Goal: Task Accomplishment & Management: Manage account settings

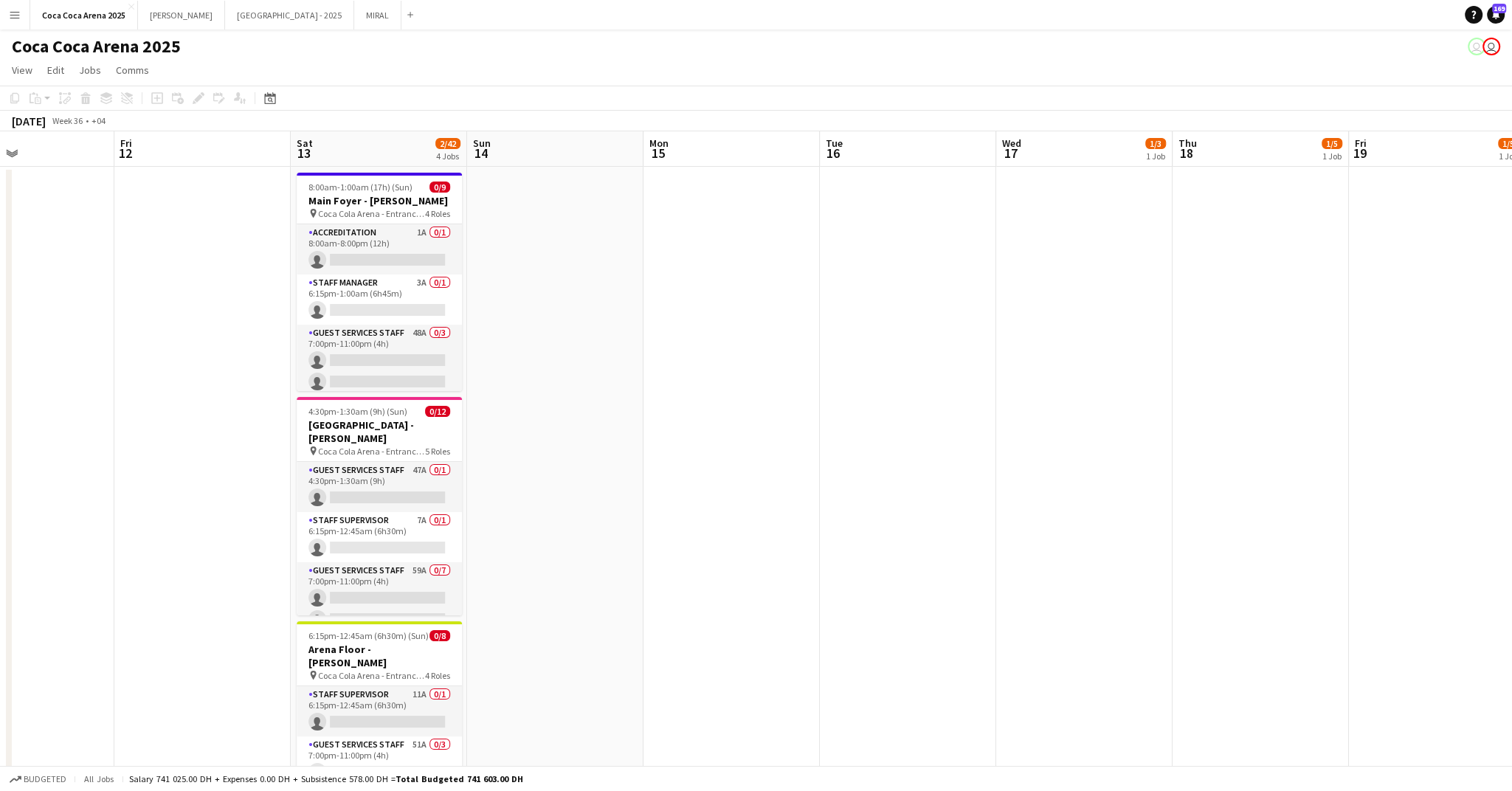
scroll to position [0, 487]
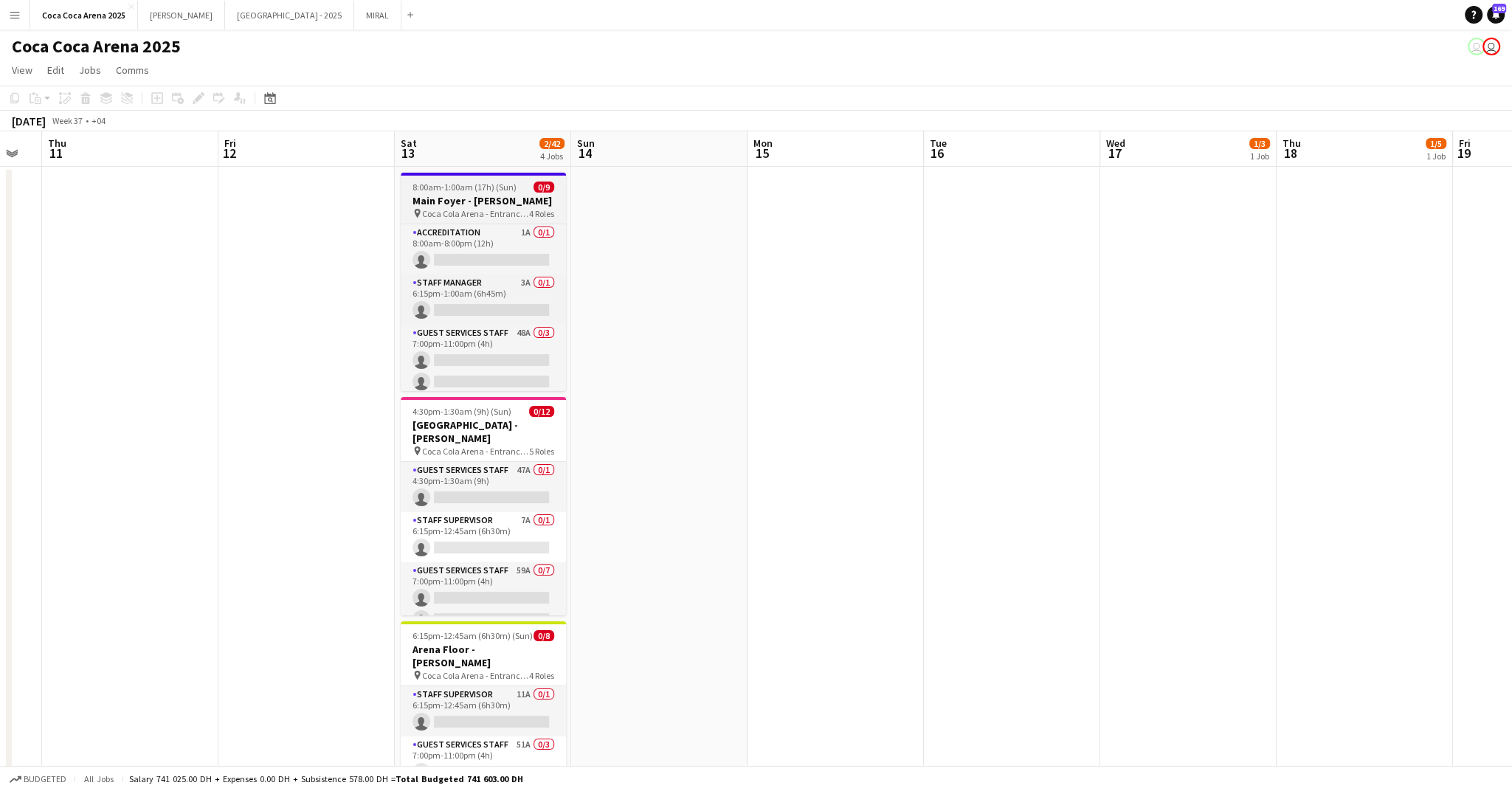
click at [486, 198] on h3 "Main Foyer - [PERSON_NAME]" at bounding box center [483, 201] width 166 height 13
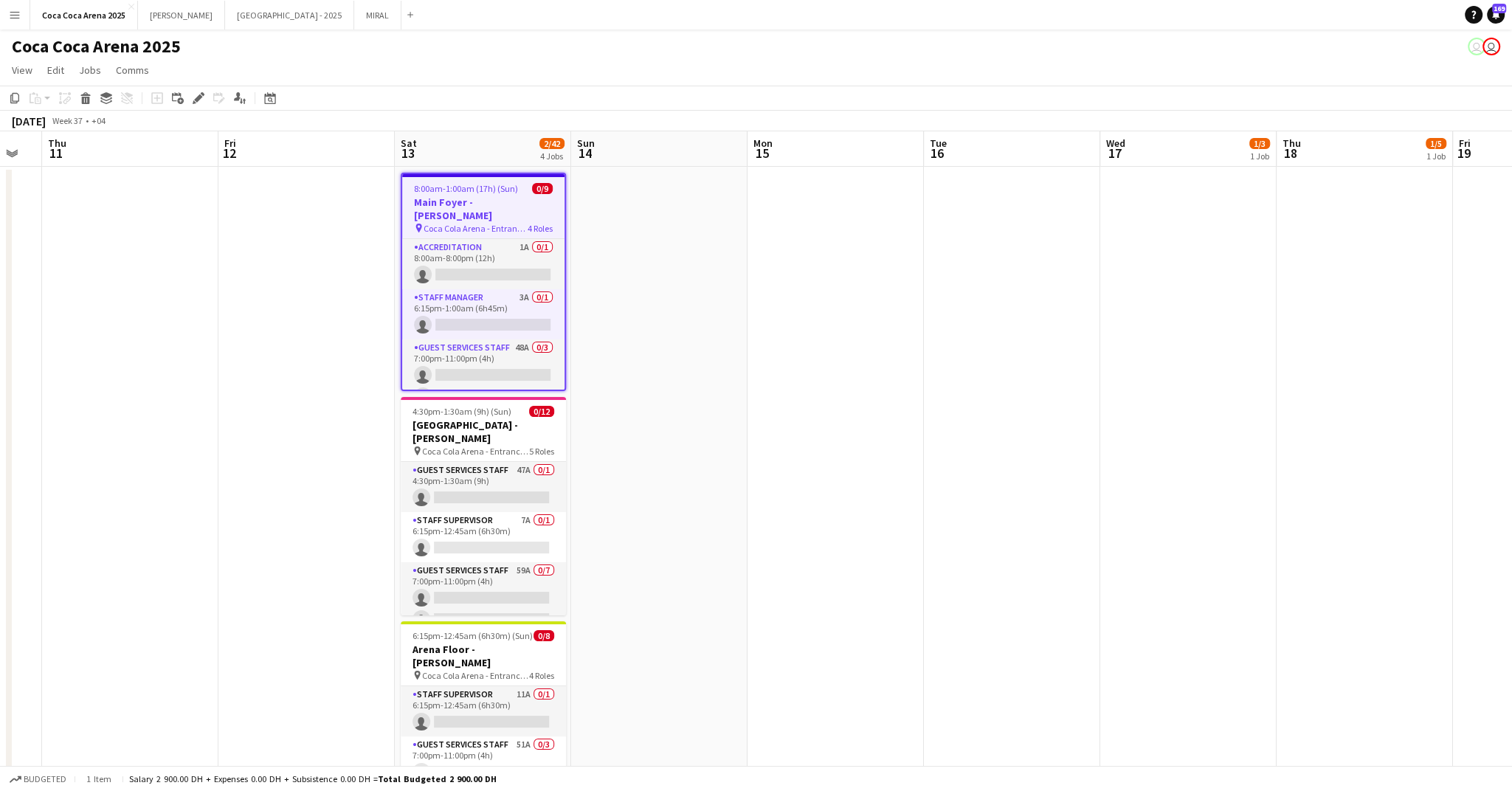
click at [487, 196] on h3 "Main Foyer - [PERSON_NAME]" at bounding box center [483, 209] width 162 height 27
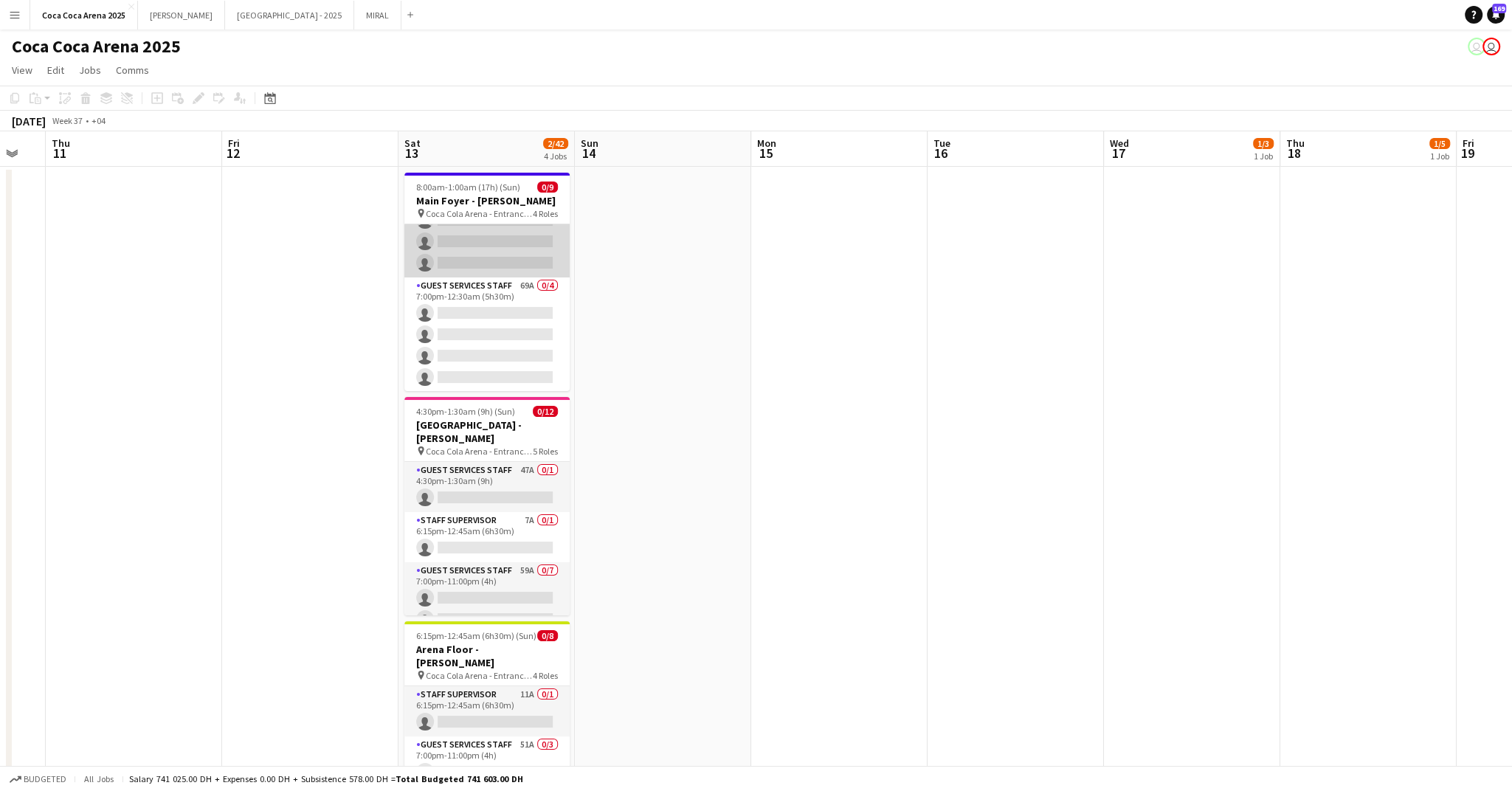
scroll to position [0, 0]
click at [487, 250] on app-card-role "Accreditation 1A 0/1 8:00am-8:00pm (12h) single-neutral-actions" at bounding box center [487, 249] width 166 height 50
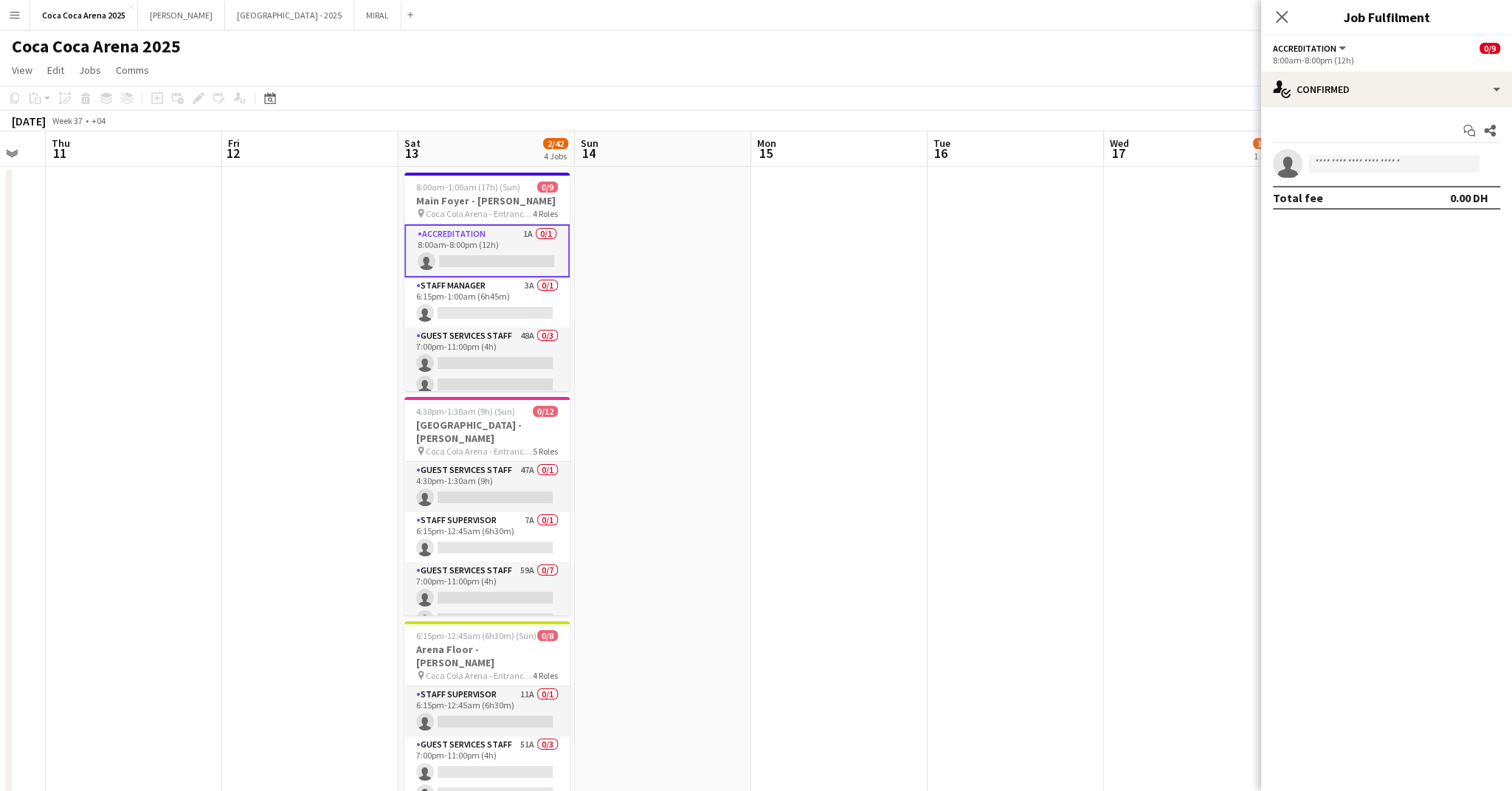
click at [487, 250] on app-card-role "Accreditation 1A 0/1 8:00am-8:00pm (12h) single-neutral-actions" at bounding box center [487, 250] width 166 height 53
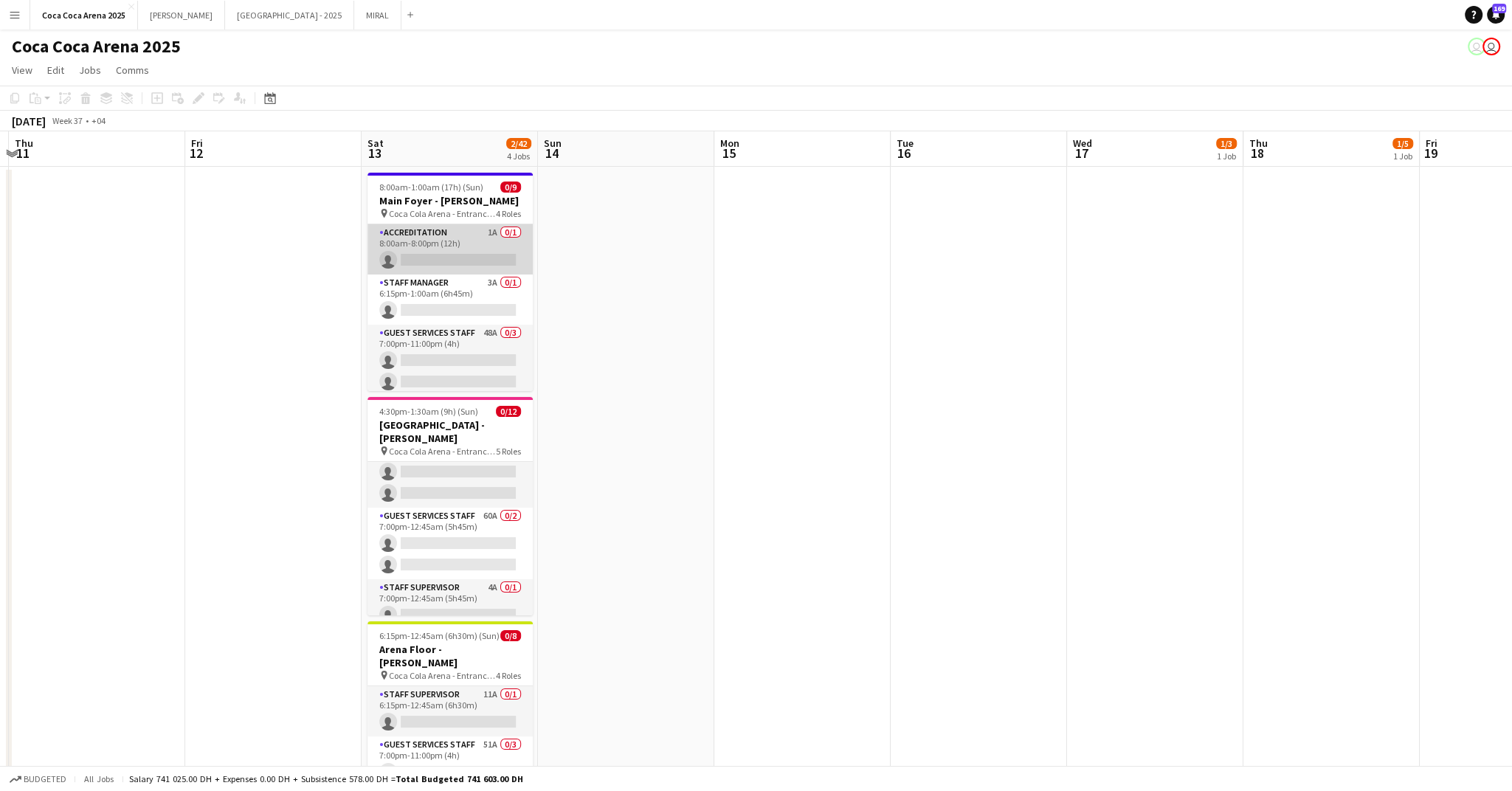
click at [430, 250] on app-card-role "Accreditation 1A 0/1 8:00am-8:00pm (12h) single-neutral-actions" at bounding box center [451, 249] width 166 height 50
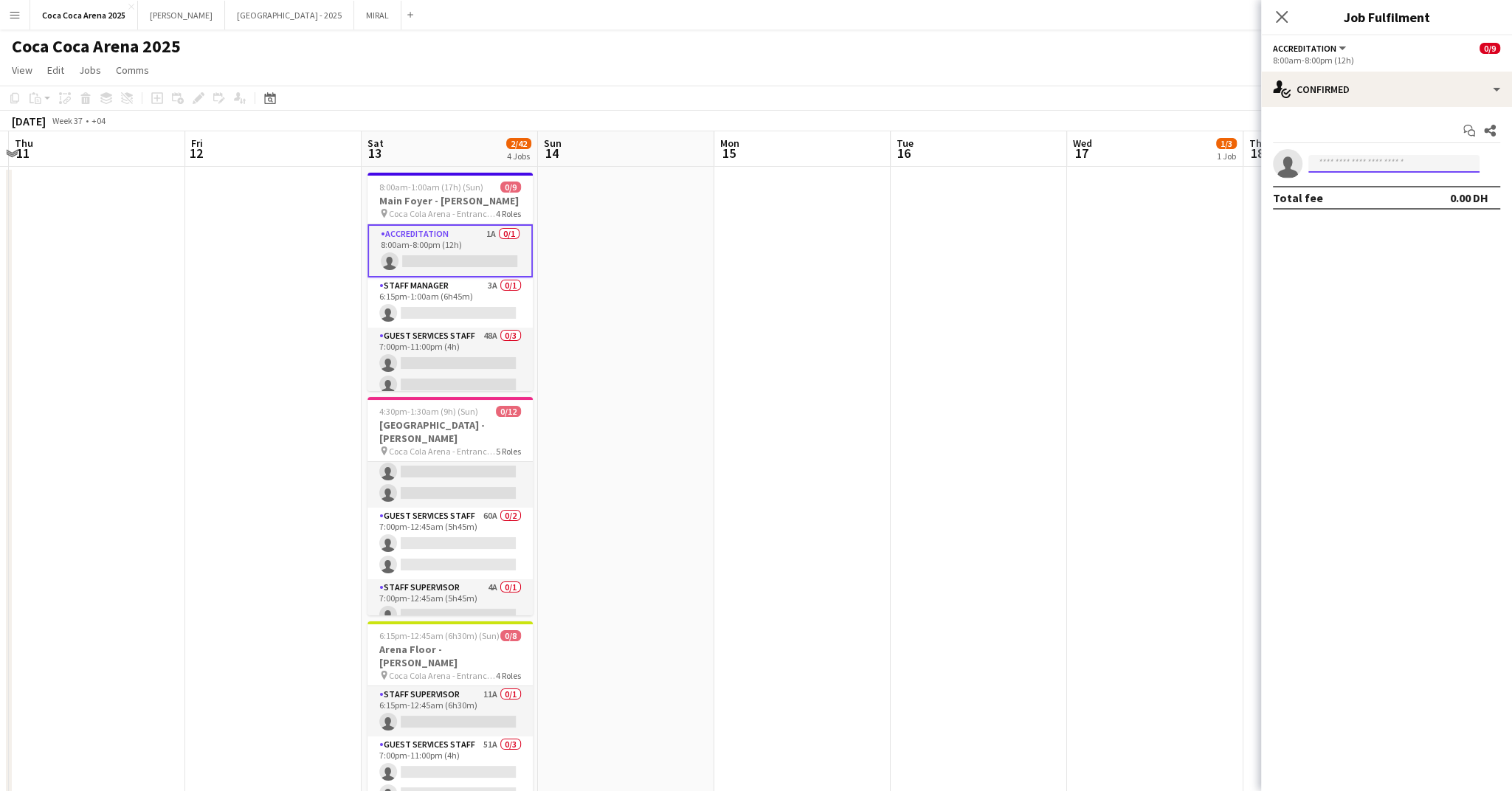
click at [1343, 166] on input at bounding box center [1393, 164] width 171 height 18
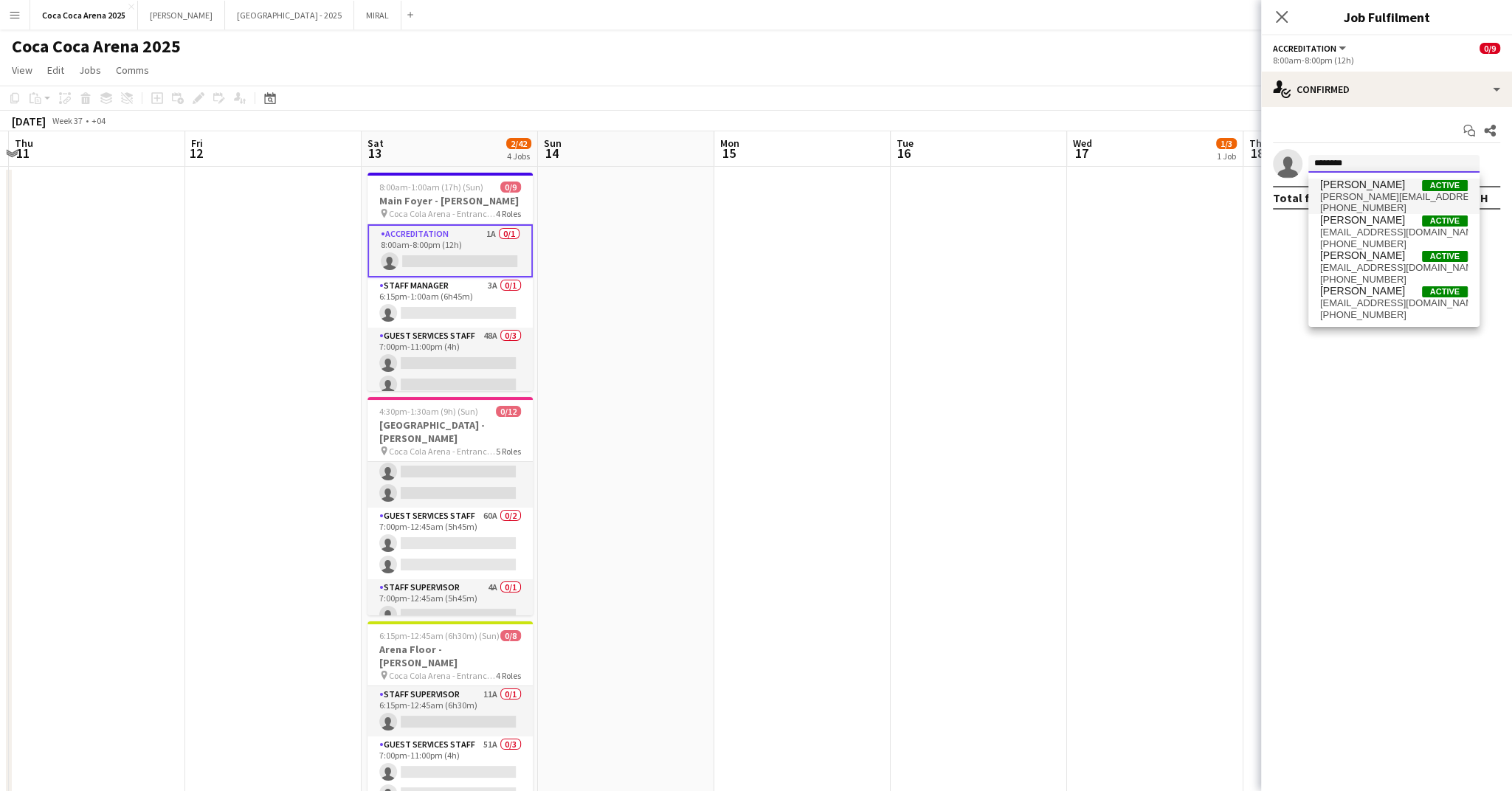
type input "********"
click at [1356, 189] on span "Michelle Marie Brillo" at bounding box center [1363, 184] width 85 height 12
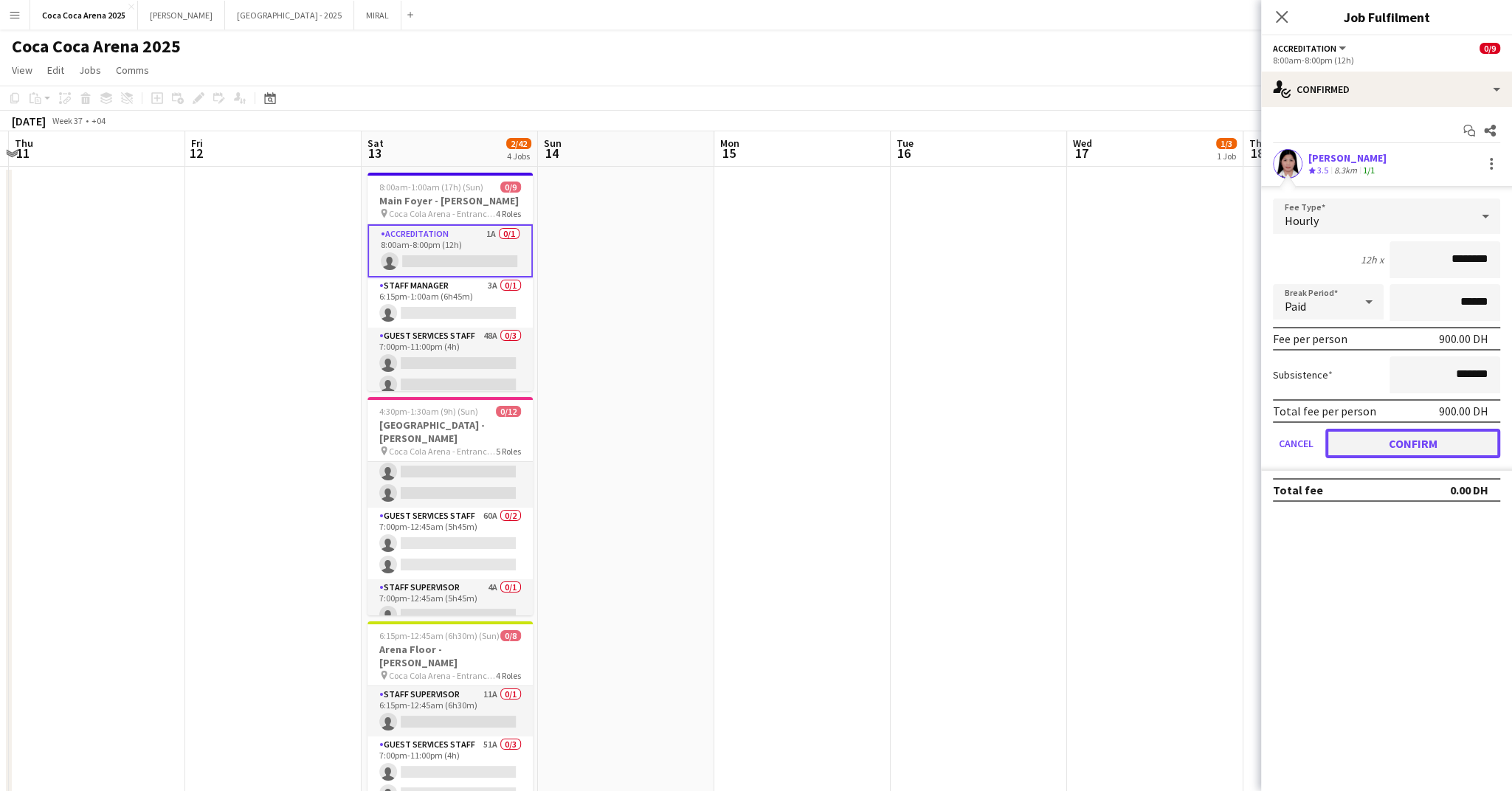
click at [1359, 446] on button "Confirm" at bounding box center [1412, 443] width 175 height 29
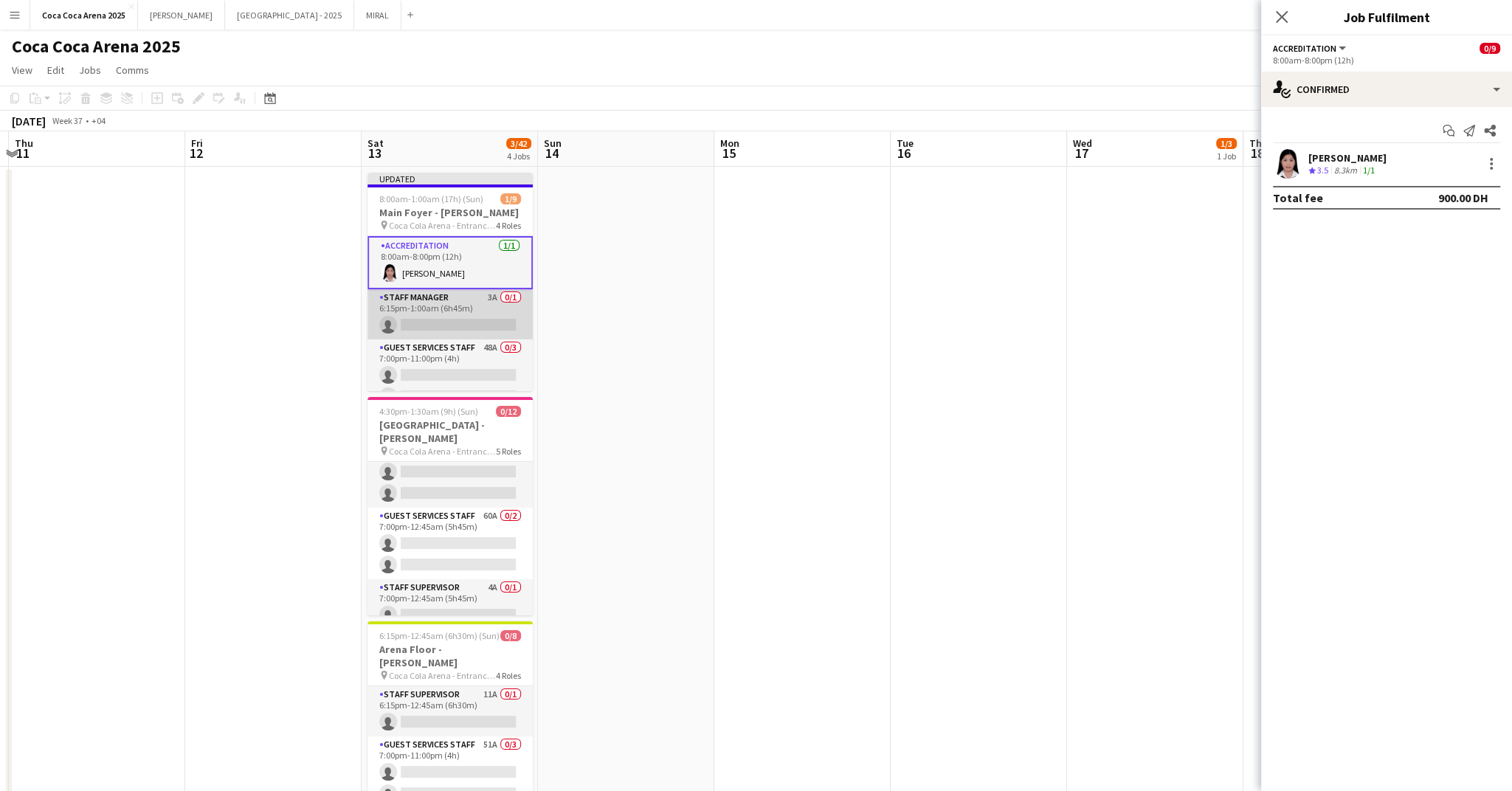
click at [465, 316] on app-card-role "Staff Manager 3A 0/1 6:15pm-1:00am (6h45m) single-neutral-actions" at bounding box center [451, 314] width 166 height 50
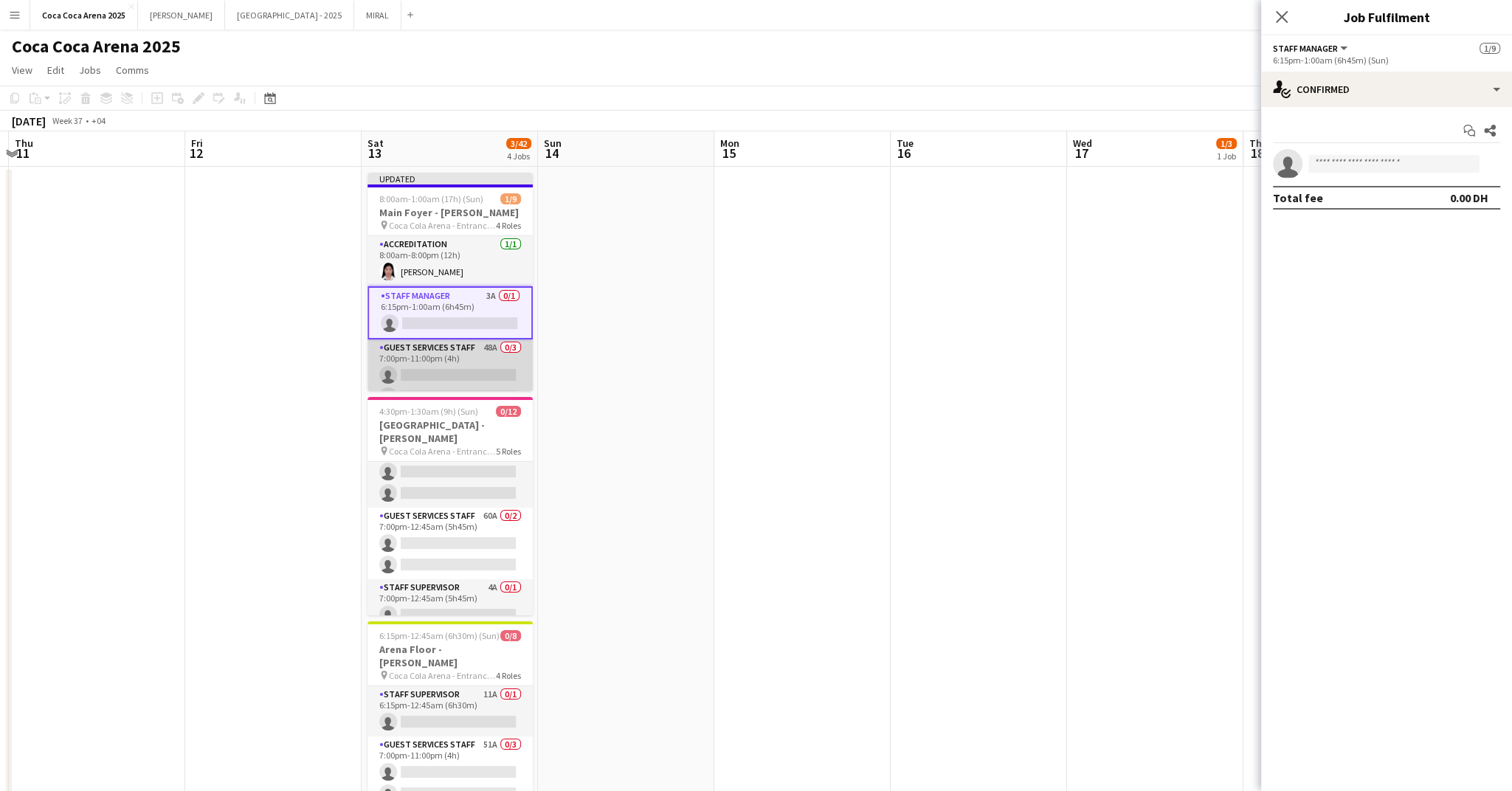
click at [457, 369] on app-card-role "Guest Services Staff 48A 0/3 7:00pm-11:00pm (4h) single-neutral-actions single-…" at bounding box center [451, 386] width 166 height 93
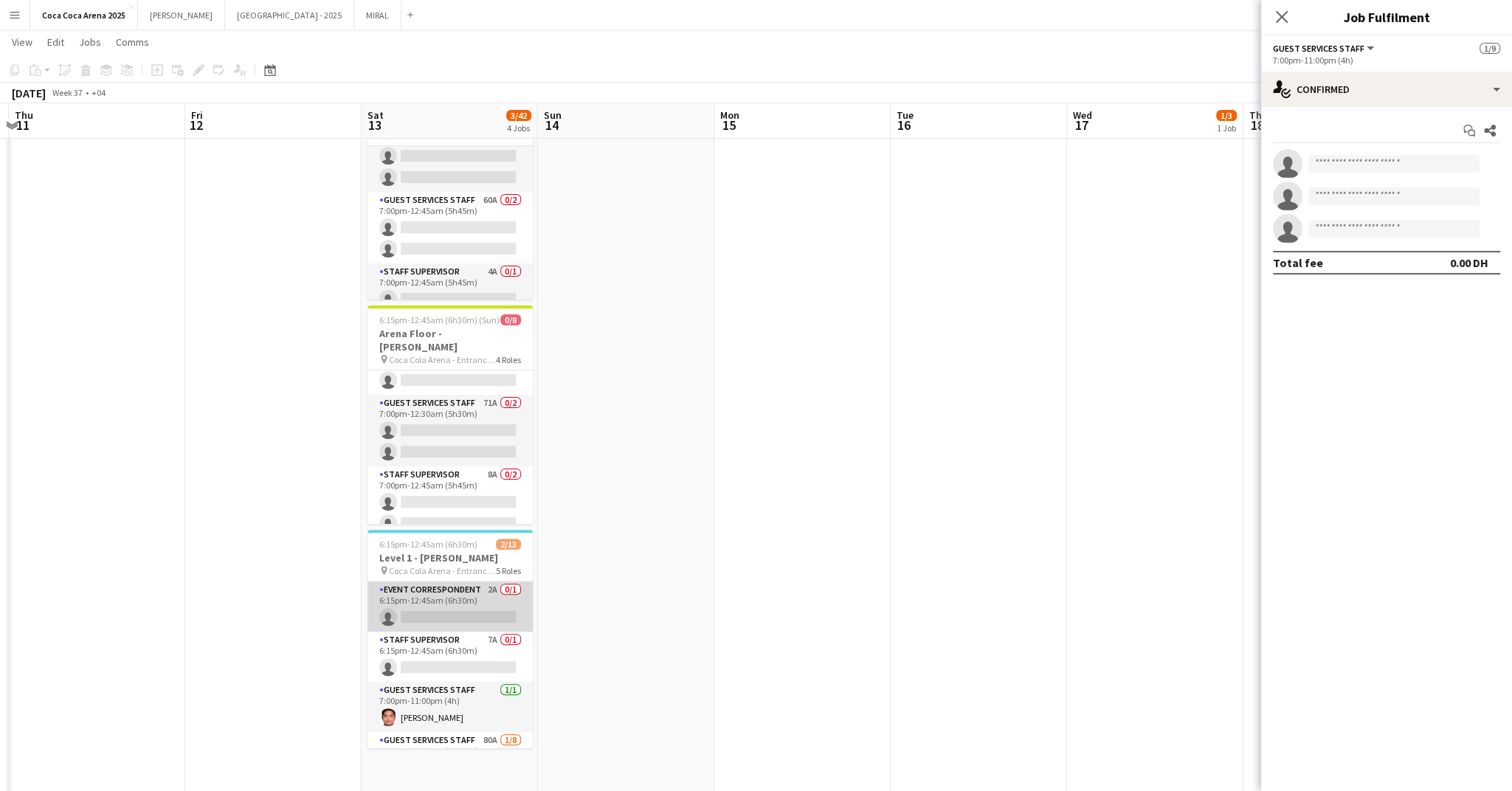
click at [455, 603] on app-card-role "Event Correspondent 2A 0/1 6:15pm-12:45am (6h30m) single-neutral-actions" at bounding box center [451, 607] width 166 height 50
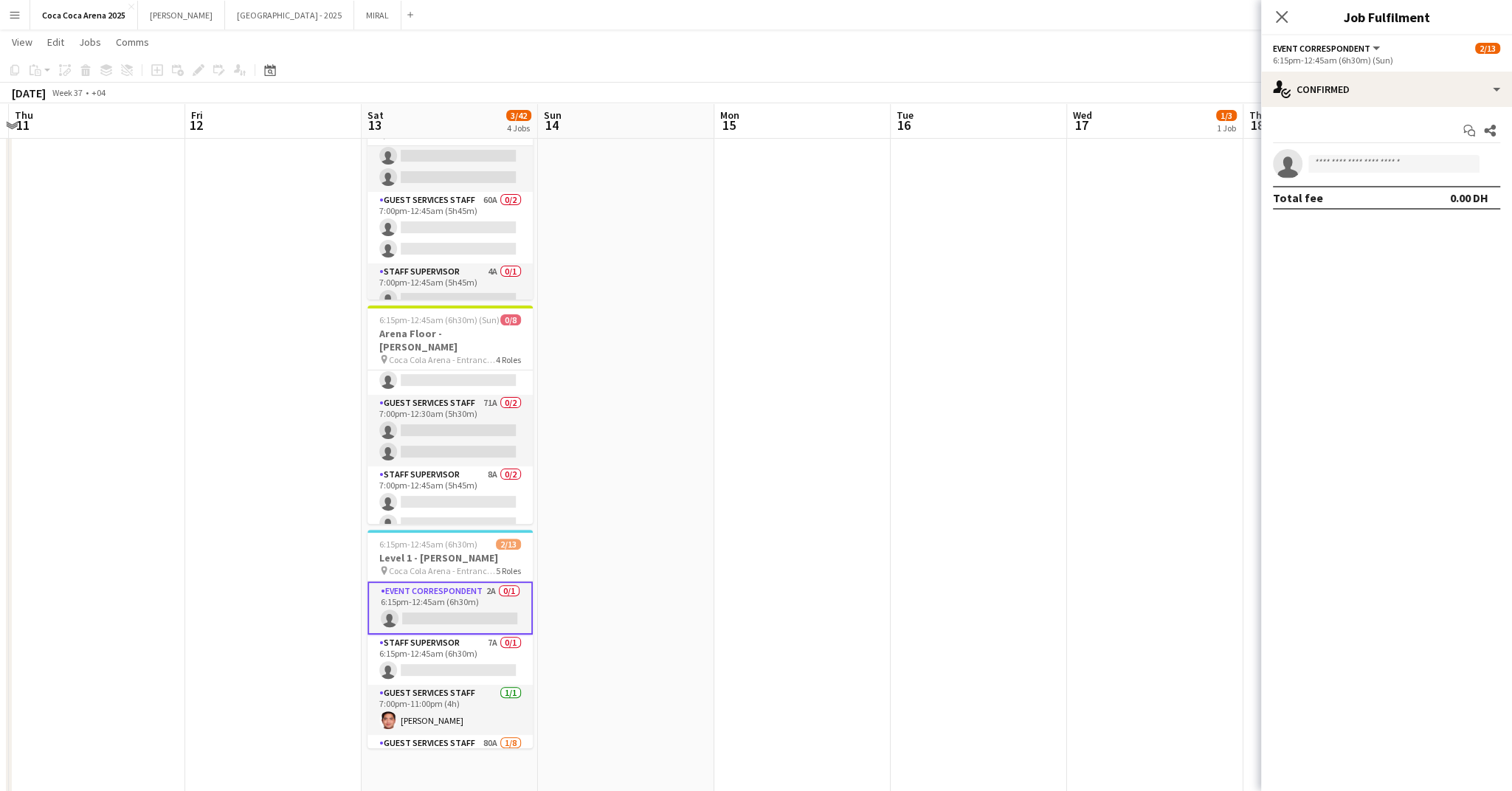
scroll to position [152, 0]
click at [1404, 99] on div "single-neutral-actions-check-2 Confirmed" at bounding box center [1386, 89] width 251 height 36
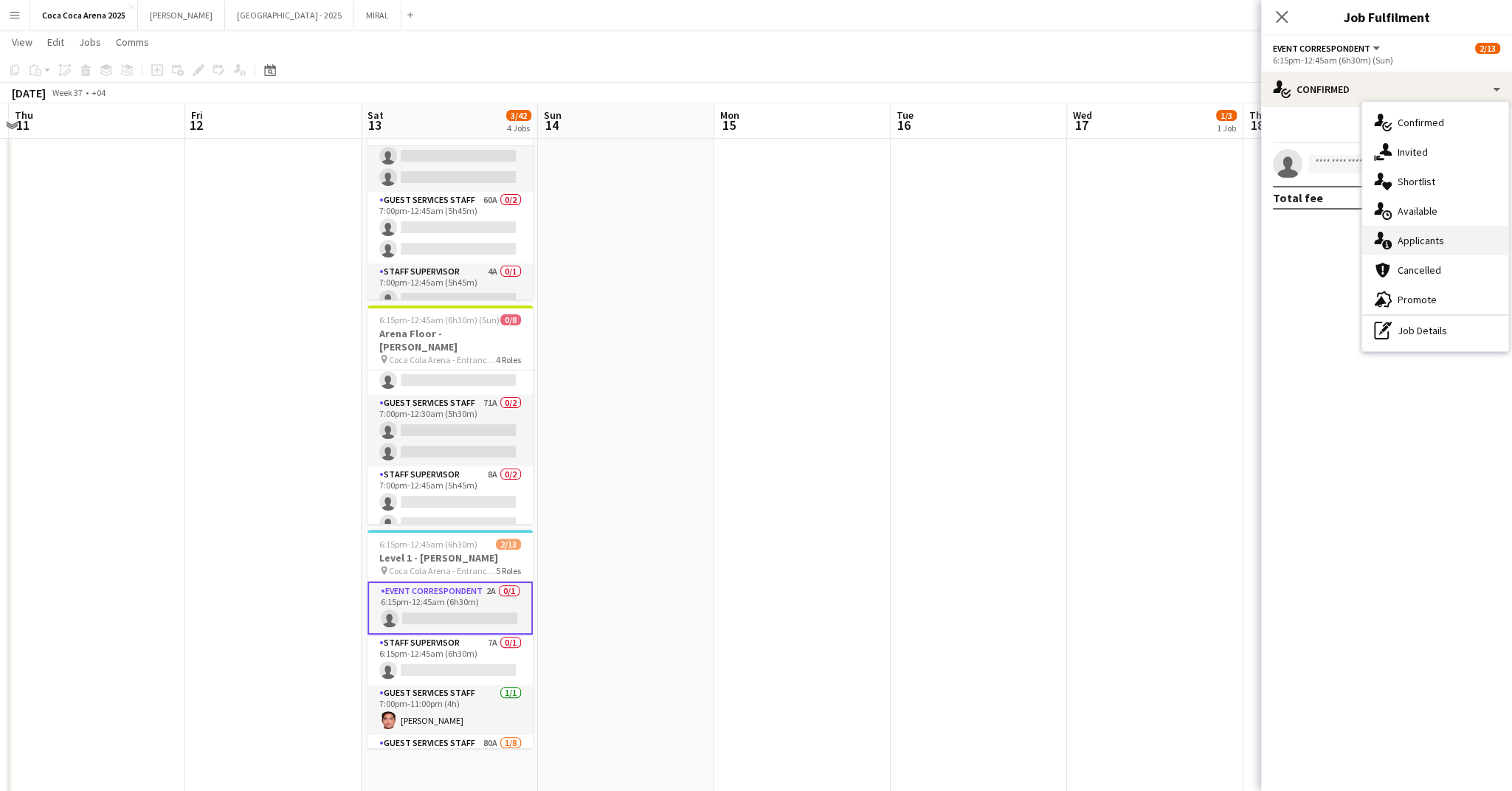
click at [1410, 240] on span "Applicants" at bounding box center [1420, 240] width 46 height 13
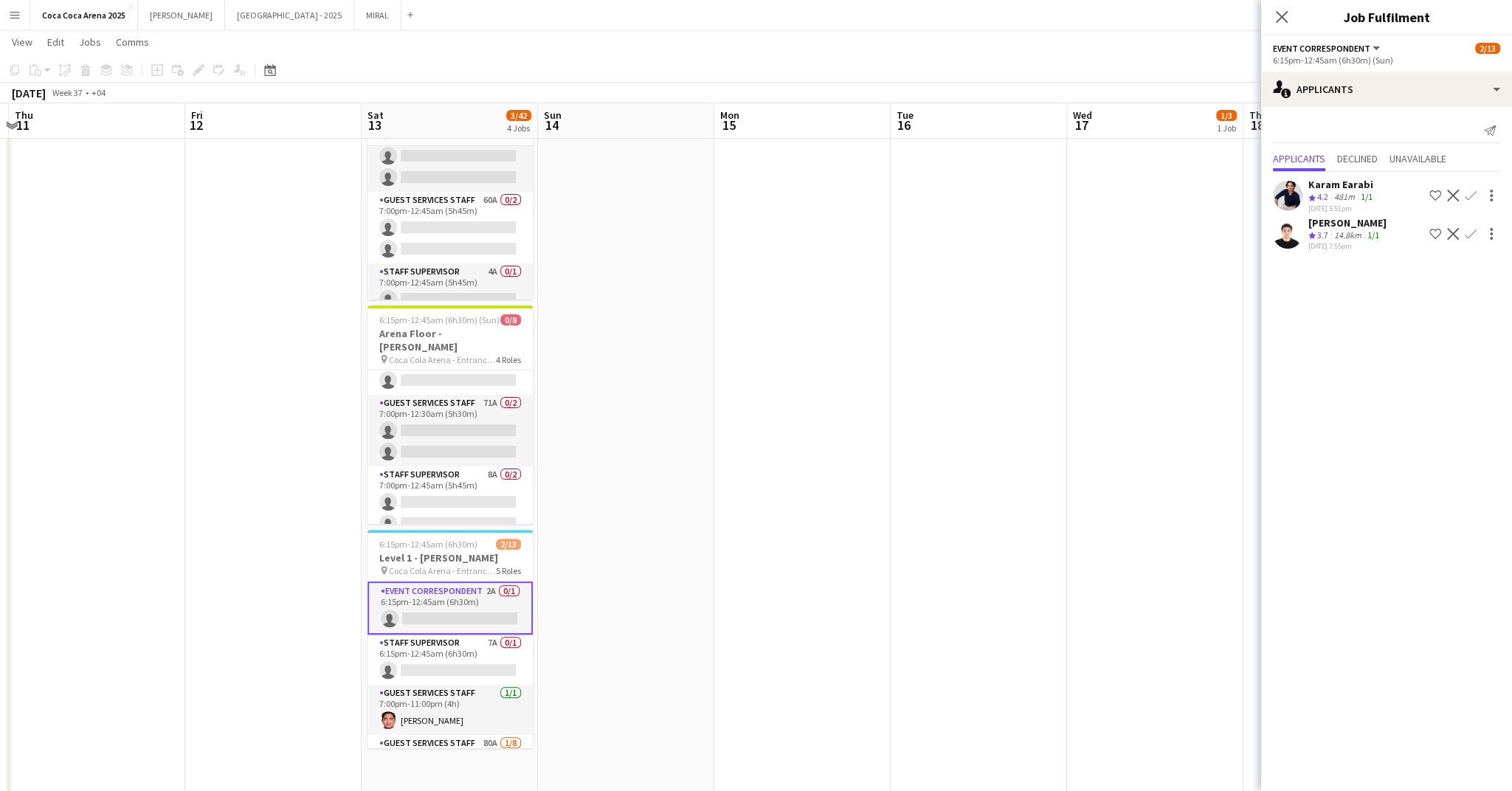
click at [1469, 235] on app-icon "Confirm" at bounding box center [1471, 234] width 12 height 12
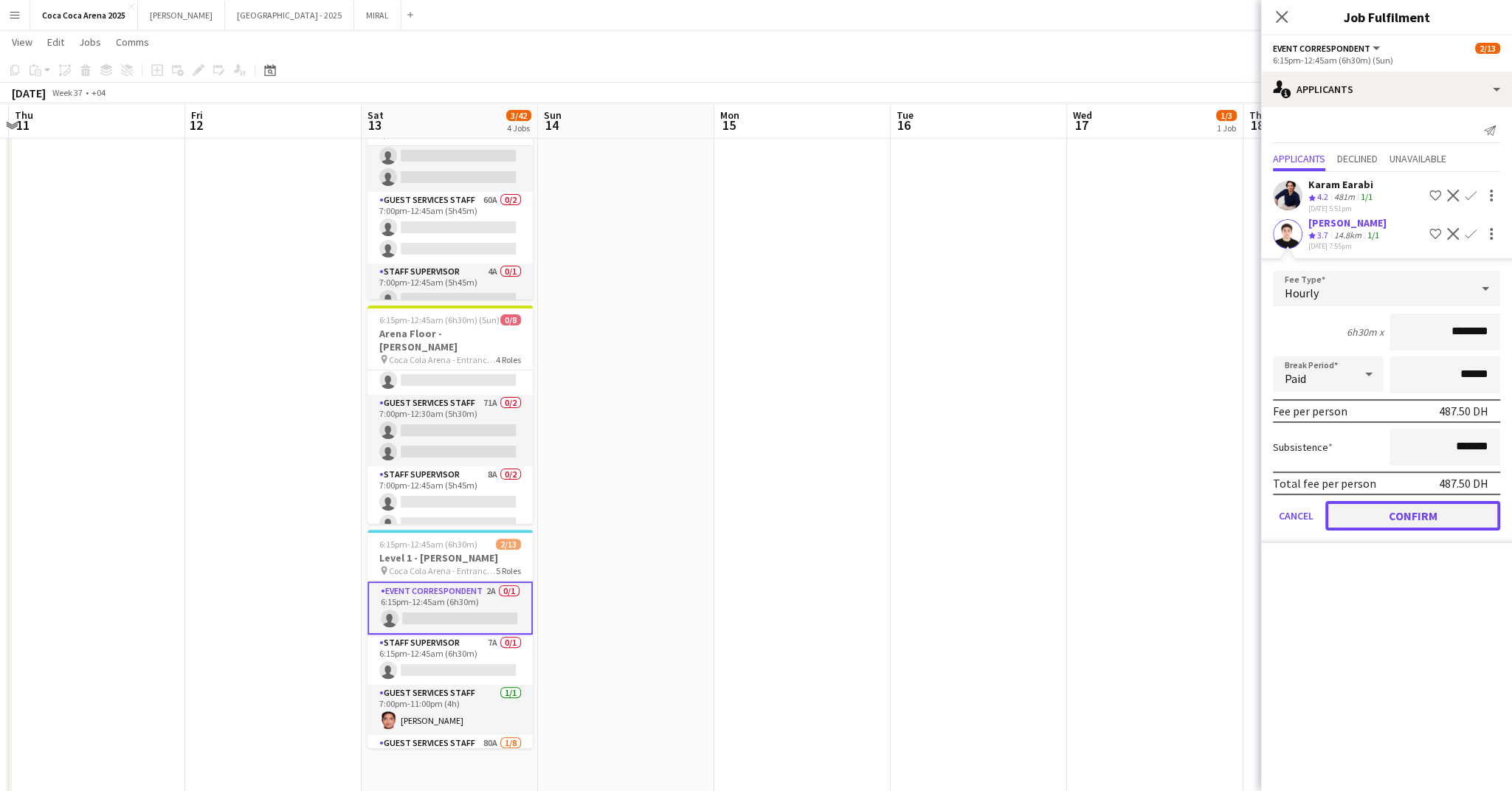
click at [1411, 514] on button "Confirm" at bounding box center [1412, 516] width 175 height 29
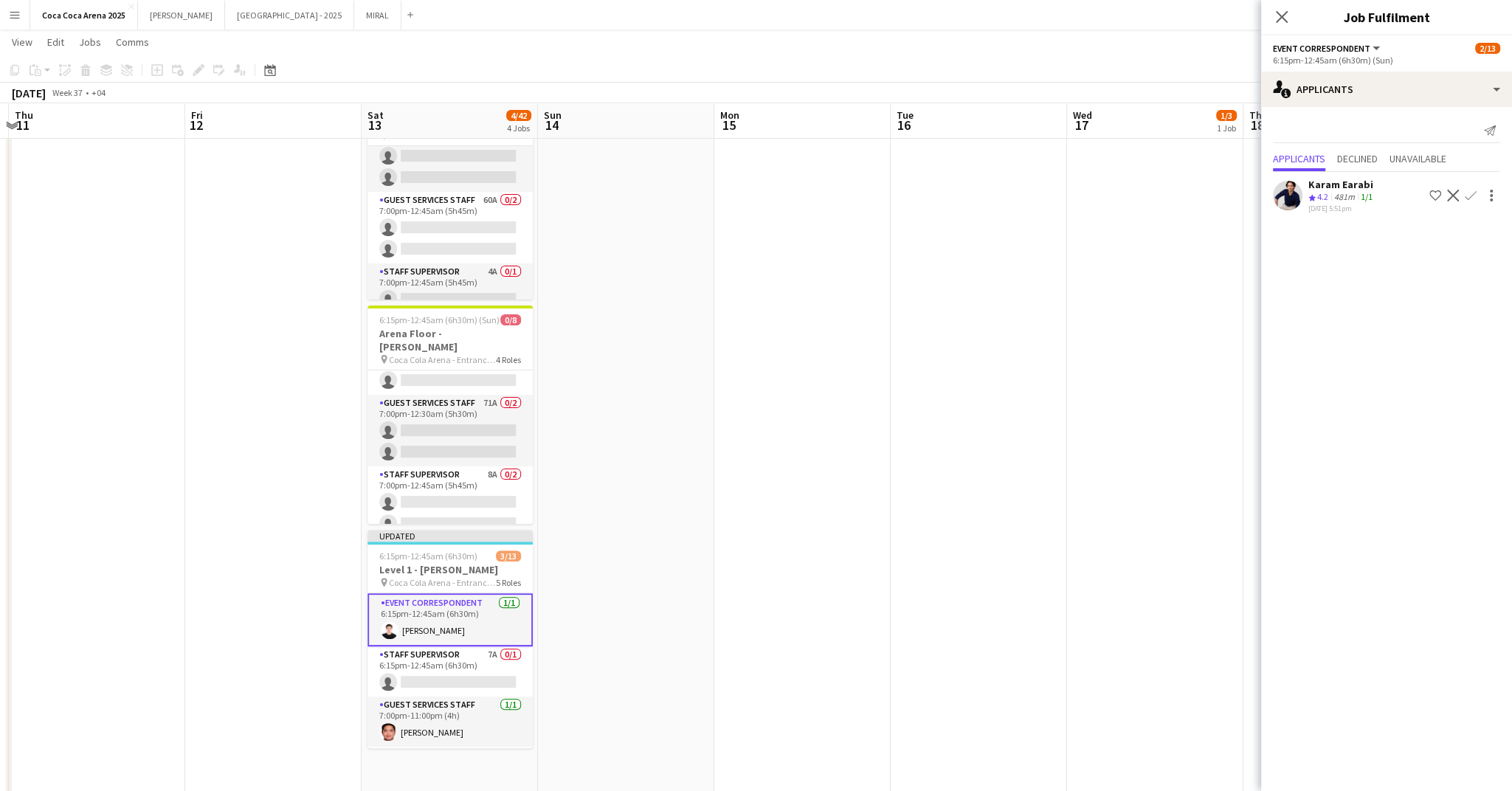
click at [447, 625] on app-card-role "Event Correspondent 1/1 6:15pm-12:45am (6h30m) Sarah Moubarak" at bounding box center [451, 620] width 166 height 53
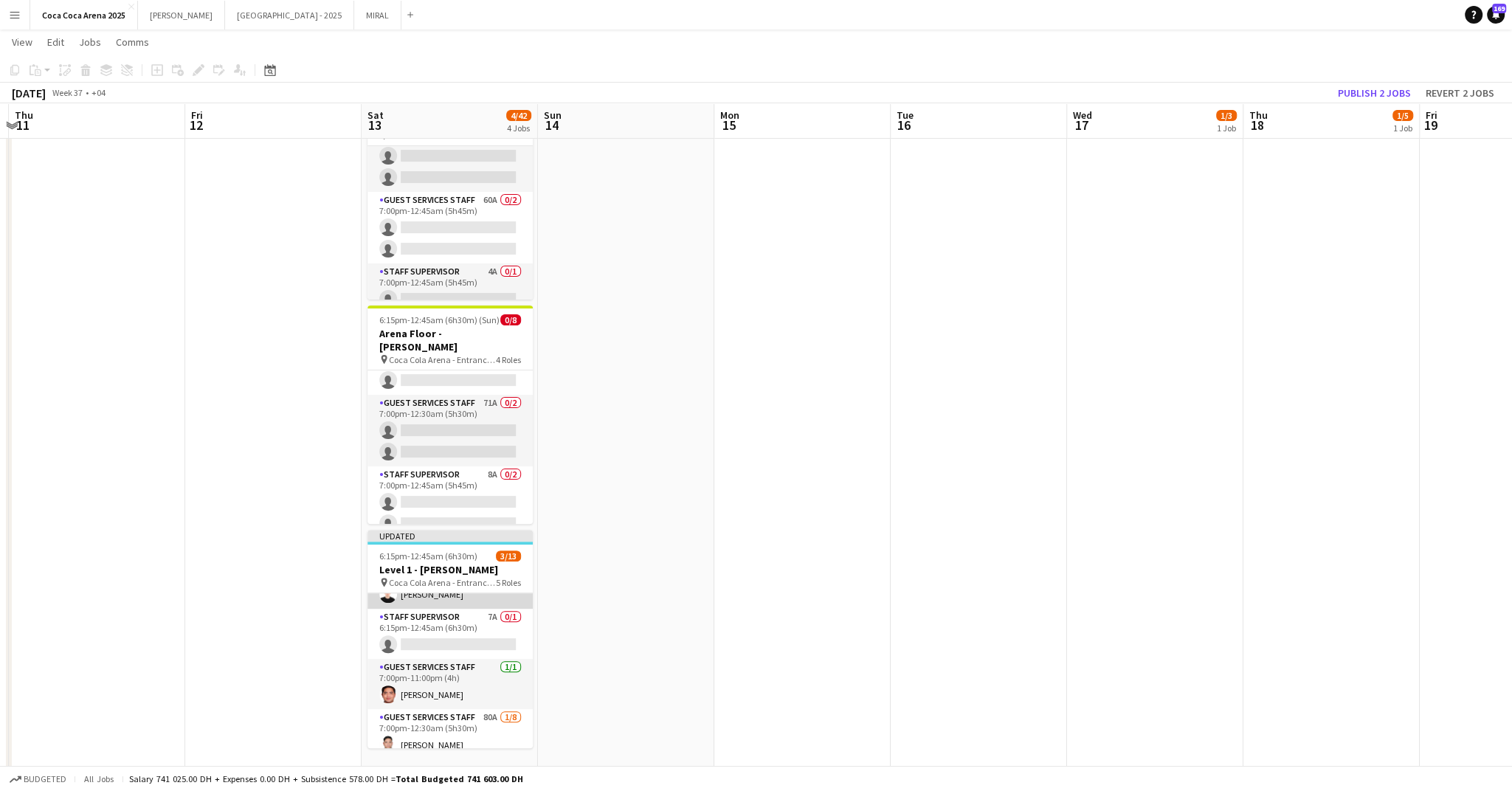
scroll to position [36, 0]
click at [431, 597] on app-card-role "Event Correspondent 1/1 6:15pm-12:45am (6h30m) Sarah Moubarak" at bounding box center [451, 583] width 166 height 50
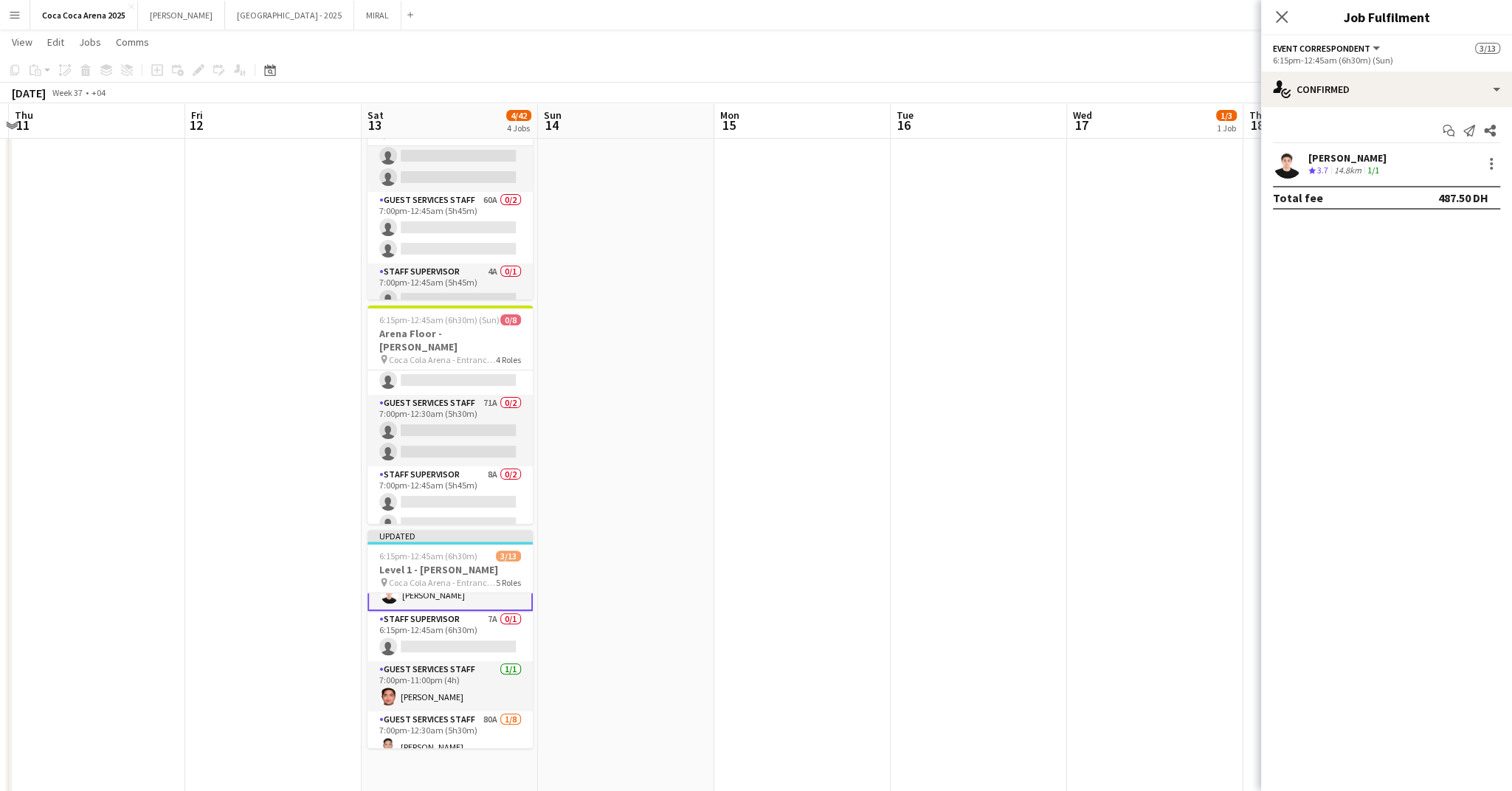
scroll to position [37, 0]
click at [1489, 156] on div at bounding box center [1492, 164] width 18 height 18
click at [1428, 192] on span "Edit fee" at bounding box center [1416, 190] width 40 height 12
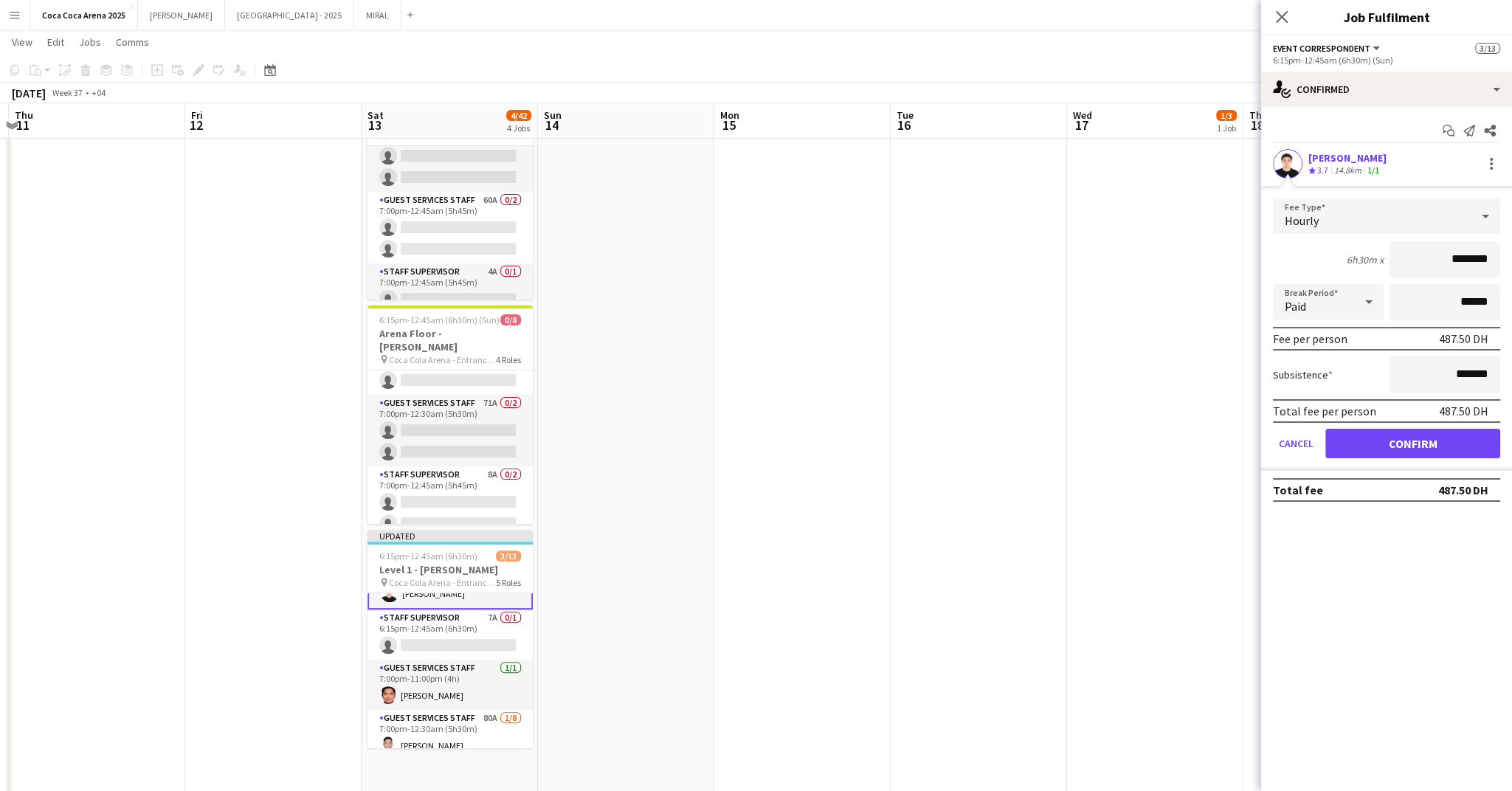
click at [1440, 260] on input "********" at bounding box center [1445, 259] width 110 height 37
type input "*****"
click at [1410, 439] on button "Confirm" at bounding box center [1412, 443] width 175 height 29
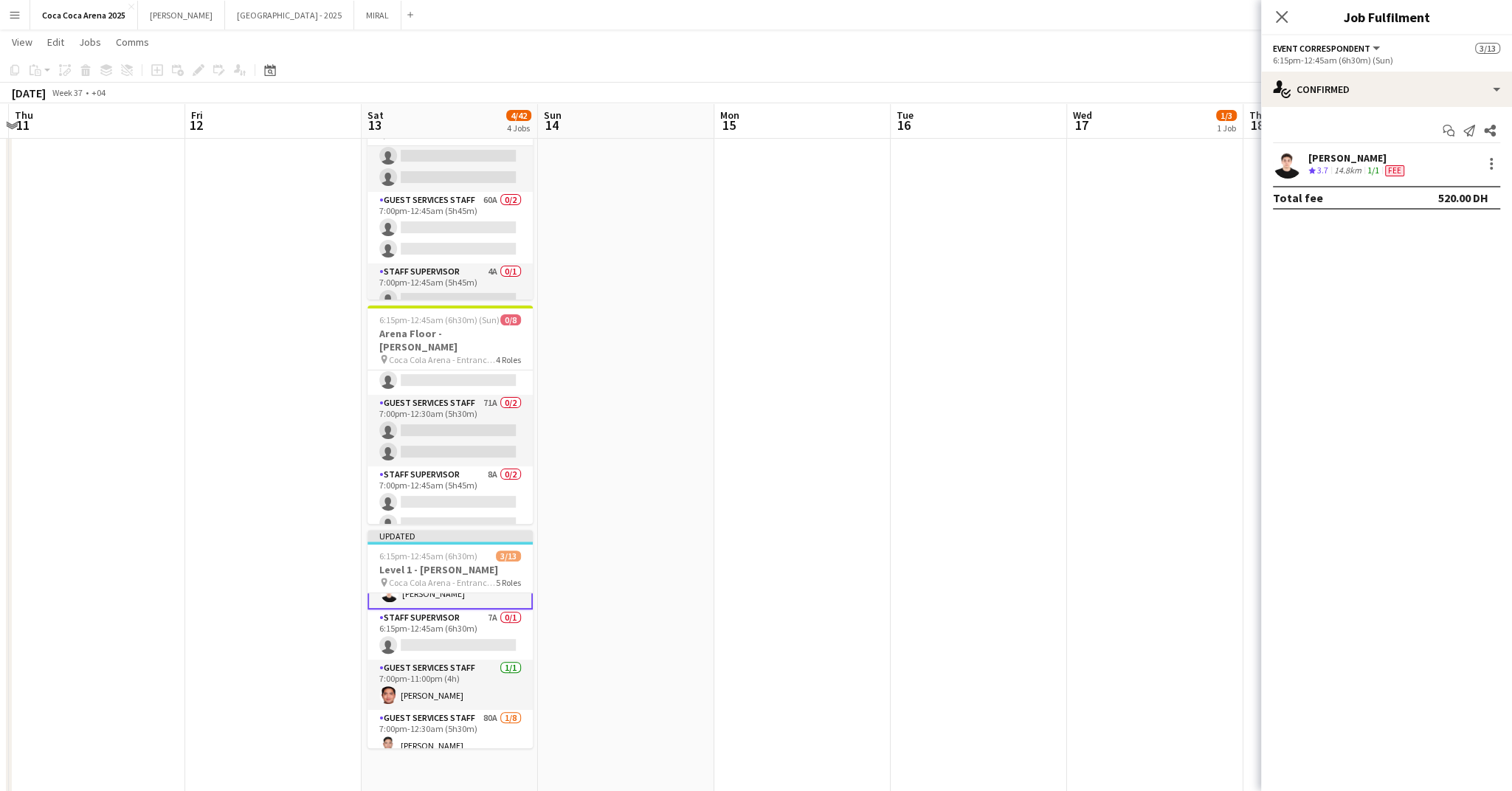
click at [1127, 352] on app-date-cell at bounding box center [1155, 426] width 176 height 1152
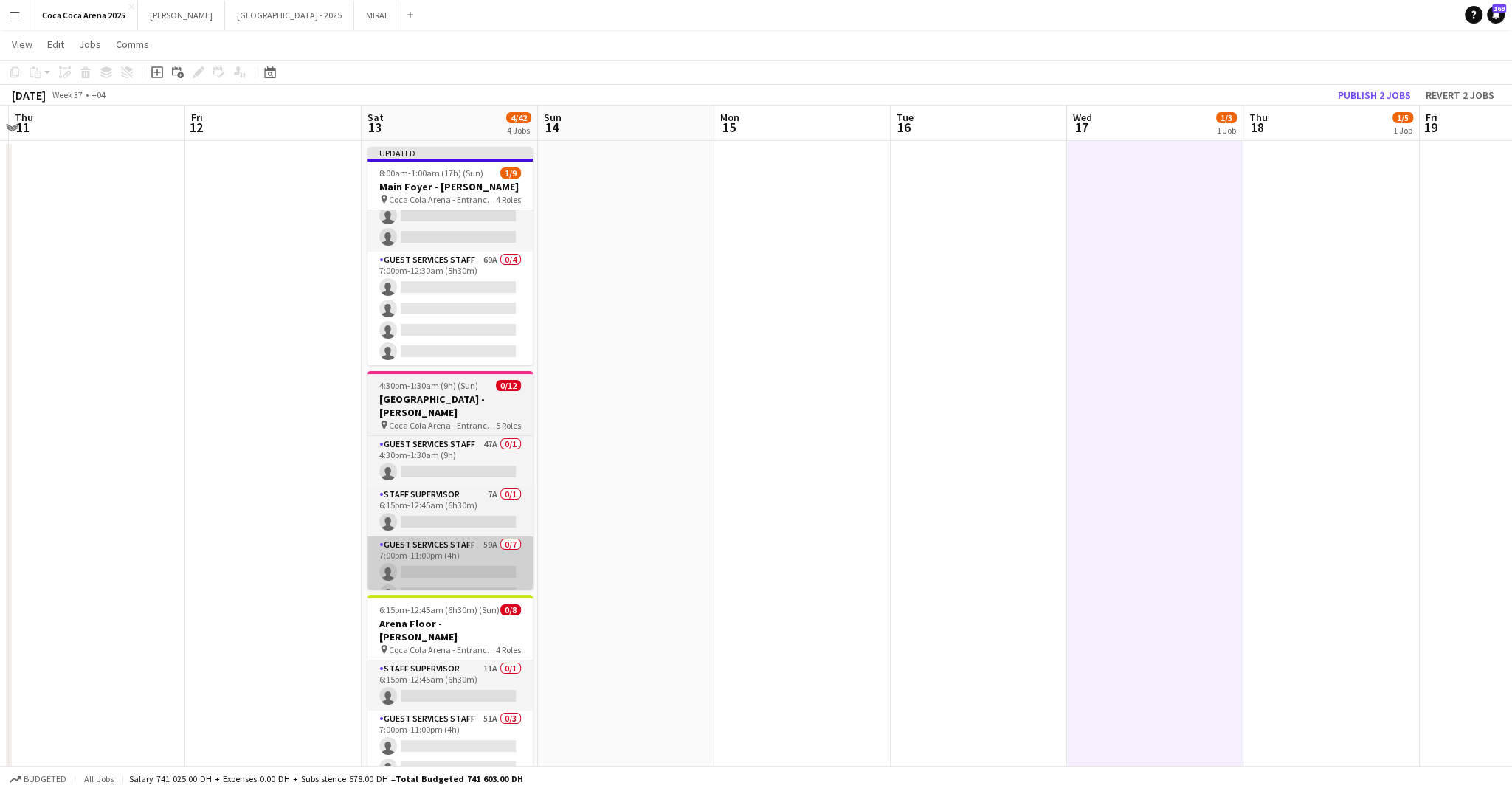
scroll to position [0, 0]
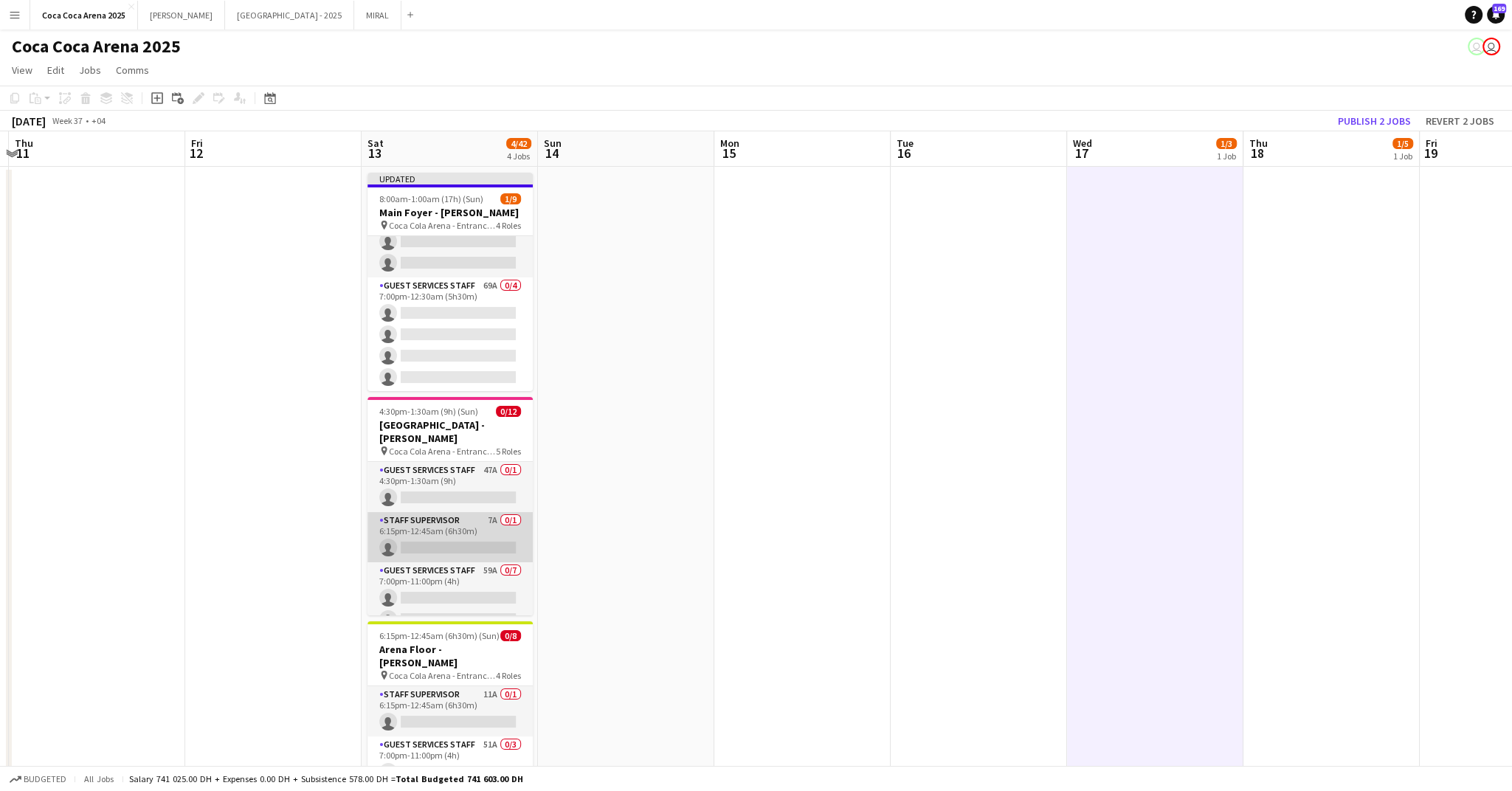
click at [455, 522] on app-card-role "Staff Supervisor 7A 0/1 6:15pm-12:45am (6h30m) single-neutral-actions" at bounding box center [451, 538] width 166 height 50
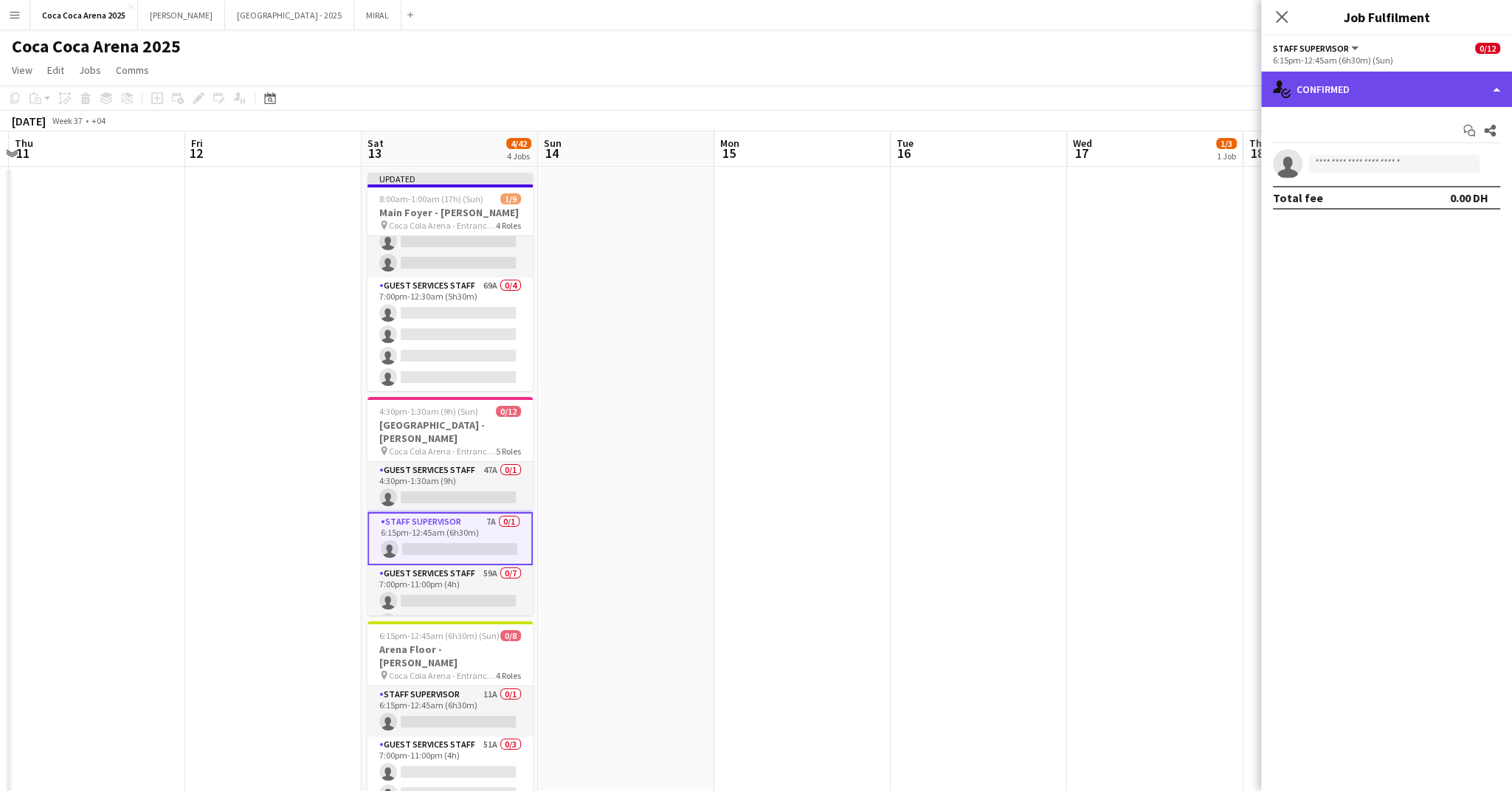
click at [1325, 94] on div "single-neutral-actions-check-2 Confirmed" at bounding box center [1386, 89] width 251 height 36
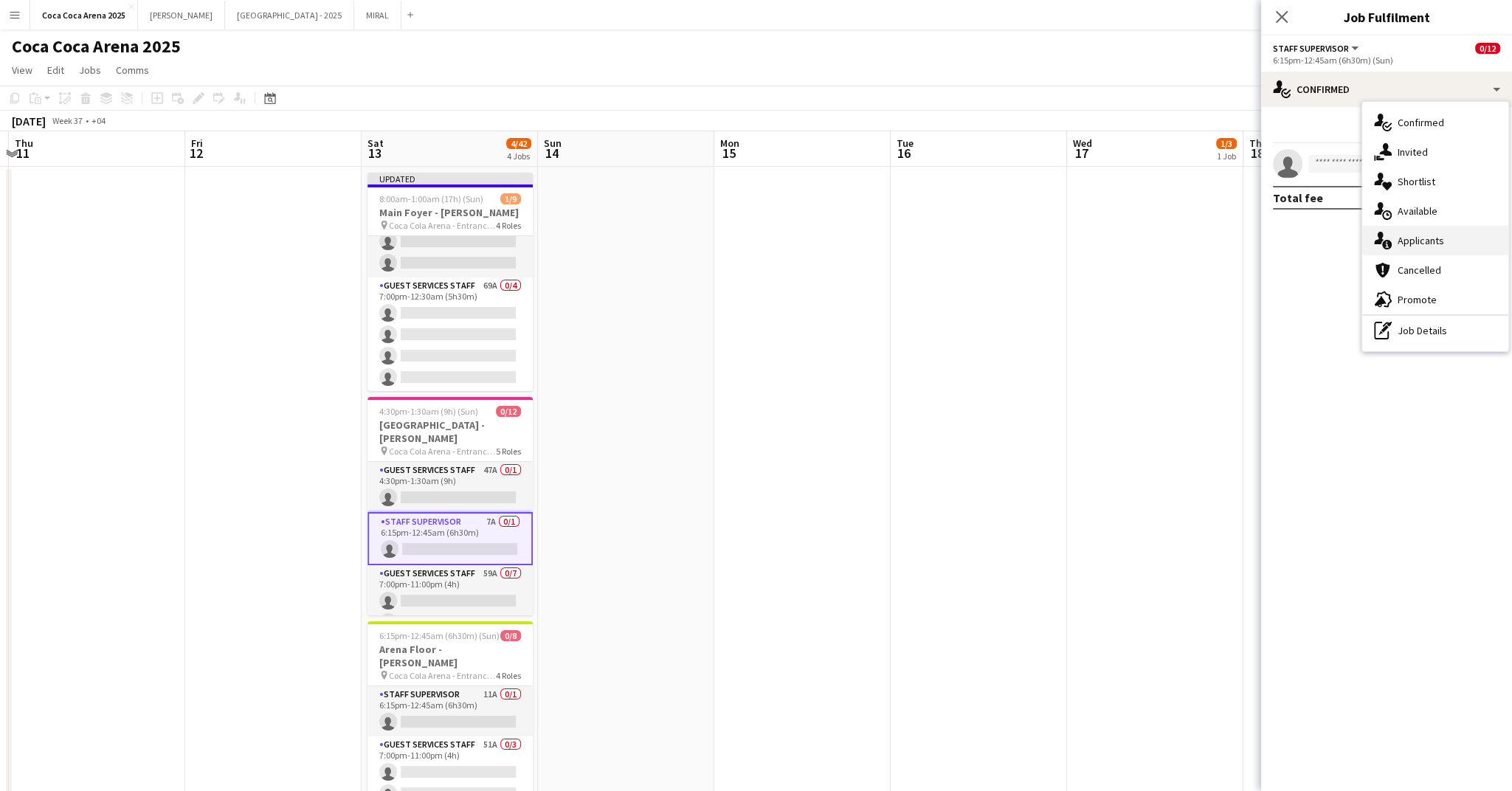
click at [1402, 238] on span "Applicants" at bounding box center [1420, 240] width 46 height 13
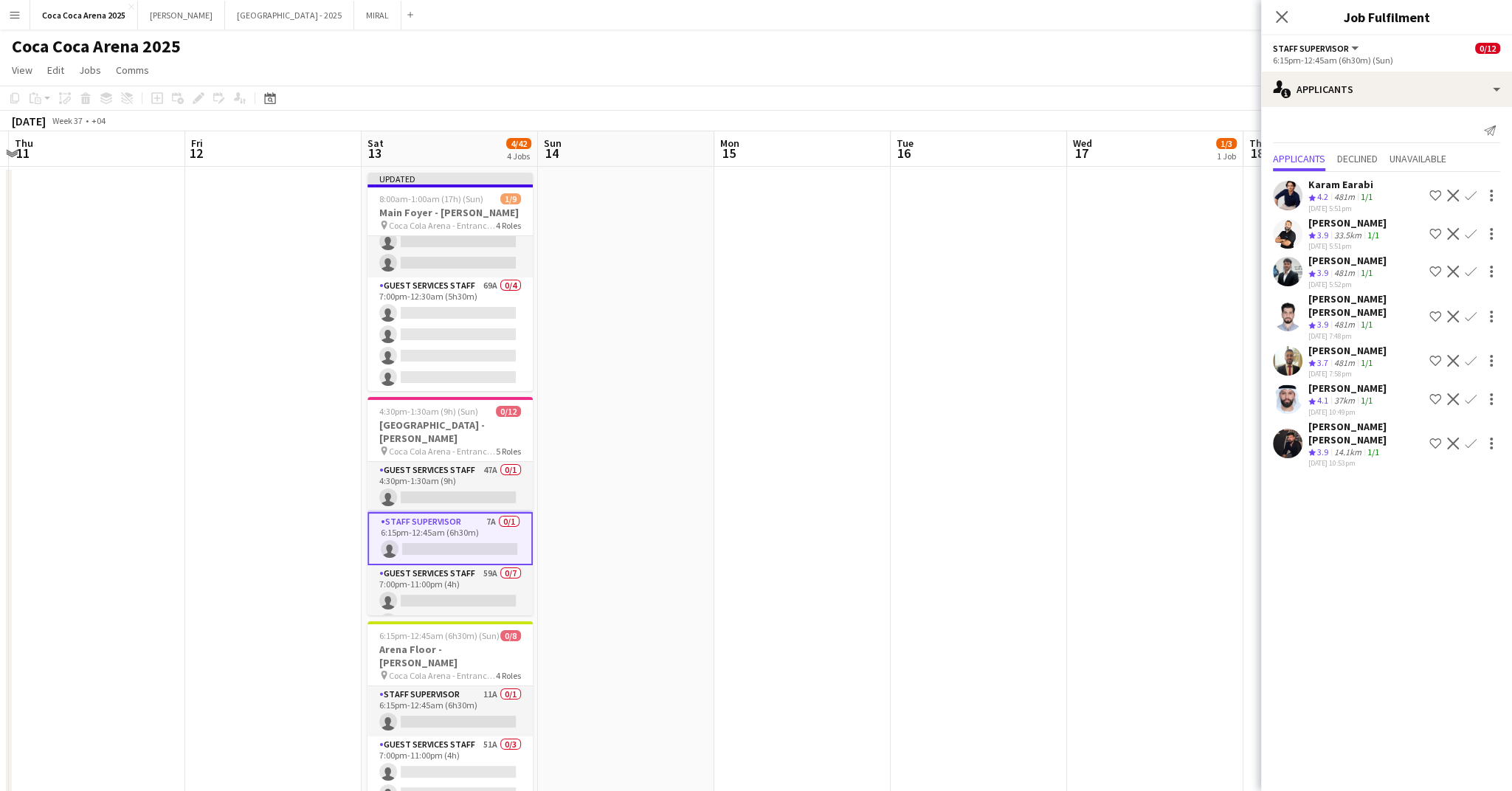
click at [1468, 438] on app-icon "Confirm" at bounding box center [1471, 443] width 12 height 12
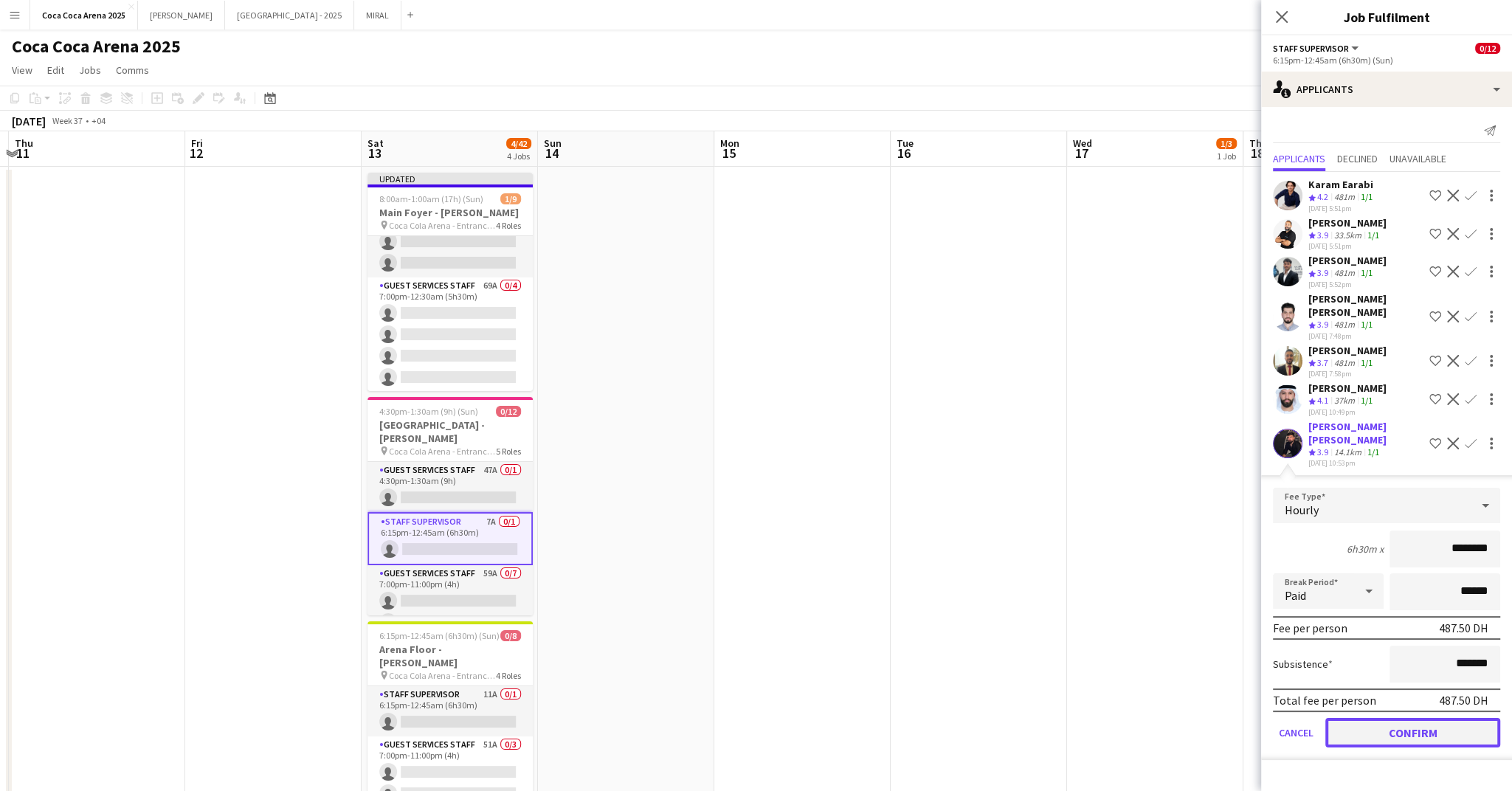
click at [1406, 723] on button "Confirm" at bounding box center [1412, 733] width 175 height 29
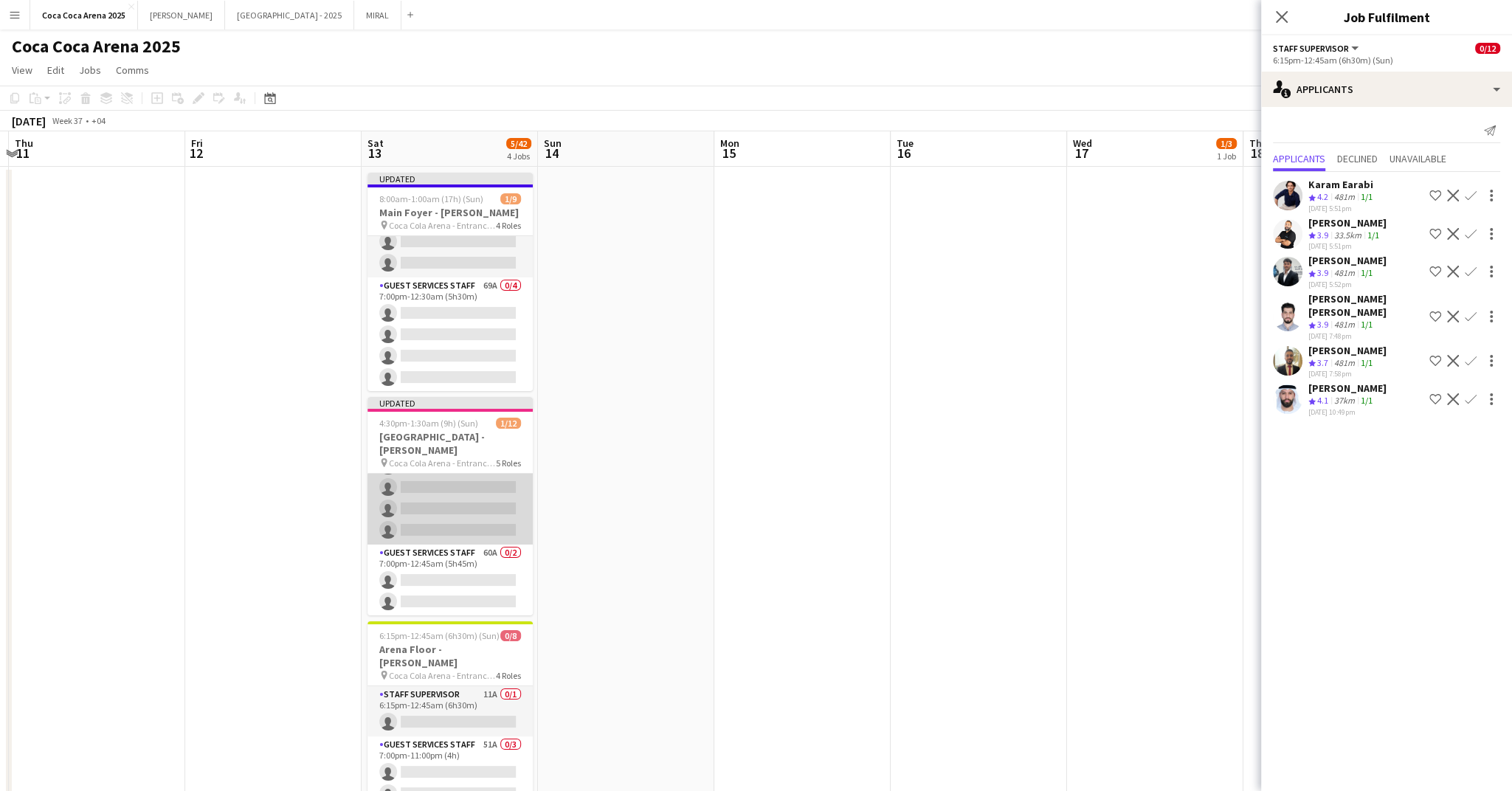
scroll to position [248, 0]
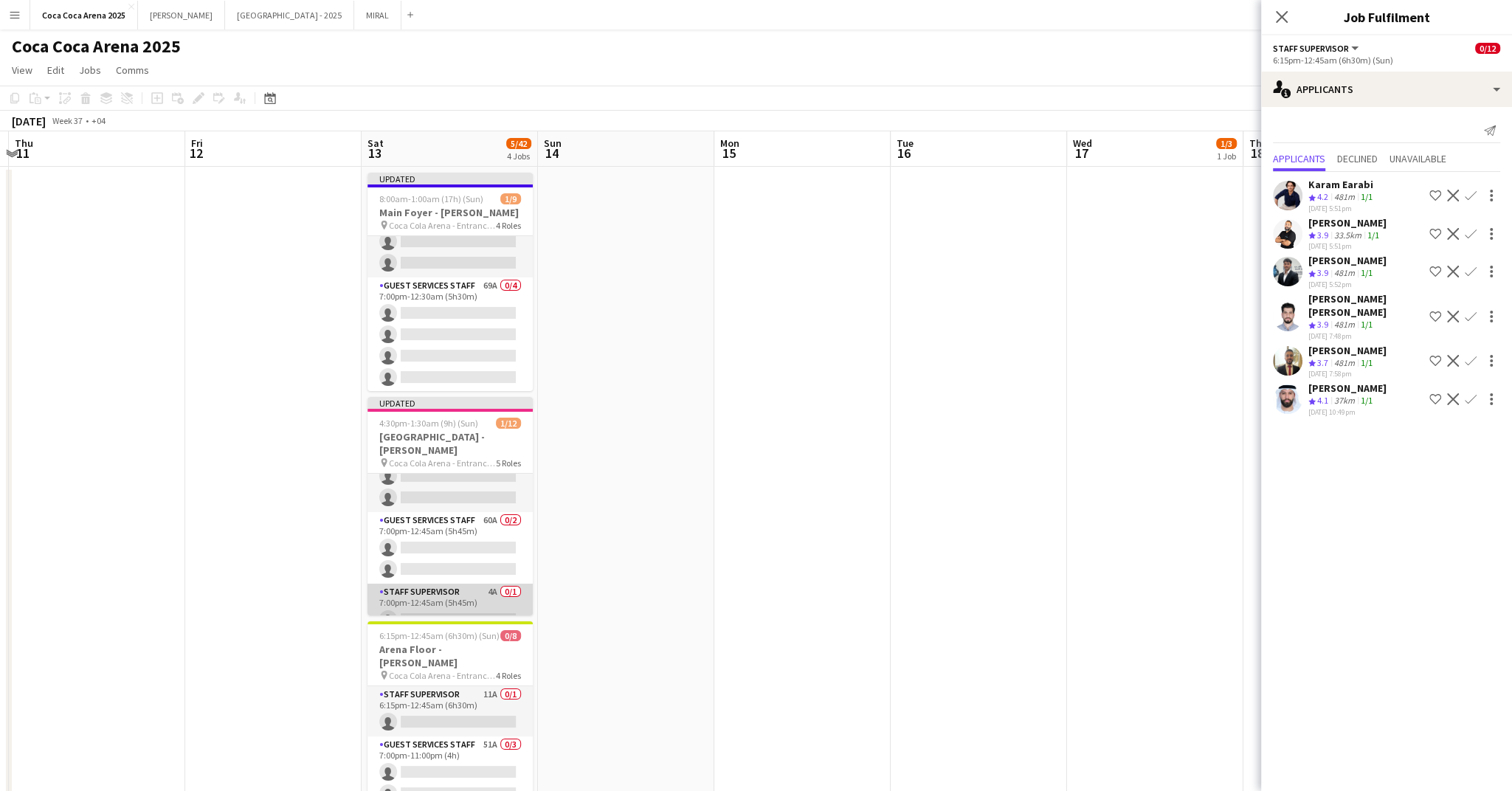
click at [426, 598] on app-card-role "Staff Supervisor 4A 0/1 7:00pm-12:45am (5h45m) single-neutral-actions" at bounding box center [451, 609] width 166 height 50
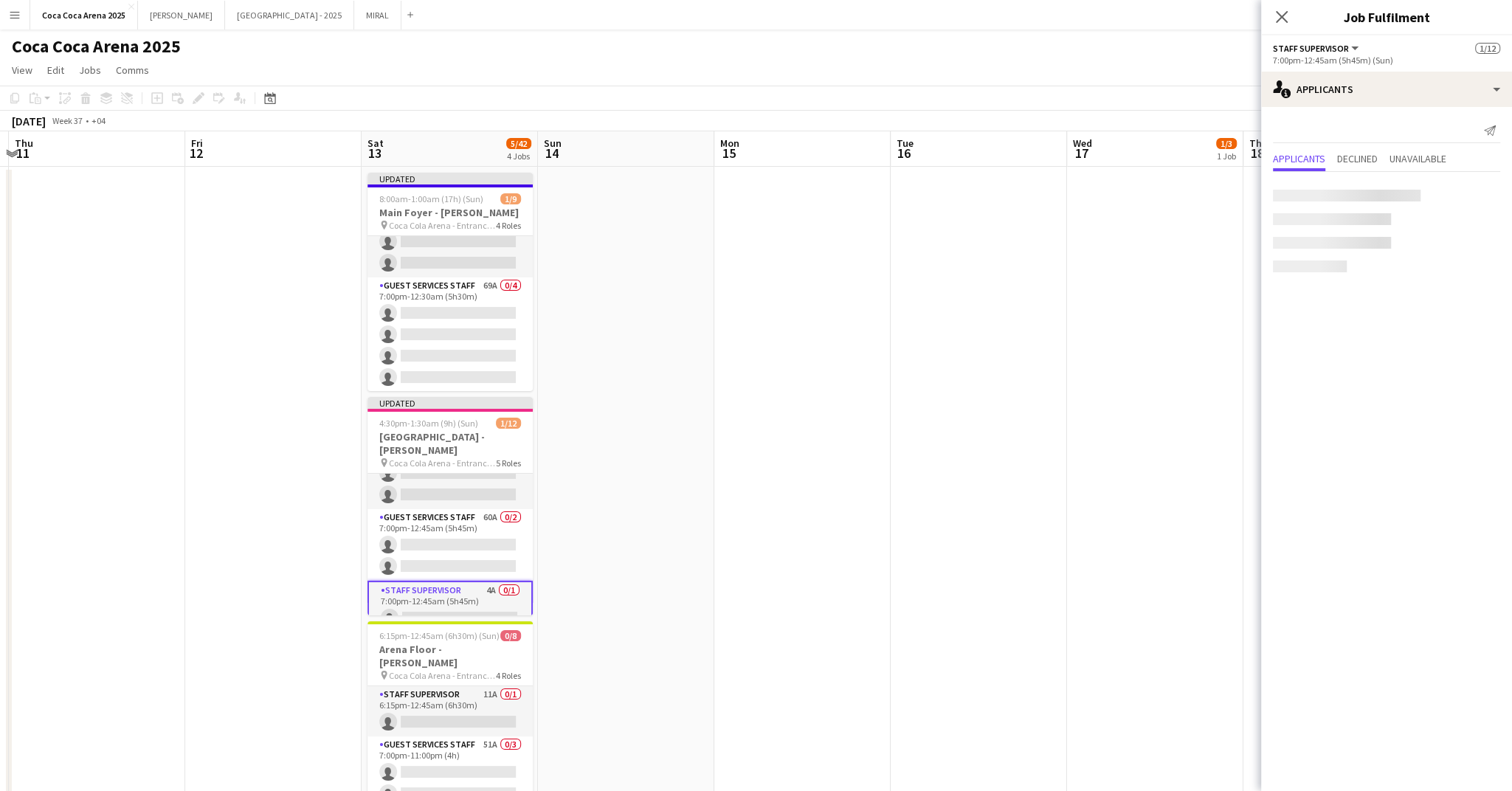
scroll to position [245, 0]
click at [1476, 241] on button "Confirm" at bounding box center [1471, 240] width 18 height 18
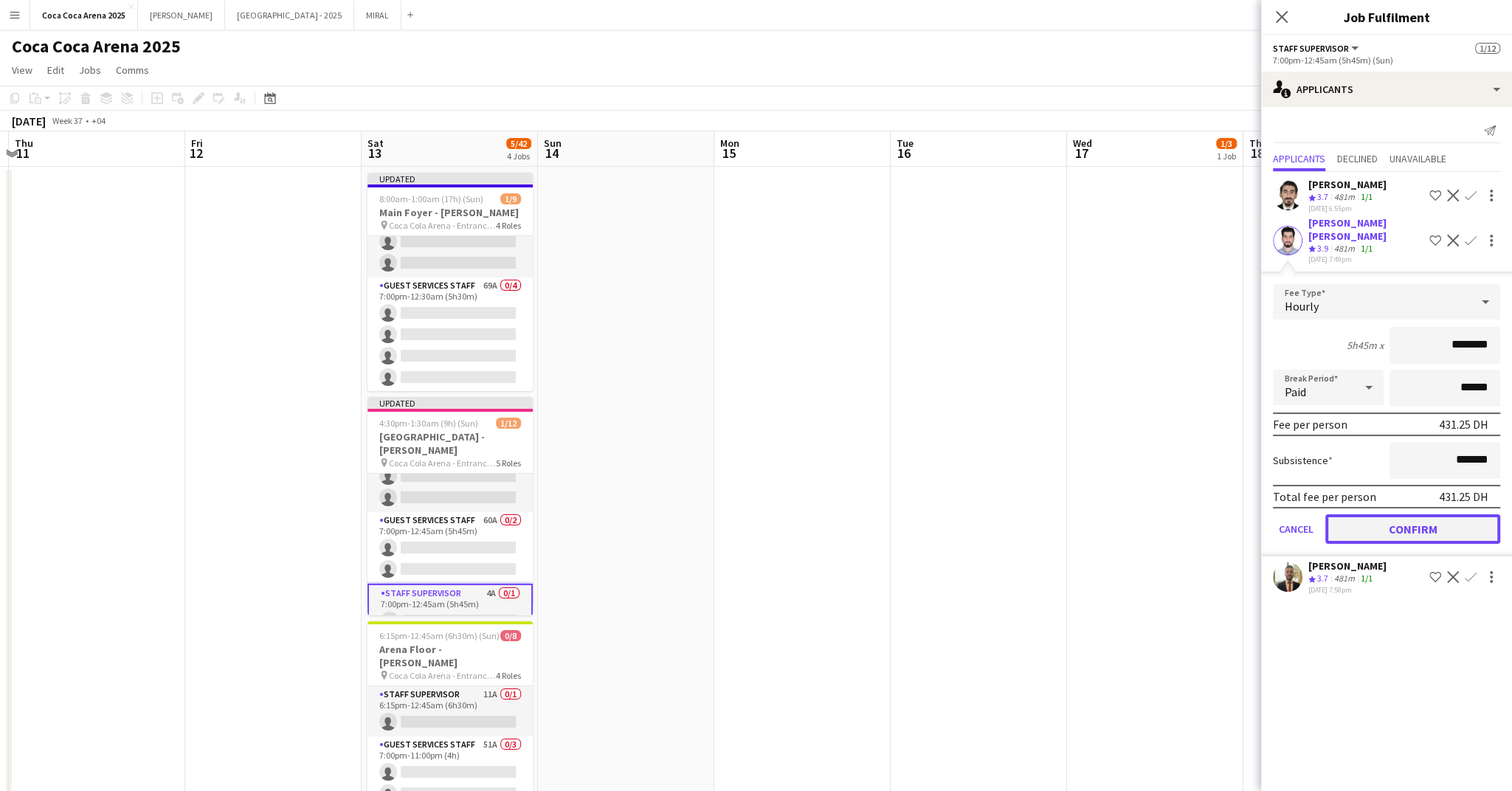
click at [1428, 524] on button "Confirm" at bounding box center [1412, 529] width 175 height 29
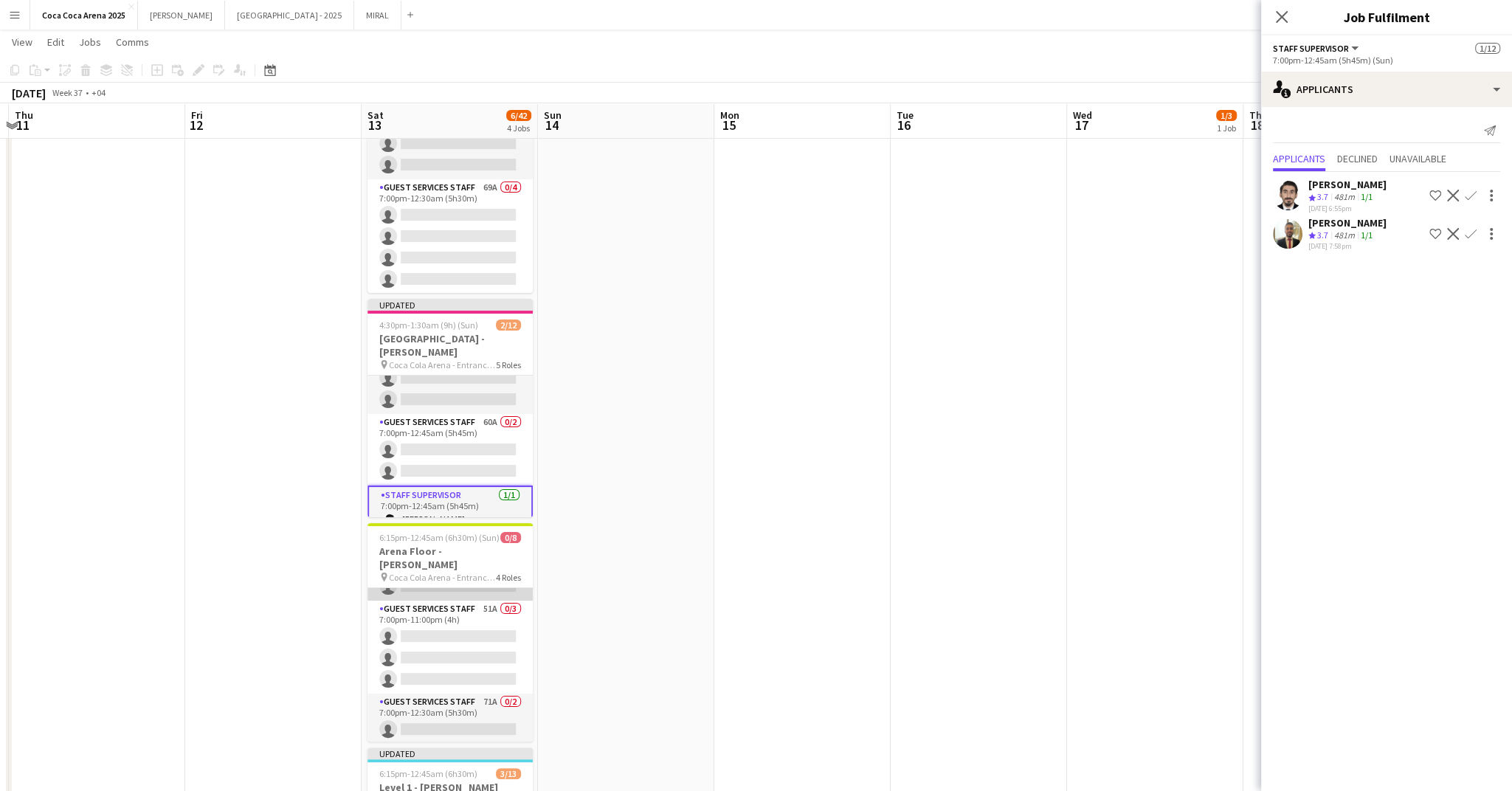
scroll to position [0, 0]
click at [428, 592] on app-card-role "Staff Supervisor 11A 0/1 6:15pm-12:45am (6h30m) single-neutral-actions" at bounding box center [451, 613] width 166 height 50
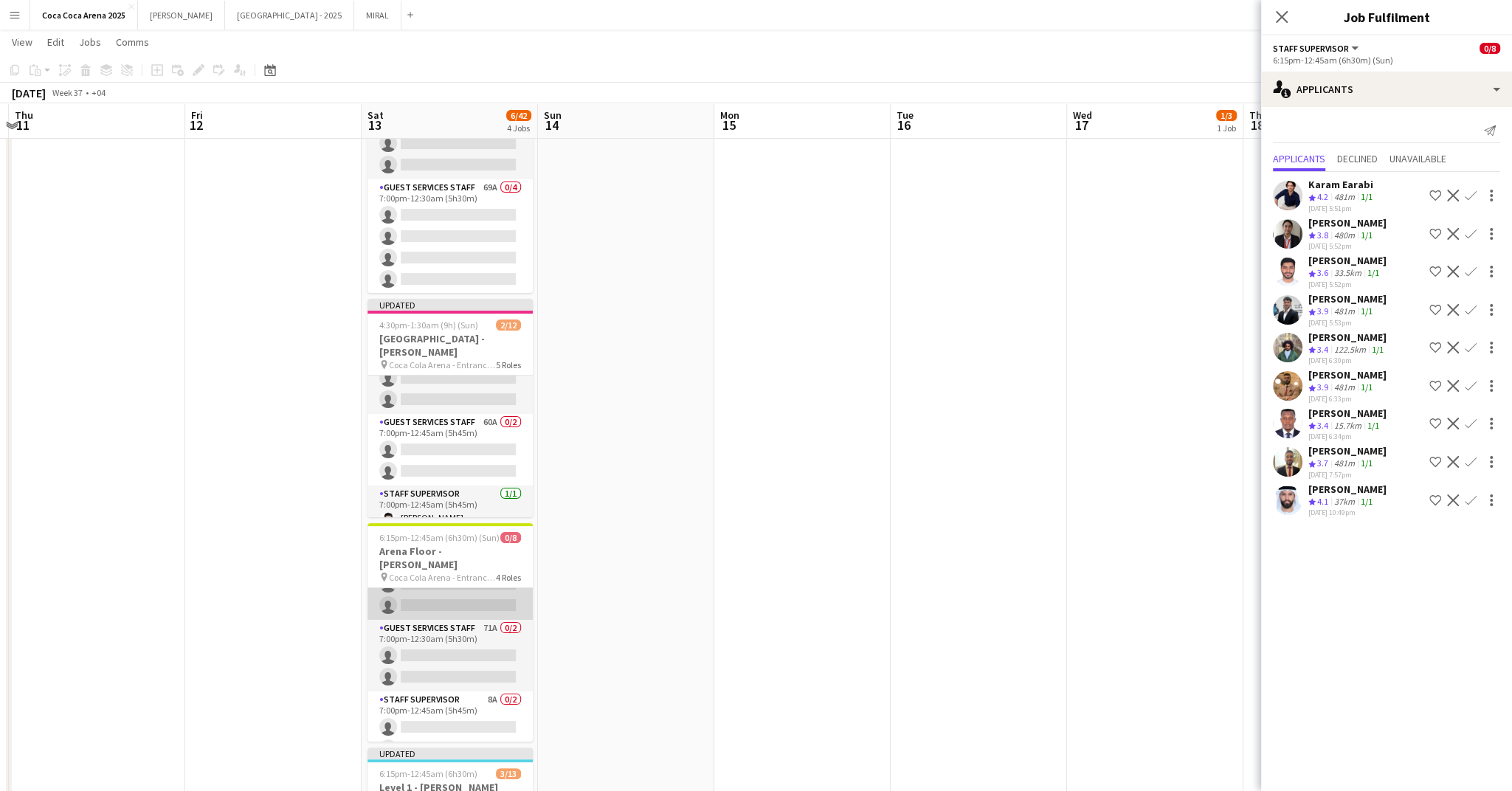
scroll to position [122, 0]
click at [440, 712] on app-card-role "Staff Supervisor 8A 0/2 7:00pm-12:45am (5h45m) single-neutral-actions single-ne…" at bounding box center [451, 720] width 166 height 71
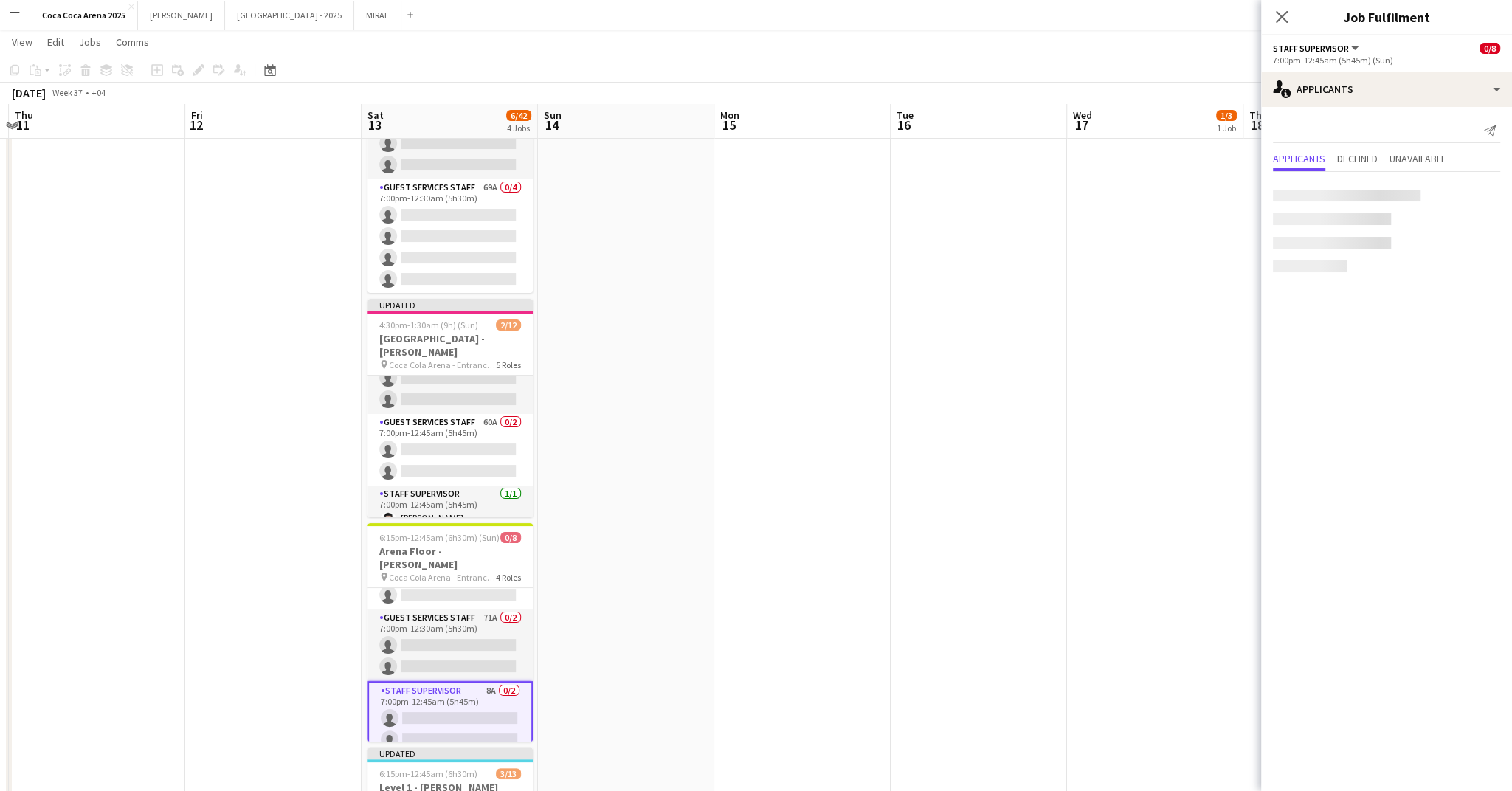
scroll to position [119, 0]
click at [440, 712] on app-card-role "Staff Supervisor 8A 0/2 7:00pm-12:45am (5h45m) single-neutral-actions single-ne…" at bounding box center [451, 721] width 166 height 75
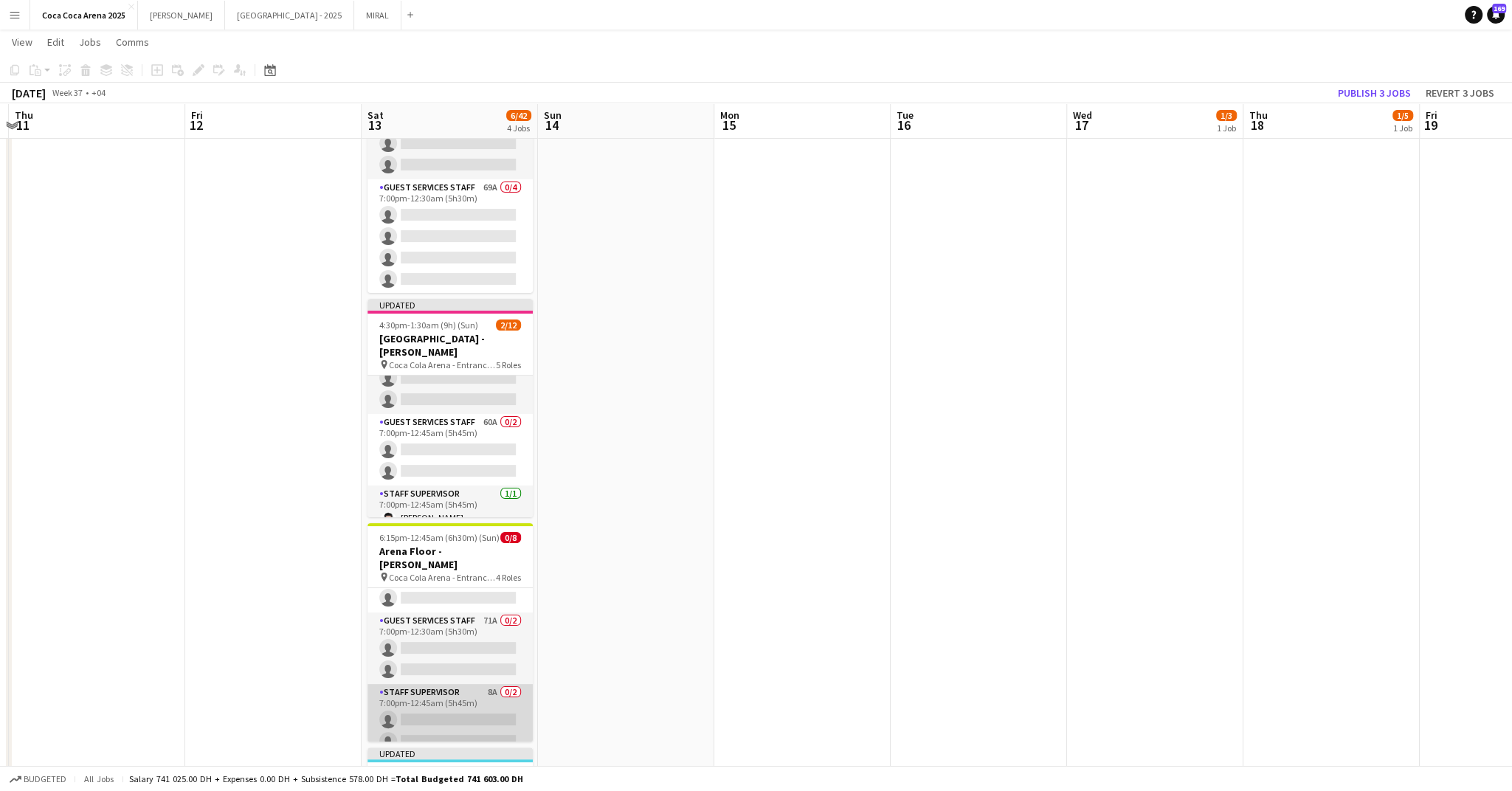
click at [448, 707] on app-card-role "Staff Supervisor 8A 0/2 7:00pm-12:45am (5h45m) single-neutral-actions single-ne…" at bounding box center [451, 720] width 166 height 71
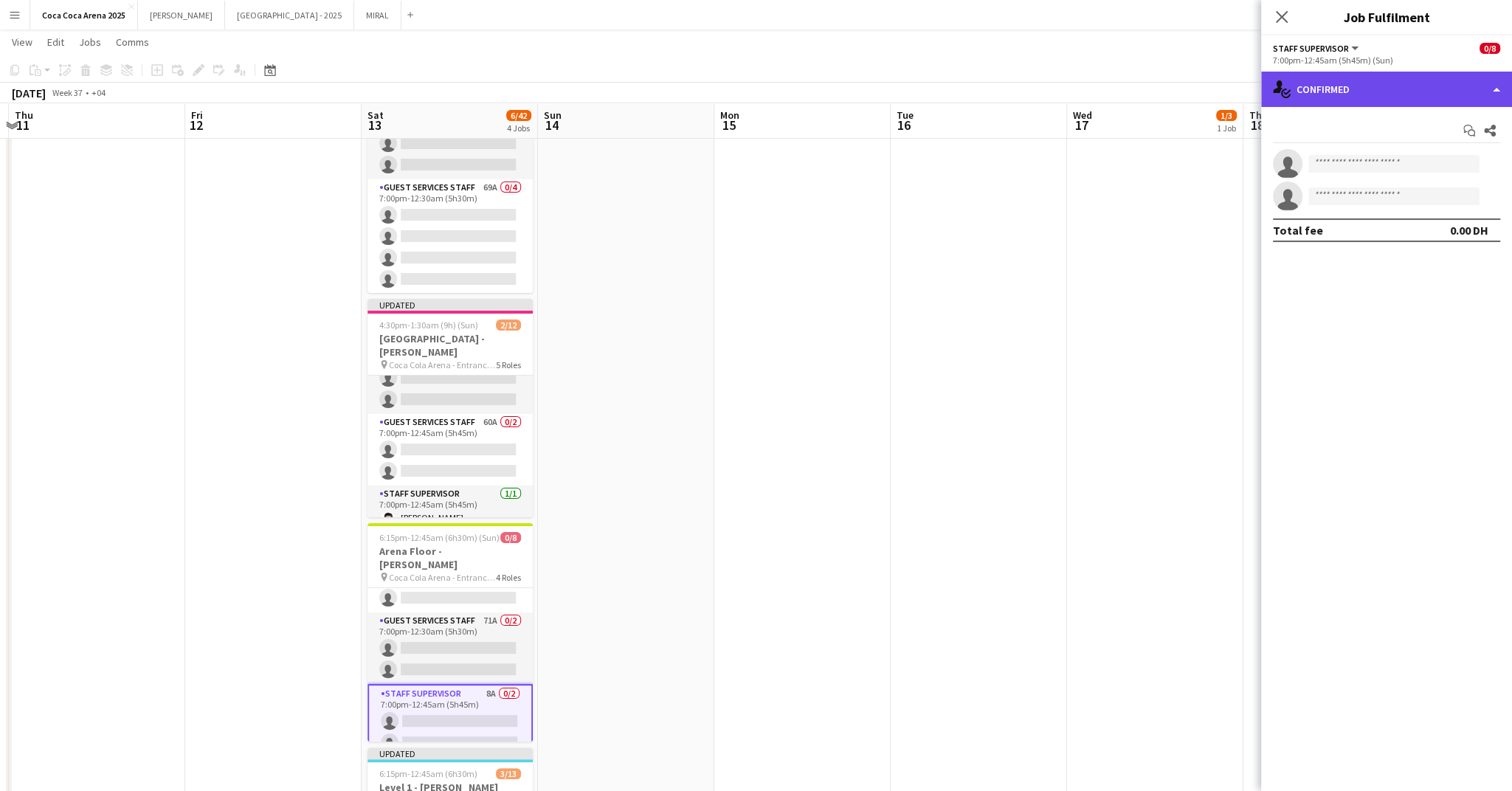
click at [1364, 92] on div "single-neutral-actions-check-2 Confirmed" at bounding box center [1386, 89] width 251 height 36
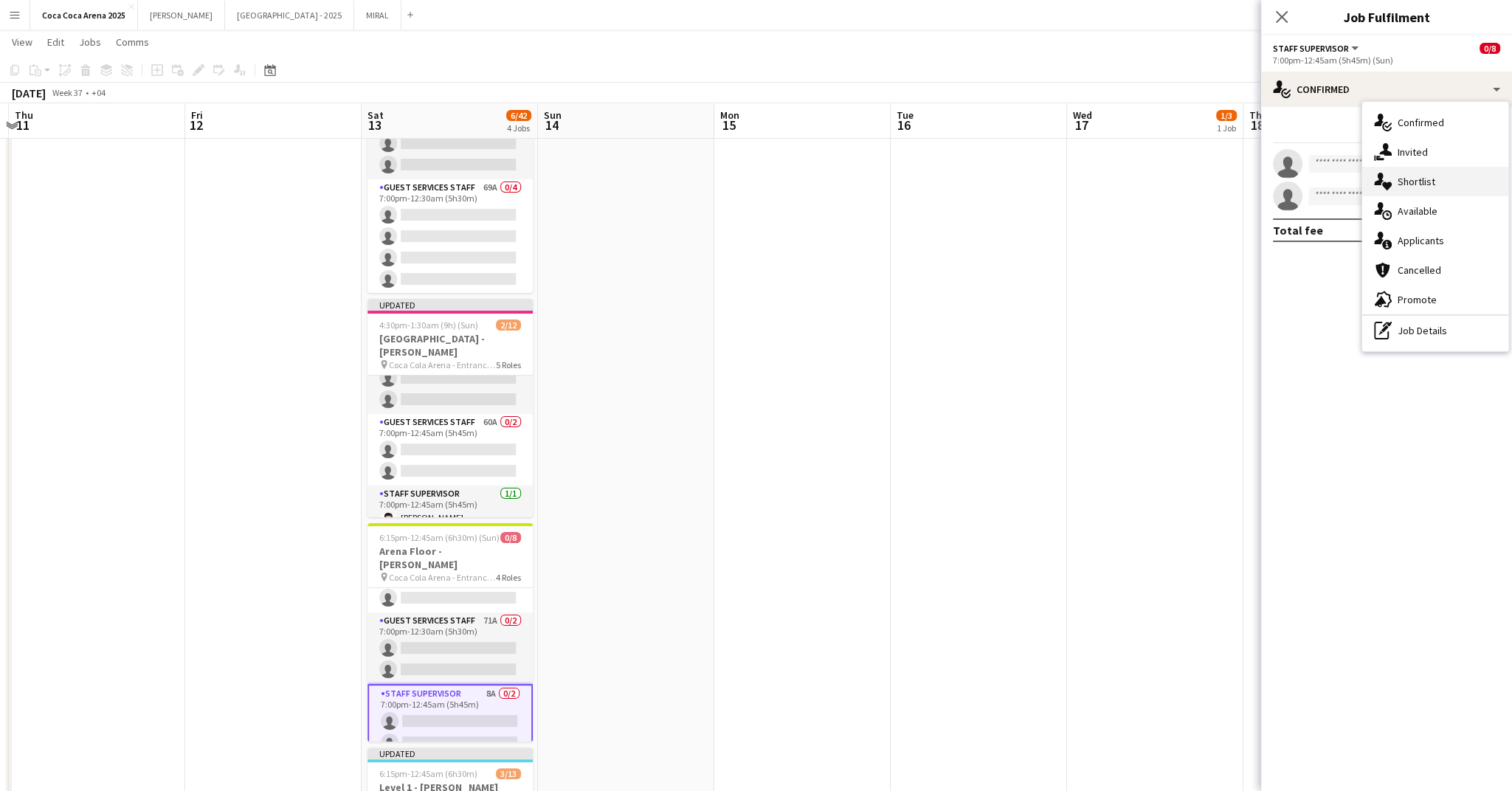
click at [1415, 187] on span "Shortlist" at bounding box center [1416, 181] width 37 height 13
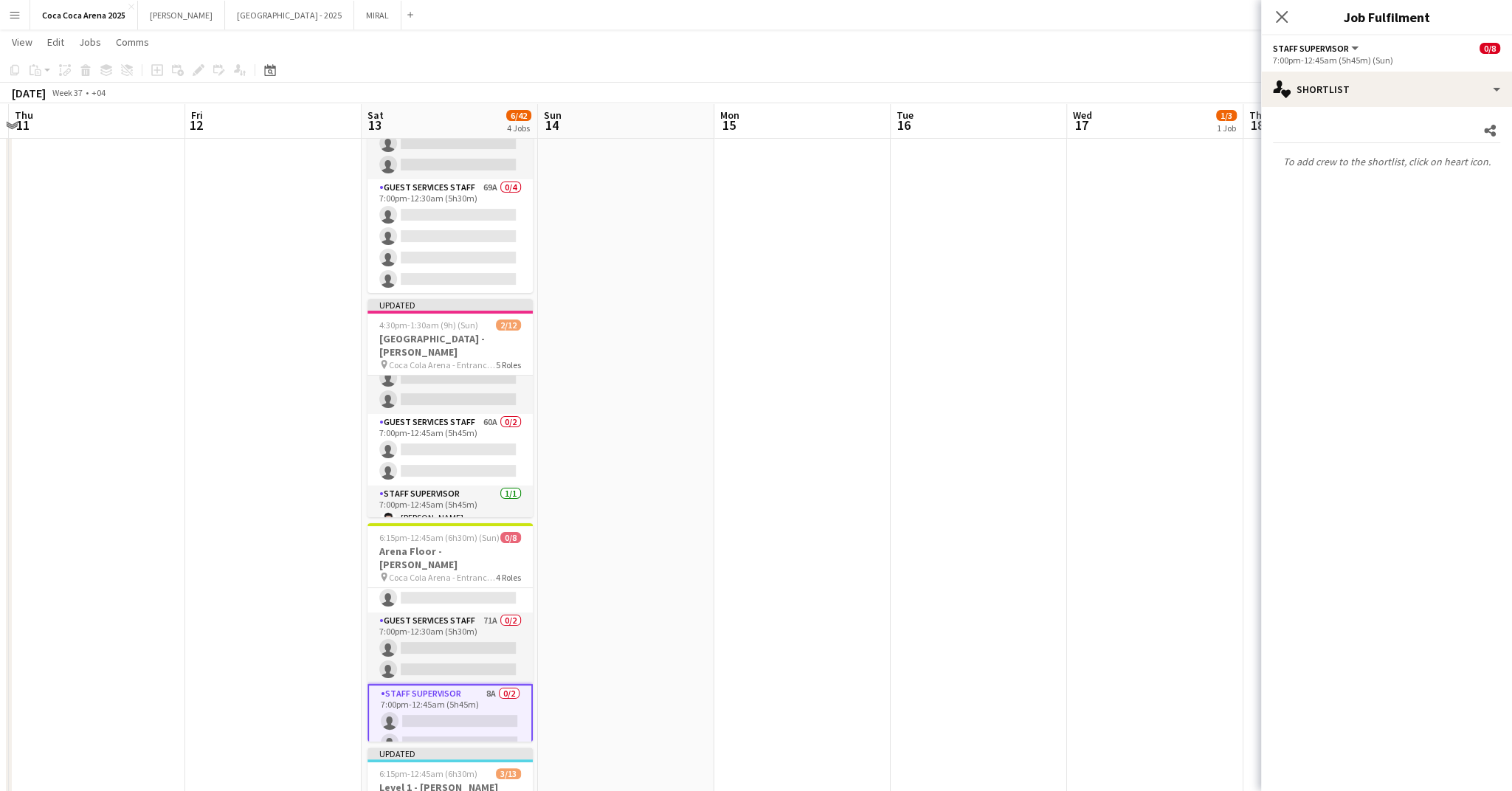
click at [436, 694] on app-card-role "Staff Supervisor 8A 0/2 7:00pm-12:45am (5h45m) single-neutral-actions single-ne…" at bounding box center [451, 721] width 166 height 75
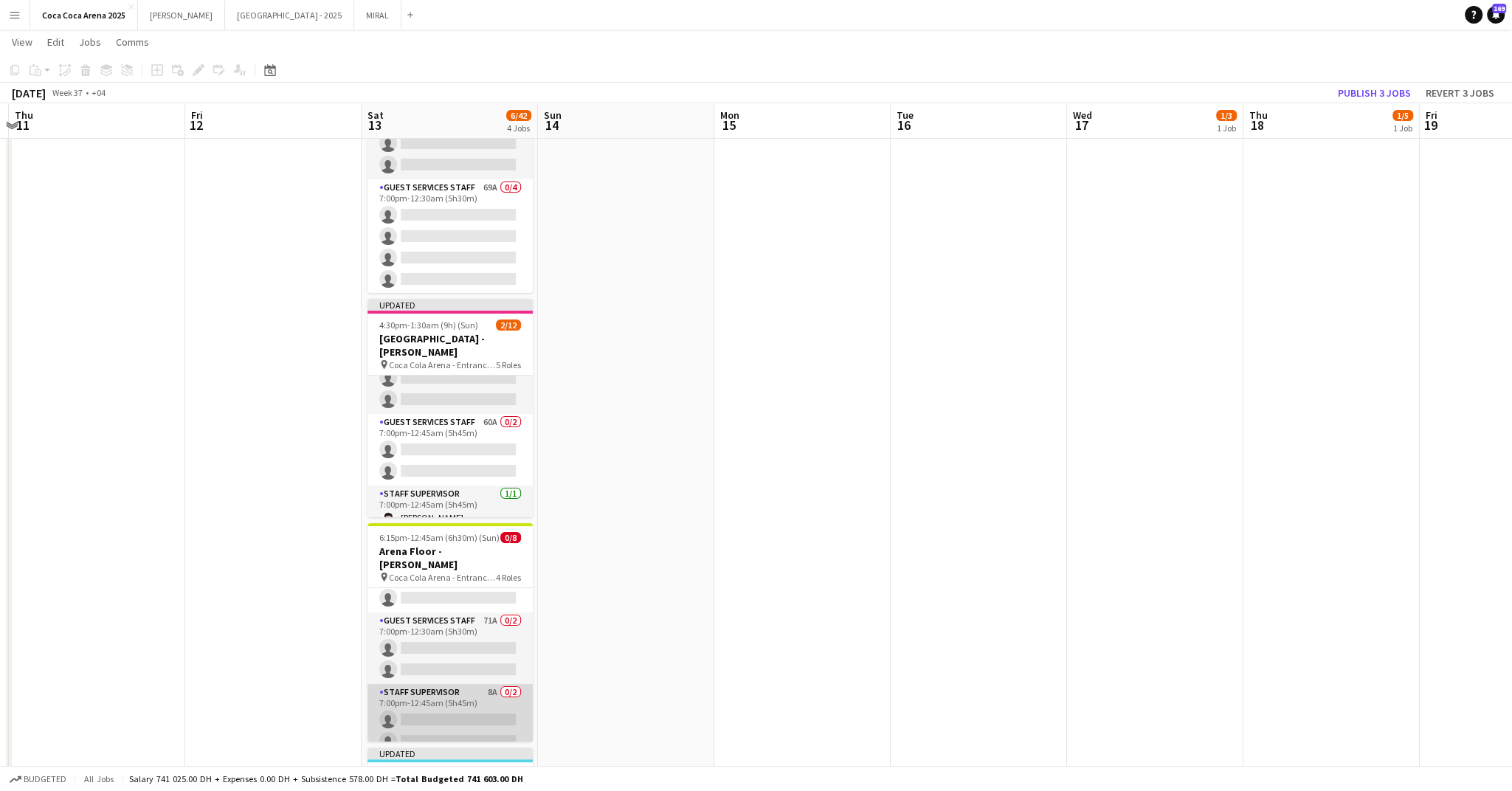
click at [436, 694] on app-card-role "Staff Supervisor 8A 0/2 7:00pm-12:45am (5h45m) single-neutral-actions single-ne…" at bounding box center [451, 720] width 166 height 71
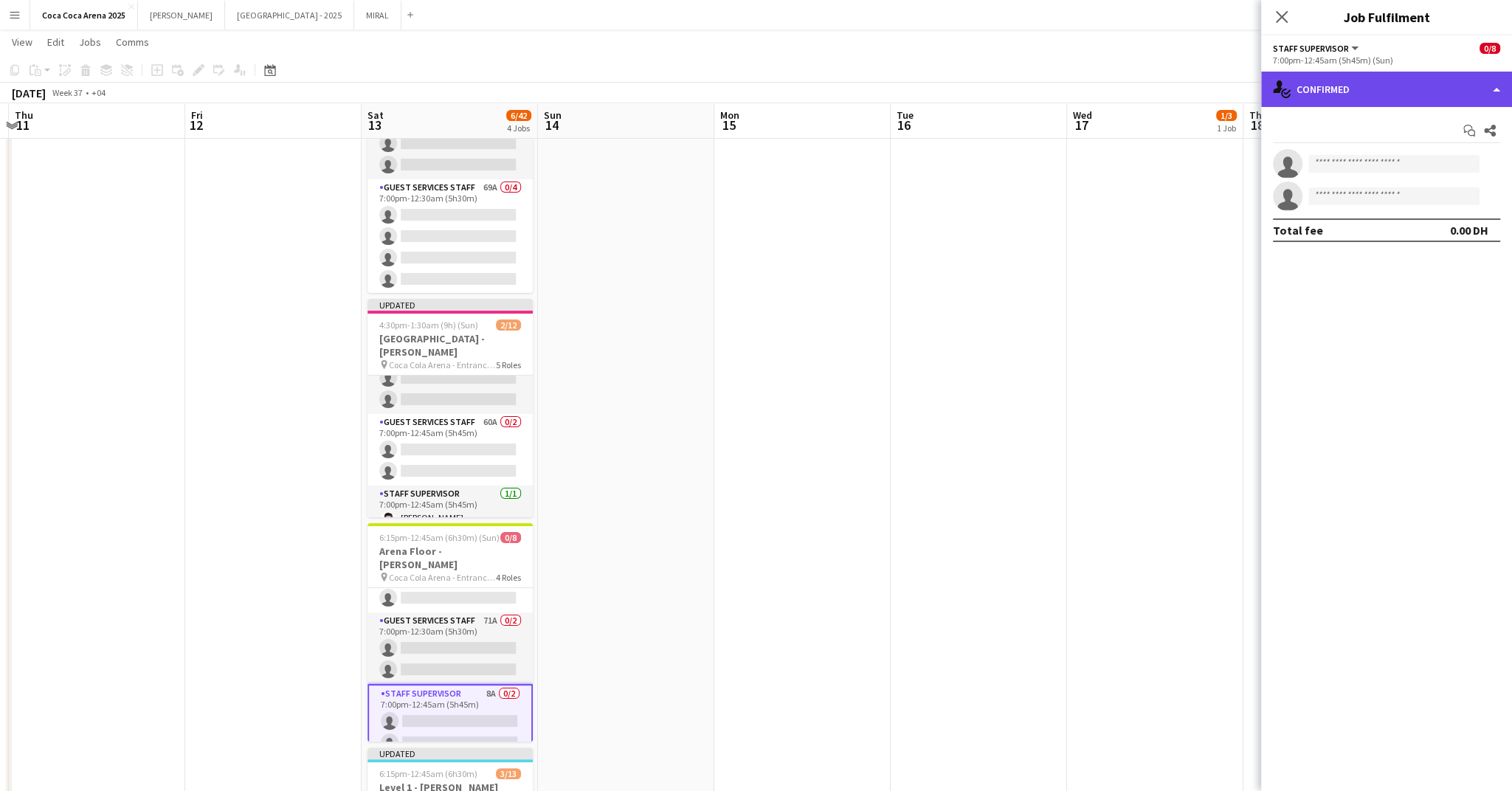
click at [1328, 90] on div "single-neutral-actions-check-2 Confirmed" at bounding box center [1386, 89] width 251 height 36
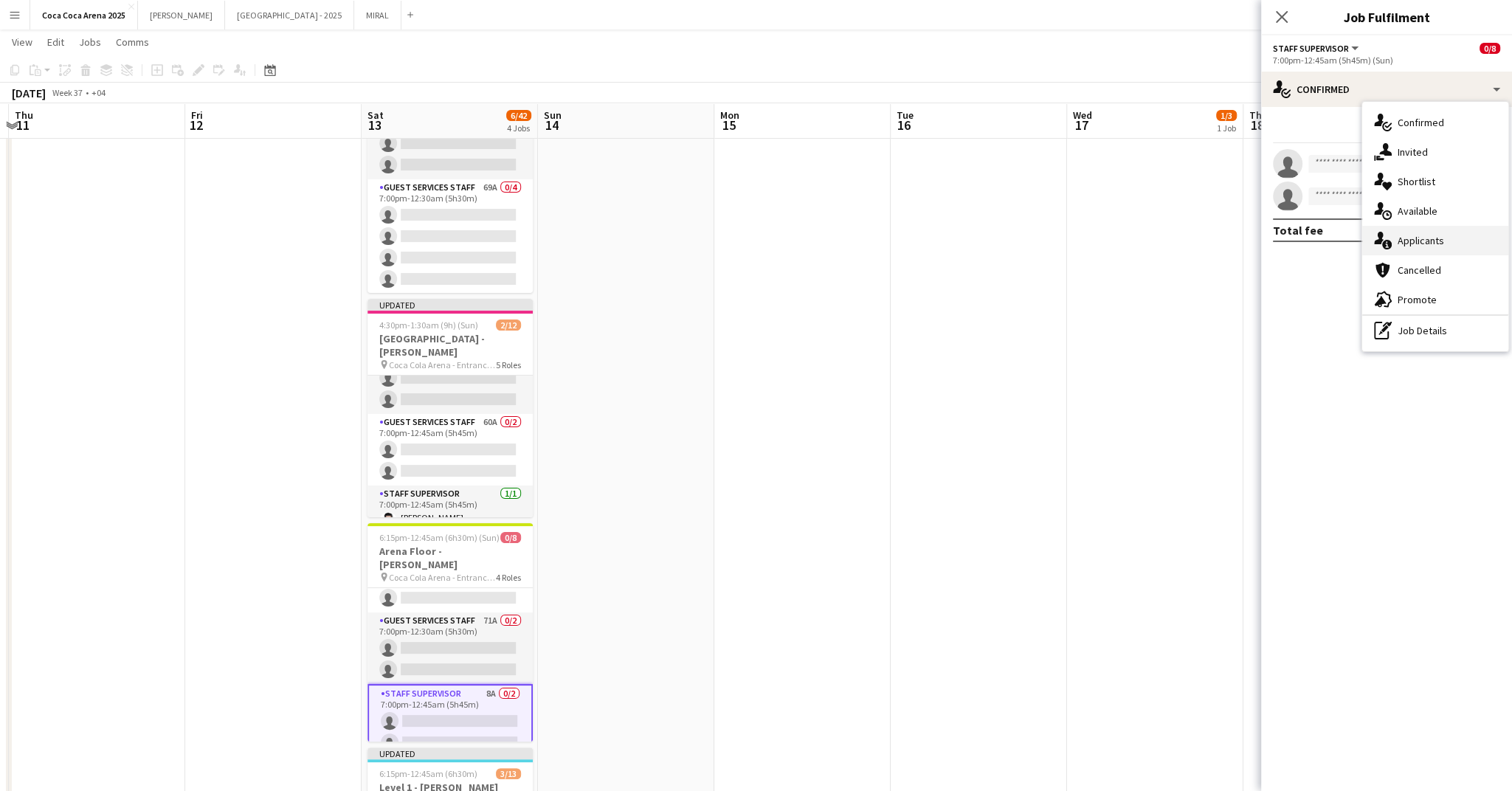
click at [1394, 241] on div "single-neutral-actions-information Applicants" at bounding box center [1436, 240] width 146 height 29
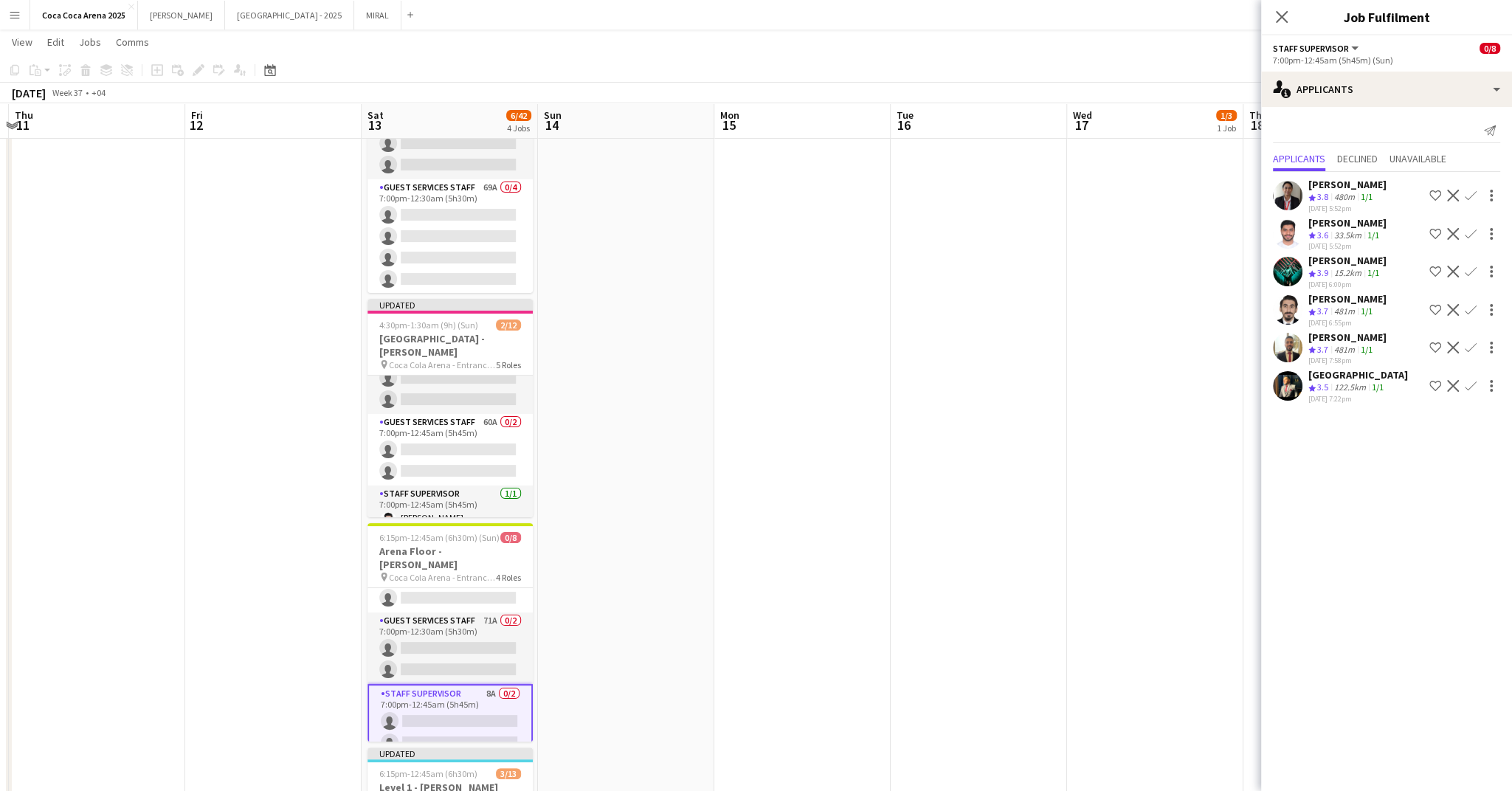
click at [474, 720] on app-card-role "Staff Supervisor 8A 0/2 7:00pm-12:45am (5h45m) single-neutral-actions single-ne…" at bounding box center [451, 721] width 166 height 75
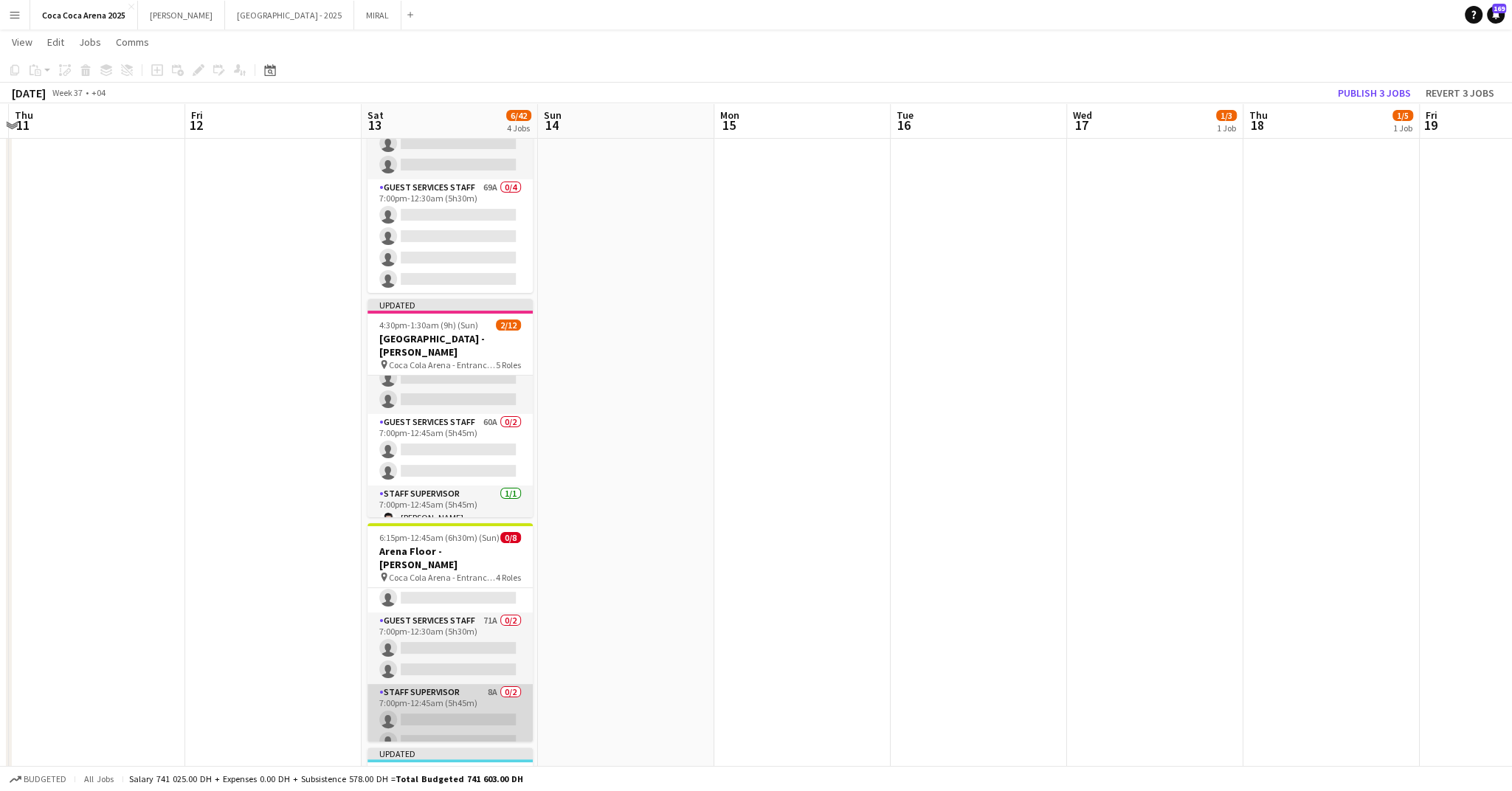
click at [474, 720] on app-card-role "Staff Supervisor 8A 0/2 7:00pm-12:45am (5h45m) single-neutral-actions single-ne…" at bounding box center [451, 720] width 166 height 71
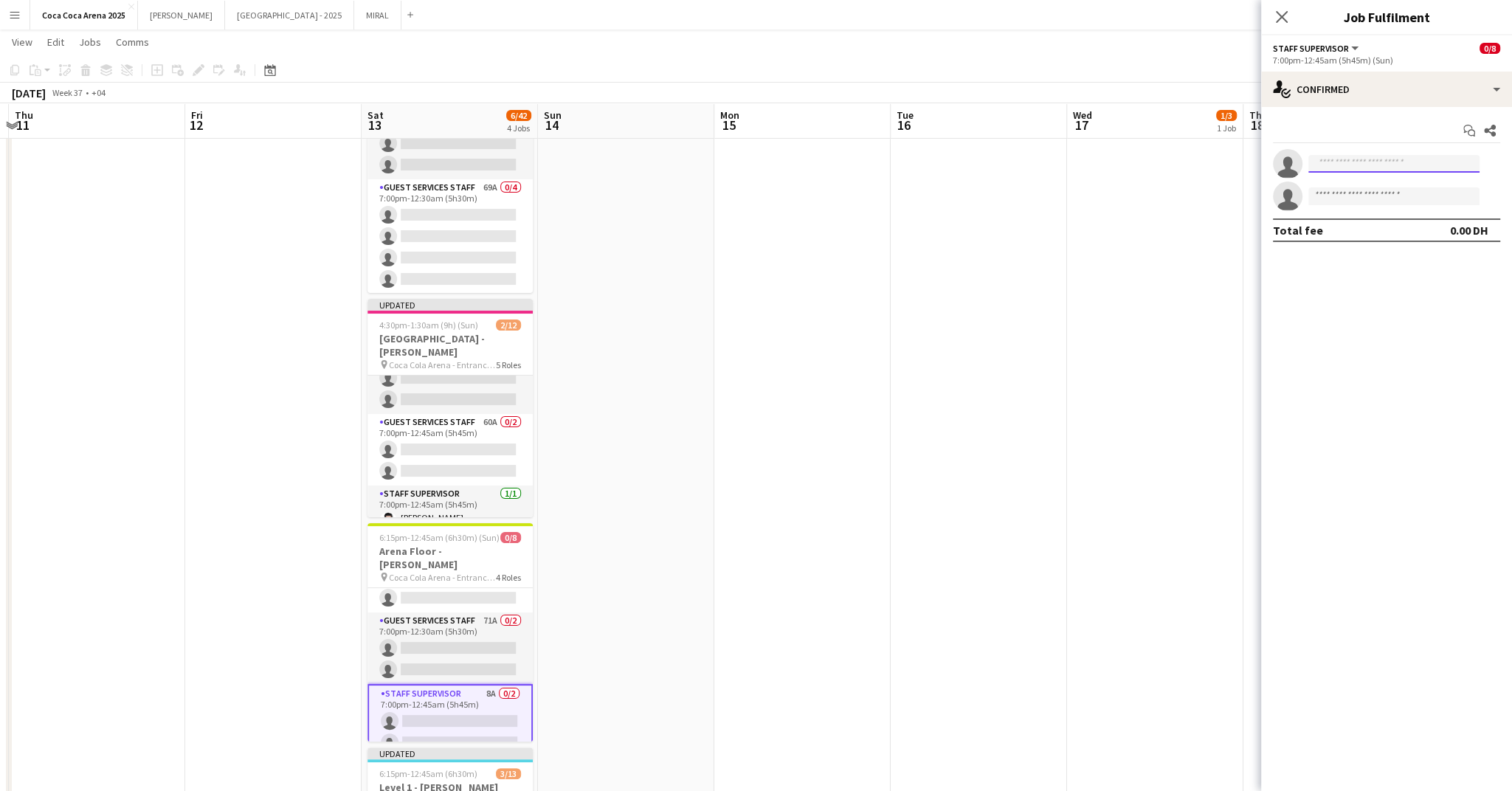
click at [1337, 158] on input at bounding box center [1393, 164] width 171 height 18
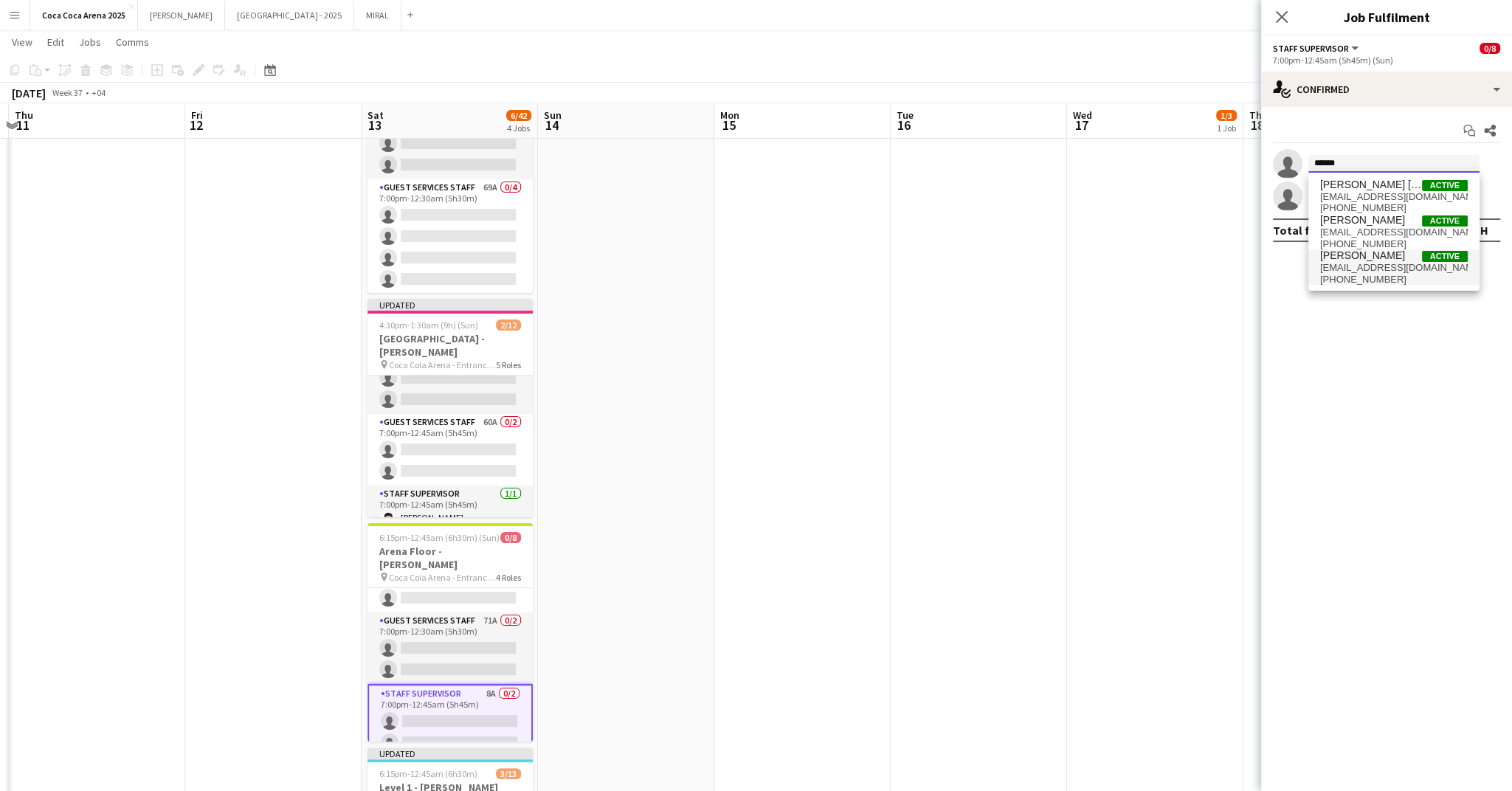
type input "******"
click at [1380, 262] on span "mariumyounus2015@gmail.com" at bounding box center [1394, 268] width 148 height 12
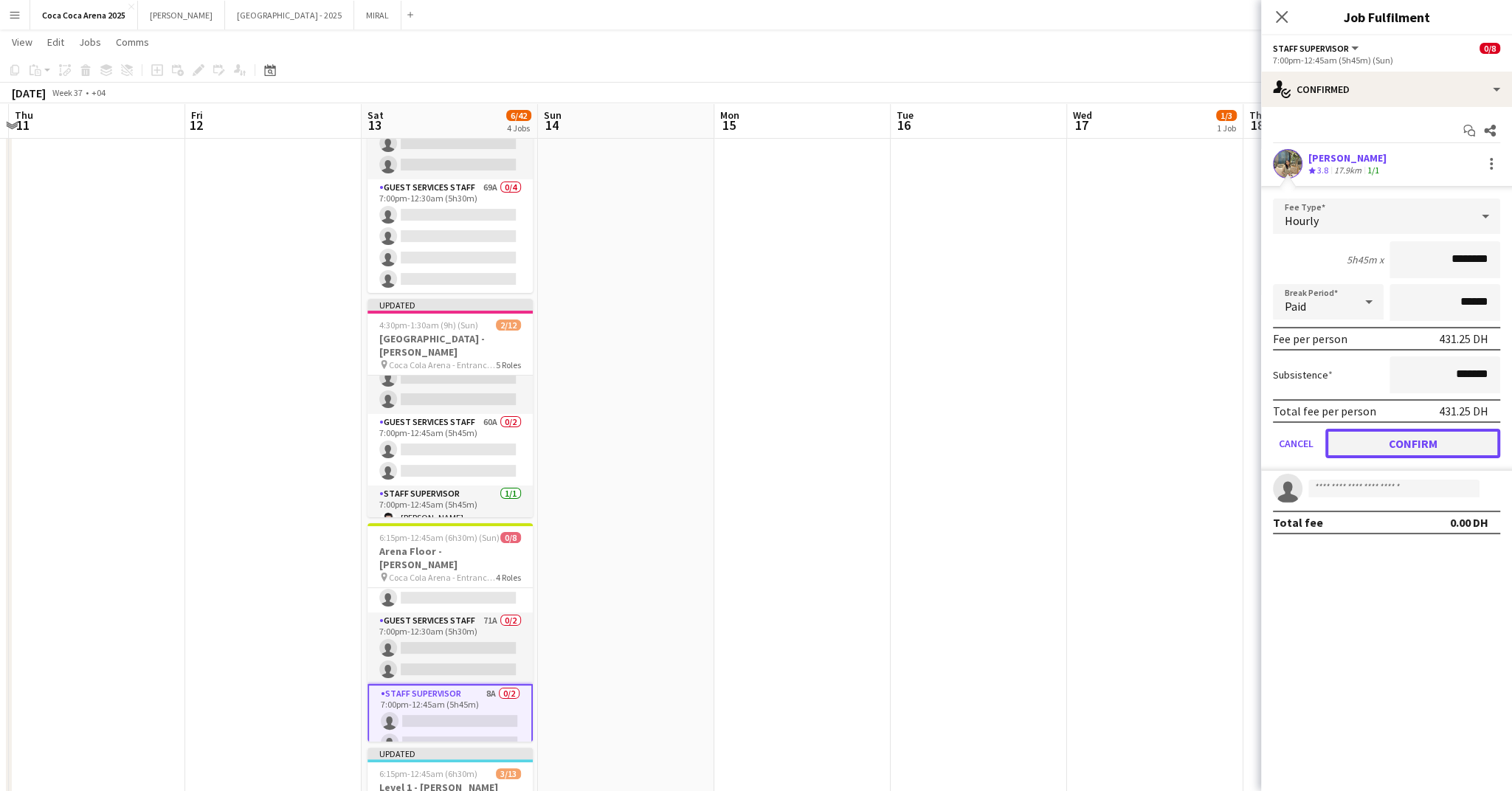
click at [1362, 435] on button "Confirm" at bounding box center [1412, 443] width 175 height 29
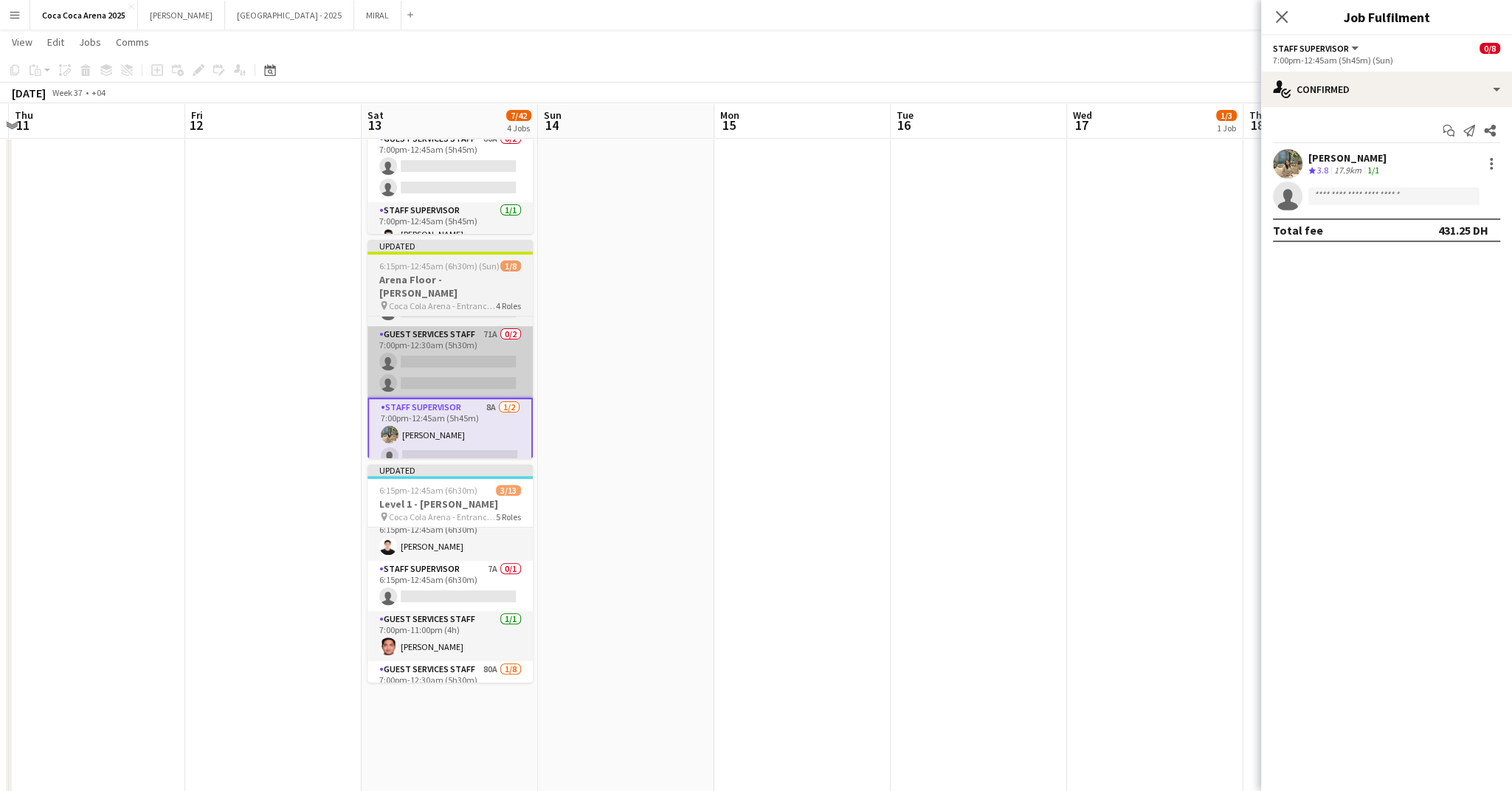
scroll to position [0, 0]
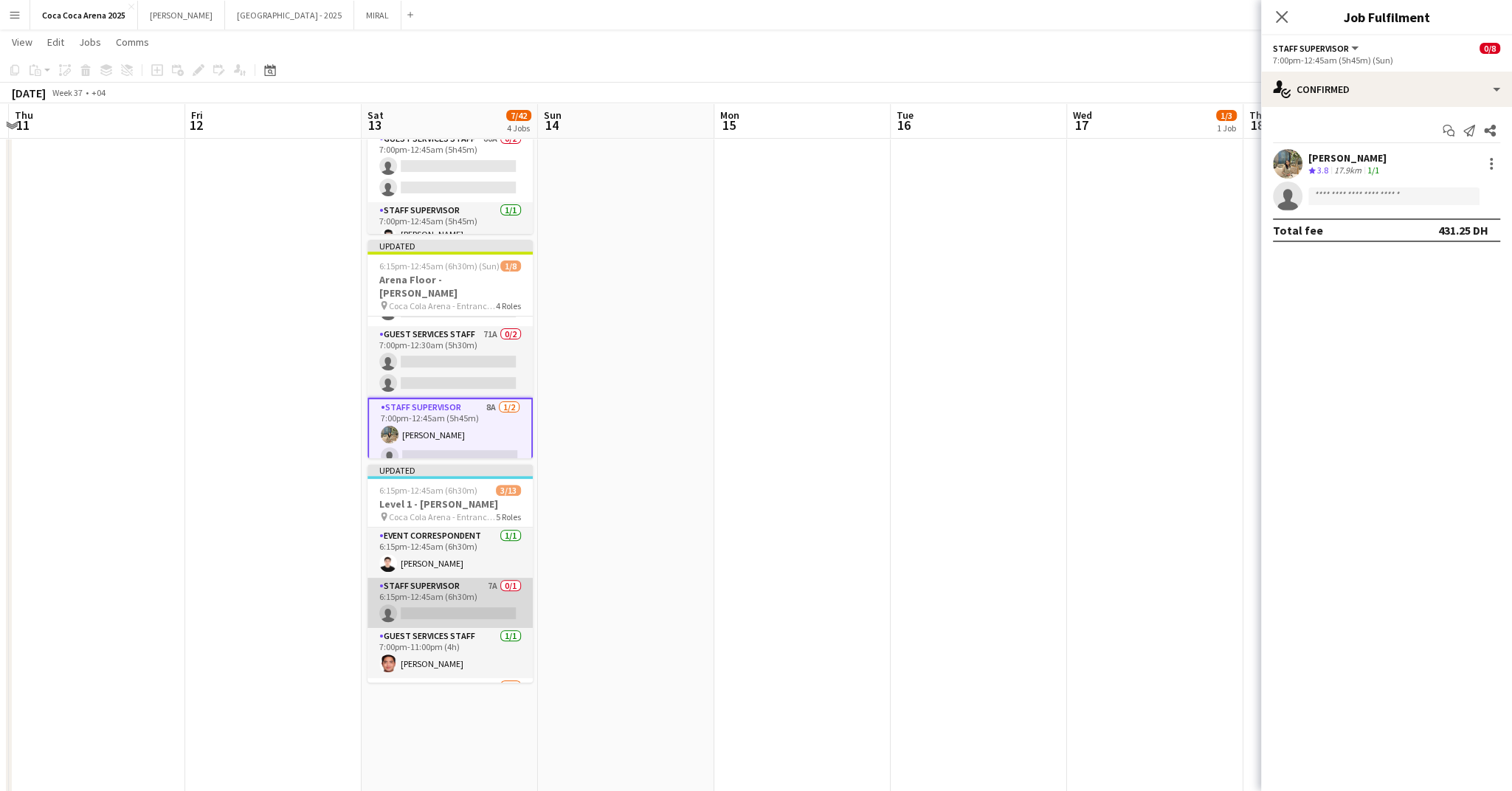
click at [469, 606] on app-card-role "Staff Supervisor 7A 0/1 6:15pm-12:45am (6h30m) single-neutral-actions" at bounding box center [451, 603] width 166 height 50
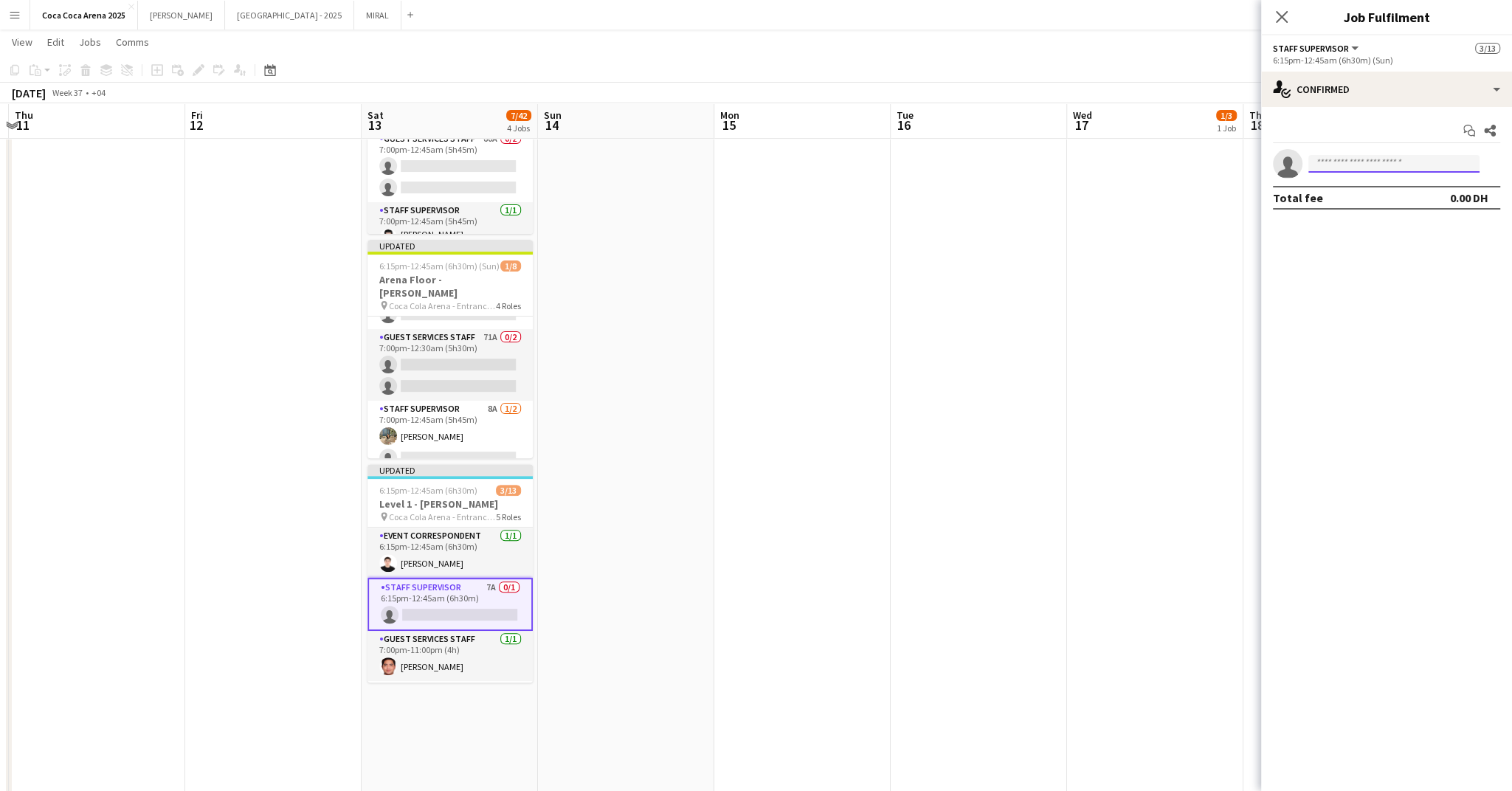
click at [1343, 166] on input at bounding box center [1393, 164] width 171 height 18
type input "**********"
click at [1367, 182] on span "[PERSON_NAME]" at bounding box center [1363, 184] width 85 height 12
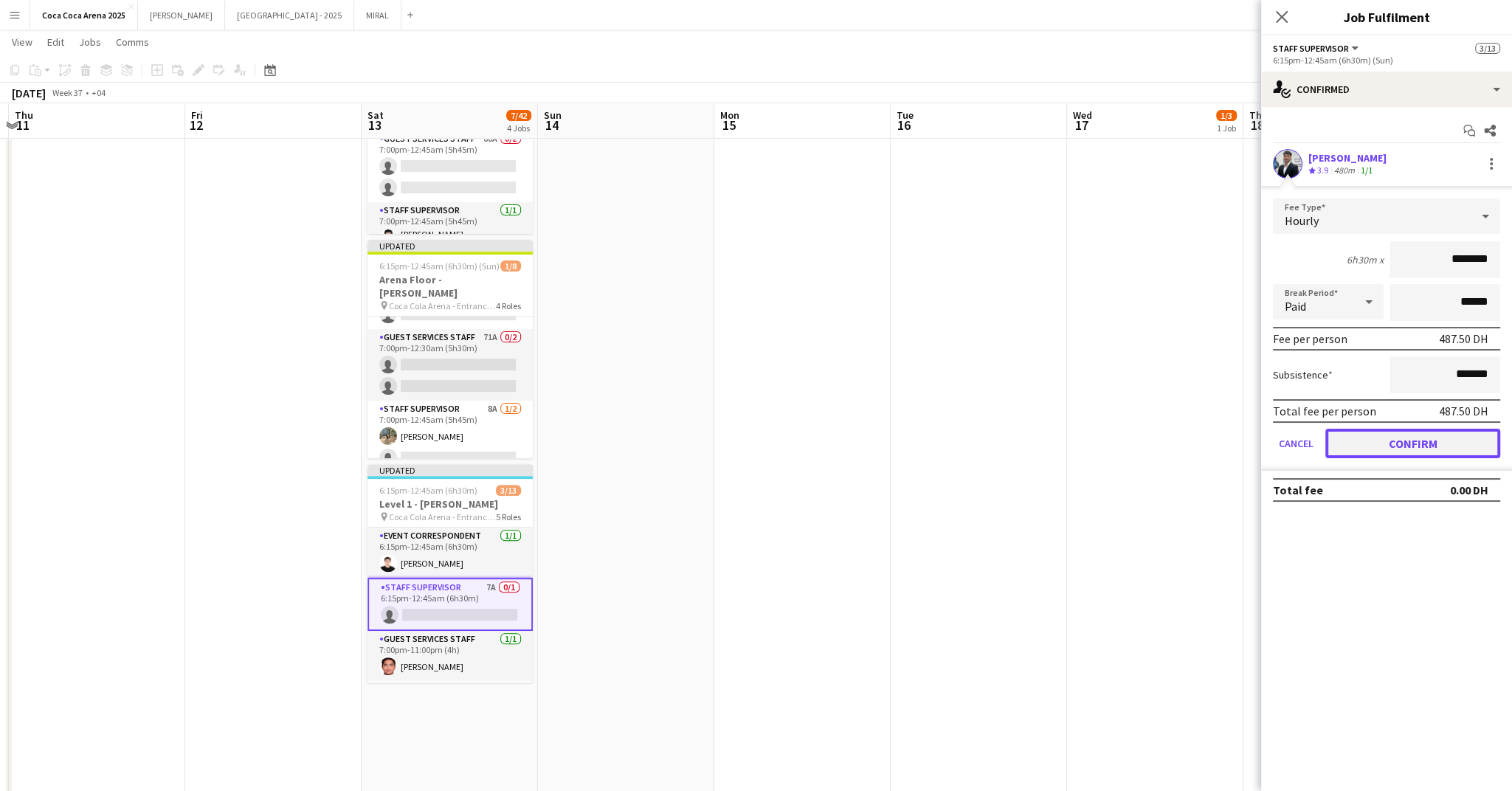
click at [1380, 433] on button "Confirm" at bounding box center [1412, 443] width 175 height 29
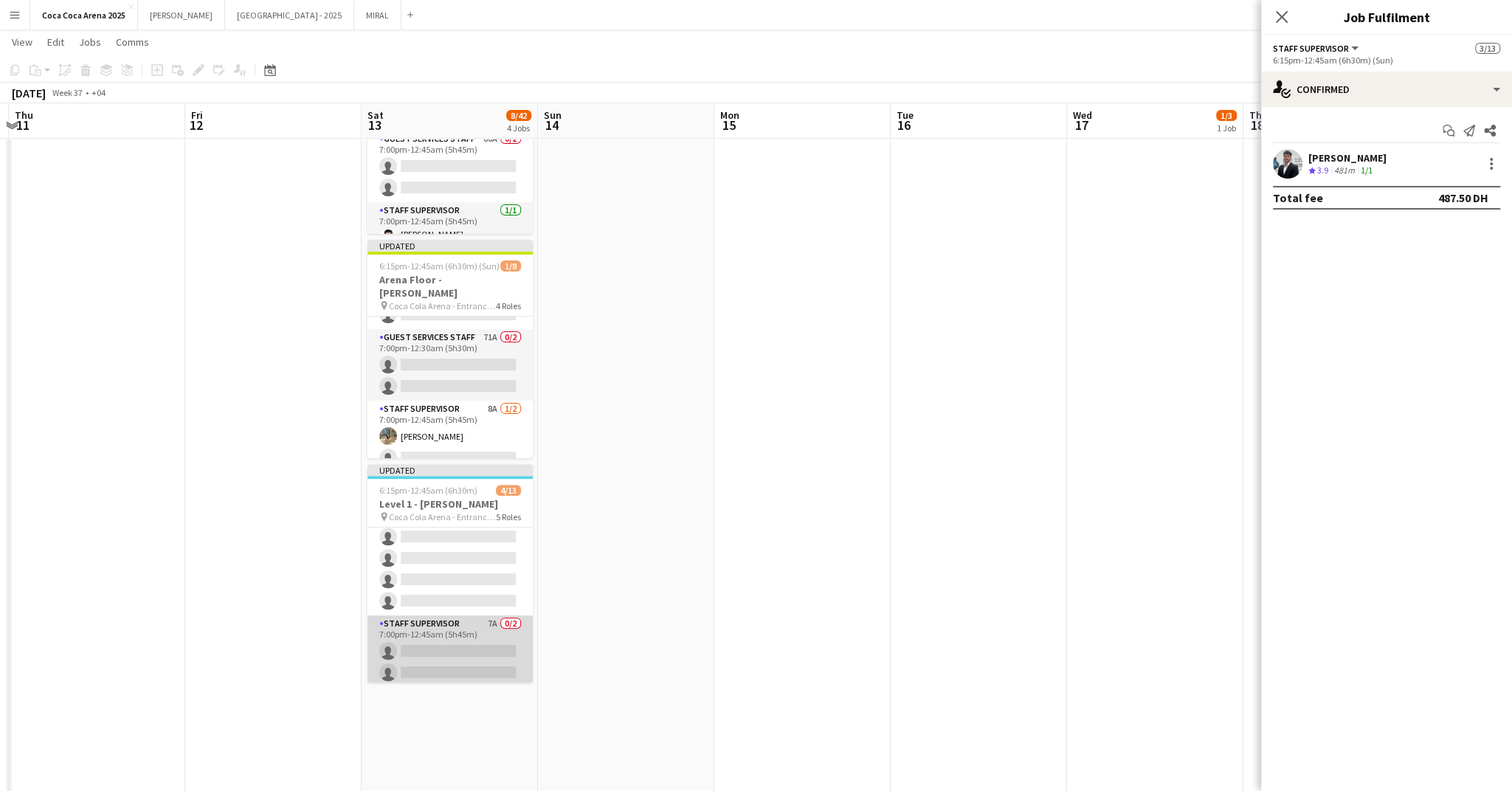
scroll to position [266, 0]
click at [417, 660] on app-card-role "Staff Supervisor 7A 0/2 7:00pm-12:45am (5h45m) single-neutral-actions single-ne…" at bounding box center [451, 651] width 166 height 71
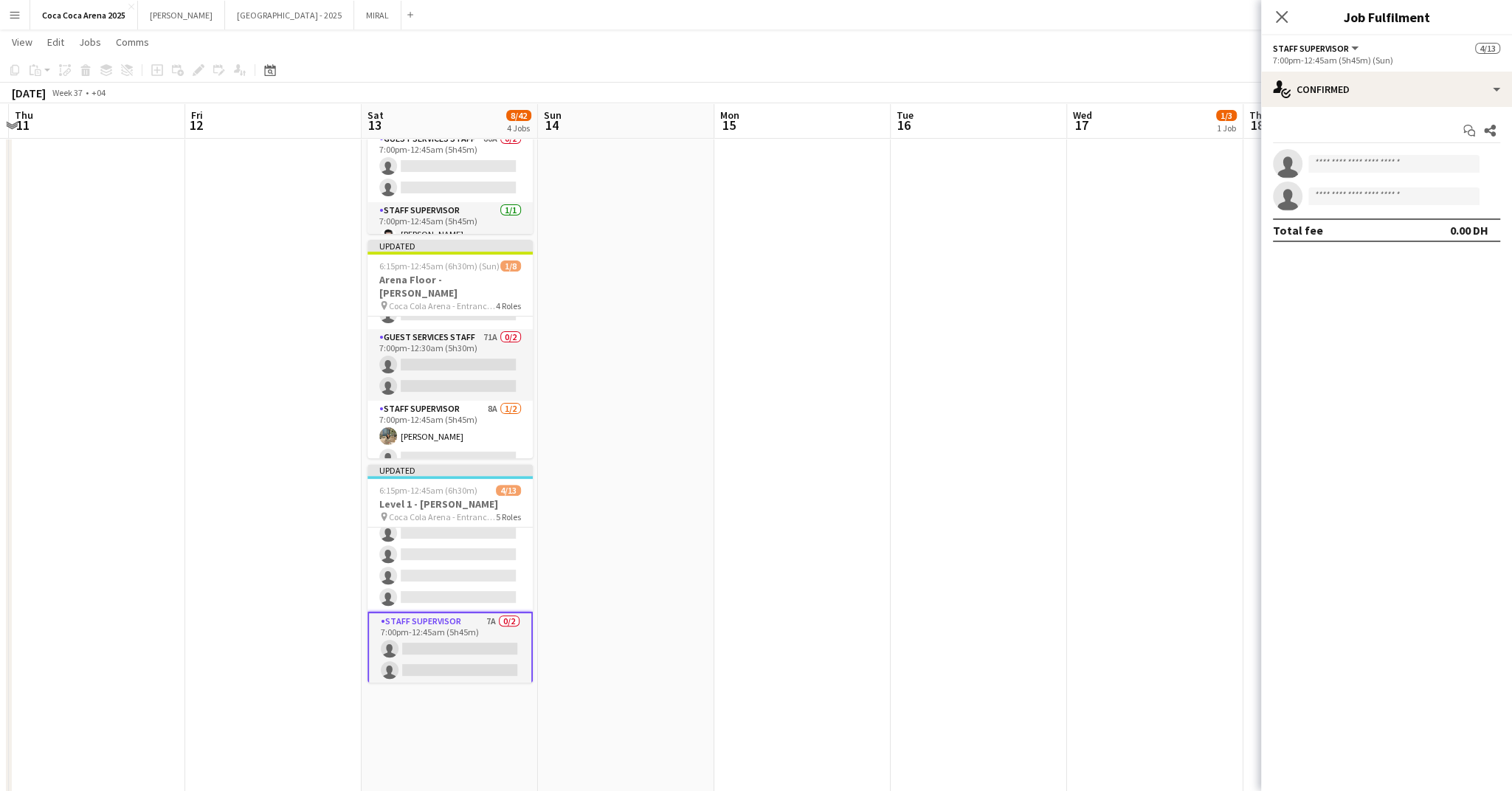
scroll to position [264, 0]
click at [1382, 166] on input at bounding box center [1393, 164] width 171 height 18
type input "*******"
click at [1369, 199] on span "leen.ghadri@gmail.com" at bounding box center [1394, 197] width 148 height 12
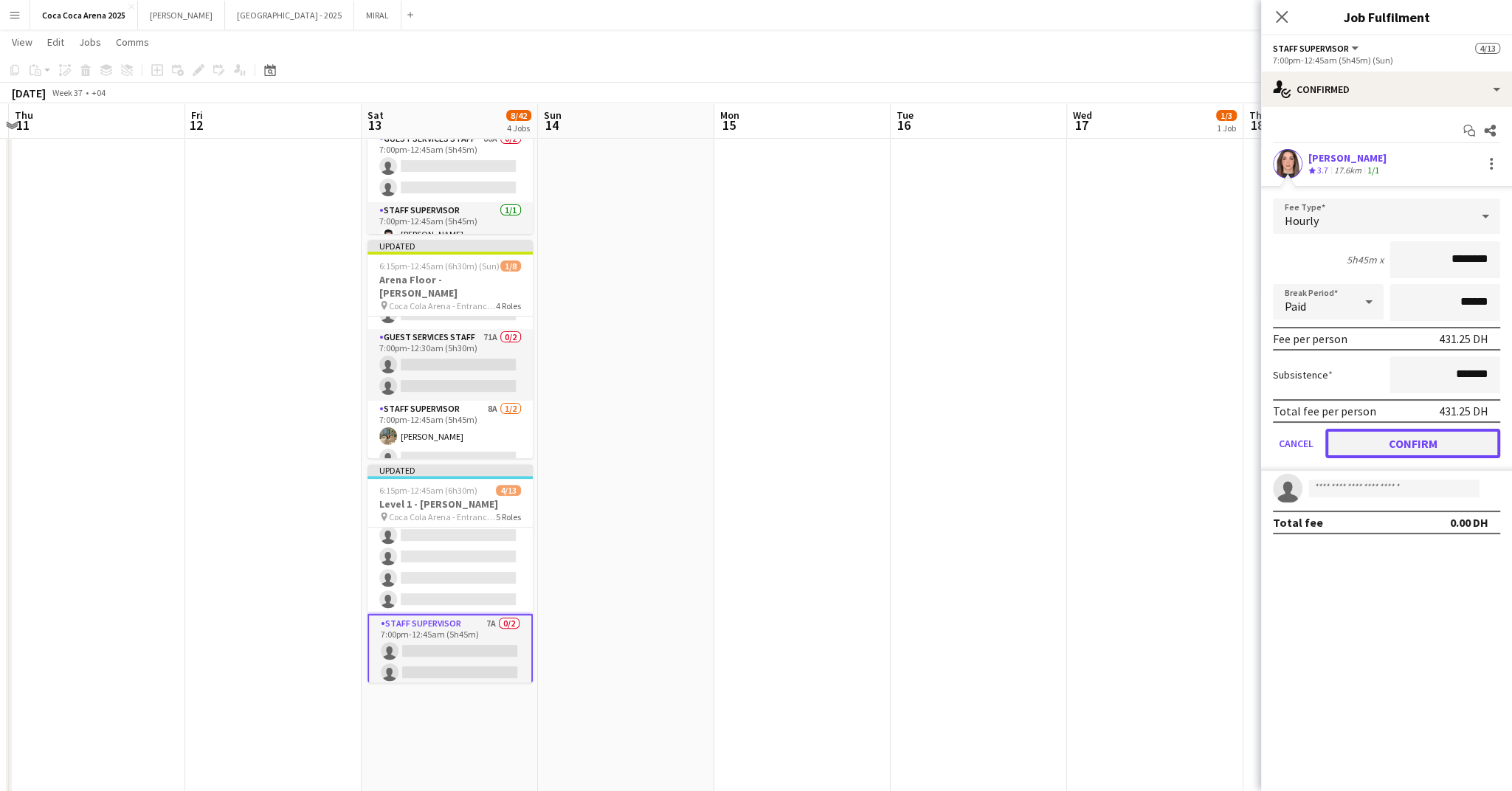
click at [1365, 441] on button "Confirm" at bounding box center [1412, 443] width 175 height 29
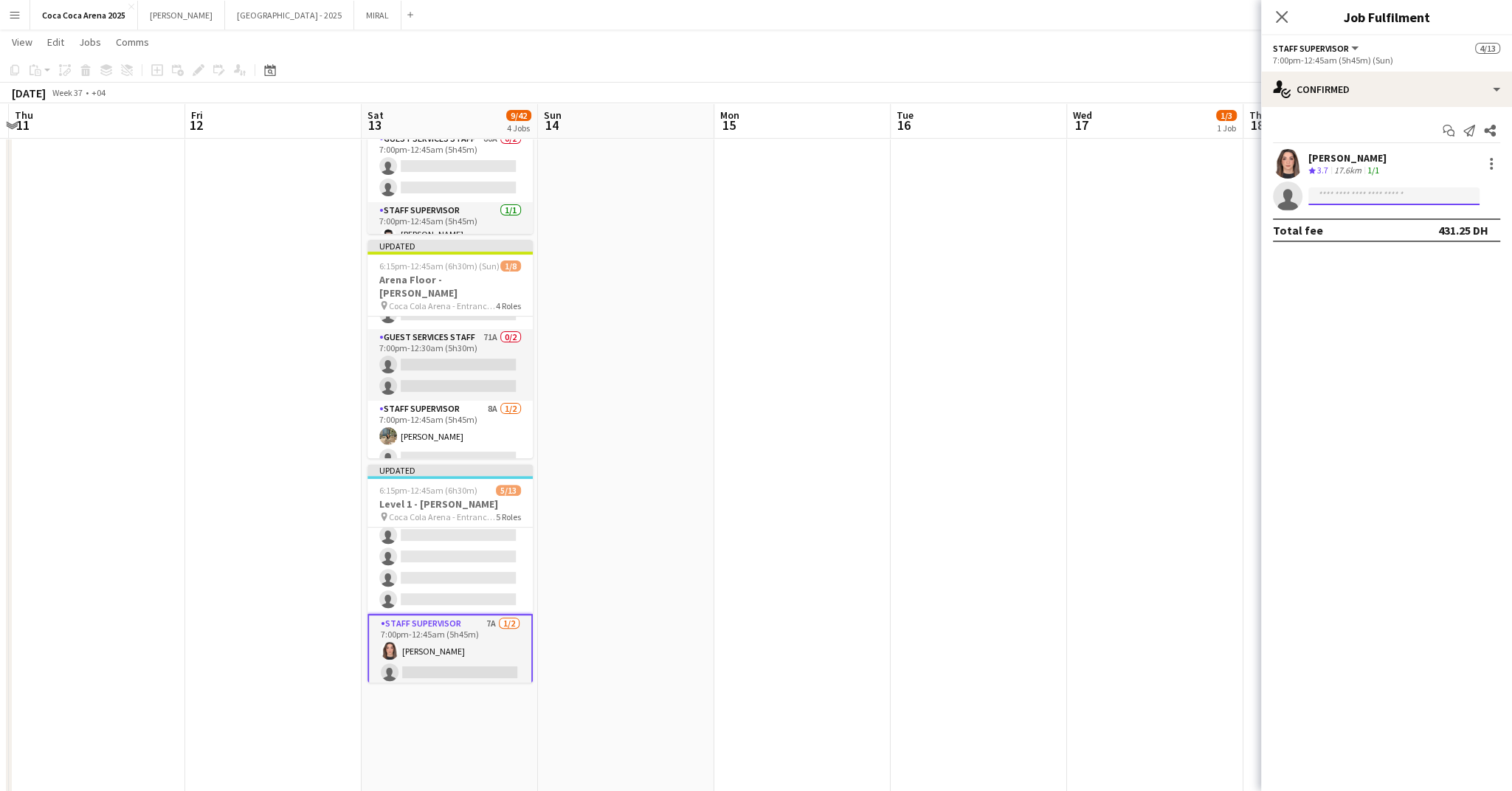
click at [1359, 192] on input at bounding box center [1393, 197] width 171 height 18
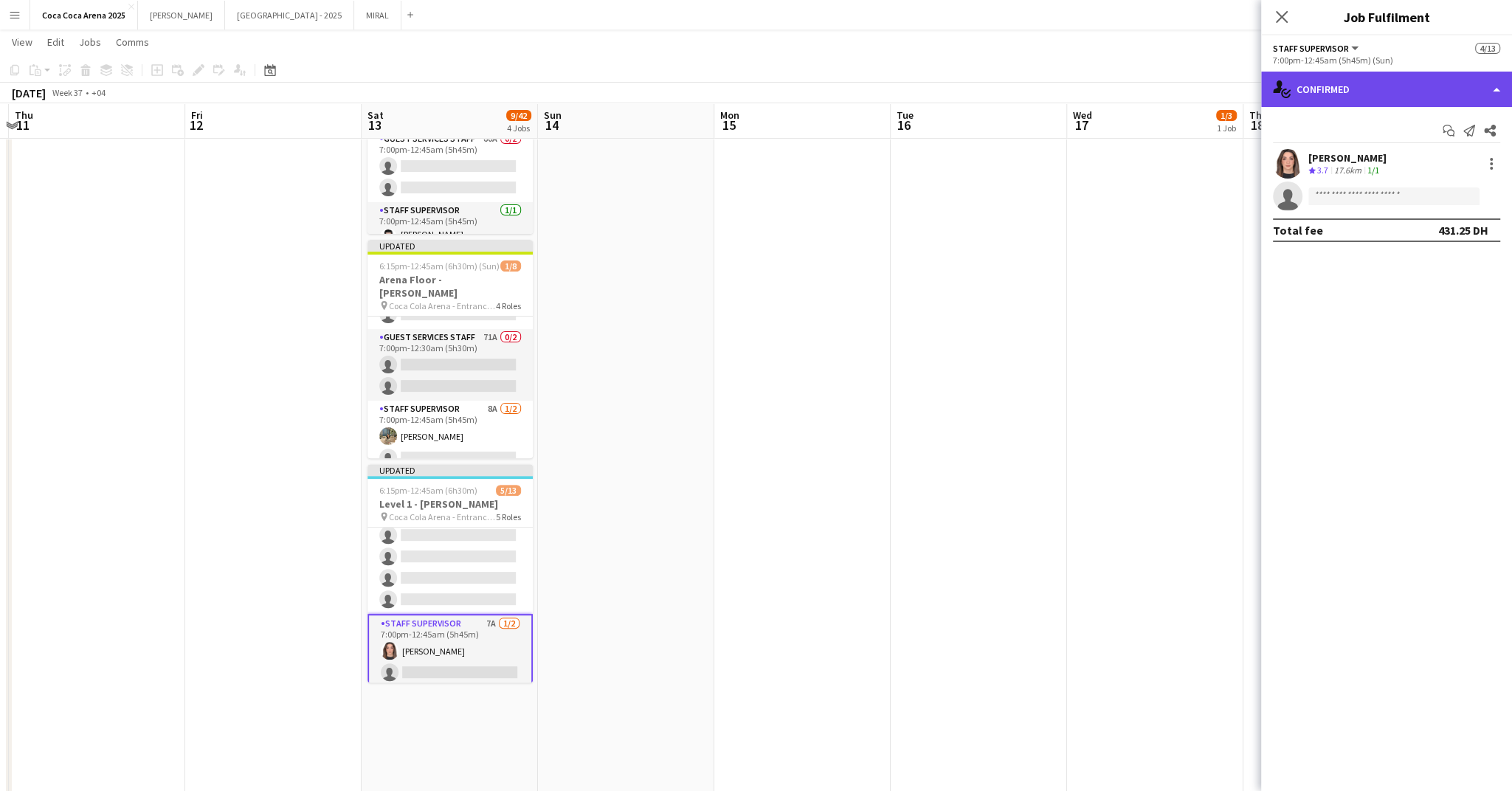
click at [1343, 86] on div "single-neutral-actions-check-2 Confirmed" at bounding box center [1386, 89] width 251 height 36
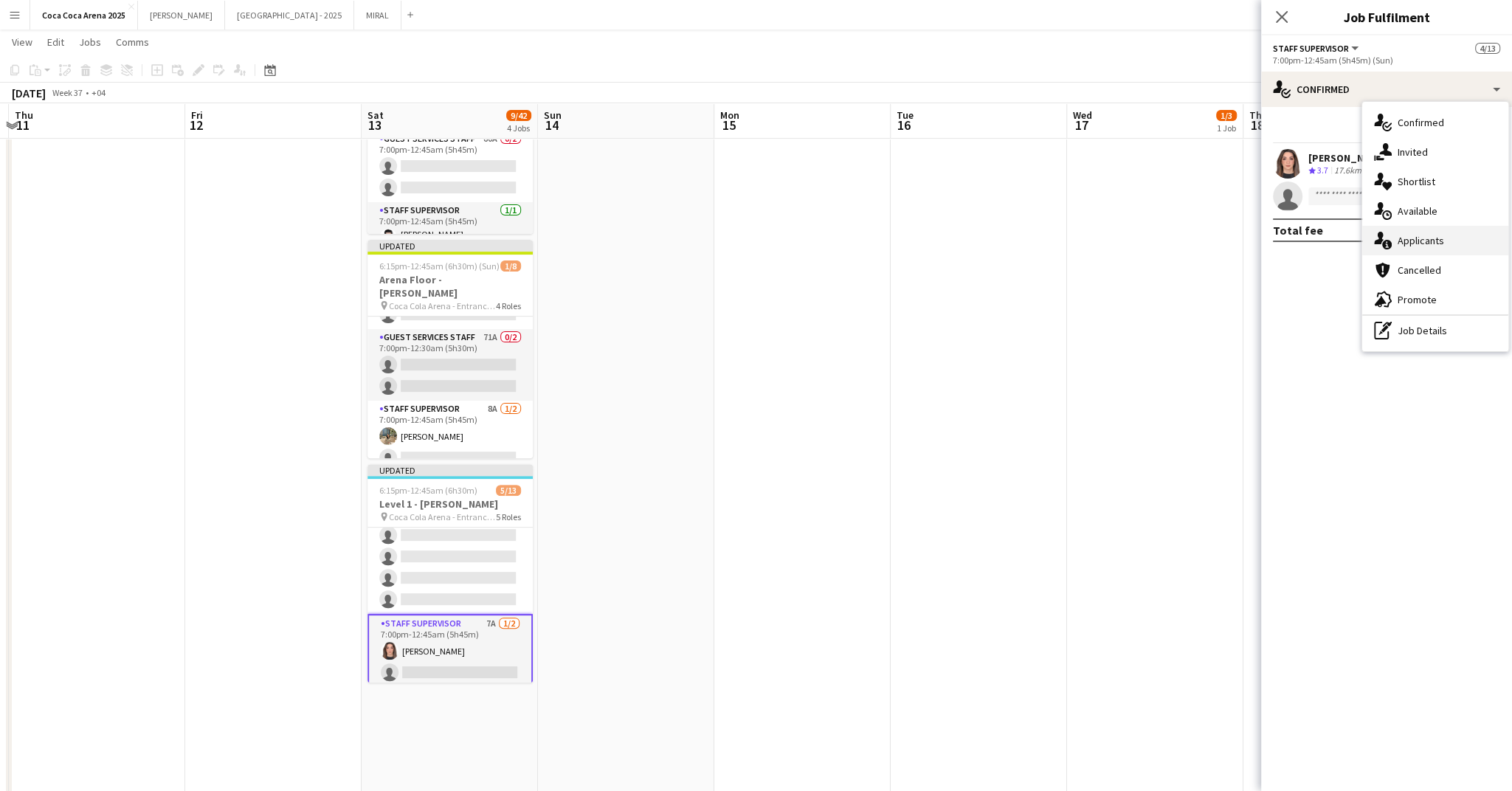
click at [1405, 235] on span "Applicants" at bounding box center [1420, 240] width 46 height 13
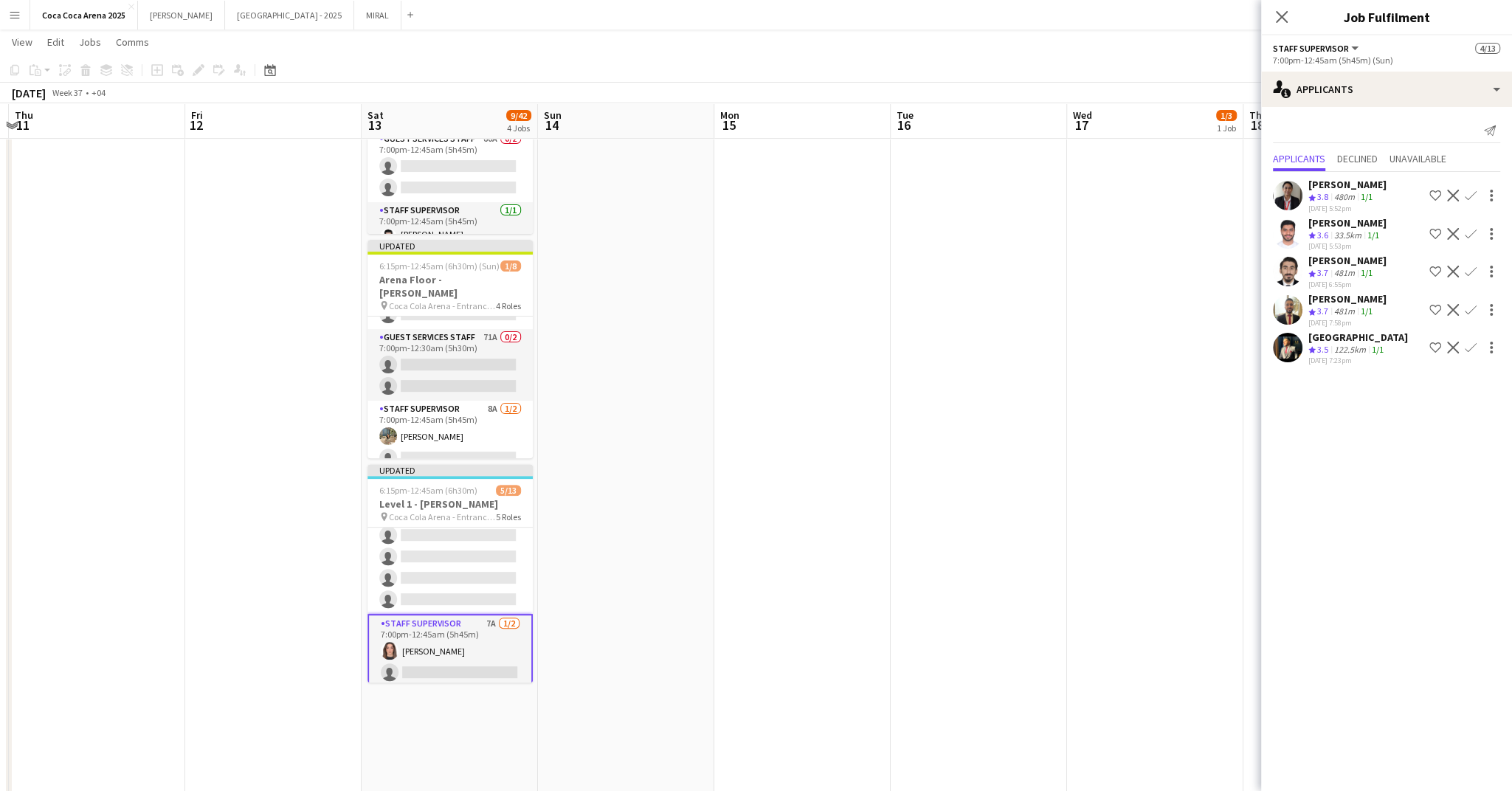
click at [451, 664] on app-card-role "Staff Supervisor 7A 1/2 7:00pm-12:45am (5h45m) Lin Ghadry single-neutral-actions" at bounding box center [451, 651] width 166 height 75
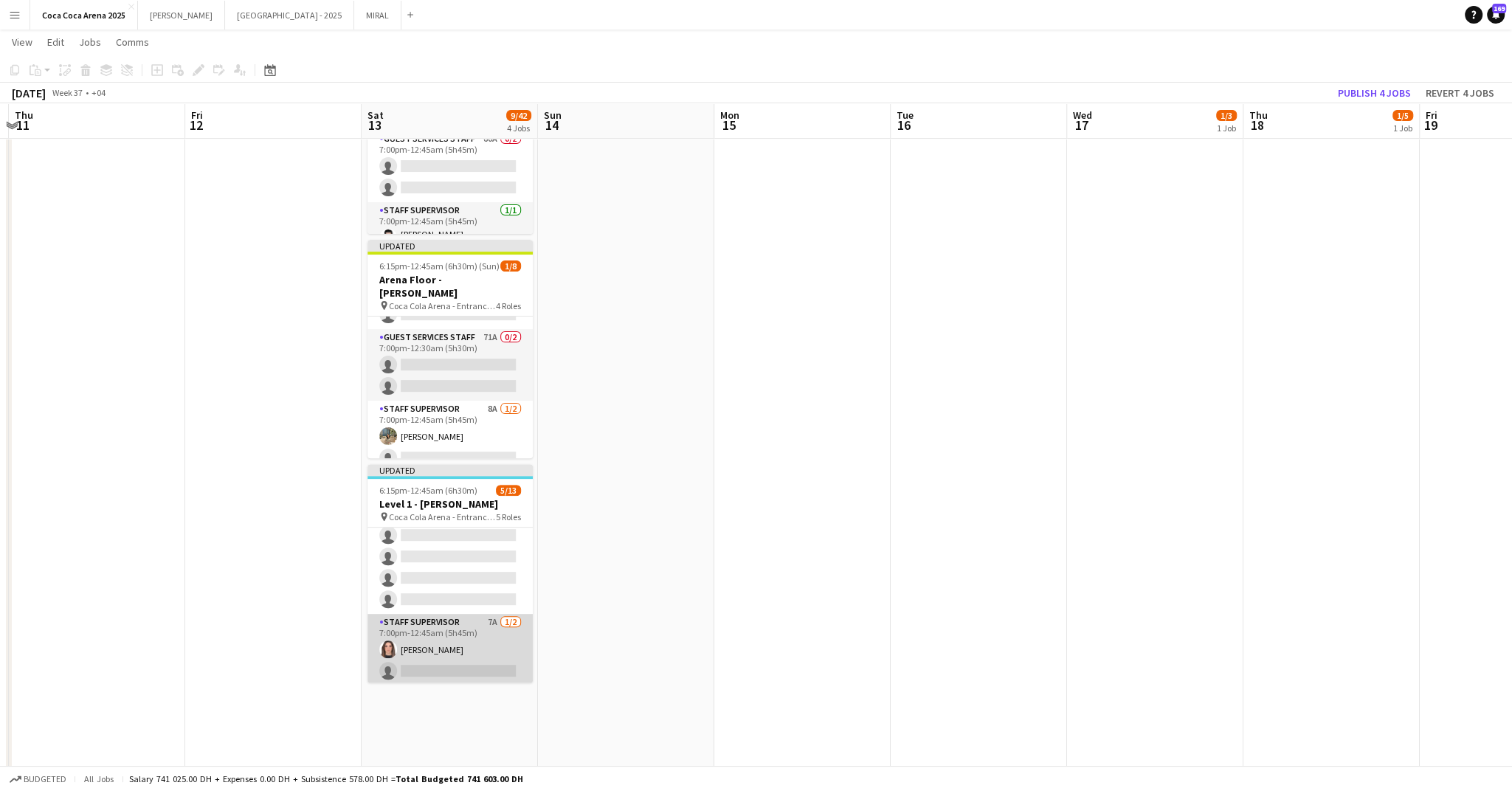
click at [451, 664] on app-card-role "Staff Supervisor 7A 1/2 7:00pm-12:45am (5h45m) Lin Ghadry single-neutral-actions" at bounding box center [451, 650] width 166 height 71
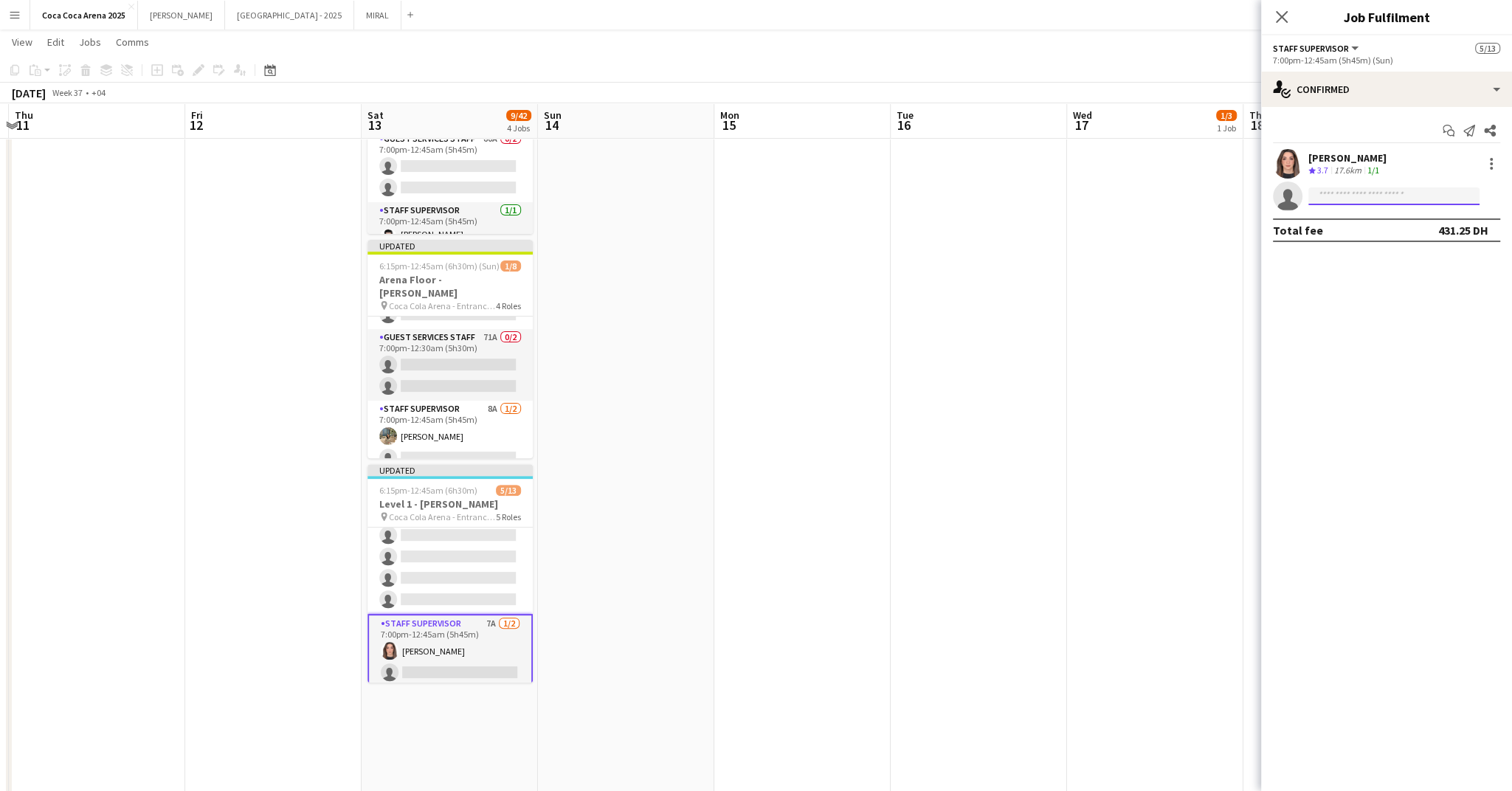
click at [1333, 194] on input at bounding box center [1393, 197] width 171 height 18
type input "*****"
click at [1374, 231] on span "omranhamad13@gmail.com" at bounding box center [1394, 229] width 148 height 12
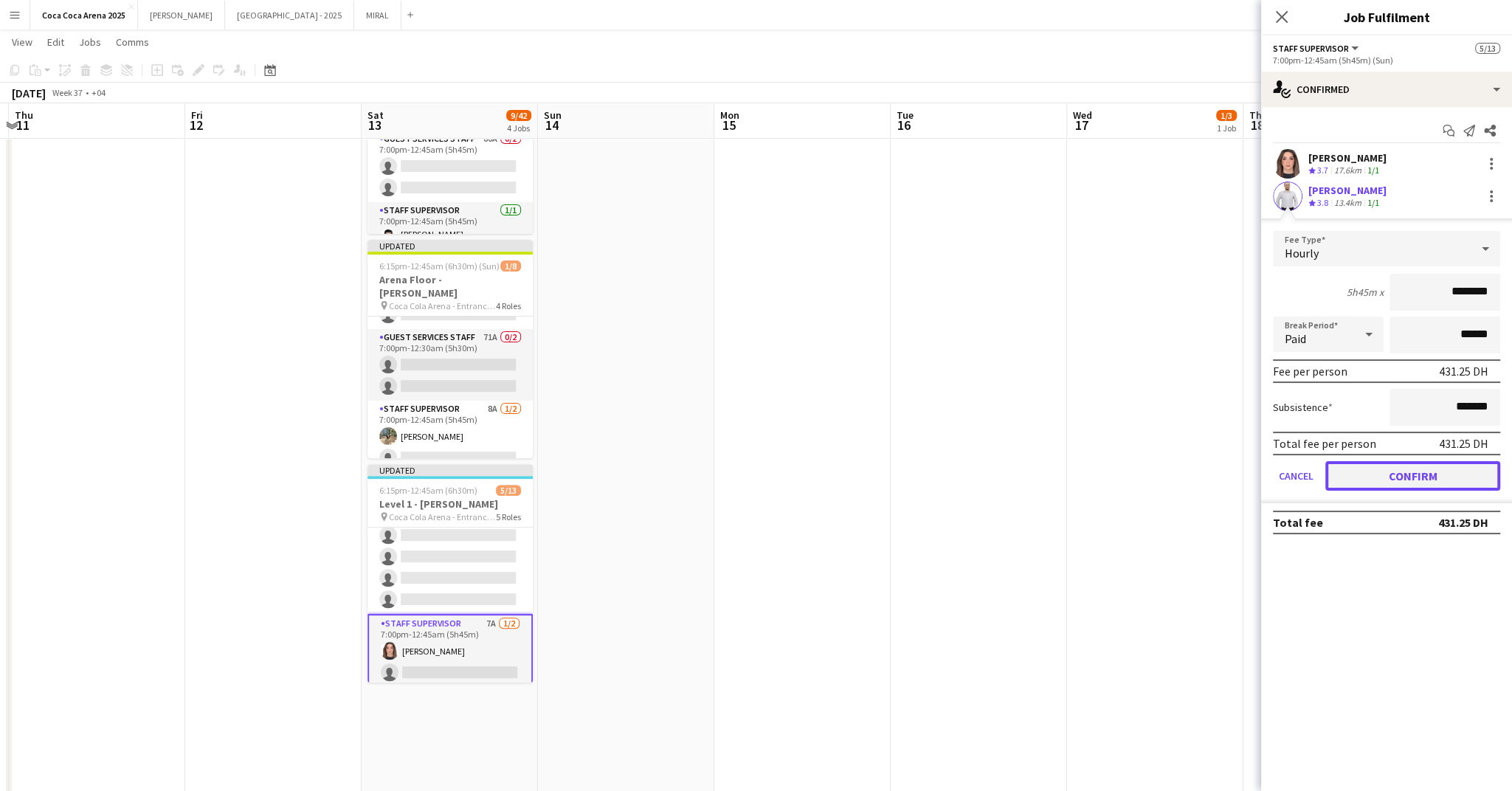
click at [1368, 467] on button "Confirm" at bounding box center [1412, 476] width 175 height 29
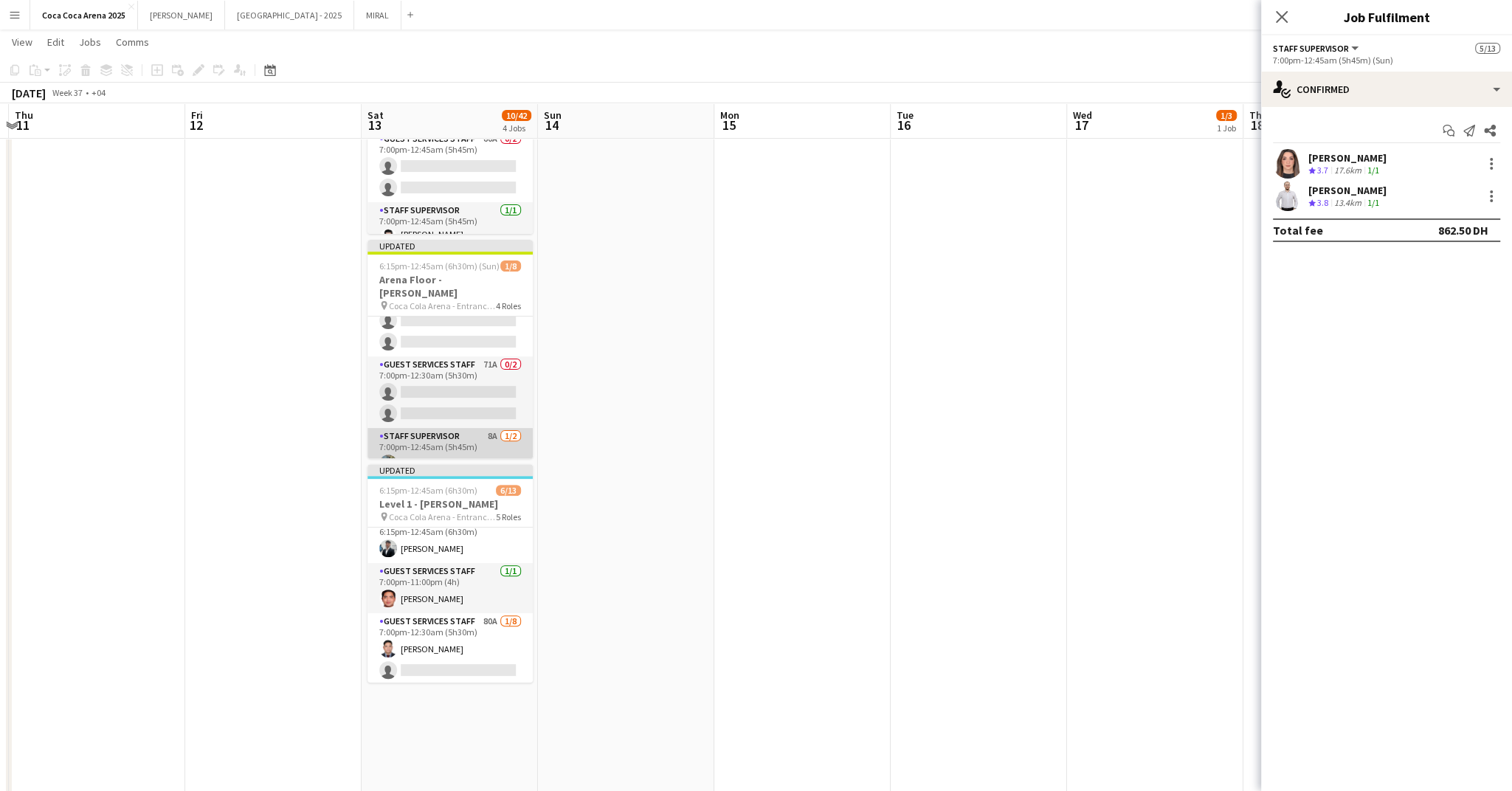
scroll to position [131, 0]
click at [446, 439] on app-card-role "Staff Supervisor 8A 1/2 7:00pm-12:45am (5h45m) Marium Younus single-neutral-act…" at bounding box center [451, 436] width 166 height 71
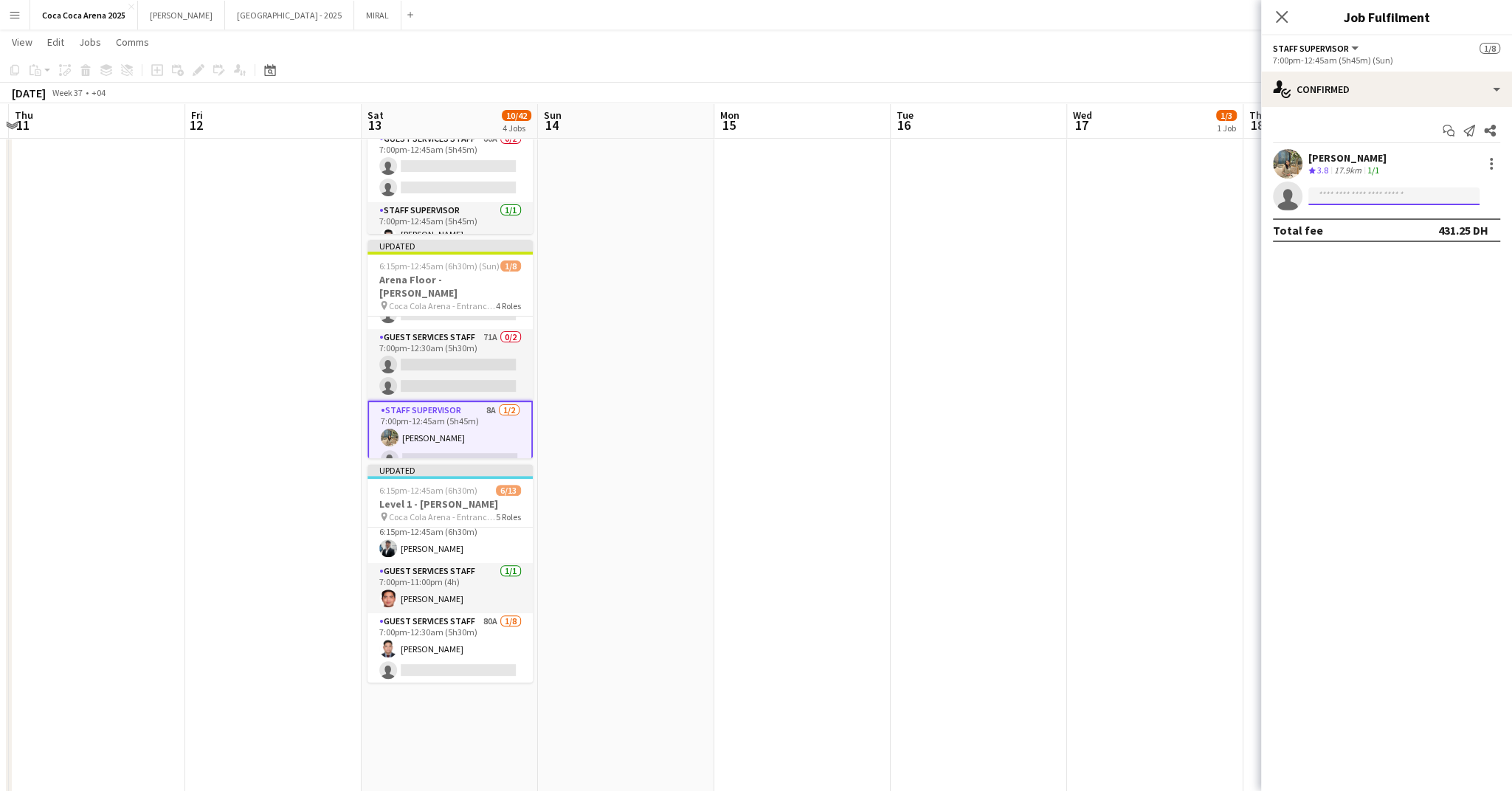
click at [1326, 192] on input at bounding box center [1393, 197] width 171 height 18
type input "********"
click at [1380, 231] on span "x_ayman@hotmail.com" at bounding box center [1394, 229] width 148 height 12
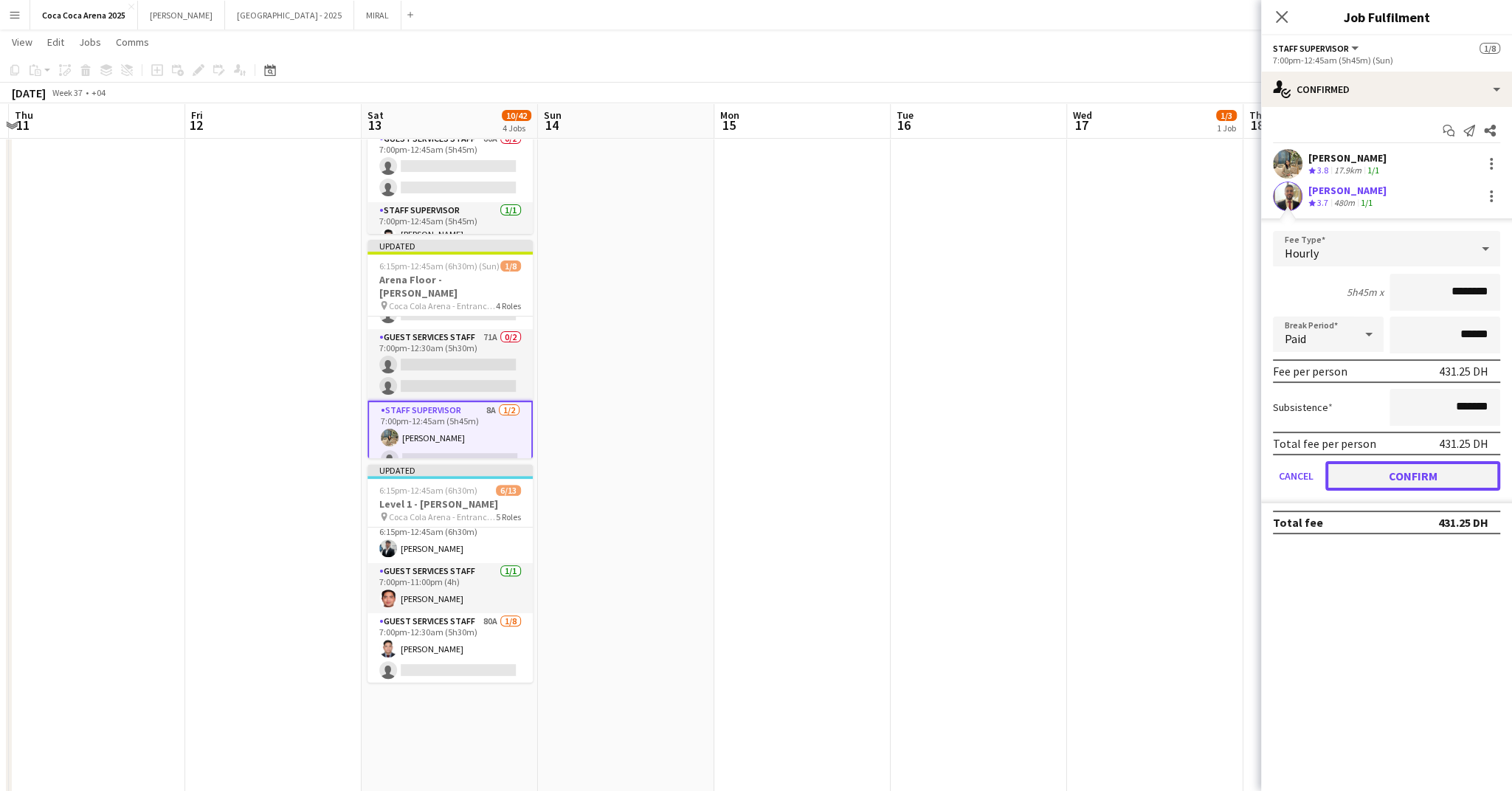
click at [1382, 474] on button "Confirm" at bounding box center [1412, 476] width 175 height 29
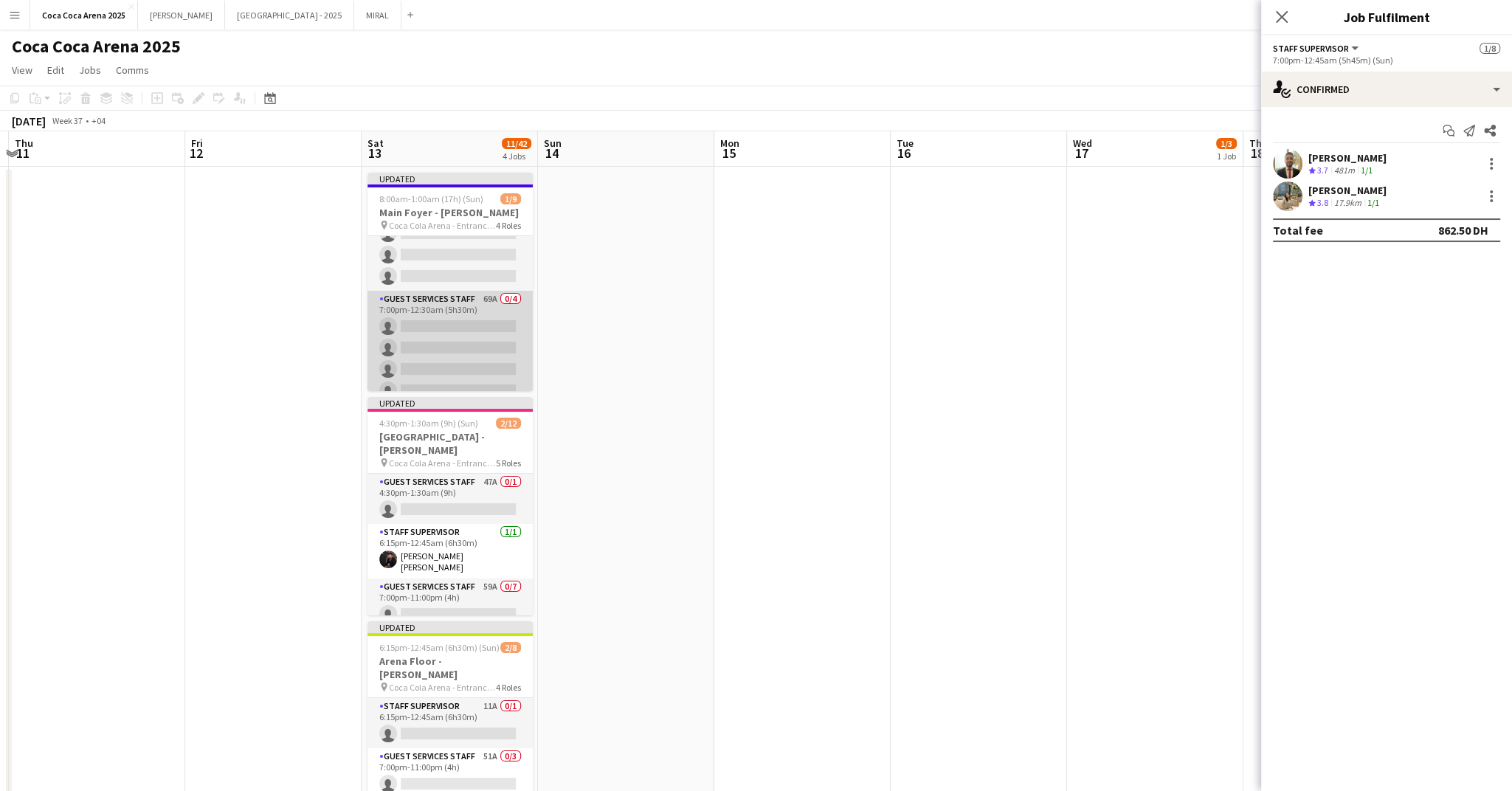
scroll to position [152, 0]
click at [431, 309] on app-card-role "Guest Services Staff 69A 0/4 7:00pm-12:30am (5h30m) single-neutral-actions sing…" at bounding box center [451, 335] width 166 height 115
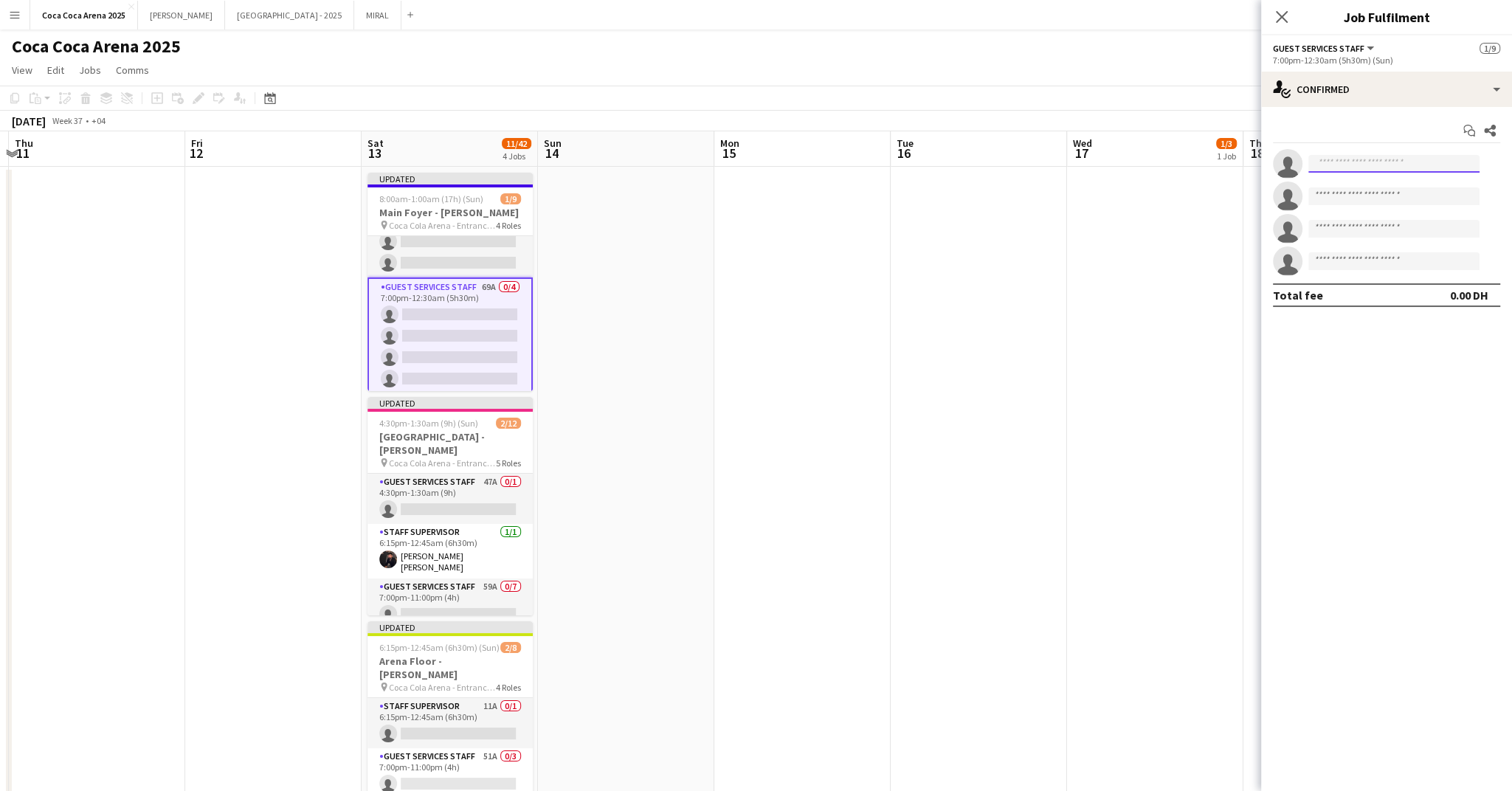
click at [1347, 164] on input at bounding box center [1393, 164] width 171 height 18
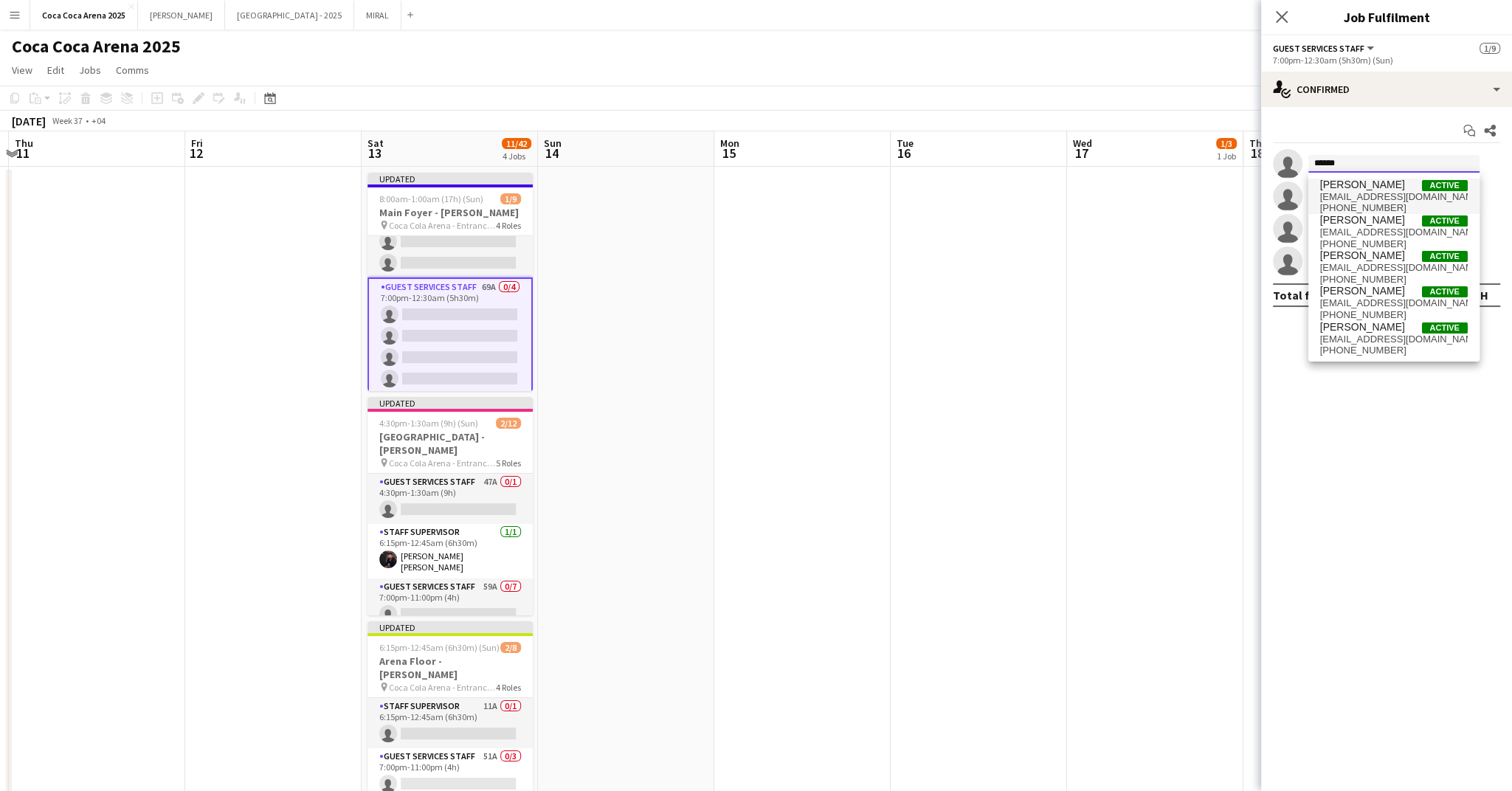
type input "*****"
click at [1359, 201] on span "rania_moubarak@hotmail.com" at bounding box center [1394, 197] width 148 height 12
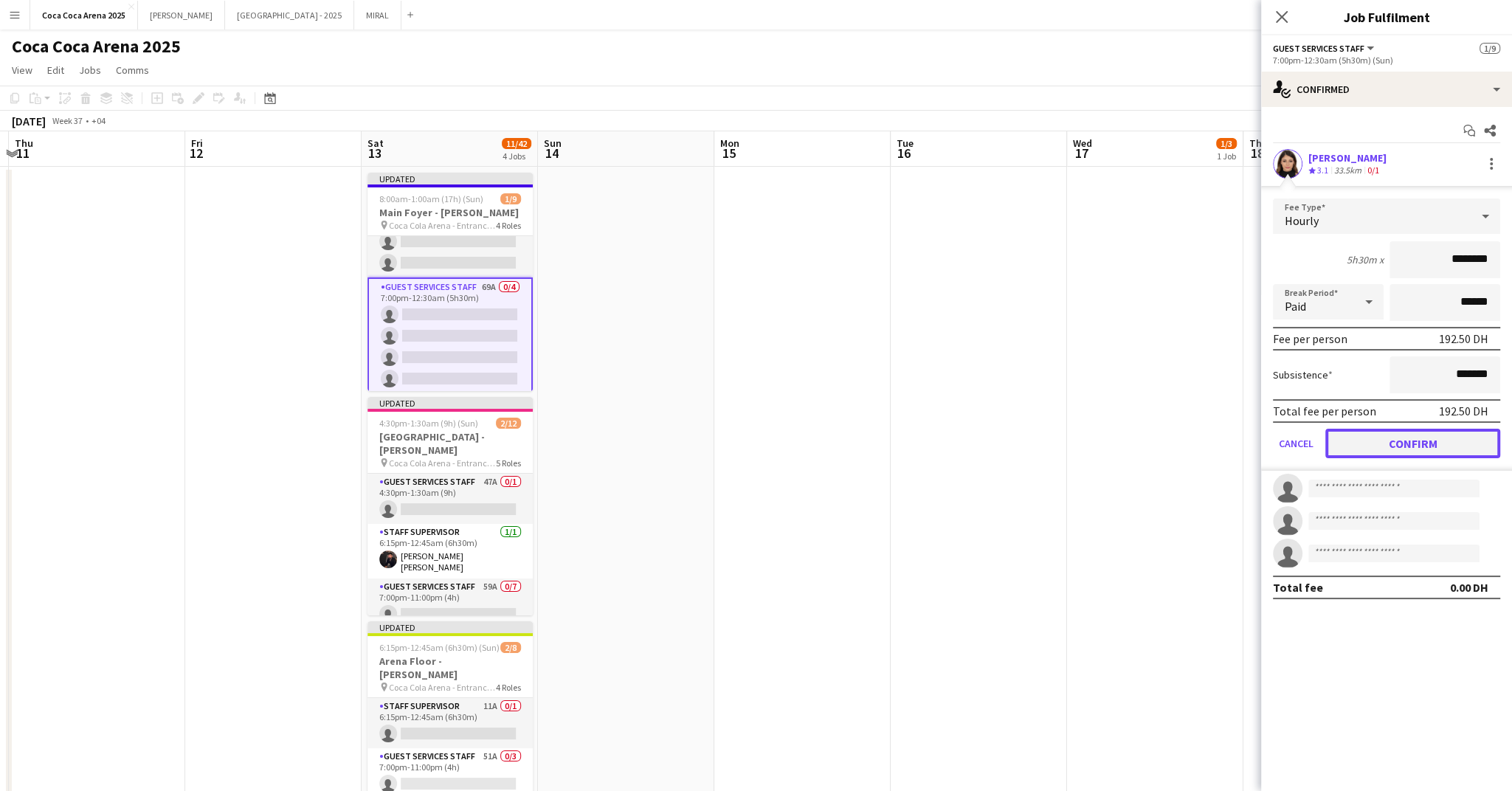
click at [1413, 437] on button "Confirm" at bounding box center [1412, 443] width 175 height 29
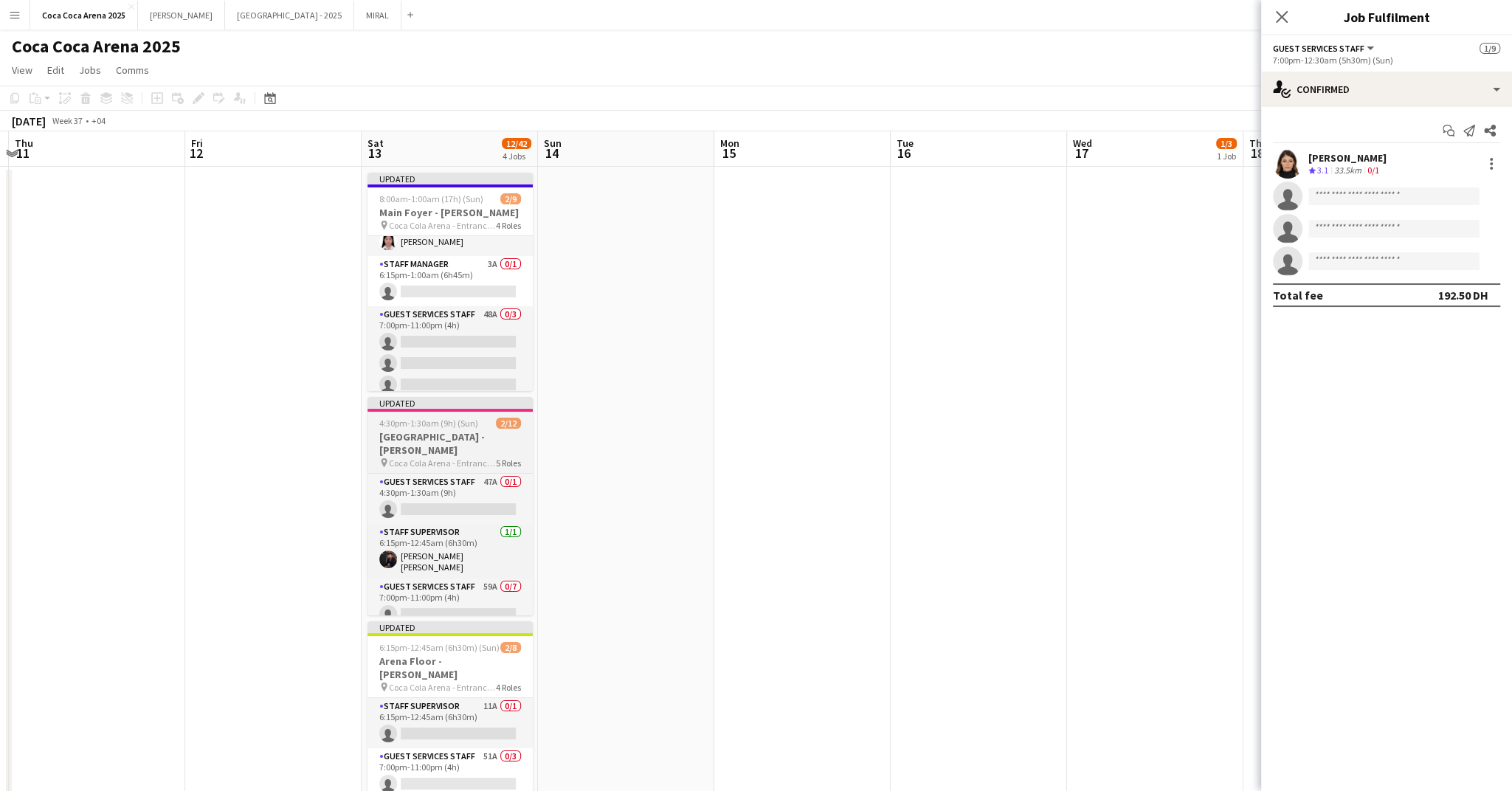
scroll to position [0, 0]
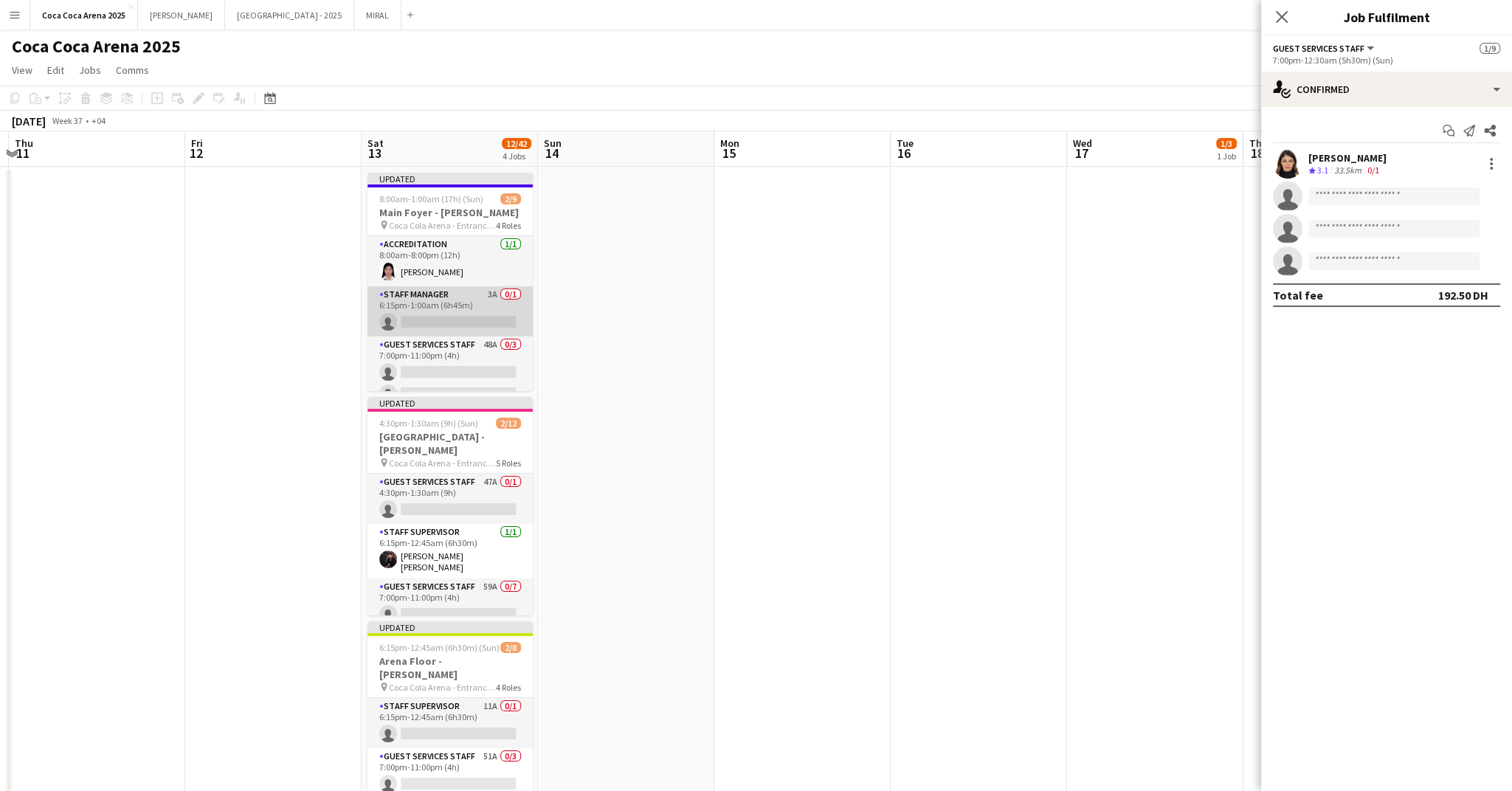
click at [433, 315] on app-card-role "Staff Manager 3A 0/1 6:15pm-1:00am (6h45m) single-neutral-actions" at bounding box center [451, 312] width 166 height 50
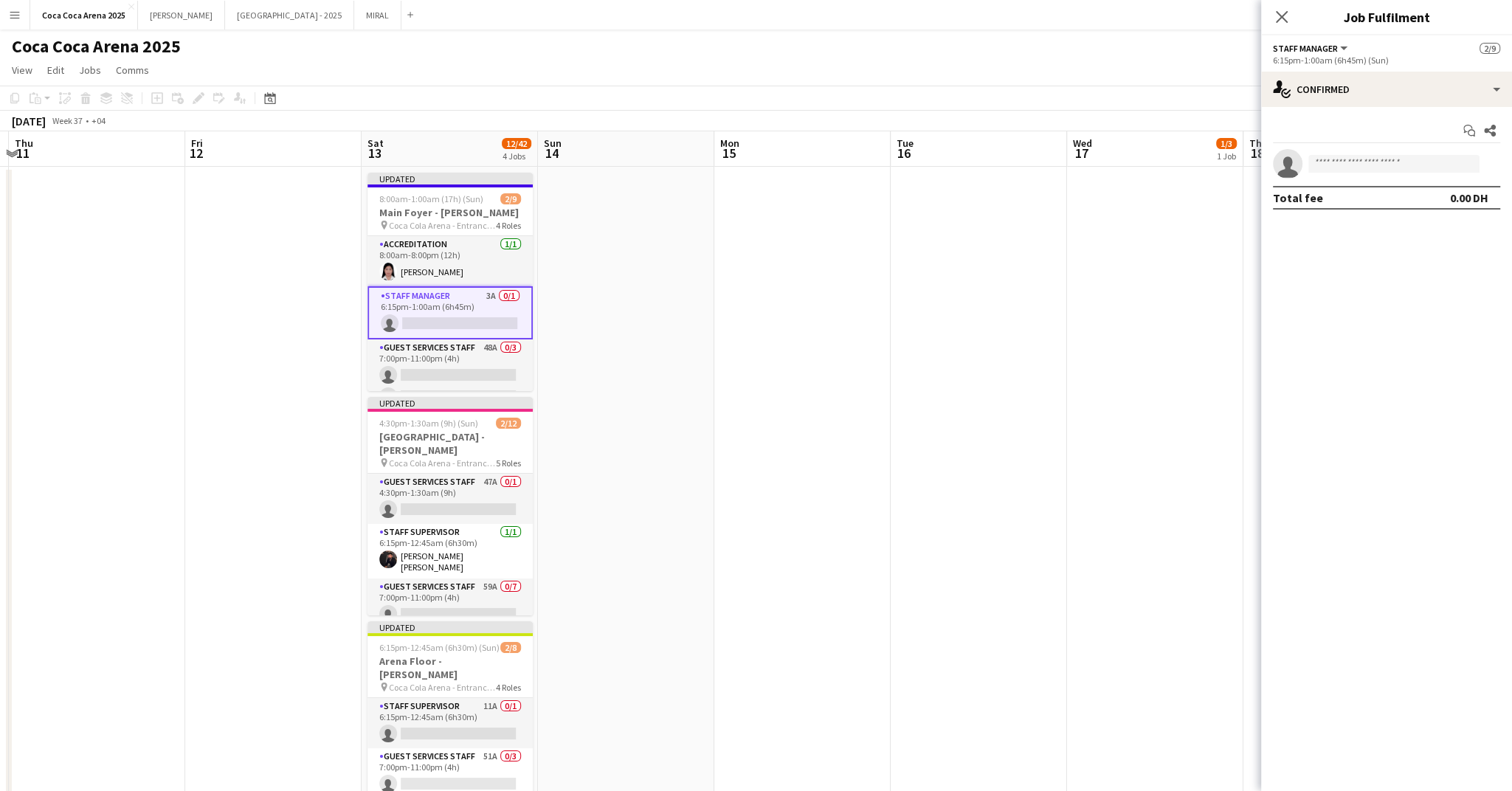
click at [1340, 175] on app-invite-slot "single-neutral-actions" at bounding box center [1386, 164] width 251 height 29
click at [1348, 167] on input at bounding box center [1393, 164] width 171 height 18
type input "*******"
click at [1356, 192] on span "mo7ammed.zoghbor@hotmail.com" at bounding box center [1394, 197] width 148 height 12
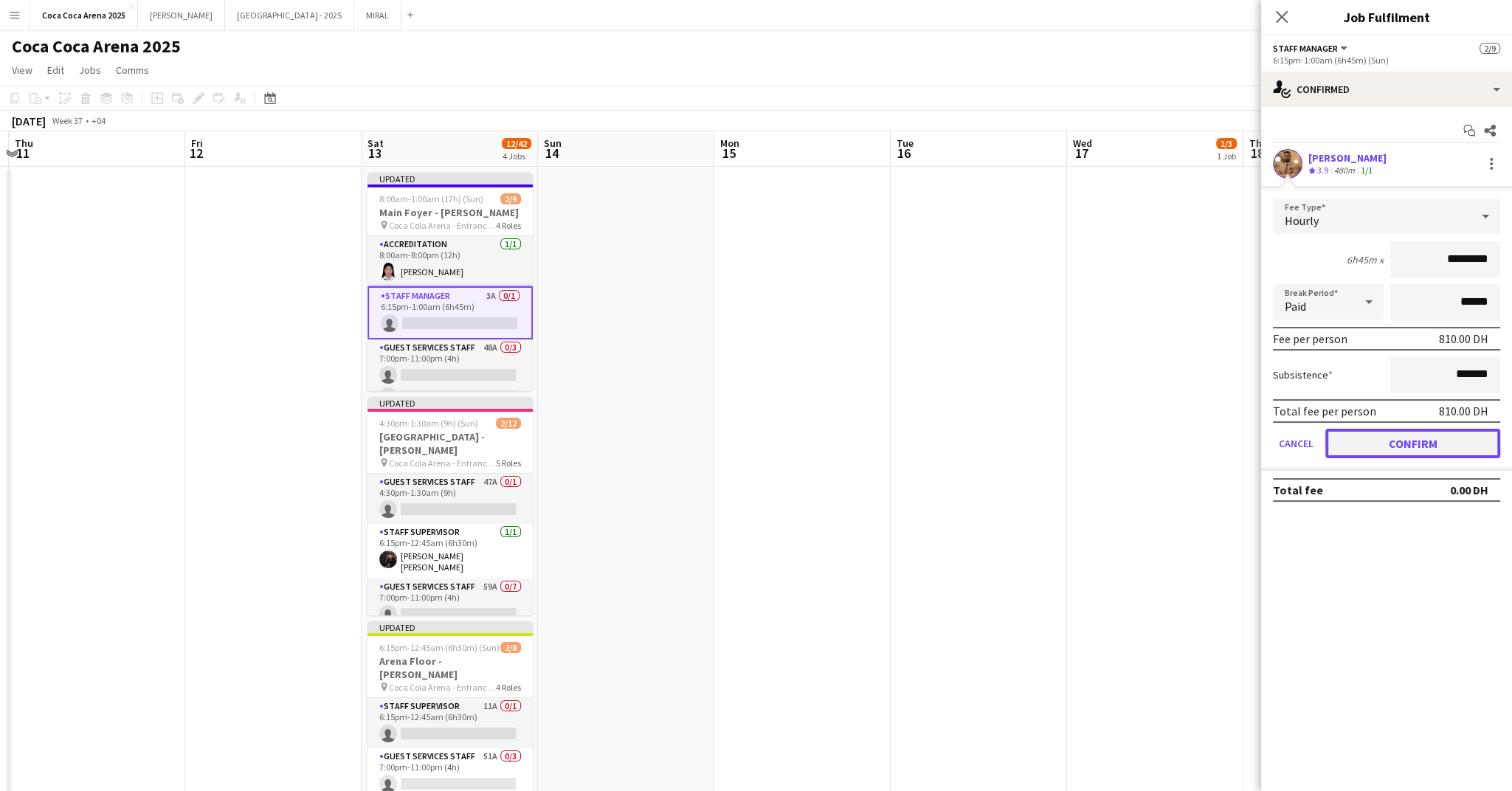
click at [1389, 439] on button "Confirm" at bounding box center [1412, 443] width 175 height 29
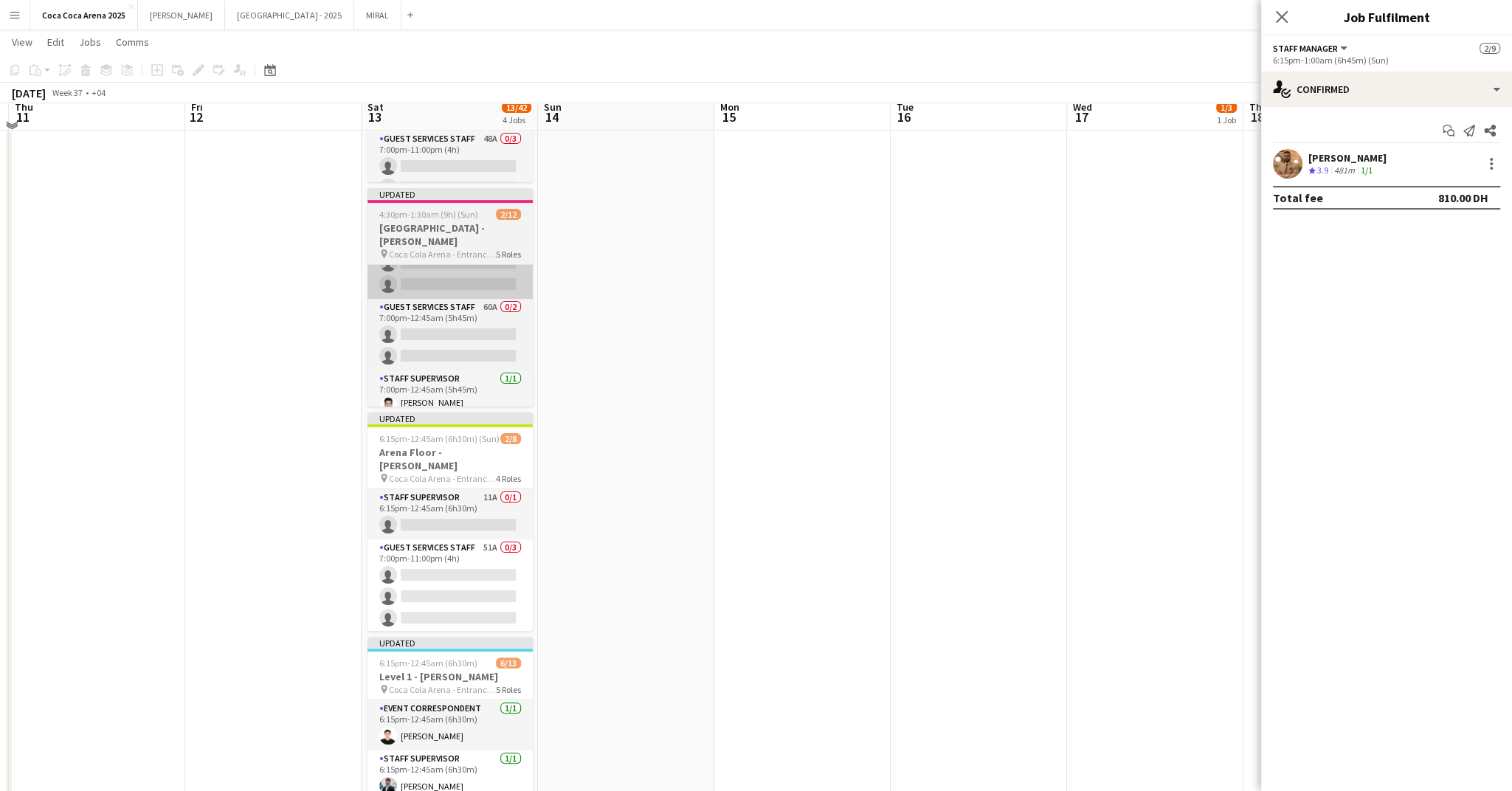
scroll to position [210, 0]
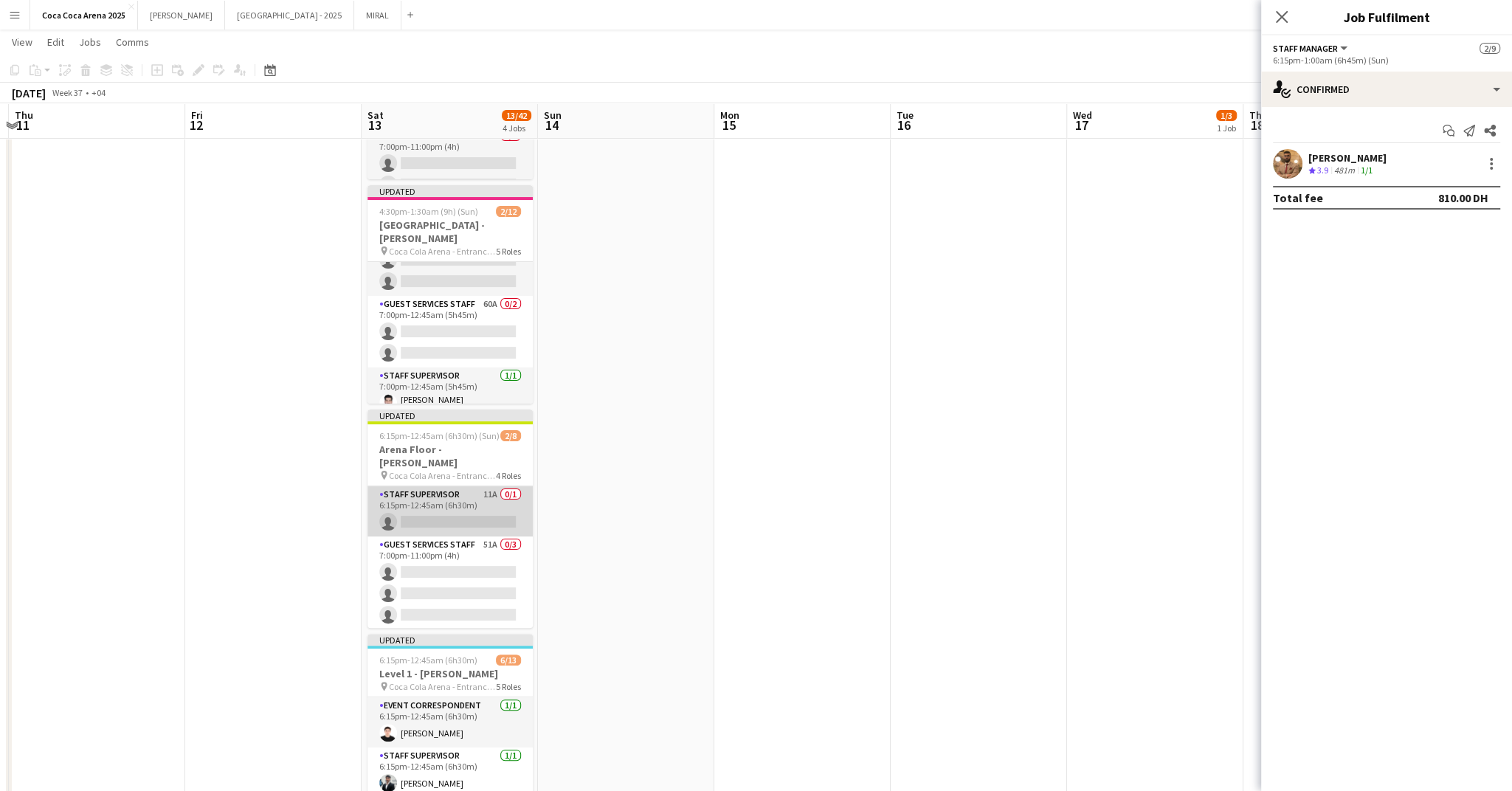
click at [455, 498] on app-card-role "Staff Supervisor 11A 0/1 6:15pm-12:45am (6h30m) single-neutral-actions" at bounding box center [451, 512] width 166 height 50
click at [1370, 169] on input at bounding box center [1393, 164] width 171 height 18
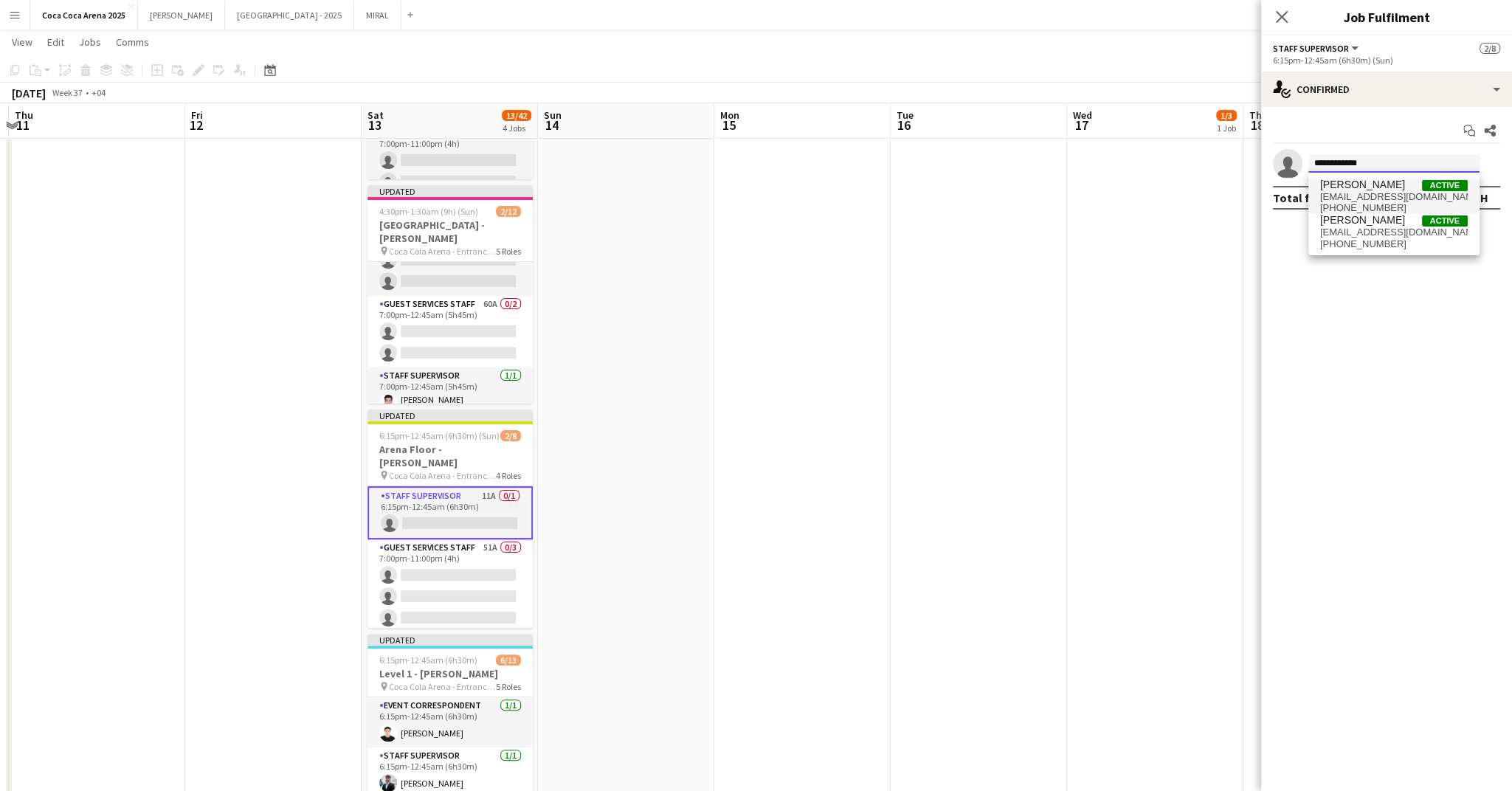
type input "**********"
click at [1379, 191] on span "mohamed_mabrouk93@hotmail.com" at bounding box center [1394, 197] width 148 height 12
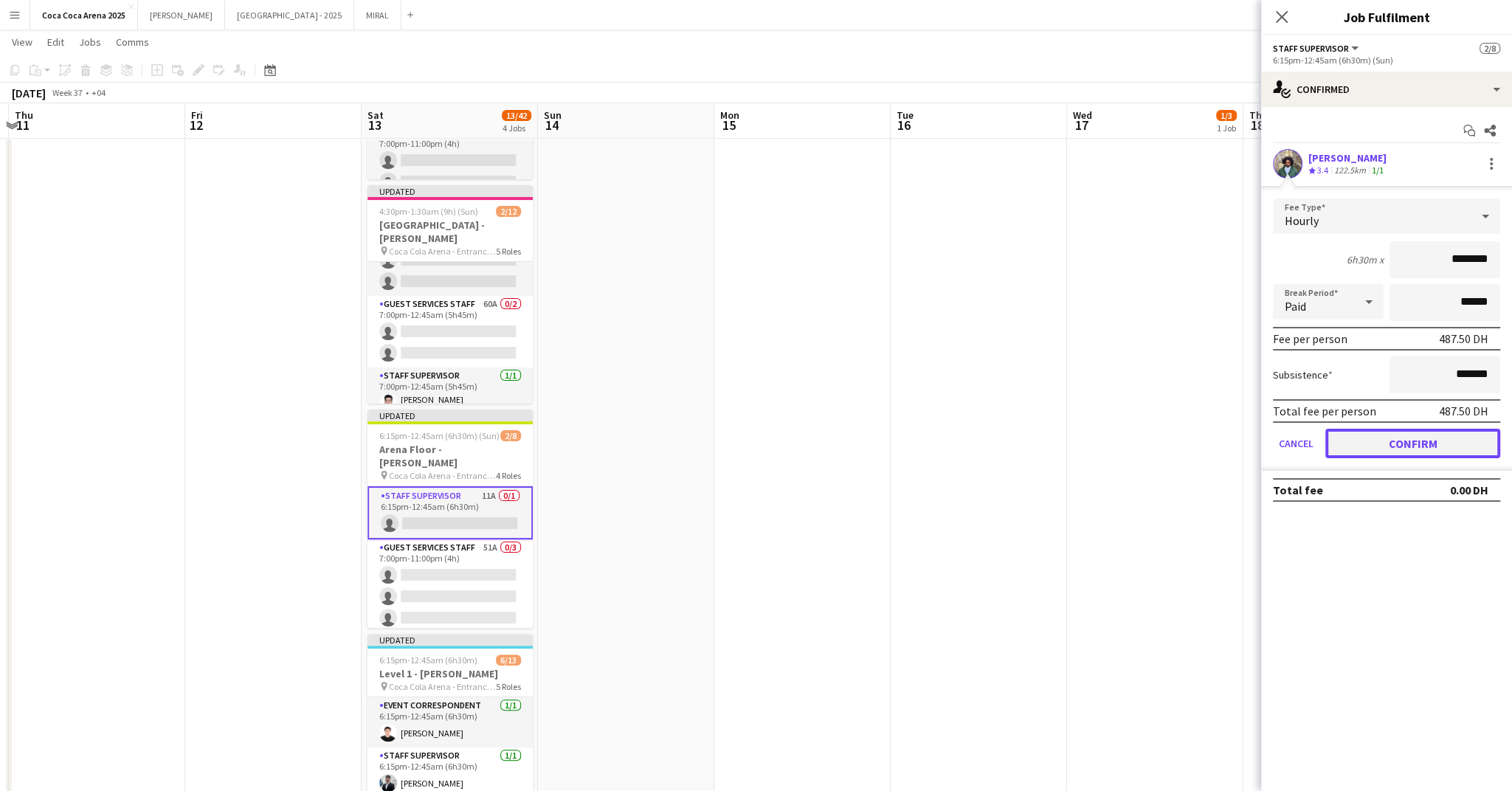
click at [1428, 443] on button "Confirm" at bounding box center [1412, 443] width 175 height 29
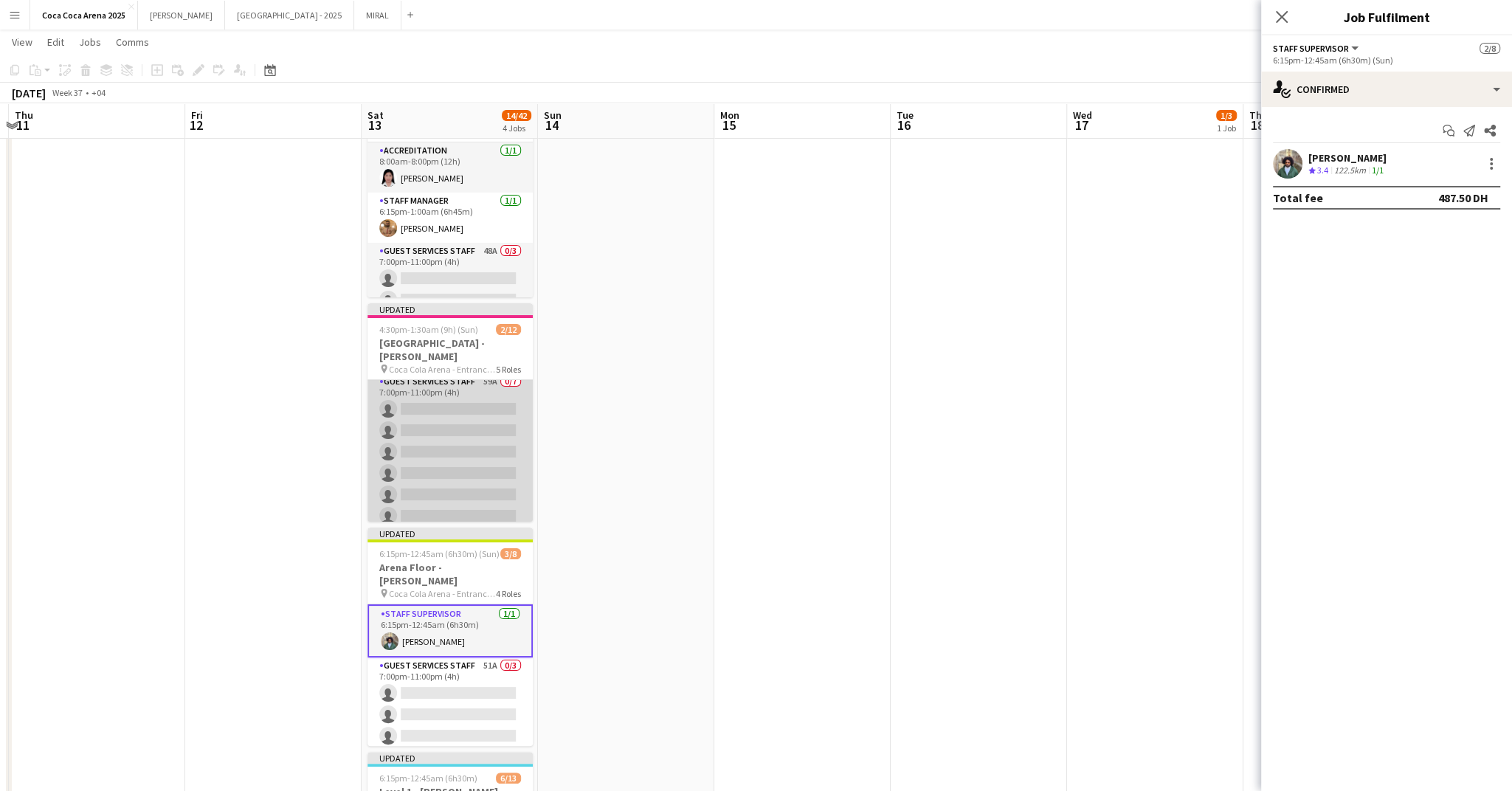
scroll to position [0, 0]
click at [425, 401] on app-card-role "Guest Services Staff 47A 0/1 4:30pm-1:30am (9h) single-neutral-actions" at bounding box center [451, 405] width 166 height 50
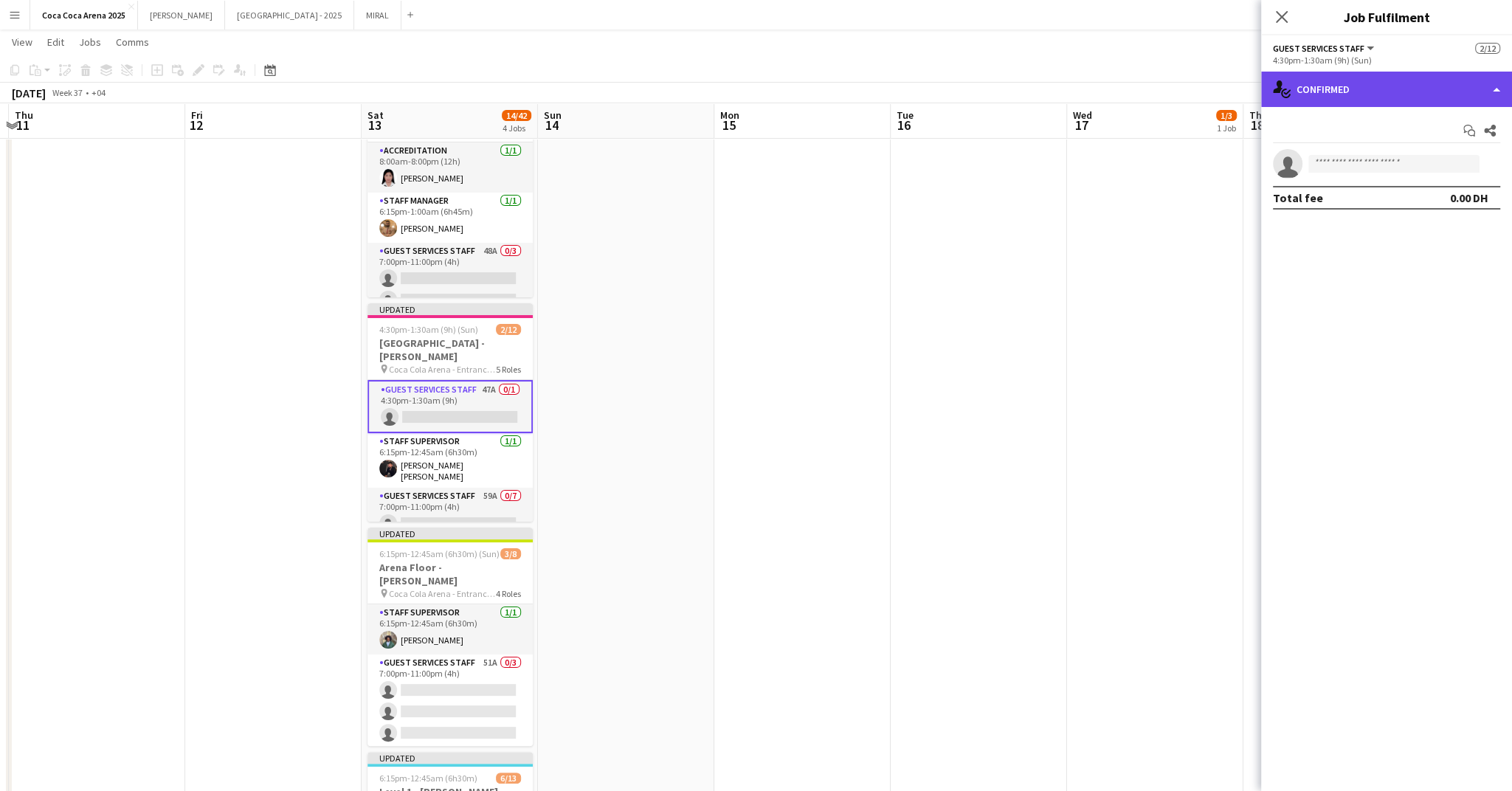
click at [1326, 94] on div "single-neutral-actions-check-2 Confirmed" at bounding box center [1386, 89] width 251 height 36
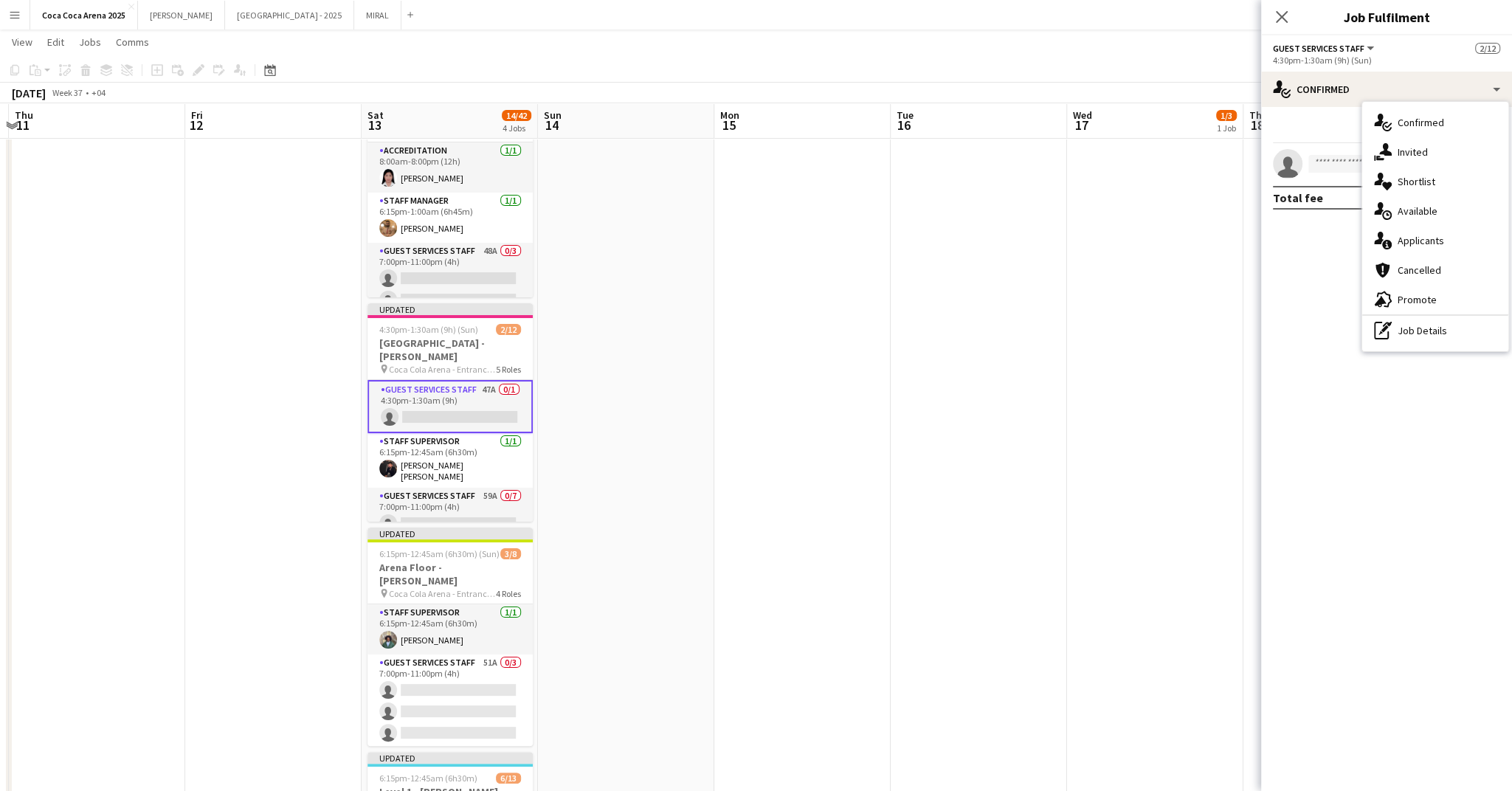
click at [1337, 254] on mat-expansion-panel "check Confirmed Start chat Share single-neutral-actions Total fee 0.00 DH" at bounding box center [1386, 449] width 251 height 684
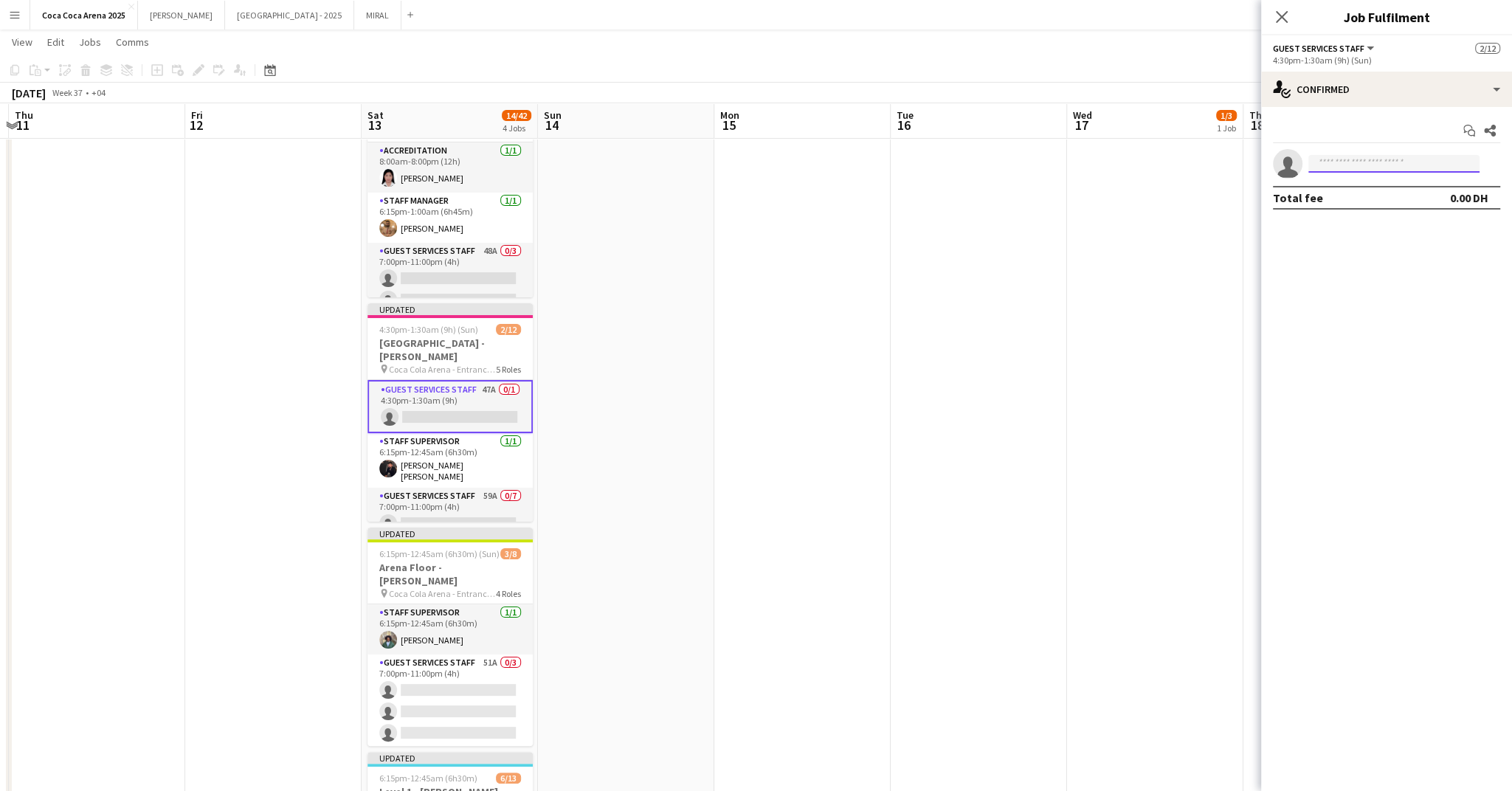
click at [1345, 164] on input at bounding box center [1393, 164] width 171 height 18
type input "*****"
click at [1386, 205] on span "+971563527118" at bounding box center [1394, 208] width 148 height 12
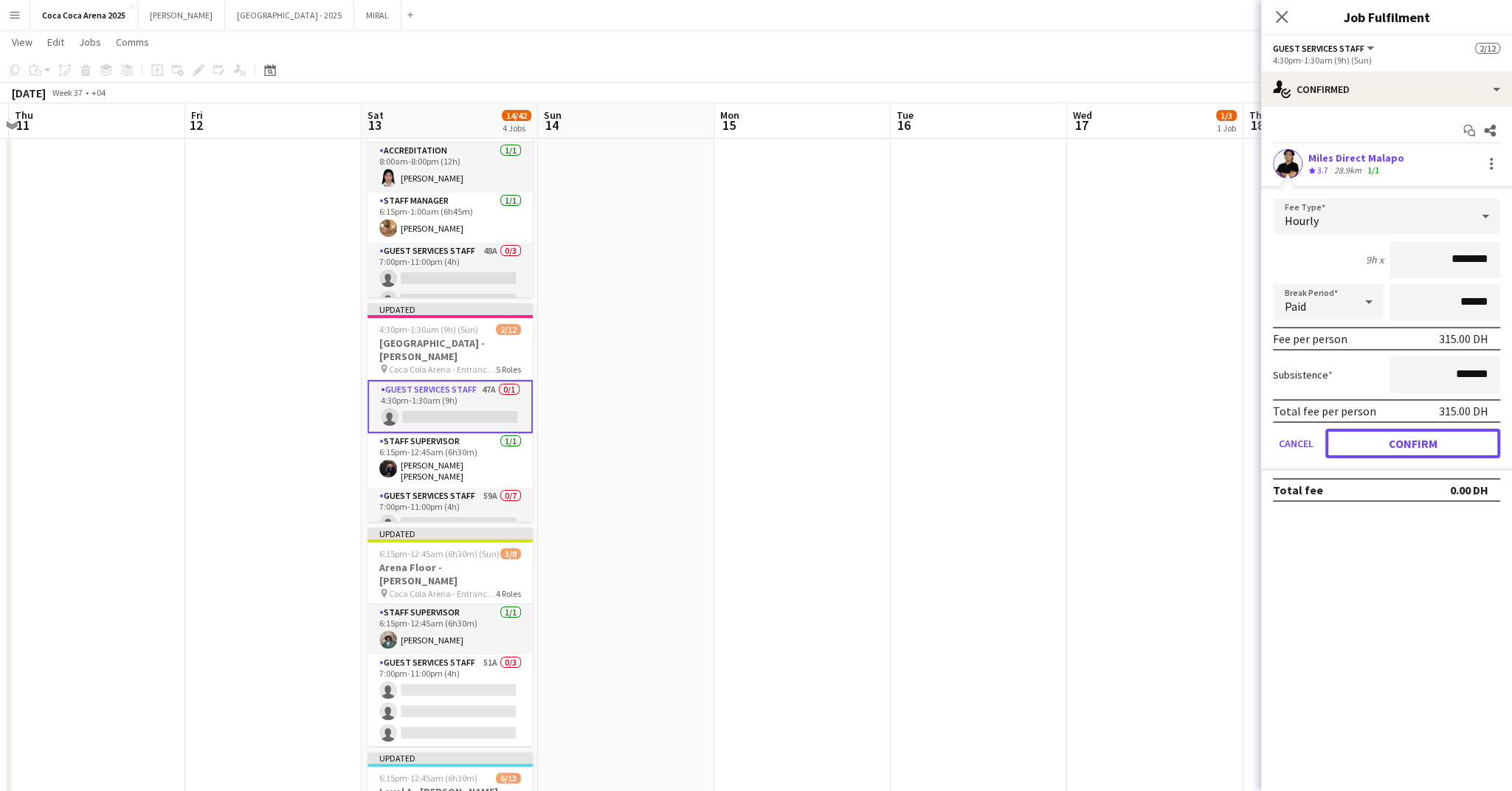
click at [1395, 443] on button "Confirm" at bounding box center [1412, 443] width 175 height 29
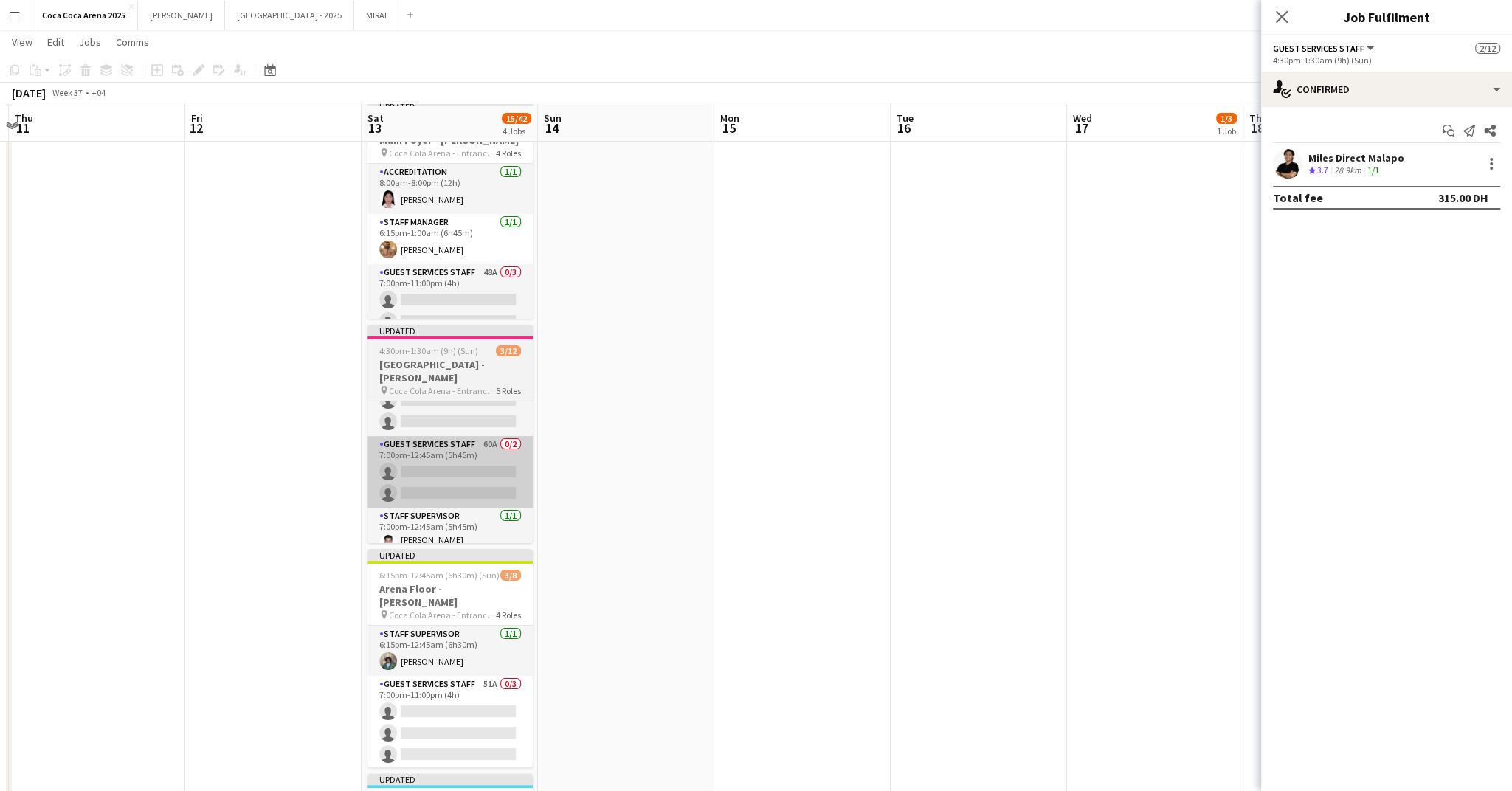
scroll to position [74, 0]
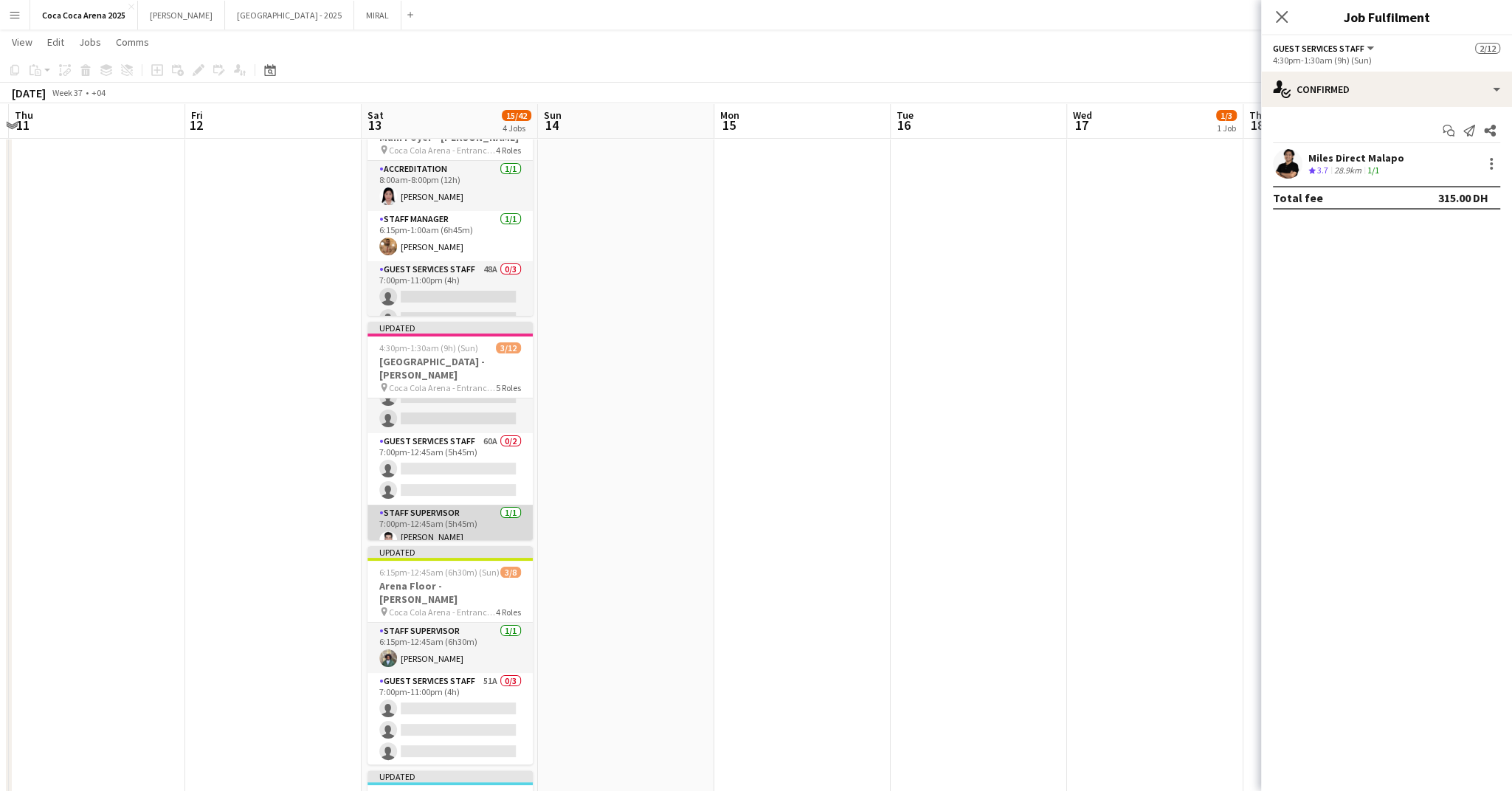
click at [450, 517] on app-card-role "Staff Supervisor 1/1 7:00pm-12:45am (5h45m) Mohammed Hammam Fadel Ekko" at bounding box center [451, 532] width 166 height 54
click at [1490, 163] on div at bounding box center [1492, 164] width 3 height 3
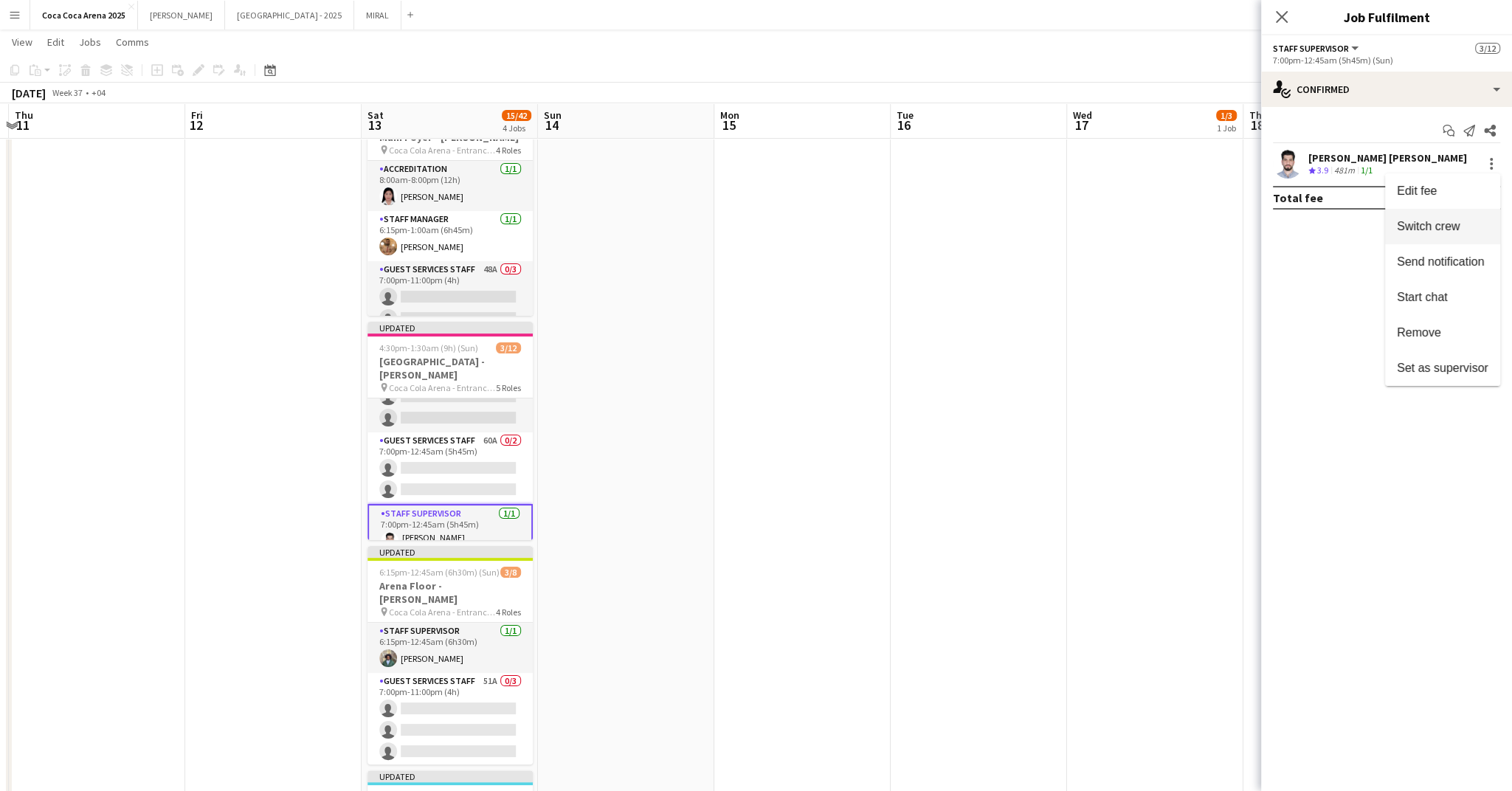
click at [1445, 227] on span "Switch crew" at bounding box center [1428, 226] width 63 height 12
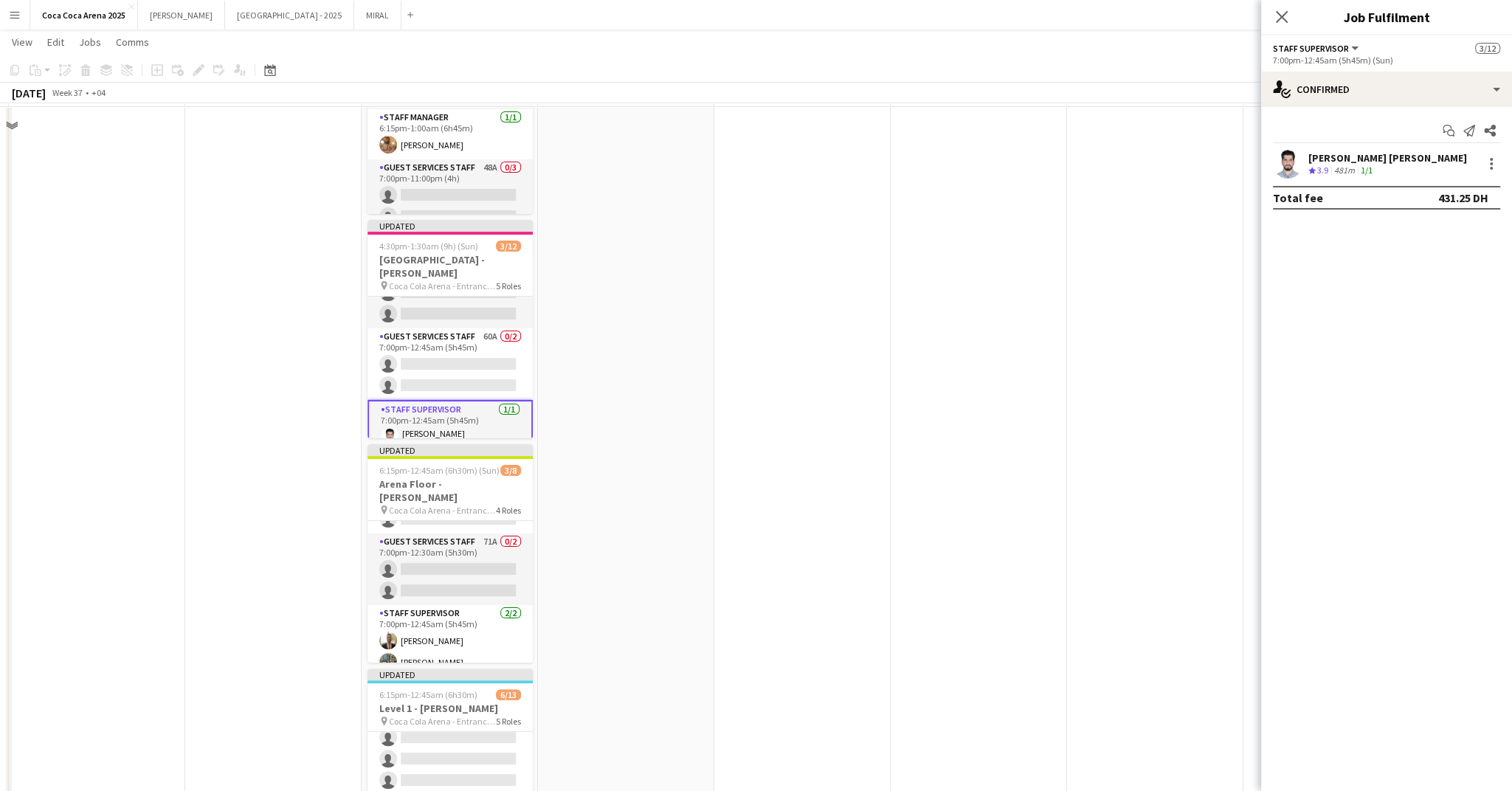
scroll to position [207, 0]
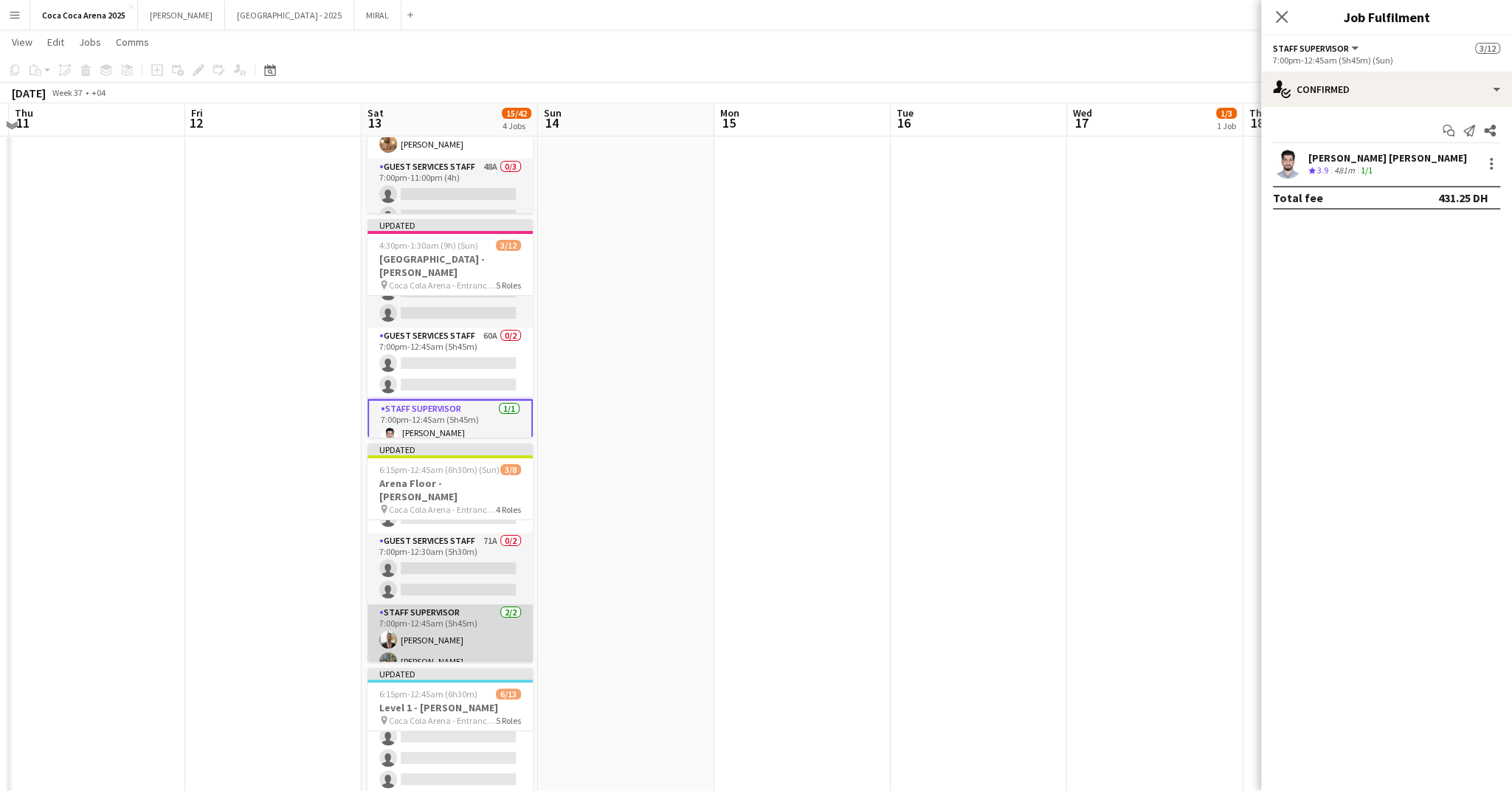
click at [446, 640] on app-card-role "Staff Supervisor 2/2 7:00pm-12:45am (5h45m) Ayman Kassem Marium Younus" at bounding box center [451, 640] width 166 height 71
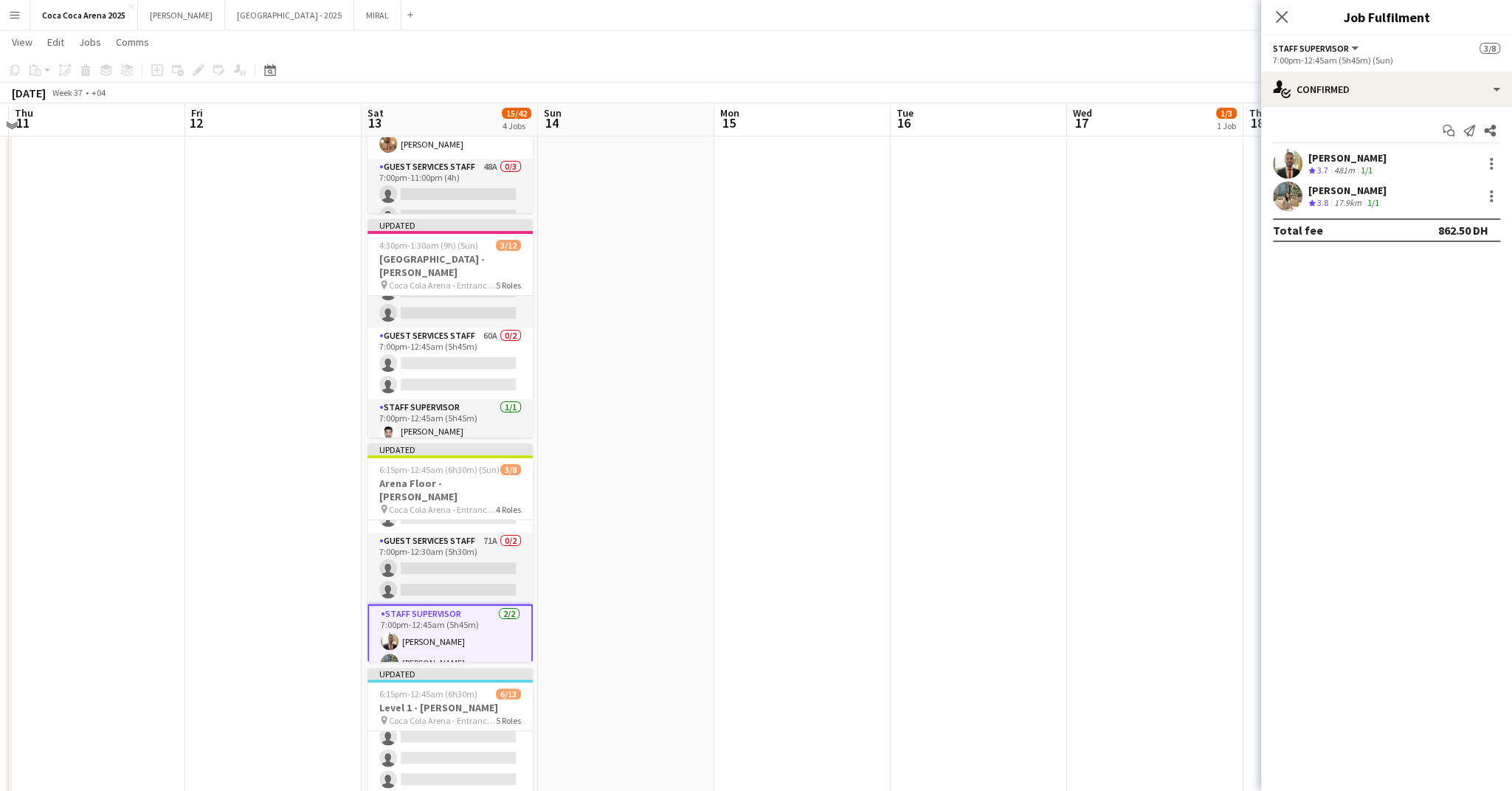
scroll to position [249, 0]
click at [1488, 158] on div at bounding box center [1492, 164] width 18 height 18
click at [1432, 223] on span "Switch with" at bounding box center [1426, 226] width 59 height 12
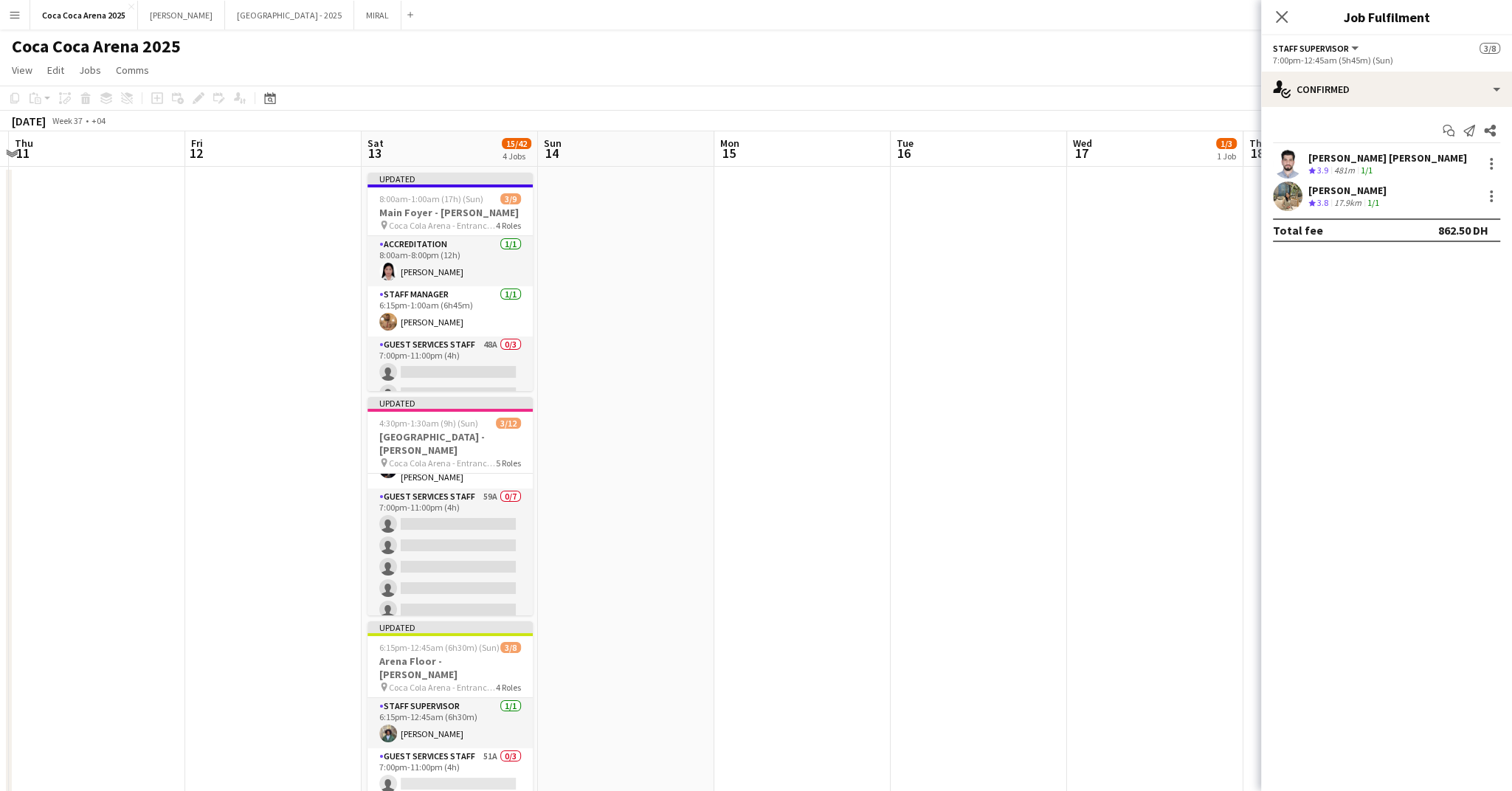
scroll to position [0, 0]
click at [1134, 69] on app-page-menu "View Day view expanded Day view collapsed Month view Date picker Jump to today …" at bounding box center [756, 71] width 1512 height 28
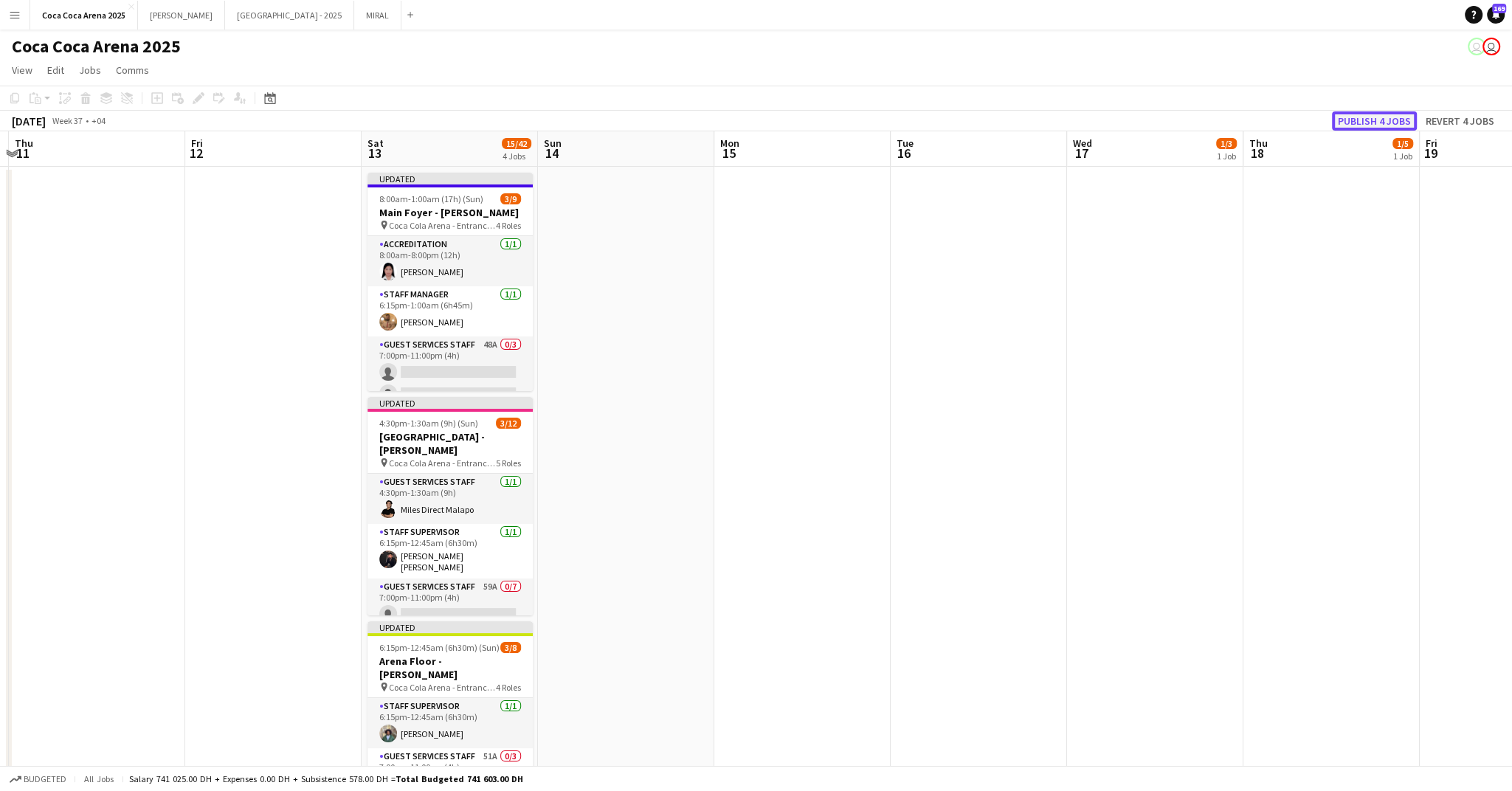
click at [1376, 118] on button "Publish 4 jobs" at bounding box center [1374, 121] width 85 height 19
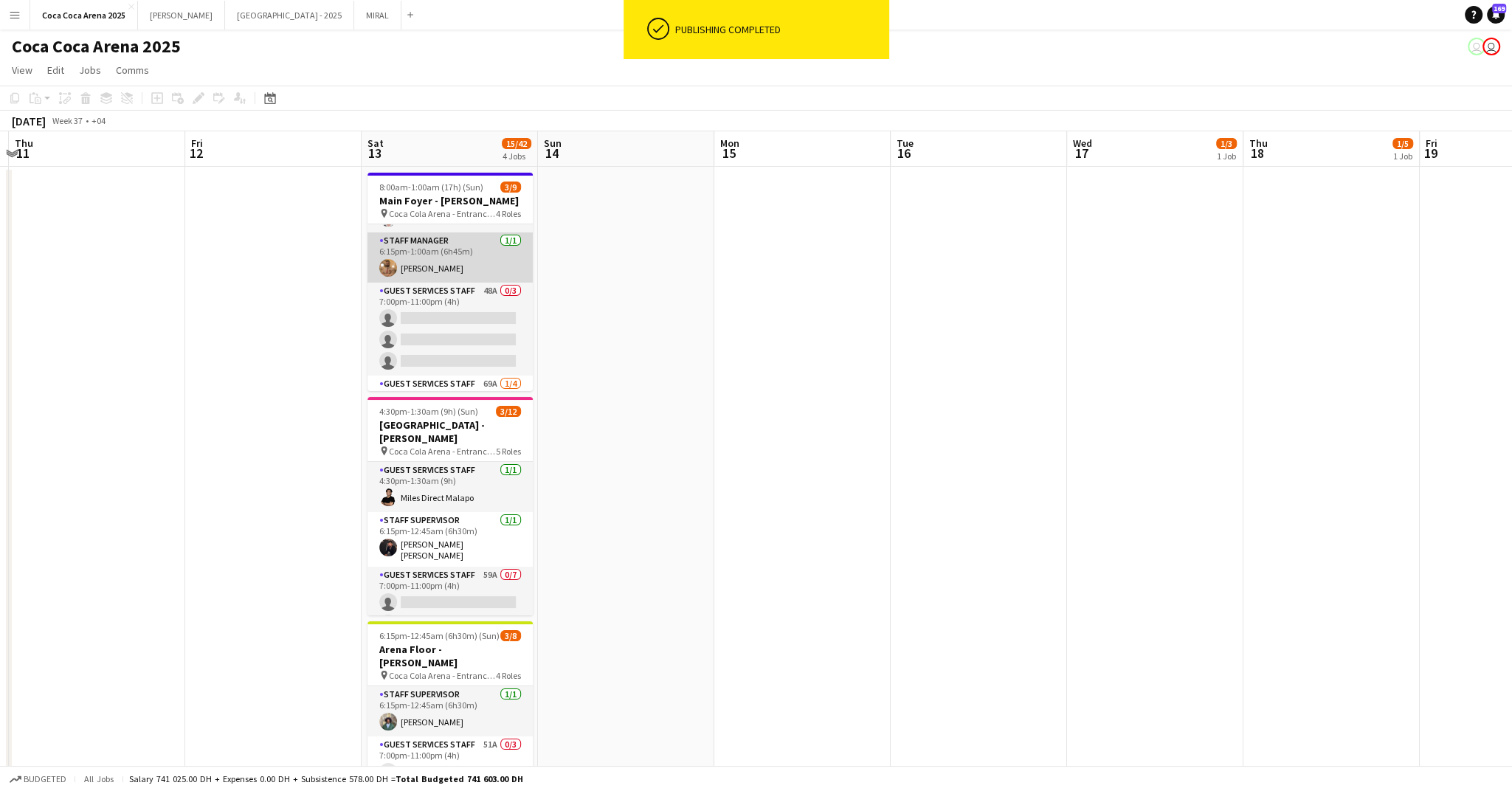
scroll to position [76, 0]
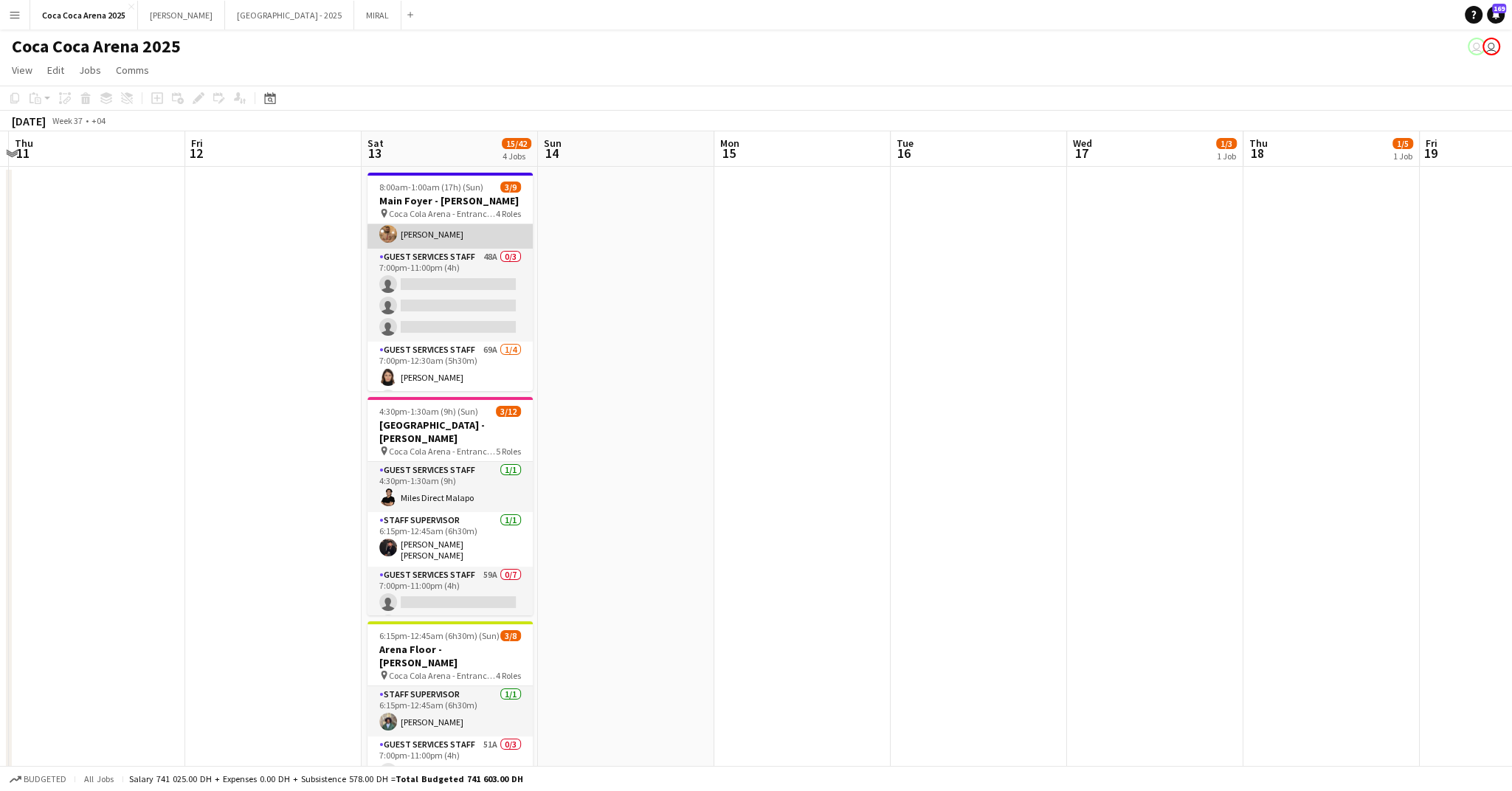
click at [426, 229] on app-card-role "Staff Manager 1/1 6:15pm-1:00am (6h45m) Mohamed Zogbour" at bounding box center [451, 223] width 166 height 50
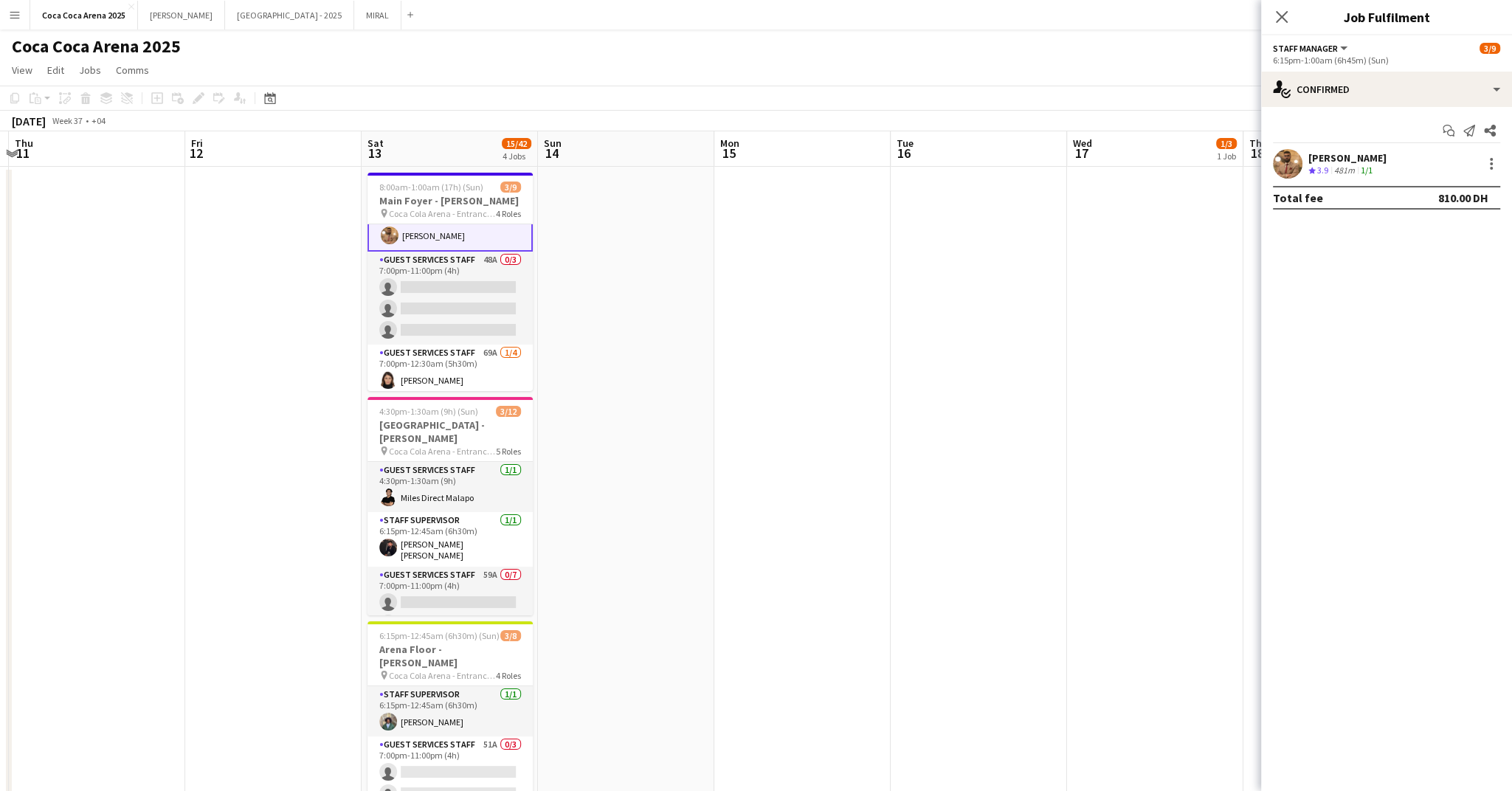
scroll to position [77, 0]
click at [1365, 88] on div "single-neutral-actions-check-2 Confirmed" at bounding box center [1386, 89] width 251 height 36
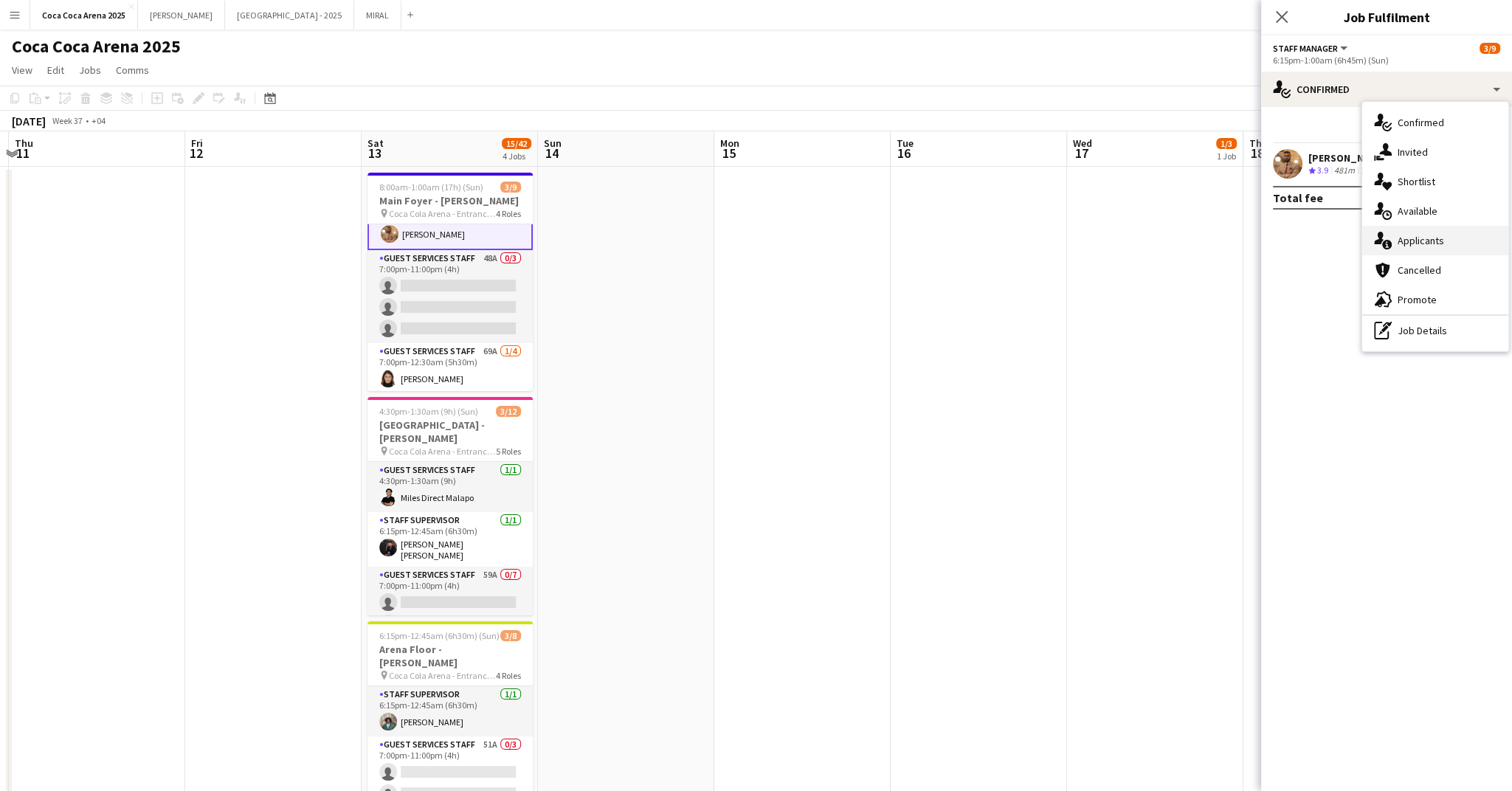
click at [1417, 244] on span "Applicants" at bounding box center [1420, 240] width 46 height 13
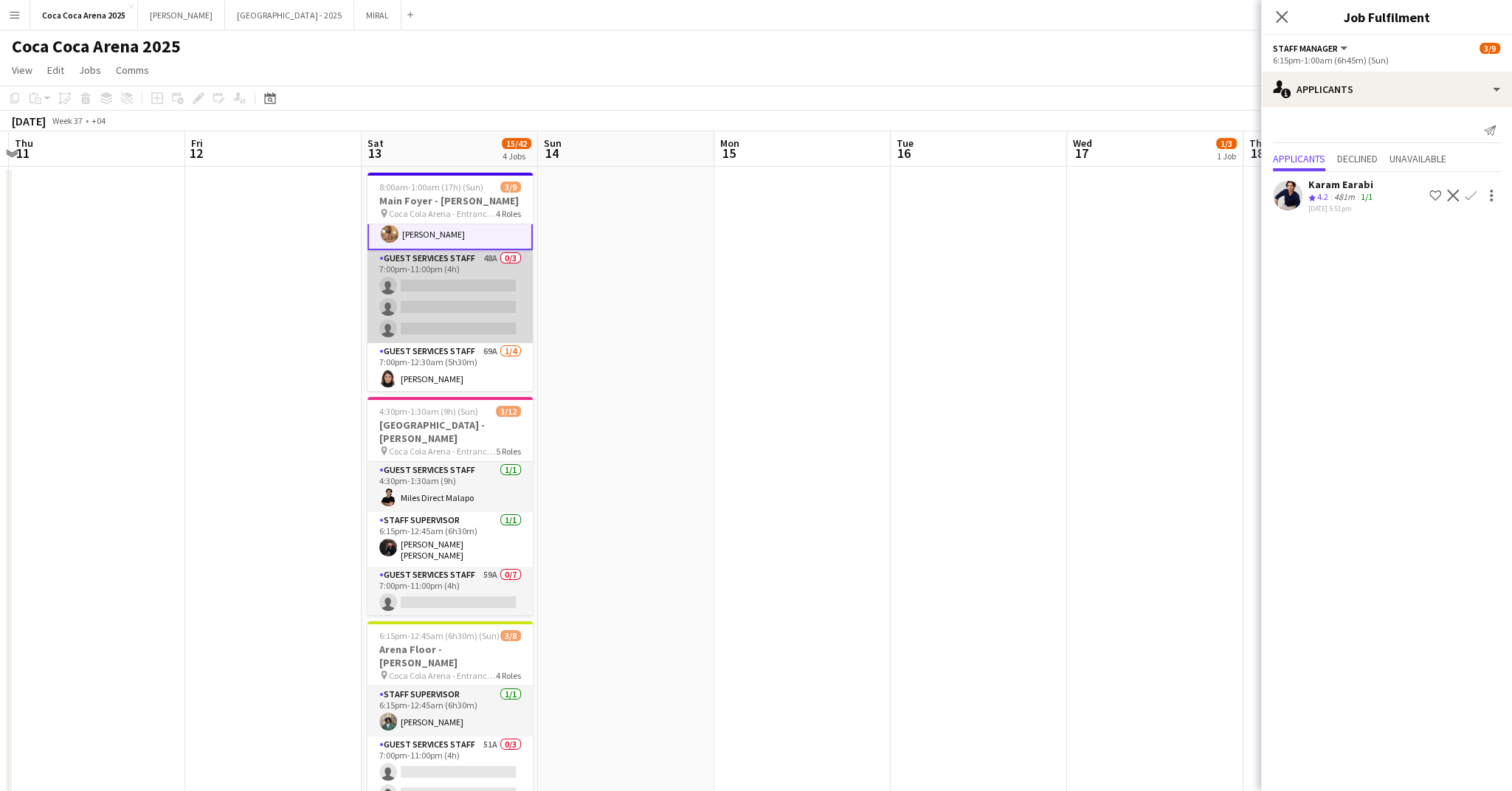
click at [490, 305] on app-card-role "Guest Services Staff 48A 0/3 7:00pm-11:00pm (4h) single-neutral-actions single-…" at bounding box center [451, 296] width 166 height 93
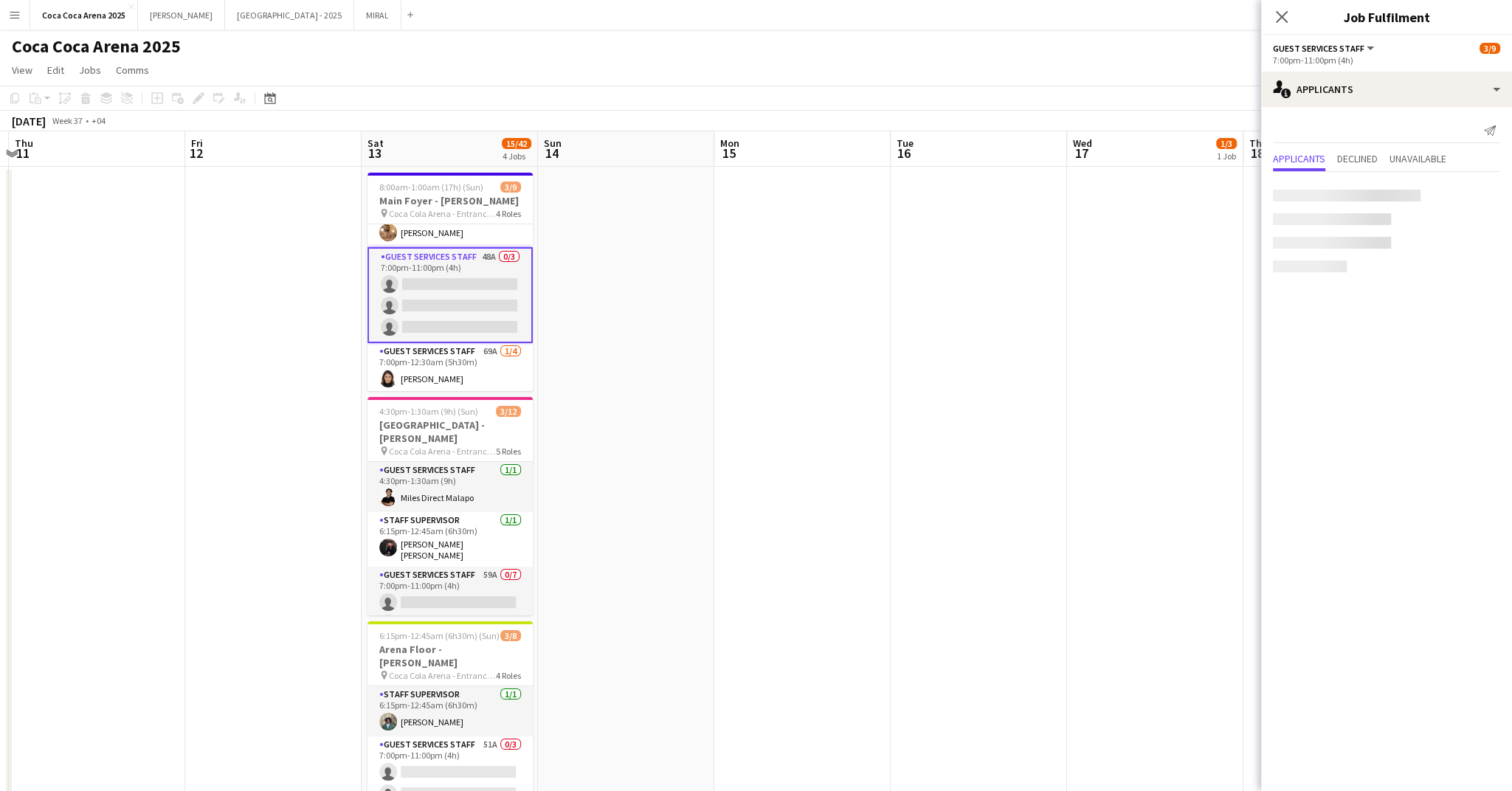
scroll to position [76, 0]
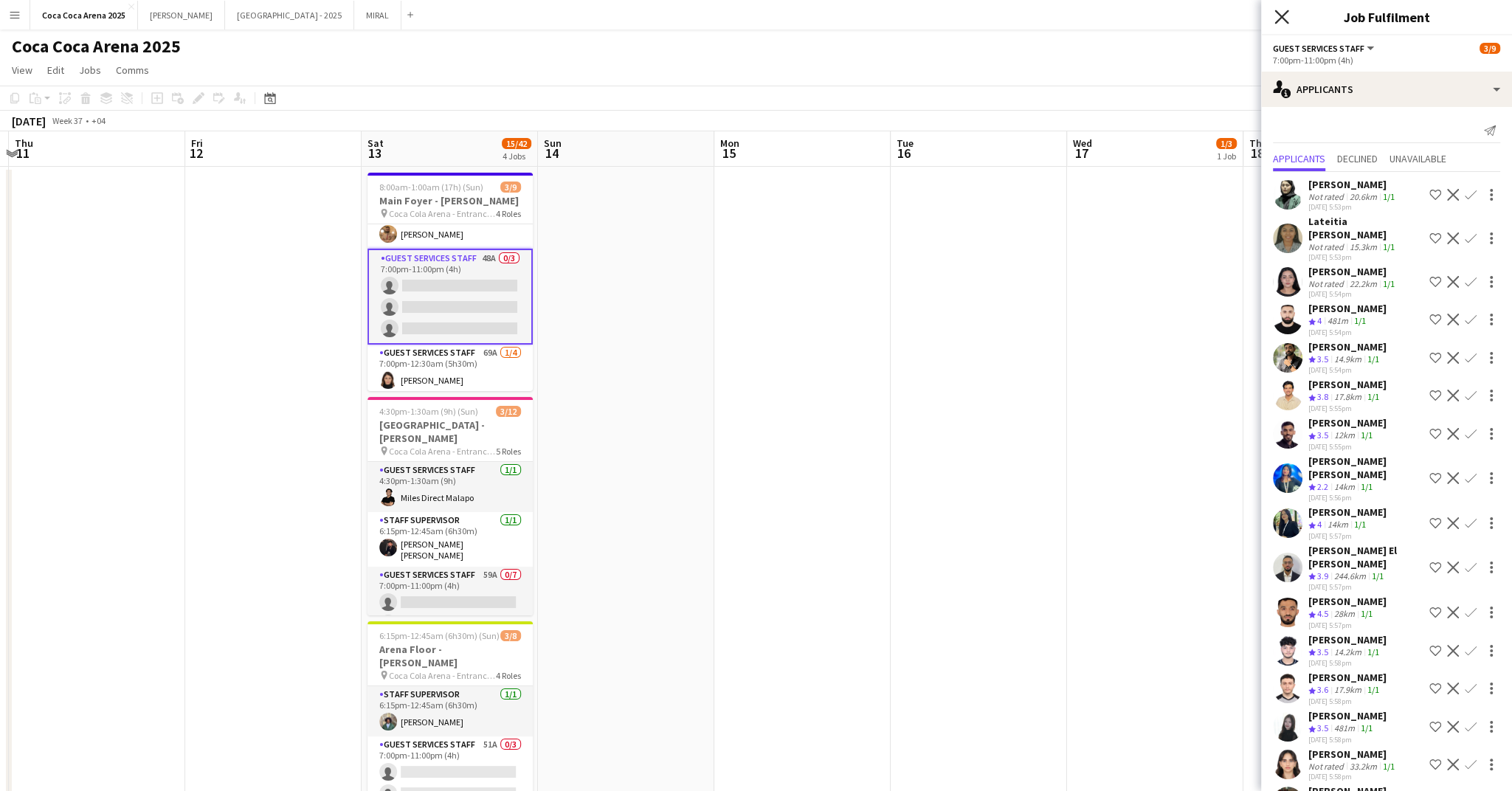
click at [1279, 12] on icon "Close pop-in" at bounding box center [1281, 16] width 14 height 14
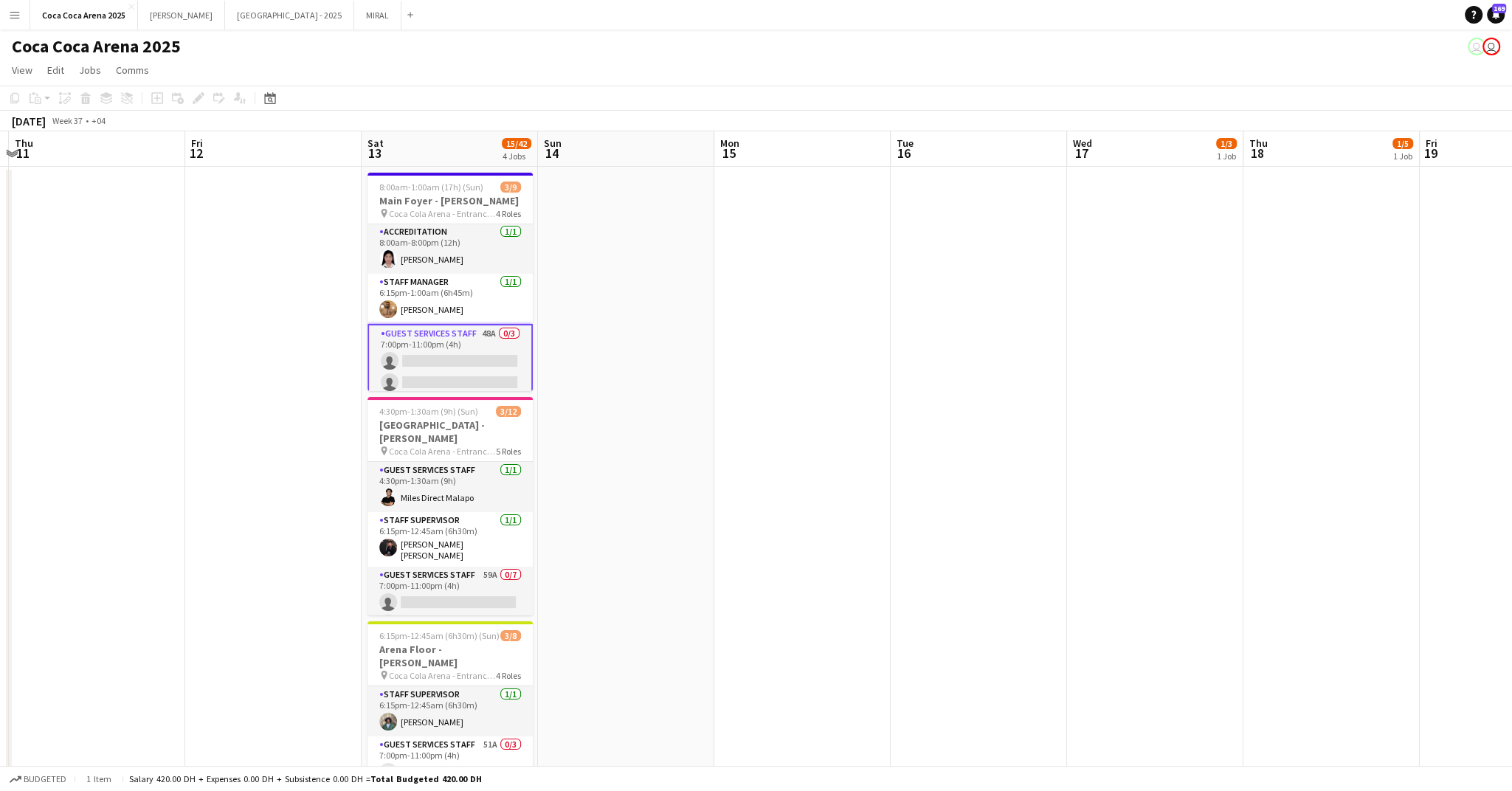
scroll to position [0, 0]
click at [415, 338] on app-card-role "Guest Services Staff 48A 0/3 7:00pm-11:00pm (4h) single-neutral-actions single-…" at bounding box center [451, 373] width 166 height 96
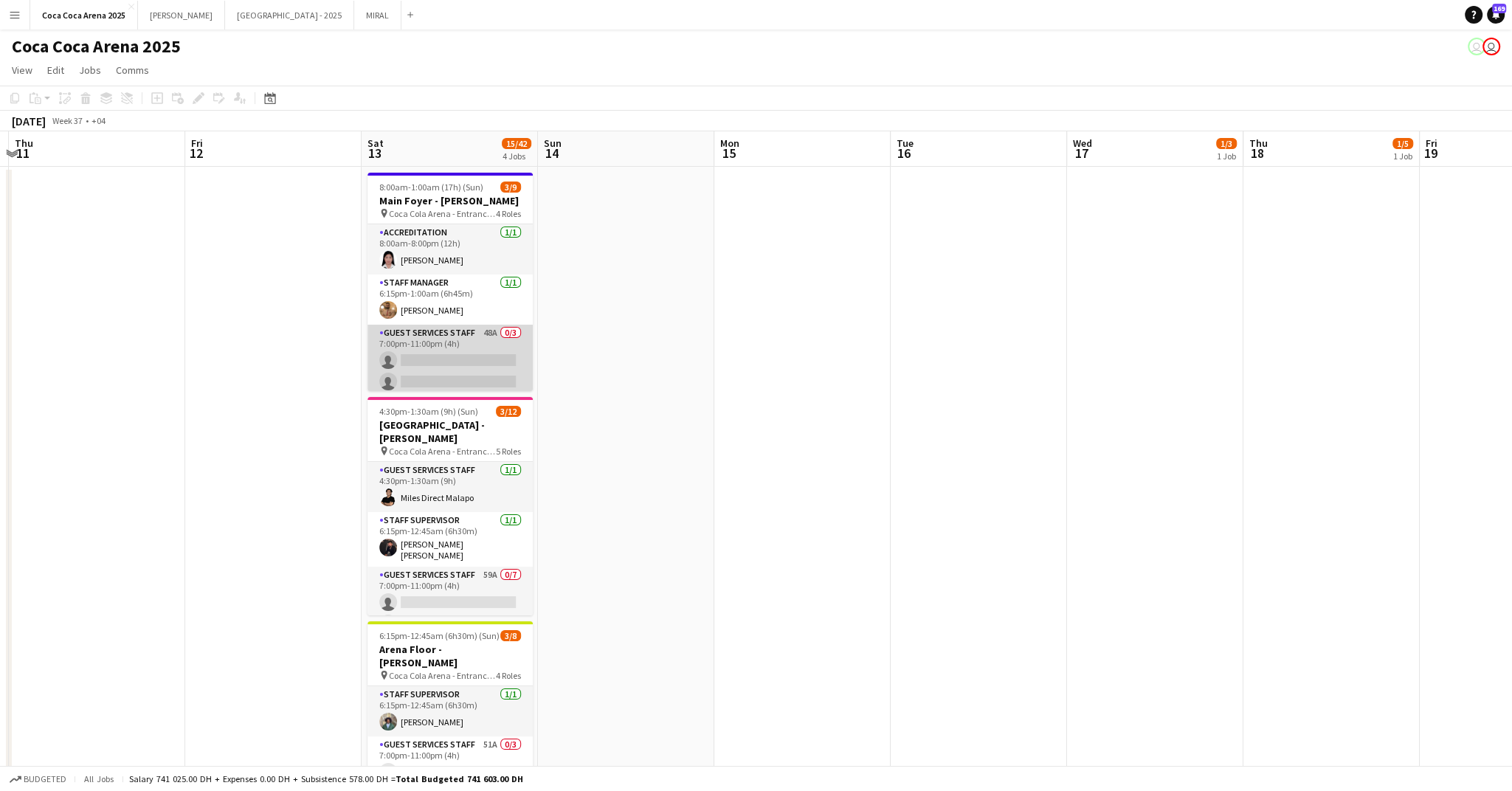
click at [452, 361] on app-card-role "Guest Services Staff 48A 0/3 7:00pm-11:00pm (4h) single-neutral-actions single-…" at bounding box center [451, 371] width 166 height 93
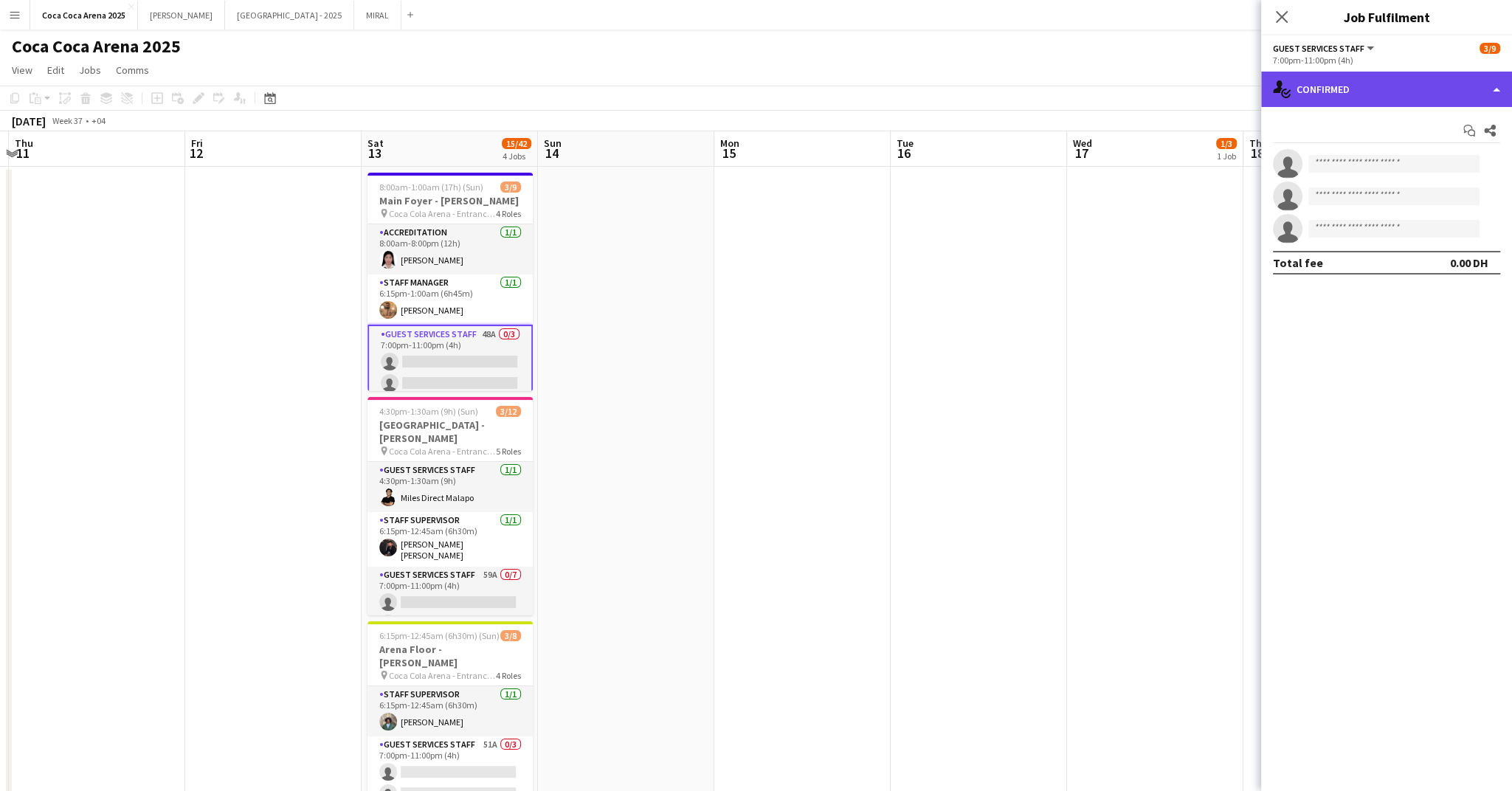
click at [1341, 95] on div "single-neutral-actions-check-2 Confirmed" at bounding box center [1386, 89] width 251 height 36
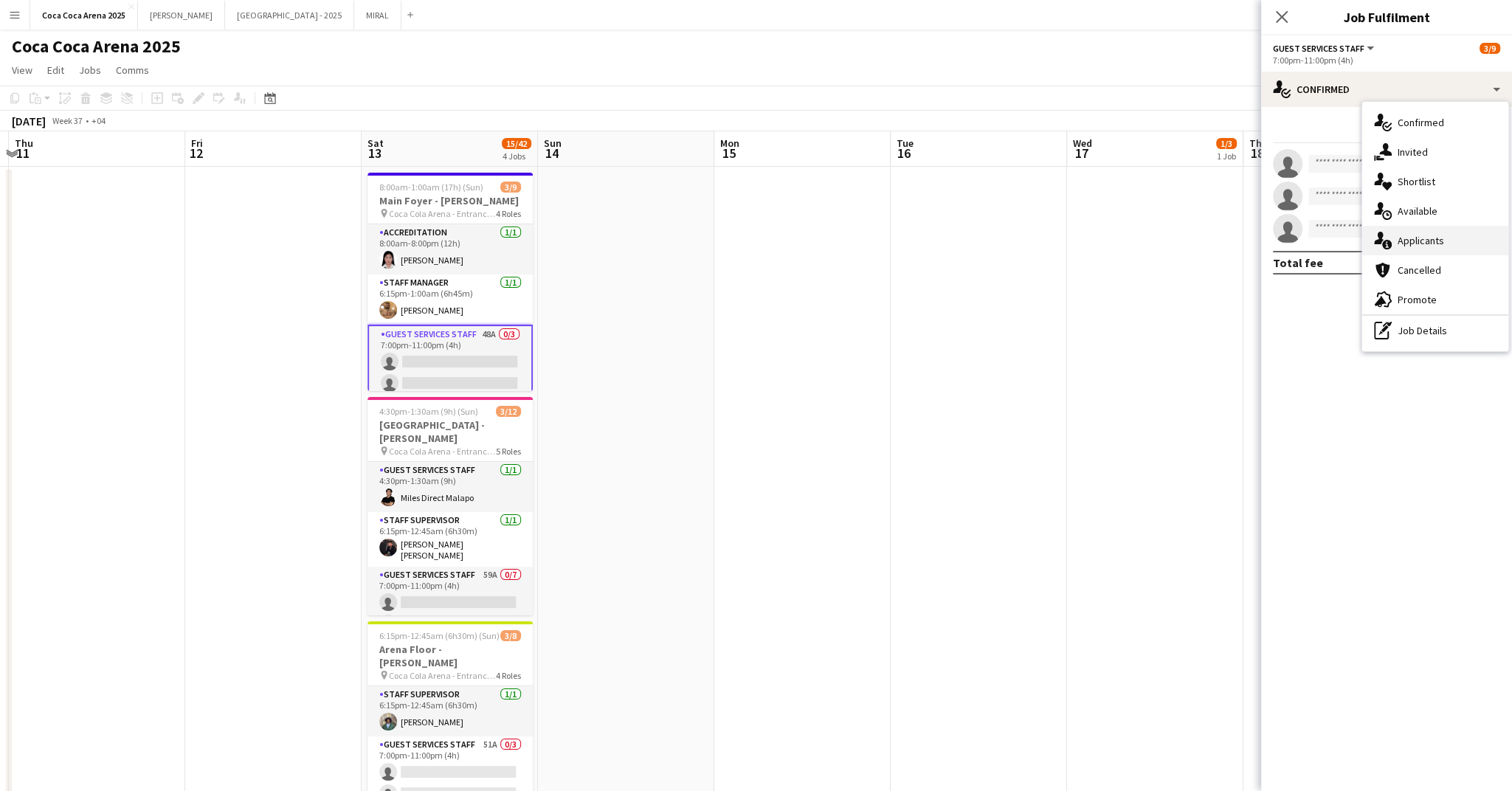
click at [1426, 232] on div "single-neutral-actions-information Applicants" at bounding box center [1436, 240] width 146 height 29
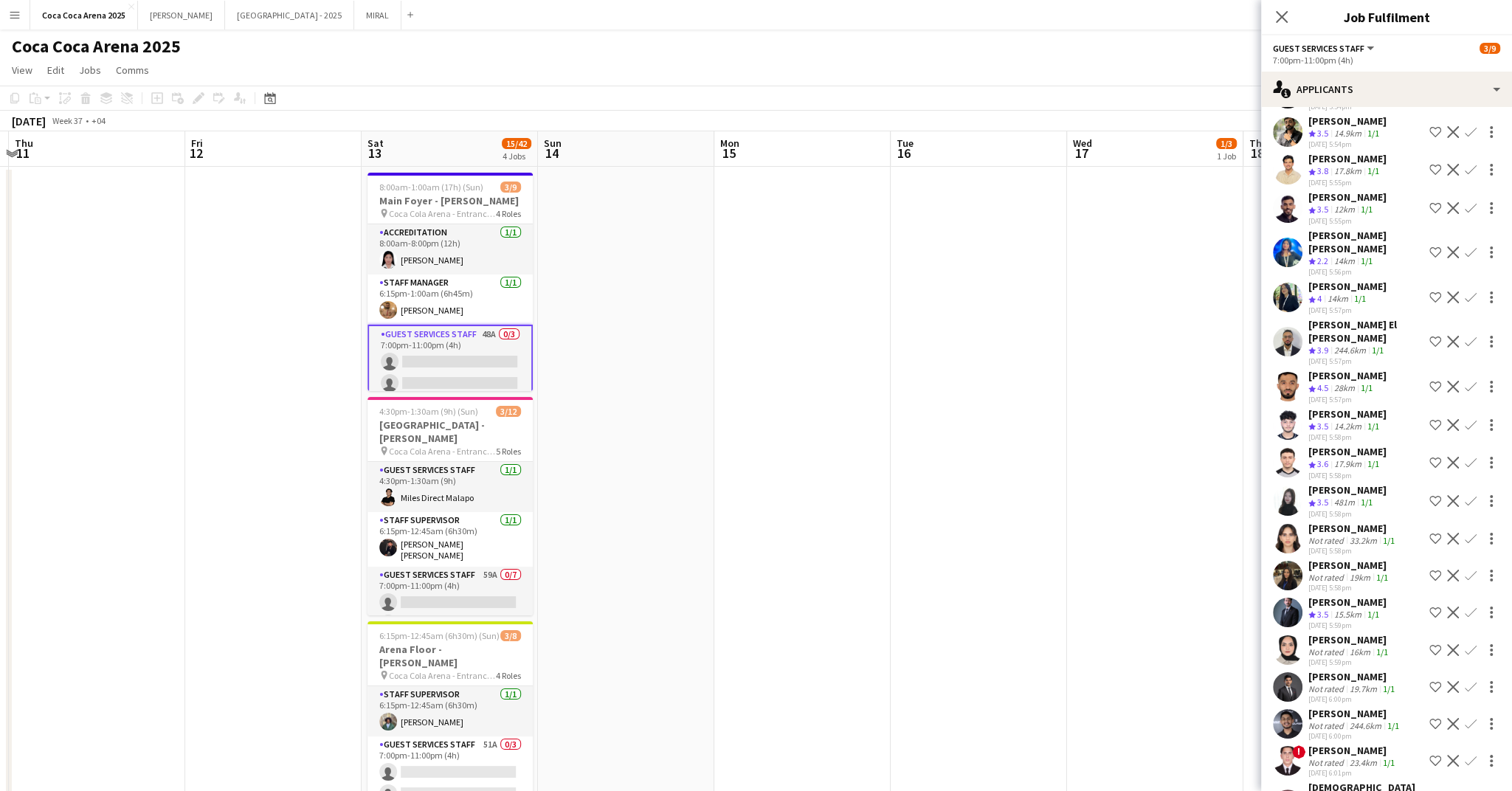
scroll to position [230, 0]
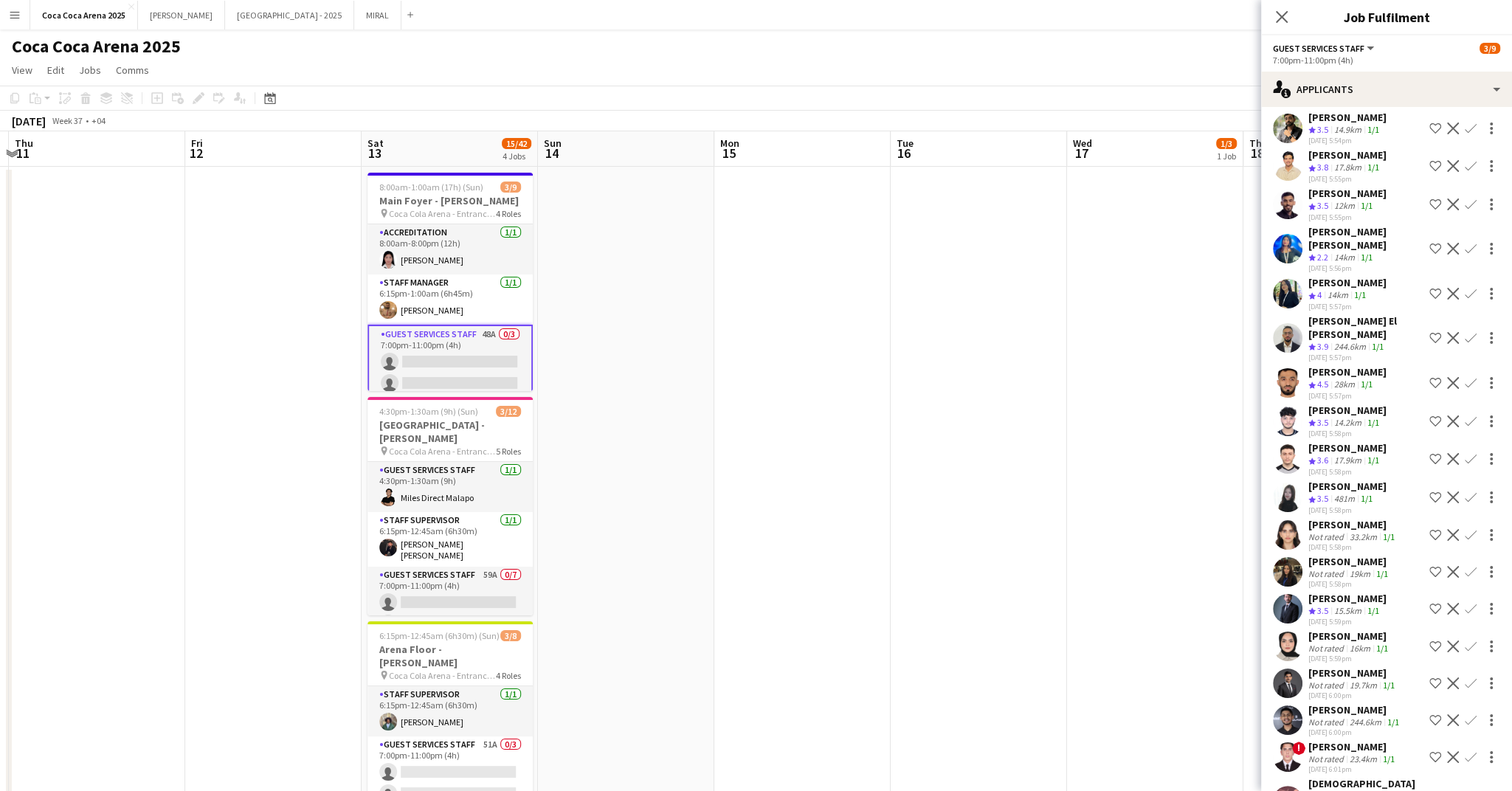
click at [1465, 491] on app-icon "Confirm" at bounding box center [1471, 497] width 12 height 12
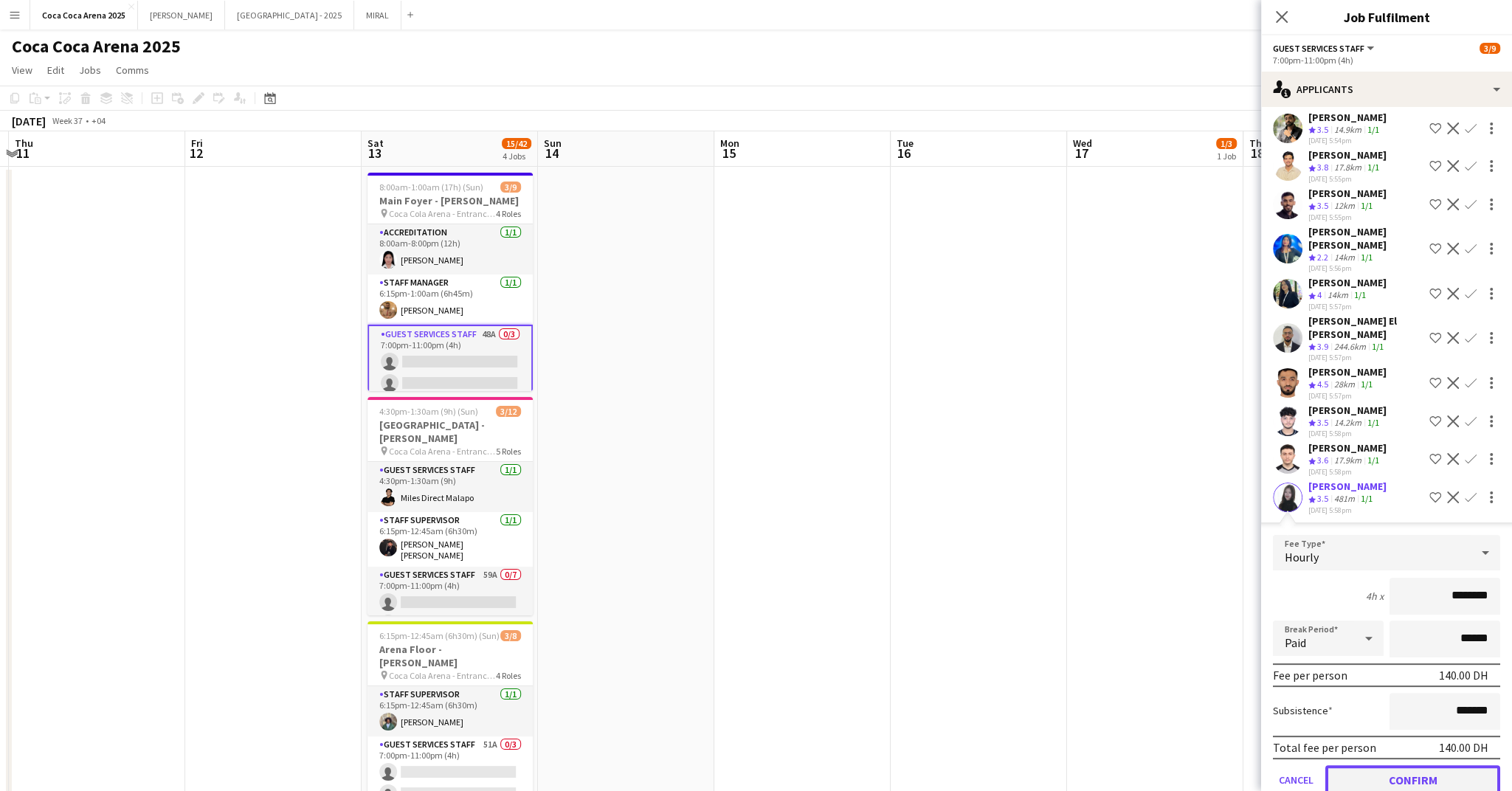
click at [1426, 765] on button "Confirm" at bounding box center [1412, 780] width 175 height 29
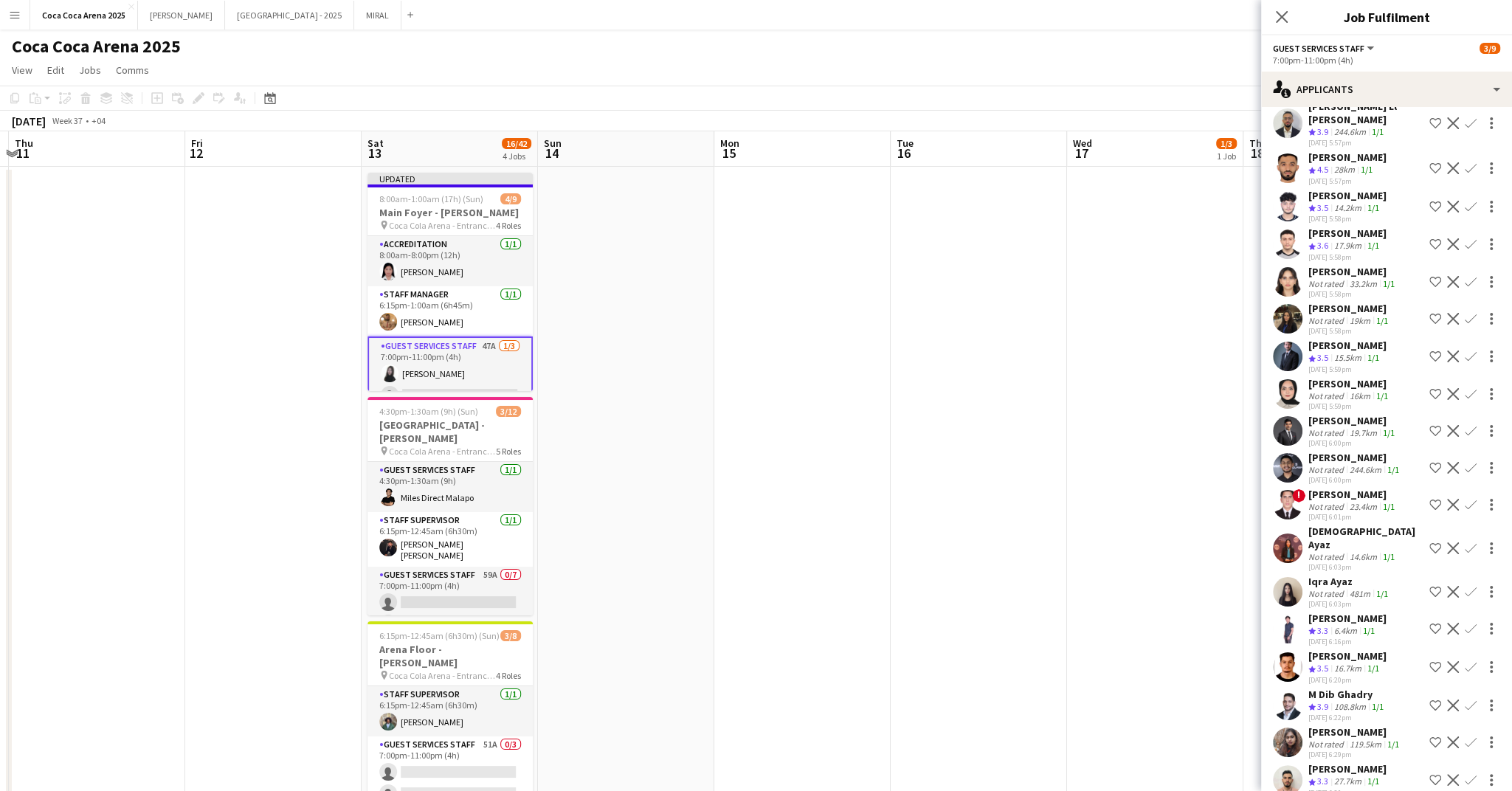
scroll to position [438, 0]
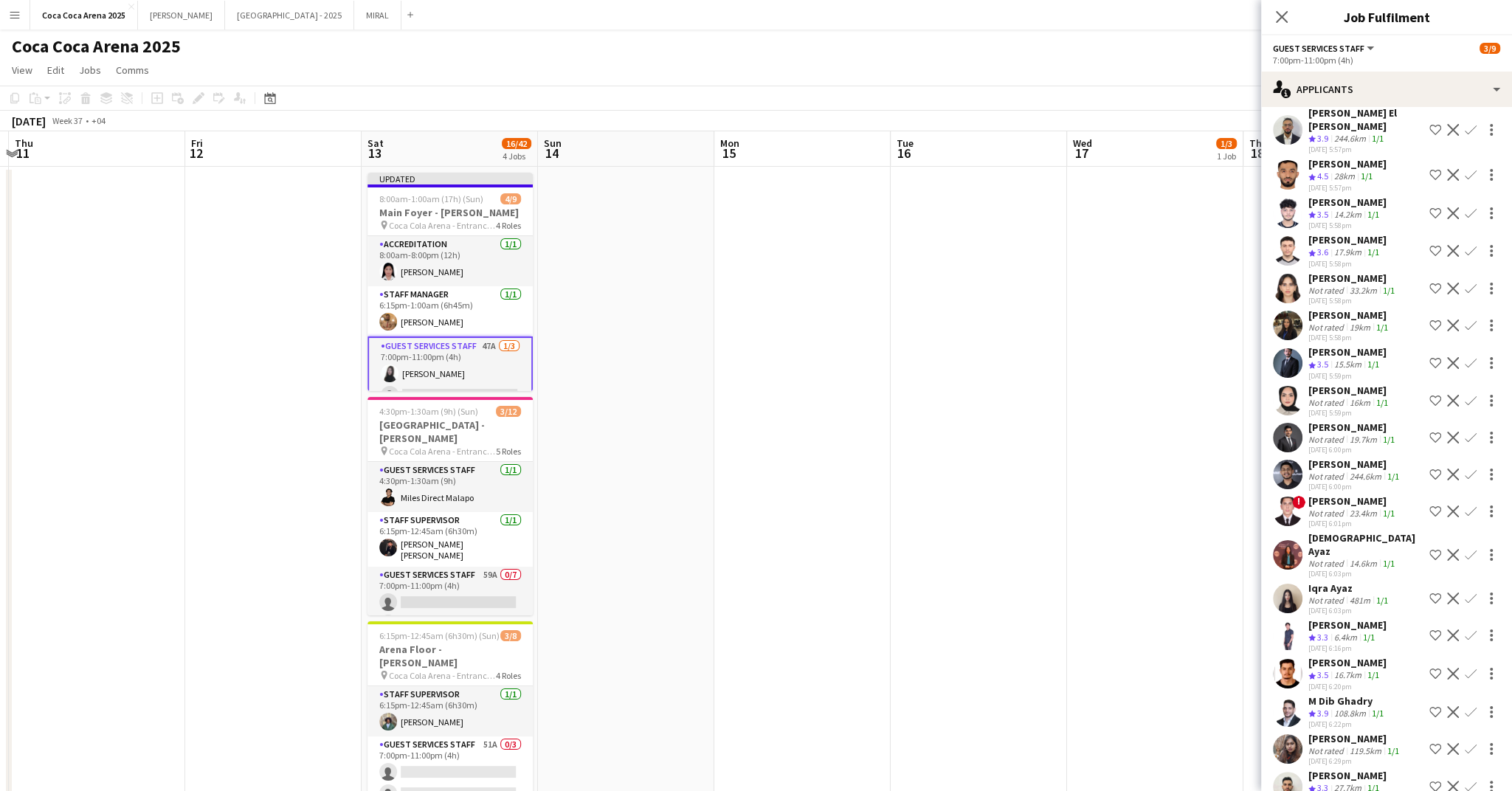
click at [1338, 457] on div "Mohammed Daiyan" at bounding box center [1354, 464] width 93 height 13
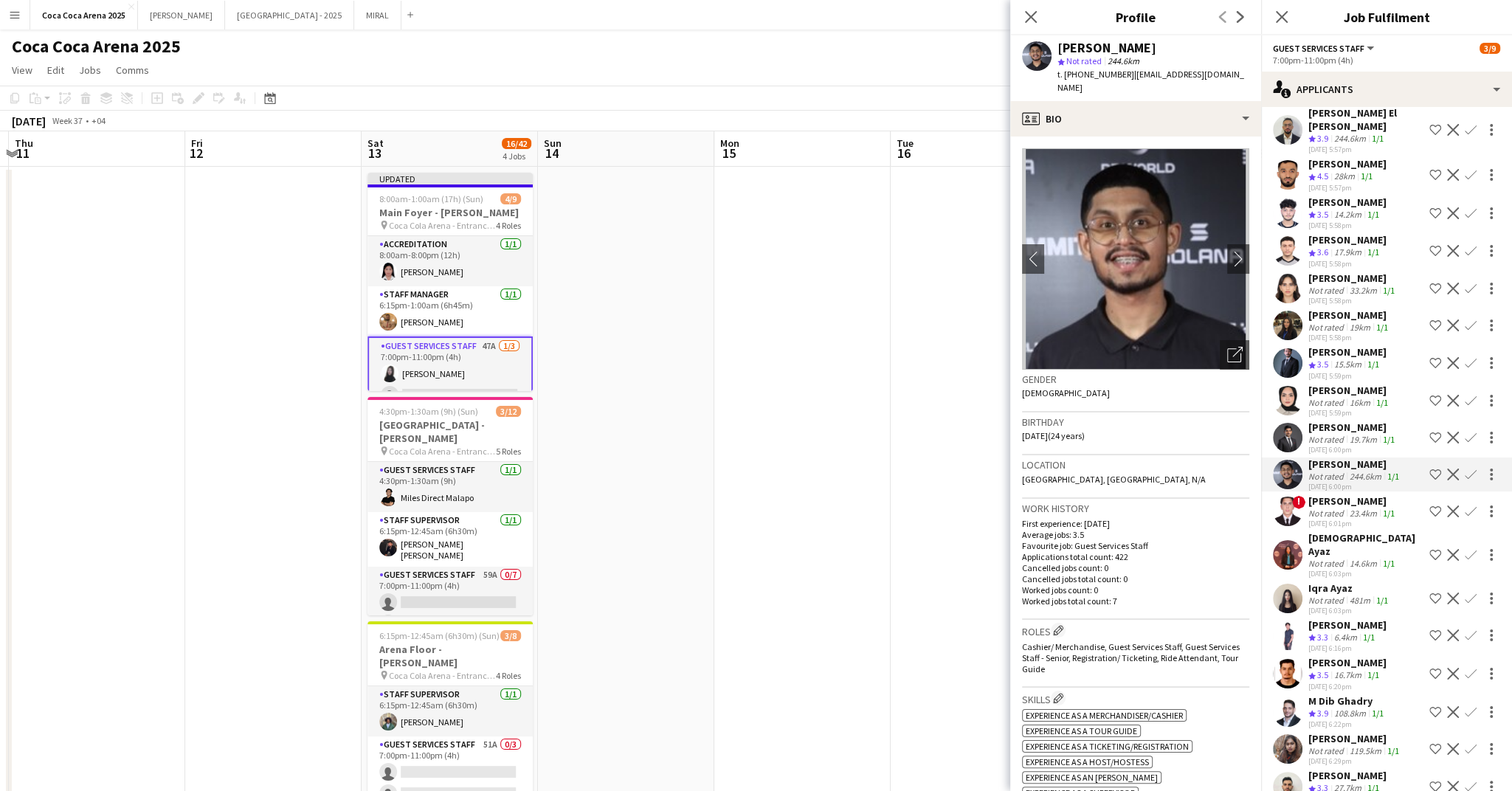
click at [1337, 421] on div "Abdullah haris Abdullah" at bounding box center [1353, 427] width 89 height 13
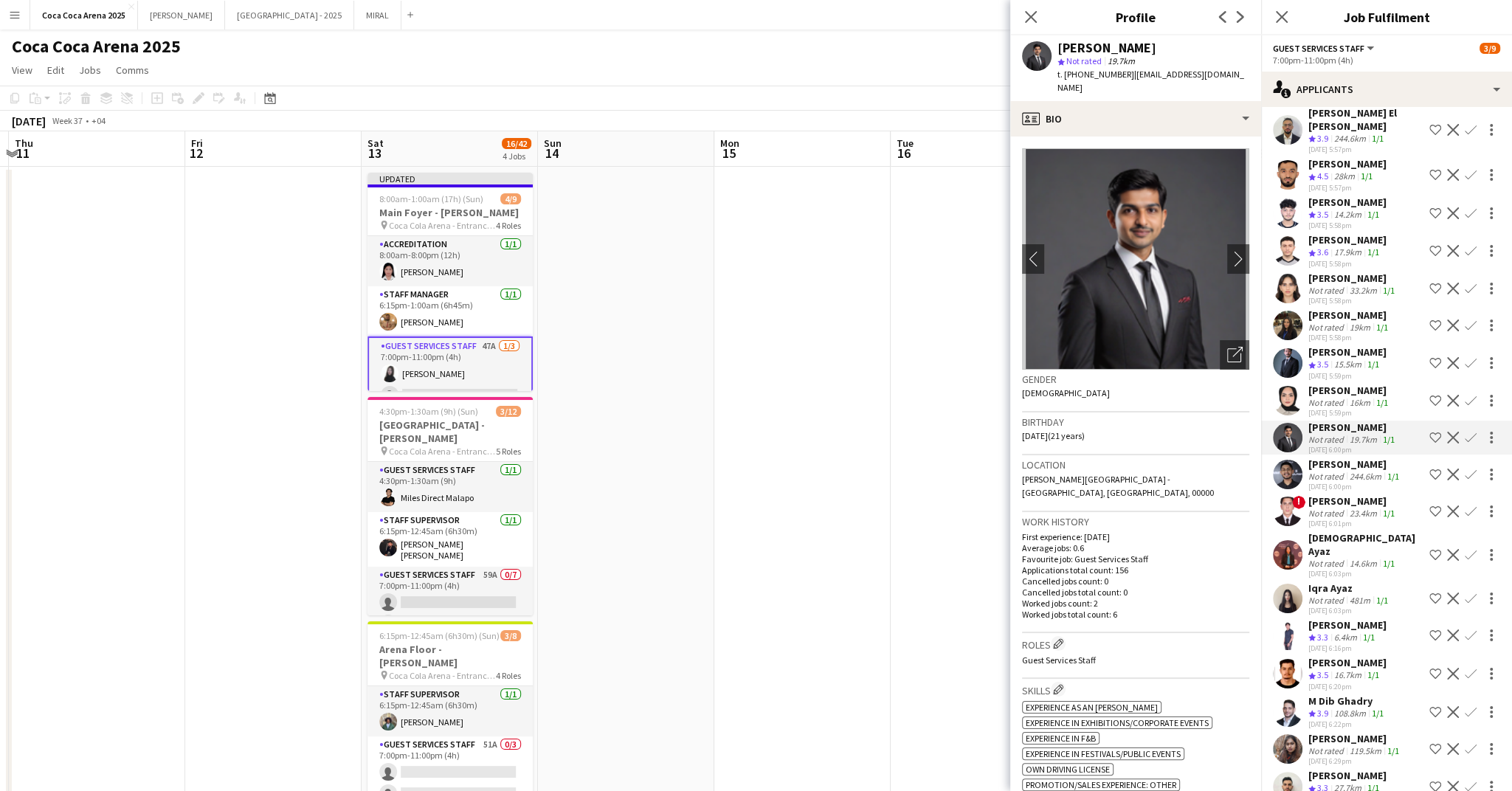
click at [1334, 384] on div "Zeen Shehab" at bounding box center [1350, 391] width 83 height 13
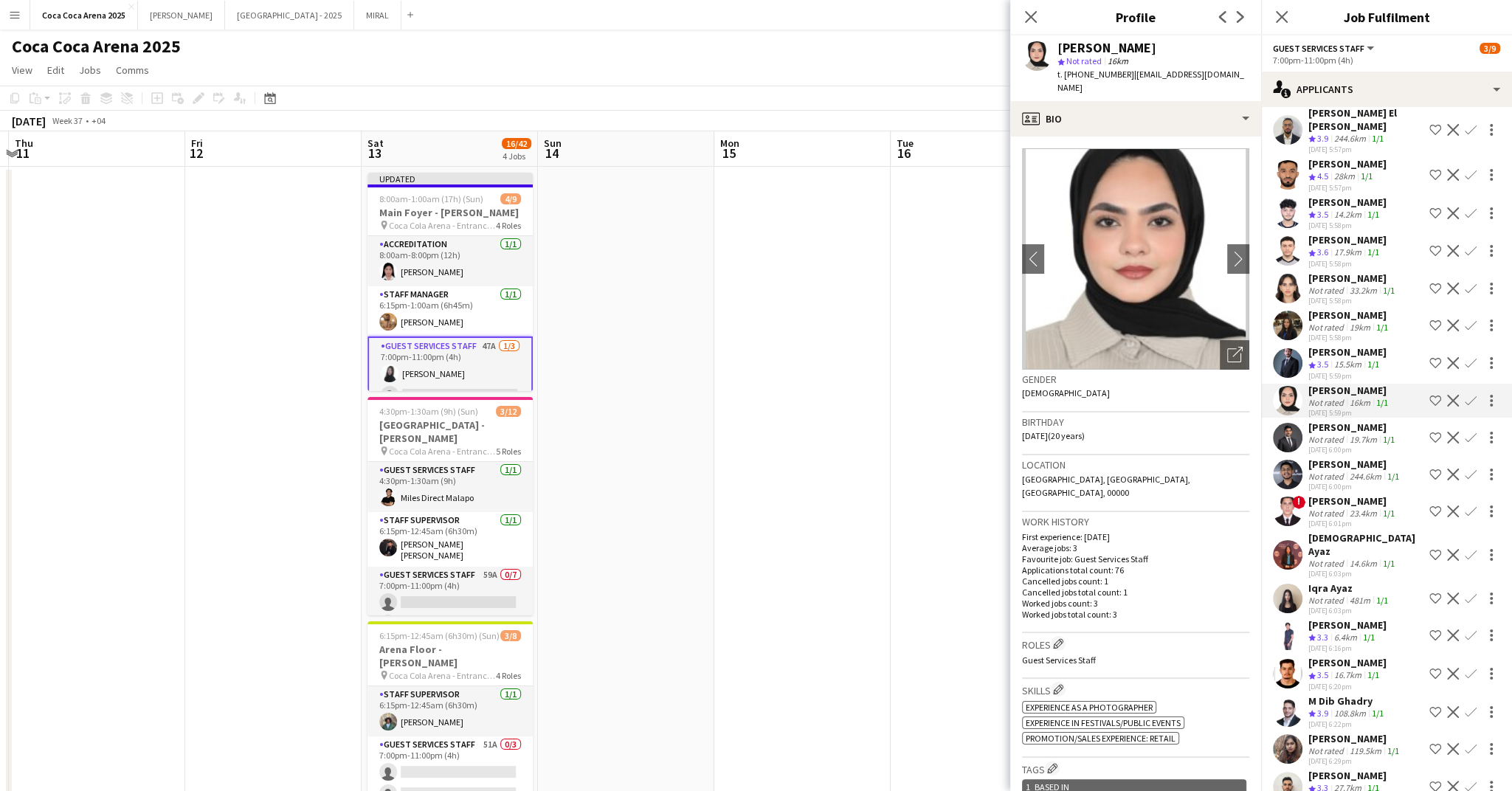
click at [1329, 345] on div "Tammam Molham" at bounding box center [1347, 352] width 78 height 13
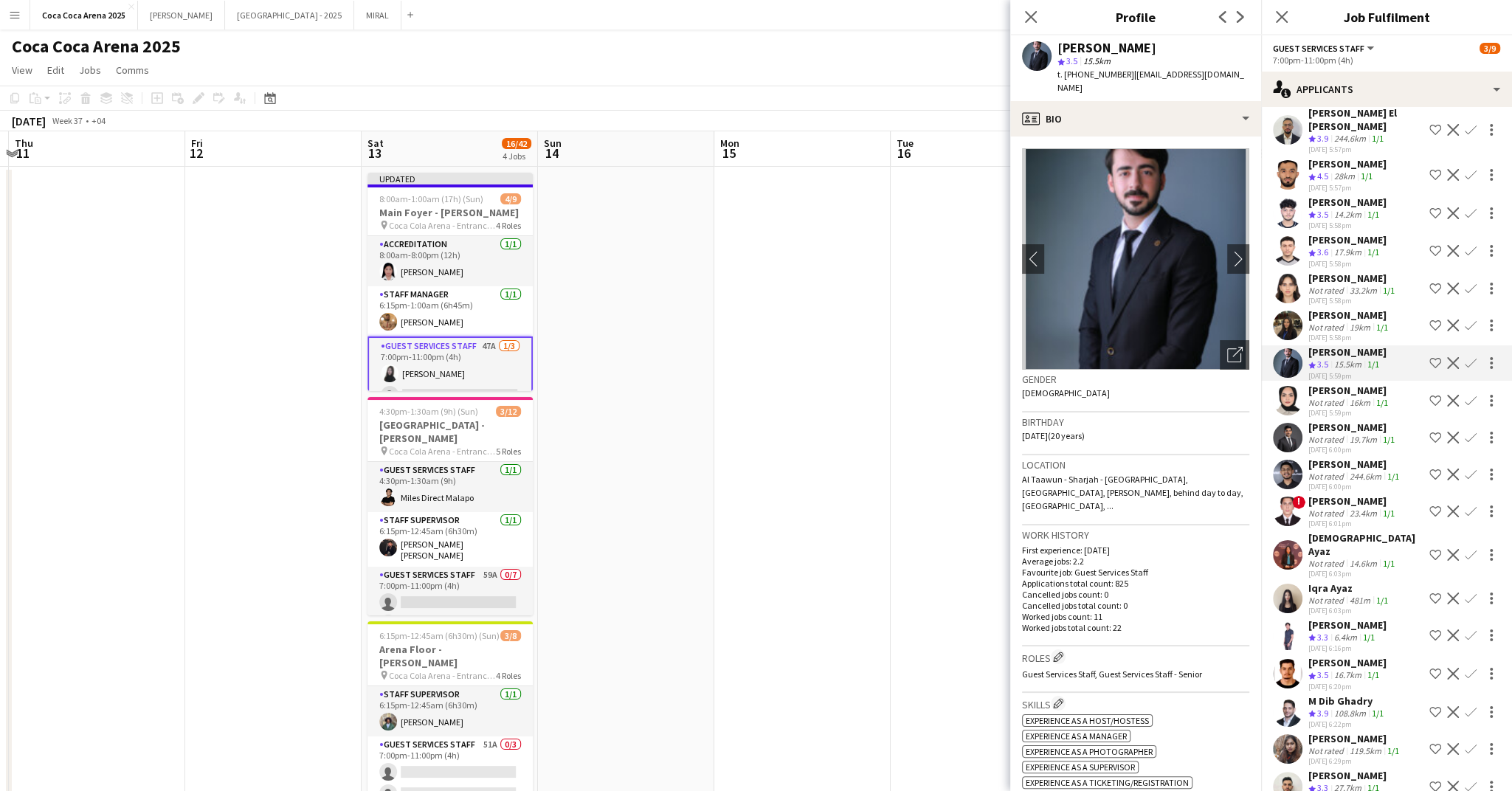
click at [1475, 357] on app-icon "Confirm" at bounding box center [1471, 363] width 12 height 12
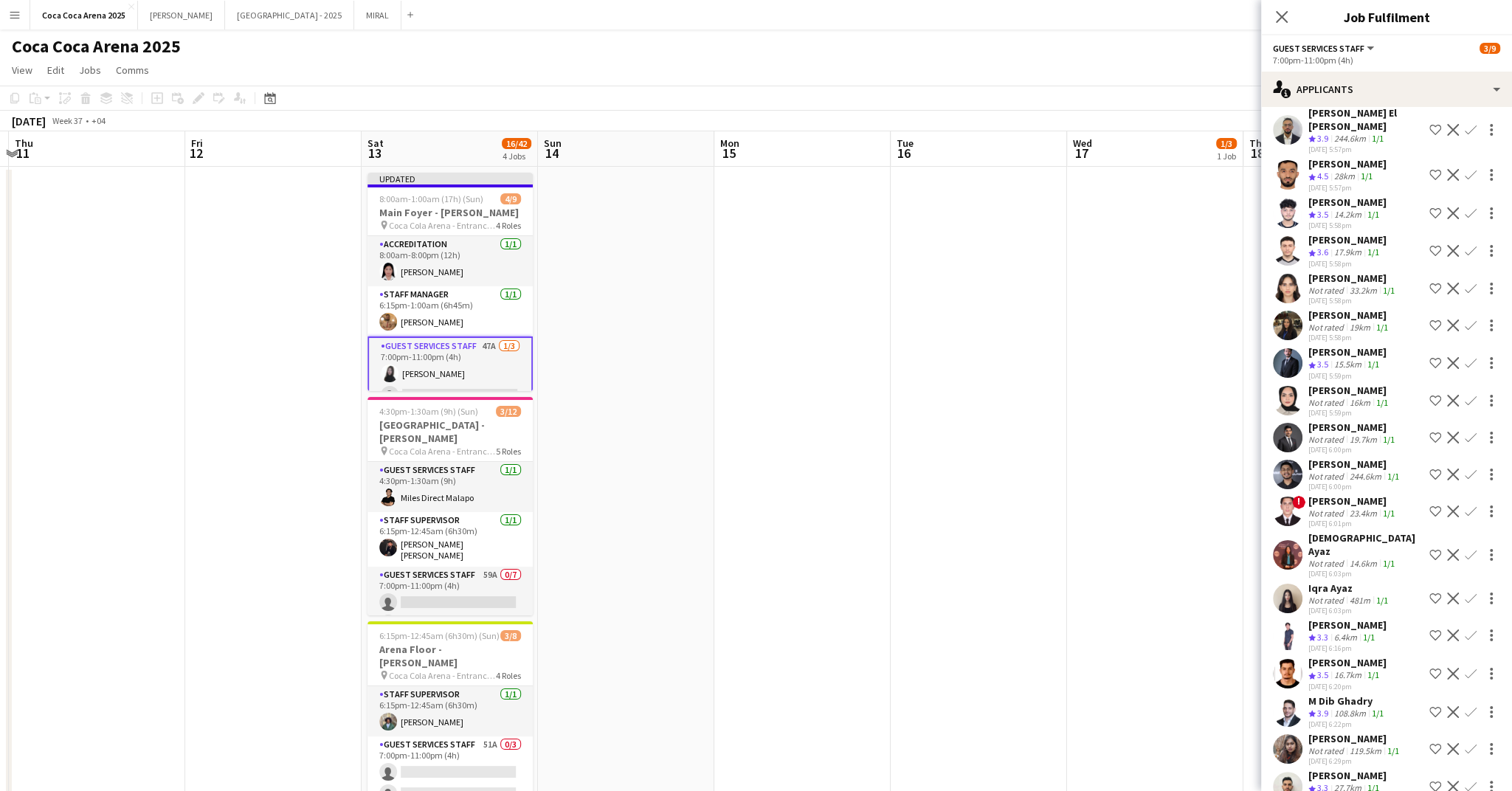
click at [1467, 357] on app-icon "Confirm" at bounding box center [1471, 363] width 12 height 12
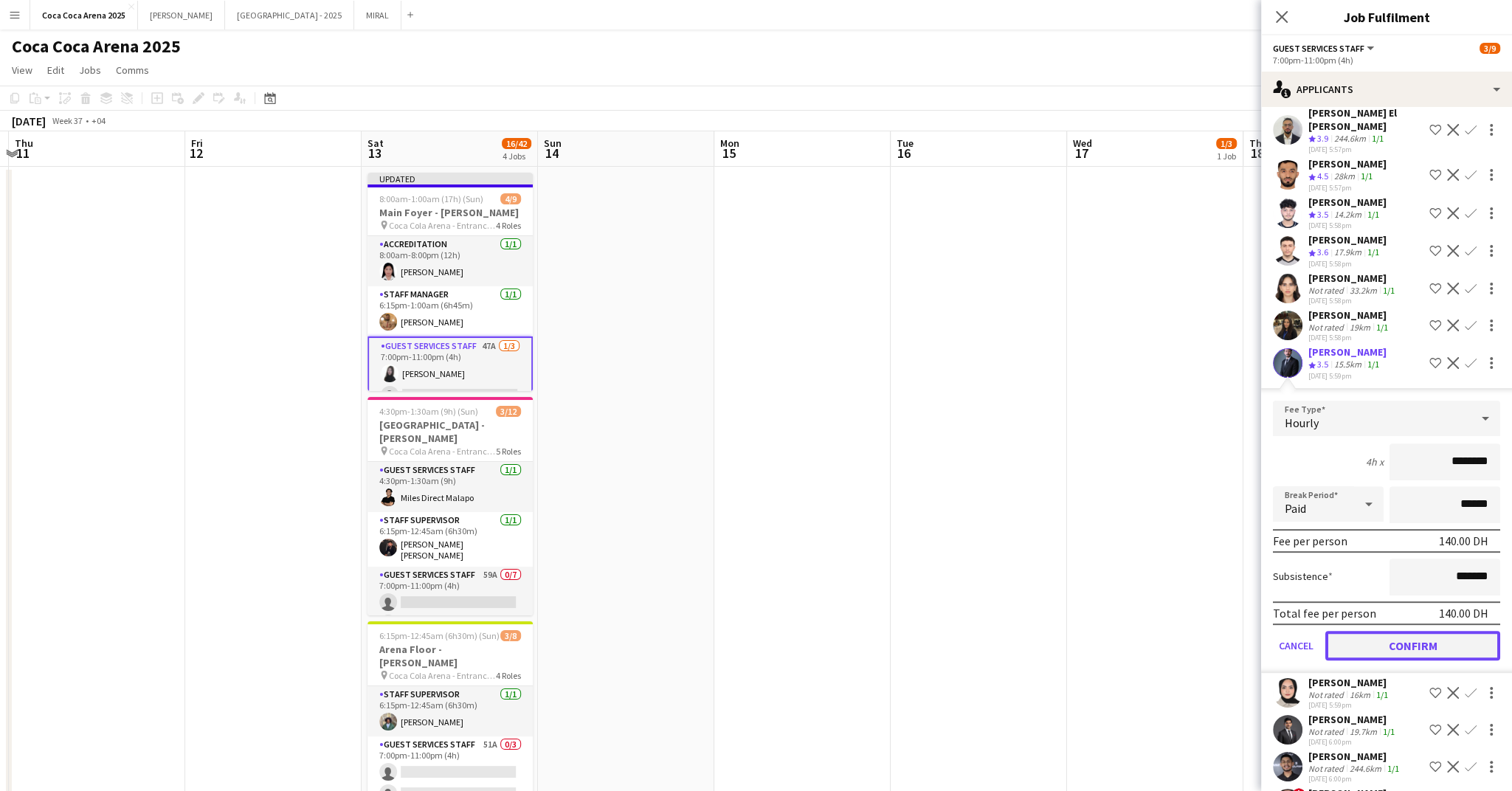
click at [1435, 631] on button "Confirm" at bounding box center [1412, 646] width 175 height 29
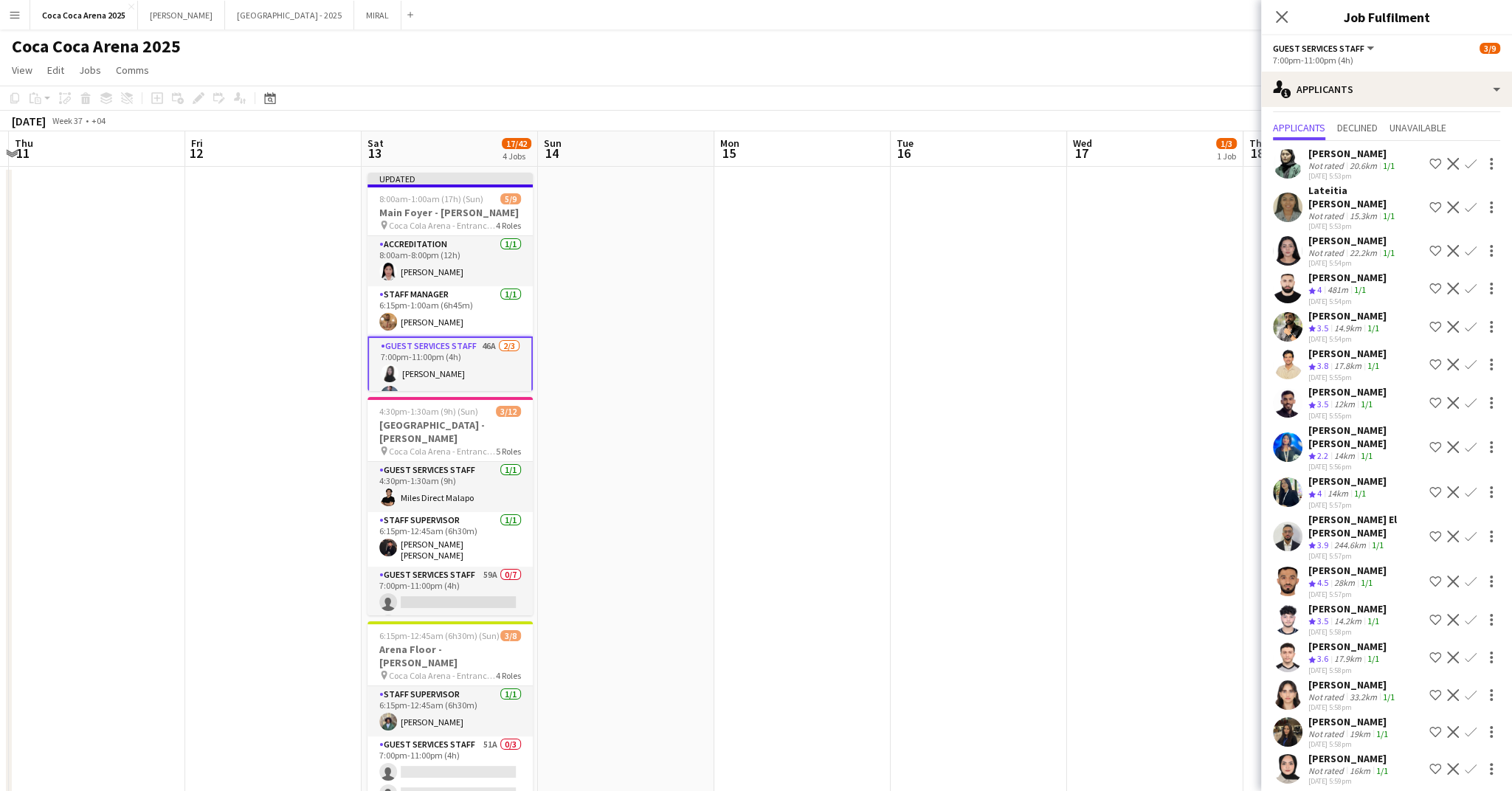
scroll to position [24, 0]
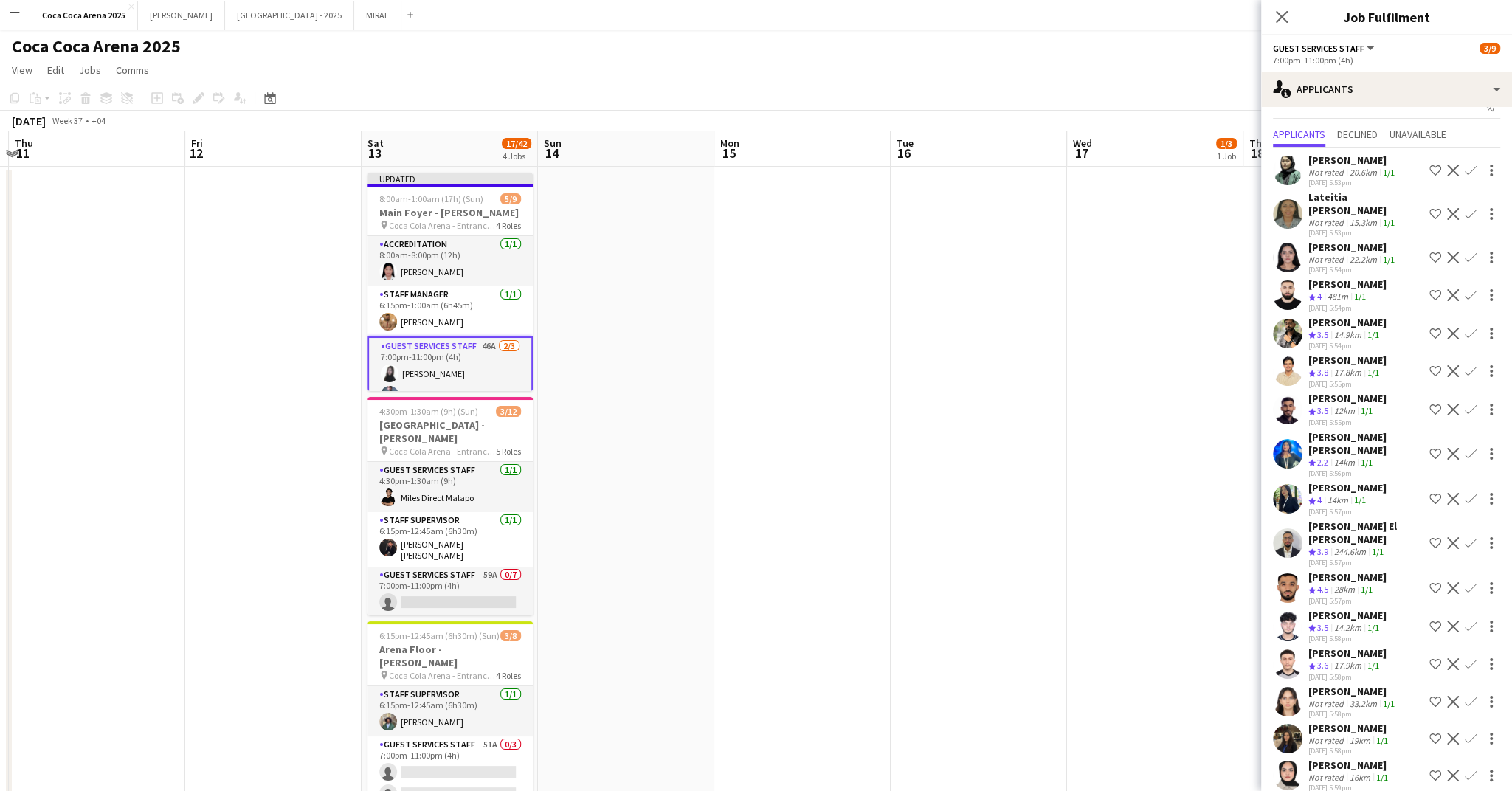
click at [1469, 289] on app-icon "Confirm" at bounding box center [1471, 295] width 12 height 12
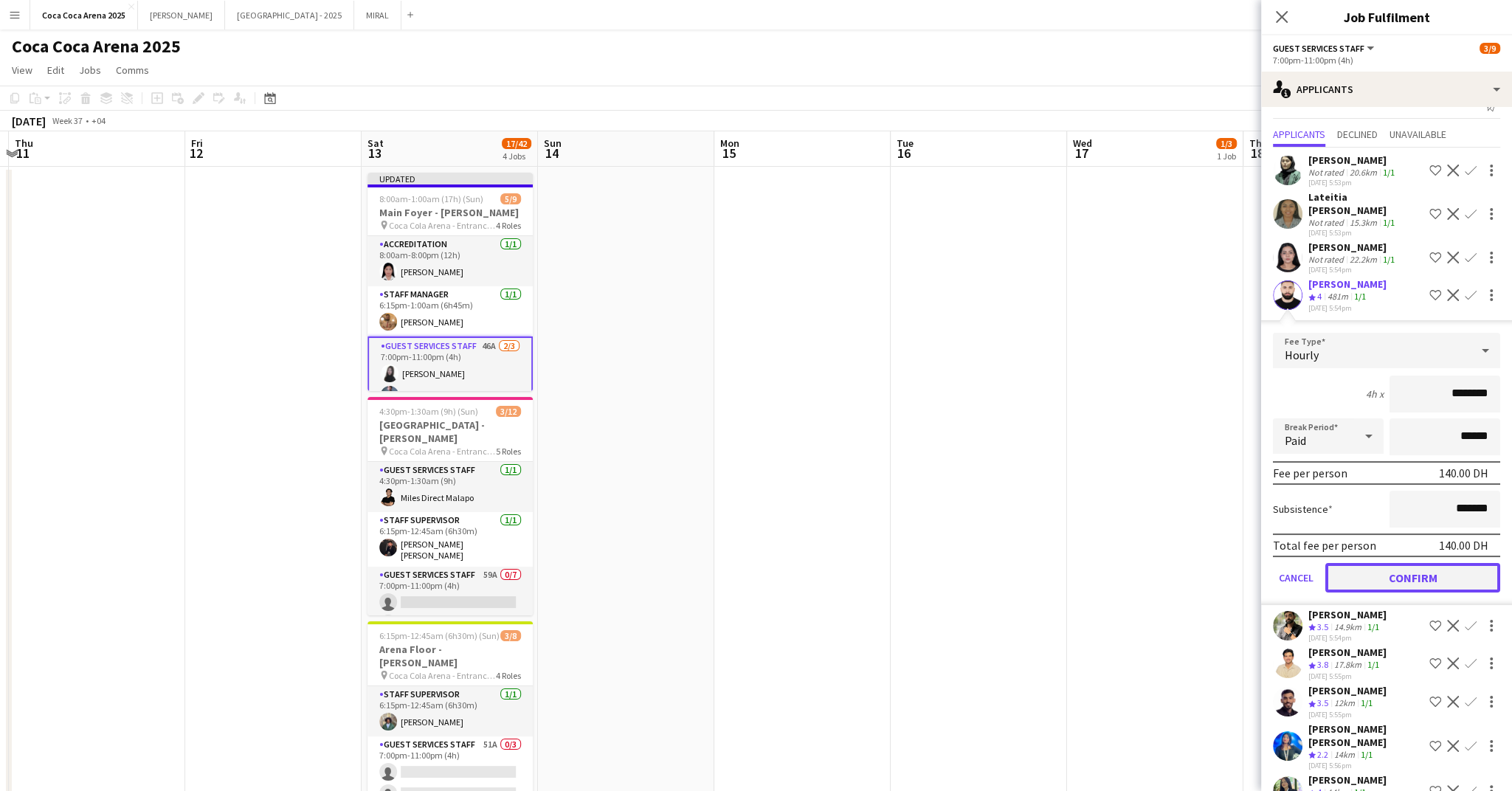
click at [1396, 568] on button "Confirm" at bounding box center [1412, 577] width 175 height 29
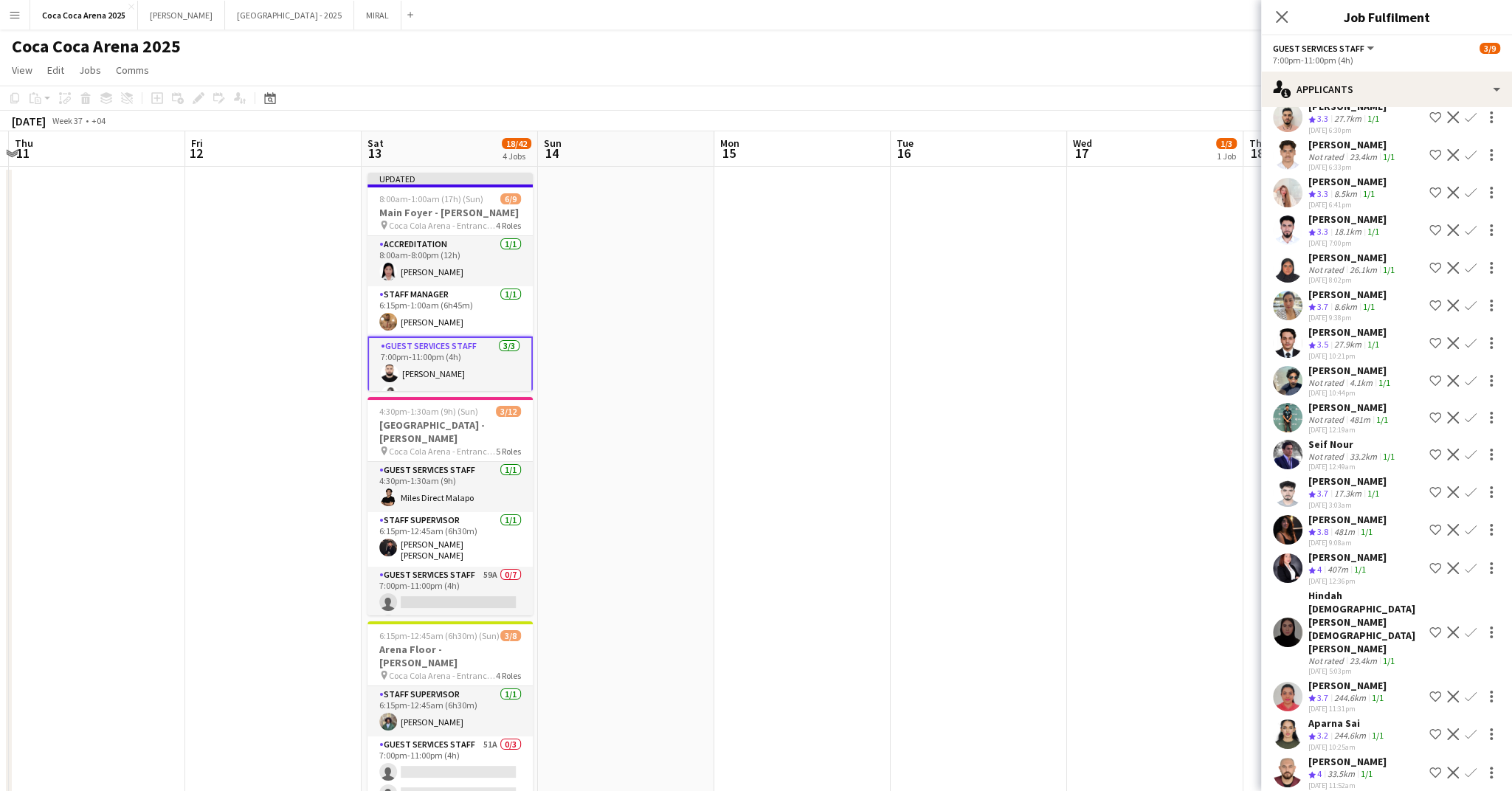
scroll to position [1049, 0]
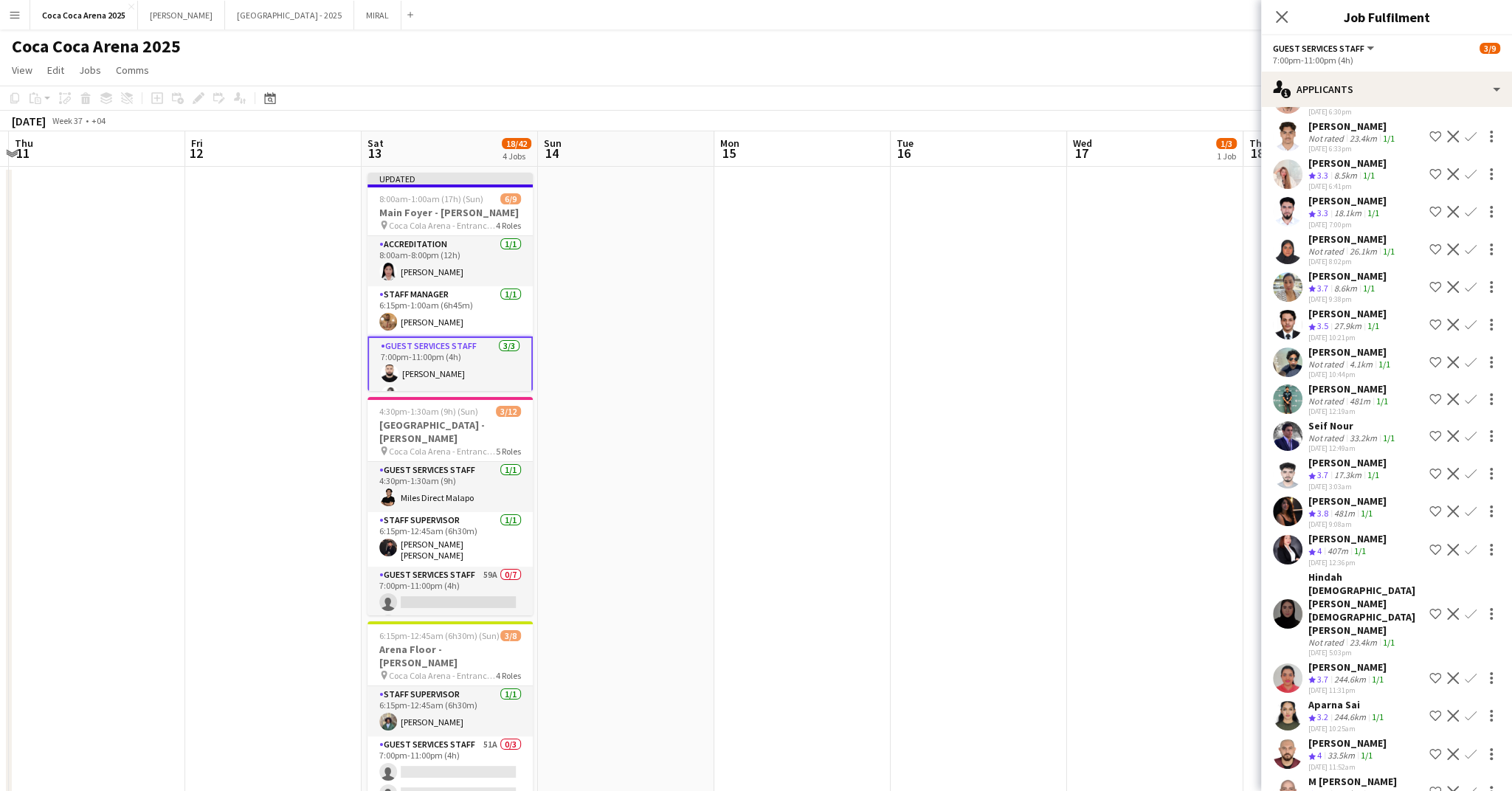
click at [1325, 508] on span "3.8" at bounding box center [1323, 513] width 11 height 11
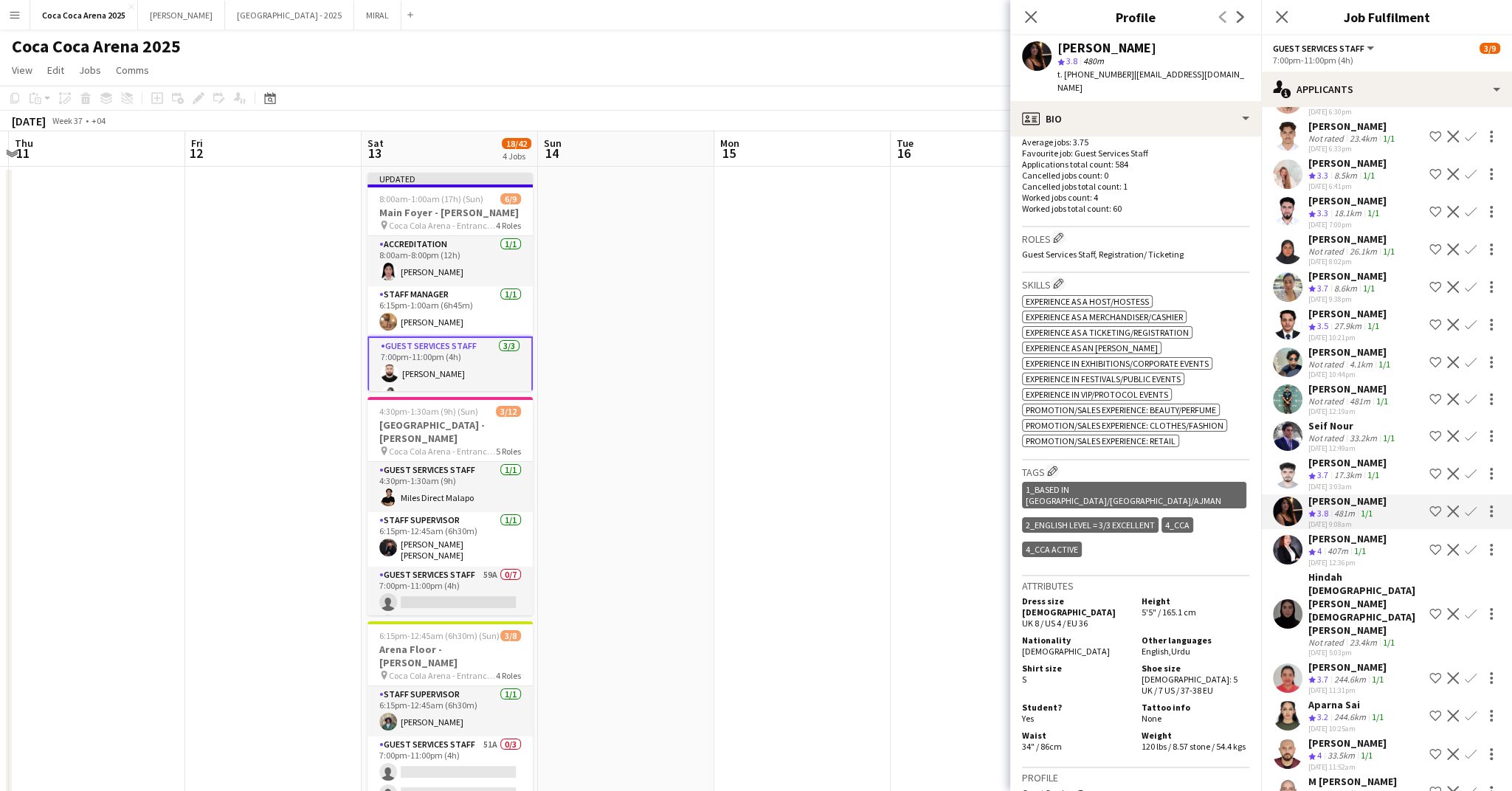
scroll to position [681, 0]
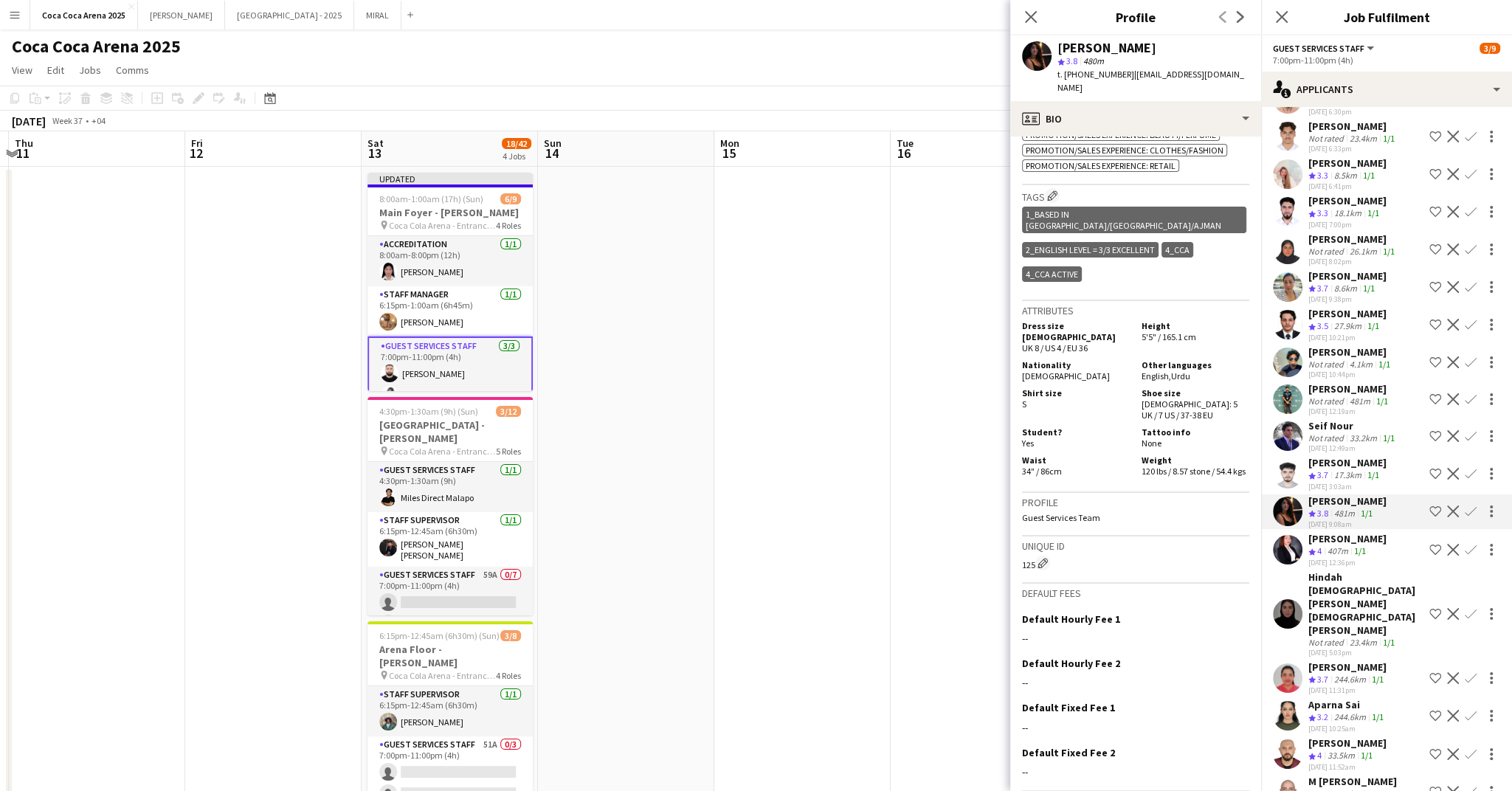
click at [1468, 506] on app-icon "Confirm" at bounding box center [1471, 512] width 12 height 12
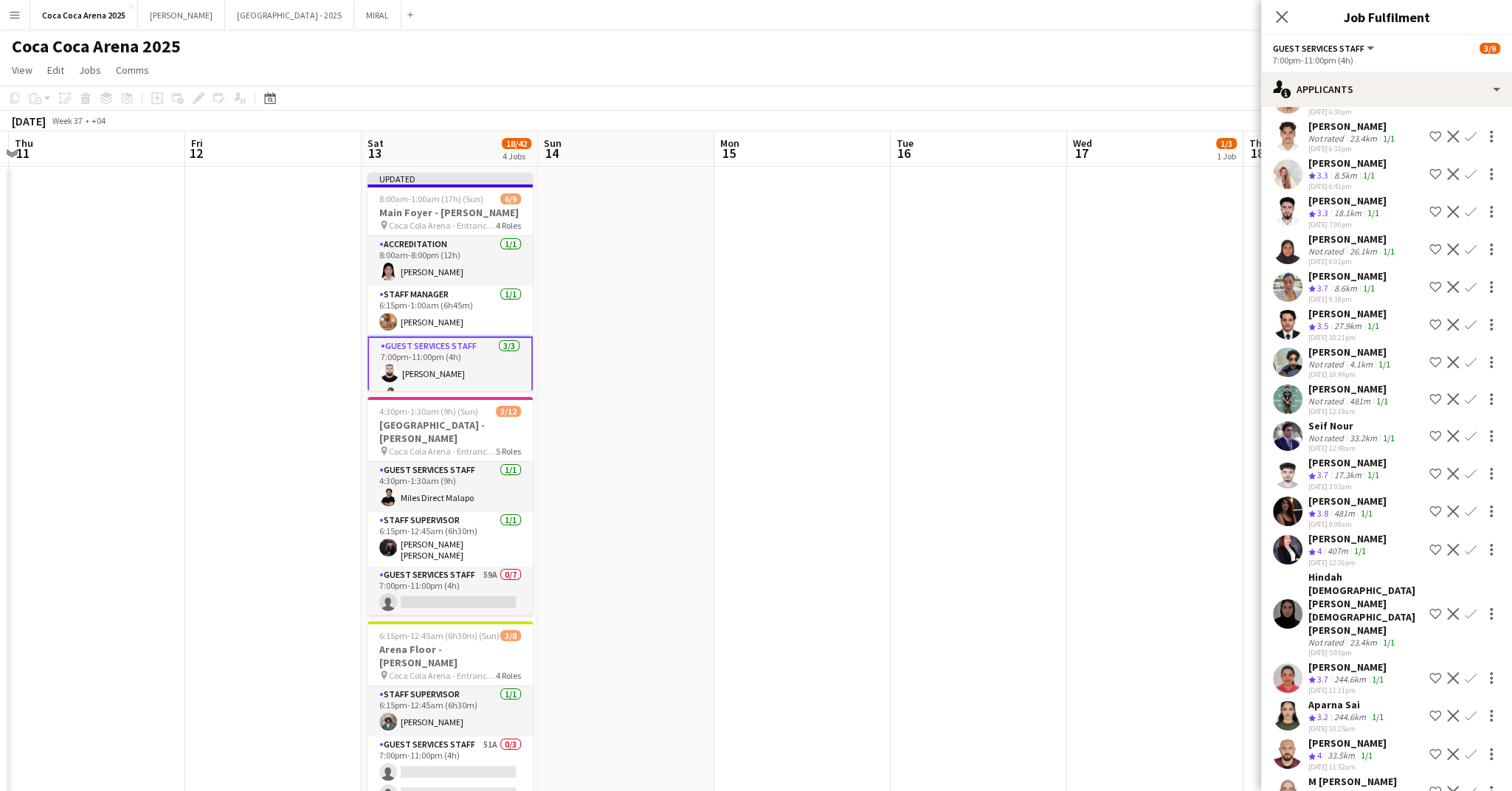
click at [1468, 506] on app-icon "Confirm" at bounding box center [1471, 512] width 12 height 12
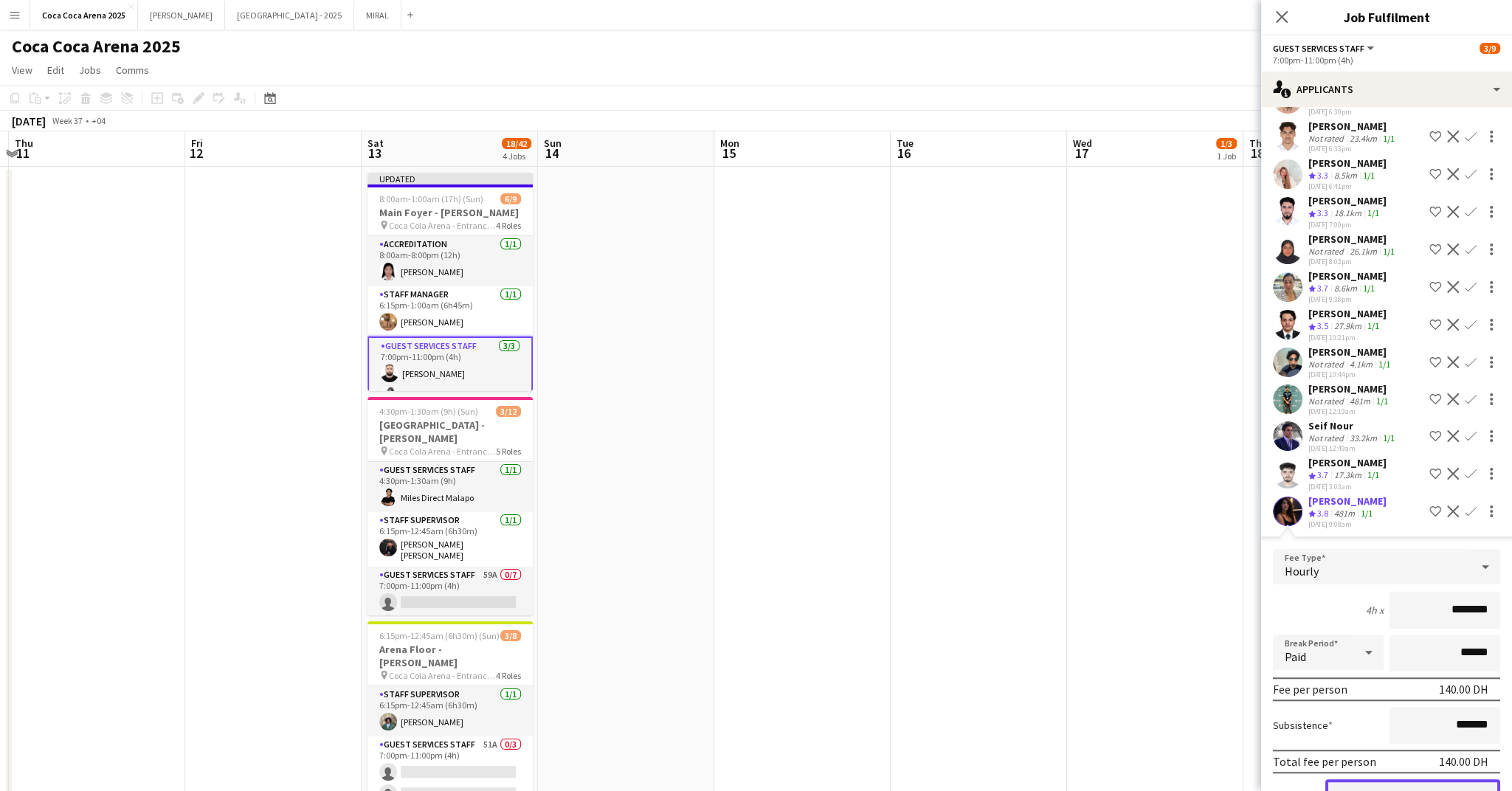
click at [1413, 780] on button "Confirm" at bounding box center [1412, 794] width 175 height 29
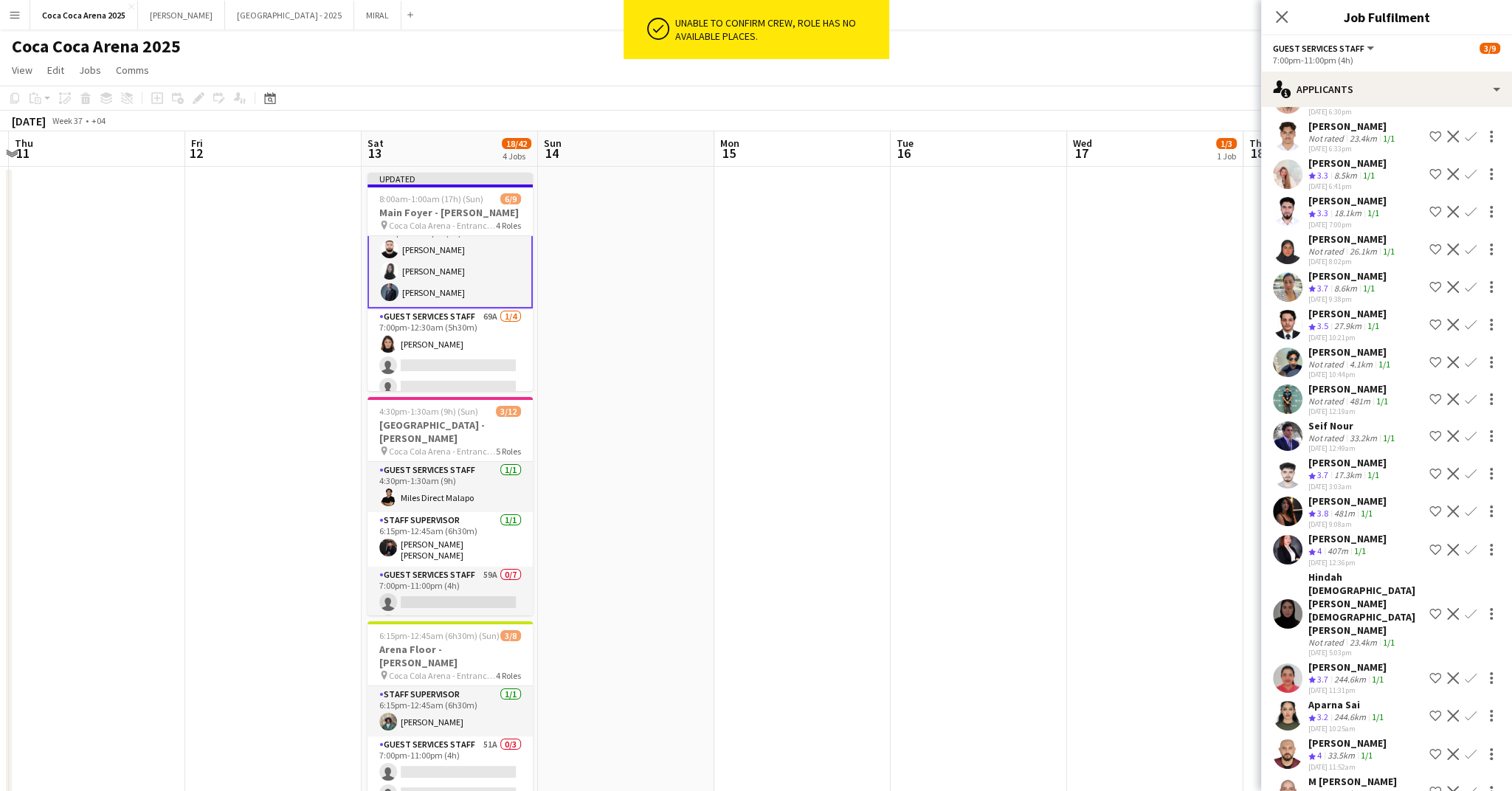
scroll to position [155, 0]
click at [481, 364] on app-card-role "Guest Services Staff 69A 1/4 7:00pm-12:30am (5h30m) Rania Ali single-neutral-ac…" at bounding box center [451, 335] width 166 height 115
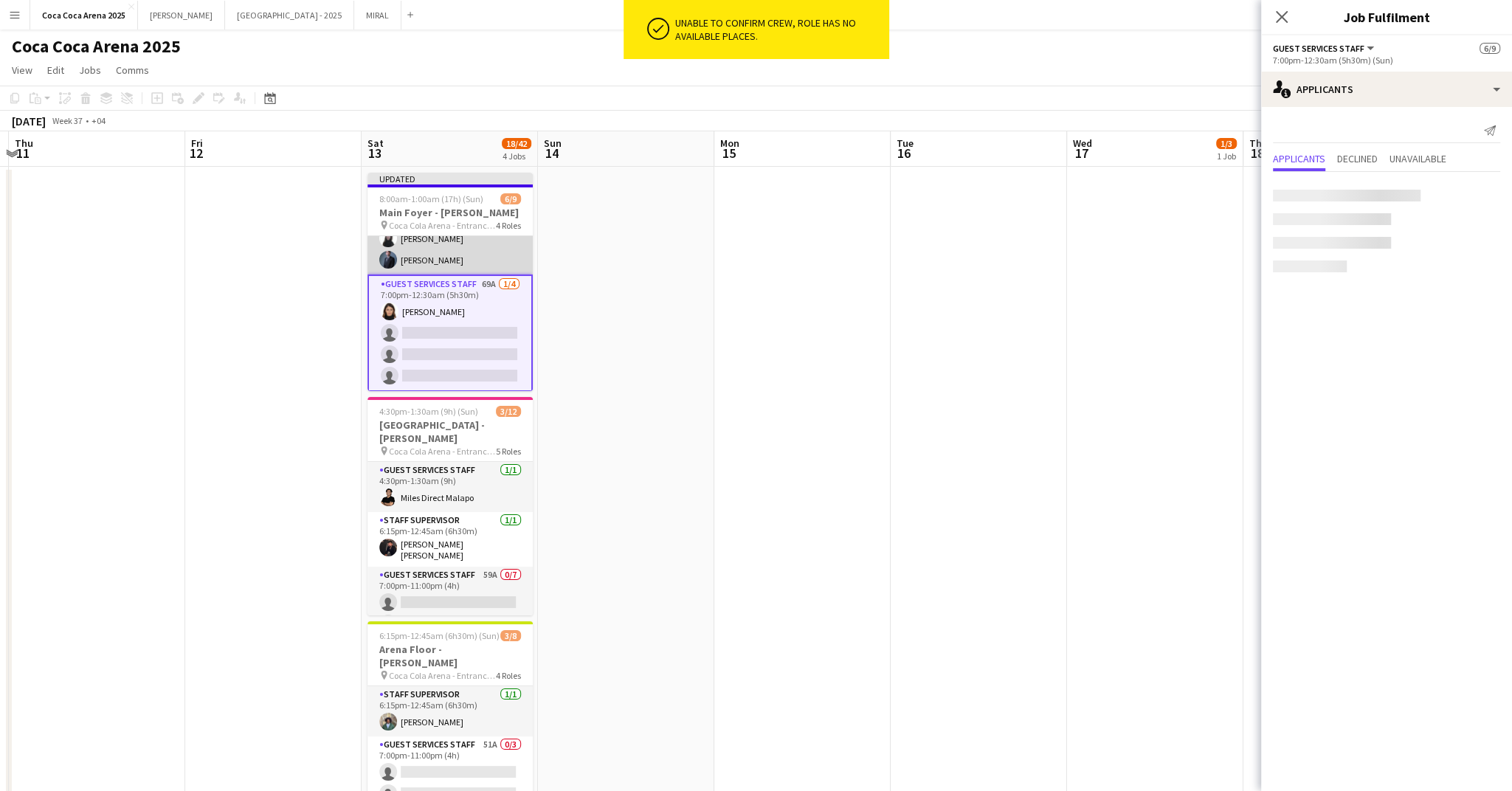
scroll to position [153, 0]
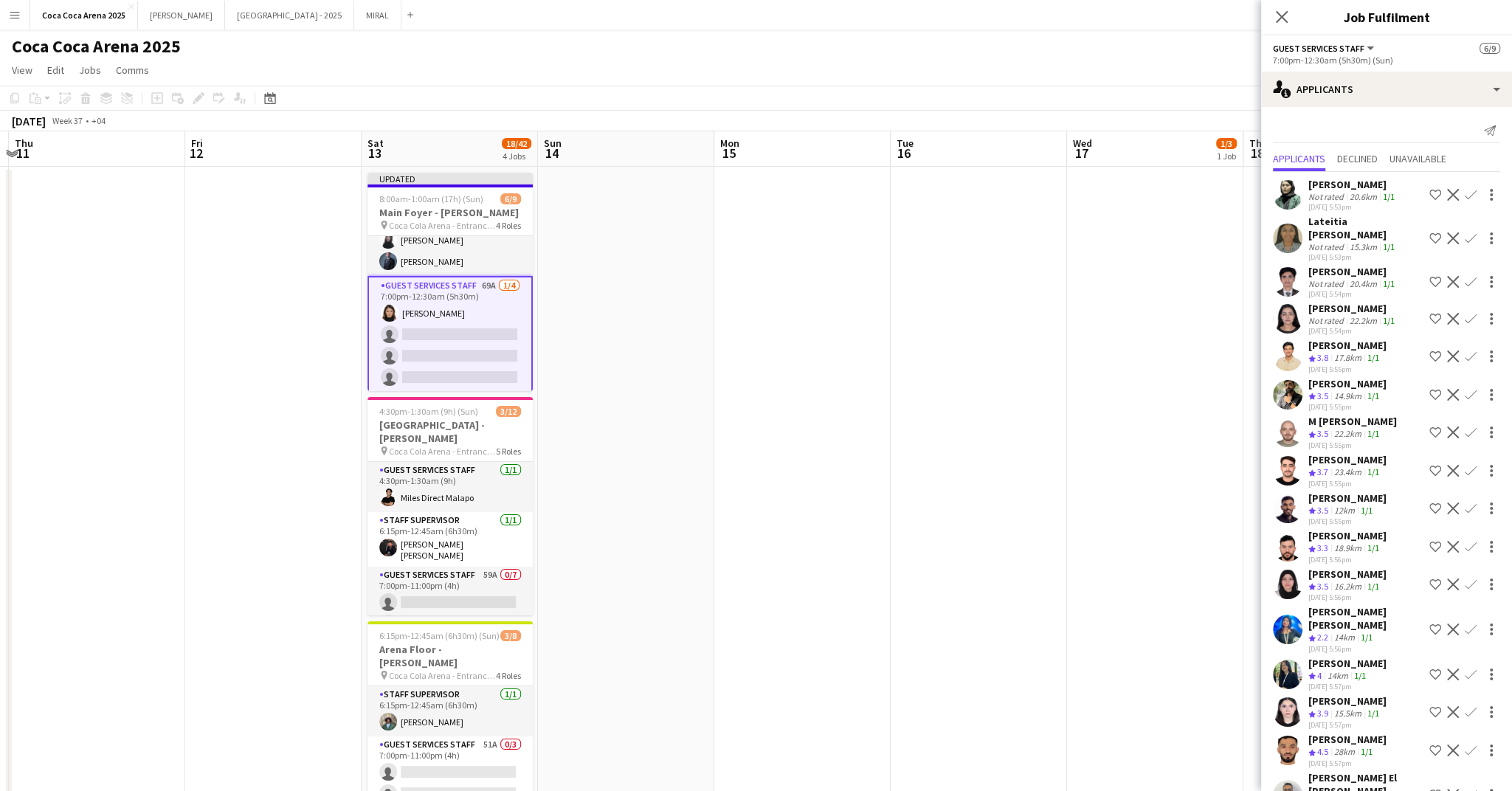
click at [1471, 465] on app-icon "Confirm" at bounding box center [1471, 471] width 12 height 12
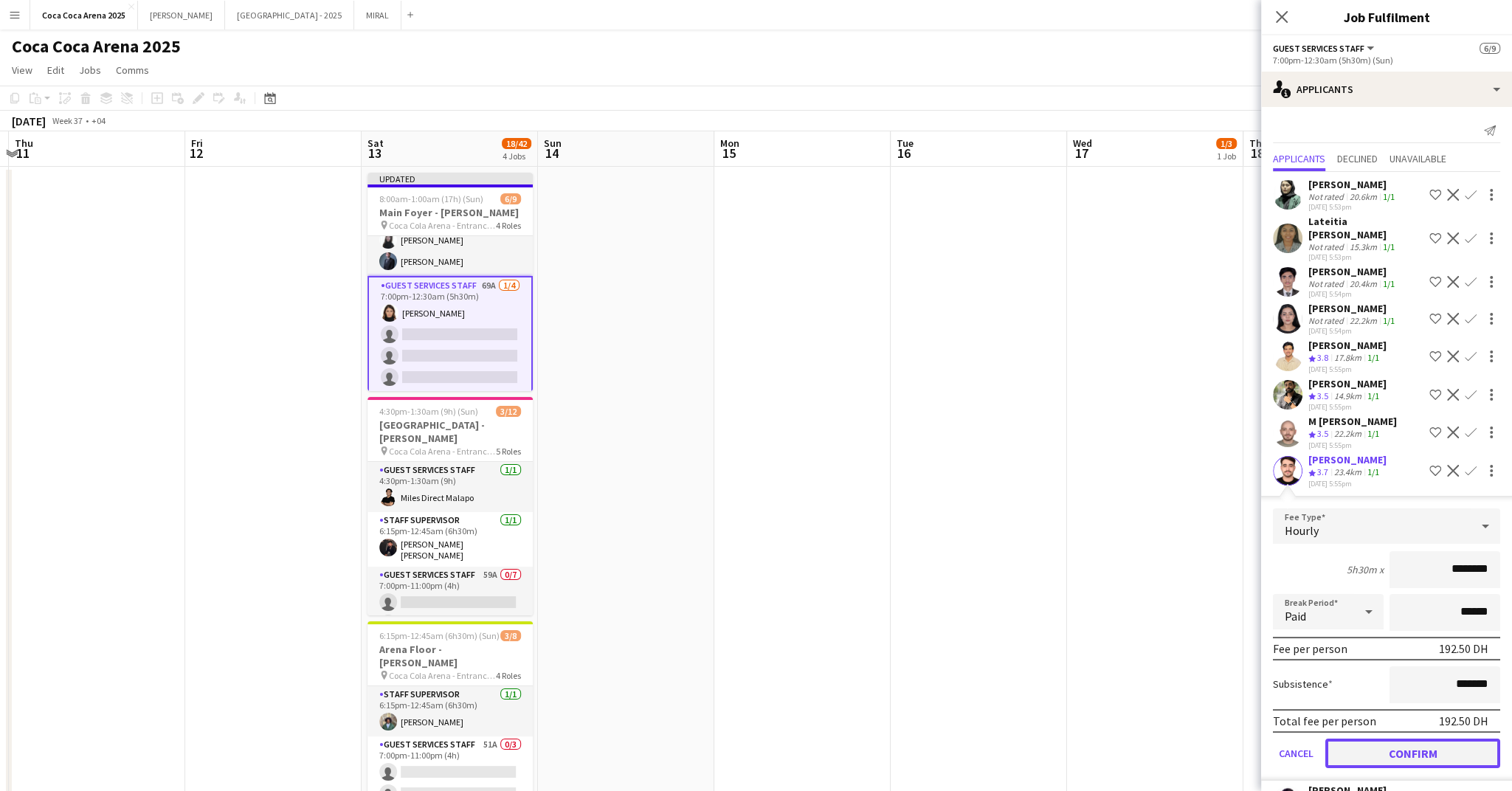
click at [1445, 739] on button "Confirm" at bounding box center [1412, 754] width 175 height 29
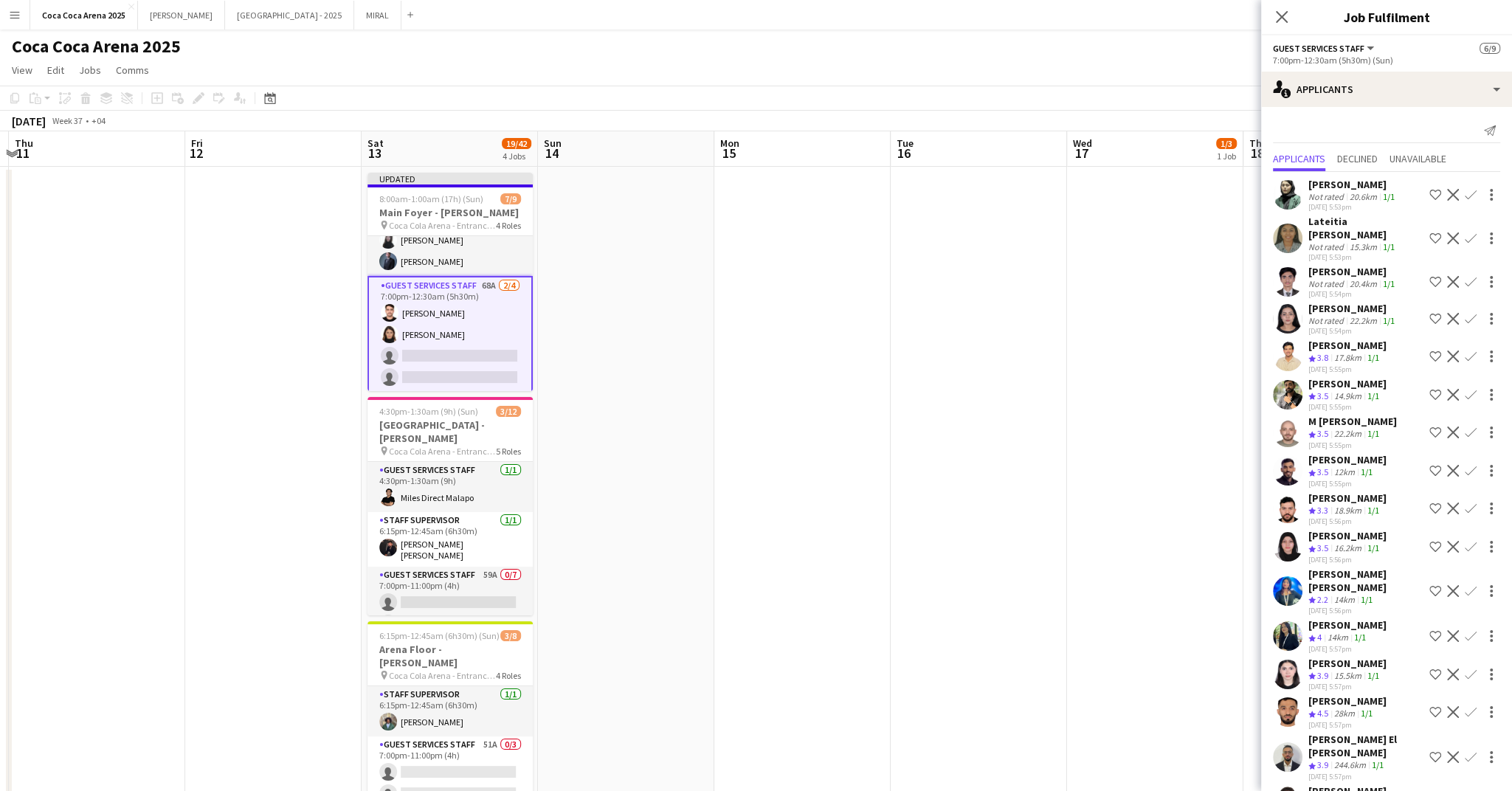
click at [1468, 465] on app-icon "Confirm" at bounding box center [1471, 471] width 12 height 12
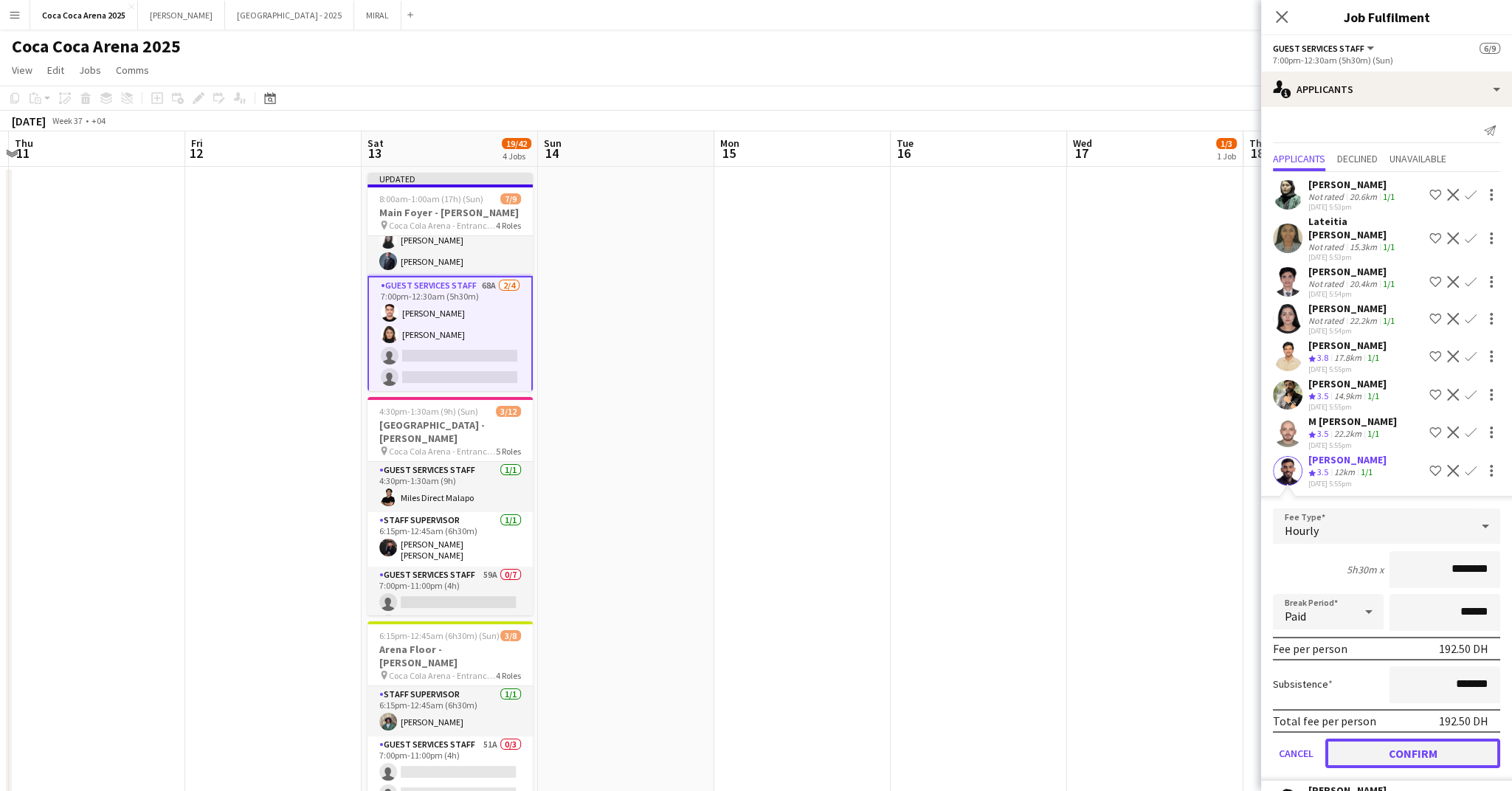
click at [1443, 739] on button "Confirm" at bounding box center [1412, 754] width 175 height 29
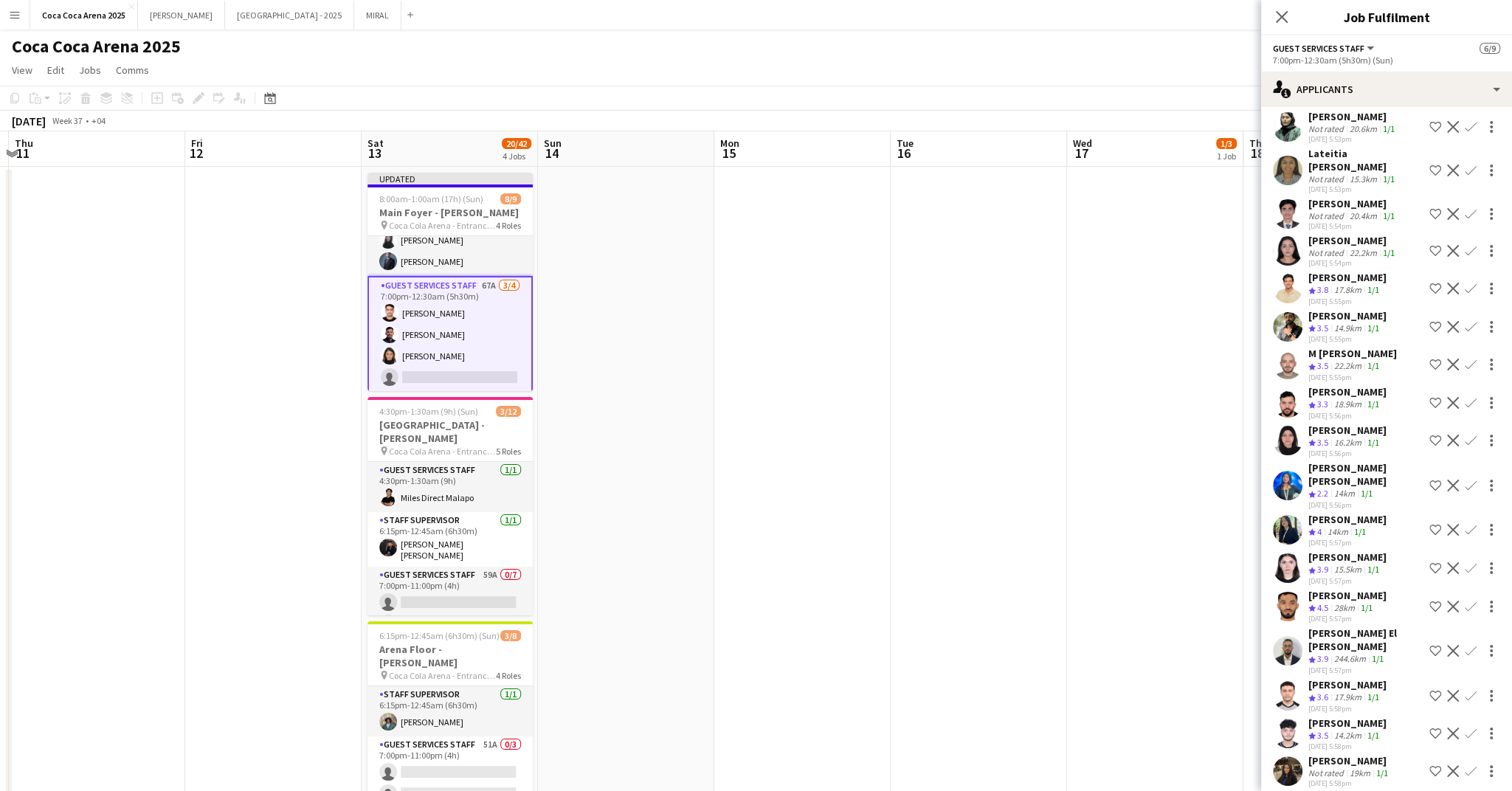
scroll to position [74, 0]
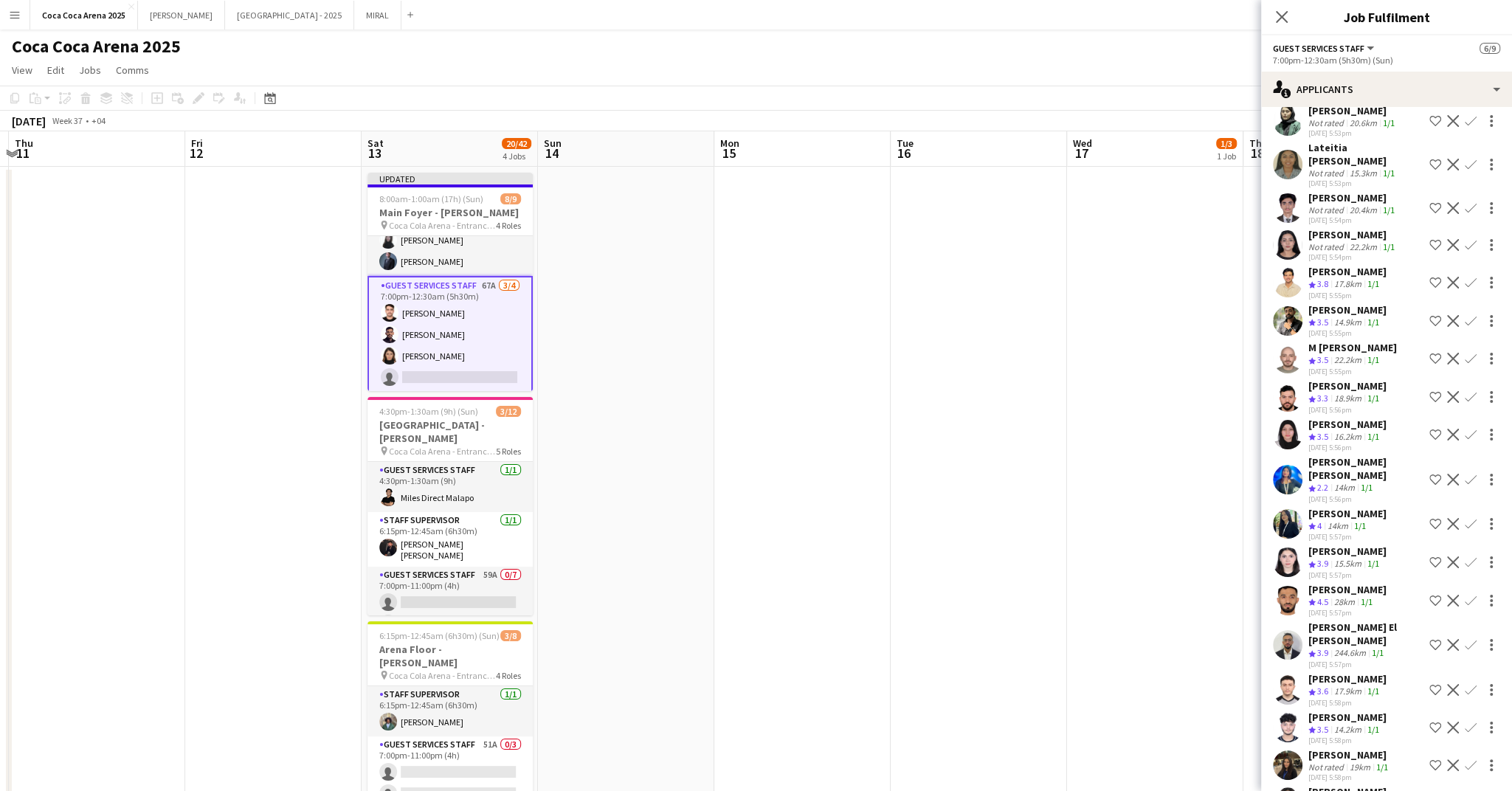
click at [1343, 507] on div "Aafiya Fatima" at bounding box center [1347, 513] width 78 height 13
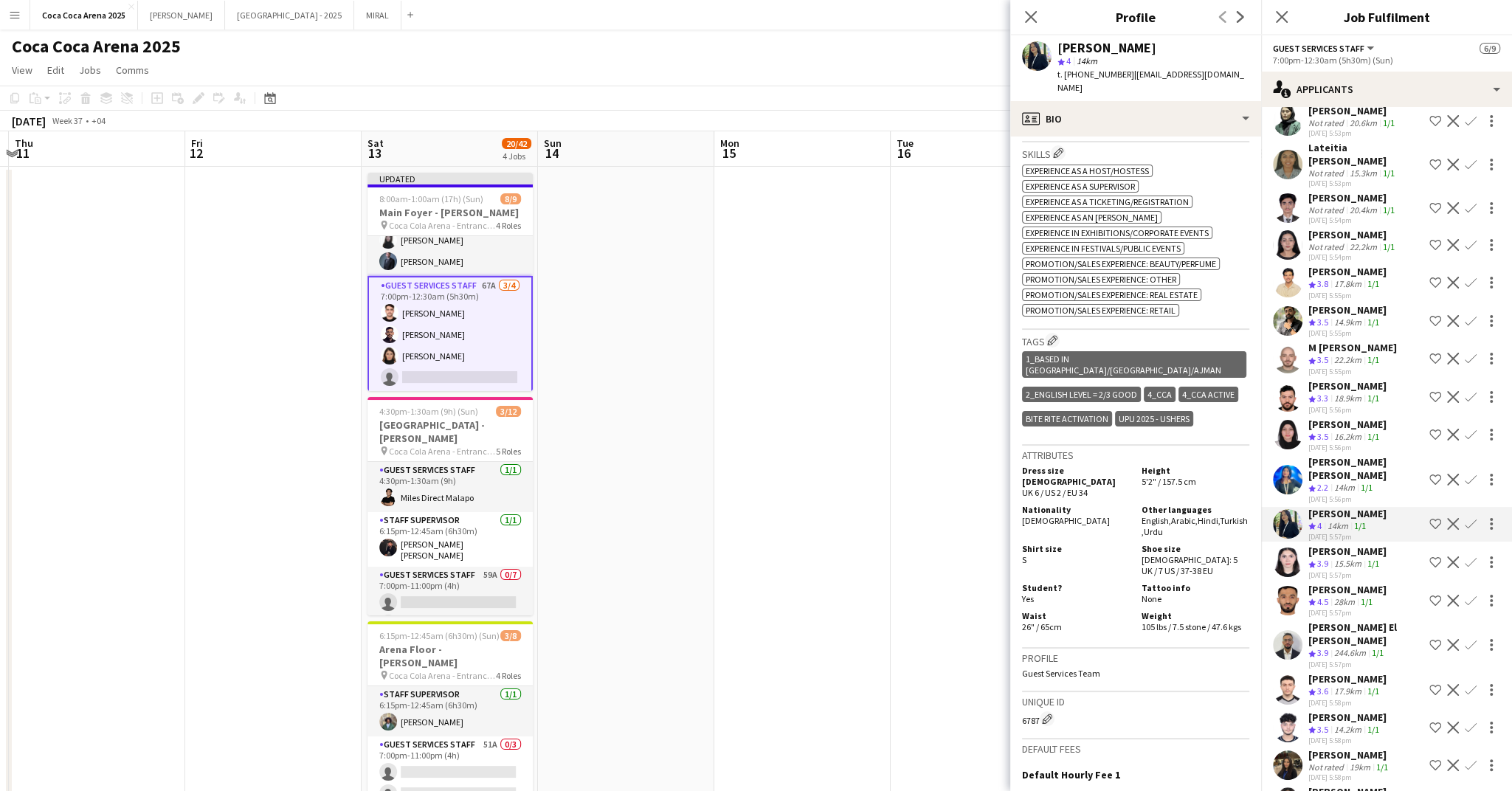
scroll to position [692, 0]
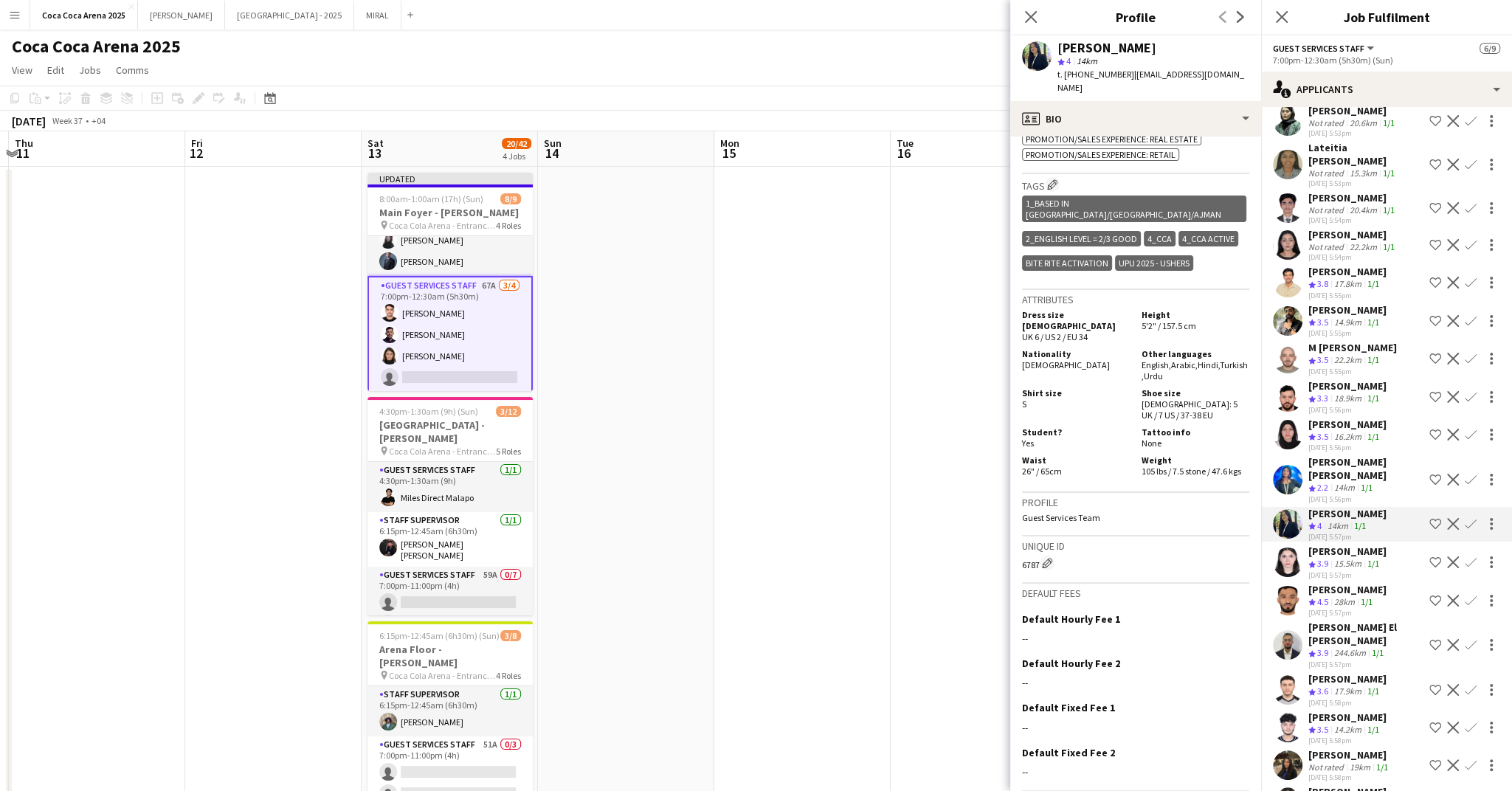
click at [1468, 518] on app-icon "Confirm" at bounding box center [1471, 524] width 12 height 12
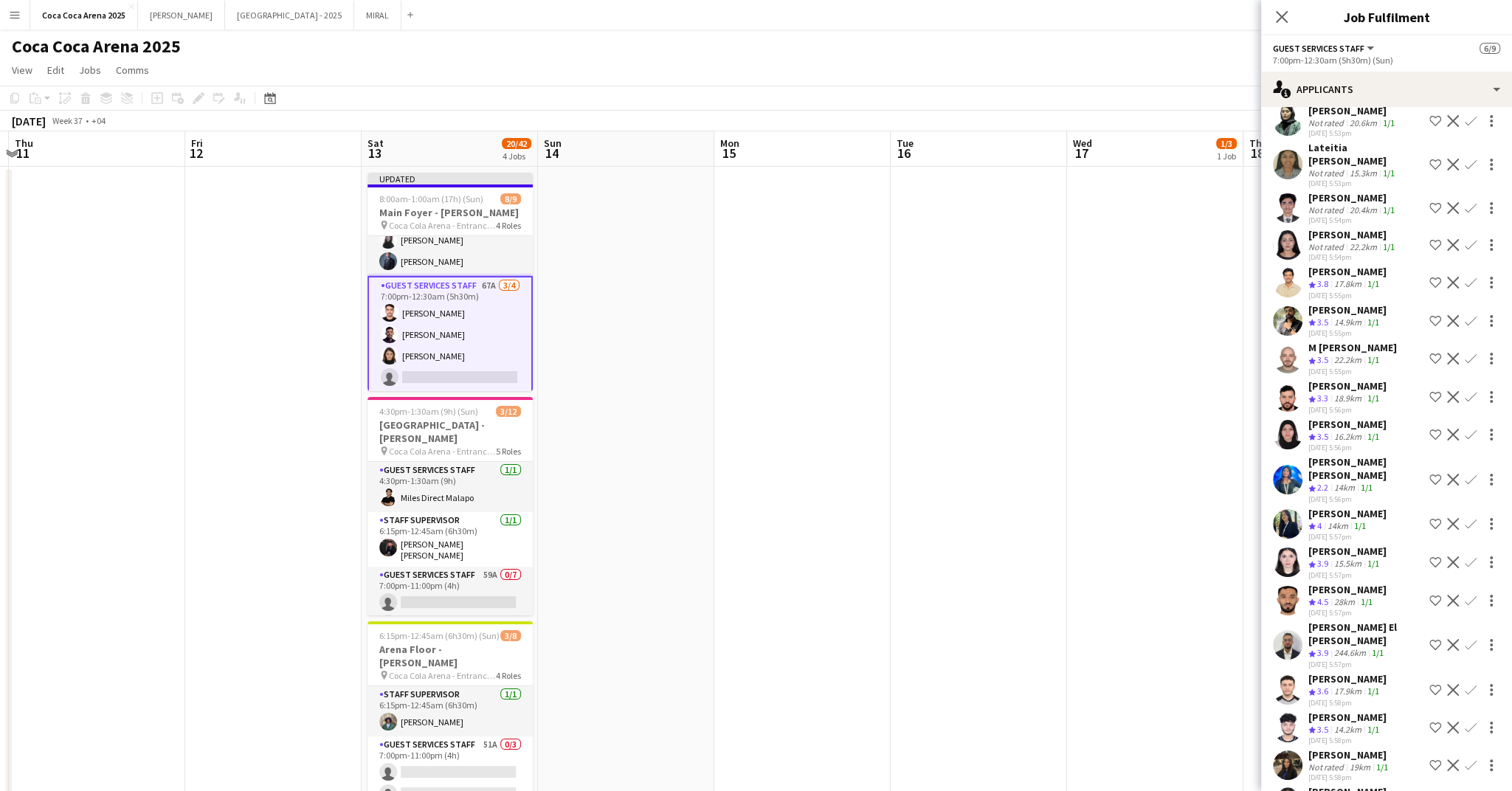
click at [1468, 518] on app-icon "Confirm" at bounding box center [1471, 524] width 12 height 12
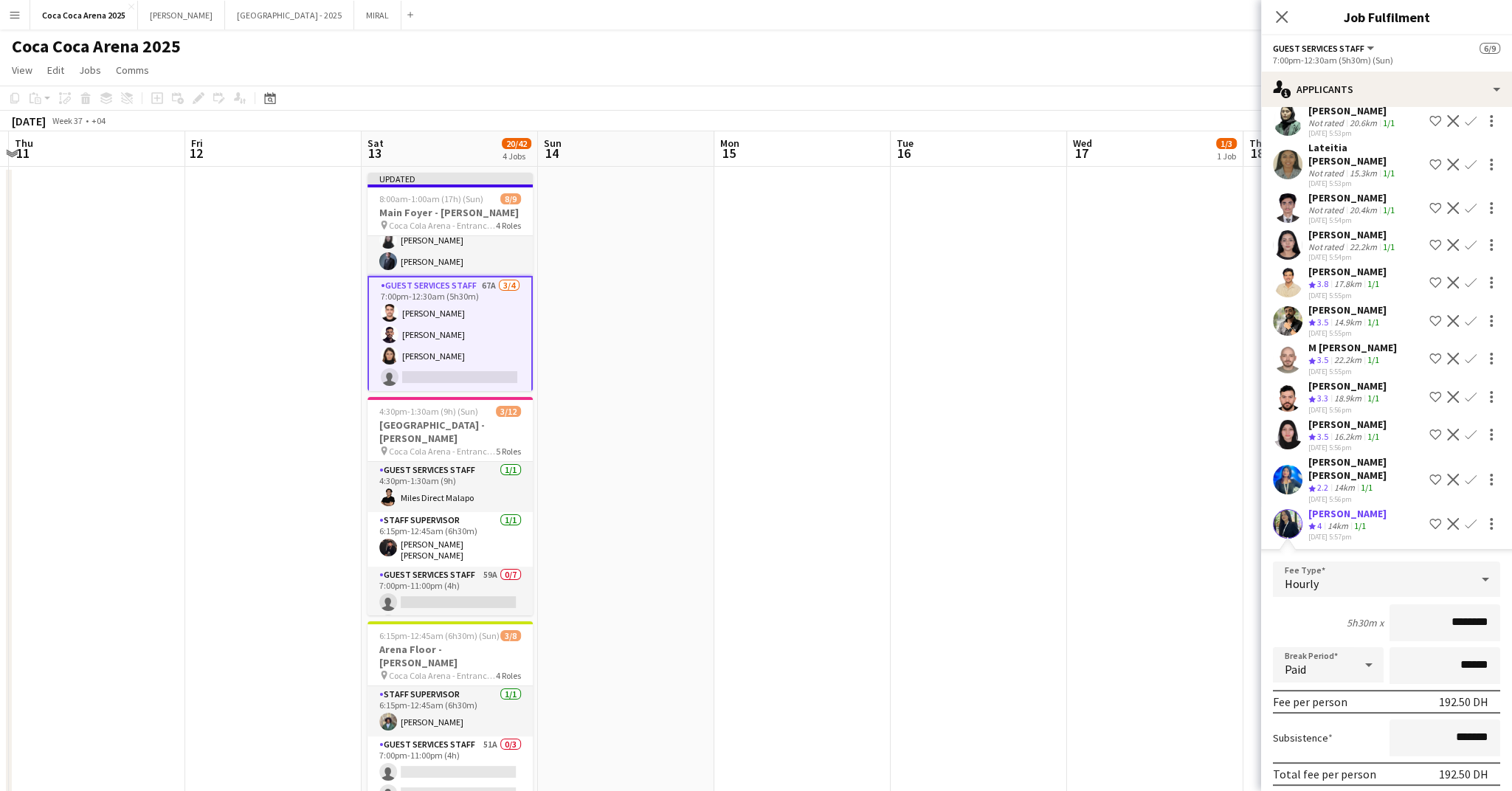
click at [1410, 790] on button "Confirm" at bounding box center [1412, 806] width 175 height 29
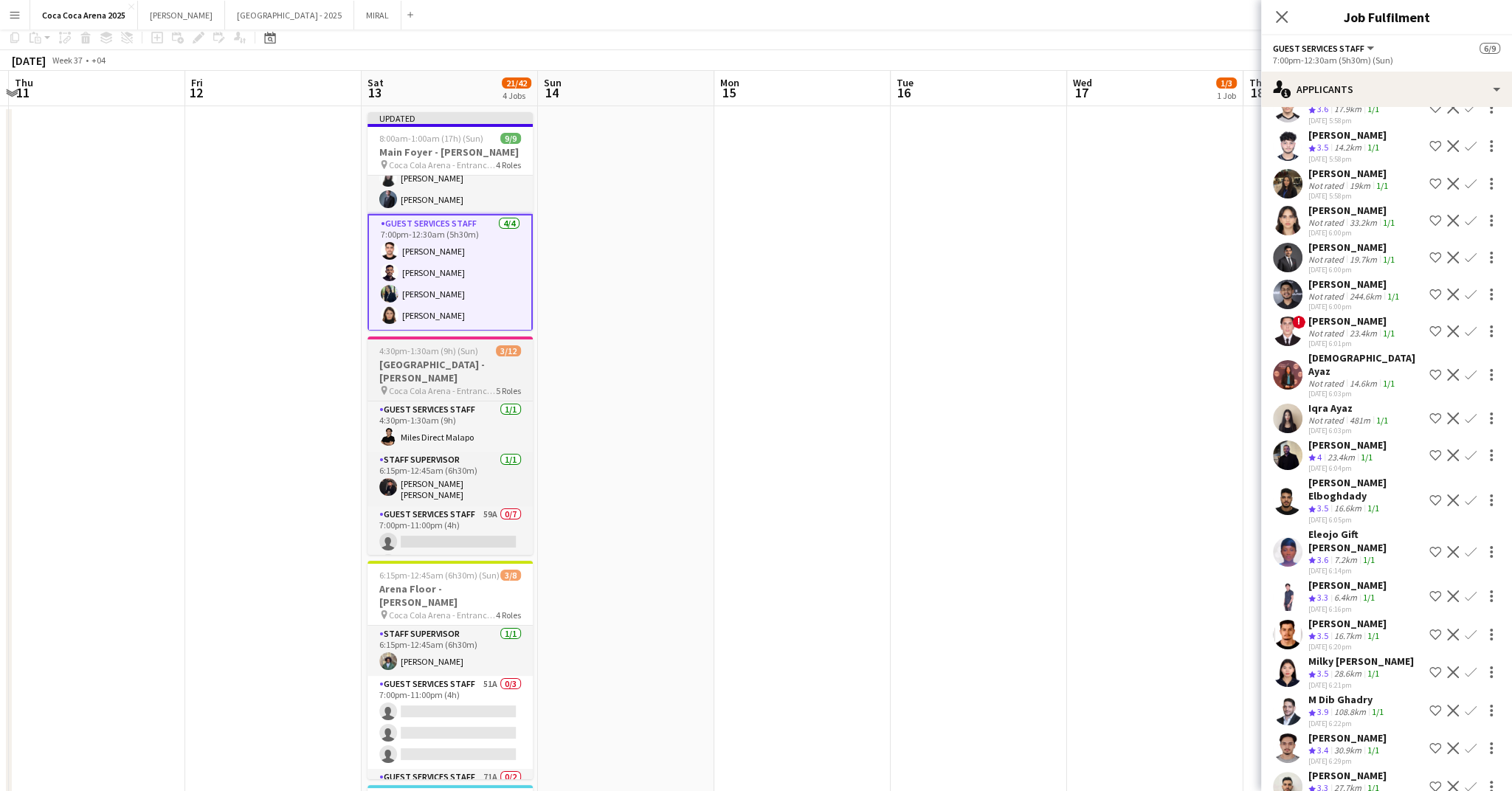
scroll to position [76, 0]
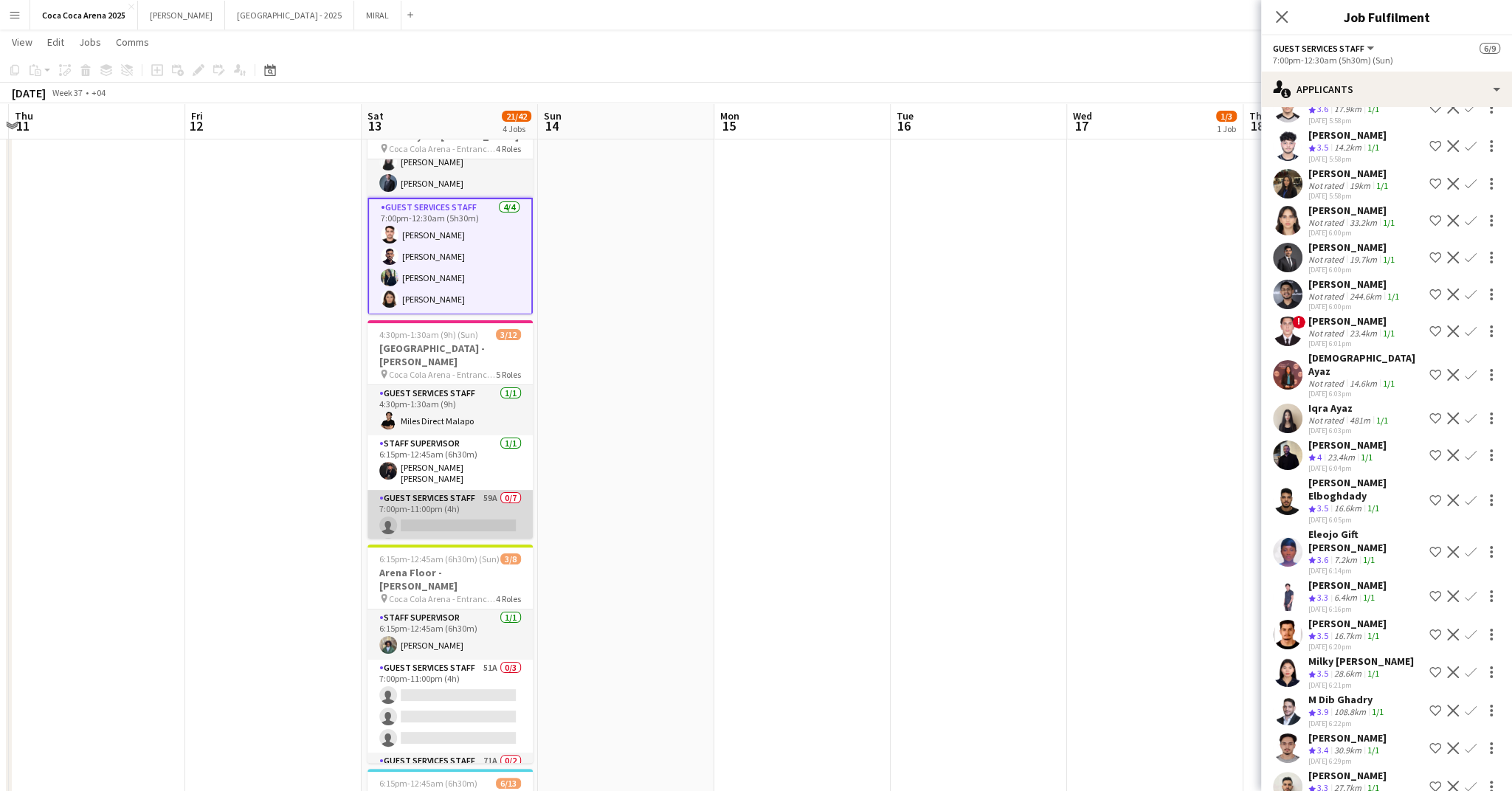
click at [457, 506] on app-card-role "Guest Services Staff 59A 0/7 7:00pm-11:00pm (4h) single-neutral-actions single-…" at bounding box center [451, 579] width 166 height 179
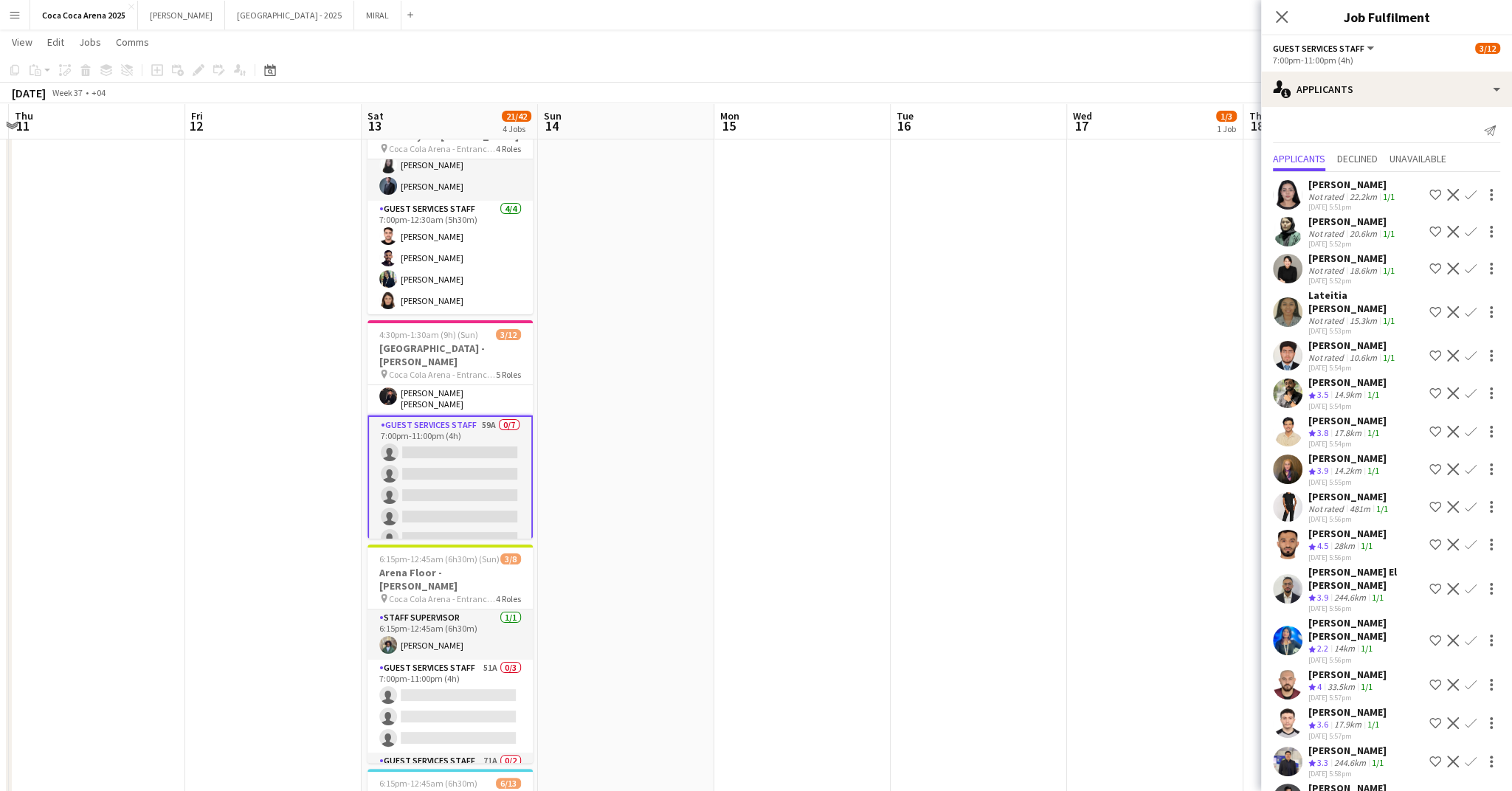
scroll to position [72, 0]
click at [441, 433] on app-card-role "Guest Services Staff 59A 0/7 7:00pm-11:00pm (4h) single-neutral-actions single-…" at bounding box center [451, 508] width 166 height 182
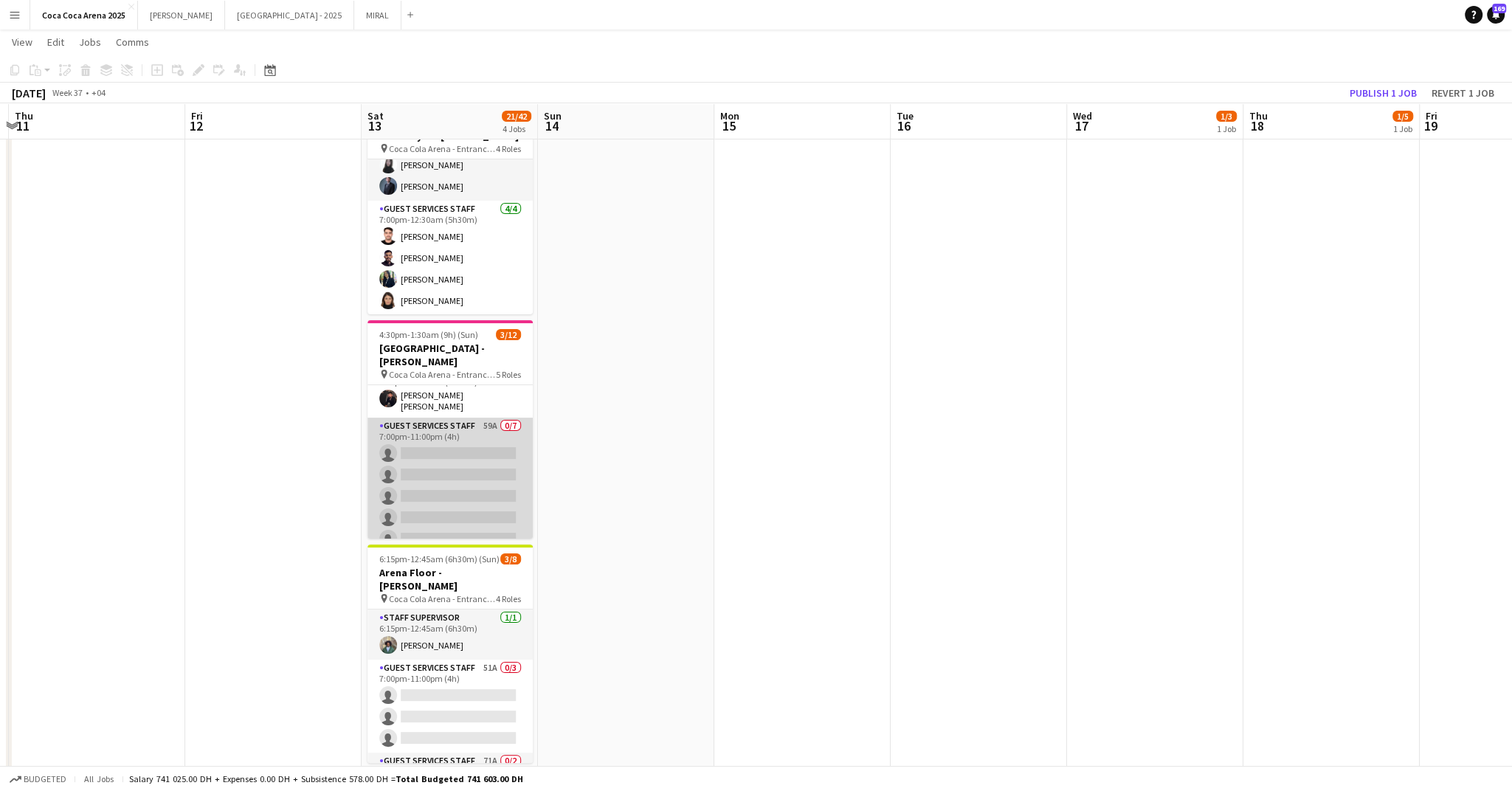
click at [441, 433] on app-card-role "Guest Services Staff 59A 0/7 7:00pm-11:00pm (4h) single-neutral-actions single-…" at bounding box center [451, 507] width 166 height 179
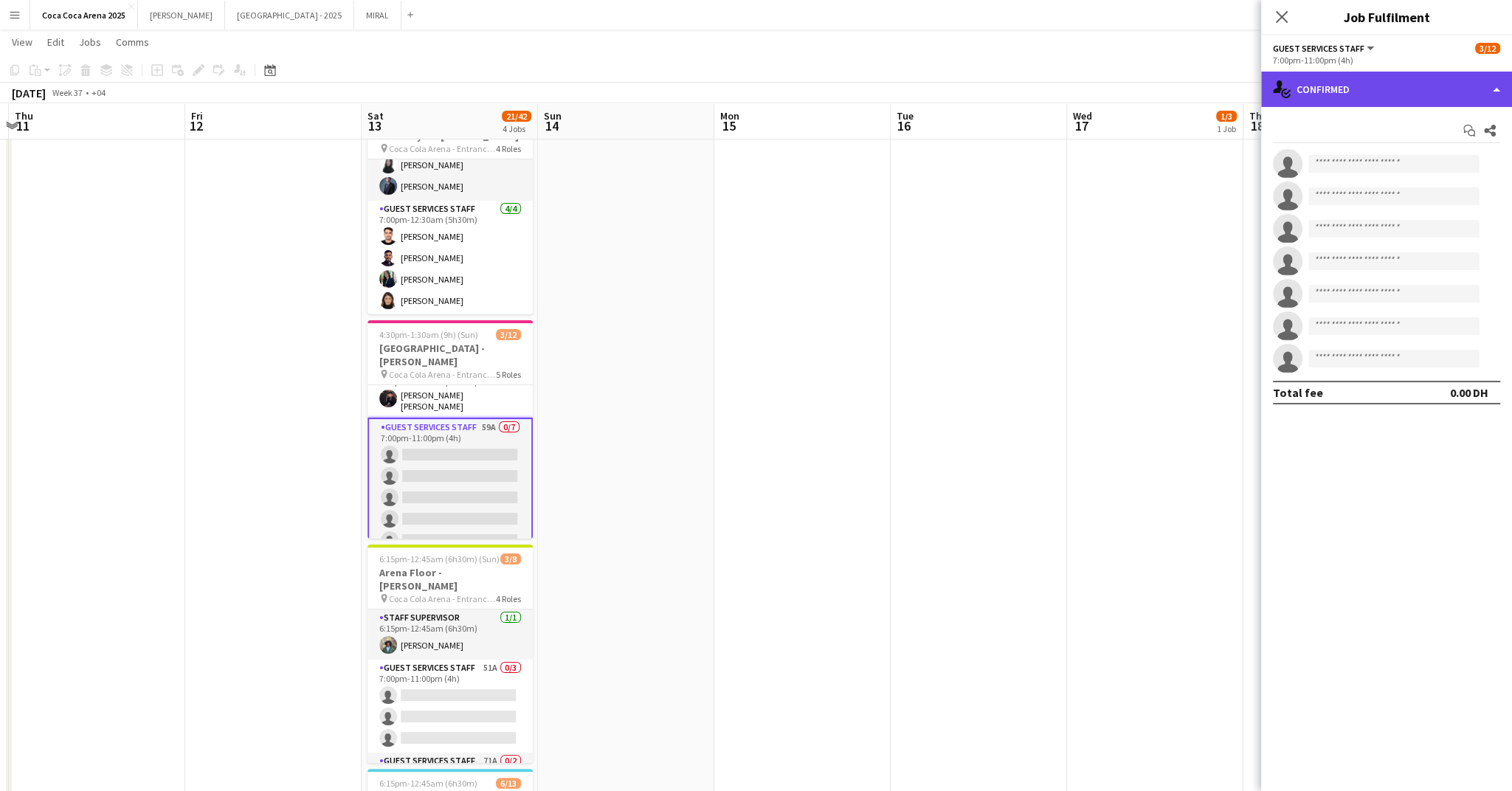
click at [1325, 86] on div "single-neutral-actions-check-2 Confirmed" at bounding box center [1386, 89] width 251 height 36
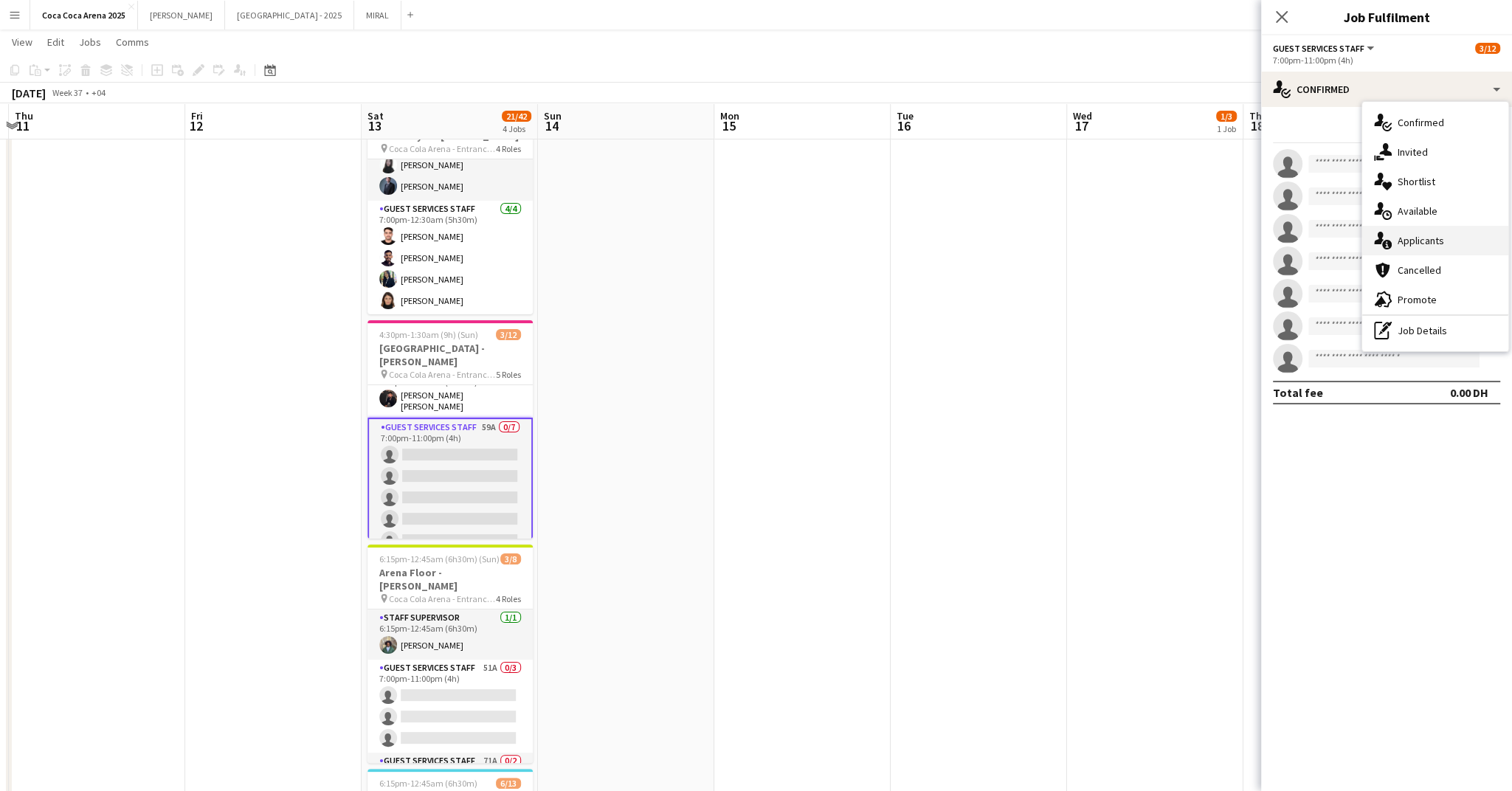
click at [1428, 239] on span "Applicants" at bounding box center [1420, 240] width 46 height 13
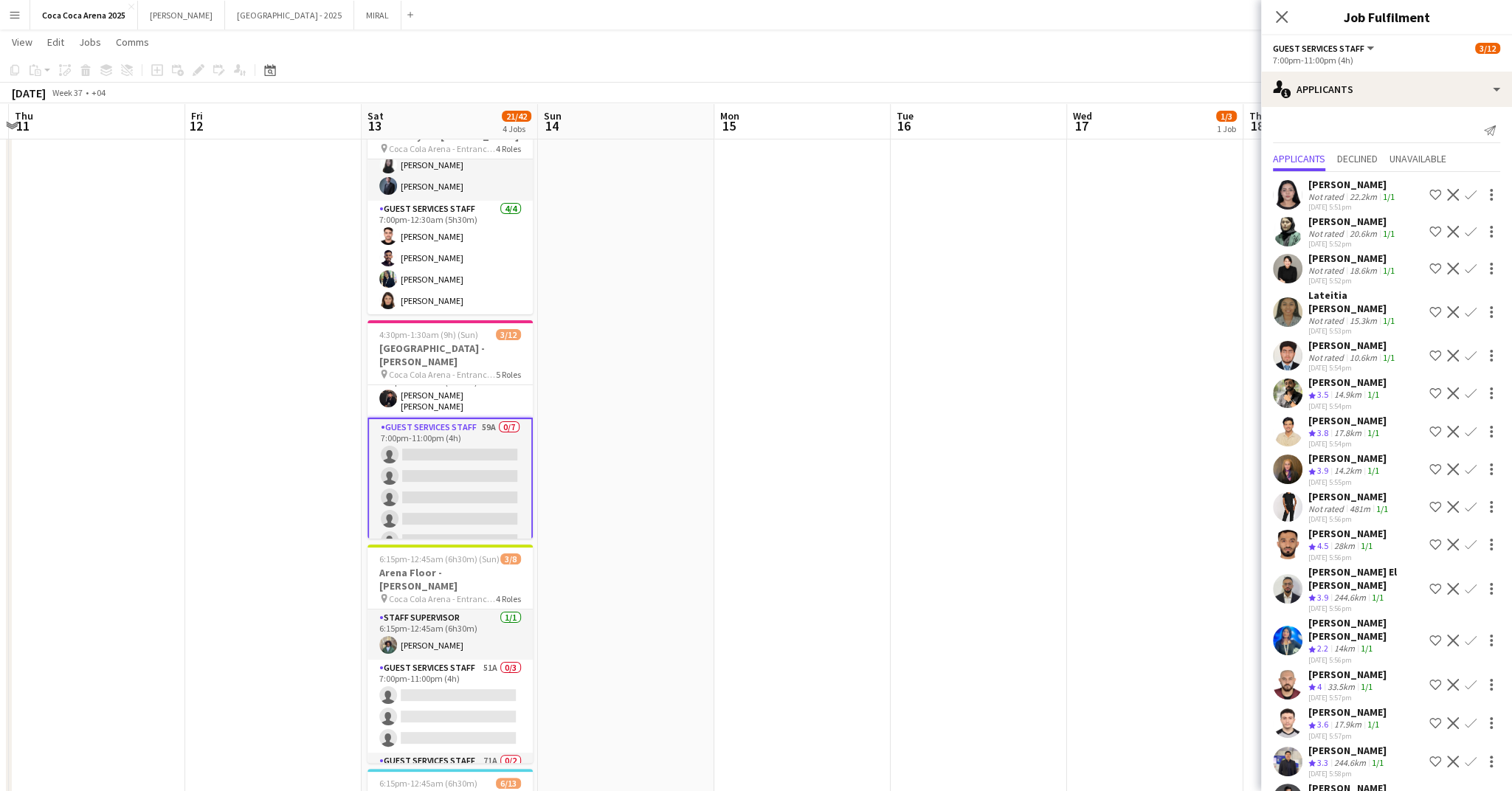
click at [1355, 196] on div "22.2km" at bounding box center [1363, 197] width 33 height 11
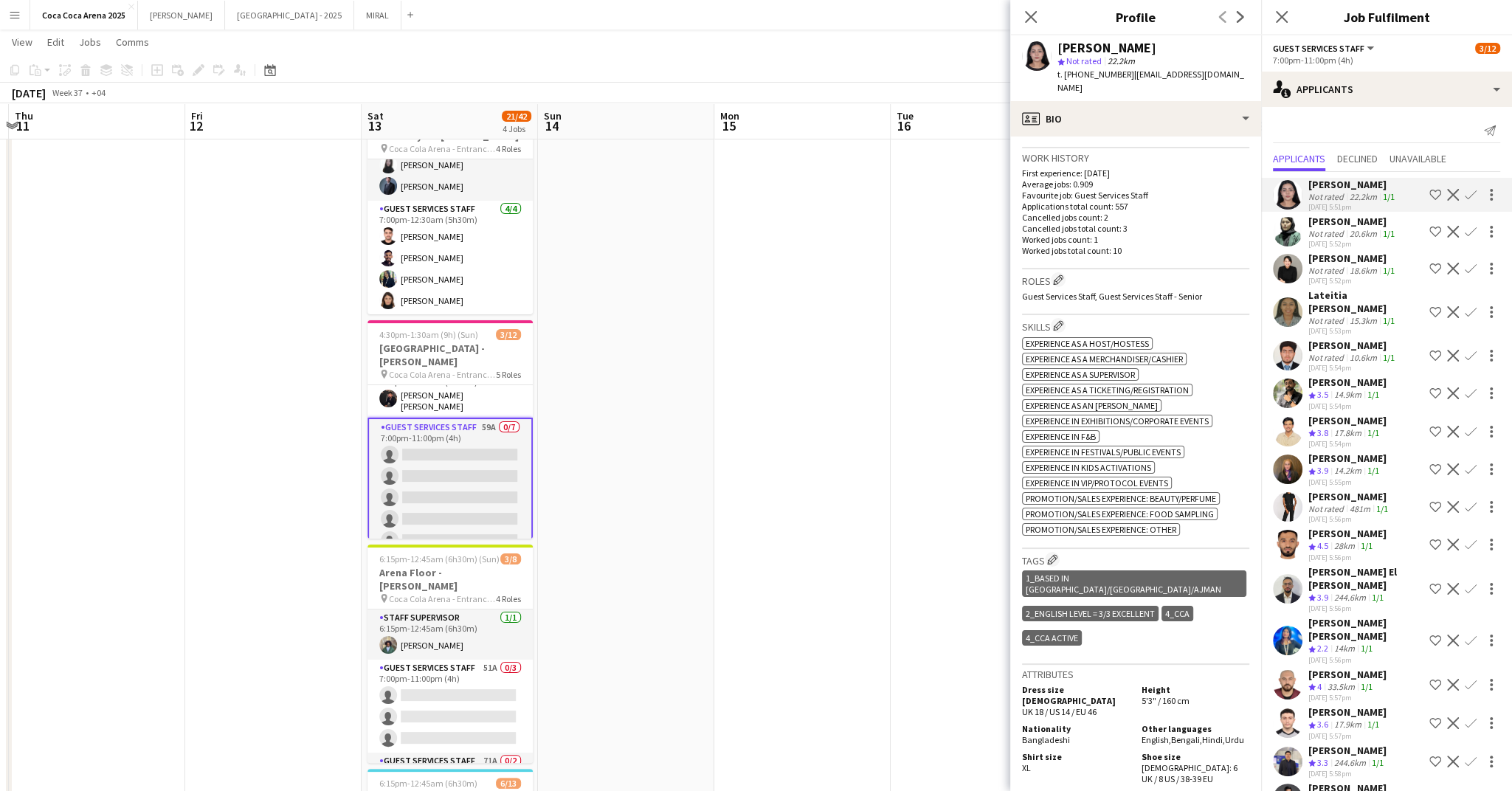
scroll to position [377, 0]
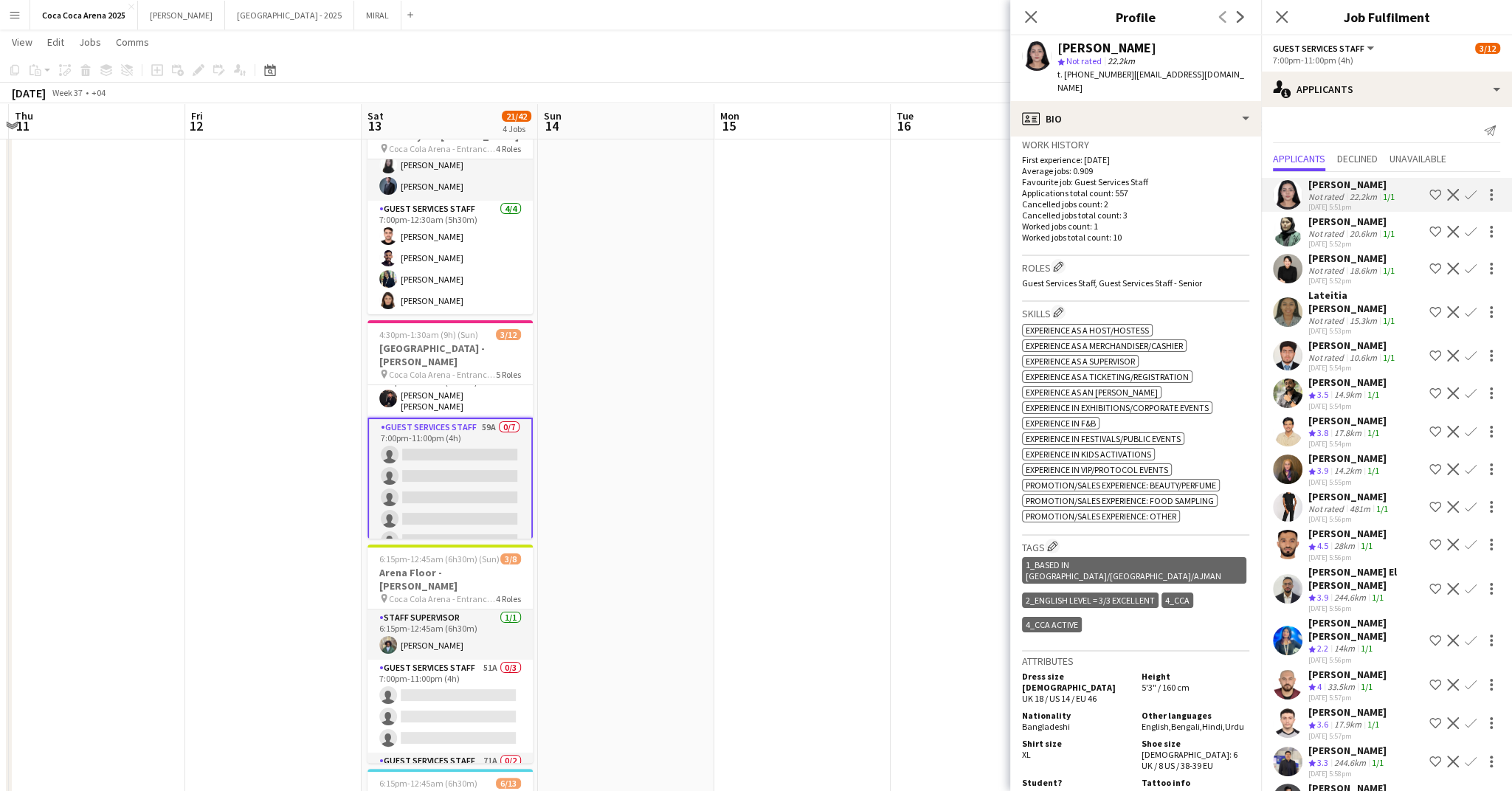
click at [1471, 198] on app-icon "Confirm" at bounding box center [1471, 195] width 12 height 12
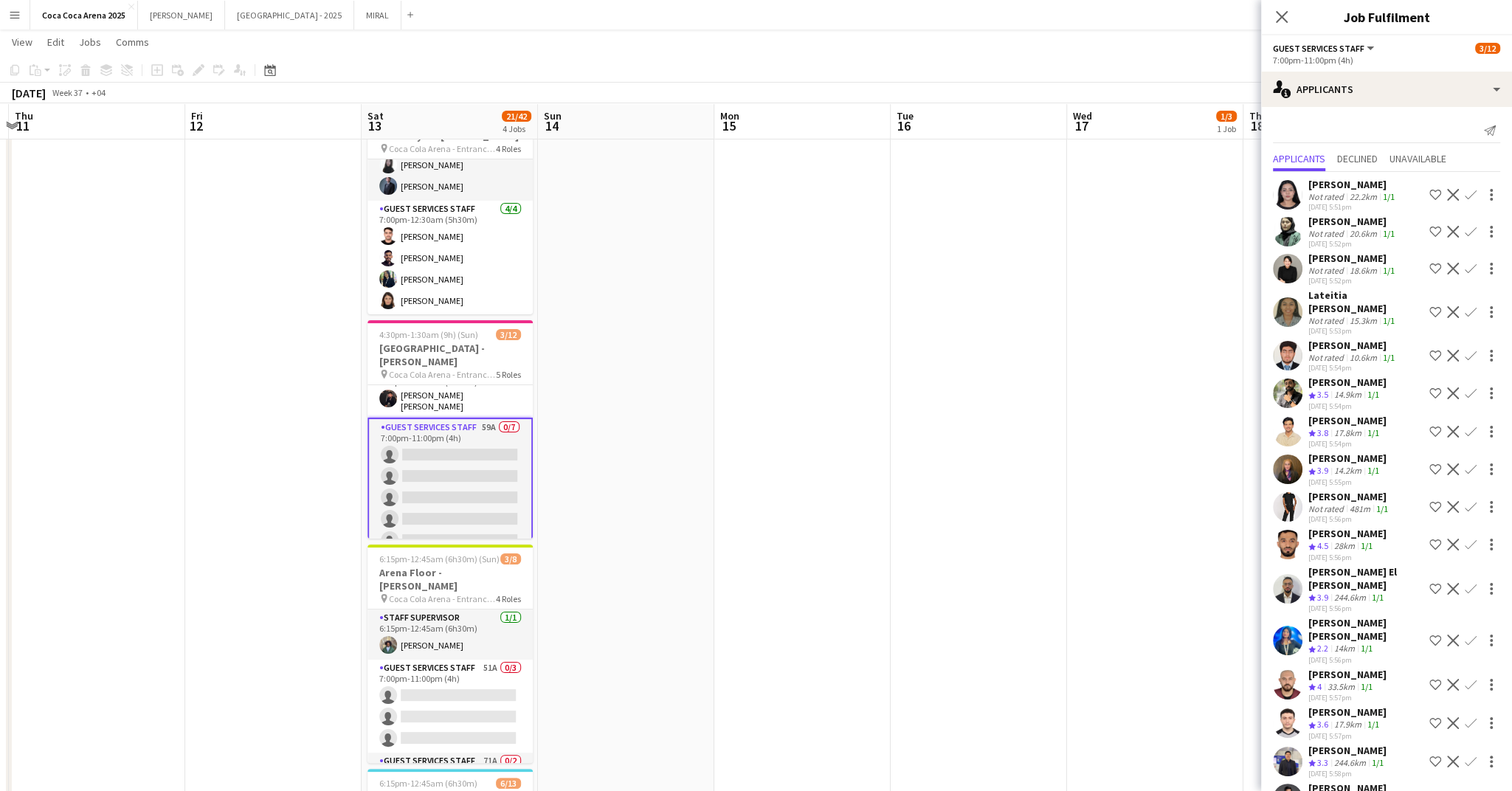
click at [1471, 198] on app-icon "Confirm" at bounding box center [1471, 195] width 12 height 12
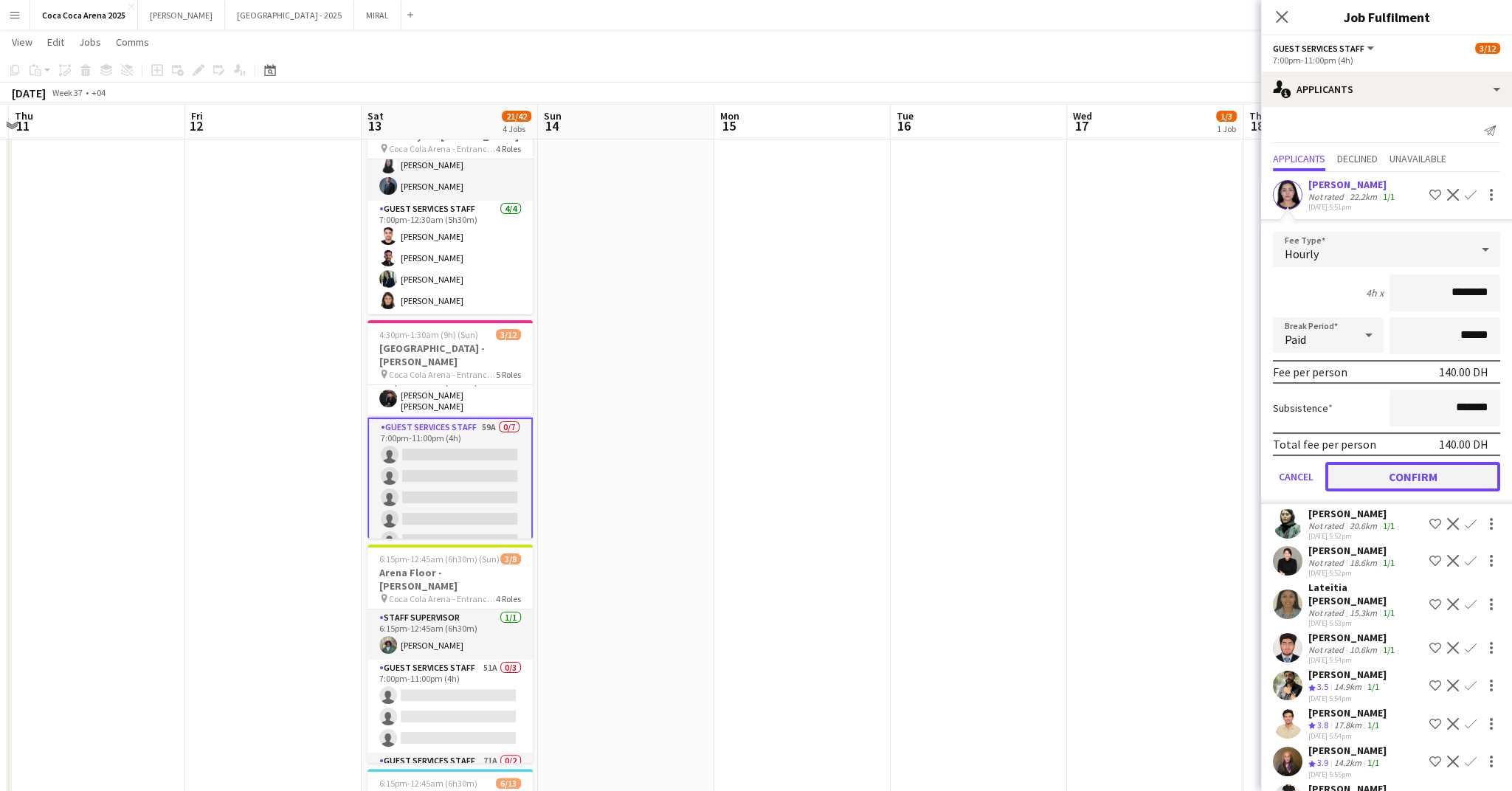
click at [1396, 482] on button "Confirm" at bounding box center [1412, 477] width 175 height 29
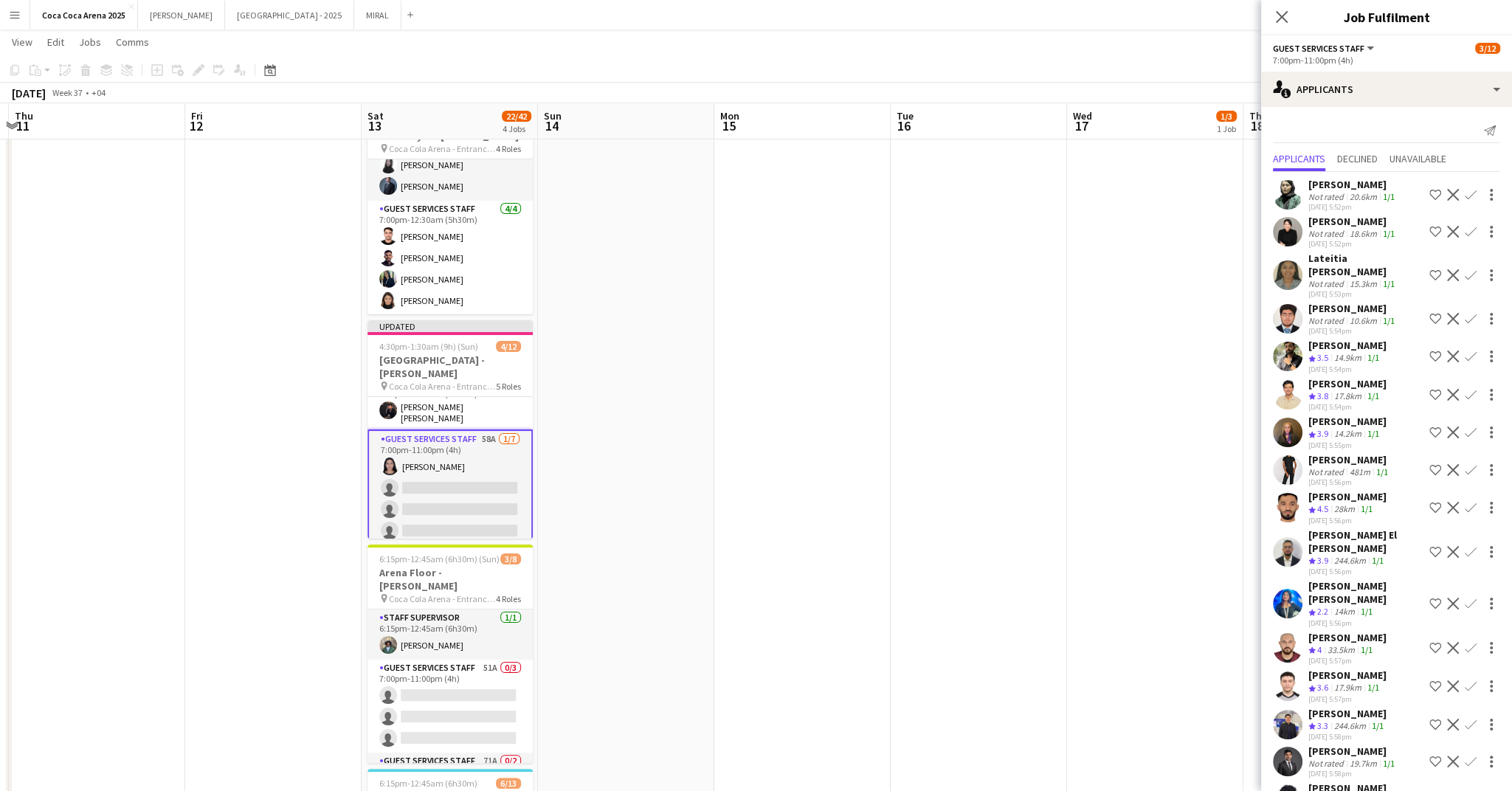
click at [1357, 279] on div "15.3km" at bounding box center [1363, 284] width 33 height 11
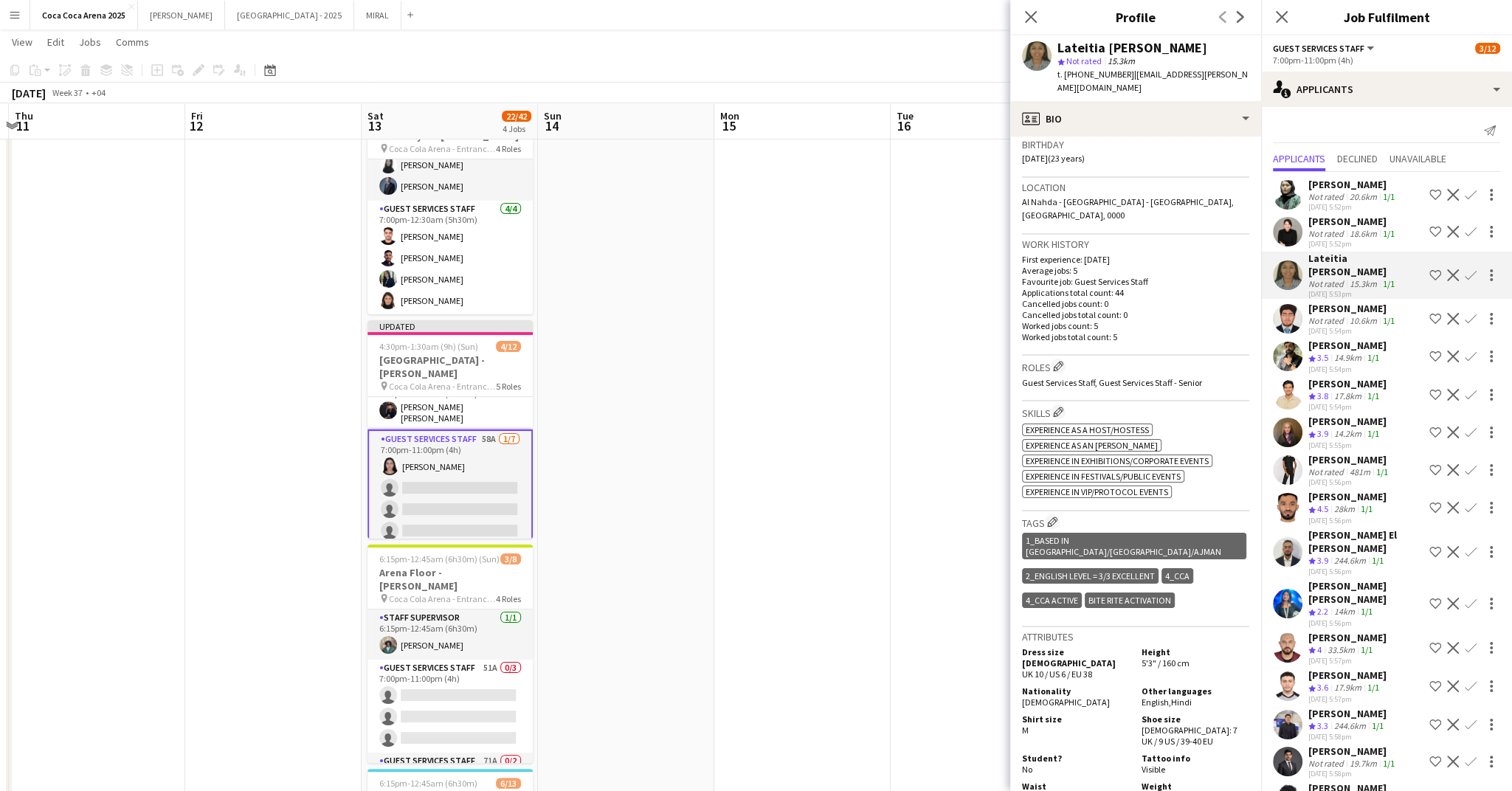
scroll to position [281, 0]
click at [1473, 270] on app-icon "Confirm" at bounding box center [1471, 275] width 12 height 12
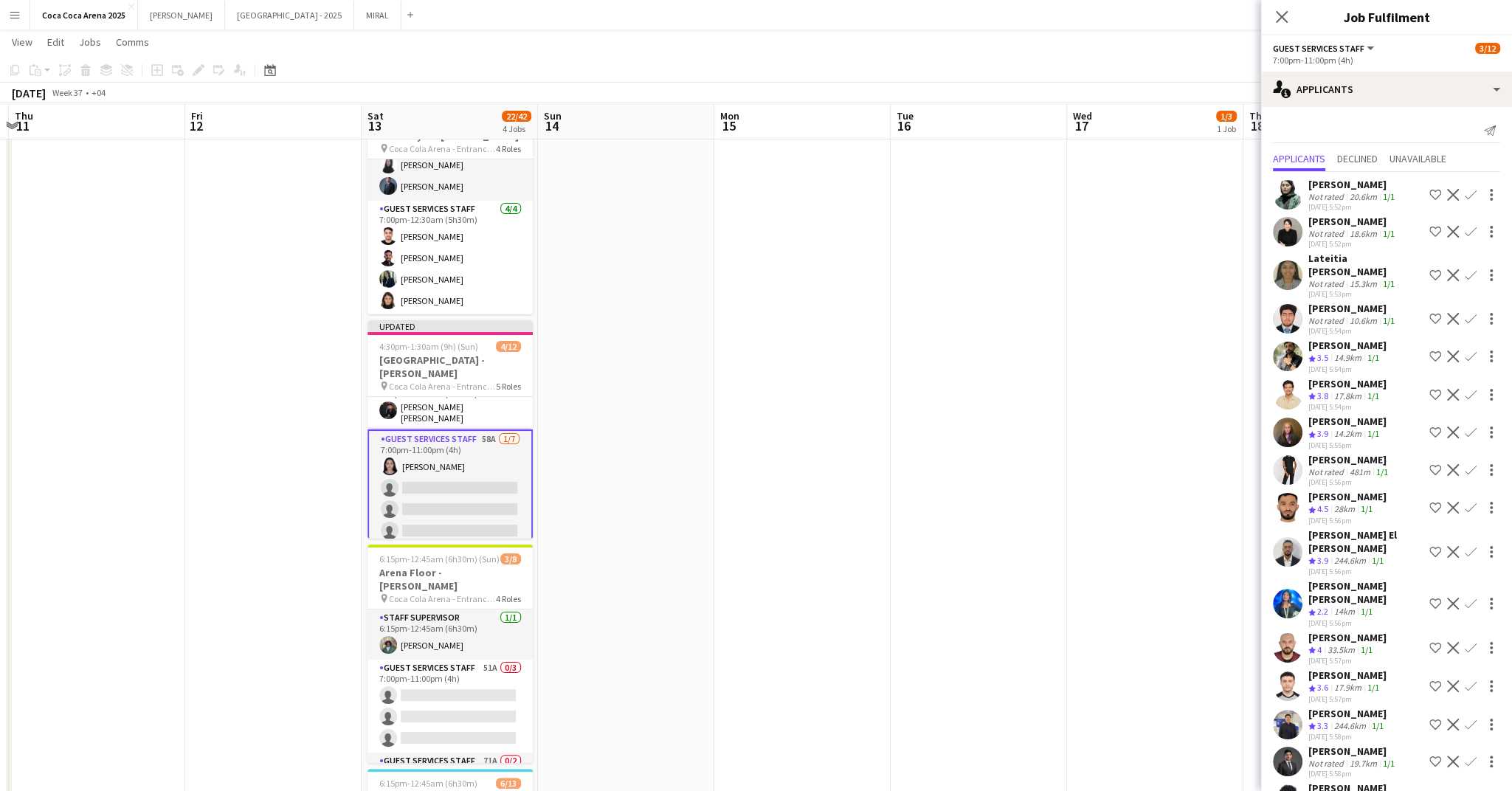
click at [1473, 270] on app-icon "Confirm" at bounding box center [1471, 275] width 12 height 12
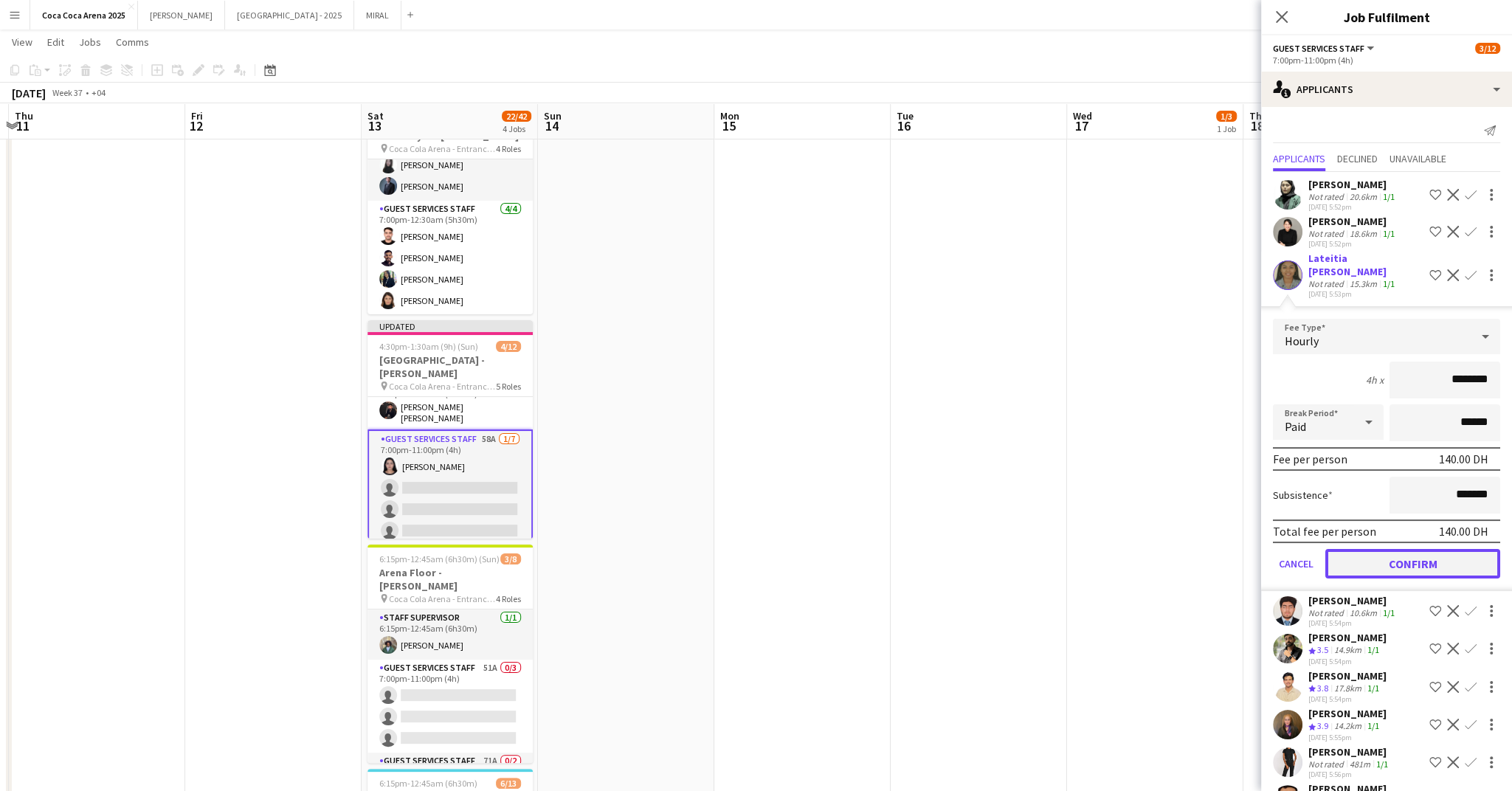
click at [1420, 549] on button "Confirm" at bounding box center [1412, 564] width 175 height 29
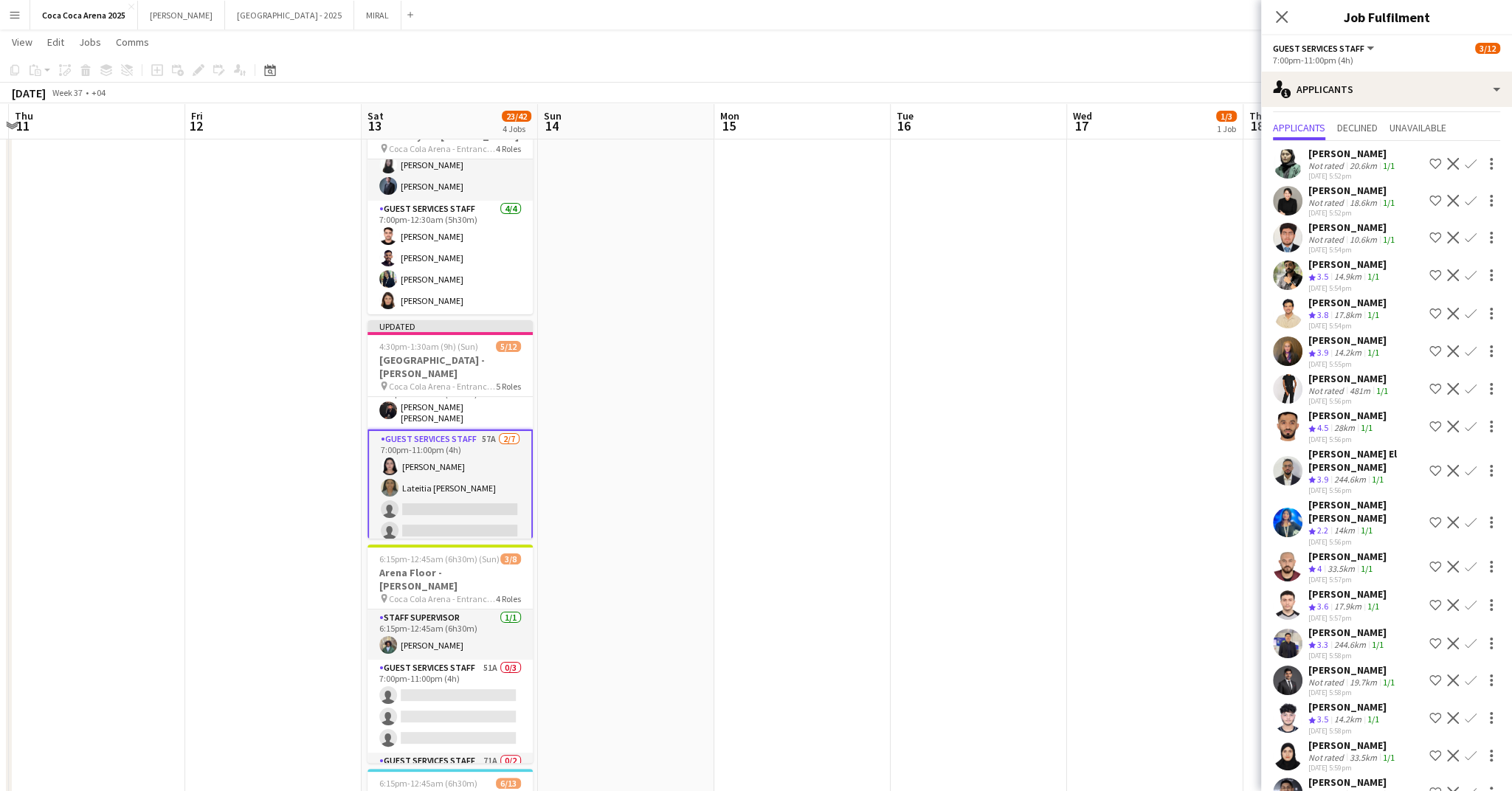
scroll to position [49, 0]
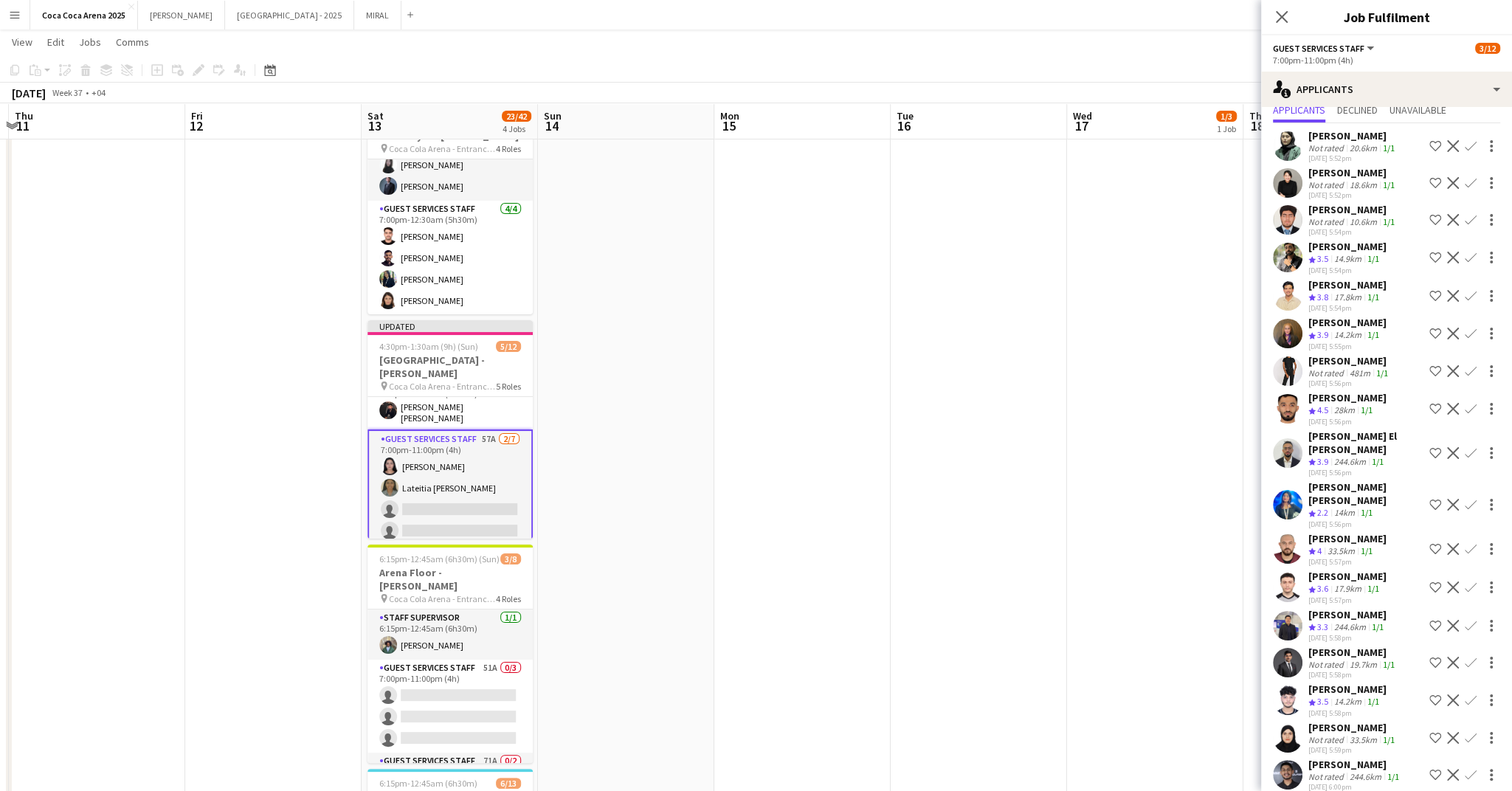
click at [1333, 646] on div "Abdullah haris Abdullah" at bounding box center [1353, 652] width 89 height 13
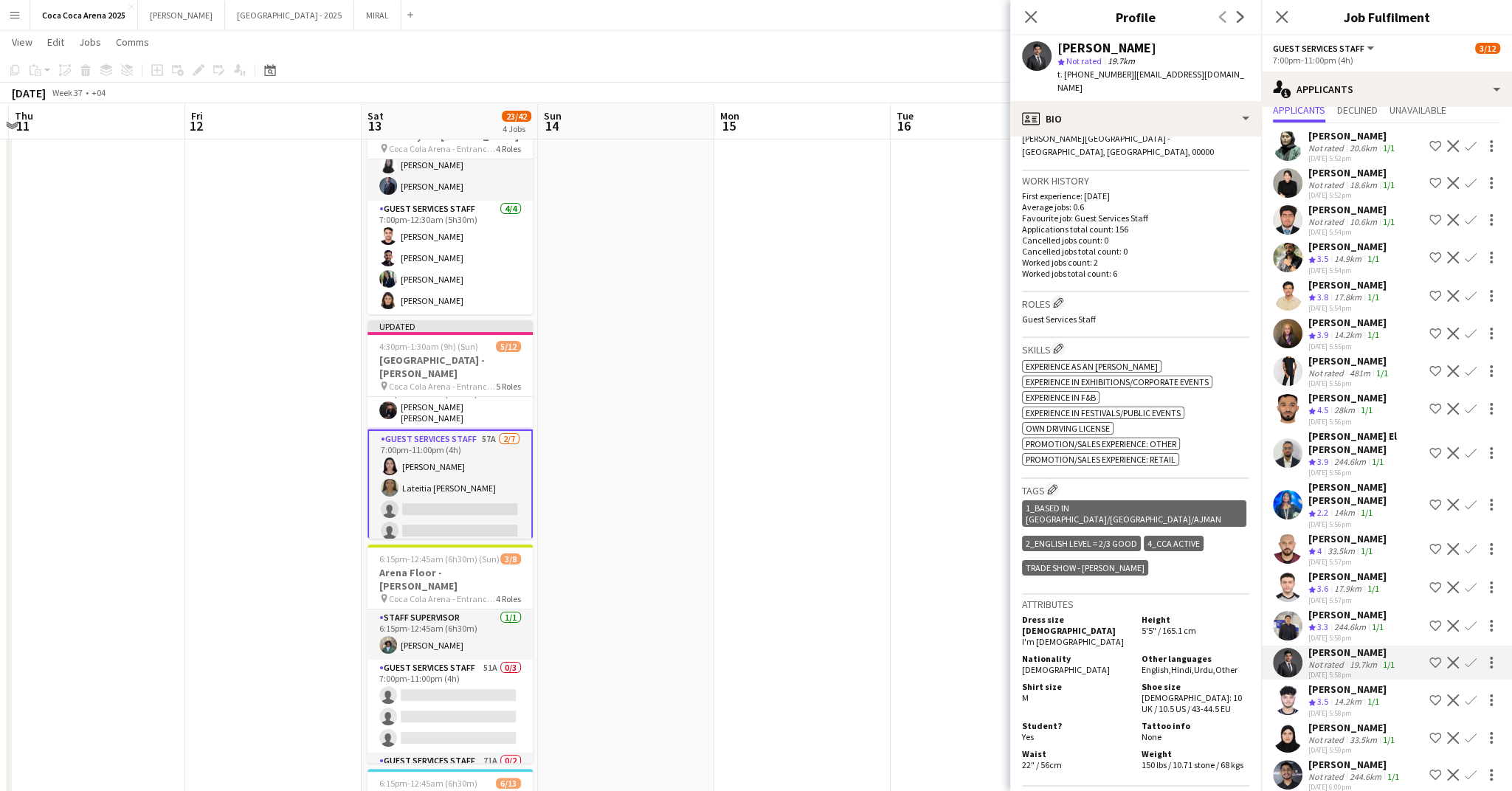
scroll to position [342, 0]
click at [1474, 657] on app-icon "Confirm" at bounding box center [1471, 663] width 12 height 12
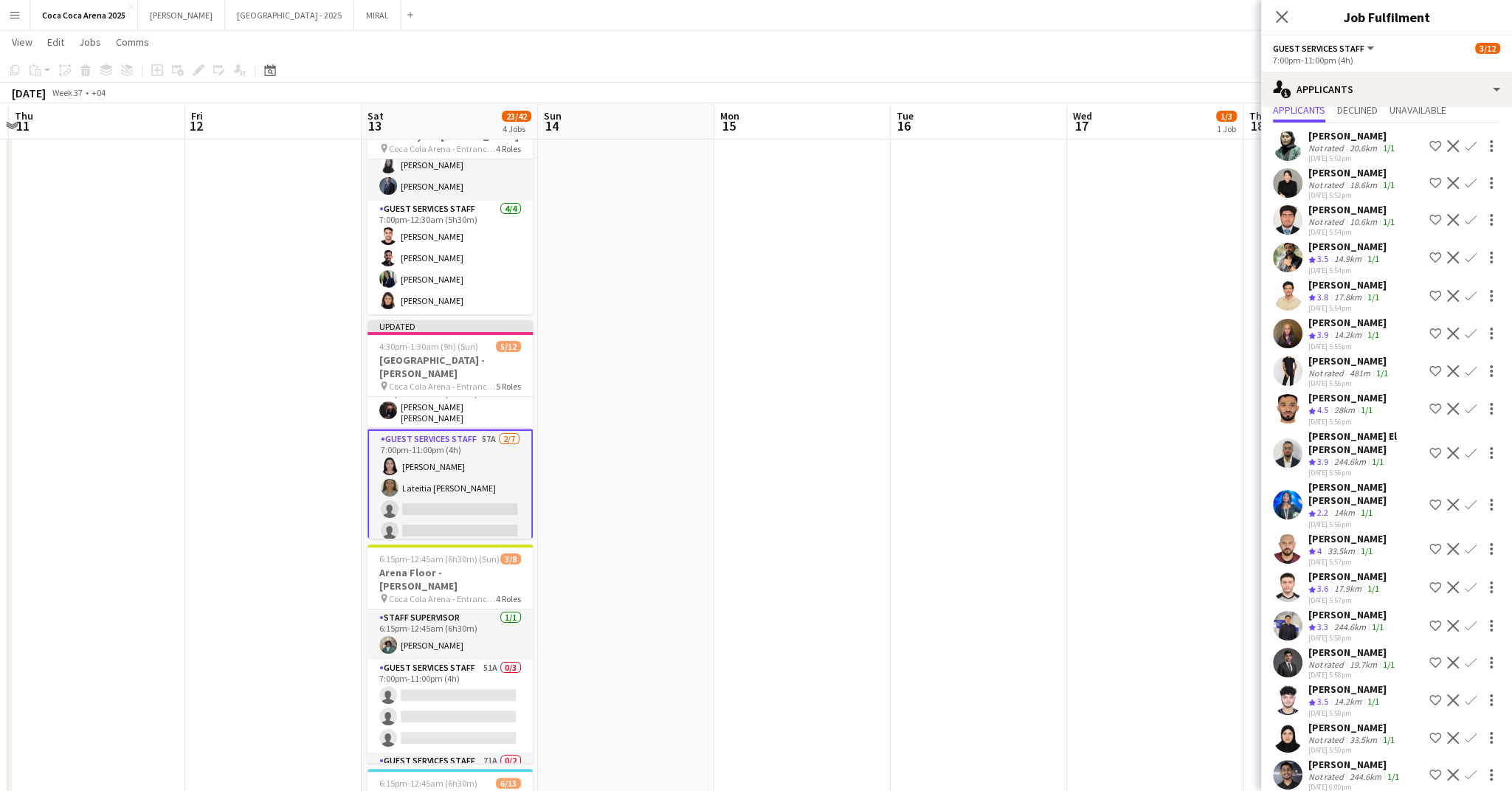
click at [1473, 657] on app-icon "Confirm" at bounding box center [1471, 663] width 12 height 12
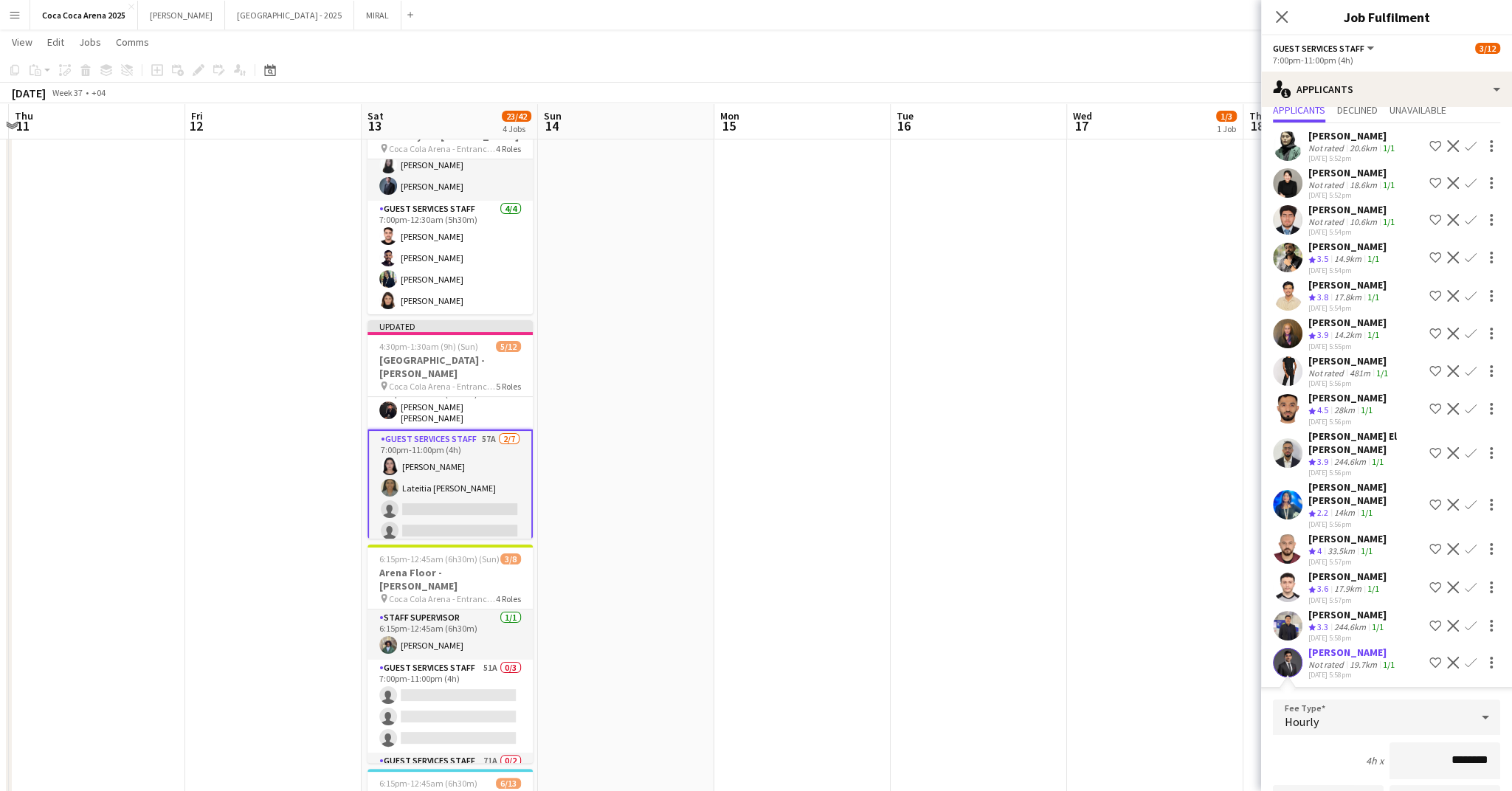
scroll to position [223, 0]
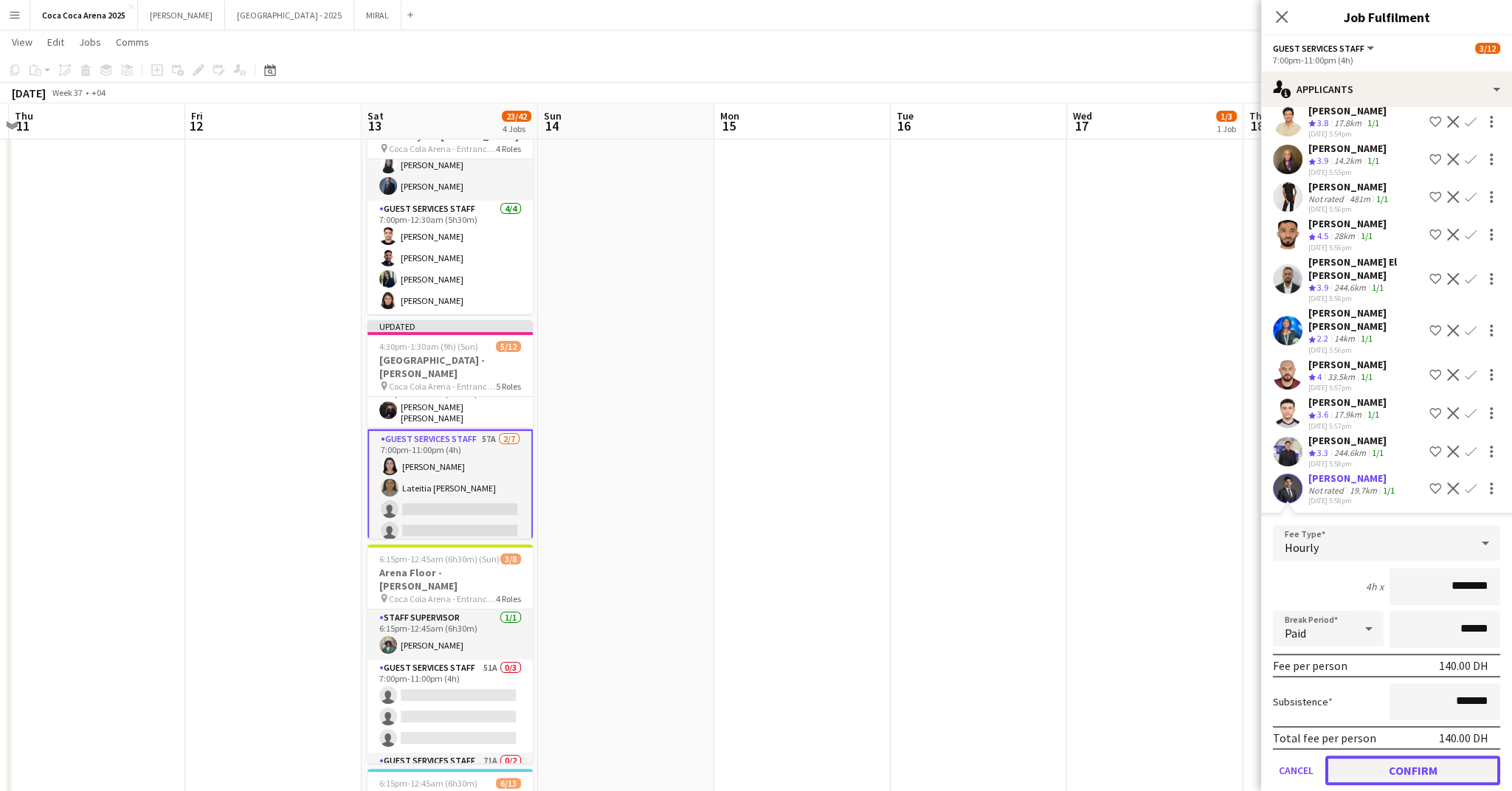
click at [1364, 762] on button "Confirm" at bounding box center [1412, 771] width 175 height 29
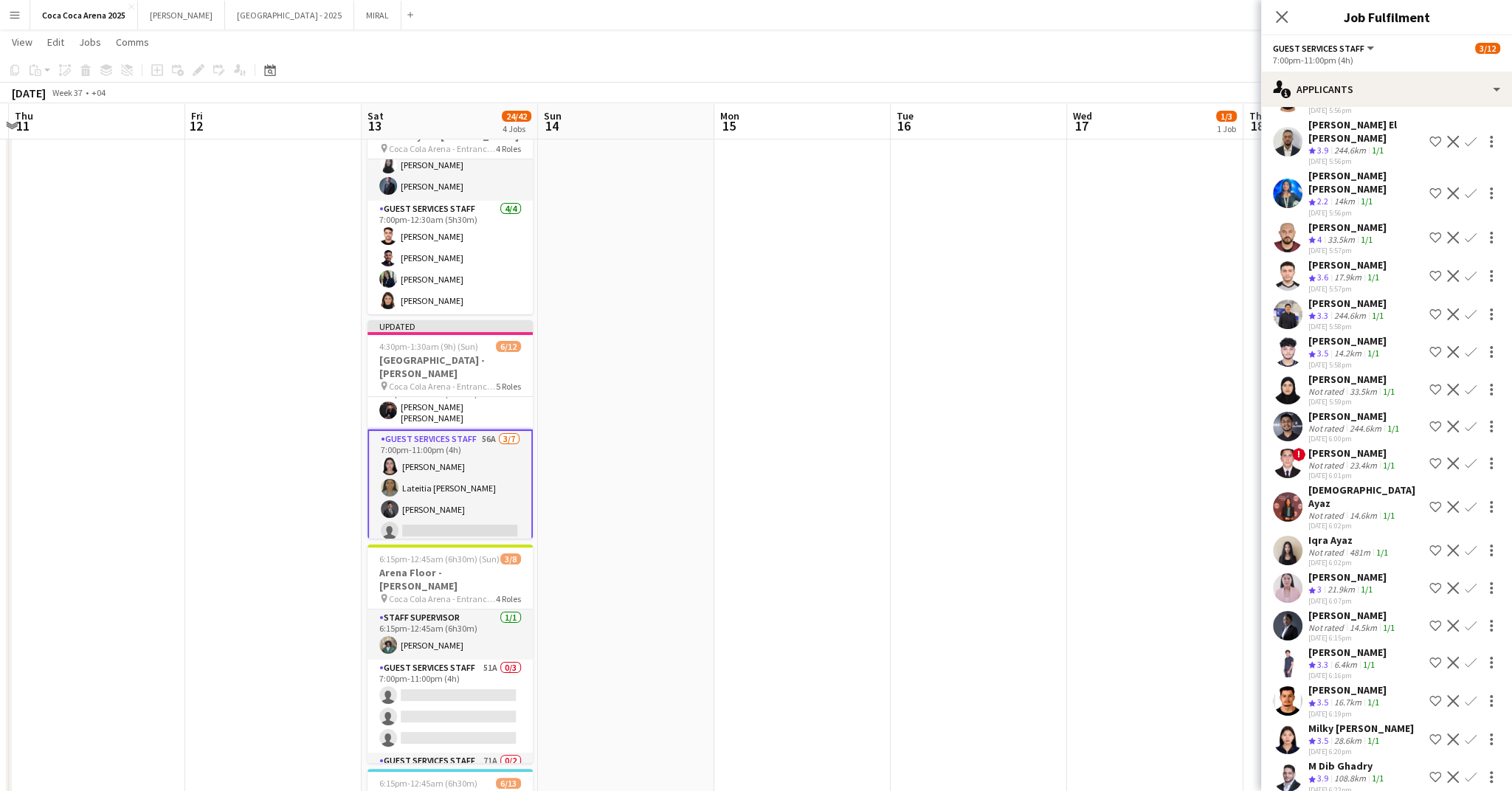
scroll to position [364, 0]
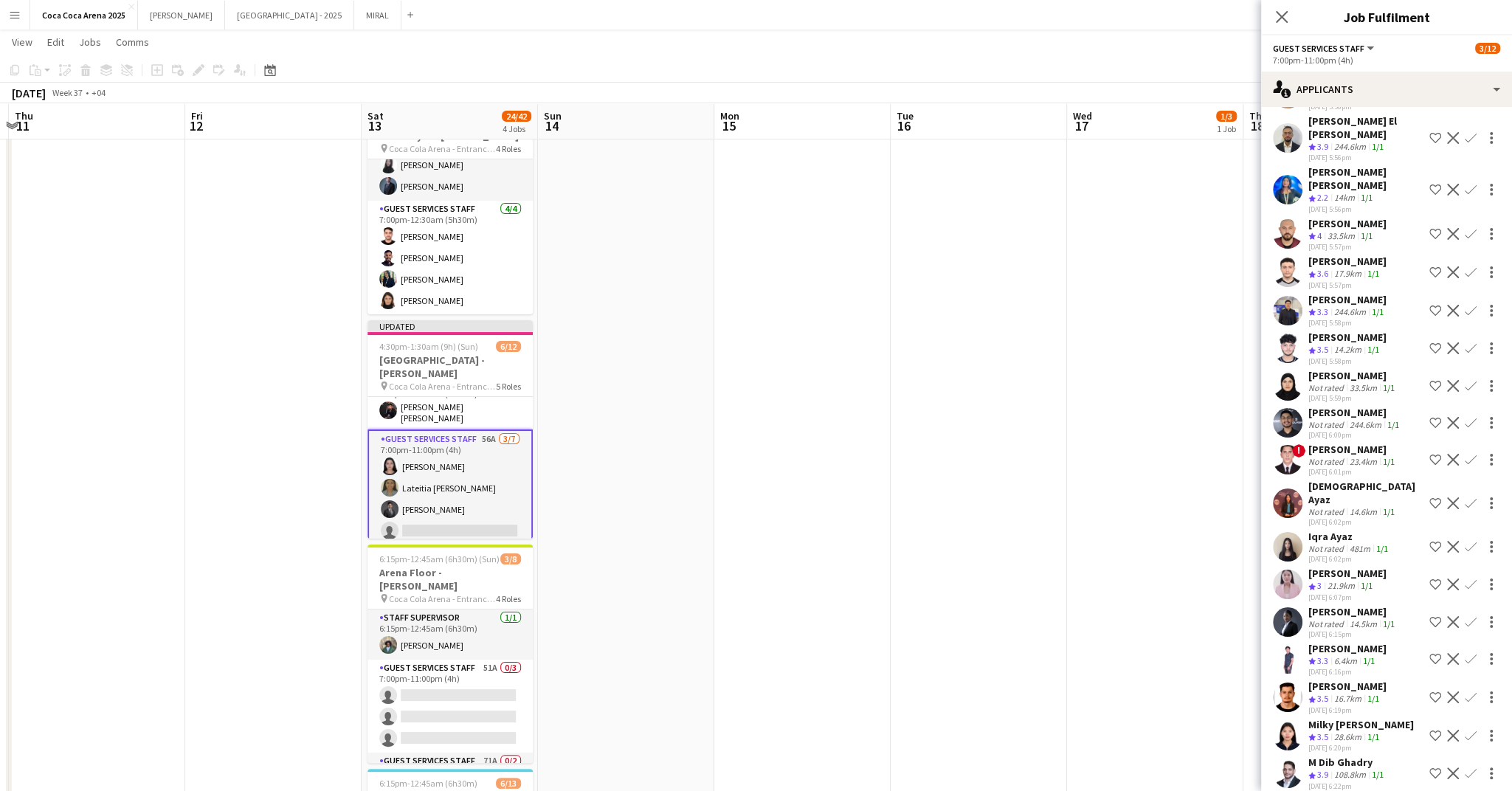
click at [1347, 693] on div "16.7km" at bounding box center [1348, 698] width 33 height 12
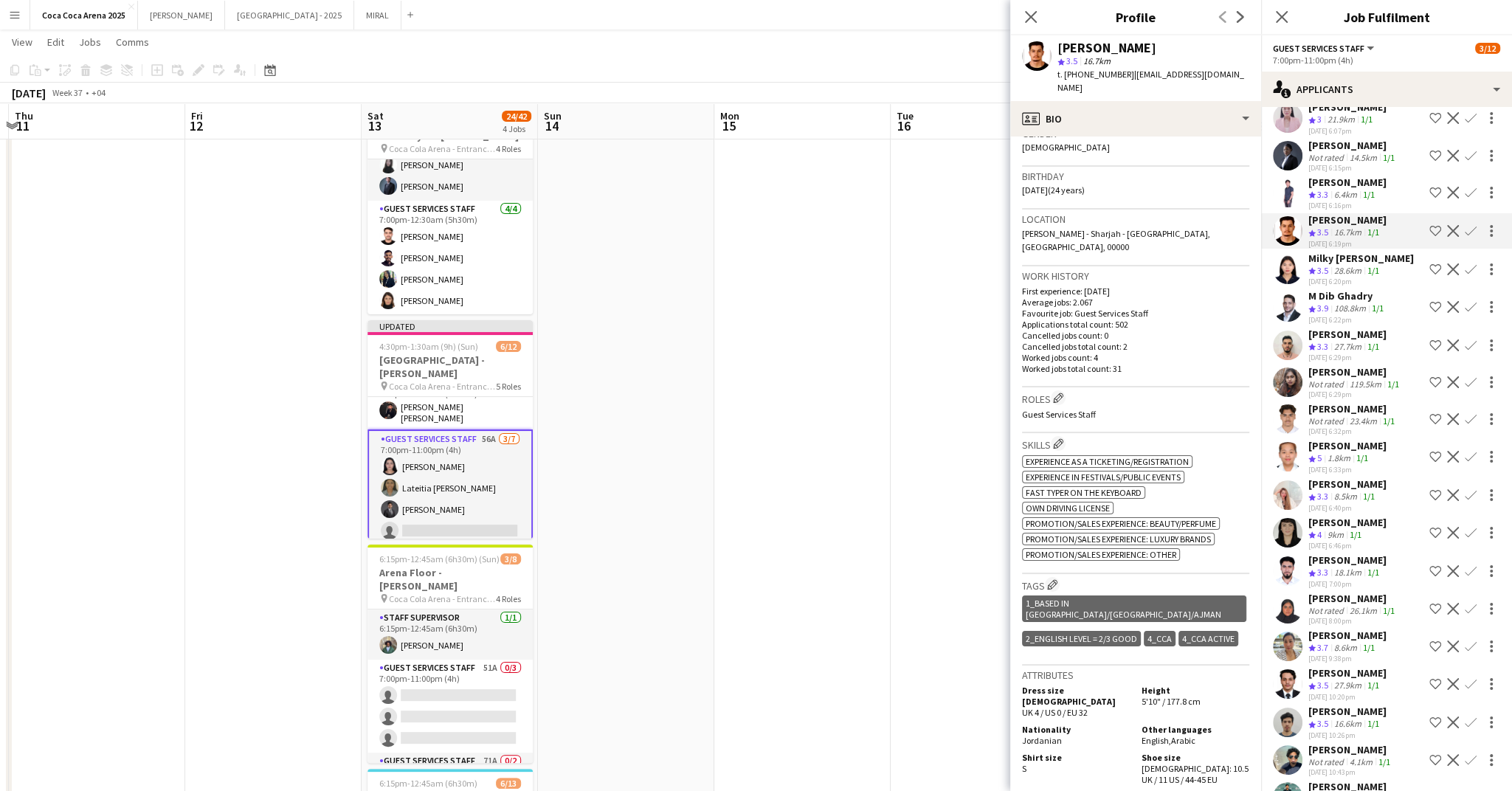
scroll to position [839, 0]
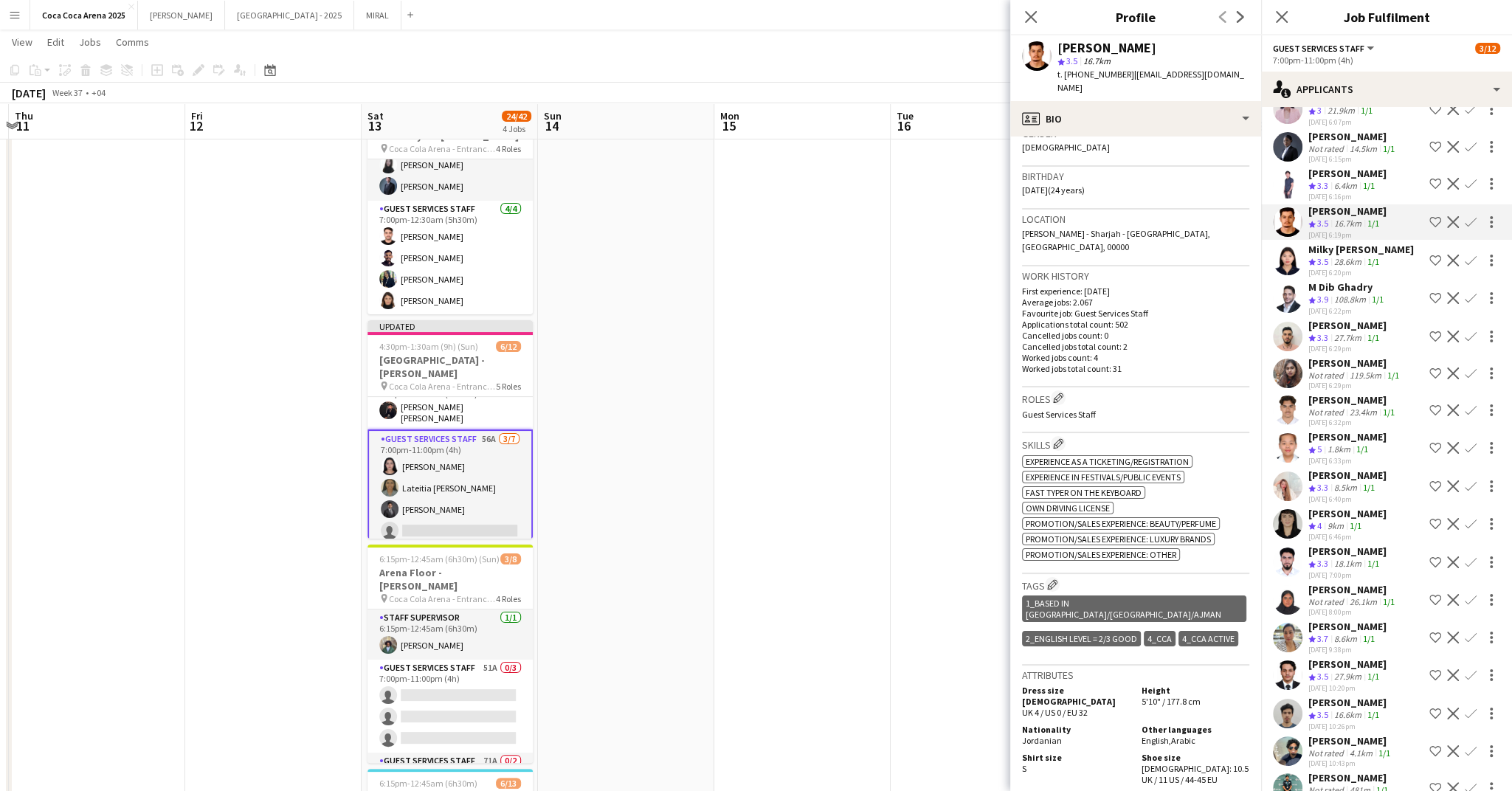
click at [1375, 696] on div "Khalil Muhammad" at bounding box center [1347, 702] width 78 height 13
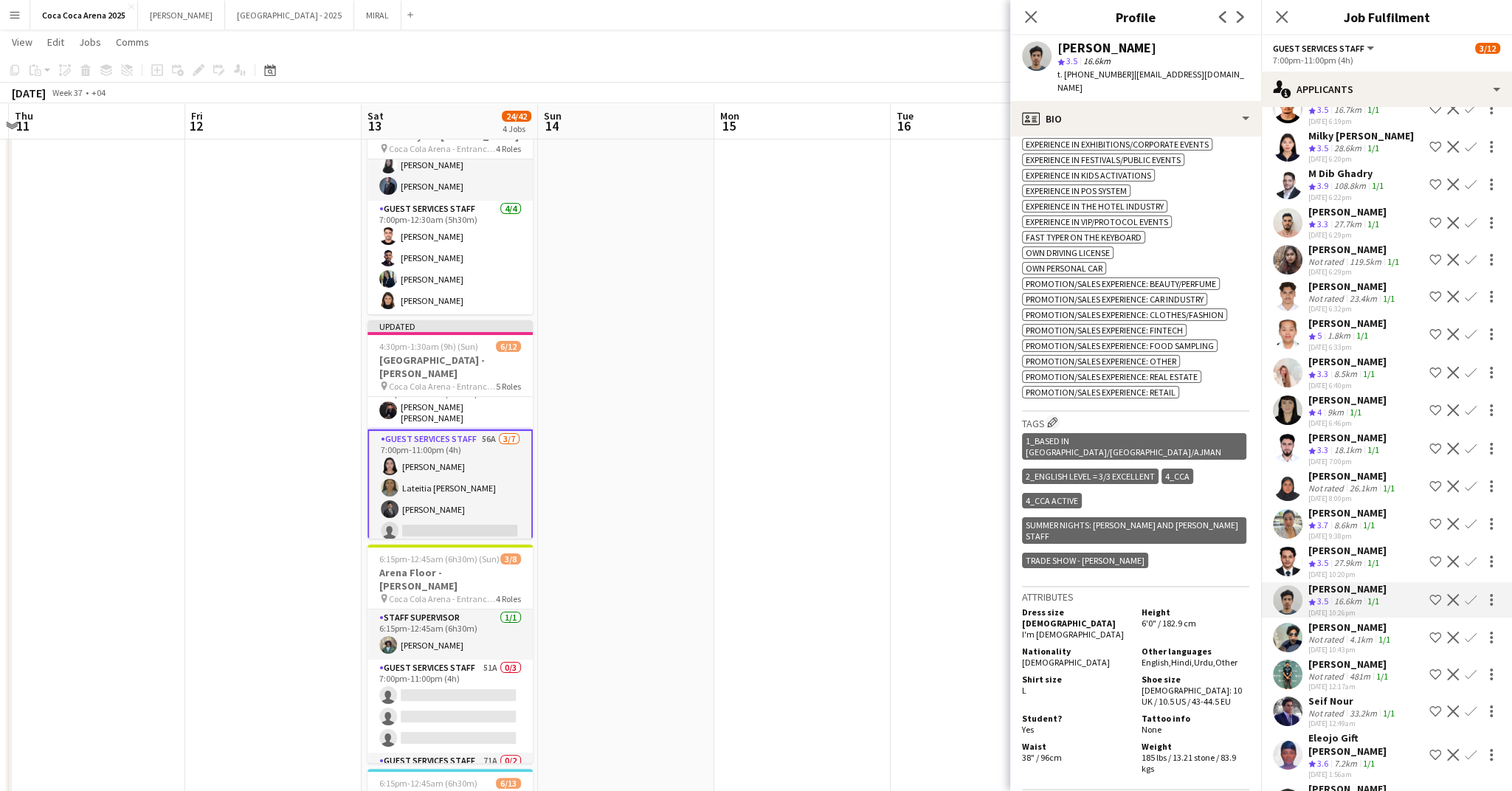
scroll to position [957, 0]
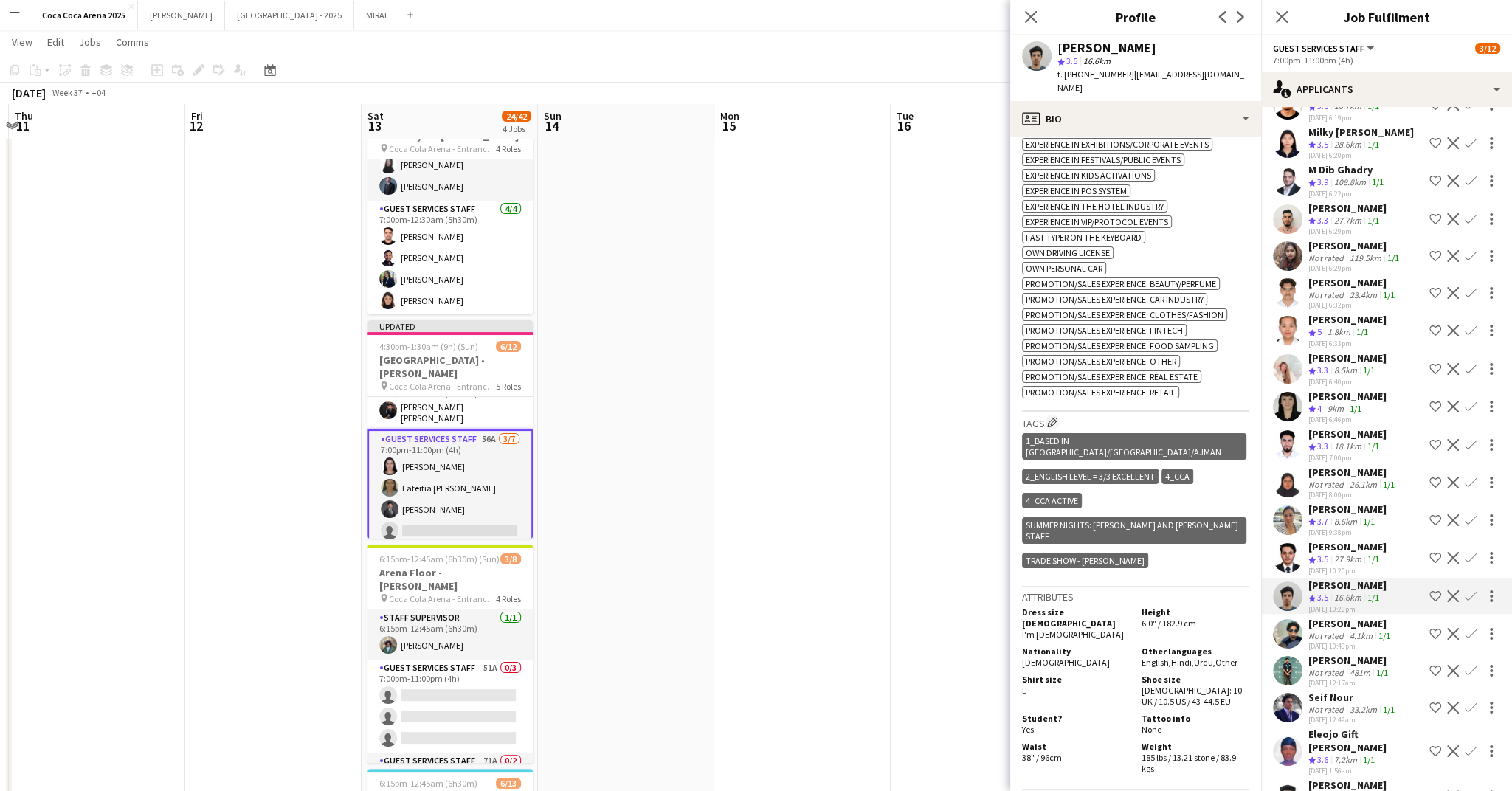
click at [1338, 668] on div "Not rated" at bounding box center [1327, 673] width 38 height 11
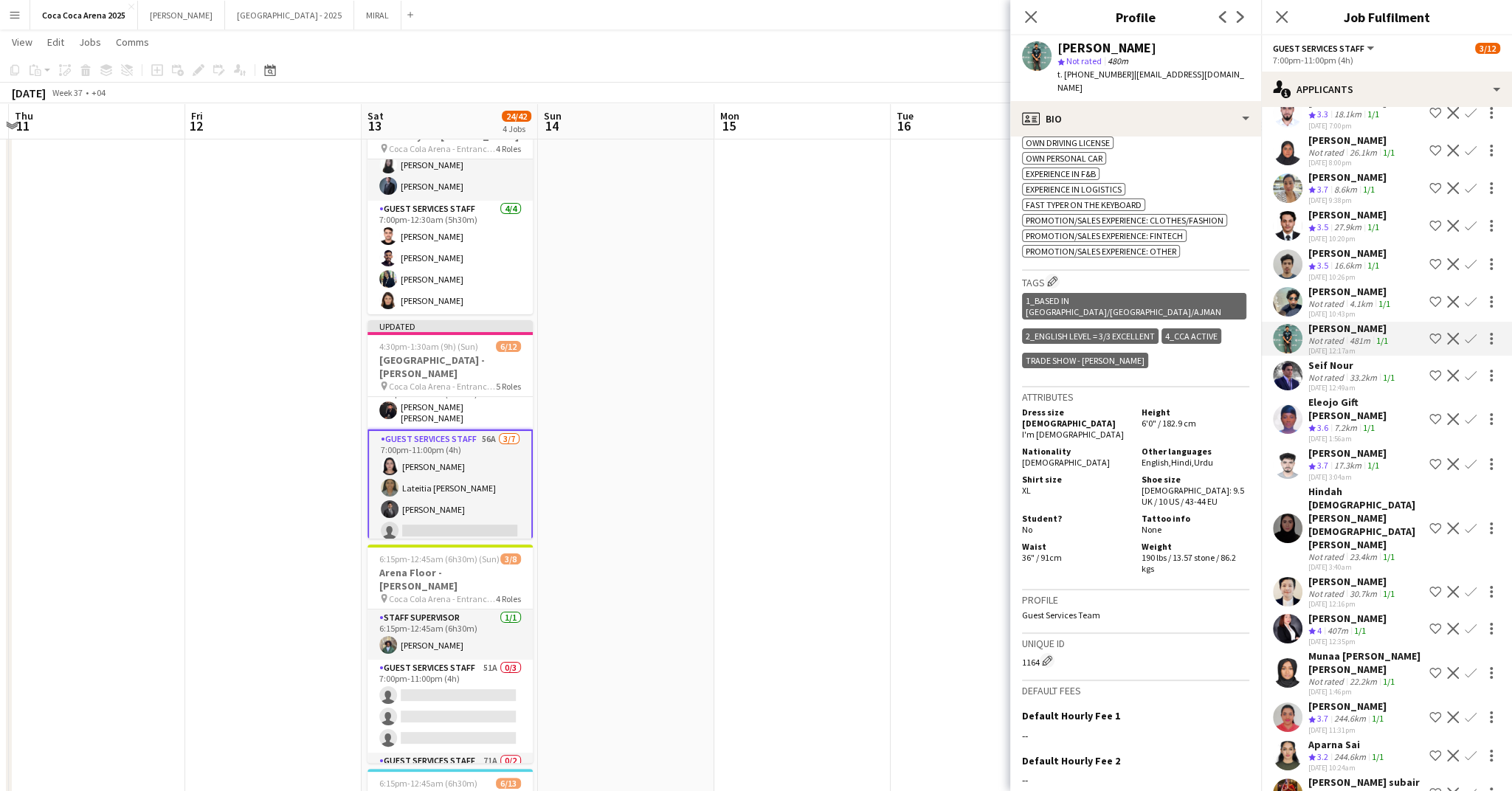
scroll to position [1290, 0]
click at [1340, 750] on div "244.6km" at bounding box center [1350, 755] width 37 height 12
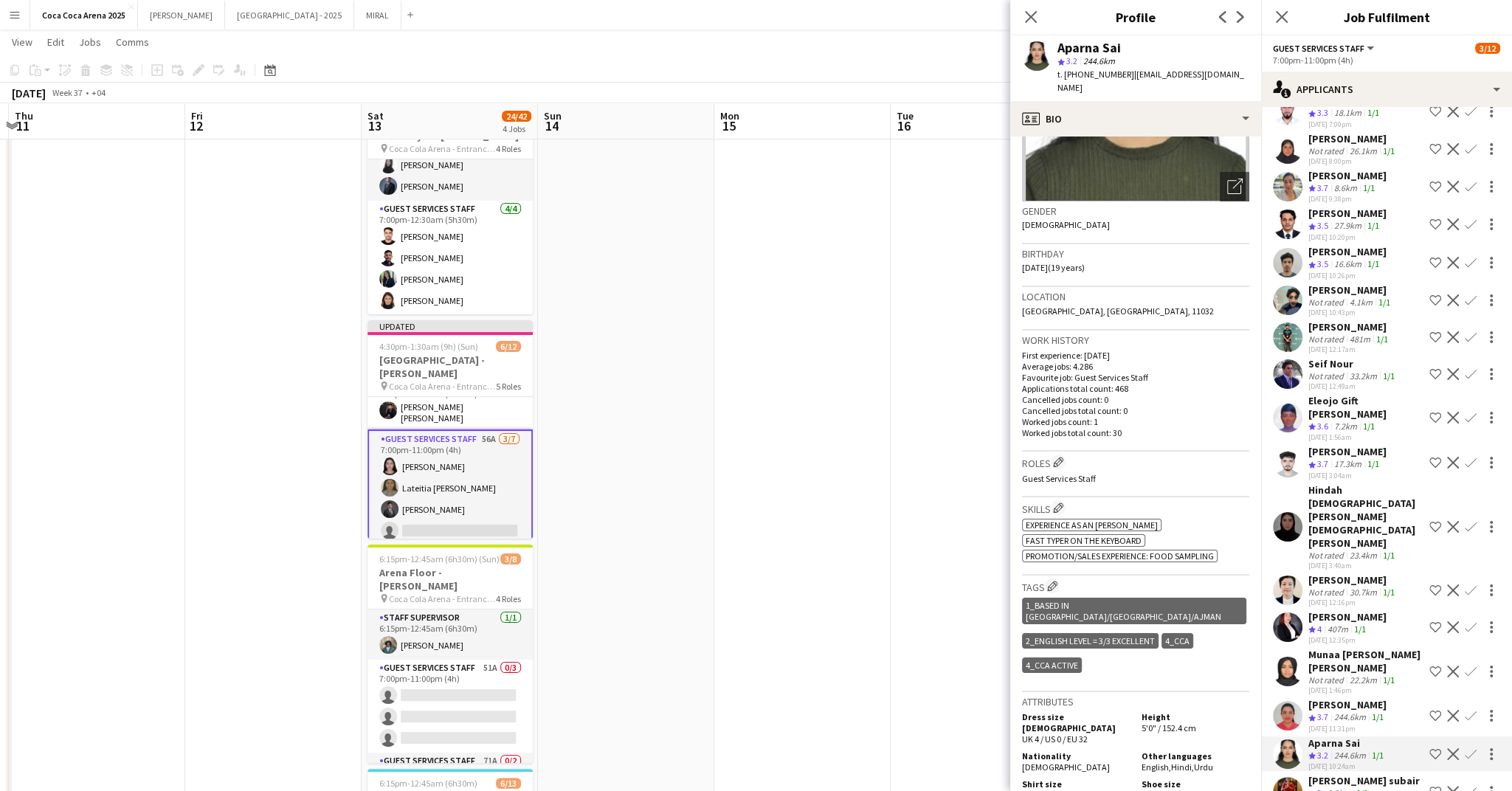
scroll to position [177, 0]
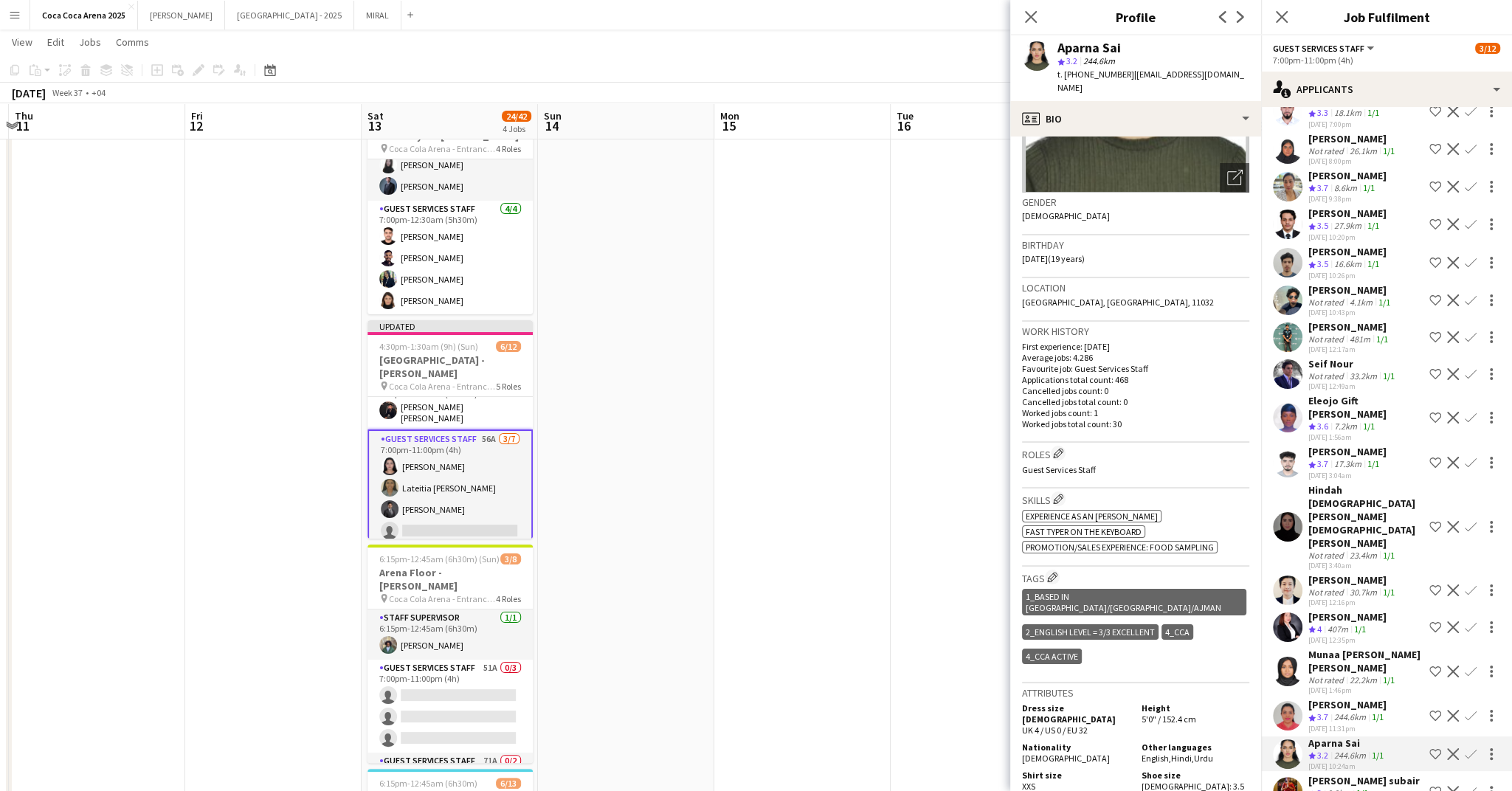
click at [1477, 746] on button "Confirm" at bounding box center [1471, 754] width 18 height 18
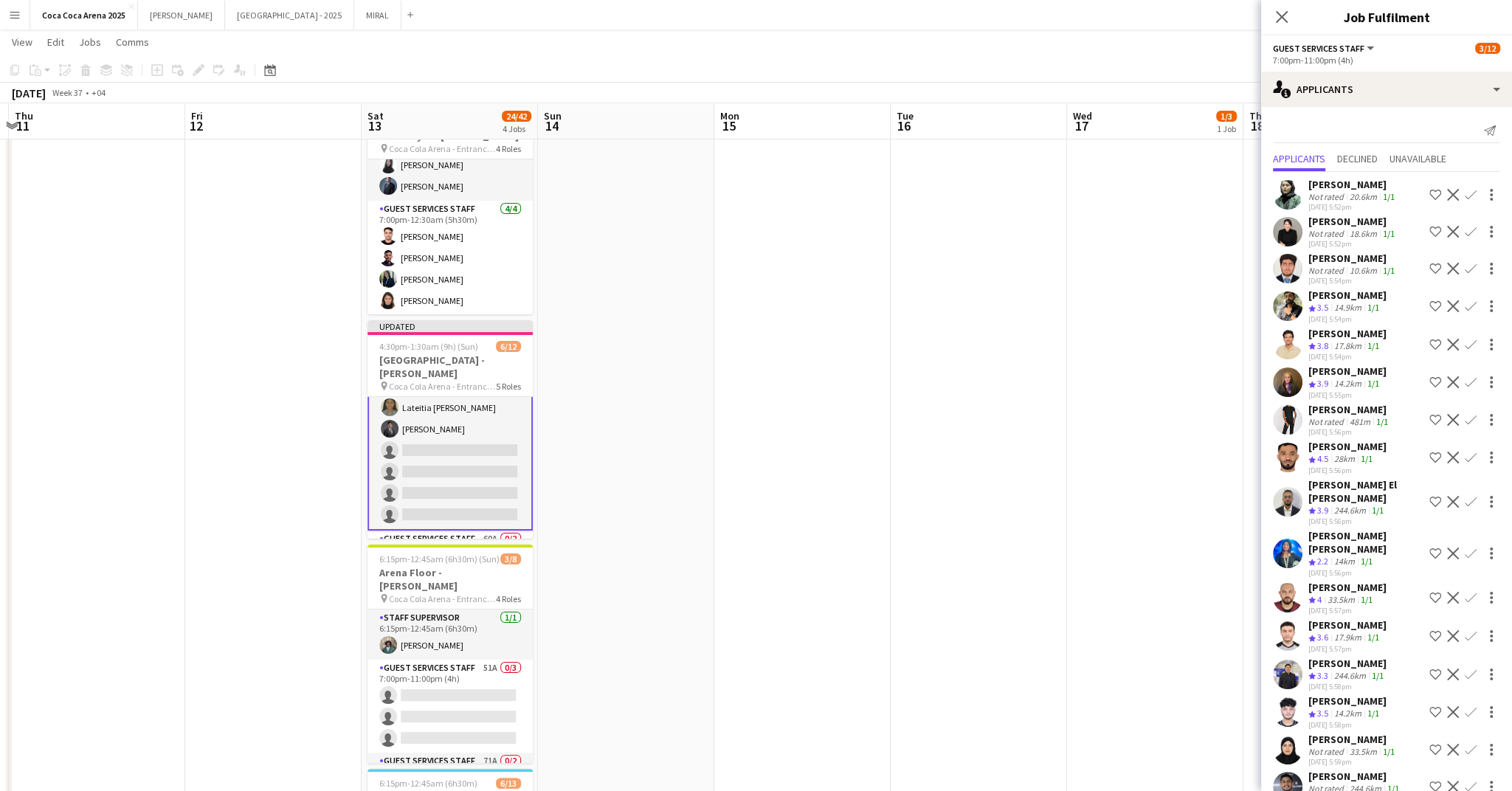
scroll to position [165, 0]
click at [1364, 265] on div "10.6km" at bounding box center [1363, 270] width 33 height 11
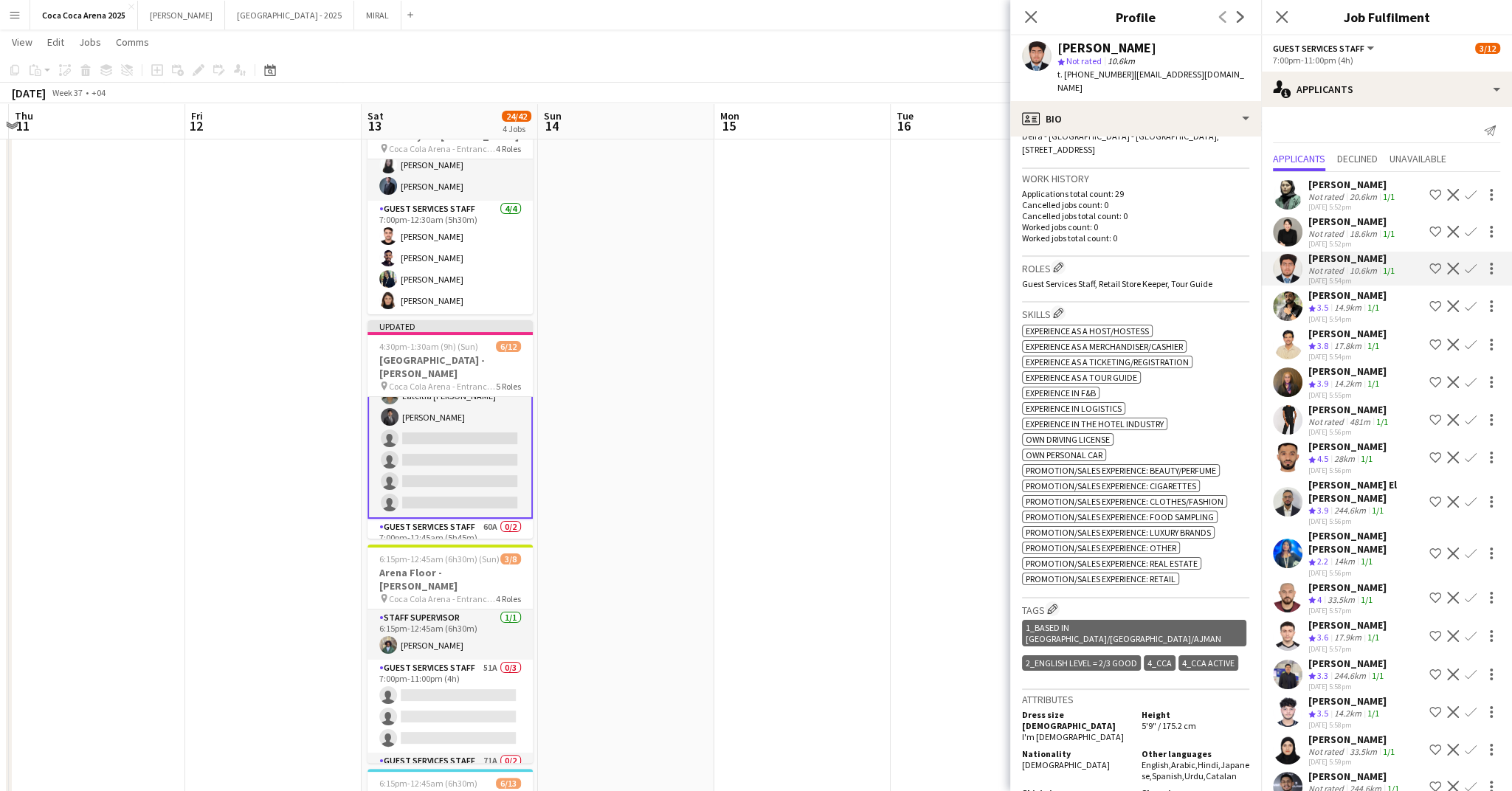
scroll to position [0, 0]
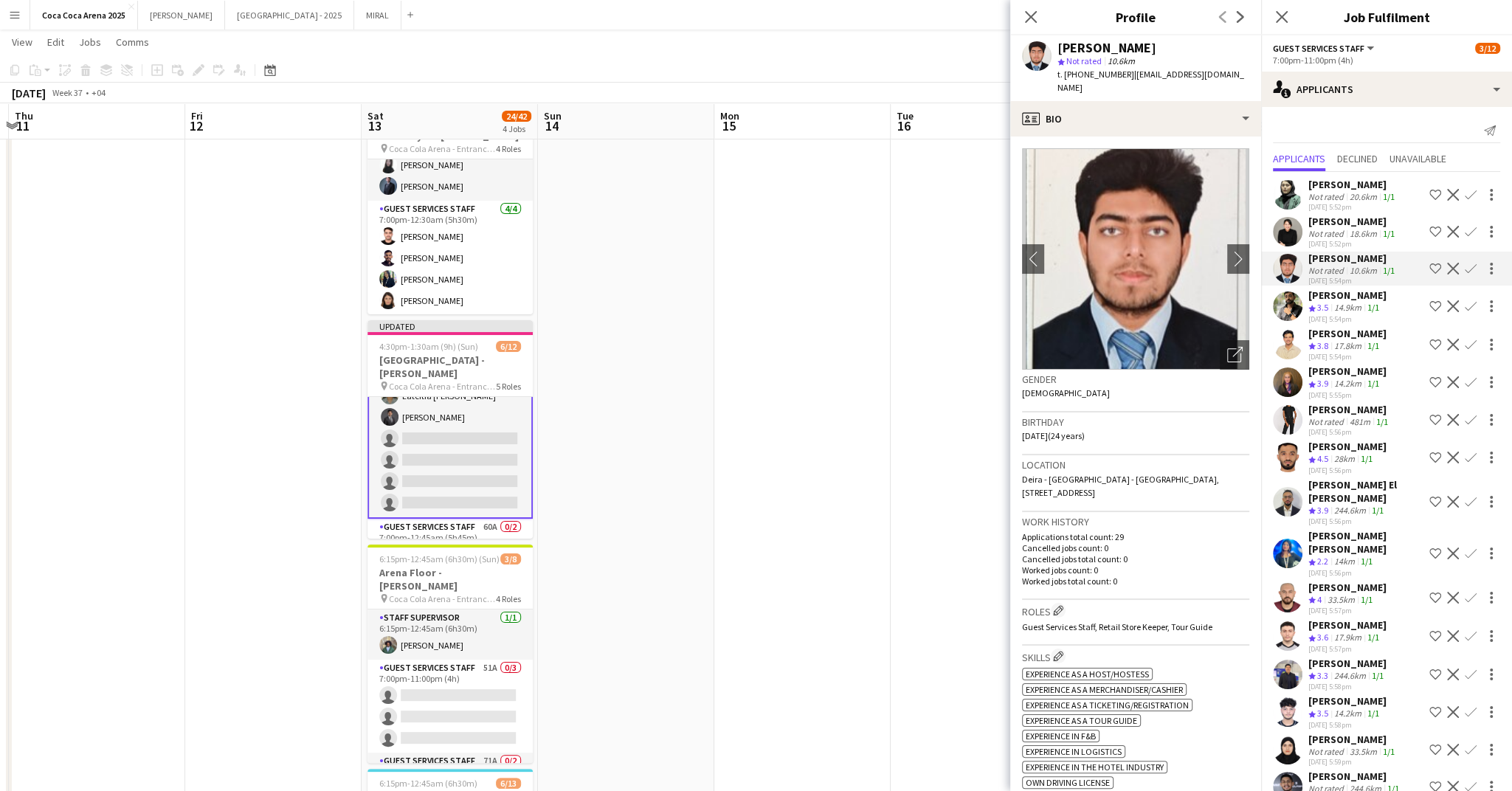
click at [1342, 309] on div "14.9km" at bounding box center [1348, 308] width 33 height 12
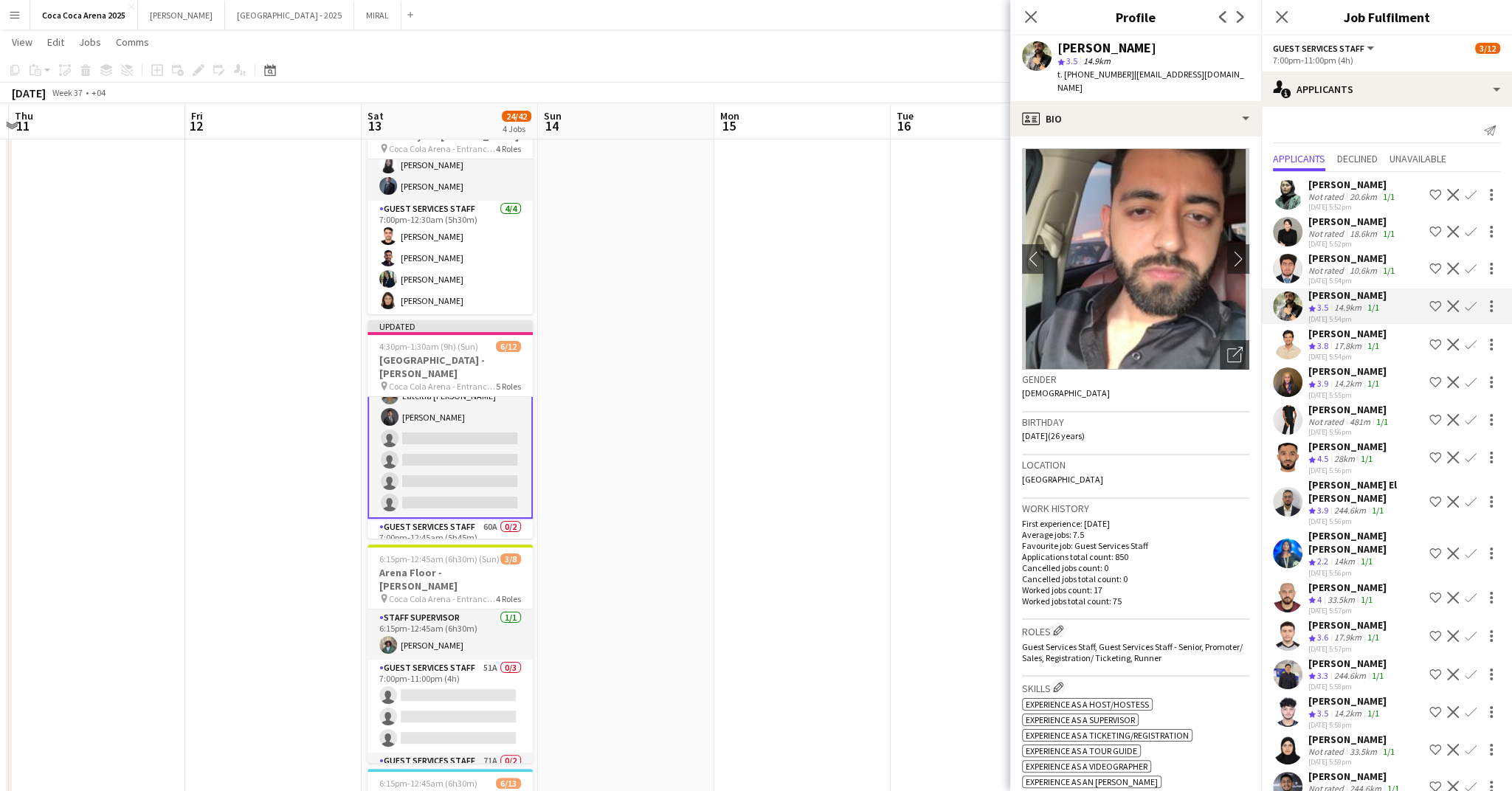
click at [1469, 307] on app-icon "Confirm" at bounding box center [1471, 306] width 12 height 12
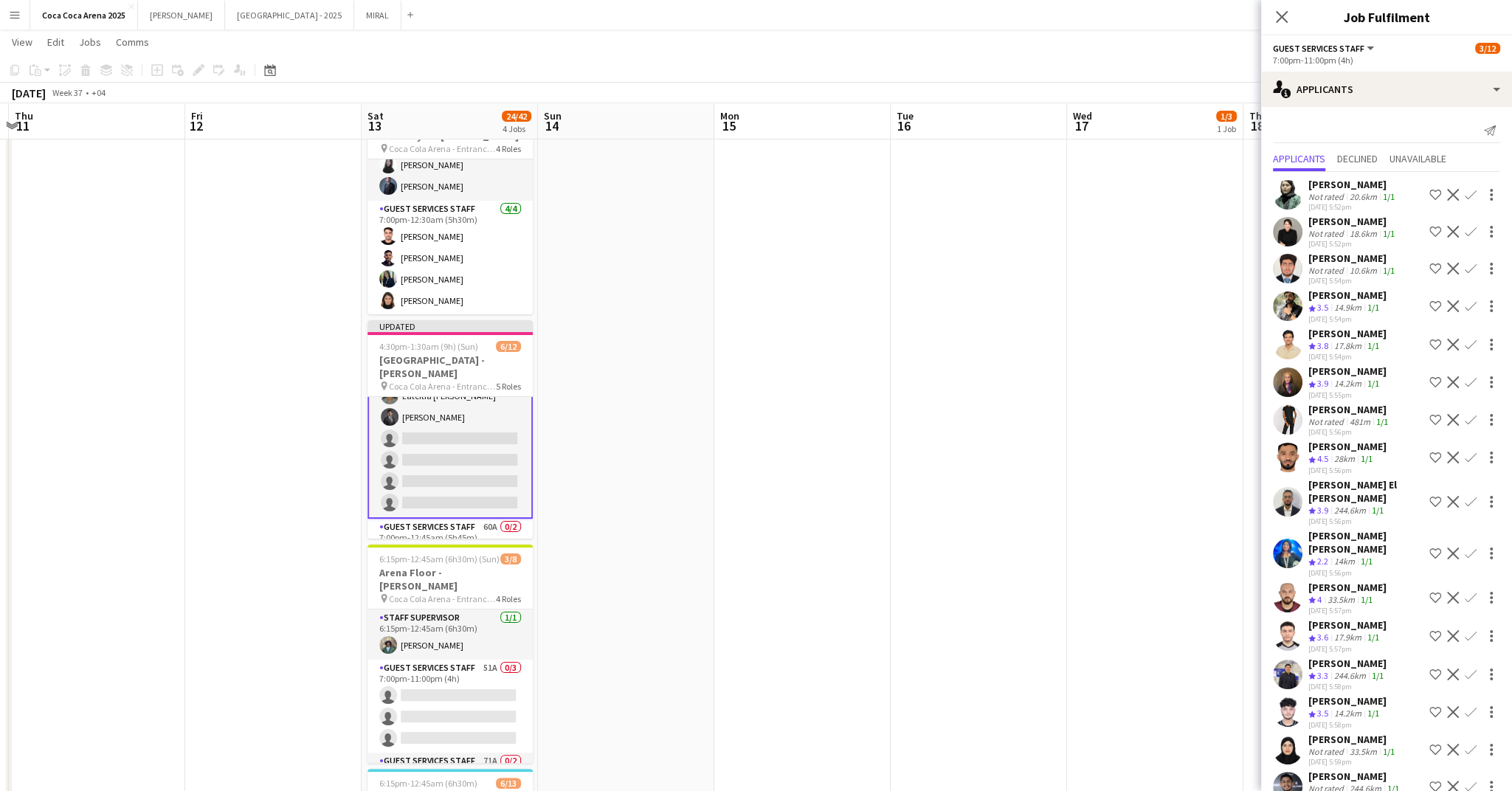
click at [1468, 305] on app-icon "Confirm" at bounding box center [1471, 306] width 12 height 12
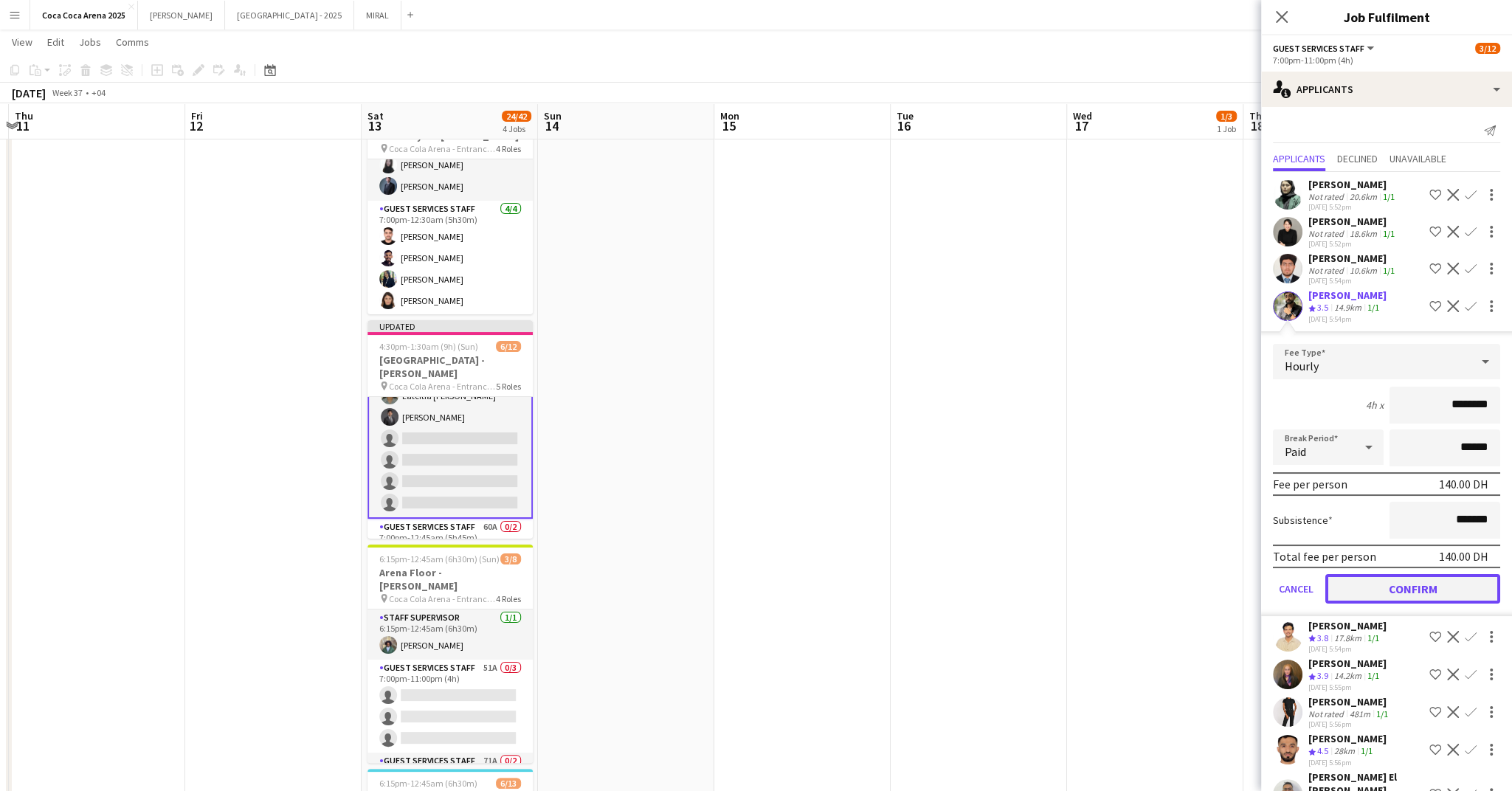
click at [1445, 586] on button "Confirm" at bounding box center [1412, 589] width 175 height 29
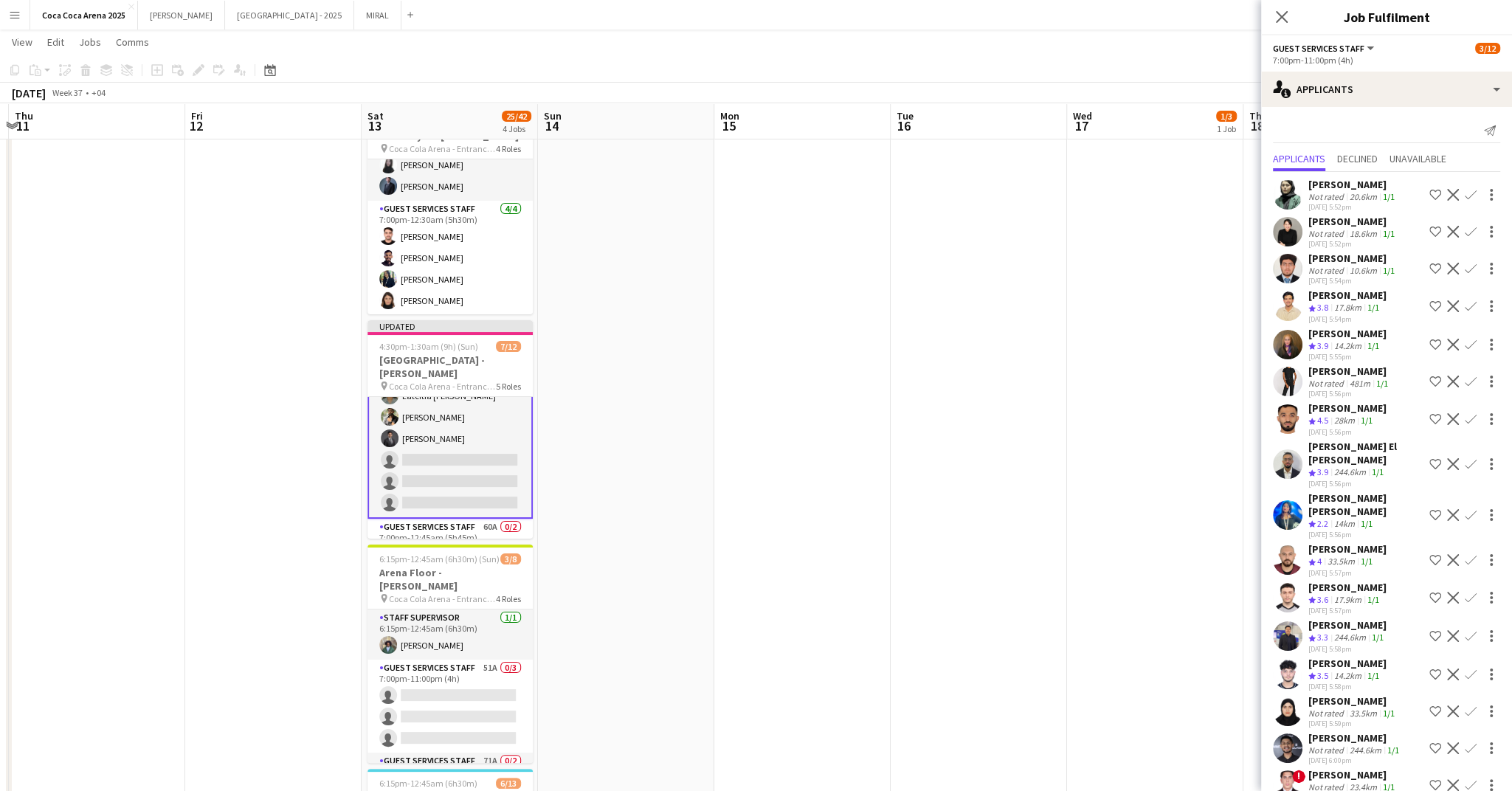
click at [1345, 383] on div "Not rated" at bounding box center [1327, 383] width 38 height 11
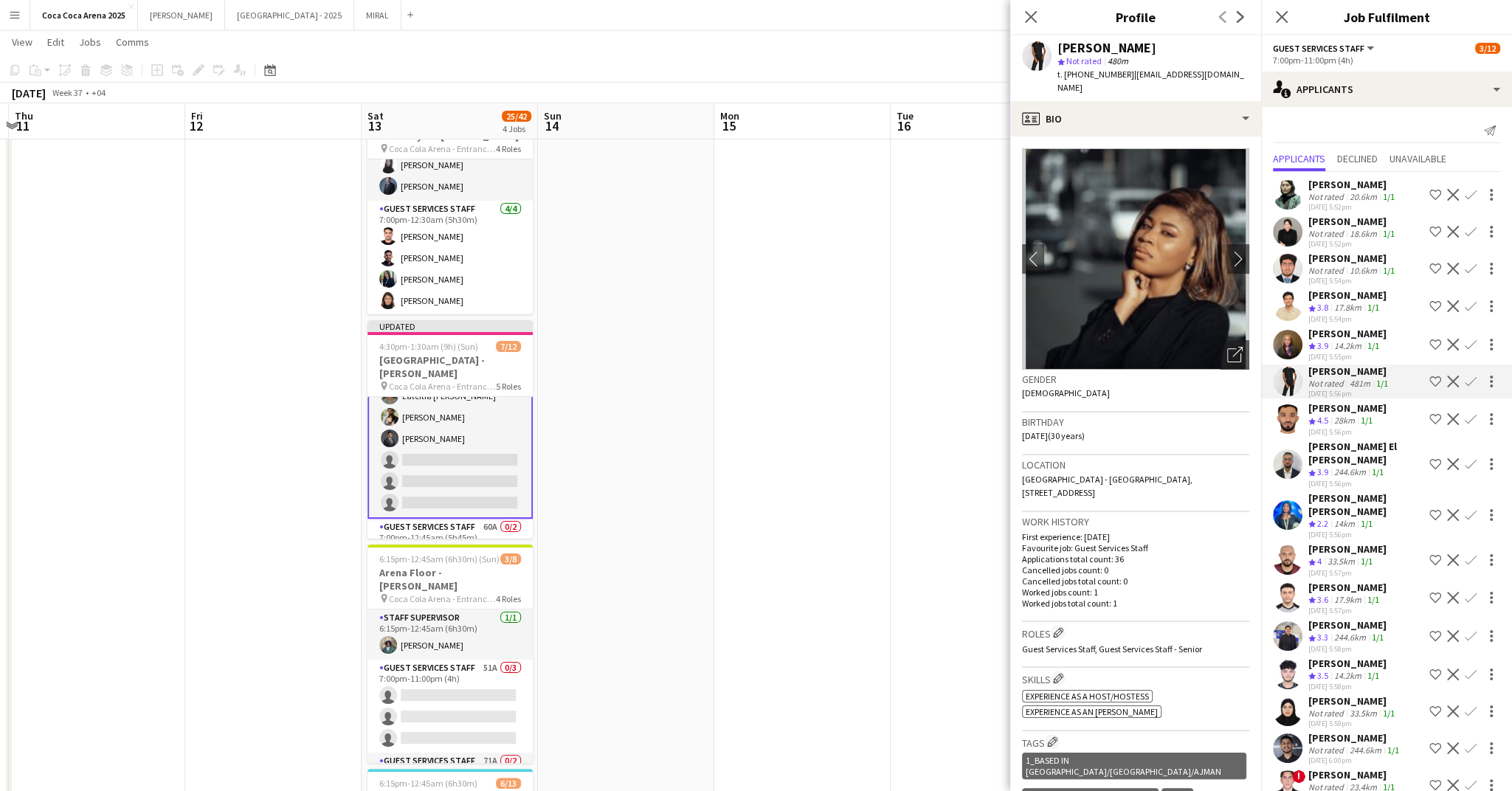
click at [1469, 509] on app-icon "Confirm" at bounding box center [1471, 515] width 12 height 12
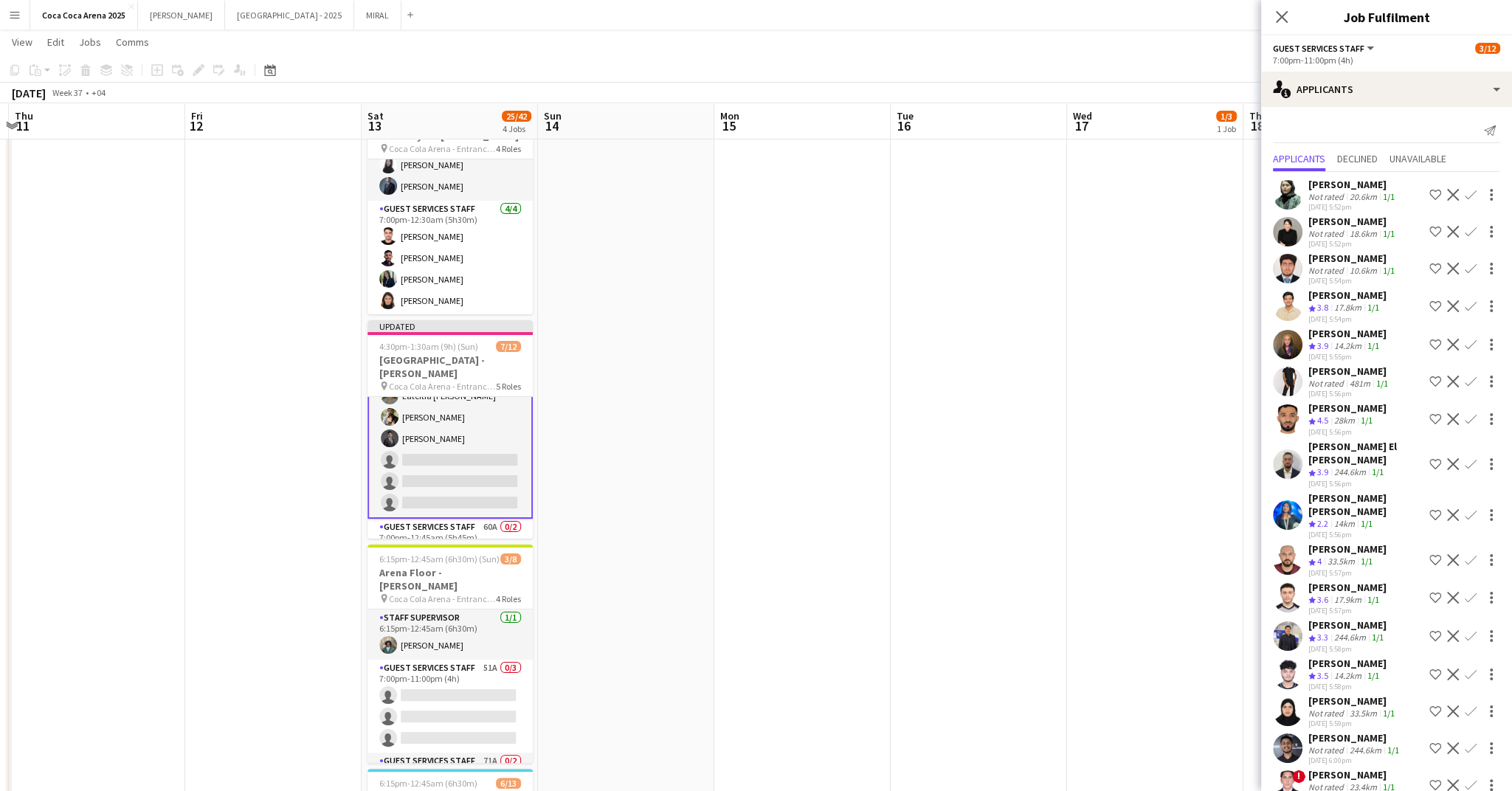
click at [1469, 509] on app-icon "Confirm" at bounding box center [1471, 515] width 12 height 12
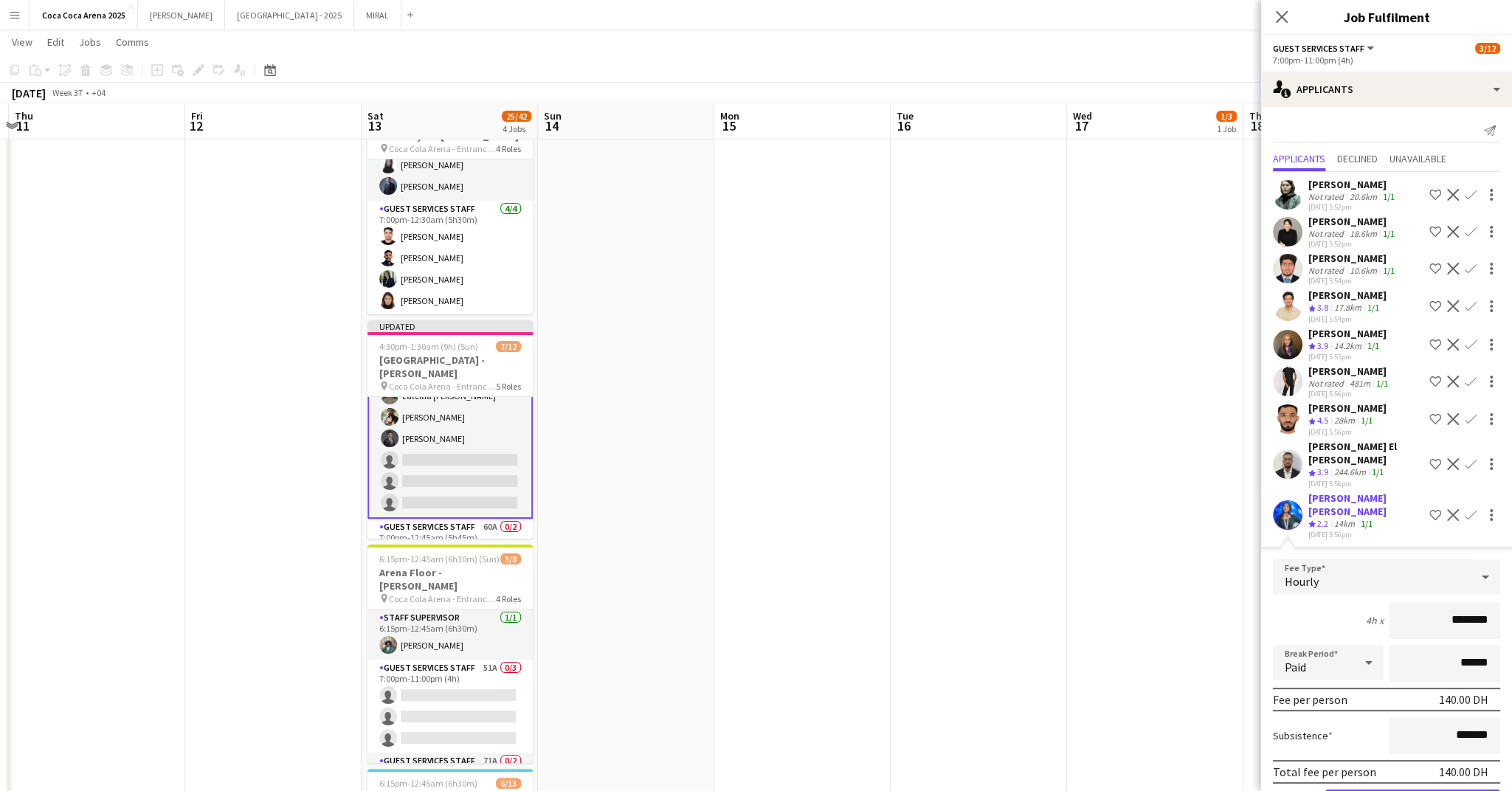
click at [1430, 789] on button "Confirm" at bounding box center [1412, 804] width 175 height 29
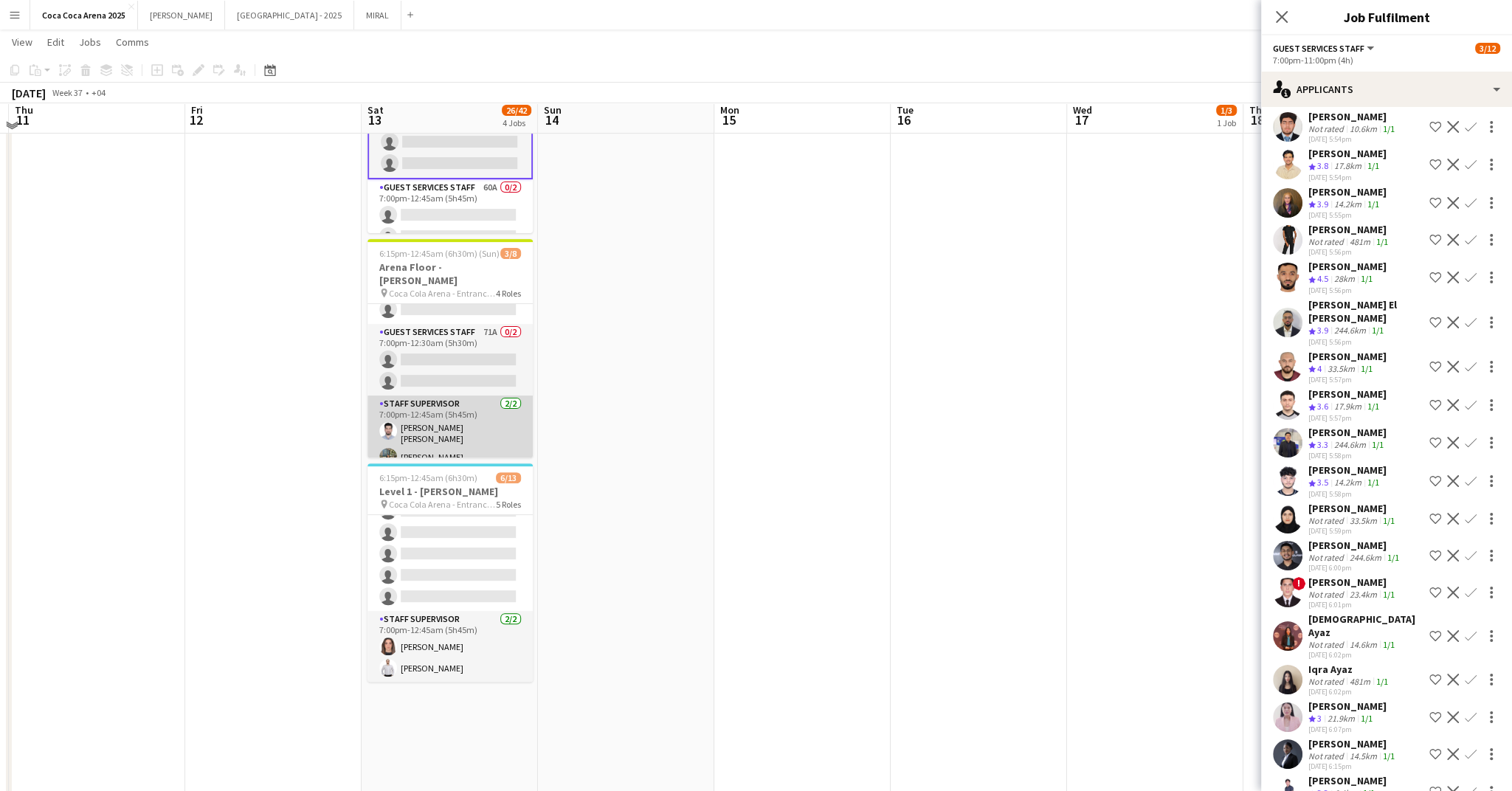
scroll to position [375, 0]
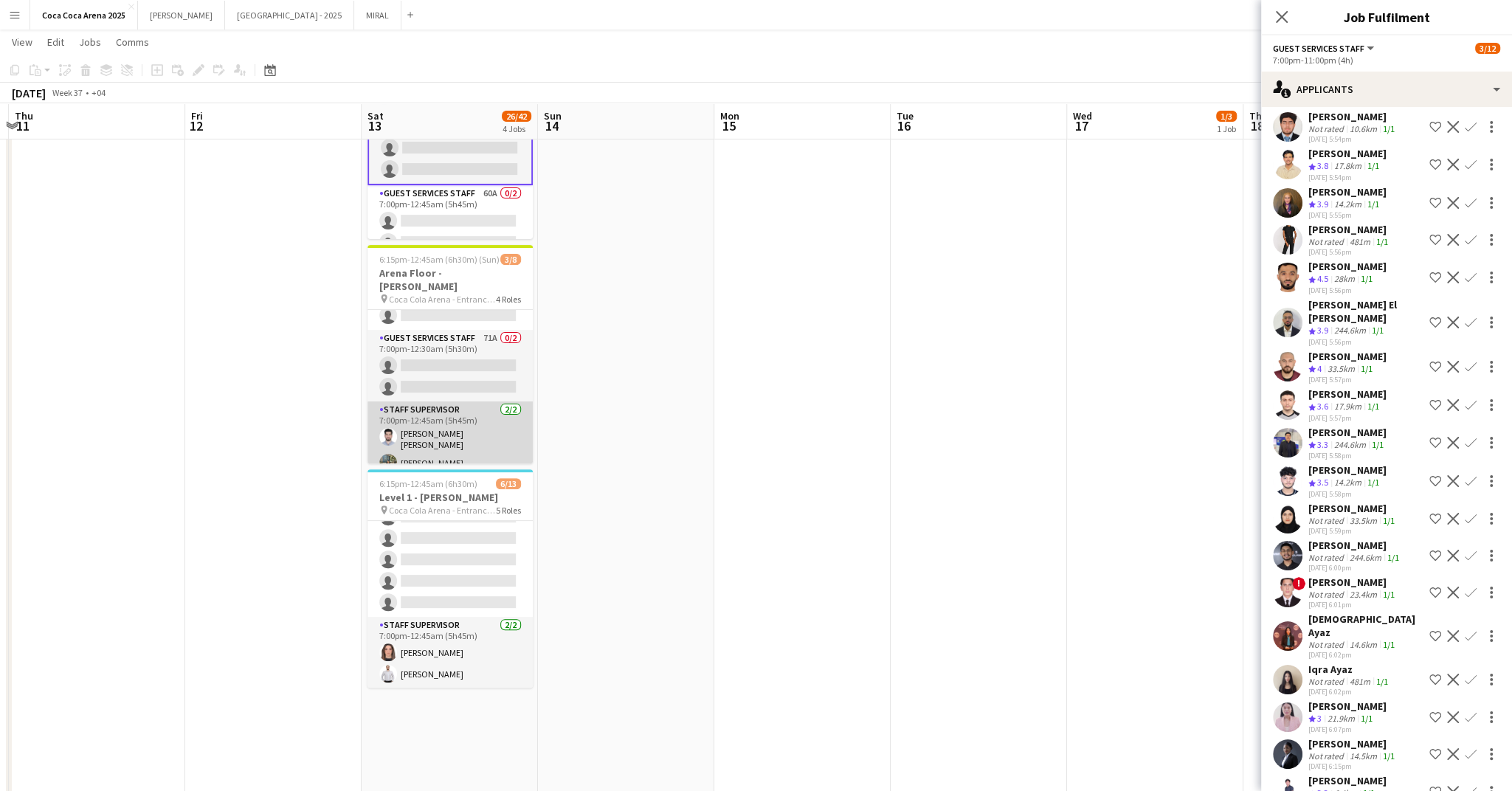
click at [432, 417] on app-card-role "Staff Supervisor 2/2 7:00pm-12:45am (5h45m) Mohammed Hammam Fadel Ekko Marium Y…" at bounding box center [451, 439] width 166 height 76
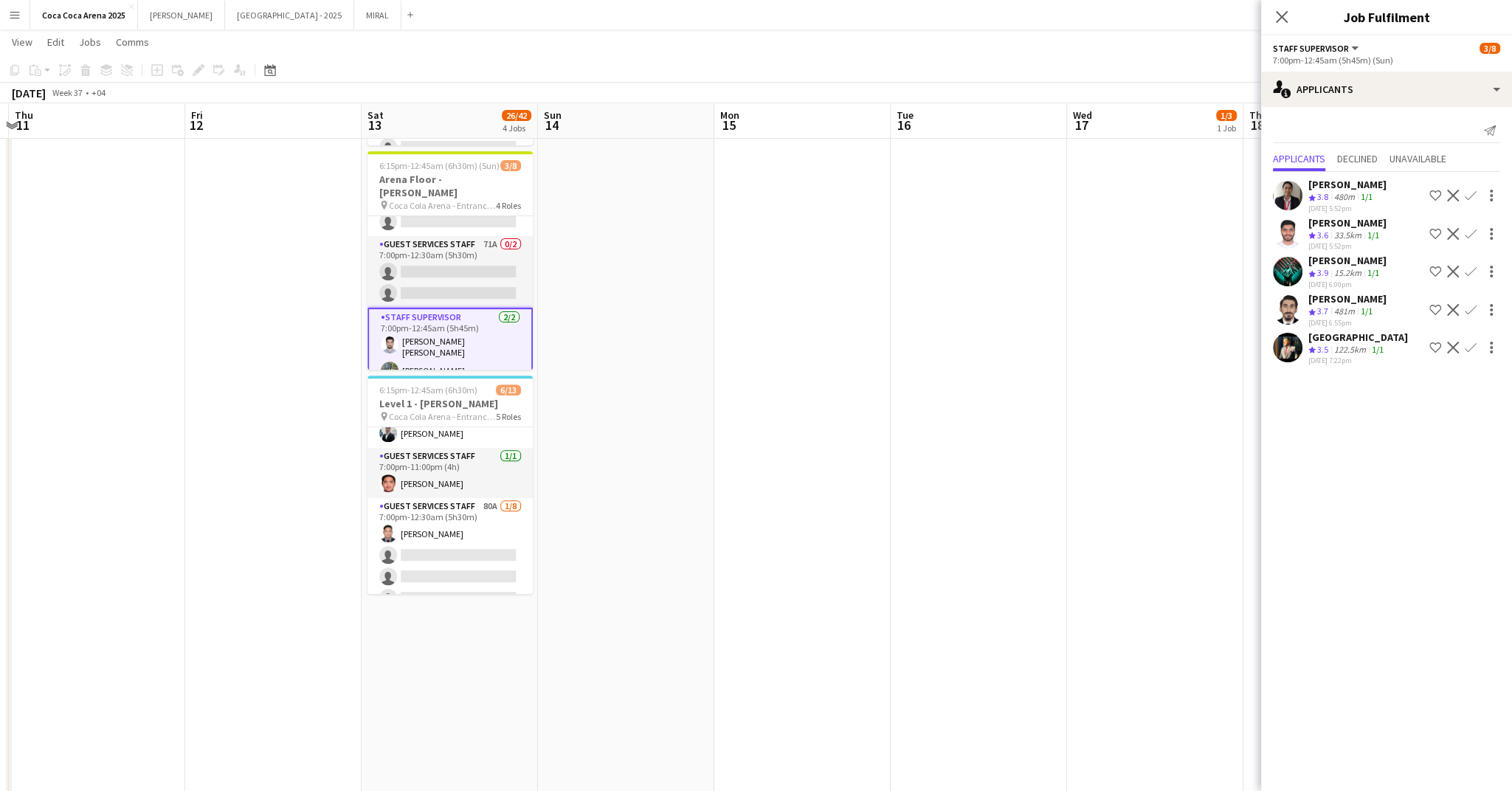
scroll to position [0, 0]
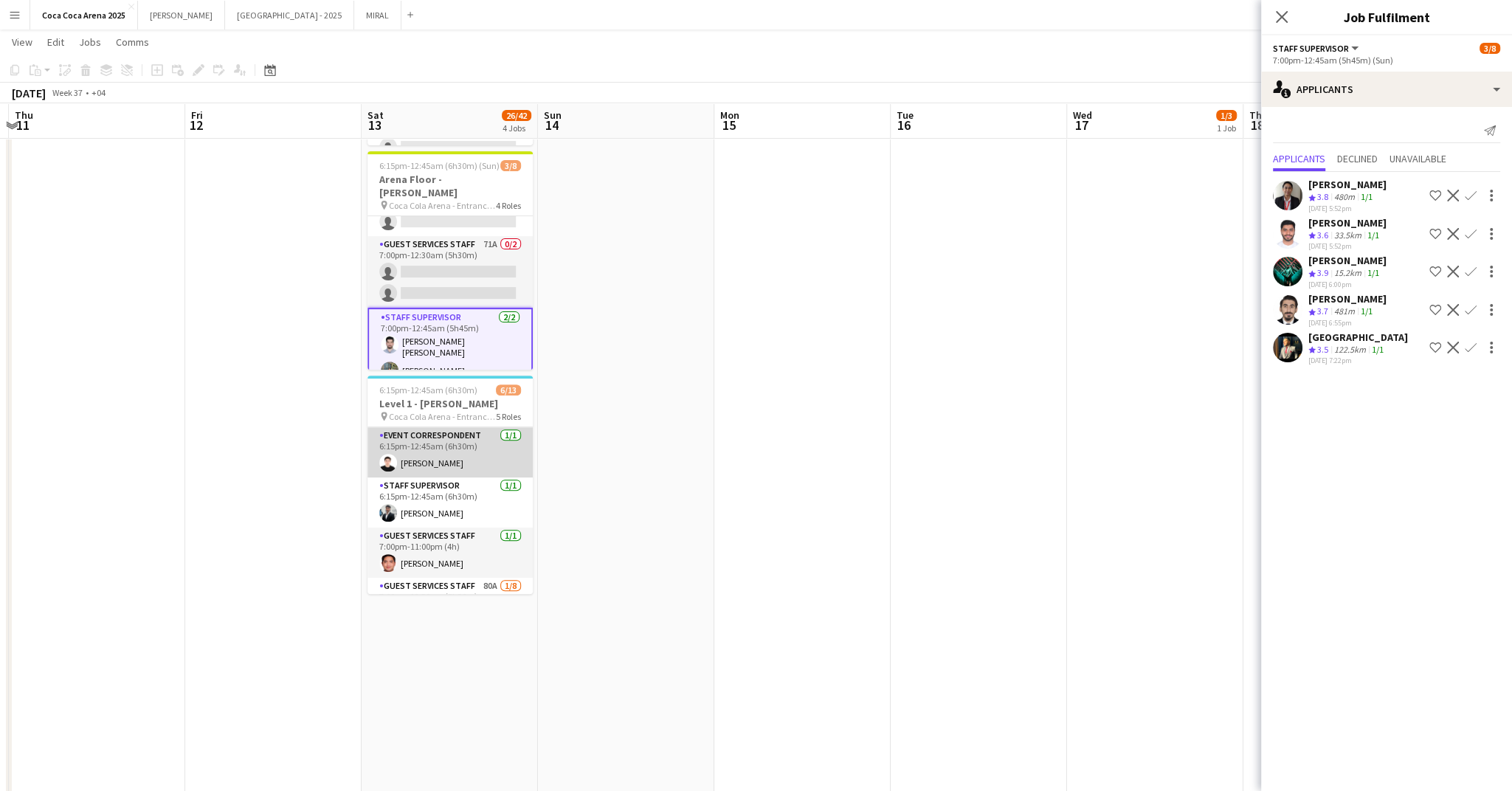
click at [449, 430] on app-card-role "Event Correspondent 1/1 6:15pm-12:45am (6h30m) Sarah Moubarak" at bounding box center [451, 452] width 166 height 50
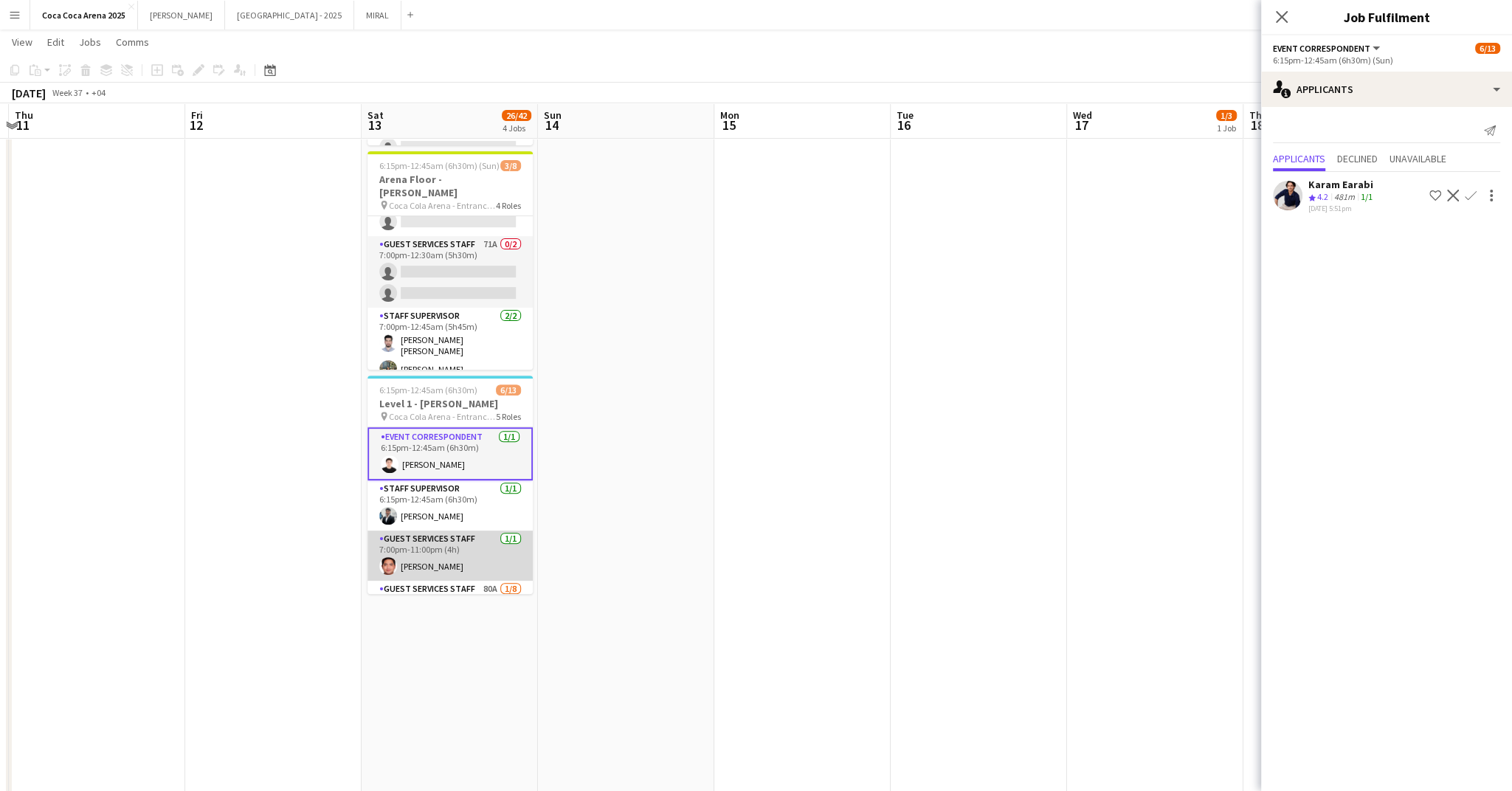
click at [426, 543] on app-card-role "Guest Services Staff 1/1 7:00pm-11:00pm (4h) Patrick Dominique Castro" at bounding box center [451, 555] width 166 height 50
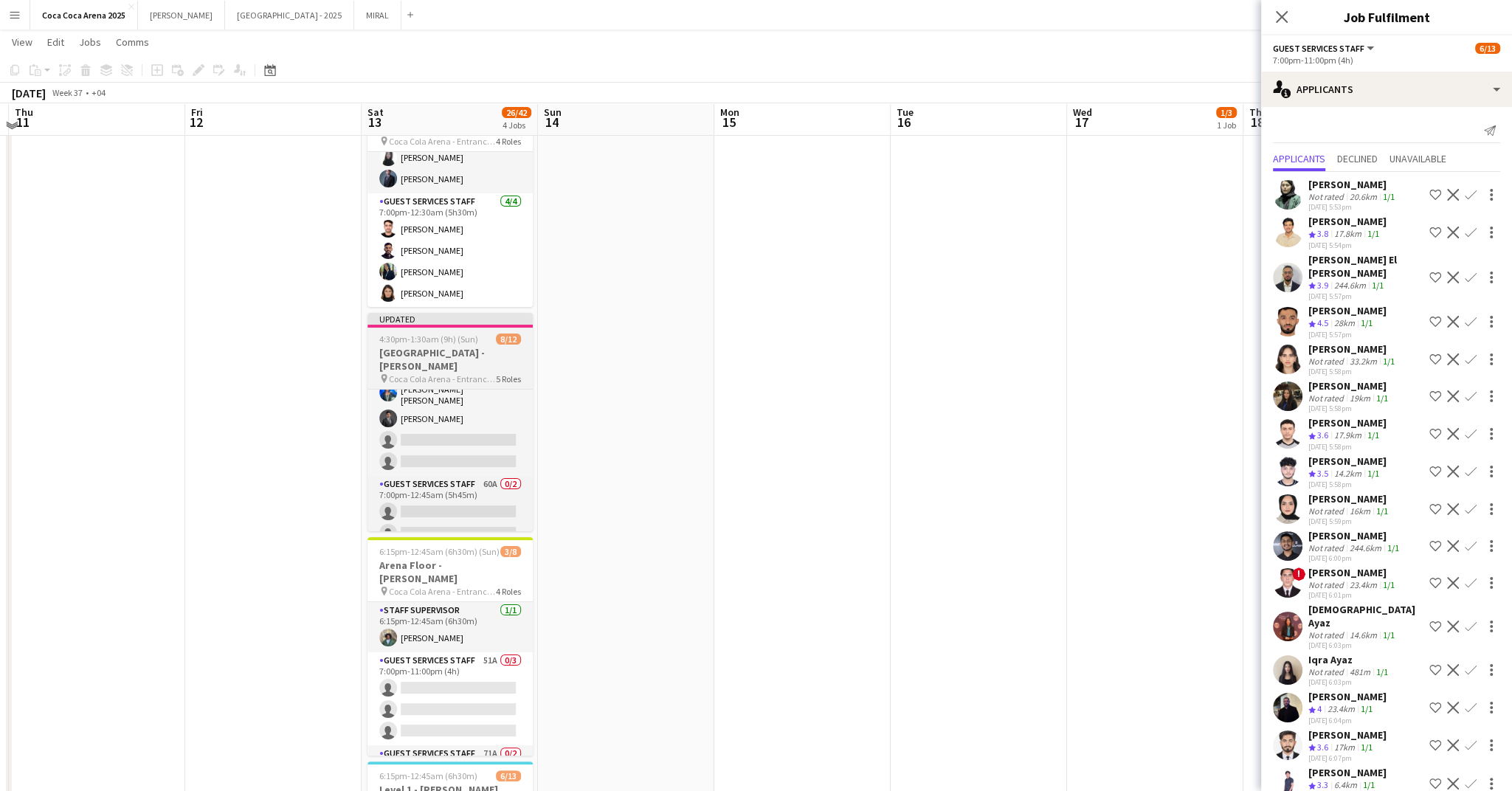
scroll to position [79, 0]
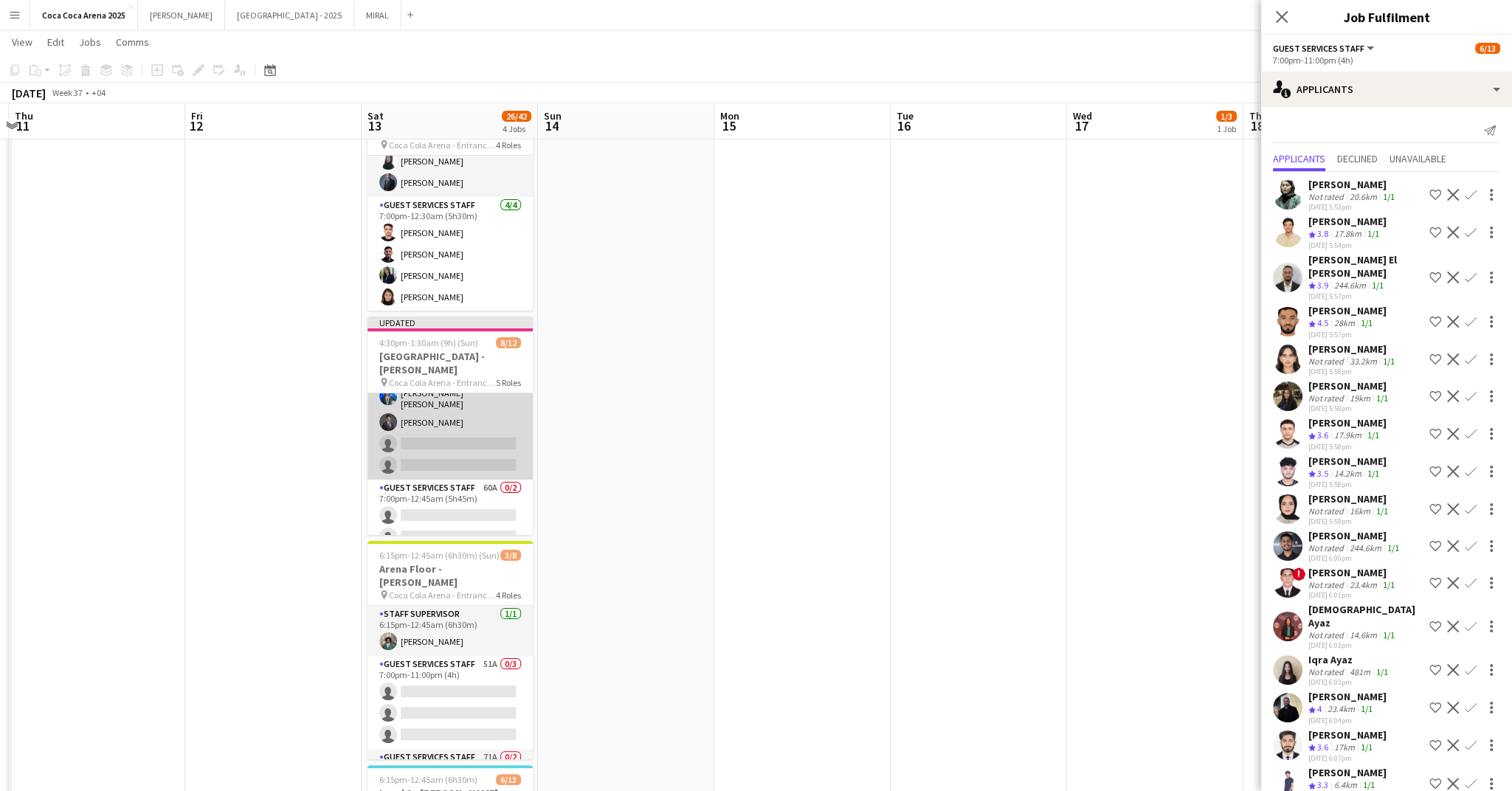
click at [442, 414] on app-card-role "Guest Services Staff 54A 5/7 7:00pm-11:00pm (4h) Humayra Jahid Lateitia D’silva…" at bounding box center [451, 387] width 166 height 183
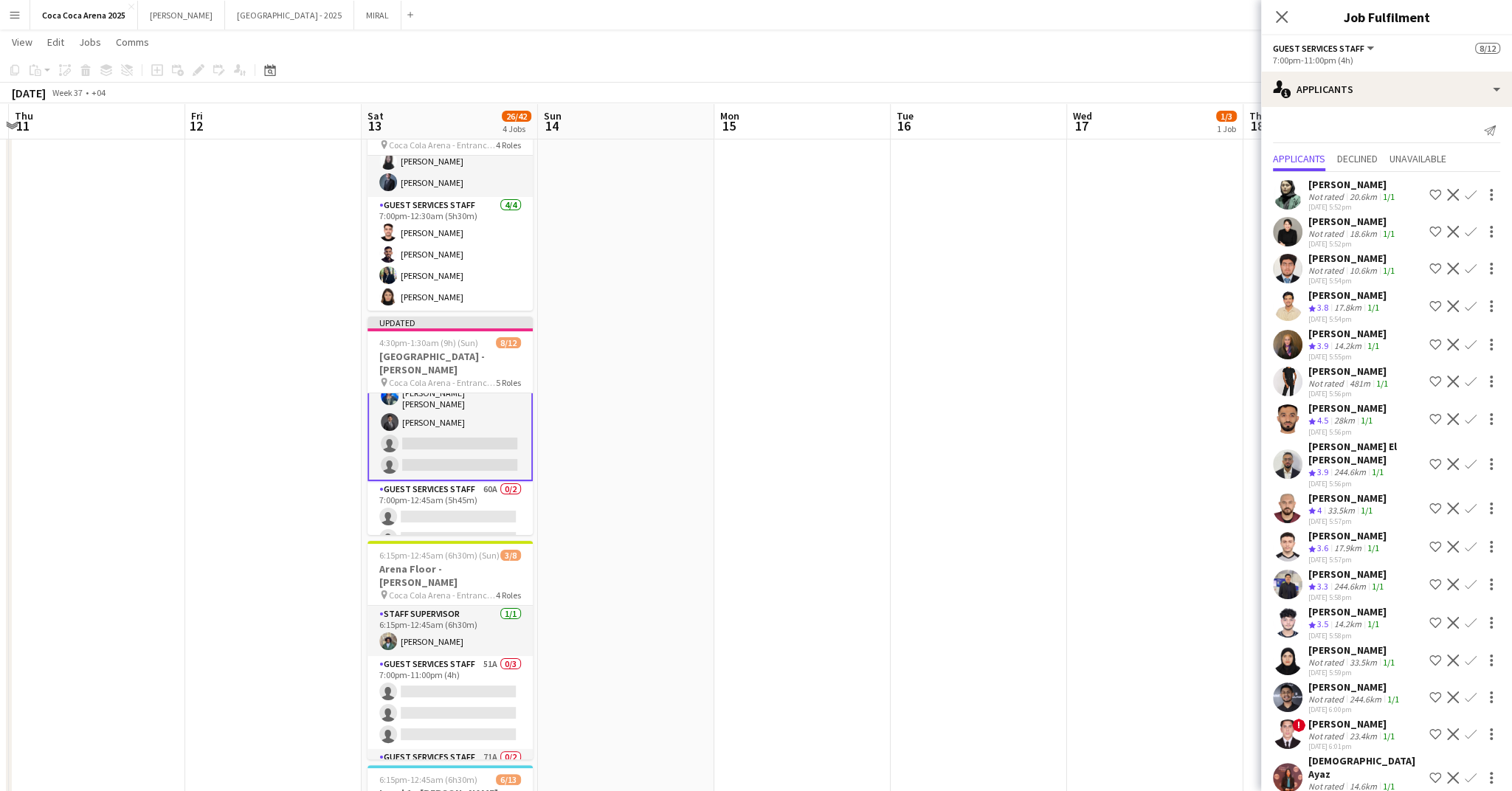
click at [442, 414] on app-card-role "Guest Services Staff 54A 5/7 7:00pm-11:00pm (4h) Humayra Jahid Lateitia D’silva…" at bounding box center [451, 388] width 166 height 186
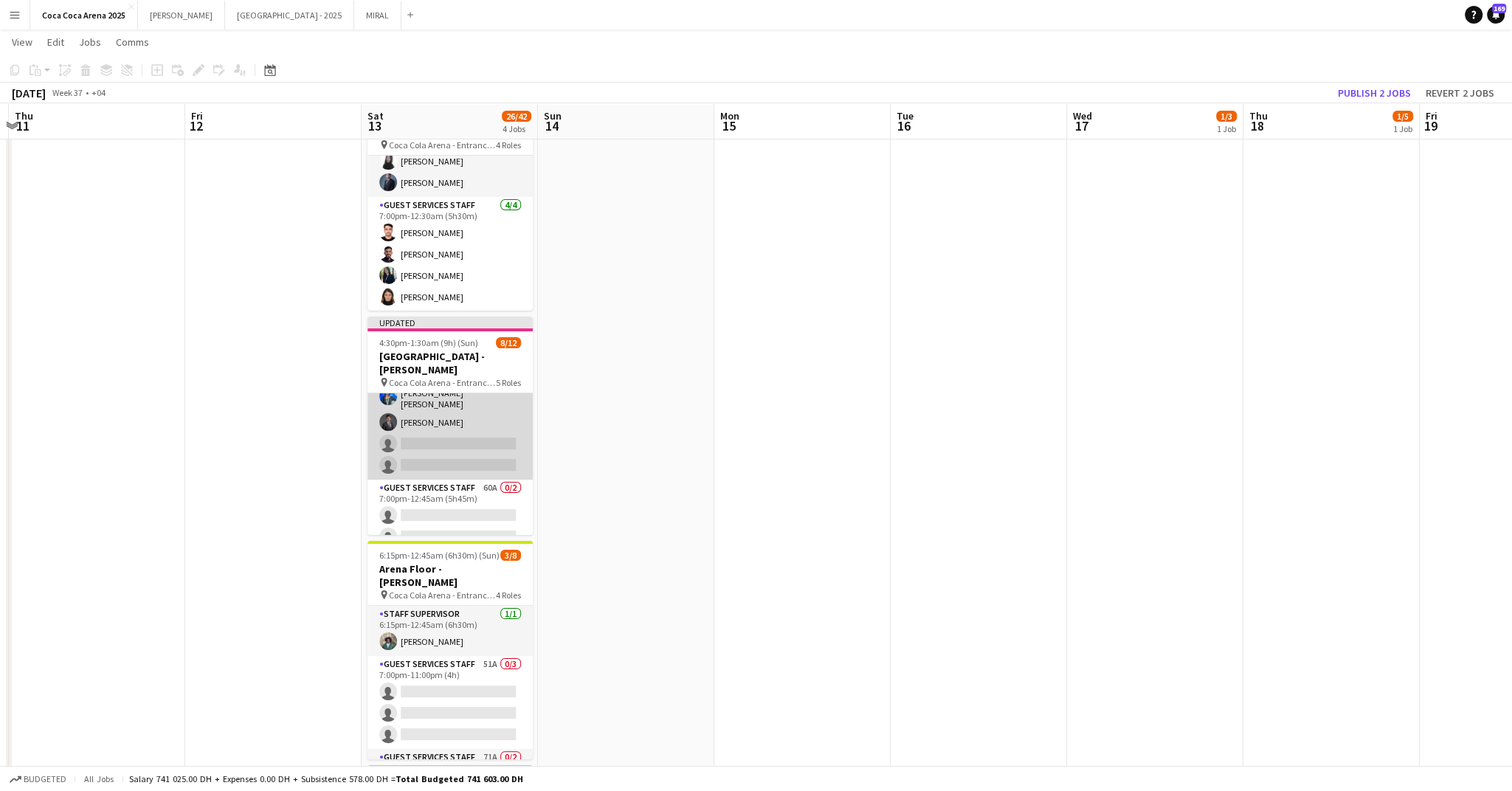
click at [426, 398] on app-card-role "Guest Services Staff 54A 5/7 7:00pm-11:00pm (4h) Humayra Jahid Lateitia D’silva…" at bounding box center [451, 387] width 166 height 183
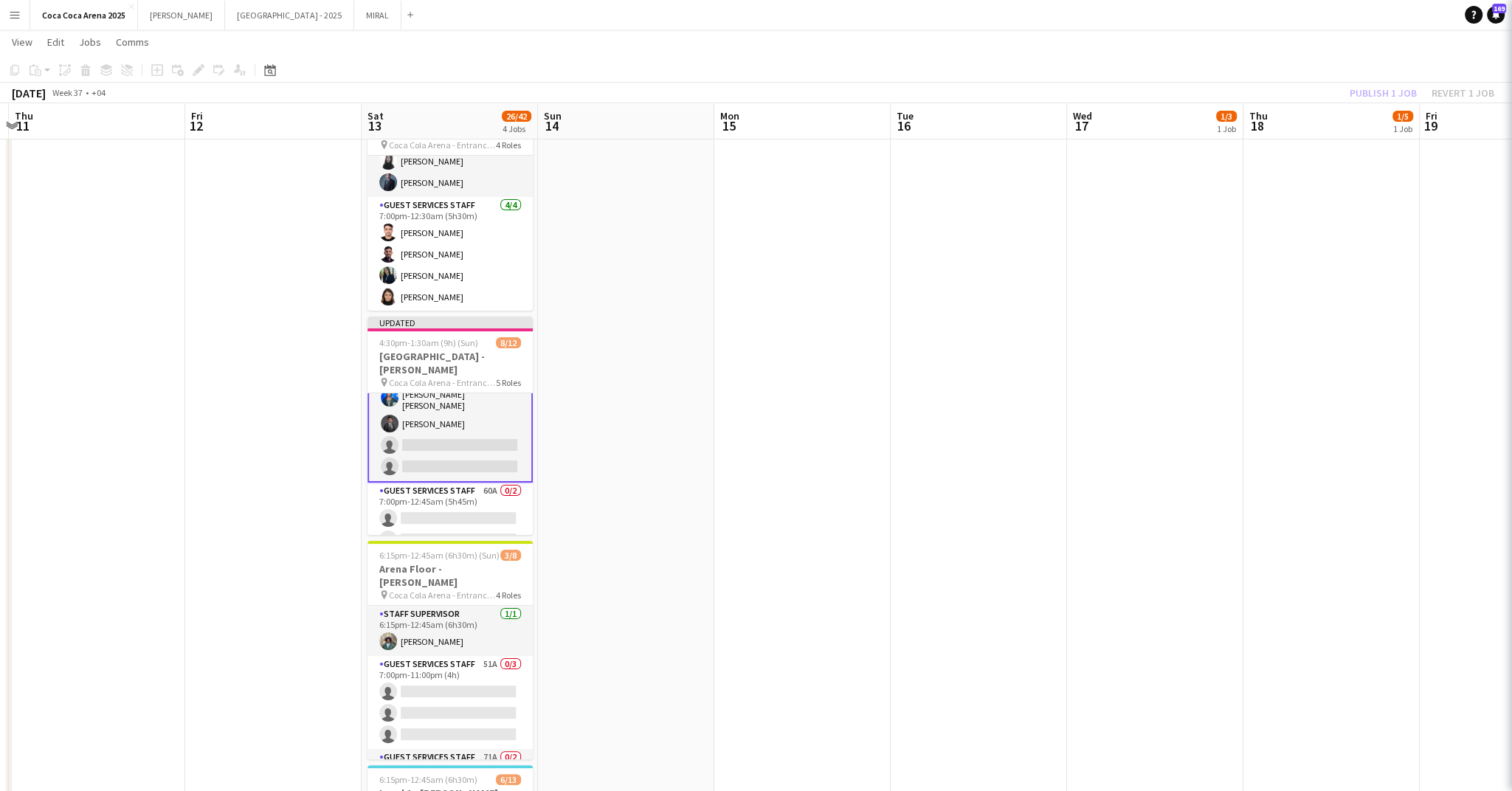
scroll to position [203, 0]
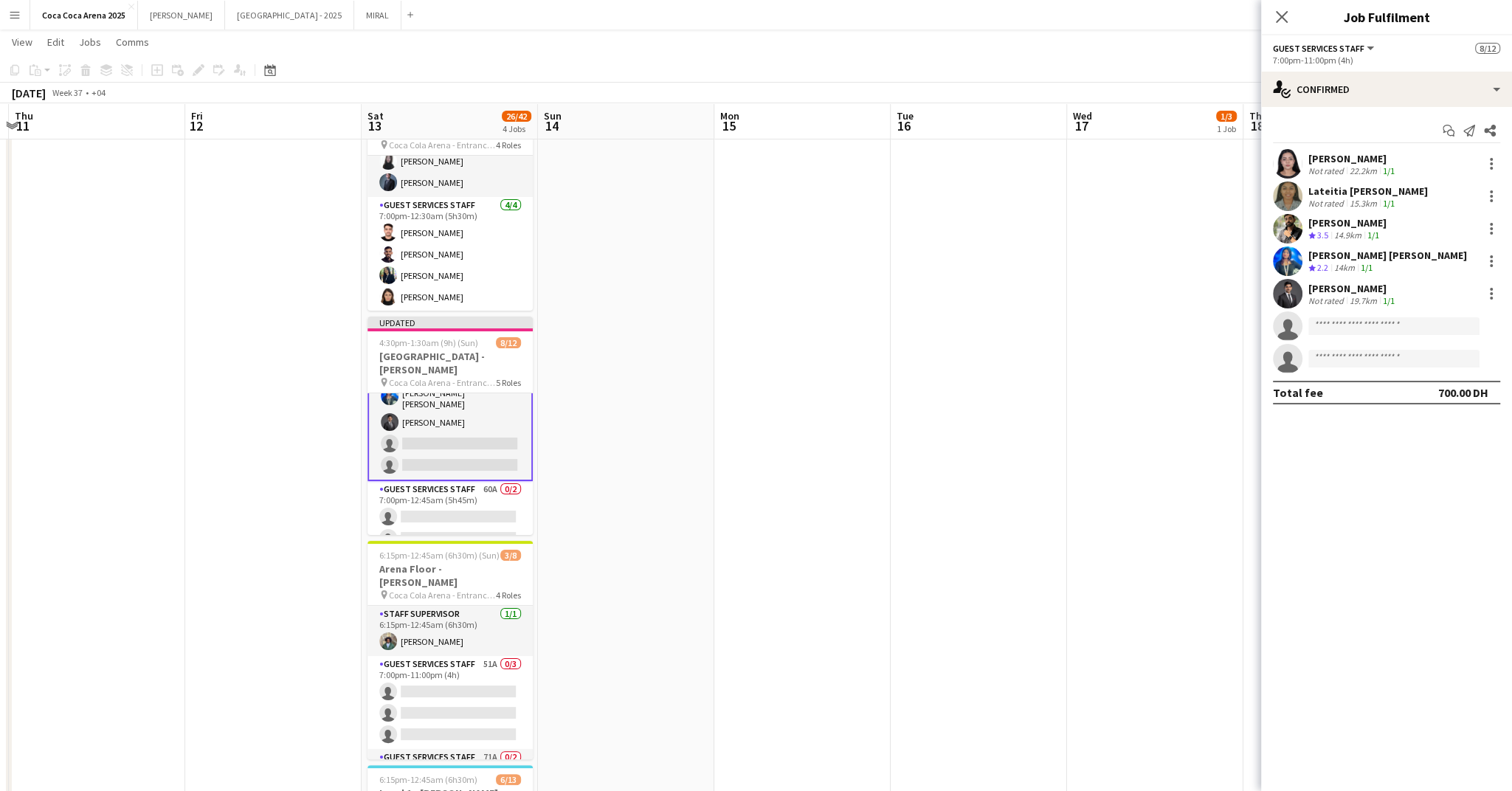
click at [447, 443] on app-card-role "Guest Services Staff 54A 5/7 7:00pm-11:00pm (4h) Humayra Jahid Lateitia D’silva…" at bounding box center [451, 388] width 166 height 186
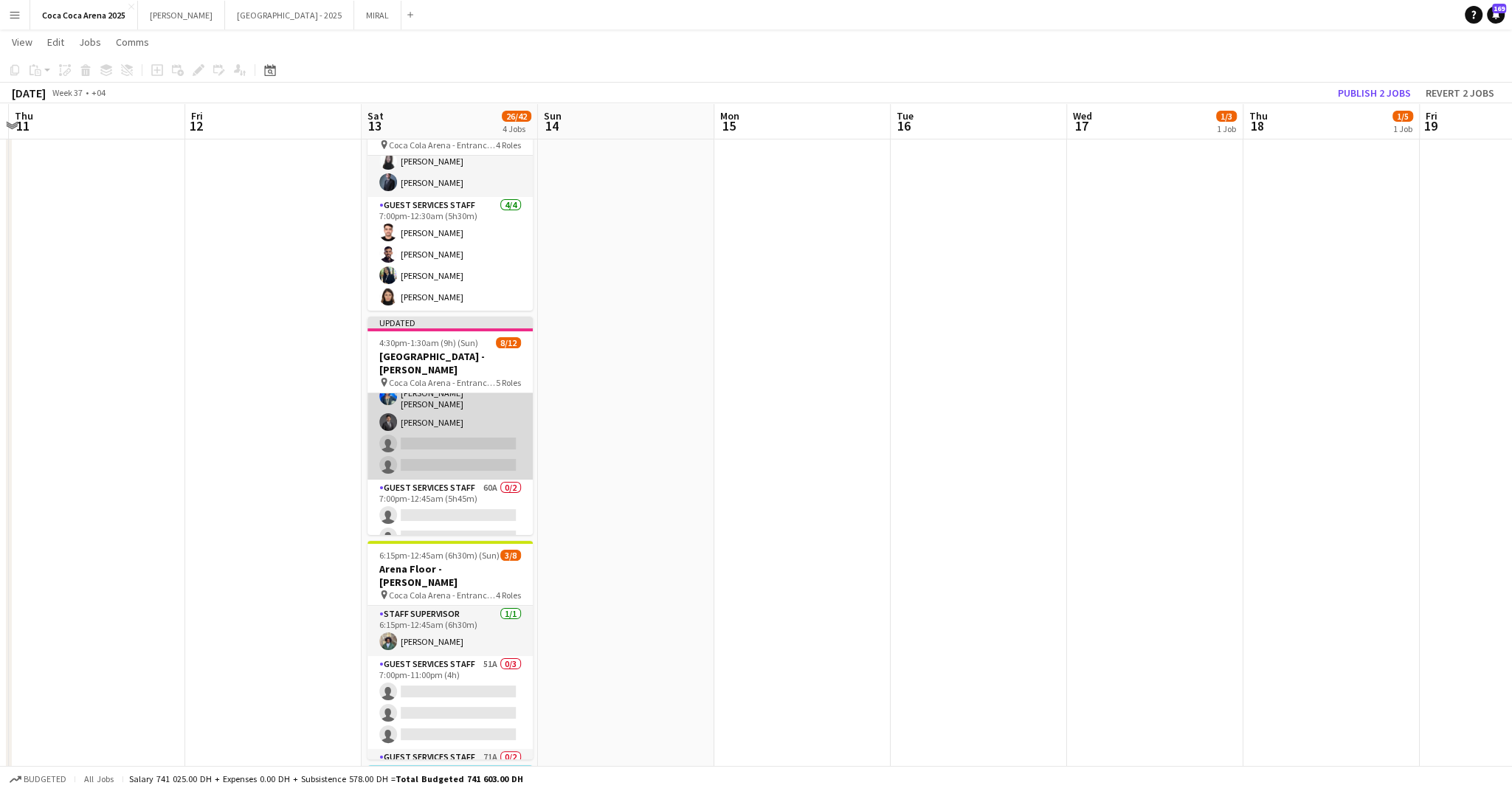
click at [447, 443] on app-card-role "Guest Services Staff 54A 5/7 7:00pm-11:00pm (4h) Humayra Jahid Lateitia D’silva…" at bounding box center [451, 387] width 166 height 183
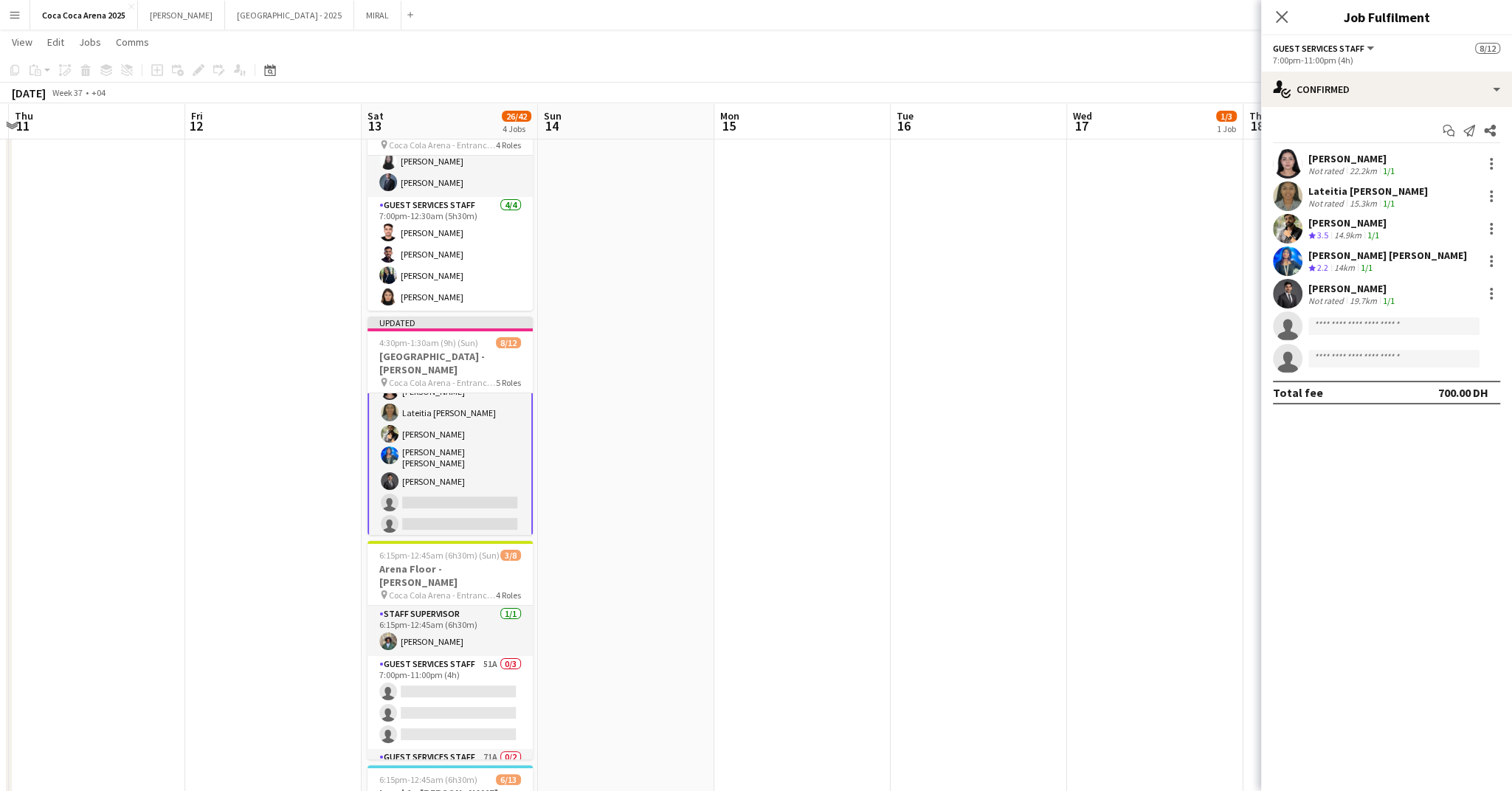
scroll to position [149, 0]
click at [1364, 92] on div "single-neutral-actions-check-2 Confirmed" at bounding box center [1386, 89] width 251 height 36
click at [1423, 234] on span "Applicants" at bounding box center [1420, 240] width 46 height 13
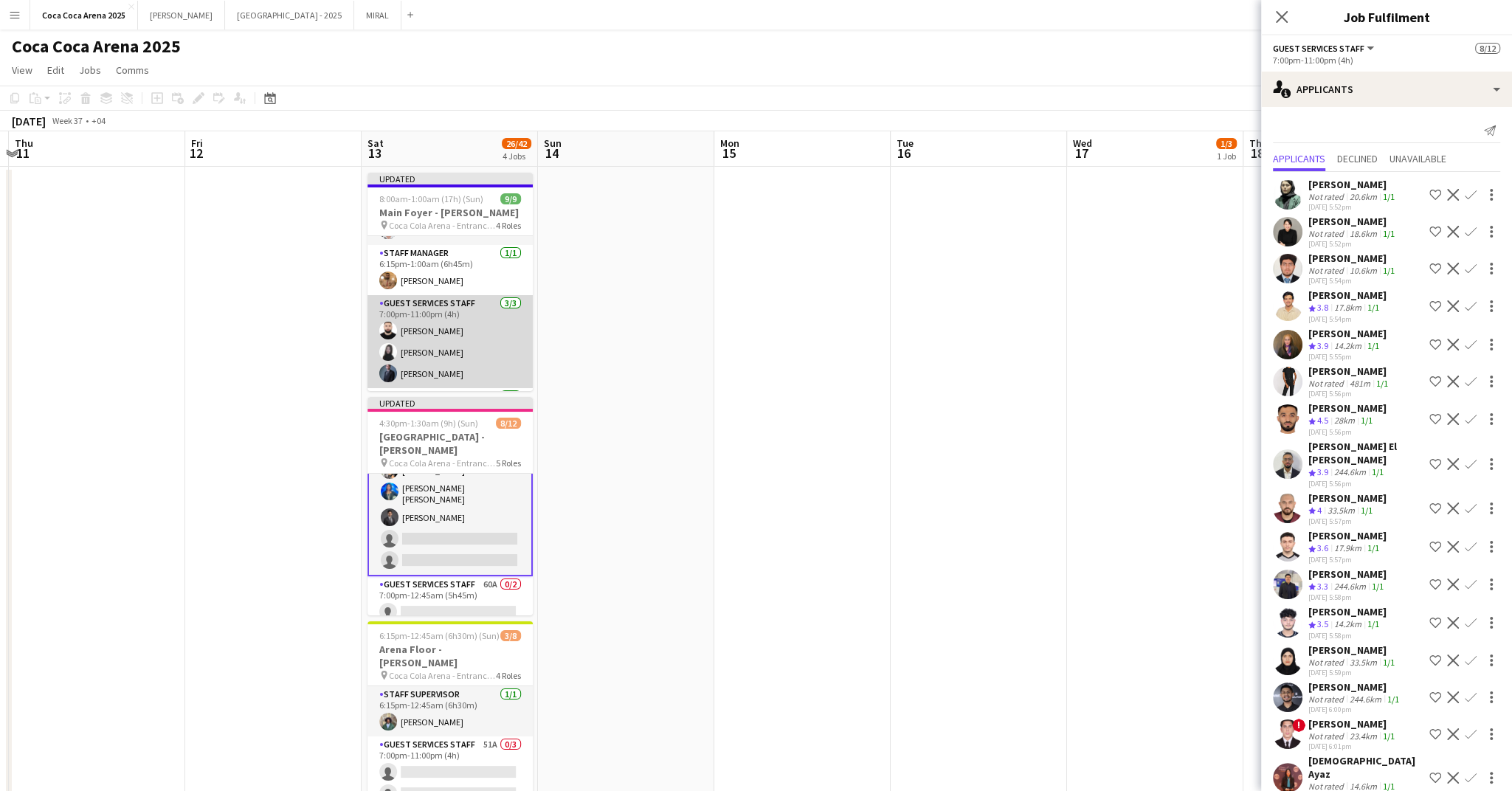
scroll to position [48, 0]
click at [443, 366] on app-card-role "Guest Services Staff 3/3 7:00pm-11:00pm (4h) Haitham Hammoud Kate Siron Tammam …" at bounding box center [451, 335] width 166 height 93
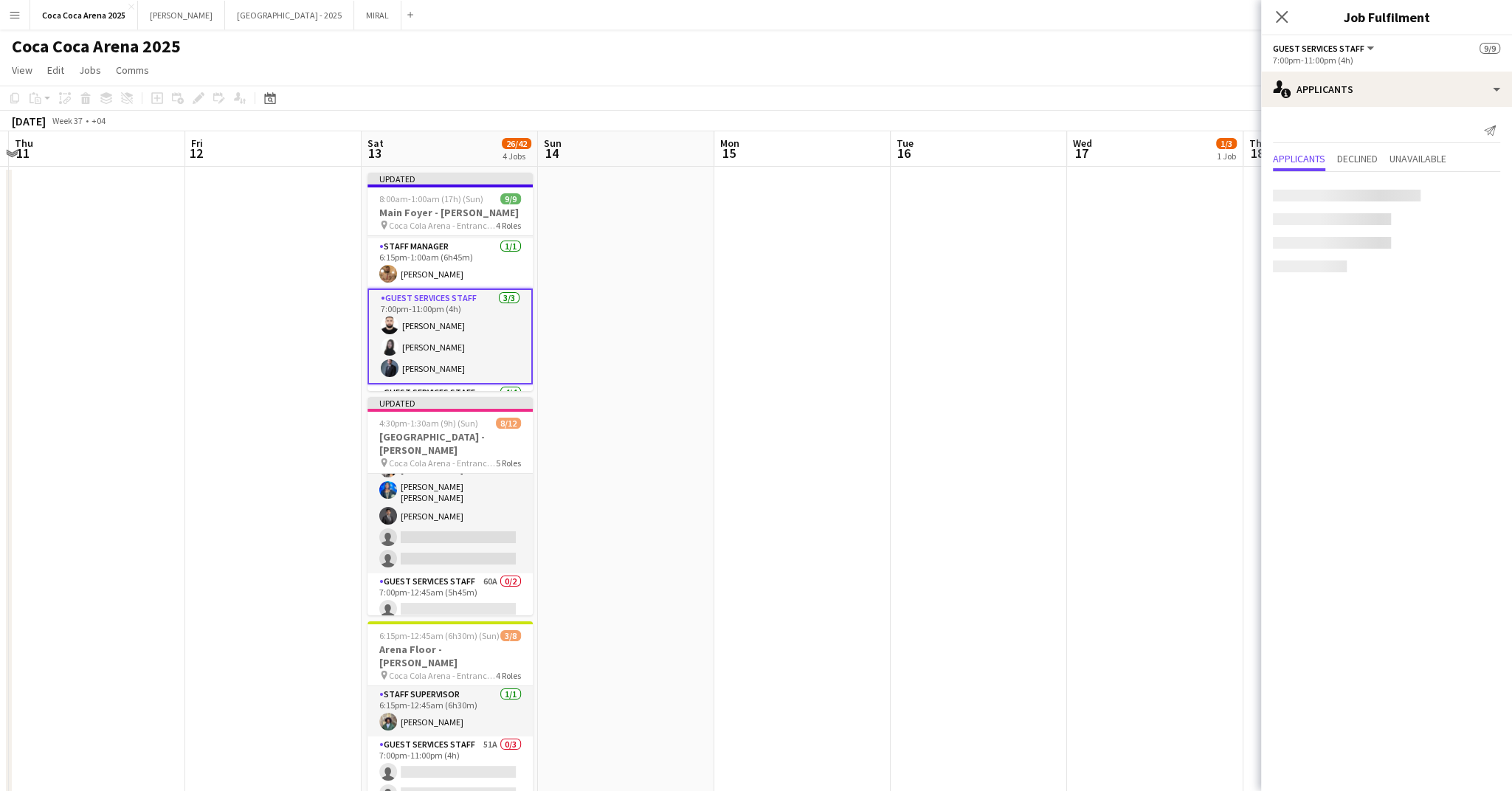
scroll to position [187, 0]
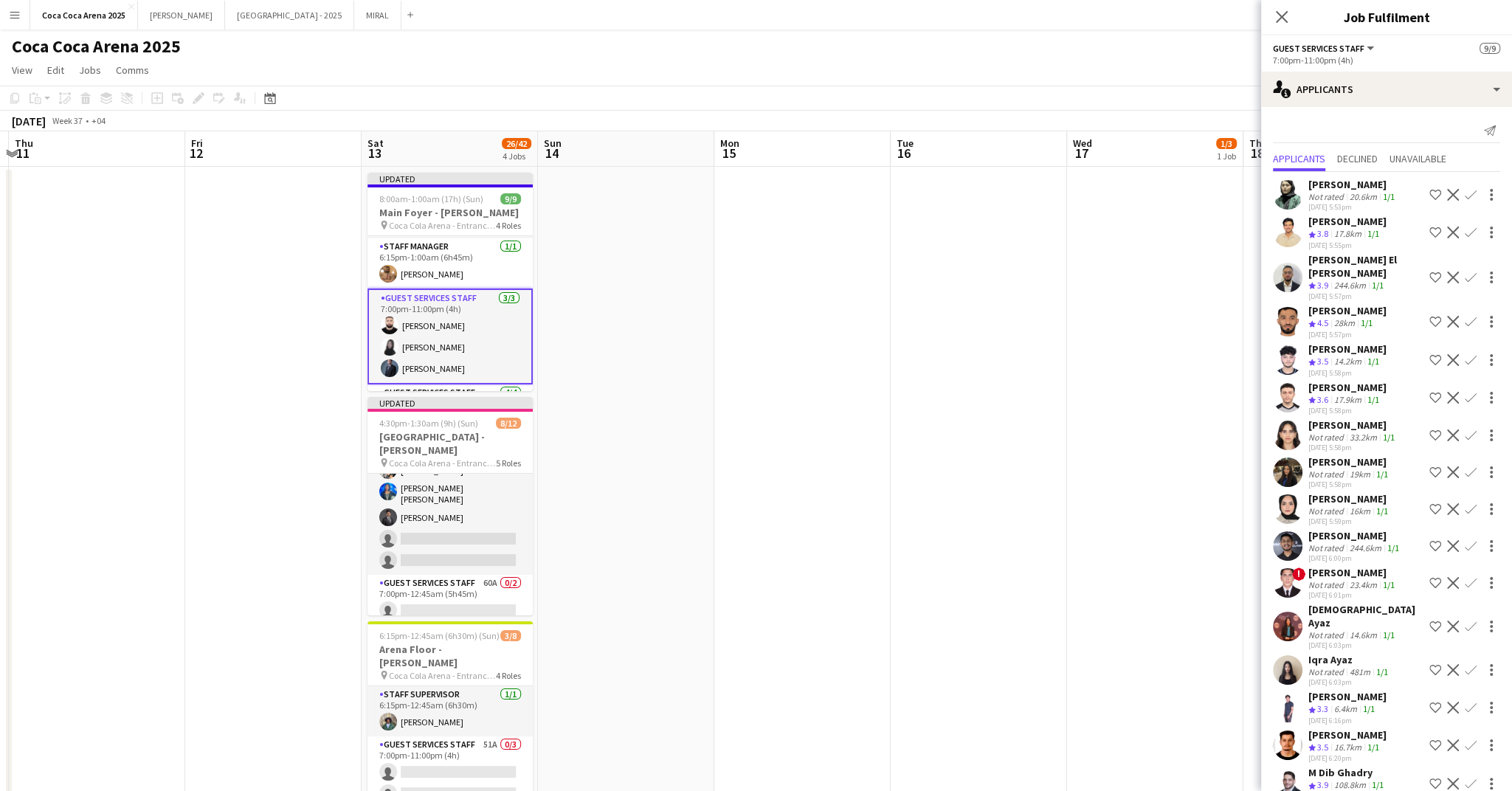
click at [439, 344] on app-card-role "Guest Services Staff 3/3 7:00pm-11:00pm (4h) Haitham Hammoud Kate Siron Tammam …" at bounding box center [451, 336] width 166 height 96
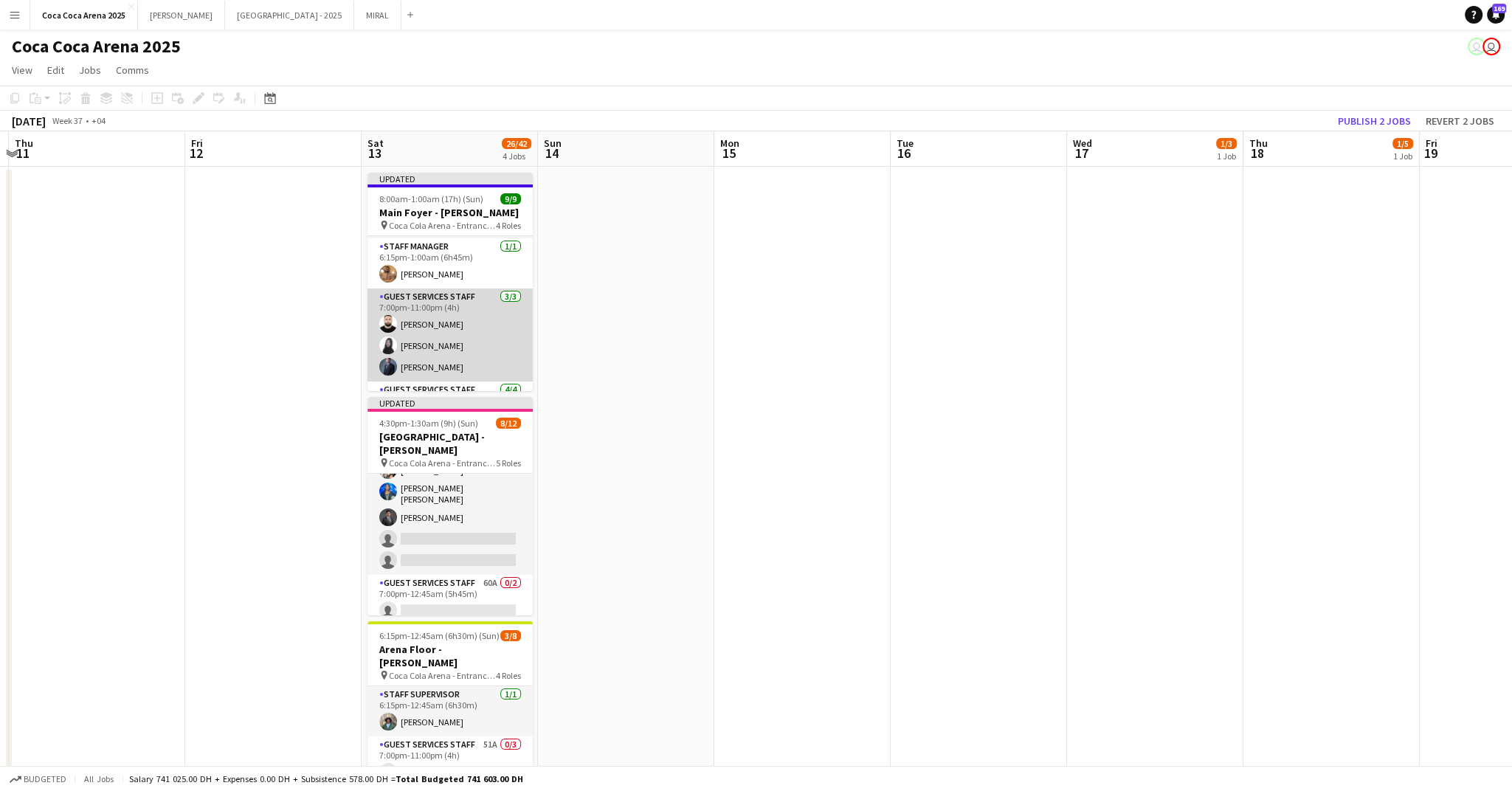
click at [427, 295] on app-card-role "Guest Services Staff 3/3 7:00pm-11:00pm (4h) Haitham Hammoud Kate Siron Tammam …" at bounding box center [451, 335] width 166 height 93
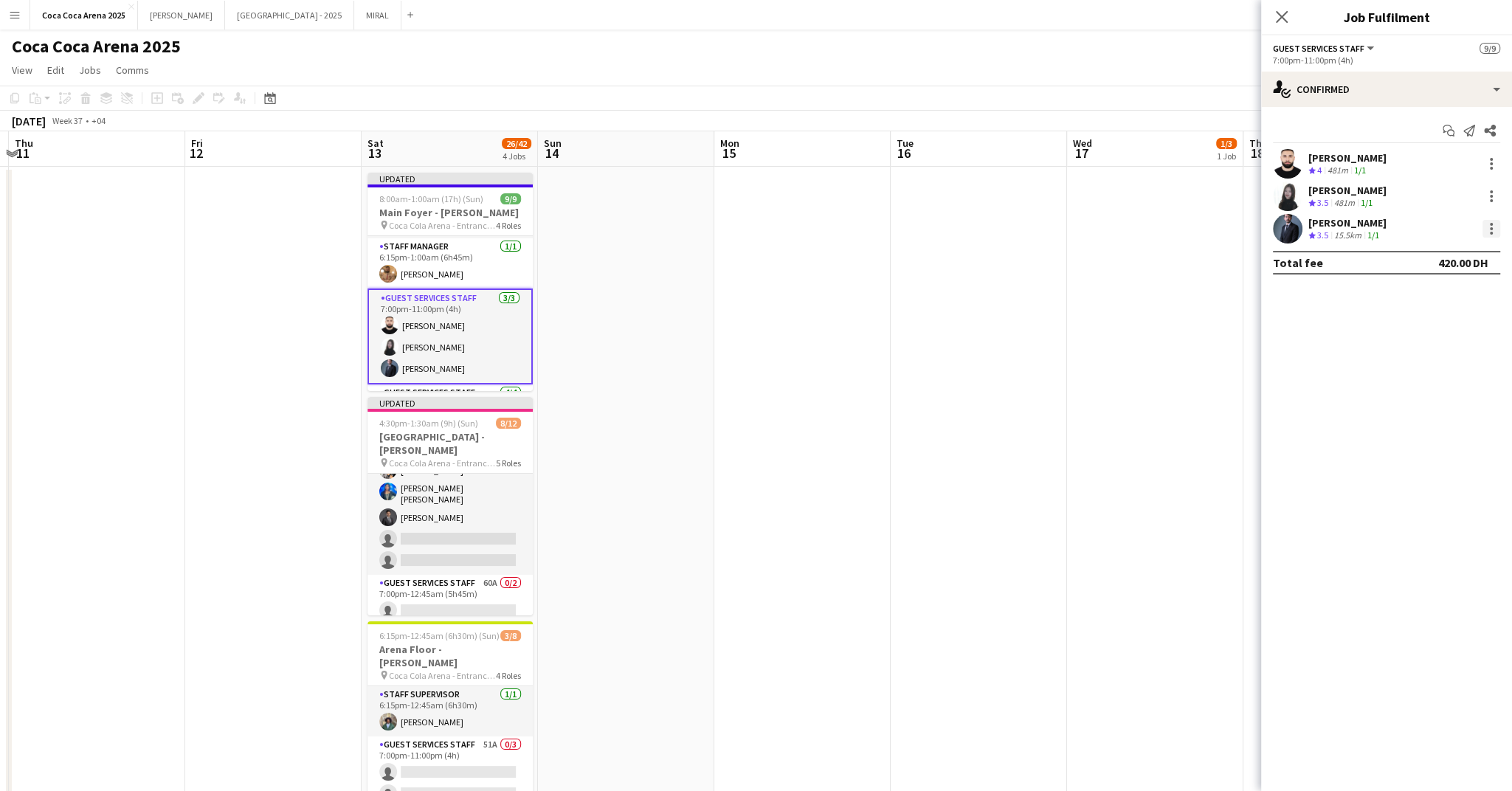
click at [1494, 227] on div at bounding box center [1492, 229] width 18 height 18
click at [1448, 294] on span "Switch crew" at bounding box center [1428, 291] width 63 height 12
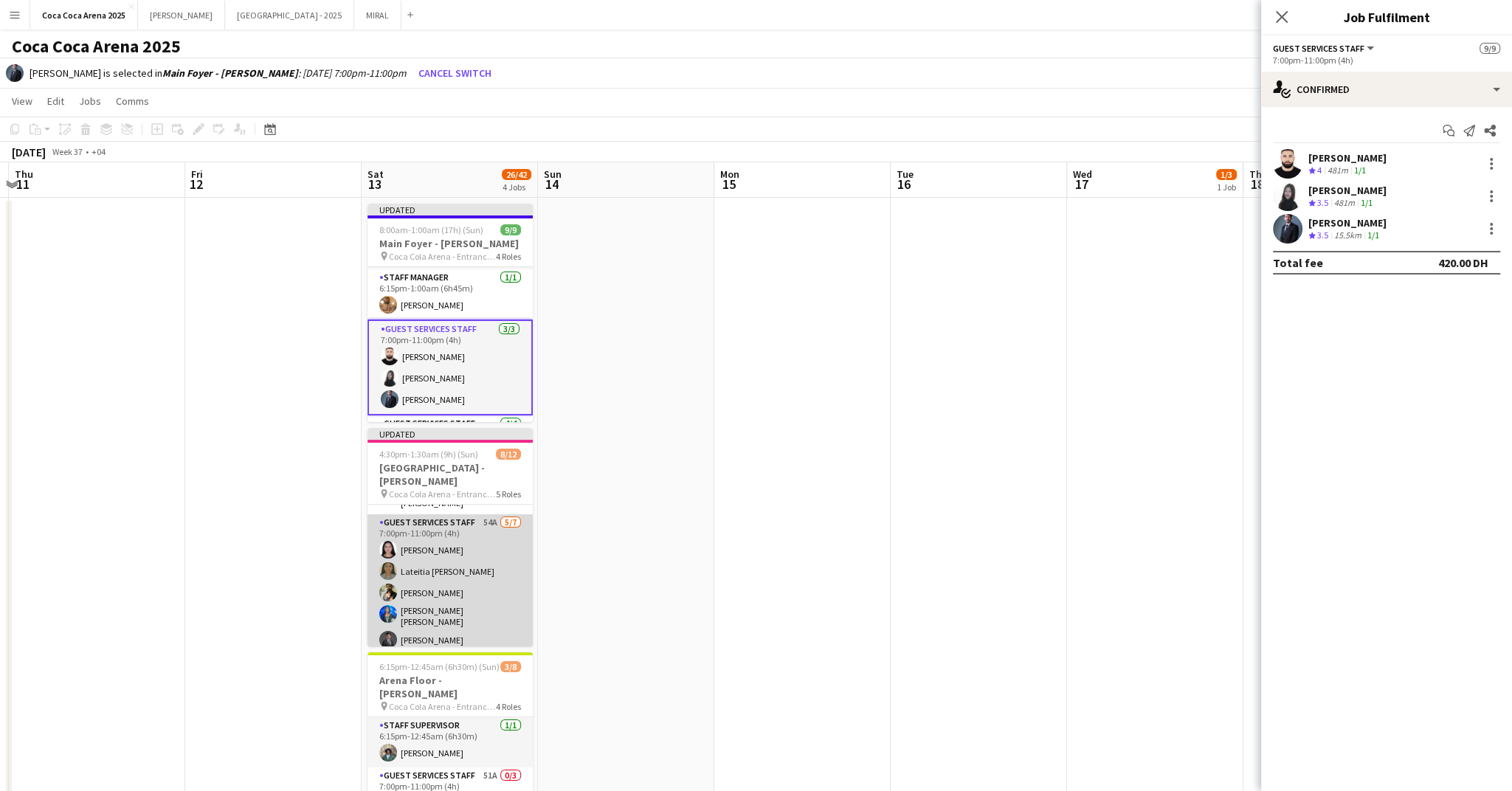
scroll to position [85, 0]
click at [467, 538] on app-card-role "Guest Services Staff 54A 5/7 7:00pm-11:00pm (4h) Humayra Jahid Lateitia D’silva…" at bounding box center [451, 616] width 166 height 183
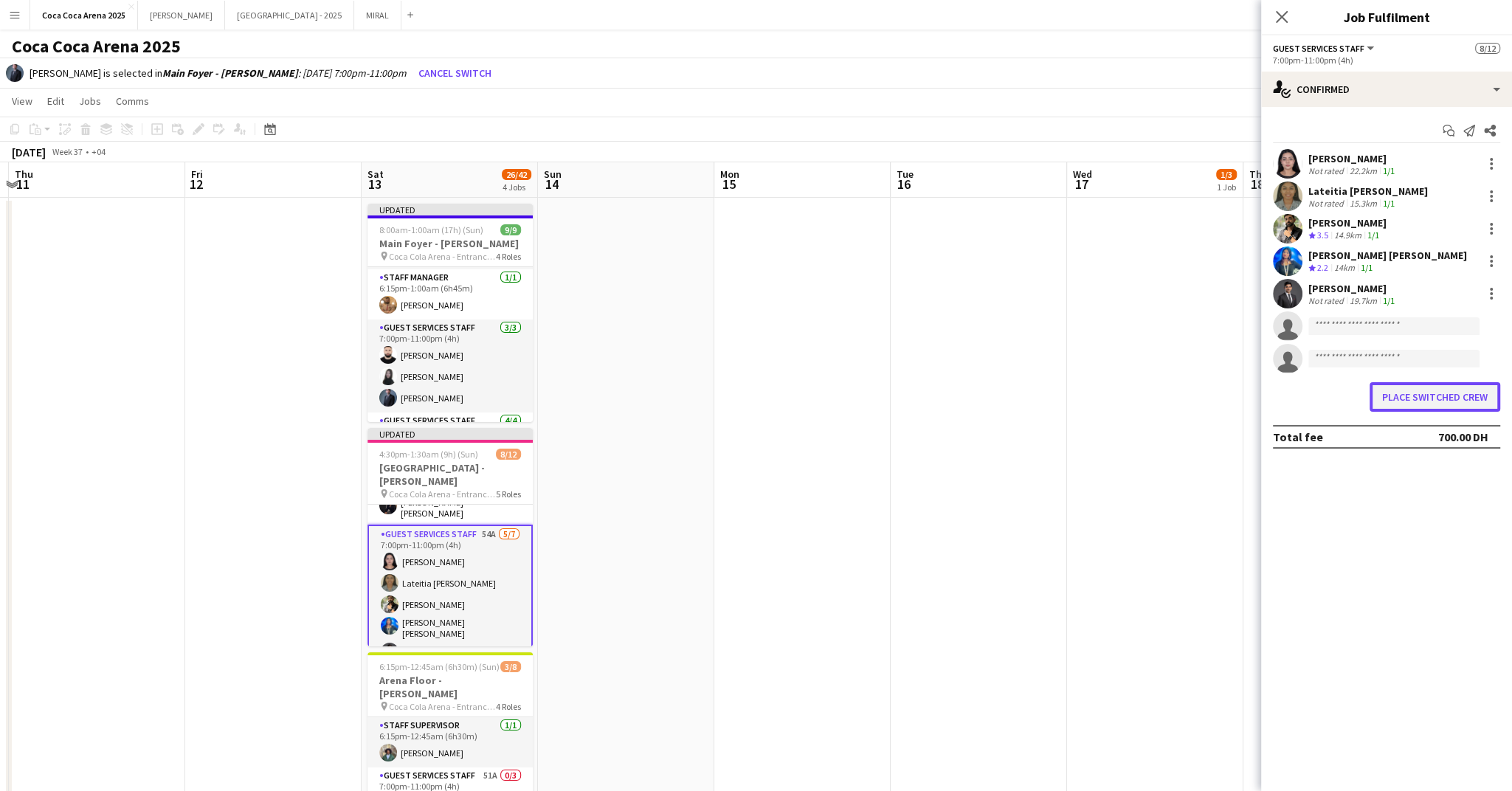
click at [1449, 398] on button "Place switched crew" at bounding box center [1435, 397] width 131 height 29
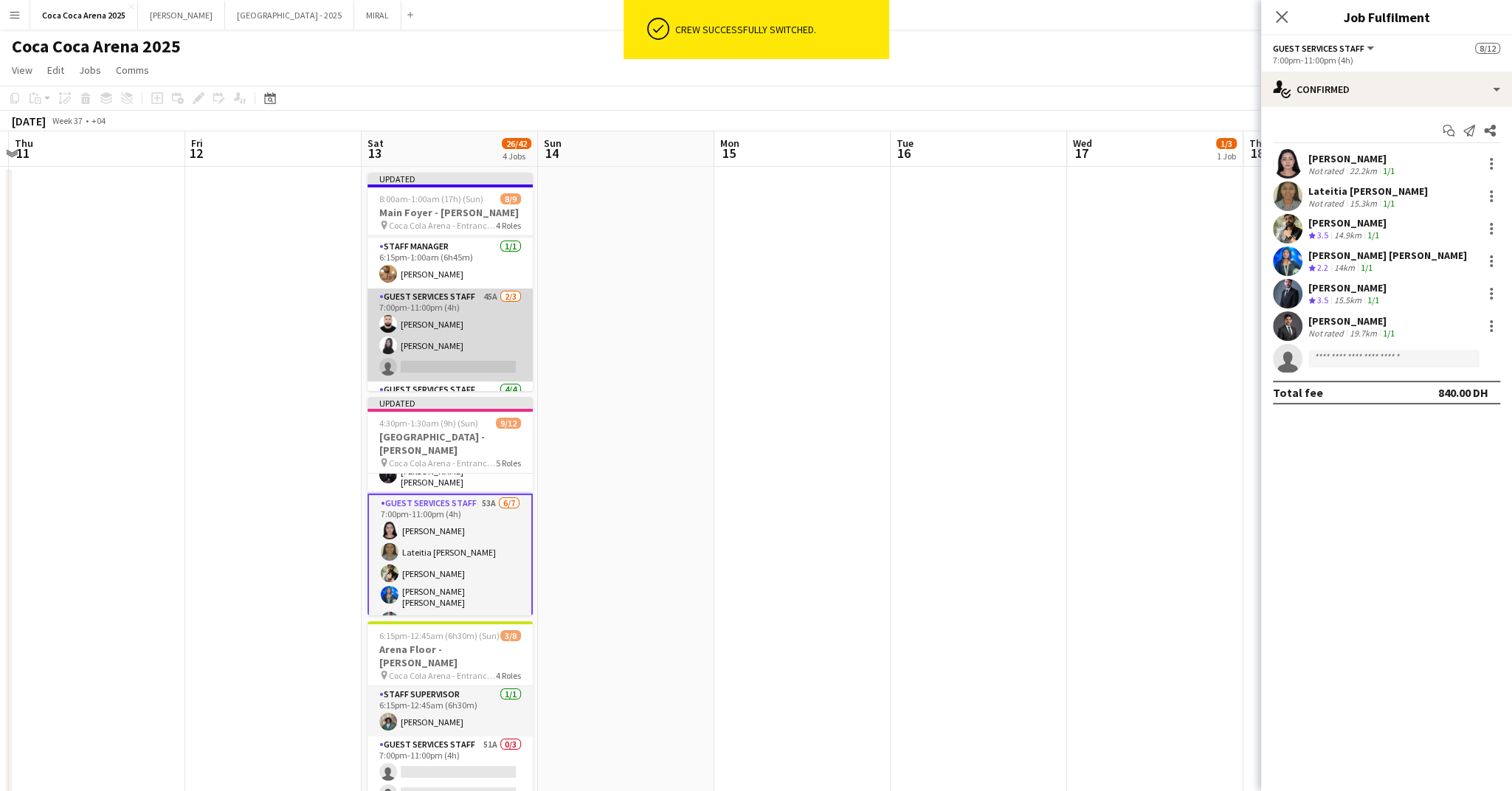
click at [473, 364] on app-card-role "Guest Services Staff 45A 2/3 7:00pm-11:00pm (4h) Haitham Hammoud Kate Siron sin…" at bounding box center [451, 335] width 166 height 93
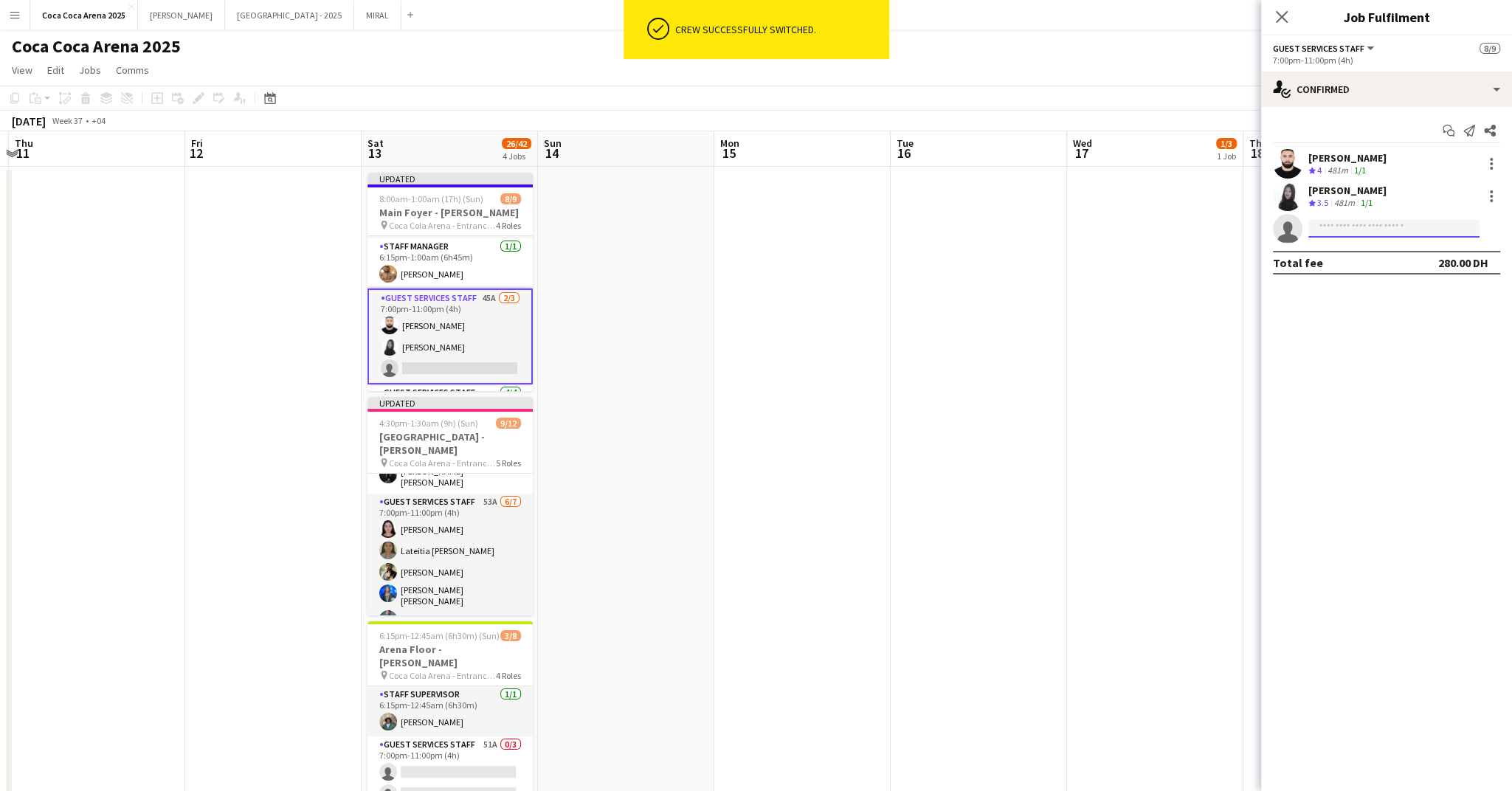
click at [1354, 231] on input at bounding box center [1393, 229] width 171 height 18
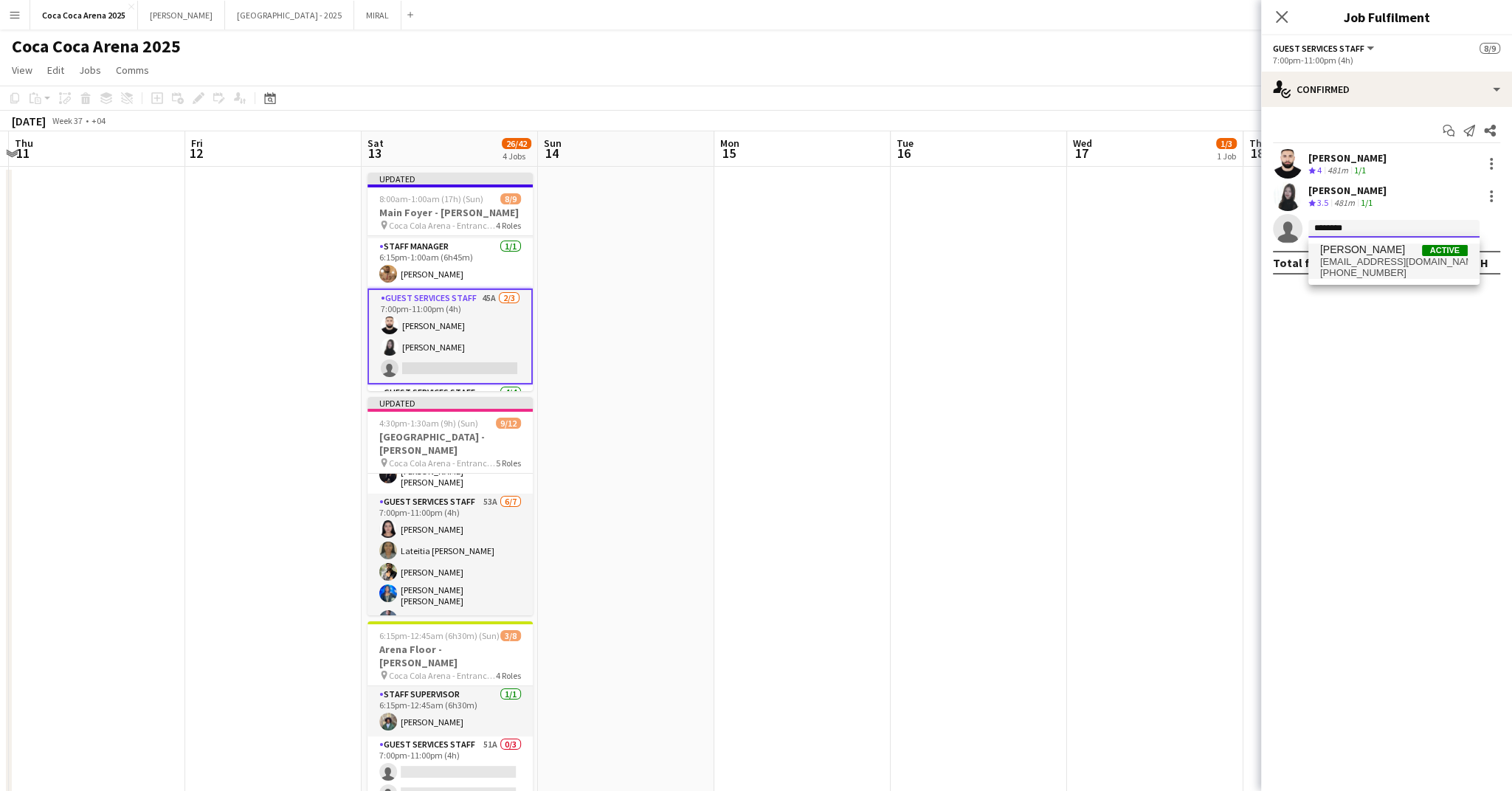
type input "********"
click at [1350, 256] on span "joodsteph@gmail.com" at bounding box center [1394, 262] width 148 height 12
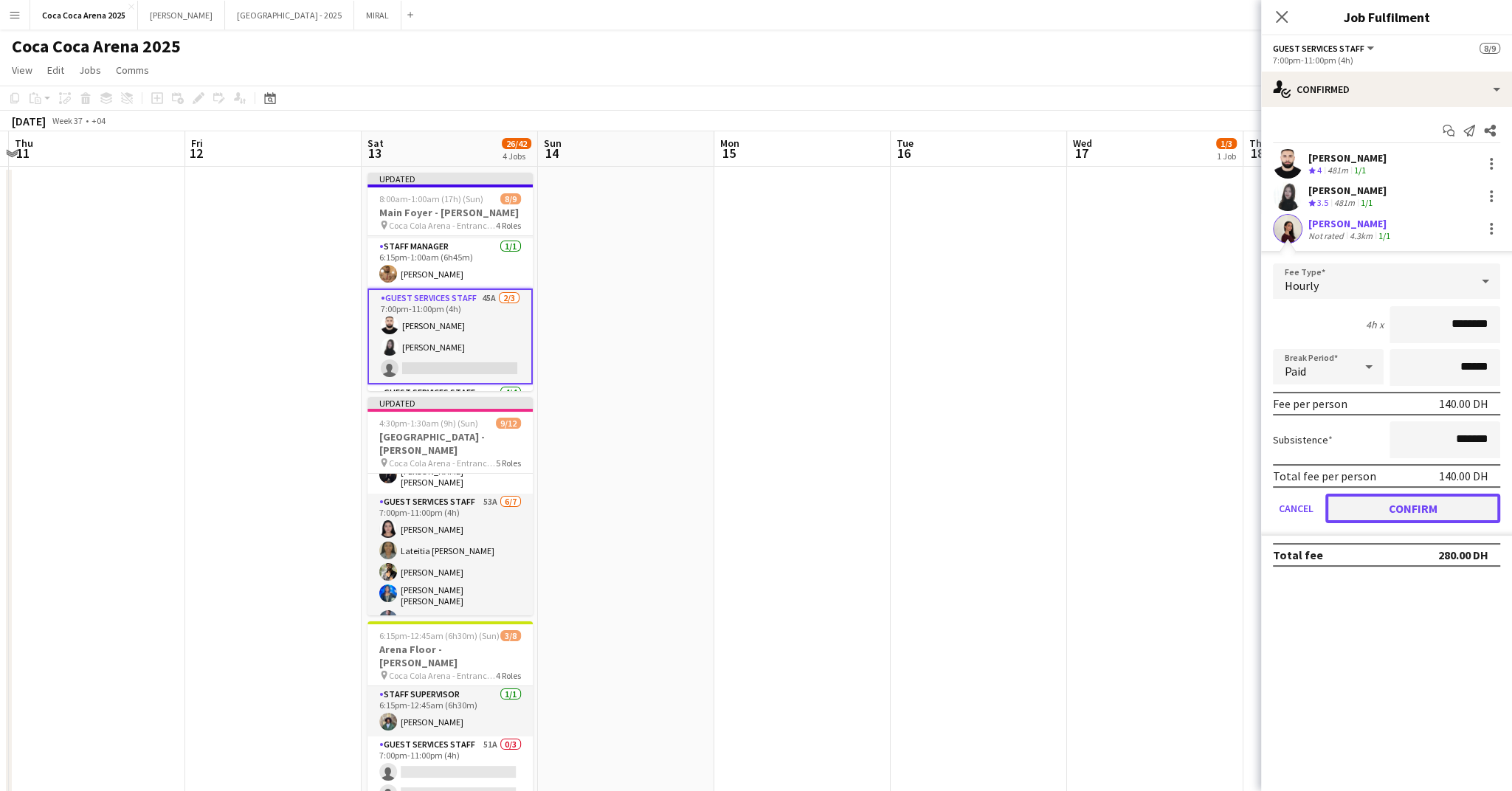
click at [1410, 495] on button "Confirm" at bounding box center [1412, 508] width 175 height 29
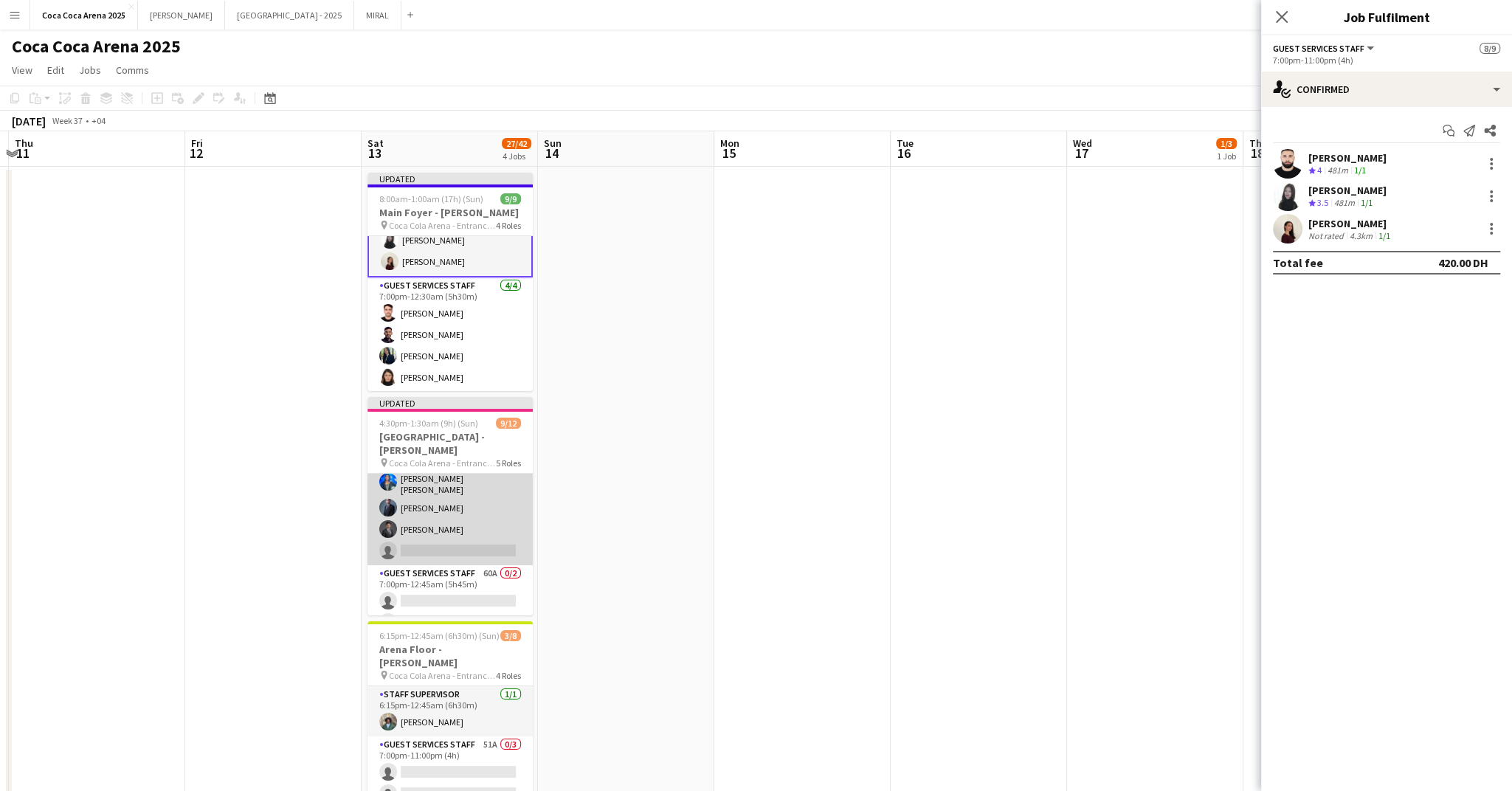
scroll to position [199, 0]
click at [437, 526] on app-card-role "Guest Services Staff 53A 6/7 7:00pm-11:00pm (4h) Humayra Jahid Lateitia D’silva…" at bounding box center [451, 470] width 166 height 183
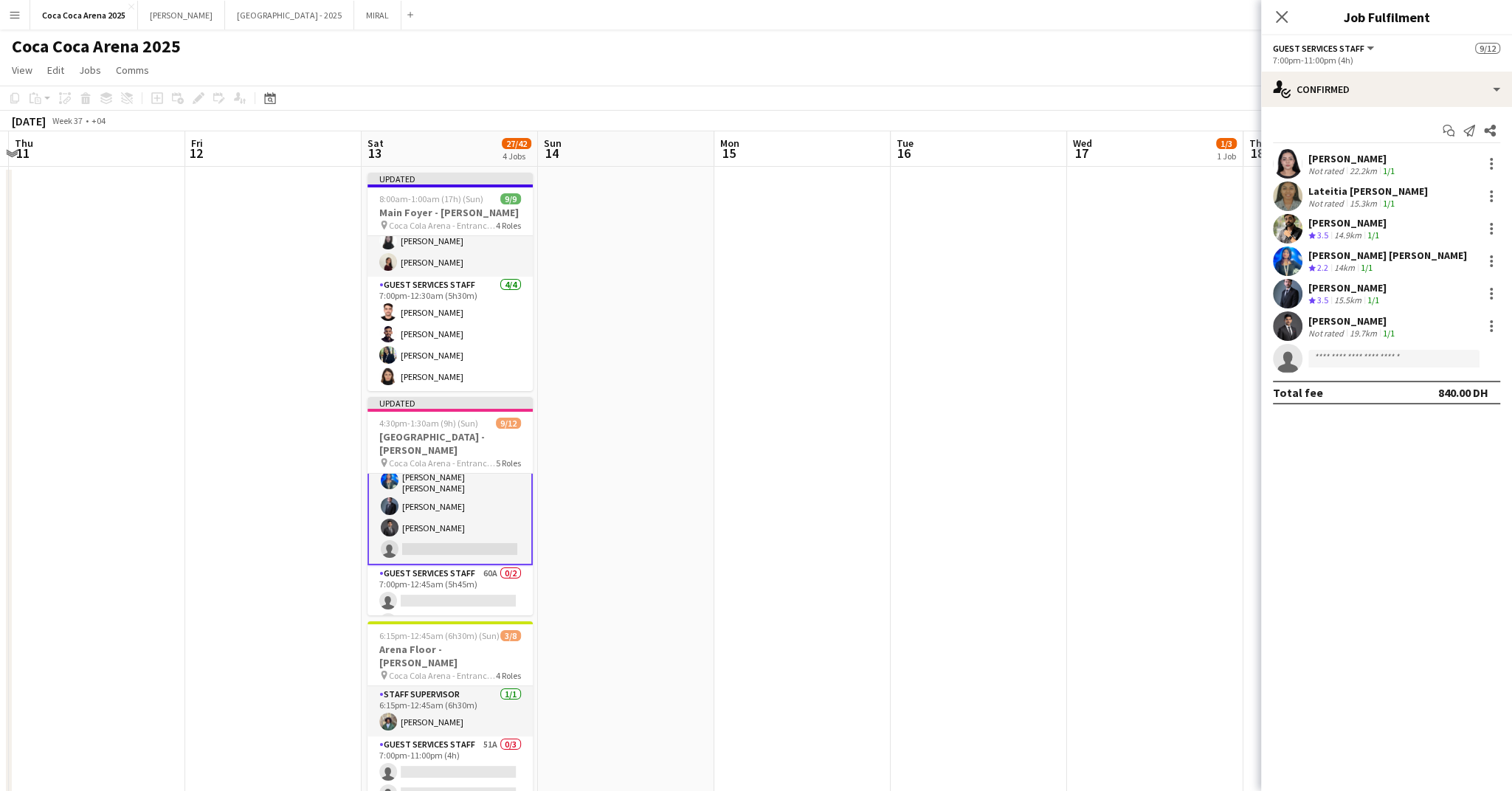
scroll to position [201, 0]
click at [1399, 361] on input at bounding box center [1393, 359] width 171 height 18
type input "****"
click at [1377, 392] on span "loislah799@gmail.com" at bounding box center [1394, 391] width 148 height 12
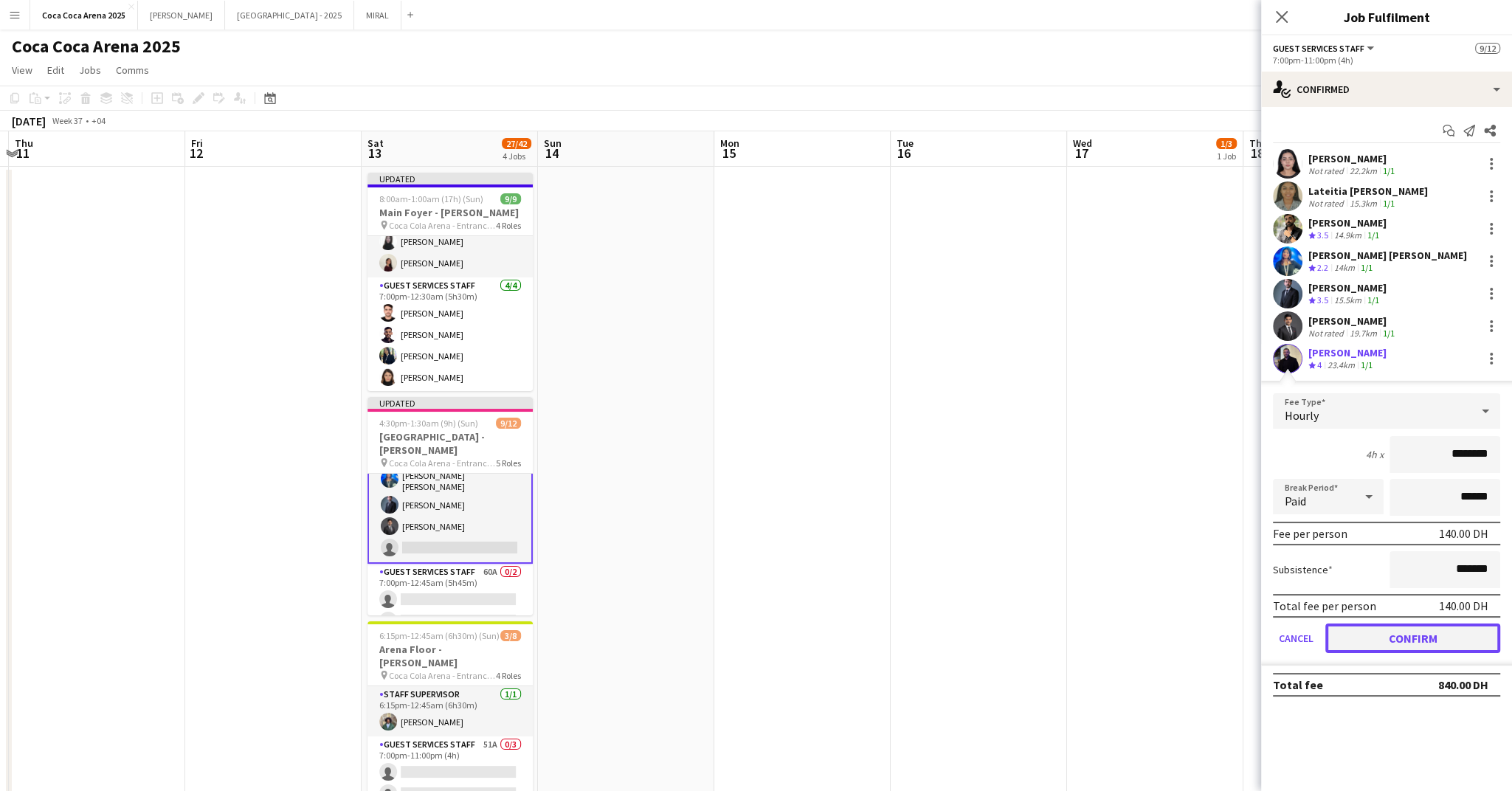
click at [1394, 642] on button "Confirm" at bounding box center [1412, 638] width 175 height 29
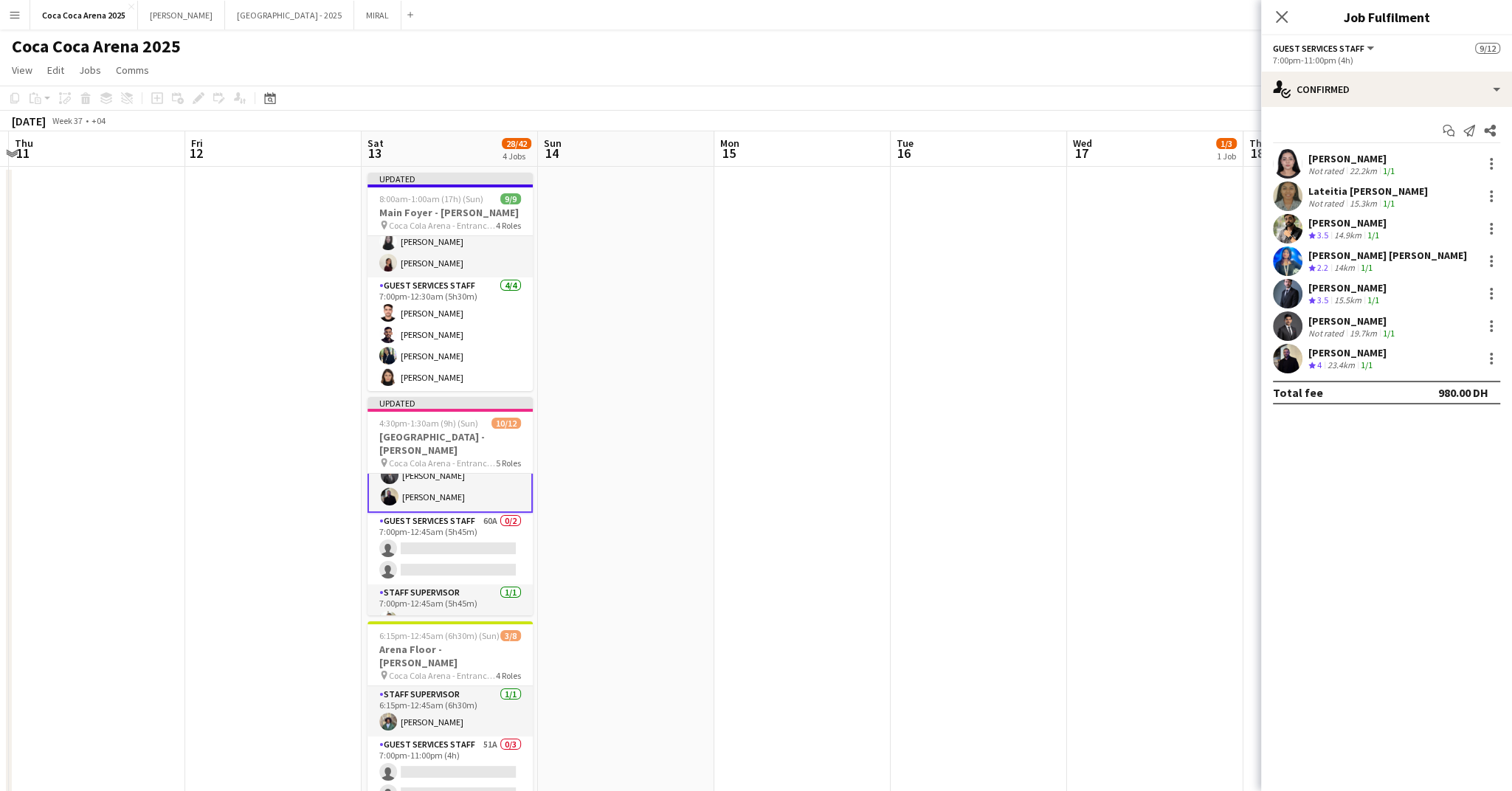
scroll to position [64, 0]
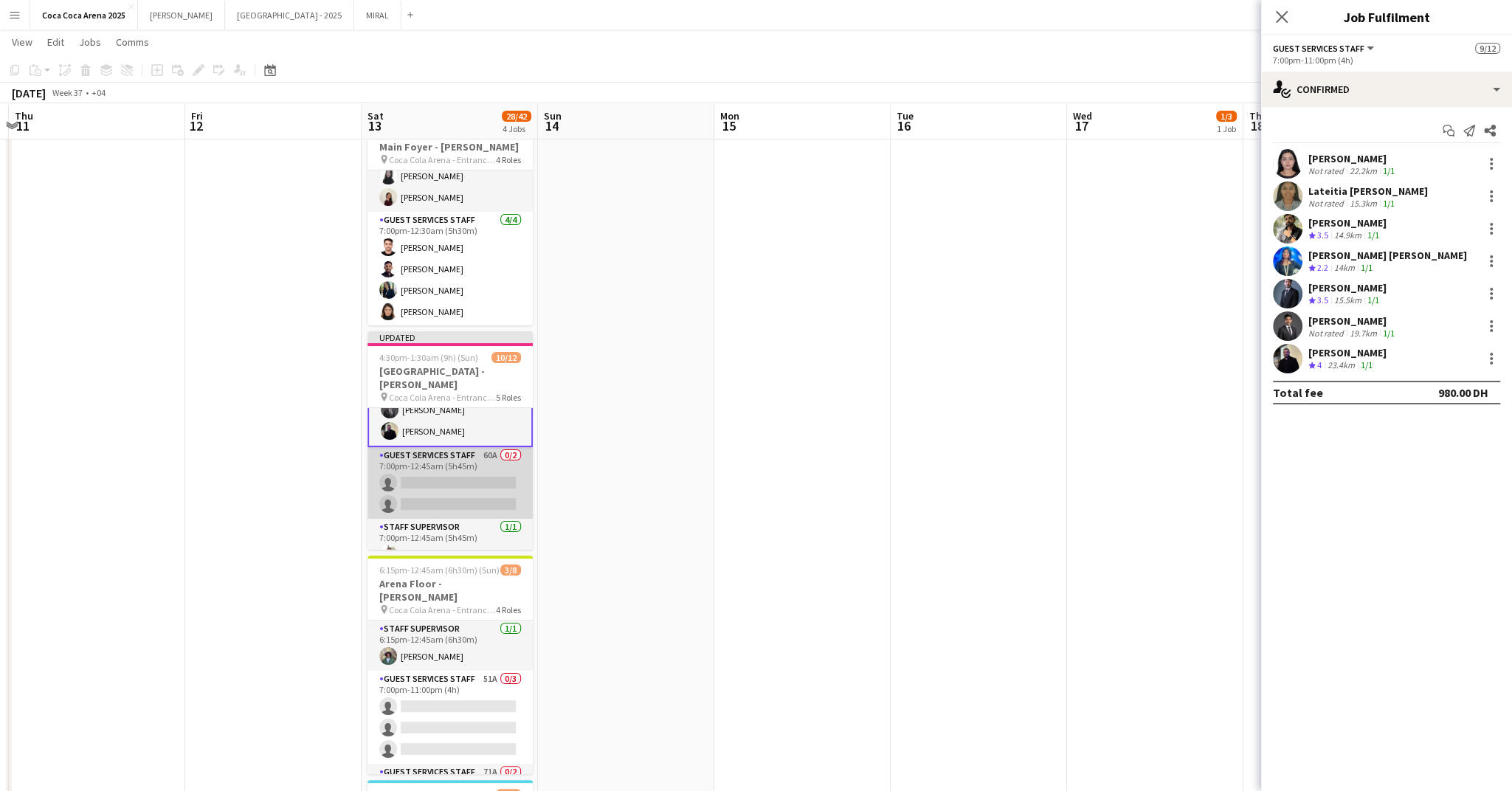
click at [470, 473] on app-card-role "Guest Services Staff 60A 0/2 7:00pm-12:45am (5h45m) single-neutral-actions sing…" at bounding box center [451, 483] width 166 height 71
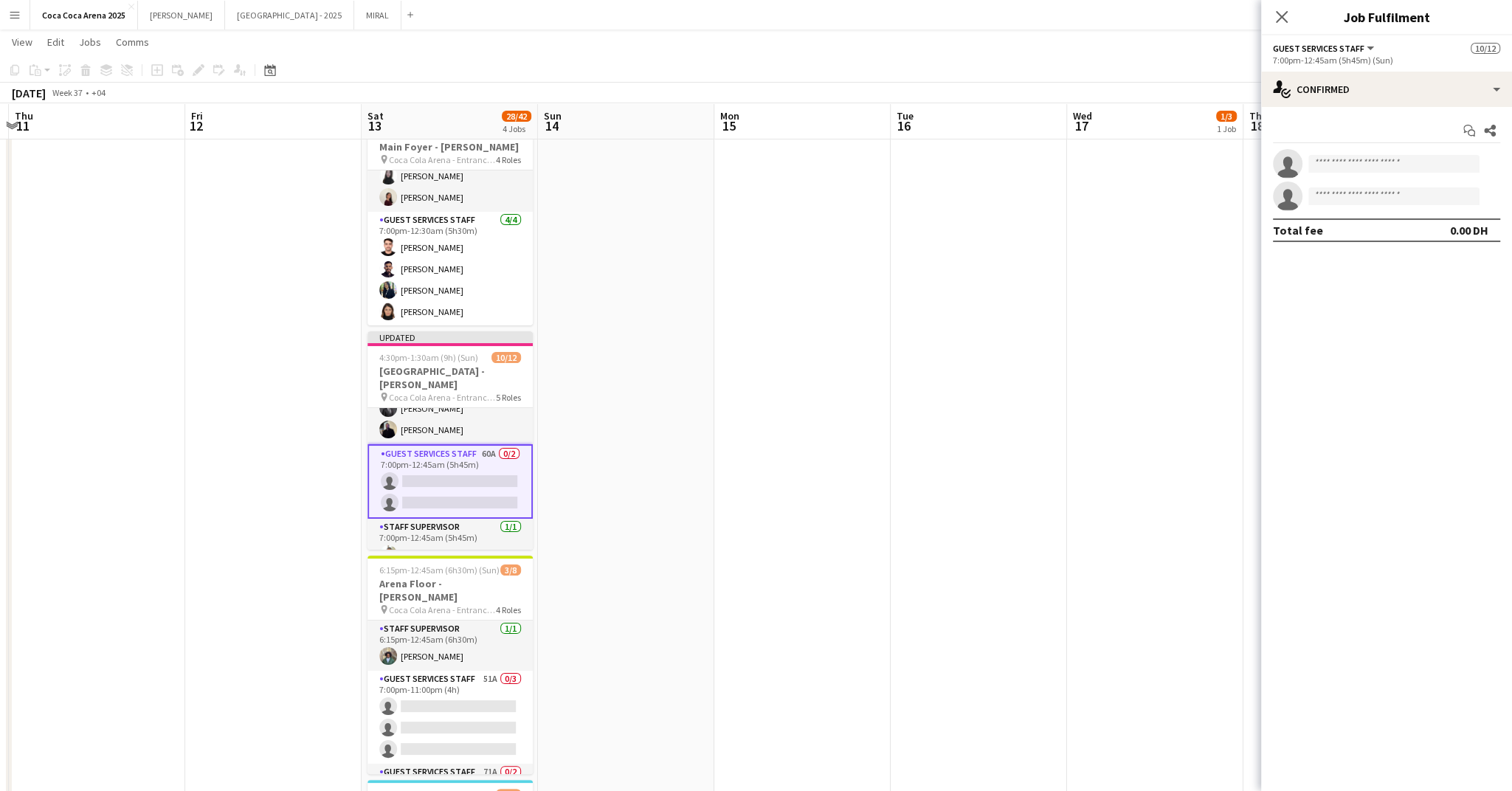
scroll to position [251, 0]
click at [1360, 97] on div "single-neutral-actions-check-2 Confirmed" at bounding box center [1386, 89] width 251 height 36
click at [1423, 239] on span "Applicants" at bounding box center [1420, 240] width 46 height 13
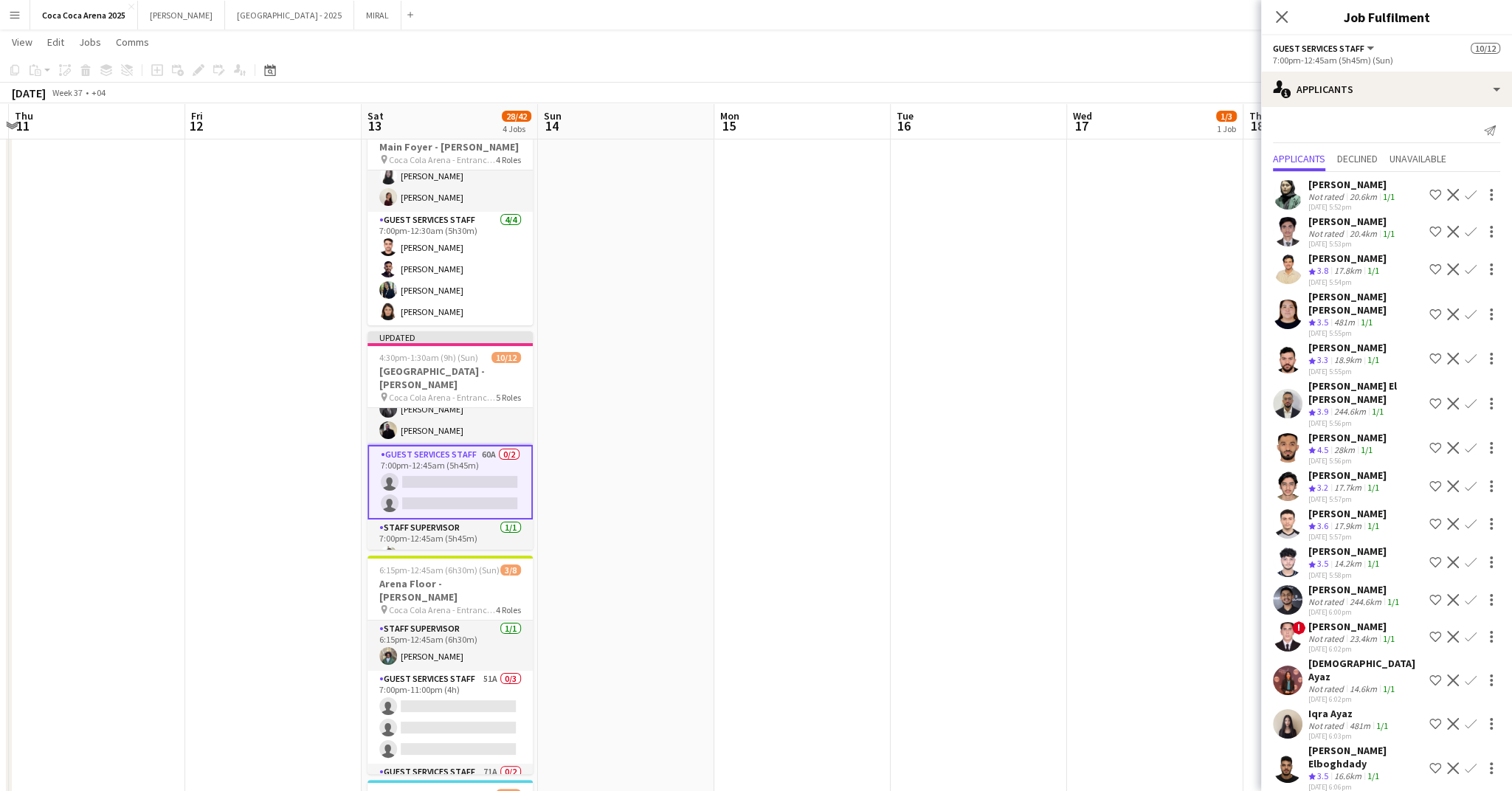
click at [1472, 309] on app-icon "Confirm" at bounding box center [1471, 314] width 12 height 12
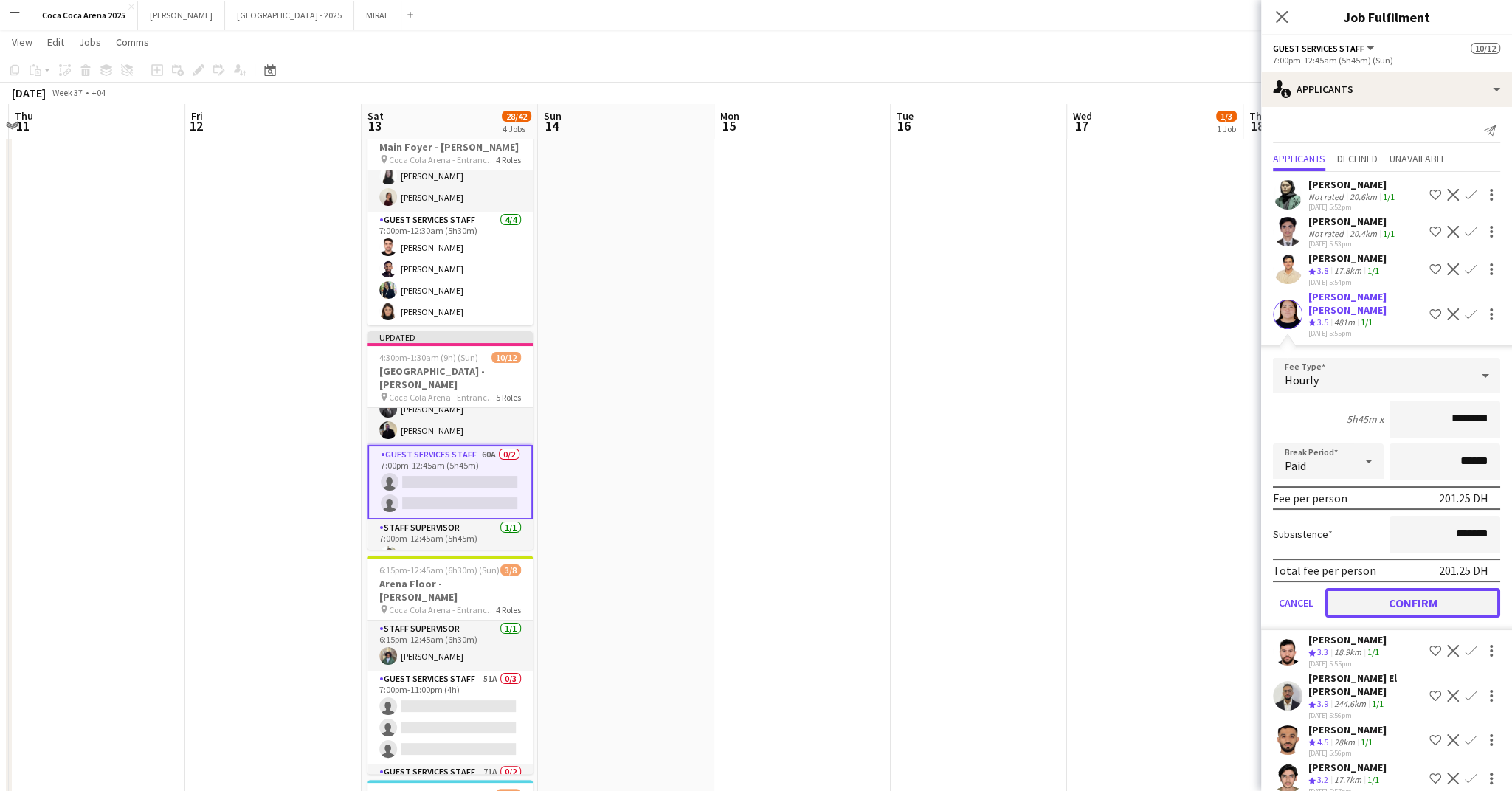
click at [1449, 590] on button "Confirm" at bounding box center [1412, 603] width 175 height 29
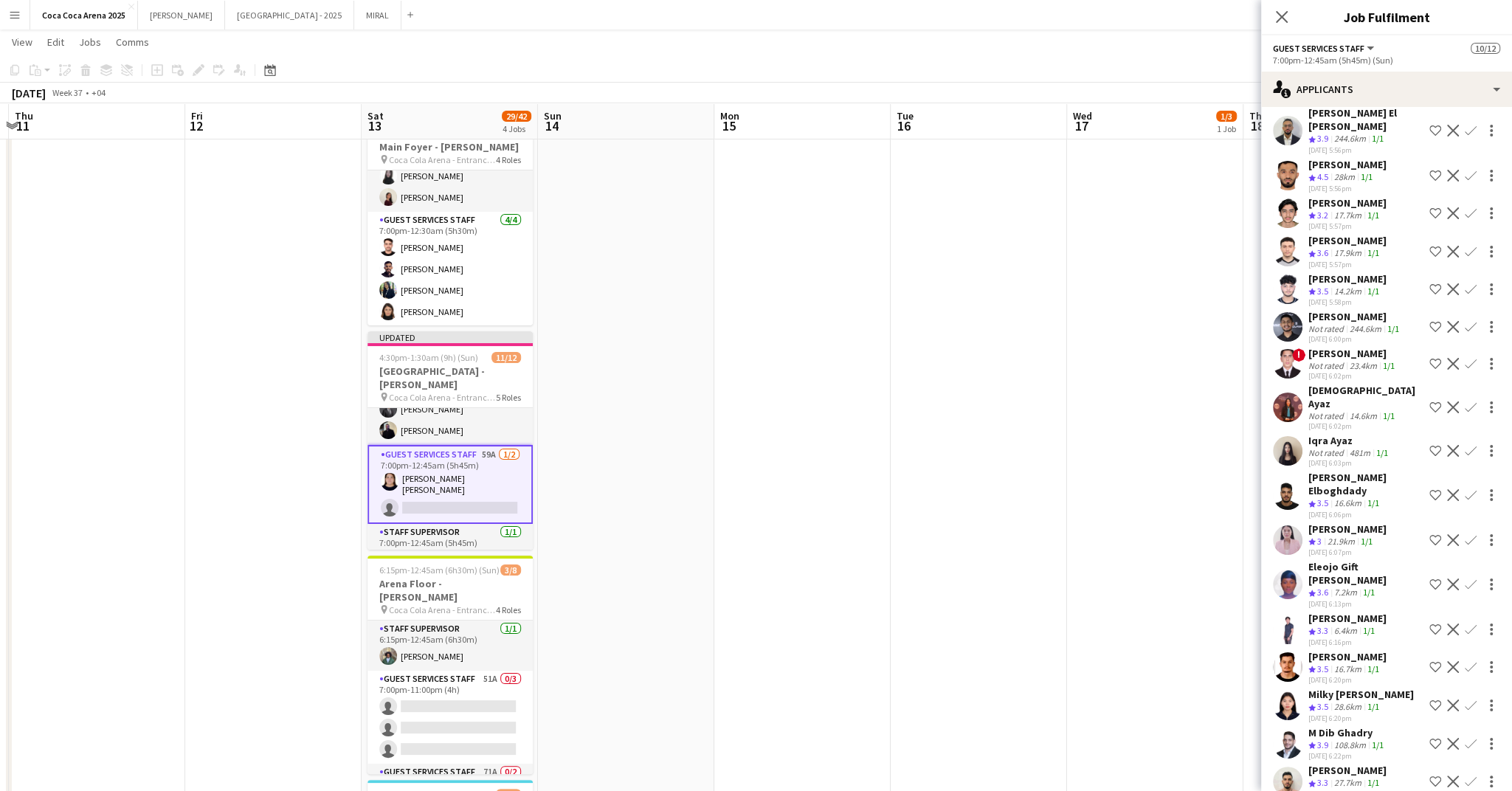
scroll to position [223, 0]
click at [1470, 698] on app-icon "Confirm" at bounding box center [1471, 704] width 12 height 12
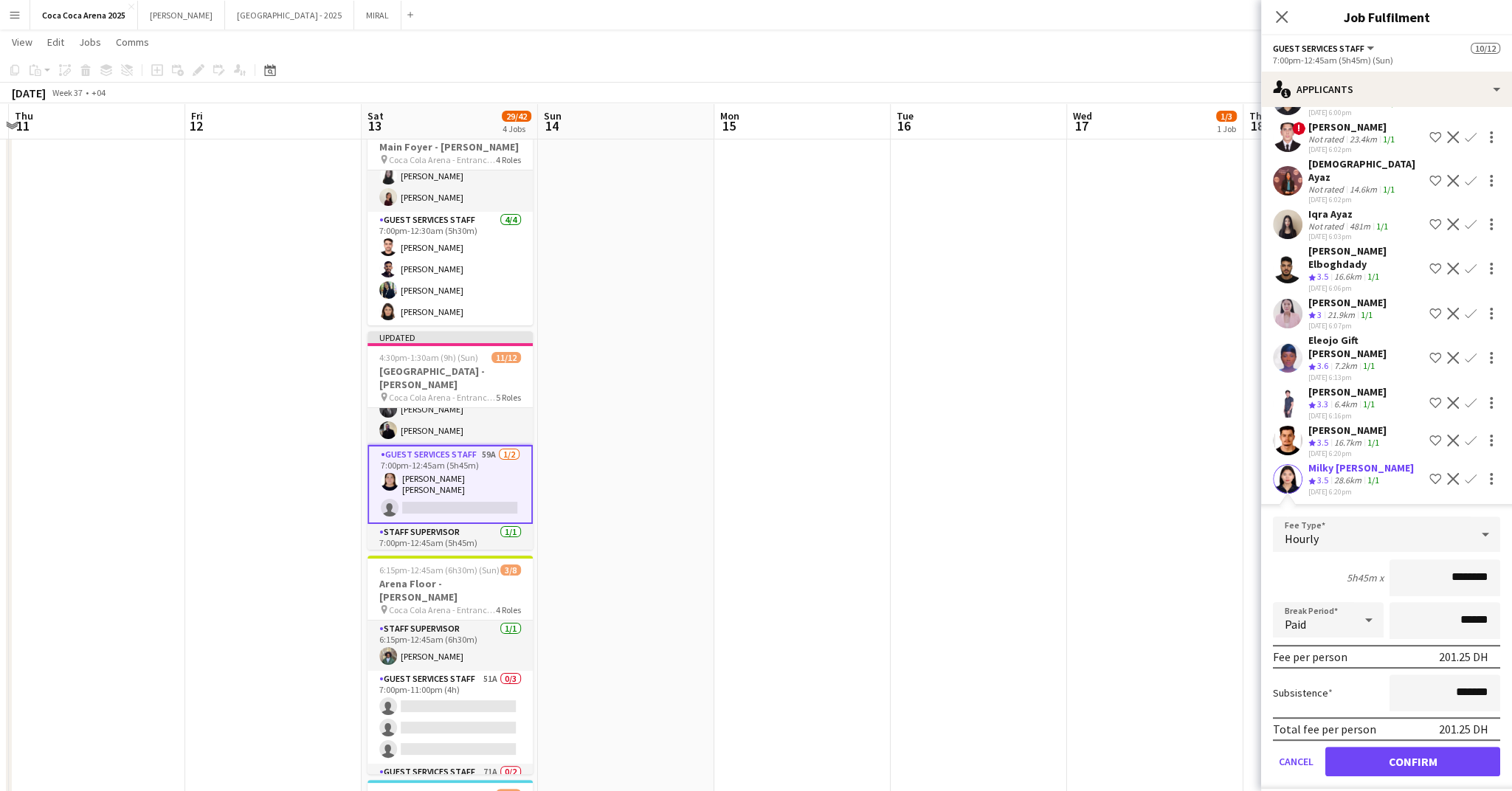
scroll to position [579, 0]
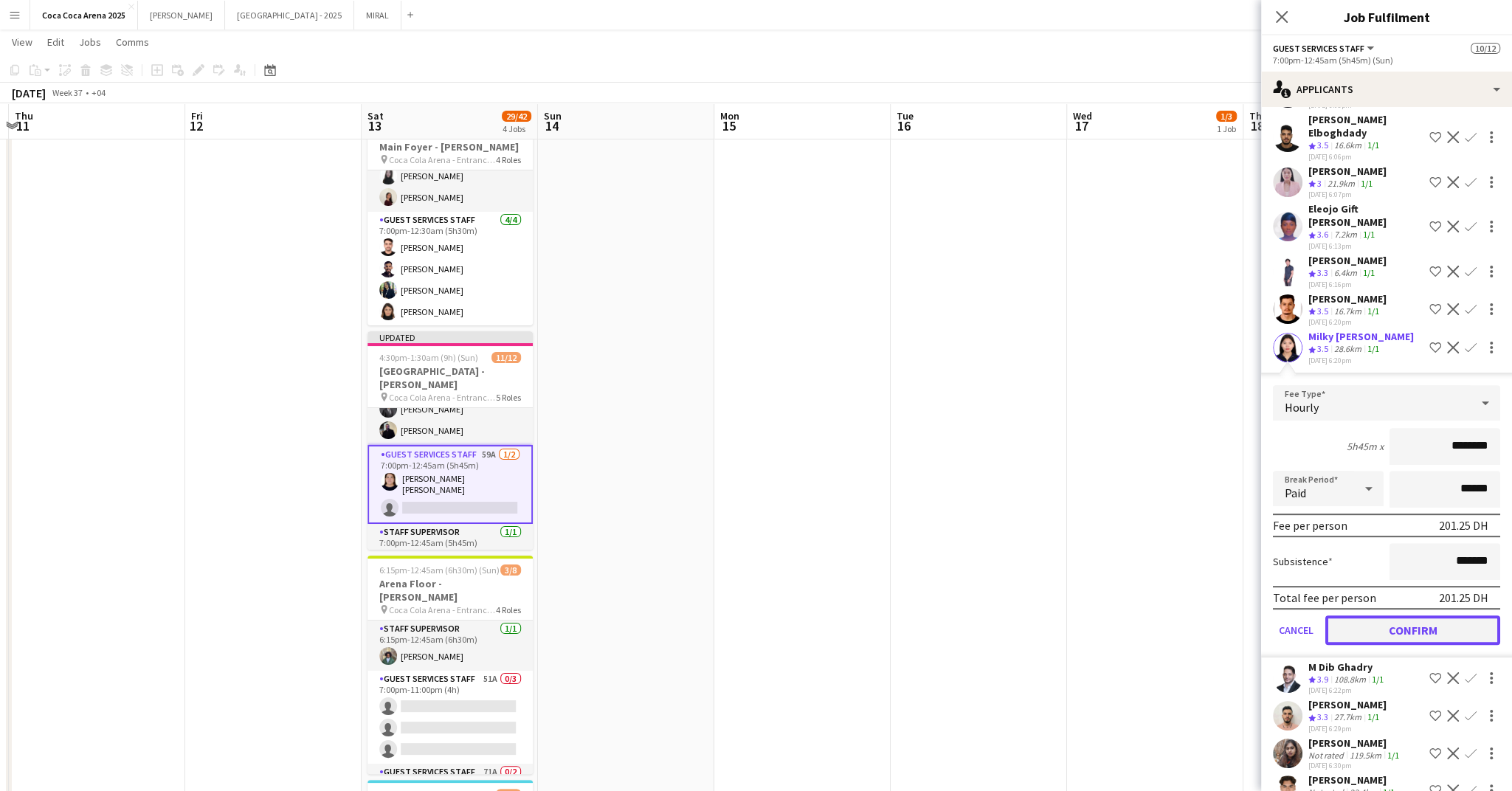
click at [1383, 616] on button "Confirm" at bounding box center [1412, 630] width 175 height 29
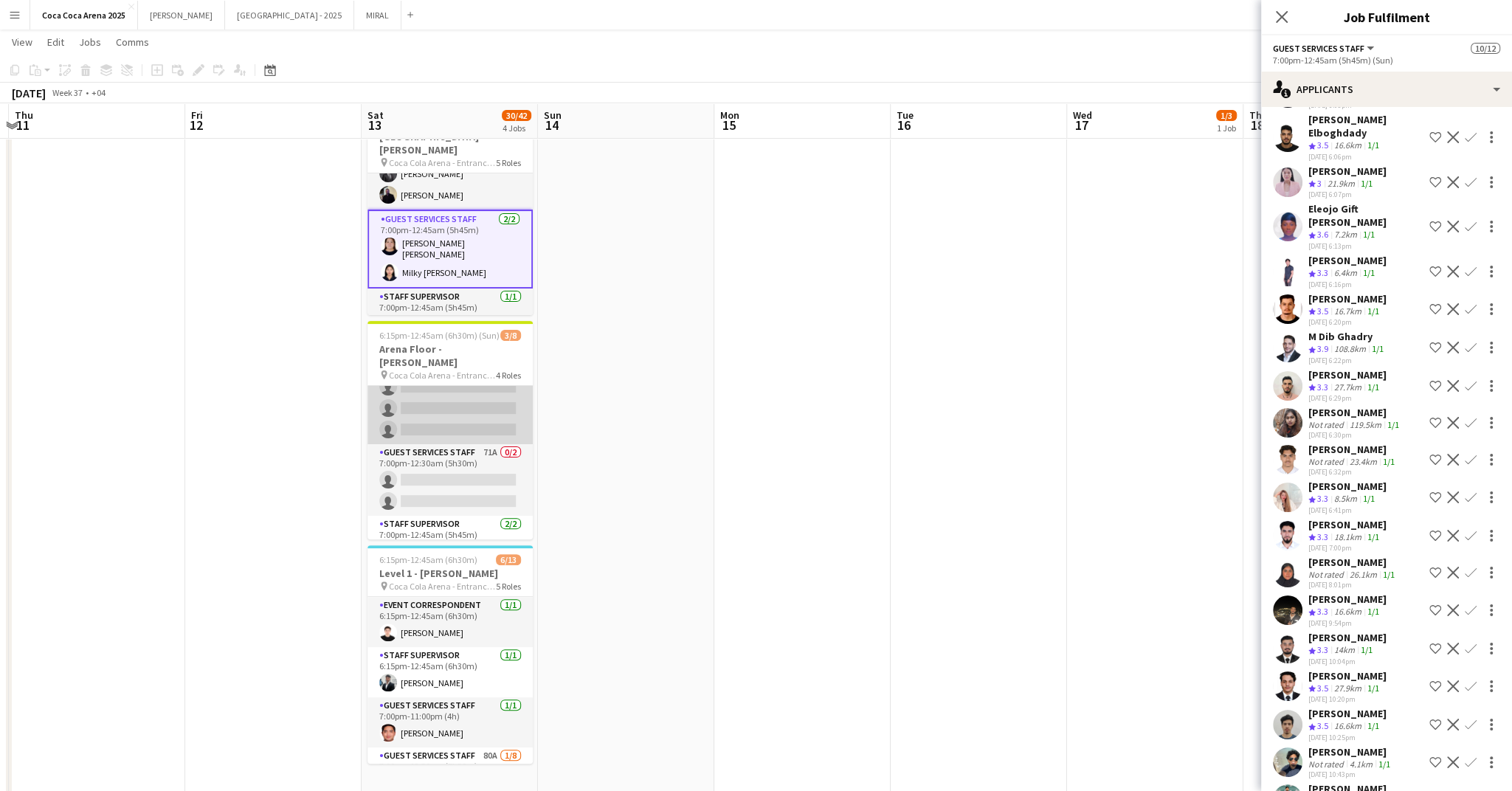
scroll to position [123, 0]
click at [420, 430] on app-card-role "Guest Services Staff 71A 0/2 7:00pm-12:30am (5h30m) single-neutral-actions sing…" at bounding box center [451, 442] width 166 height 71
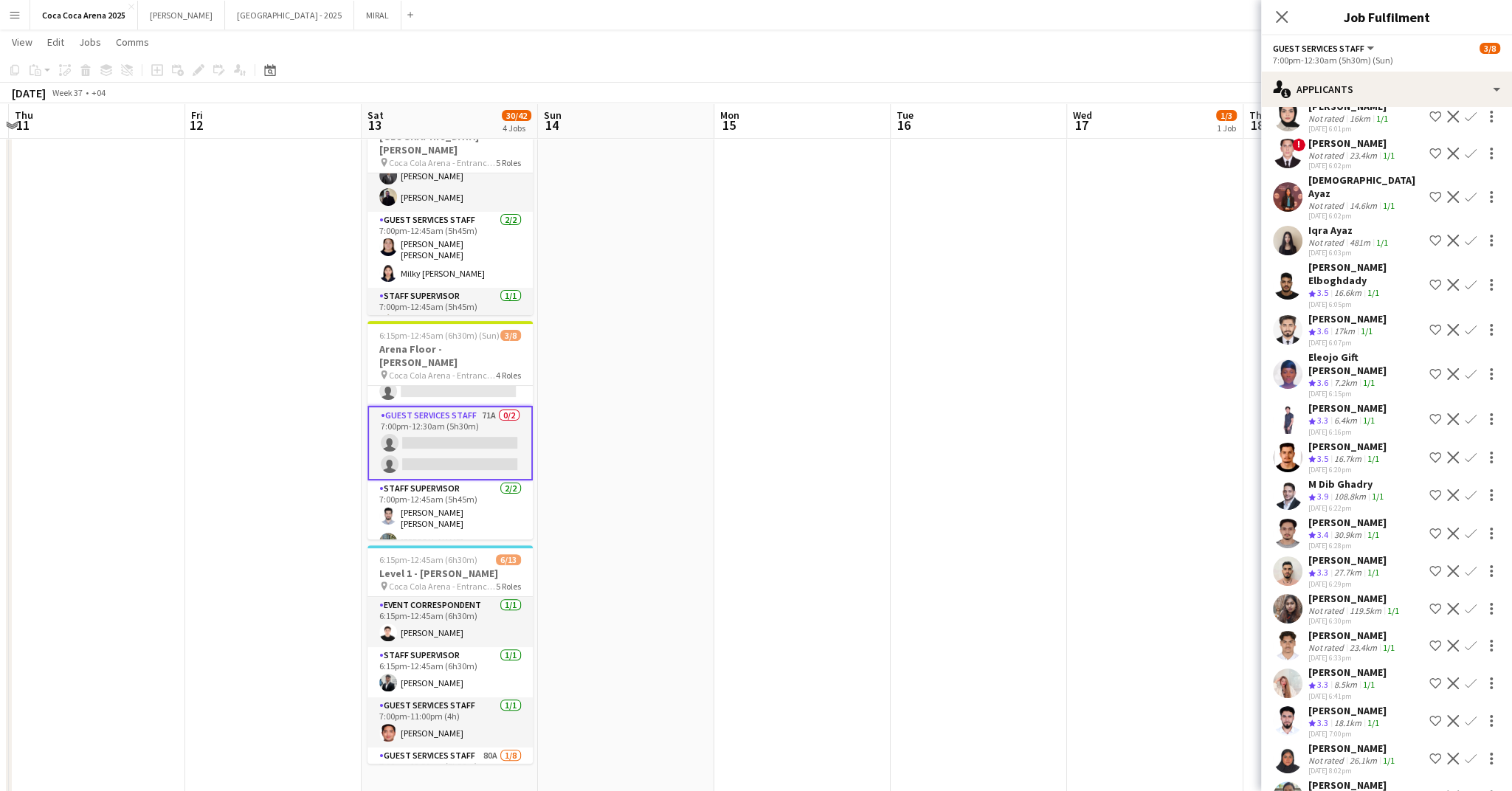
scroll to position [625, 0]
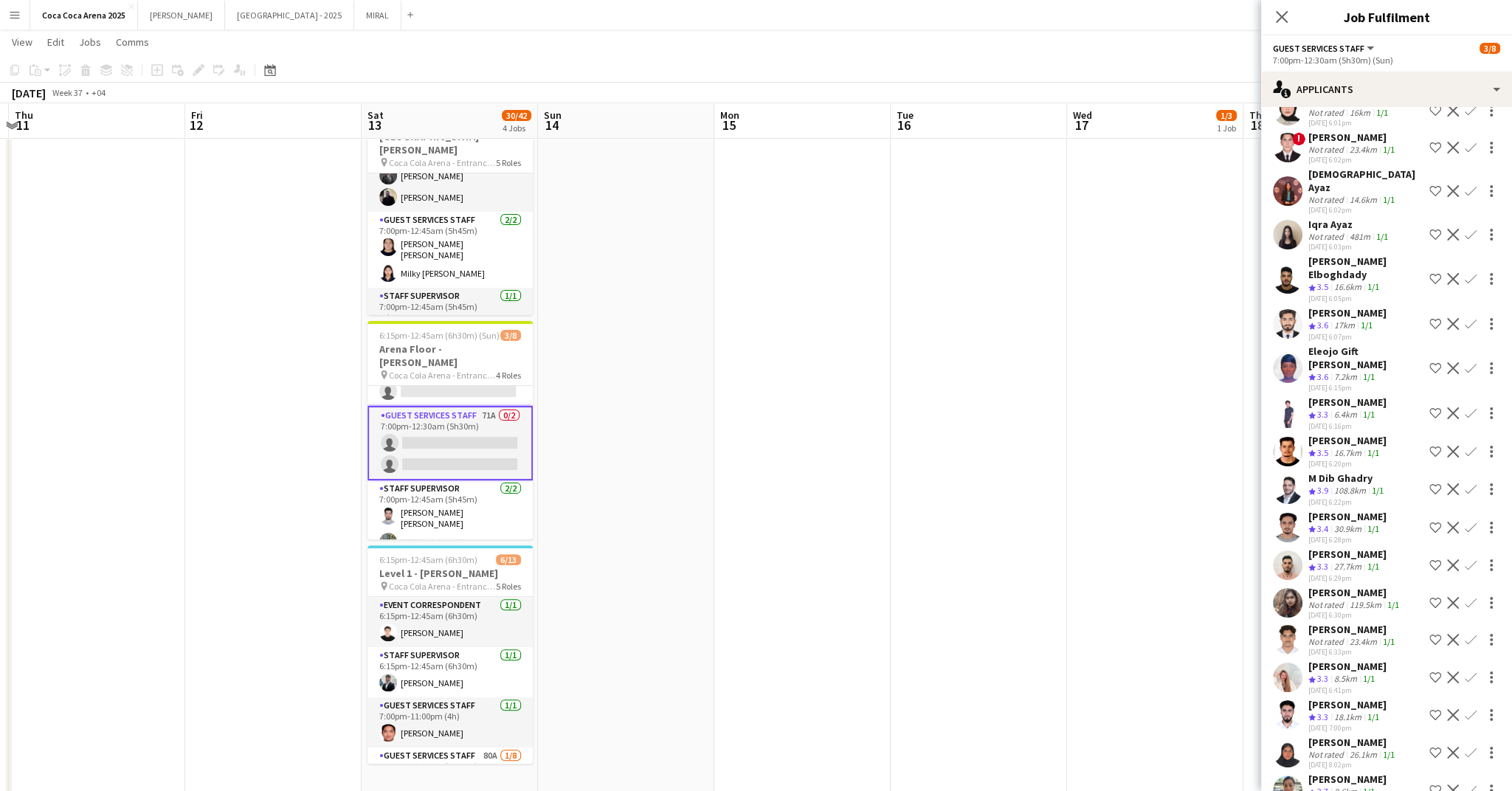
click at [460, 433] on app-card-role "Guest Services Staff 71A 0/2 7:00pm-12:30am (5h30m) single-neutral-actions sing…" at bounding box center [451, 443] width 166 height 75
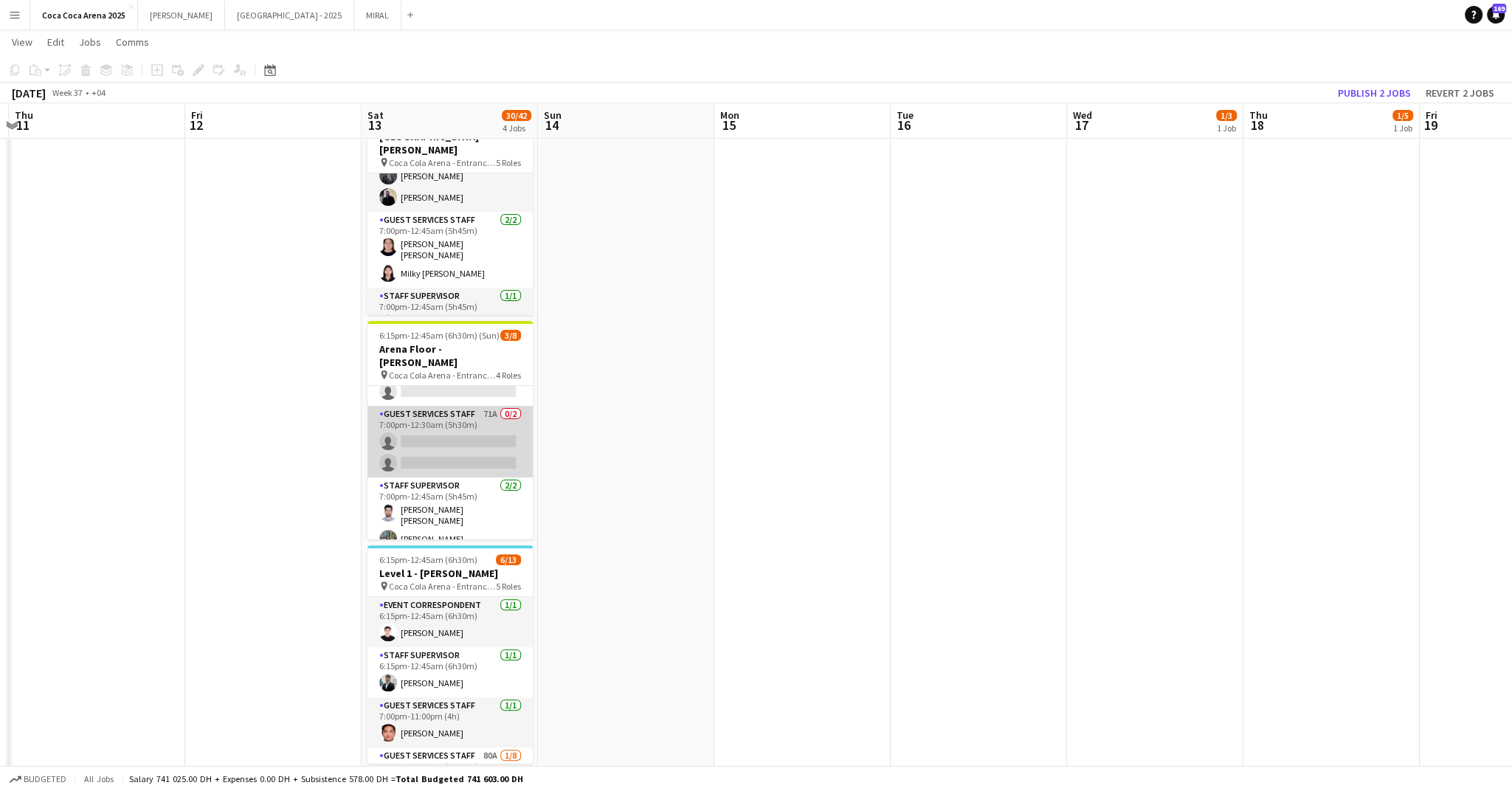
click at [460, 433] on app-card-role "Guest Services Staff 71A 0/2 7:00pm-12:30am (5h30m) single-neutral-actions sing…" at bounding box center [451, 442] width 166 height 71
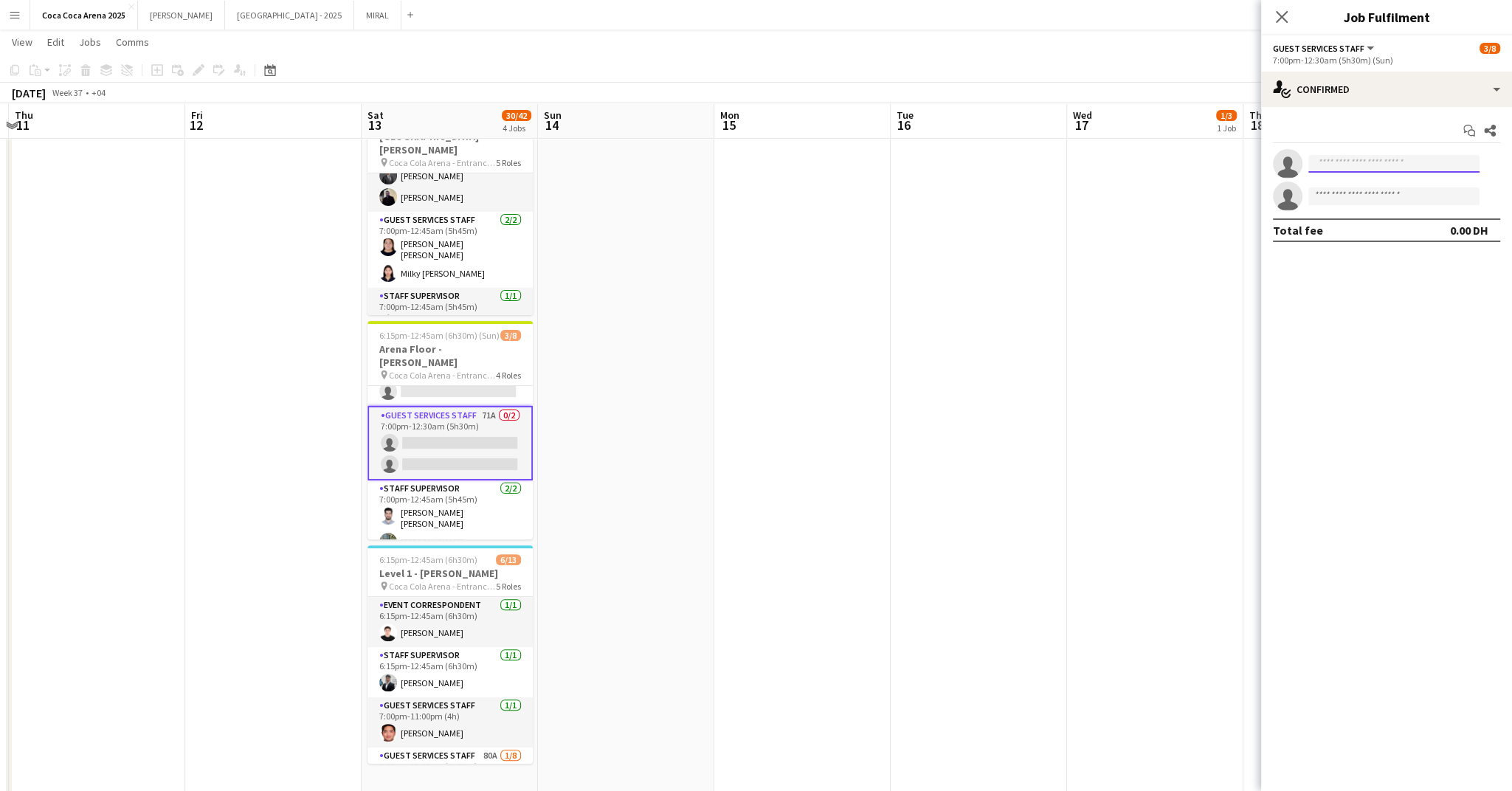
click at [1346, 165] on input at bounding box center [1393, 164] width 171 height 18
type input "*"
type input "*****"
click at [1373, 190] on span "M Dib Ghadry" at bounding box center [1352, 184] width 63 height 12
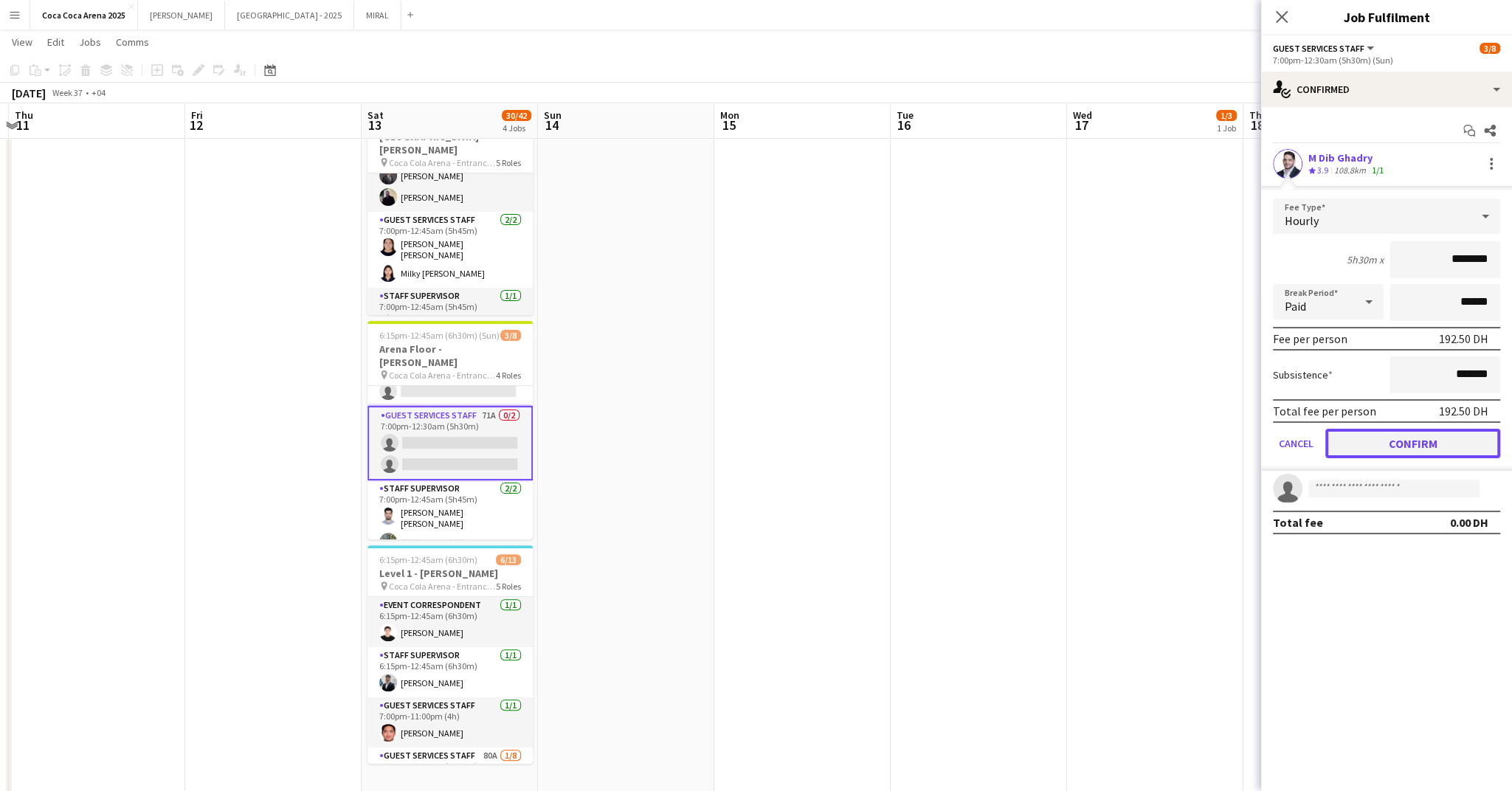
click at [1402, 441] on button "Confirm" at bounding box center [1412, 443] width 175 height 29
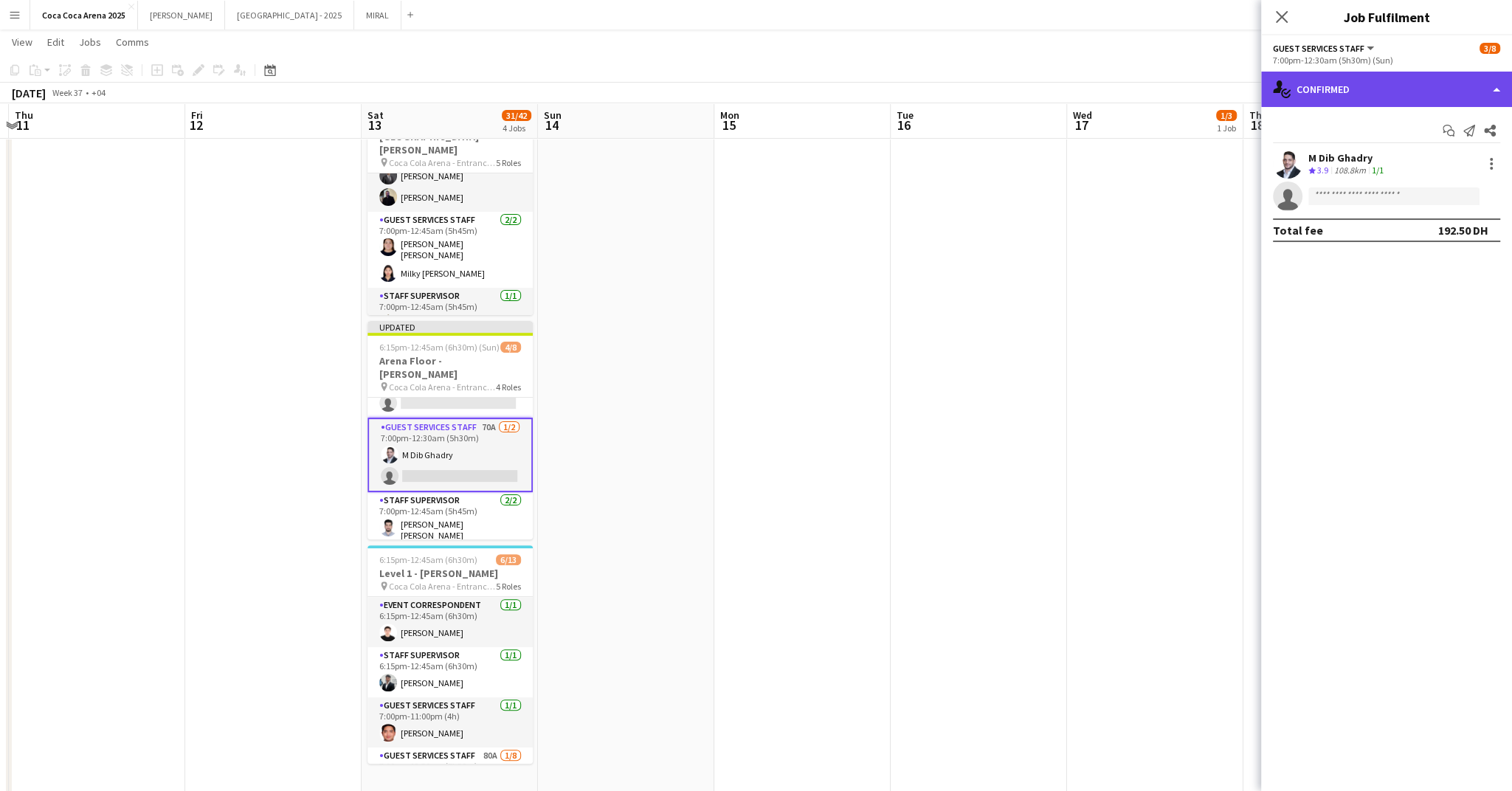
click at [1334, 98] on div "single-neutral-actions-check-2 Confirmed" at bounding box center [1386, 89] width 251 height 36
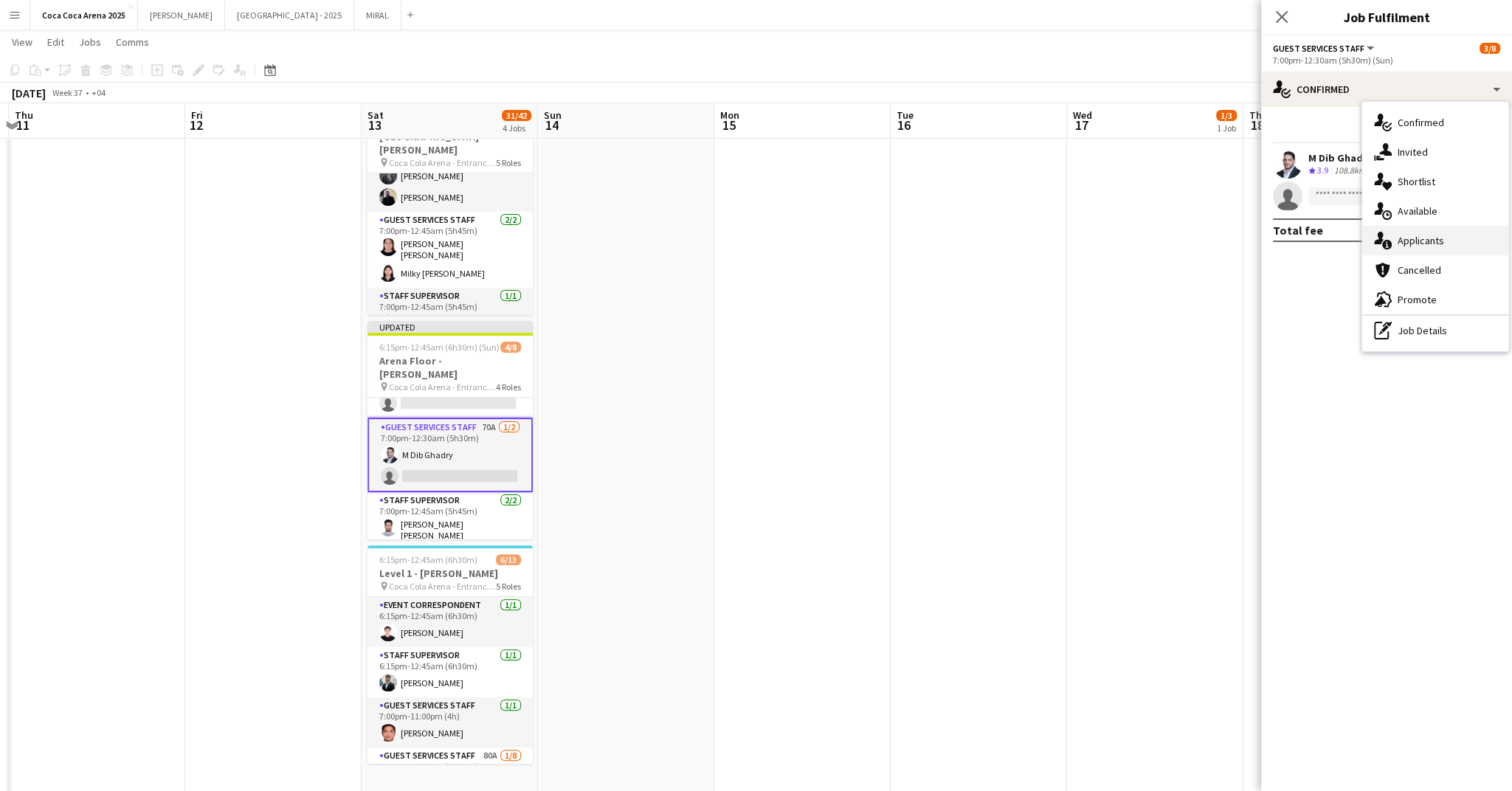
click at [1404, 246] on span "Applicants" at bounding box center [1420, 240] width 46 height 13
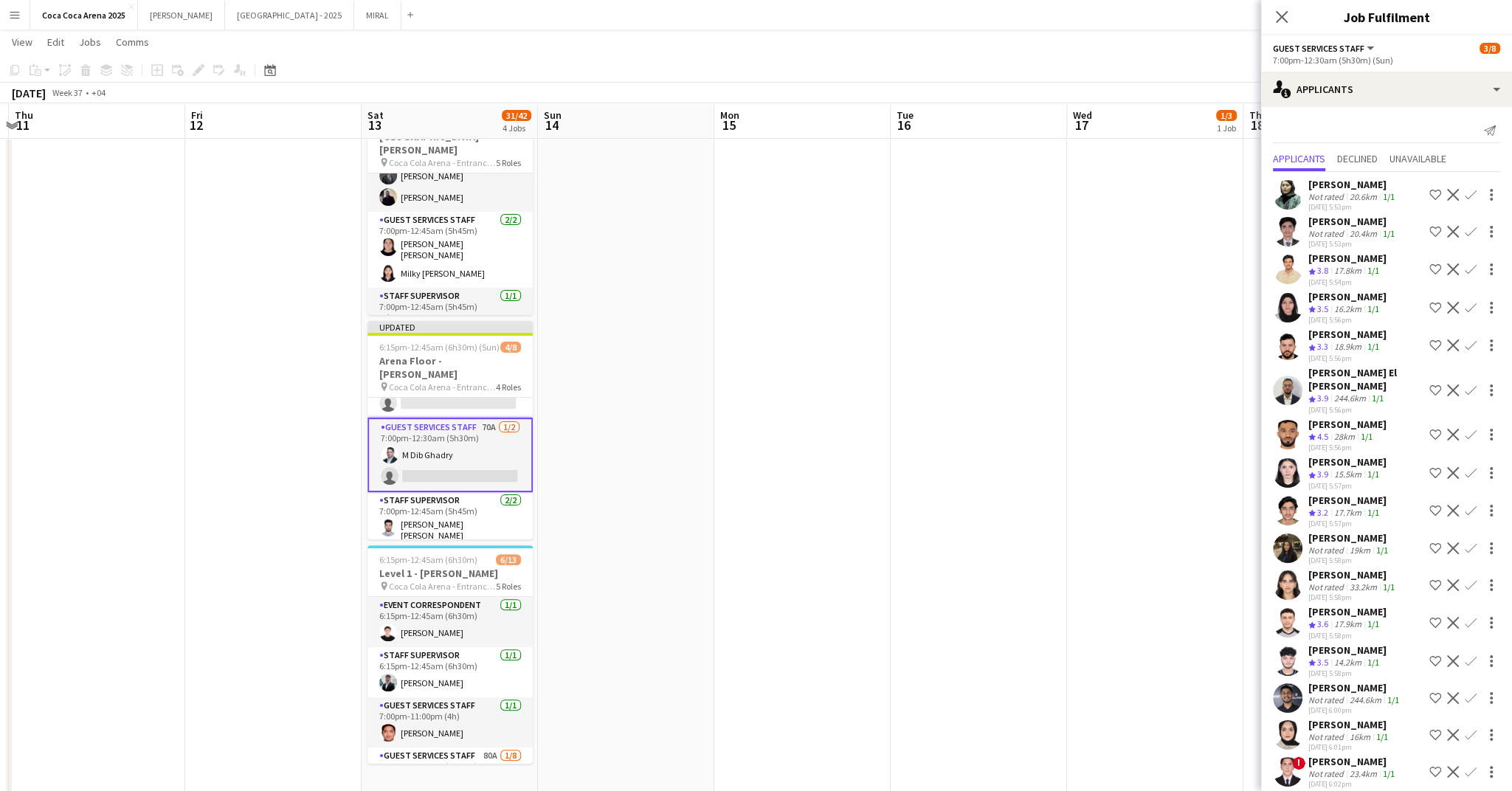
scroll to position [37, 0]
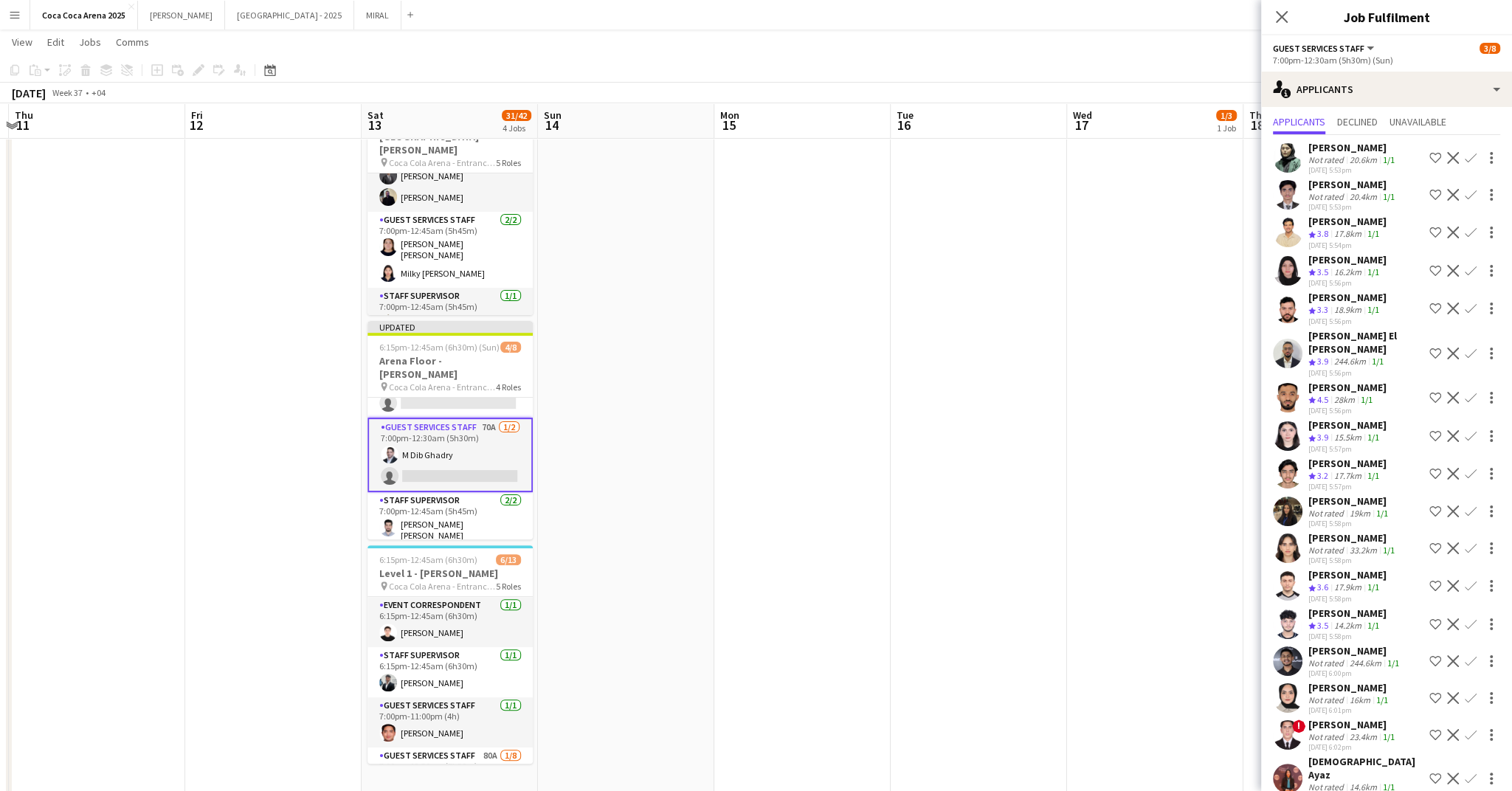
click at [1474, 542] on app-icon "Confirm" at bounding box center [1471, 548] width 12 height 12
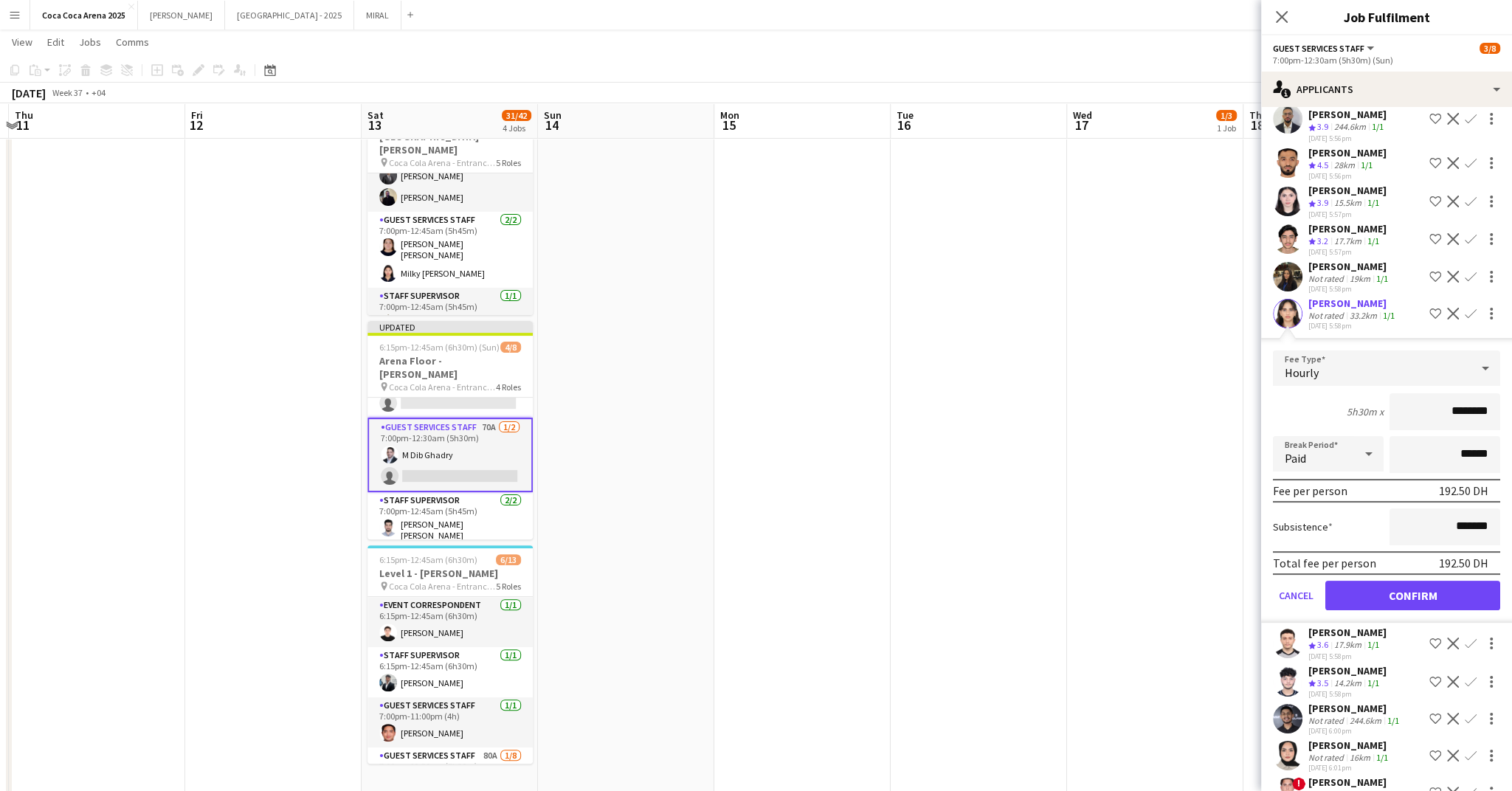
scroll to position [318, 0]
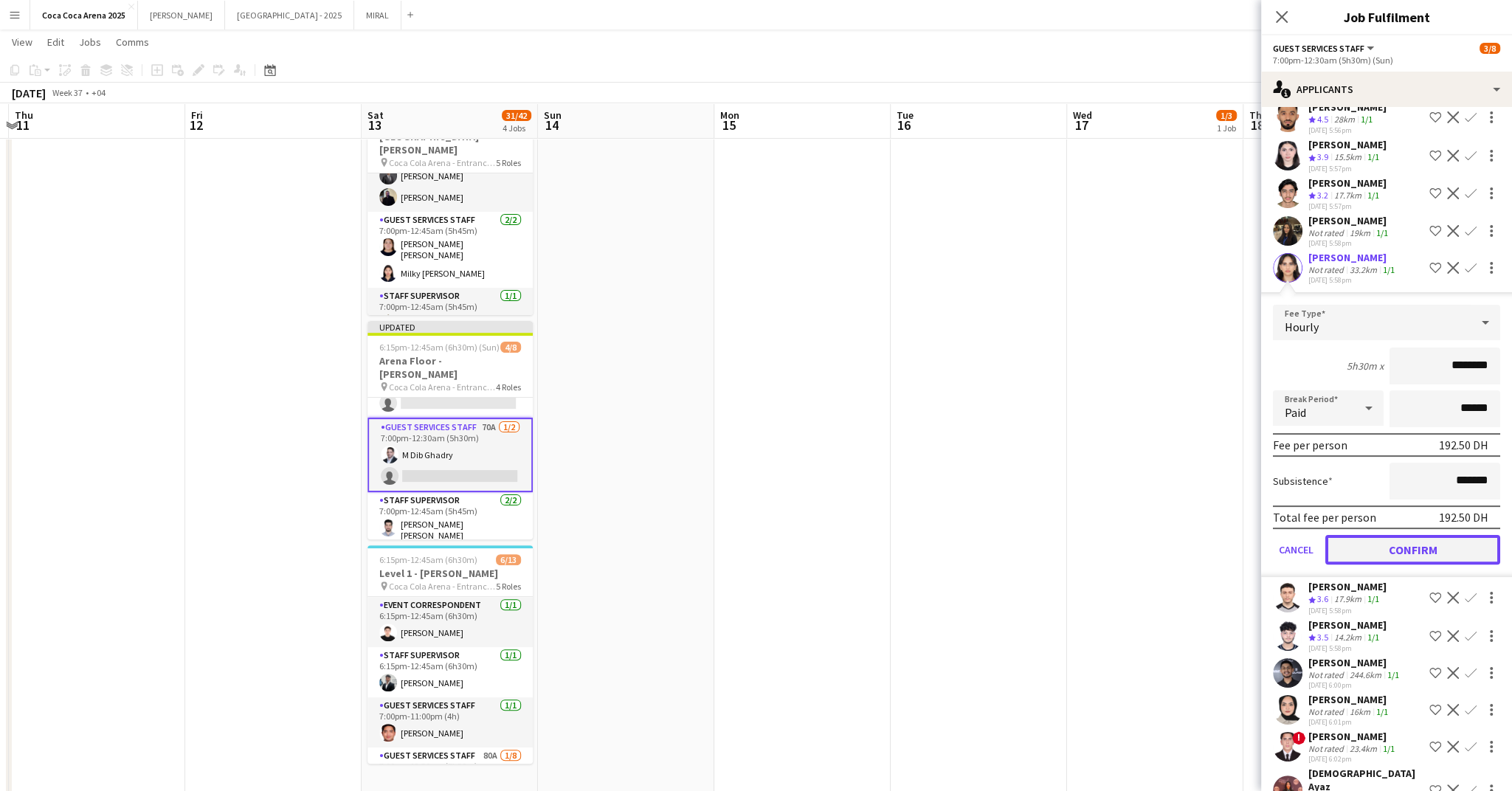
click at [1406, 542] on button "Confirm" at bounding box center [1412, 550] width 175 height 29
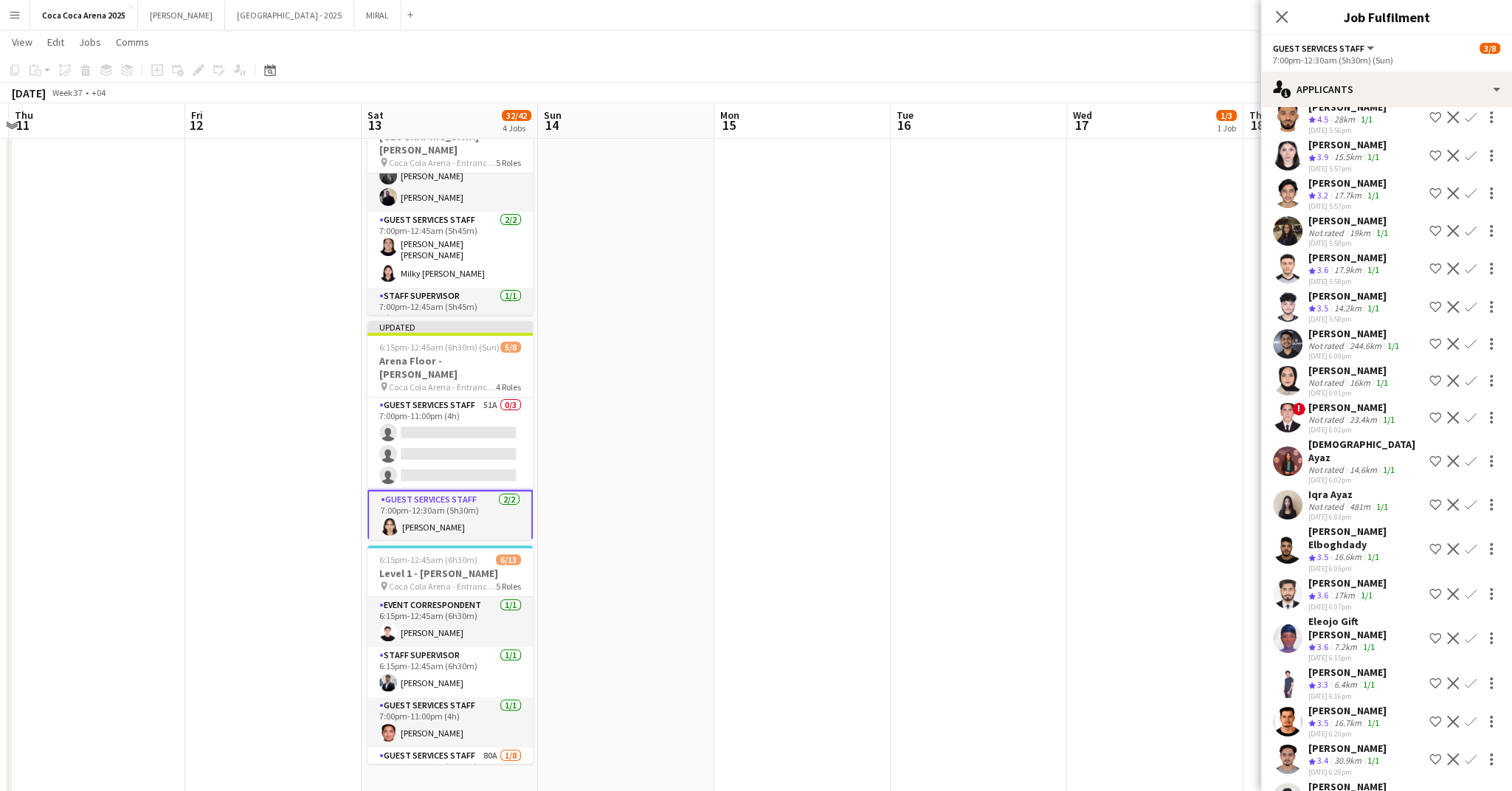
scroll to position [45, 0]
click at [487, 447] on app-card-role "Guest Services Staff 51A 0/3 7:00pm-11:00pm (4h) single-neutral-actions single-…" at bounding box center [451, 449] width 166 height 93
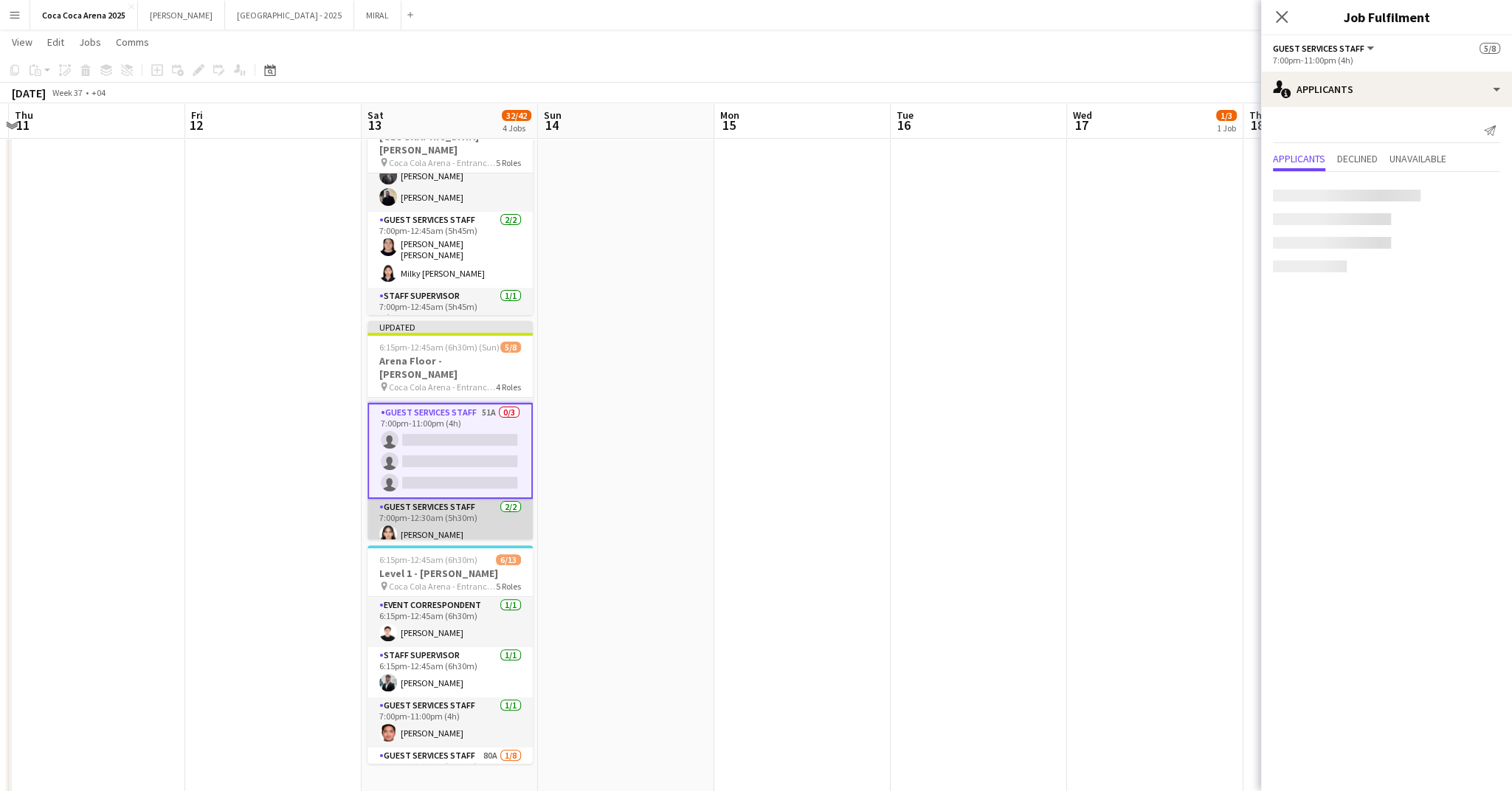
scroll to position [0, 0]
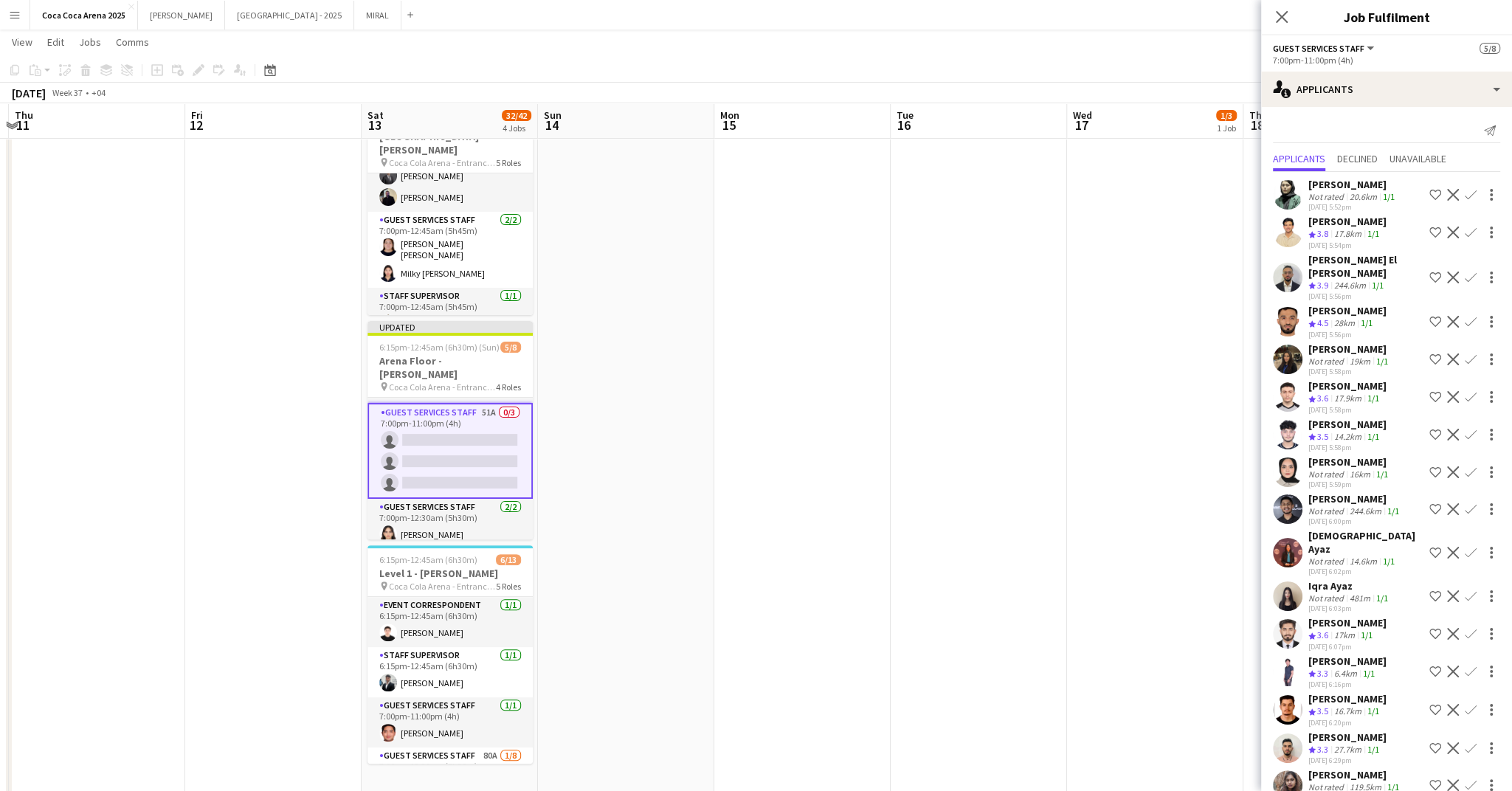
click at [1339, 198] on div "Not rated" at bounding box center [1327, 197] width 38 height 11
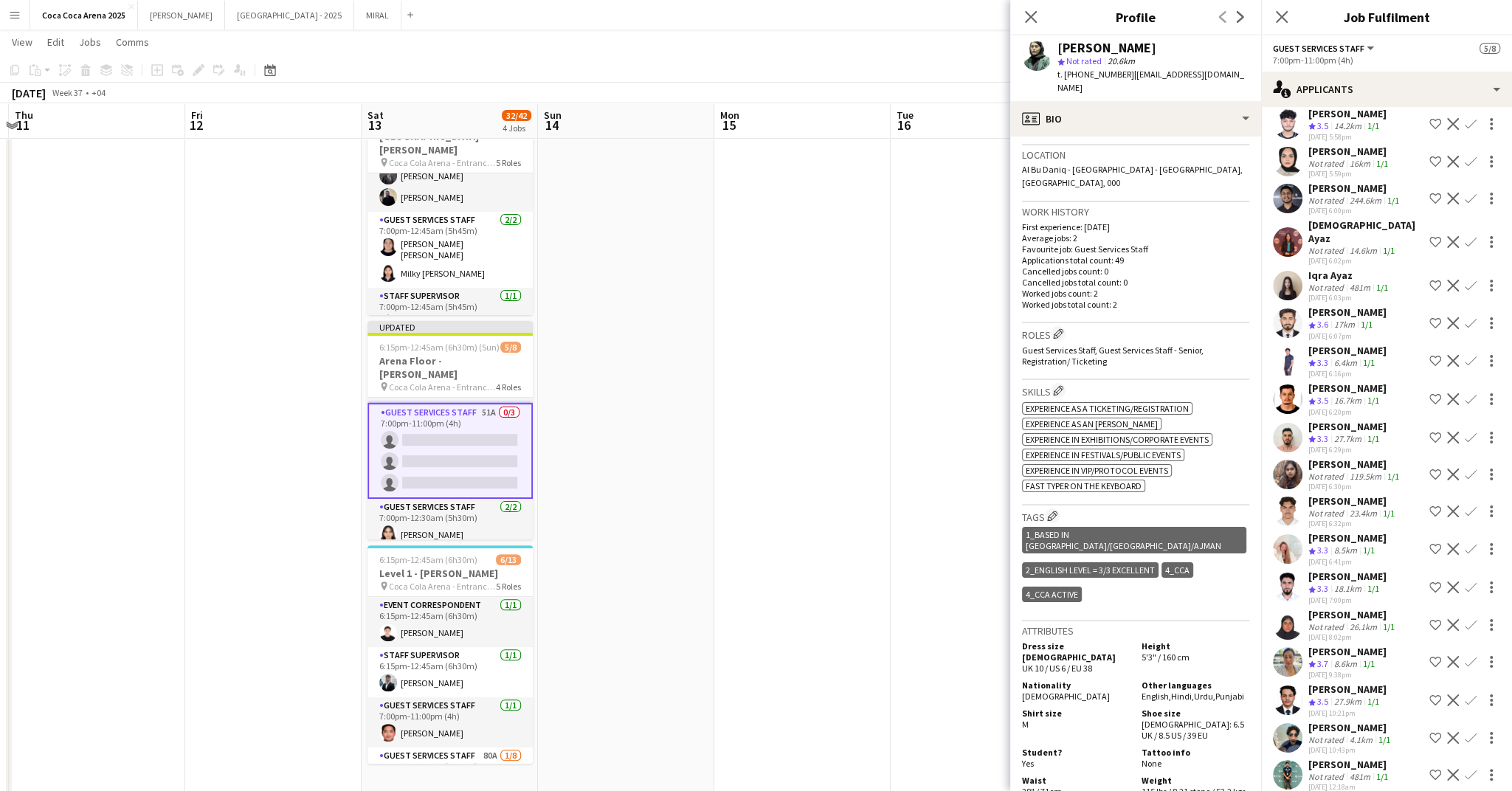
scroll to position [340, 0]
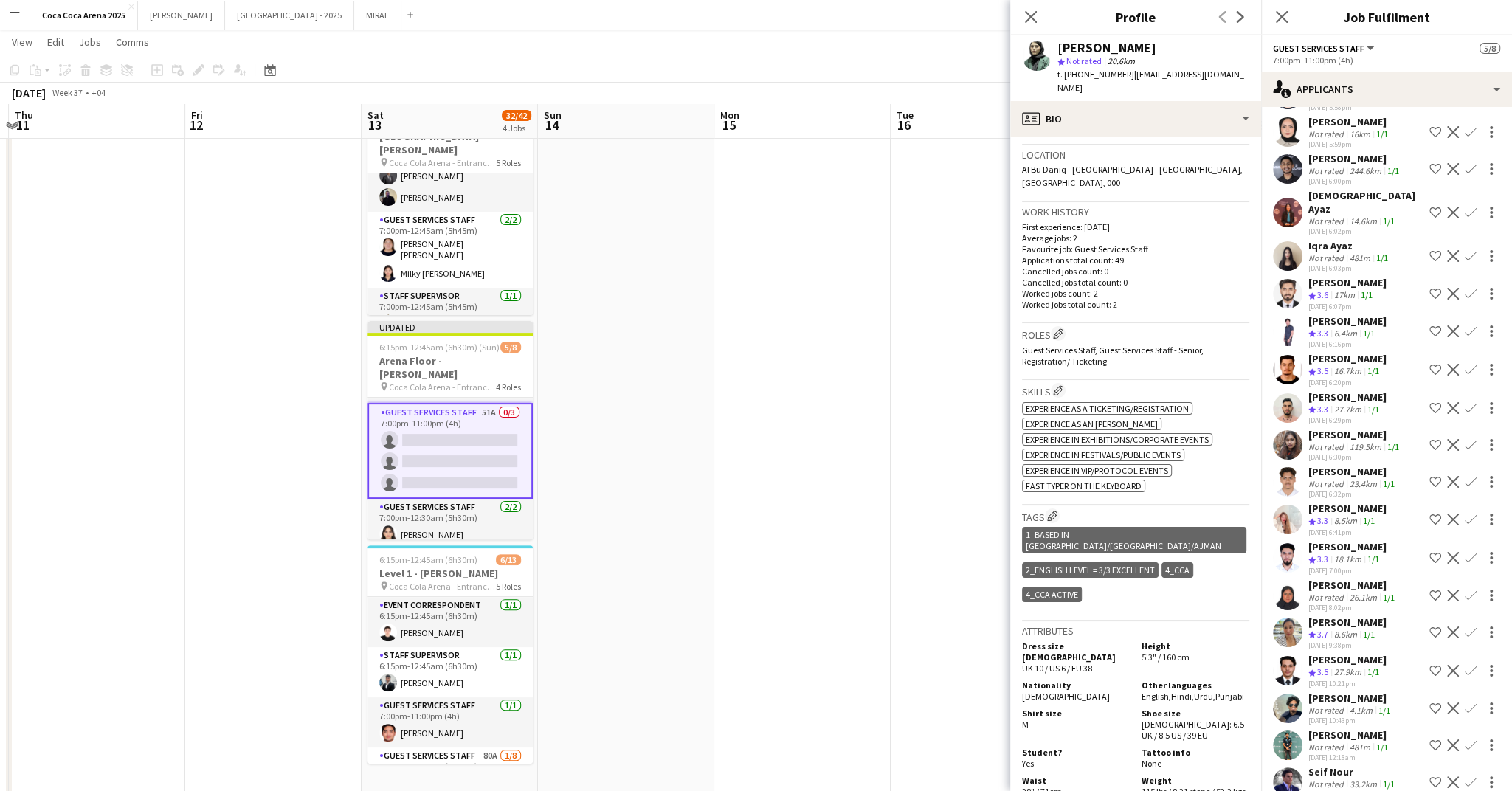
click at [1352, 592] on div "26.1km" at bounding box center [1363, 598] width 33 height 11
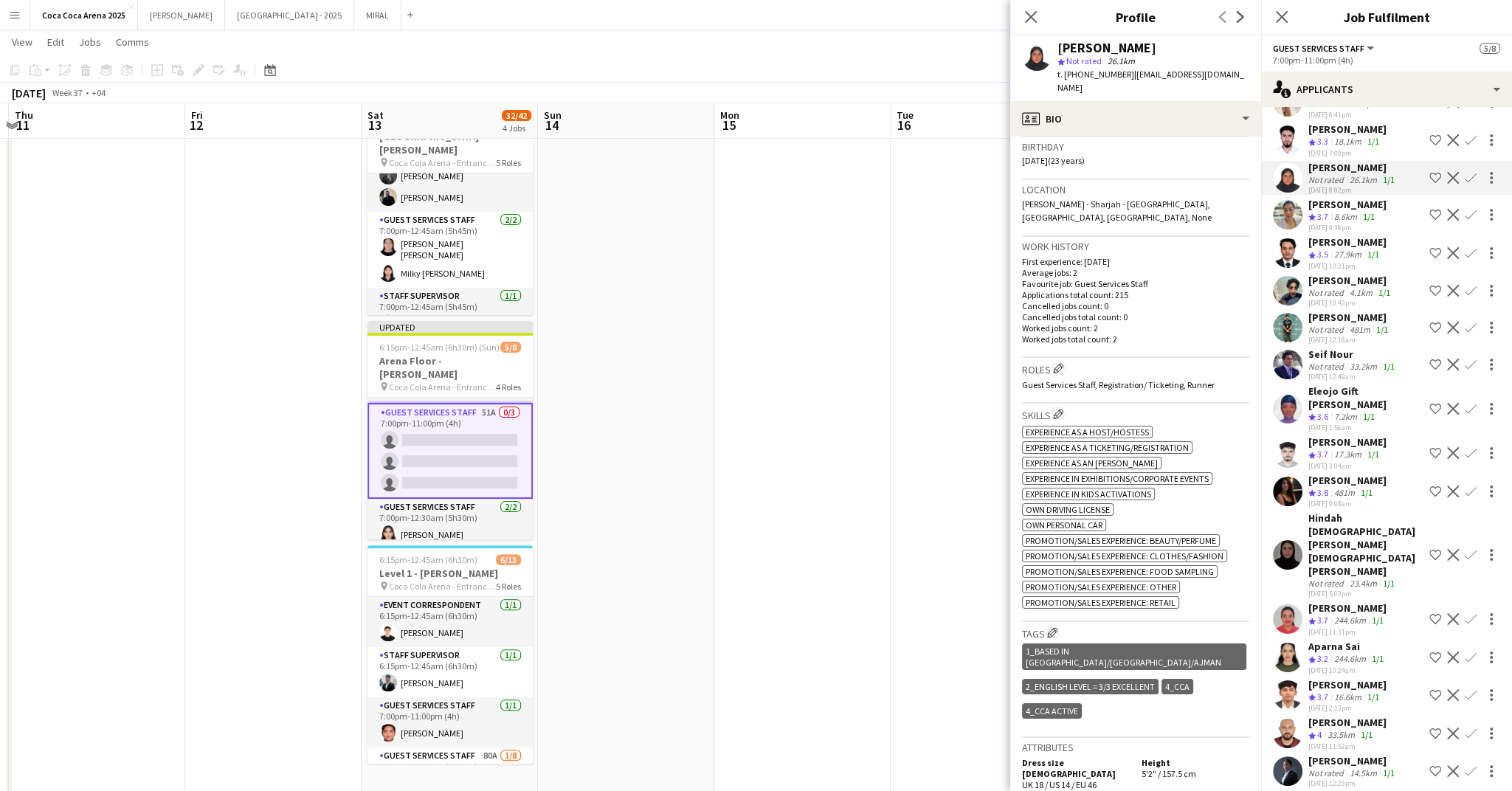
scroll to position [773, 0]
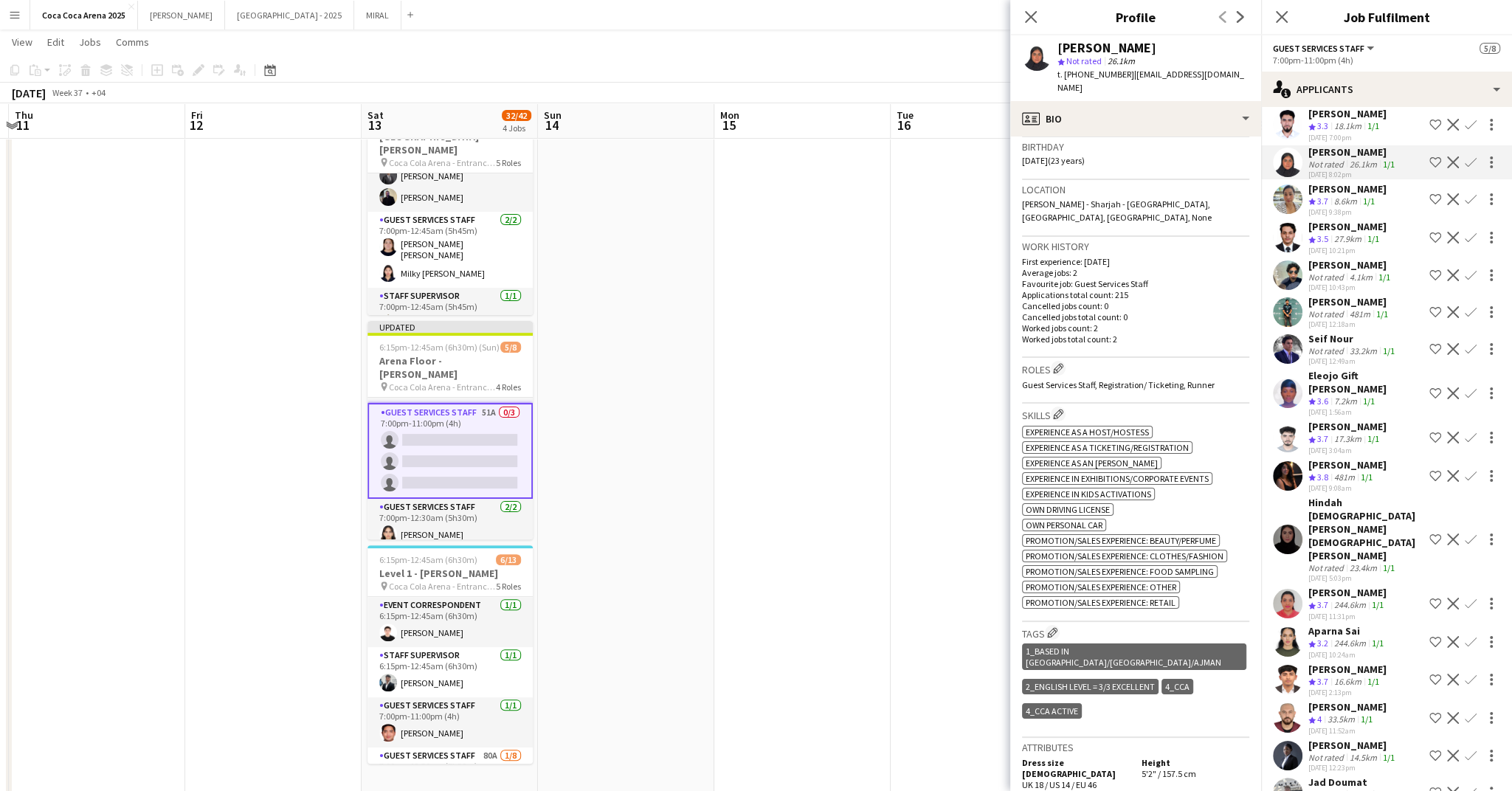
click at [1352, 776] on div "Jad Doumat" at bounding box center [1350, 782] width 83 height 13
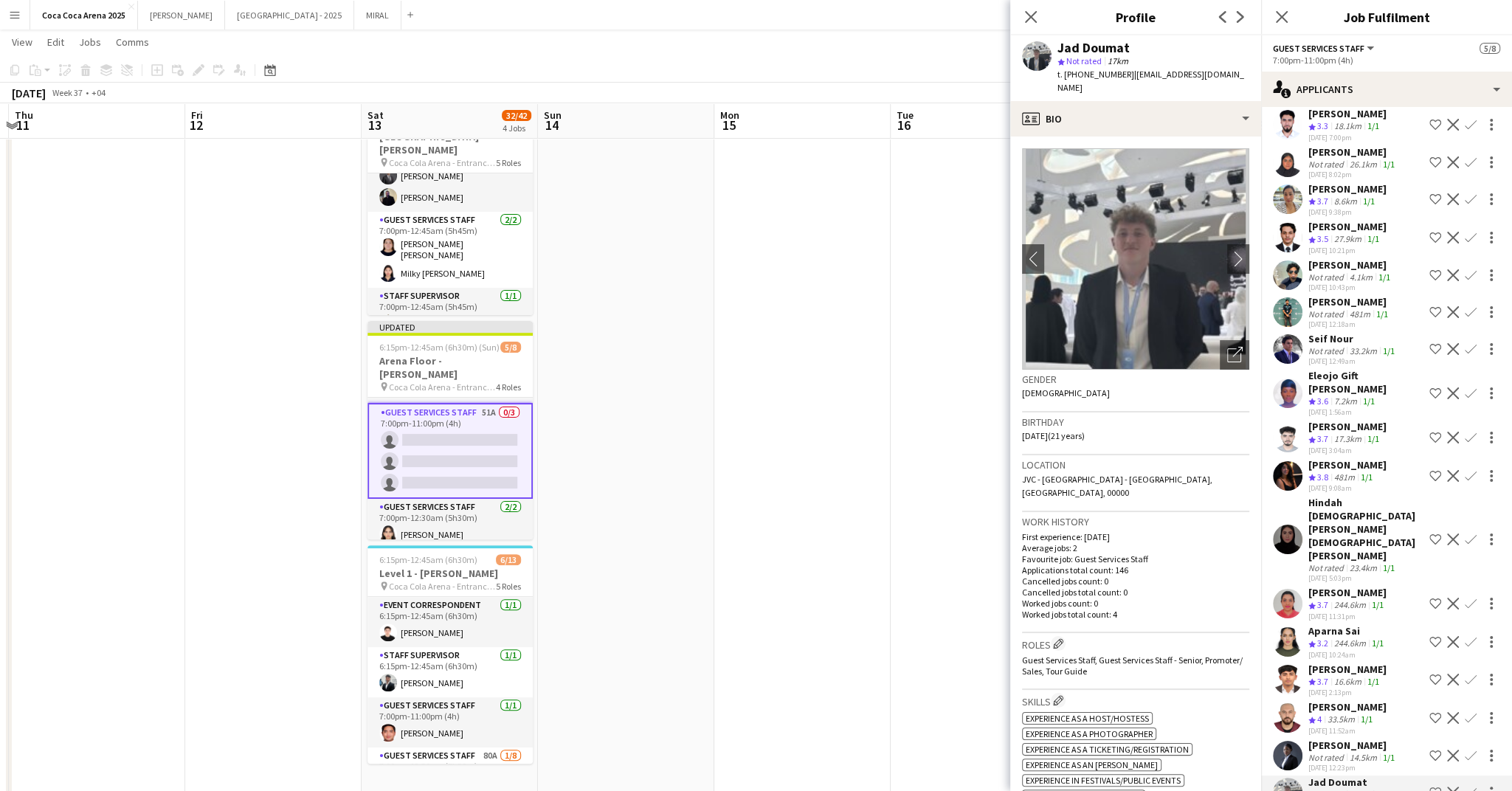
click at [1347, 752] on div "14.5km" at bounding box center [1363, 758] width 33 height 11
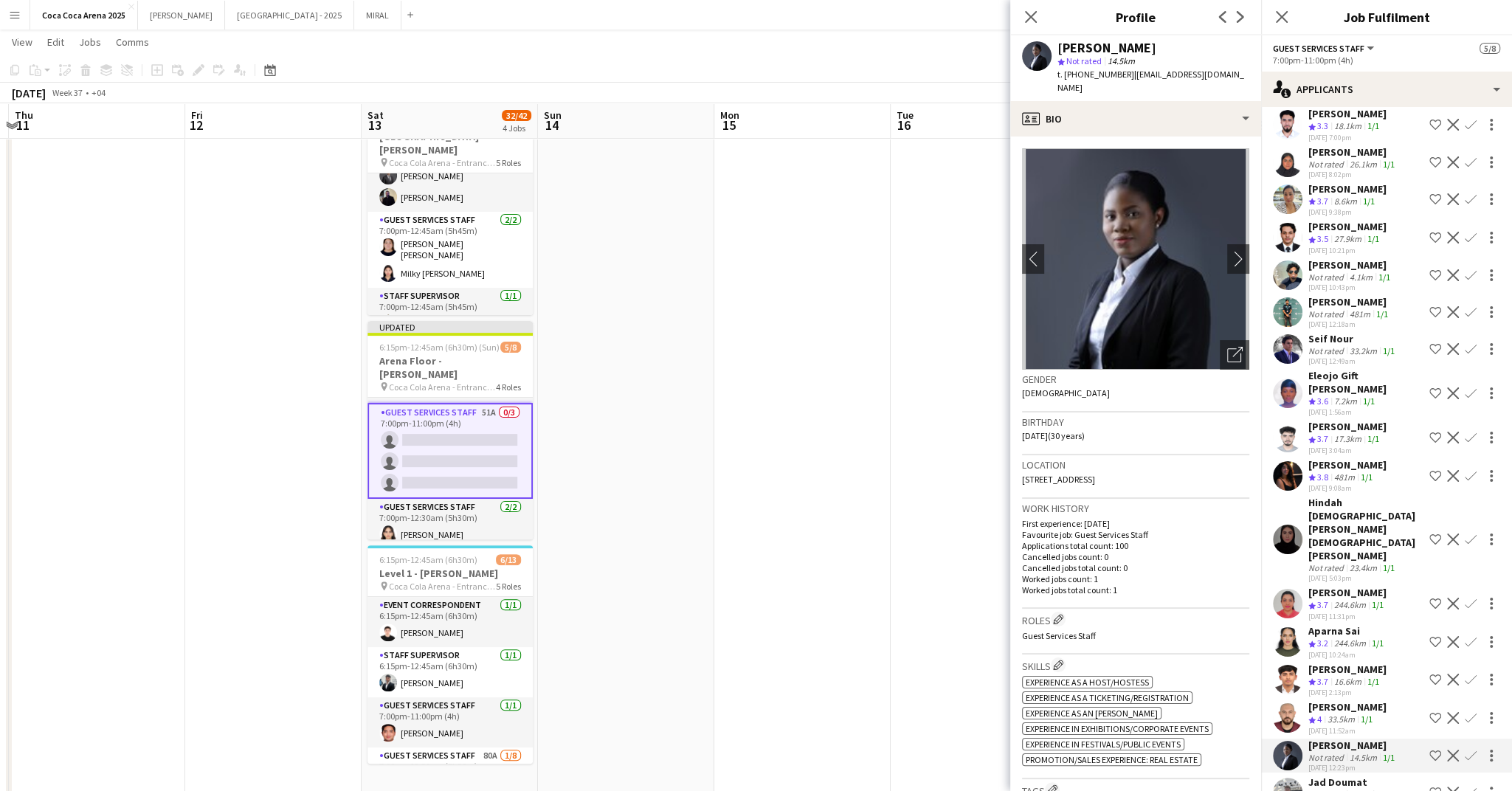
click at [1339, 714] on div "33.5km" at bounding box center [1341, 720] width 33 height 12
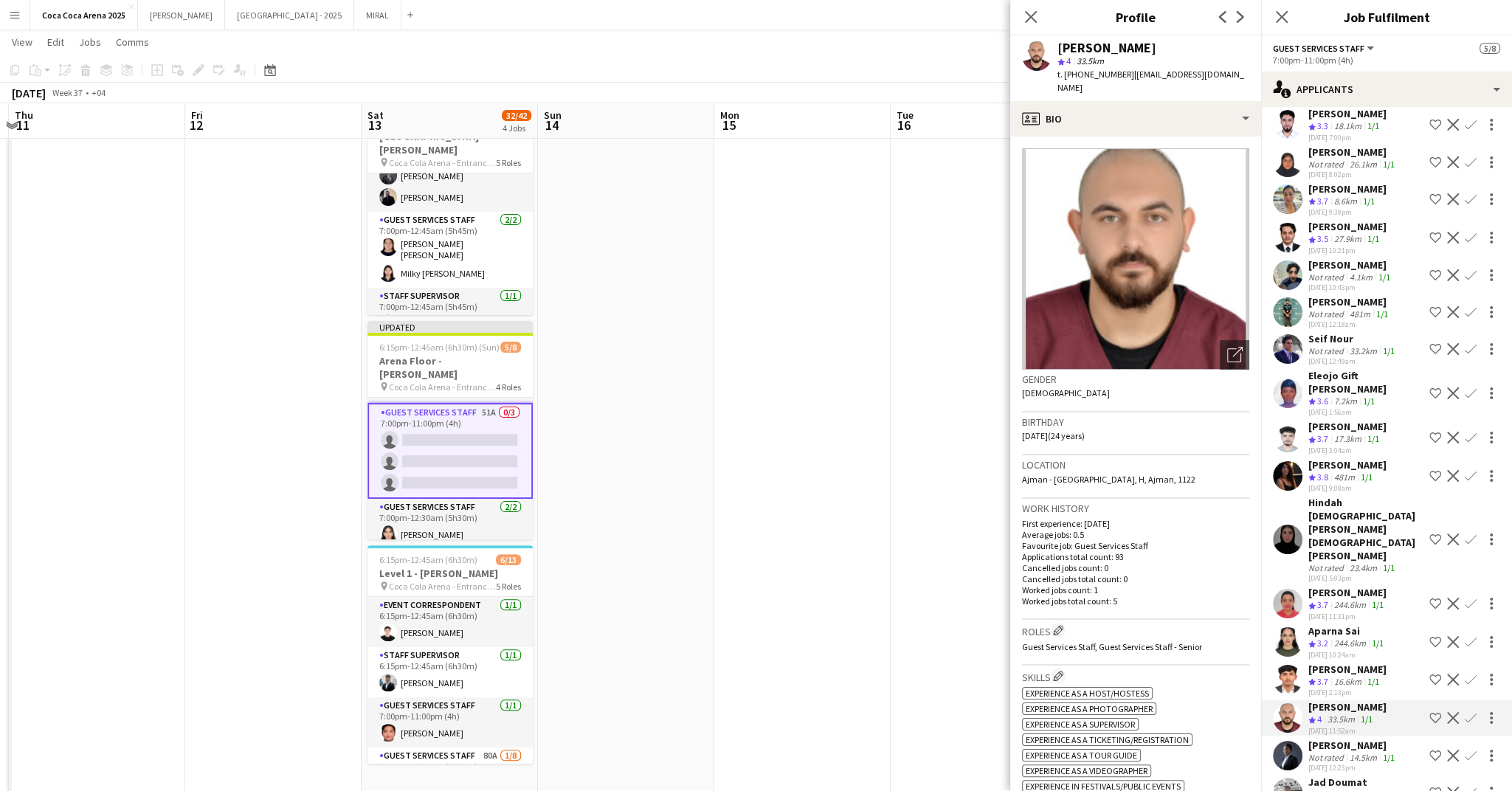
click at [1339, 676] on div "16.6km" at bounding box center [1348, 681] width 33 height 12
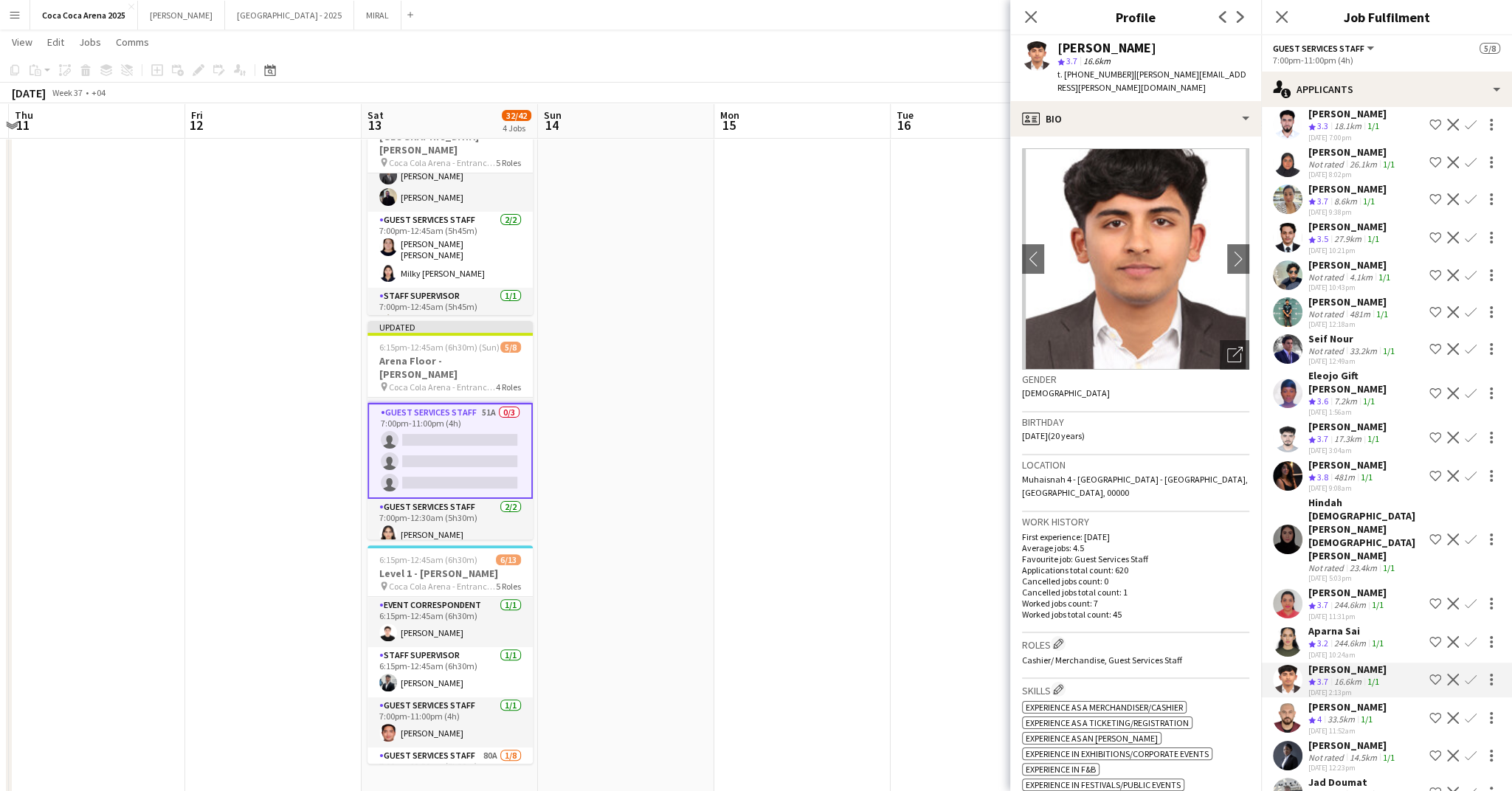
click at [1468, 674] on app-icon "Confirm" at bounding box center [1471, 680] width 12 height 12
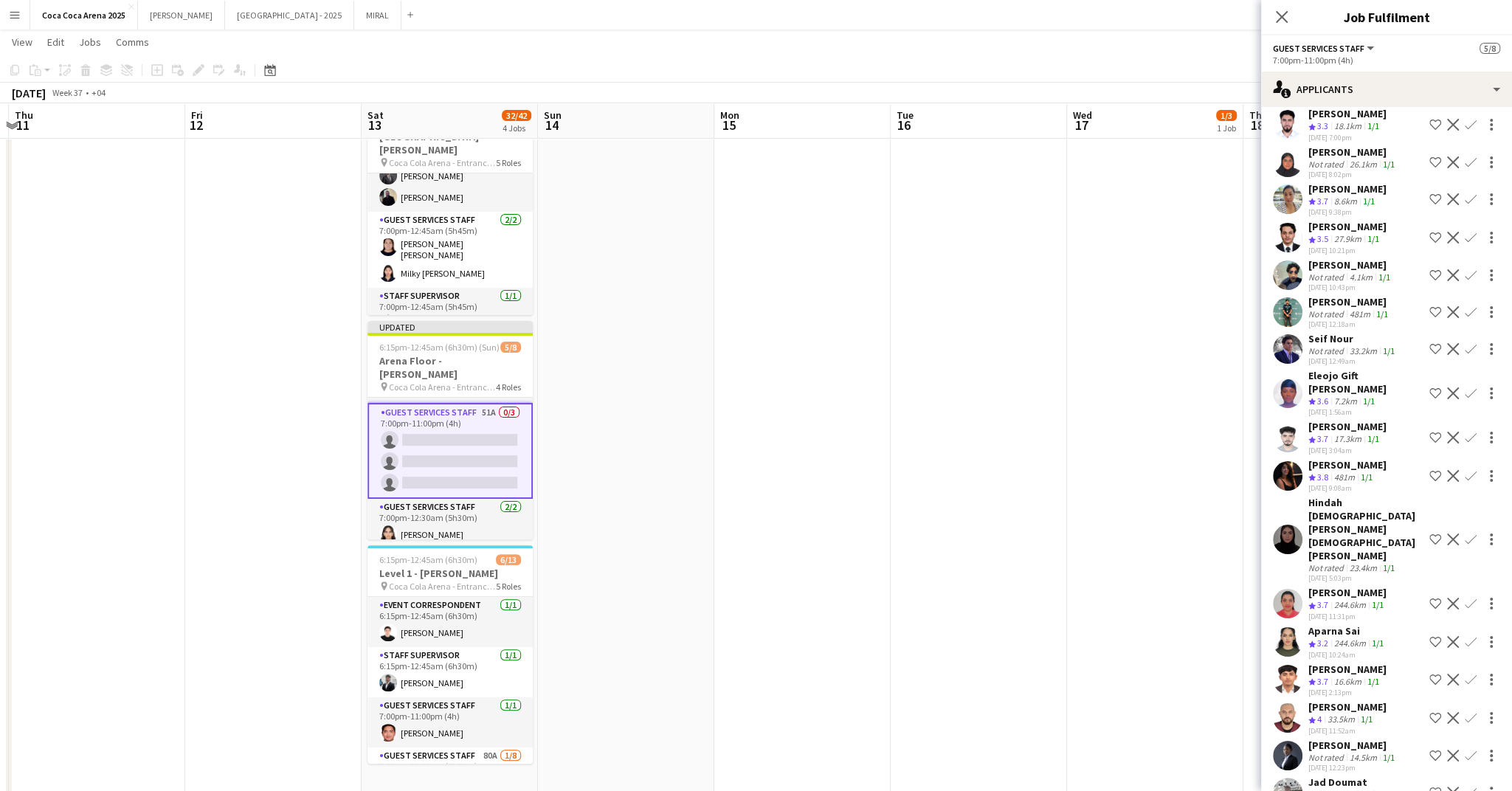
click at [1468, 674] on app-icon "Confirm" at bounding box center [1471, 680] width 12 height 12
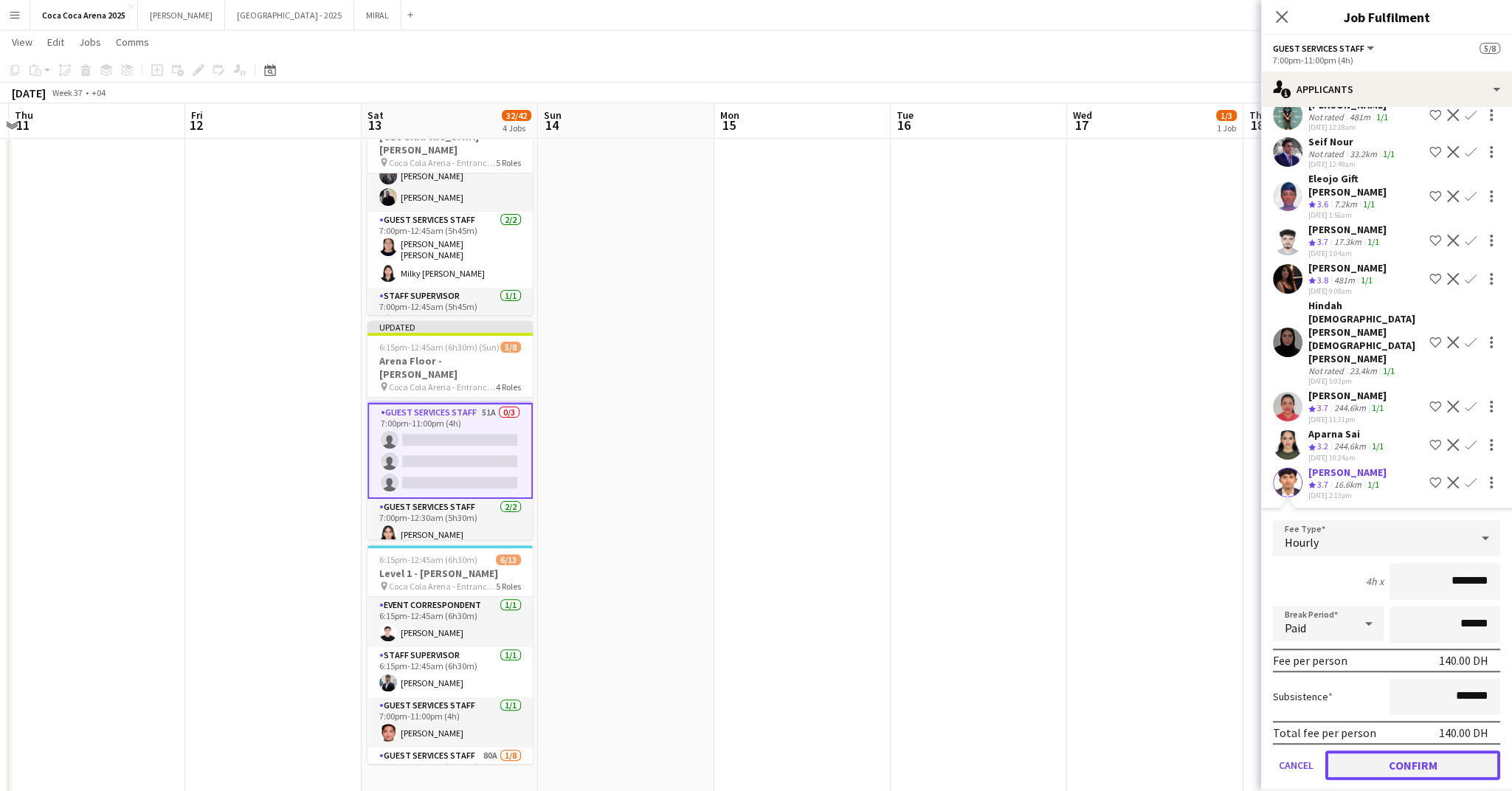
click at [1420, 750] on button "Confirm" at bounding box center [1412, 765] width 175 height 29
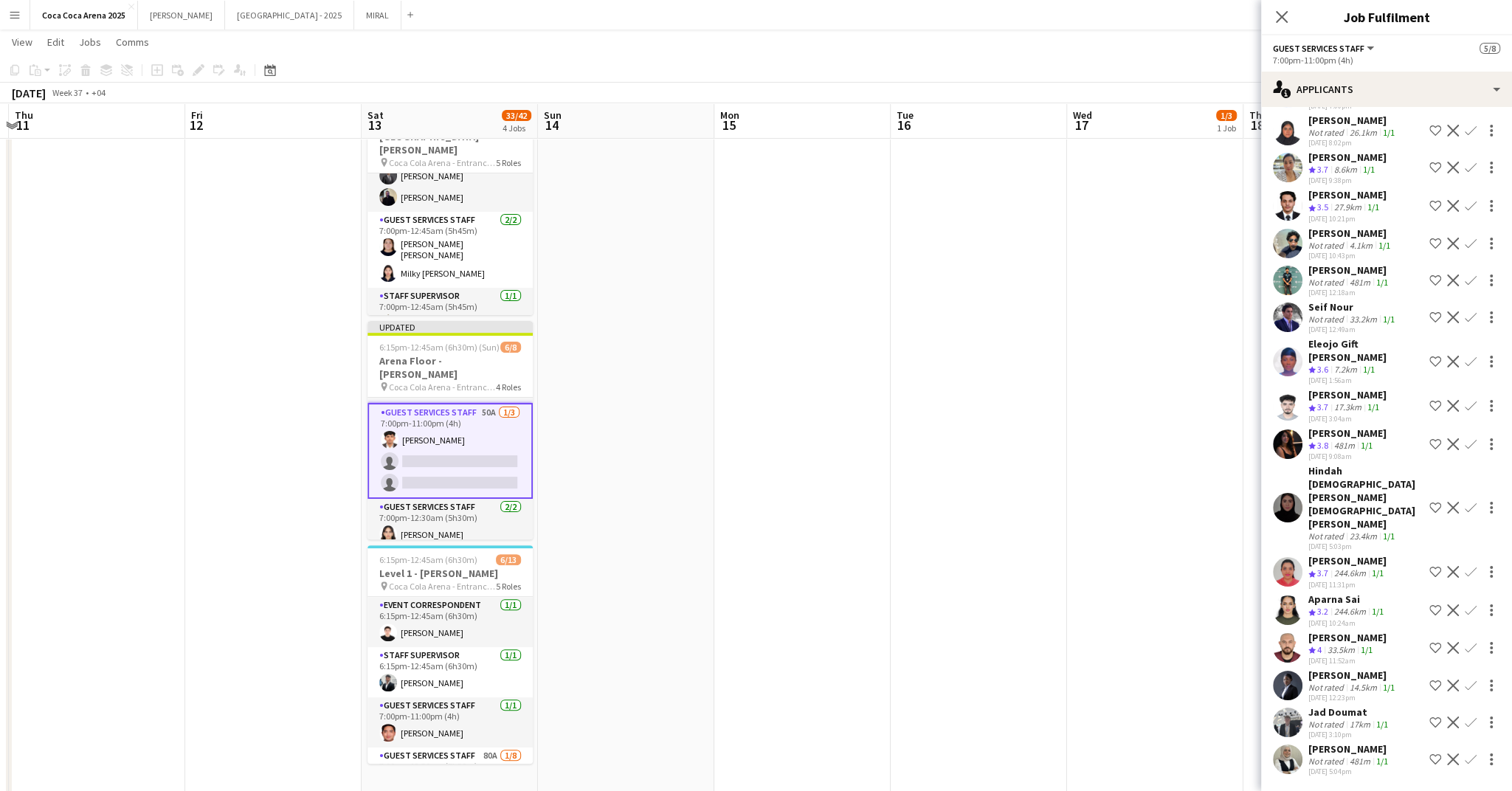
scroll to position [735, 0]
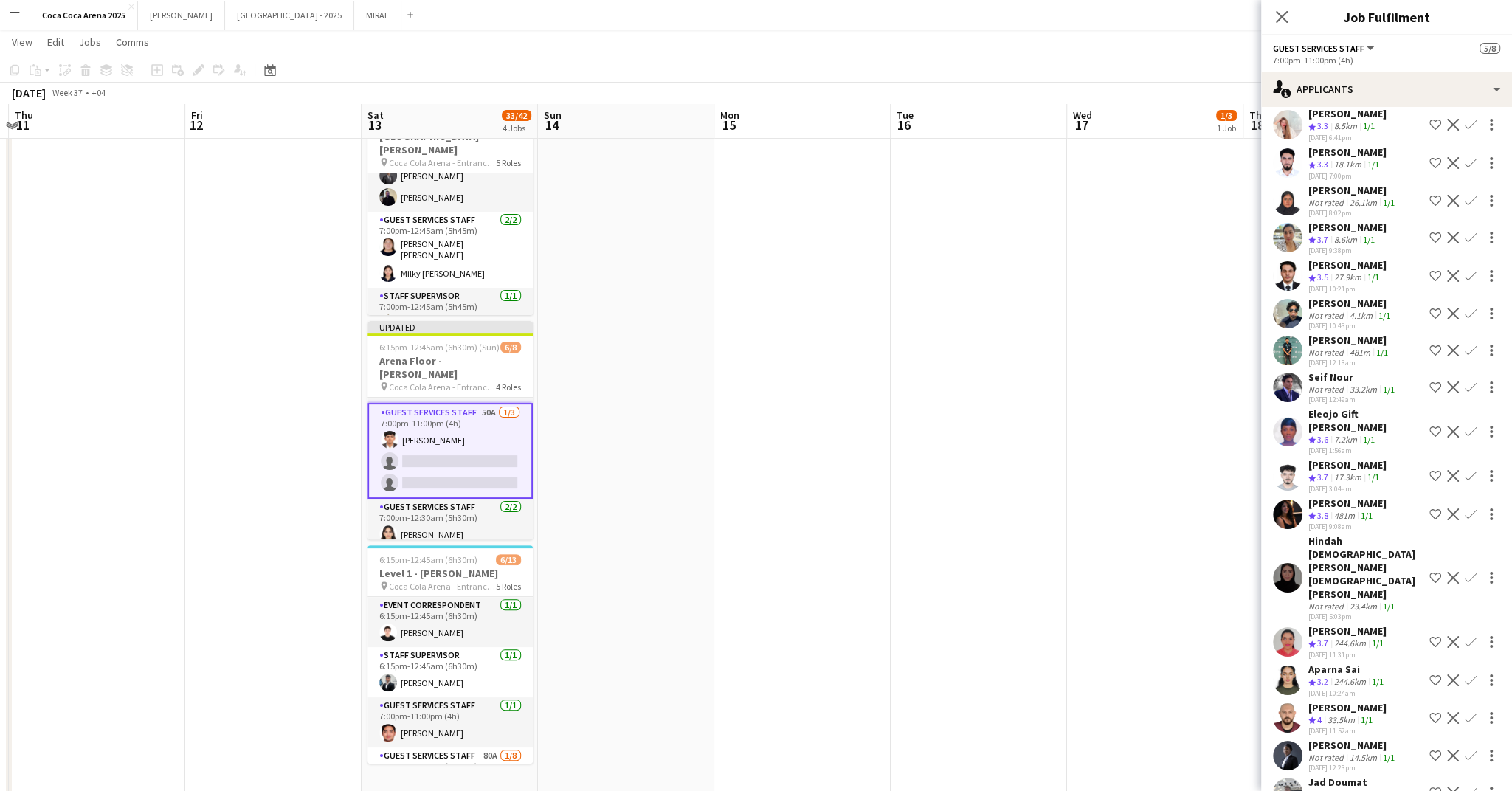
click at [1344, 638] on div "244.6km" at bounding box center [1350, 643] width 37 height 12
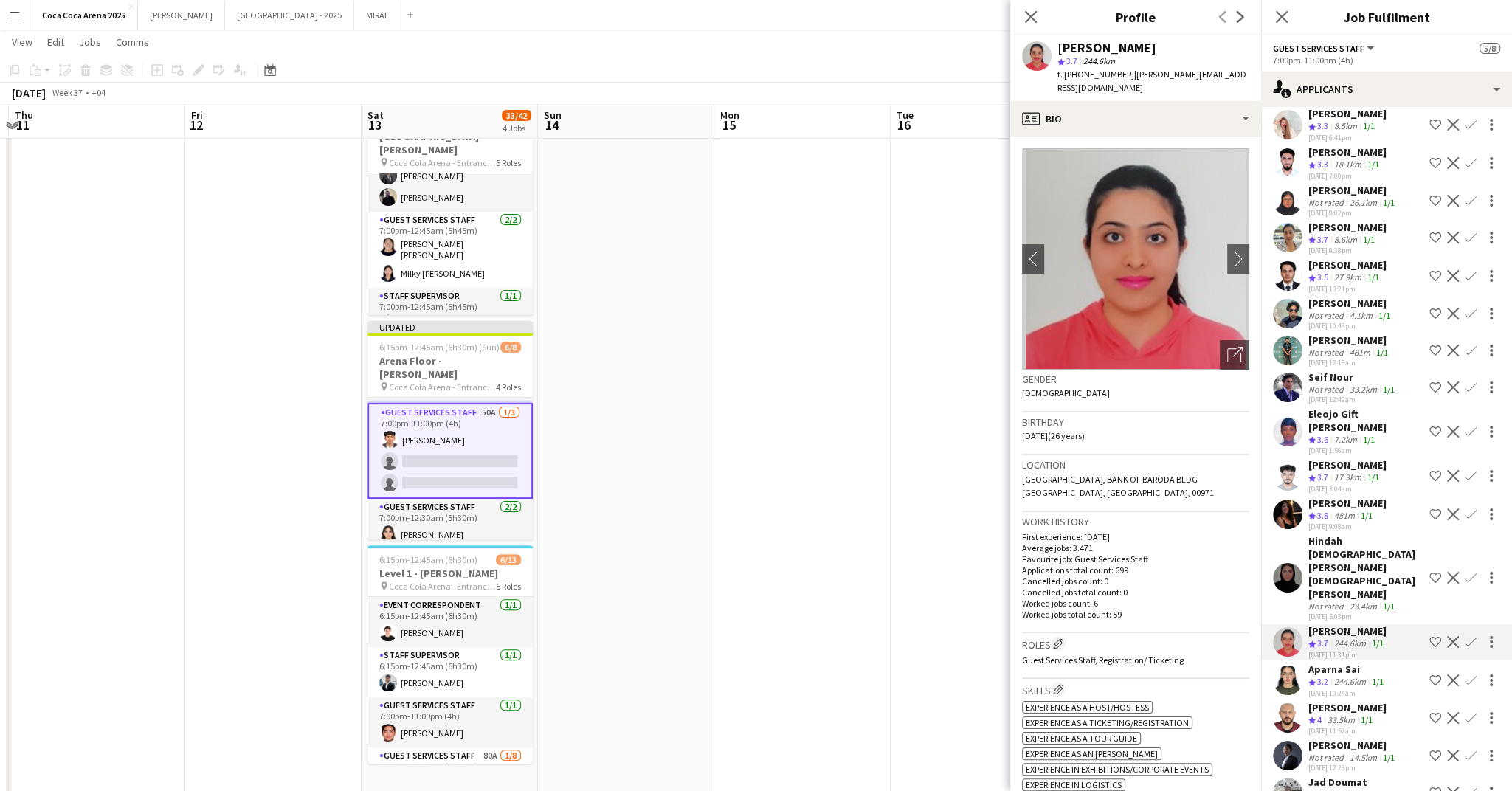
click at [1472, 636] on app-icon "Confirm" at bounding box center [1471, 642] width 12 height 12
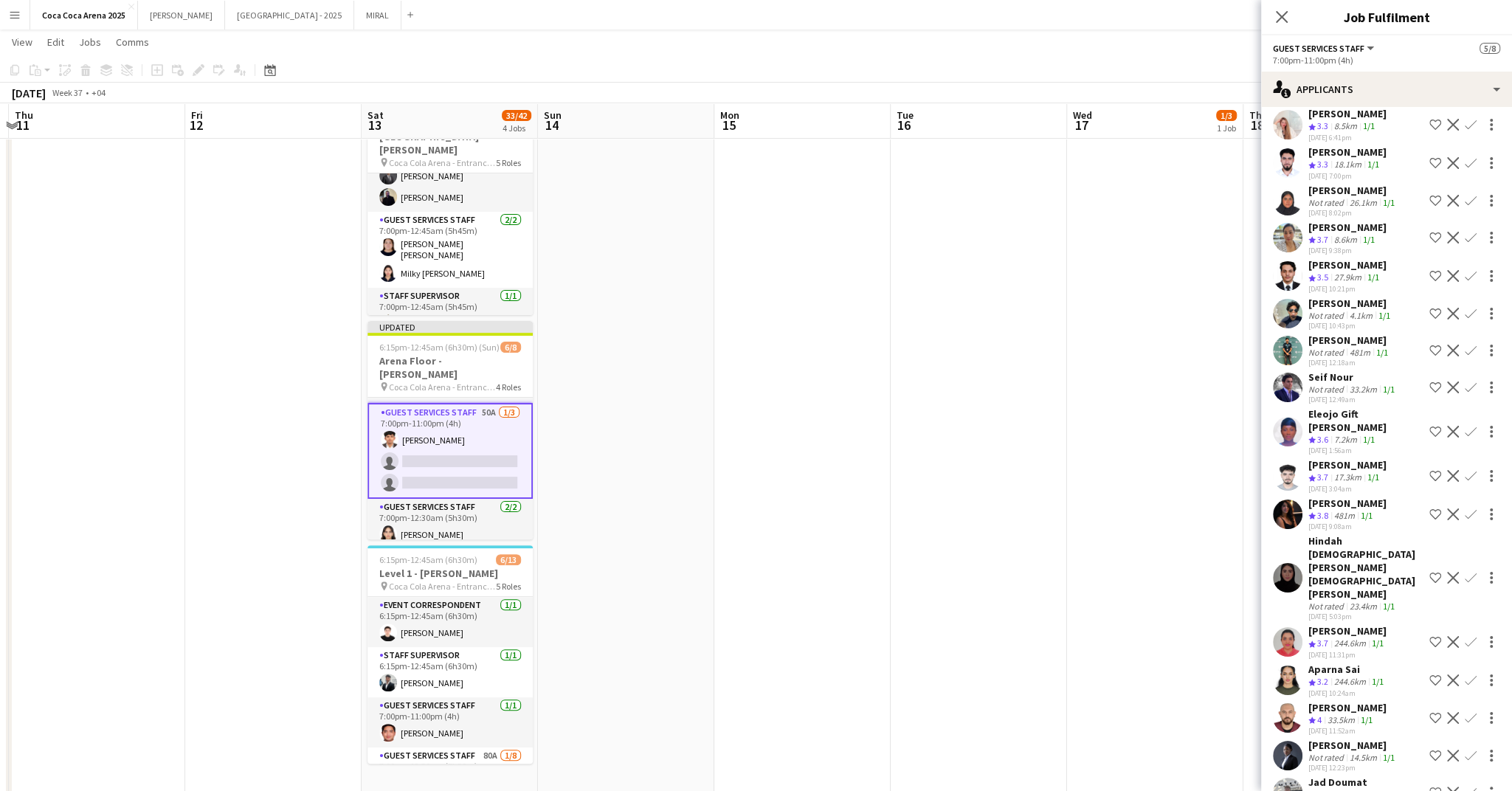
click at [1472, 636] on app-icon "Confirm" at bounding box center [1471, 642] width 12 height 12
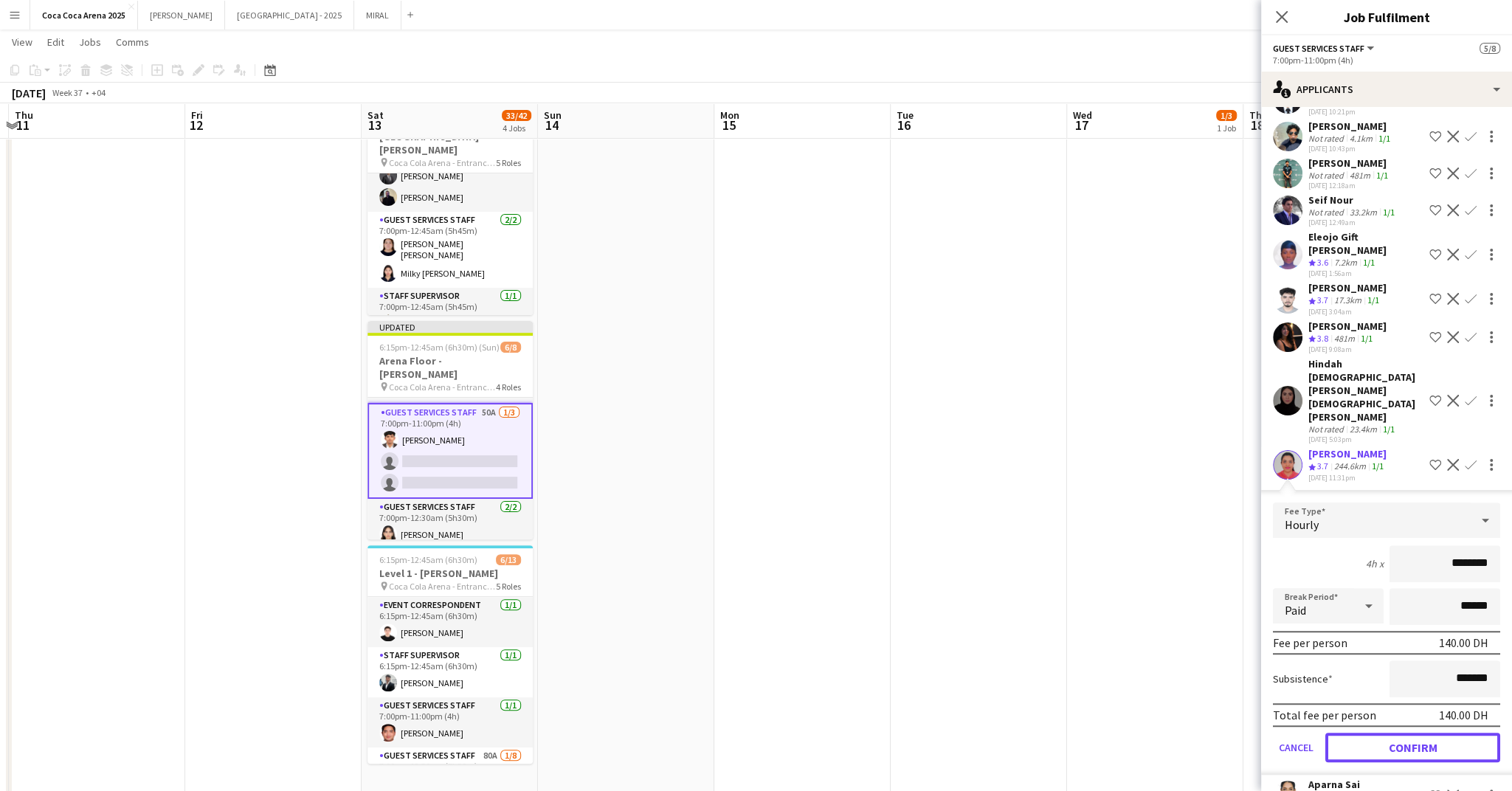
click at [1423, 733] on button "Confirm" at bounding box center [1412, 747] width 175 height 29
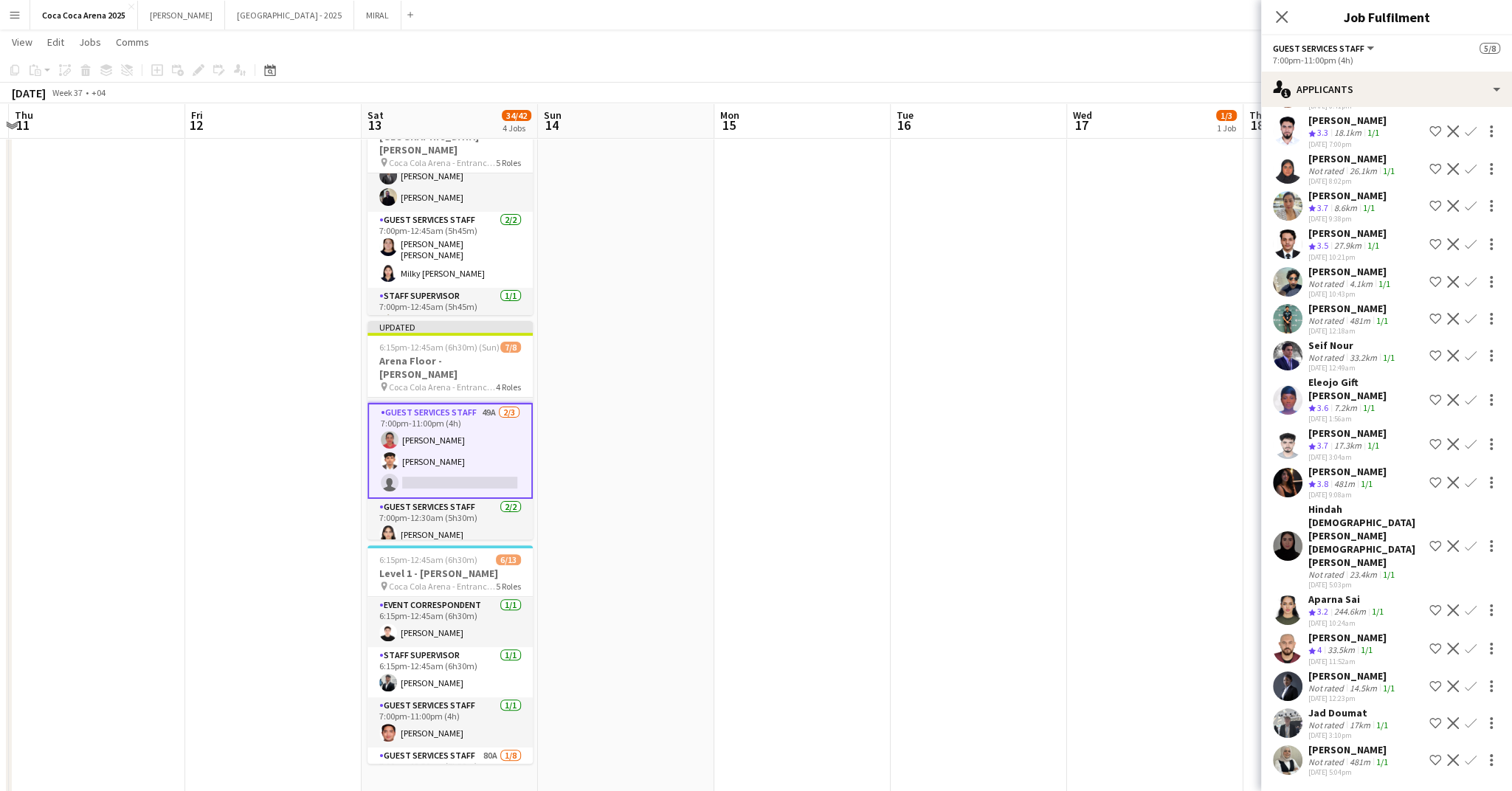
scroll to position [698, 0]
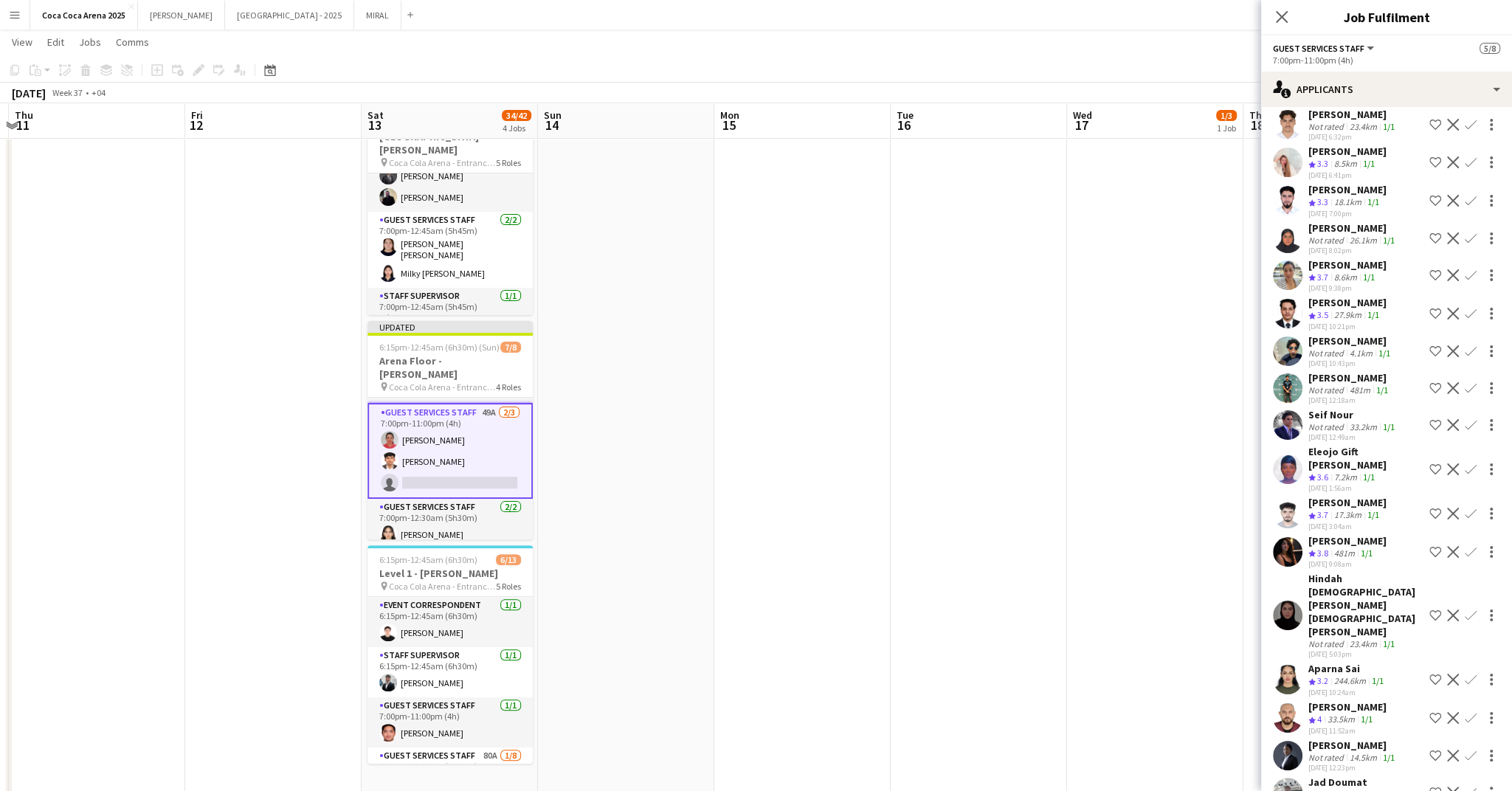
click at [1360, 676] on div "244.6km" at bounding box center [1350, 681] width 37 height 12
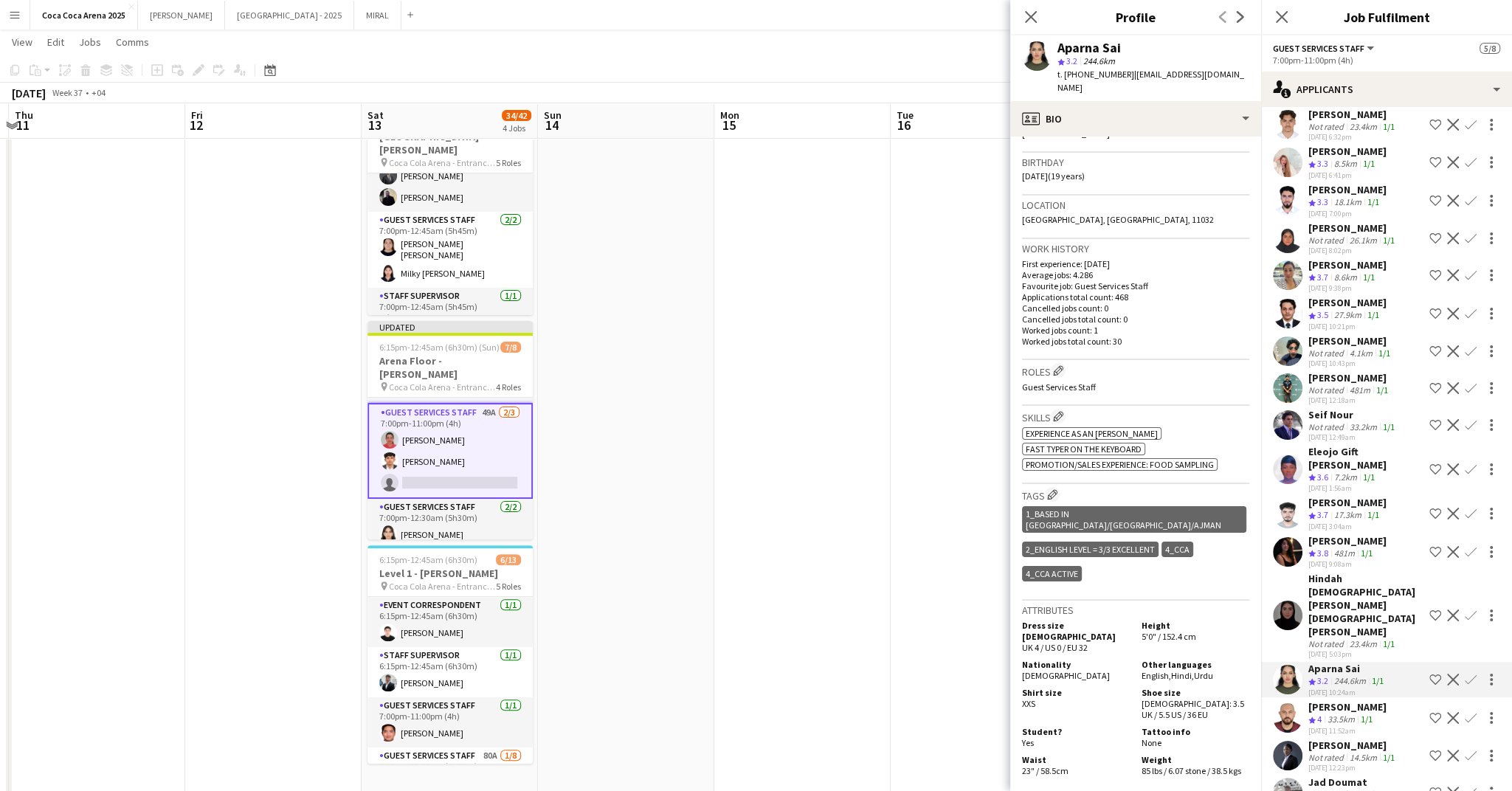
scroll to position [573, 0]
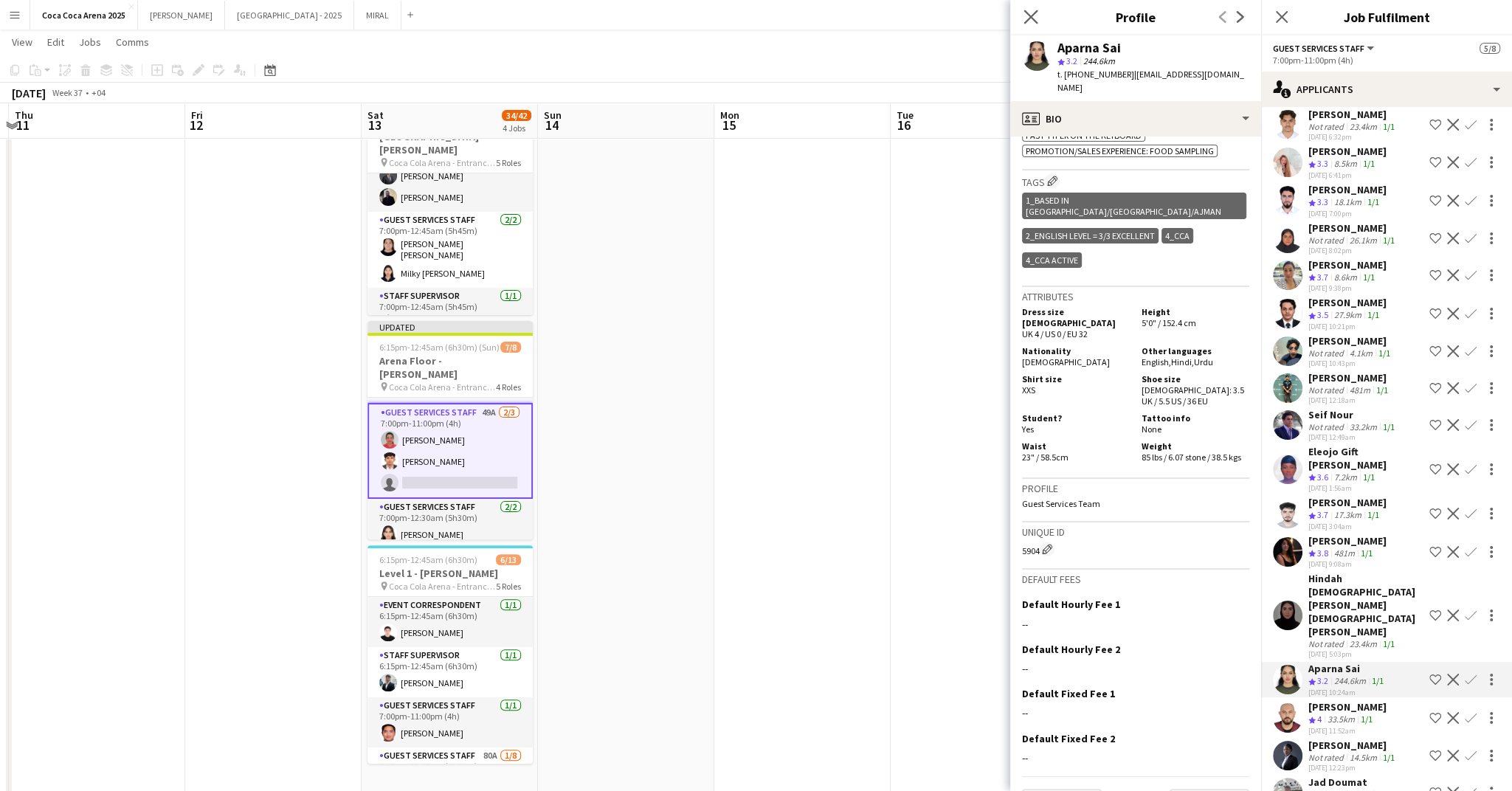
click at [1023, 12] on app-icon "Close pop-in" at bounding box center [1031, 17] width 21 height 21
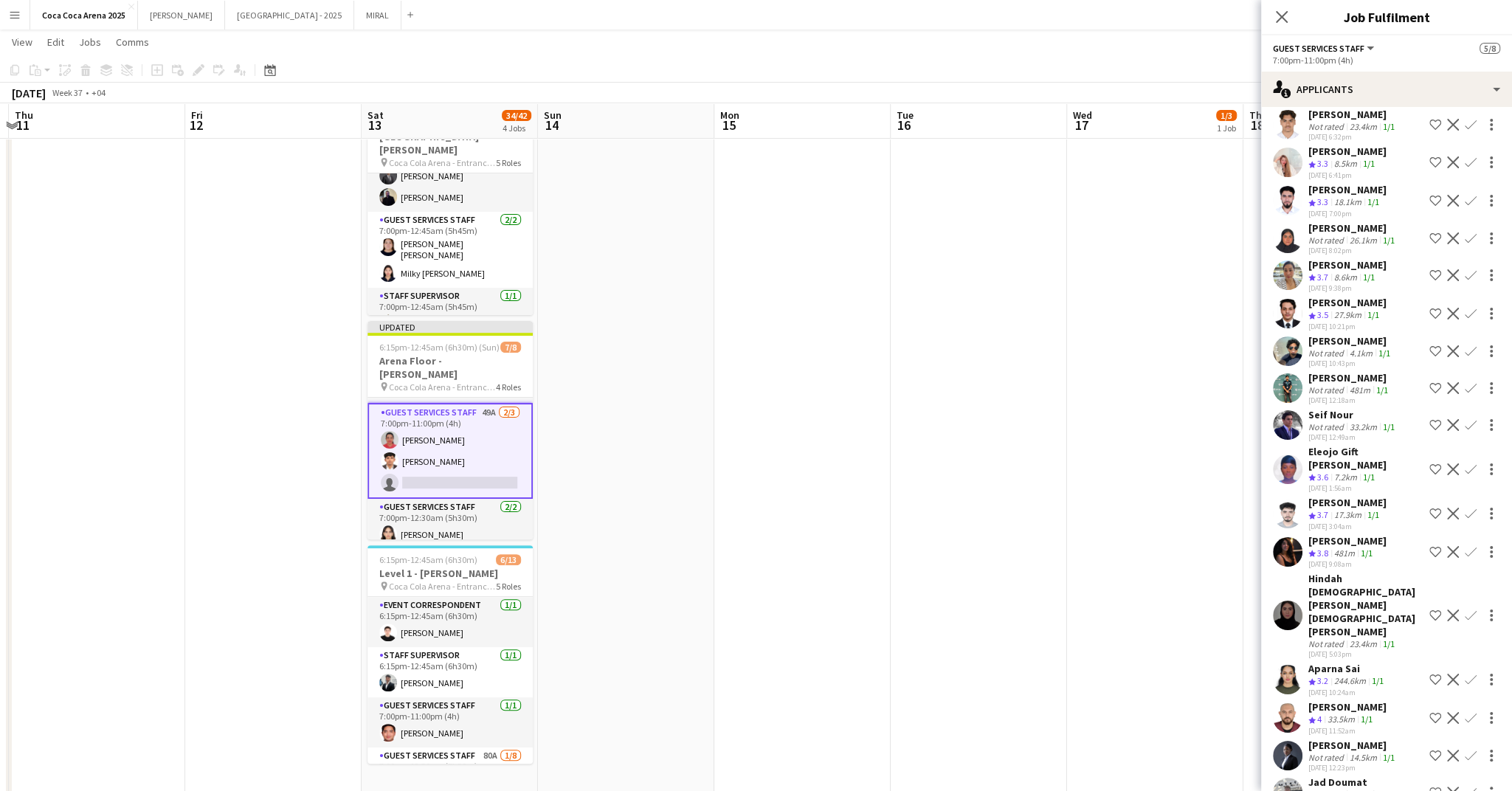
click at [1474, 674] on app-icon "Confirm" at bounding box center [1471, 680] width 12 height 12
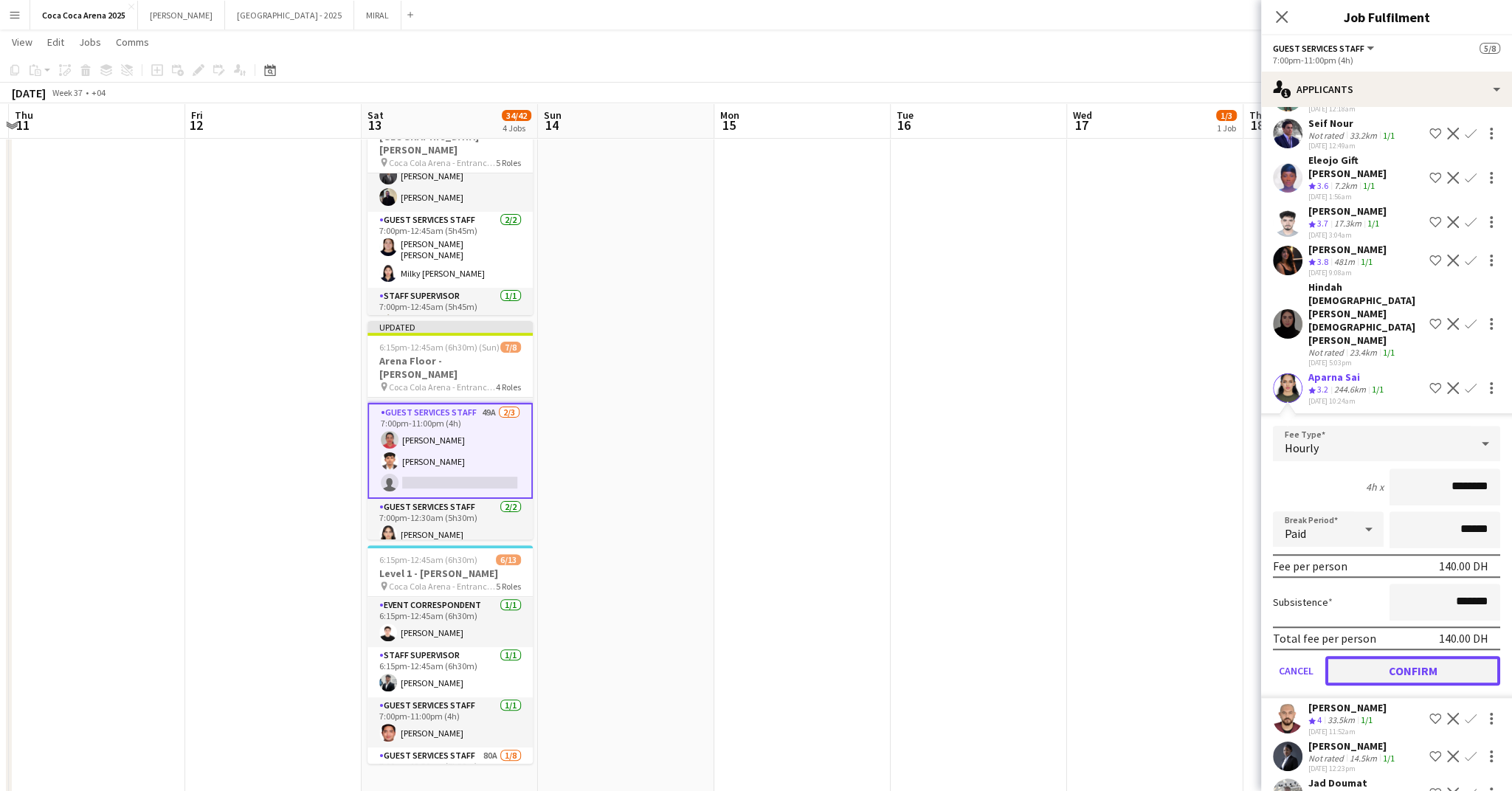
click at [1376, 656] on button "Confirm" at bounding box center [1412, 671] width 175 height 29
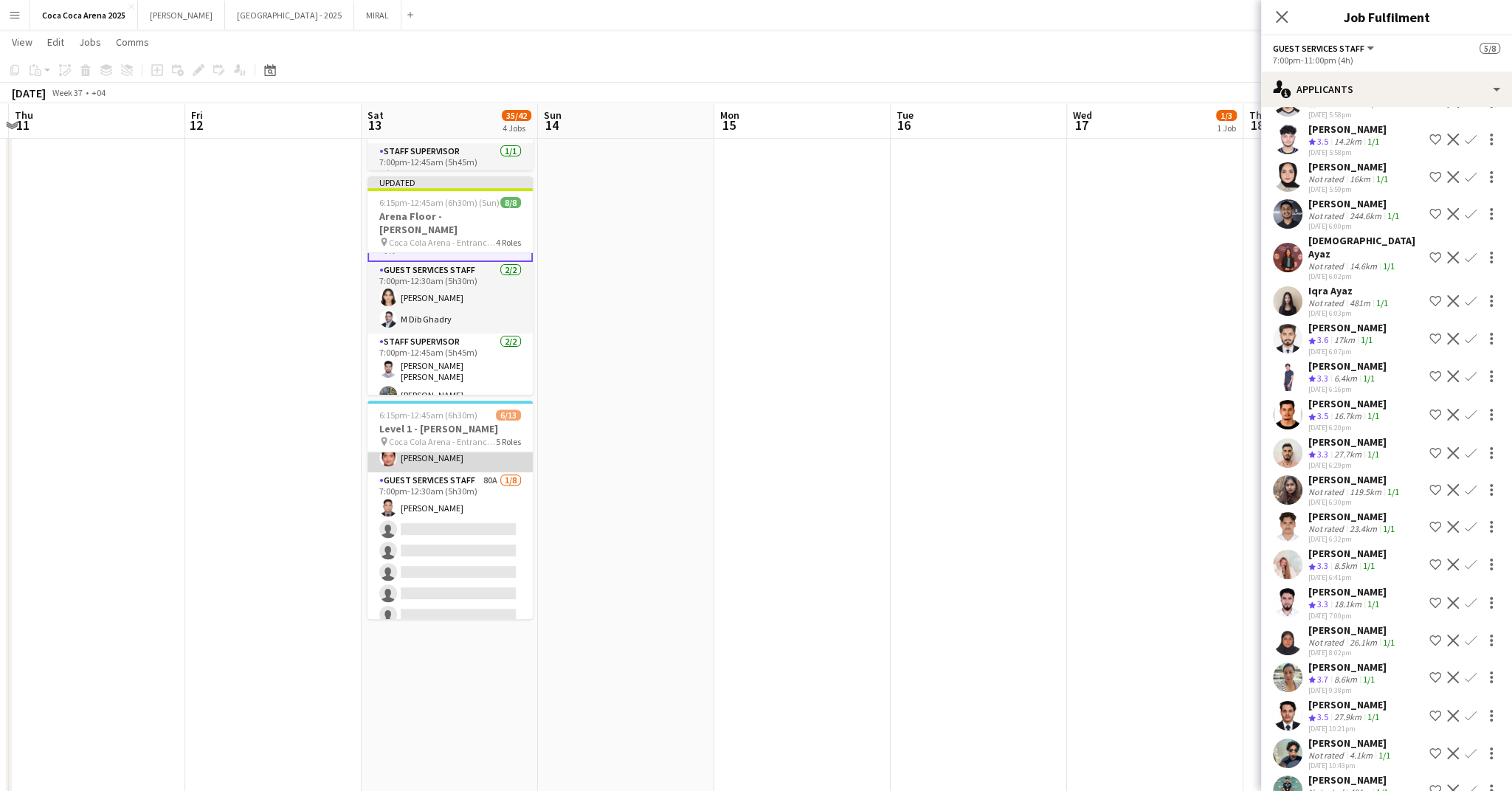
scroll to position [137, 0]
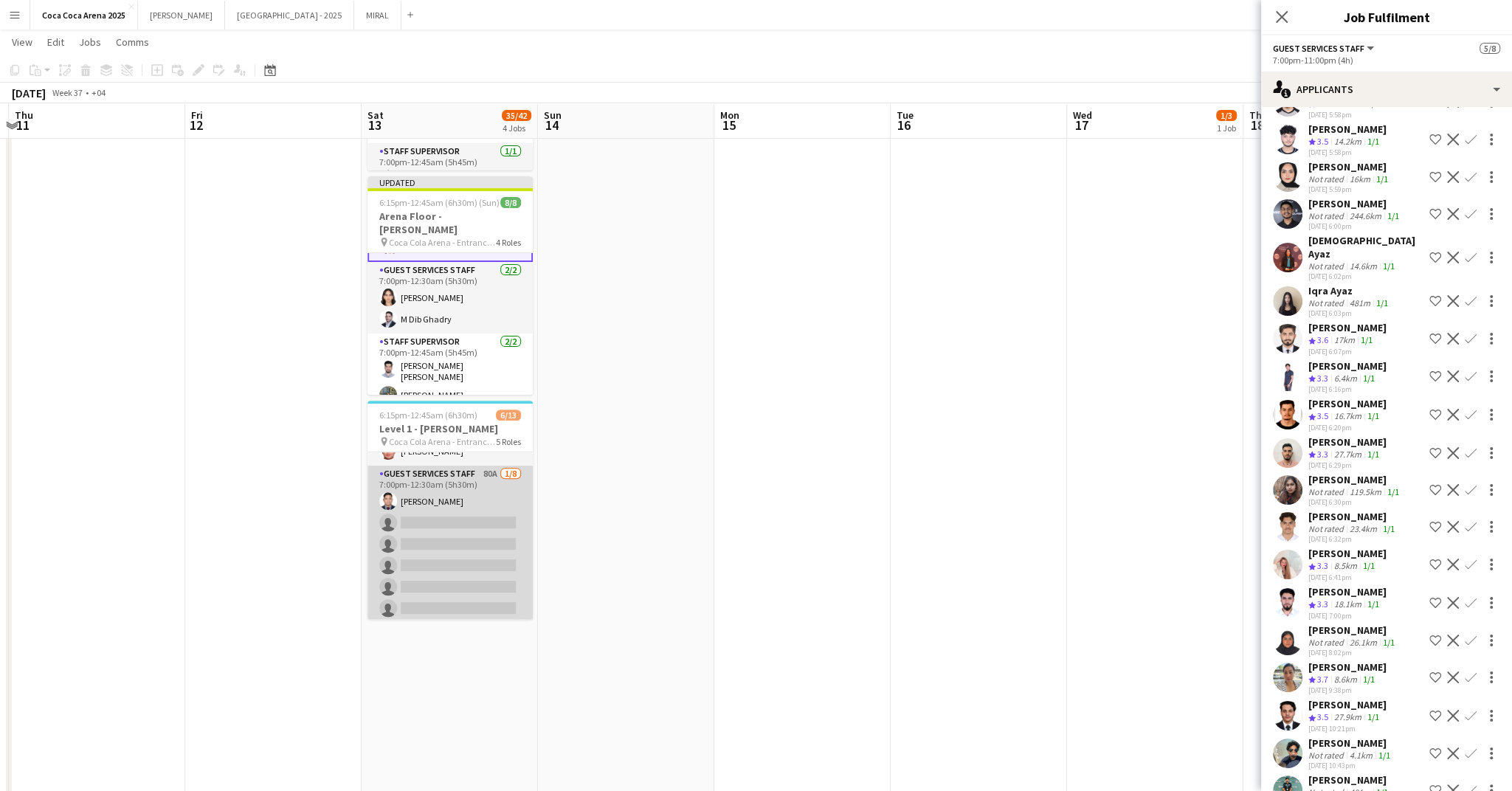
click at [443, 498] on app-card-role "Guest Services Staff 80A 1/8 7:00pm-12:30am (5h30m) Tommie Lajum single-neutral…" at bounding box center [451, 565] width 166 height 200
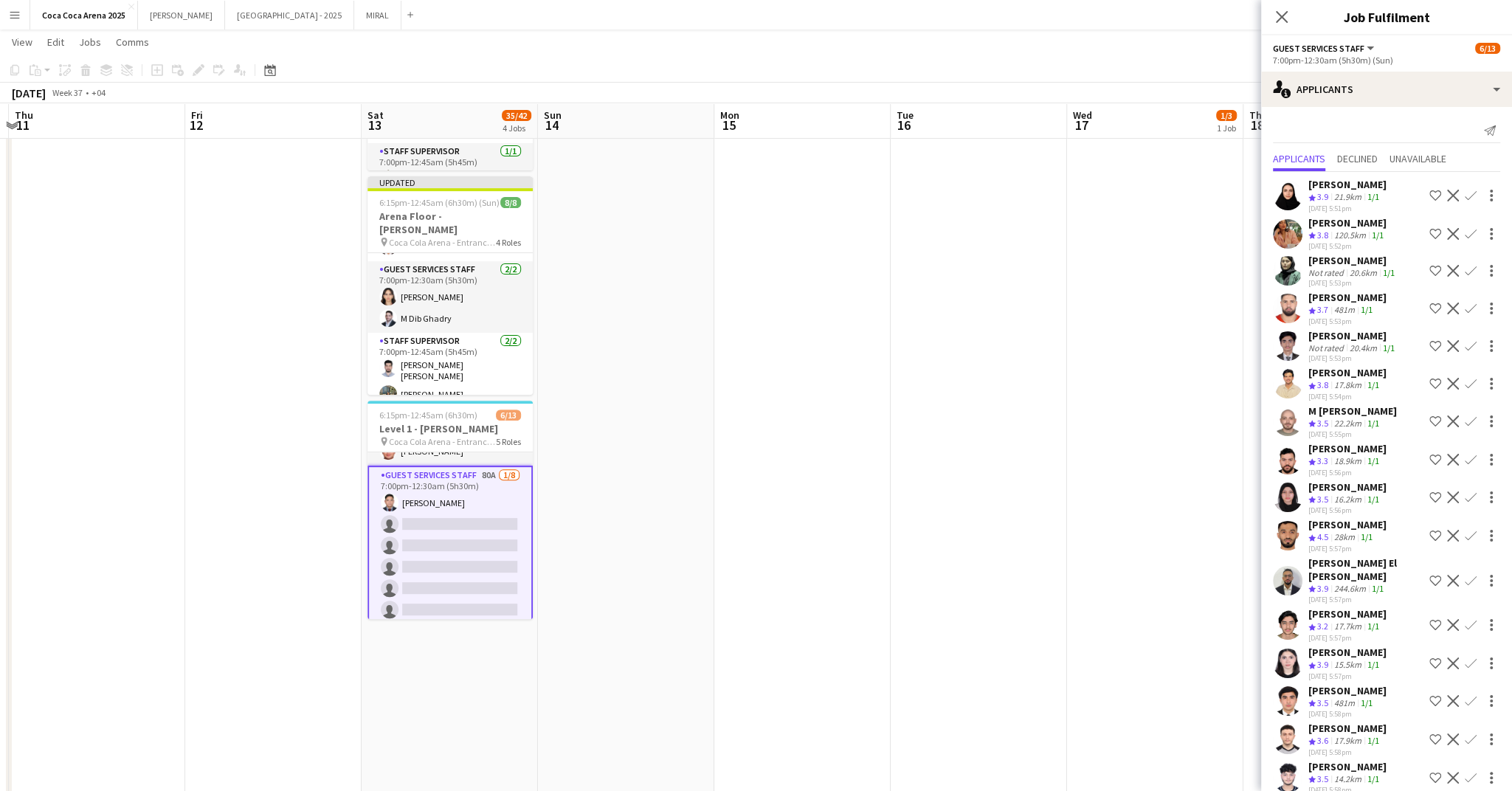
click at [1474, 498] on app-icon "Confirm" at bounding box center [1471, 497] width 12 height 12
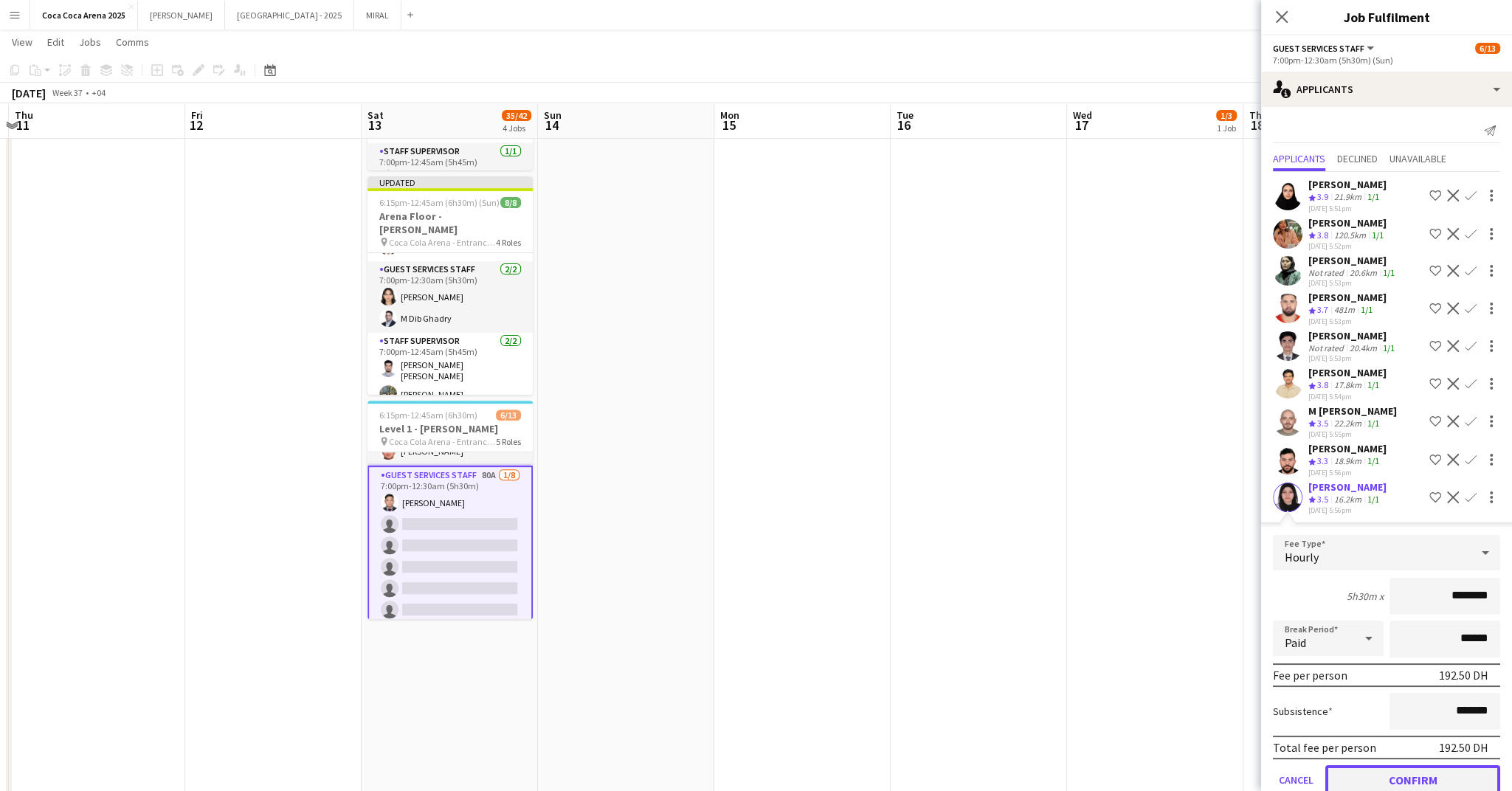
click at [1424, 776] on button "Confirm" at bounding box center [1412, 780] width 175 height 29
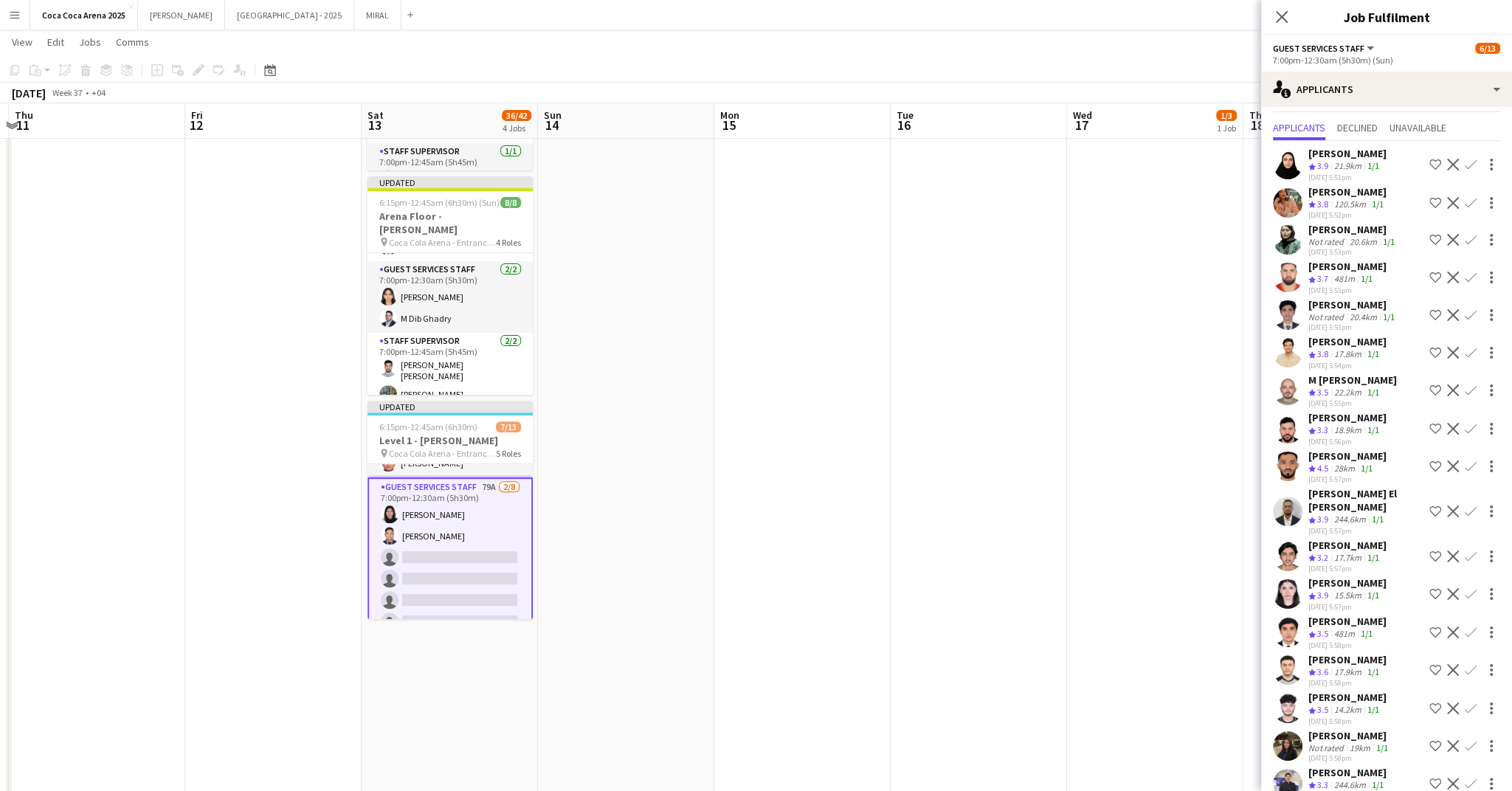
scroll to position [36, 0]
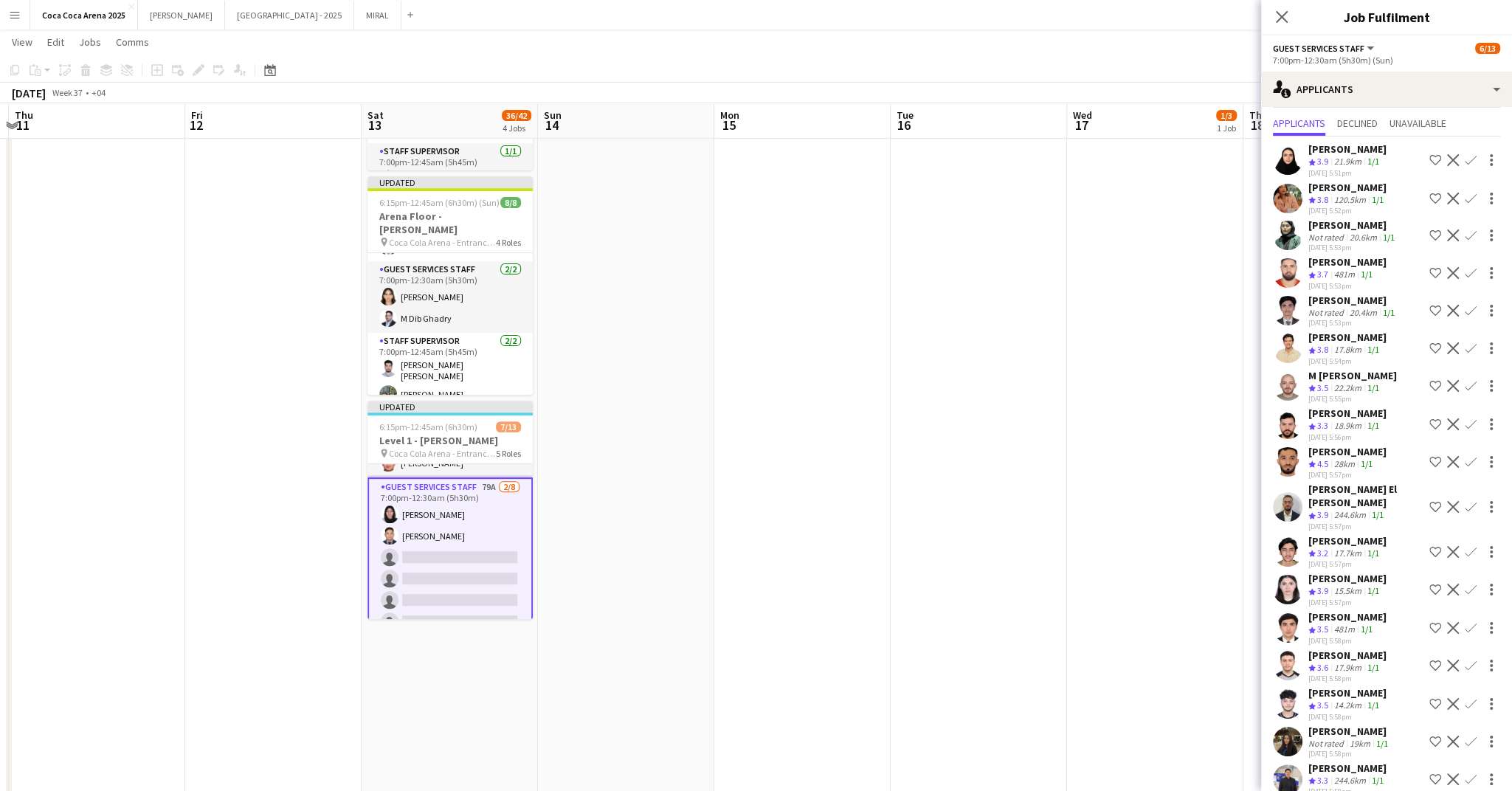
click at [1473, 547] on app-icon "Confirm" at bounding box center [1471, 552] width 12 height 12
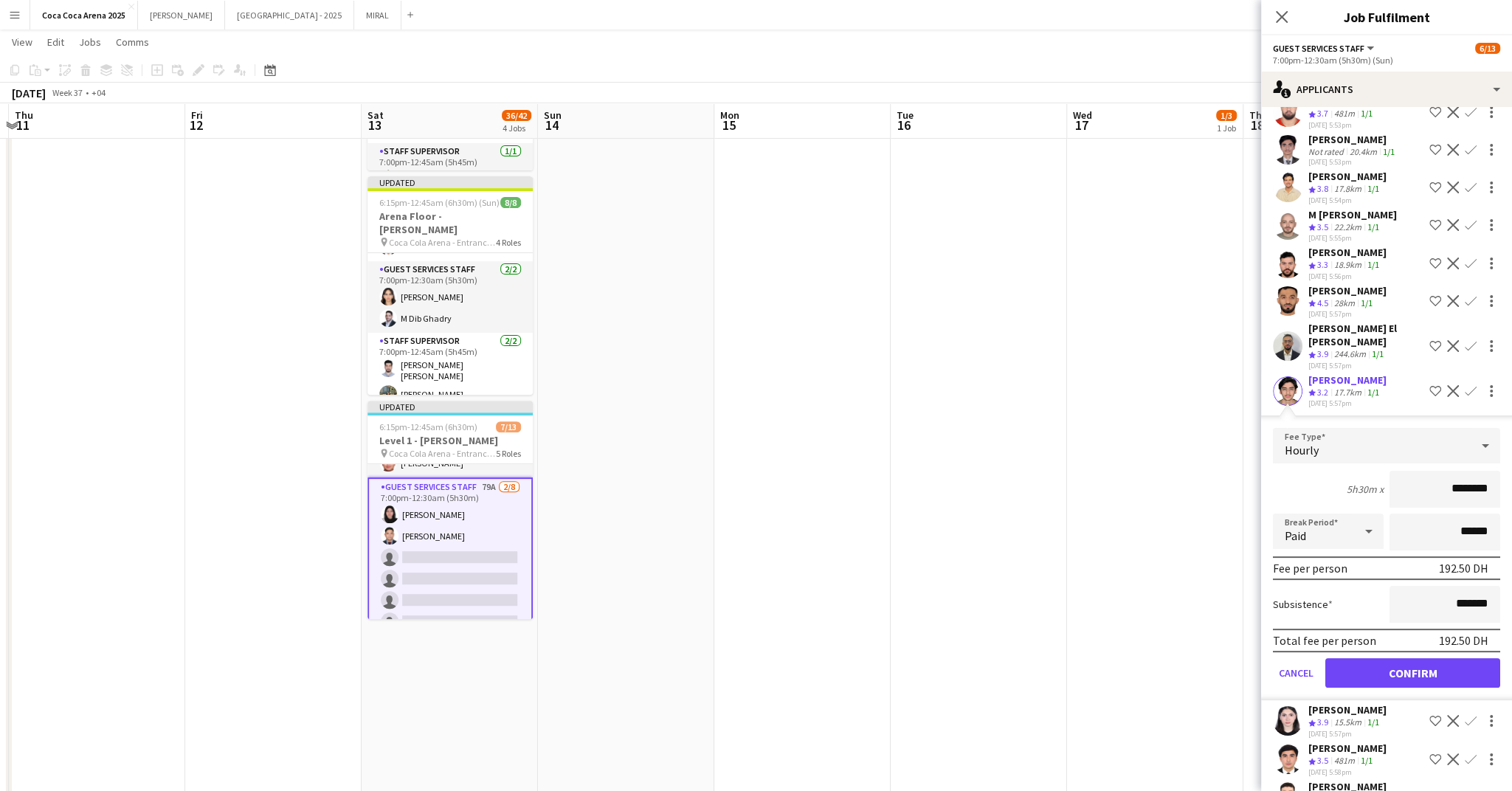
scroll to position [258, 0]
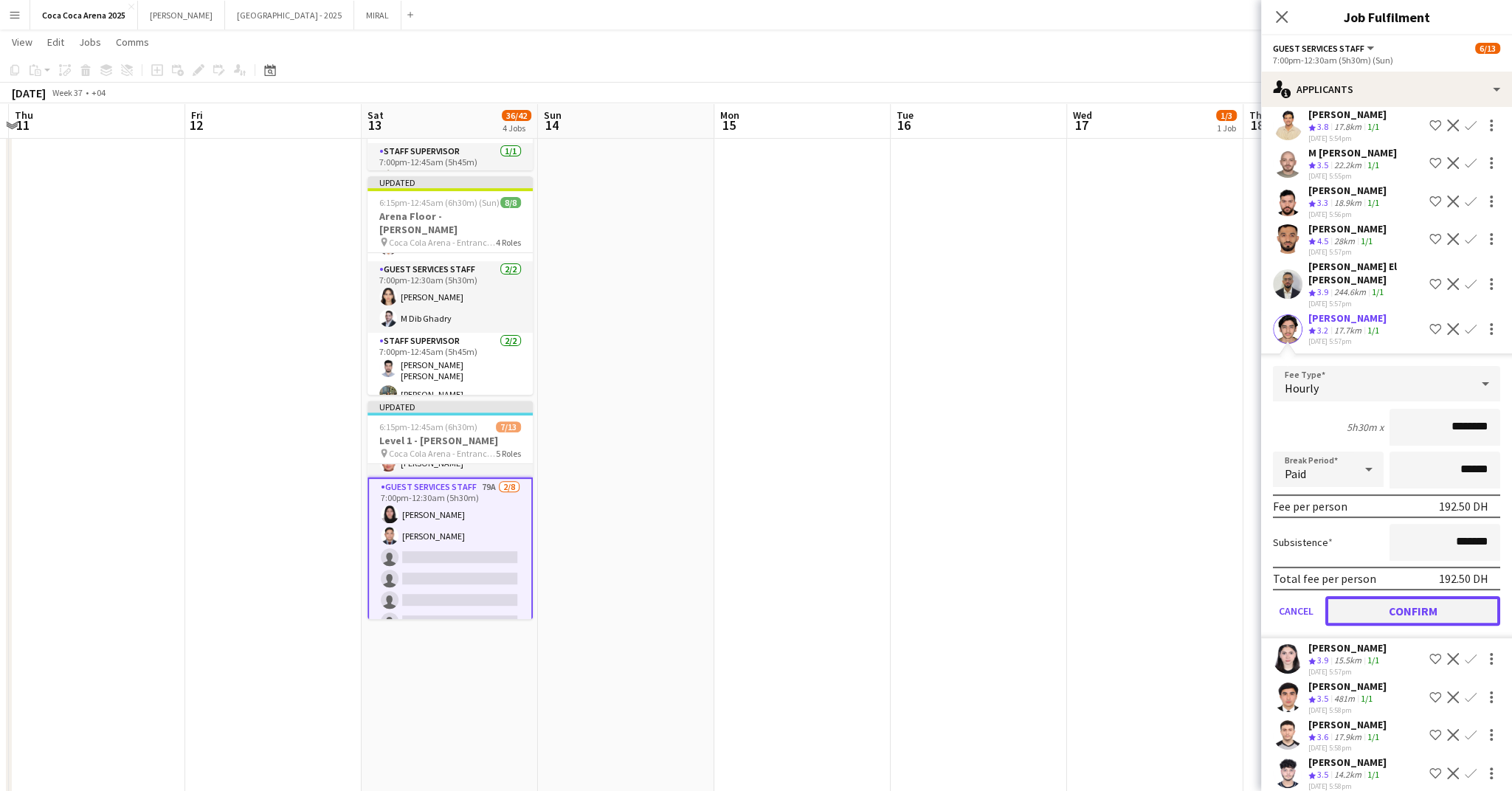
click at [1378, 598] on button "Confirm" at bounding box center [1412, 611] width 175 height 29
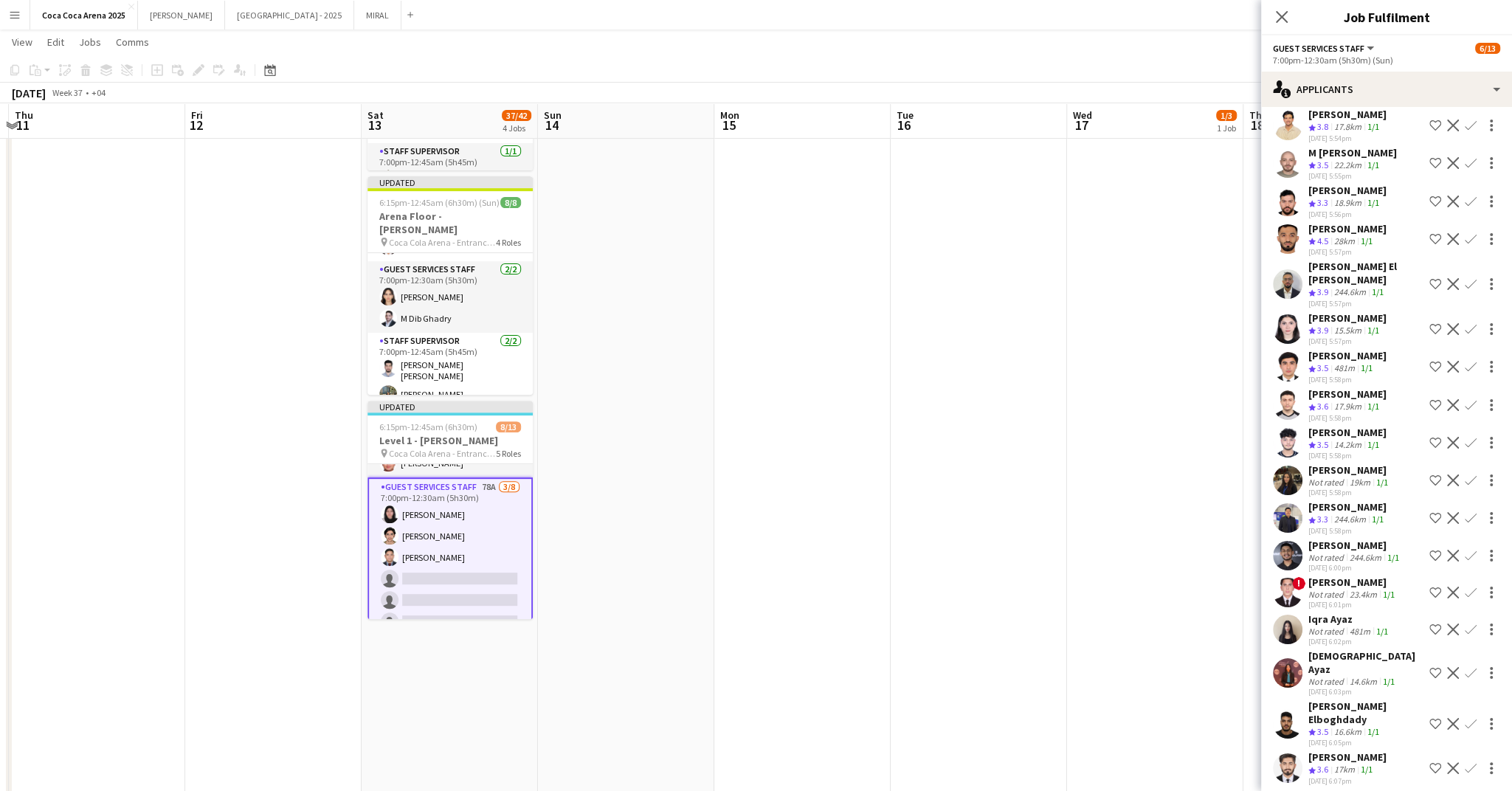
click at [1469, 323] on app-icon "Confirm" at bounding box center [1471, 329] width 12 height 12
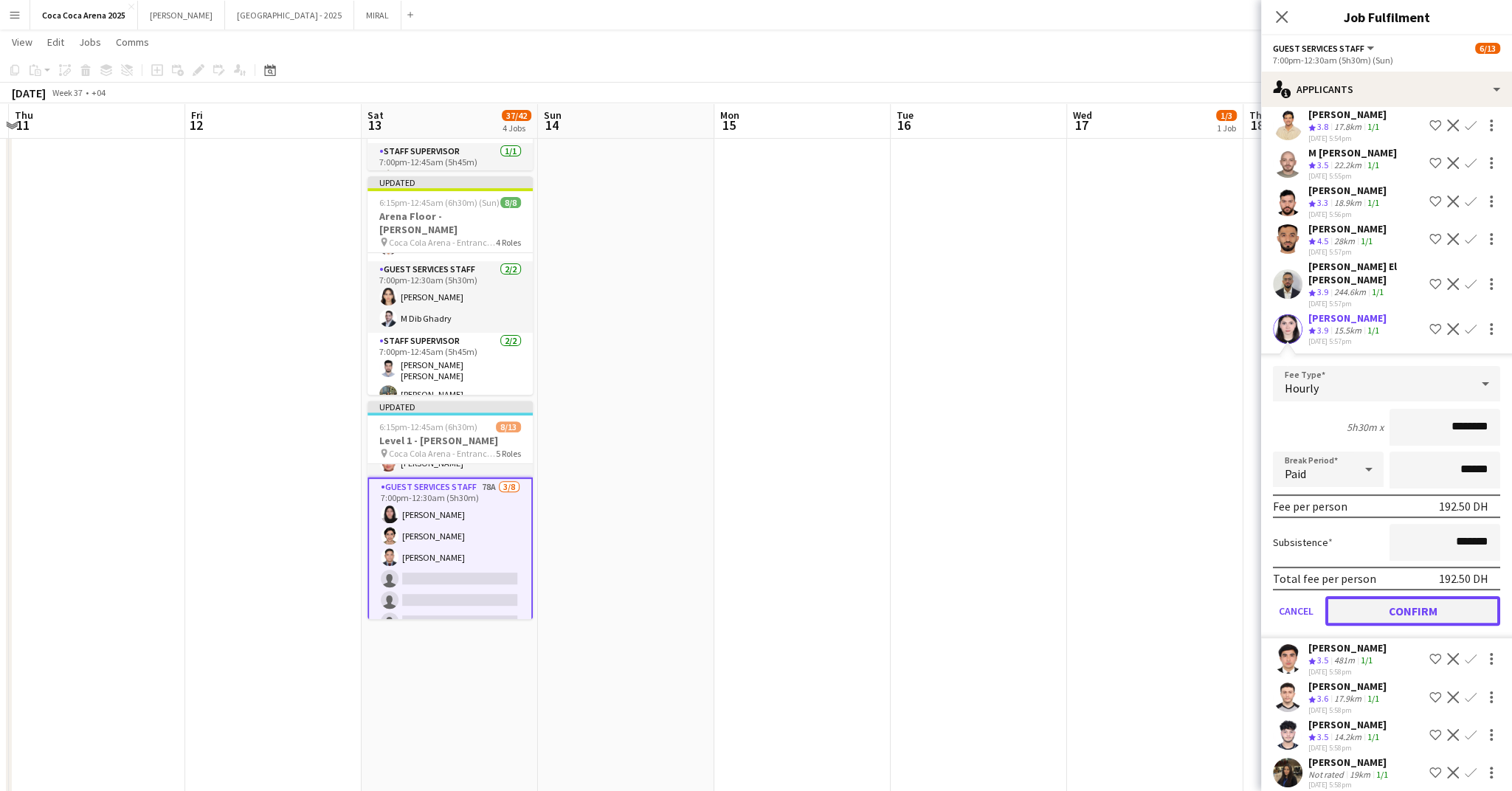
click at [1405, 598] on button "Confirm" at bounding box center [1412, 611] width 175 height 29
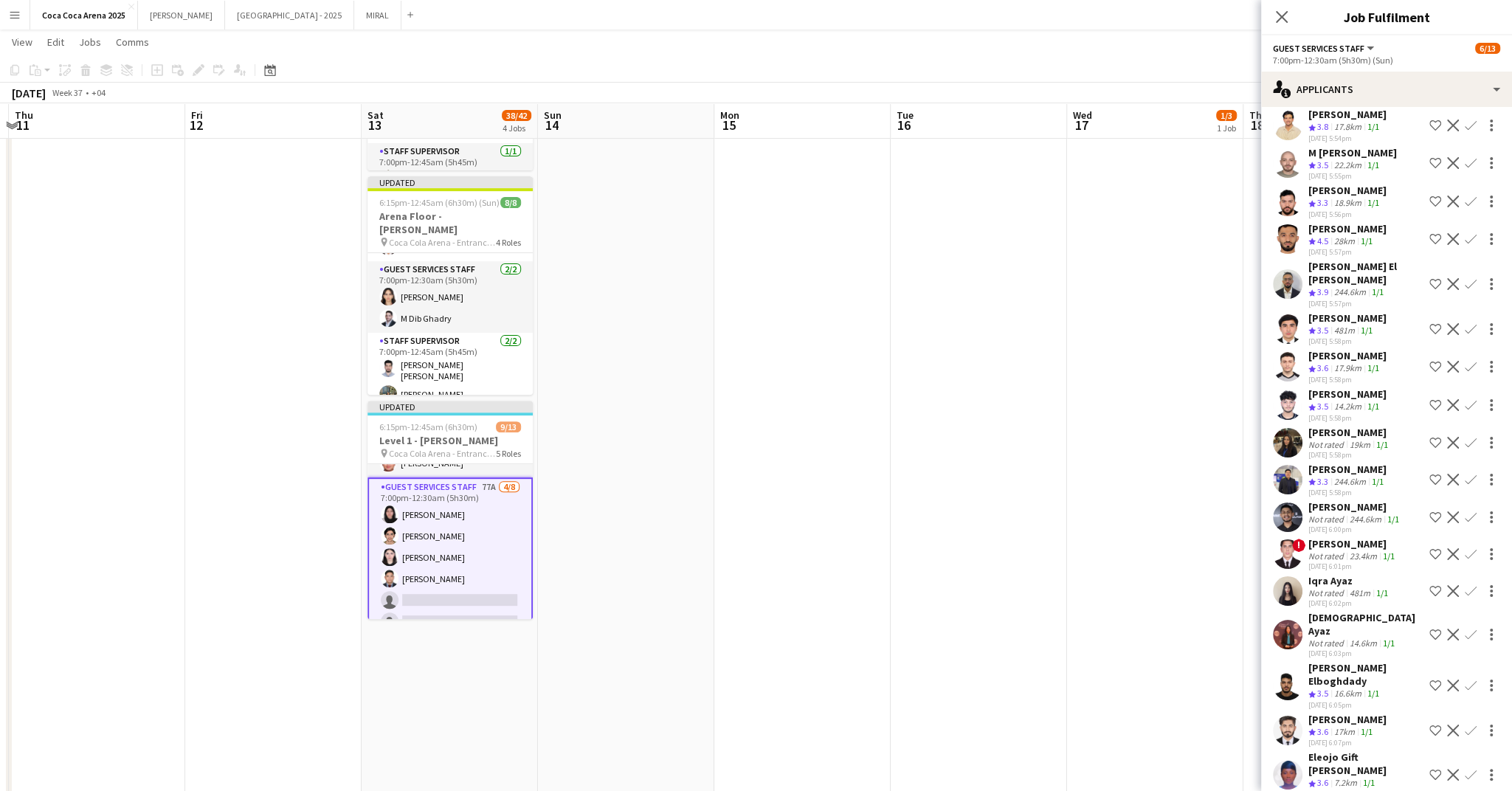
click at [1470, 323] on app-icon "Confirm" at bounding box center [1471, 329] width 12 height 12
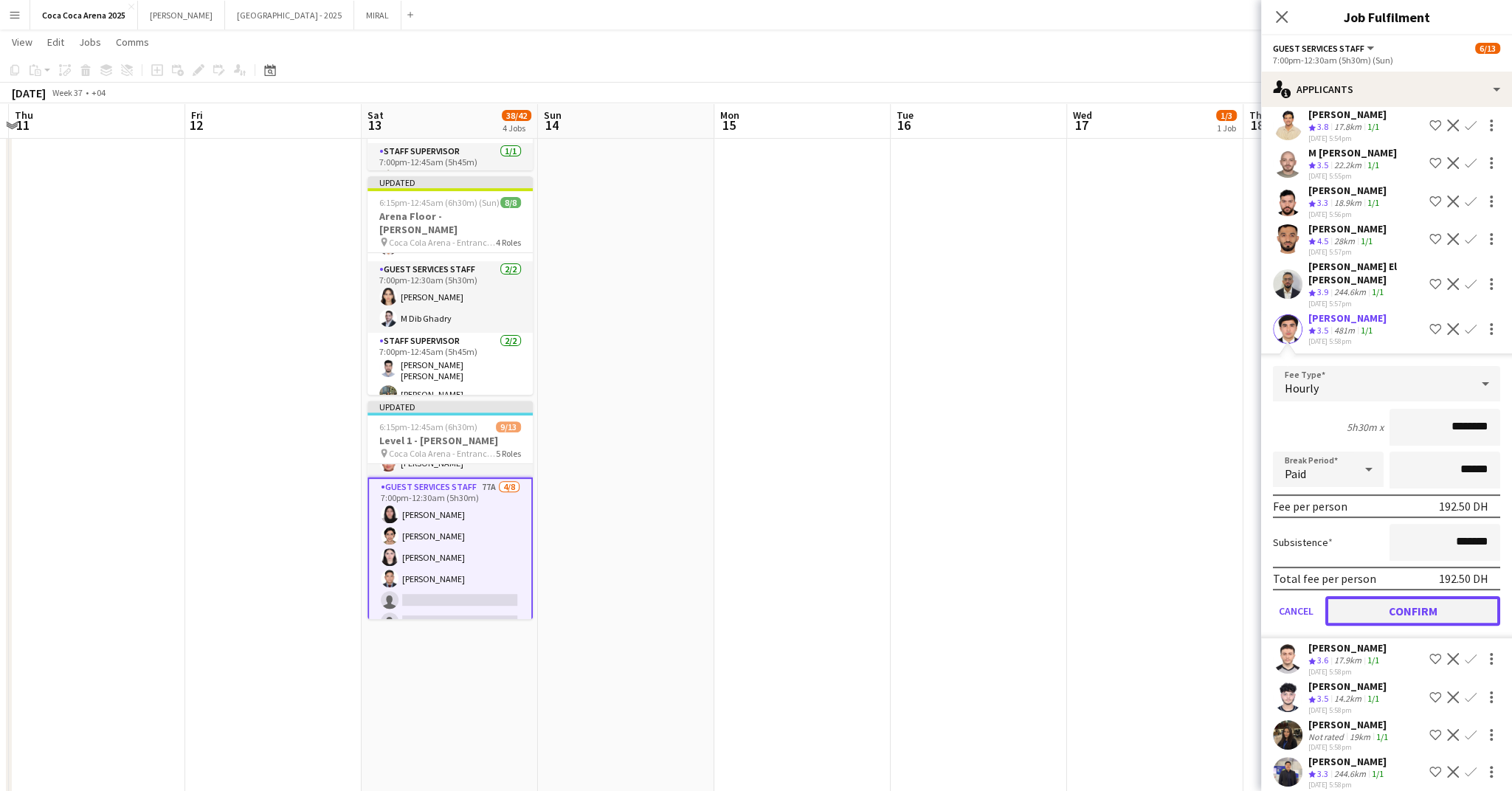
click at [1412, 596] on button "Confirm" at bounding box center [1412, 611] width 175 height 29
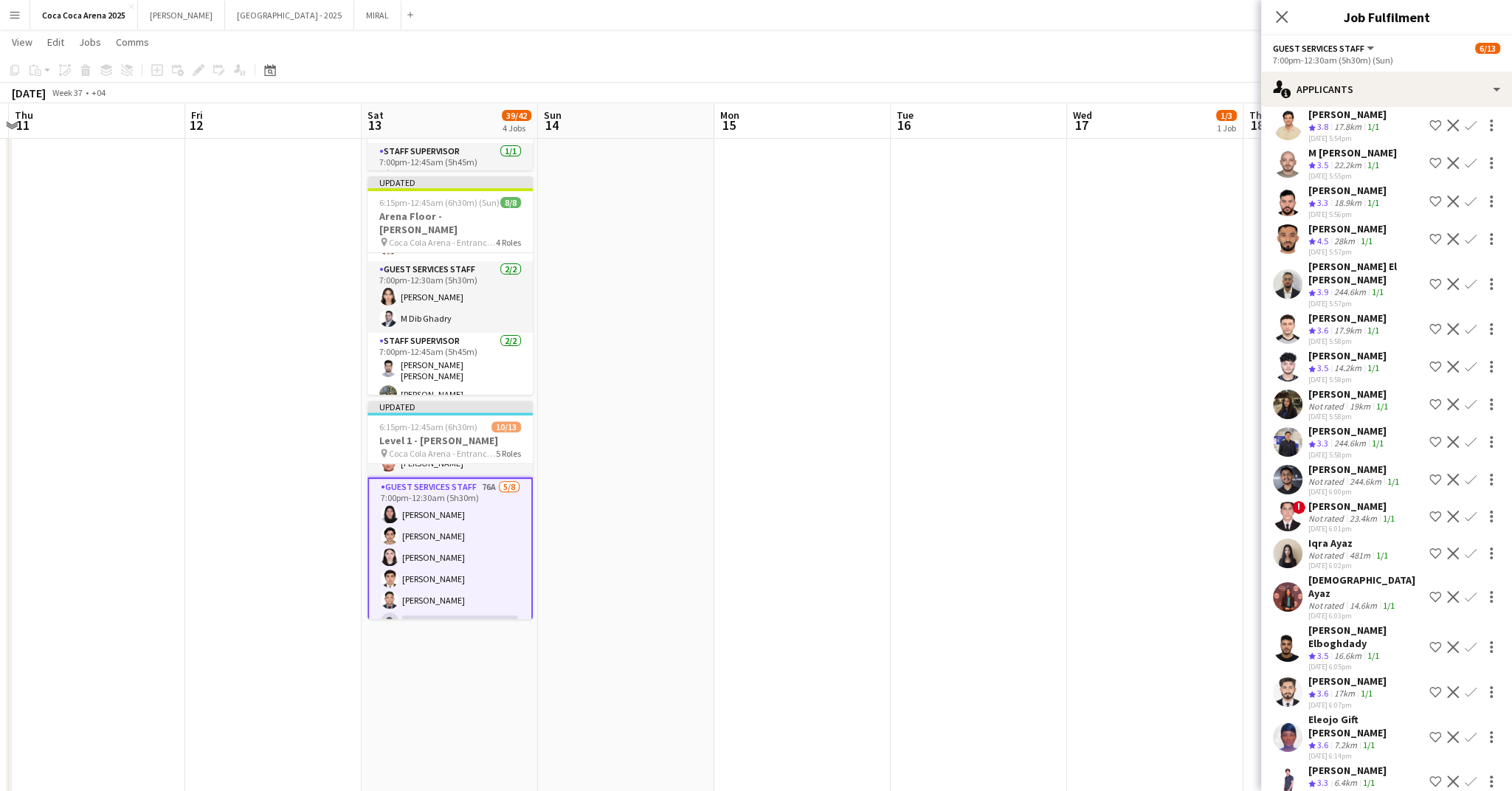
click at [1472, 399] on app-icon "Confirm" at bounding box center [1471, 404] width 12 height 12
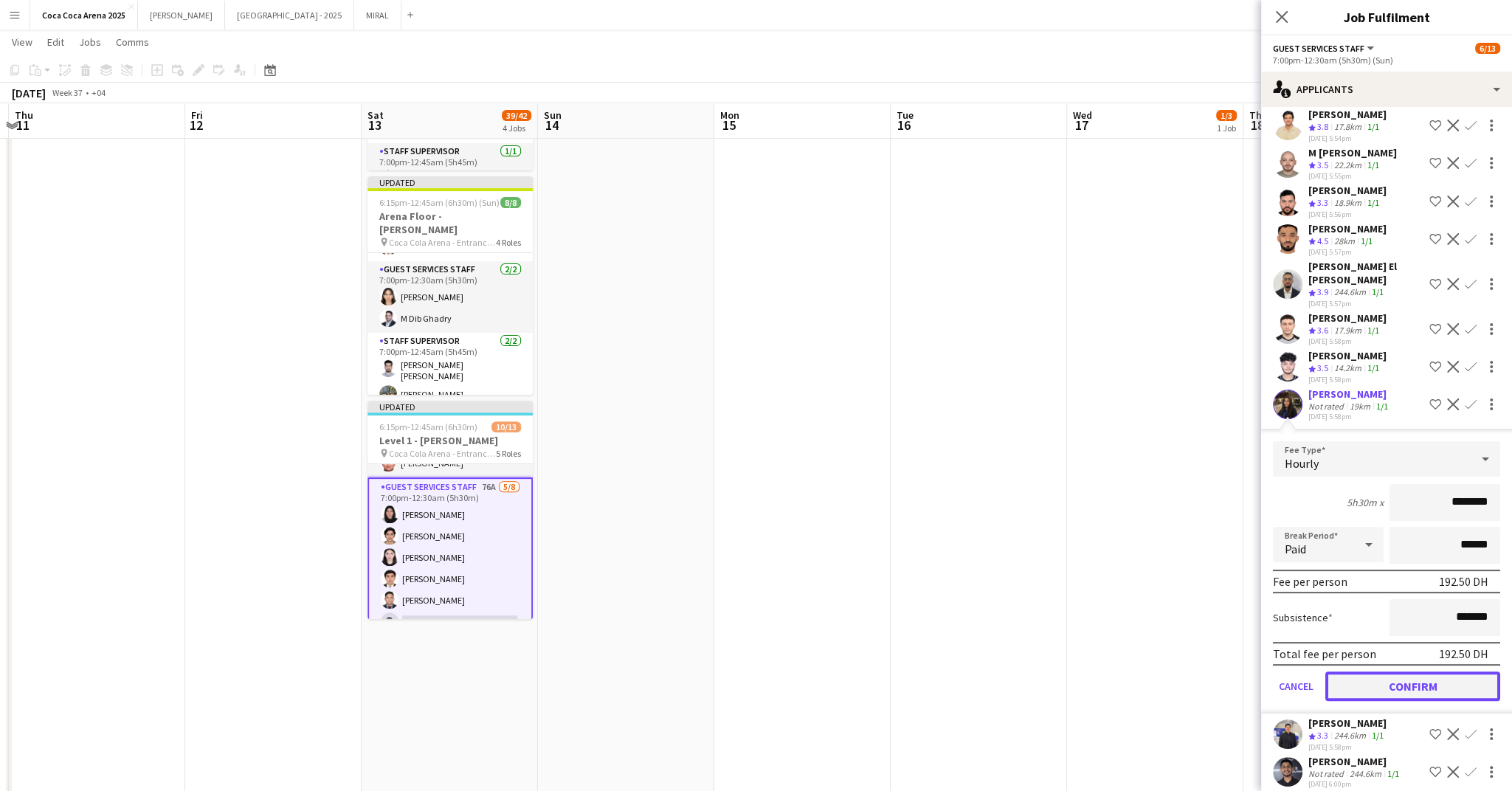
click at [1405, 672] on button "Confirm" at bounding box center [1412, 686] width 175 height 29
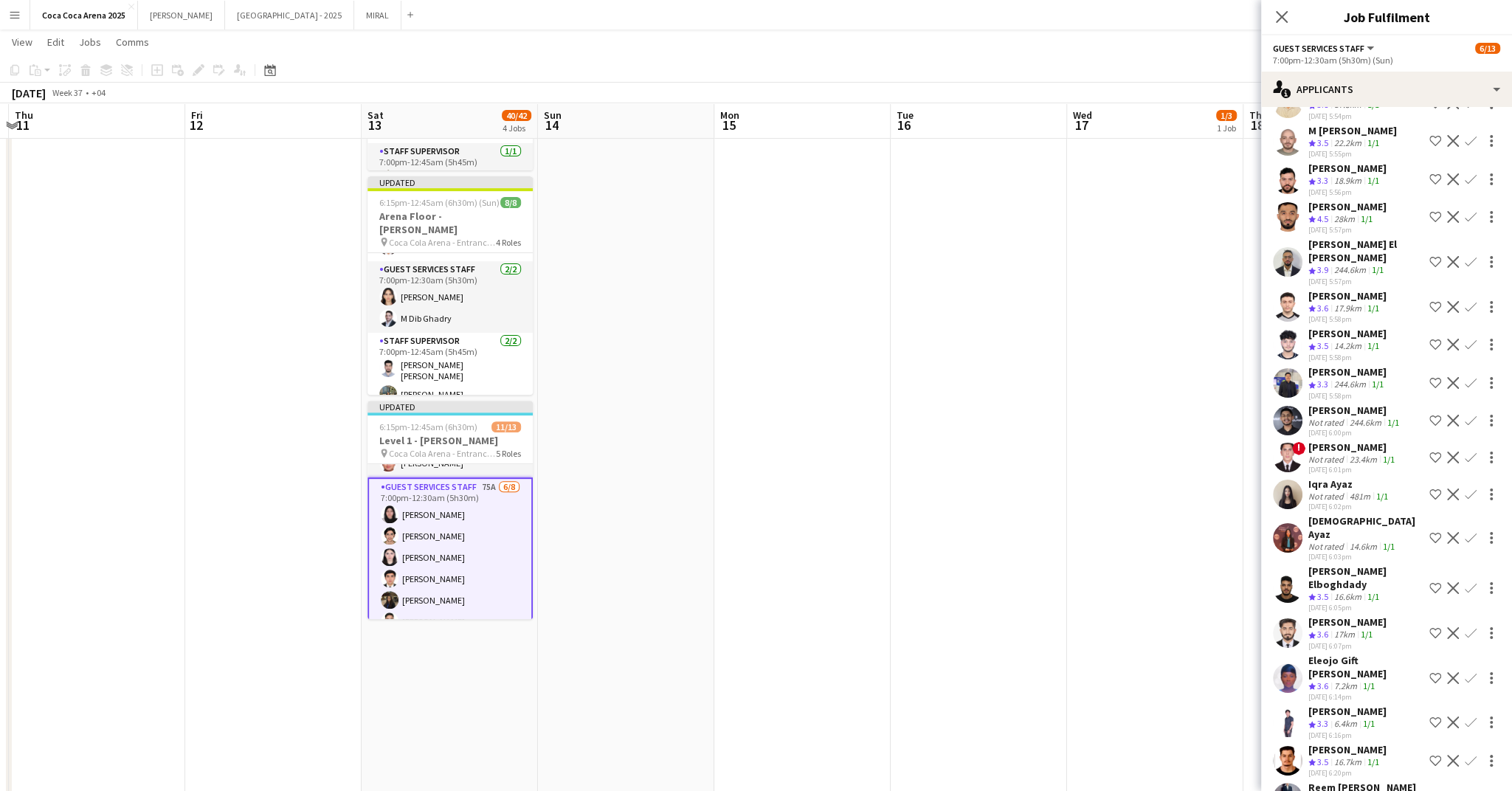
scroll to position [293, 0]
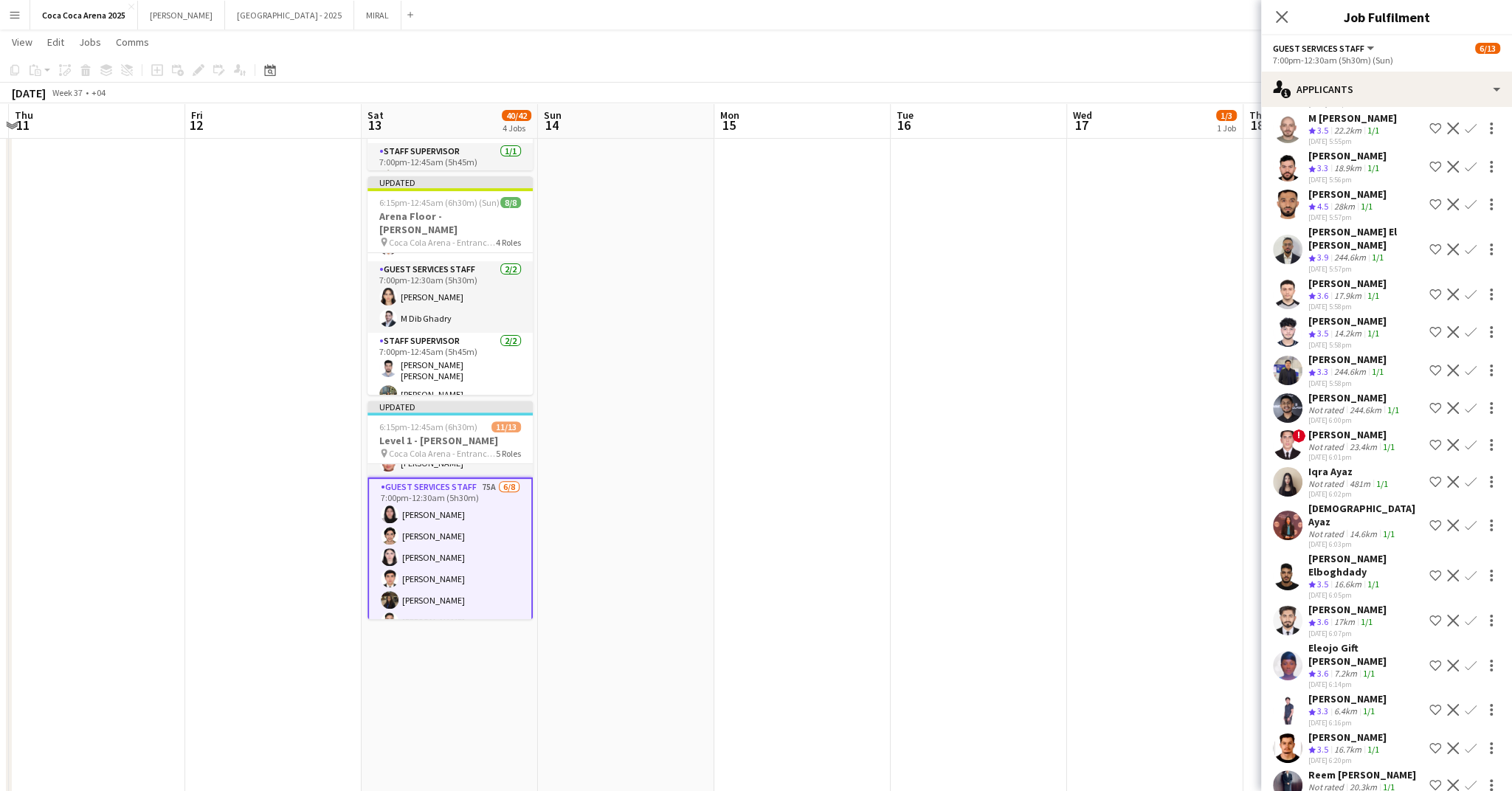
click at [1474, 659] on app-icon "Confirm" at bounding box center [1471, 665] width 12 height 12
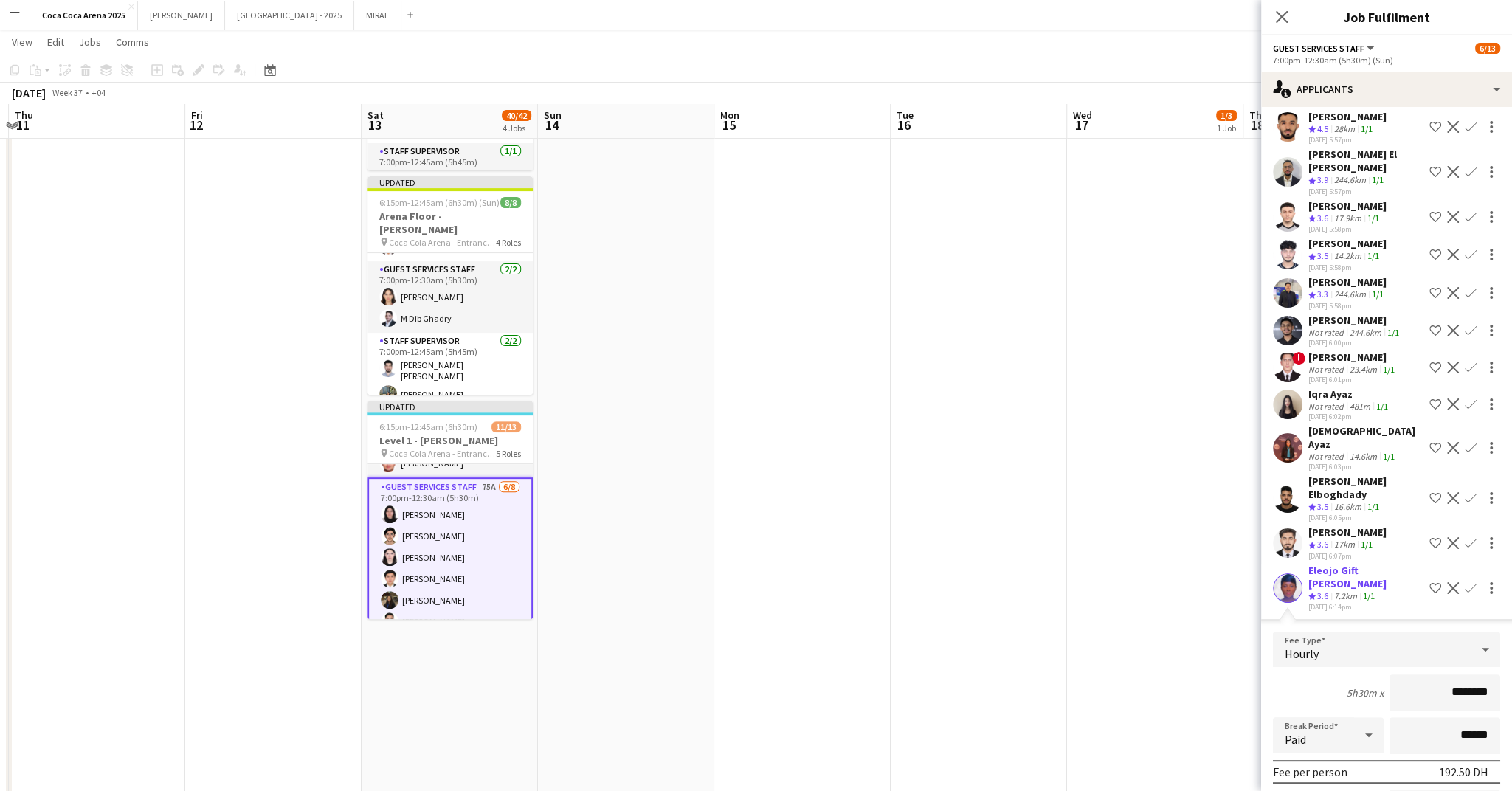
scroll to position [419, 0]
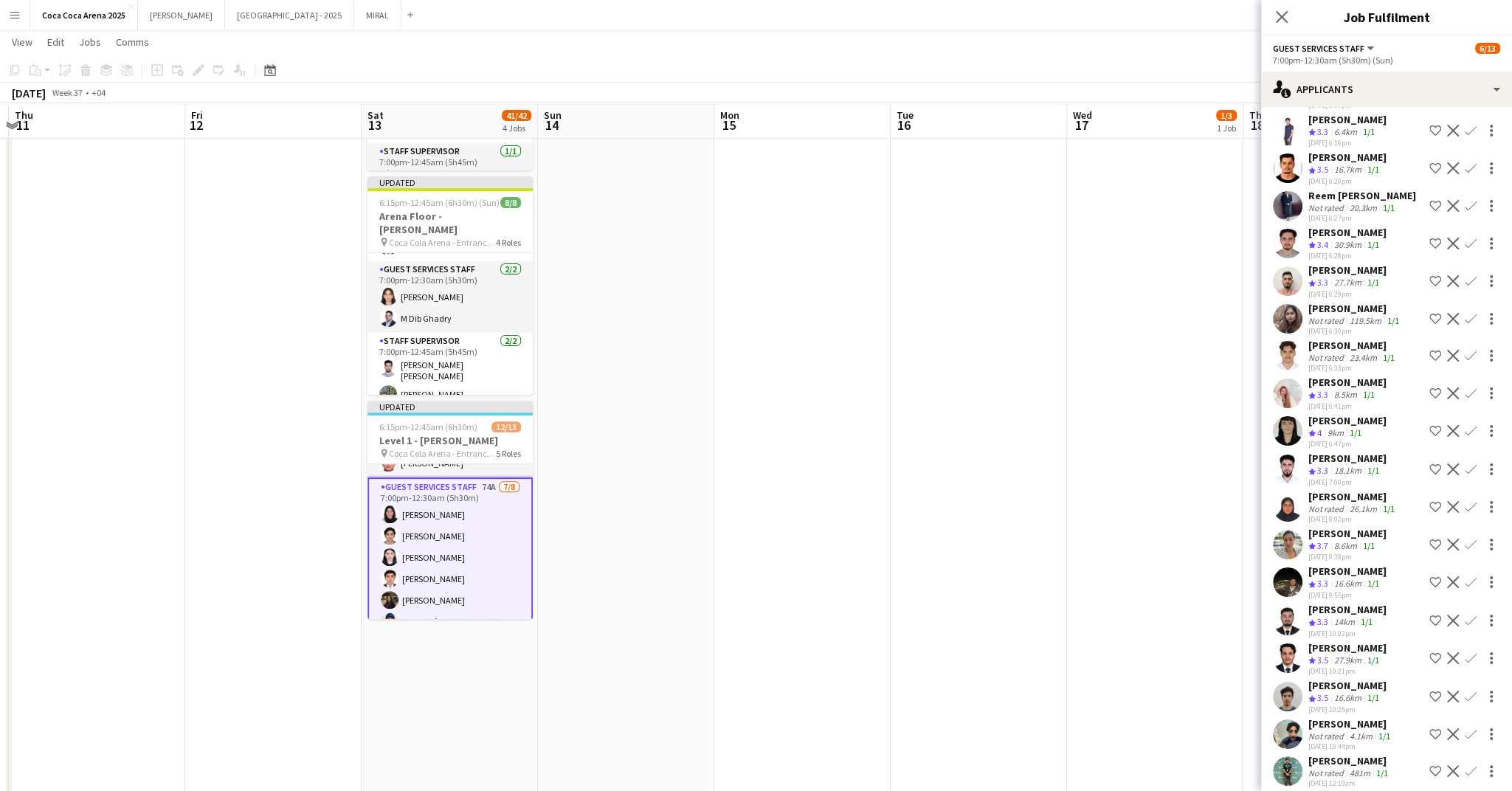
scroll to position [831, 0]
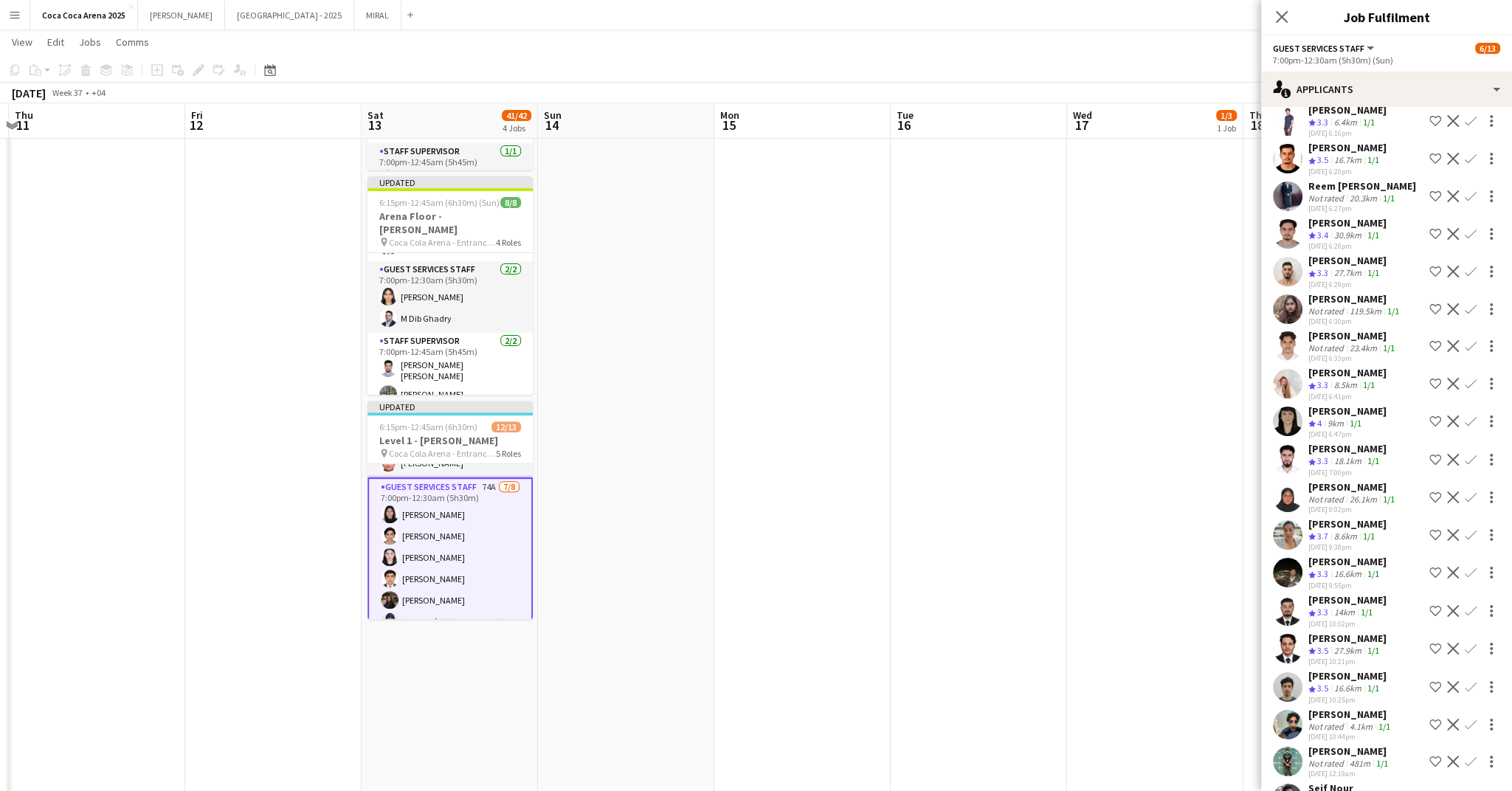
click at [1478, 678] on button "Confirm" at bounding box center [1471, 687] width 18 height 18
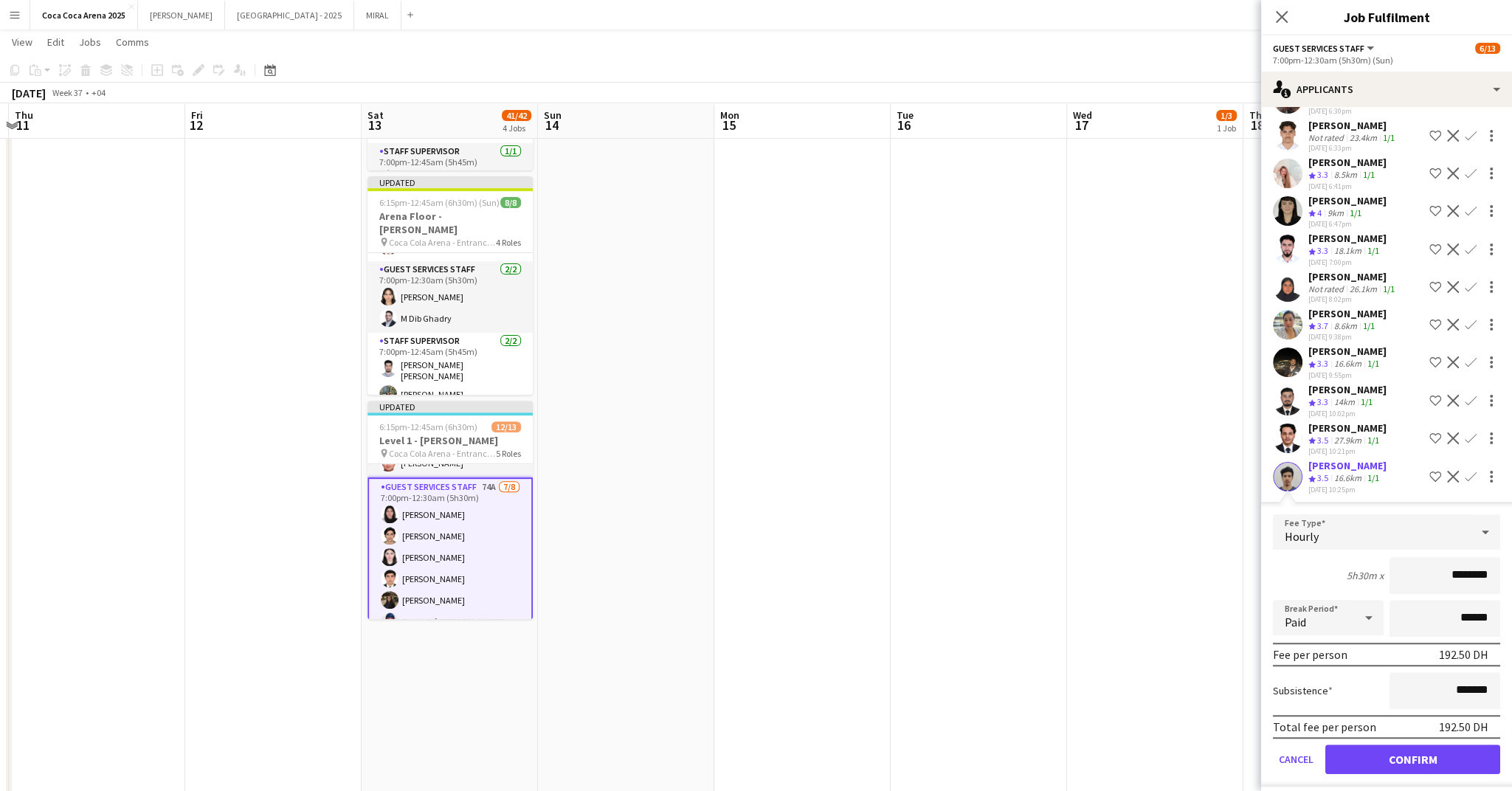
scroll to position [1143, 0]
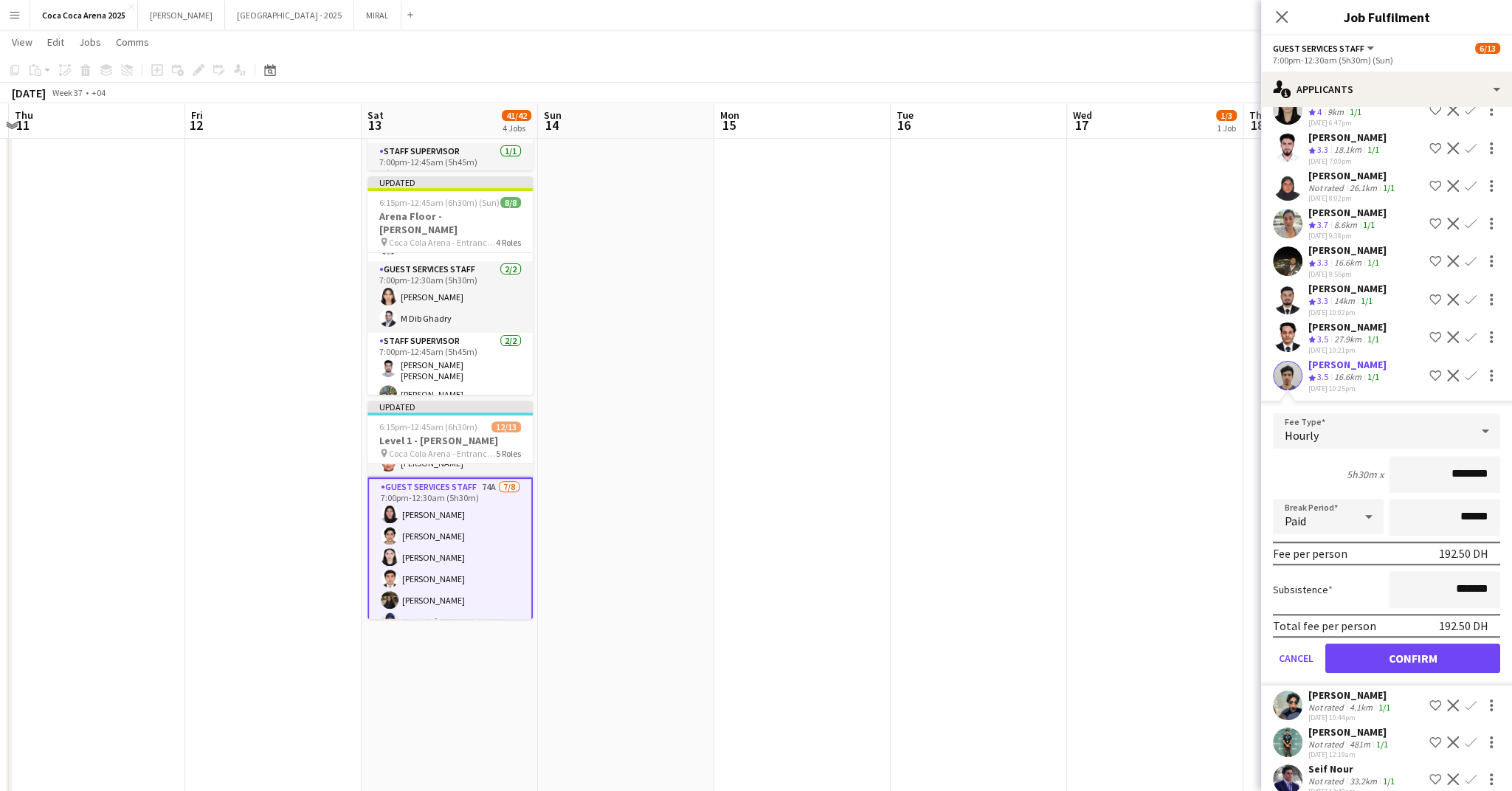
click at [1360, 629] on form "Fee Type Hourly 5h30m x ******** Break Period Paid ****** Fee per person 192.50…" at bounding box center [1386, 549] width 251 height 272
click at [1357, 643] on button "Confirm" at bounding box center [1412, 658] width 175 height 29
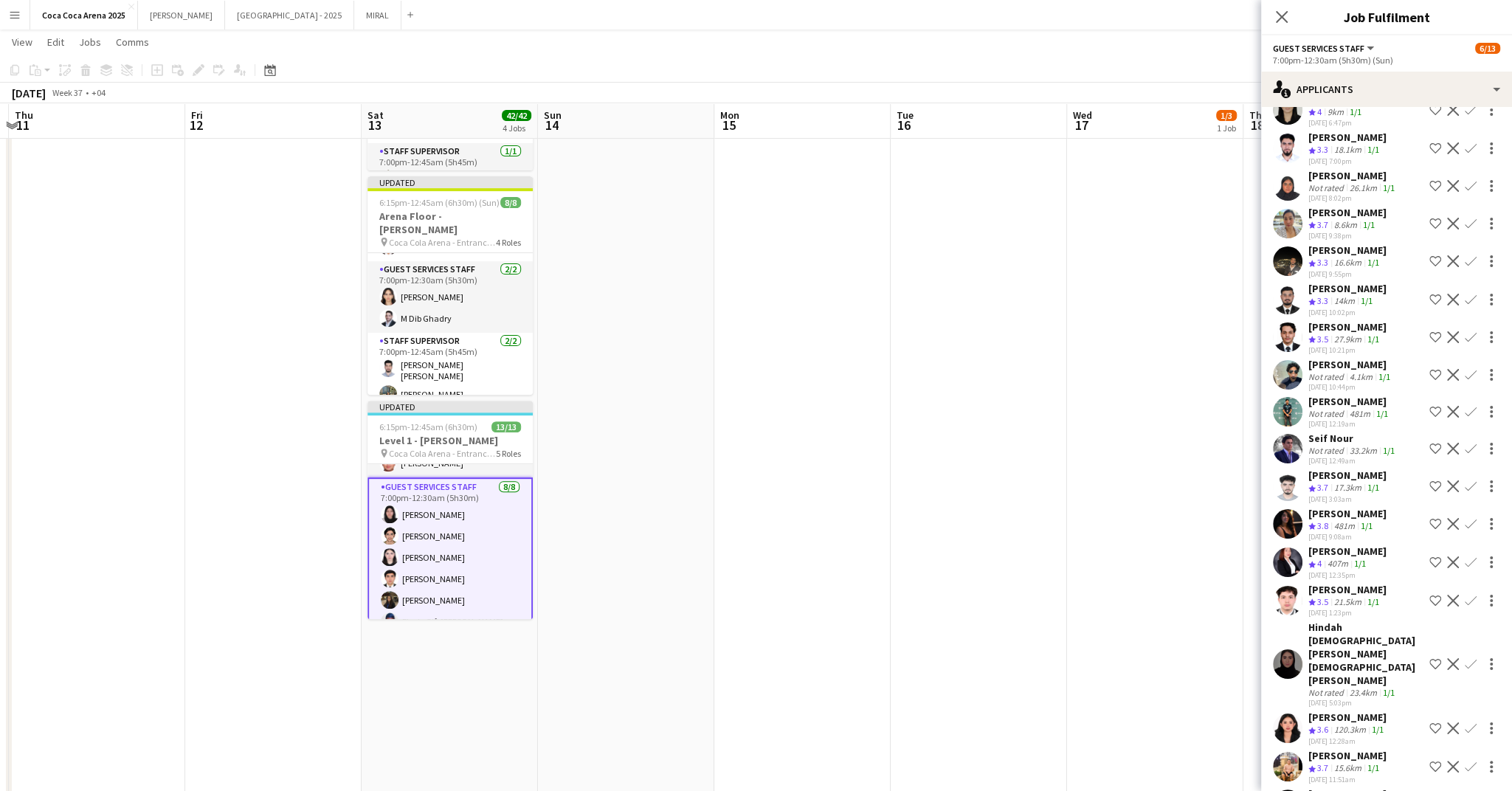
click at [517, 538] on app-card-role "Guest Services Staff 8/8 7:00pm-12:30am (5h30m) Rawan Sarris Hamad Younus Lynne…" at bounding box center [451, 579] width 166 height 203
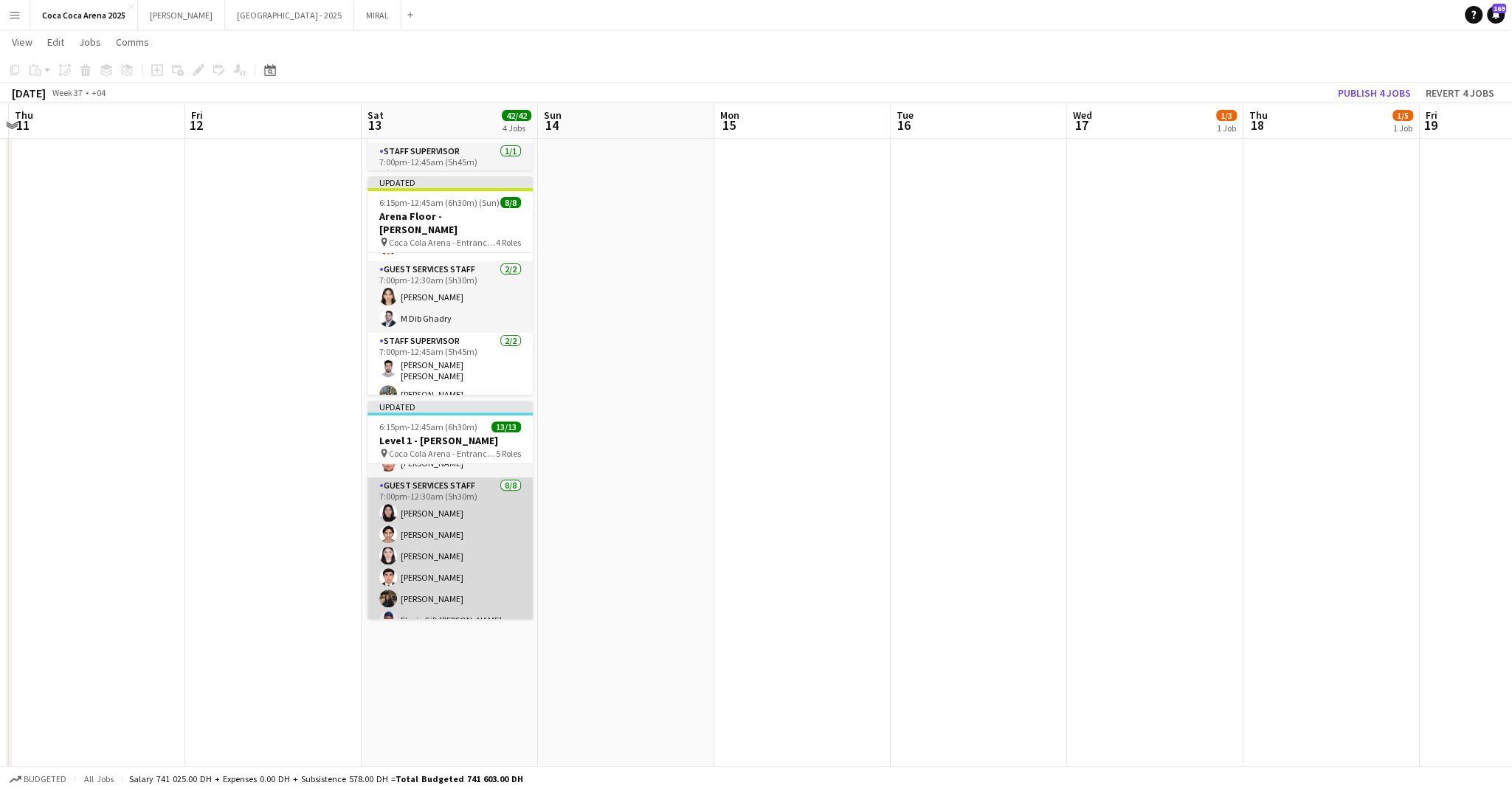
click at [439, 491] on app-card-role "Guest Services Staff 8/8 7:00pm-12:30am (5h30m) Rawan Sarris Hamad Younus Lynne…" at bounding box center [451, 577] width 166 height 200
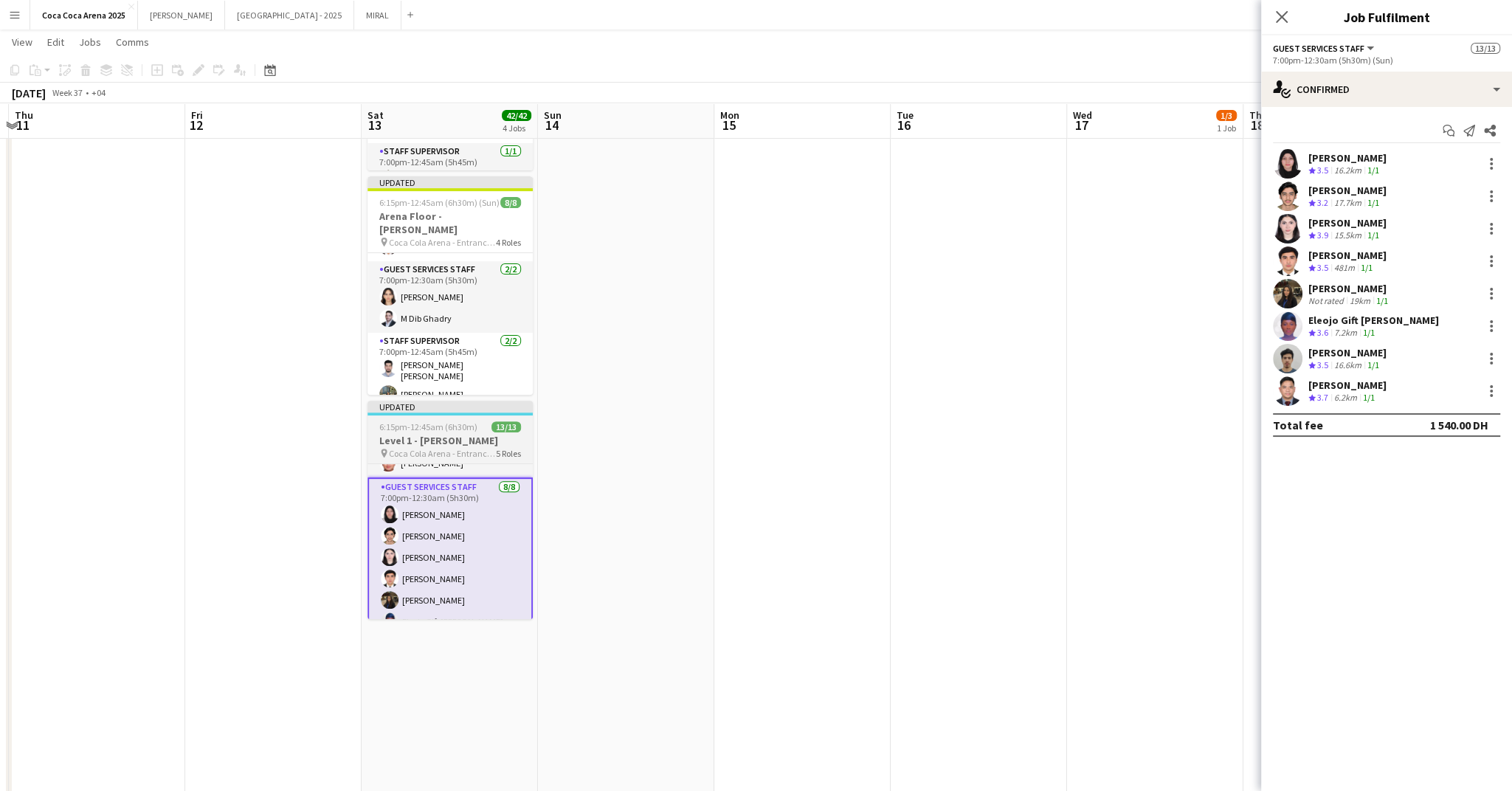
click at [463, 436] on h3 "Level 1 - Sunidhi" at bounding box center [451, 440] width 166 height 13
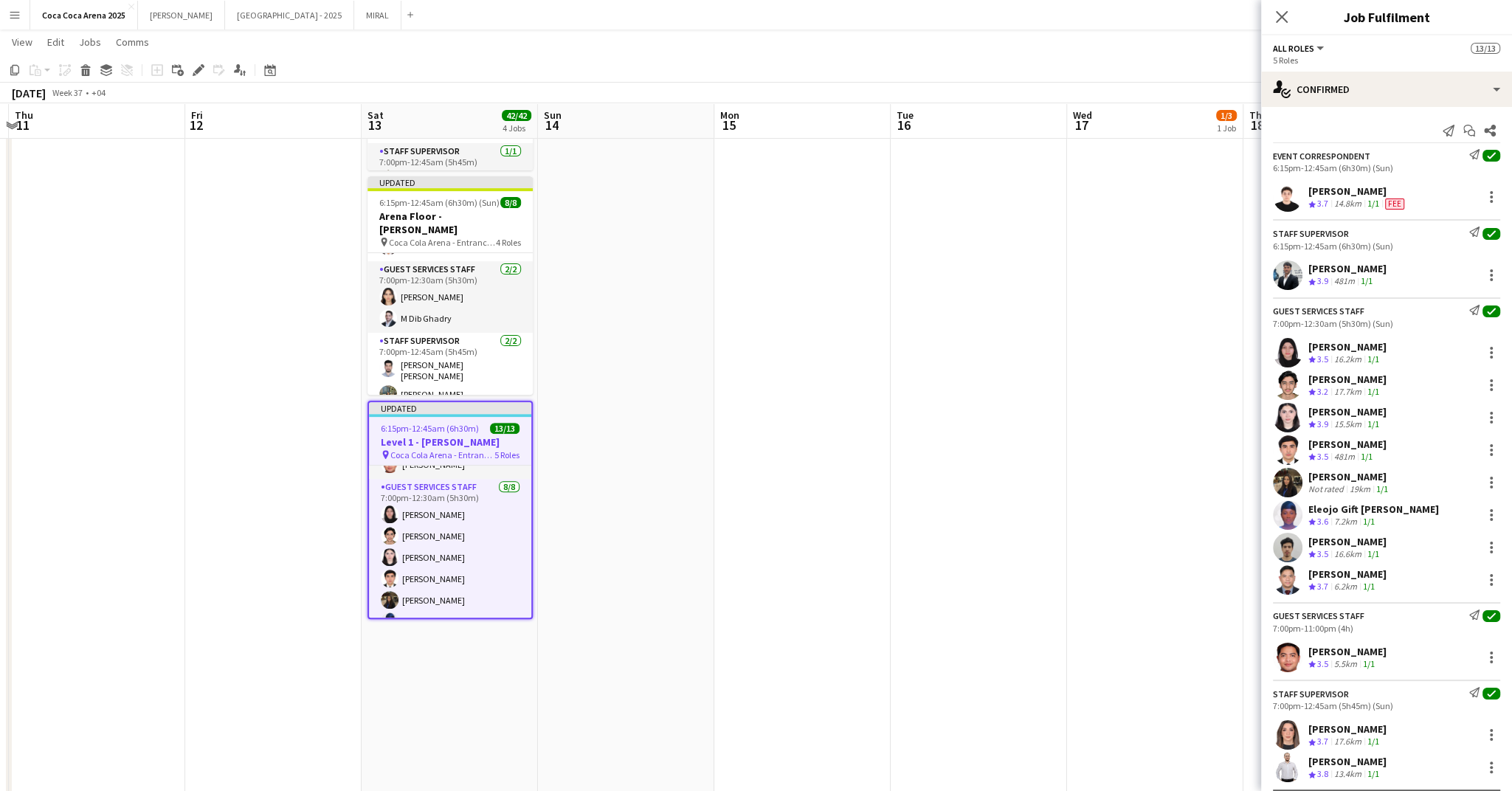
scroll to position [32, 0]
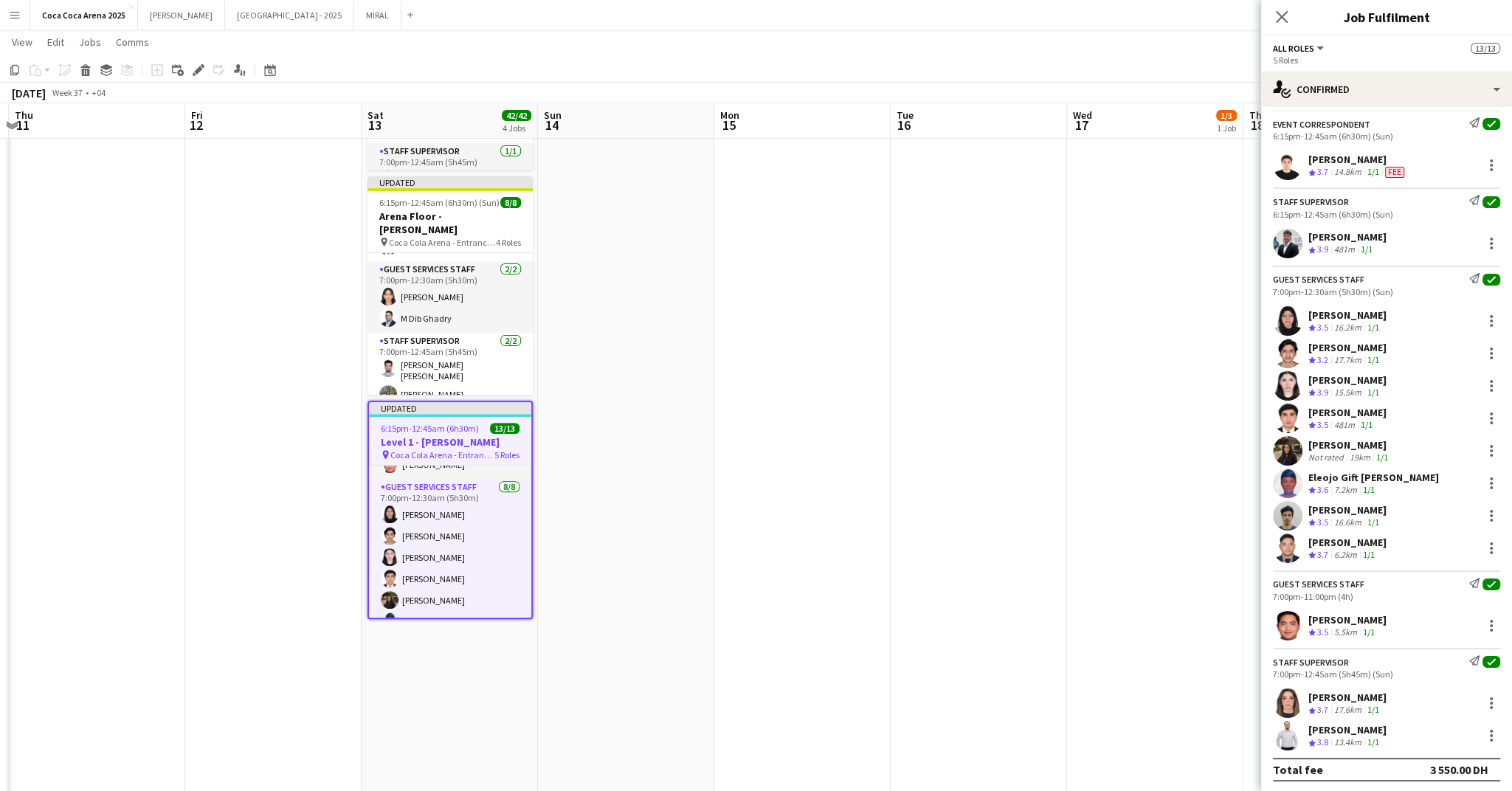
click at [1121, 485] on app-date-cell at bounding box center [1155, 297] width 176 height 1152
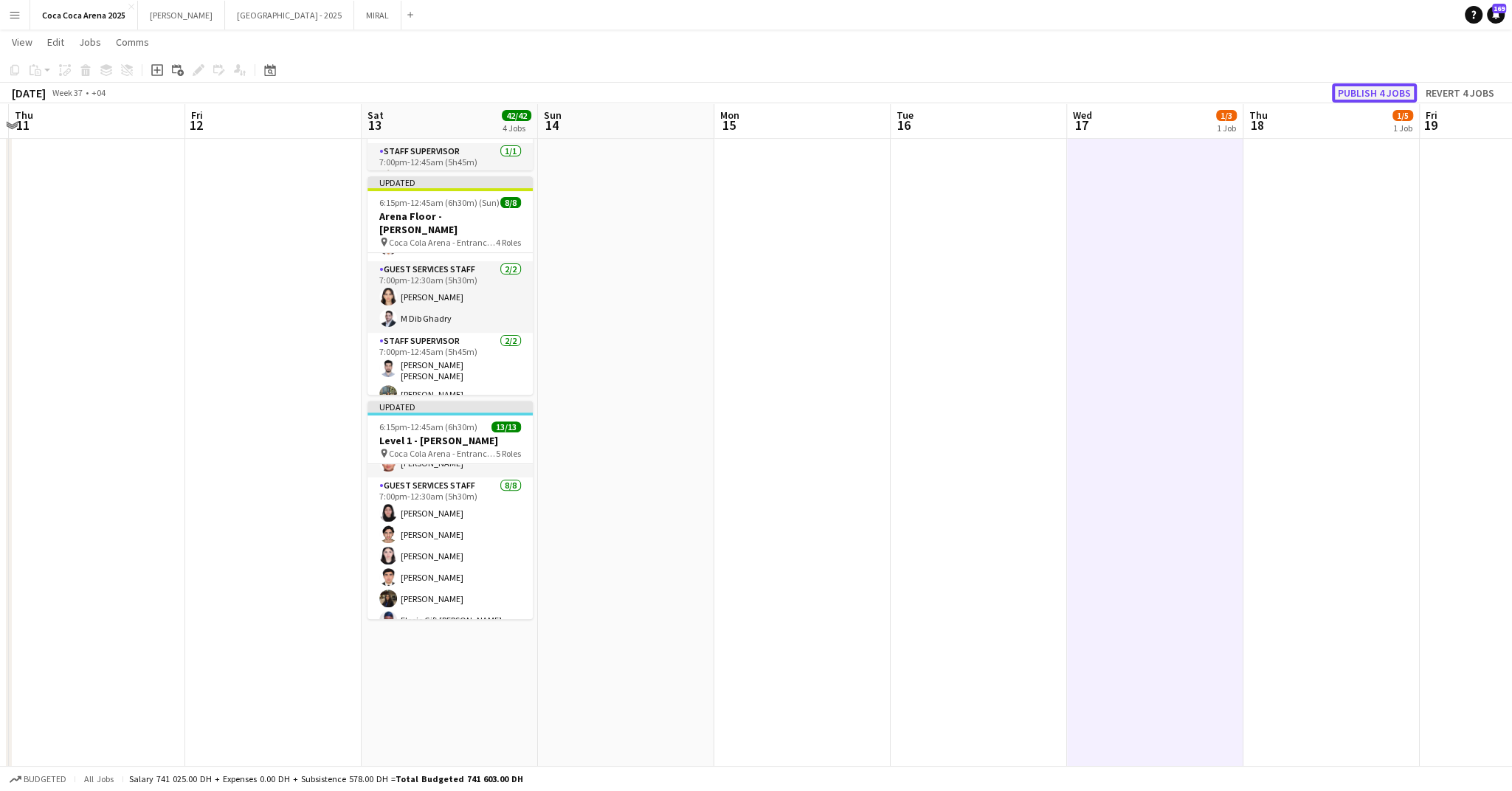
click at [1395, 102] on button "Publish 4 jobs" at bounding box center [1374, 93] width 85 height 19
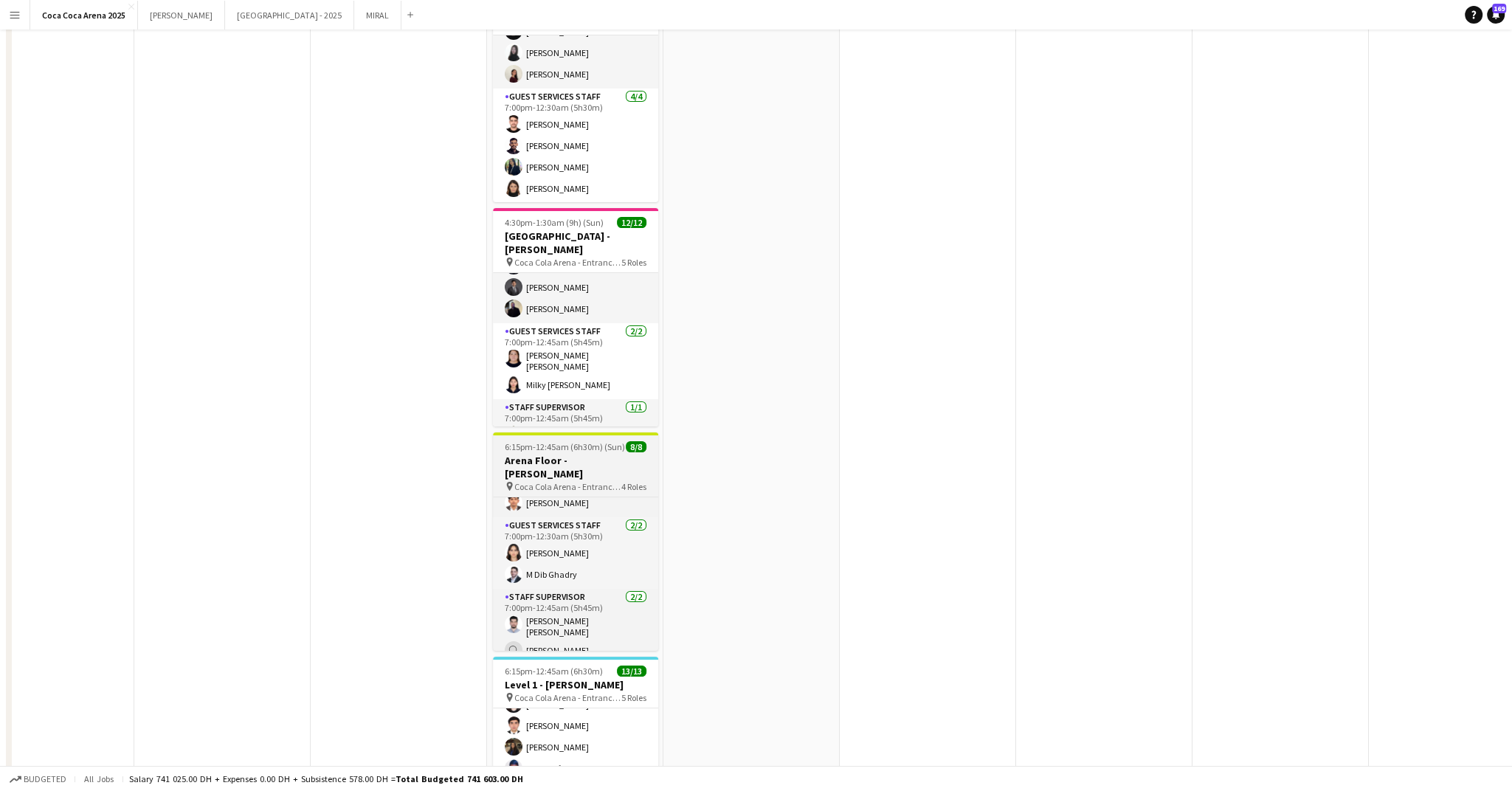
scroll to position [0, 0]
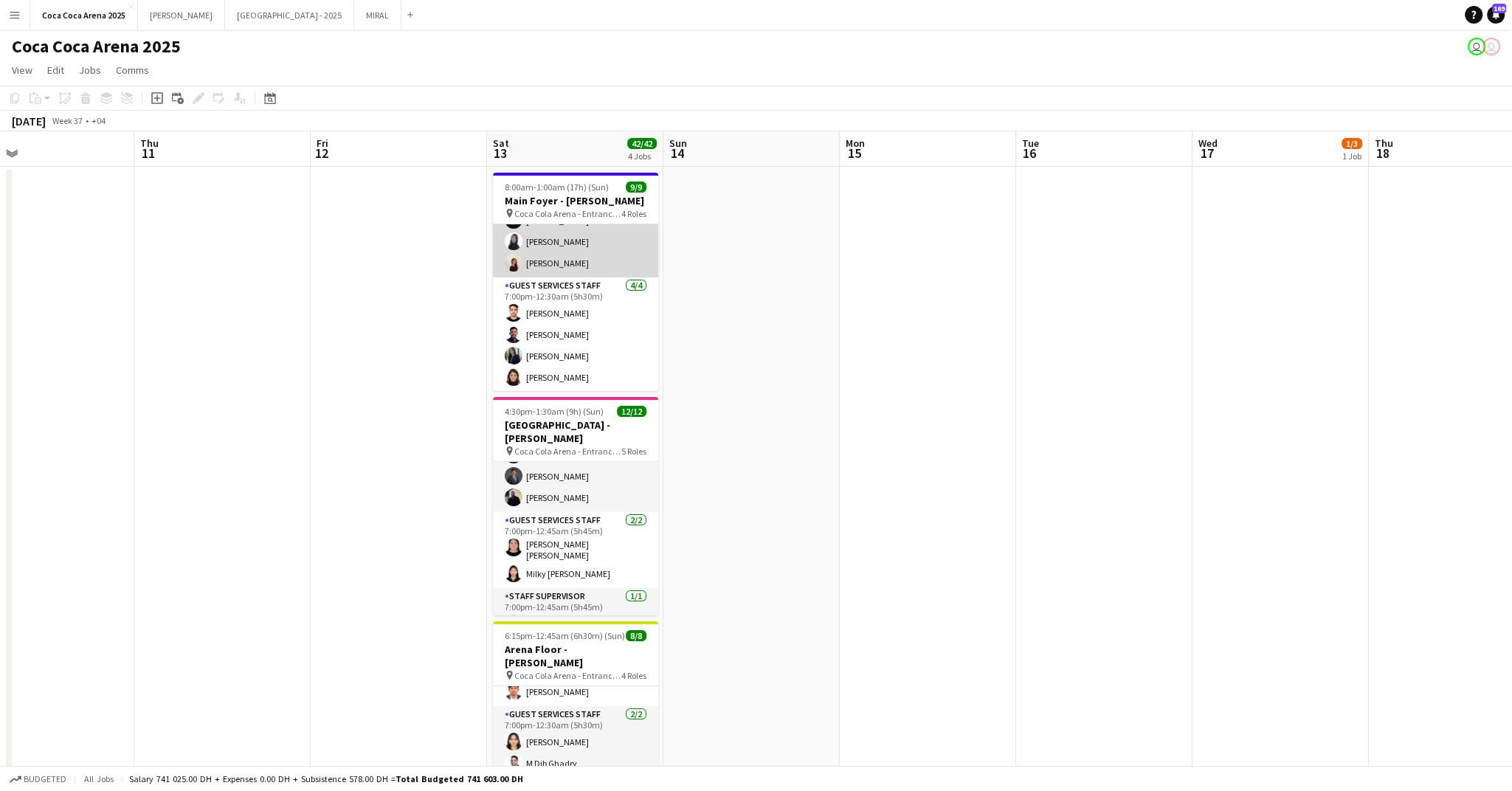
click at [569, 236] on app-card-role "Guest Services Staff 3/3 7:00pm-11:00pm (4h) Haitham Hammoud Kate Siron Jood St…" at bounding box center [576, 231] width 166 height 93
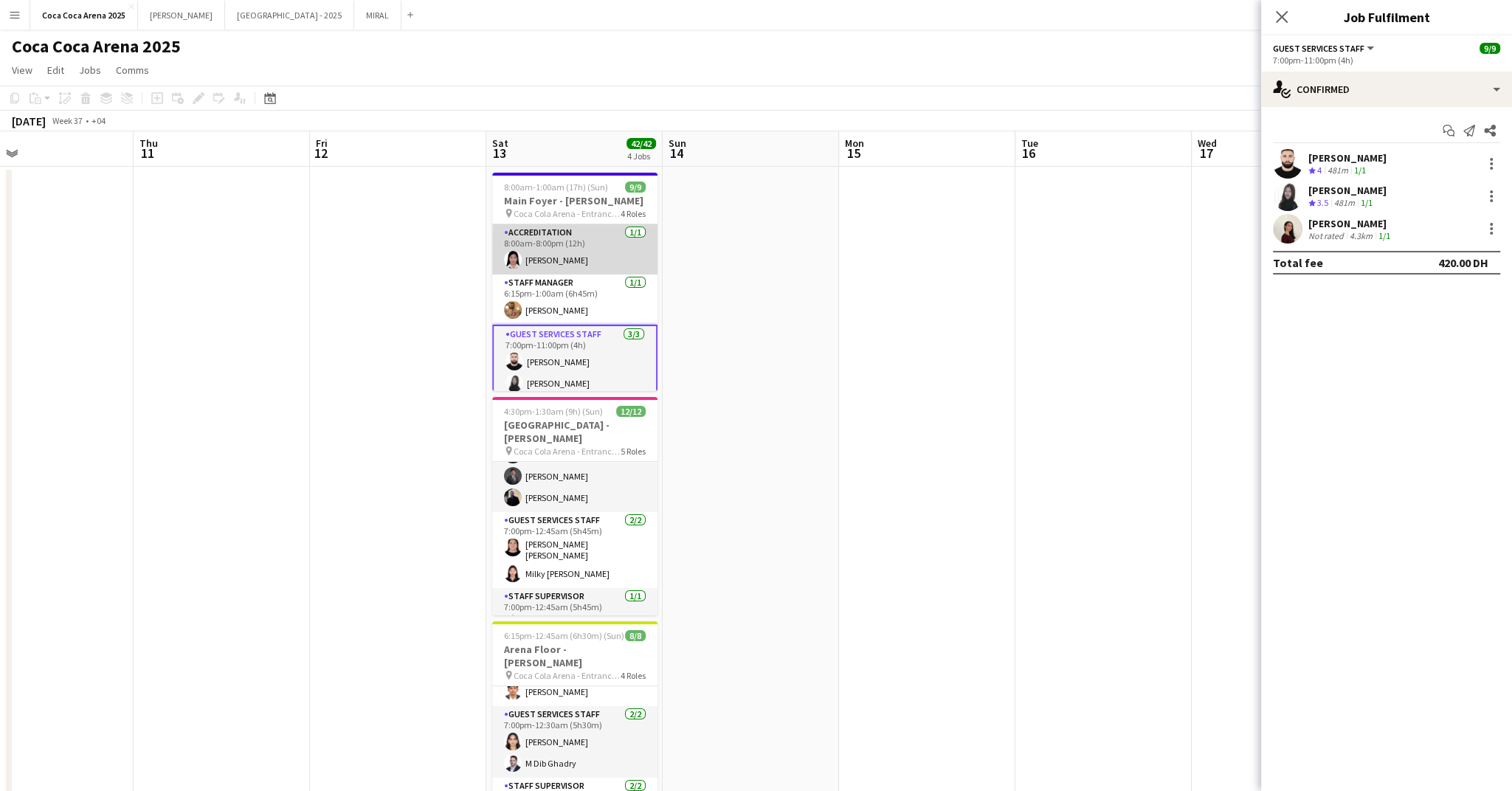
click at [560, 232] on app-card-role "Accreditation 1/1 8:00am-8:00pm (12h) Michelle Marie Brillo" at bounding box center [575, 249] width 166 height 50
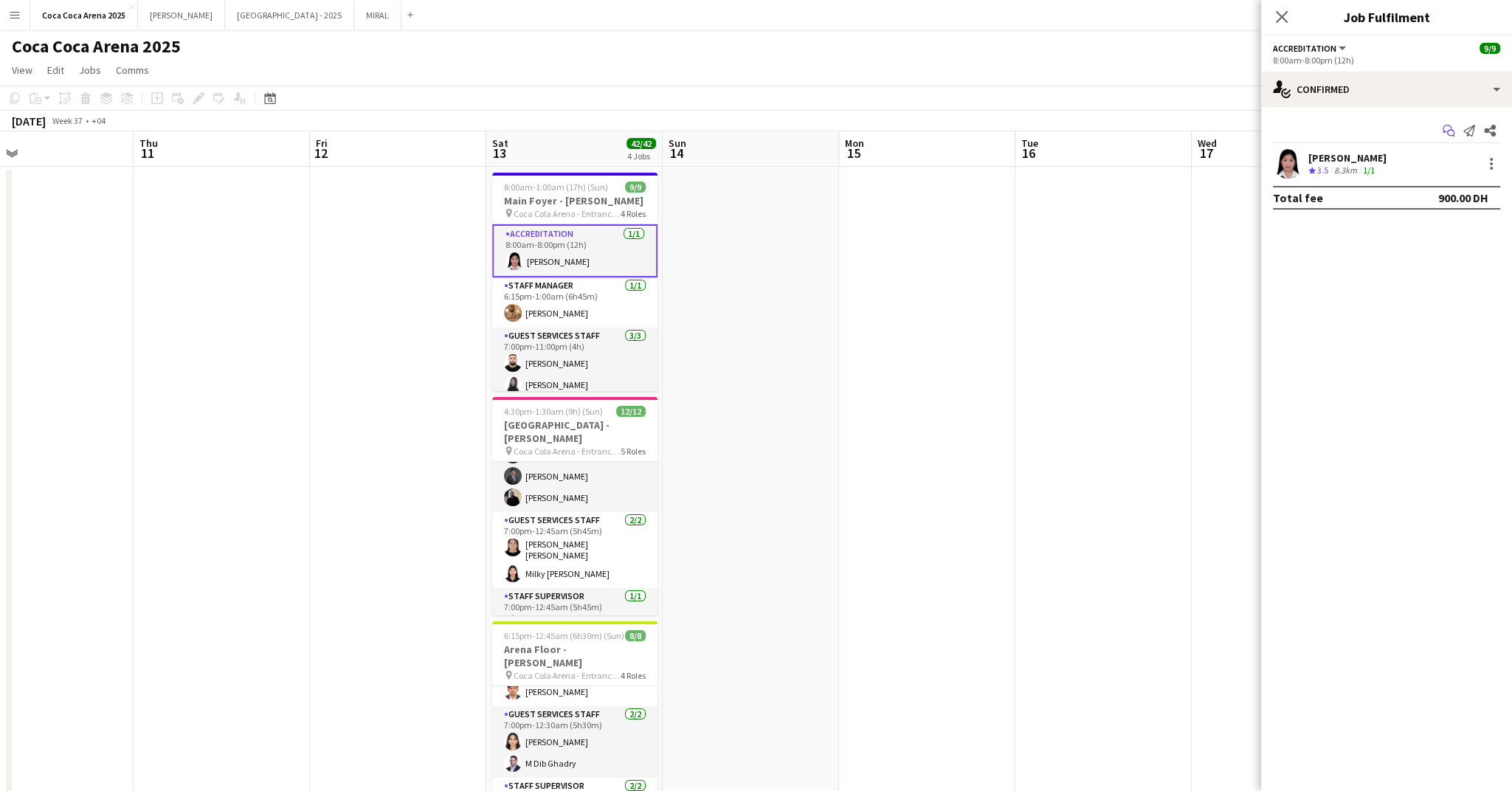
click at [1444, 126] on icon at bounding box center [1447, 129] width 9 height 8
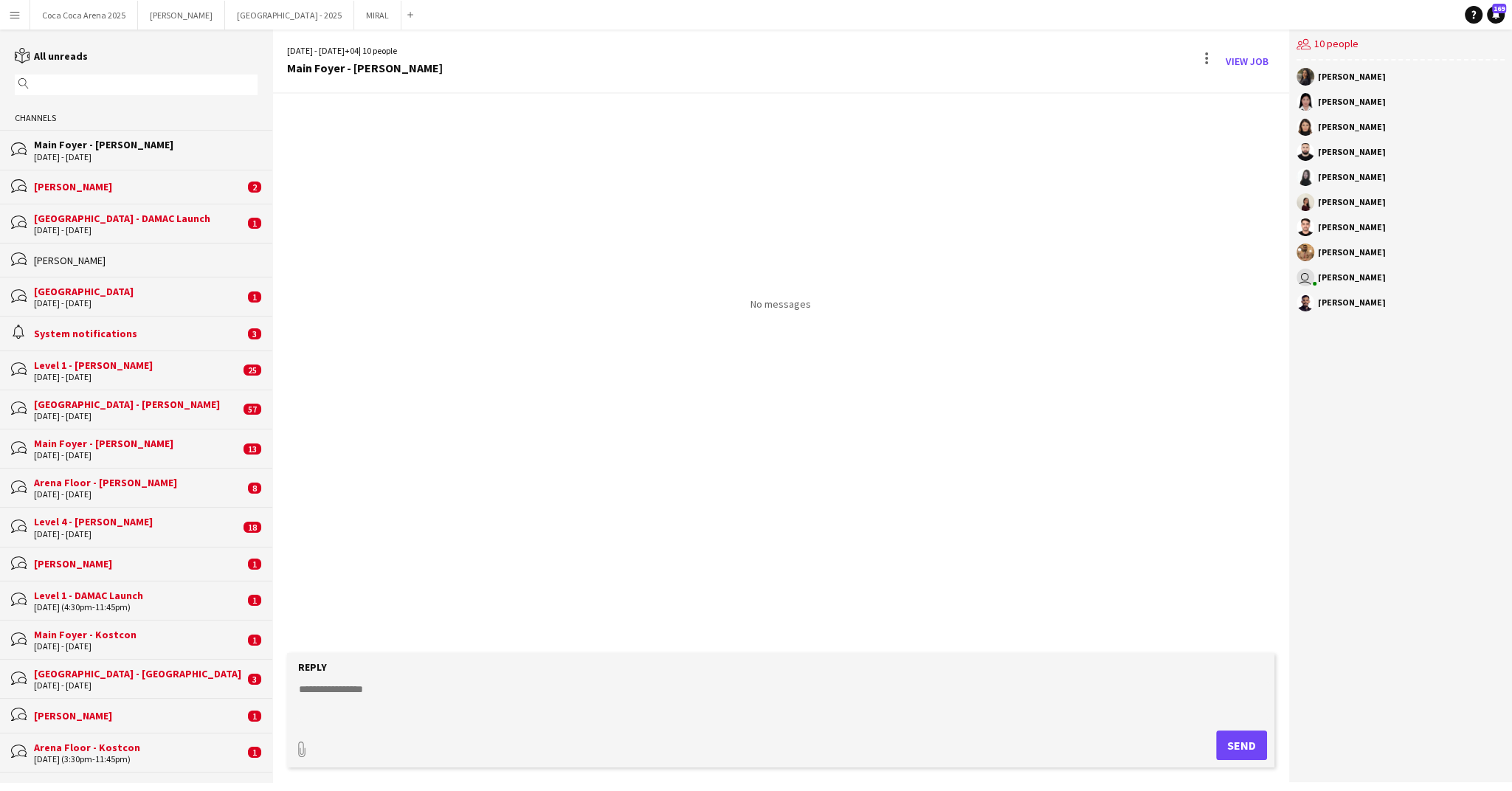
click at [373, 700] on textarea at bounding box center [784, 701] width 973 height 38
paste textarea "**********"
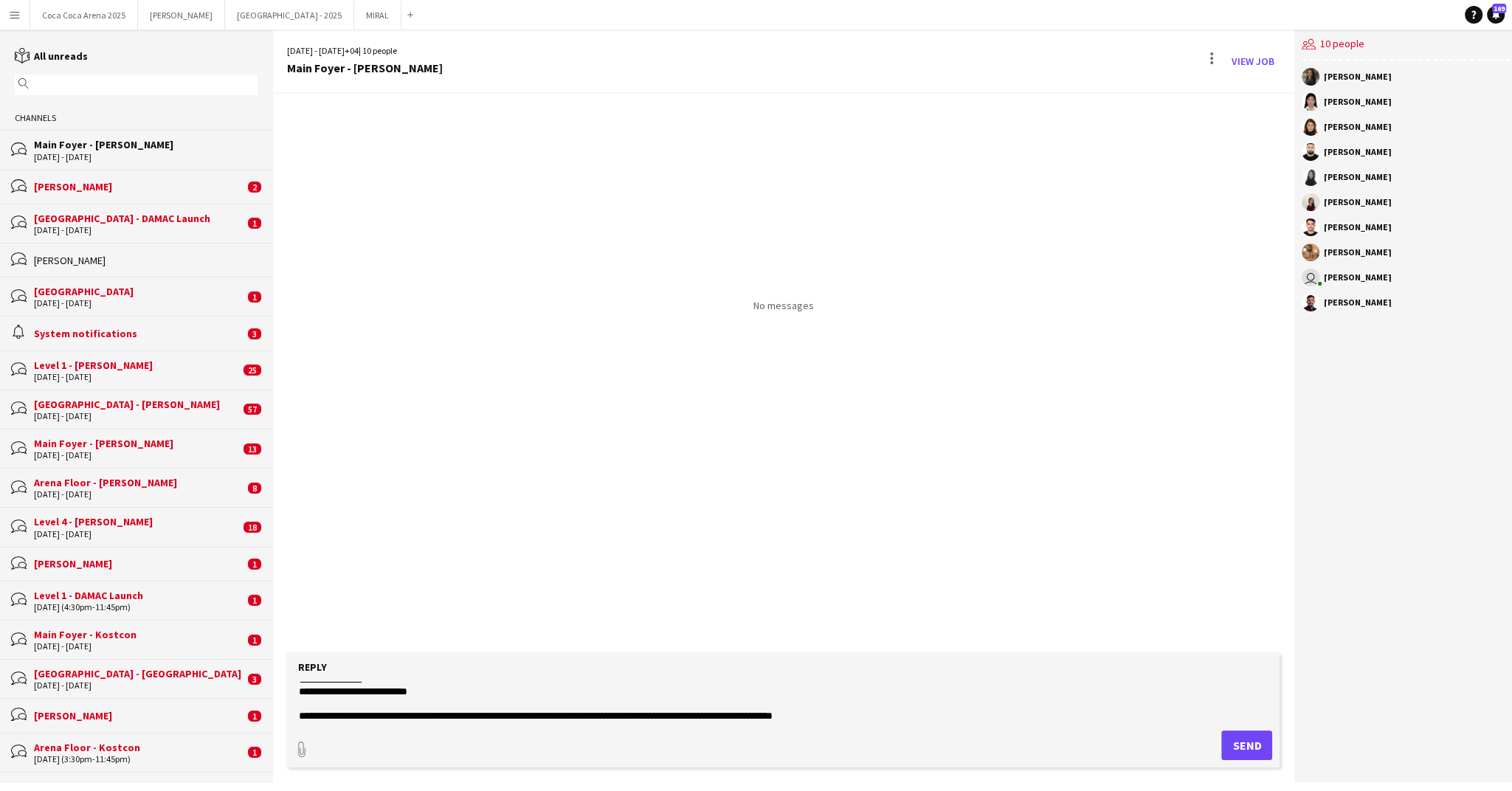
scroll to position [142, 0]
type textarea "**********"
click at [1233, 739] on button "Send" at bounding box center [1246, 746] width 51 height 29
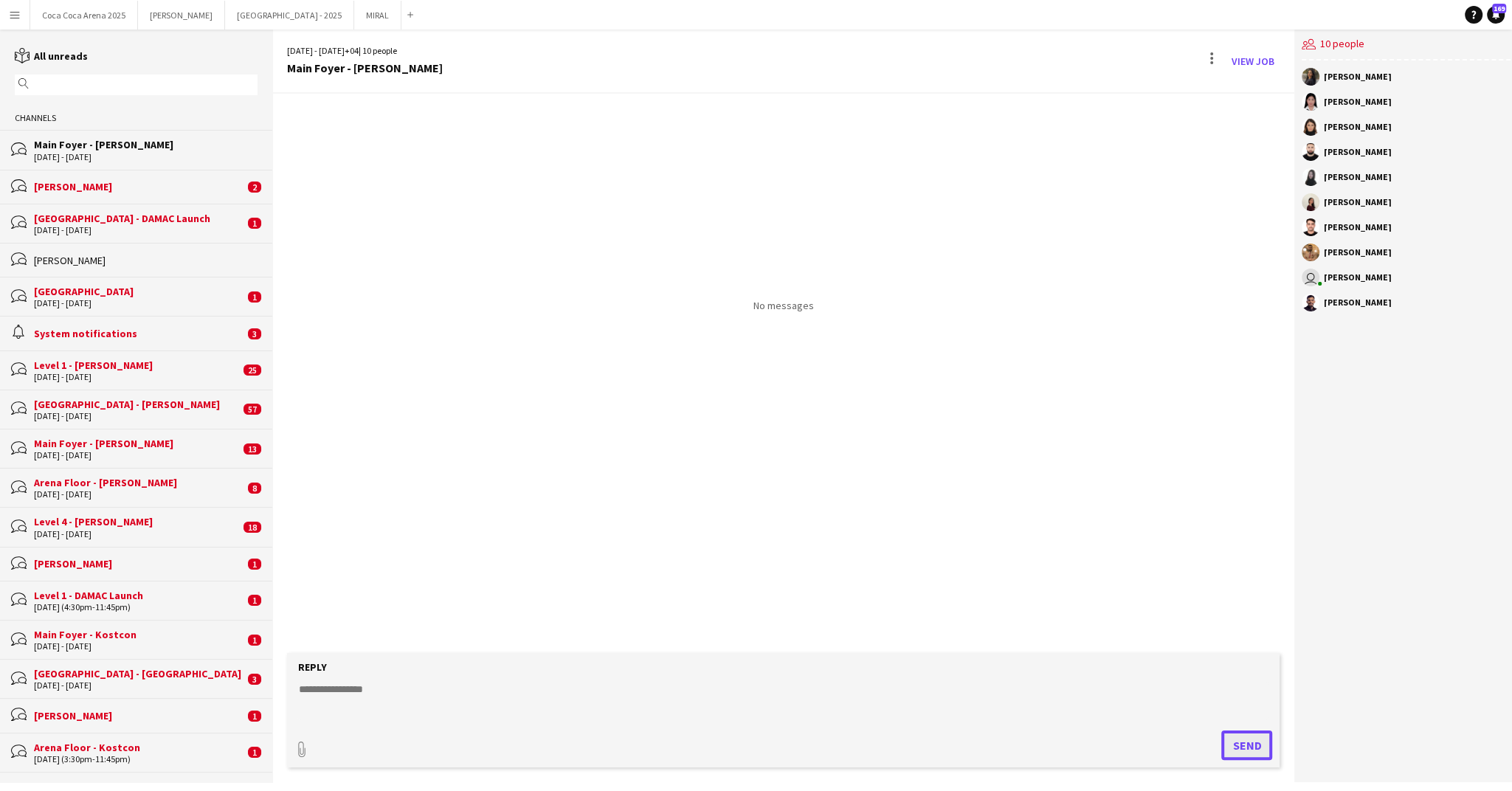
scroll to position [0, 0]
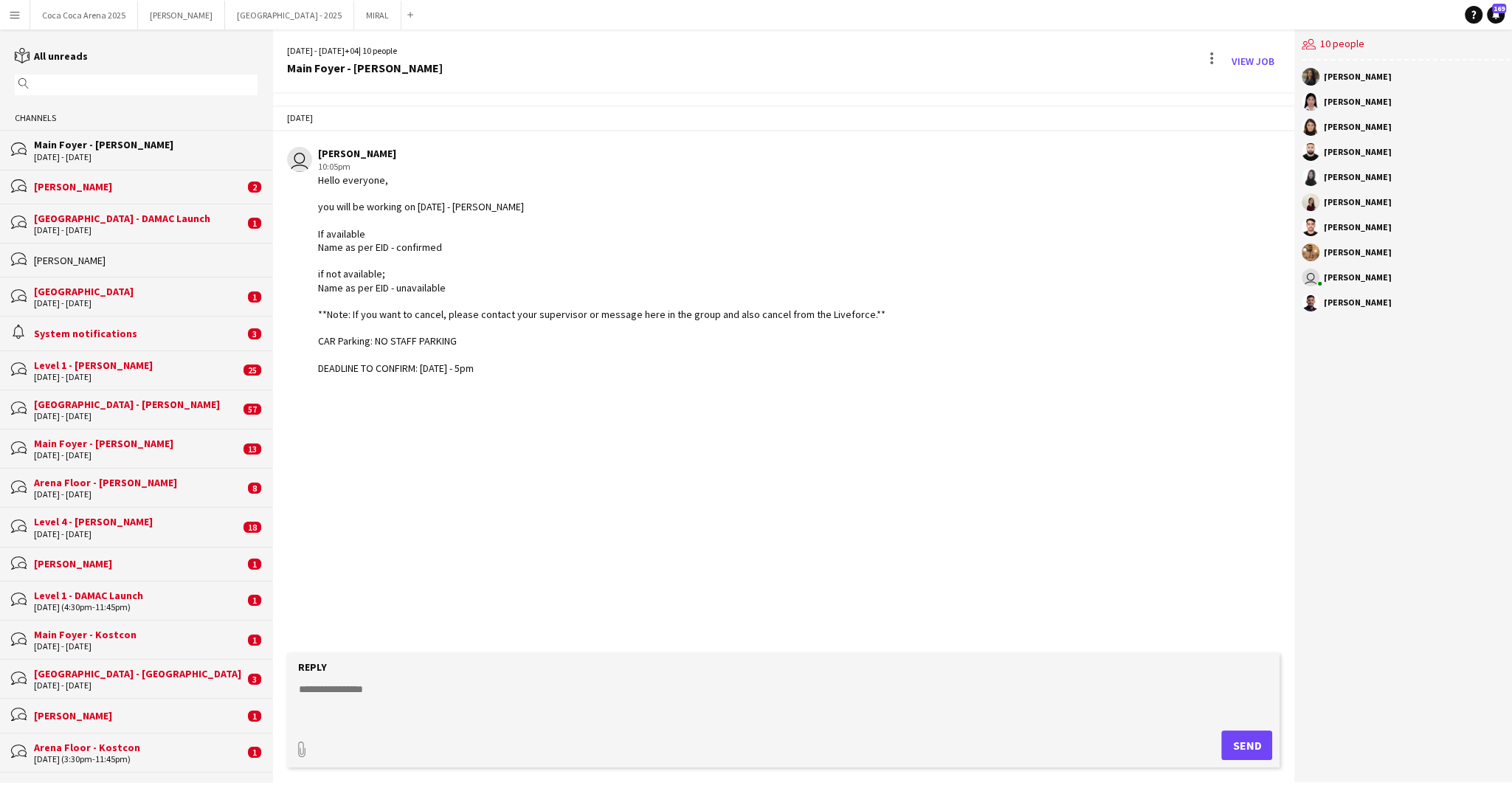
drag, startPoint x: 516, startPoint y: 352, endPoint x: 320, endPoint y: 174, distance: 264.8
click at [320, 174] on div "Hello everyone, you will be working on September 13 - Sunidhi If available Name…" at bounding box center [602, 274] width 568 height 201
copy div "Hello everyone, you will be working on September 13 - Sunidhi If available Name…"
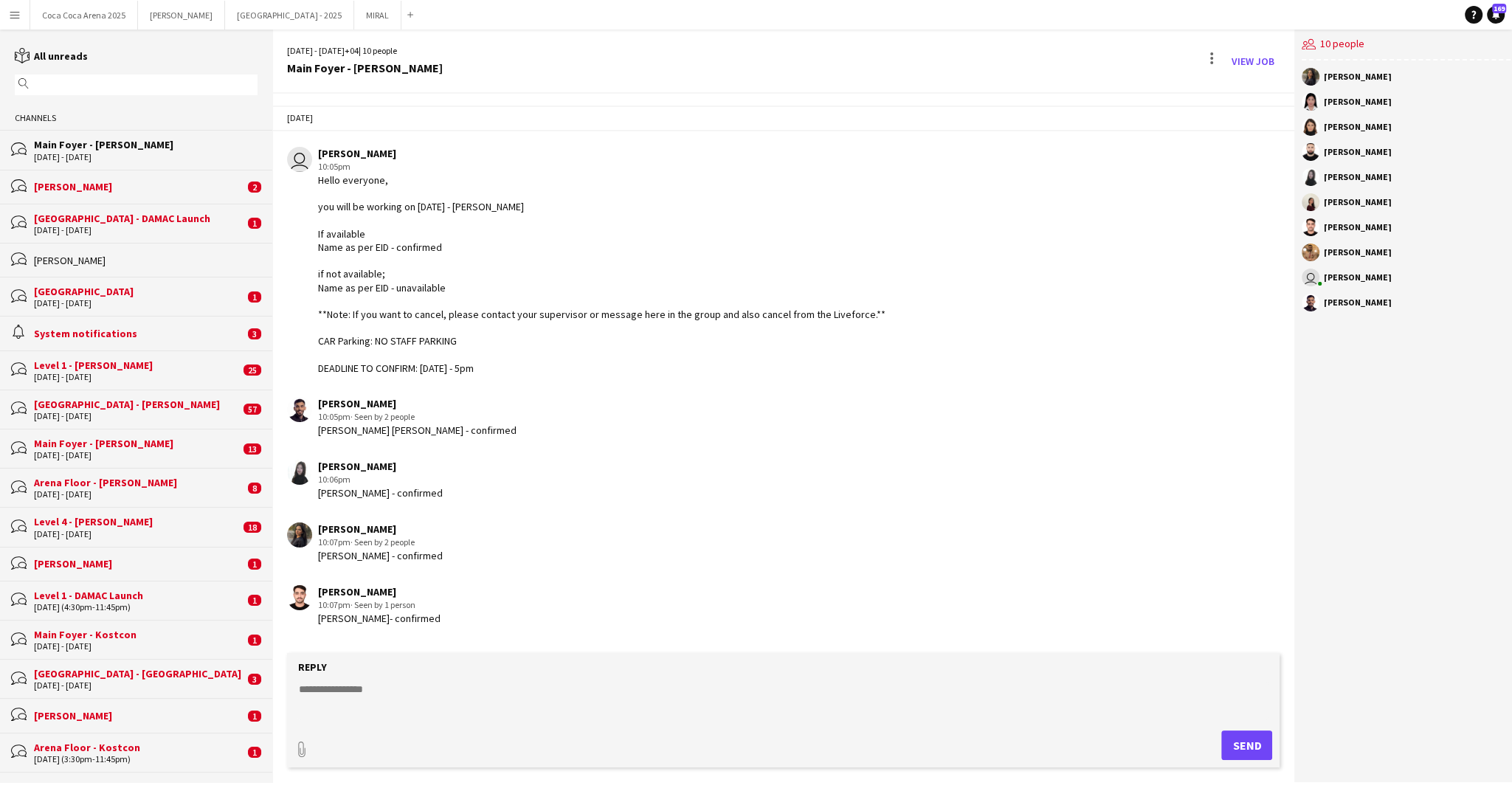
click at [509, 388] on div "Today user Kate Oliveros 10:05pm Hello everyone, you will be working on Septemb…" at bounding box center [784, 365] width 1023 height 543
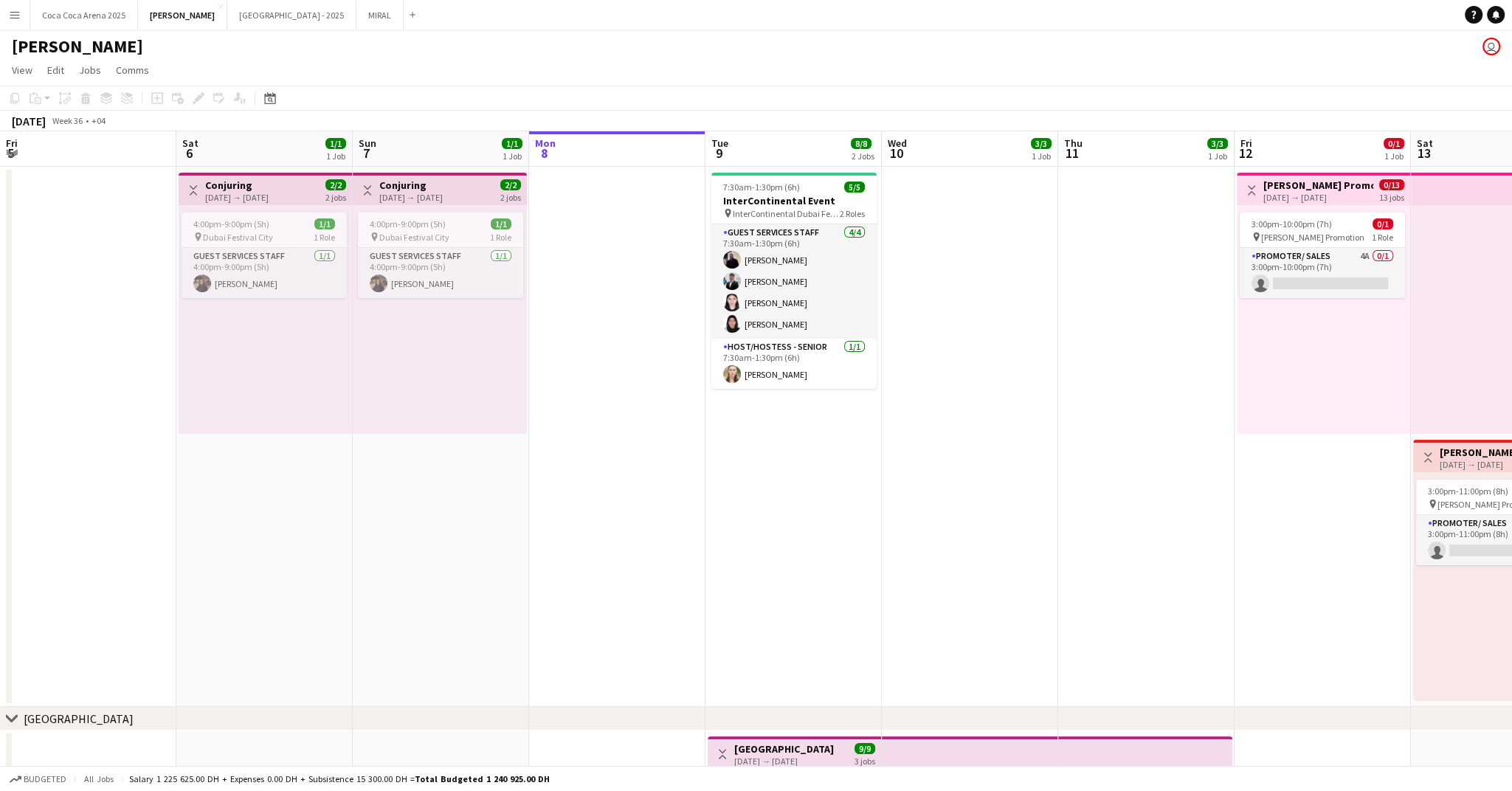
scroll to position [0, 352]
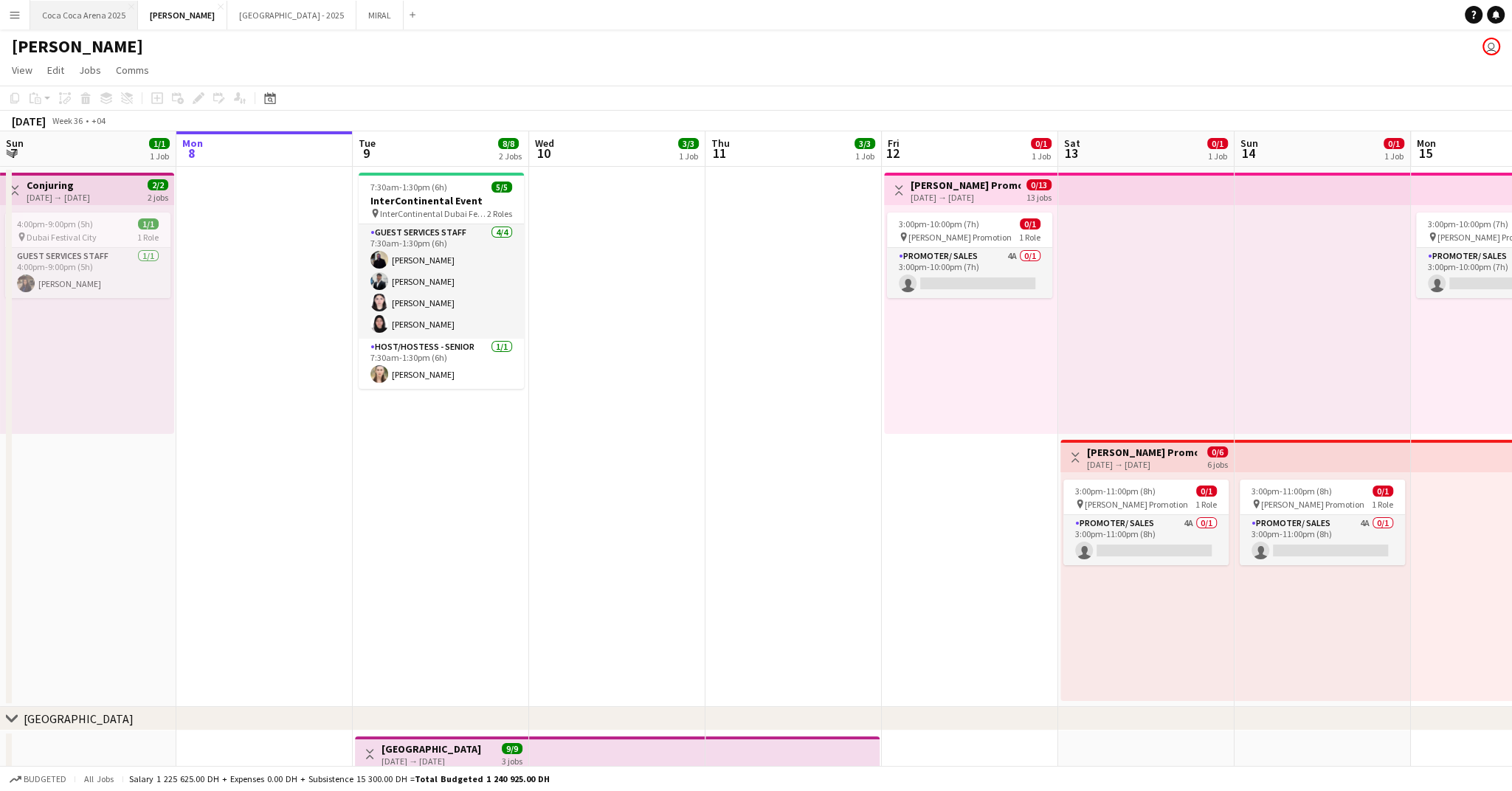
click at [89, 14] on button "Coca Coca Arena 2025 Close" at bounding box center [84, 15] width 108 height 28
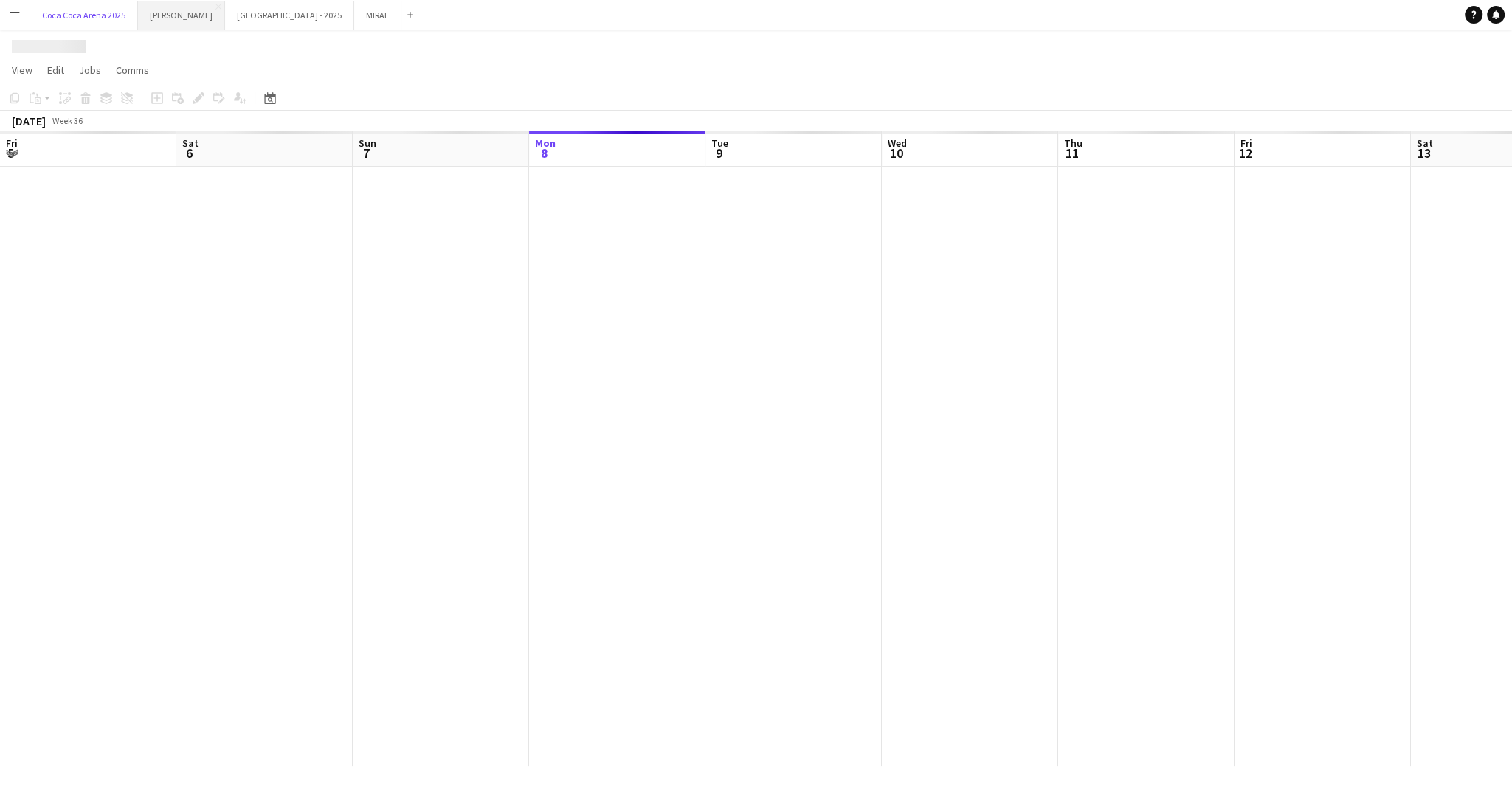
scroll to position [0, 352]
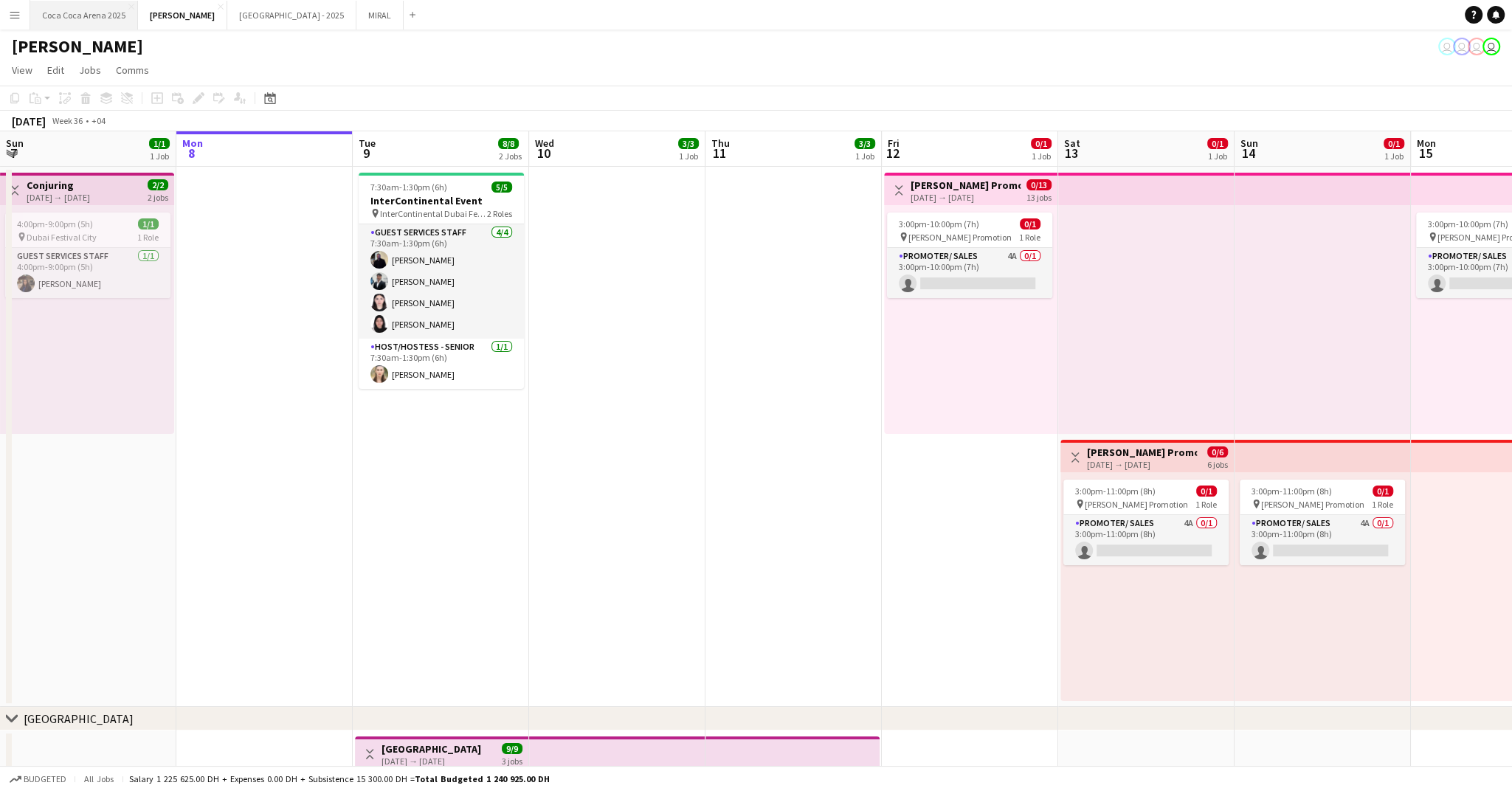
click at [102, 15] on button "Coca Coca Arena 2025 Close" at bounding box center [84, 15] width 108 height 28
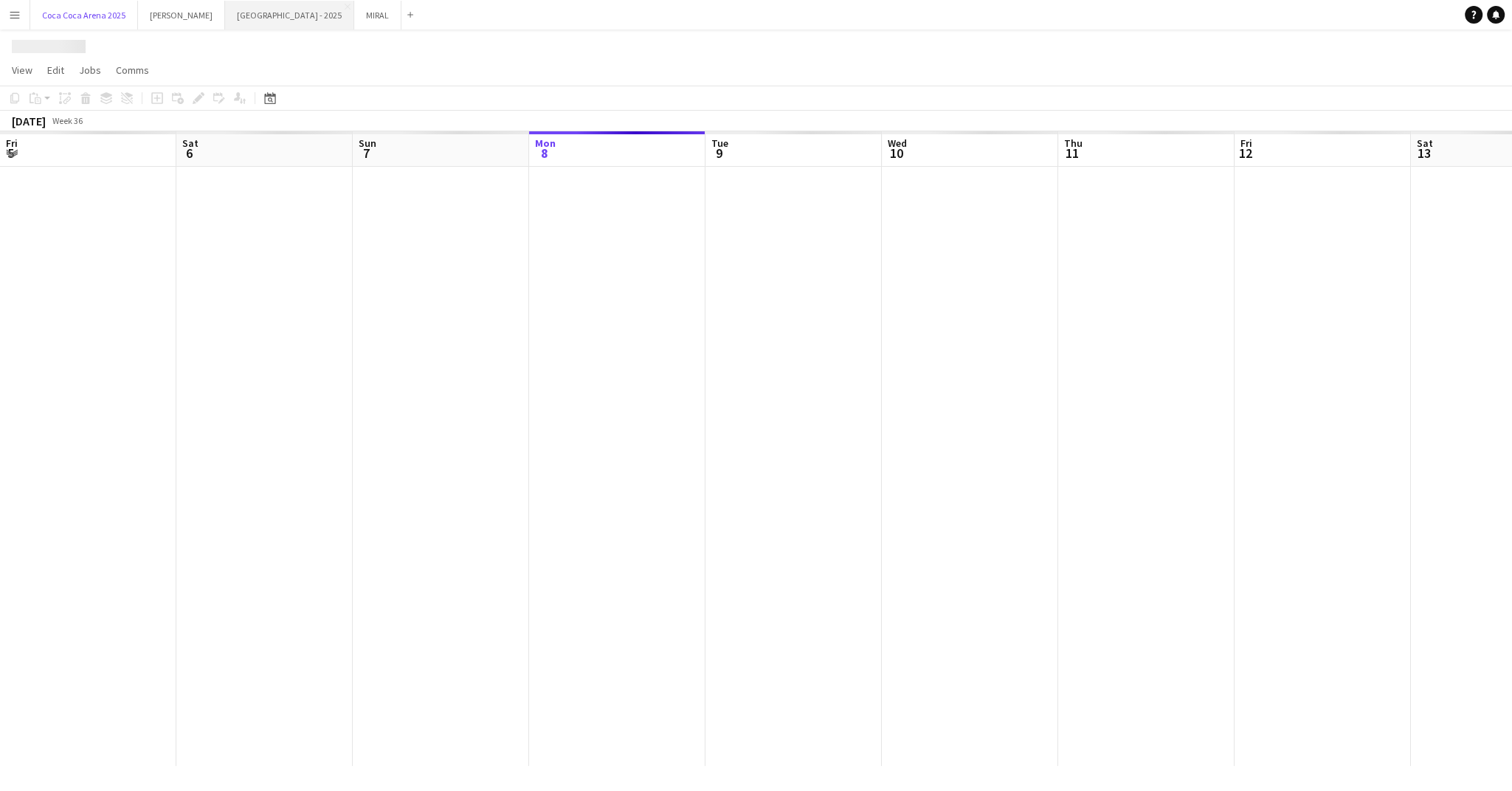
scroll to position [0, 352]
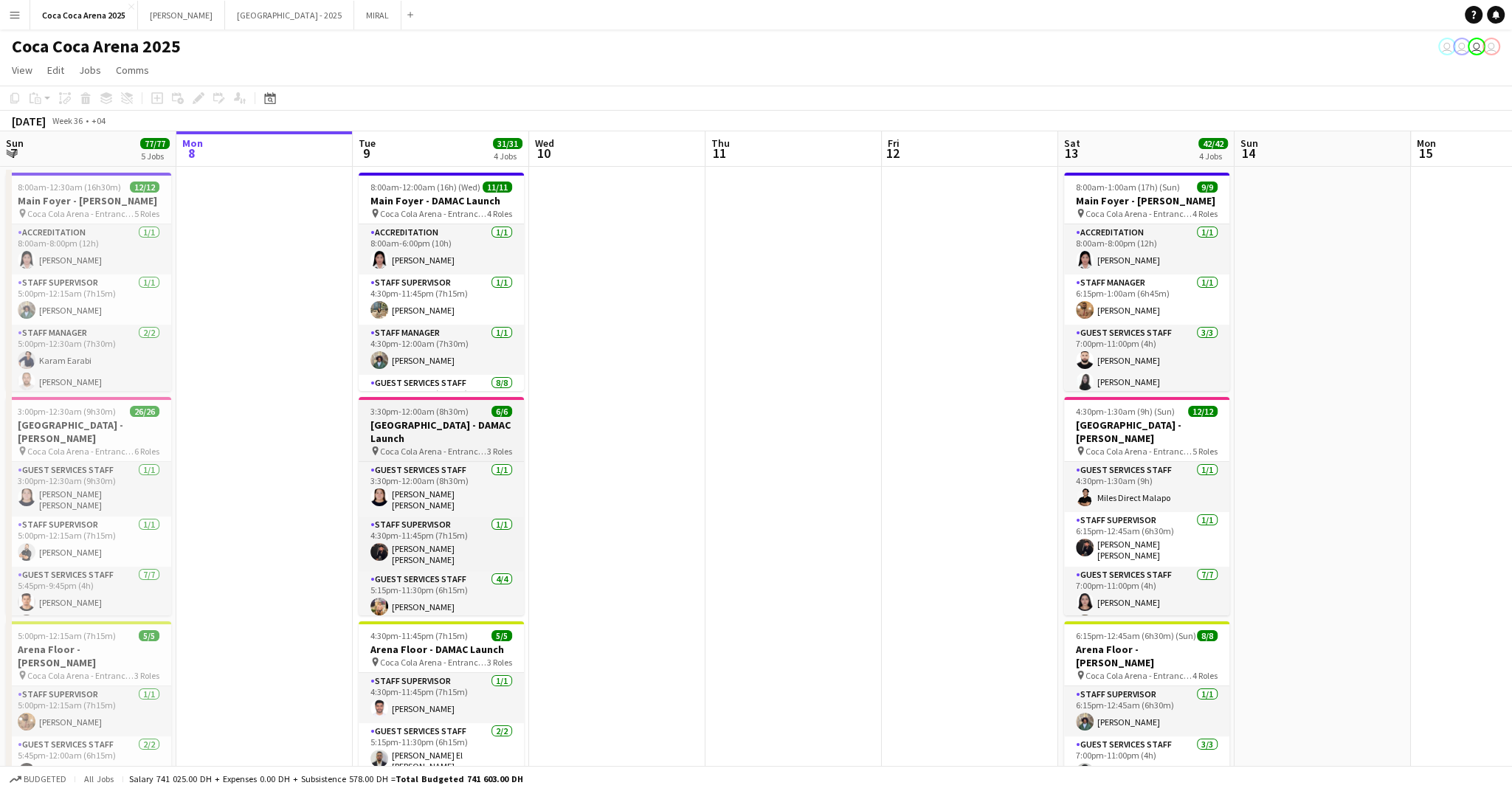
click at [445, 421] on h3 "[GEOGRAPHIC_DATA] - DAMAC Launch" at bounding box center [442, 431] width 166 height 27
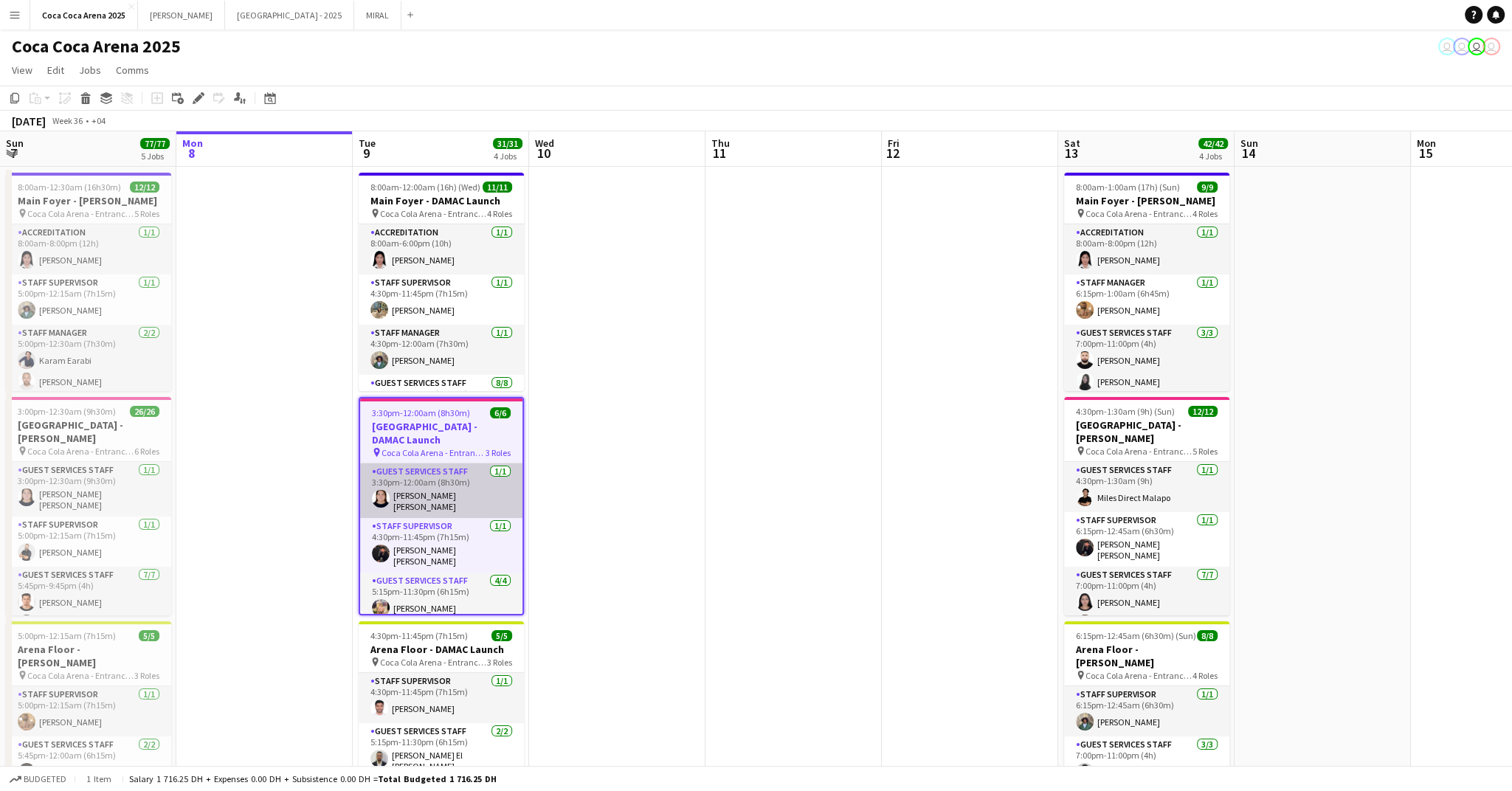
click at [430, 483] on app-card-role "Guest Services Staff 1/1 3:30pm-12:00am (8h30m) Robie ann David" at bounding box center [442, 491] width 162 height 54
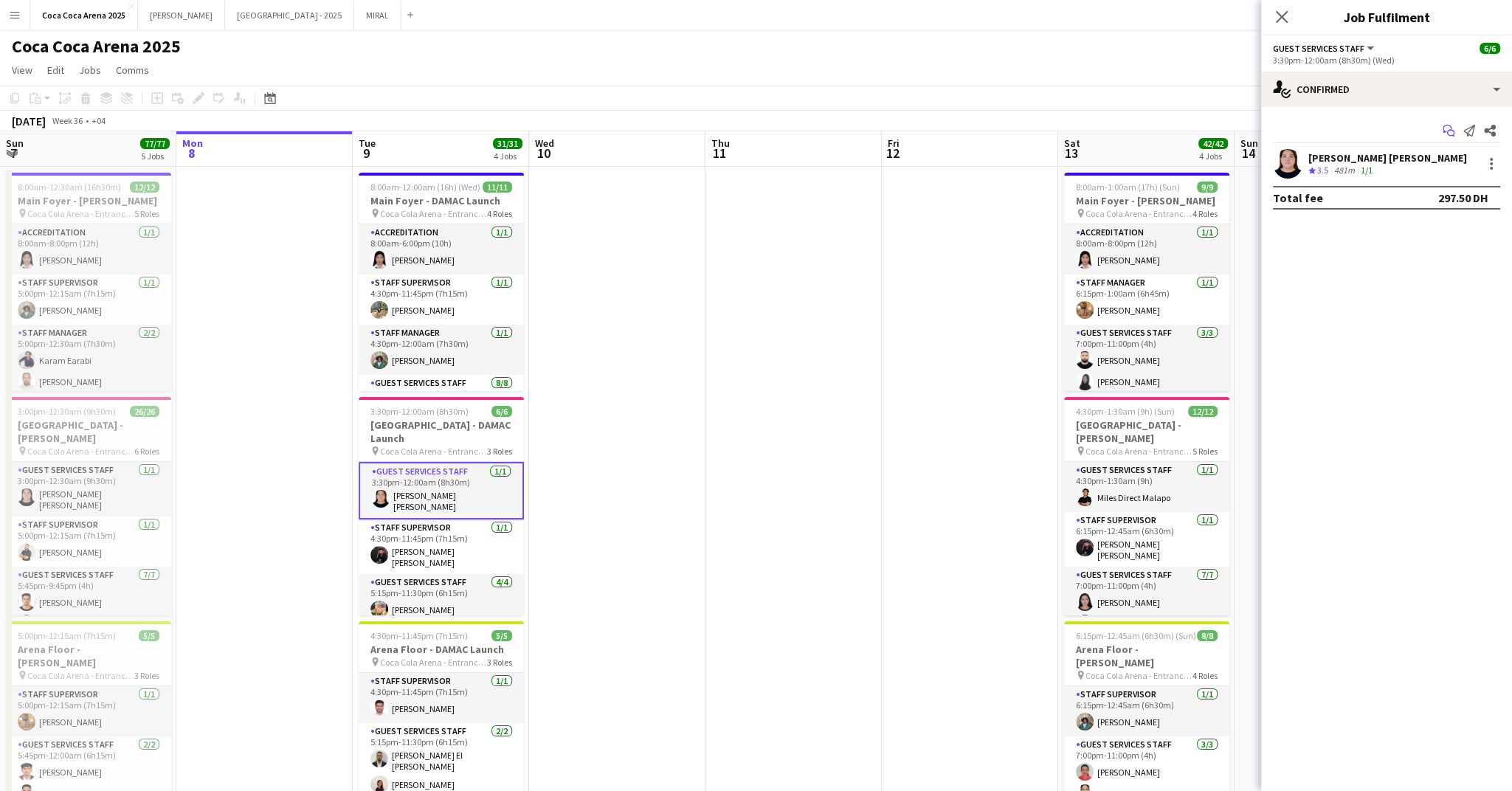
click at [1450, 130] on icon at bounding box center [1450, 133] width 7 height 7
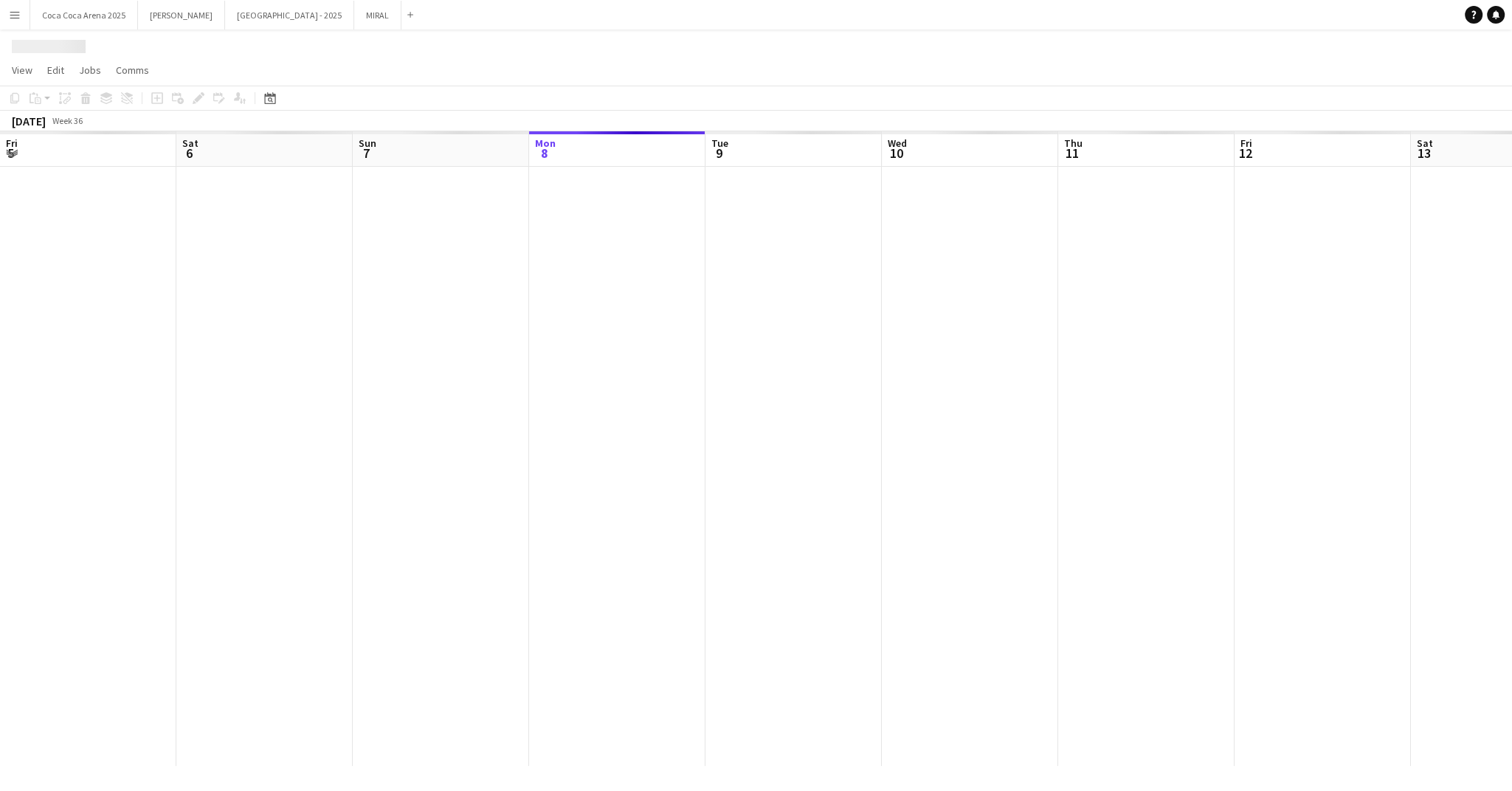
scroll to position [0, 352]
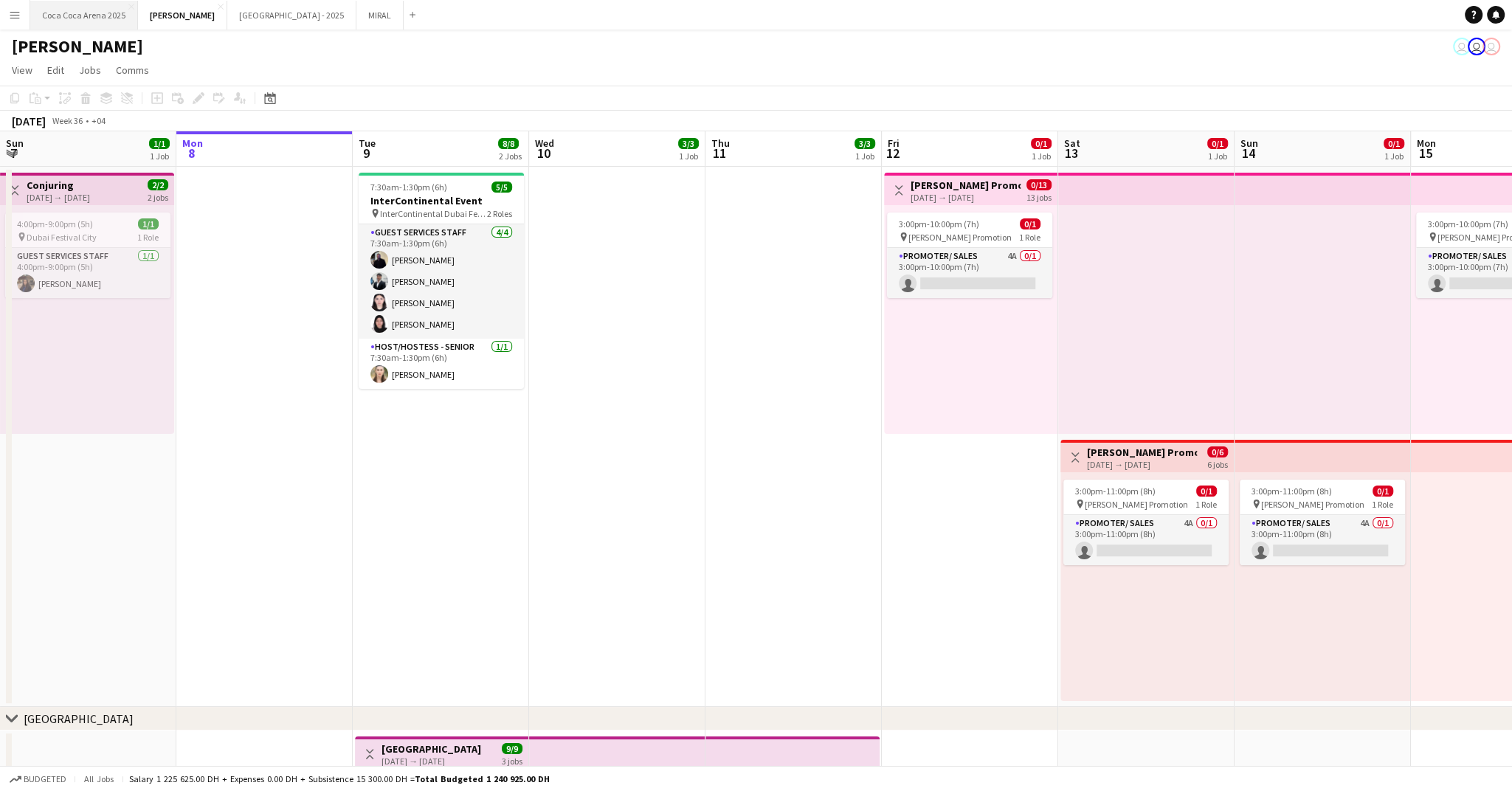
click at [107, 7] on button "Coca Coca Arena 2025 Close" at bounding box center [84, 15] width 108 height 28
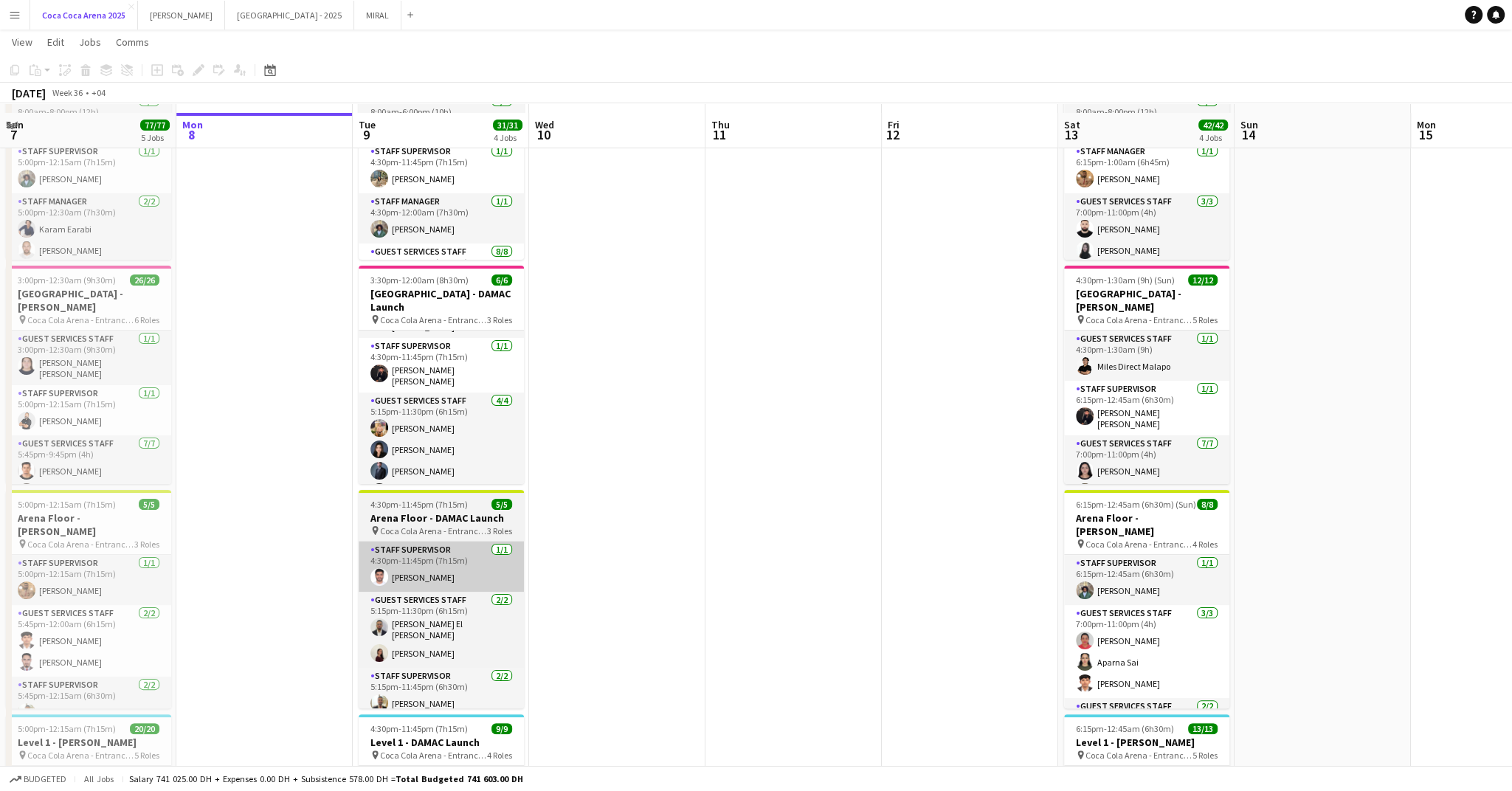
scroll to position [139, 0]
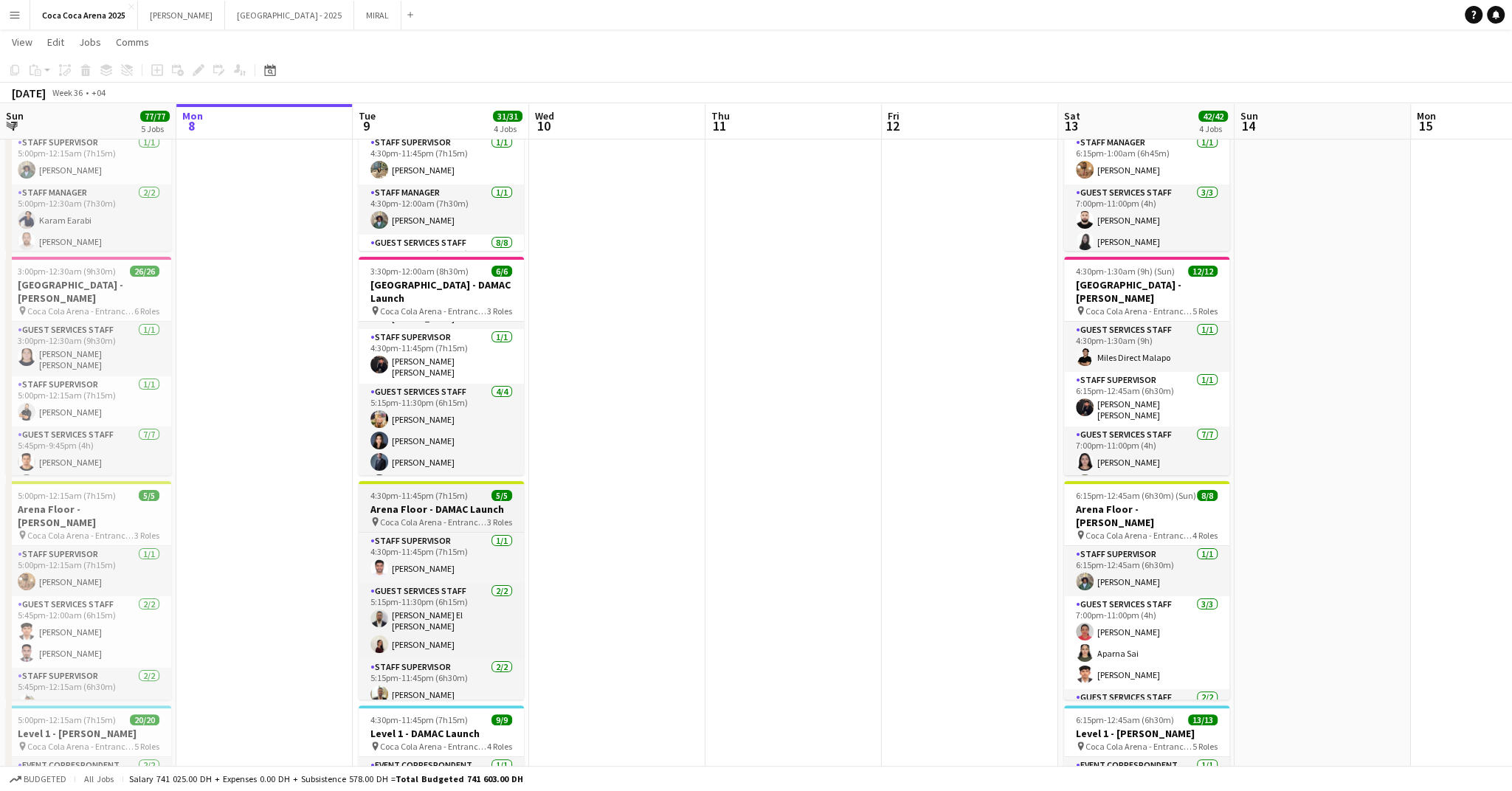
click at [408, 506] on h3 "Arena Floor - DAMAC Launch" at bounding box center [442, 509] width 166 height 13
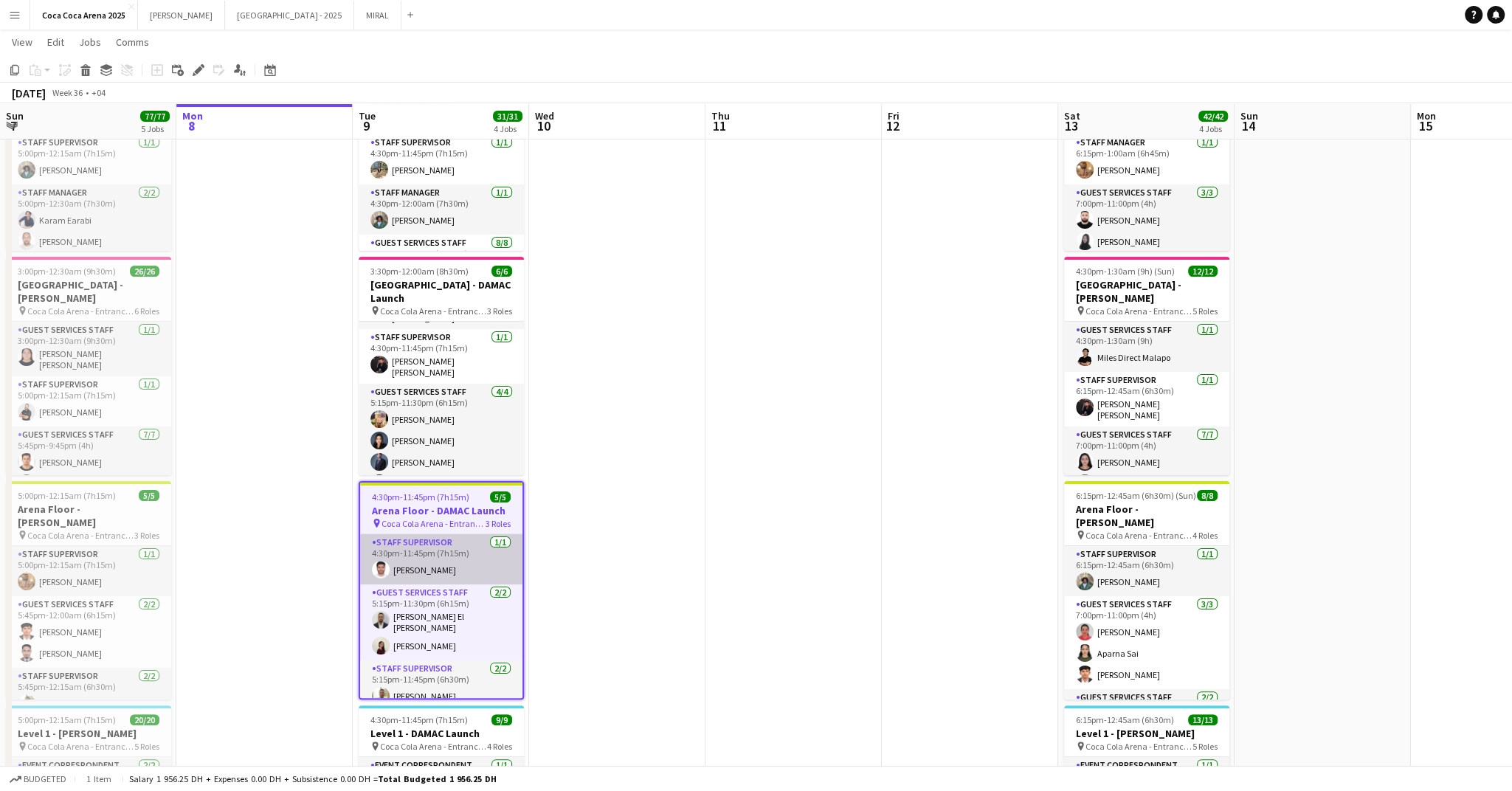
click at [460, 577] on app-card-role "Staff Supervisor 1/1 4:30pm-11:45pm (7h15m) Mohammed Balfaqih" at bounding box center [442, 560] width 162 height 50
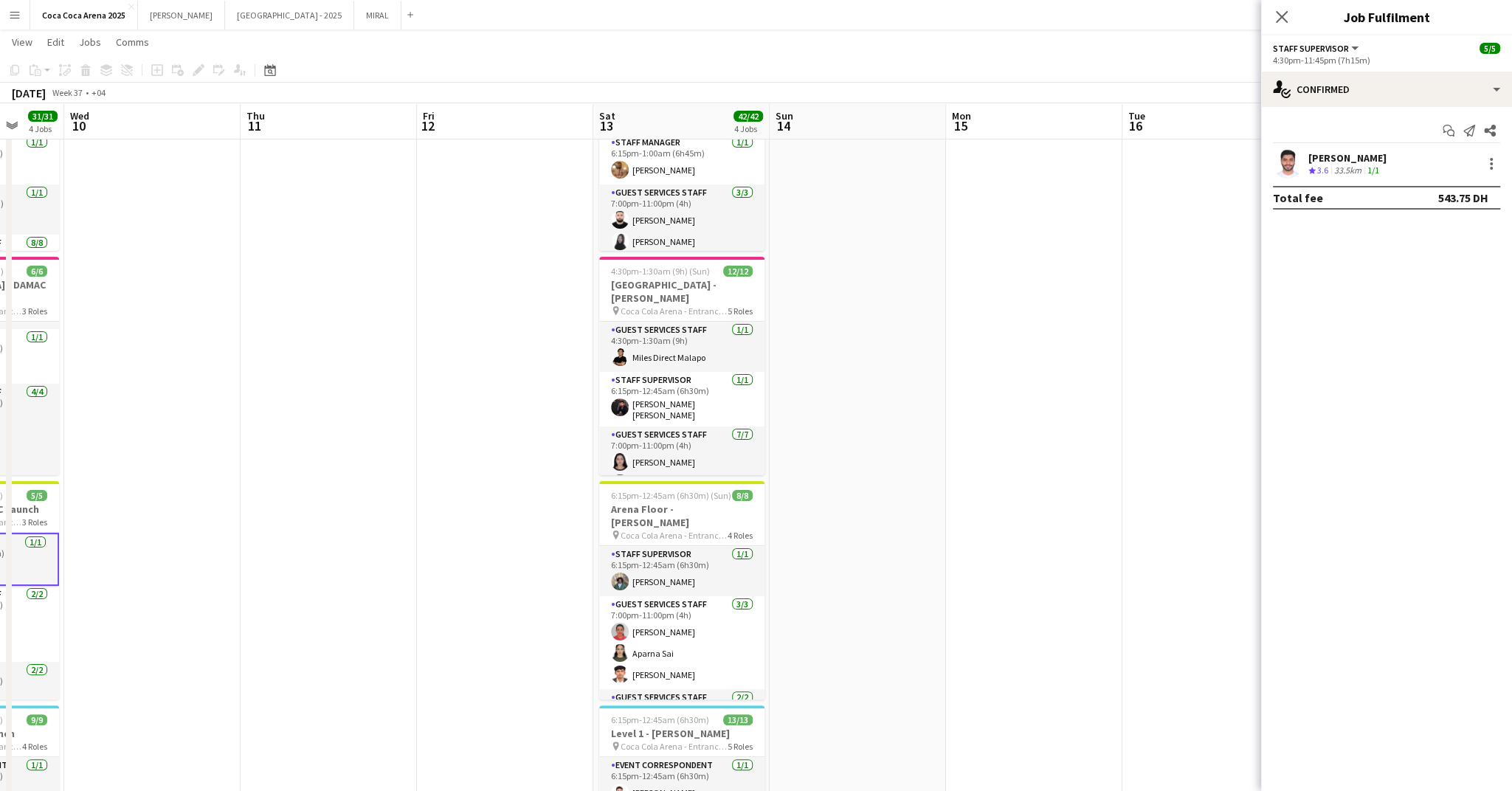
scroll to position [0, 538]
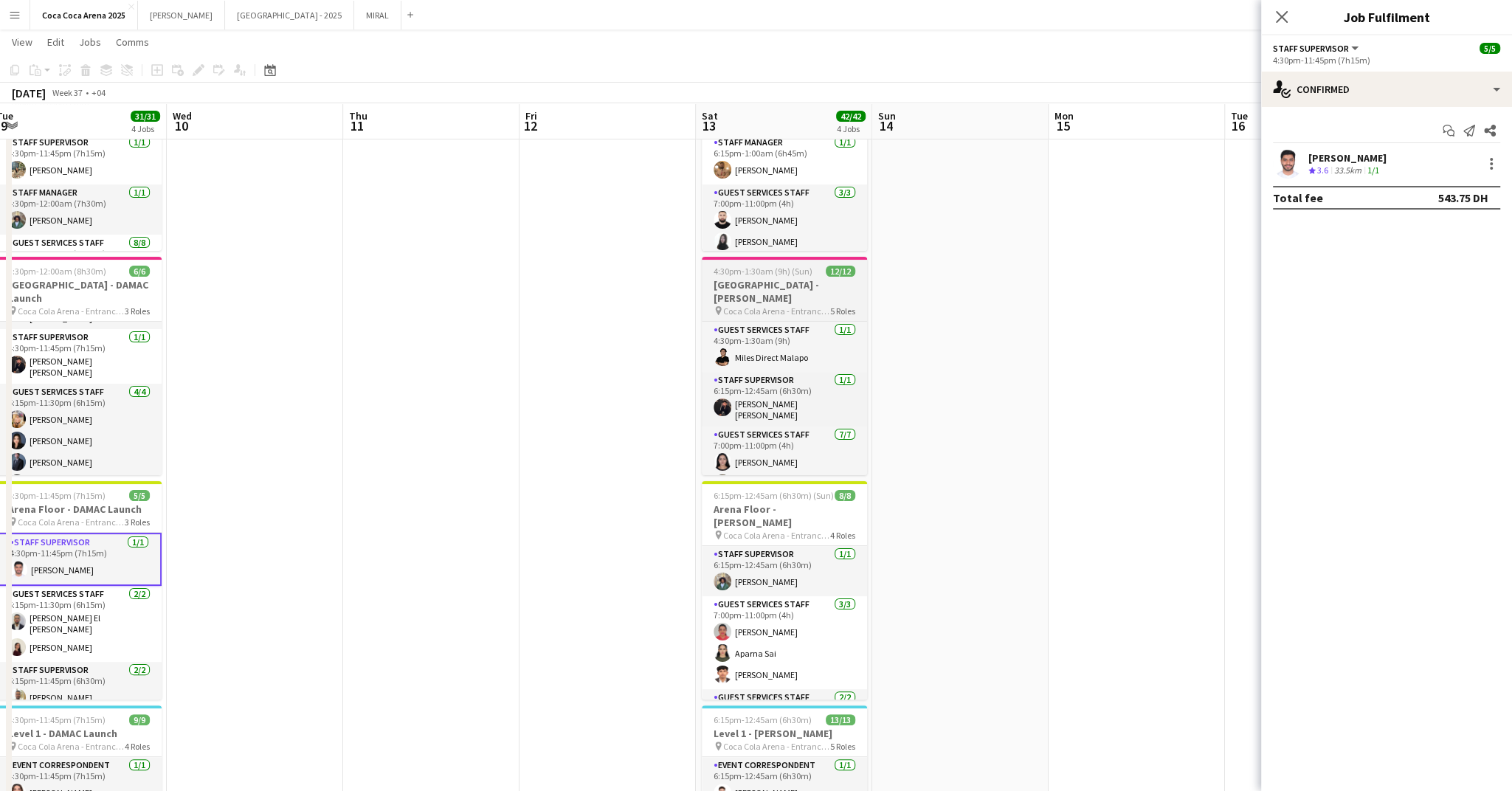
click at [732, 289] on h3 "Arena Plaza - Sunidhi" at bounding box center [784, 292] width 166 height 27
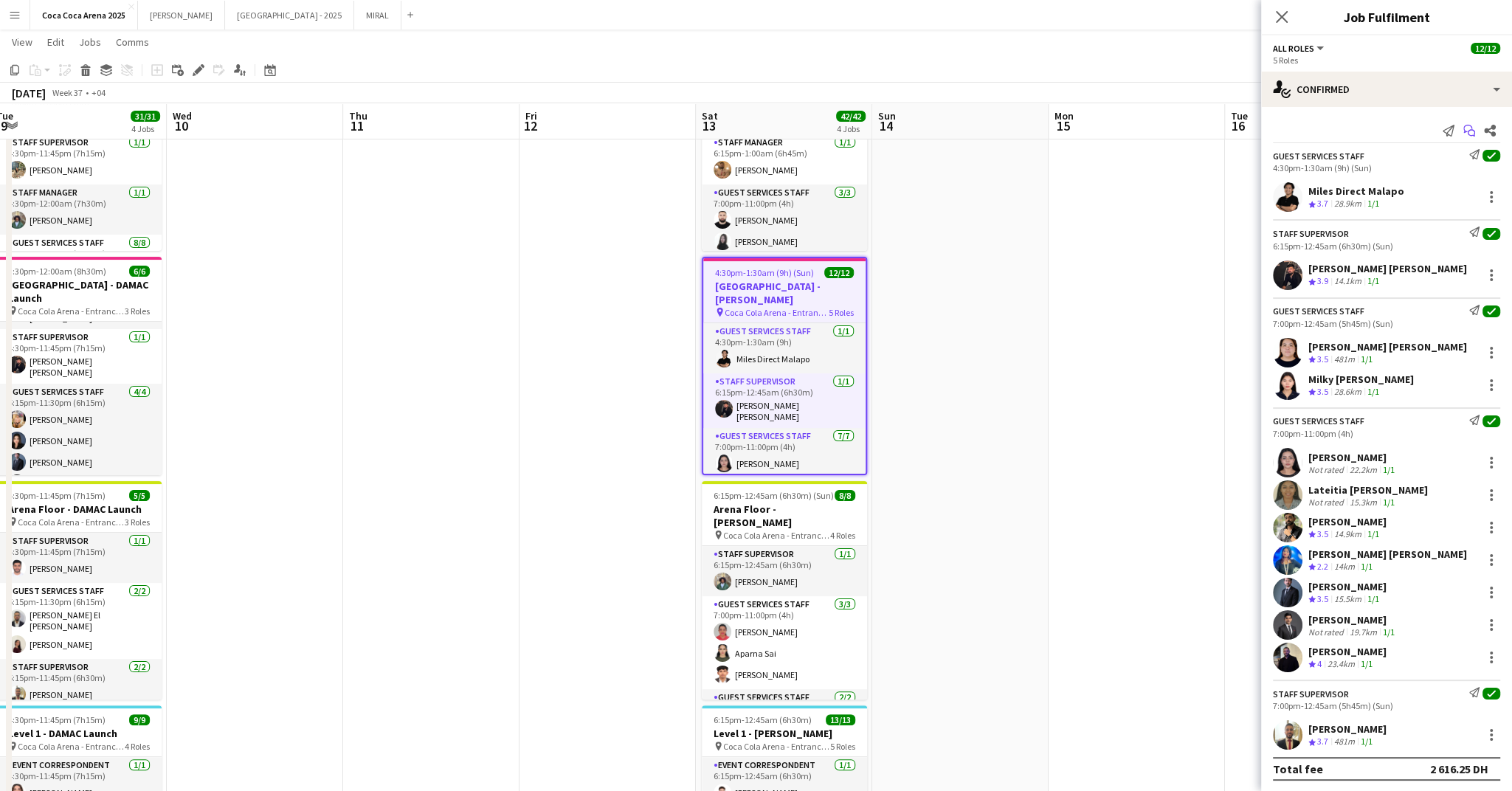
click at [1470, 132] on icon "Start chat" at bounding box center [1469, 131] width 12 height 12
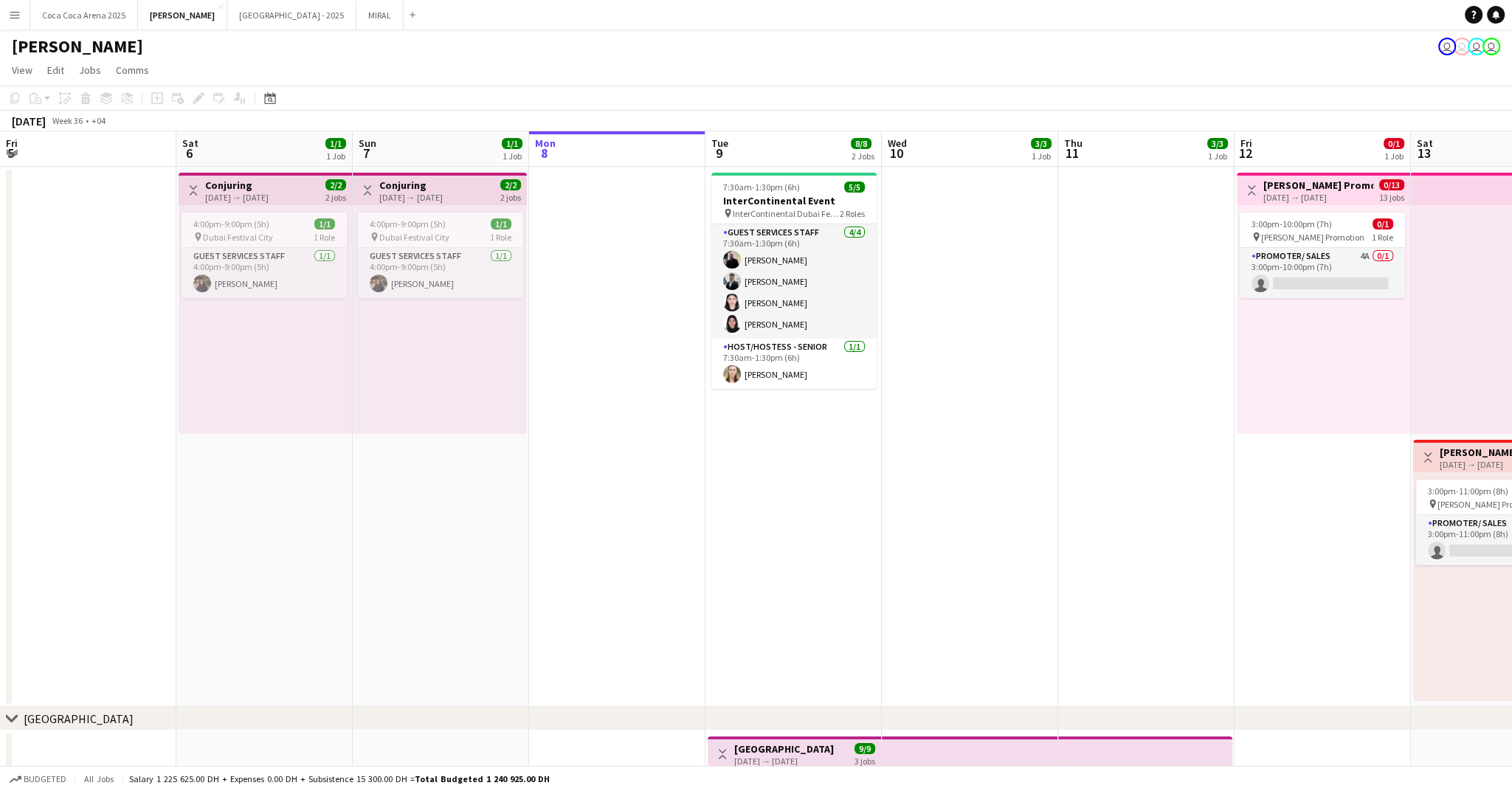
scroll to position [0, 352]
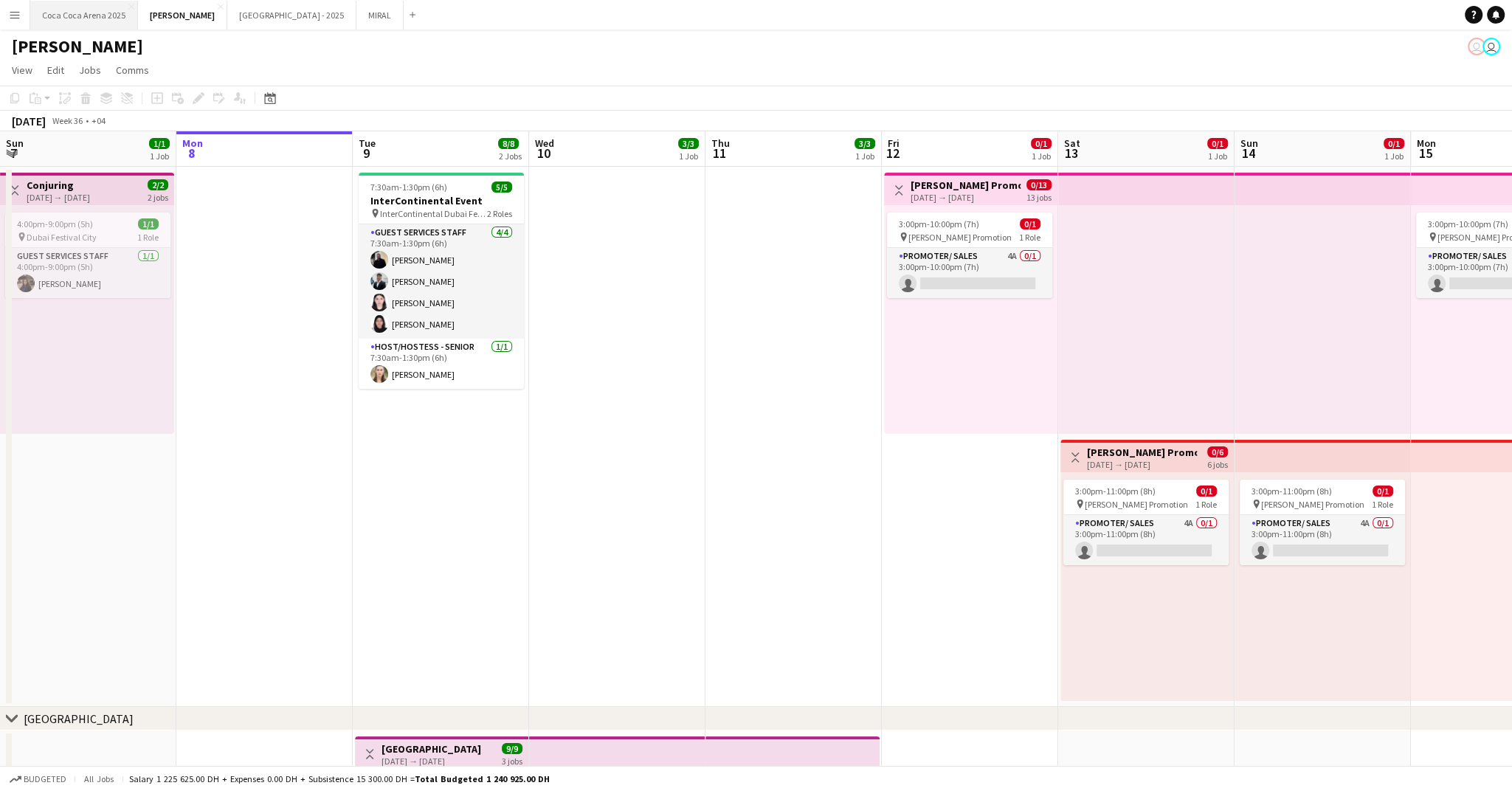
click at [91, 17] on button "[GEOGRAPHIC_DATA] 2025 Close" at bounding box center [84, 15] width 108 height 28
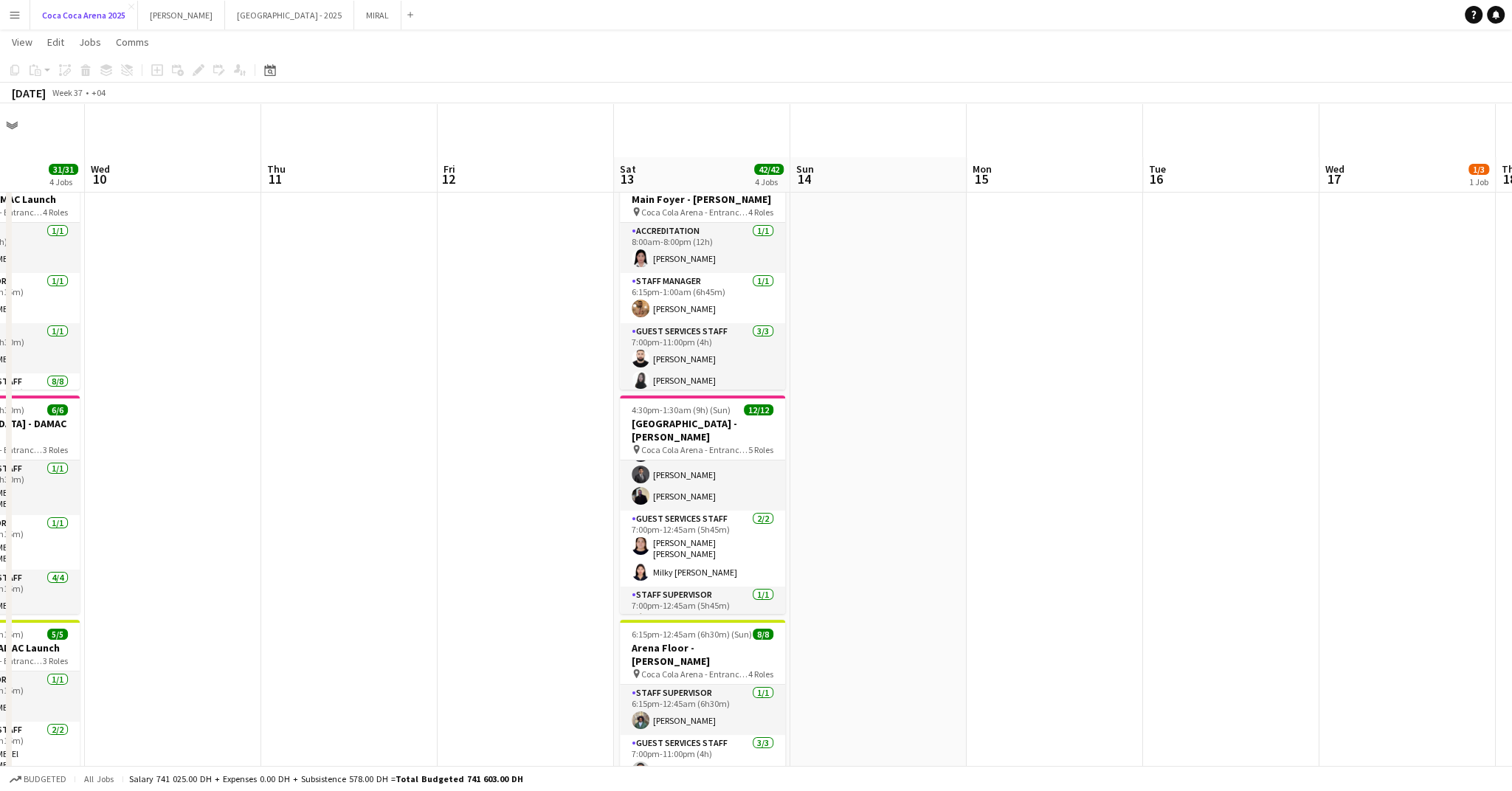
scroll to position [146, 0]
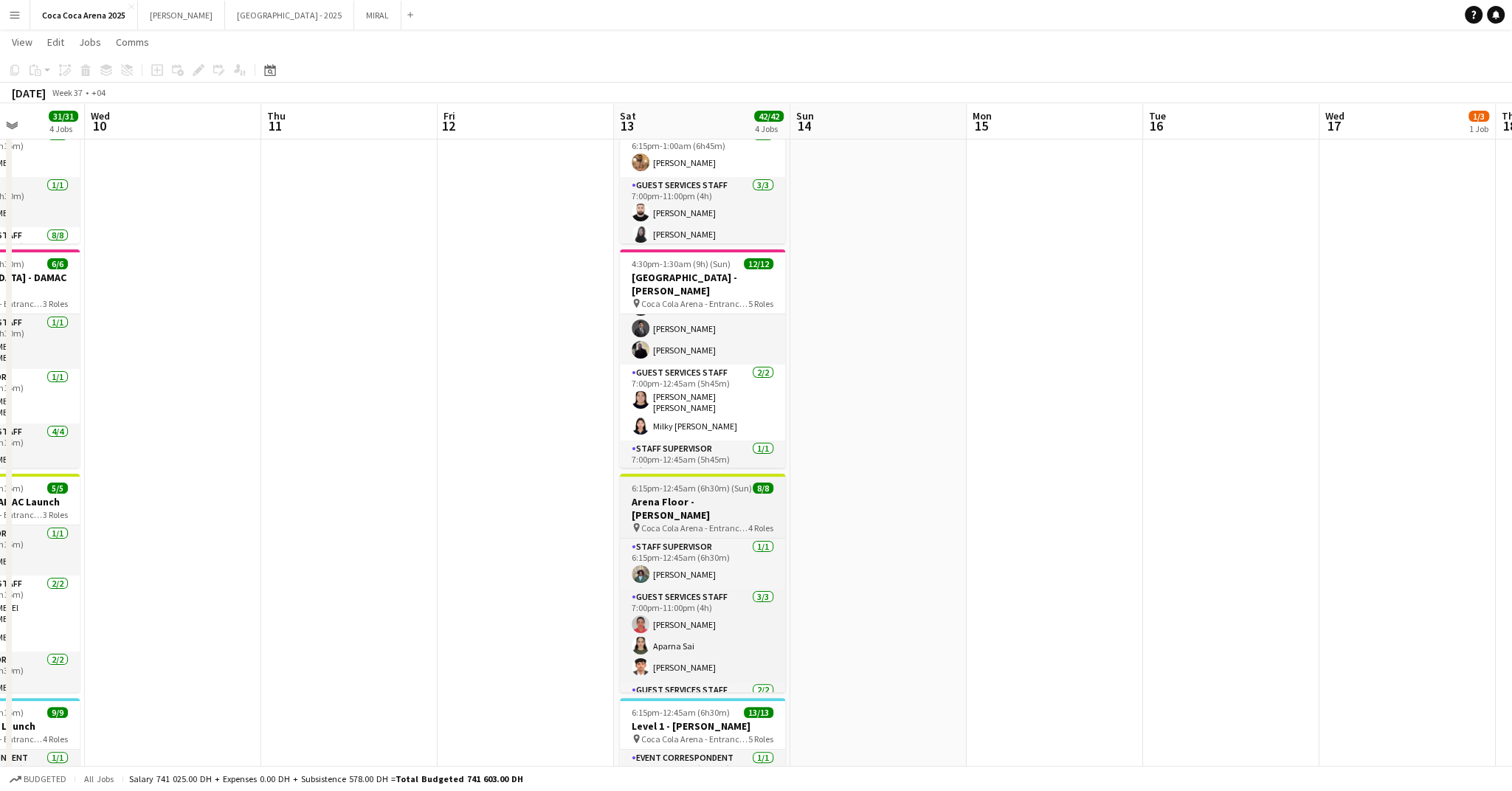
click at [680, 521] on app-job-card "6:15pm-12:45am (6h30m) (Sun) 8/8 Arena Floor - [PERSON_NAME] pin Coca Cola Aren…" at bounding box center [702, 582] width 166 height 218
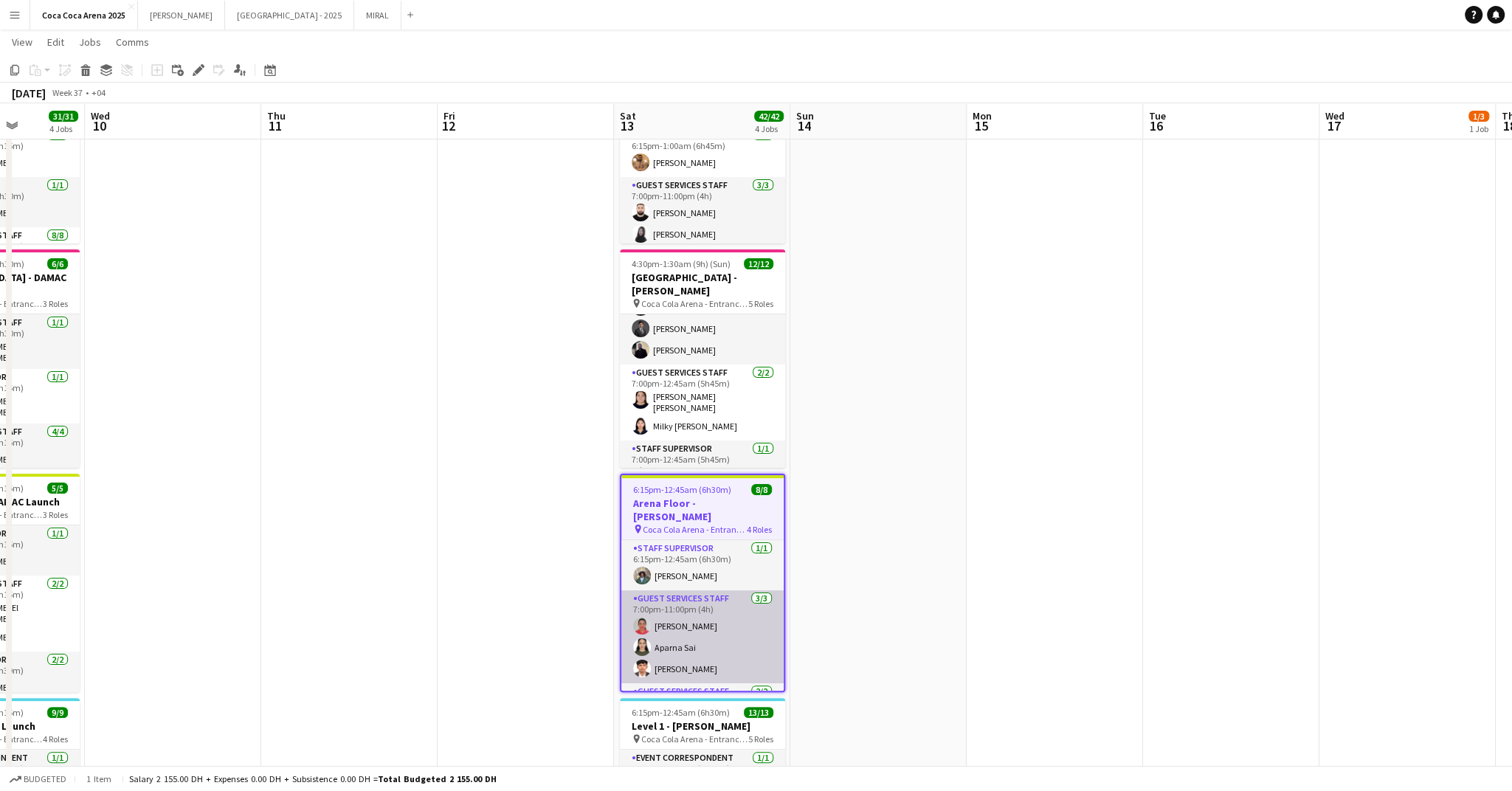
click at [696, 612] on app-card-role "Guest Services Staff [DATE] 7:00pm-11:00pm (4h) [PERSON_NAME] [PERSON_NAME]" at bounding box center [702, 637] width 162 height 93
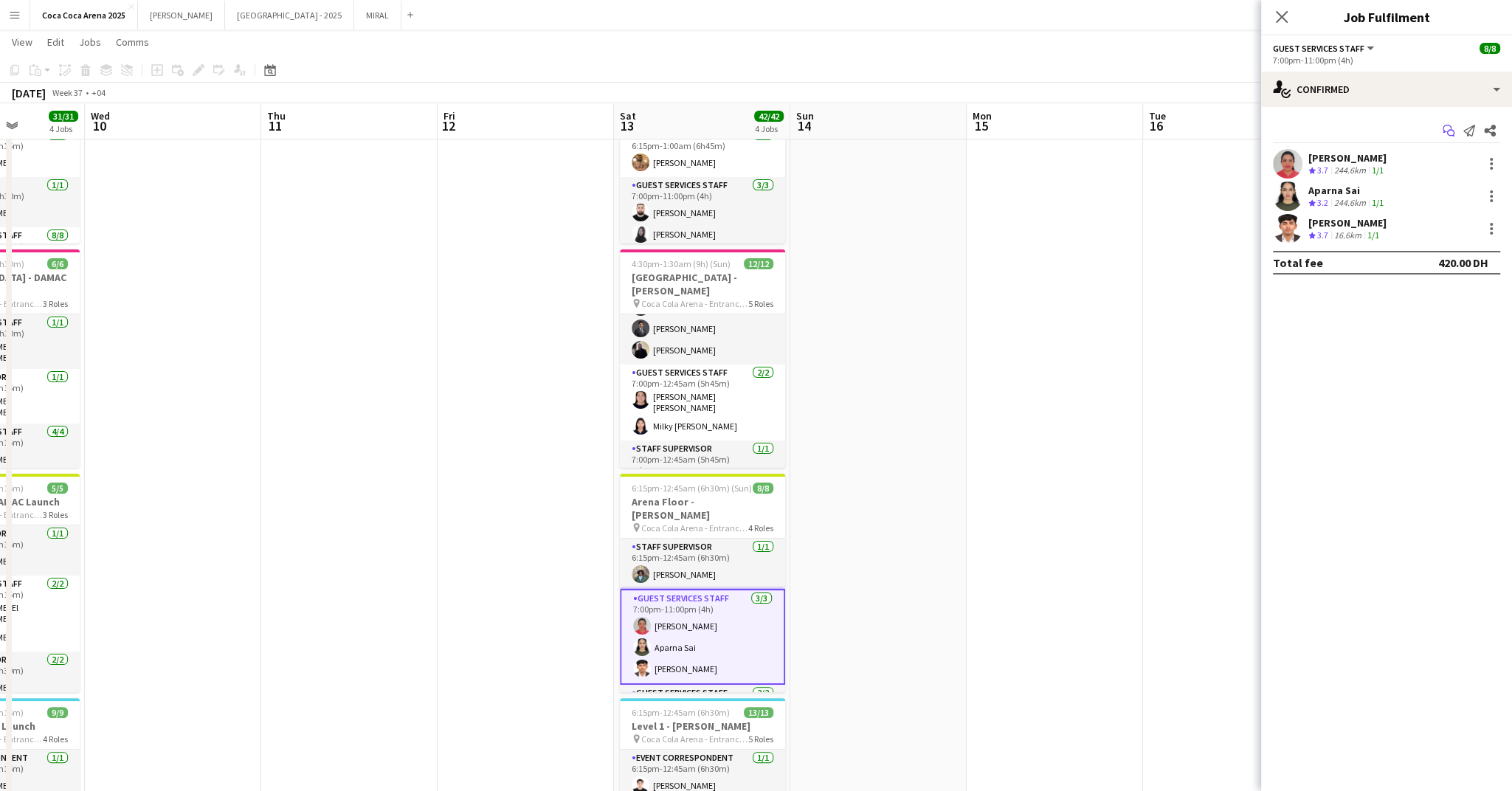
click at [1448, 133] on icon "Start chat" at bounding box center [1449, 131] width 12 height 12
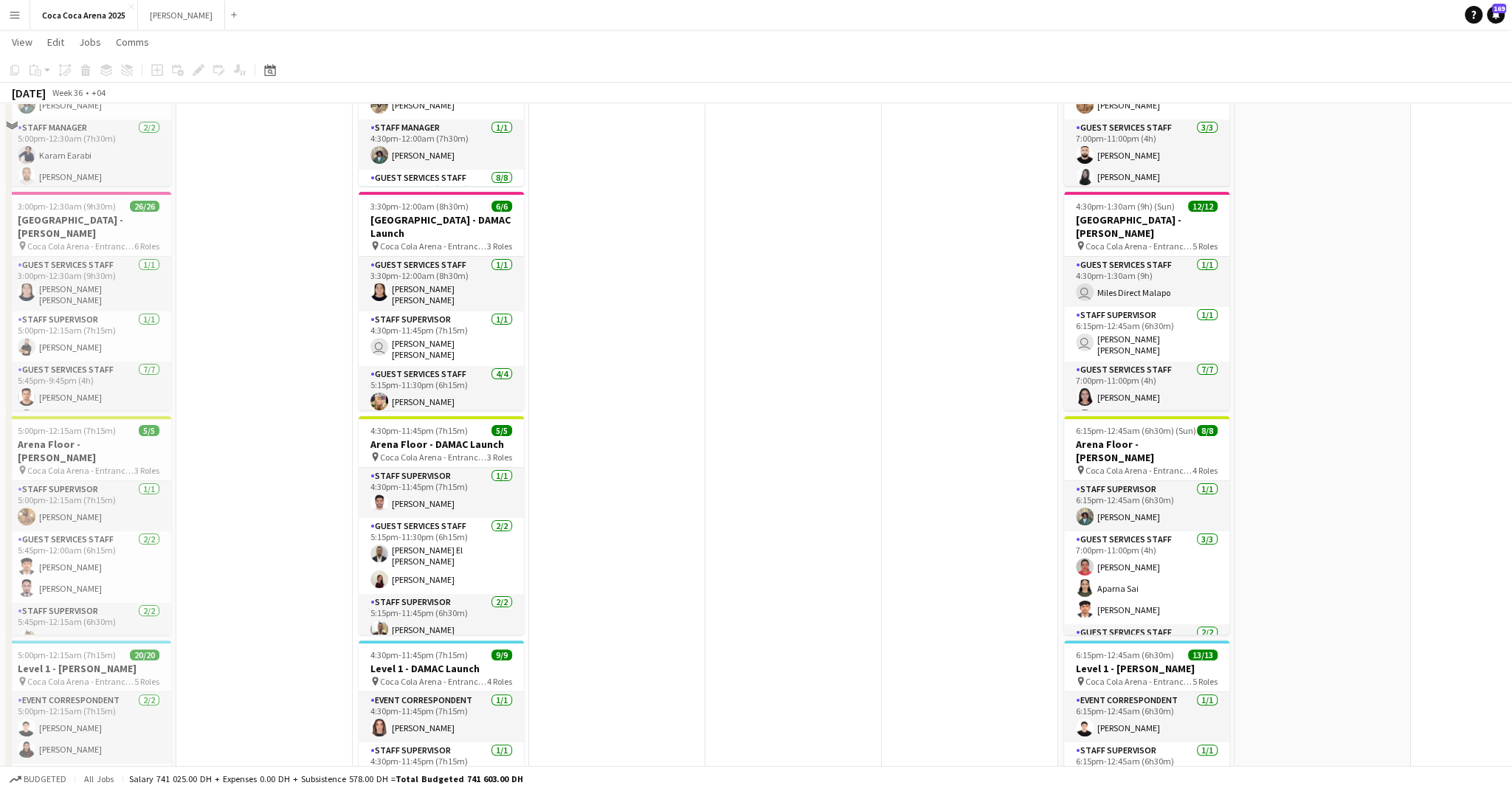
scroll to position [235, 0]
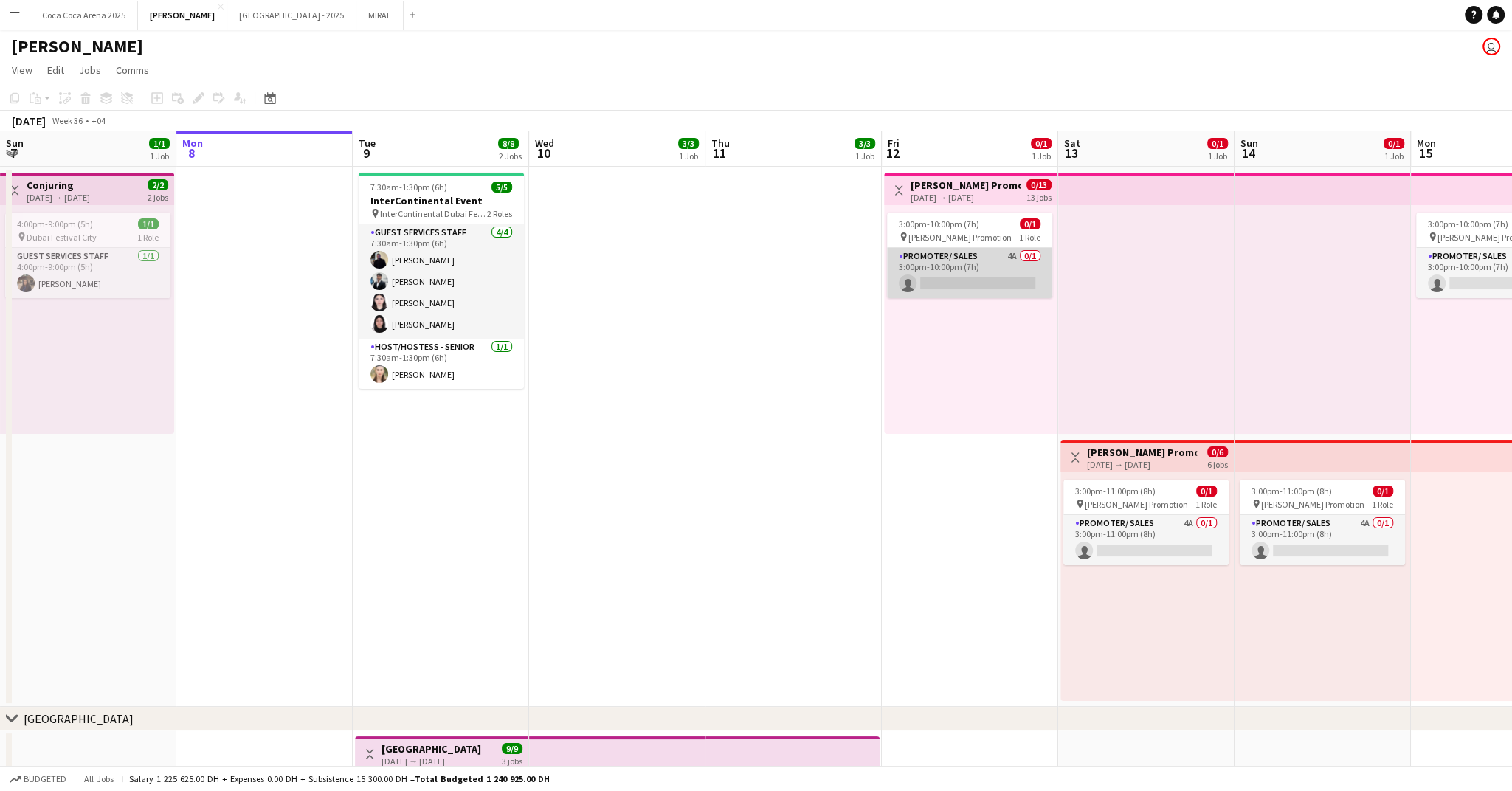
click at [946, 273] on app-card-role "Promoter/ Sales 4A 0/1 3:00pm-10:00pm (7h) single-neutral-actions" at bounding box center [970, 273] width 166 height 50
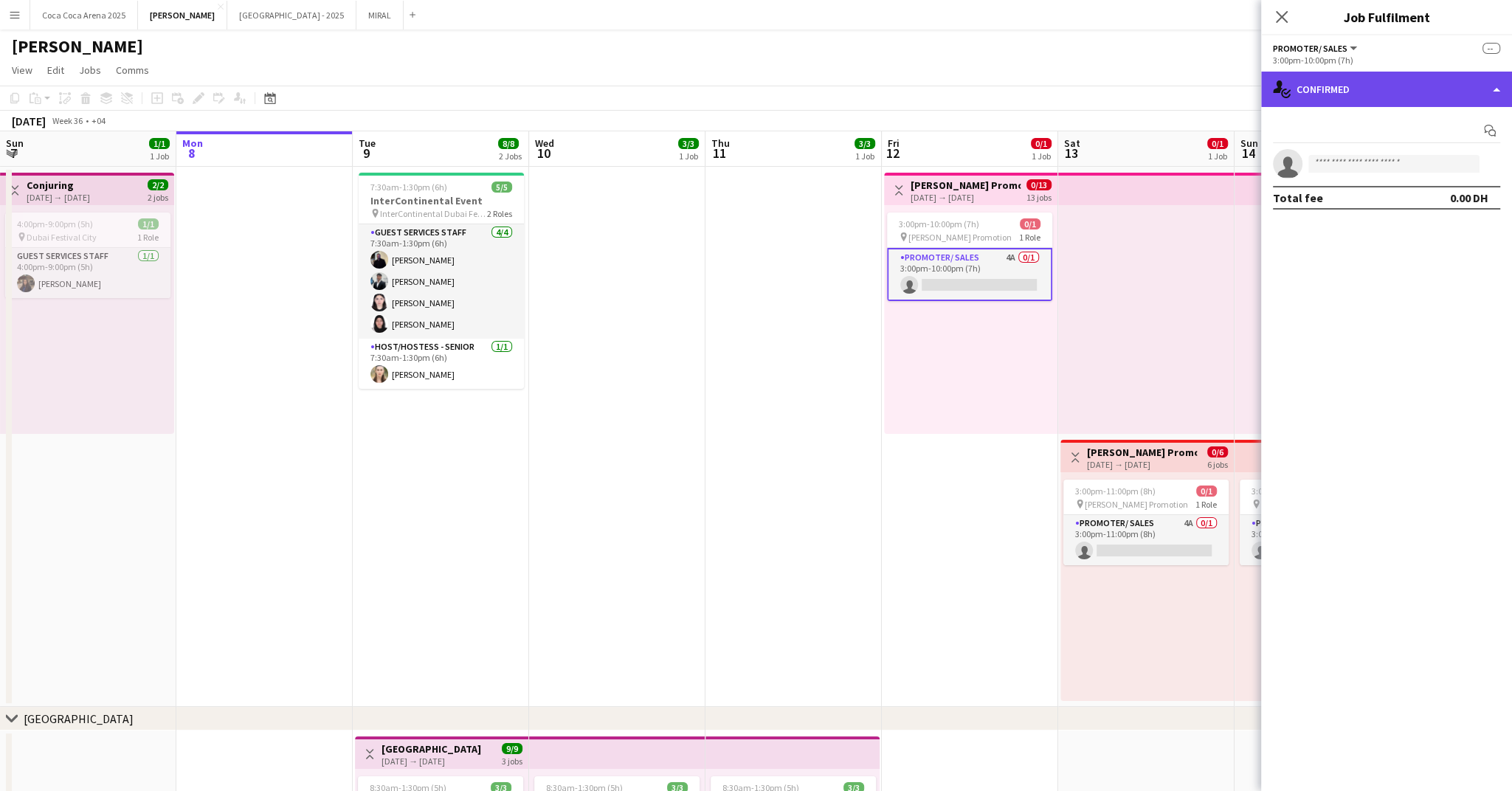
click at [1358, 89] on div "single-neutral-actions-check-2 Confirmed" at bounding box center [1386, 89] width 251 height 36
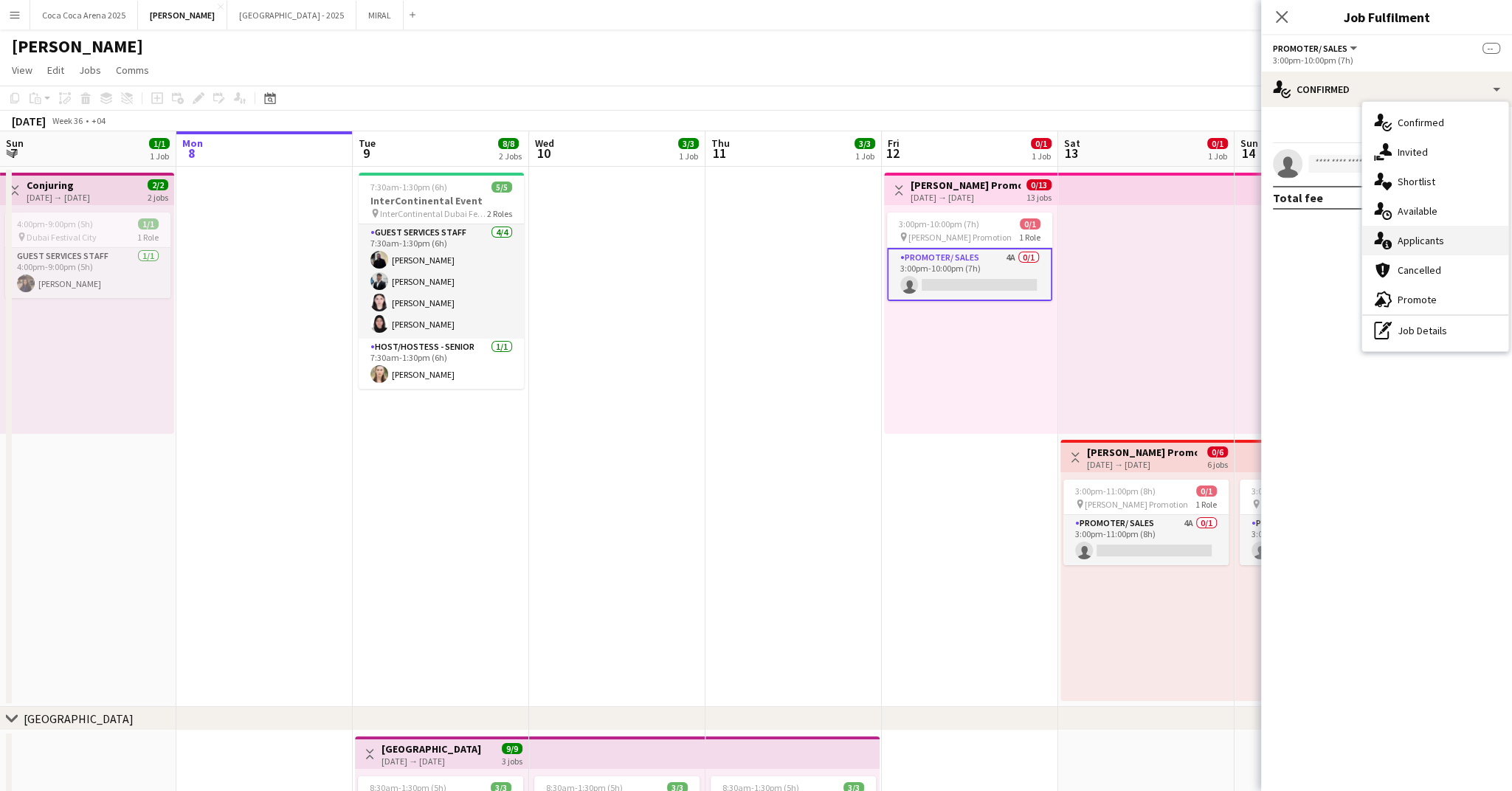
click at [1398, 239] on span "Applicants" at bounding box center [1420, 240] width 46 height 13
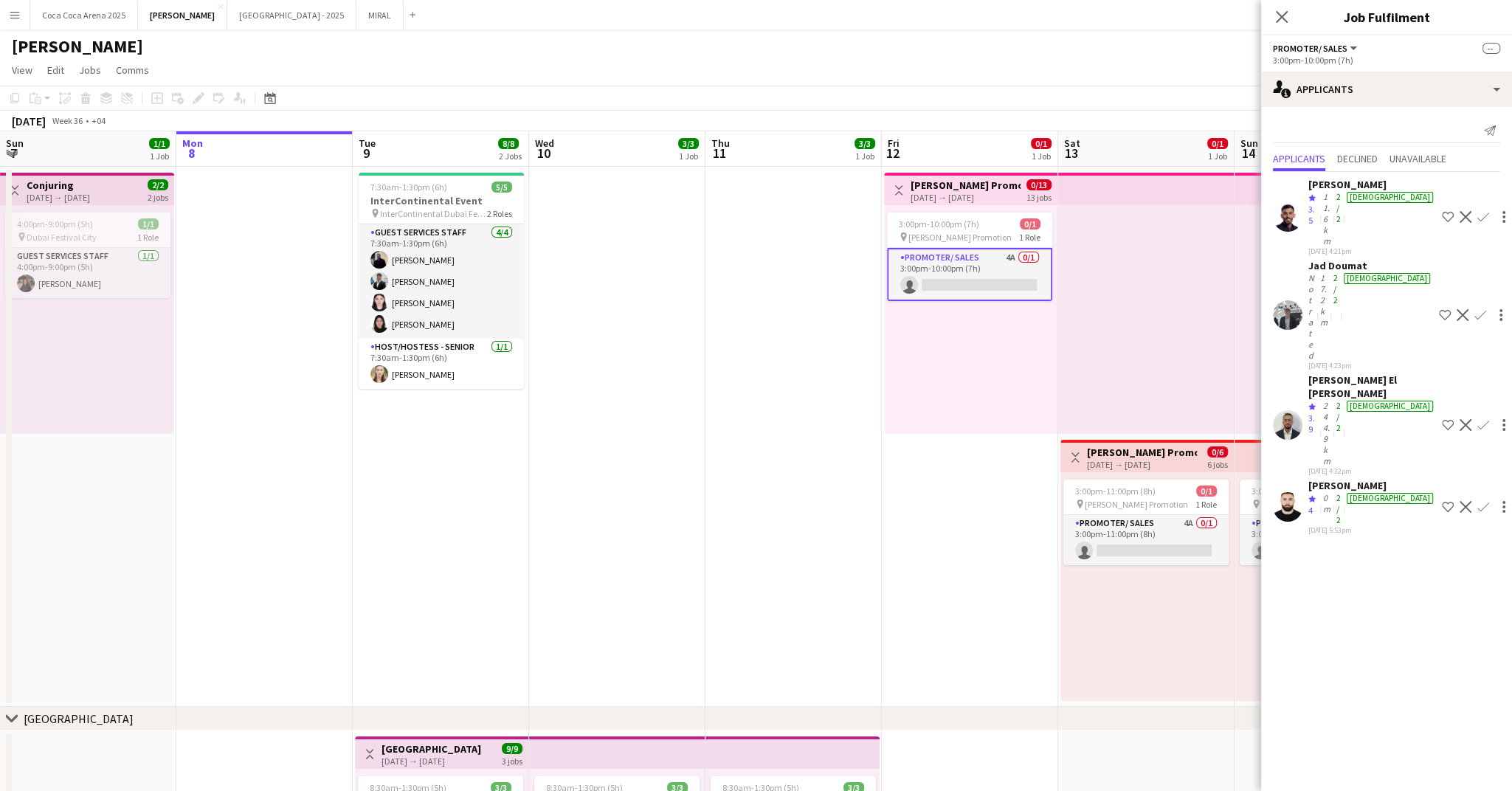
click at [1343, 190] on div "Saeid Molavi" at bounding box center [1372, 184] width 127 height 13
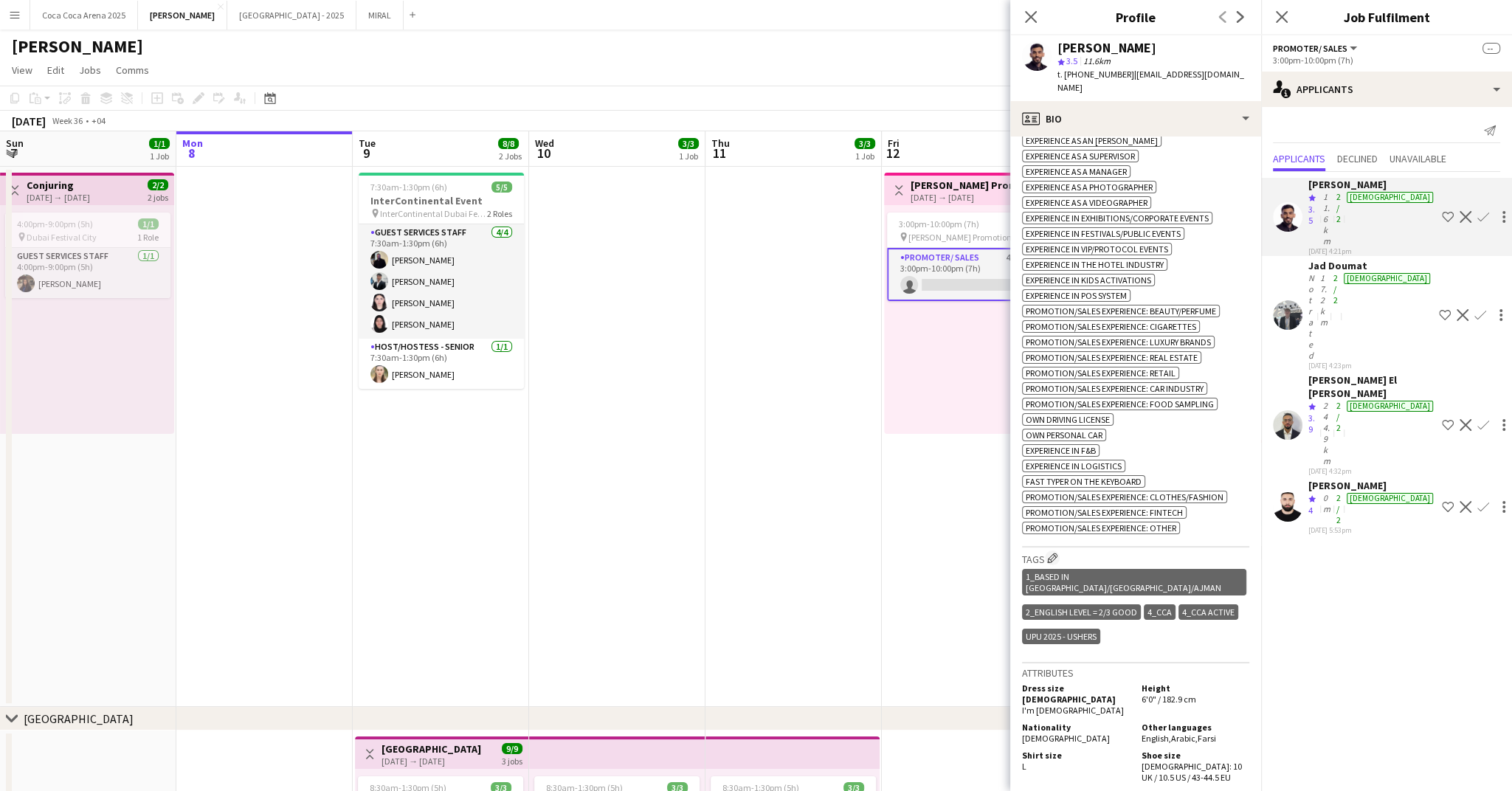
scroll to position [1016, 0]
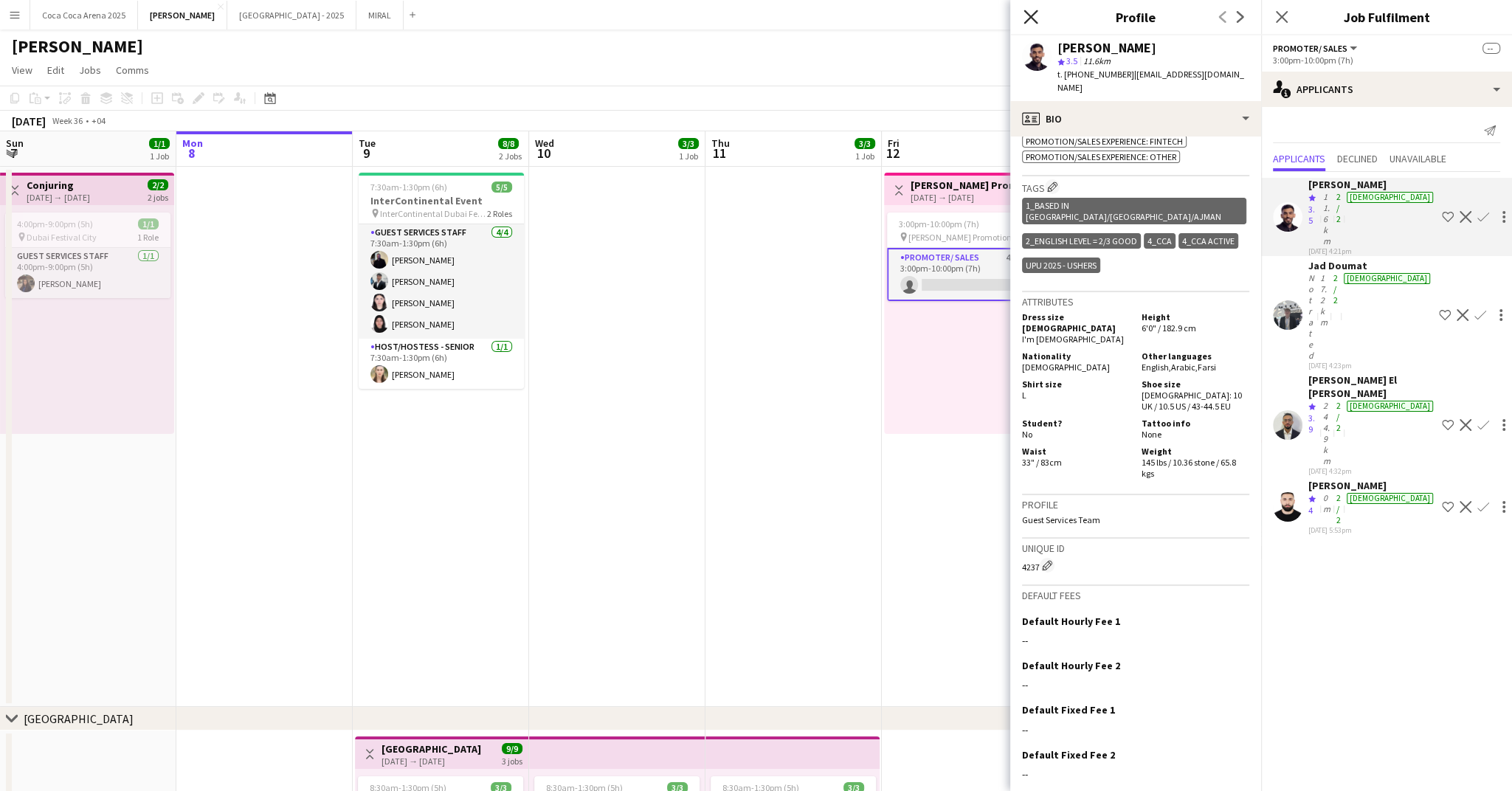
click at [1029, 13] on icon "Close pop-in" at bounding box center [1030, 16] width 14 height 14
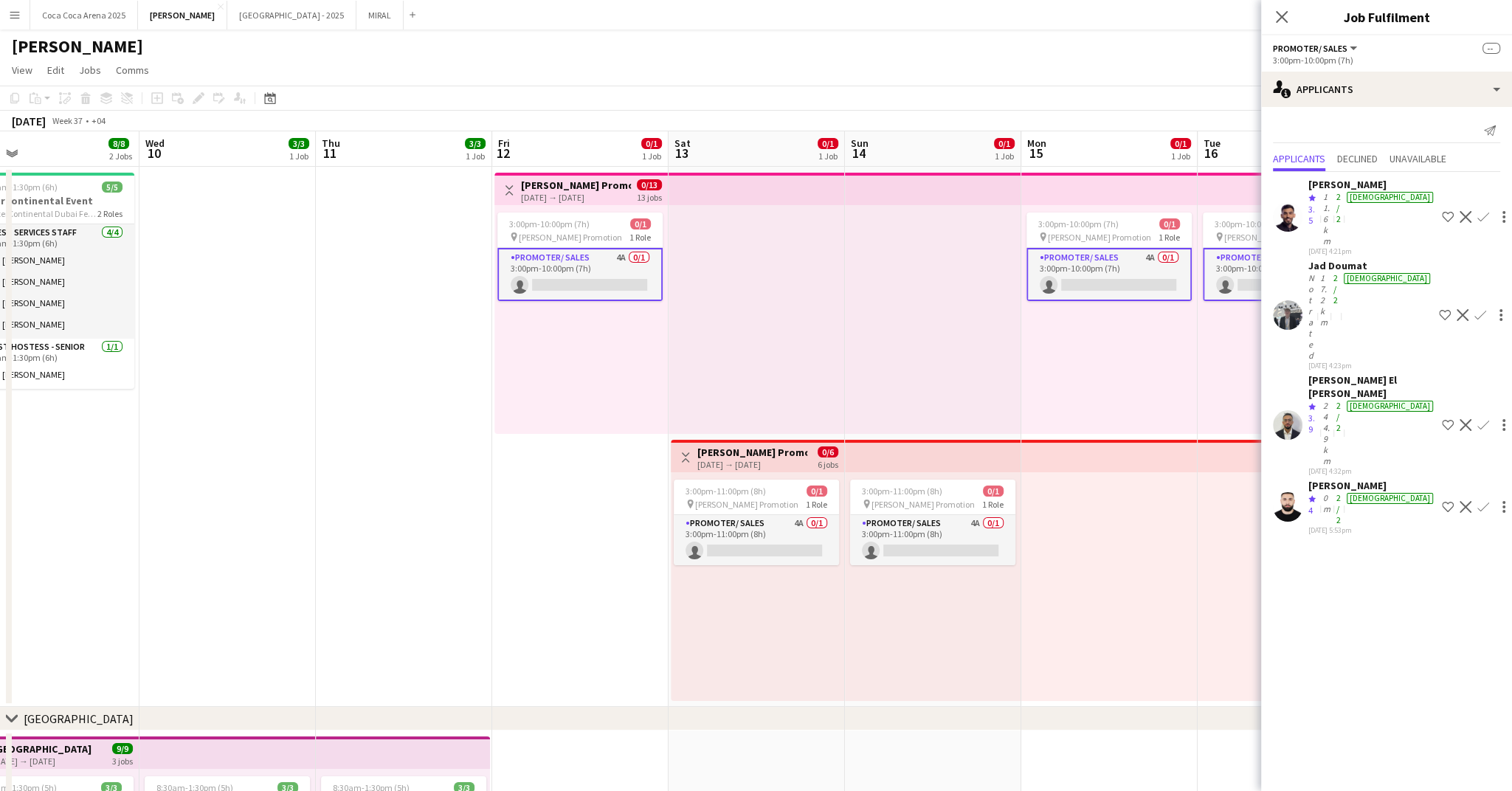
scroll to position [0, 303]
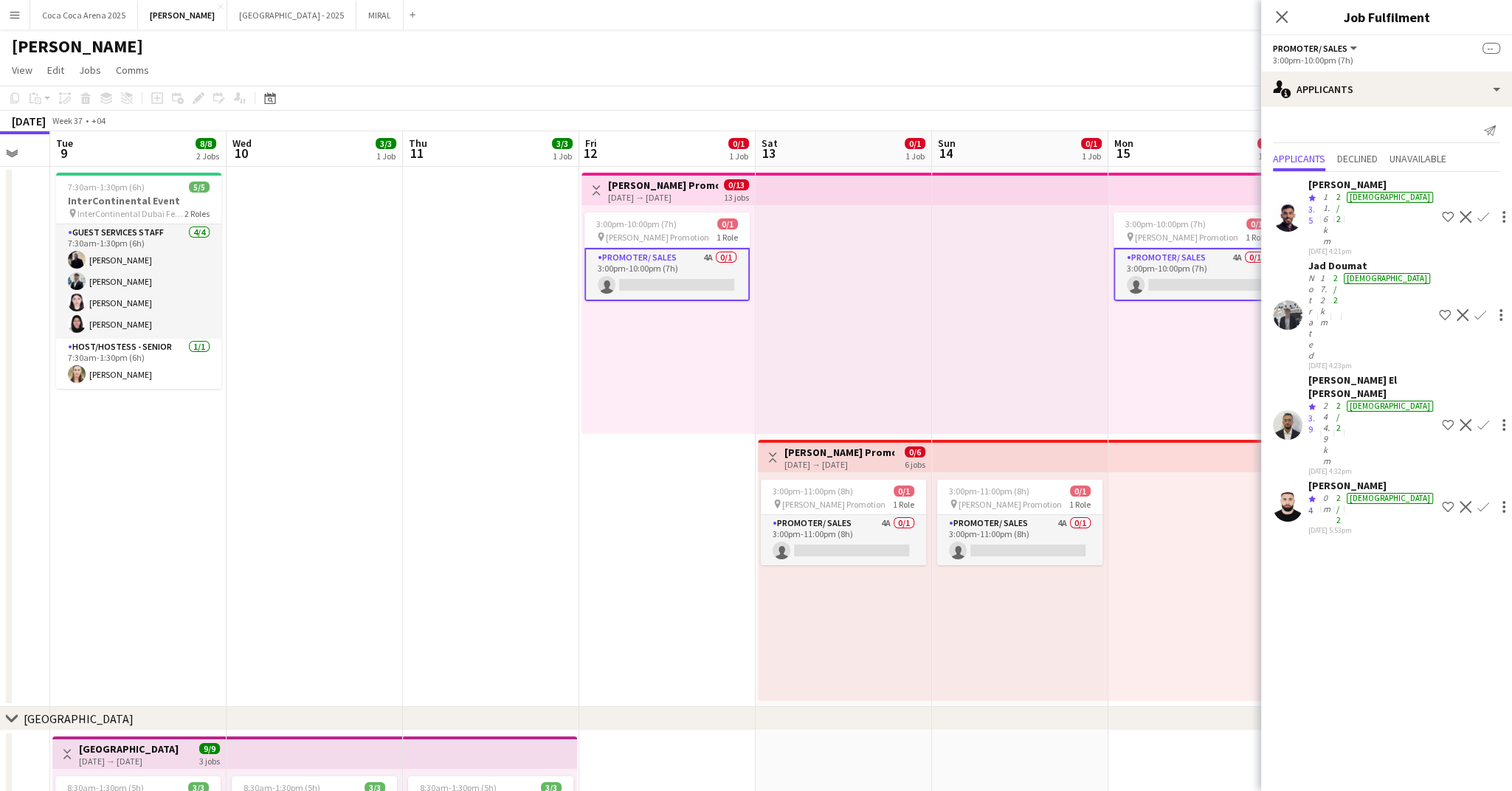
click at [503, 410] on app-date-cell at bounding box center [490, 436] width 176 height 540
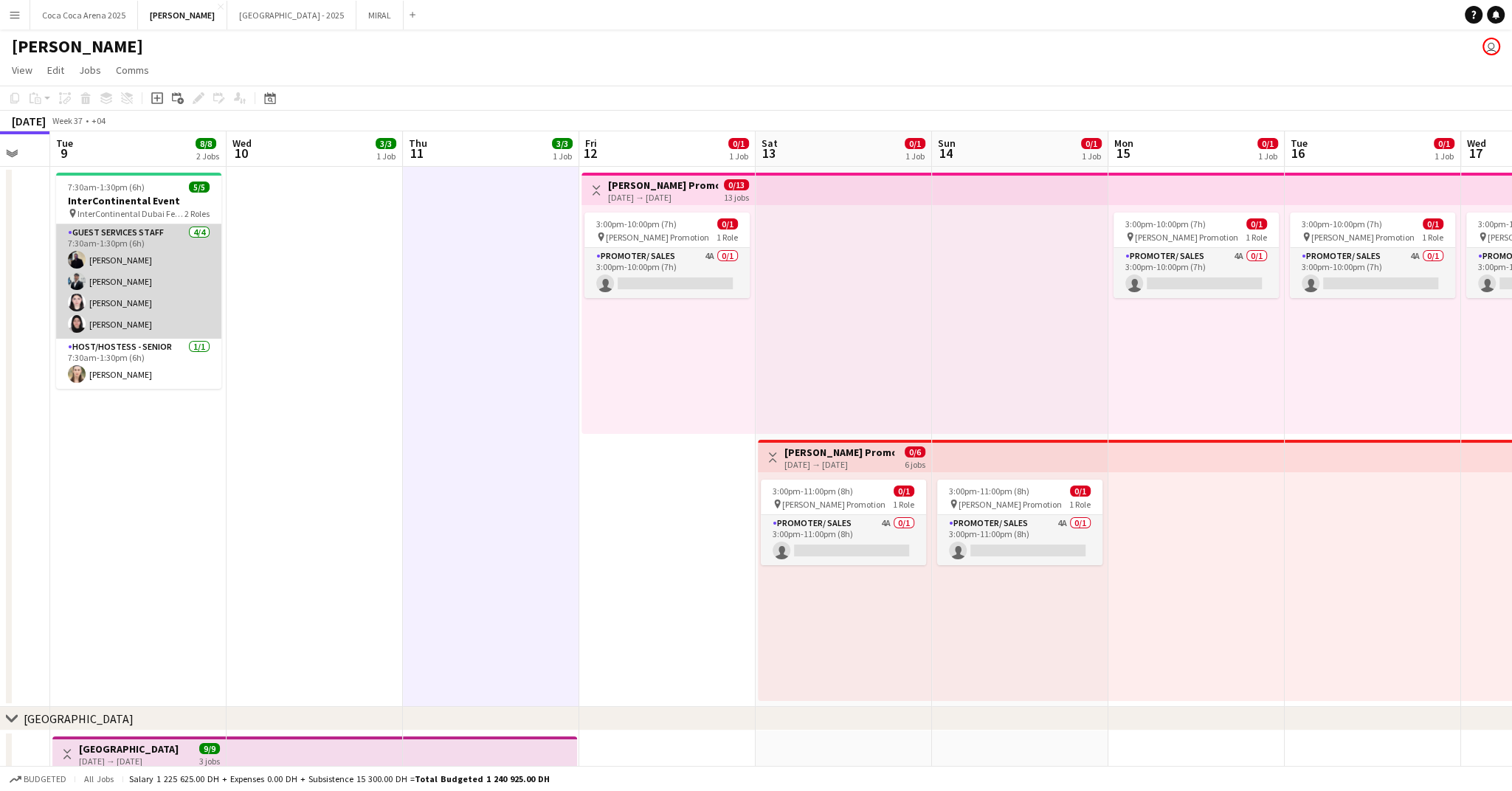
click at [161, 300] on app-card-role "Guest Services Staff 4/4 7:30am-1:30pm (6h) Loay Al qaisi Osama Hejazi Lynne El…" at bounding box center [139, 281] width 166 height 115
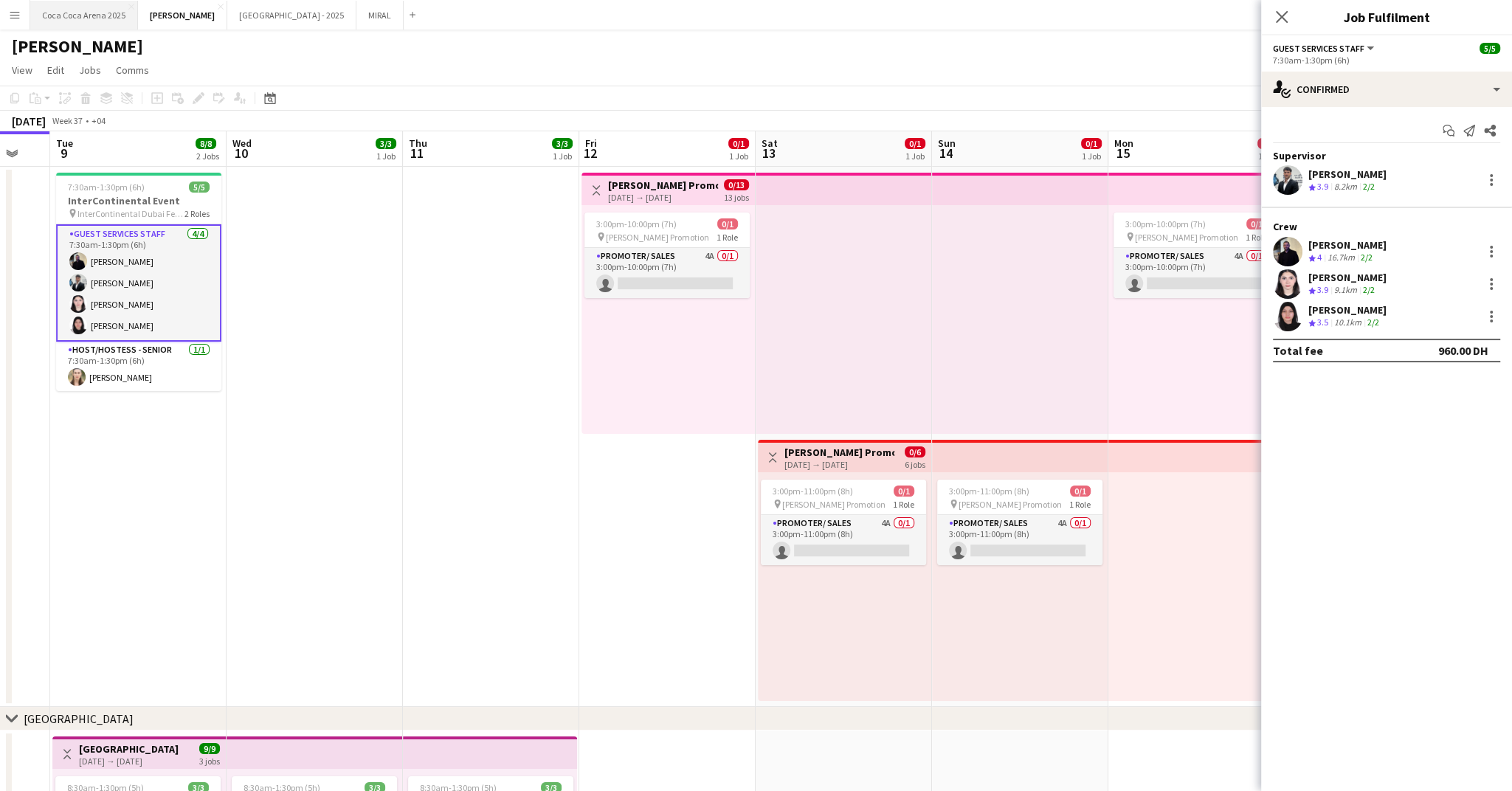
click at [90, 18] on button "Coca Coca Arena 2025 Close" at bounding box center [84, 15] width 108 height 28
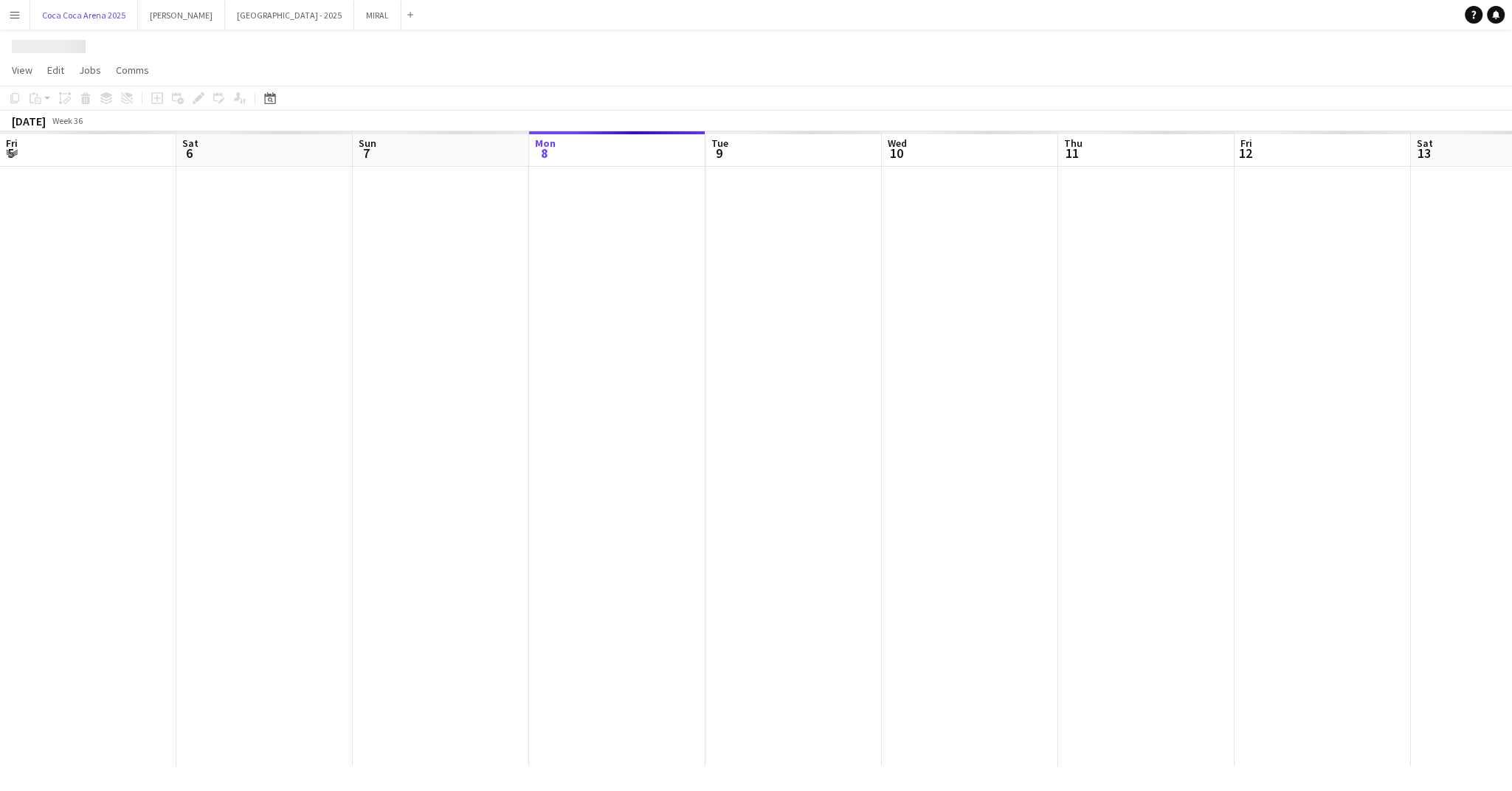
scroll to position [0, 352]
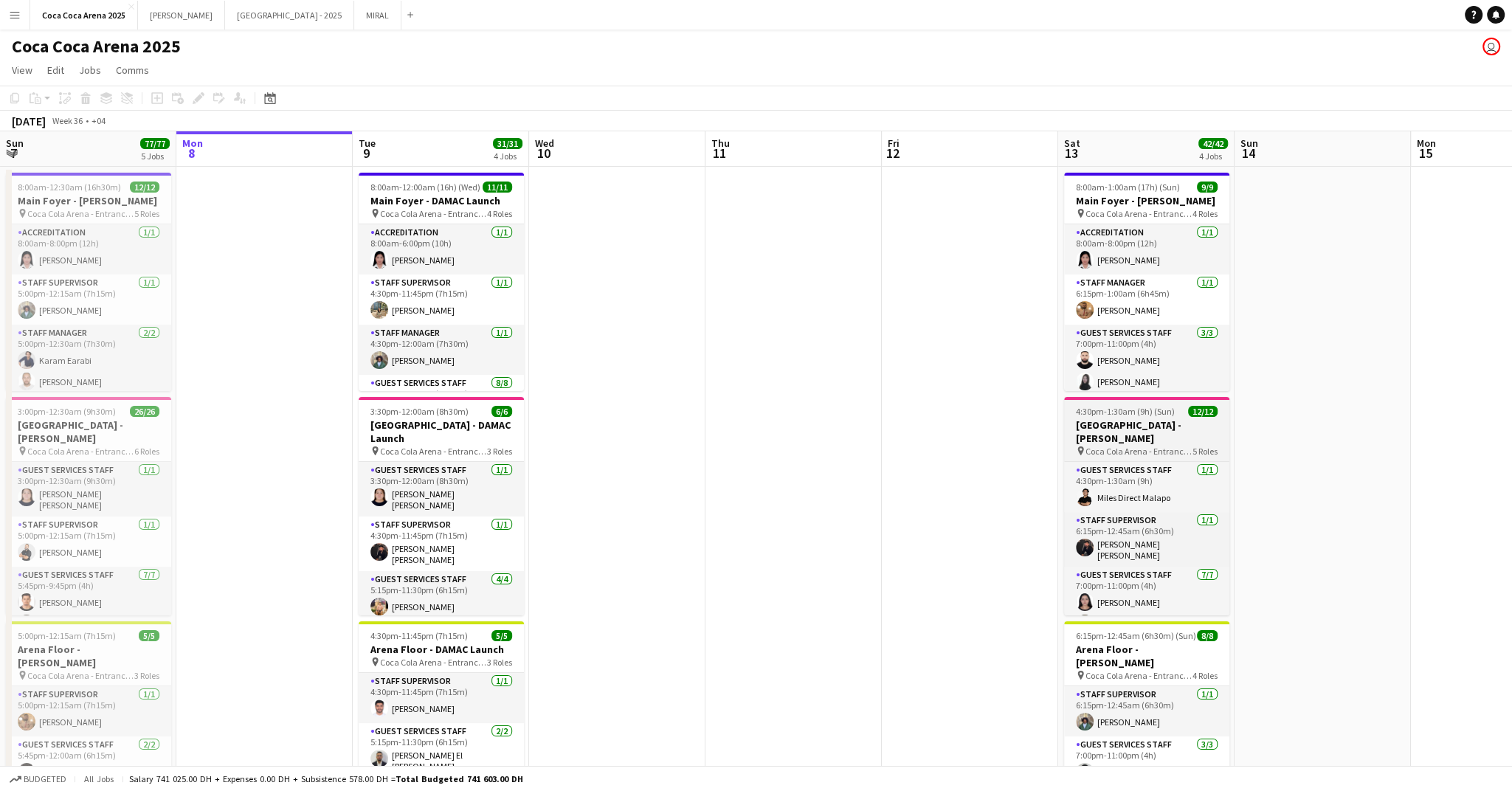
click at [1116, 446] on span "Coca Cola Arena - Entrance F" at bounding box center [1139, 452] width 107 height 11
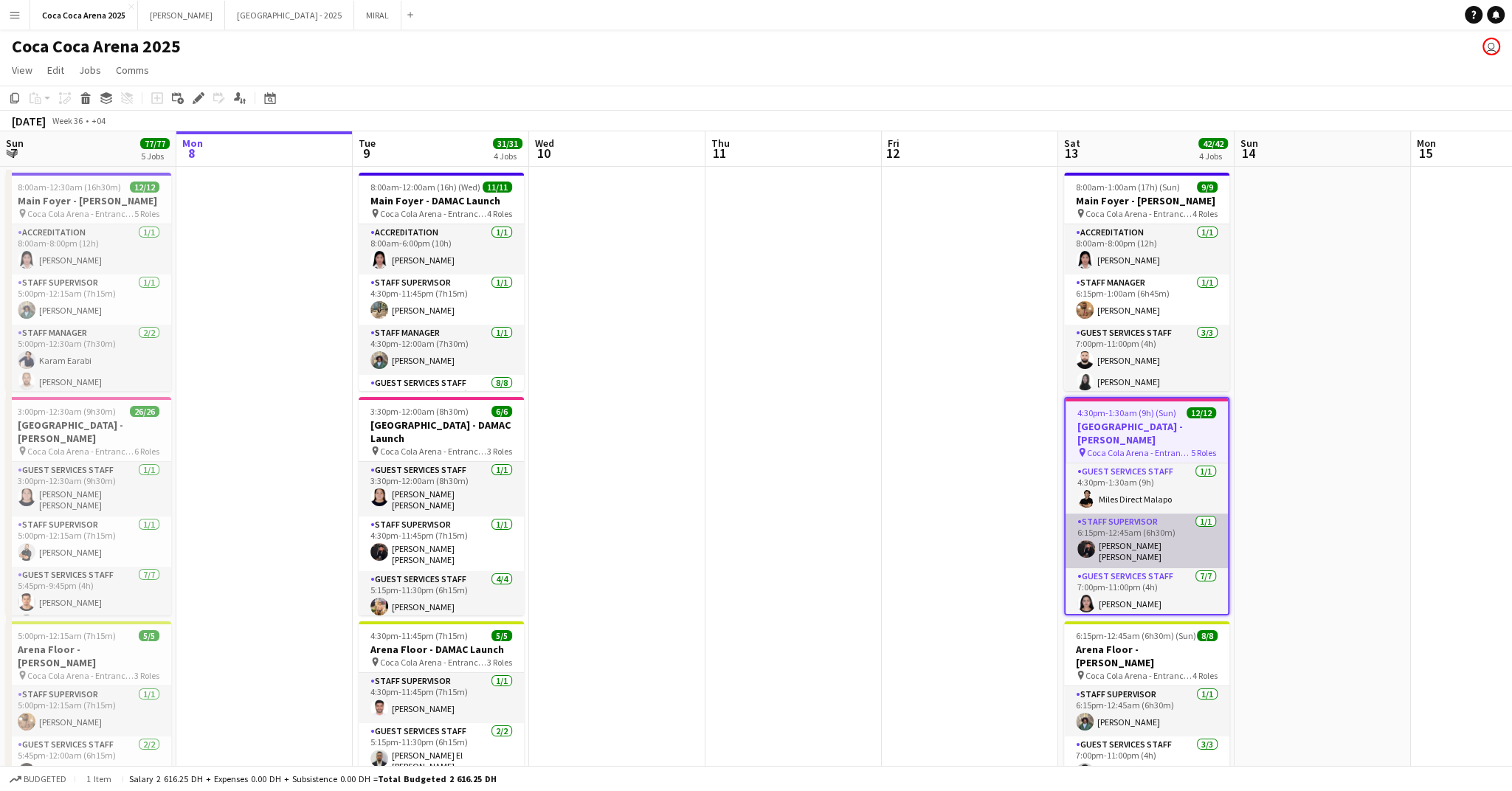
click at [1137, 520] on app-card-role "Staff Supervisor 1/1 6:15pm-12:45am (6h30m) Hussain Al Saadi" at bounding box center [1147, 541] width 162 height 54
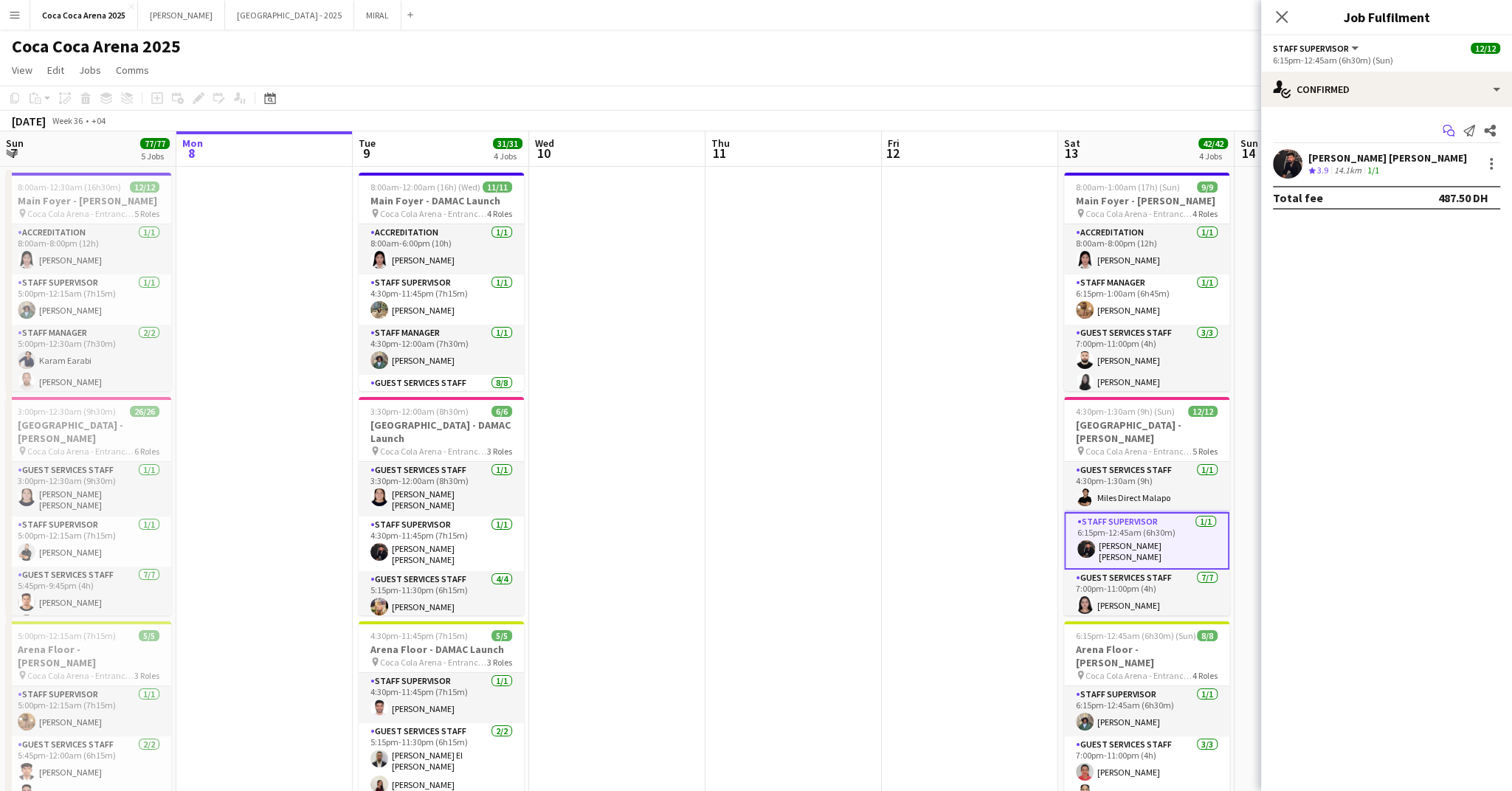
click at [1445, 130] on icon "Start chat" at bounding box center [1449, 131] width 12 height 12
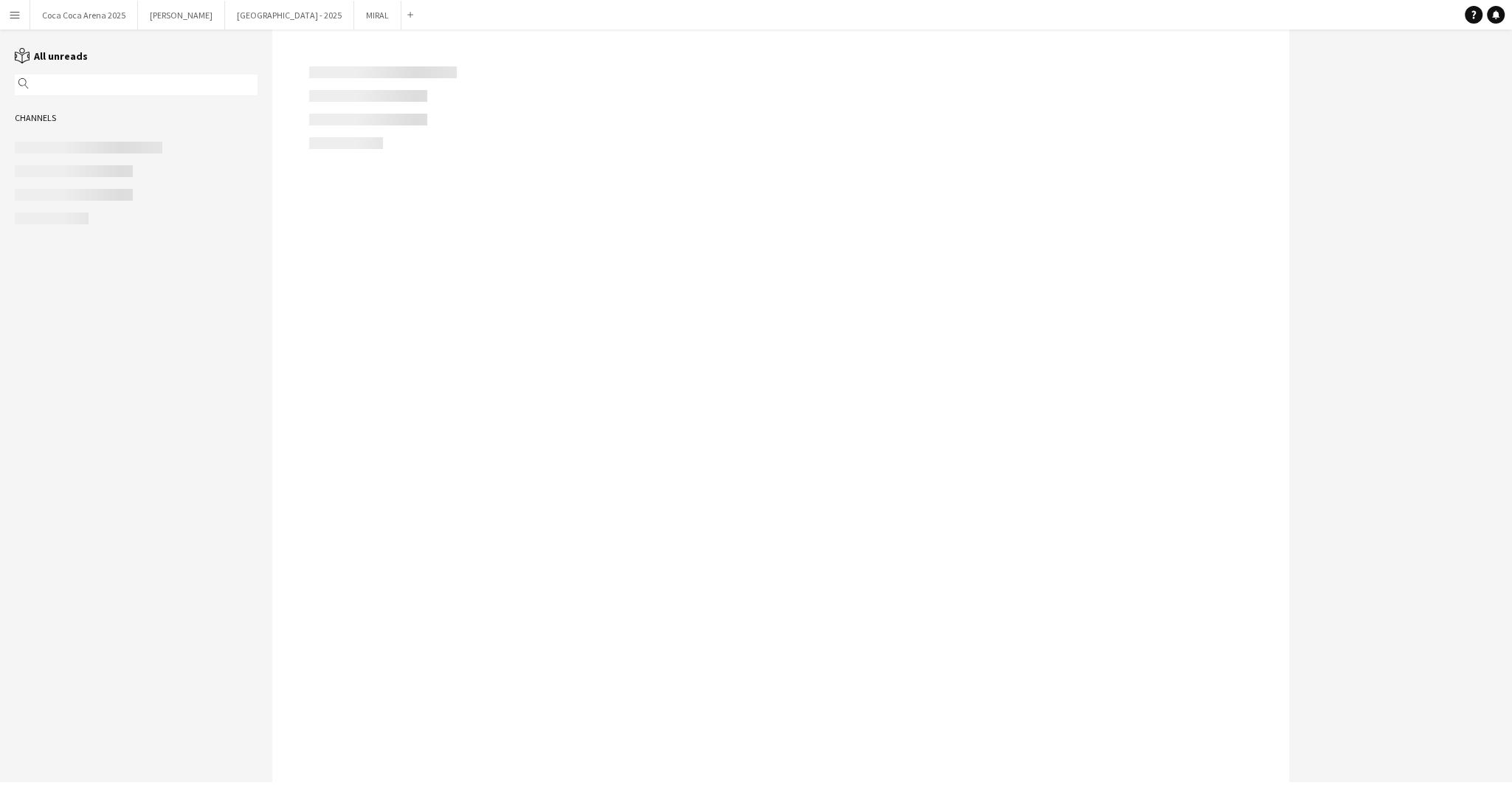
click at [297, 190] on div at bounding box center [780, 405] width 1017 height 753
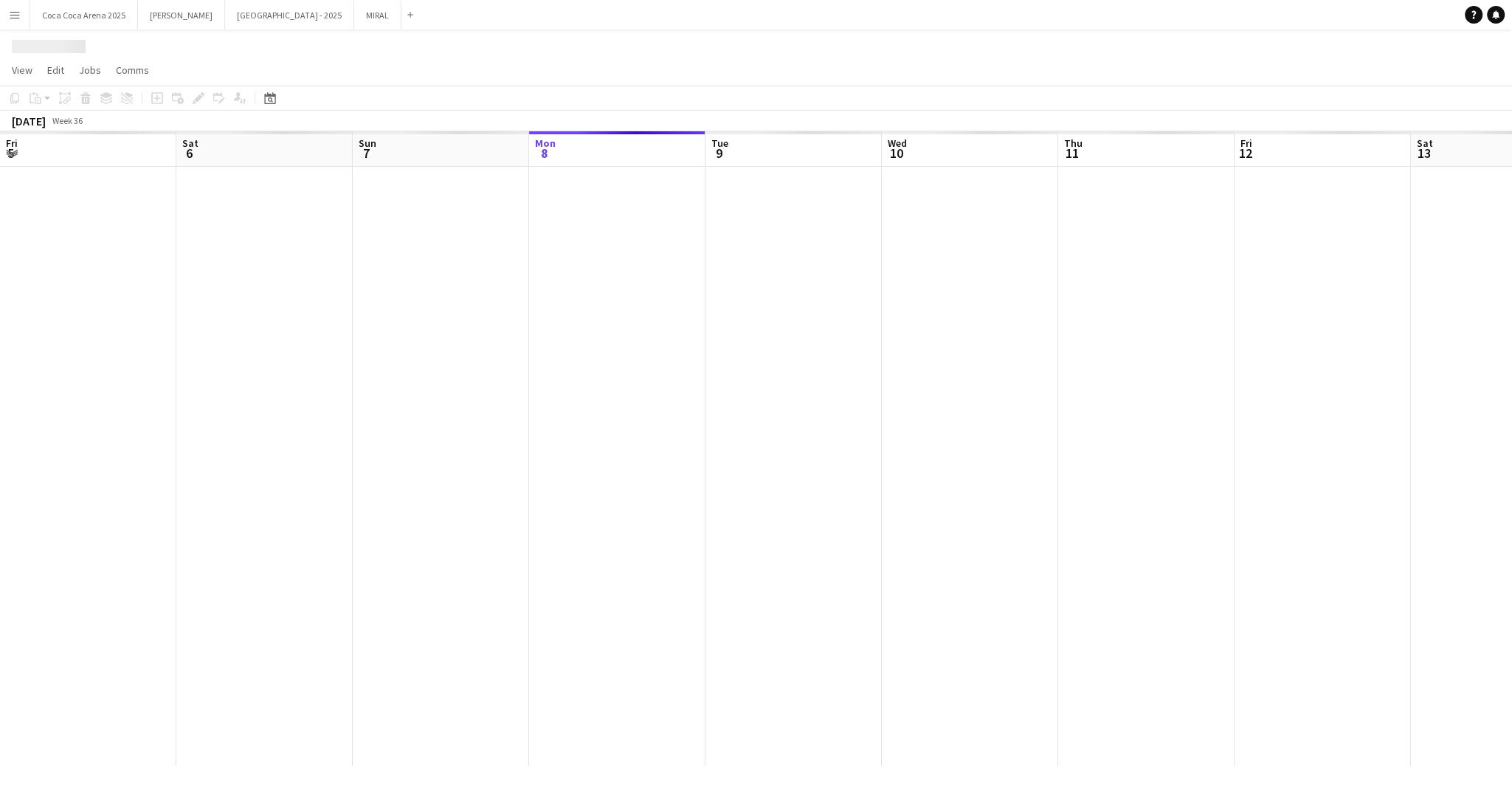
scroll to position [0, 352]
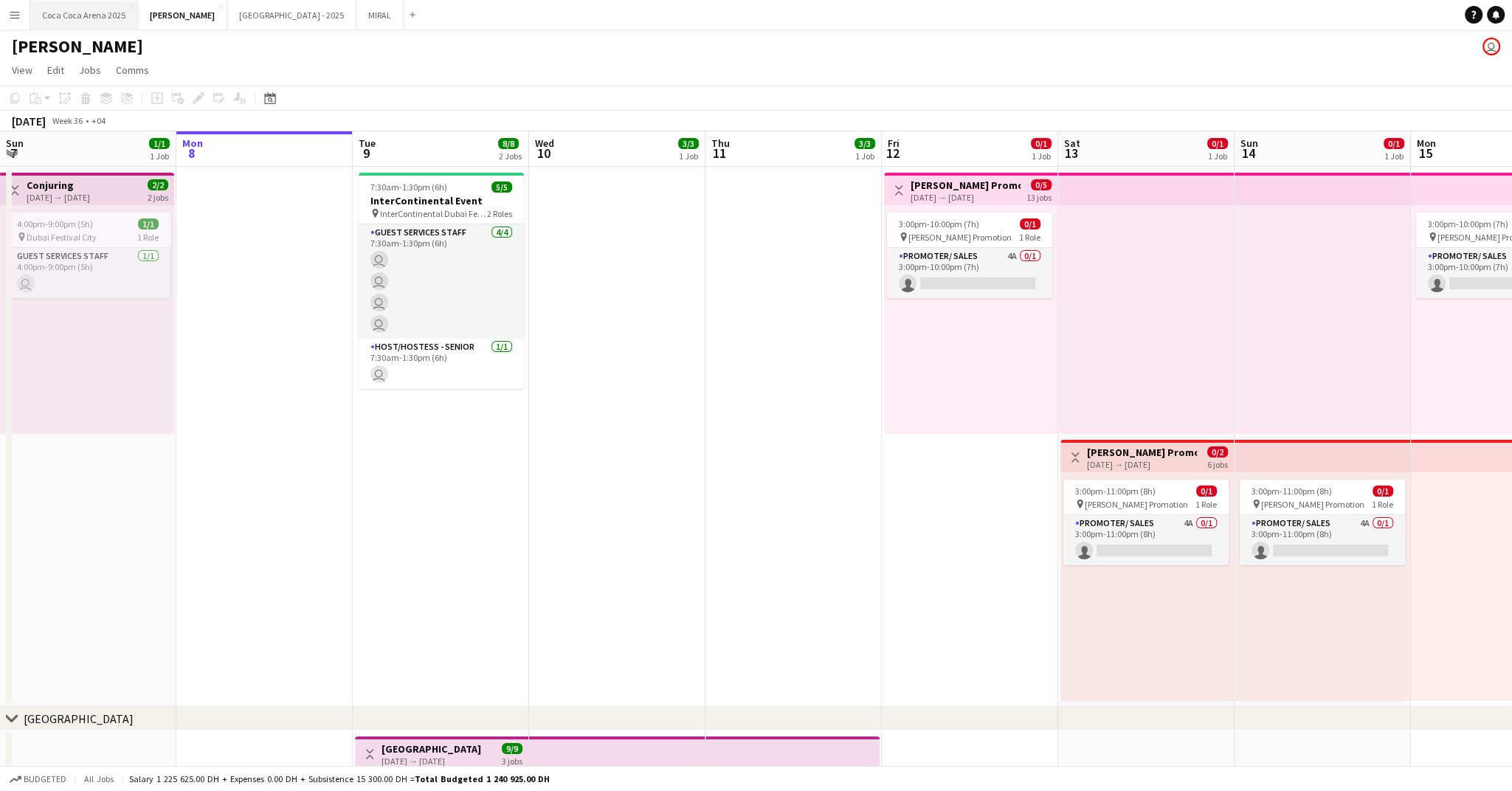
click at [112, 19] on button "[GEOGRAPHIC_DATA] 2025 Close" at bounding box center [84, 15] width 108 height 28
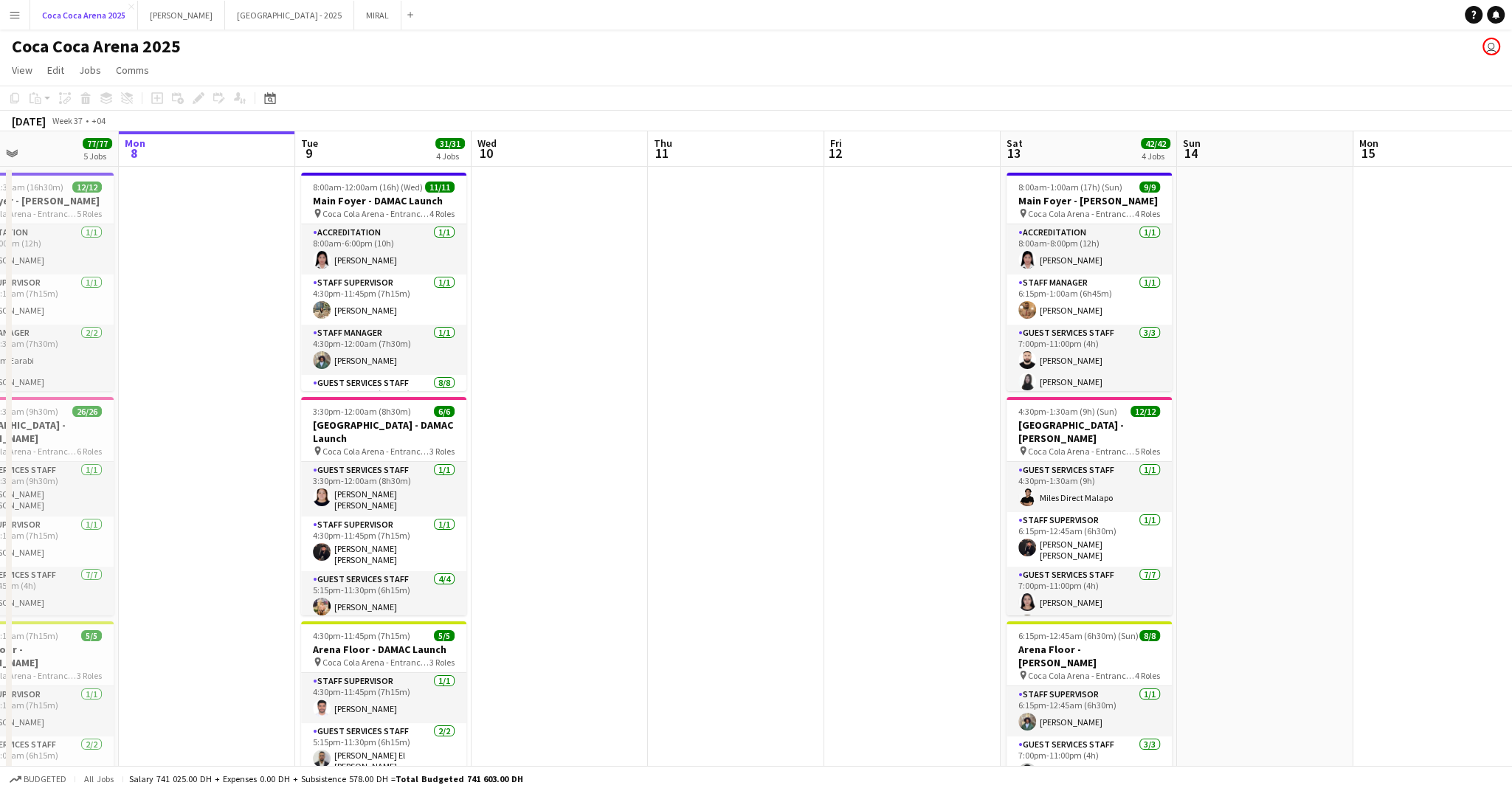
scroll to position [0, 530]
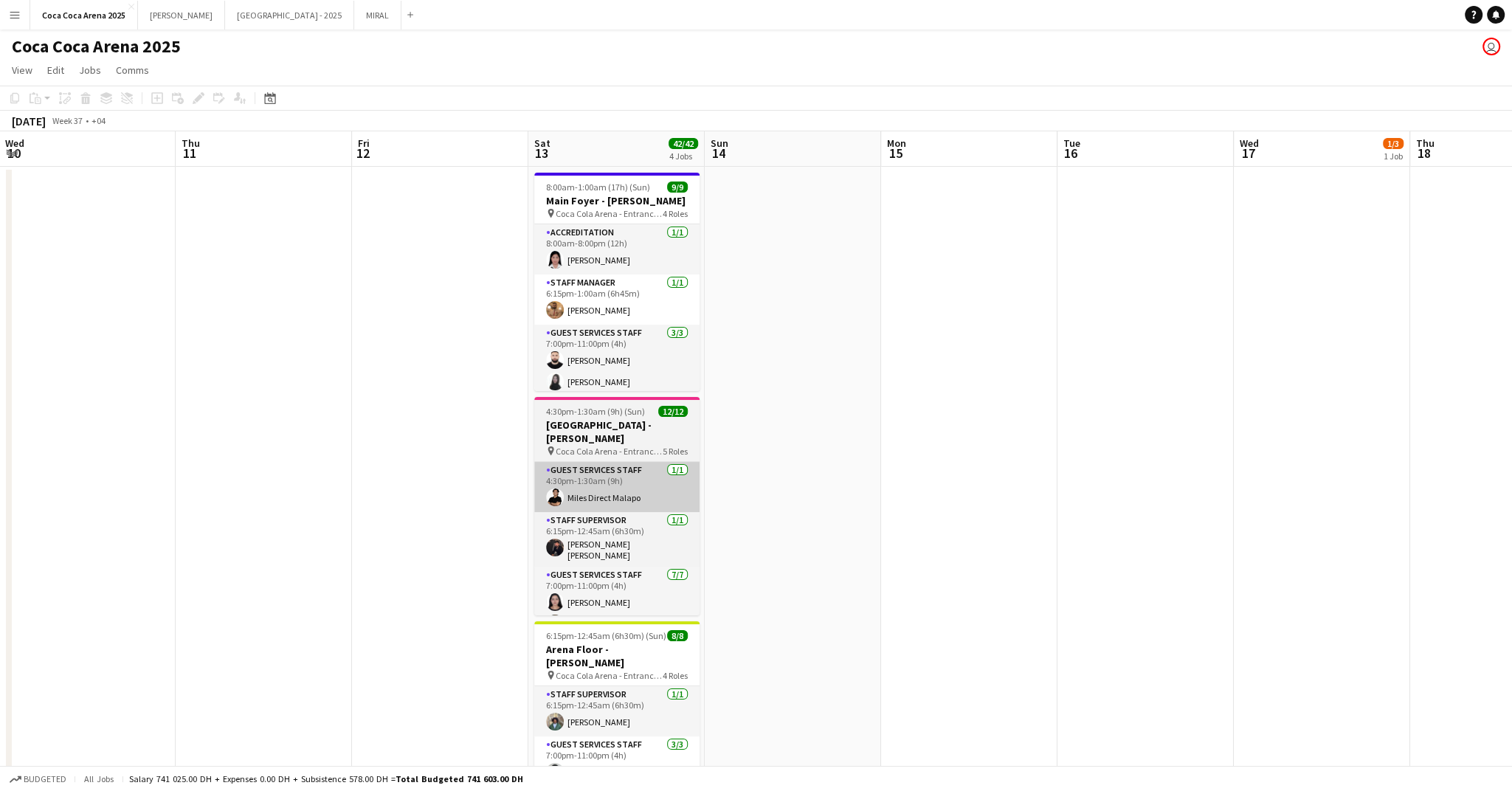
click at [636, 462] on app-card-role "Guest Services Staff 1/1 4:30pm-1:30am (9h) Miles Direct Malapo" at bounding box center [617, 487] width 166 height 50
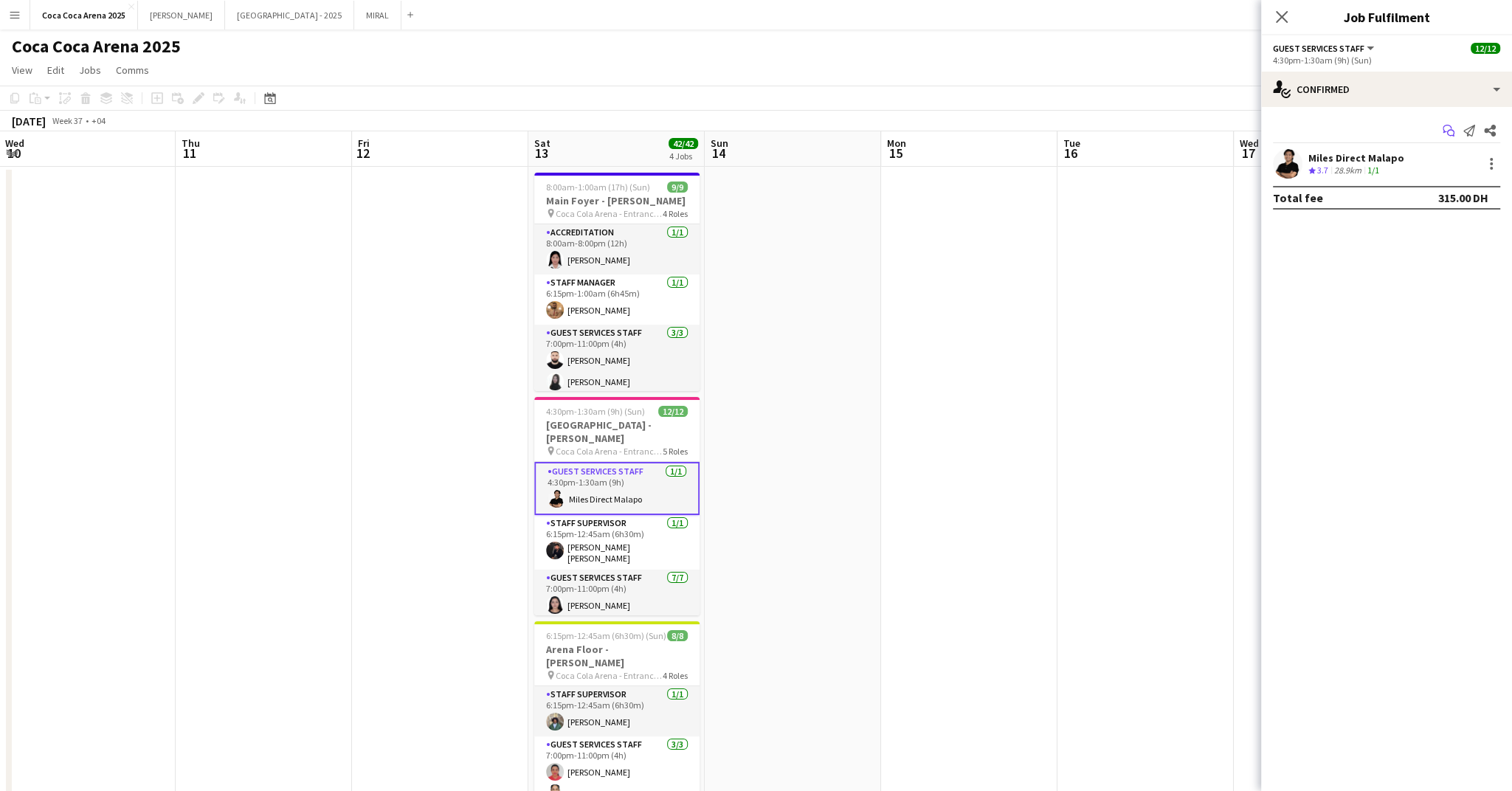
click at [1446, 133] on icon "Start chat" at bounding box center [1449, 131] width 12 height 12
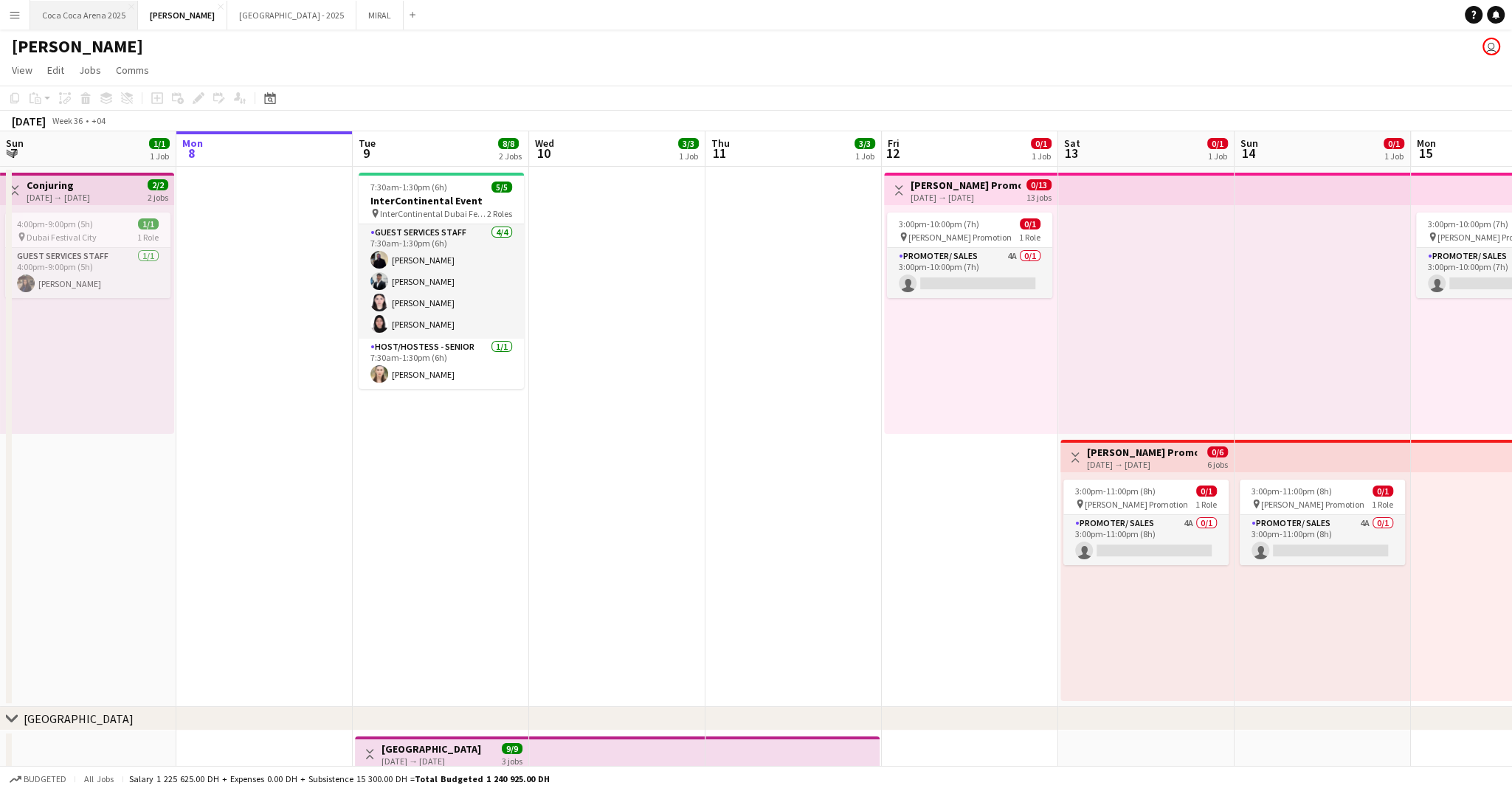
click at [106, 13] on button "Coca Coca Arena 2025 Close" at bounding box center [84, 15] width 108 height 28
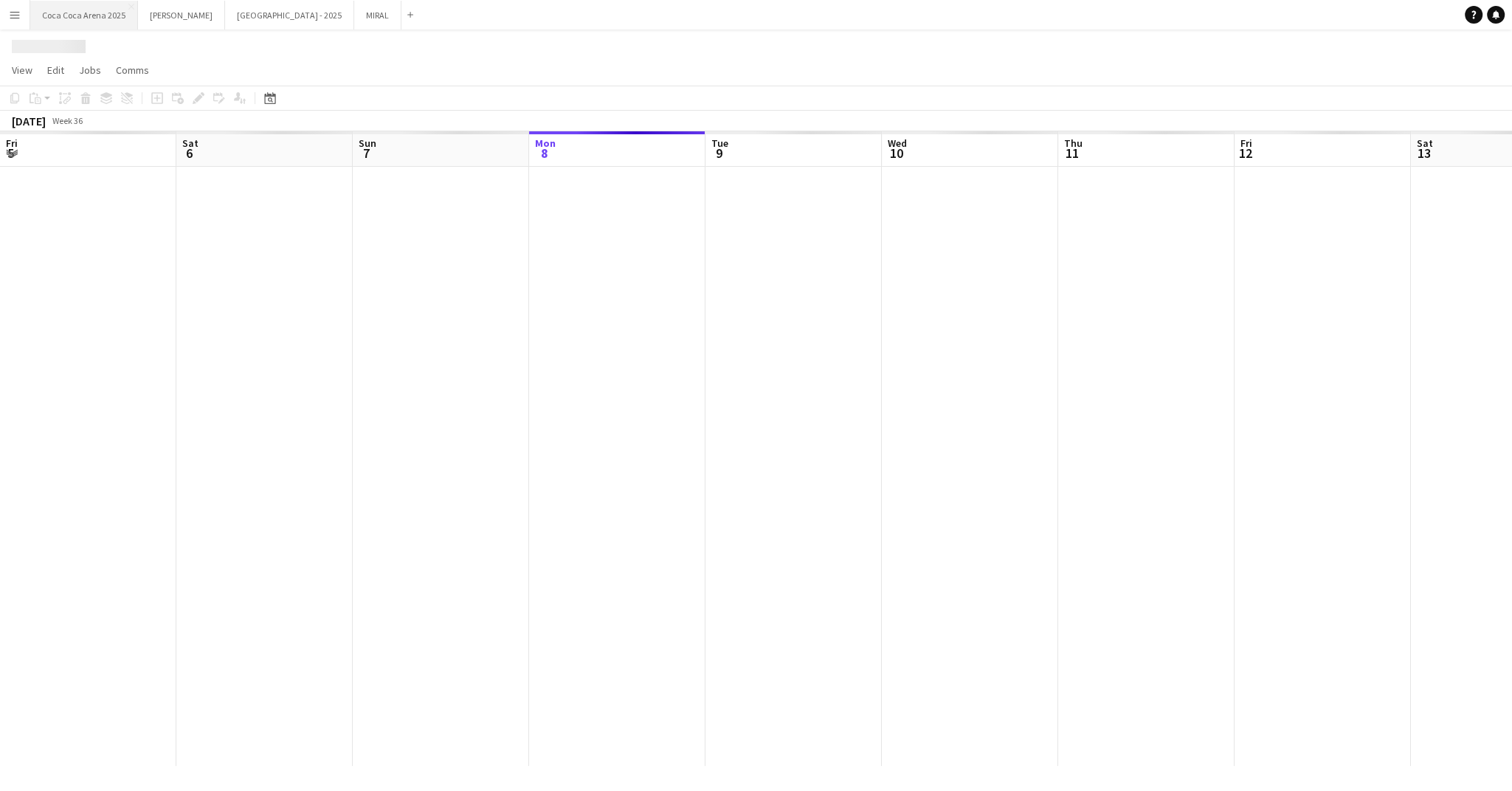
scroll to position [0, 352]
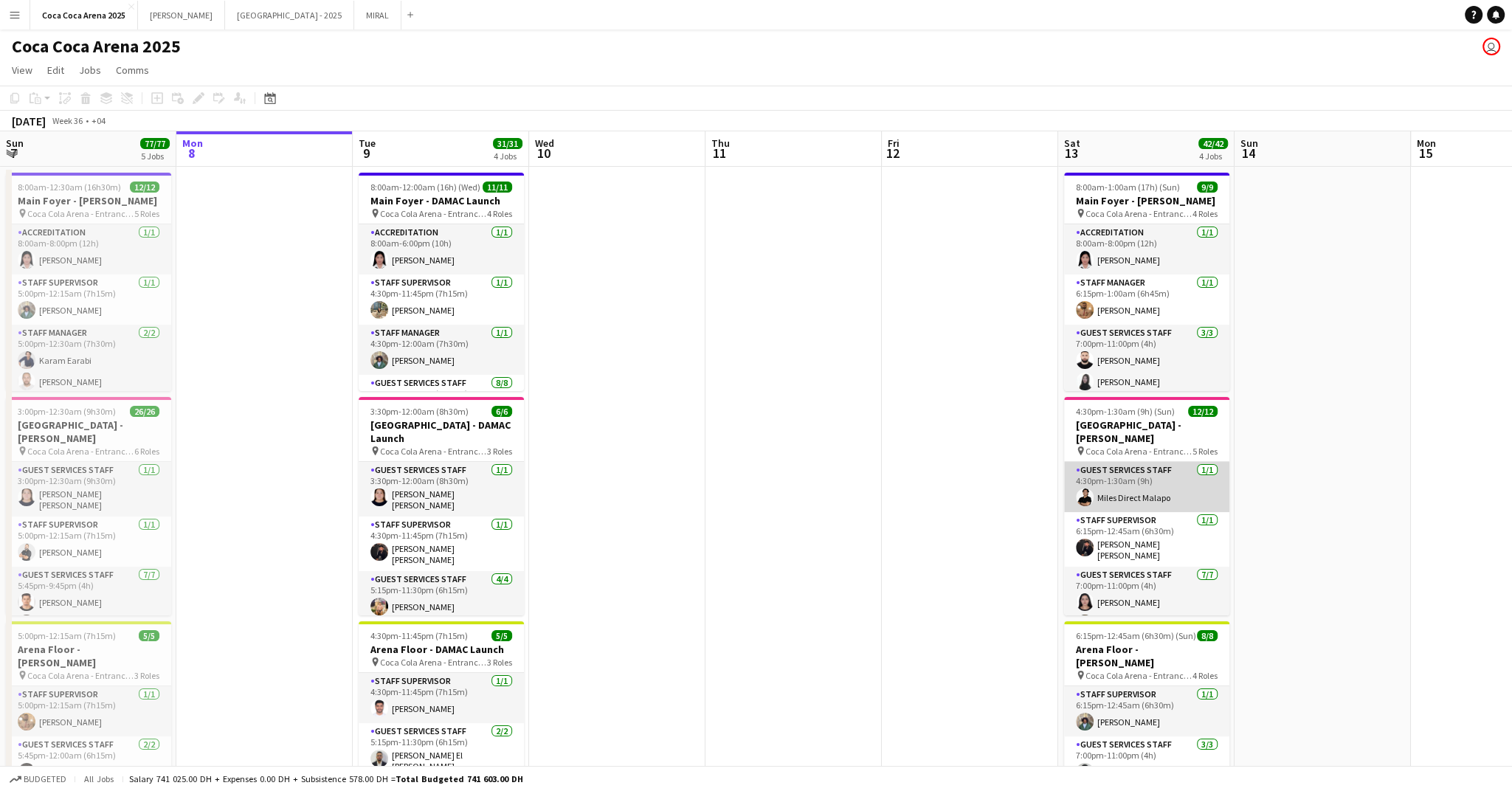
click at [1100, 463] on app-card-role "Guest Services Staff 1/1 4:30pm-1:30am (9h) Miles Direct Malapo" at bounding box center [1147, 487] width 166 height 50
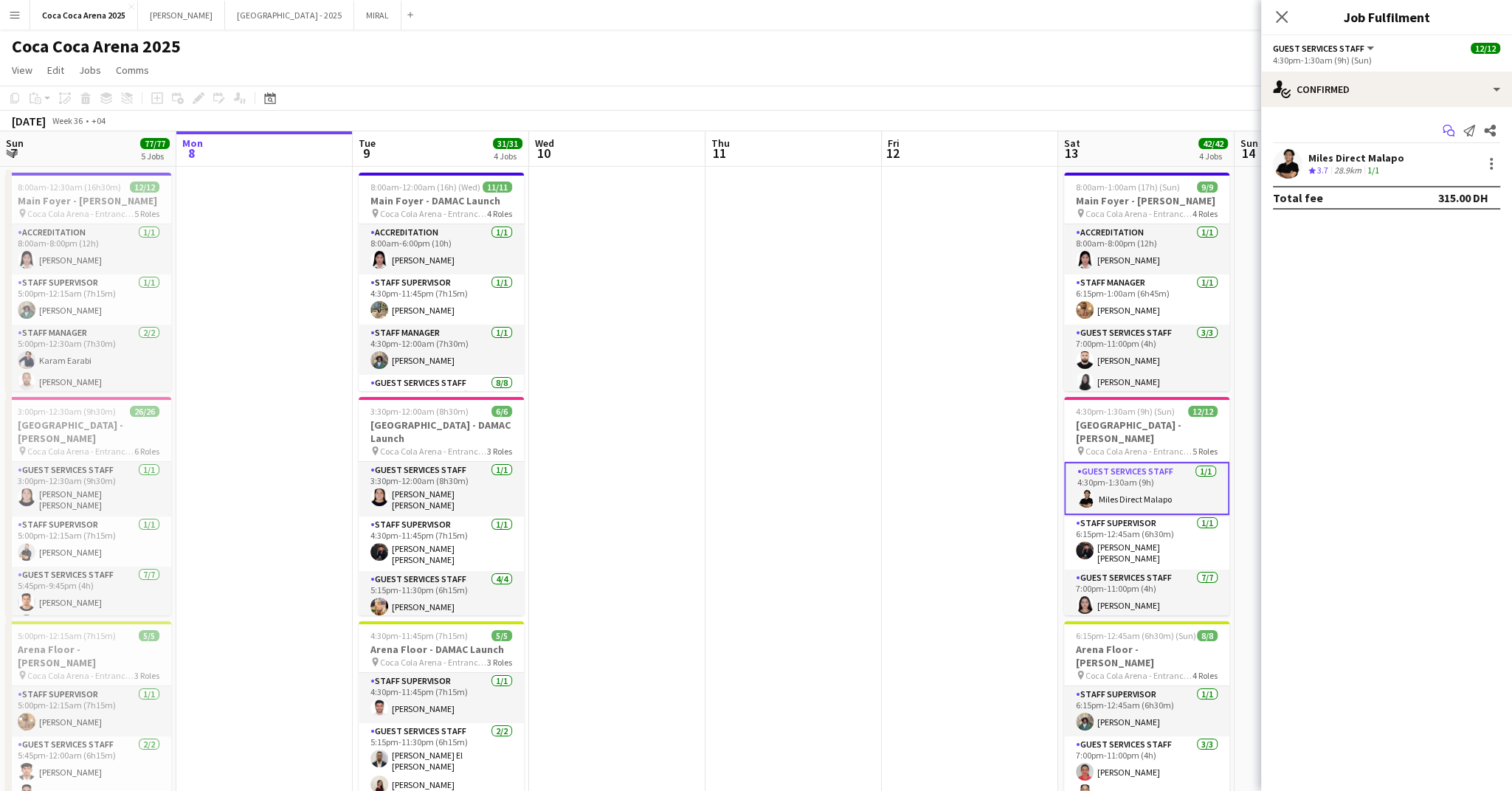
click at [1448, 130] on icon "Start chat" at bounding box center [1449, 131] width 12 height 12
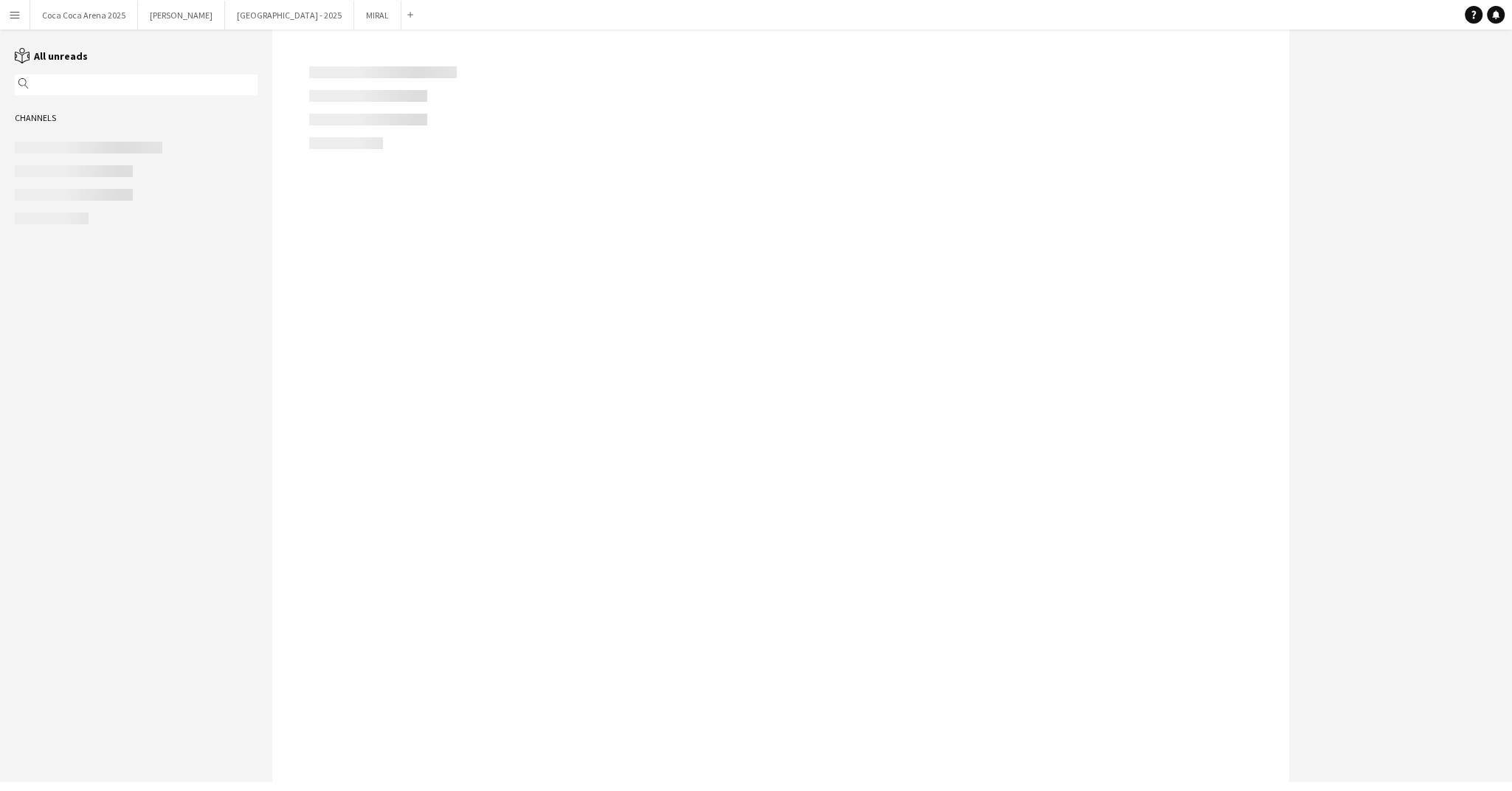
click at [944, 261] on div at bounding box center [780, 405] width 1017 height 753
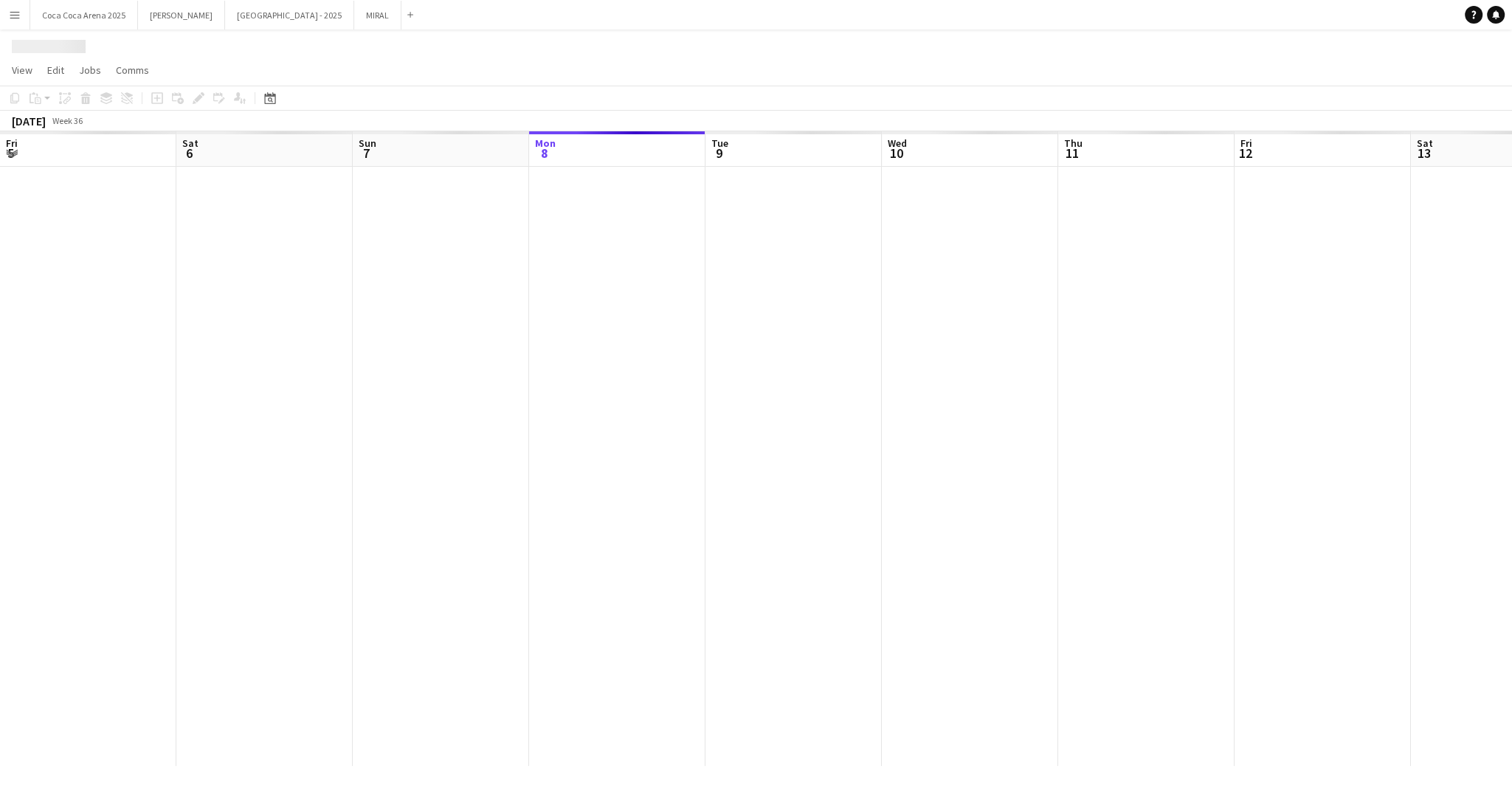
scroll to position [0, 352]
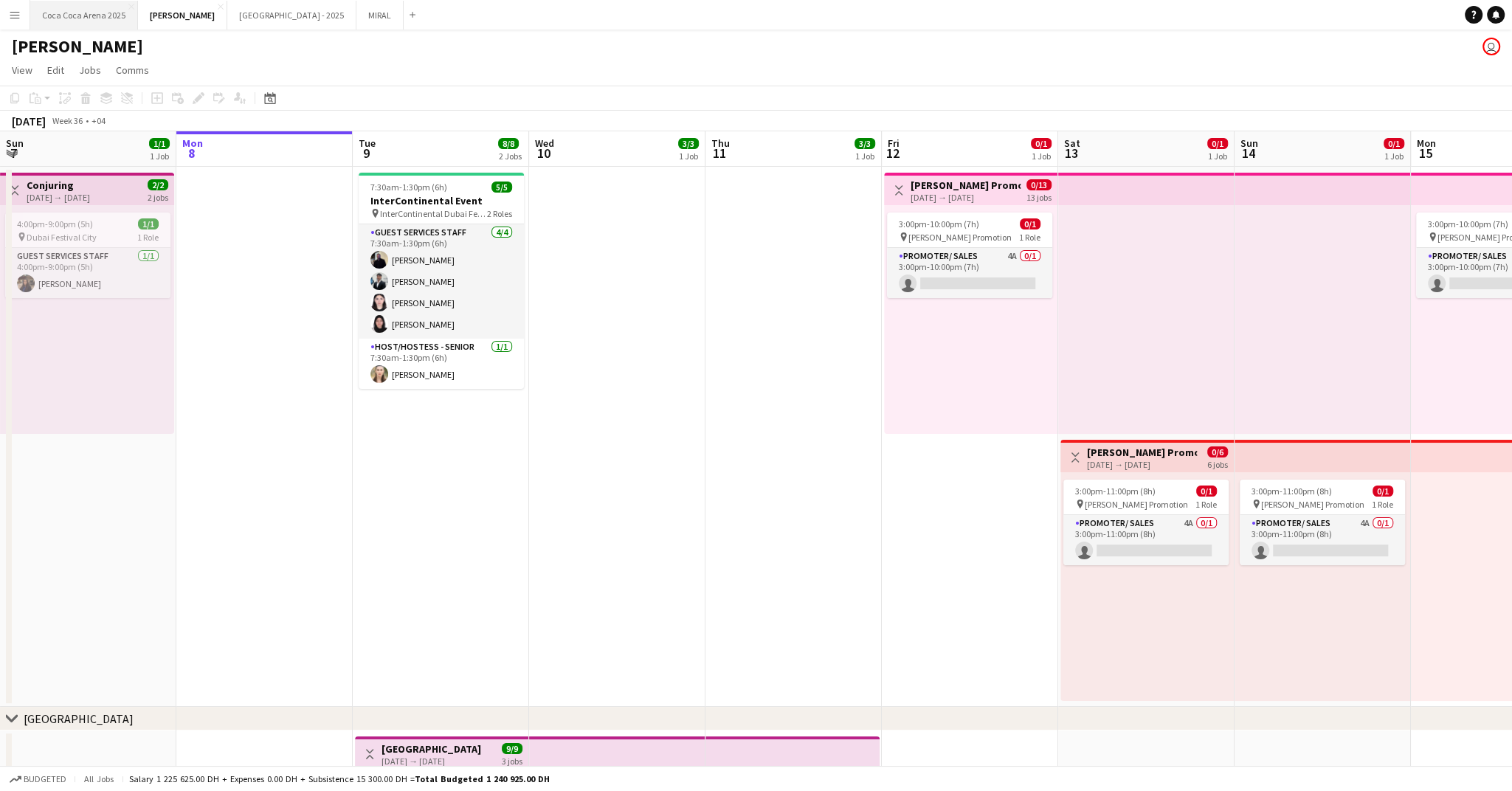
click at [105, 17] on button "[GEOGRAPHIC_DATA] 2025 Close" at bounding box center [84, 15] width 108 height 28
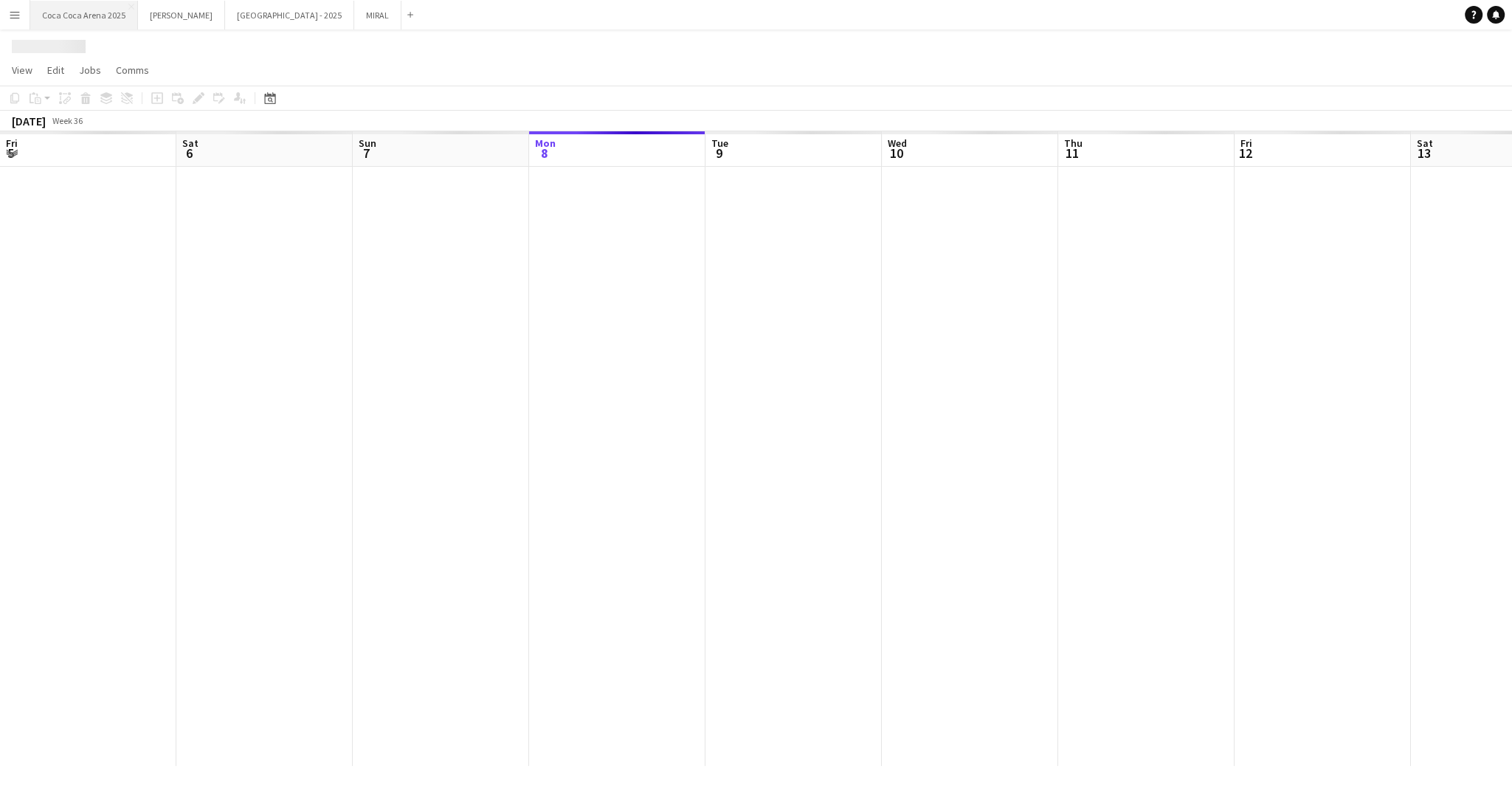
scroll to position [0, 352]
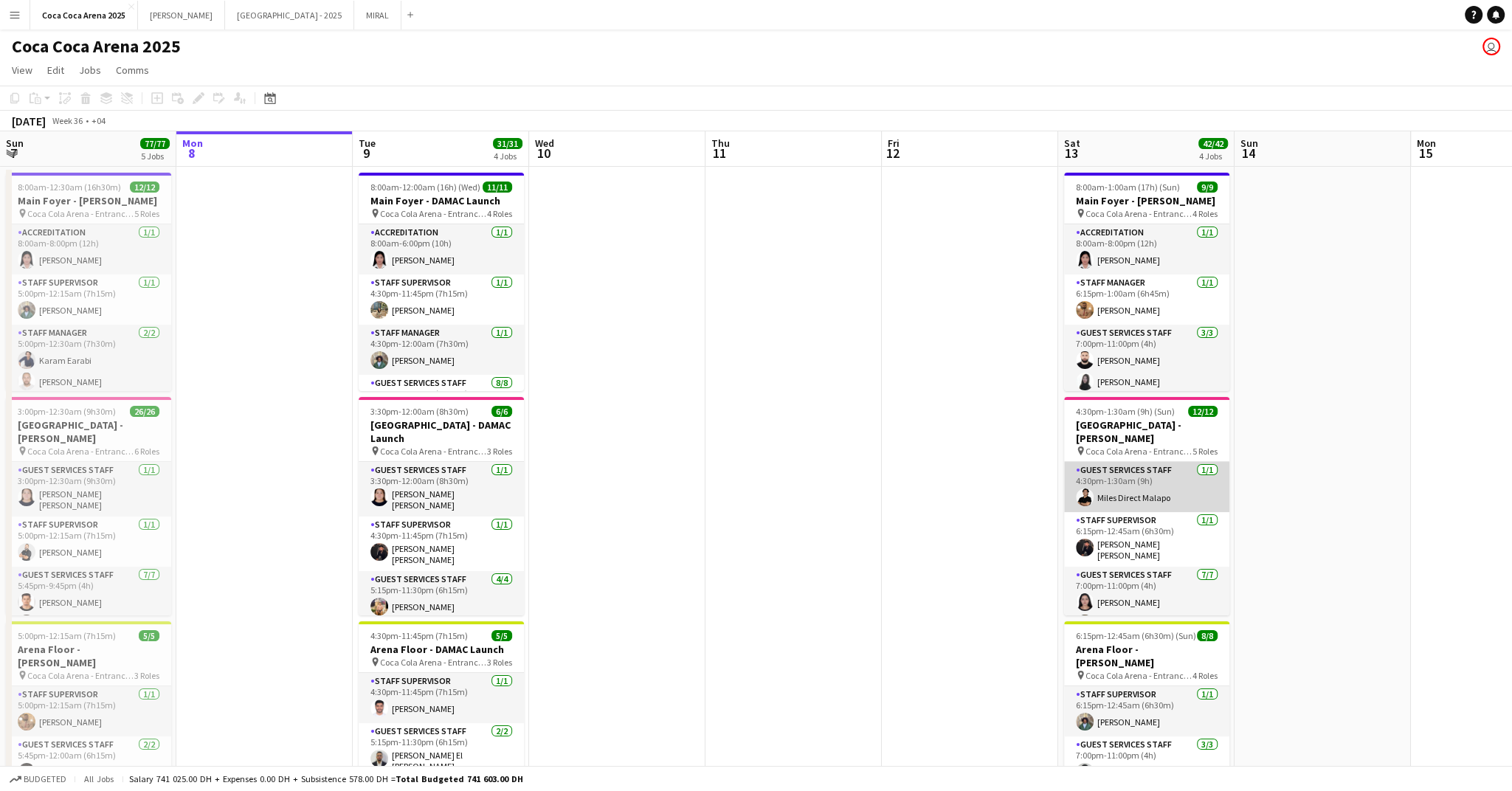
click at [1121, 462] on app-card-role "Guest Services Staff 1/1 4:30pm-1:30am (9h) Miles Direct Malapo" at bounding box center [1147, 487] width 166 height 50
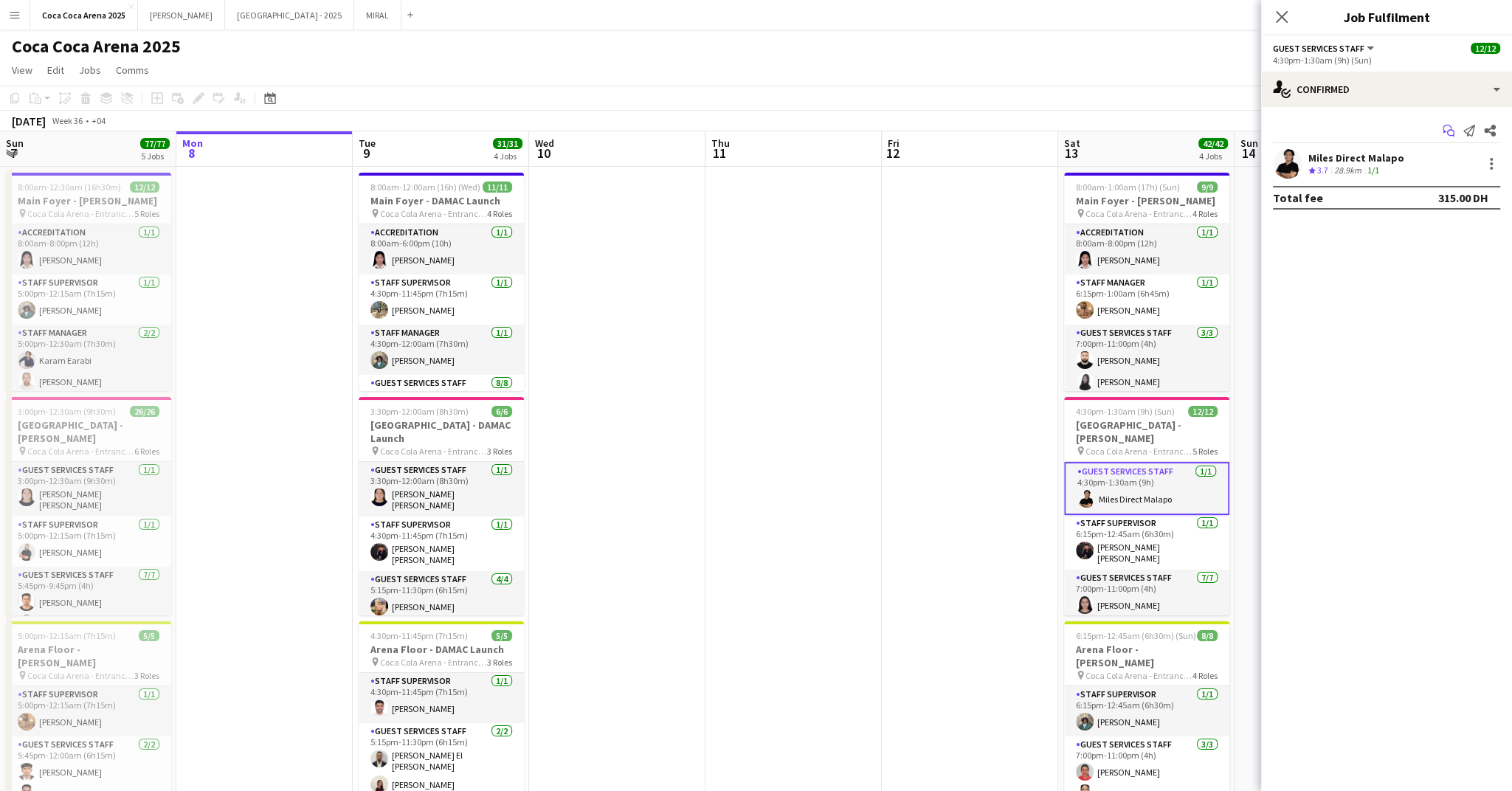
click at [1447, 133] on icon at bounding box center [1450, 133] width 7 height 7
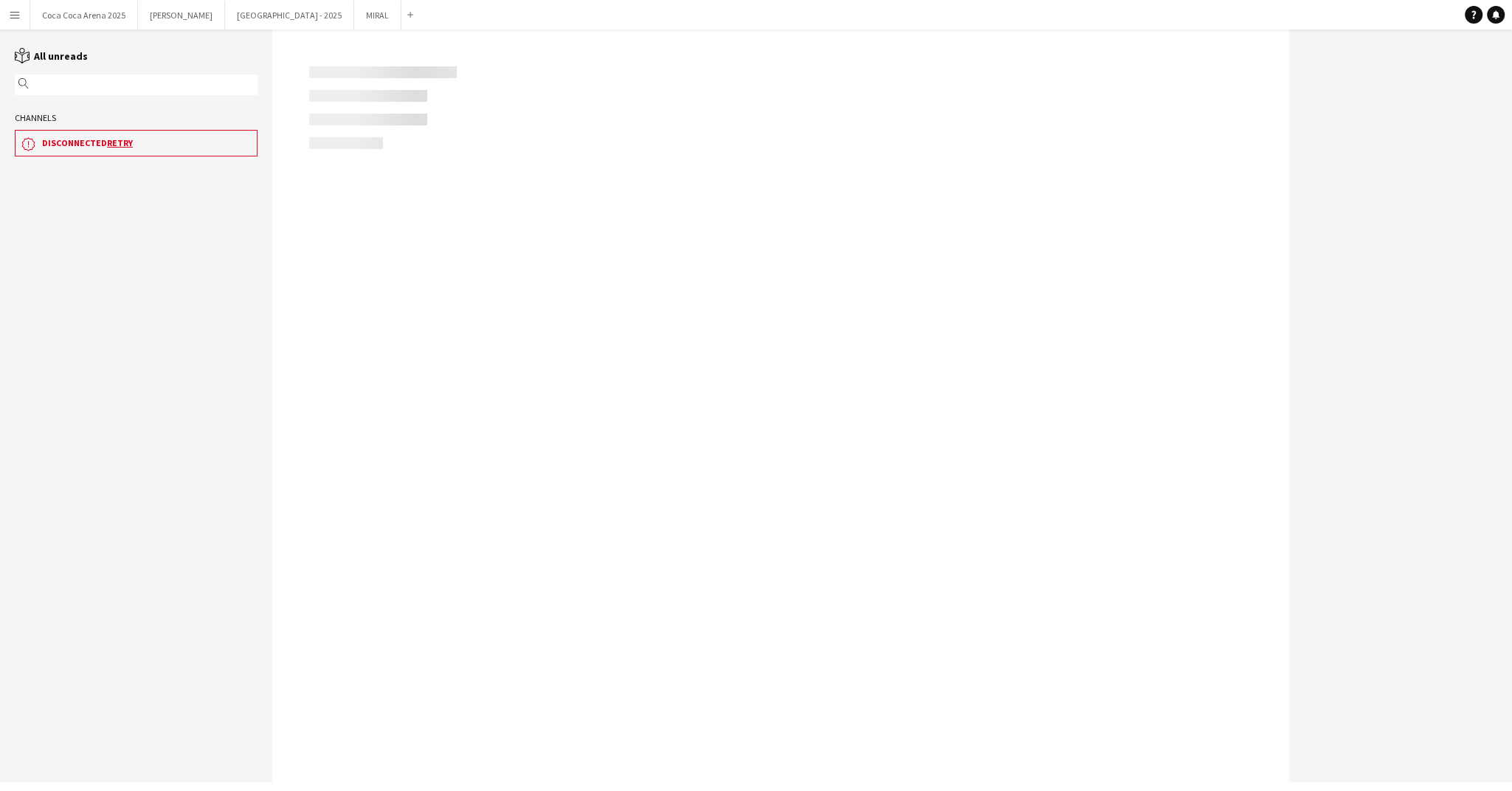
click at [94, 140] on h3 "disconnected Retry" at bounding box center [146, 143] width 209 height 13
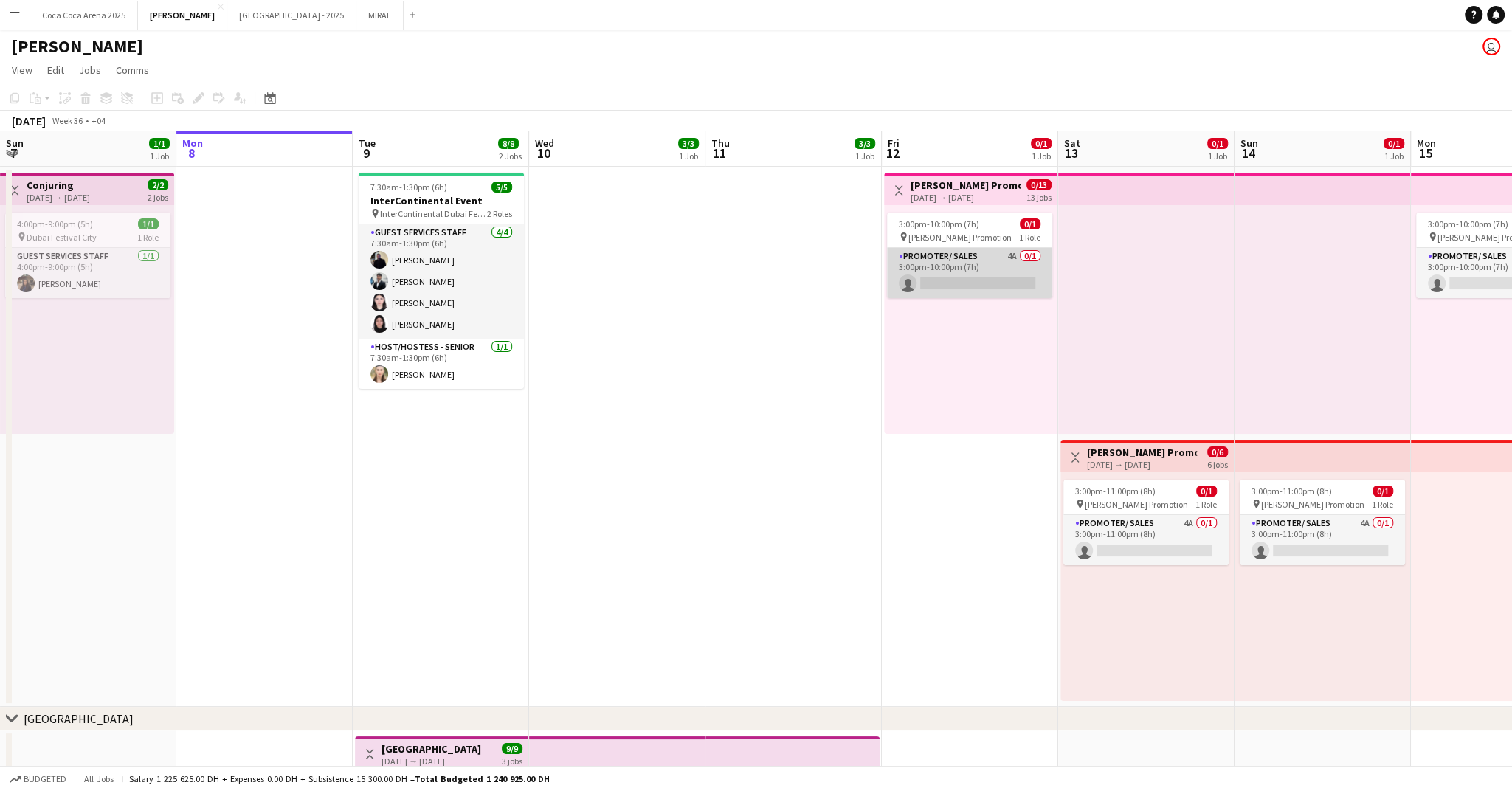
click at [981, 275] on app-card-role "Promoter/ Sales 4A 0/1 3:00pm-10:00pm (7h) single-neutral-actions" at bounding box center [970, 273] width 166 height 50
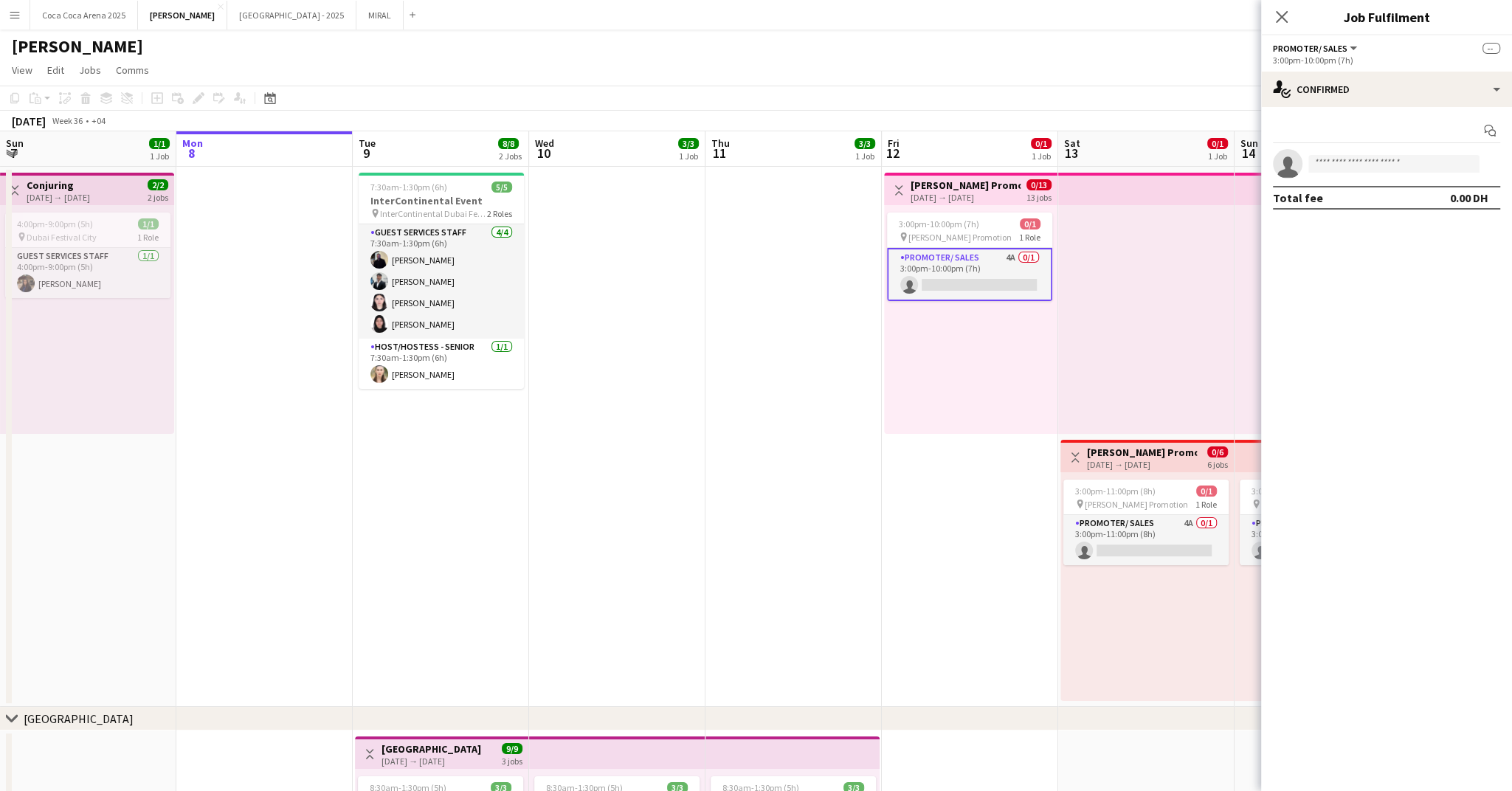
click at [961, 198] on div "12-09-2025 → 30-09-2025" at bounding box center [965, 197] width 110 height 11
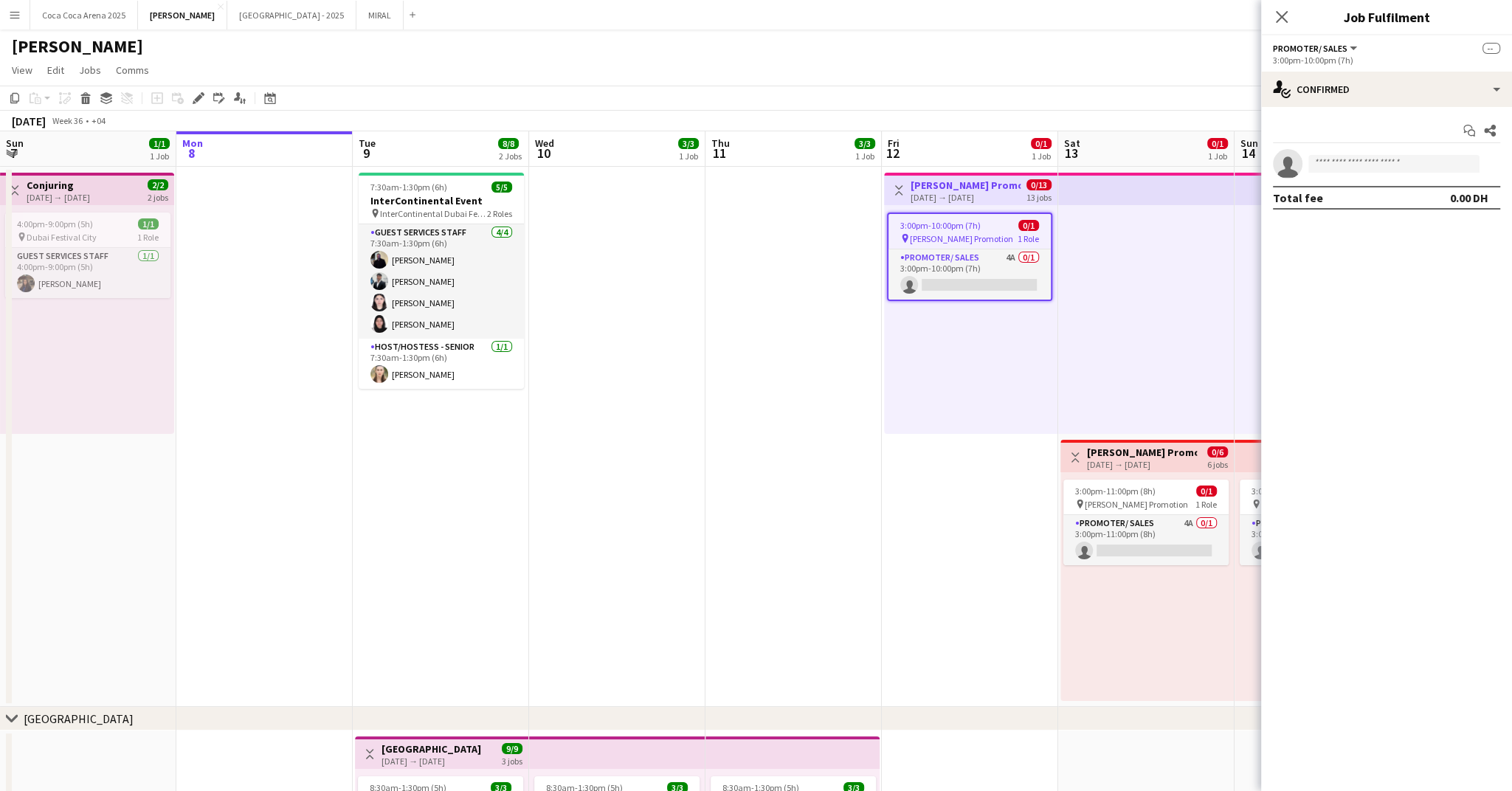
click at [956, 236] on span "Tamara Promotion" at bounding box center [961, 239] width 103 height 11
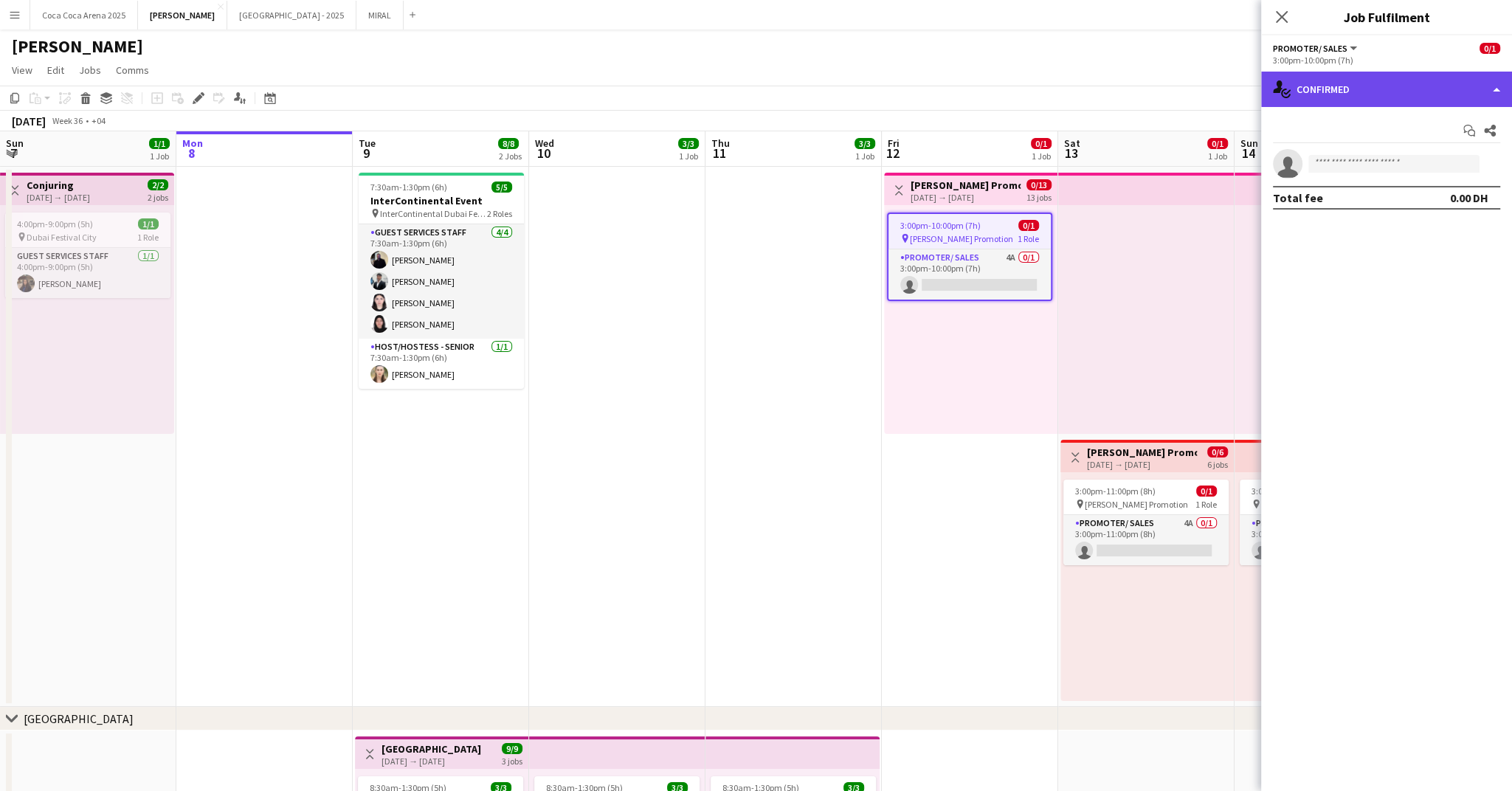
click at [1361, 100] on div "single-neutral-actions-check-2 Confirmed" at bounding box center [1386, 89] width 251 height 36
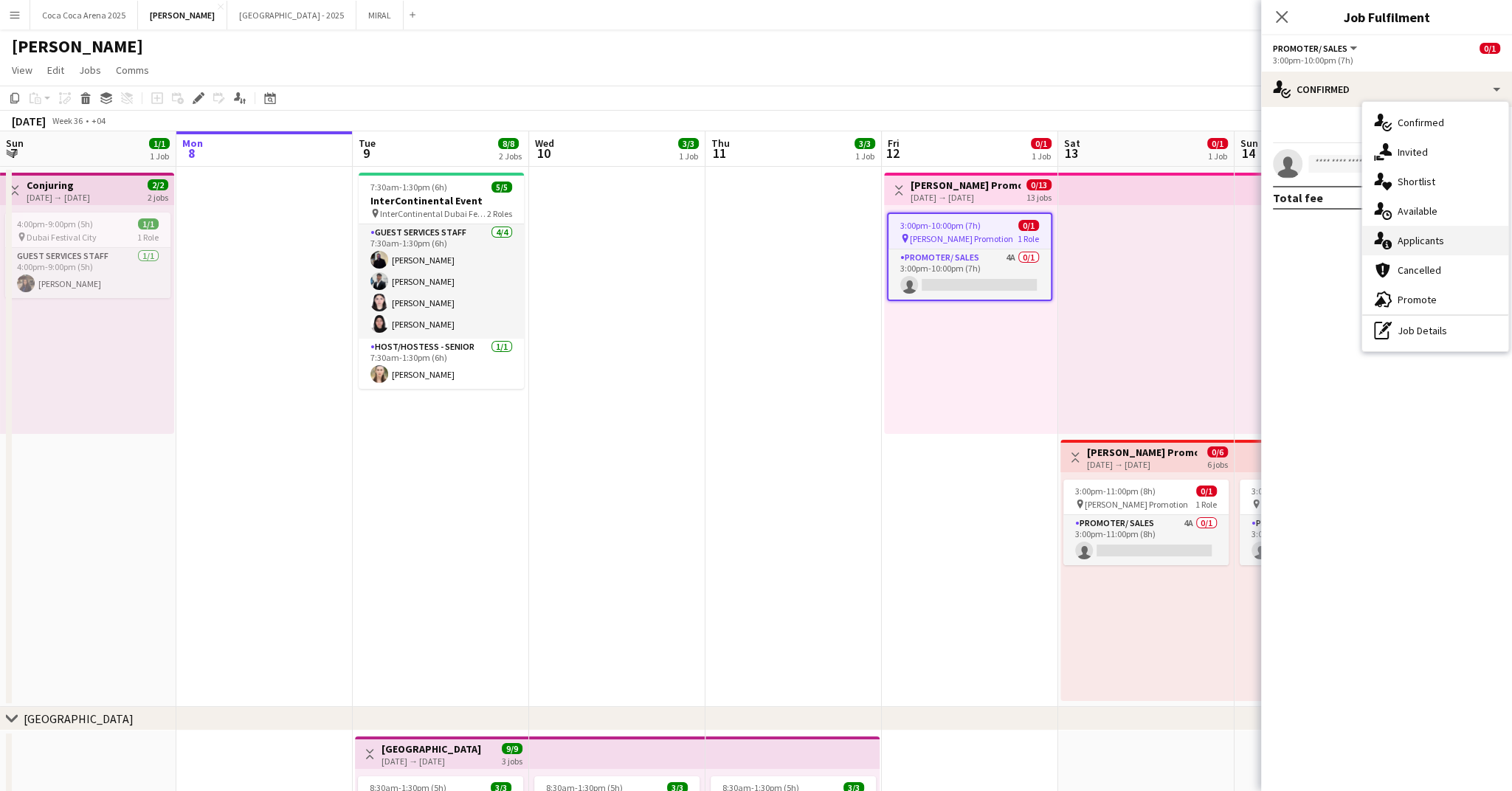
click at [1407, 239] on span "Applicants" at bounding box center [1420, 240] width 46 height 13
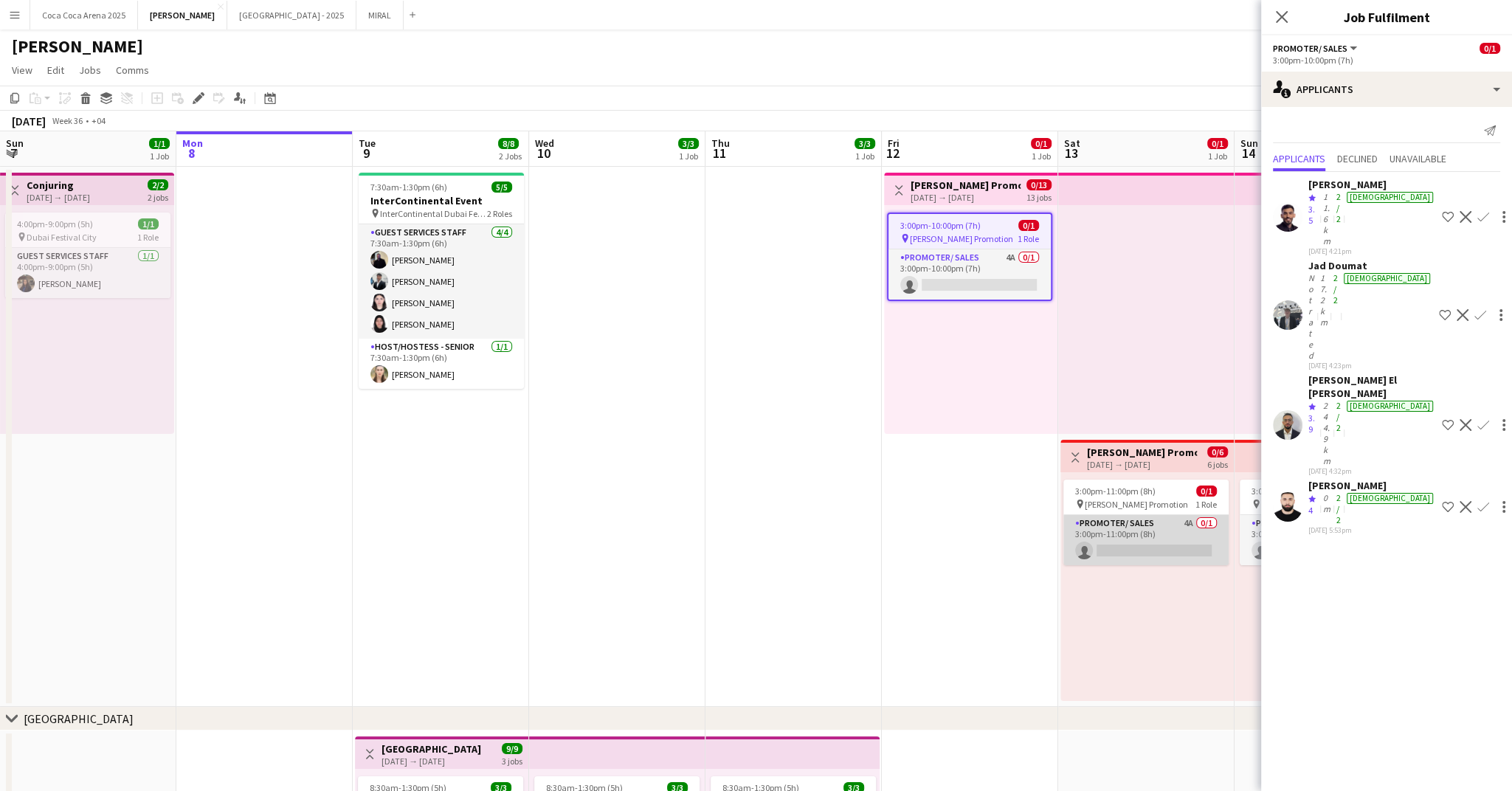
click at [1166, 529] on app-card-role "Promoter/ Sales 4A 0/1 3:00pm-11:00pm (8h) single-neutral-actions" at bounding box center [1147, 540] width 166 height 50
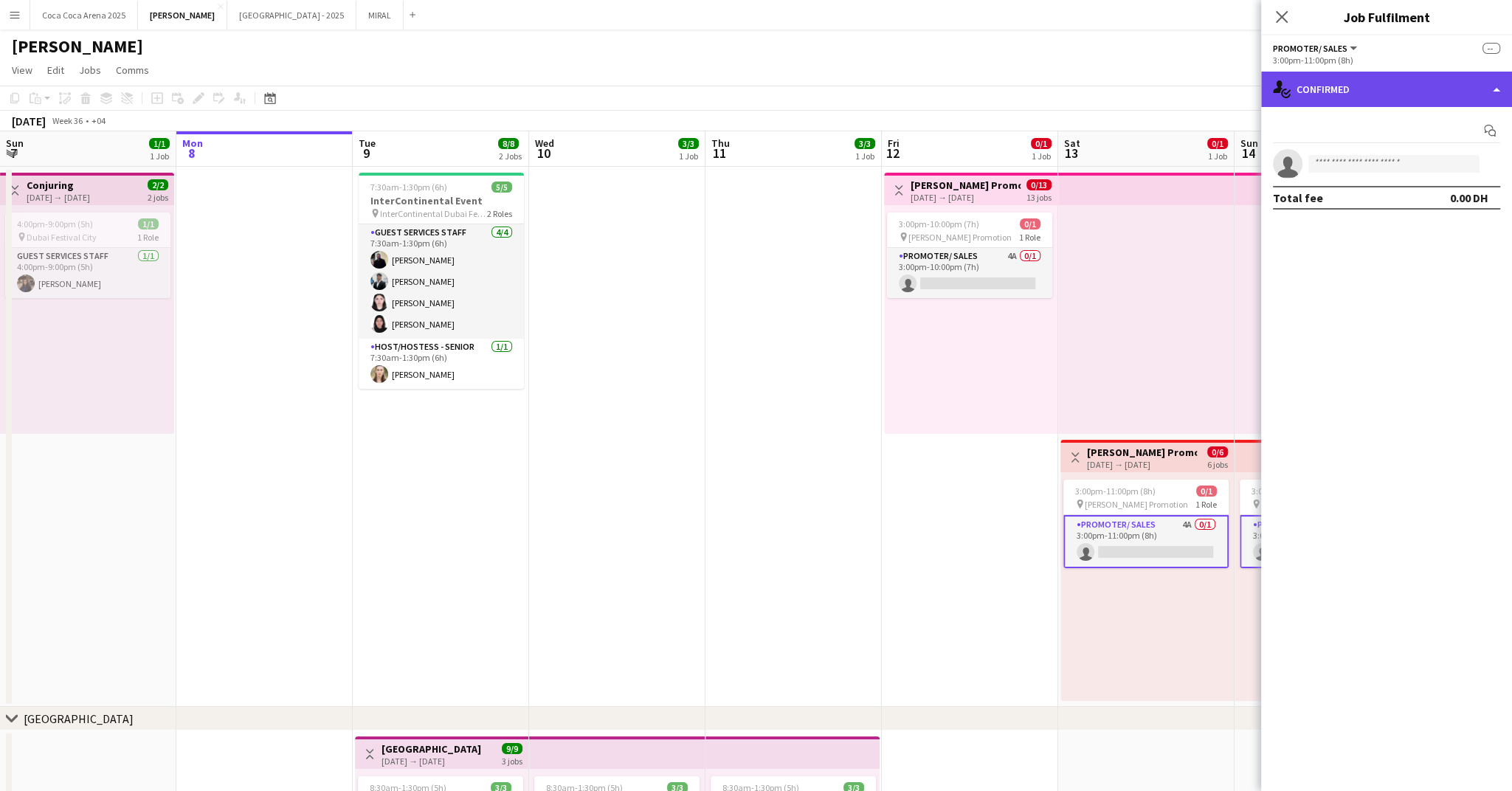
click at [1315, 93] on div "single-neutral-actions-check-2 Confirmed" at bounding box center [1386, 89] width 251 height 36
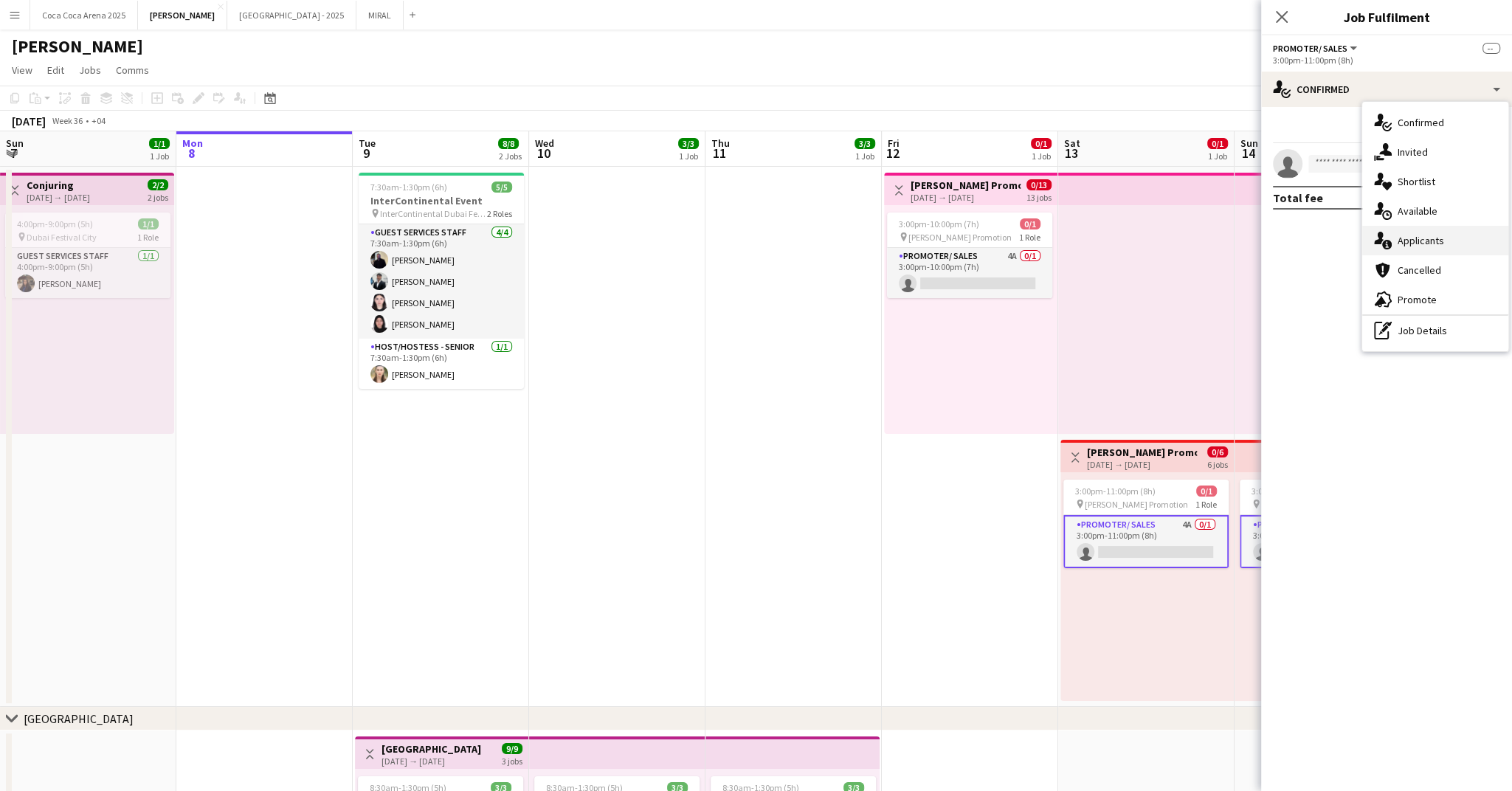
click at [1408, 235] on span "Applicants" at bounding box center [1420, 240] width 46 height 13
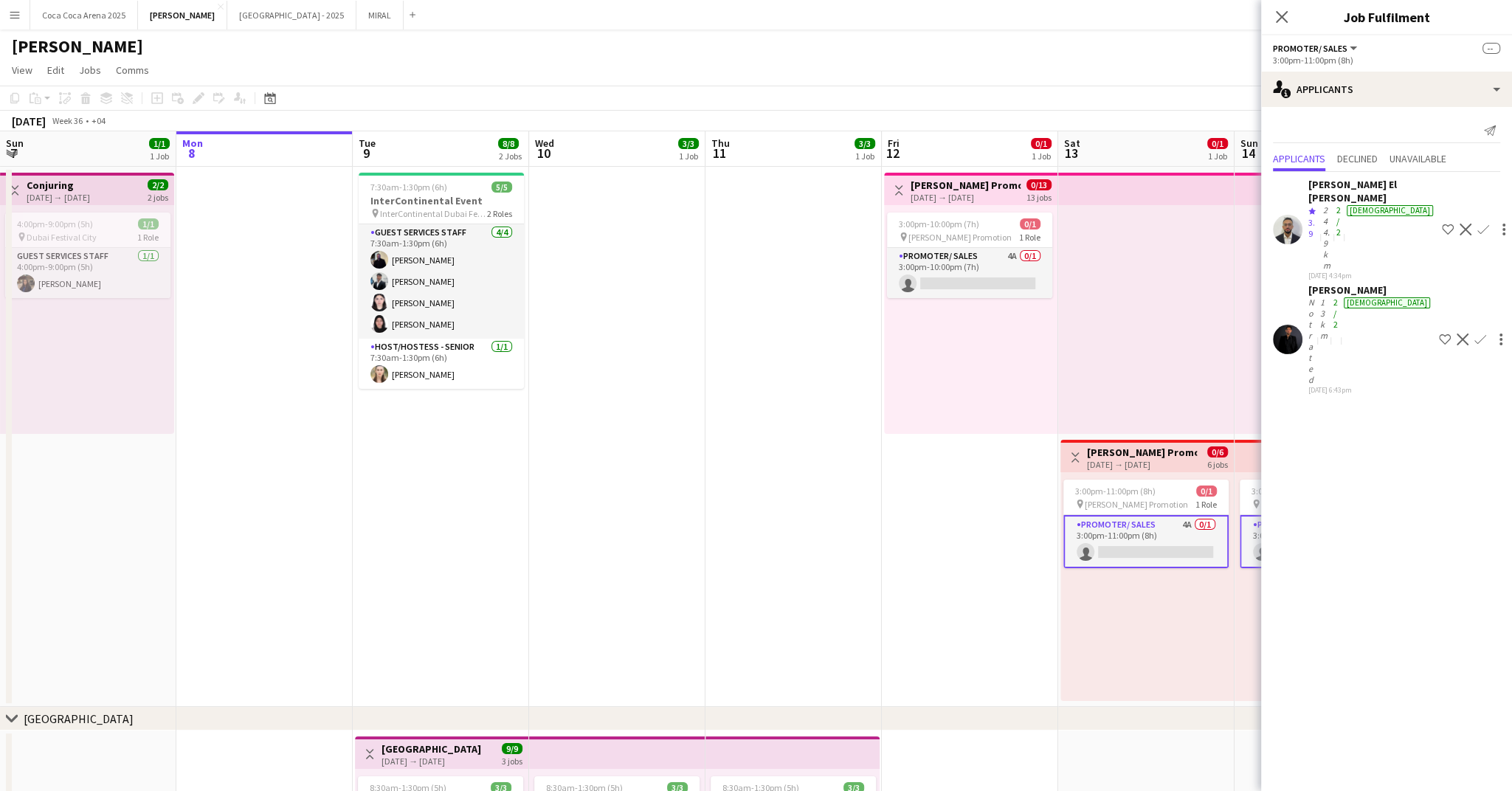
click at [1315, 283] on div "Muhammad Shahmir Khan" at bounding box center [1371, 290] width 125 height 13
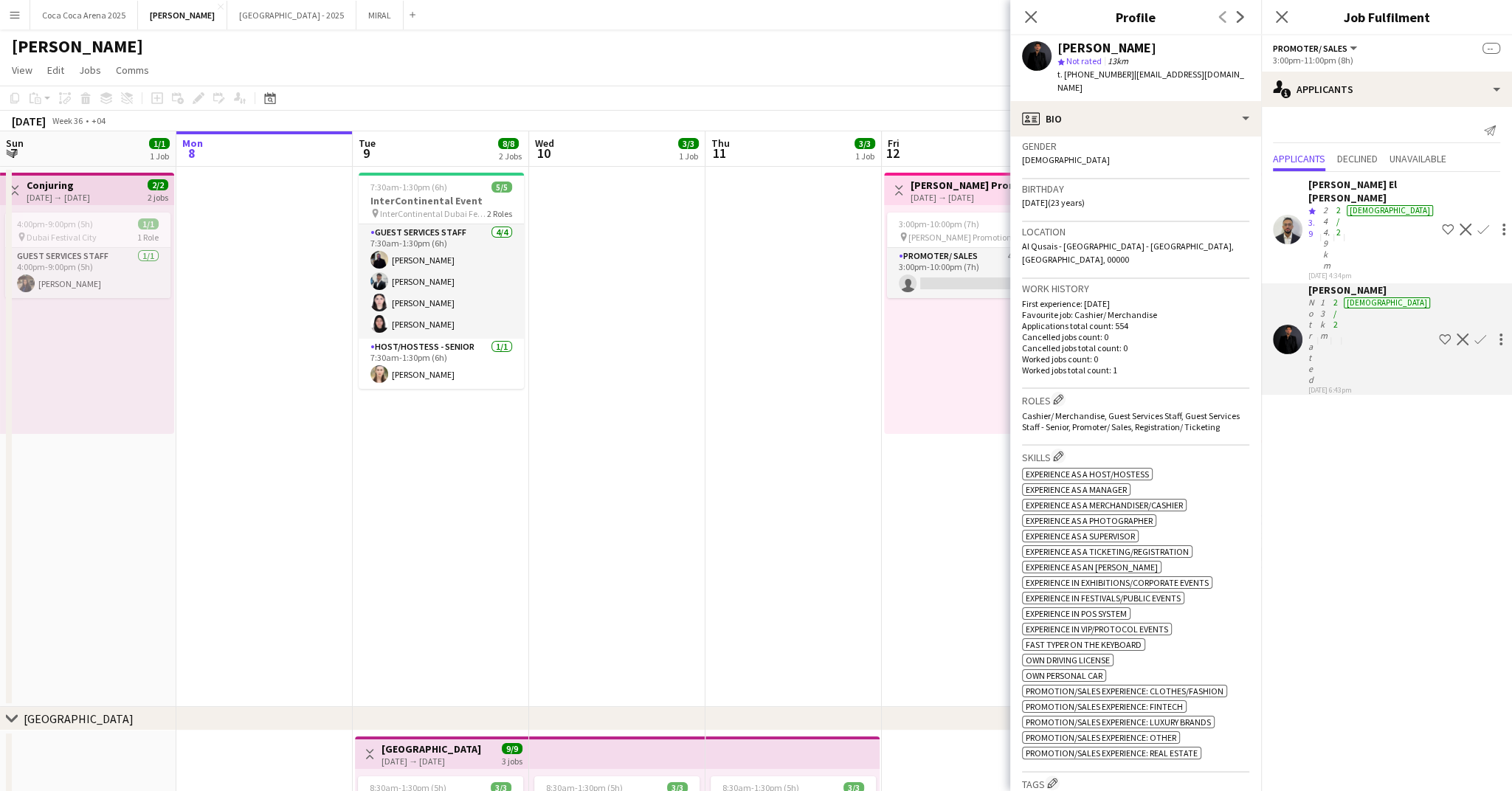
scroll to position [236, 0]
click at [1026, 9] on app-icon "Close pop-in" at bounding box center [1031, 17] width 21 height 21
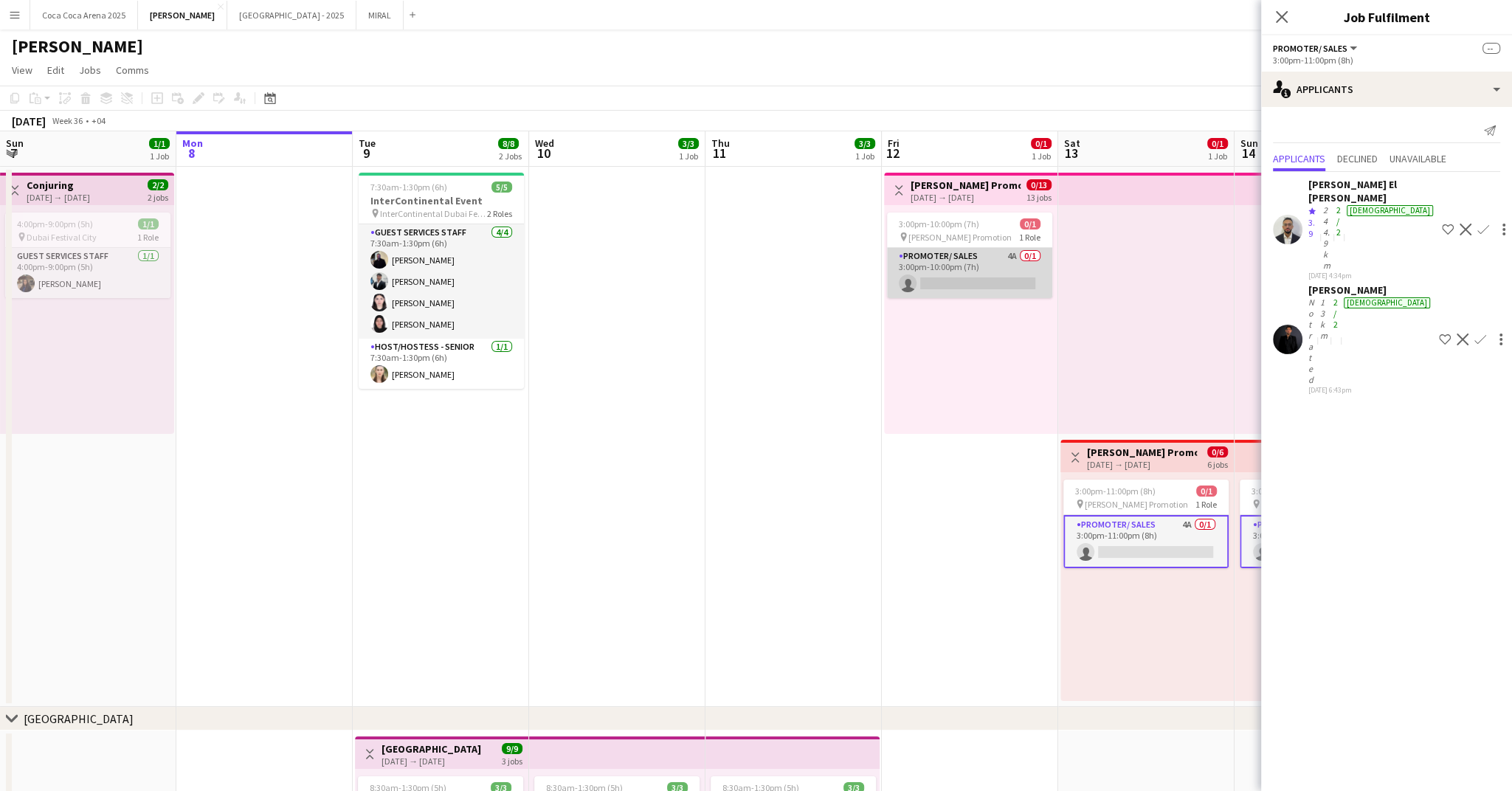
click at [953, 276] on app-card-role "Promoter/ Sales 4A 0/1 3:00pm-10:00pm (7h) single-neutral-actions" at bounding box center [970, 273] width 166 height 50
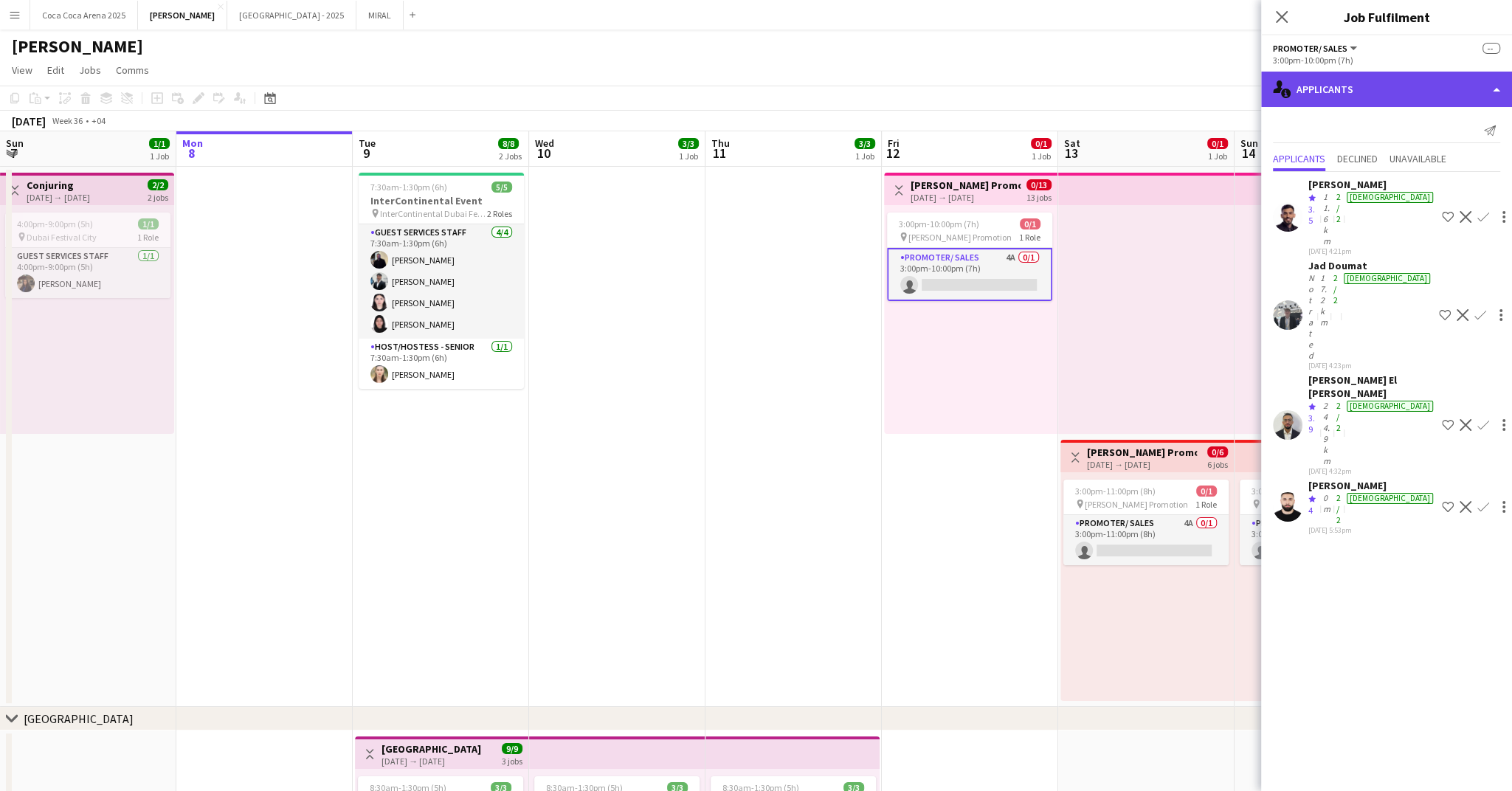
click at [1317, 93] on div "single-neutral-actions-information Applicants" at bounding box center [1386, 89] width 251 height 36
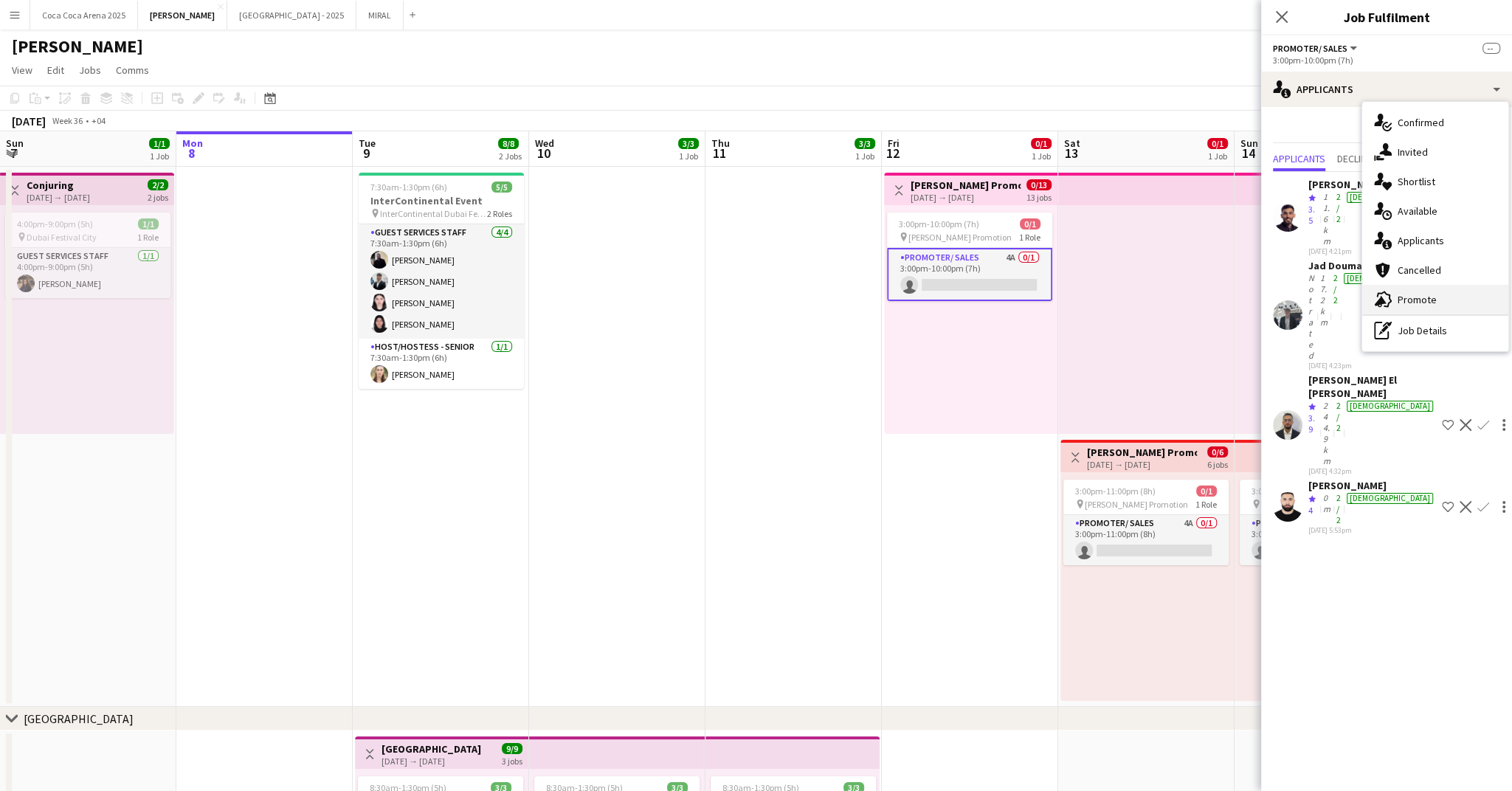
click at [1392, 294] on div "advertising-megaphone Promote" at bounding box center [1436, 300] width 146 height 29
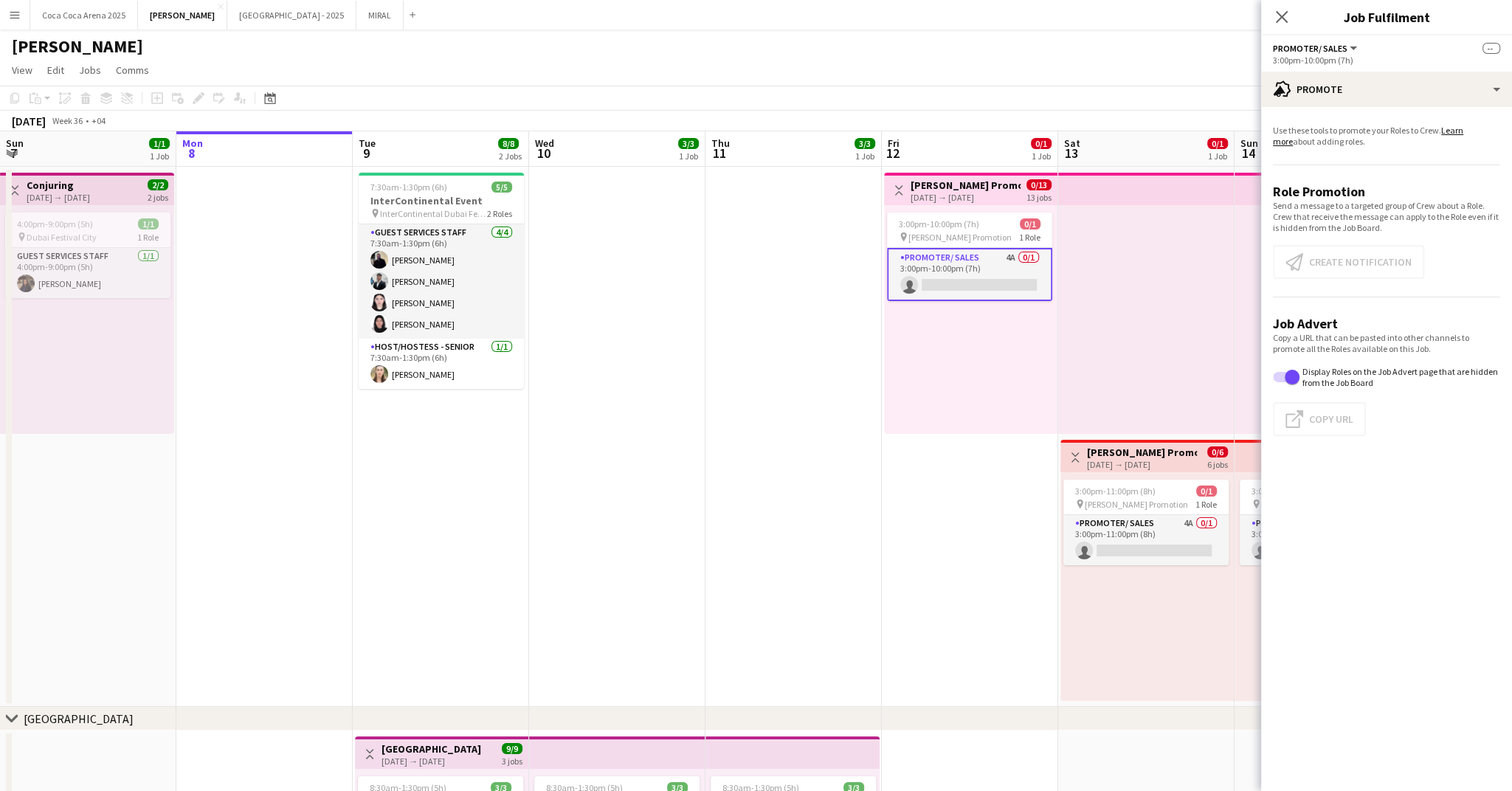
click at [1020, 273] on app-card-role "Promoter/ Sales 4A 0/1 3:00pm-10:00pm (7h) single-neutral-actions" at bounding box center [970, 274] width 166 height 53
click at [1347, 263] on button "Create notification Create notification" at bounding box center [1349, 262] width 151 height 34
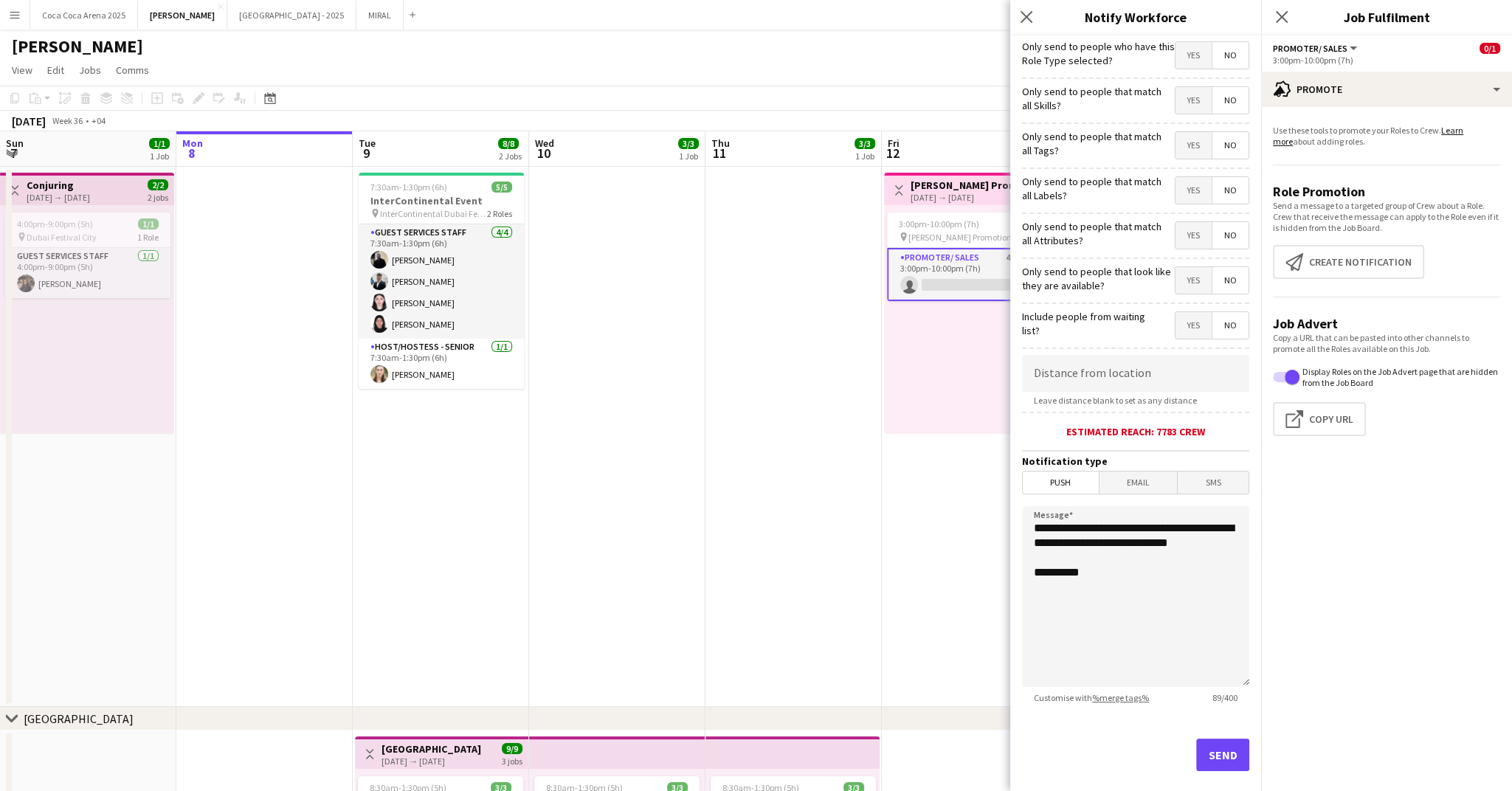
click at [1190, 58] on span "Yes" at bounding box center [1194, 55] width 37 height 27
click at [1224, 753] on button "Send" at bounding box center [1222, 755] width 53 height 32
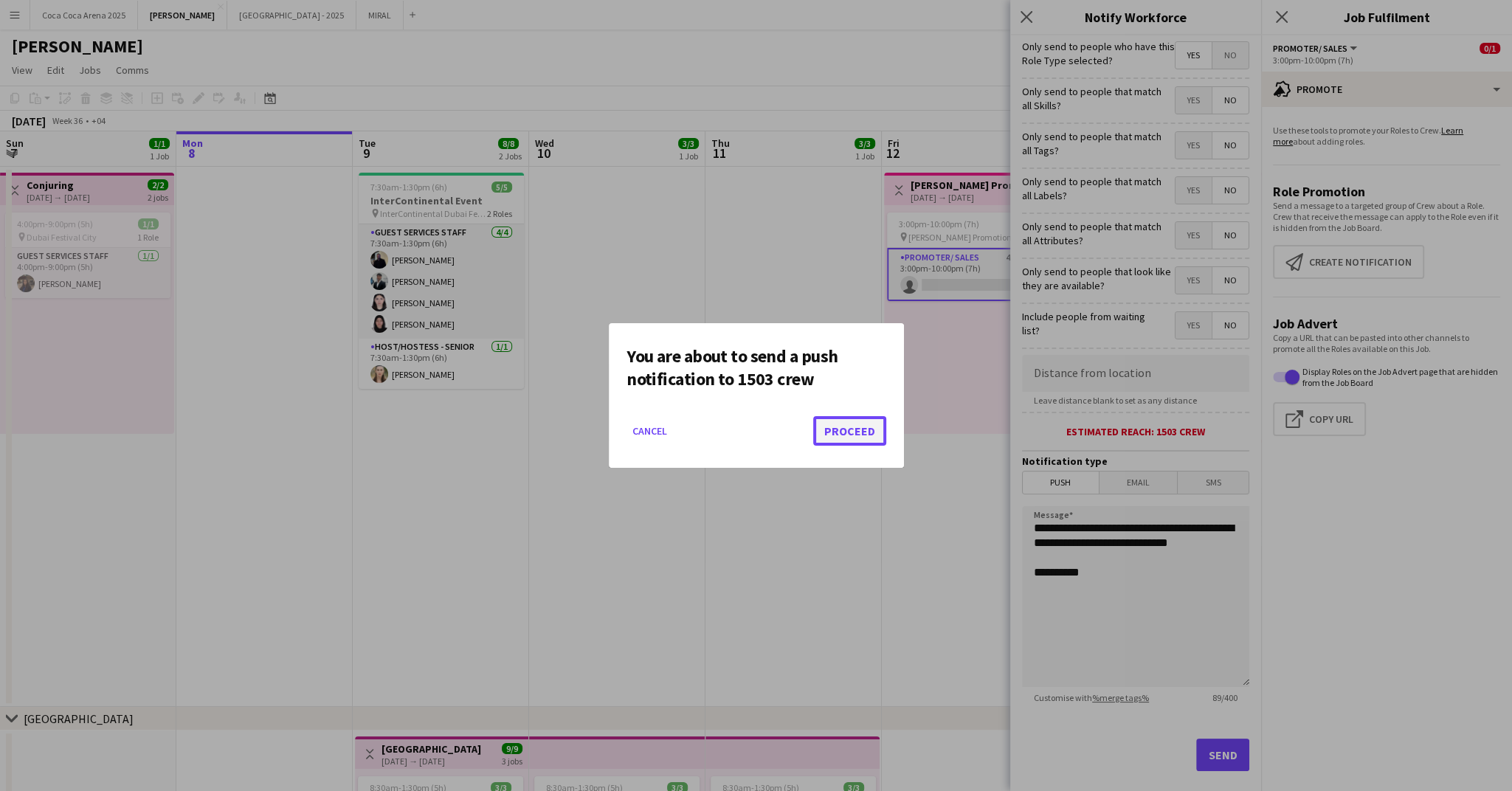
click at [842, 430] on button "Proceed" at bounding box center [850, 431] width 73 height 29
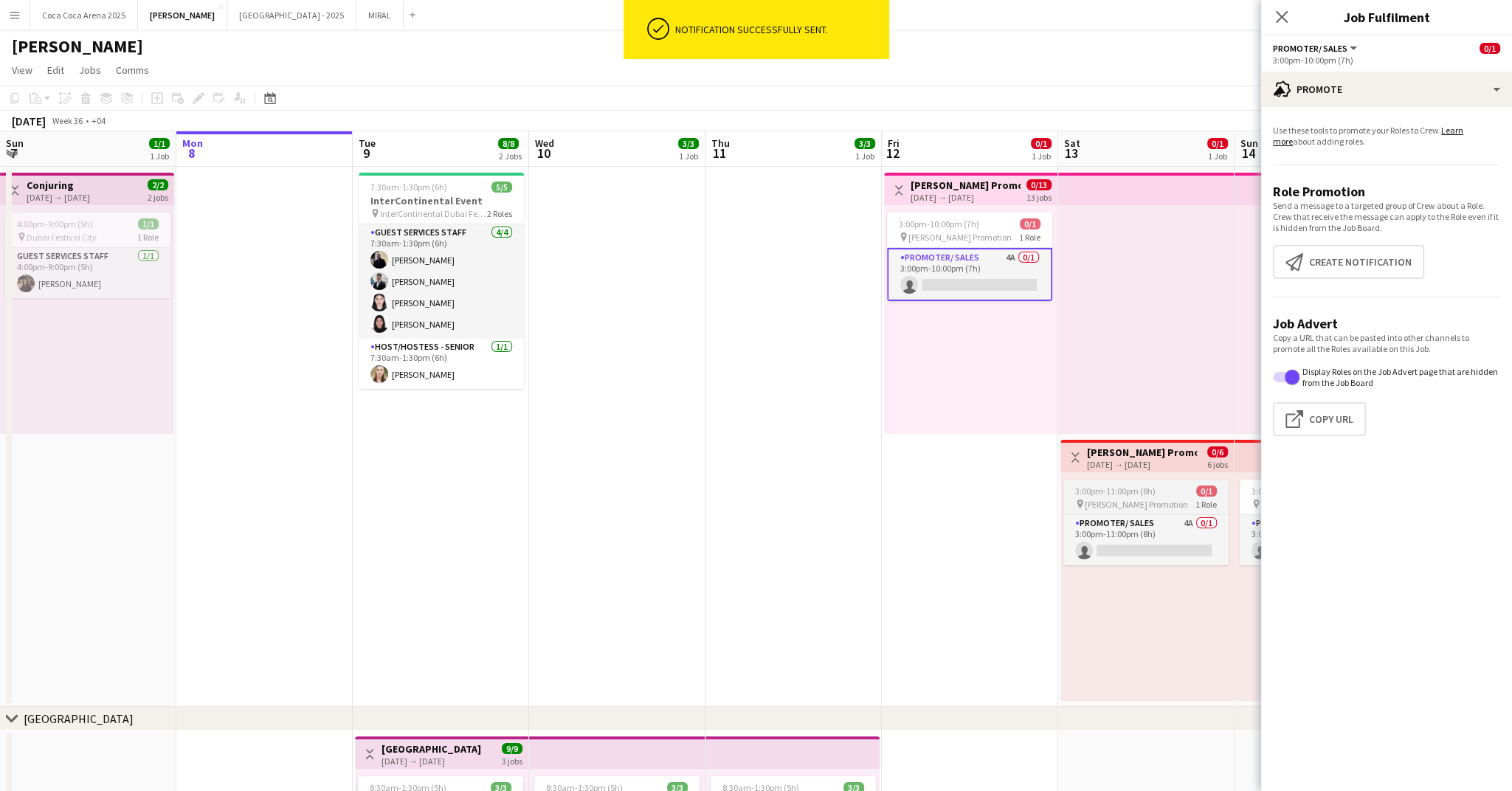
click at [1100, 496] on span "3:00pm-11:00pm (8h)" at bounding box center [1115, 491] width 80 height 11
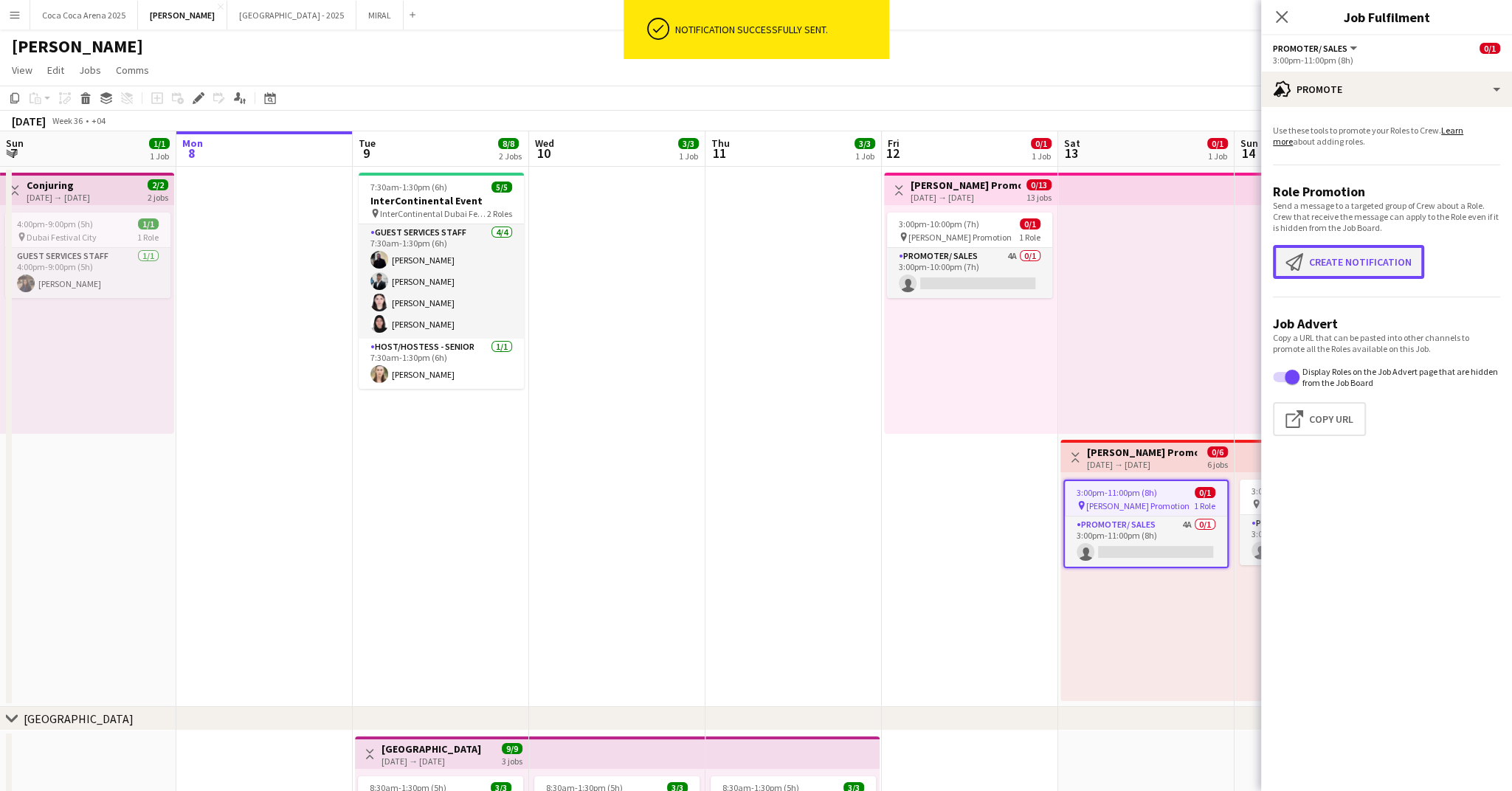
click at [1312, 267] on button "Create notification Create notification" at bounding box center [1349, 262] width 151 height 34
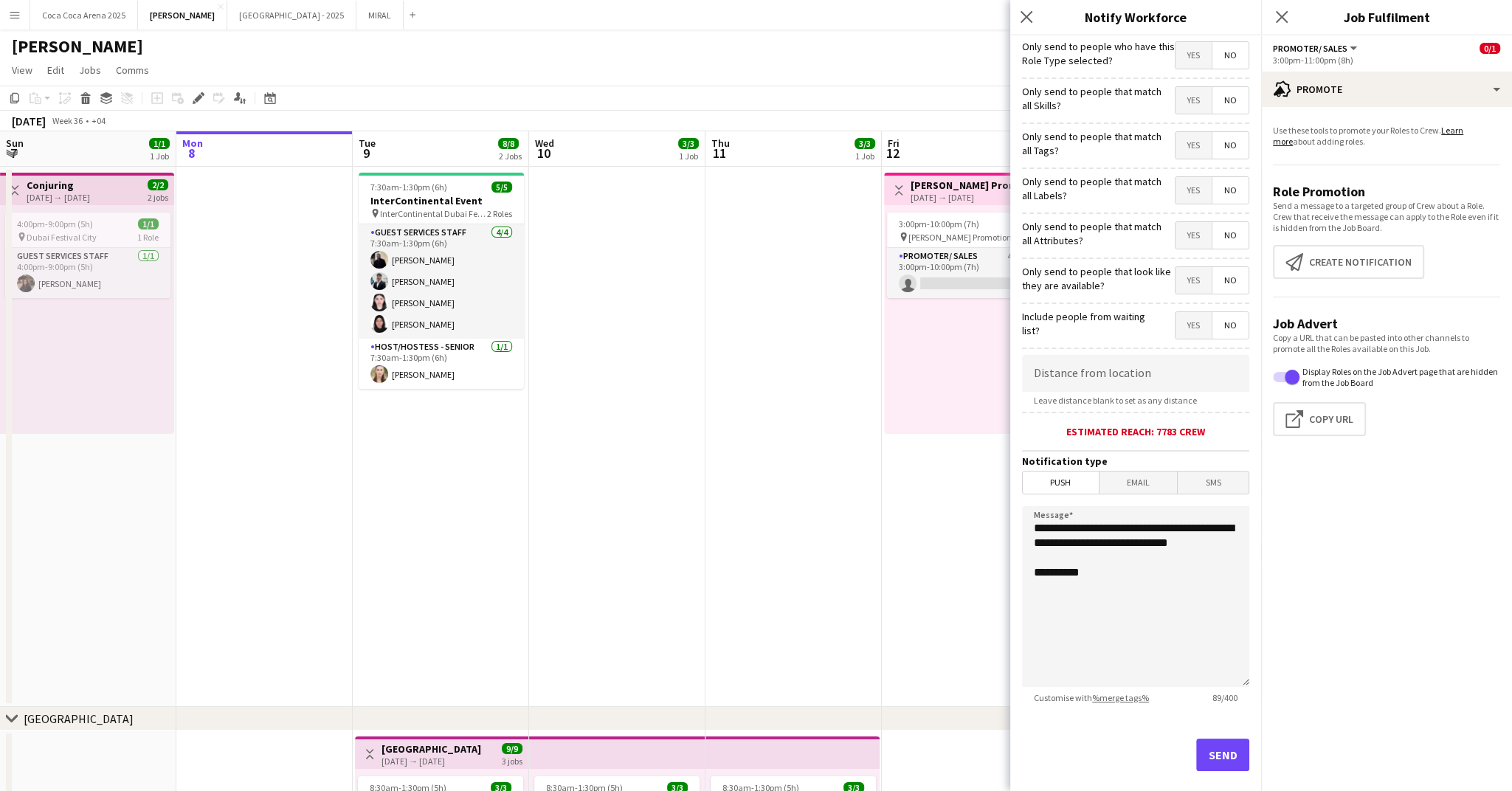
click at [1192, 58] on span "Yes" at bounding box center [1194, 55] width 37 height 27
click at [1219, 757] on button "Send" at bounding box center [1222, 755] width 53 height 32
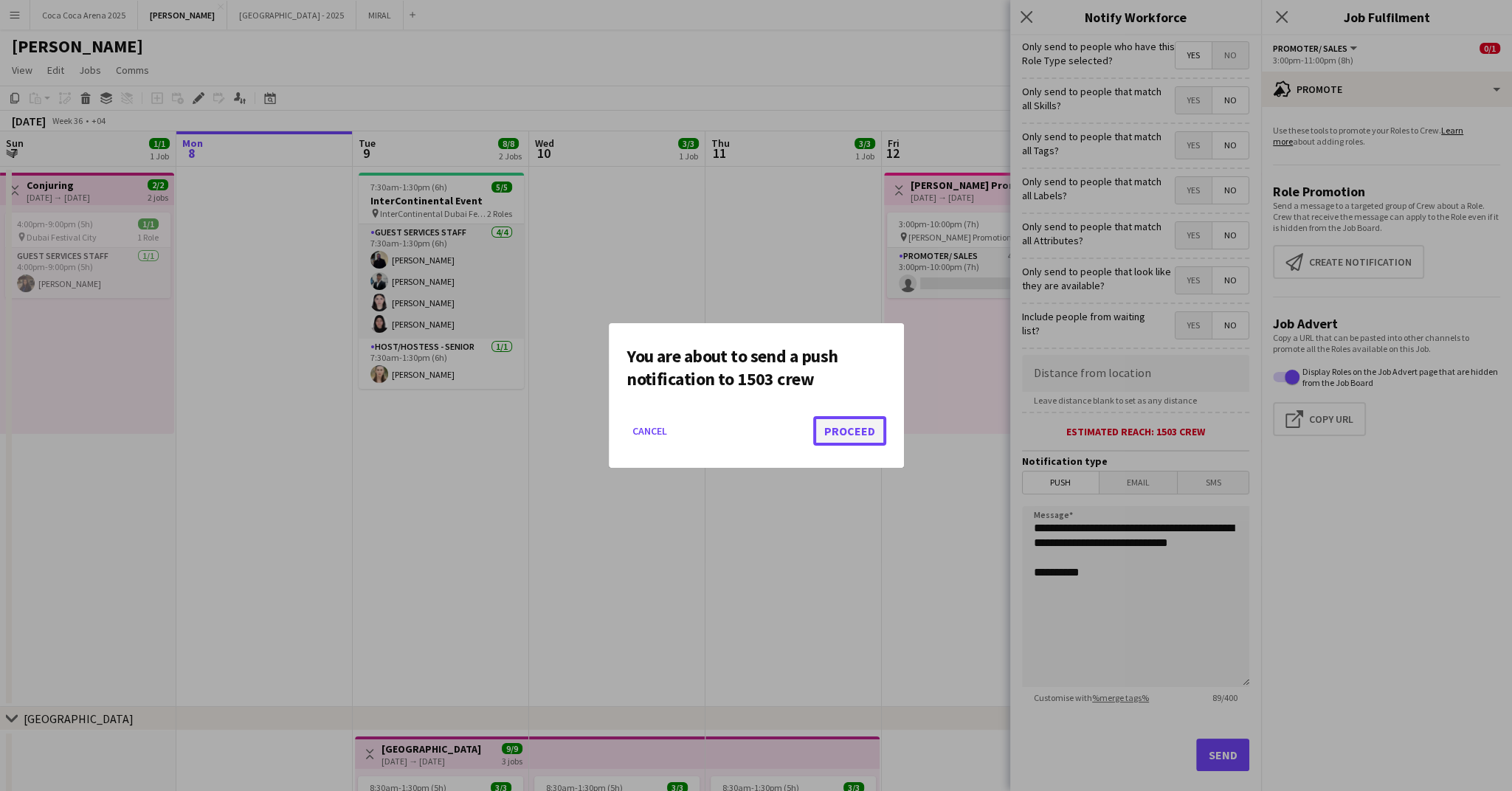
click at [853, 437] on button "Proceed" at bounding box center [850, 431] width 73 height 29
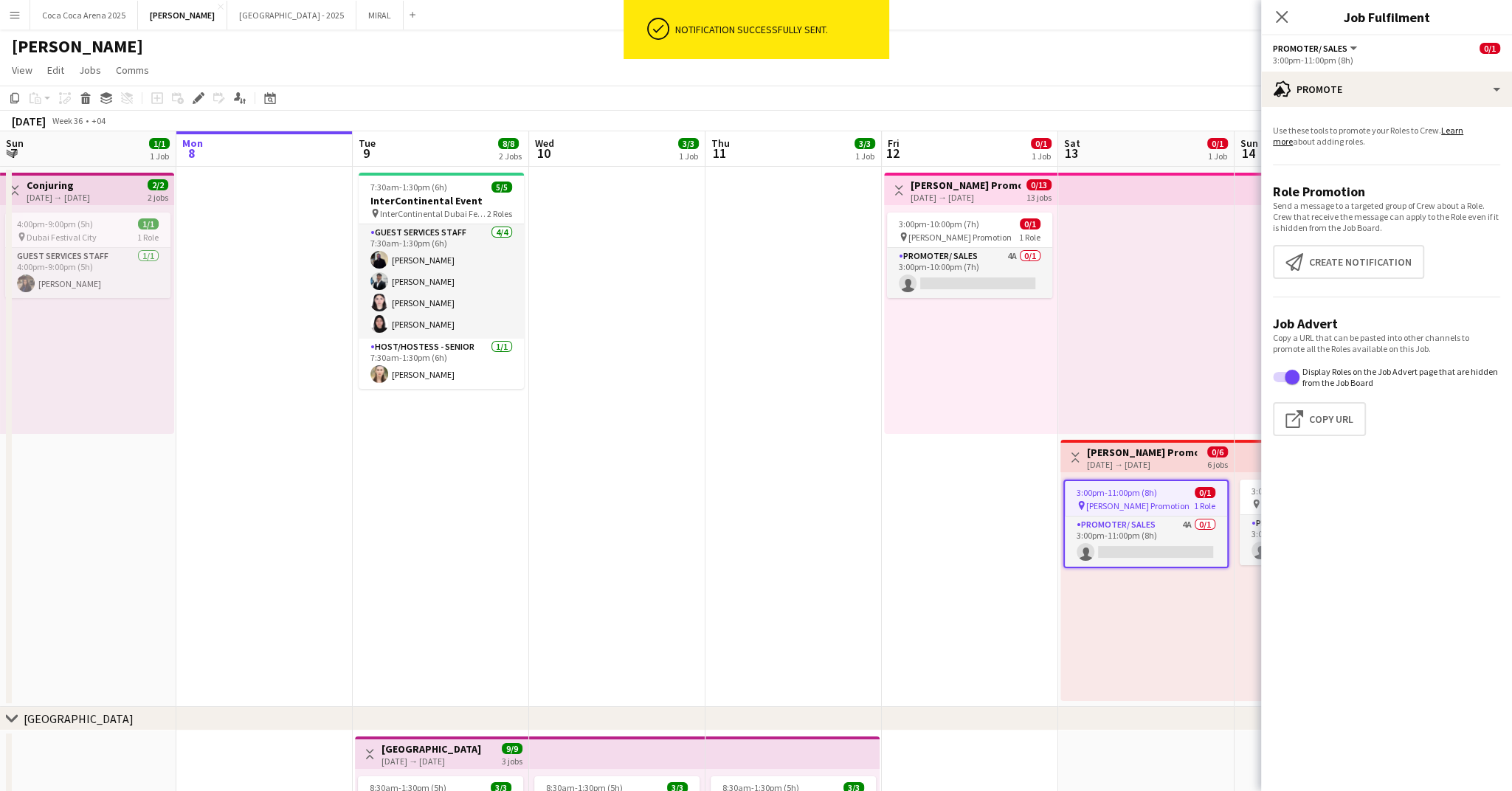
click at [855, 487] on app-date-cell at bounding box center [793, 436] width 176 height 540
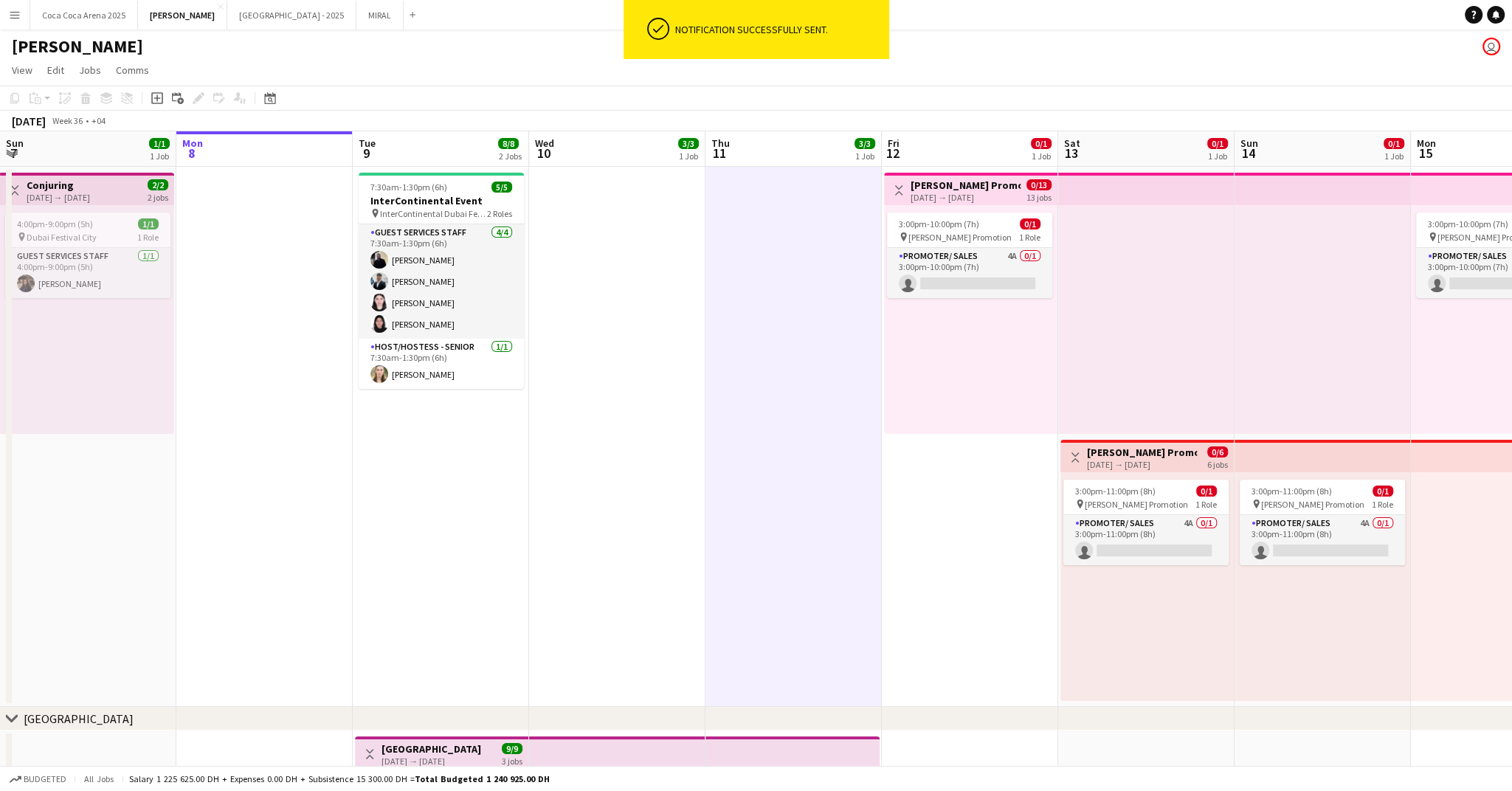
scroll to position [1, 0]
click at [104, 9] on button "Coca Coca Arena 2025 Close" at bounding box center [84, 15] width 108 height 28
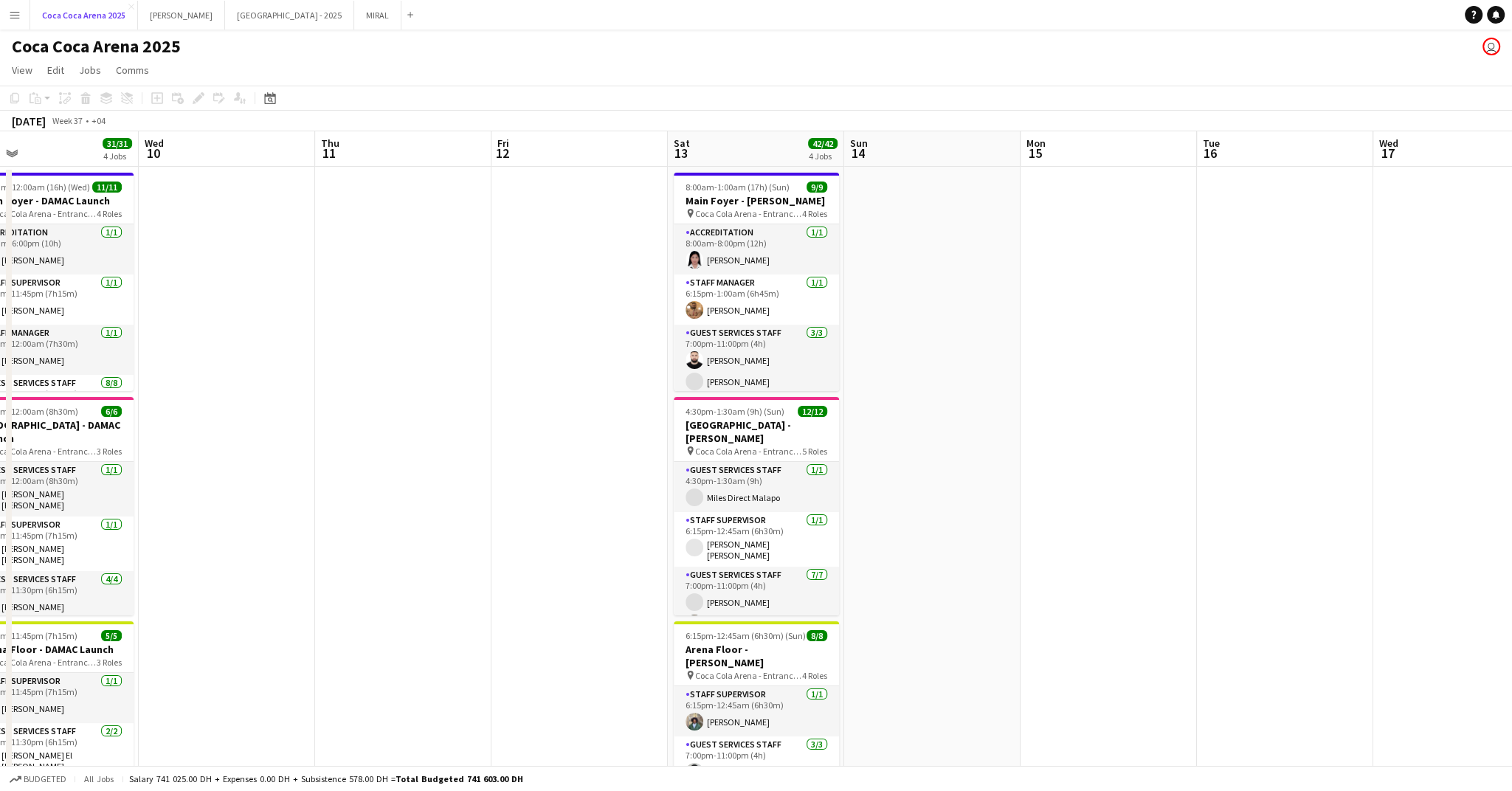
scroll to position [0, 594]
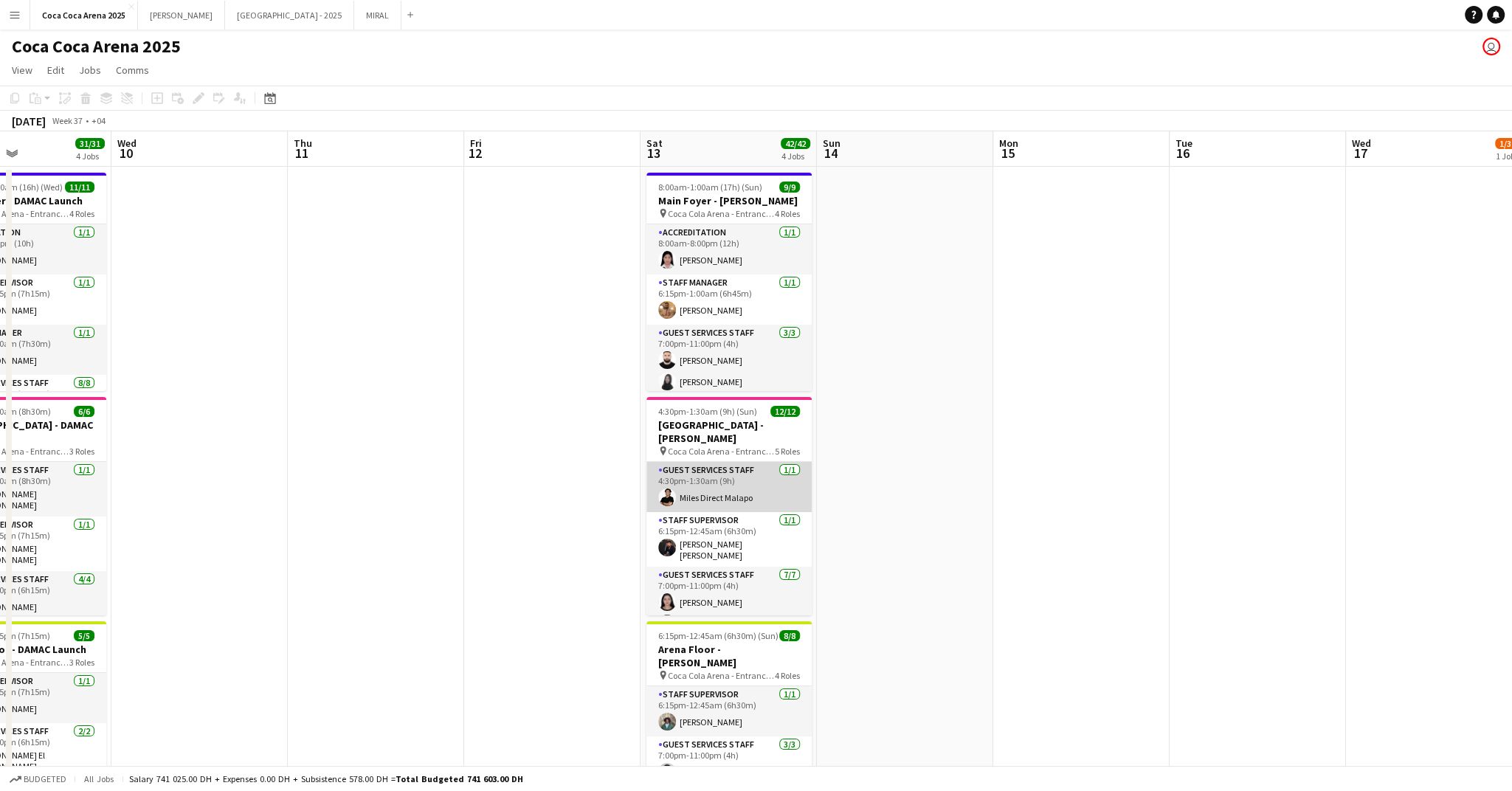
click at [726, 473] on app-card-role "Guest Services Staff [DATE] 4:30pm-1:30am (9h) Miles Direct Malapo" at bounding box center [729, 487] width 166 height 50
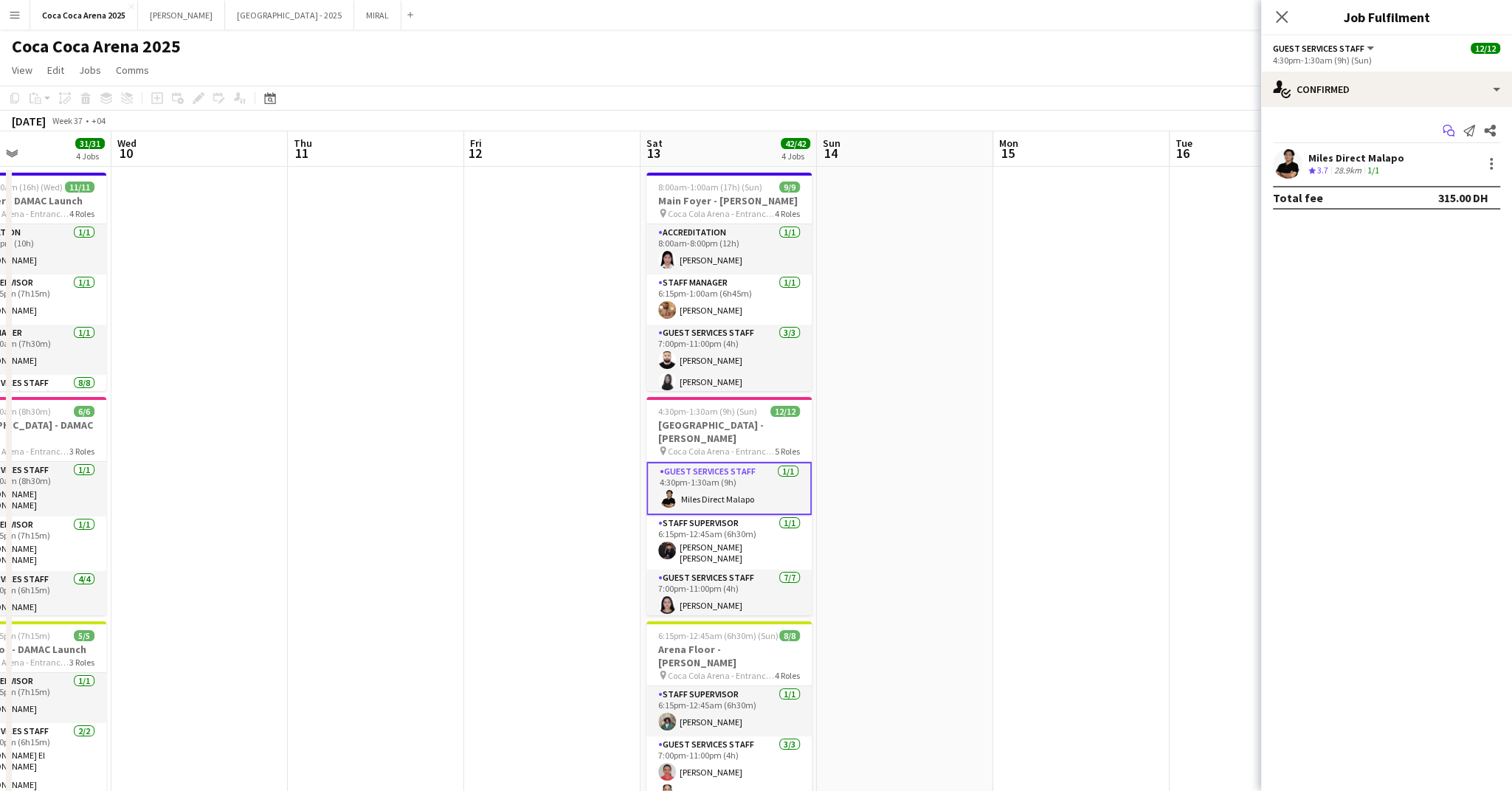
click at [1450, 135] on icon "Start chat" at bounding box center [1449, 131] width 12 height 12
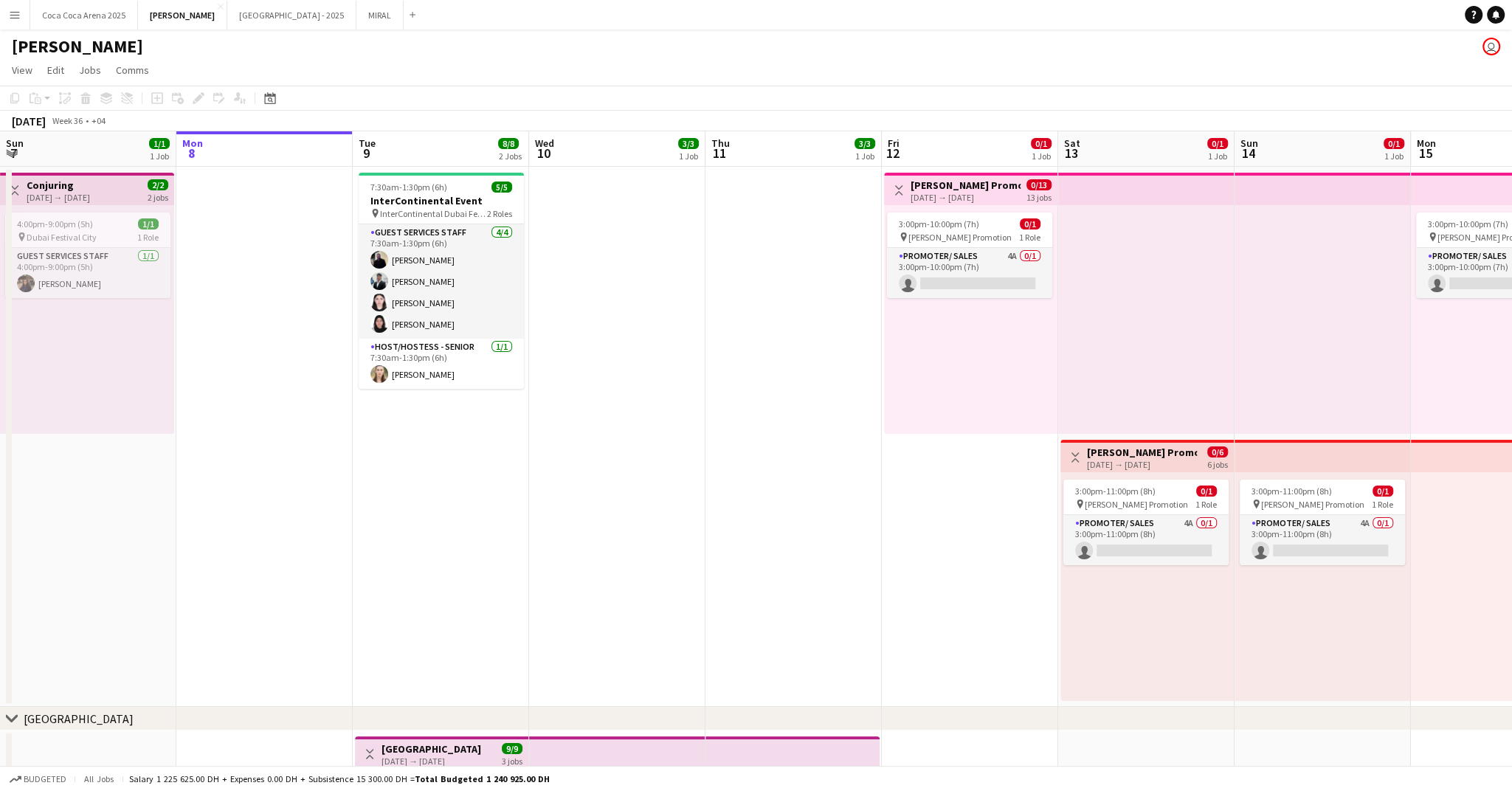
click at [961, 188] on h3 "[PERSON_NAME] Promotion" at bounding box center [965, 185] width 110 height 13
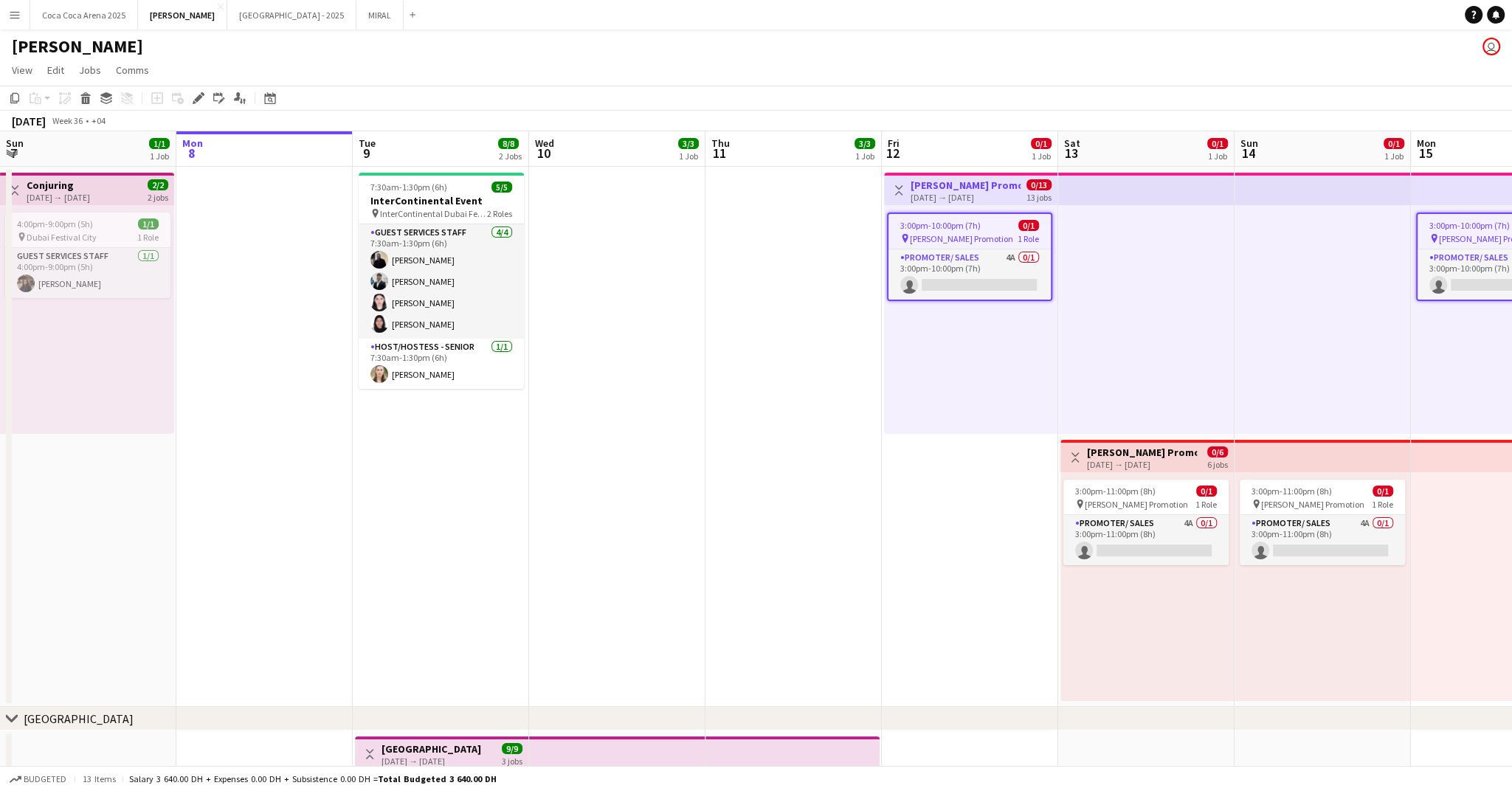
click at [955, 227] on span "3:00pm-10:00pm (7h)" at bounding box center [940, 226] width 80 height 11
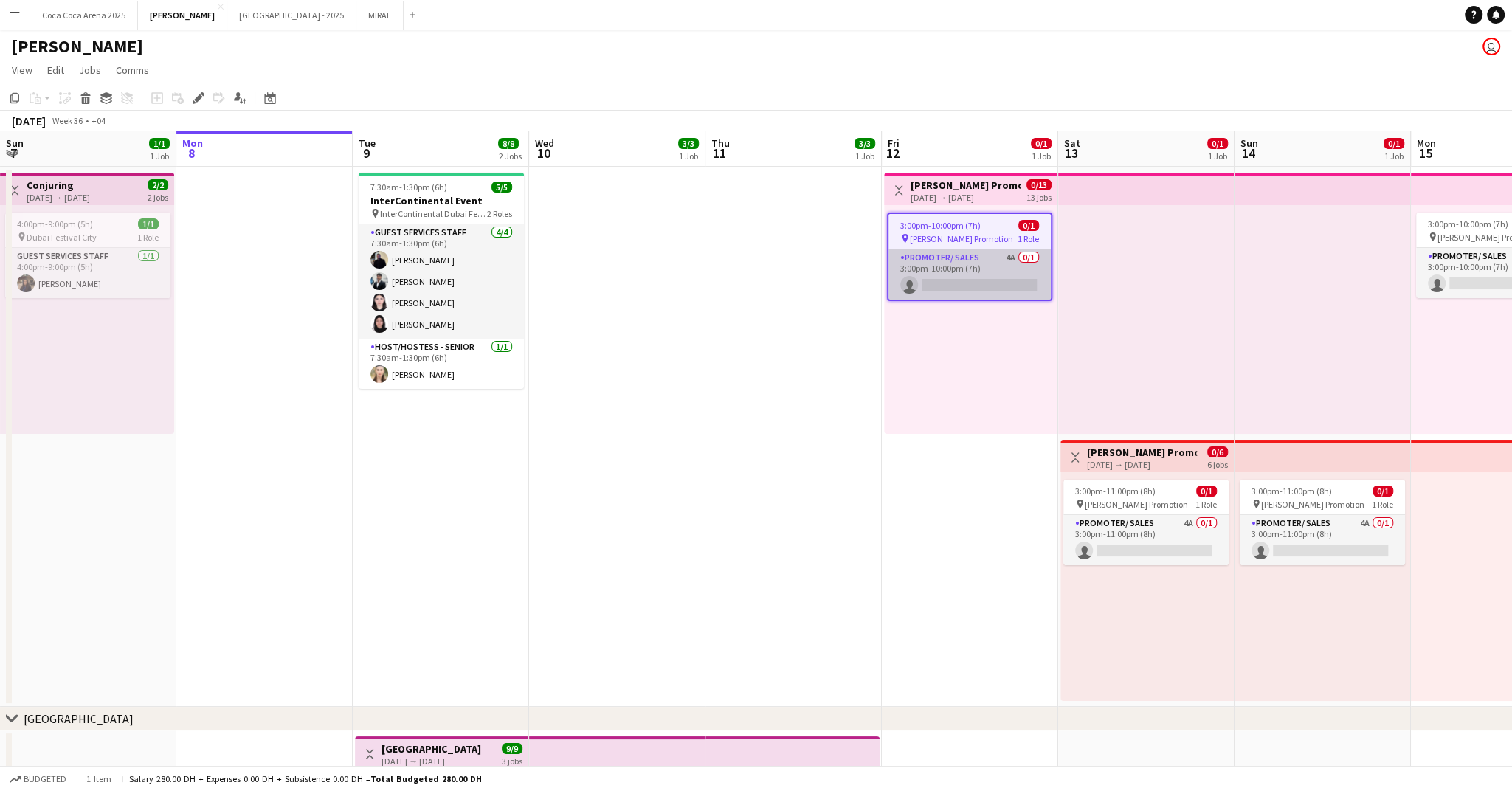
click at [905, 277] on app-card-role "Promoter/ Sales 4A 0/1 3:00pm-10:00pm (7h) single-neutral-actions" at bounding box center [970, 274] width 162 height 50
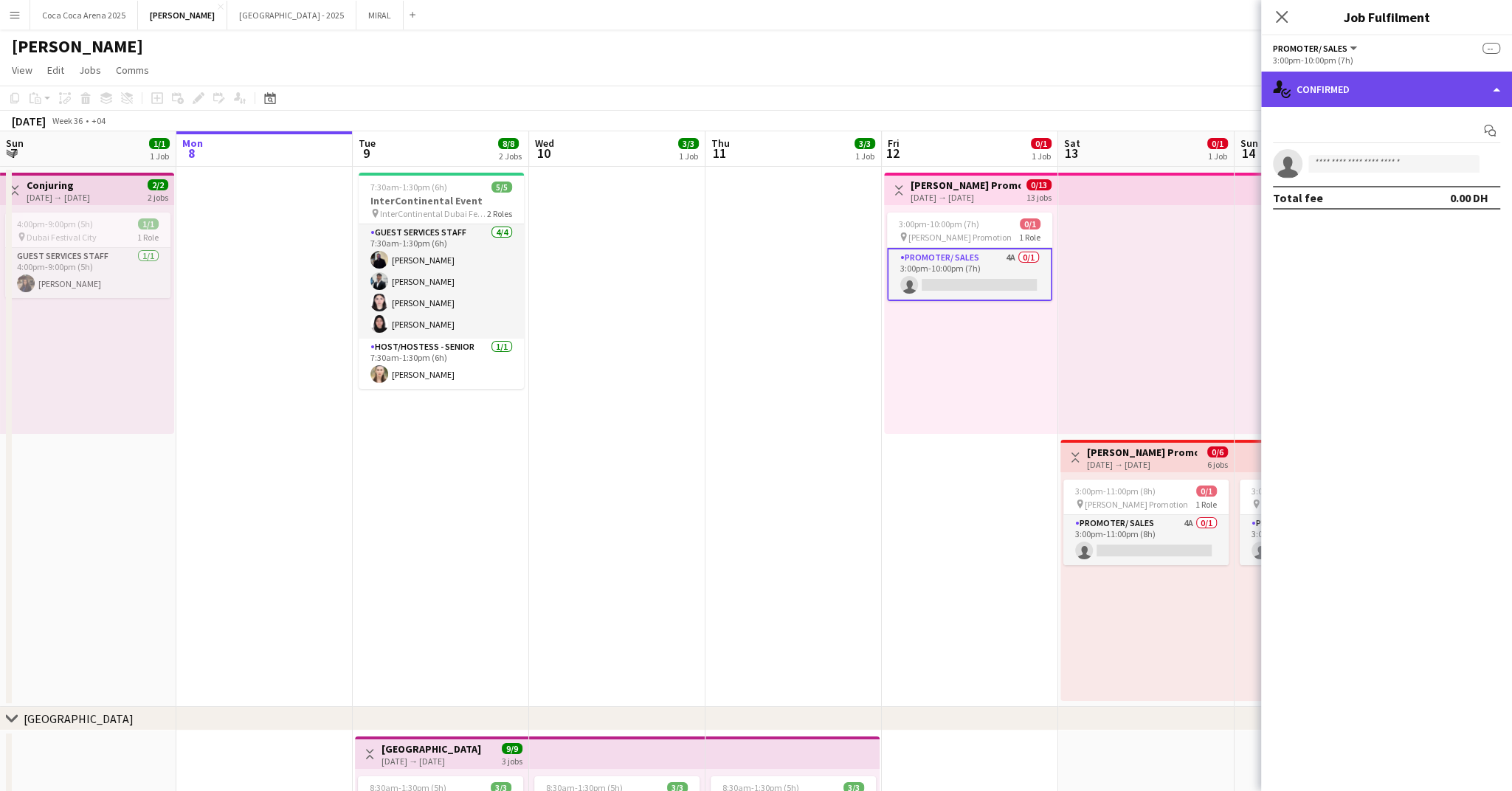
click at [1357, 98] on div "single-neutral-actions-check-2 Confirmed" at bounding box center [1386, 89] width 251 height 36
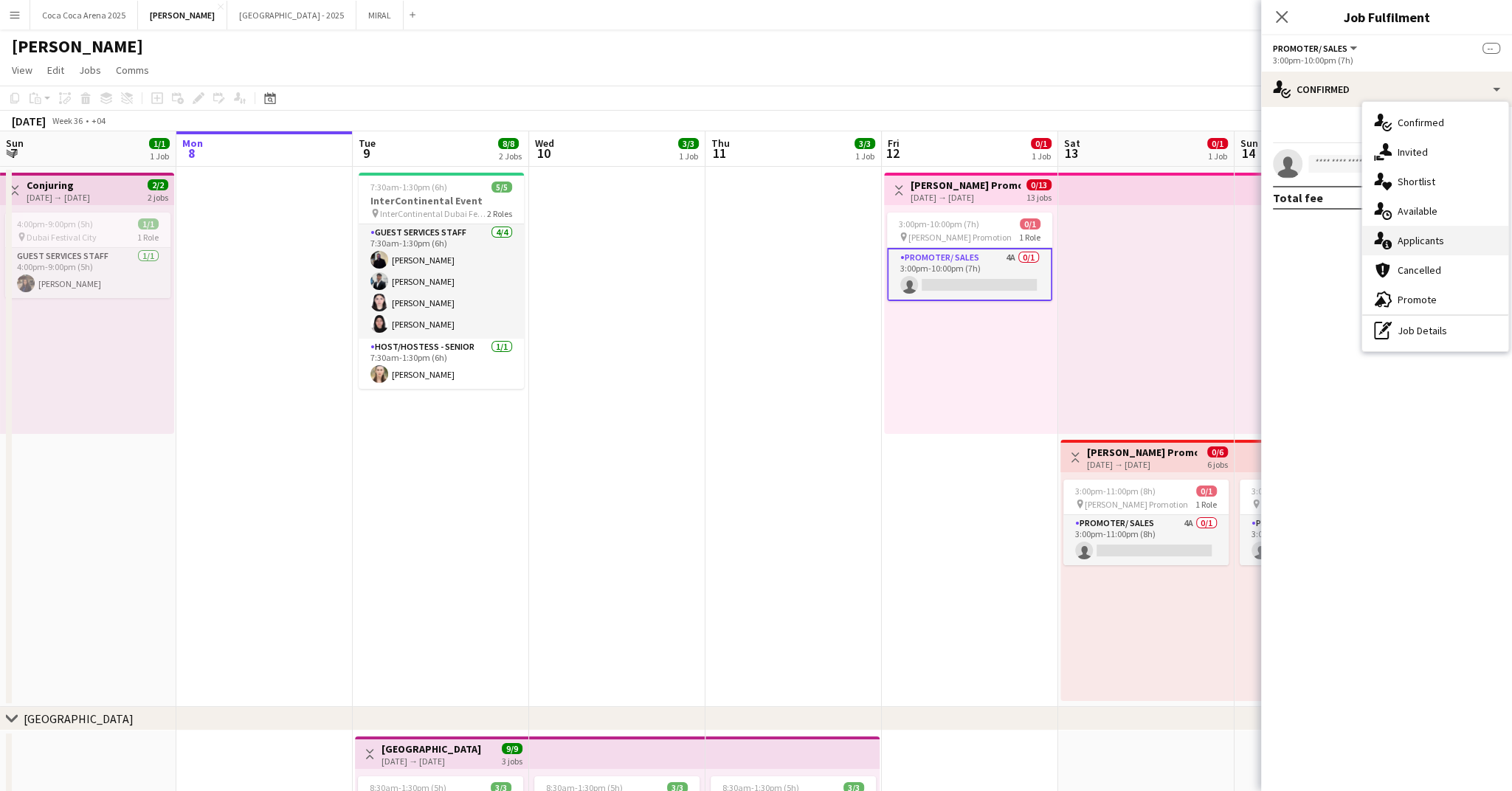
click at [1428, 239] on span "Applicants" at bounding box center [1420, 240] width 46 height 13
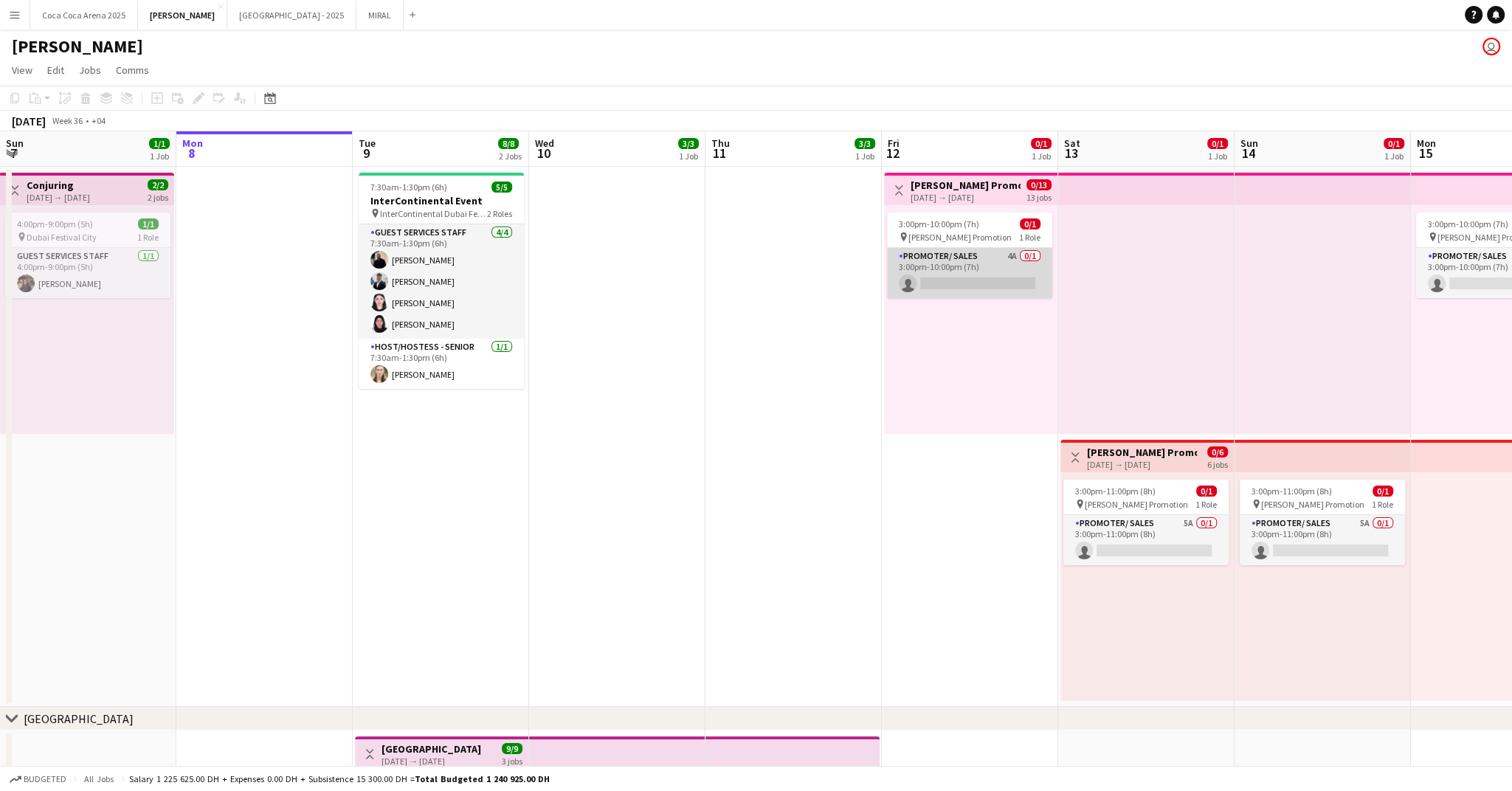
click at [987, 281] on app-card-role "Promoter/ Sales 4A 0/1 3:00pm-10:00pm (7h) single-neutral-actions" at bounding box center [970, 273] width 166 height 50
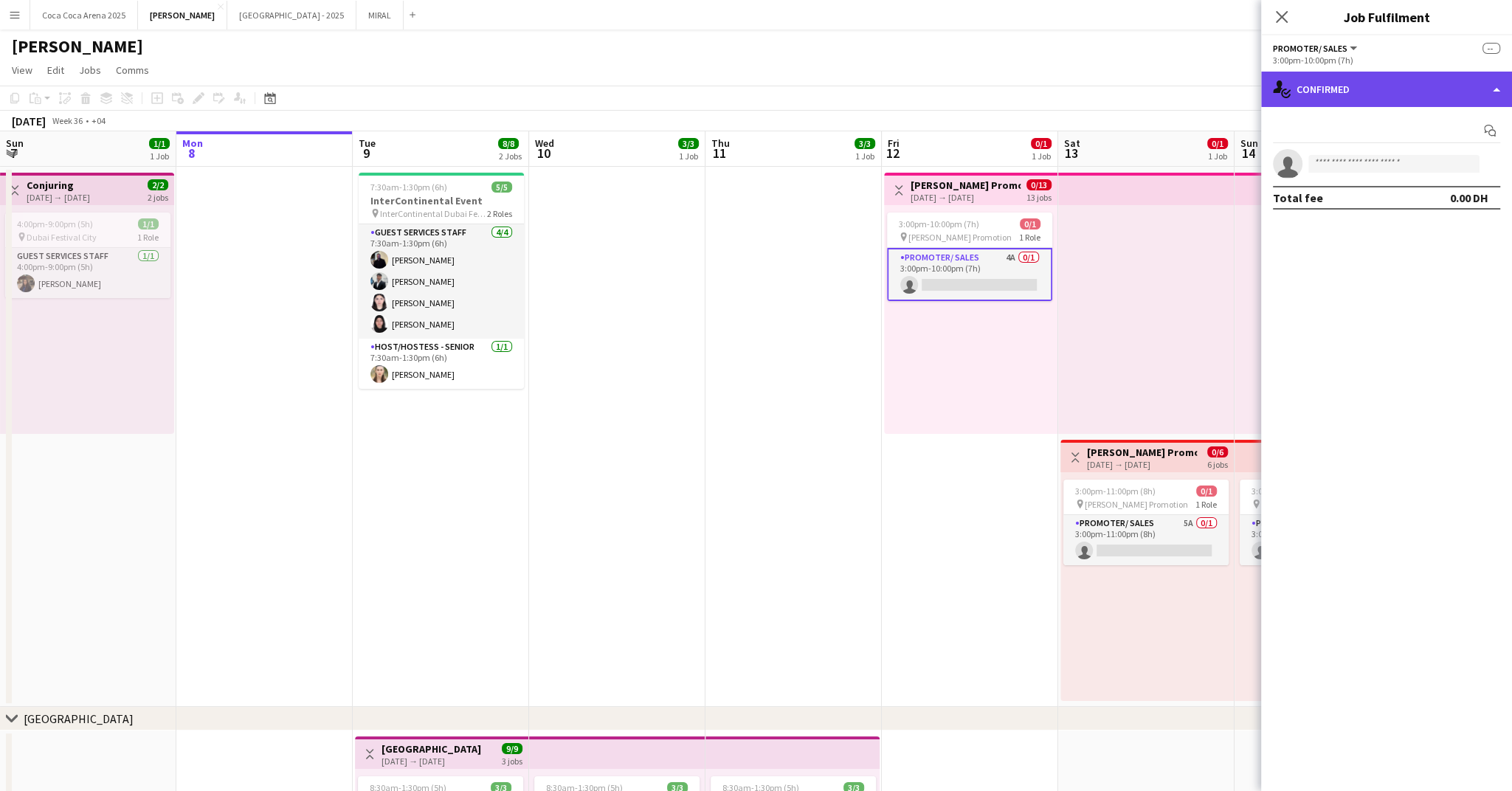
click at [1317, 85] on div "single-neutral-actions-check-2 Confirmed" at bounding box center [1386, 89] width 251 height 36
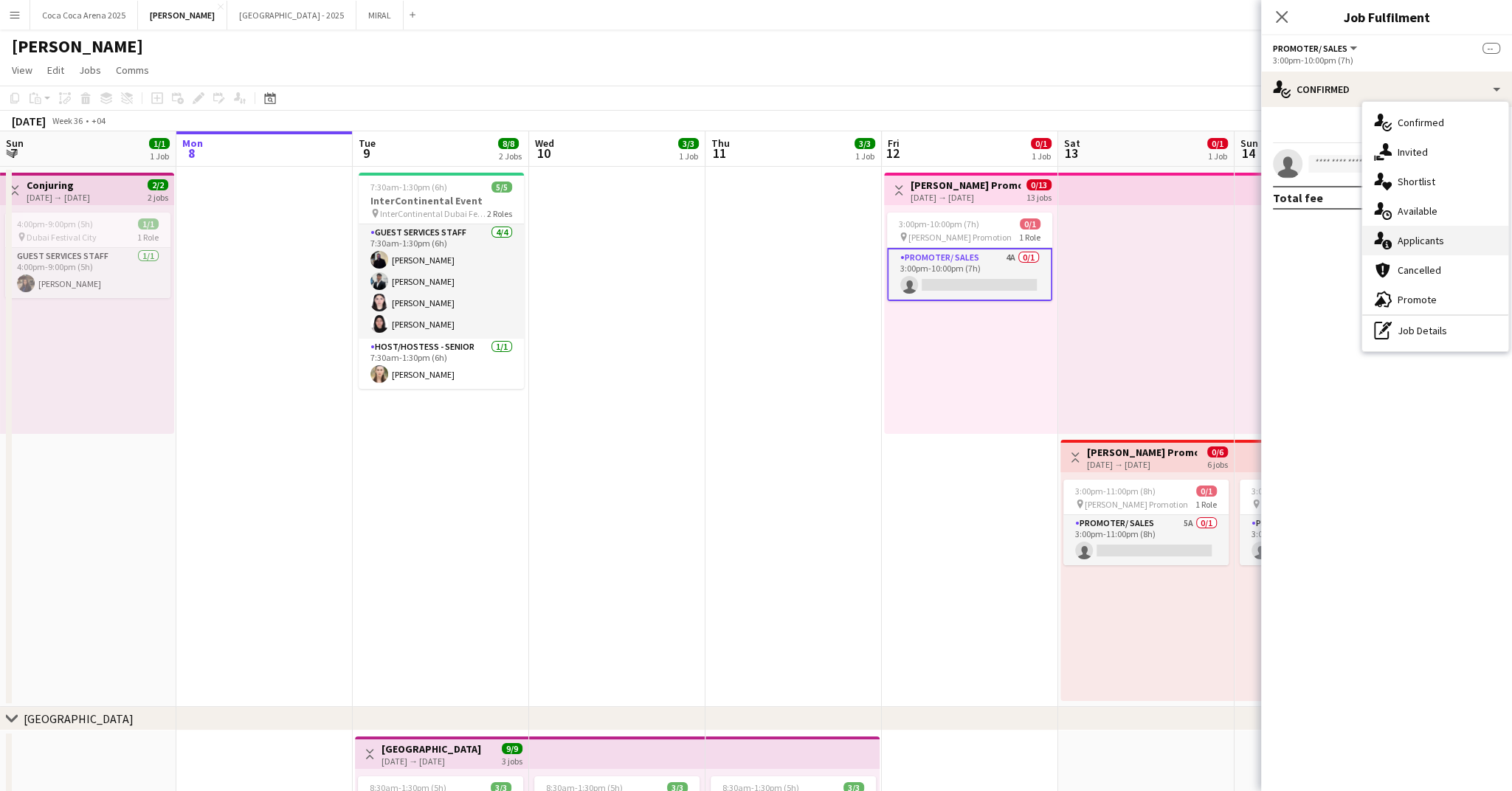
click at [1398, 244] on span "Applicants" at bounding box center [1420, 240] width 46 height 13
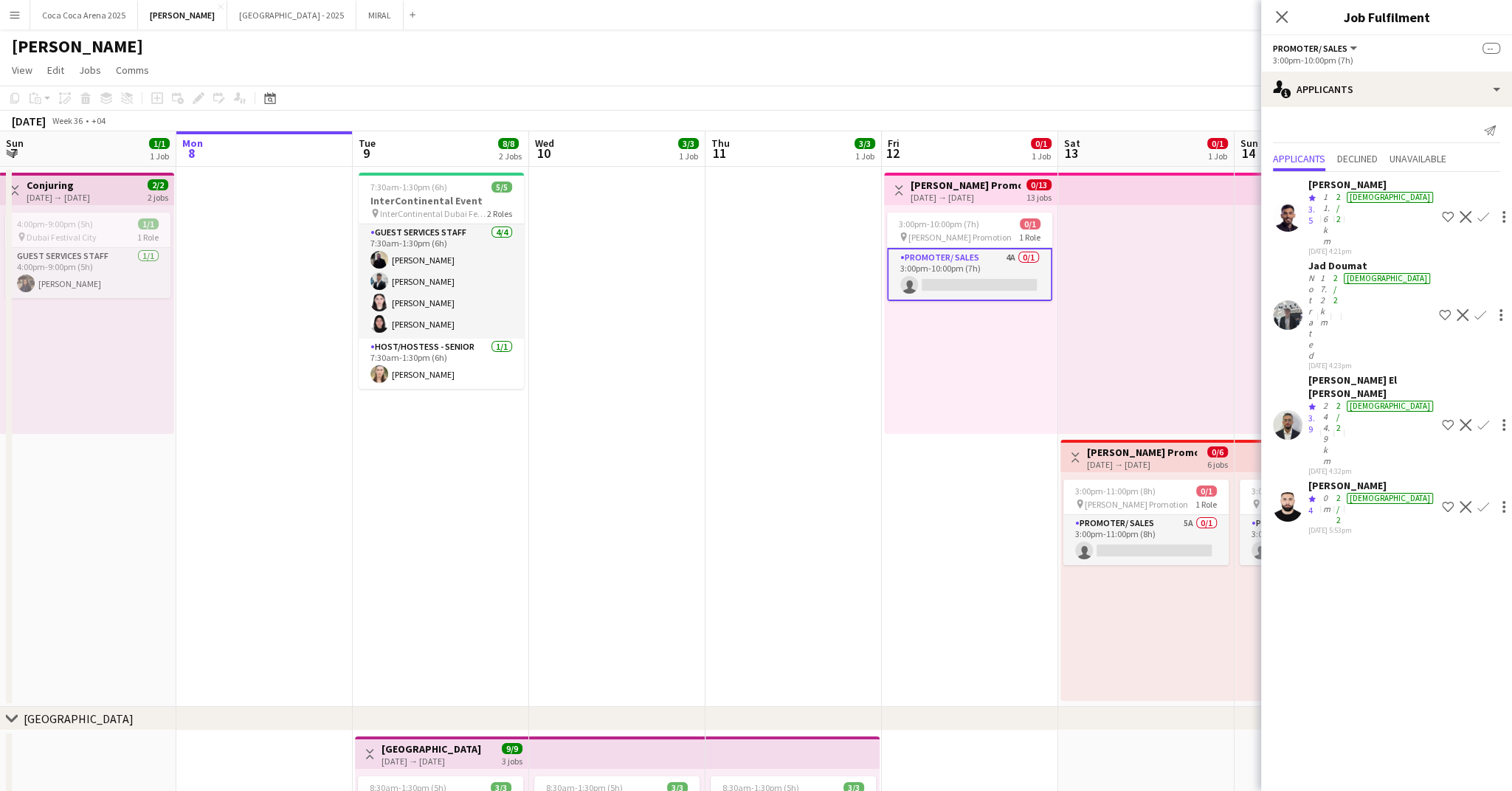
click at [959, 287] on app-card-role "Promoter/ Sales 4A 0/1 3:00pm-10:00pm (7h) single-neutral-actions" at bounding box center [970, 274] width 166 height 53
click at [616, 77] on app-page-menu "View Day view expanded Day view collapsed Month view Date picker Jump to [DATE]…" at bounding box center [756, 71] width 1512 height 28
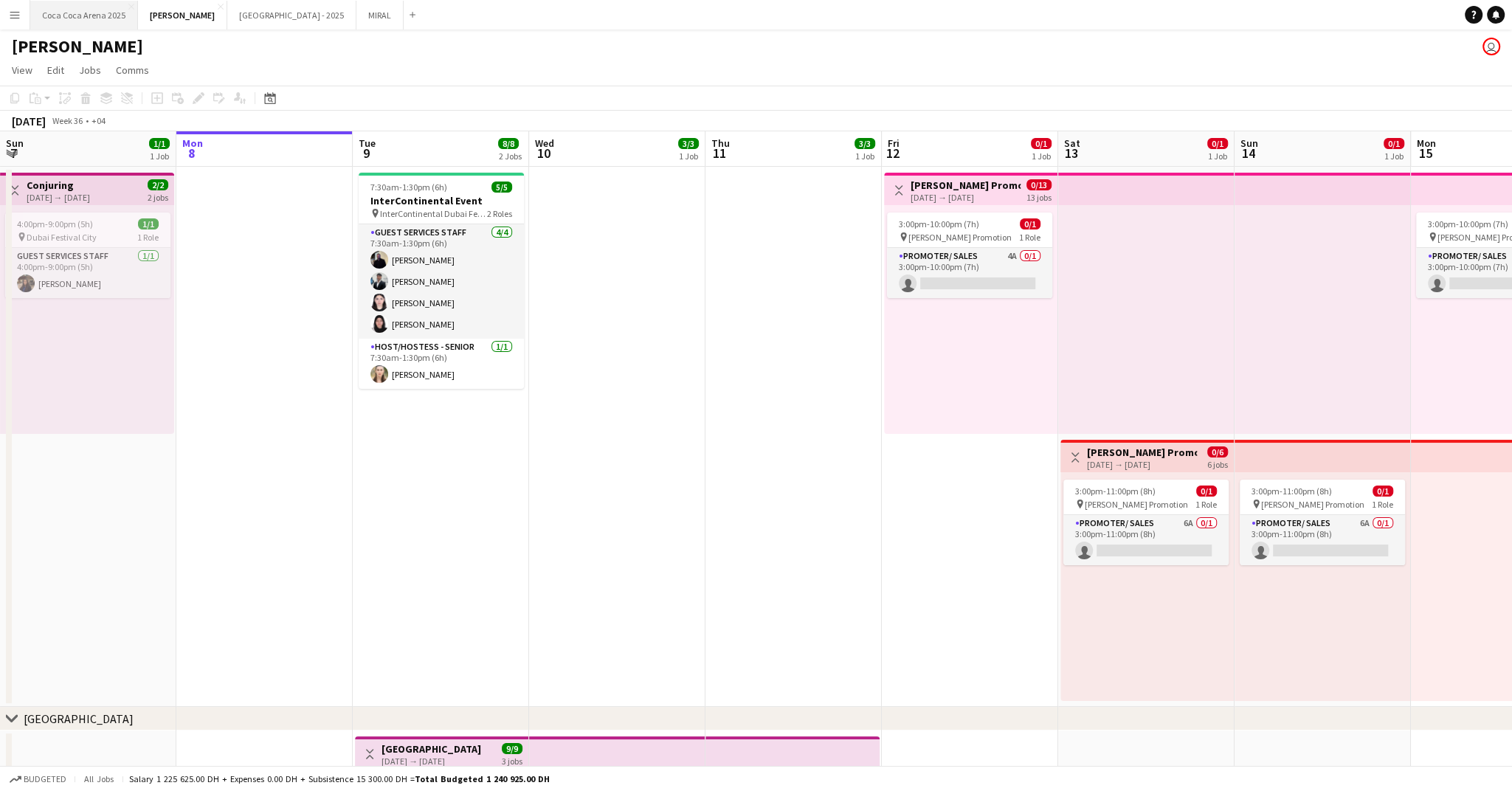
click at [100, 11] on button "[GEOGRAPHIC_DATA] 2025 Close" at bounding box center [84, 15] width 108 height 28
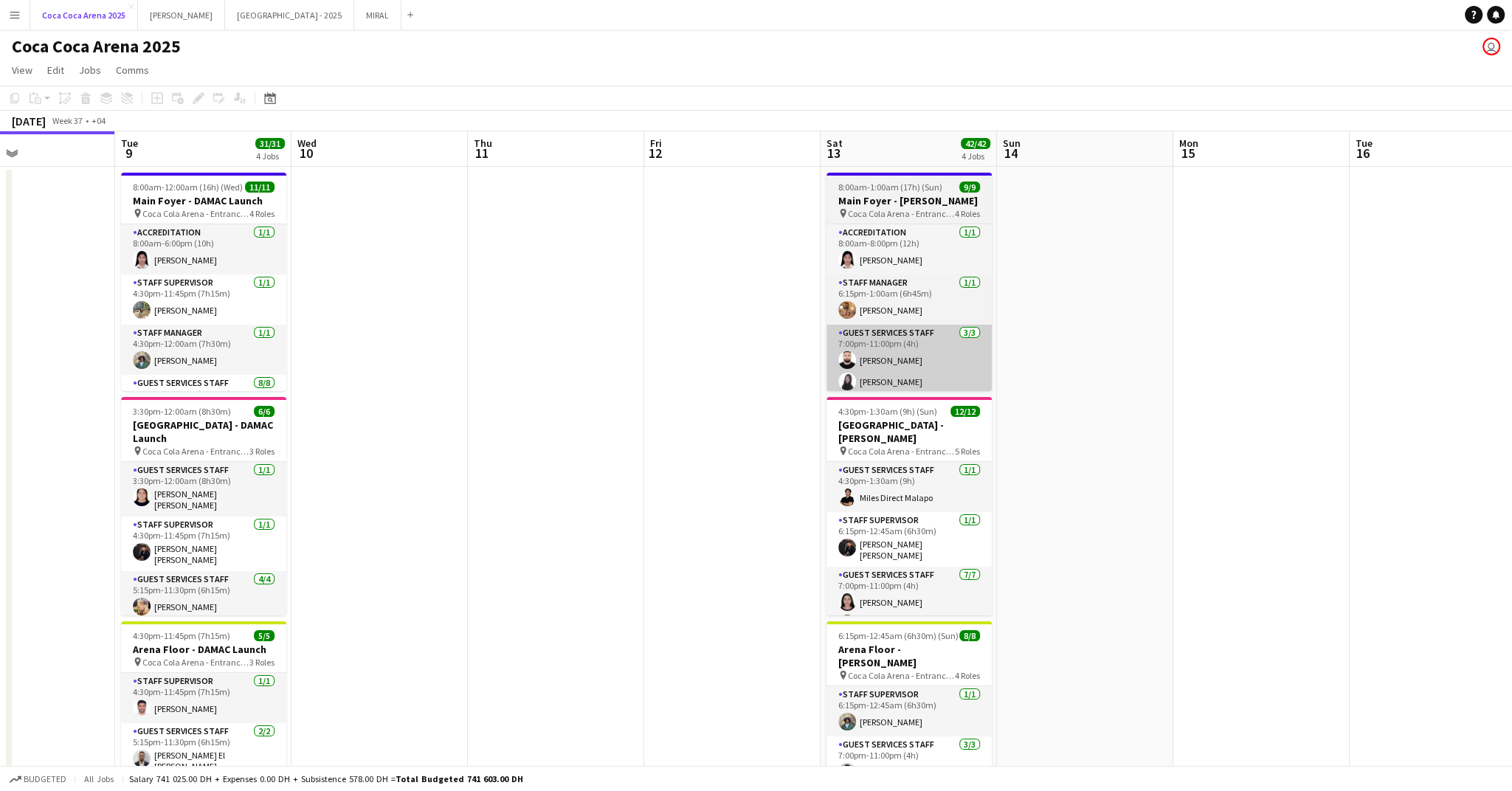
scroll to position [0, 554]
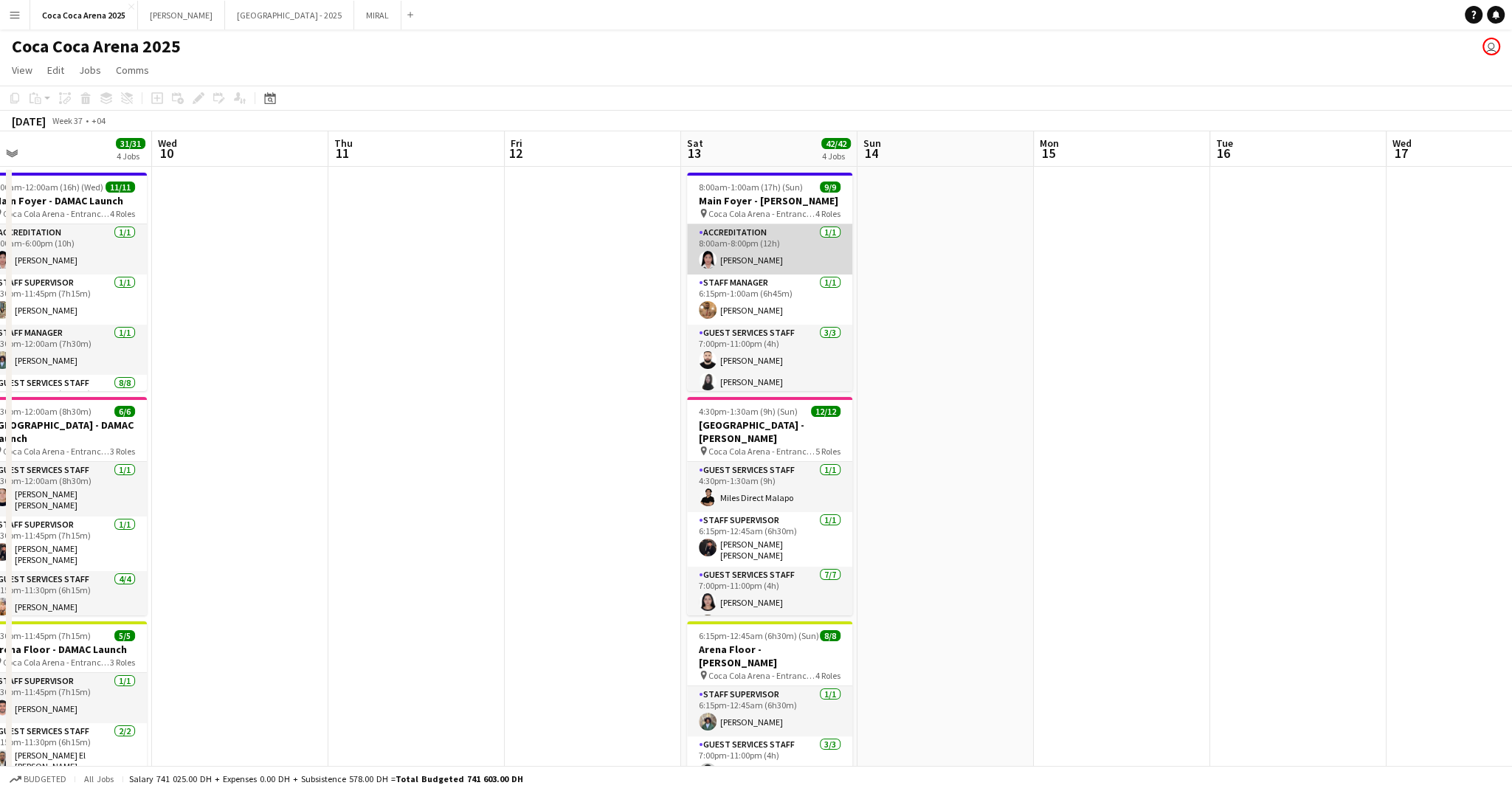
click at [706, 248] on app-card-role "Accreditation 1/1 8:00am-8:00pm (12h) Michelle Marie Brillo" at bounding box center [770, 249] width 166 height 50
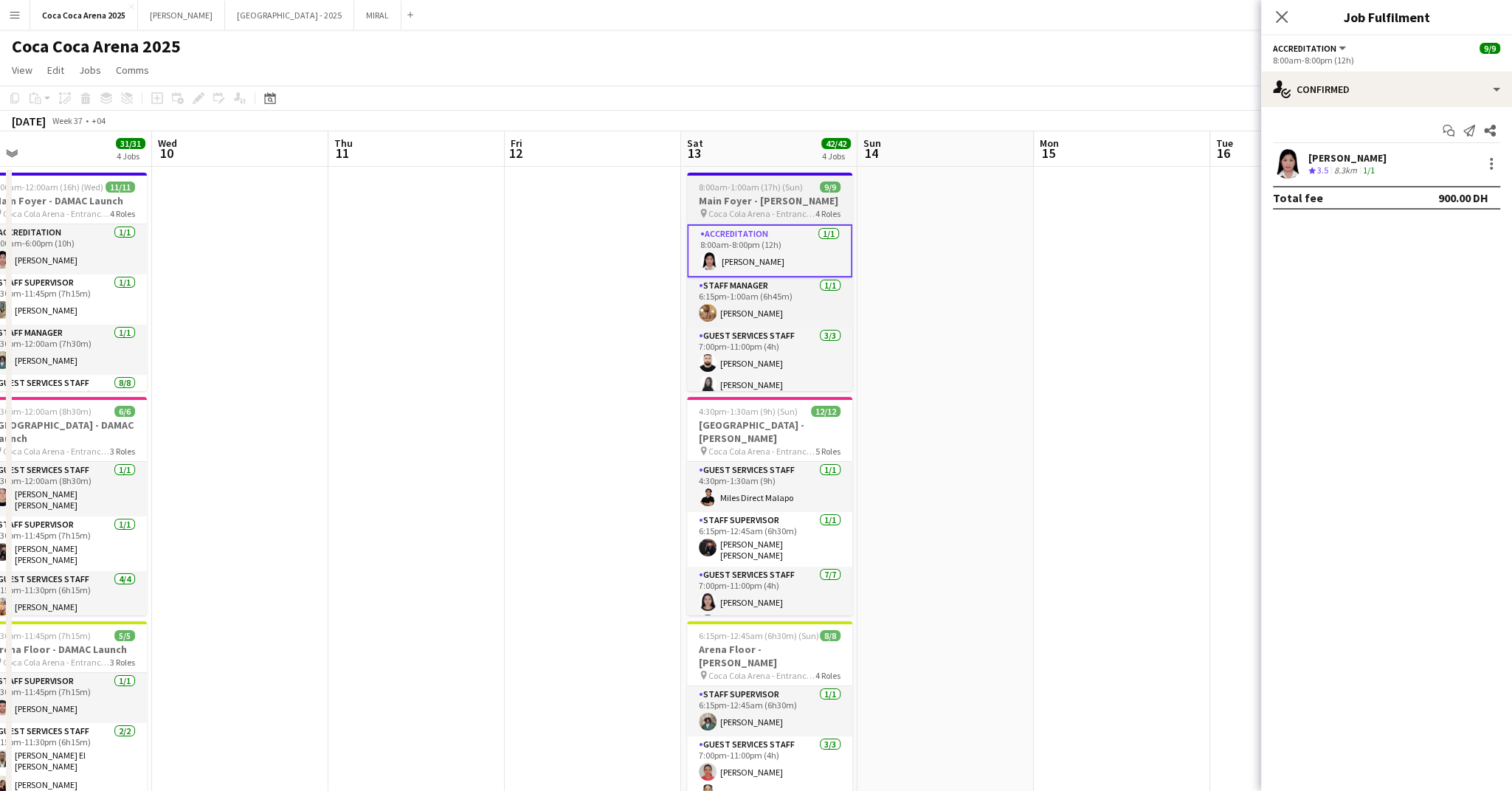
click at [732, 192] on app-job-card "8:00am-1:00am (17h) (Sun) 9/9 Main Foyer - Sunidhi pin Coca Cola Arena - Entran…" at bounding box center [770, 282] width 166 height 218
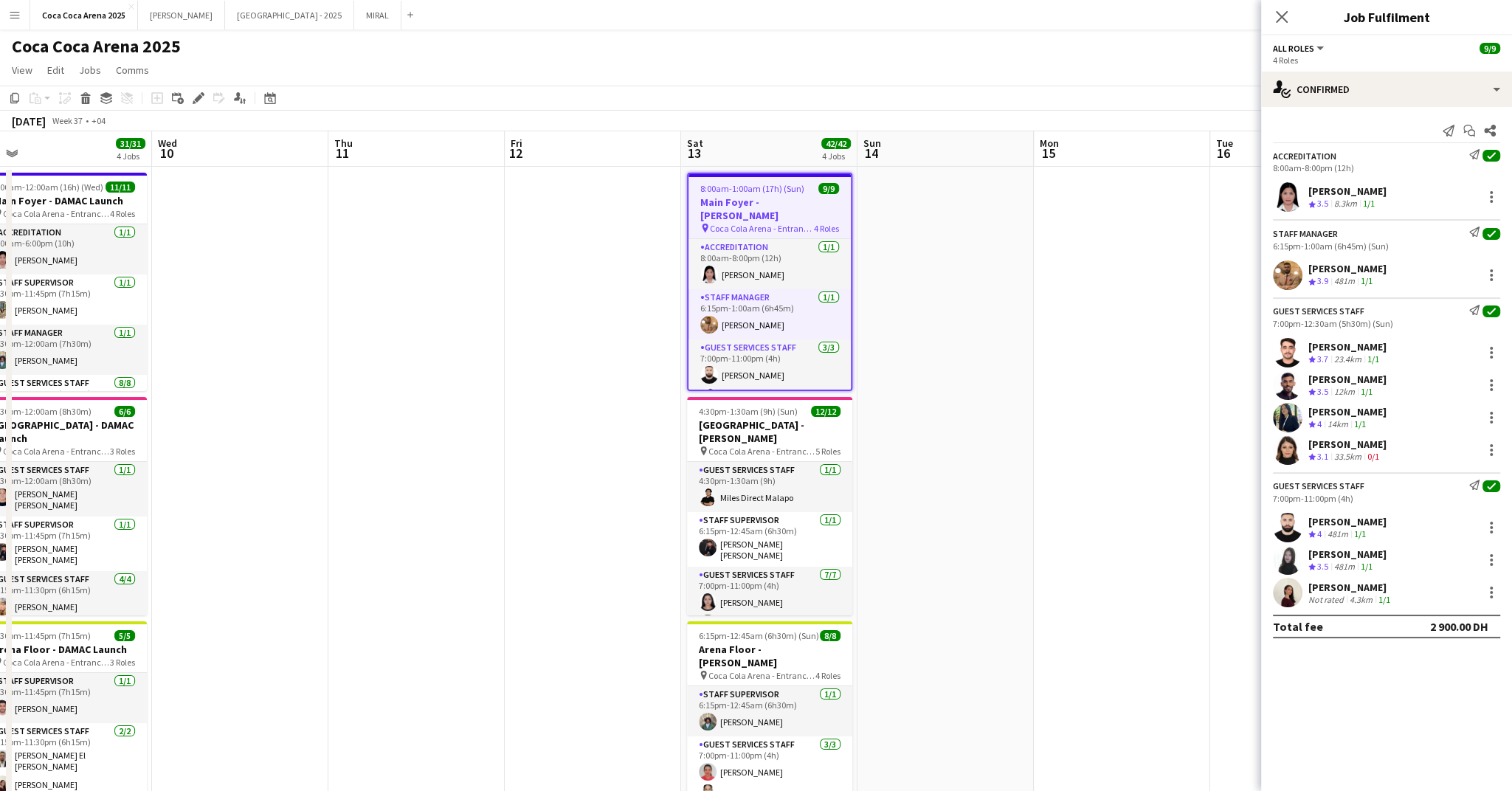
drag, startPoint x: 1412, startPoint y: 191, endPoint x: 1309, endPoint y: 191, distance: 103.0
click at [1309, 191] on div "Michelle Marie Brillo Crew rating 3.5 8.3km 1/1" at bounding box center [1386, 197] width 251 height 29
copy div "[PERSON_NAME]"
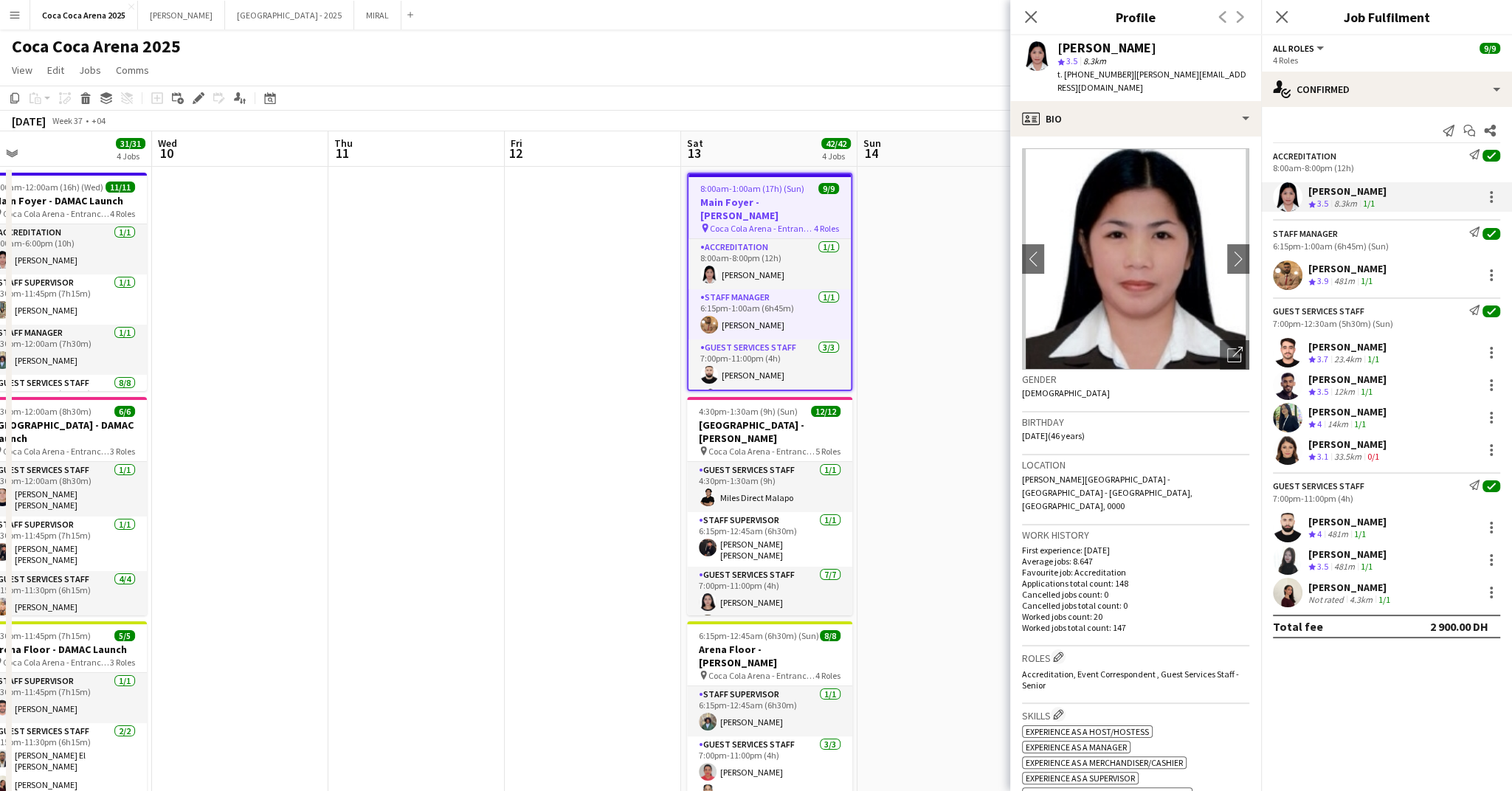
drag, startPoint x: 1398, startPoint y: 262, endPoint x: 1402, endPoint y: 271, distance: 9.8
click at [1402, 271] on div "Mohamed Zogbour Crew rating 3.9 481m 1/1" at bounding box center [1386, 275] width 251 height 29
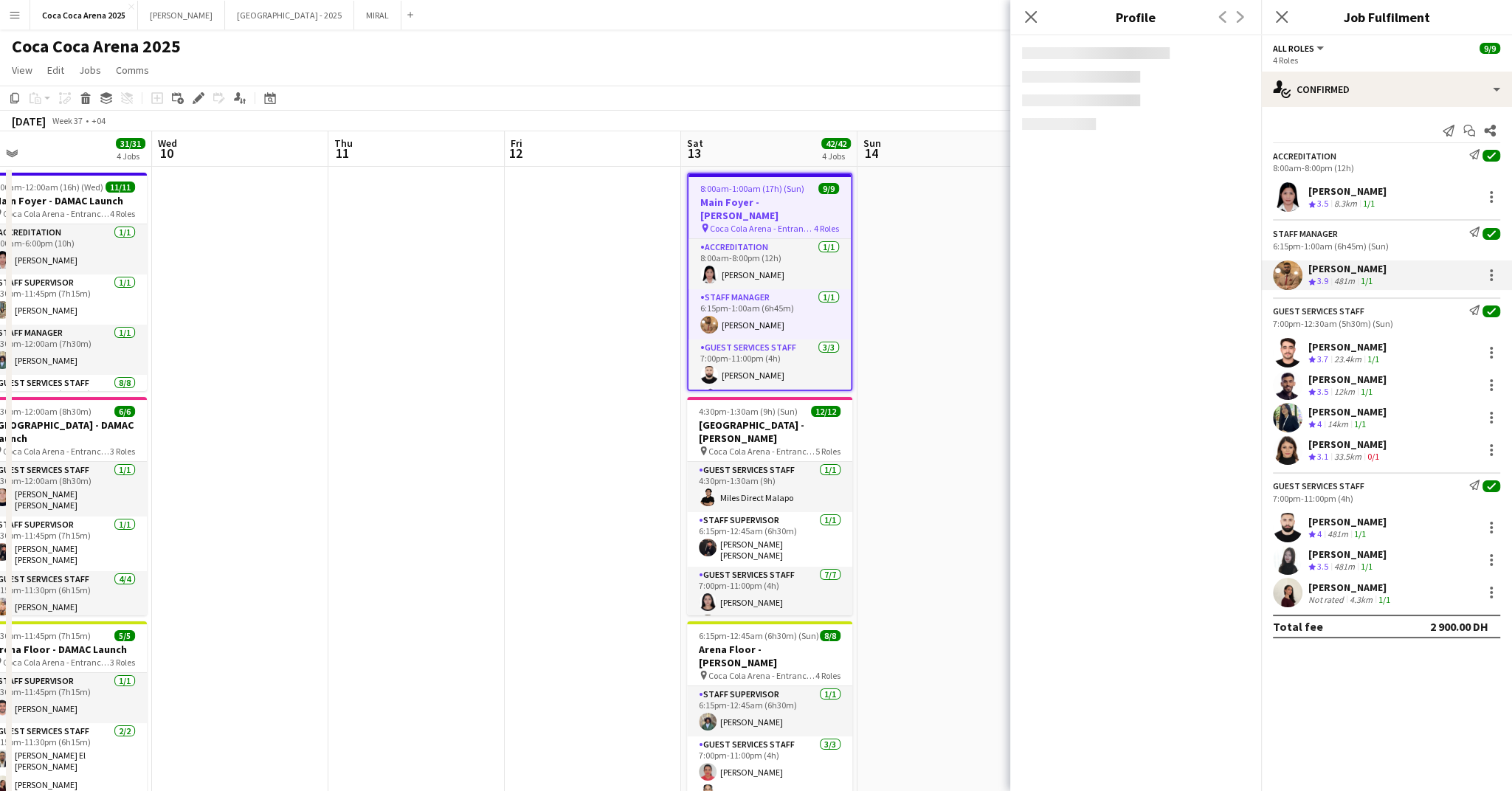
copy div "[PERSON_NAME]"
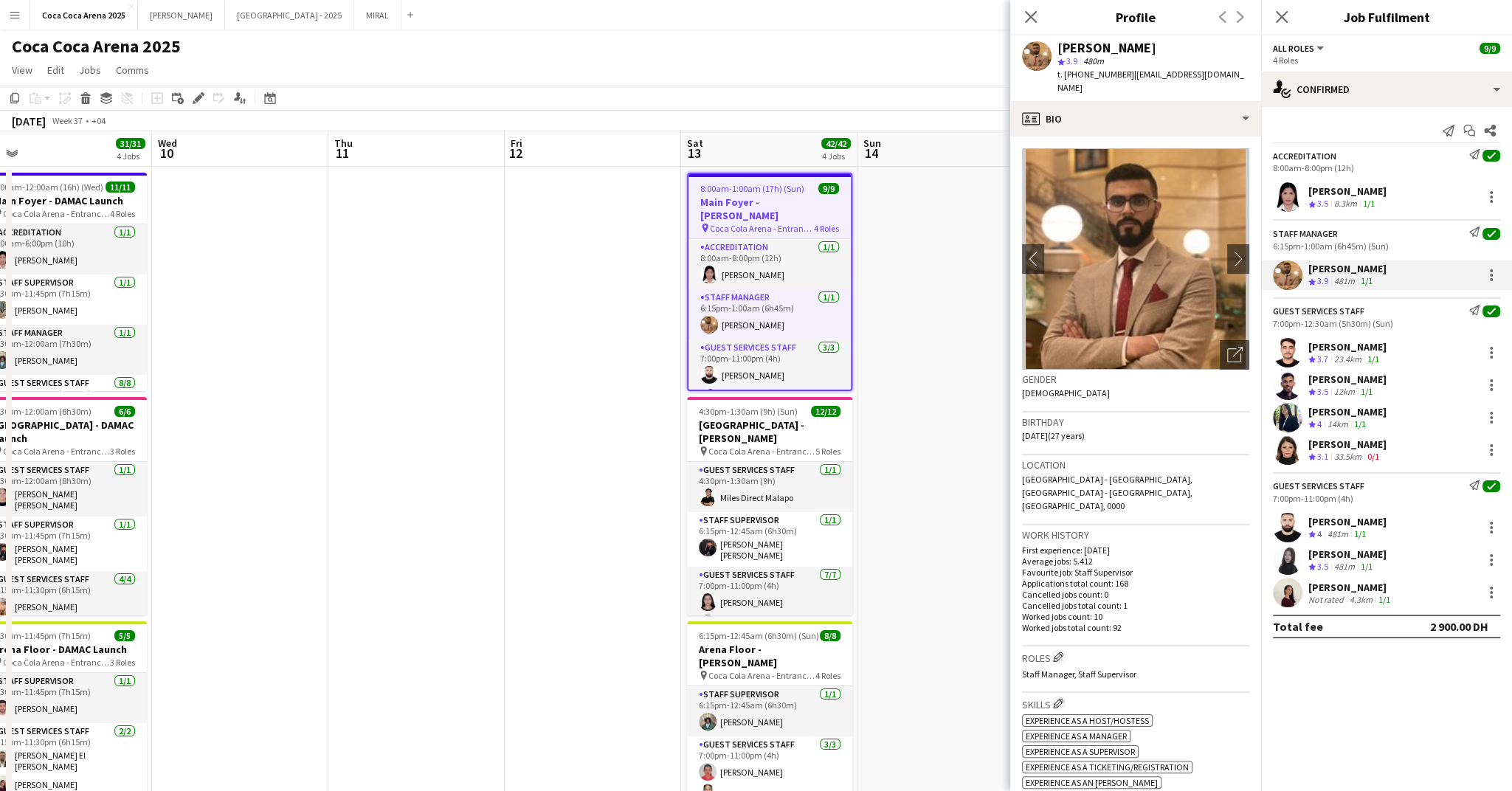
drag, startPoint x: 1406, startPoint y: 343, endPoint x: 1304, endPoint y: 348, distance: 102.1
click at [1304, 348] on div "Abdullah Alrasheed Crew rating 3.7 23.4km 1/1" at bounding box center [1386, 352] width 251 height 29
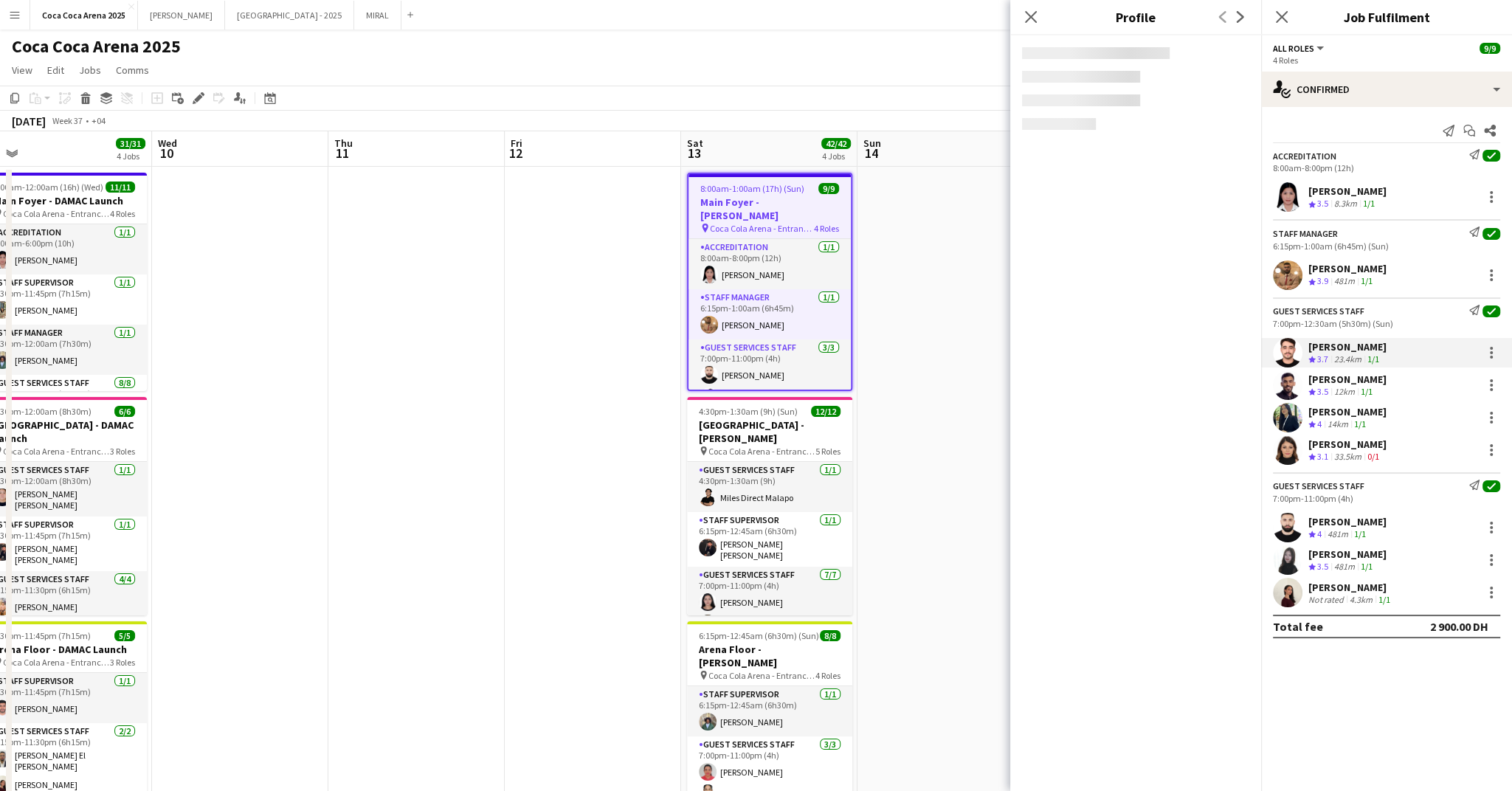
copy div "[PERSON_NAME]"
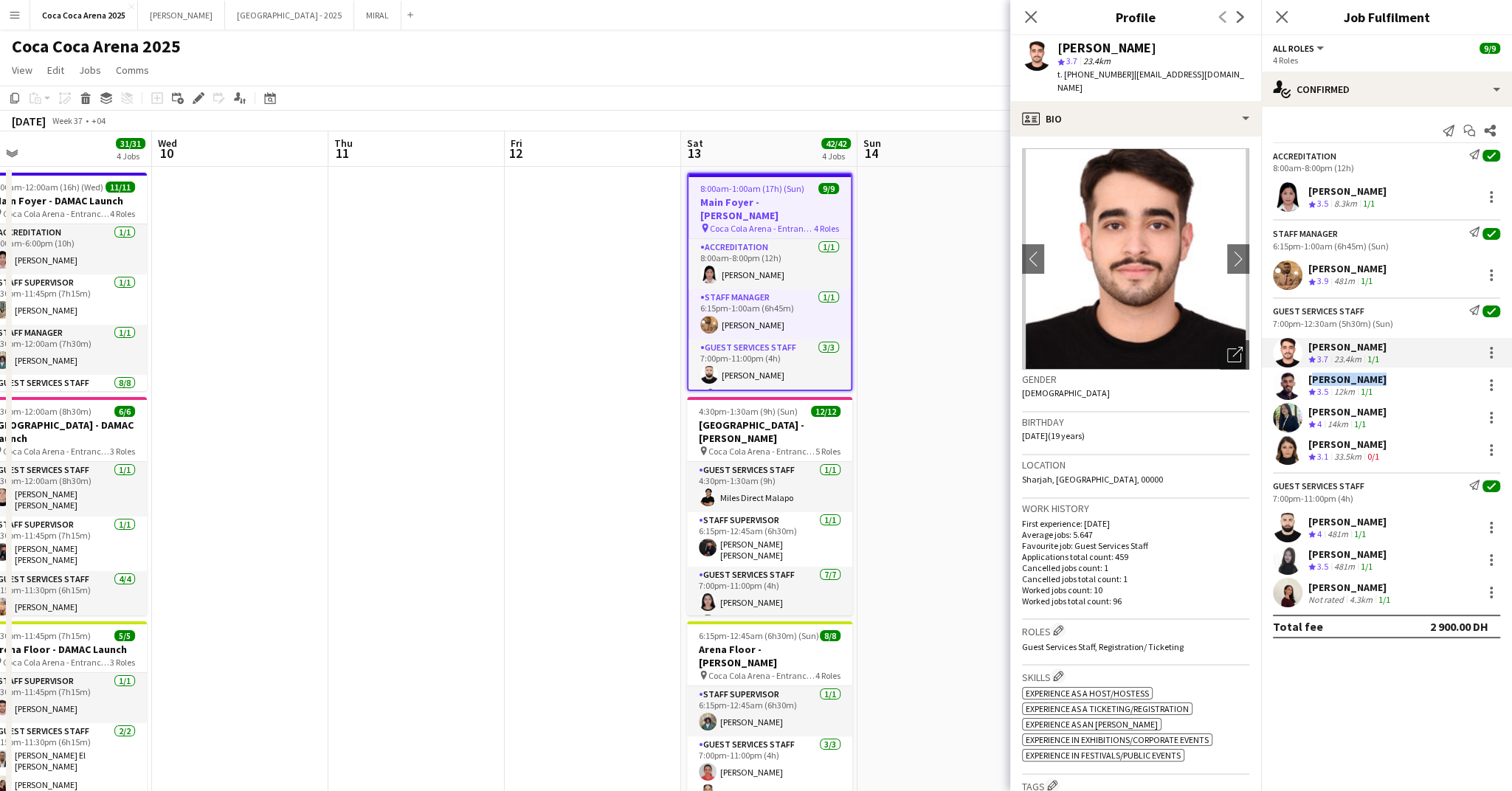
drag, startPoint x: 1372, startPoint y: 379, endPoint x: 1309, endPoint y: 379, distance: 63.0
click at [1309, 379] on div "[PERSON_NAME]" at bounding box center [1347, 379] width 78 height 13
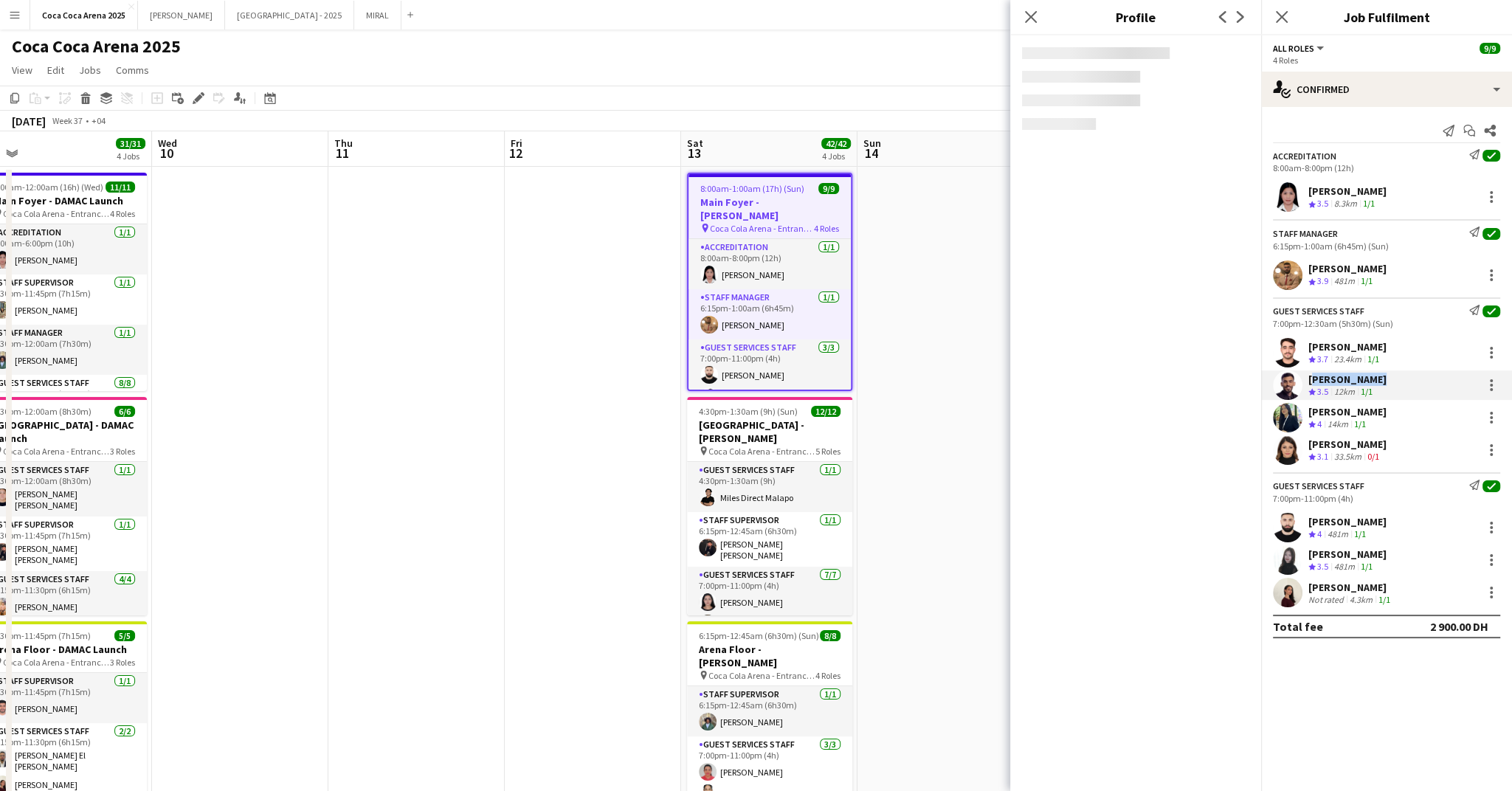
copy div "[PERSON_NAME]"
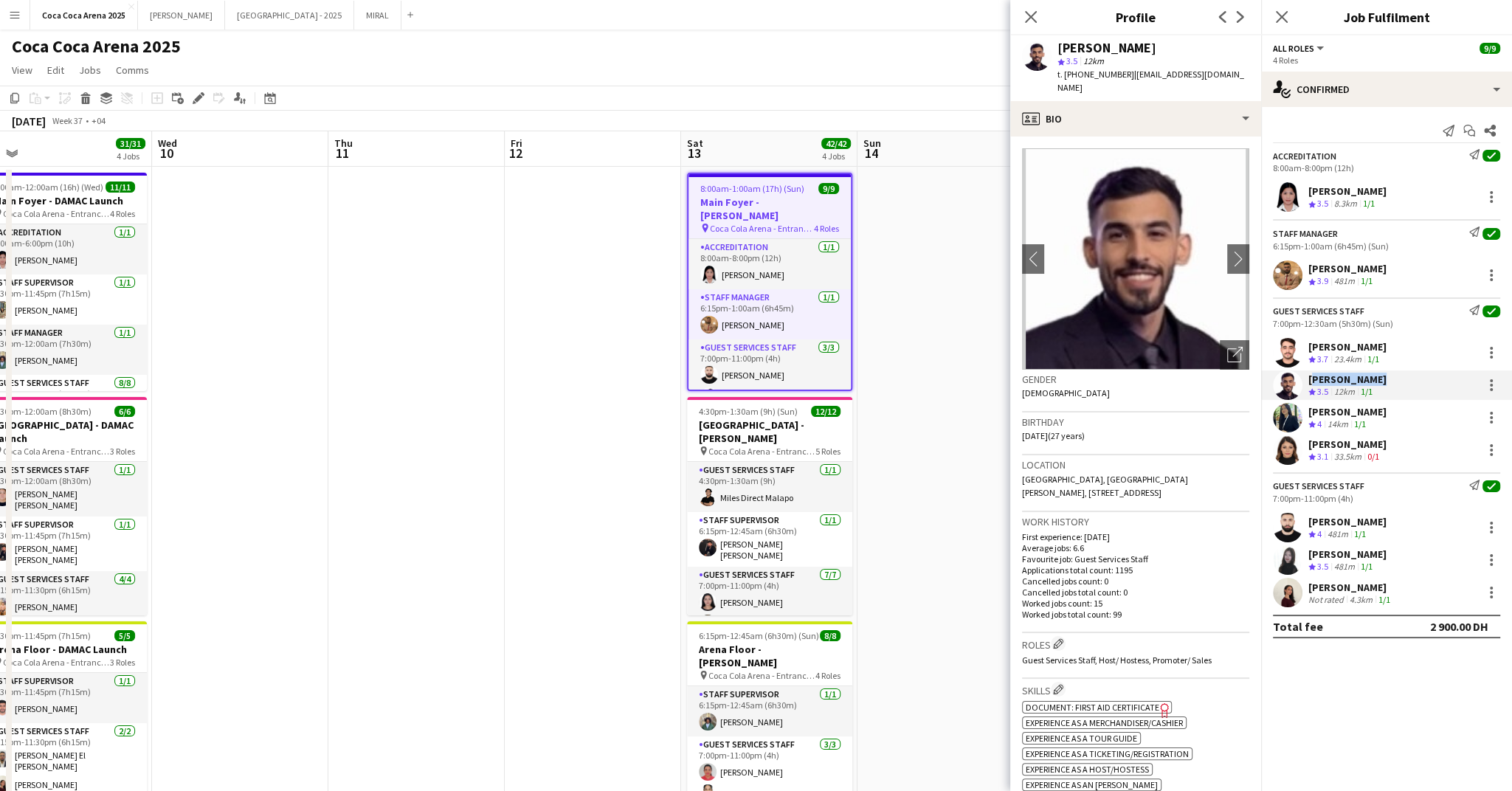
drag, startPoint x: 1376, startPoint y: 405, endPoint x: 1307, endPoint y: 412, distance: 69.4
click at [1307, 412] on div "Aafiya Fatima Crew rating 4 14km 1/1" at bounding box center [1386, 417] width 251 height 29
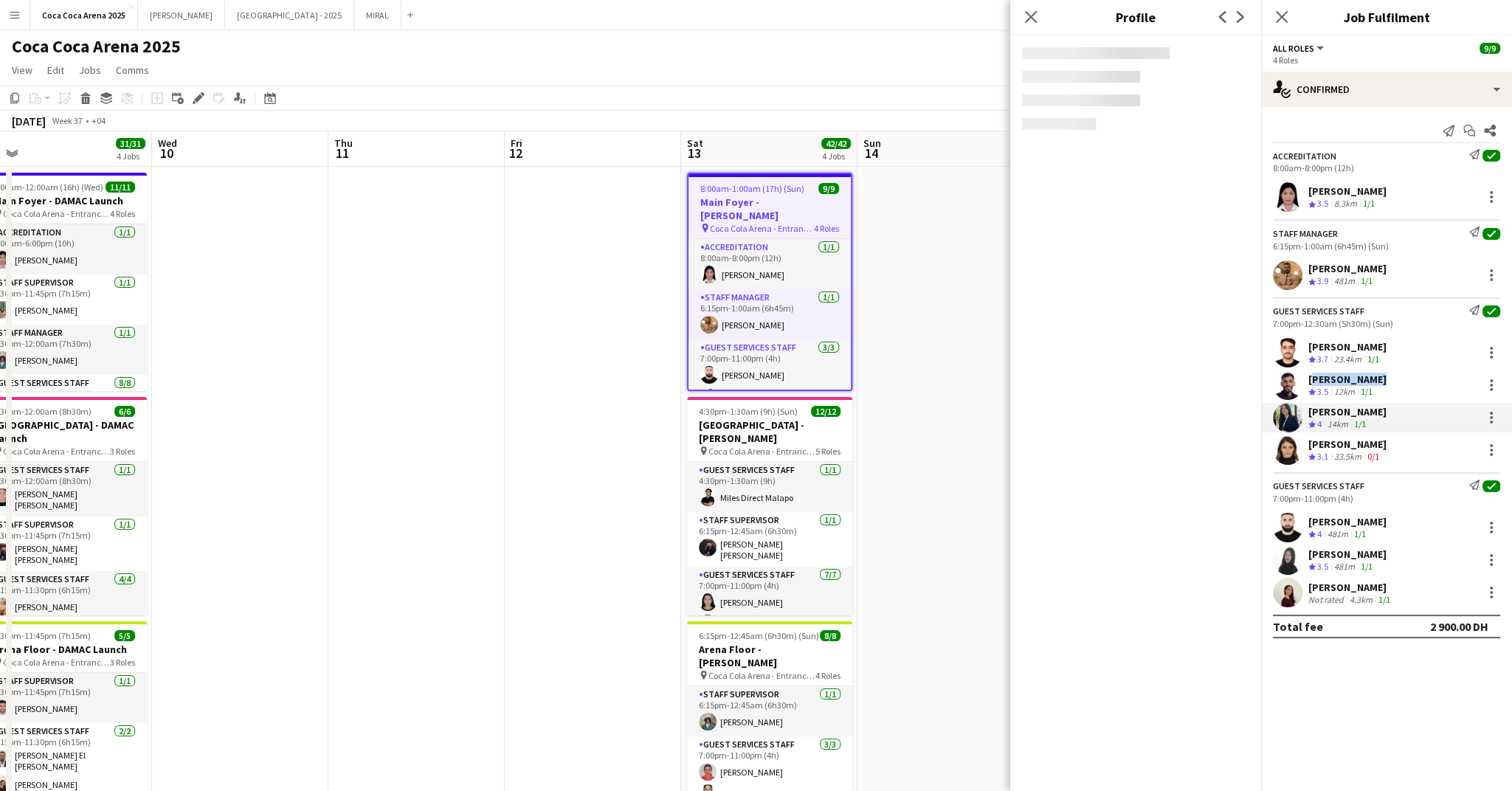
copy div "[PERSON_NAME]"
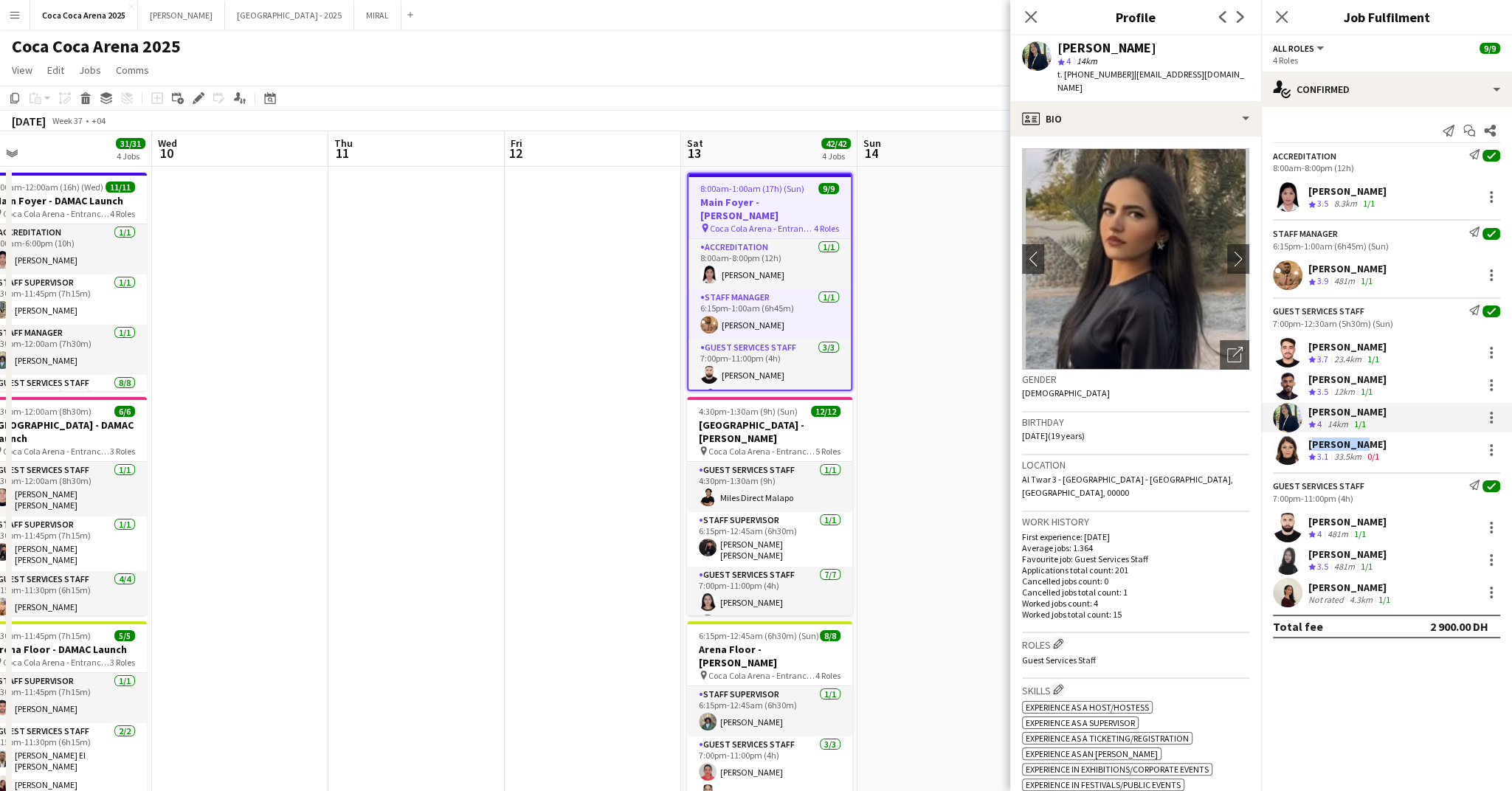
drag, startPoint x: 1363, startPoint y: 439, endPoint x: 1309, endPoint y: 440, distance: 54.0
click at [1309, 440] on div "[PERSON_NAME]" at bounding box center [1347, 444] width 78 height 13
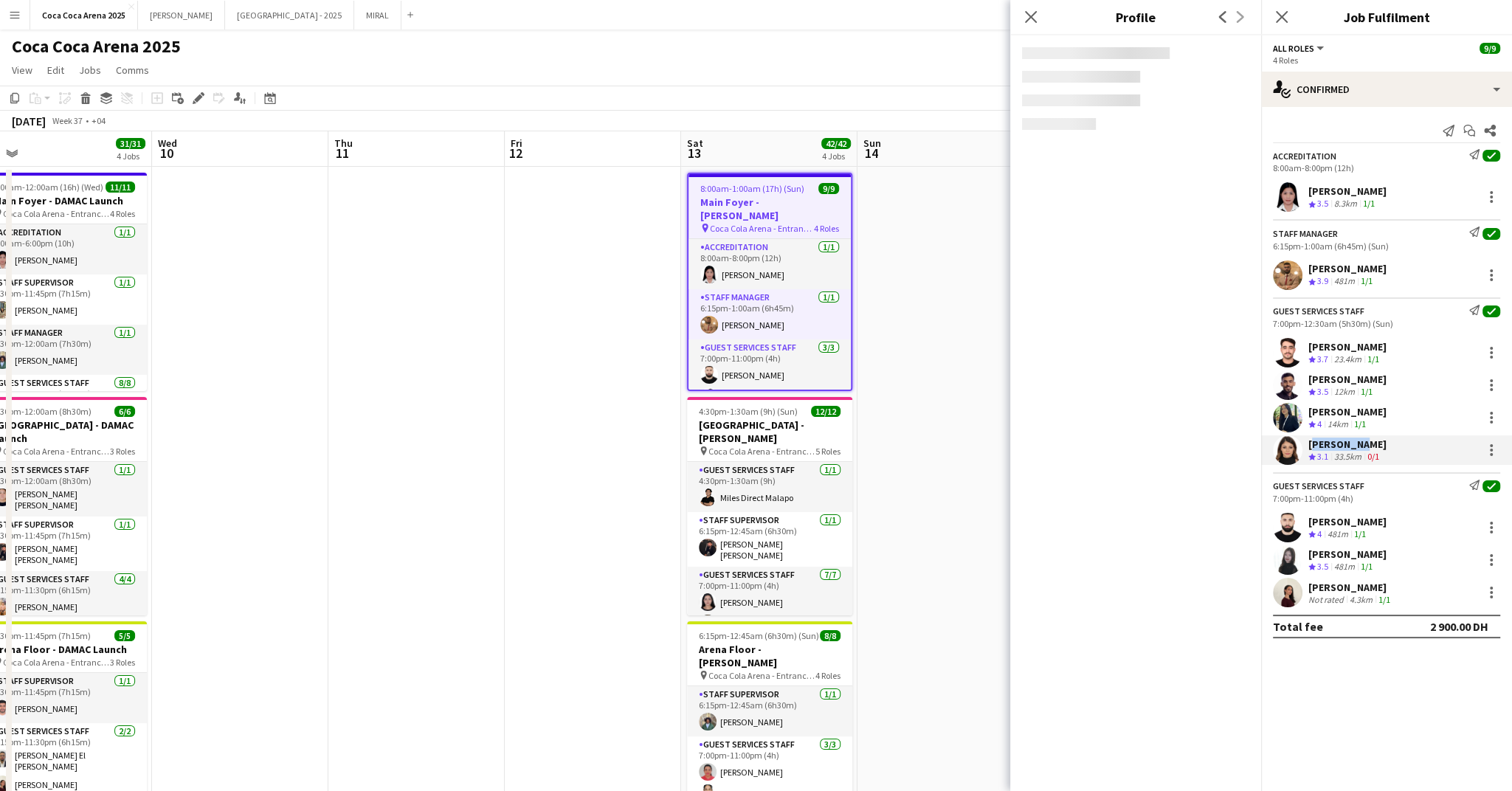
copy div "[PERSON_NAME]"
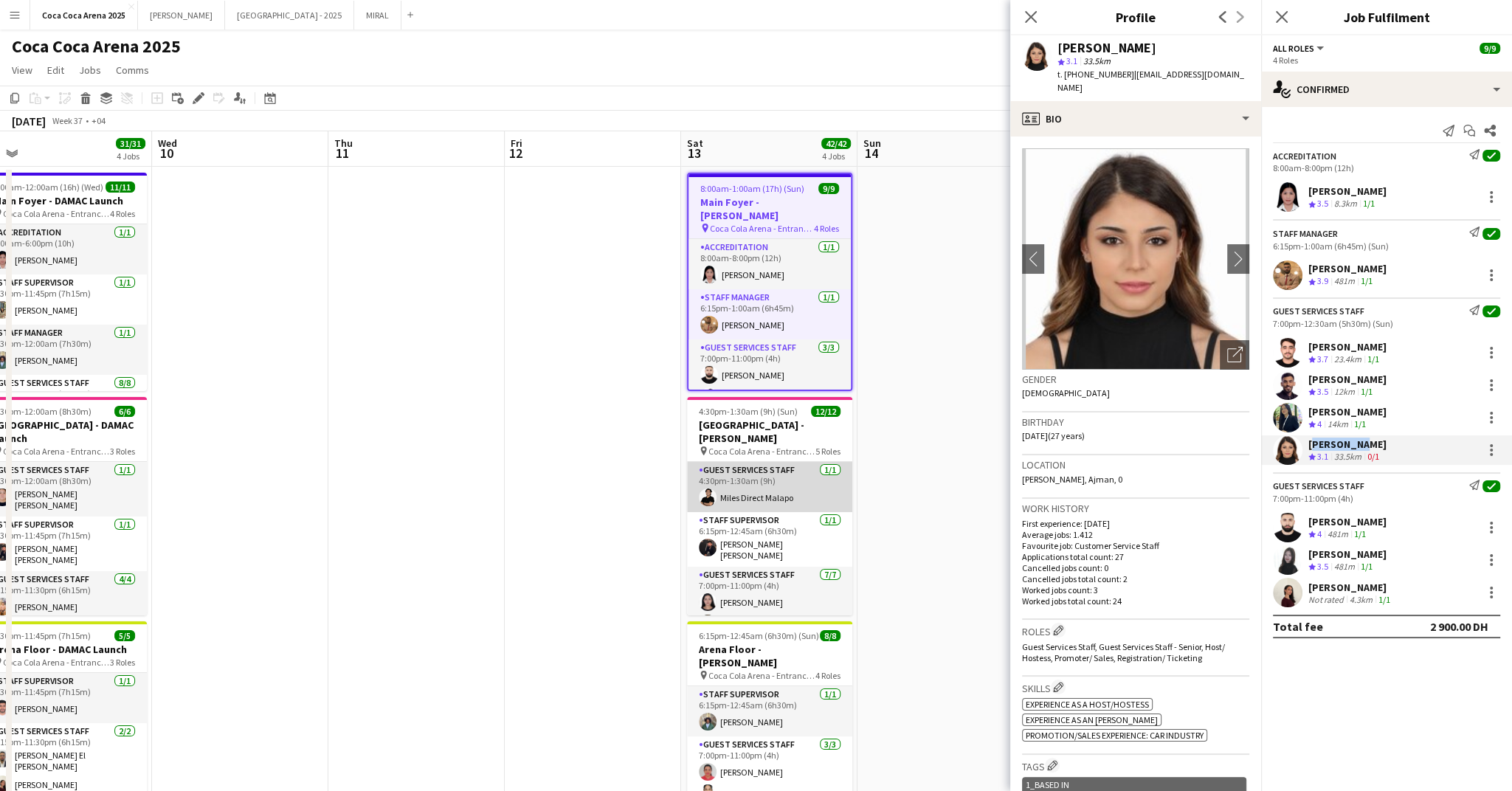
click at [737, 468] on app-card-role "Guest Services Staff [DATE] 4:30pm-1:30am (9h) Miles Direct Malapo" at bounding box center [770, 487] width 166 height 50
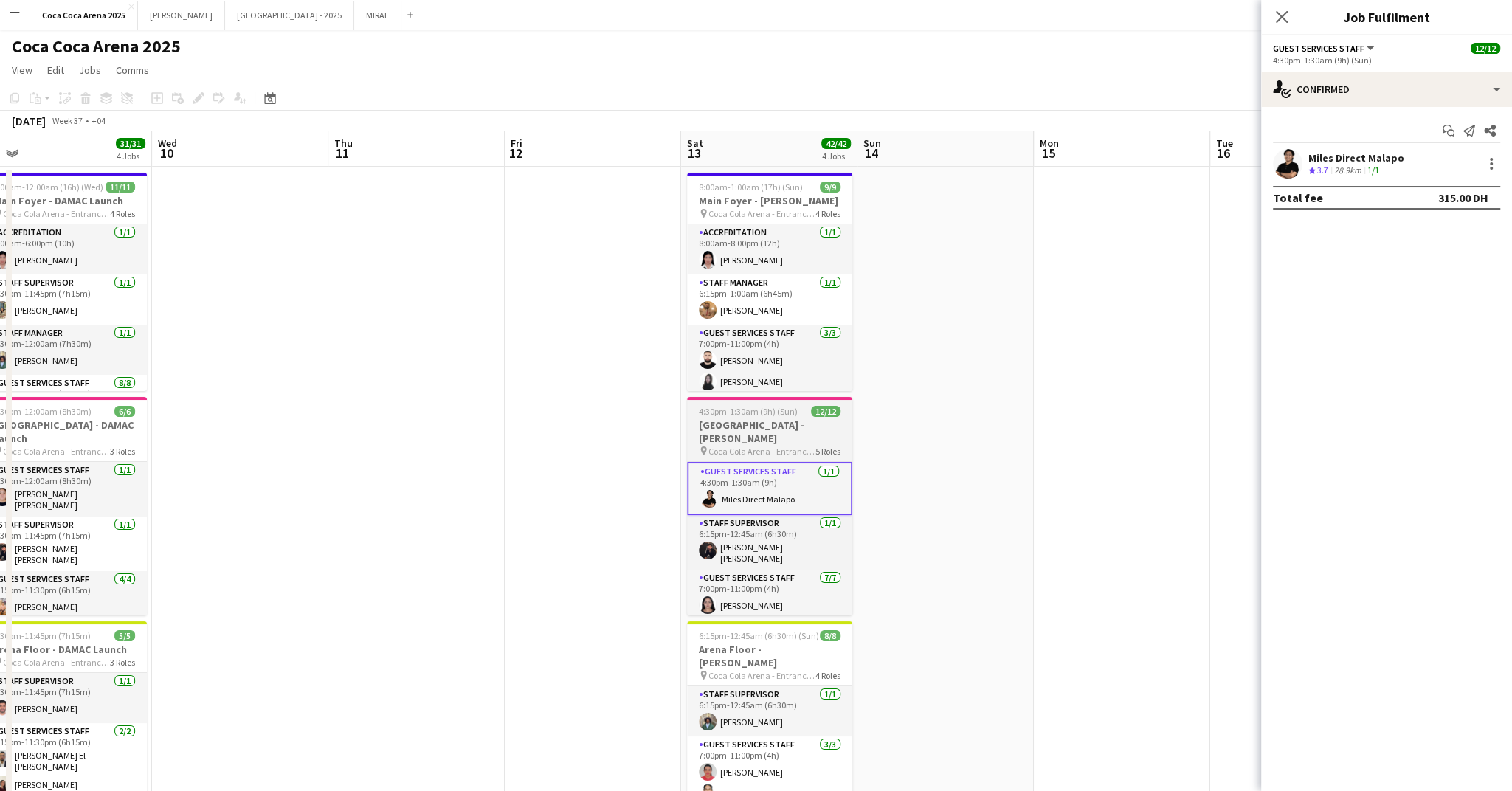
click at [737, 418] on h3 "[GEOGRAPHIC_DATA] - [PERSON_NAME]" at bounding box center [770, 431] width 166 height 27
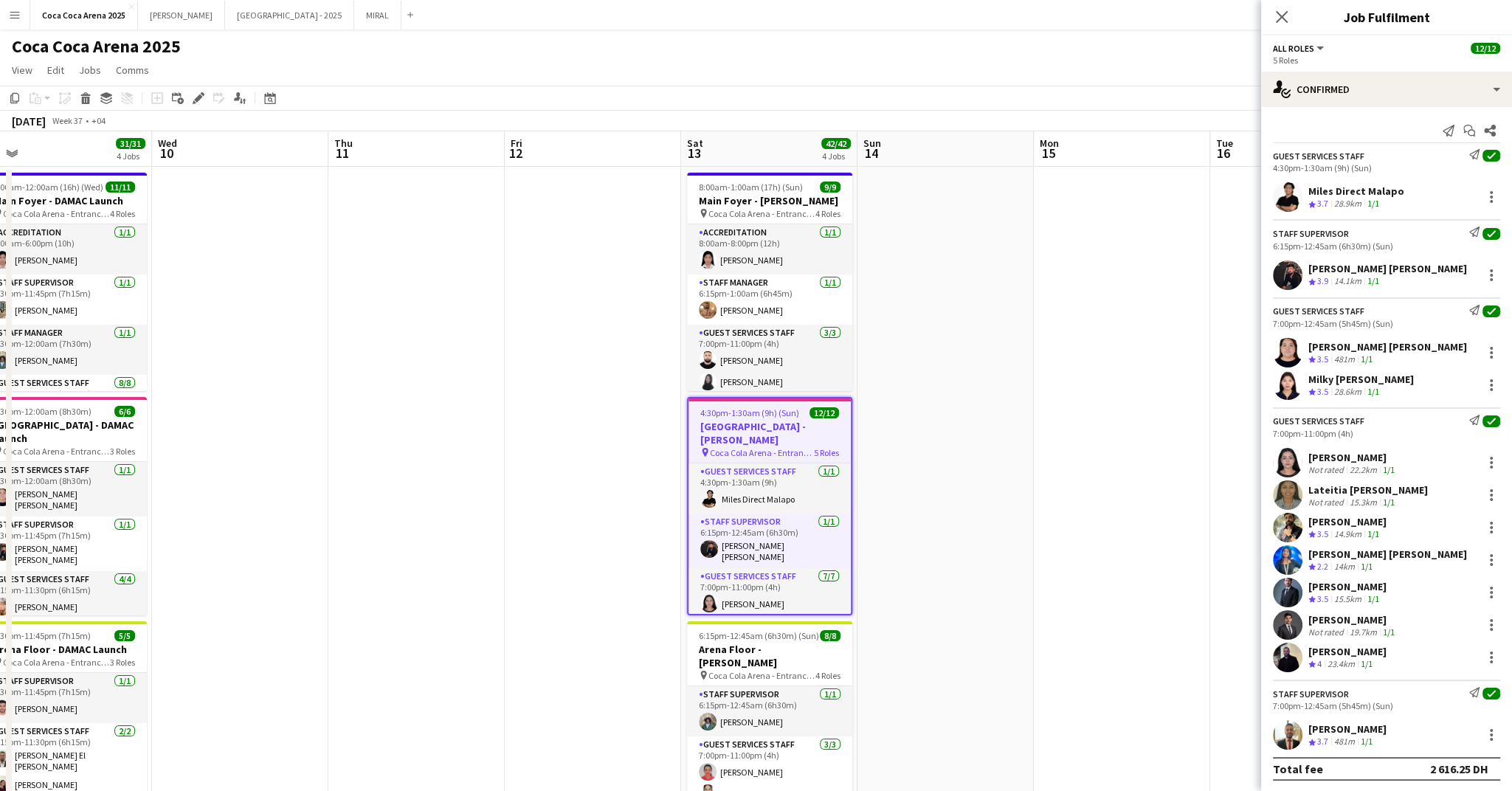
drag, startPoint x: 1399, startPoint y: 192, endPoint x: 1311, endPoint y: 193, distance: 88.0
click at [1311, 193] on div "Miles Direct Malapo Crew rating 3.7 28.9km 1/1" at bounding box center [1386, 197] width 251 height 29
copy div "Miles Direct Malapo"
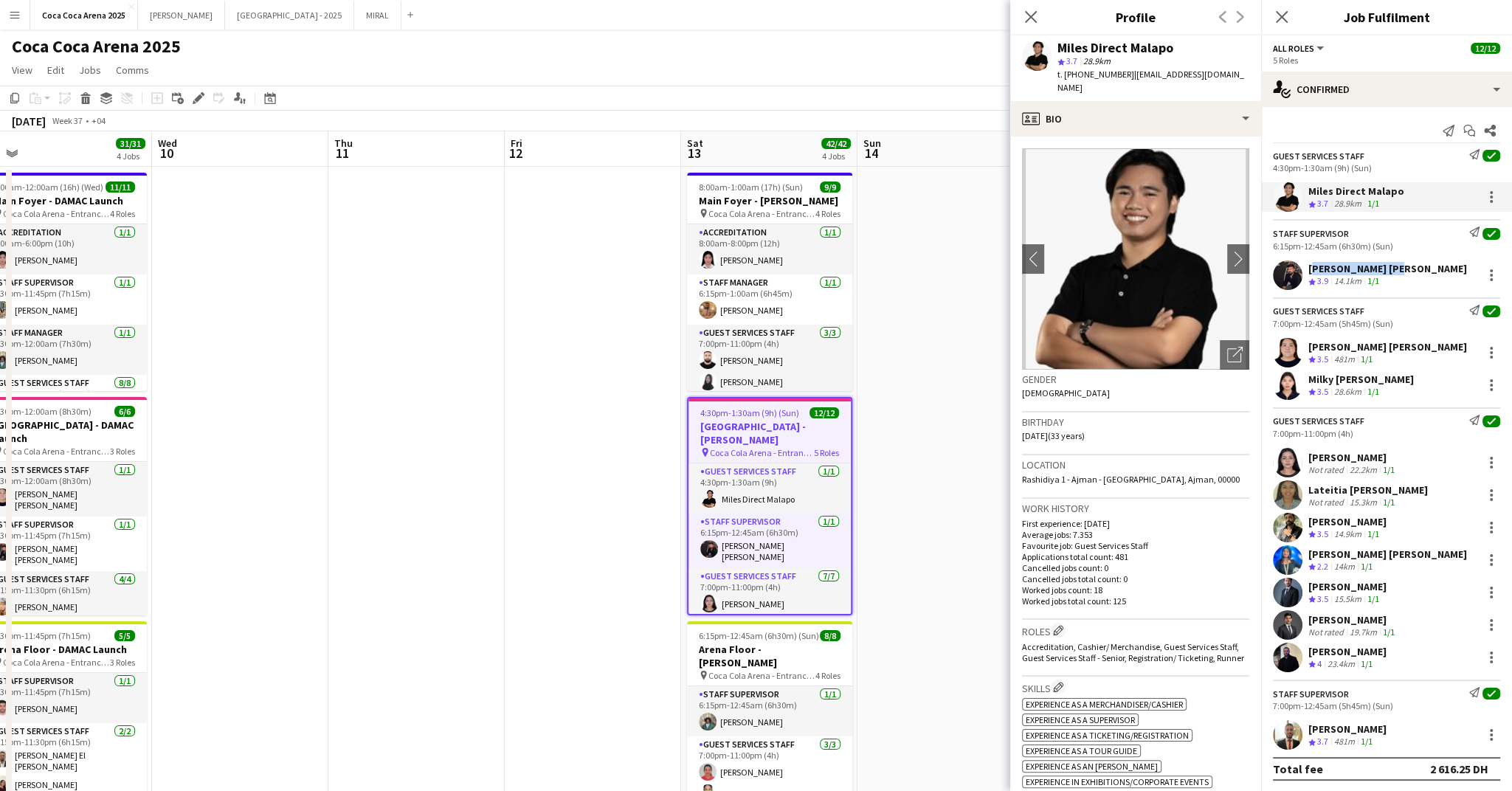
drag, startPoint x: 1393, startPoint y: 270, endPoint x: 1311, endPoint y: 266, distance: 82.1
click at [1311, 266] on div "Hussain Al Saadi Crew rating 3.9 14.1km 1/1" at bounding box center [1386, 275] width 251 height 29
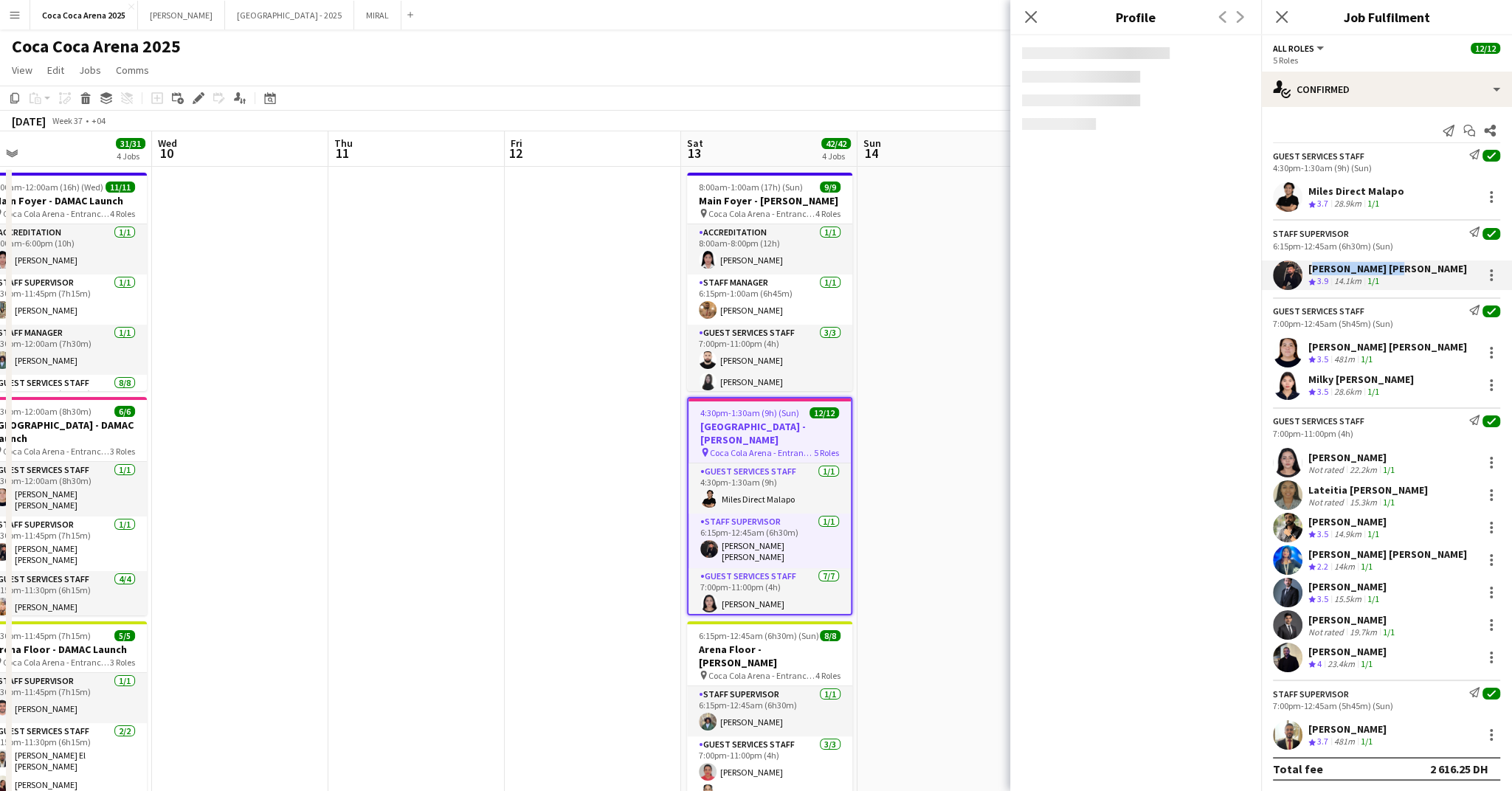
copy div "[PERSON_NAME] [PERSON_NAME]"
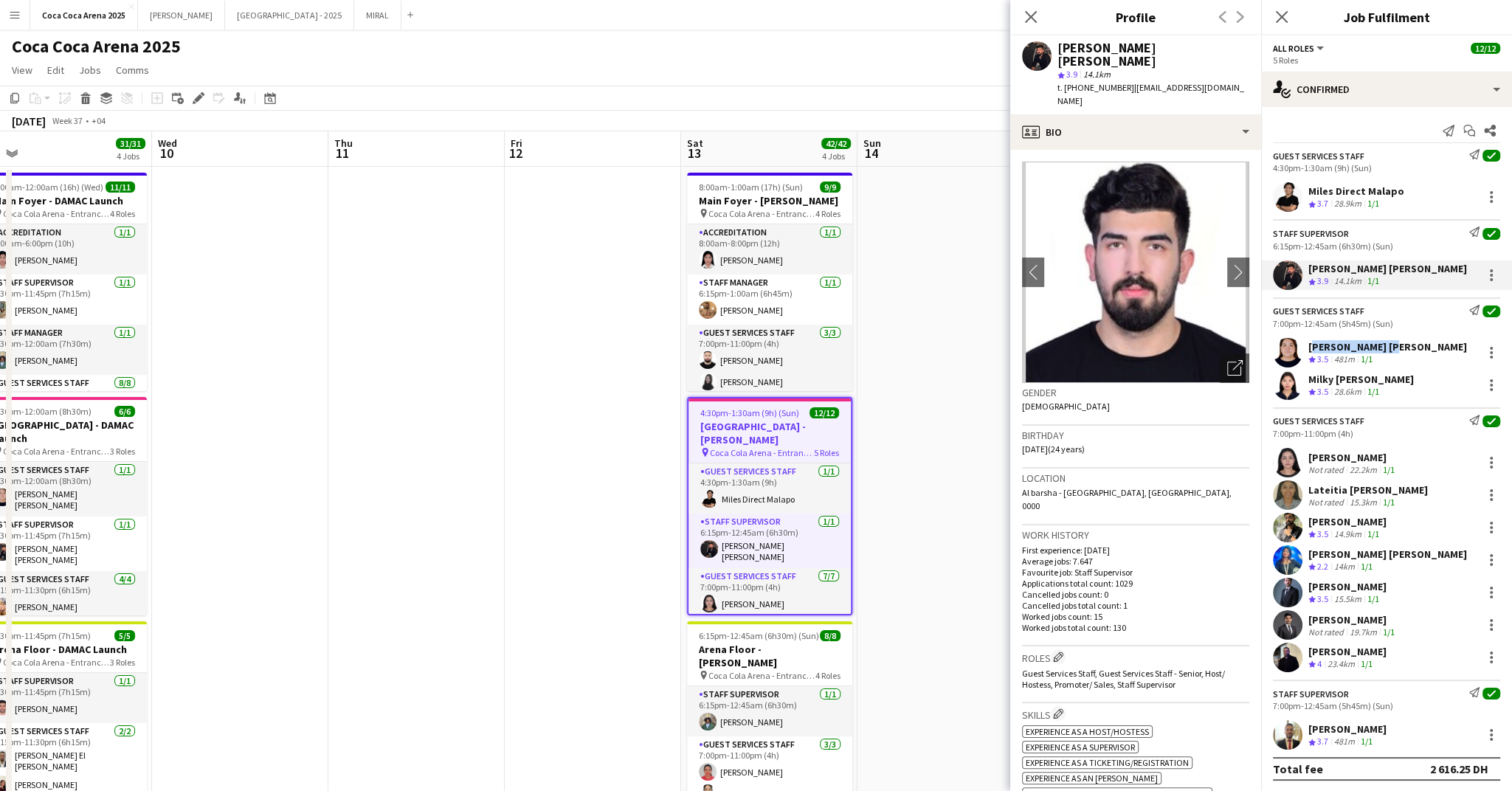
drag, startPoint x: 1393, startPoint y: 344, endPoint x: 1310, endPoint y: 344, distance: 83.0
click at [1310, 344] on div "Robie ann David Crew rating 3.5 481m 1/1" at bounding box center [1386, 352] width 251 height 29
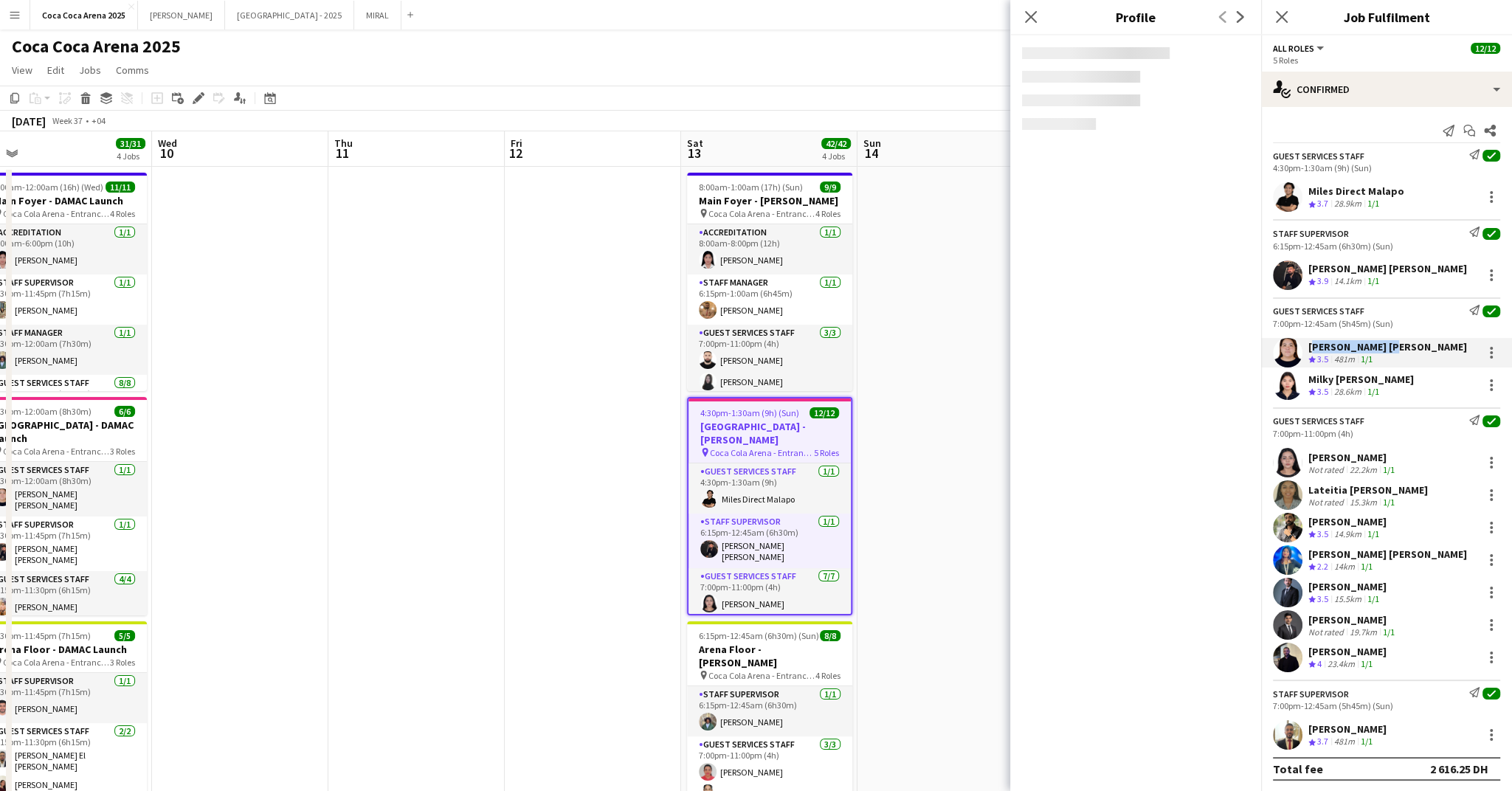
copy div "[PERSON_NAME] [PERSON_NAME]"
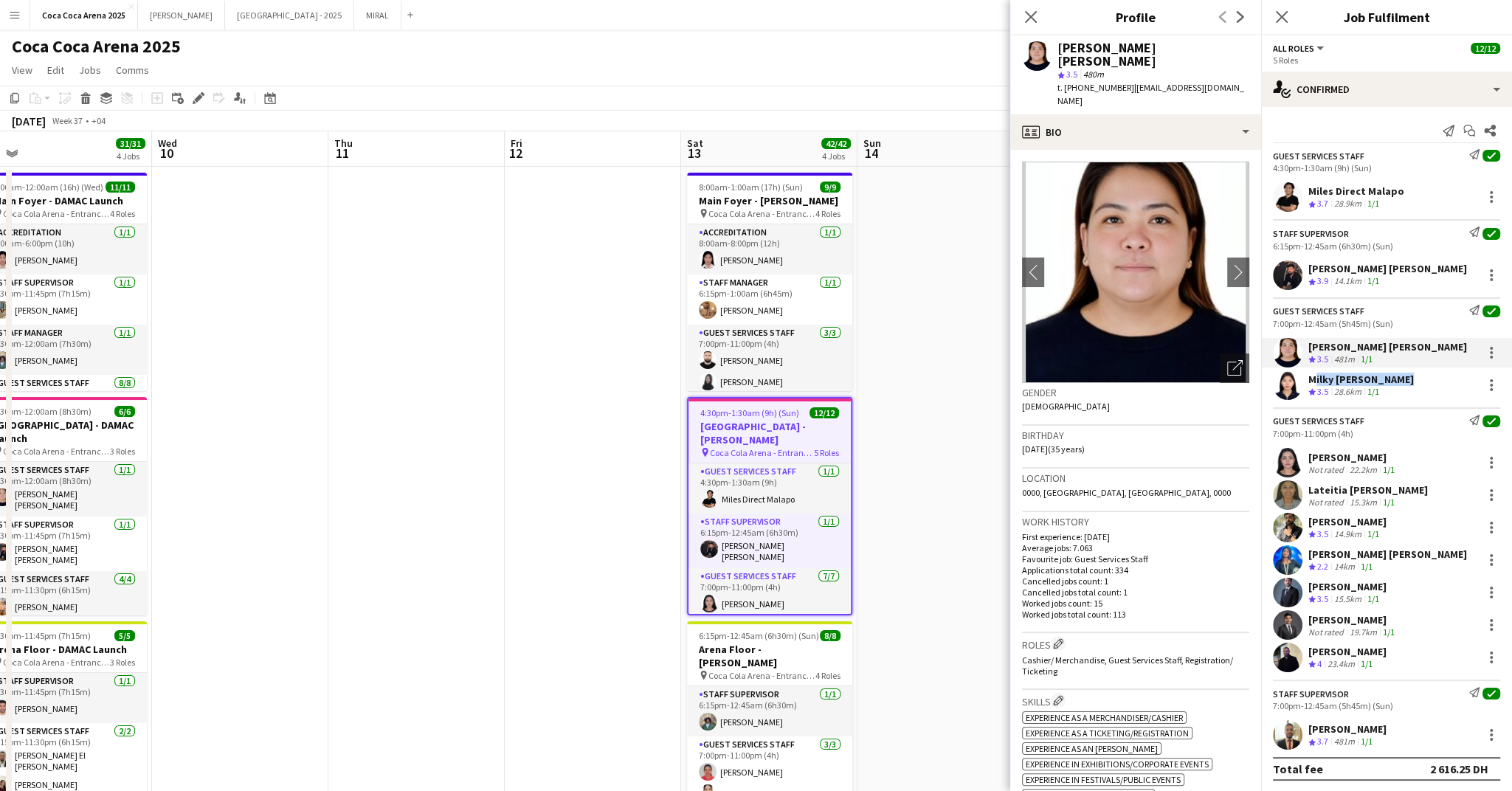
drag, startPoint x: 1407, startPoint y: 374, endPoint x: 1309, endPoint y: 380, distance: 98.2
click at [1309, 380] on div "Milky Sheen Malapo Crew rating 3.5 28.6km 1/1" at bounding box center [1386, 385] width 251 height 29
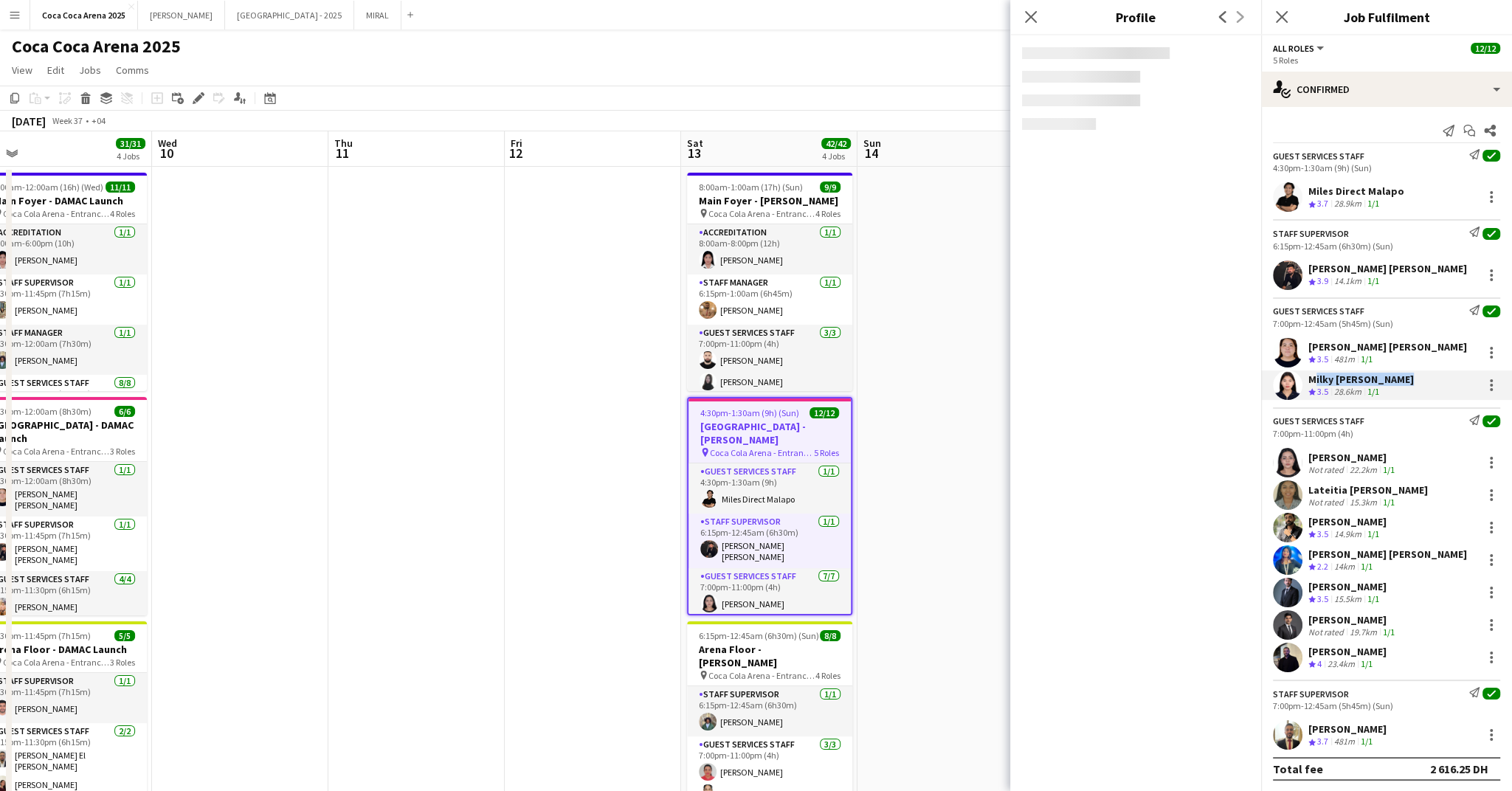
copy div "Milky [PERSON_NAME]"
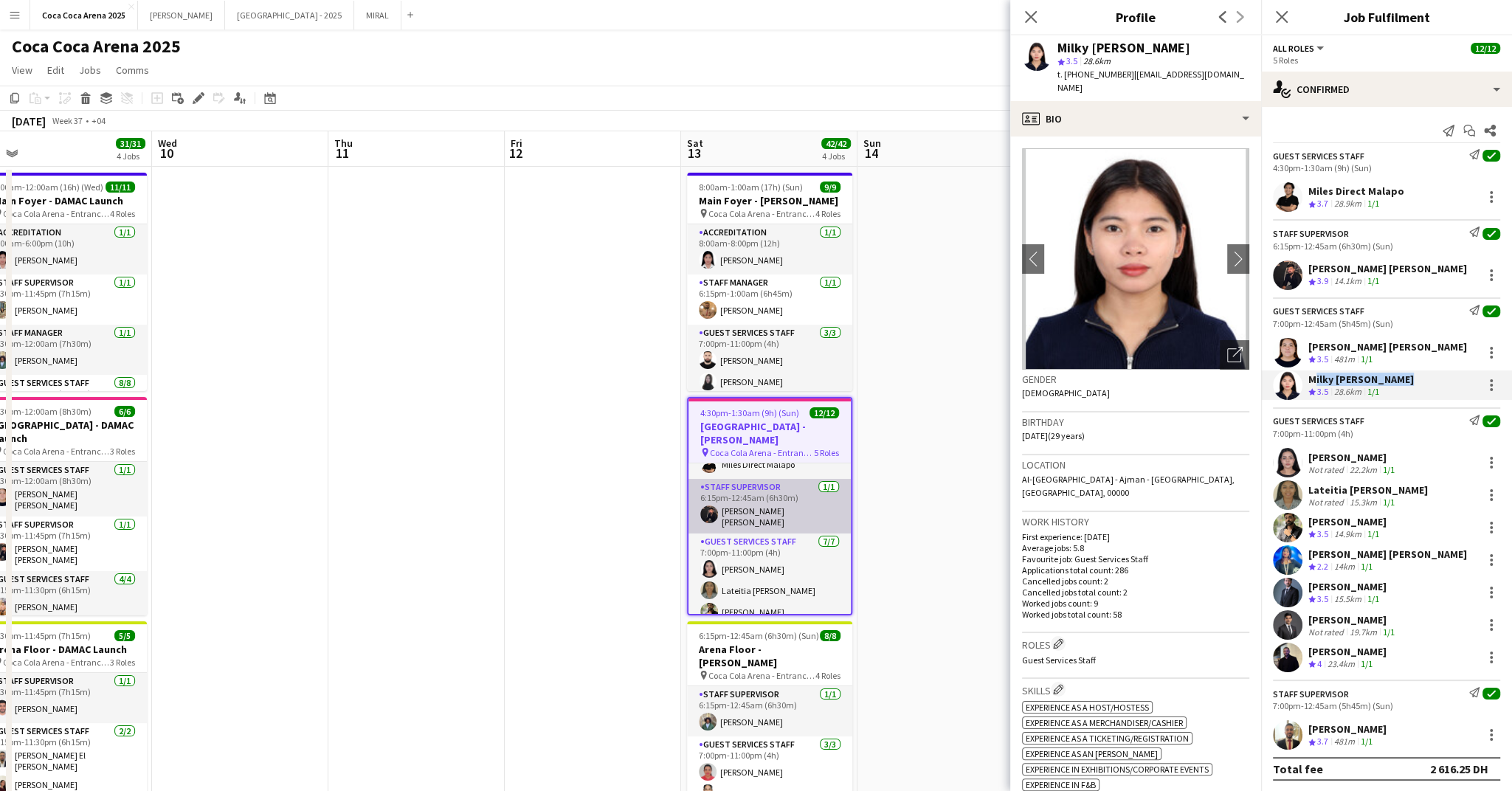
scroll to position [64, 0]
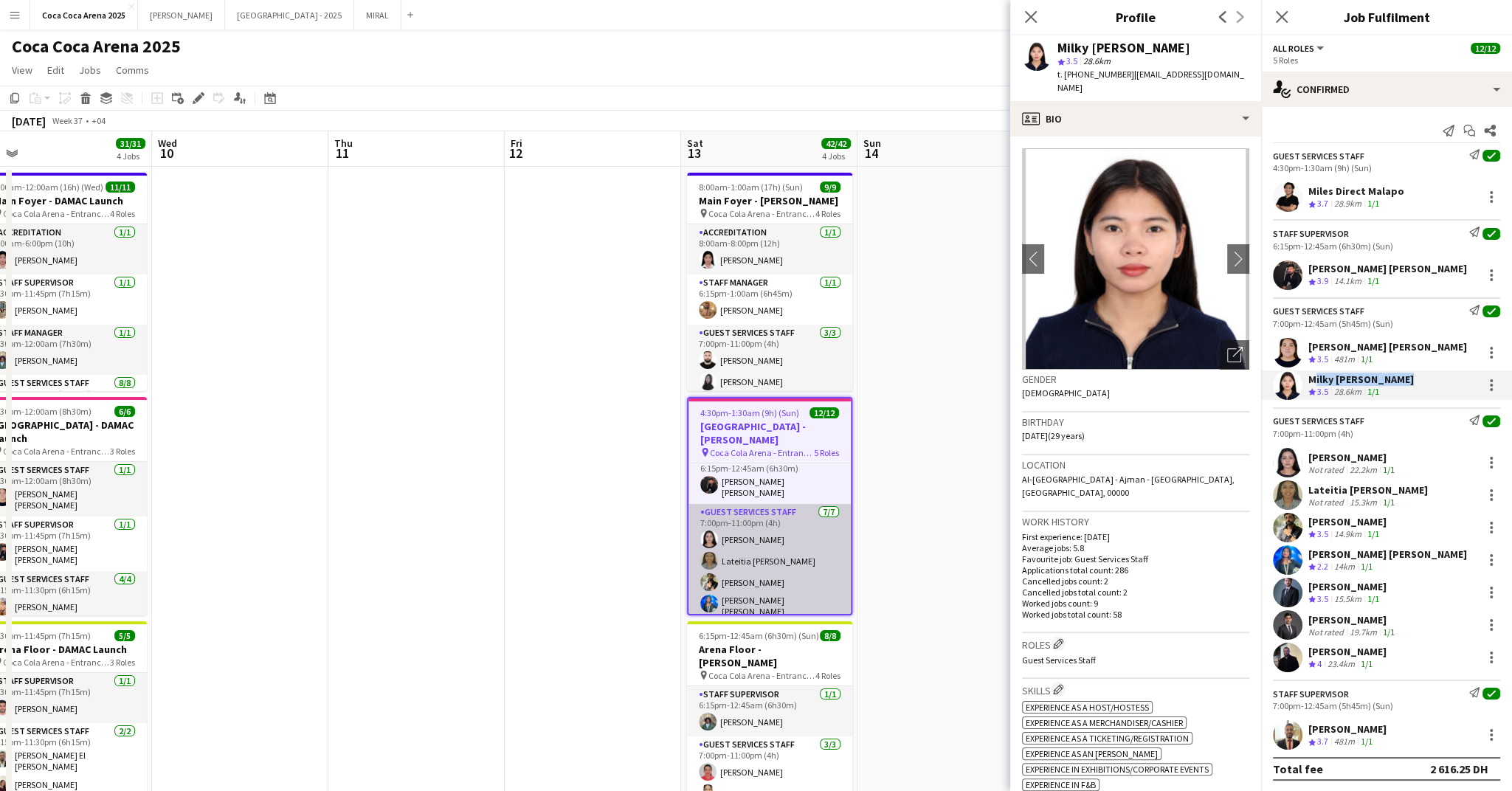
click at [708, 530] on app-user-avatar at bounding box center [709, 539] width 18 height 18
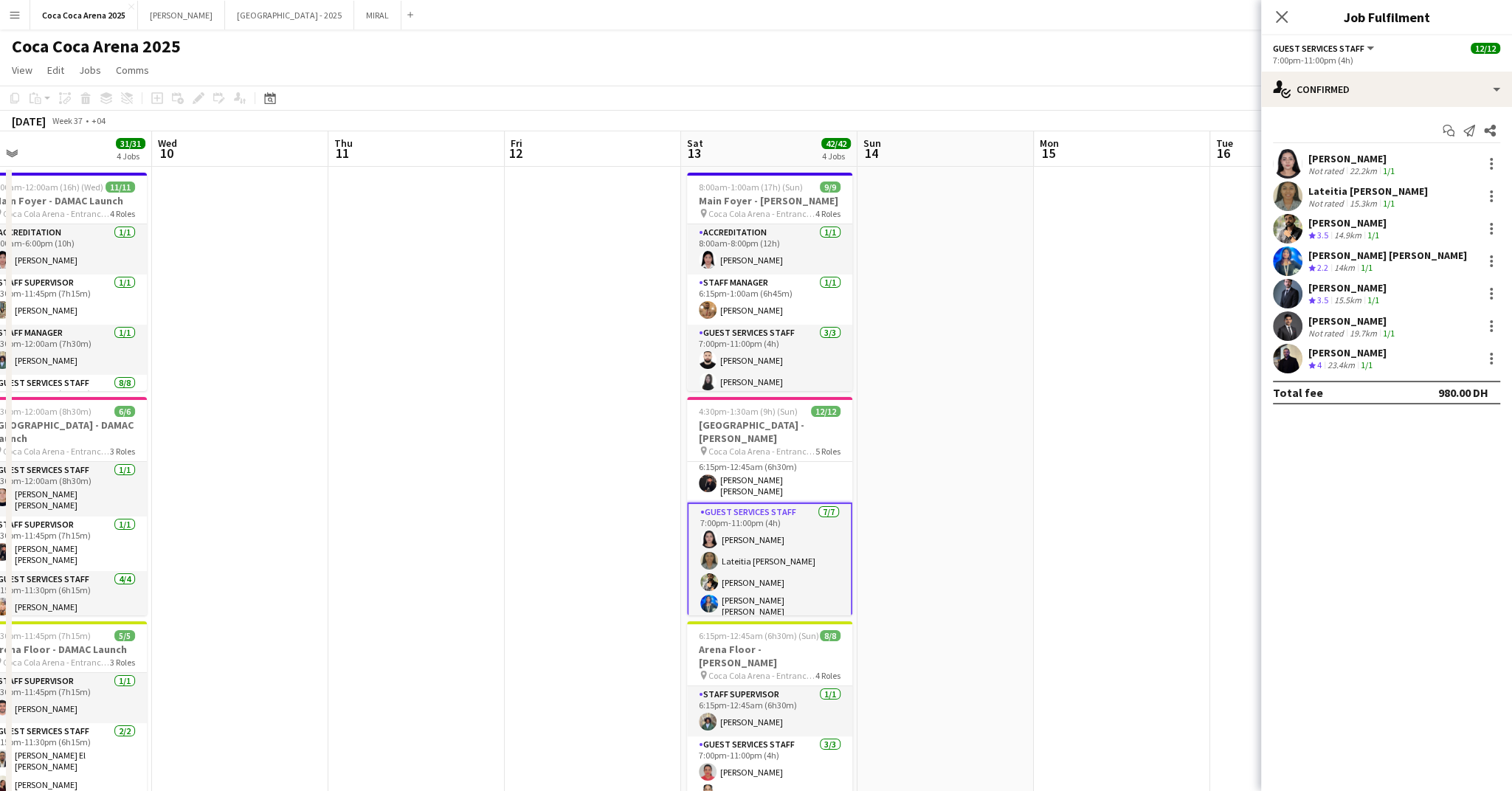
drag, startPoint x: 1391, startPoint y: 159, endPoint x: 1310, endPoint y: 158, distance: 81.0
click at [1310, 158] on div "[PERSON_NAME]" at bounding box center [1353, 158] width 89 height 13
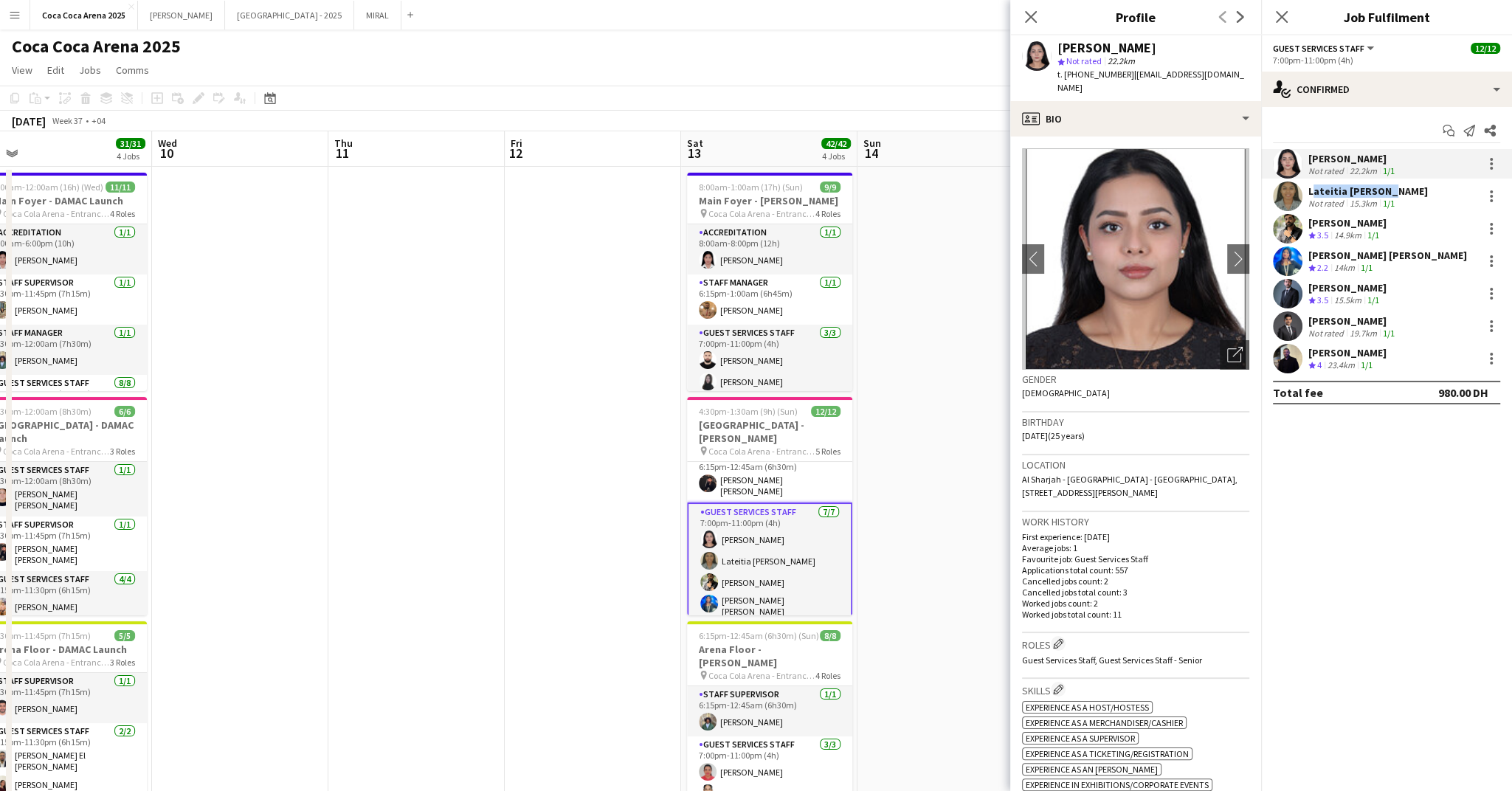
drag, startPoint x: 1382, startPoint y: 188, endPoint x: 1310, endPoint y: 188, distance: 72.0
click at [1310, 188] on div "Lateitia [PERSON_NAME]" at bounding box center [1367, 191] width 119 height 13
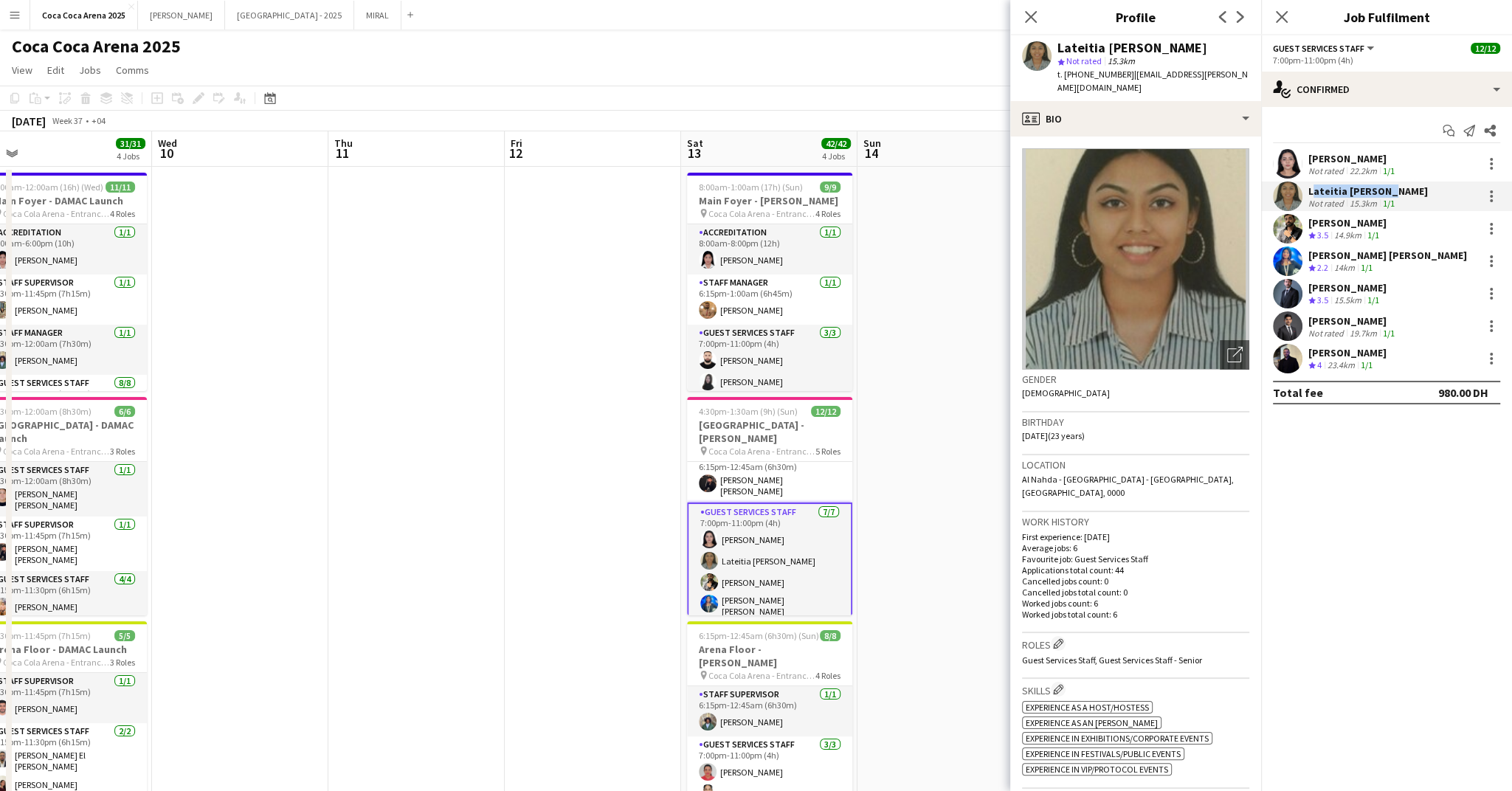
drag, startPoint x: 1383, startPoint y: 217, endPoint x: 1309, endPoint y: 220, distance: 74.1
click at [1309, 220] on div "[PERSON_NAME]" at bounding box center [1347, 223] width 78 height 13
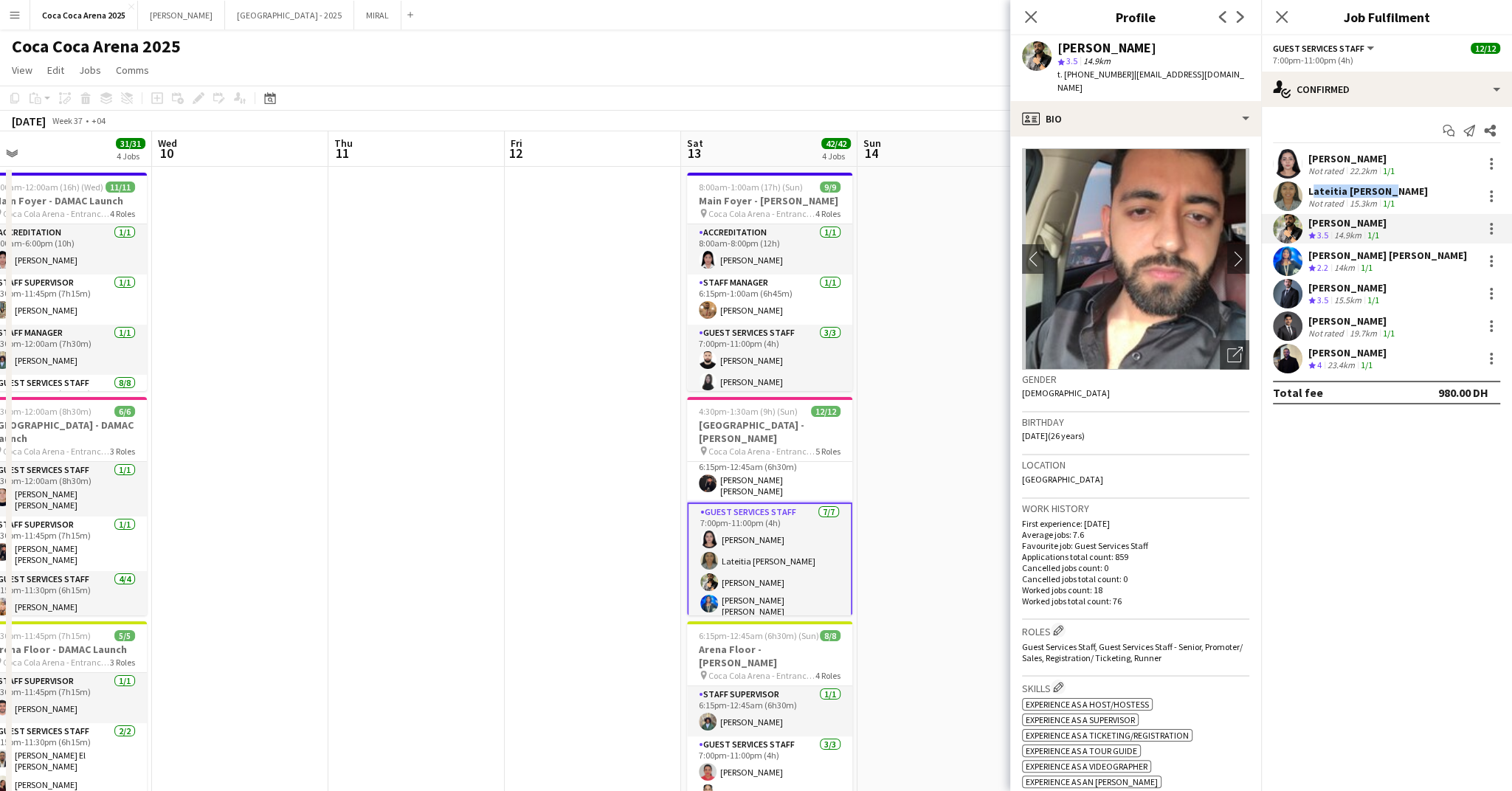
drag, startPoint x: 1469, startPoint y: 251, endPoint x: 1311, endPoint y: 255, distance: 158.1
click at [1311, 255] on div "Marium Akhtar Muhammad akhtar Crew rating 2.2 14km 1/1" at bounding box center [1386, 262] width 251 height 29
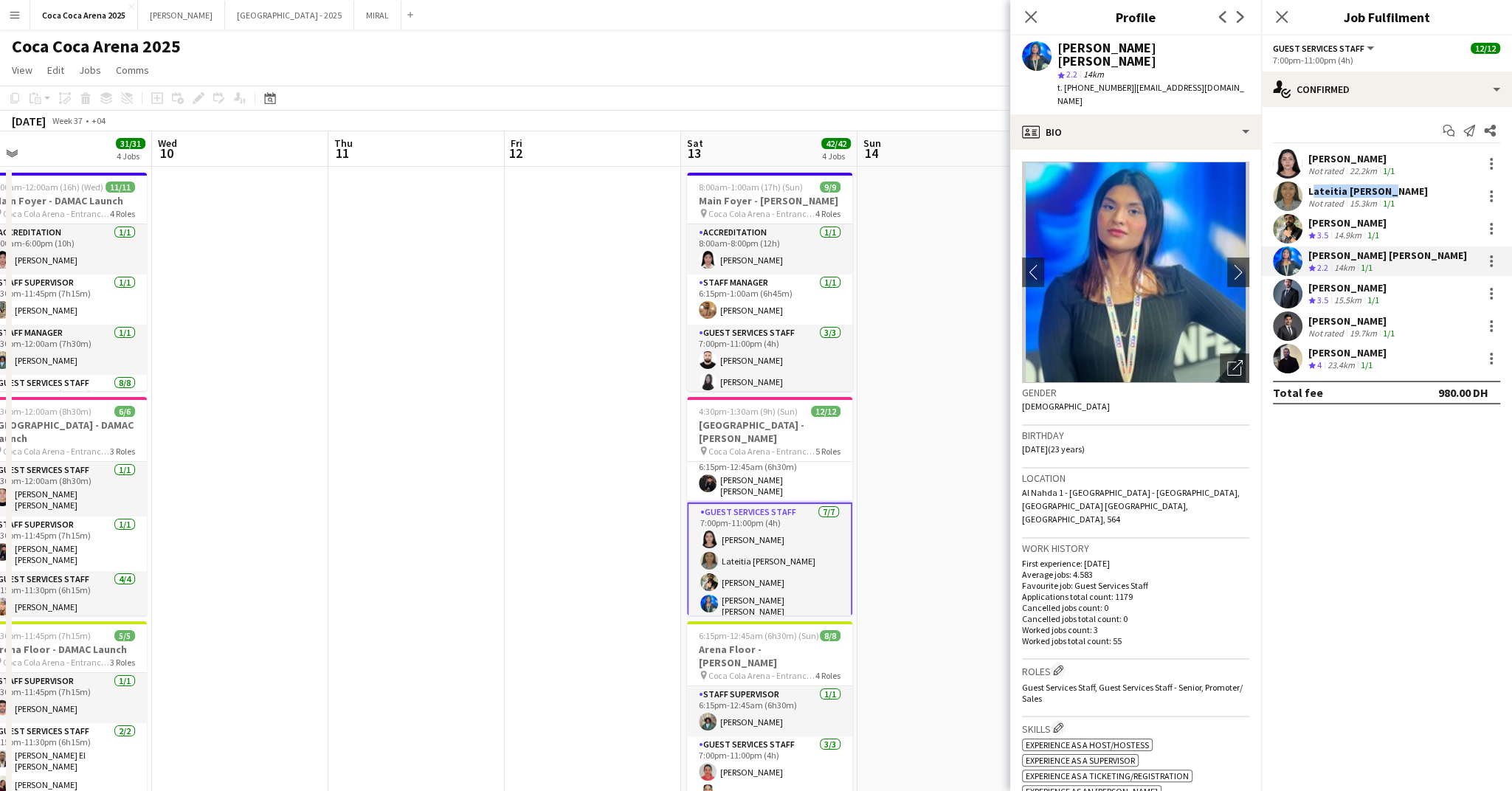
drag, startPoint x: 1398, startPoint y: 286, endPoint x: 1311, endPoint y: 286, distance: 87.0
click at [1311, 286] on div "Tammam Molham Crew rating 3.5 15.5km 1/1" at bounding box center [1386, 294] width 251 height 29
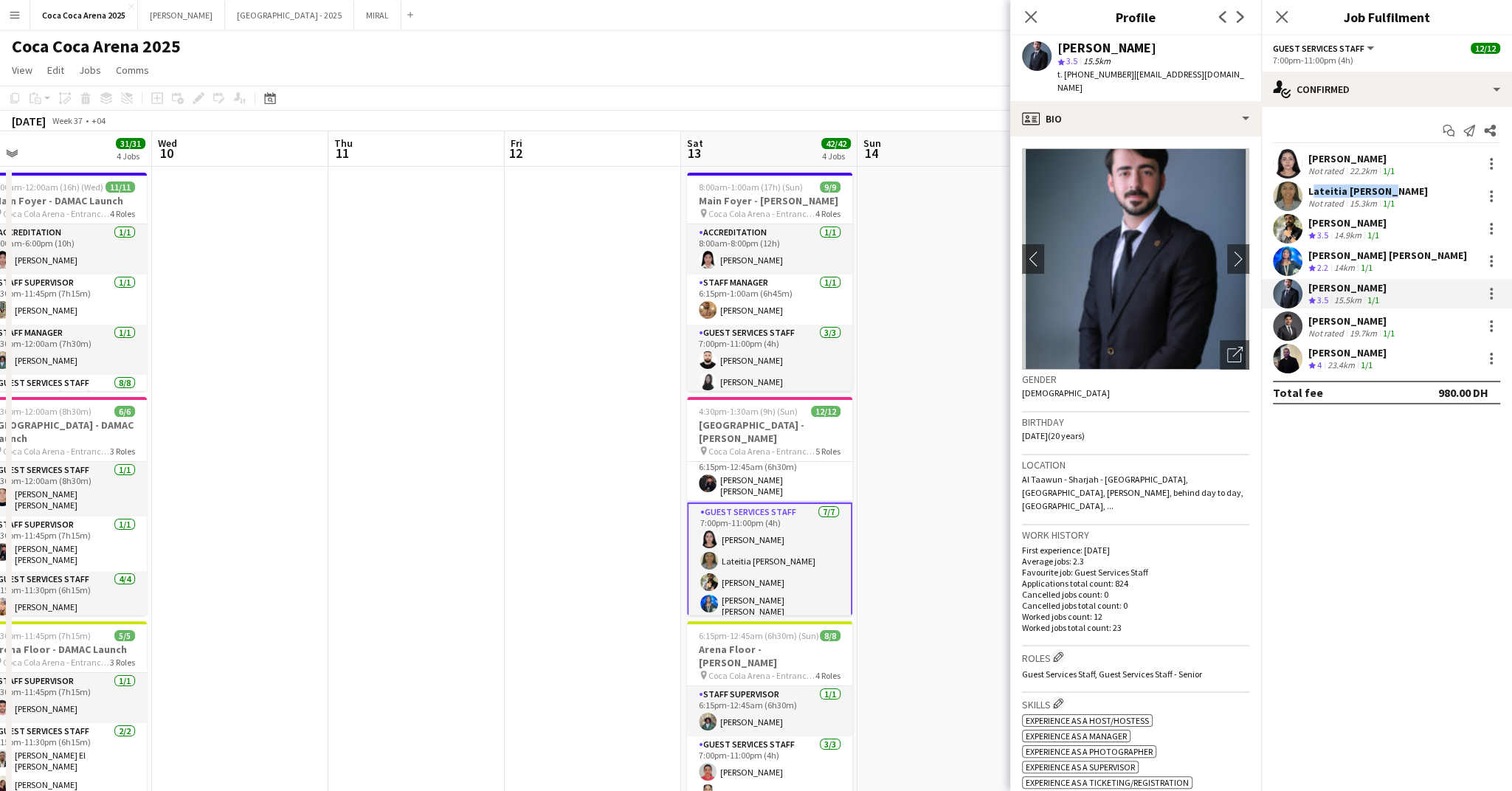
drag, startPoint x: 1425, startPoint y: 318, endPoint x: 1308, endPoint y: 316, distance: 117.0
click at [1308, 316] on div "Abdullah haris Abdullah Not rated 19.7km 1/1" at bounding box center [1386, 326] width 251 height 29
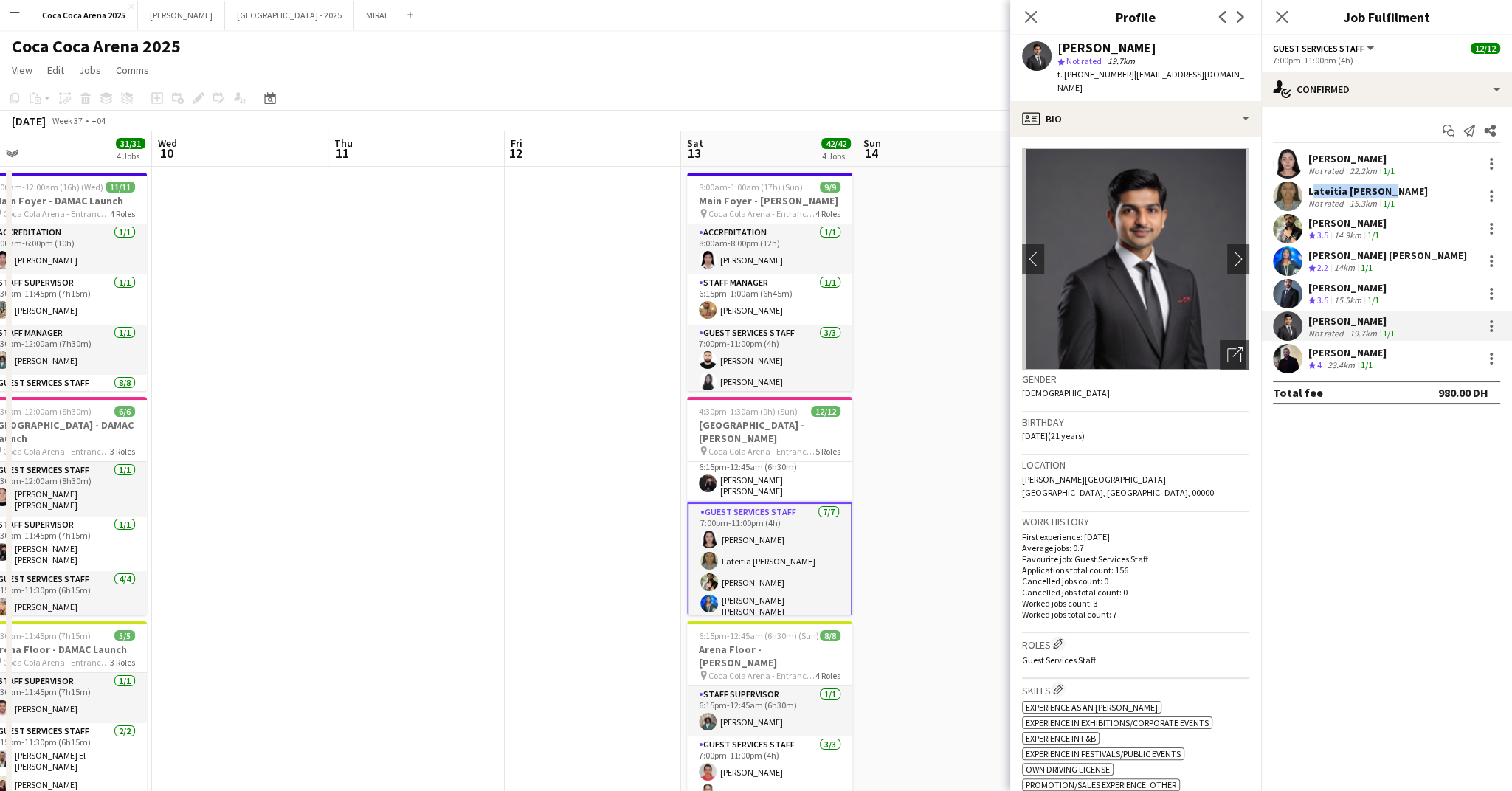
drag, startPoint x: 1379, startPoint y: 347, endPoint x: 1308, endPoint y: 349, distance: 71.0
click at [1308, 349] on div "Loay Al qaisi Crew rating 4 23.4km 1/1" at bounding box center [1386, 359] width 251 height 29
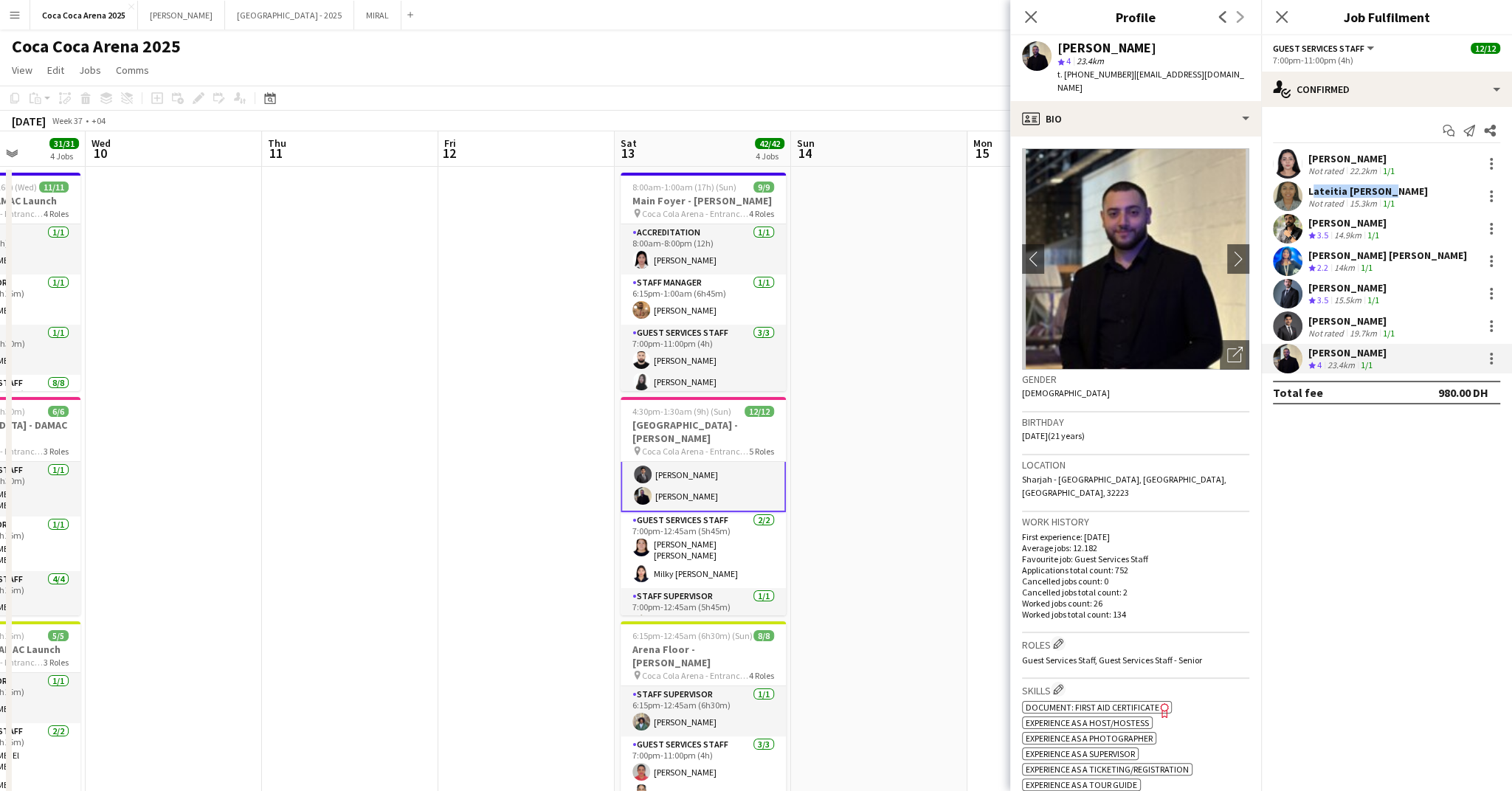
scroll to position [0, 621]
drag, startPoint x: 783, startPoint y: 600, endPoint x: 715, endPoint y: 600, distance: 68.0
click at [701, 600] on app-card-role "Staff Supervisor 1/1 7:00pm-12:45am (5h45m) Ayman Kassem" at bounding box center [702, 613] width 166 height 50
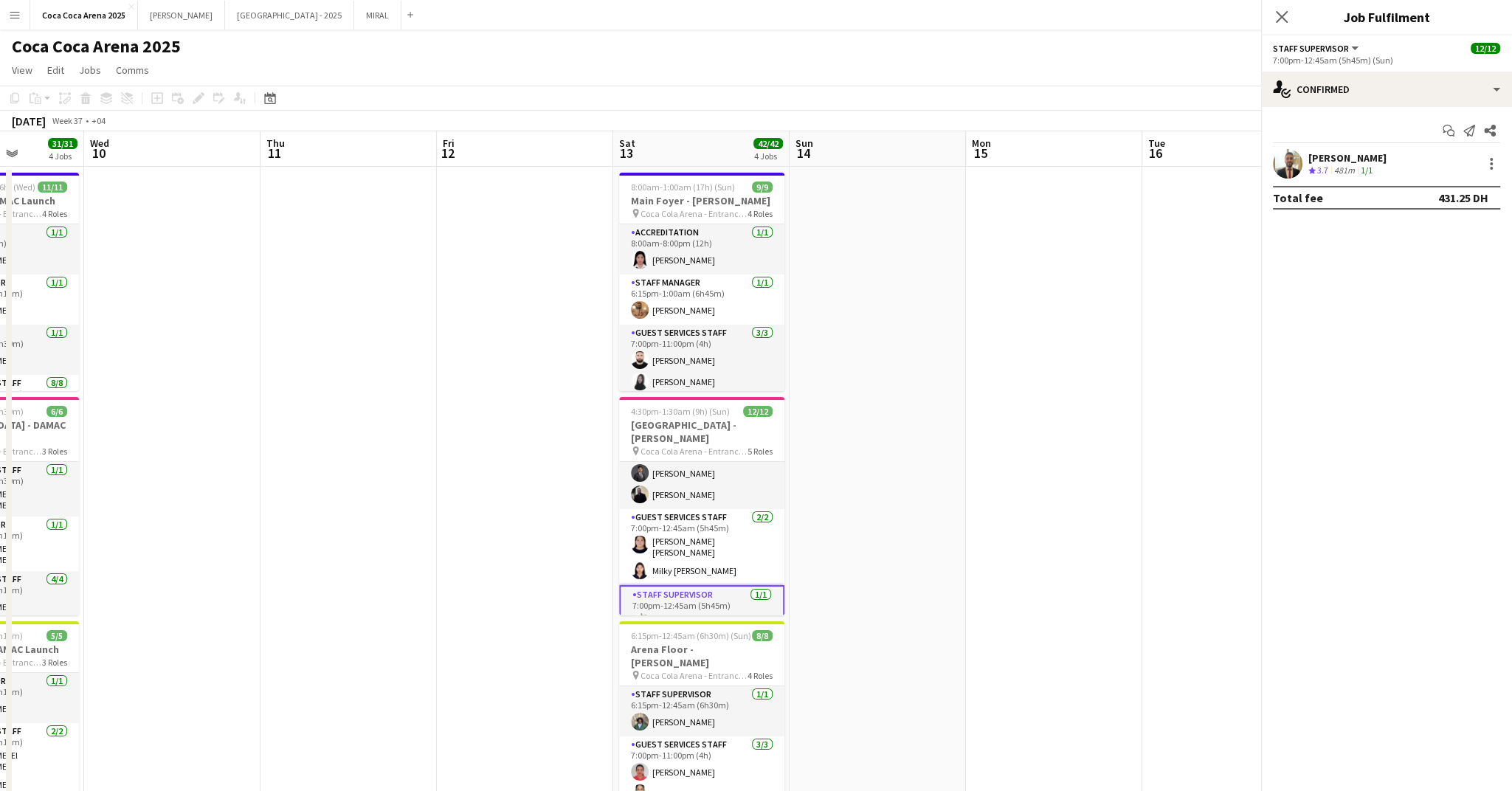
scroll to position [239, 0]
click at [686, 199] on h3 "Main Foyer - [PERSON_NAME]" at bounding box center [702, 201] width 166 height 13
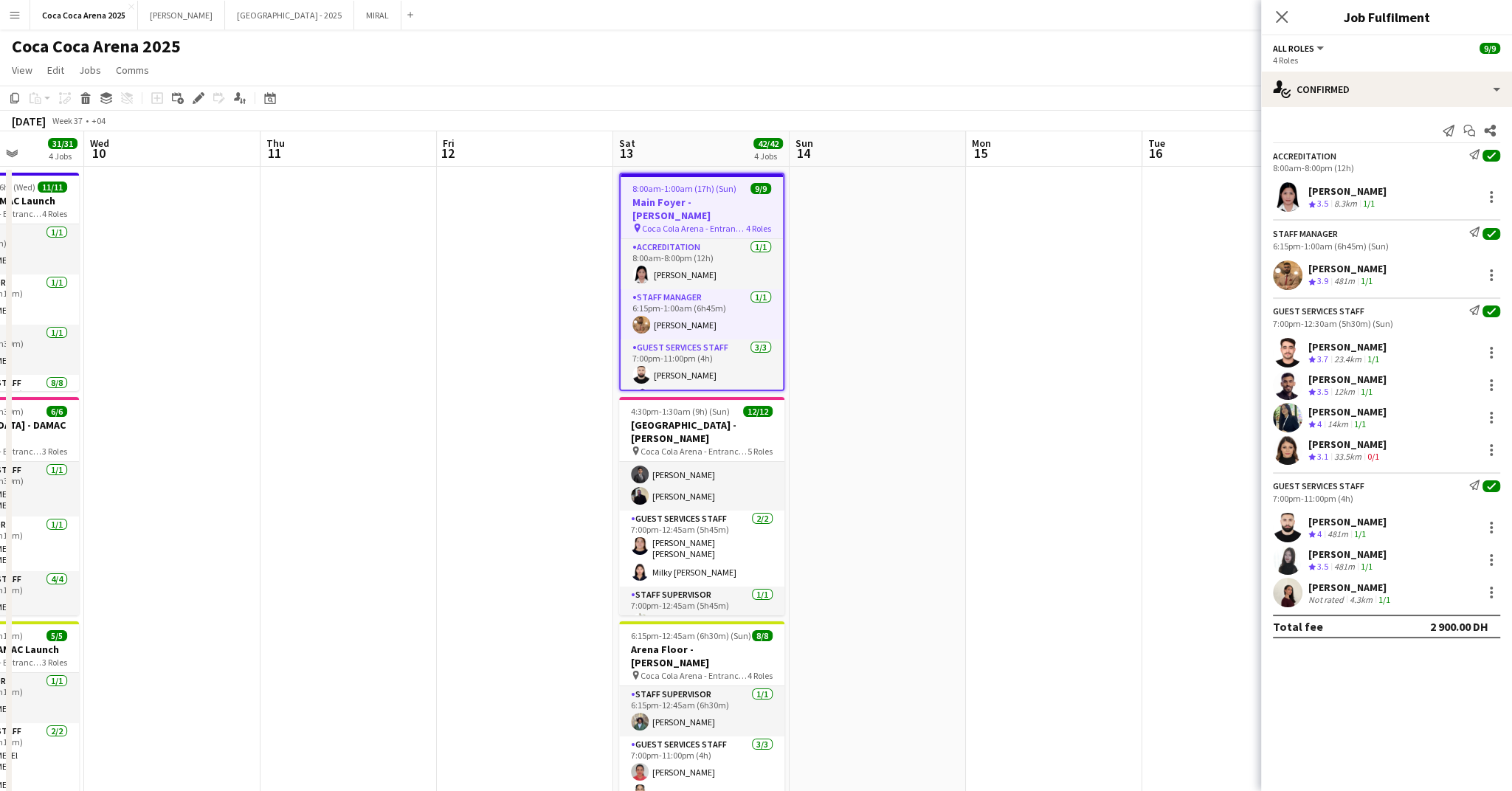
scroll to position [238, 0]
click at [743, 418] on h3 "[GEOGRAPHIC_DATA] - [PERSON_NAME]" at bounding box center [702, 431] width 166 height 27
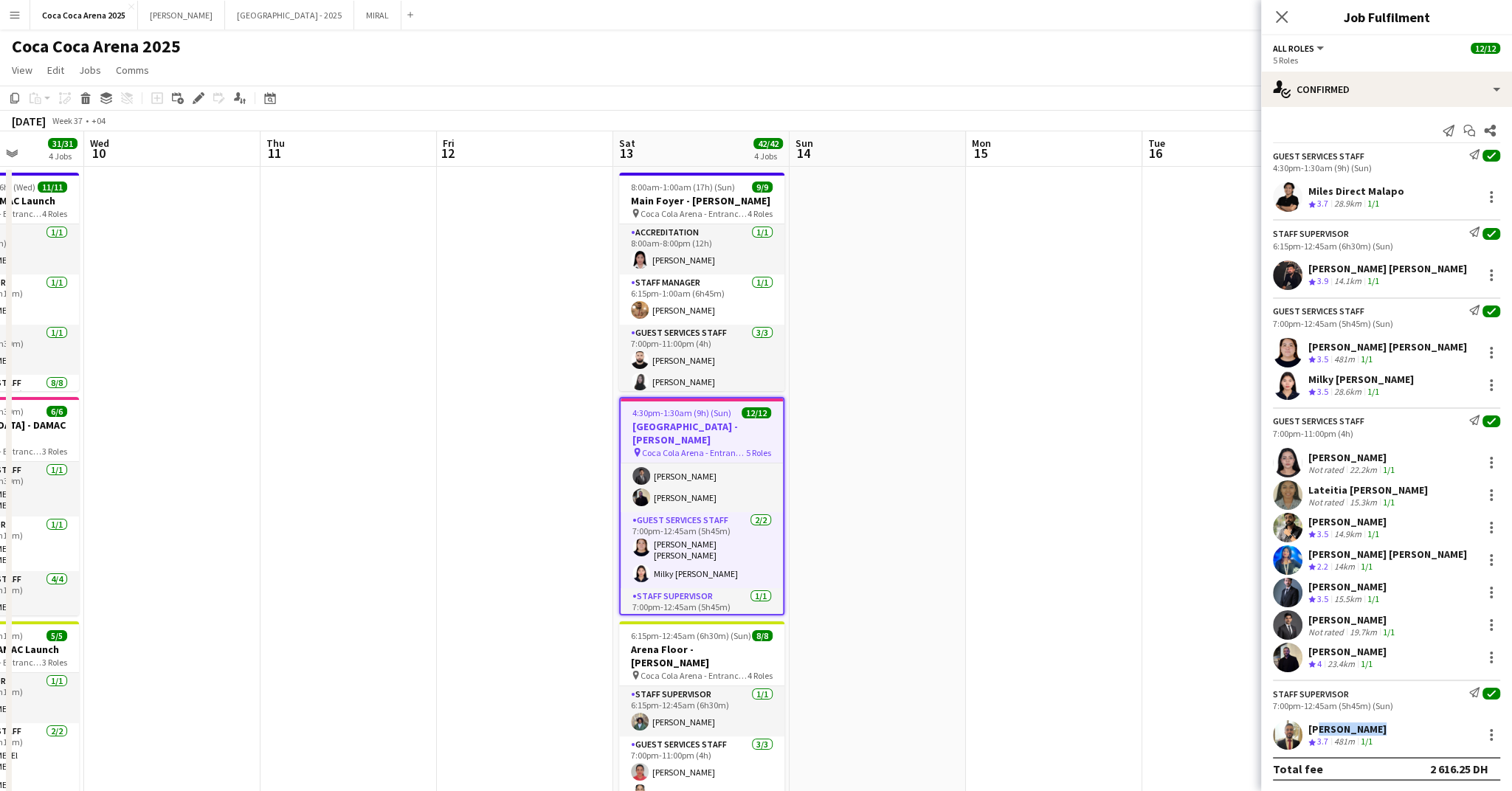
drag, startPoint x: 1385, startPoint y: 726, endPoint x: 1311, endPoint y: 726, distance: 74.0
click at [1311, 726] on div "Ayman Kassem Crew rating 3.7 481m 1/1" at bounding box center [1386, 735] width 251 height 29
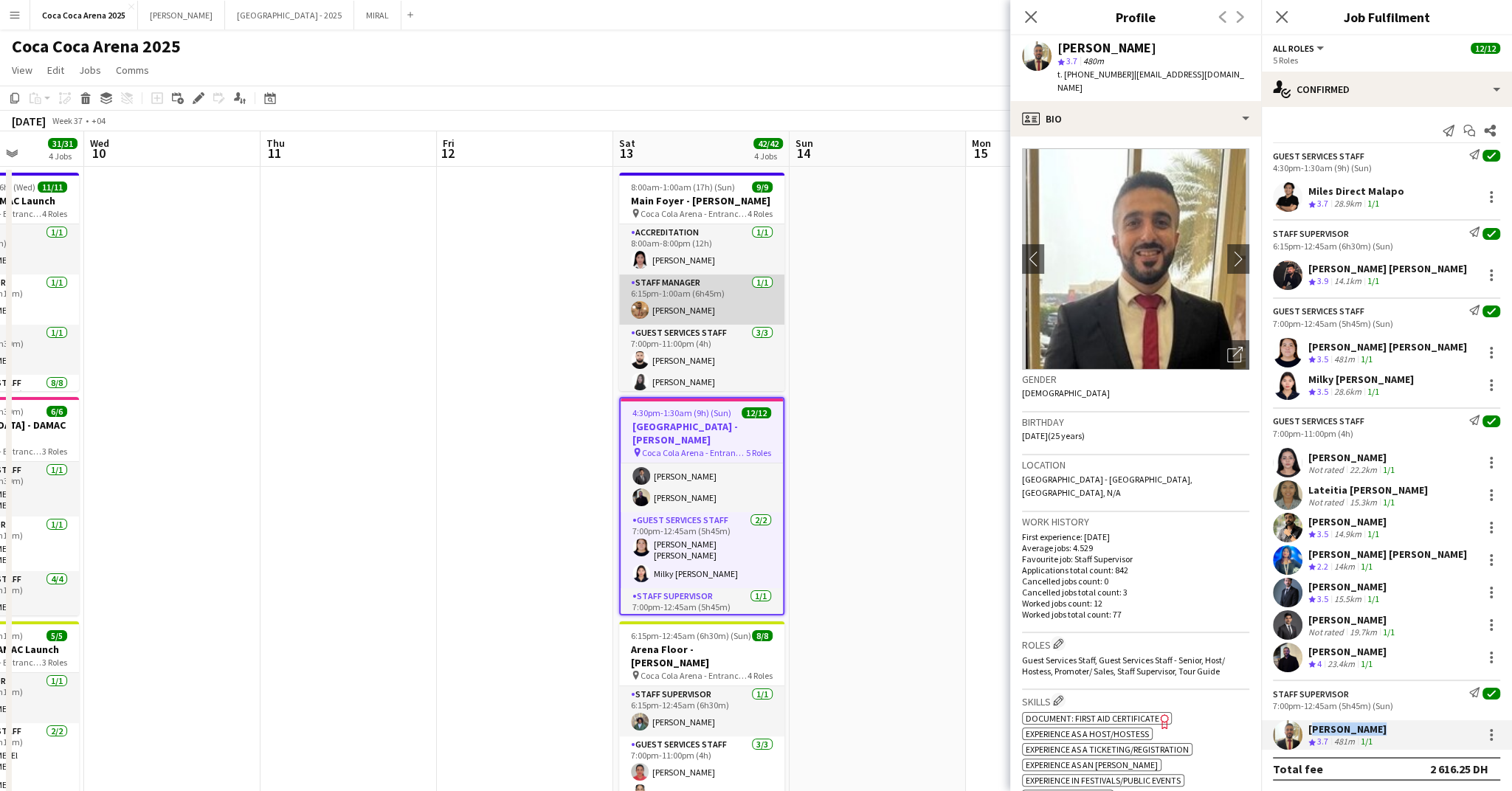
click at [676, 283] on app-card-role "Staff Manager 1/1 6:15pm-1:00am (6h45m) Mohamed Zogbour" at bounding box center [702, 300] width 166 height 50
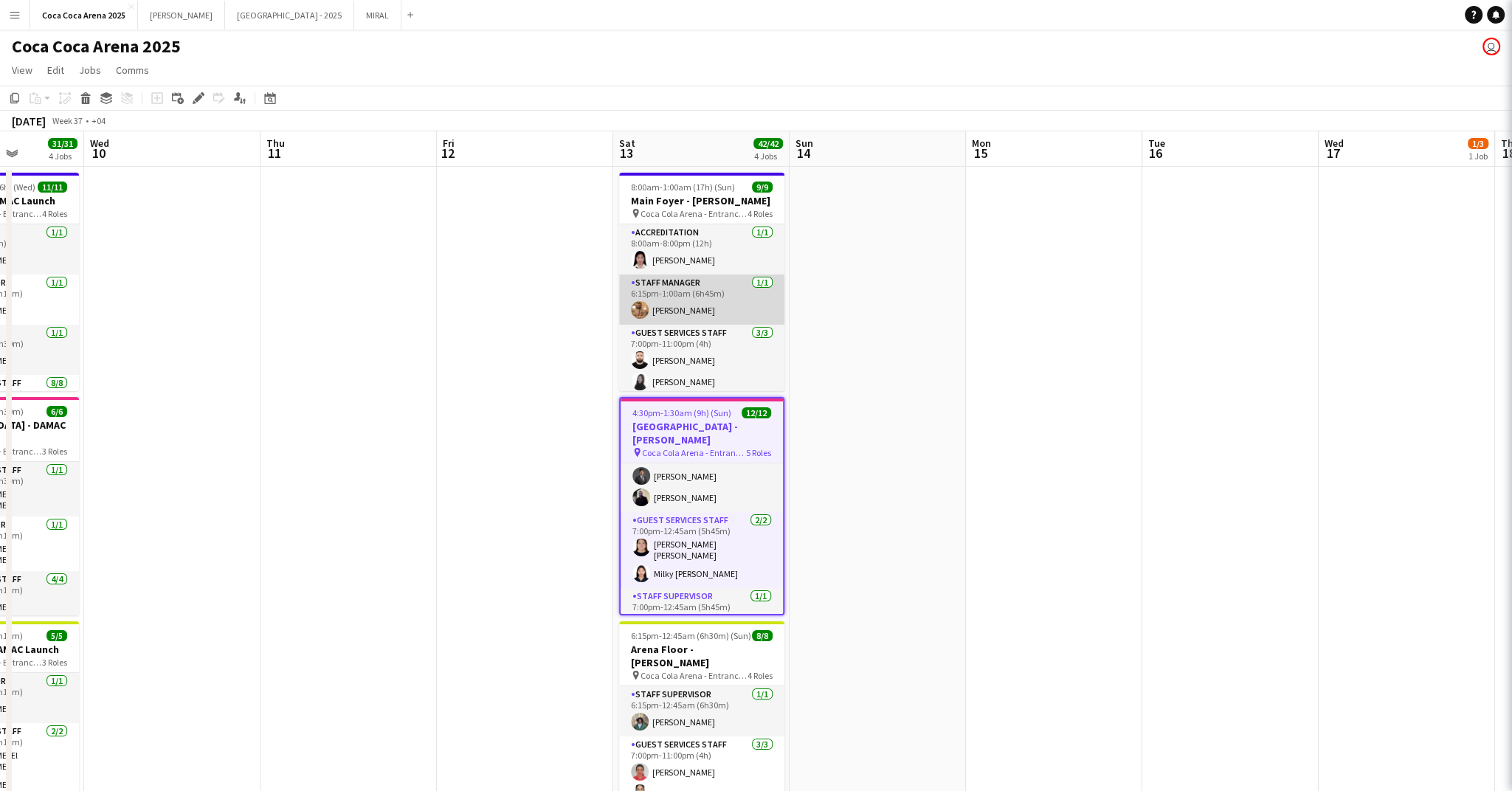
scroll to position [238, 0]
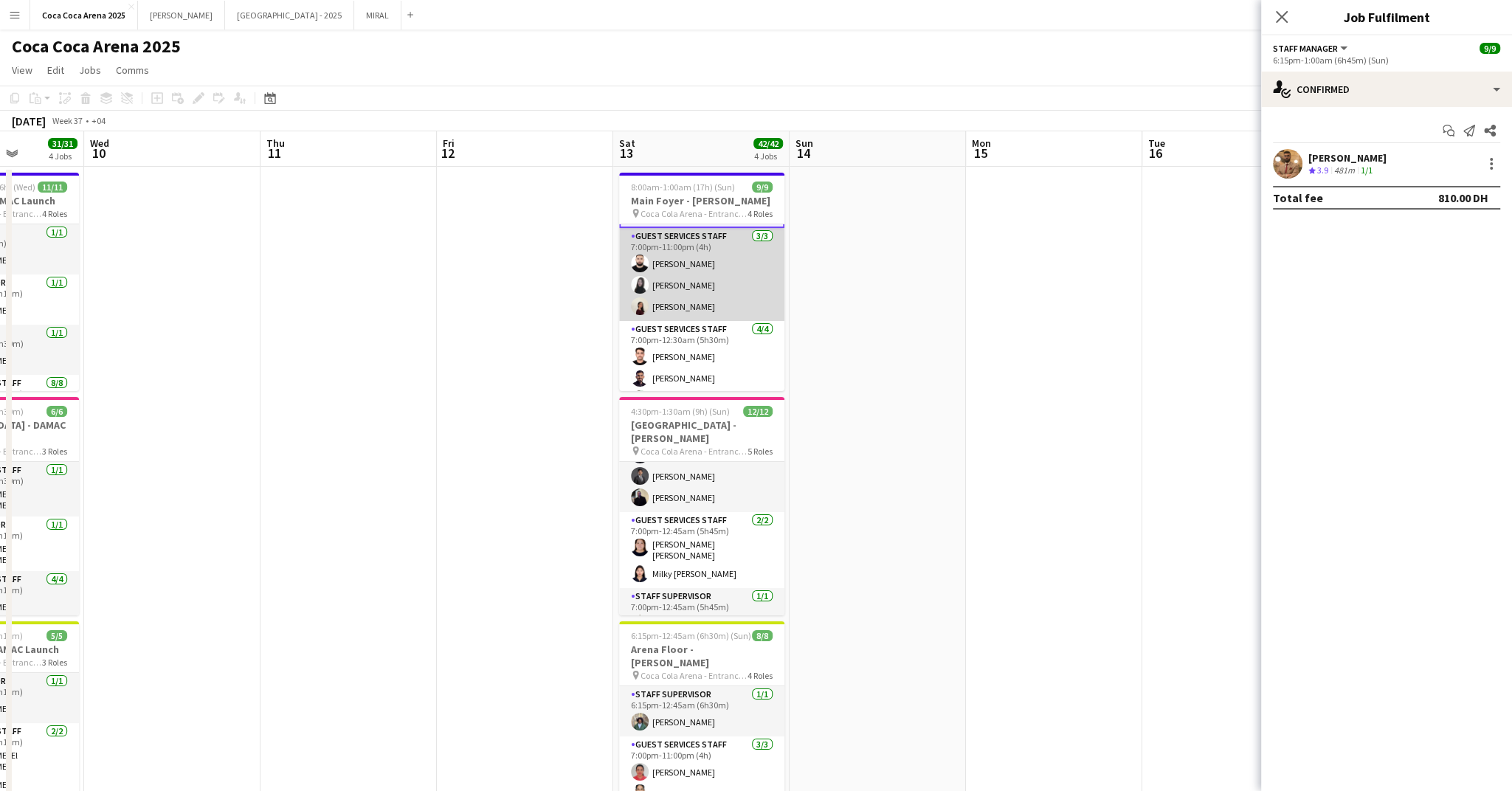
click at [676, 284] on app-card-role "Guest Services Staff 3/3 7:00pm-11:00pm (4h) Haitham Hammoud Kate Siron Jood St…" at bounding box center [702, 274] width 166 height 93
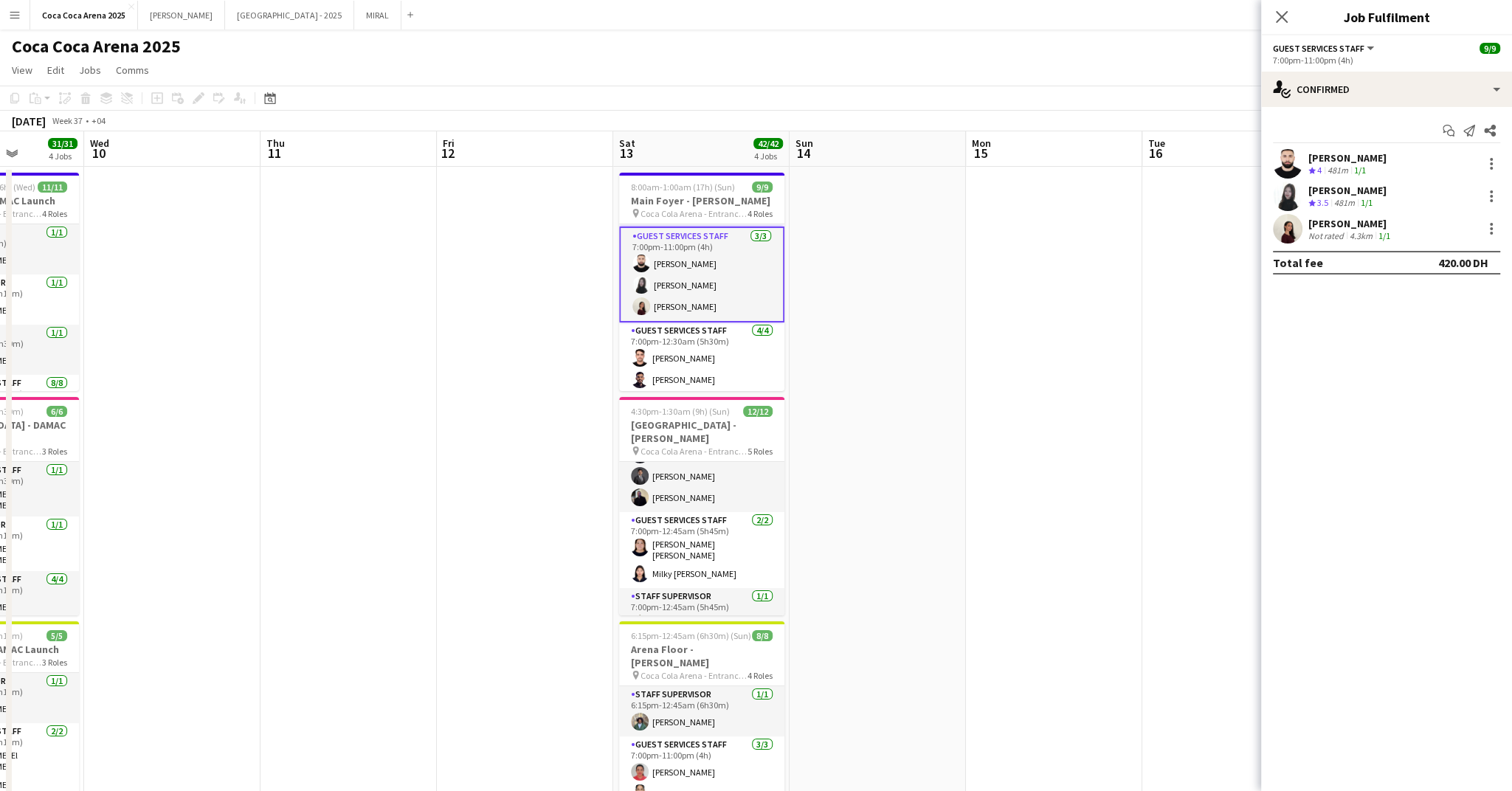
drag, startPoint x: 1408, startPoint y: 156, endPoint x: 1308, endPoint y: 158, distance: 100.0
click at [1308, 158] on div "Haitham Hammoud Crew rating 4 481m 1/1" at bounding box center [1386, 164] width 251 height 29
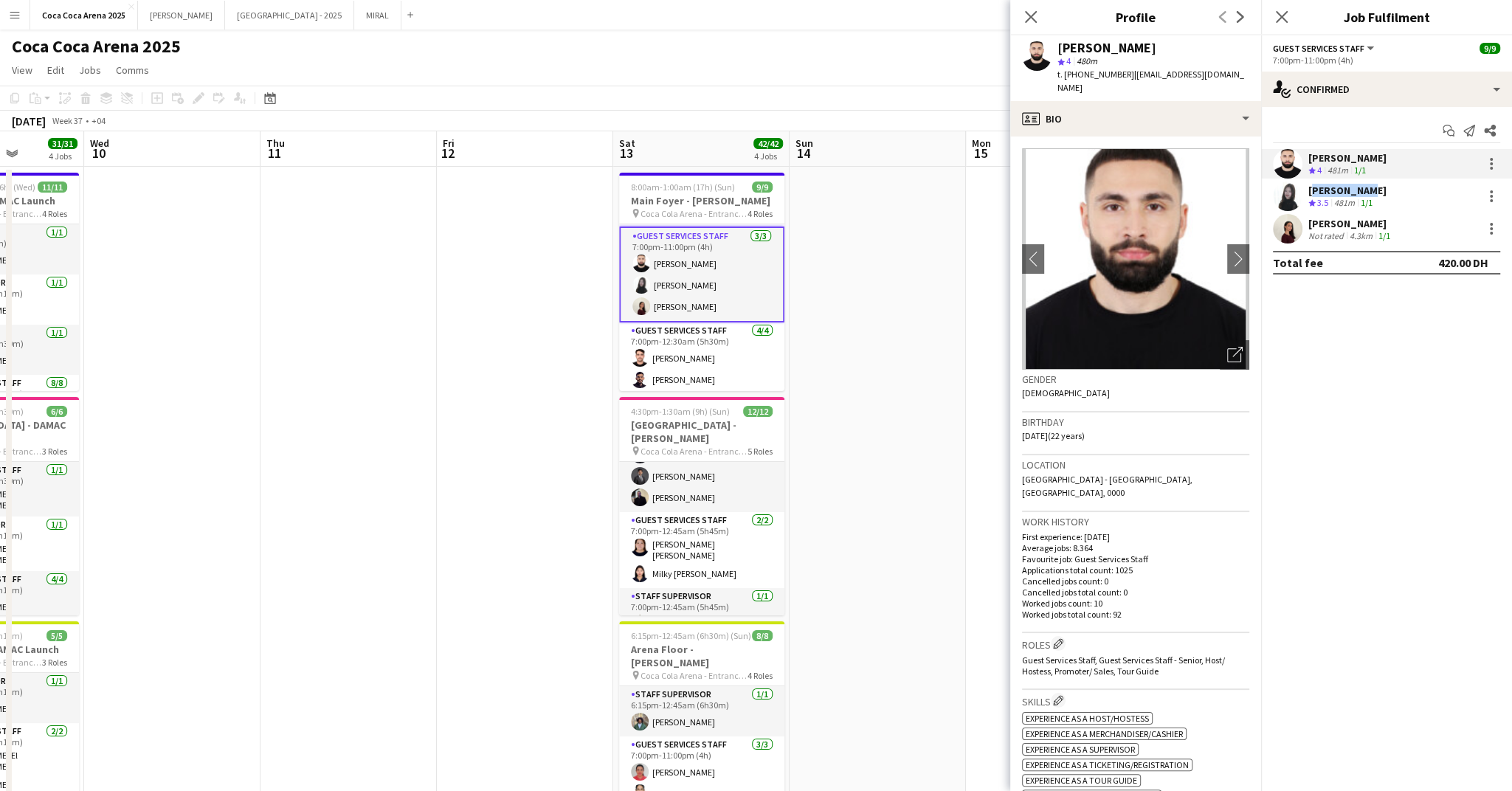
drag, startPoint x: 1364, startPoint y: 184, endPoint x: 1306, endPoint y: 188, distance: 58.1
click at [1306, 188] on div "Kate Siron Crew rating 3.5 481m 1/1" at bounding box center [1386, 197] width 251 height 29
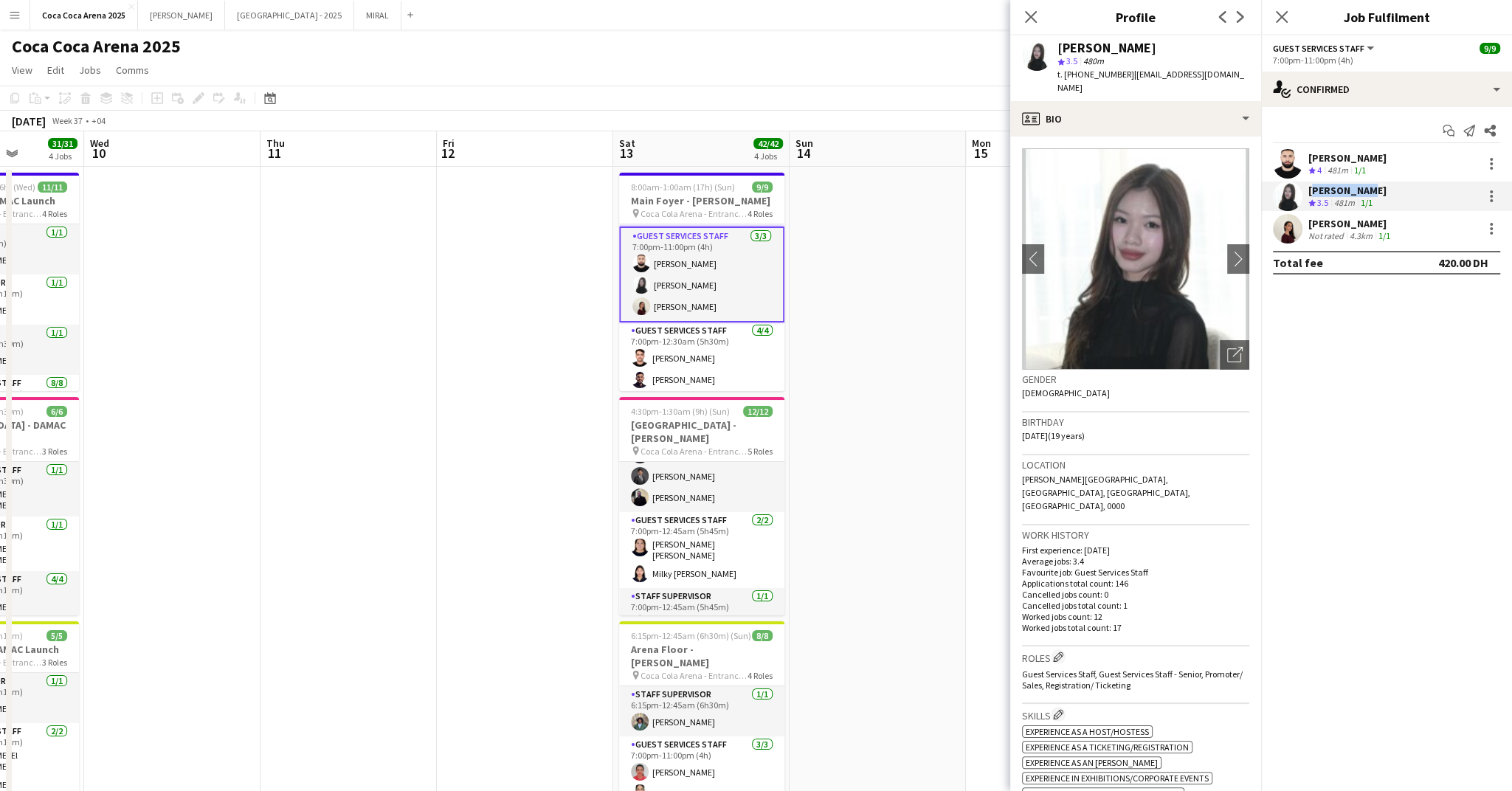
drag, startPoint x: 1406, startPoint y: 222, endPoint x: 1309, endPoint y: 218, distance: 97.1
click at [1309, 218] on div "Jood Stephenson Not rated 4.3km 1/1" at bounding box center [1386, 229] width 251 height 29
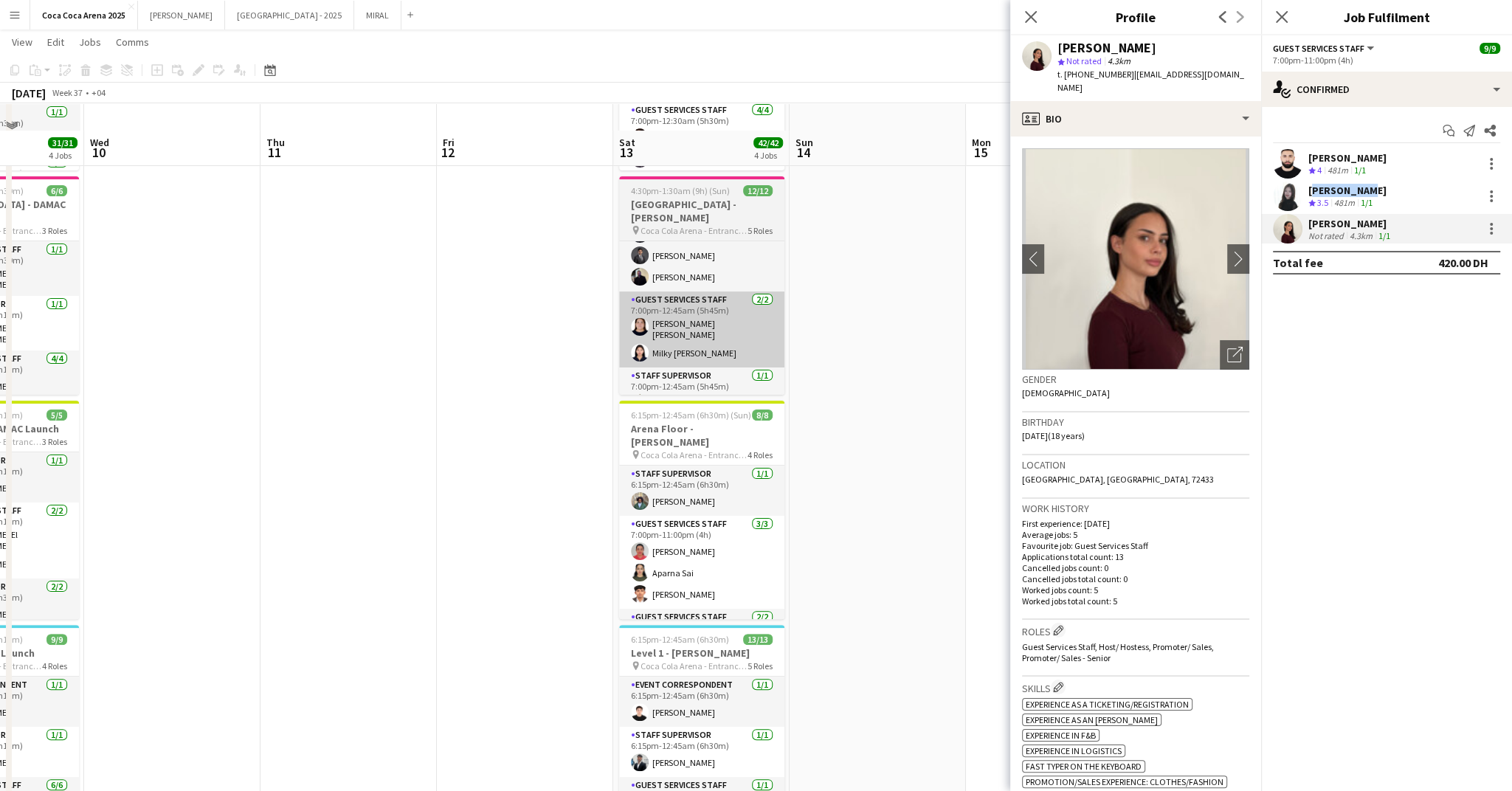
scroll to position [255, 0]
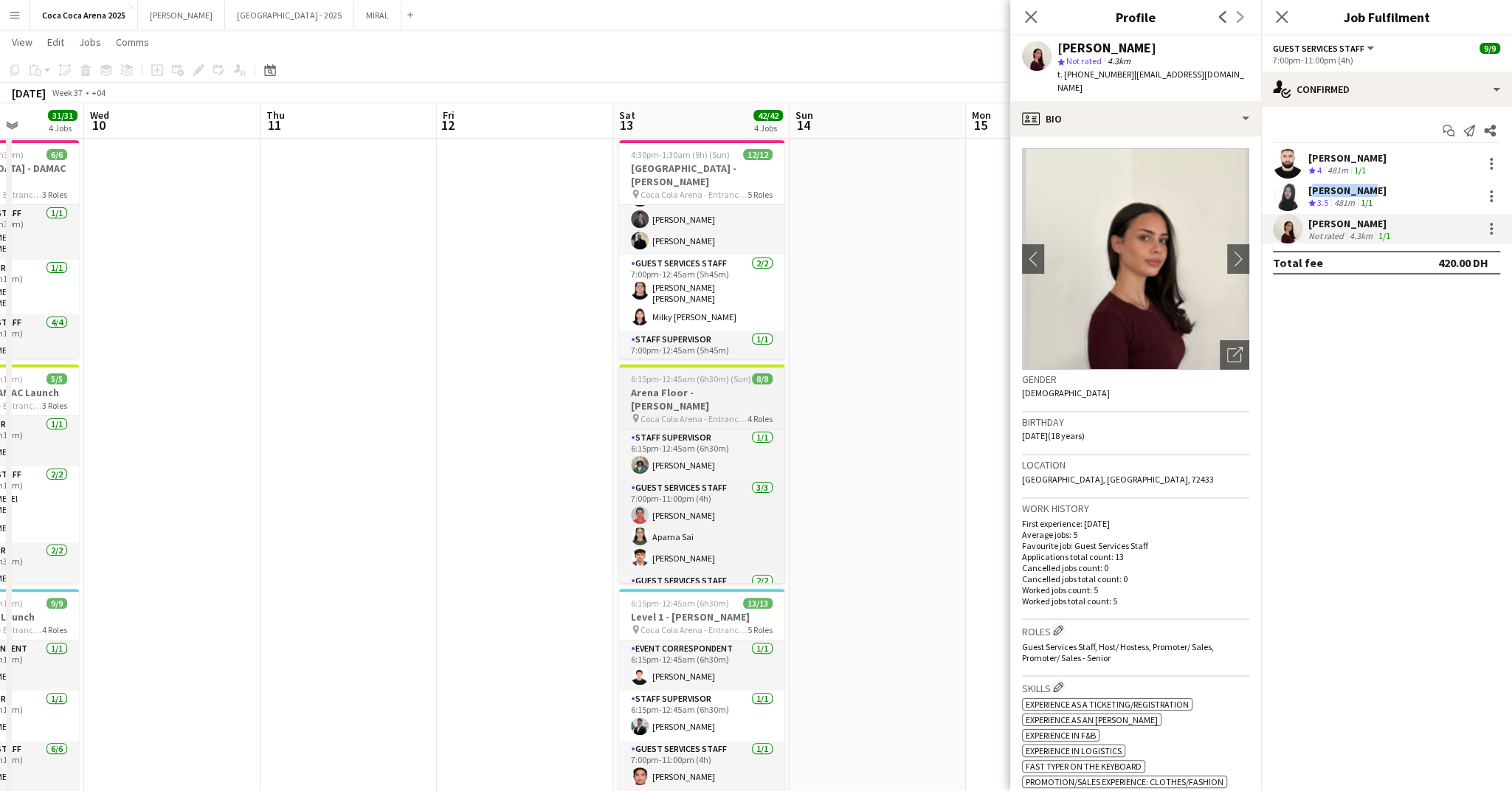
click at [676, 413] on span "Coca Cola Arena - Entrance F" at bounding box center [694, 419] width 107 height 11
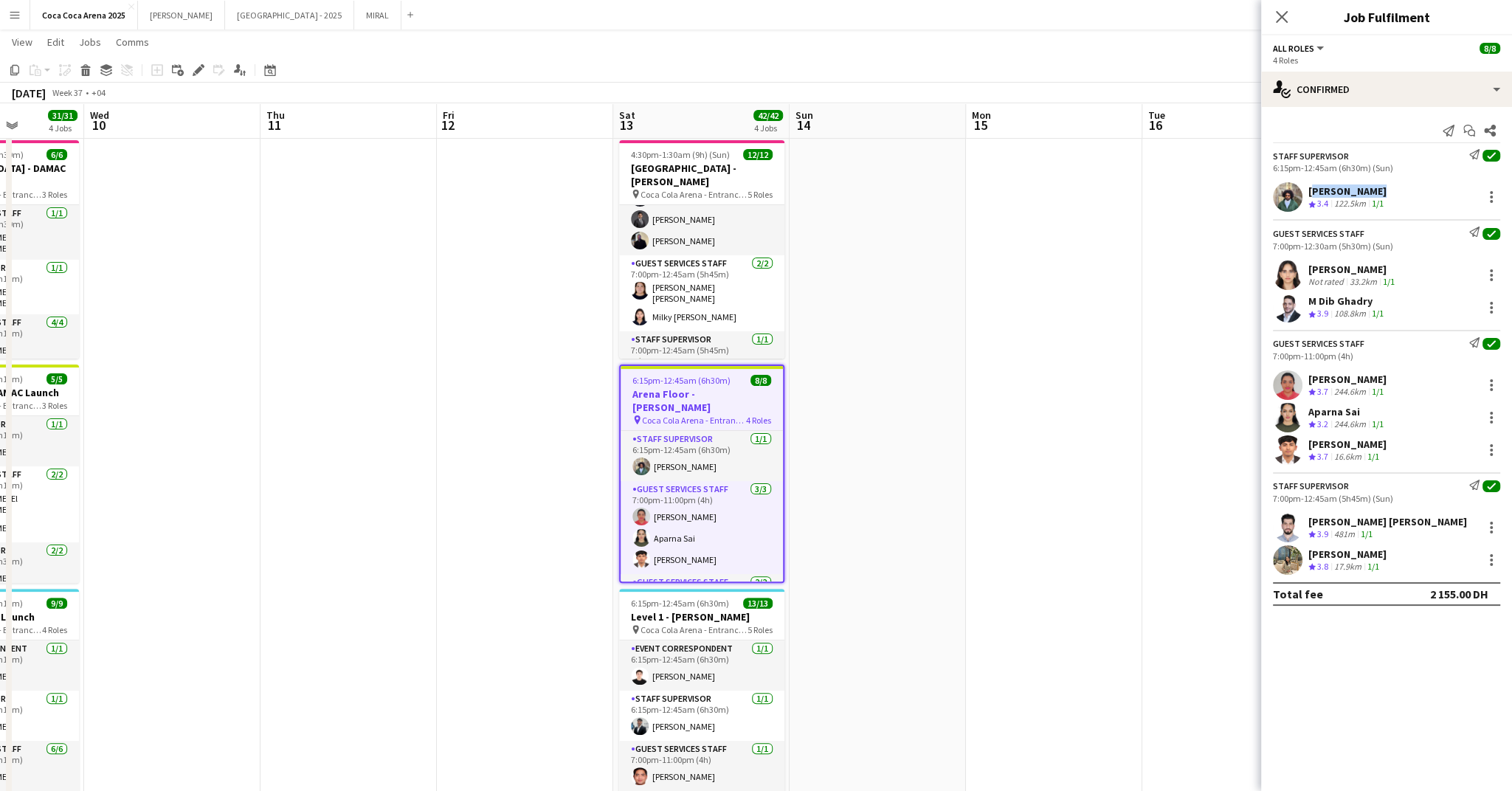
drag, startPoint x: 1391, startPoint y: 189, endPoint x: 1311, endPoint y: 189, distance: 80.0
click at [1311, 189] on div "Mohamed Amer Crew rating 3.4 122.5km 1/1" at bounding box center [1386, 197] width 251 height 29
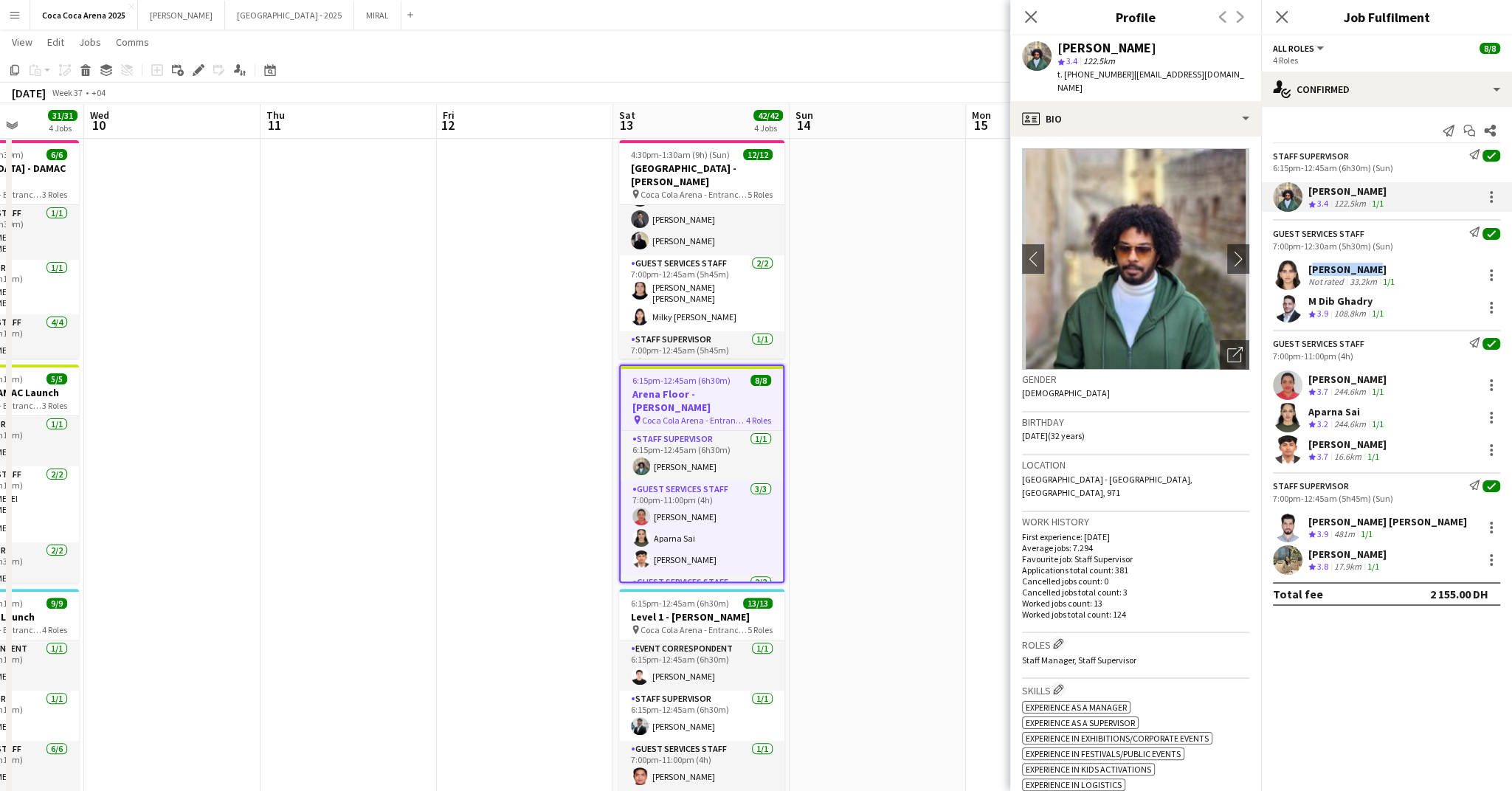
drag, startPoint x: 1380, startPoint y: 264, endPoint x: 1307, endPoint y: 264, distance: 73.0
click at [1308, 264] on div "Menna Zayed" at bounding box center [1353, 270] width 89 height 13
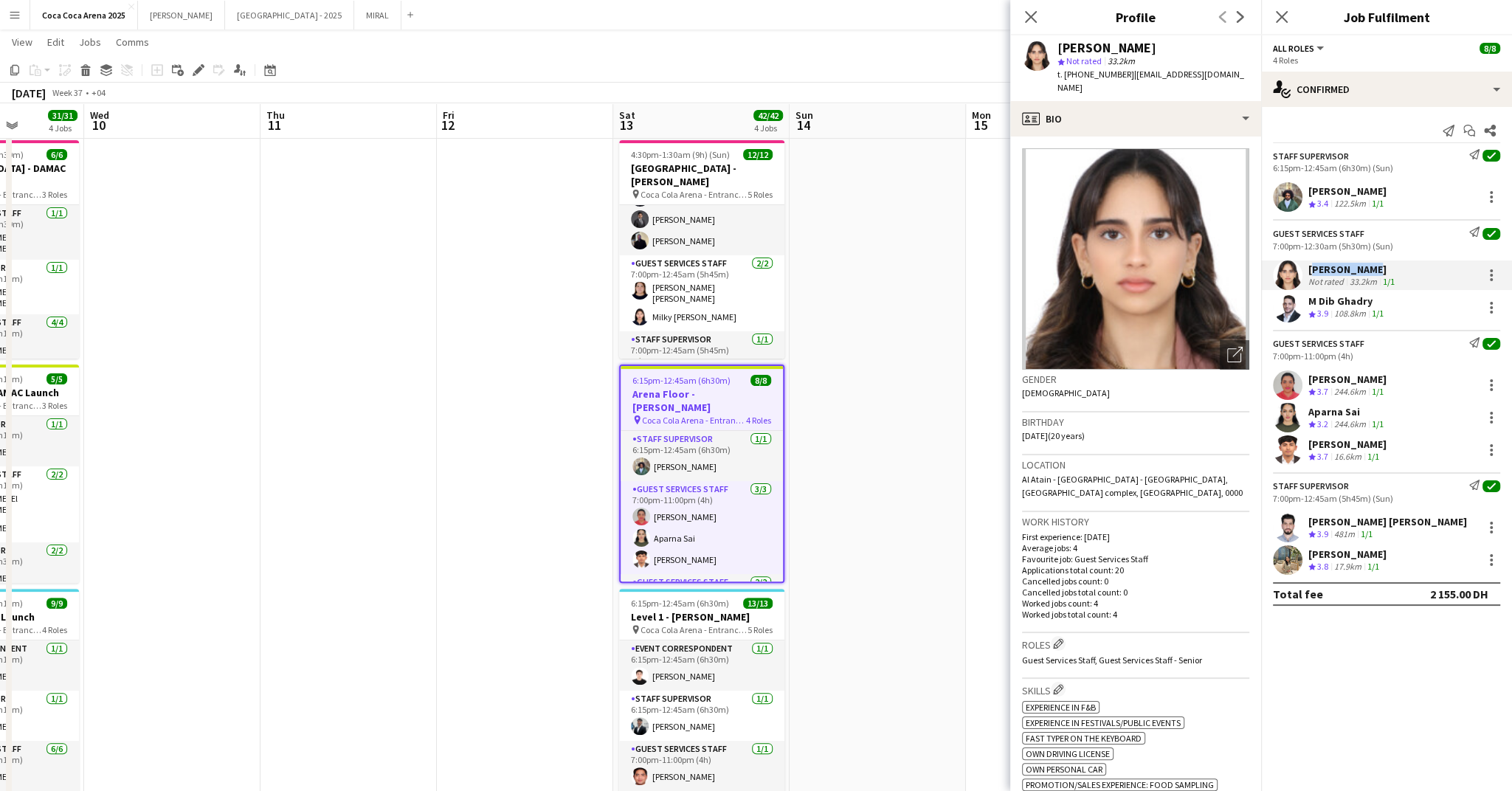
drag, startPoint x: 1374, startPoint y: 300, endPoint x: 1307, endPoint y: 298, distance: 67.0
click at [1307, 298] on div "M Dib Ghadry Crew rating 3.9 108.8km 1/1" at bounding box center [1386, 308] width 251 height 29
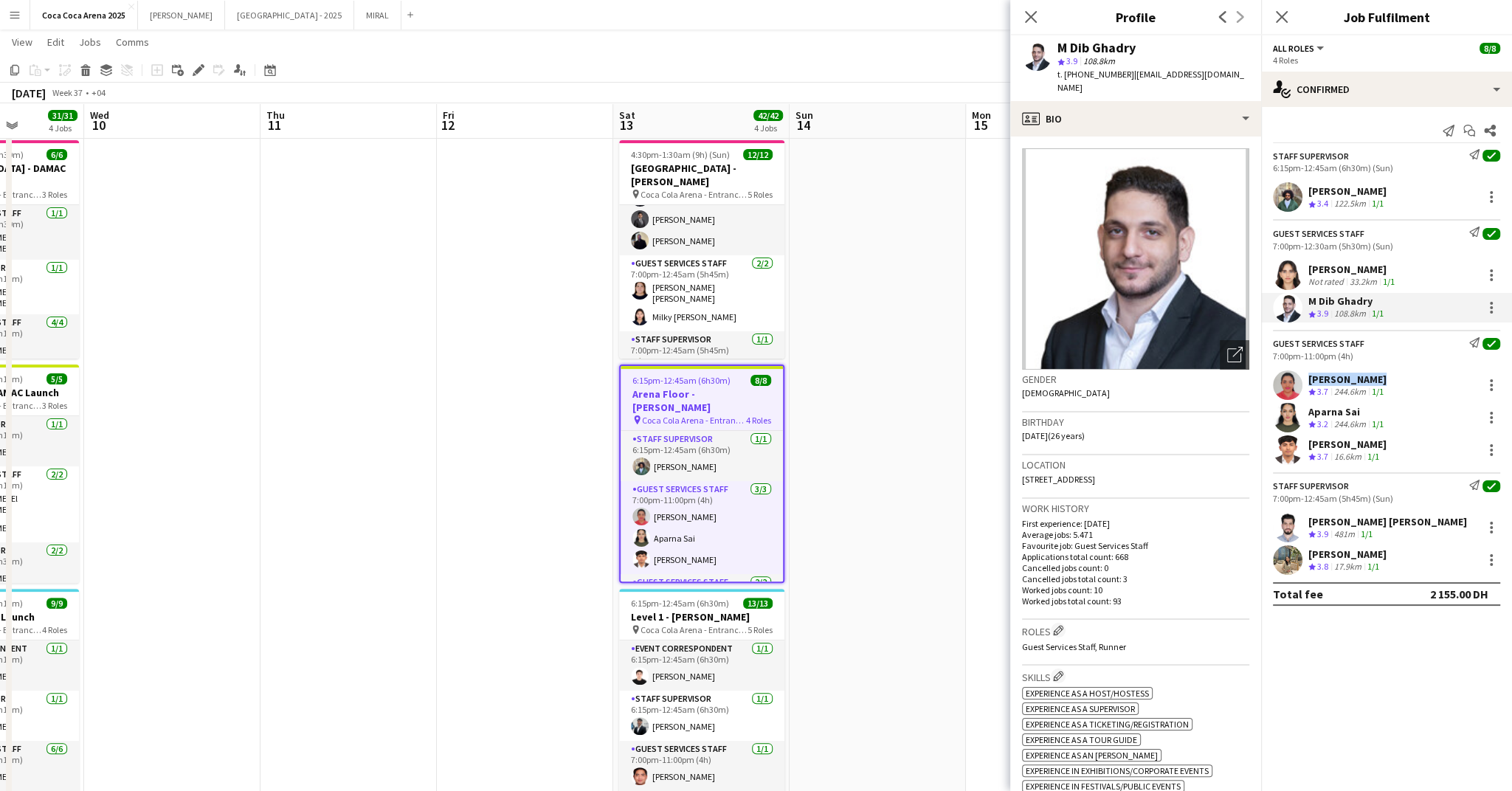
drag, startPoint x: 1372, startPoint y: 374, endPoint x: 1302, endPoint y: 375, distance: 70.0
click at [1302, 375] on div "Kirti Sharma Crew rating 3.7 244.6km 1/1" at bounding box center [1386, 385] width 251 height 29
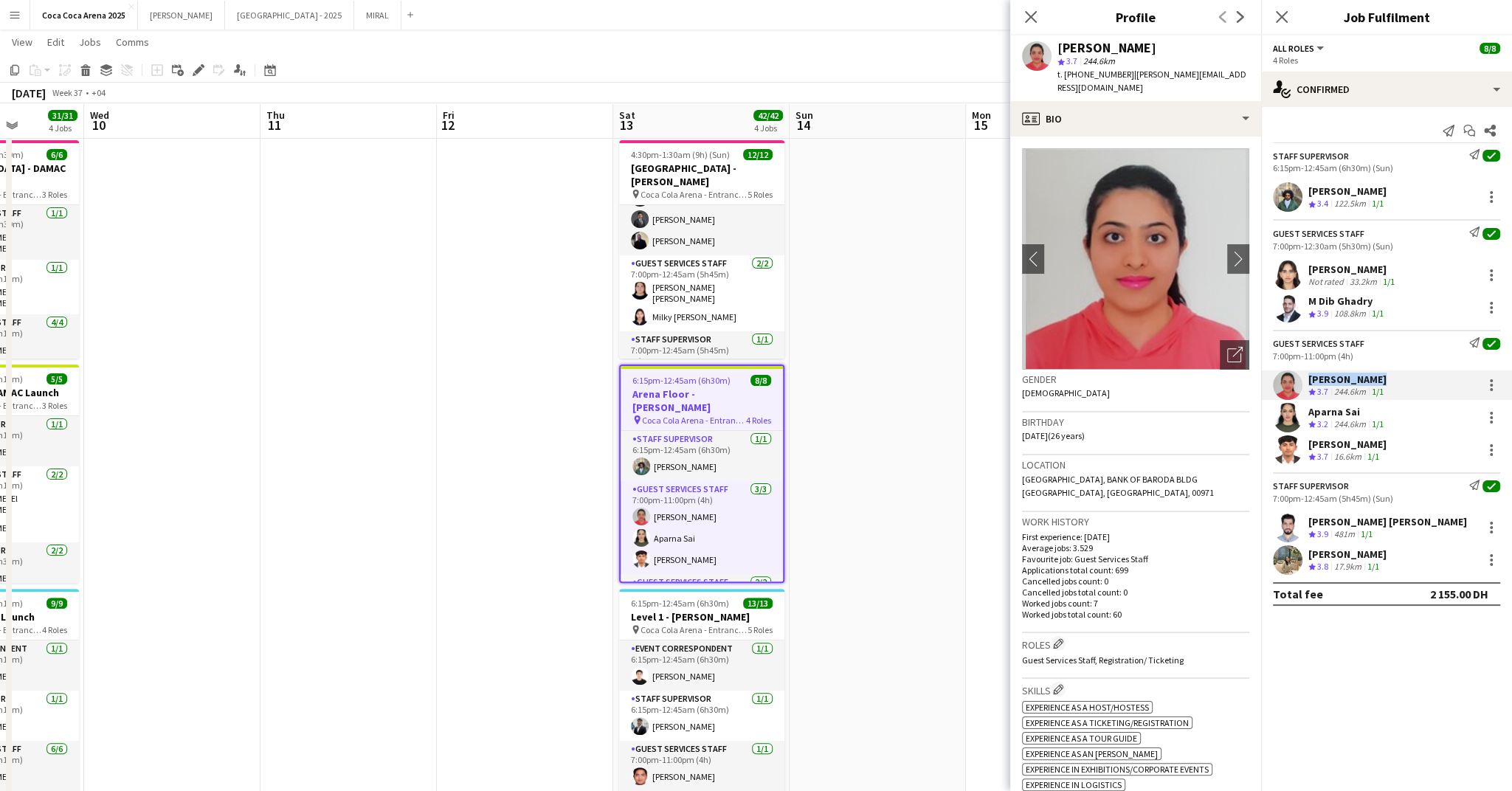
drag, startPoint x: 1362, startPoint y: 410, endPoint x: 1309, endPoint y: 408, distance: 53.0
click at [1309, 408] on div "Aparna Sai" at bounding box center [1347, 412] width 78 height 13
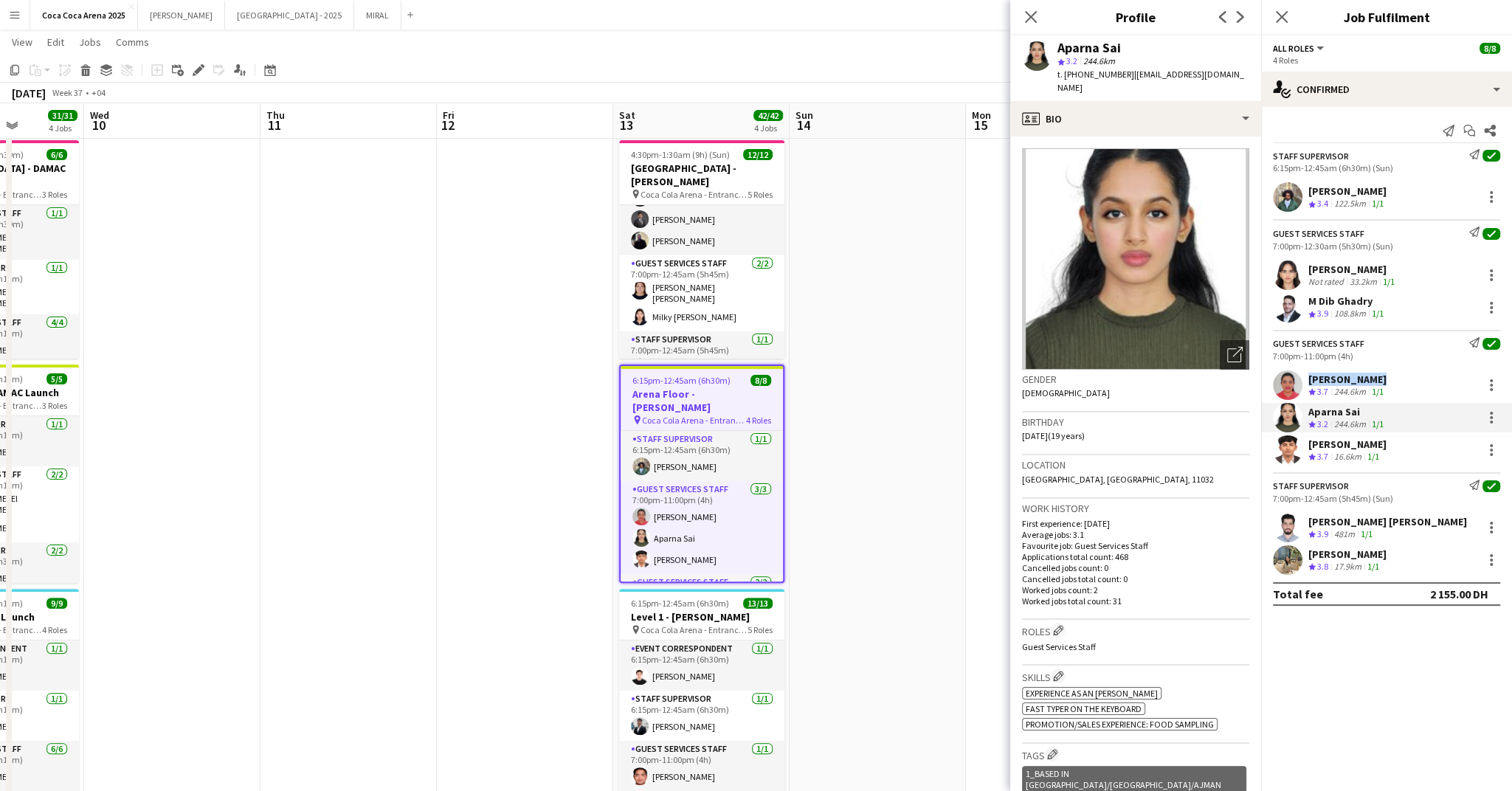
drag, startPoint x: 1390, startPoint y: 441, endPoint x: 1307, endPoint y: 441, distance: 83.0
click at [1307, 441] on div "Mathew George Crew rating 3.7 16.6km 1/1" at bounding box center [1386, 450] width 251 height 29
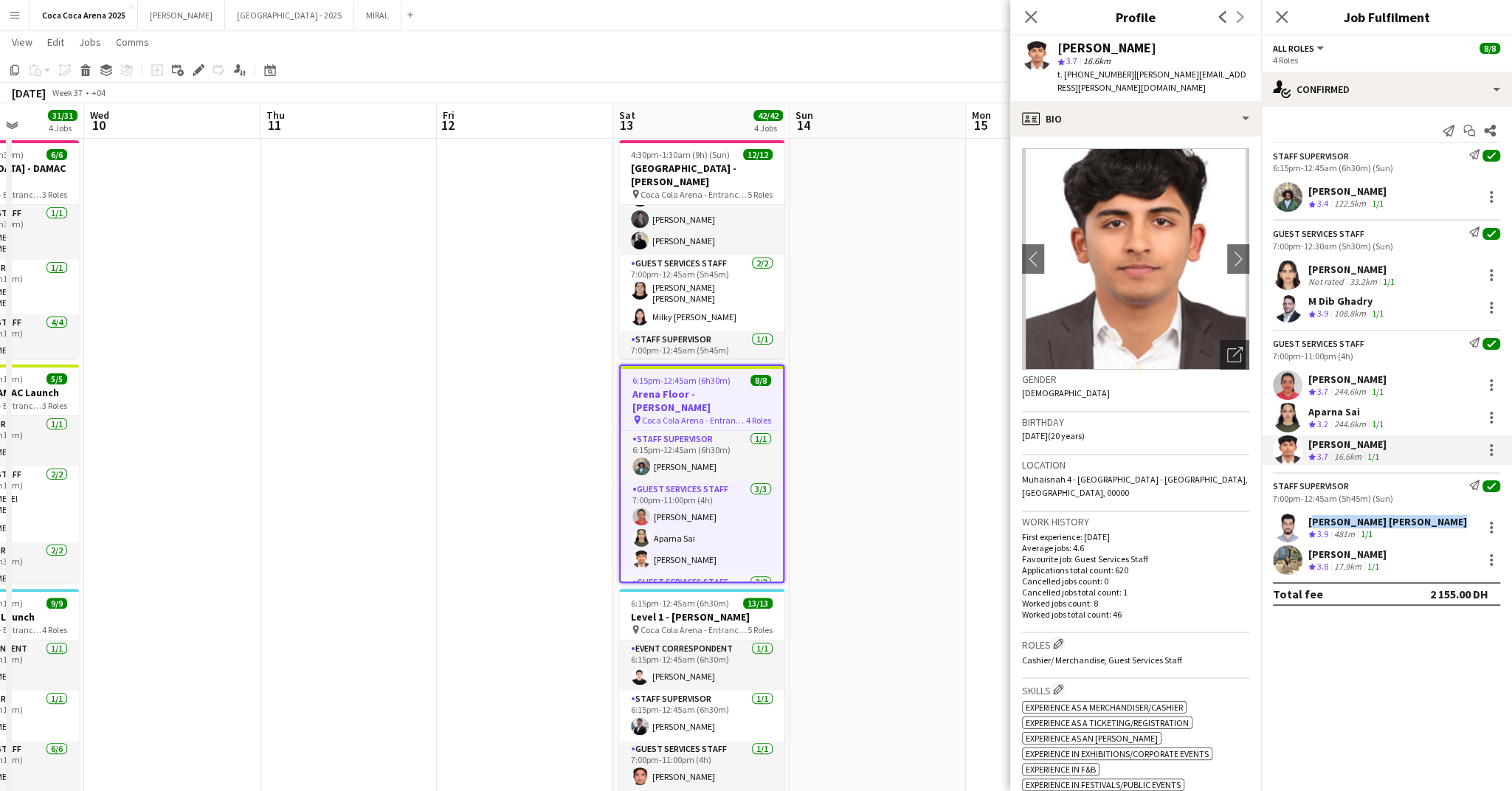
drag, startPoint x: 1462, startPoint y: 521, endPoint x: 1306, endPoint y: 518, distance: 156.0
click at [1306, 518] on div "Mohammed Hammam Fadel Ekko Crew rating 3.9 481m 1/1" at bounding box center [1386, 528] width 251 height 29
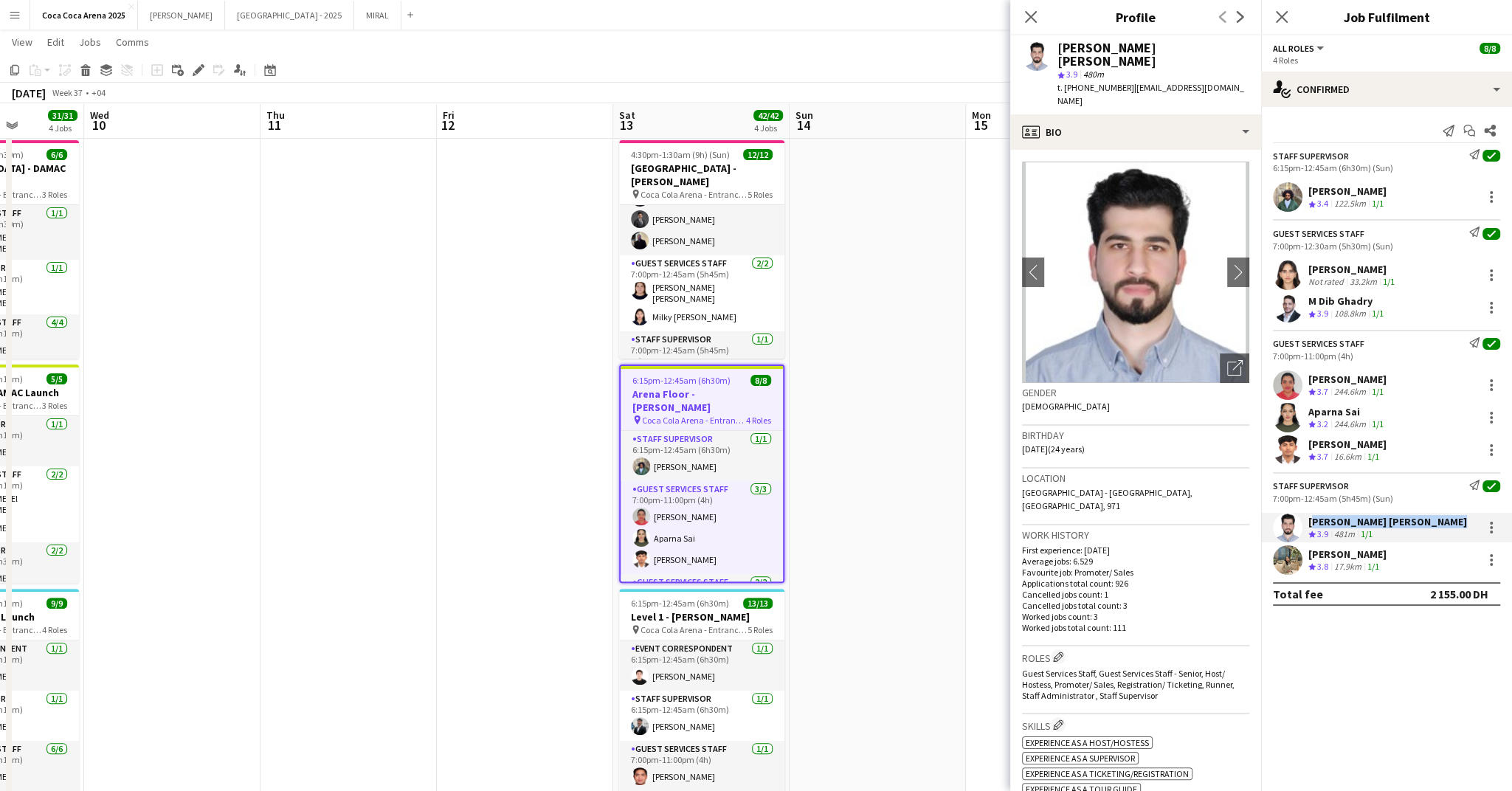
drag, startPoint x: 1385, startPoint y: 549, endPoint x: 1310, endPoint y: 551, distance: 75.0
click at [1310, 551] on div "Marium Younus Crew rating 3.8 17.9km 1/1" at bounding box center [1386, 560] width 251 height 29
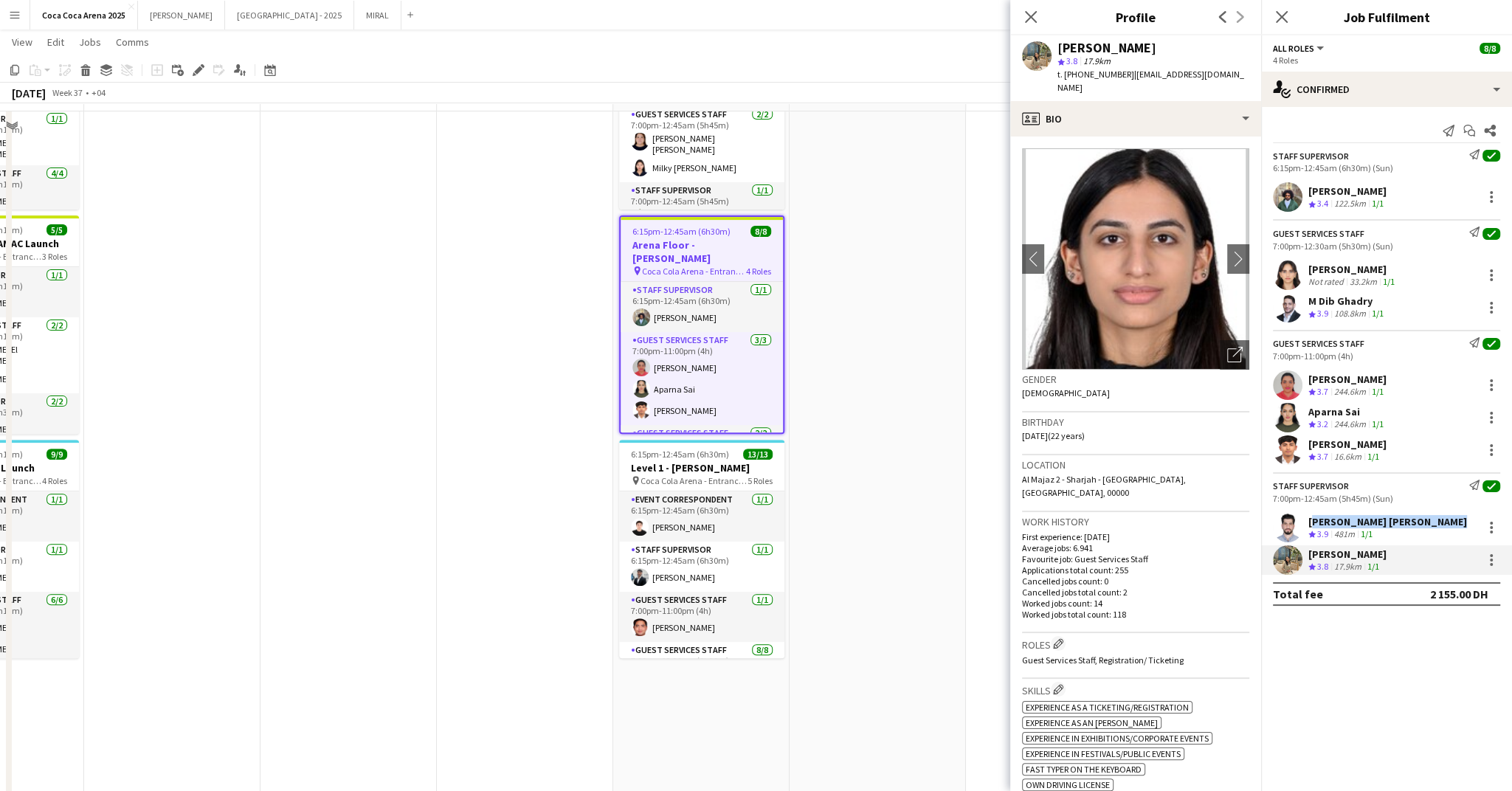
scroll to position [406, 0]
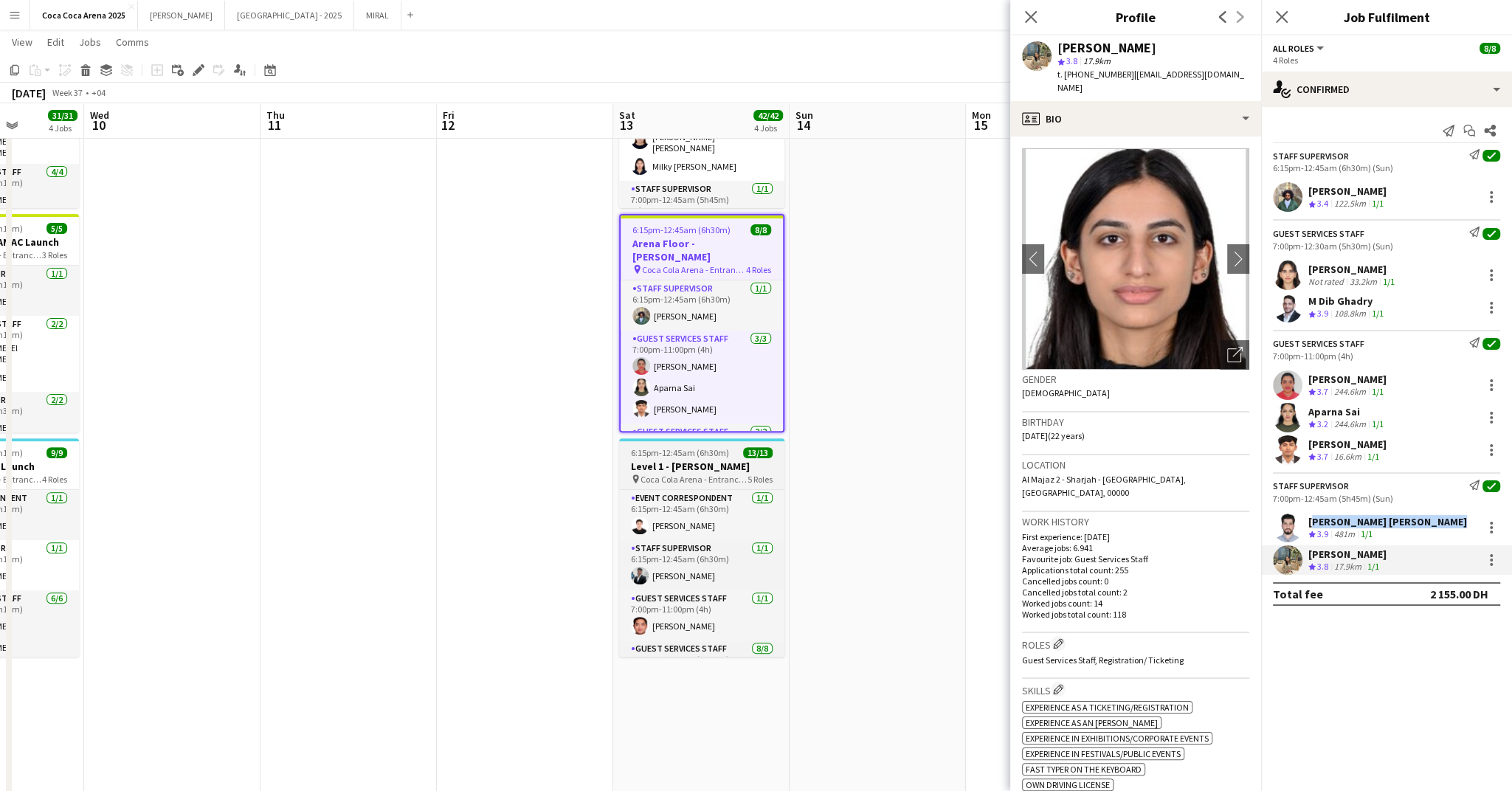
click at [651, 486] on app-job-card "6:15pm-12:45am (6h30m) (Sun) 13/13 Level 1 - Sunidhi pin Coca Cola Arena - Entr…" at bounding box center [702, 547] width 166 height 218
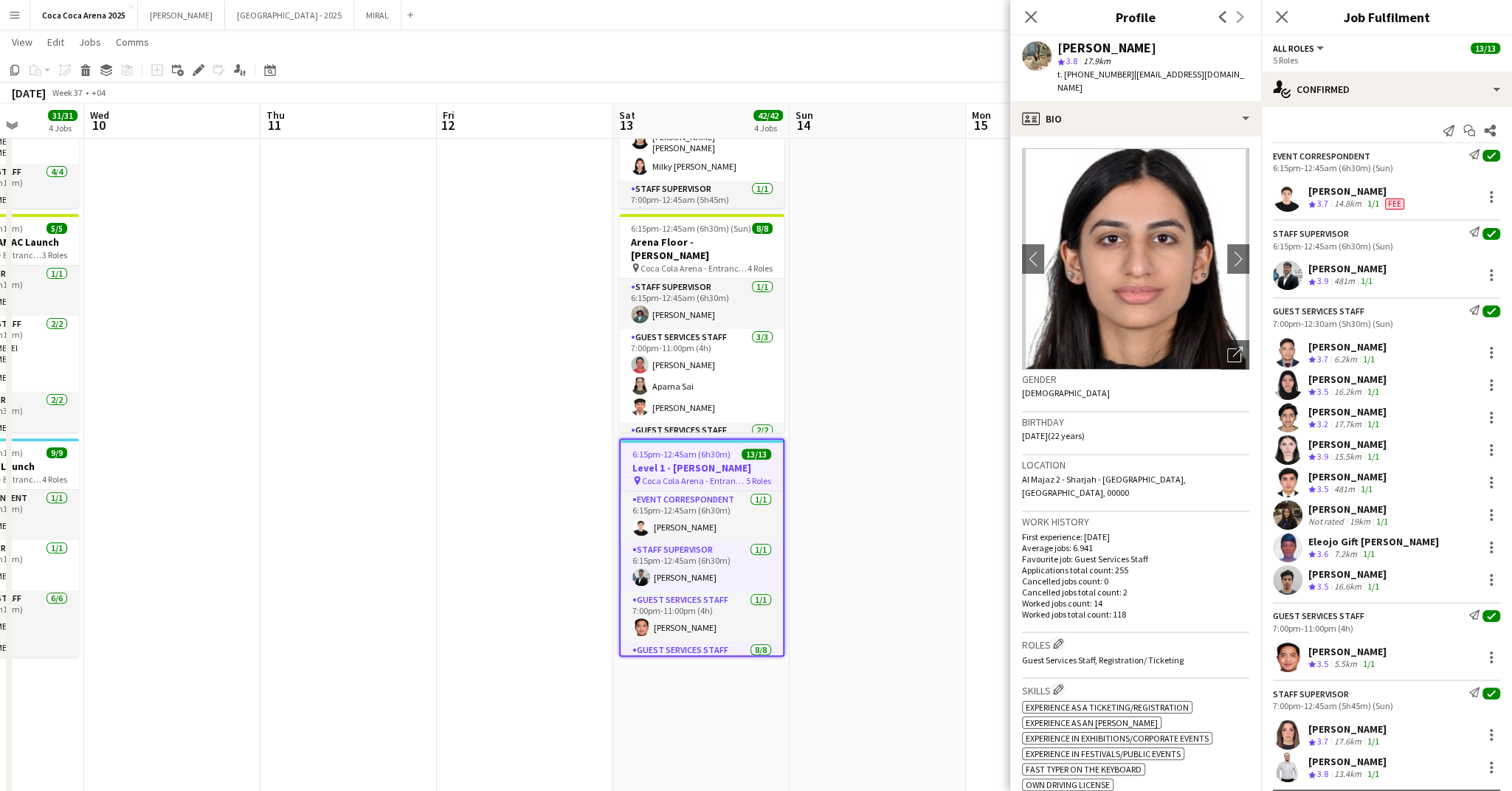
click at [663, 456] on span "6:15pm-12:45am (6h30m) (Sun)" at bounding box center [687, 455] width 110 height 11
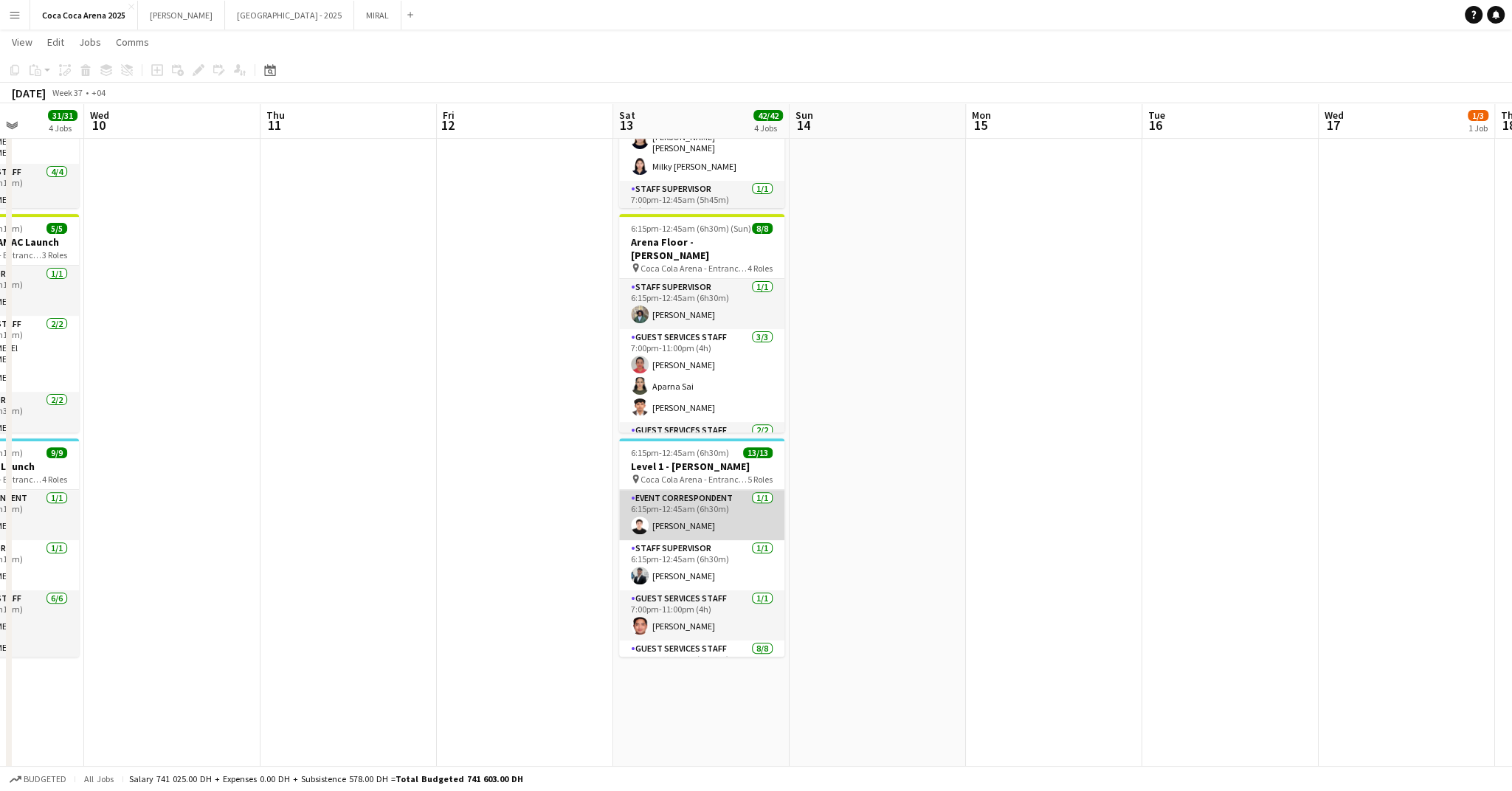
click at [708, 490] on app-card-role "Event Correspondent 1/1 6:15pm-12:45am (6h30m) Sarah Moubarak" at bounding box center [702, 515] width 166 height 50
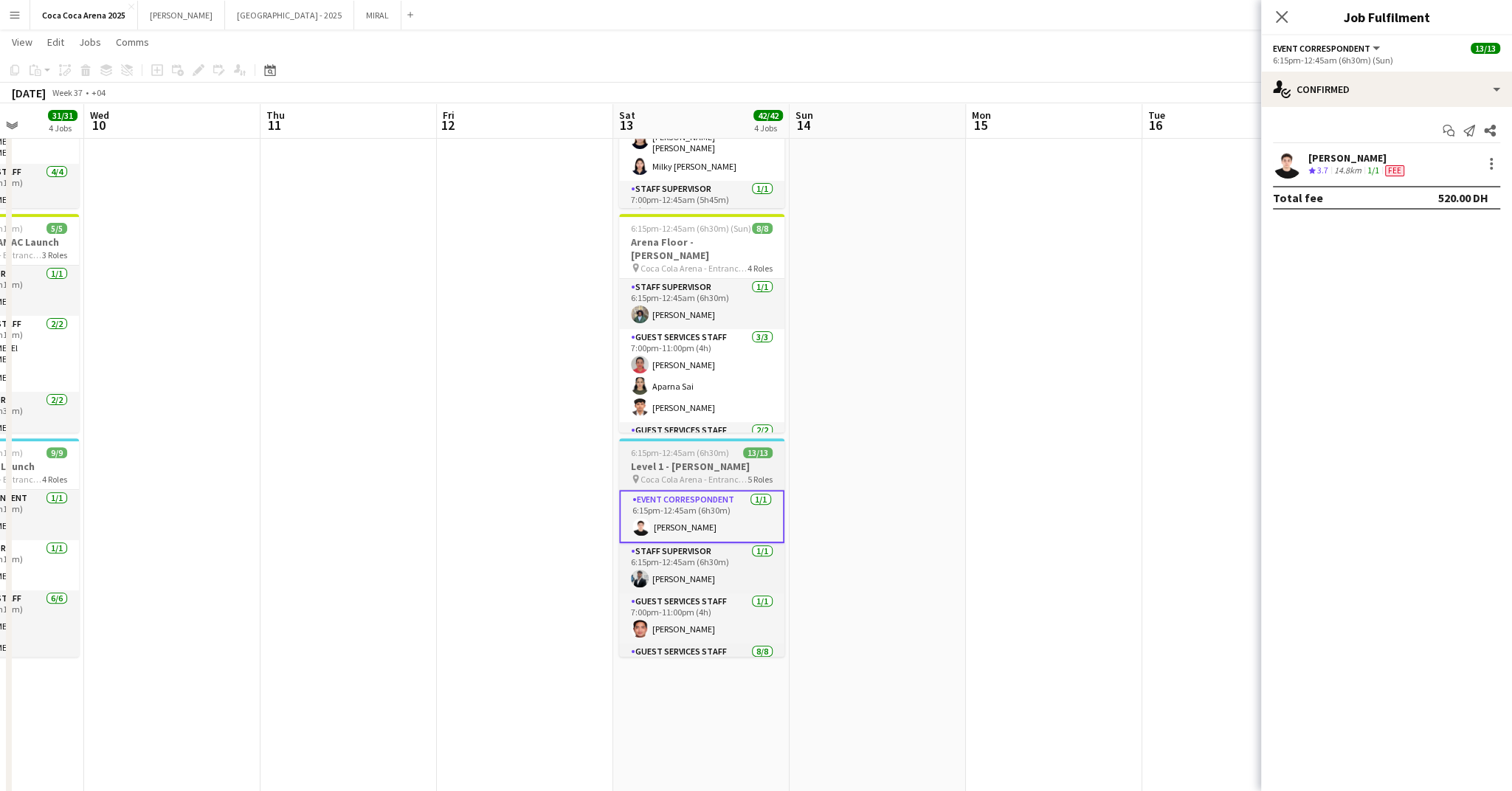
click at [696, 461] on h3 "Level 1 - Sunidhi" at bounding box center [702, 466] width 166 height 13
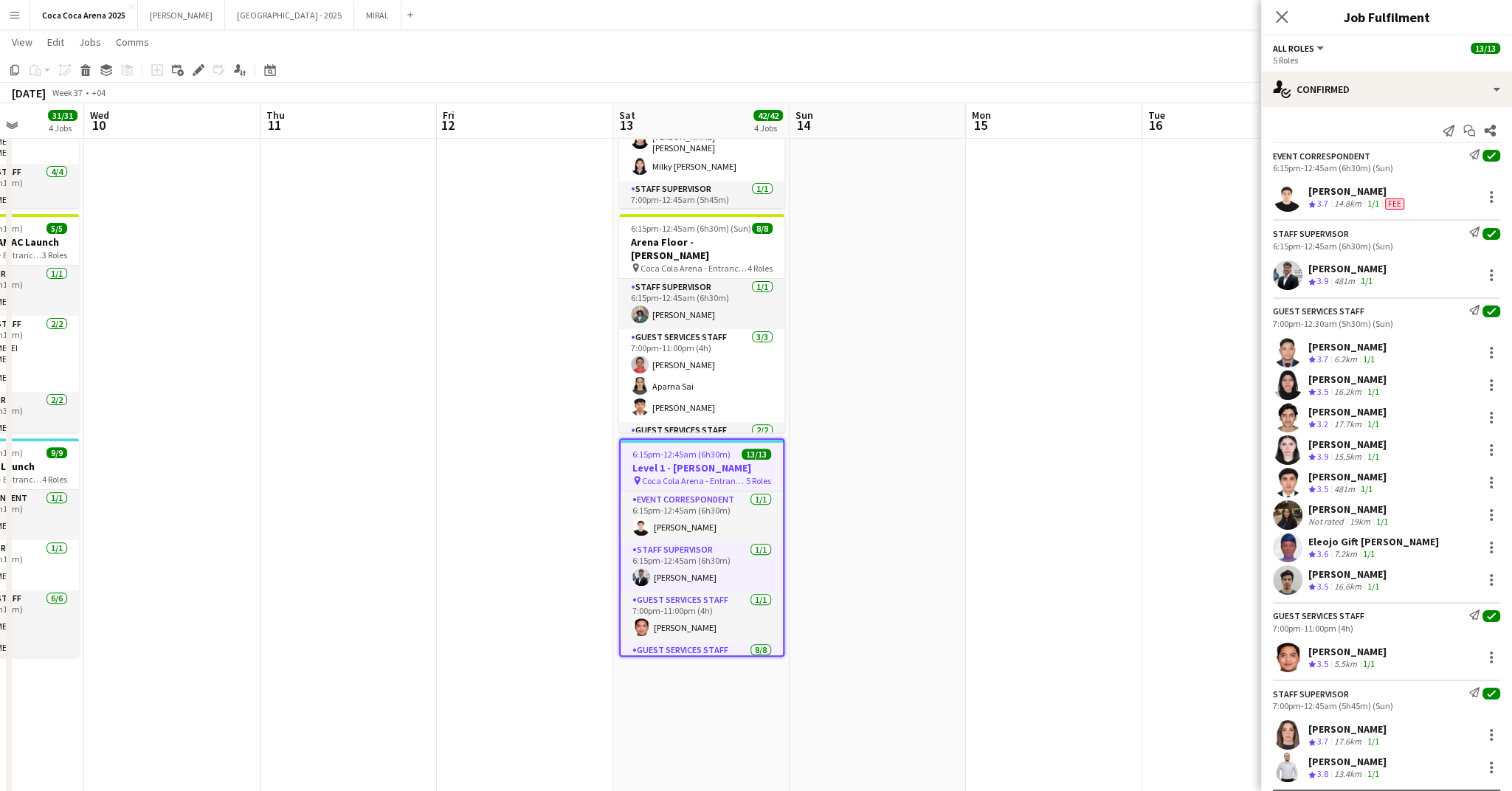
drag, startPoint x: 1389, startPoint y: 190, endPoint x: 1307, endPoint y: 191, distance: 82.0
click at [1307, 191] on div "Sarah Moubarak Crew rating 3.7 14.8km 1/1 Fee" at bounding box center [1386, 197] width 251 height 29
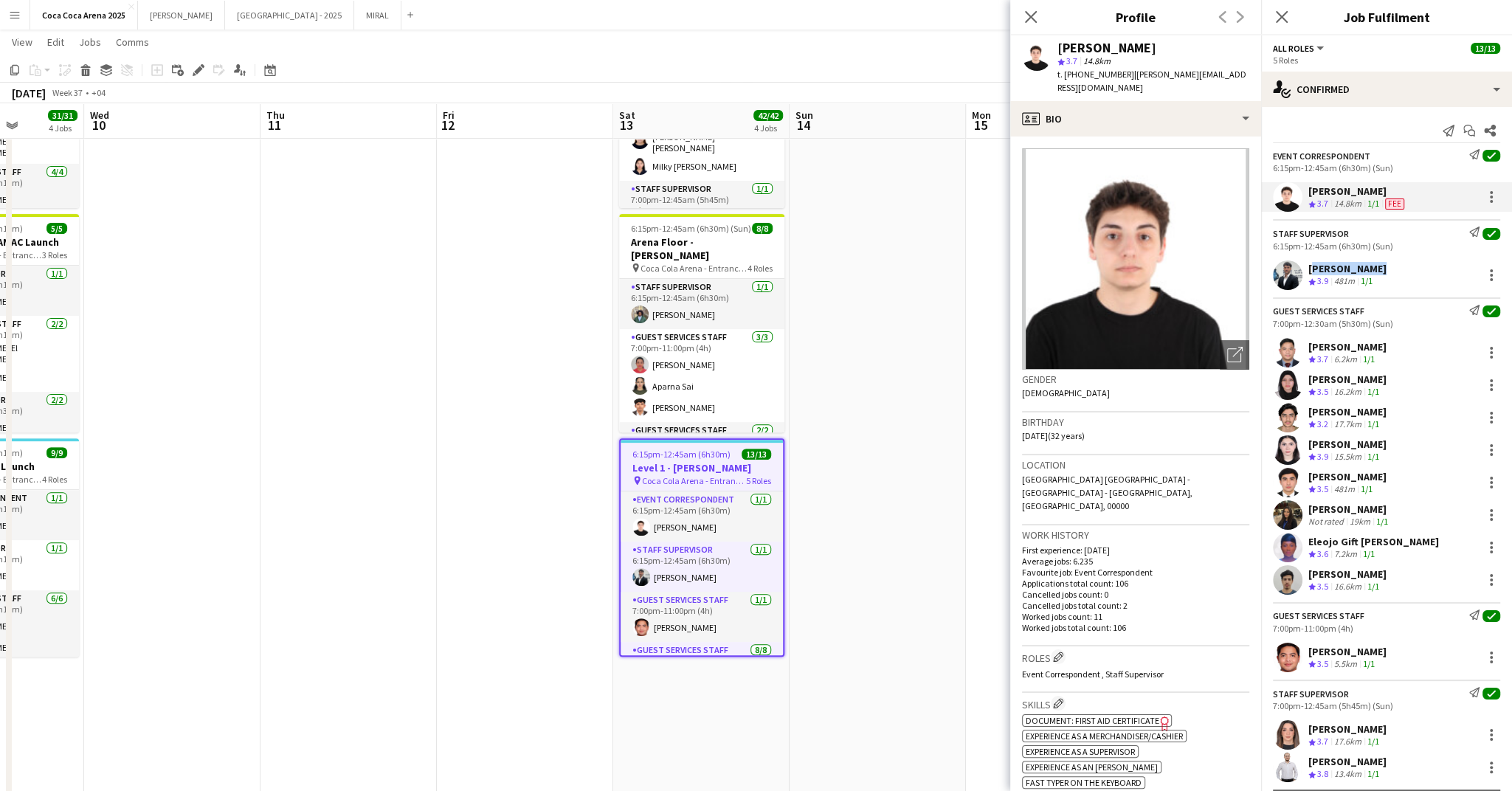
drag, startPoint x: 1384, startPoint y: 263, endPoint x: 1308, endPoint y: 265, distance: 76.0
click at [1308, 265] on div "Osama Hejazi Crew rating 3.9 481m 1/1" at bounding box center [1386, 275] width 251 height 29
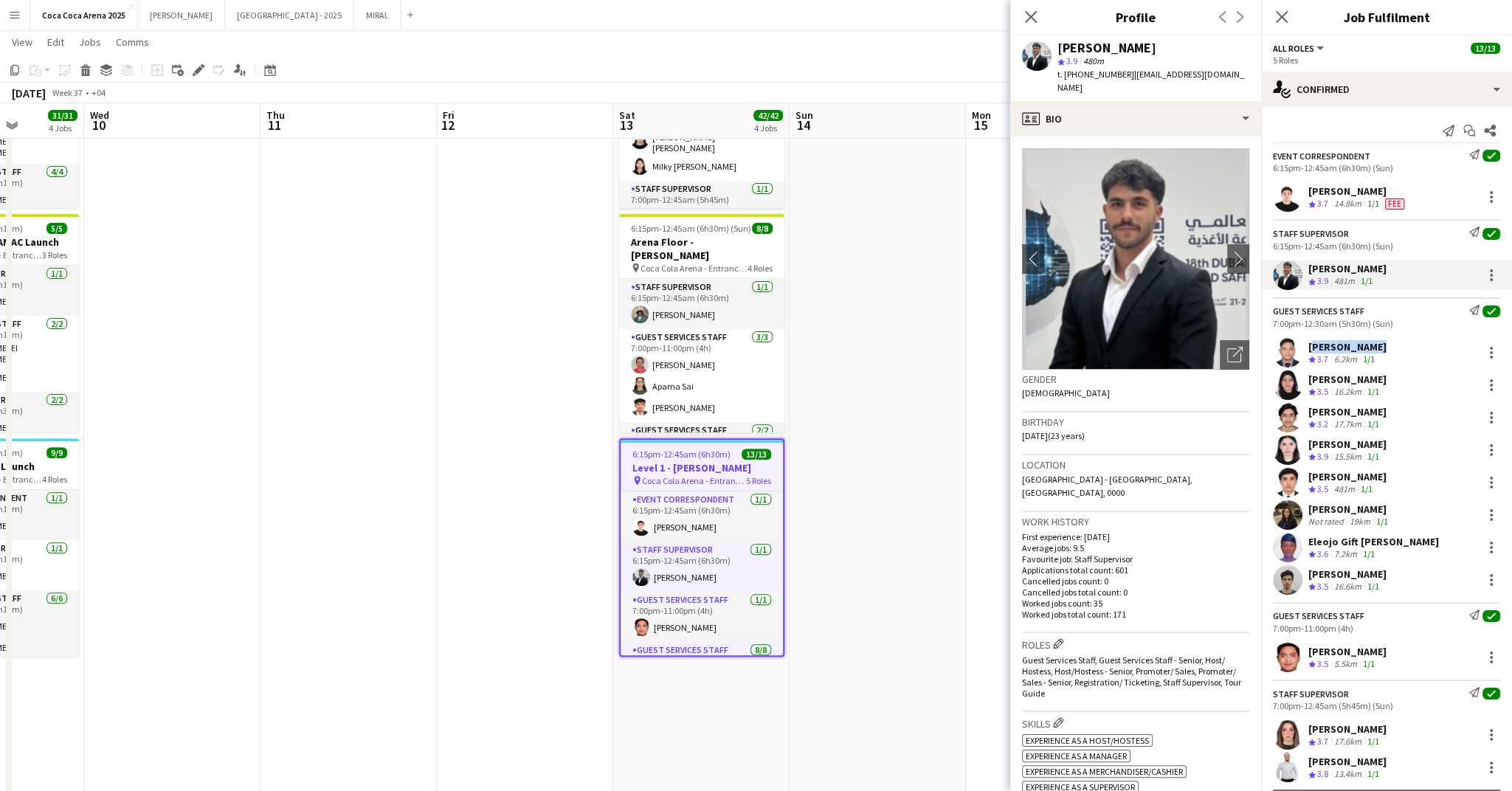
drag, startPoint x: 1389, startPoint y: 343, endPoint x: 1309, endPoint y: 344, distance: 80.0
click at [1309, 344] on div "Tommie Lajum Crew rating 3.7 6.2km 1/1" at bounding box center [1386, 352] width 251 height 29
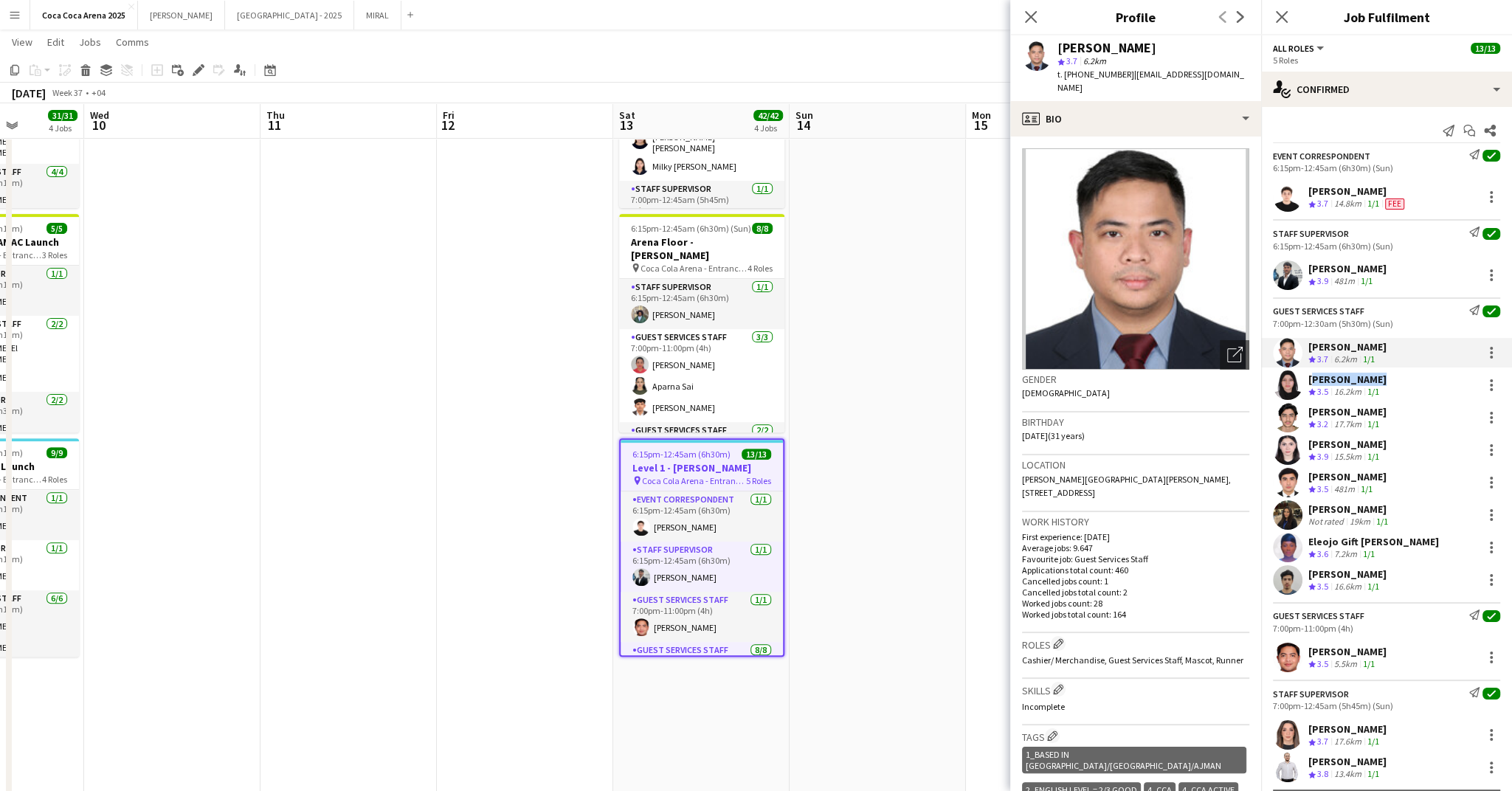
drag, startPoint x: 1372, startPoint y: 376, endPoint x: 1311, endPoint y: 378, distance: 61.0
click at [1311, 378] on div "[PERSON_NAME]" at bounding box center [1347, 379] width 78 height 13
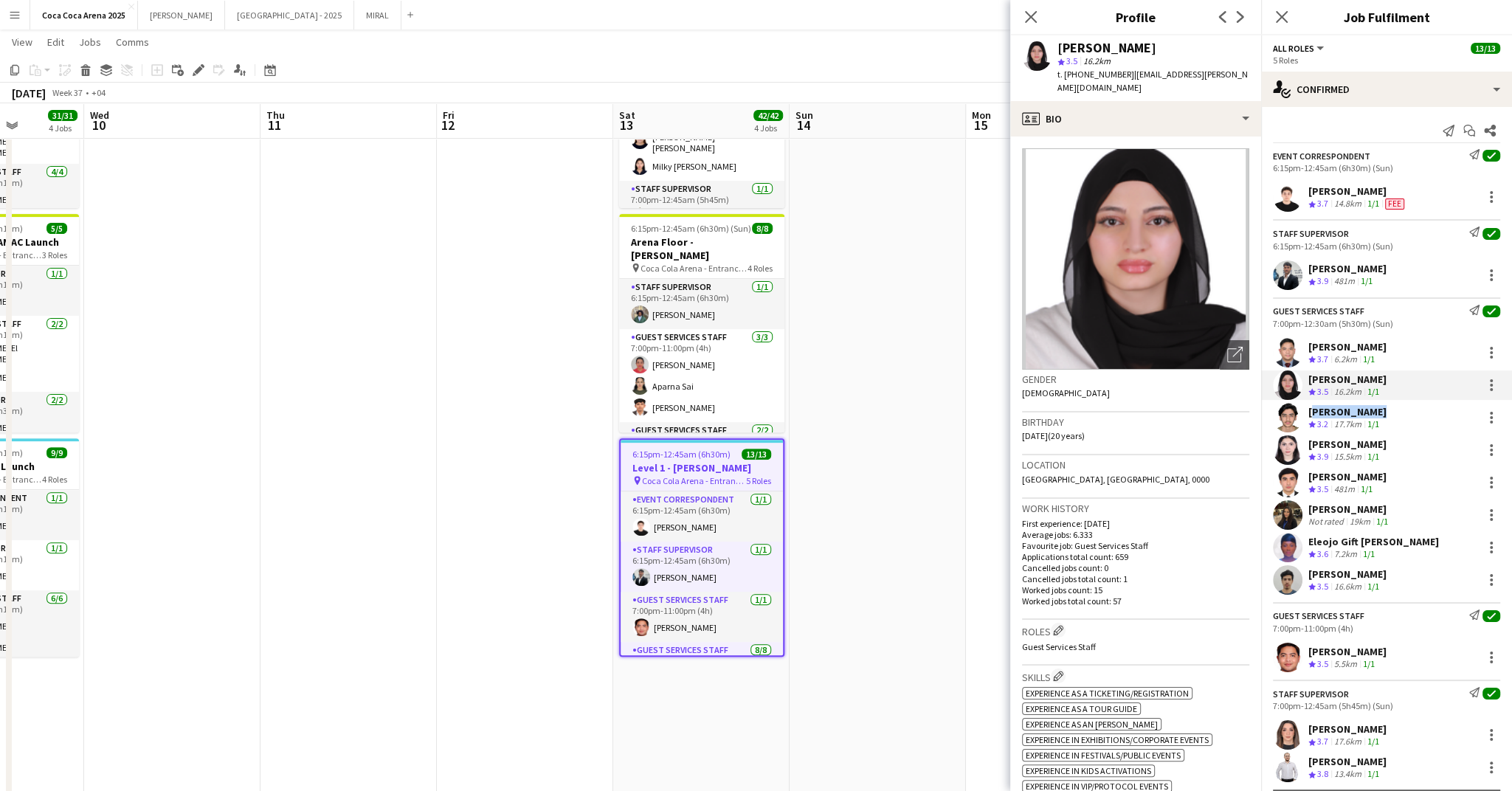
drag, startPoint x: 1378, startPoint y: 407, endPoint x: 1307, endPoint y: 411, distance: 71.1
click at [1307, 411] on div "Hamad Younus Crew rating 3.2 17.7km 1/1" at bounding box center [1386, 417] width 251 height 29
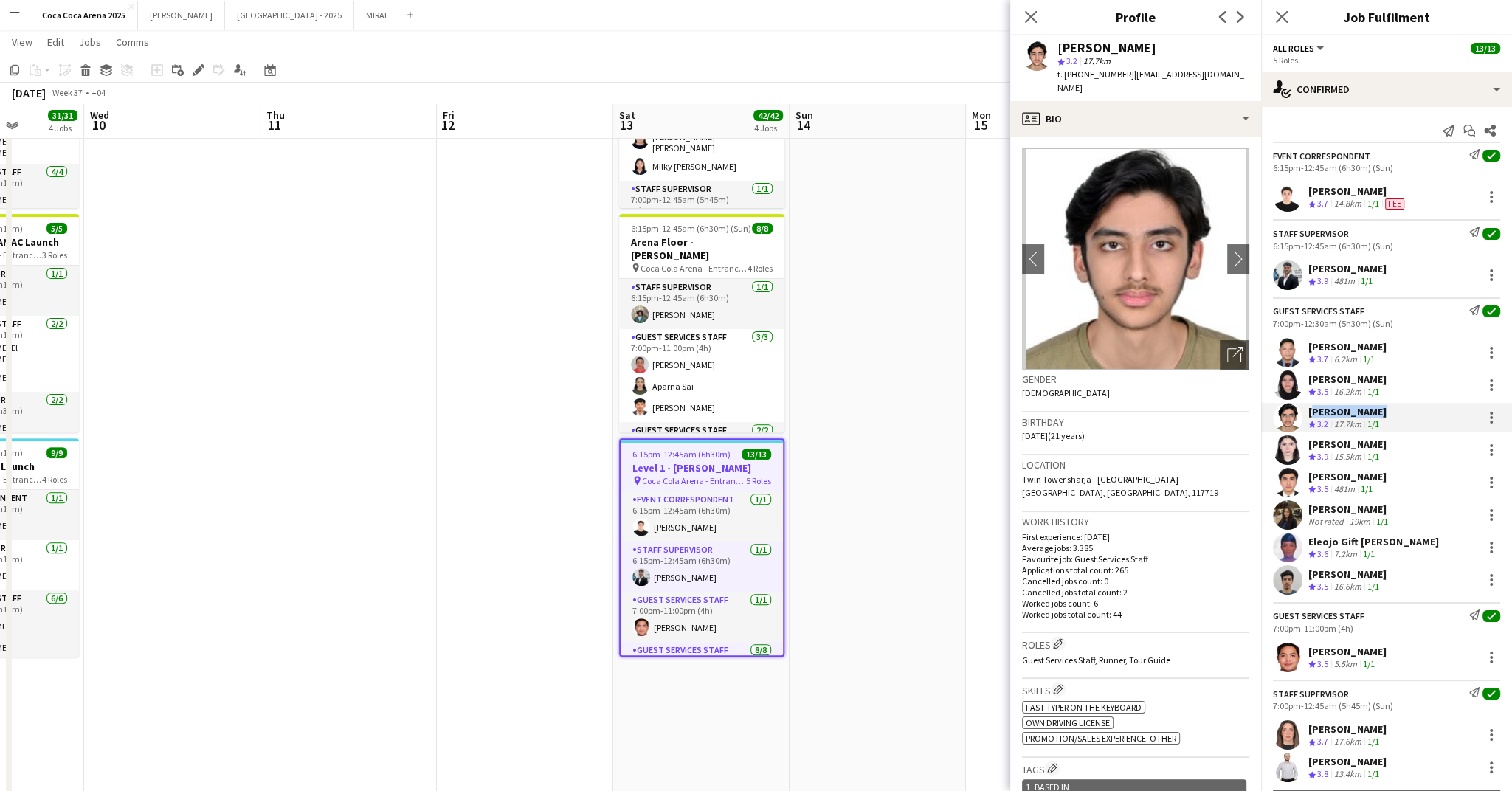
drag, startPoint x: 1383, startPoint y: 439, endPoint x: 1307, endPoint y: 441, distance: 76.0
click at [1308, 440] on div "[PERSON_NAME]" at bounding box center [1347, 444] width 78 height 13
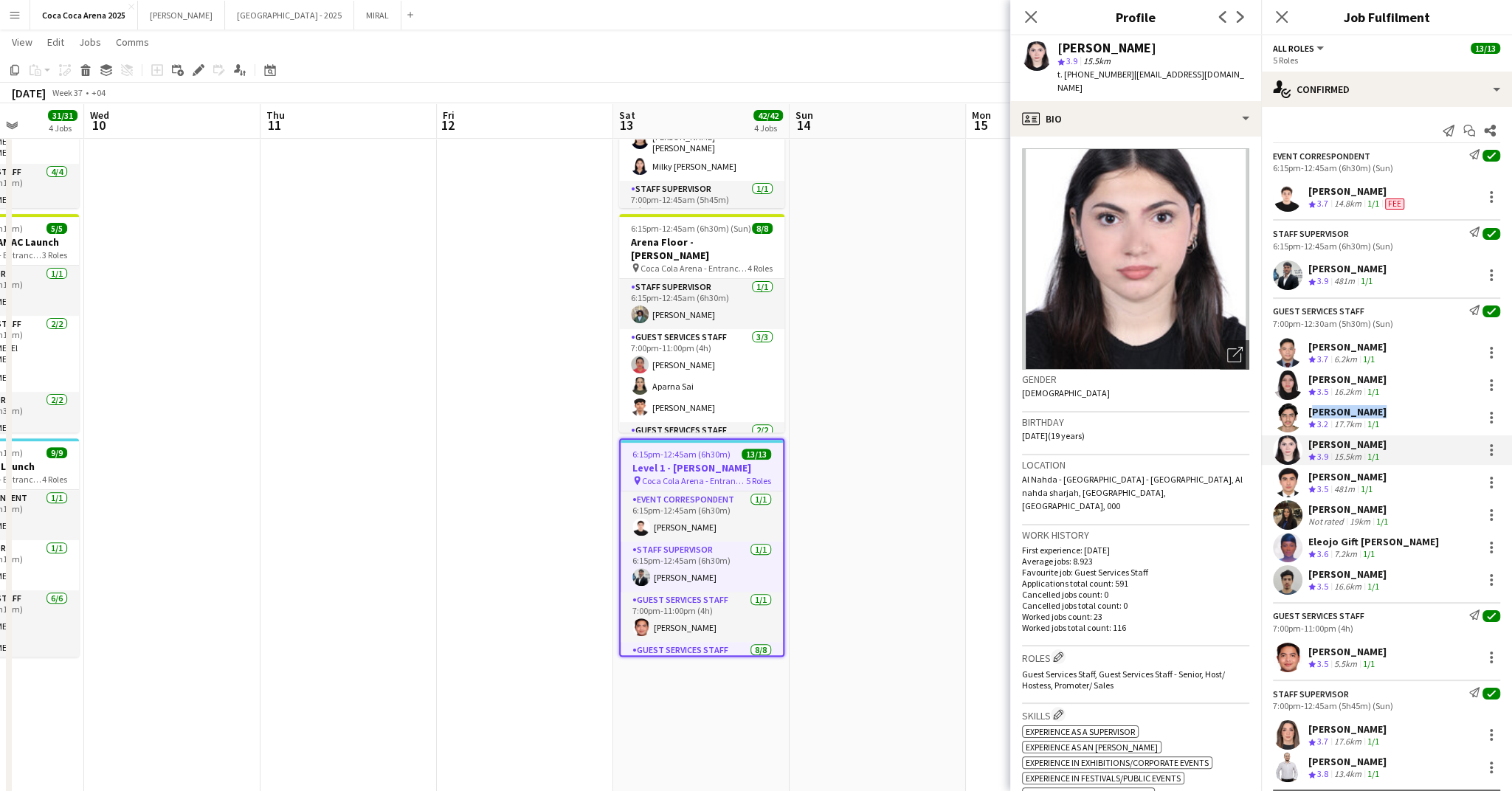
drag, startPoint x: 1426, startPoint y: 470, endPoint x: 1307, endPoint y: 474, distance: 119.1
click at [1307, 474] on div "Leolou Jeffrey Sanchez Crew rating 3.5 481m 1/1" at bounding box center [1386, 482] width 251 height 29
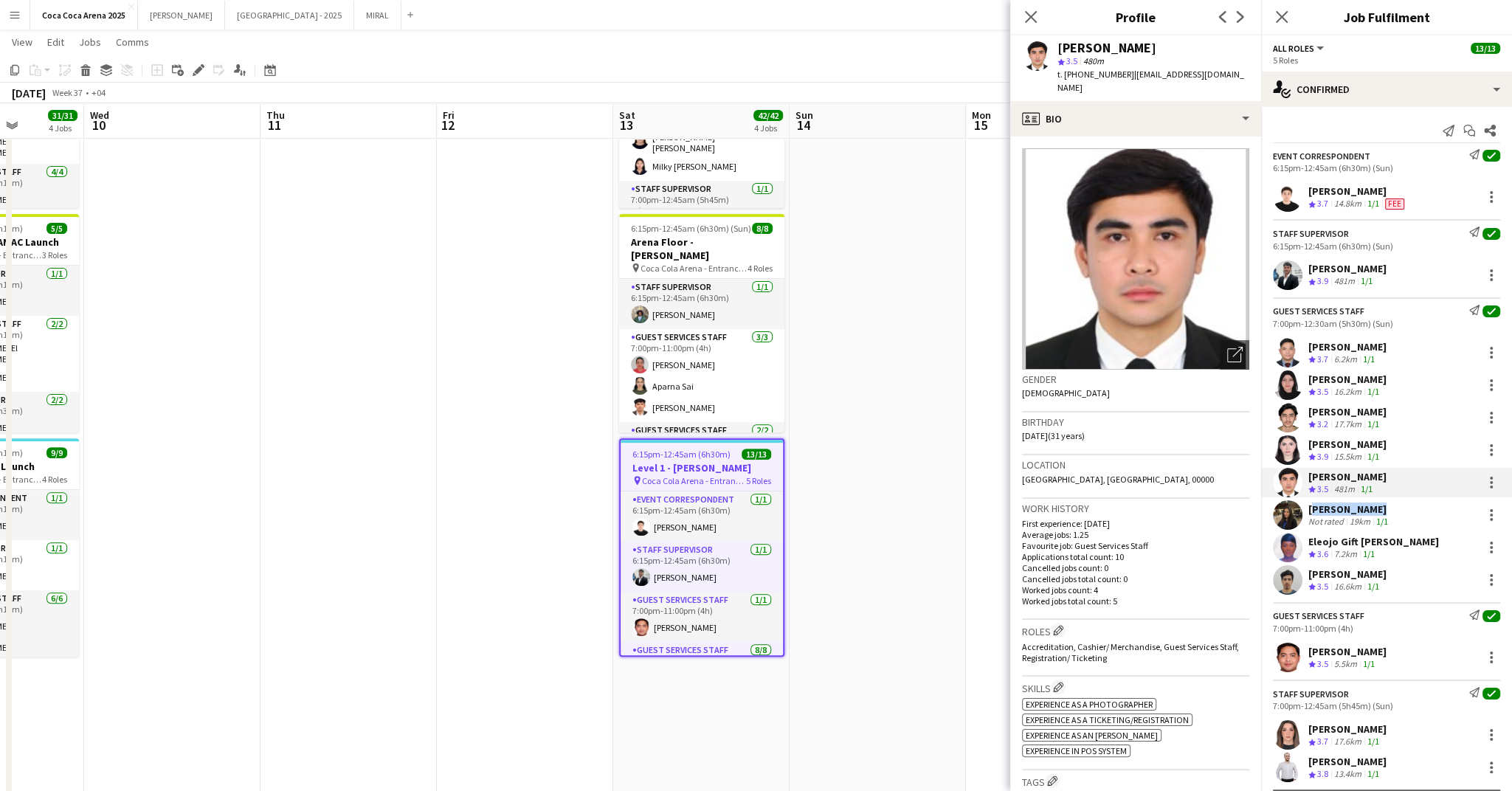
drag, startPoint x: 1385, startPoint y: 508, endPoint x: 1310, endPoint y: 508, distance: 75.0
click at [1310, 508] on div "[PERSON_NAME]" at bounding box center [1350, 509] width 83 height 13
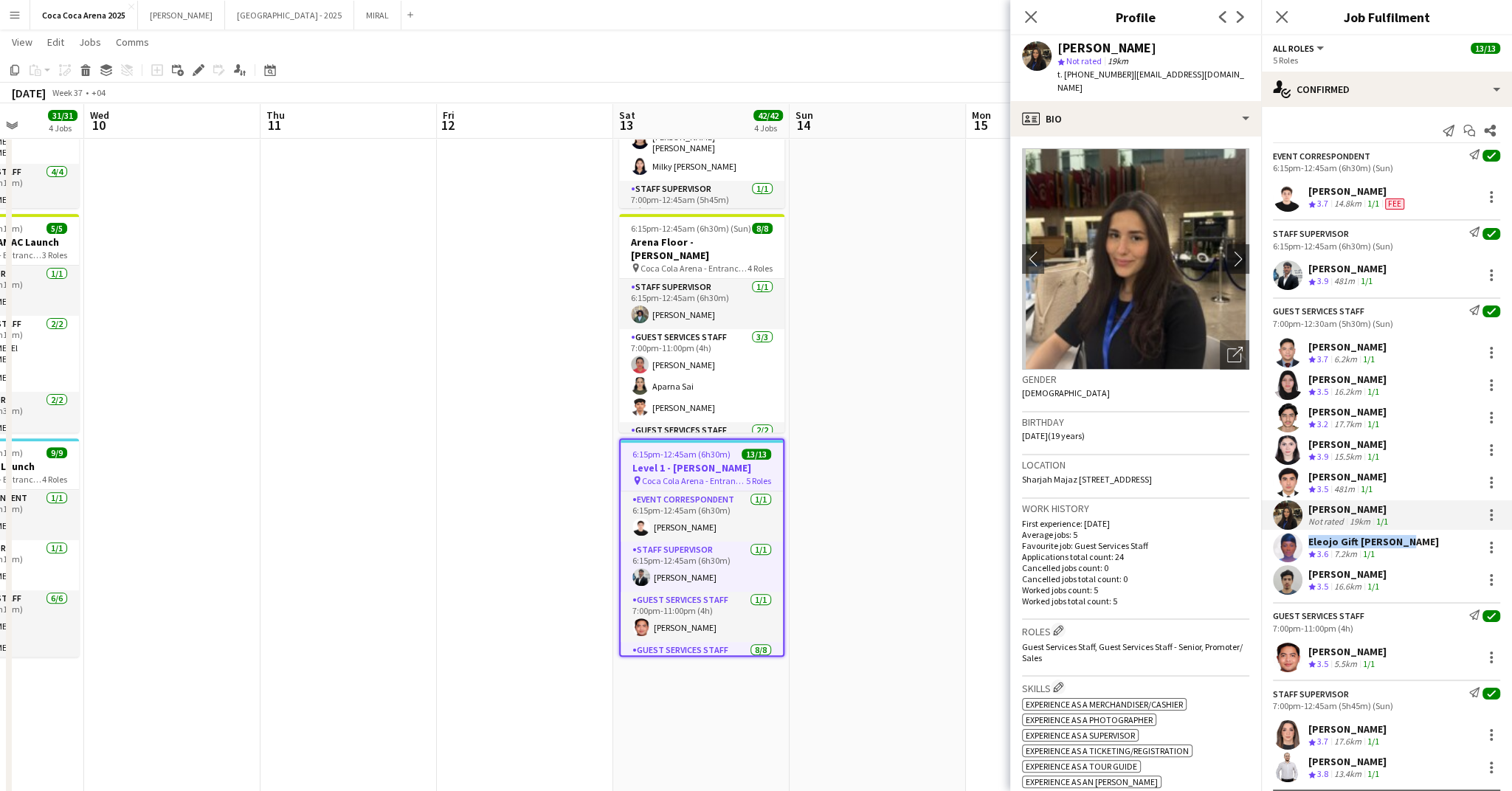
drag, startPoint x: 1423, startPoint y: 536, endPoint x: 1304, endPoint y: 542, distance: 119.2
click at [1304, 542] on div "Eleojo Gift Mohammed Crew rating 3.6 7.2km 1/1" at bounding box center [1386, 547] width 251 height 29
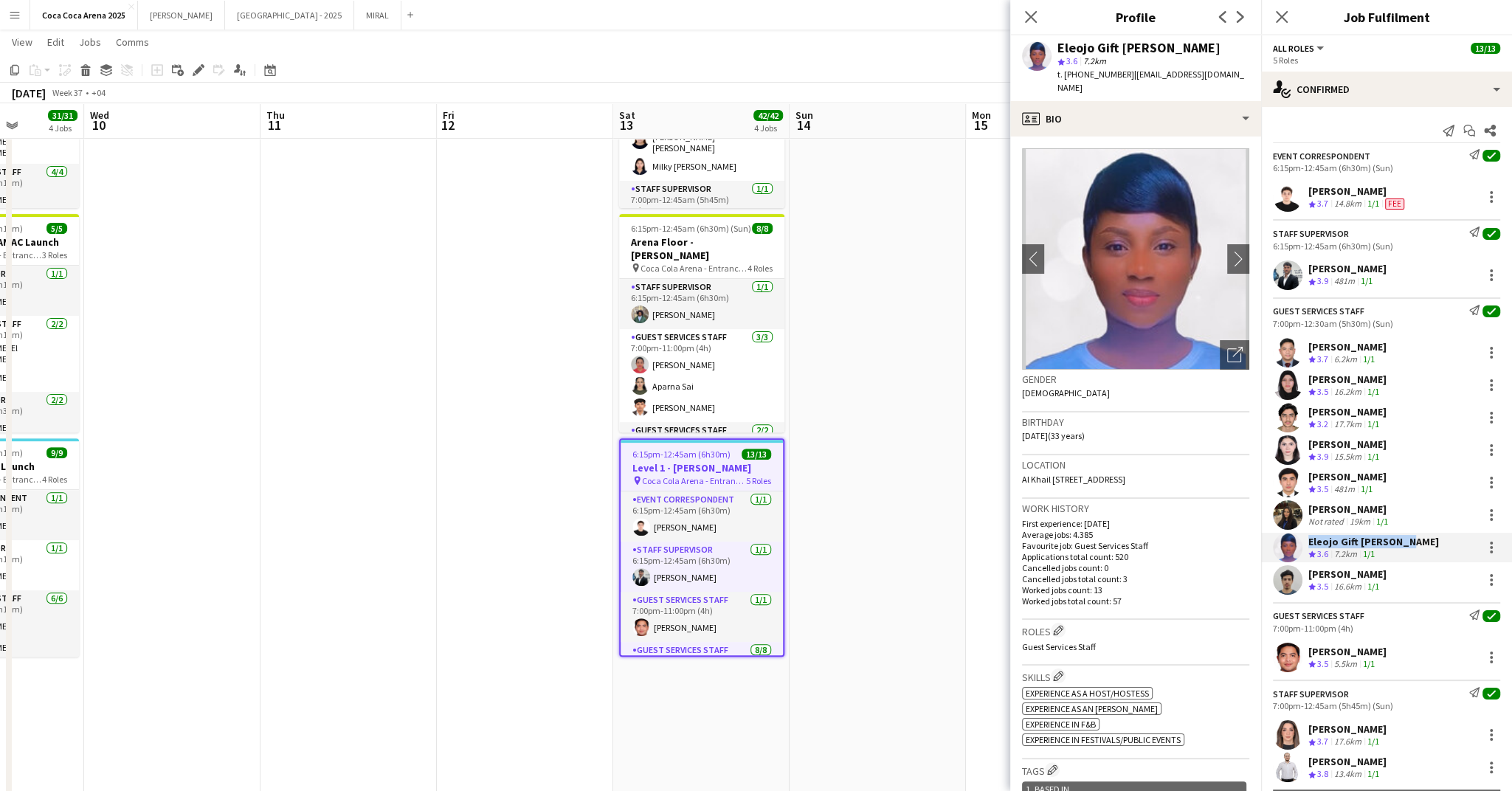
drag, startPoint x: 1410, startPoint y: 568, endPoint x: 1307, endPoint y: 571, distance: 103.0
click at [1307, 571] on div "Khalil Muhammad Crew rating 3.5 16.6km 1/1" at bounding box center [1386, 580] width 251 height 29
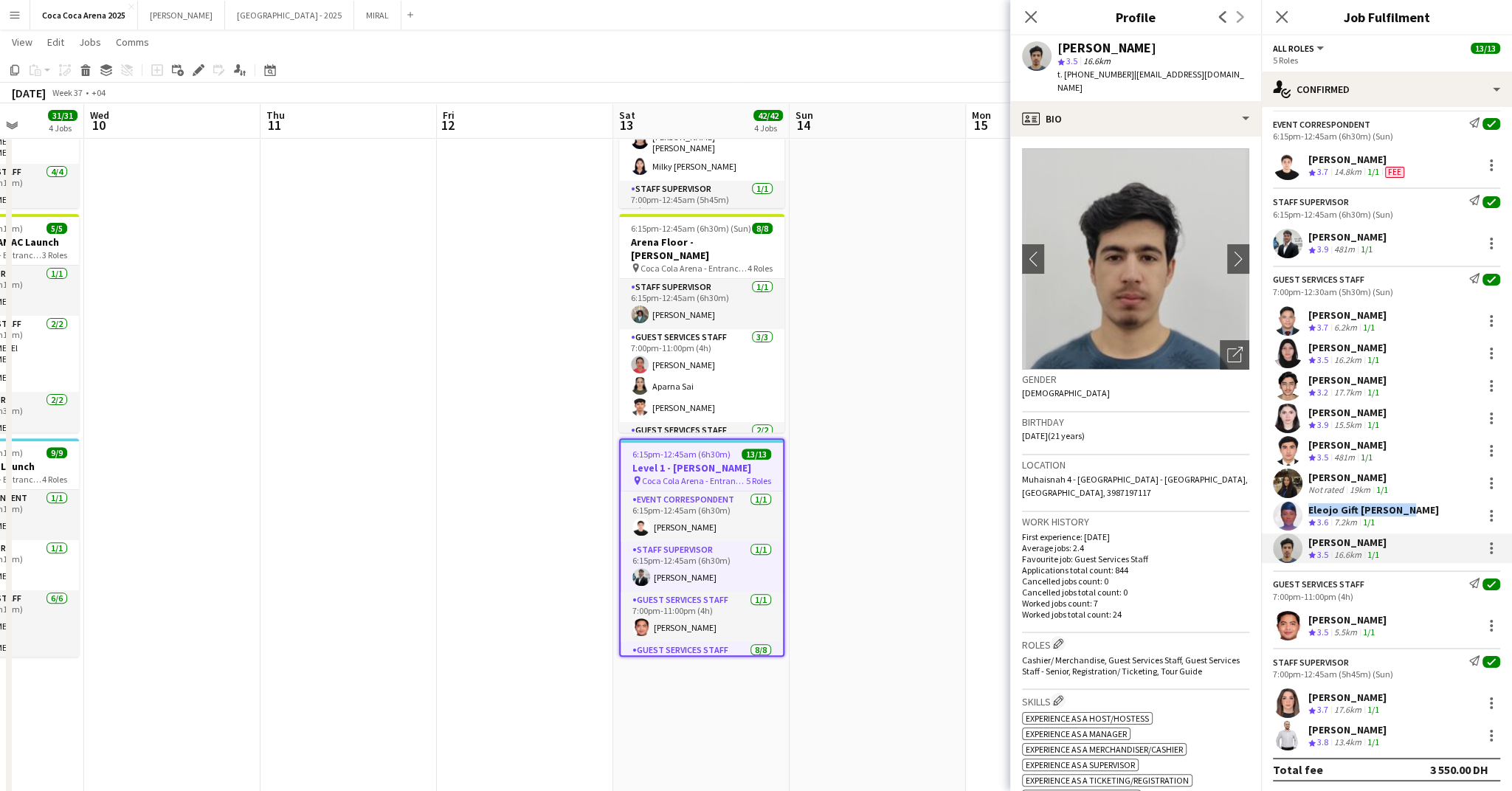
scroll to position [407, 0]
drag, startPoint x: 1428, startPoint y: 620, endPoint x: 1310, endPoint y: 620, distance: 118.0
click at [1310, 620] on div "Patrick Dominique Castro Crew rating 3.5 5.5km 1/1" at bounding box center [1386, 626] width 251 height 29
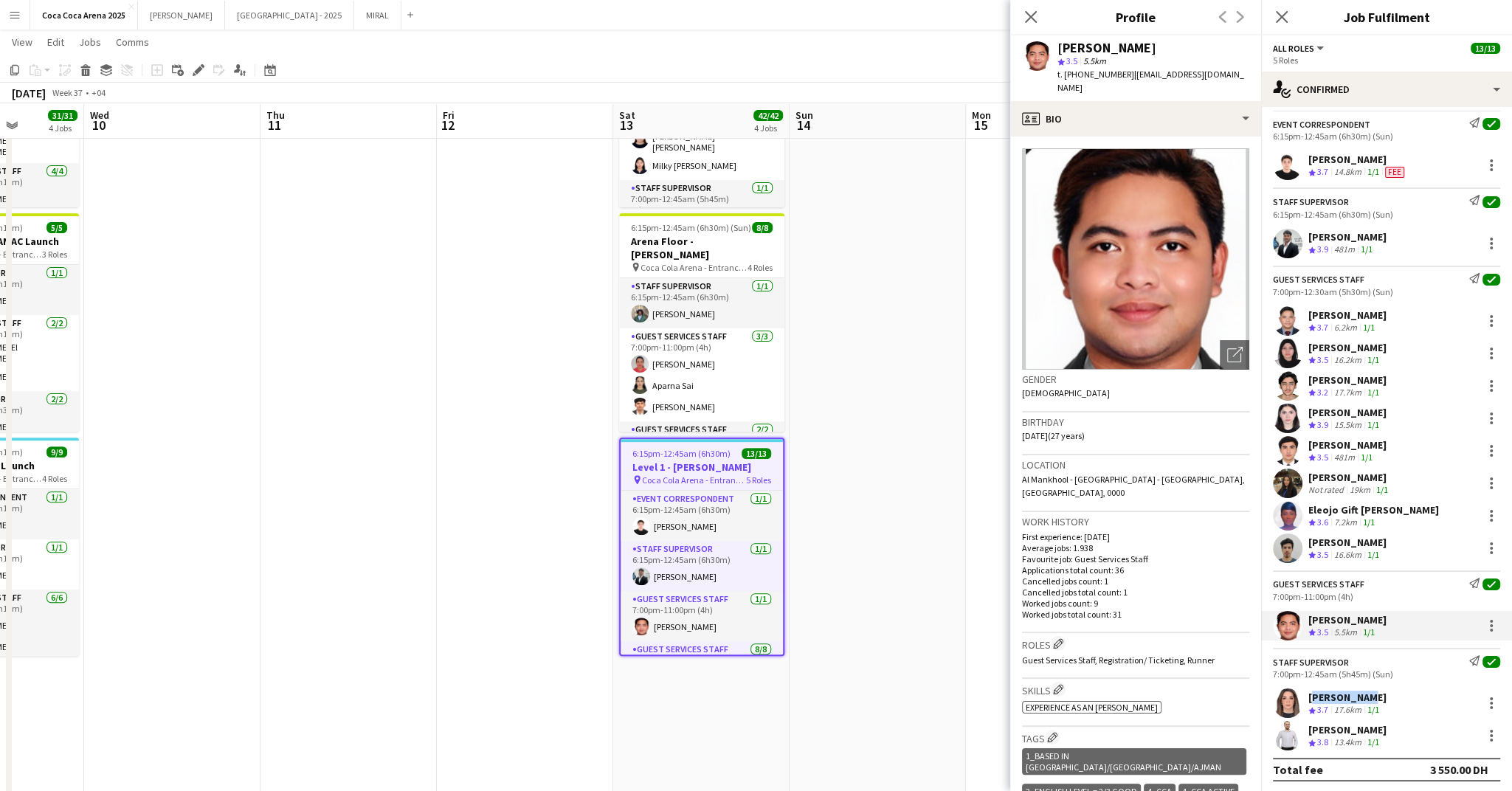
drag, startPoint x: 1364, startPoint y: 693, endPoint x: 1307, endPoint y: 694, distance: 57.0
click at [1307, 694] on div "Lin Ghadry Crew rating 3.7 17.6km 1/1" at bounding box center [1386, 703] width 251 height 29
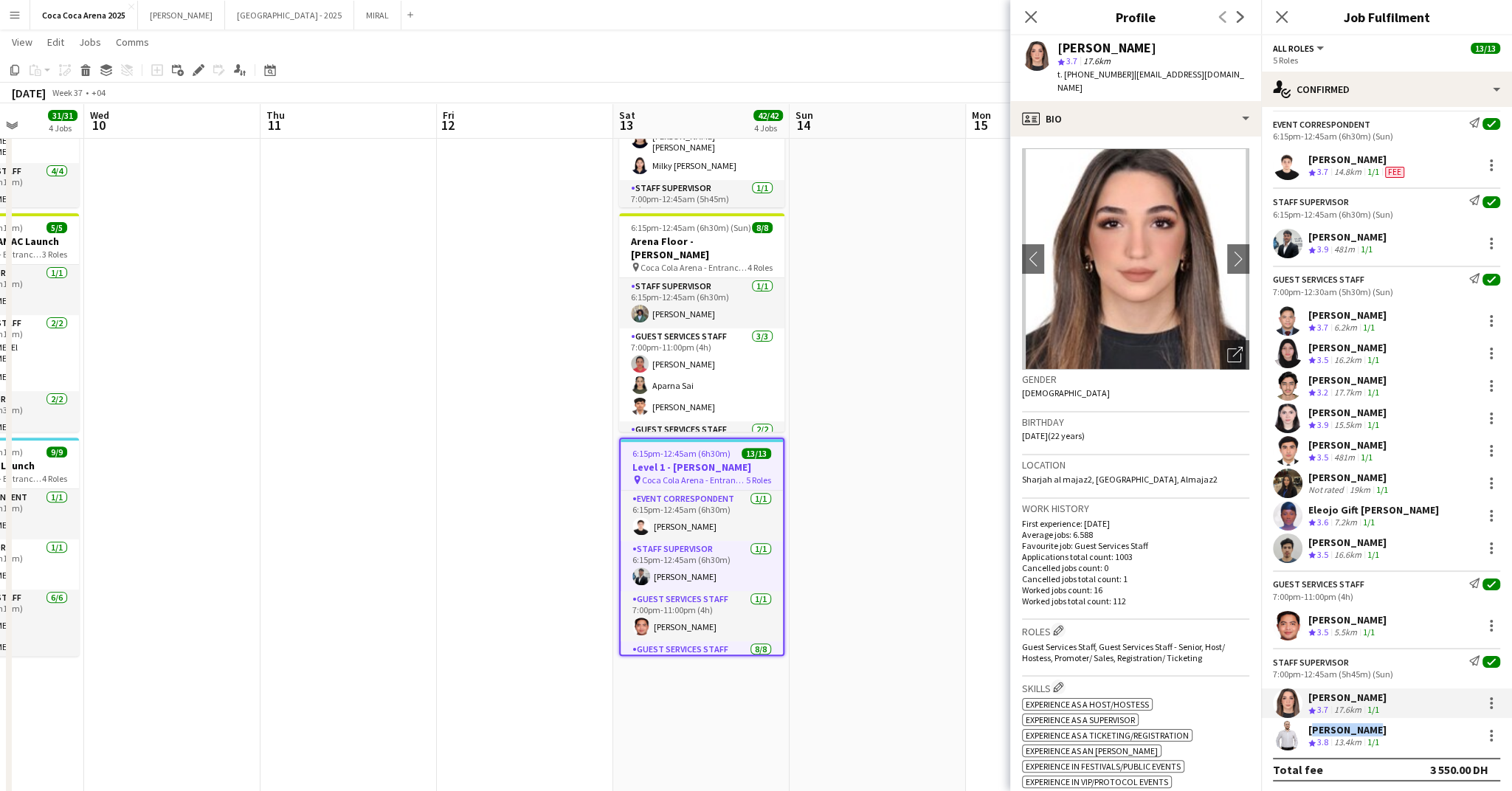
drag, startPoint x: 1380, startPoint y: 724, endPoint x: 1307, endPoint y: 728, distance: 73.1
click at [1308, 728] on div "Umran Hamad" at bounding box center [1347, 730] width 78 height 13
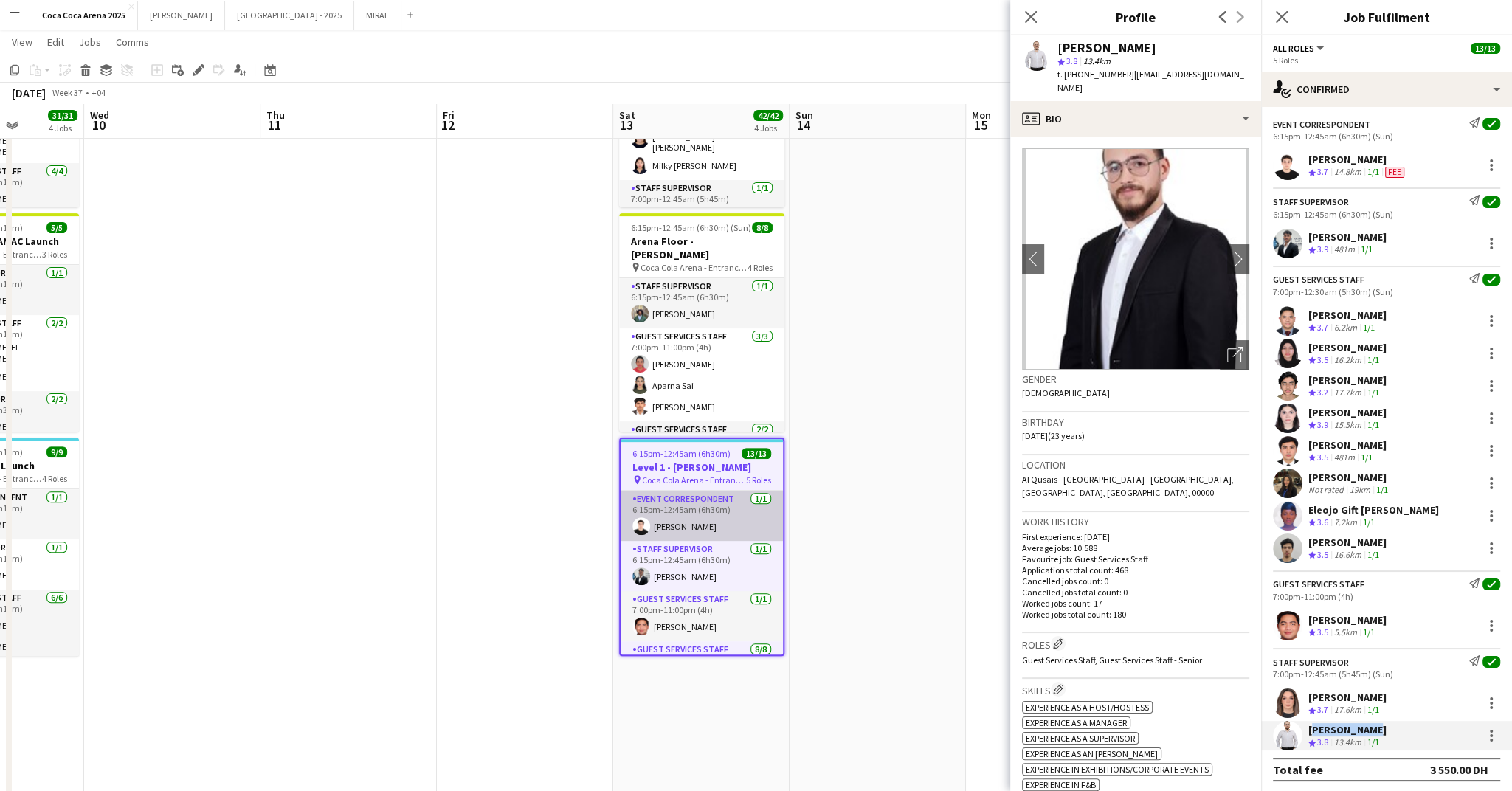
click at [705, 506] on app-card-role "Event Correspondent 1/1 6:15pm-12:45am (6h30m) Sarah Moubarak" at bounding box center [702, 516] width 162 height 50
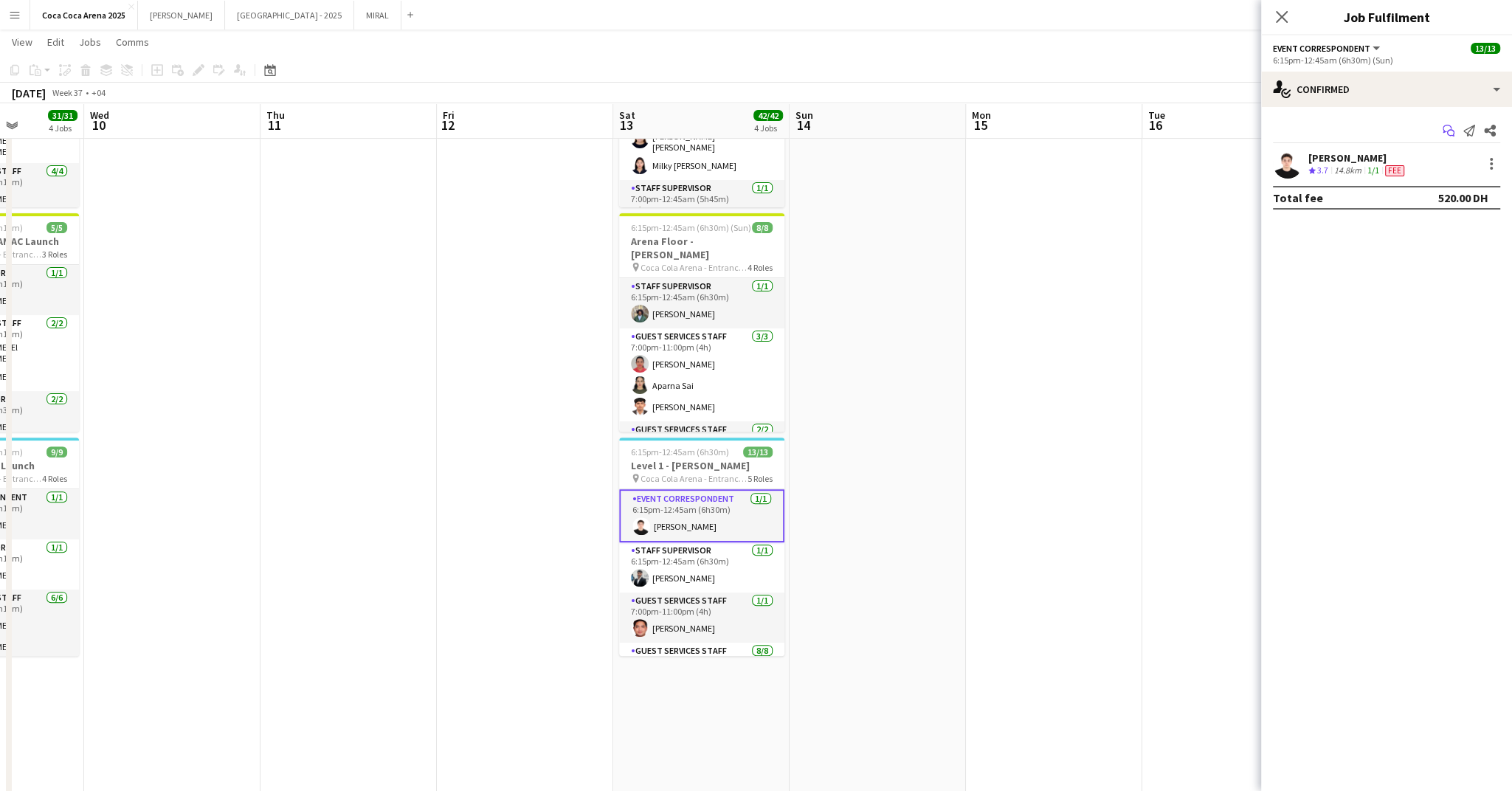
click at [1447, 132] on icon at bounding box center [1450, 133] width 7 height 7
click at [1447, 125] on icon at bounding box center [1447, 129] width 9 height 8
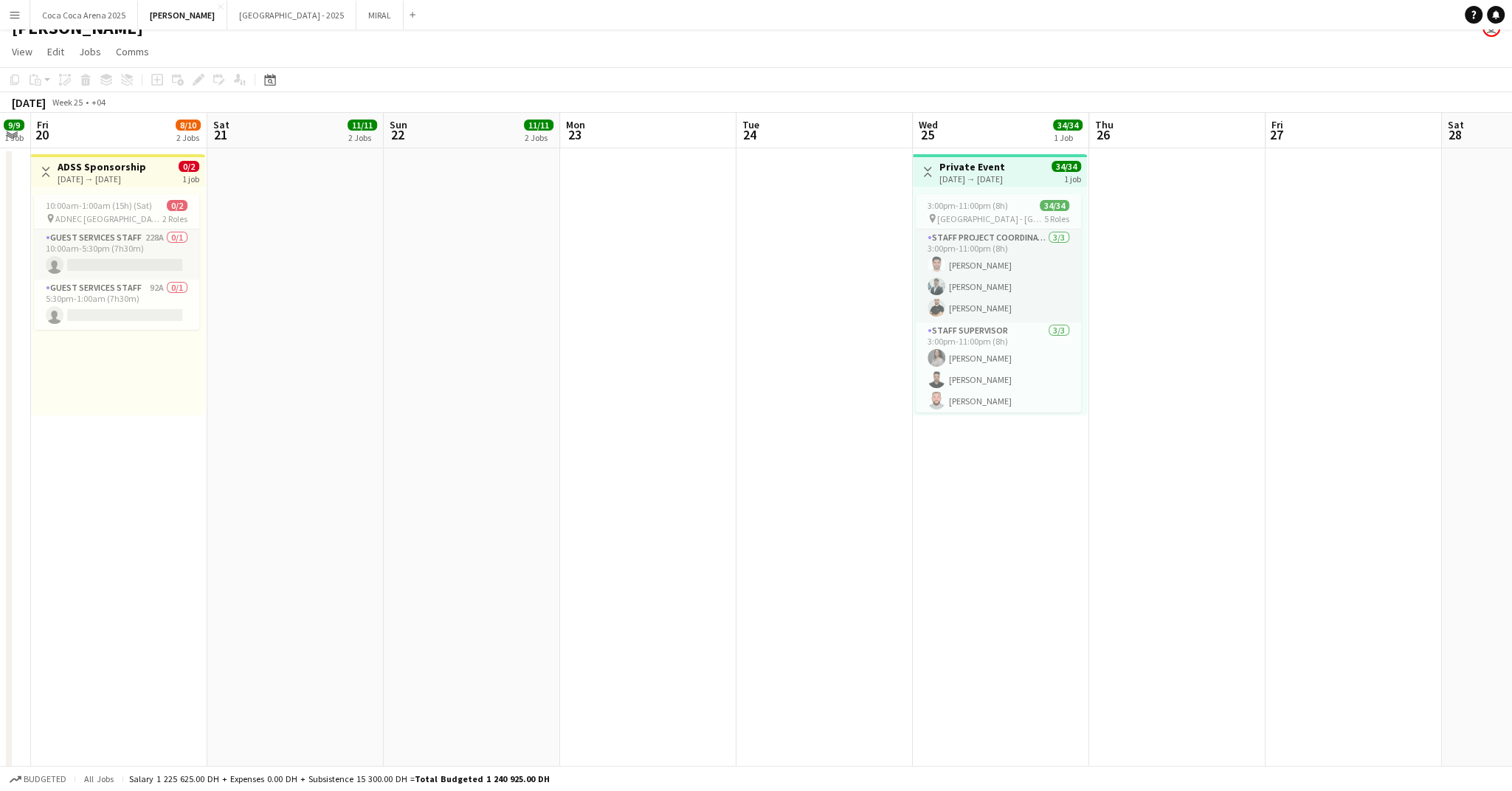
scroll to position [0, 498]
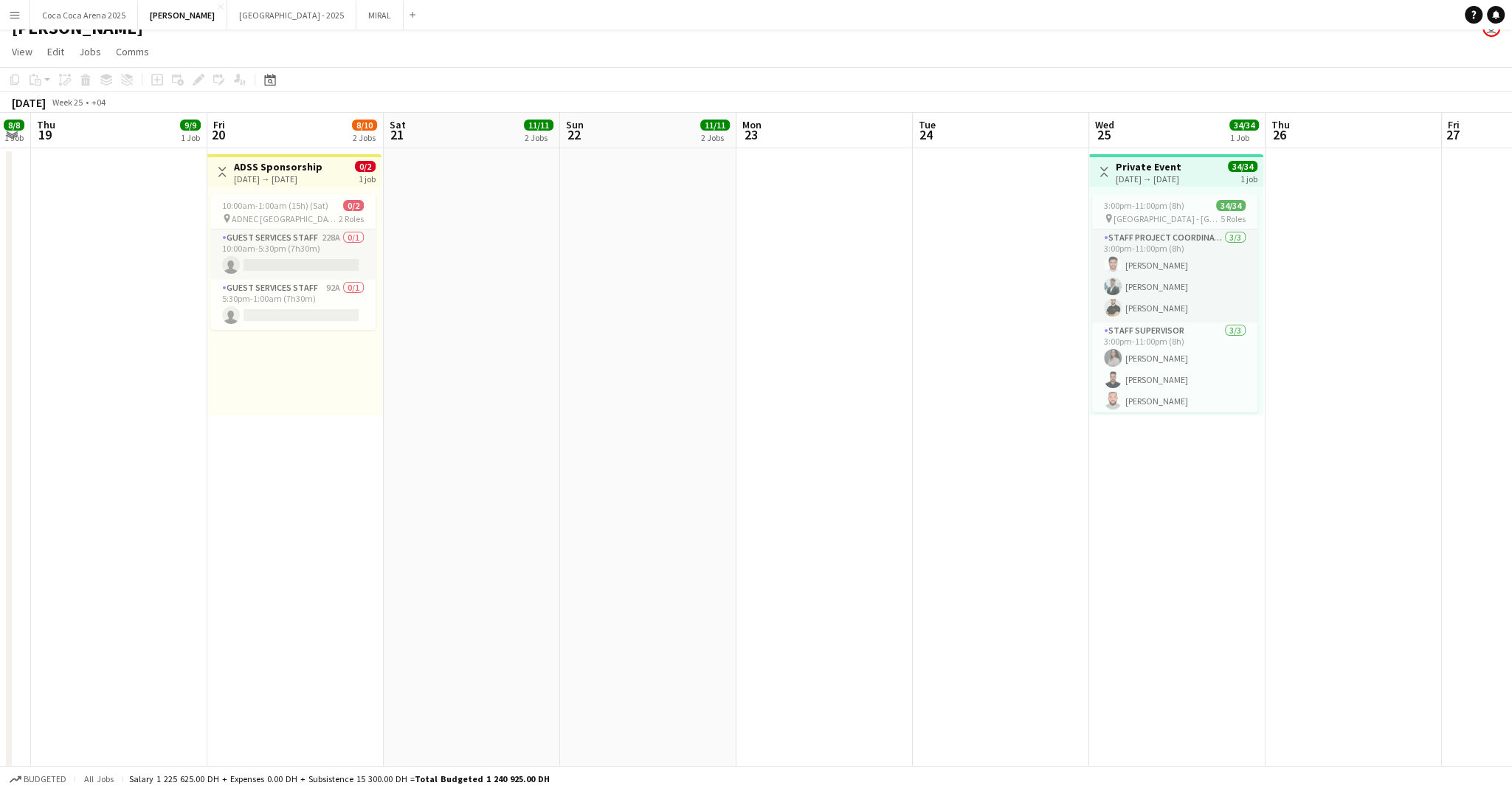
click at [263, 182] on div "[DATE] → [DATE]" at bounding box center [278, 179] width 89 height 11
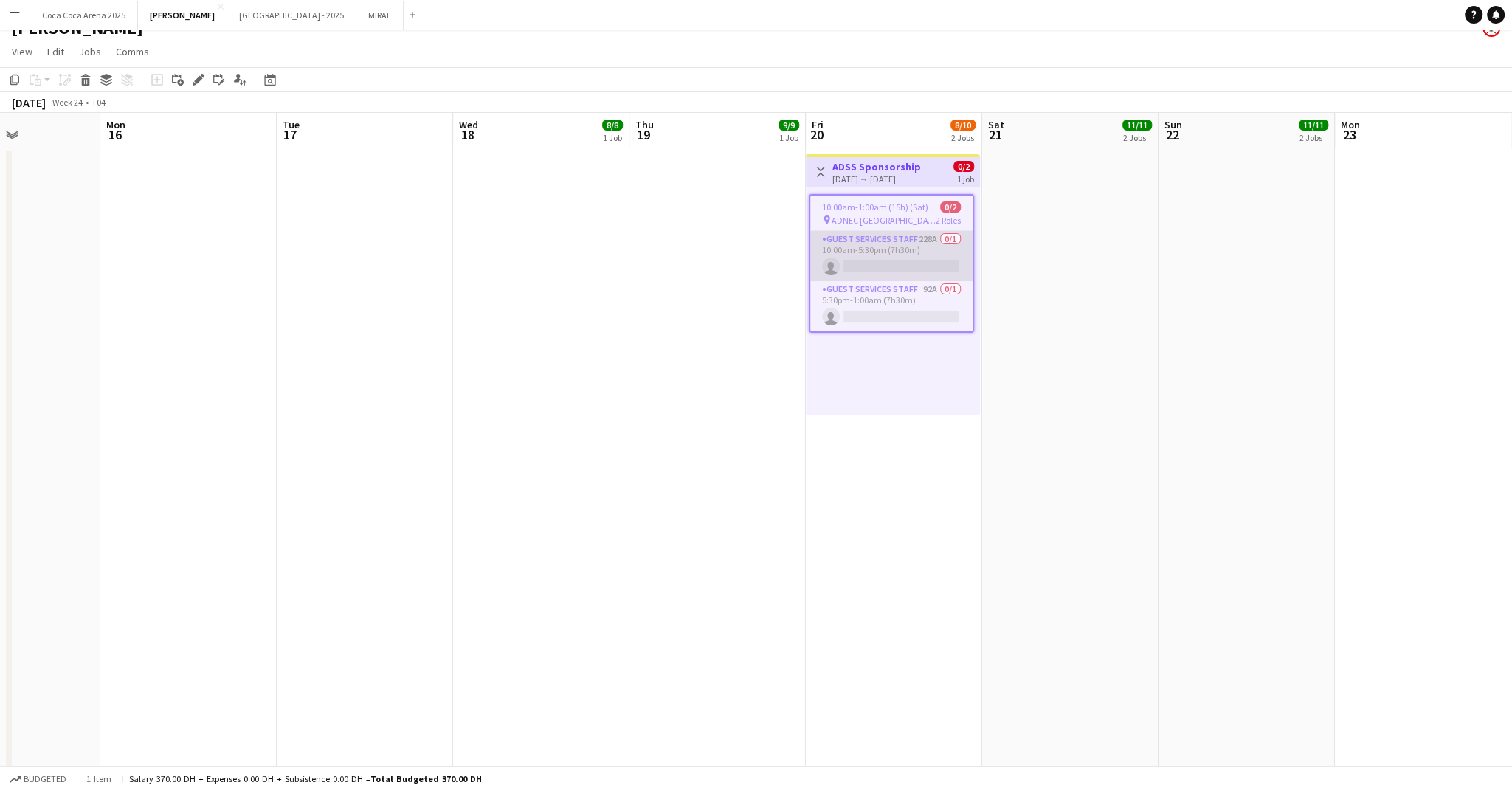
click at [822, 268] on app-card-role "Guest Services Staff 228A 0/1 10:00am-5:30pm (7h30m) single-neutral-actions" at bounding box center [892, 256] width 162 height 50
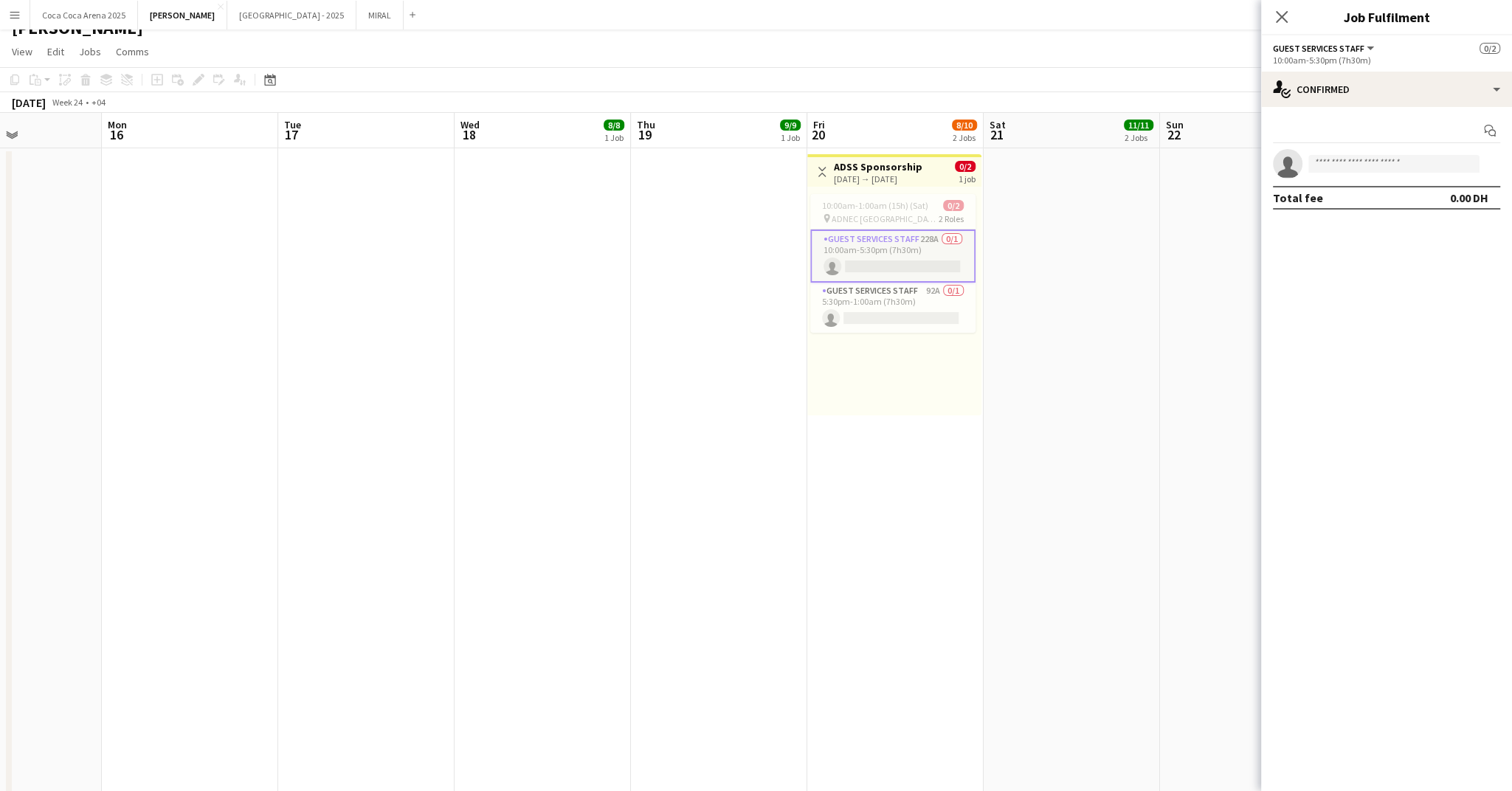
click at [832, 223] on span "ADNEC [GEOGRAPHIC_DATA]" at bounding box center [885, 219] width 107 height 11
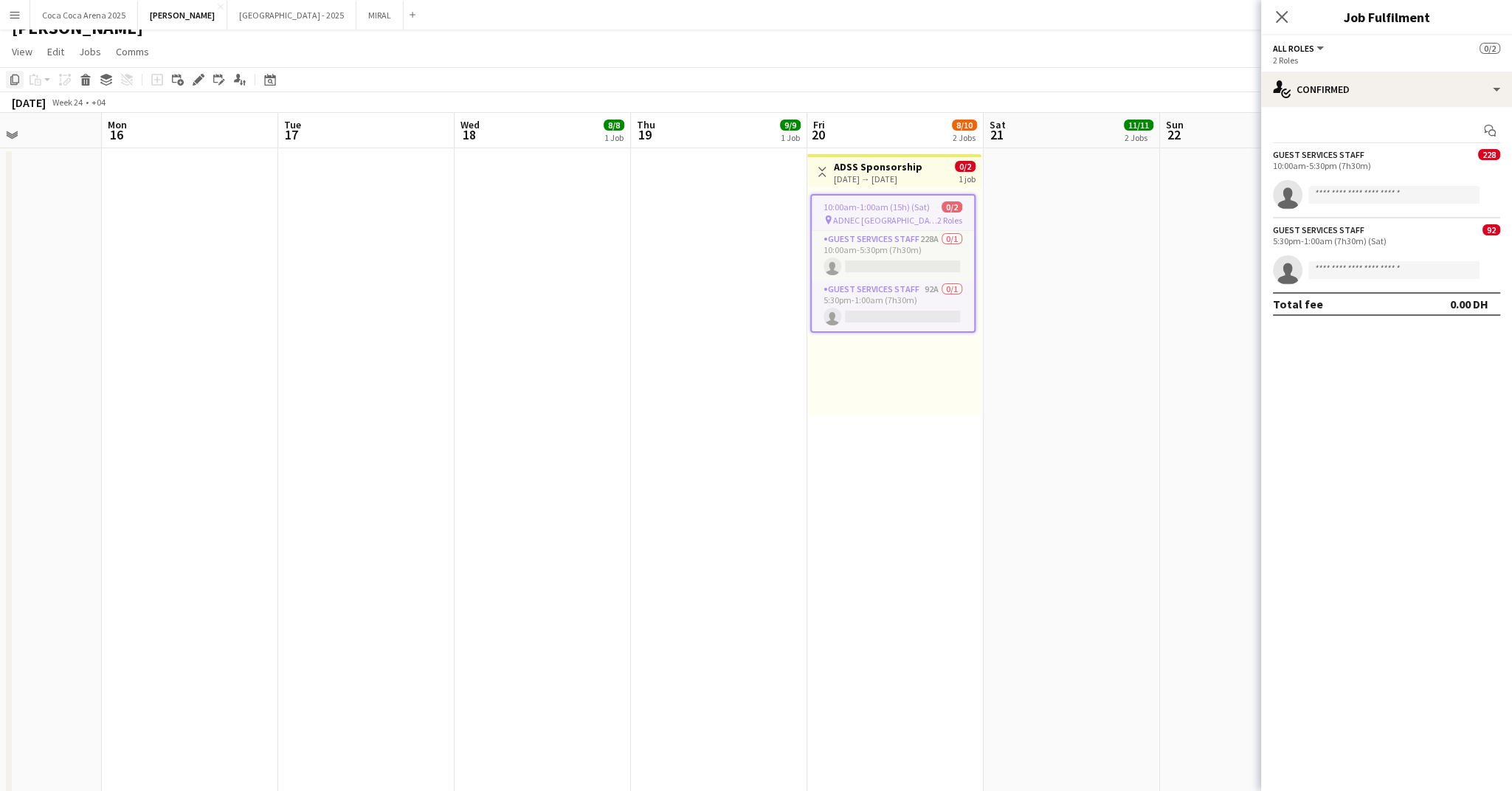
click at [15, 77] on icon "Copy" at bounding box center [15, 80] width 12 height 12
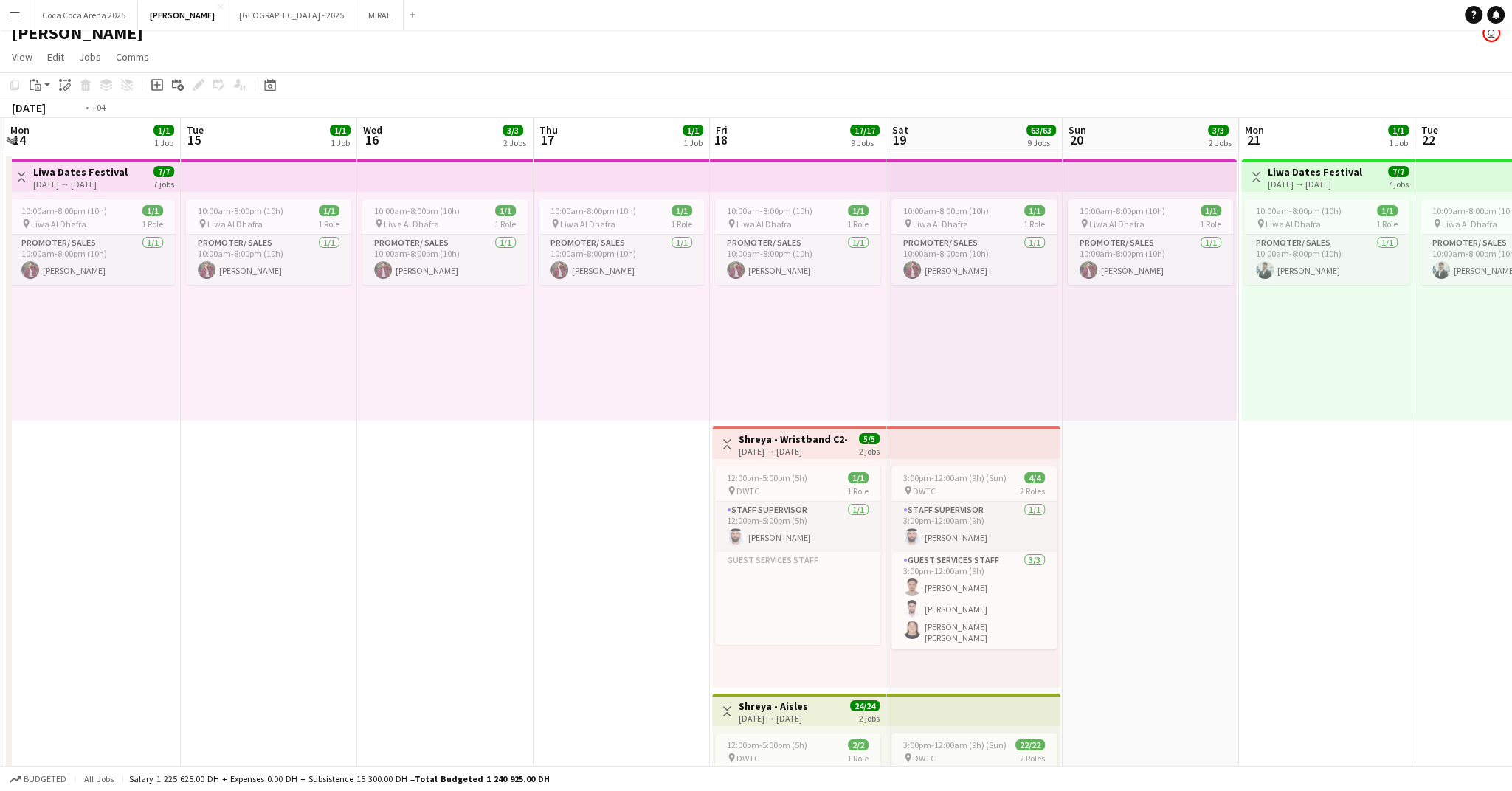
scroll to position [0, 529]
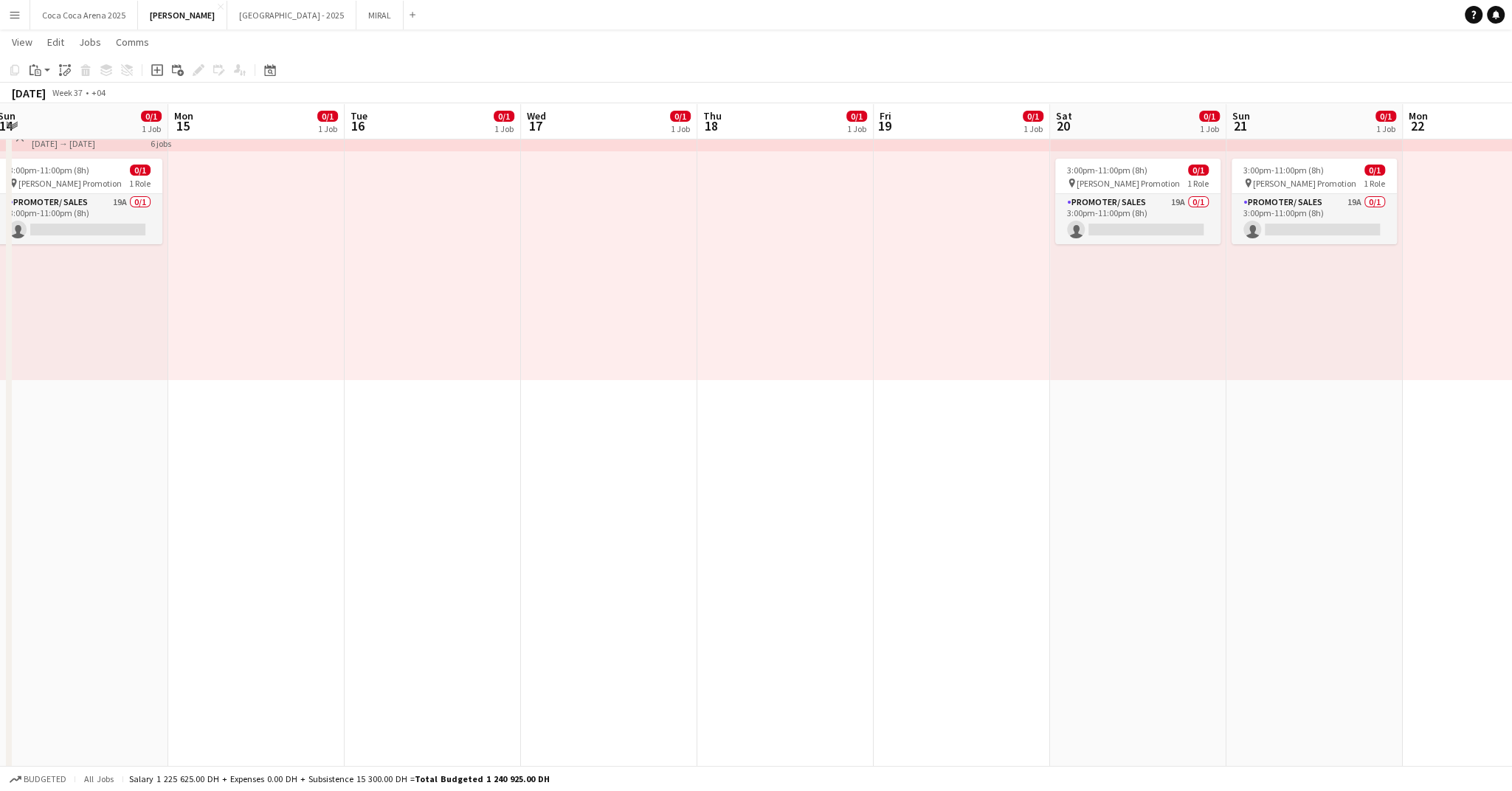
scroll to position [0, 566]
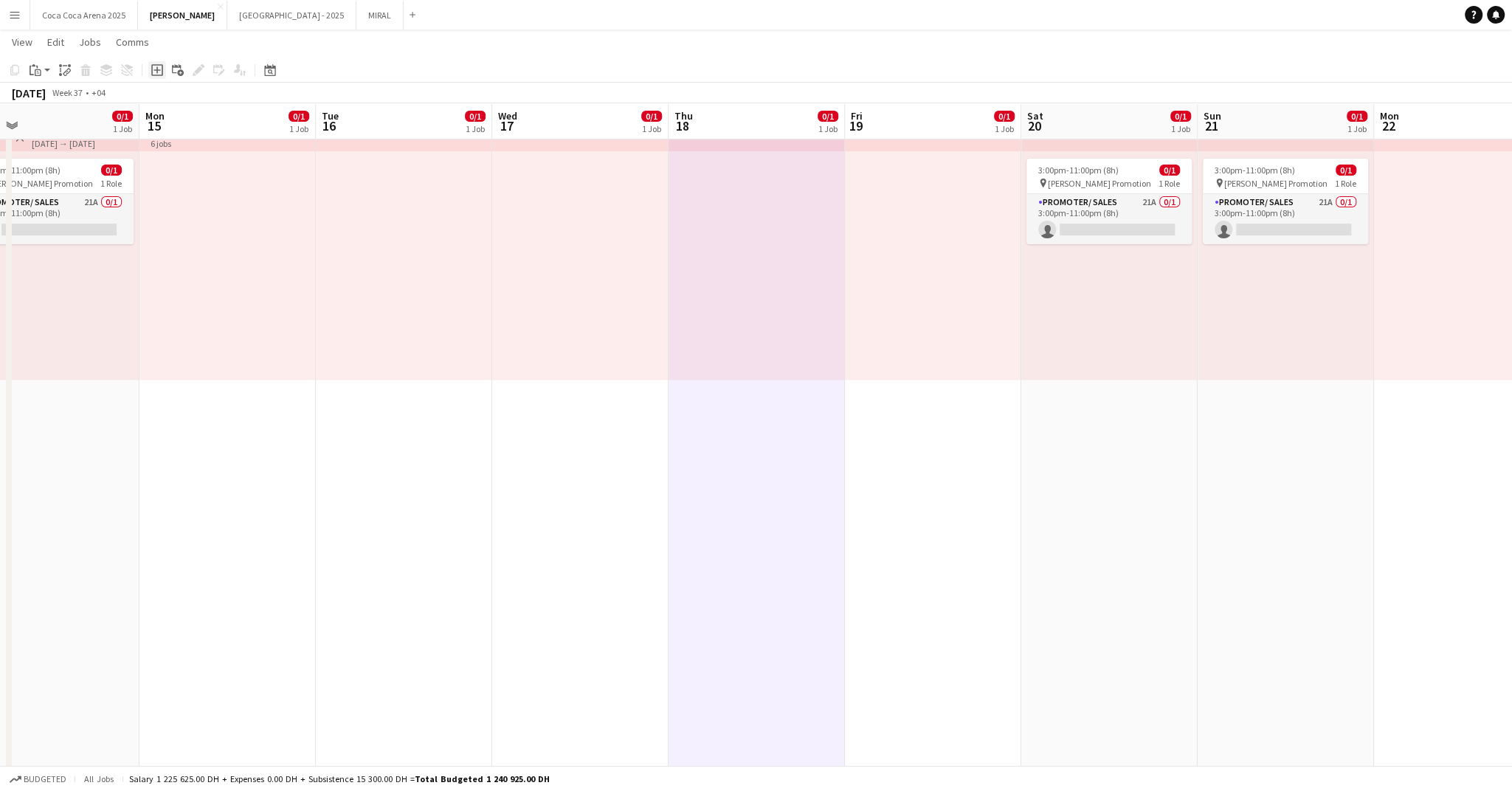
click at [158, 71] on icon "Add job" at bounding box center [157, 70] width 12 height 12
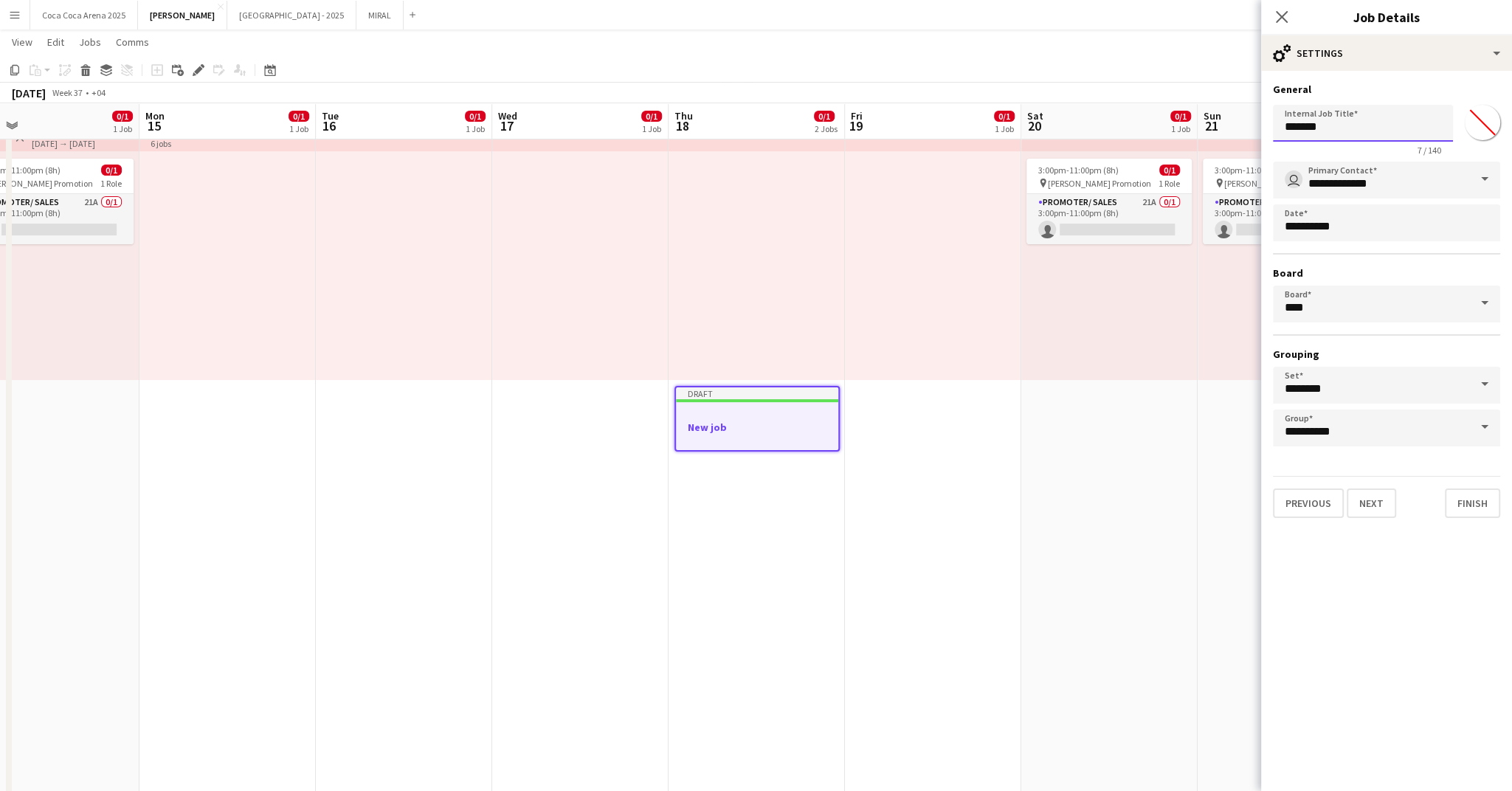
click at [1359, 132] on input "*******" at bounding box center [1363, 123] width 180 height 37
type input "**********"
click at [1338, 397] on input "********" at bounding box center [1387, 385] width 227 height 37
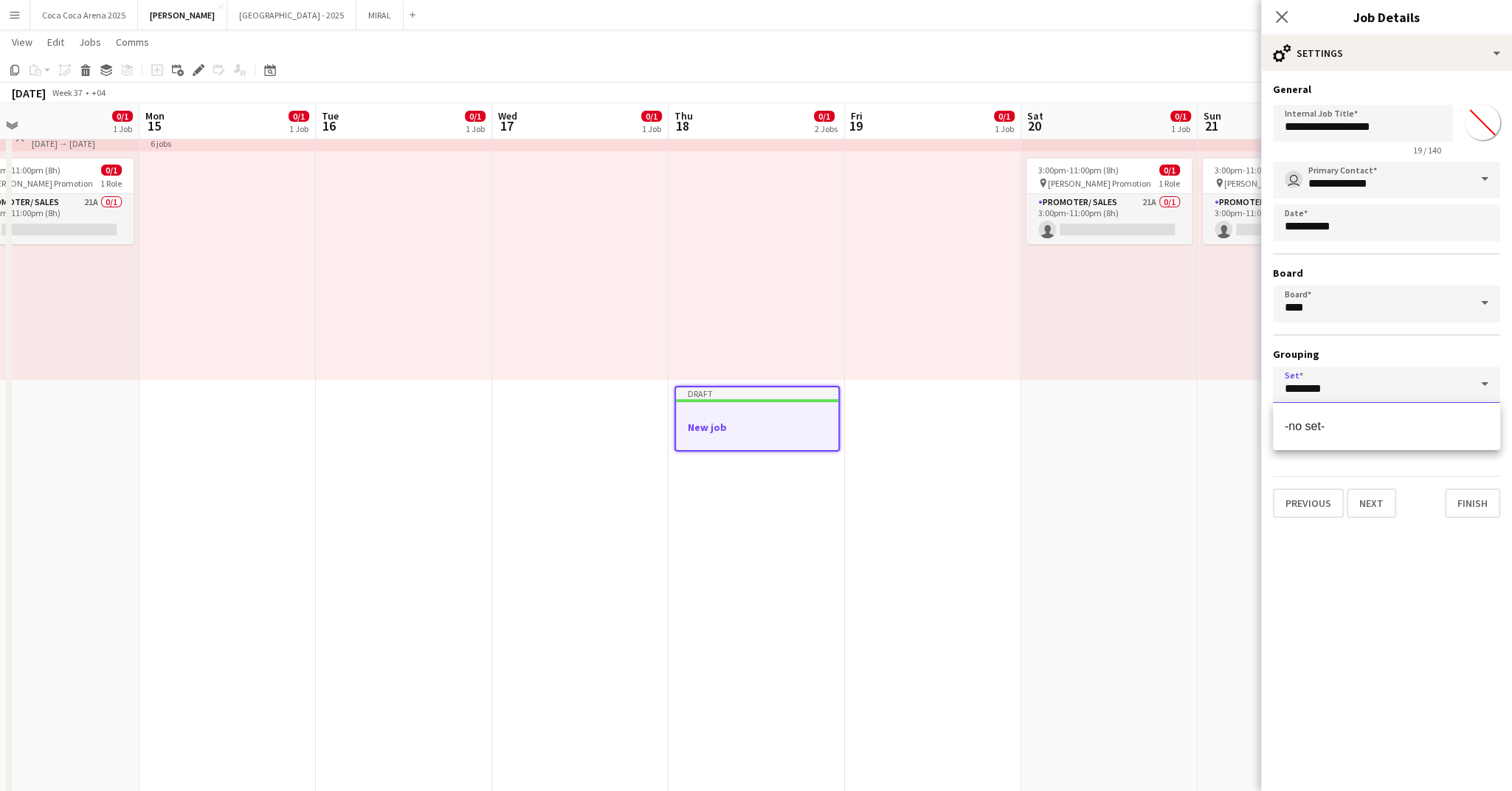
click at [1338, 397] on input "********" at bounding box center [1387, 385] width 227 height 37
click at [1346, 411] on mat-option "-no set-" at bounding box center [1387, 426] width 227 height 36
type input "********"
click at [1340, 420] on input "**********" at bounding box center [1387, 427] width 227 height 37
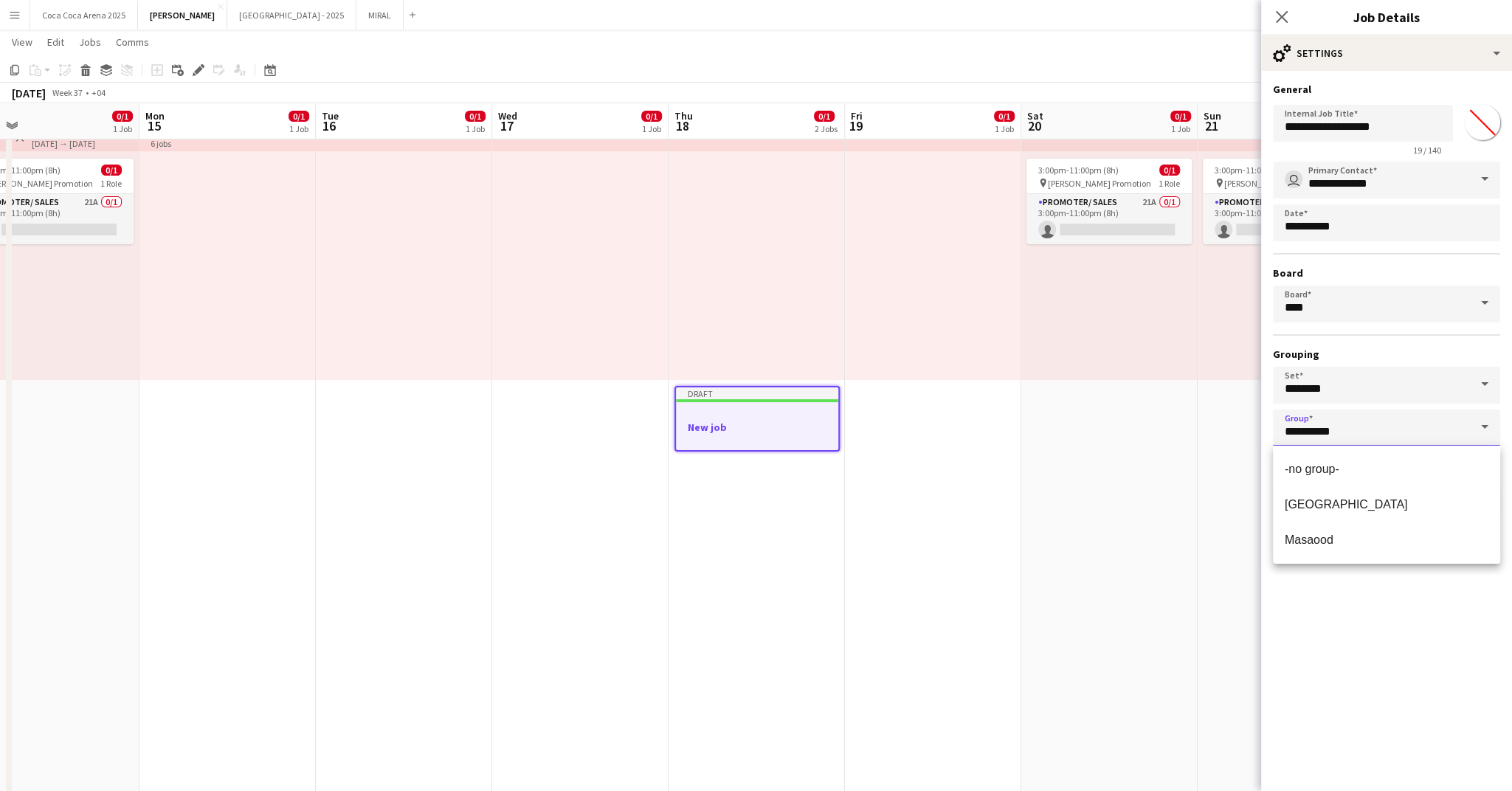
click at [1358, 426] on input "**********" at bounding box center [1387, 427] width 227 height 37
type input "**********"
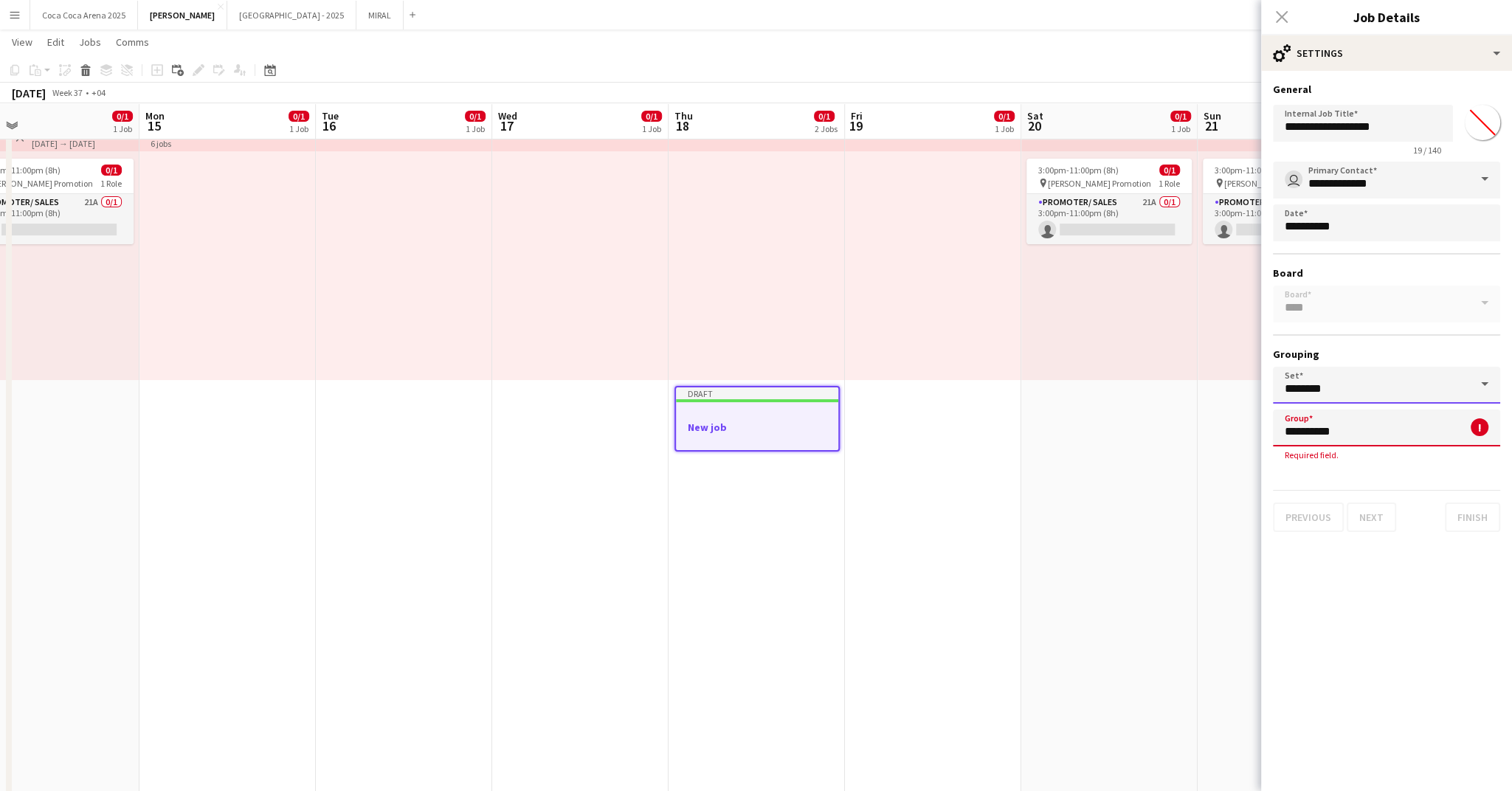
click at [1345, 377] on input "********" at bounding box center [1387, 385] width 227 height 37
click at [1311, 422] on span "-no set-" at bounding box center [1304, 426] width 40 height 12
type input "********"
type input "**********"
type input "*"
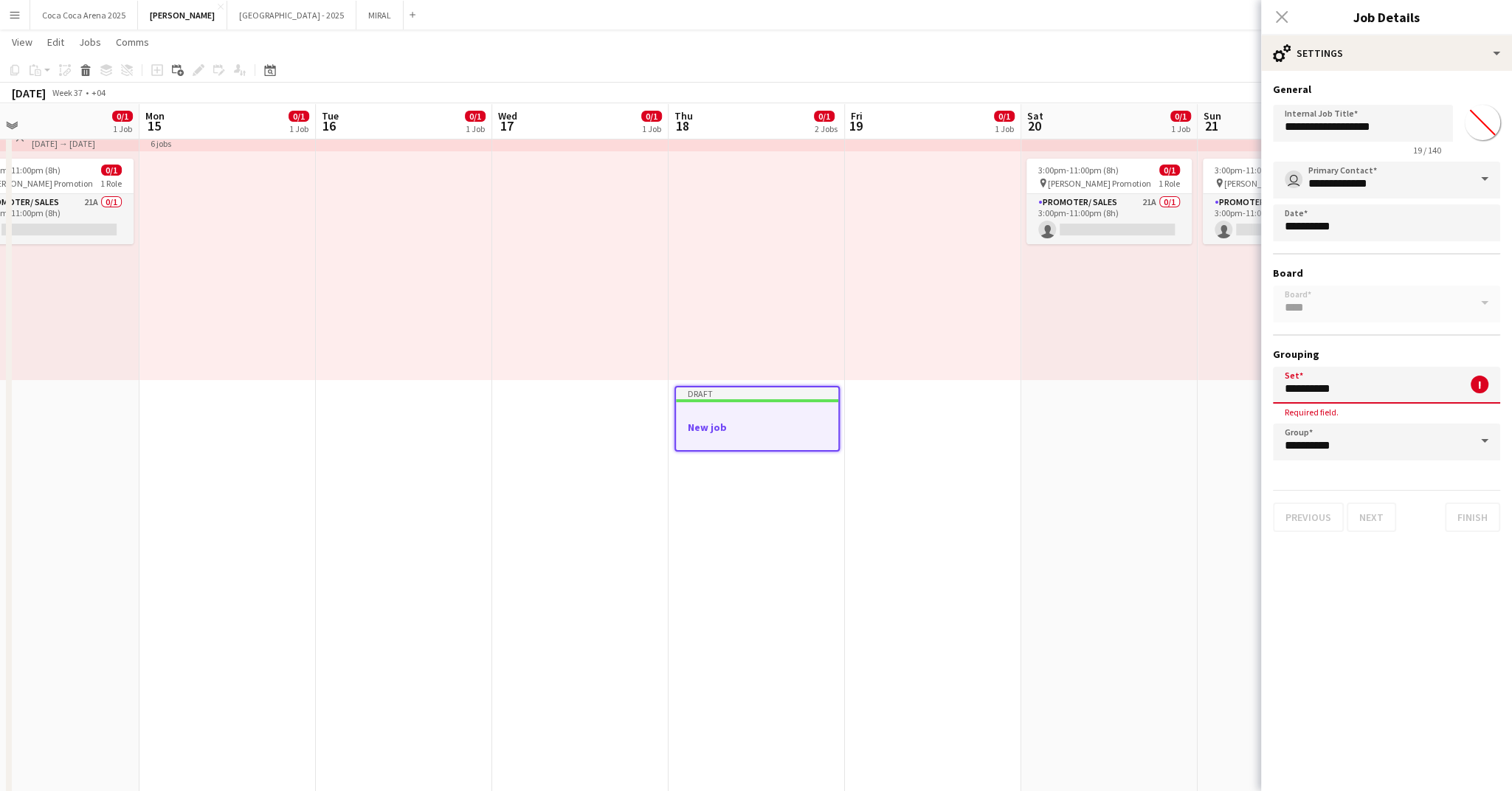
type input "**********"
click at [1336, 442] on input "**********" at bounding box center [1387, 442] width 227 height 37
click at [1351, 642] on mat-expansion-panel "**********" at bounding box center [1386, 430] width 251 height 720
click at [1348, 439] on input "**********" at bounding box center [1387, 442] width 227 height 37
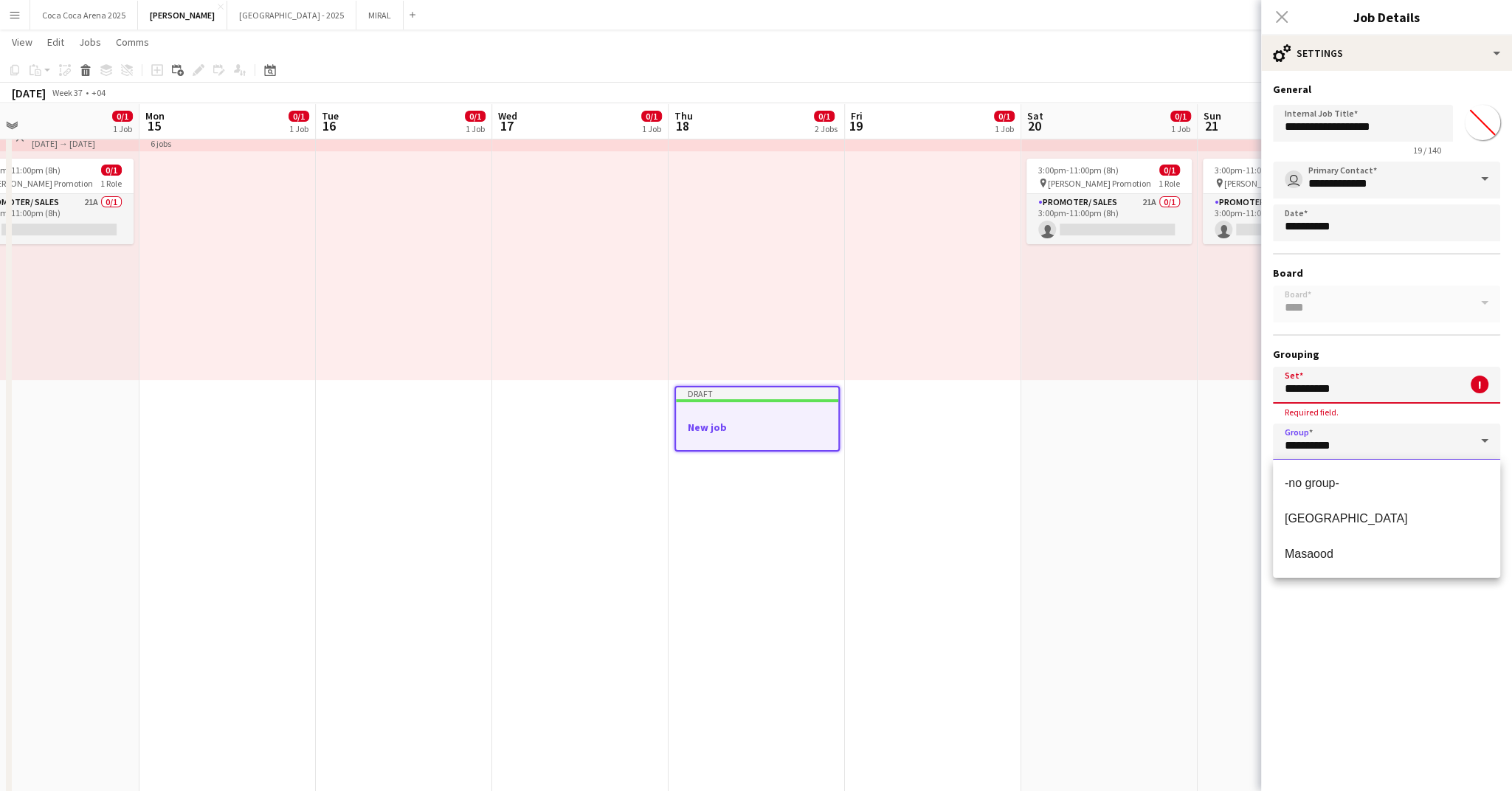
click at [1348, 439] on input "**********" at bounding box center [1387, 442] width 227 height 37
type input "**********"
click at [1346, 601] on mat-expansion-panel "**********" at bounding box center [1386, 430] width 251 height 720
click at [1468, 125] on input "*******" at bounding box center [1482, 122] width 53 height 53
type input "*******"
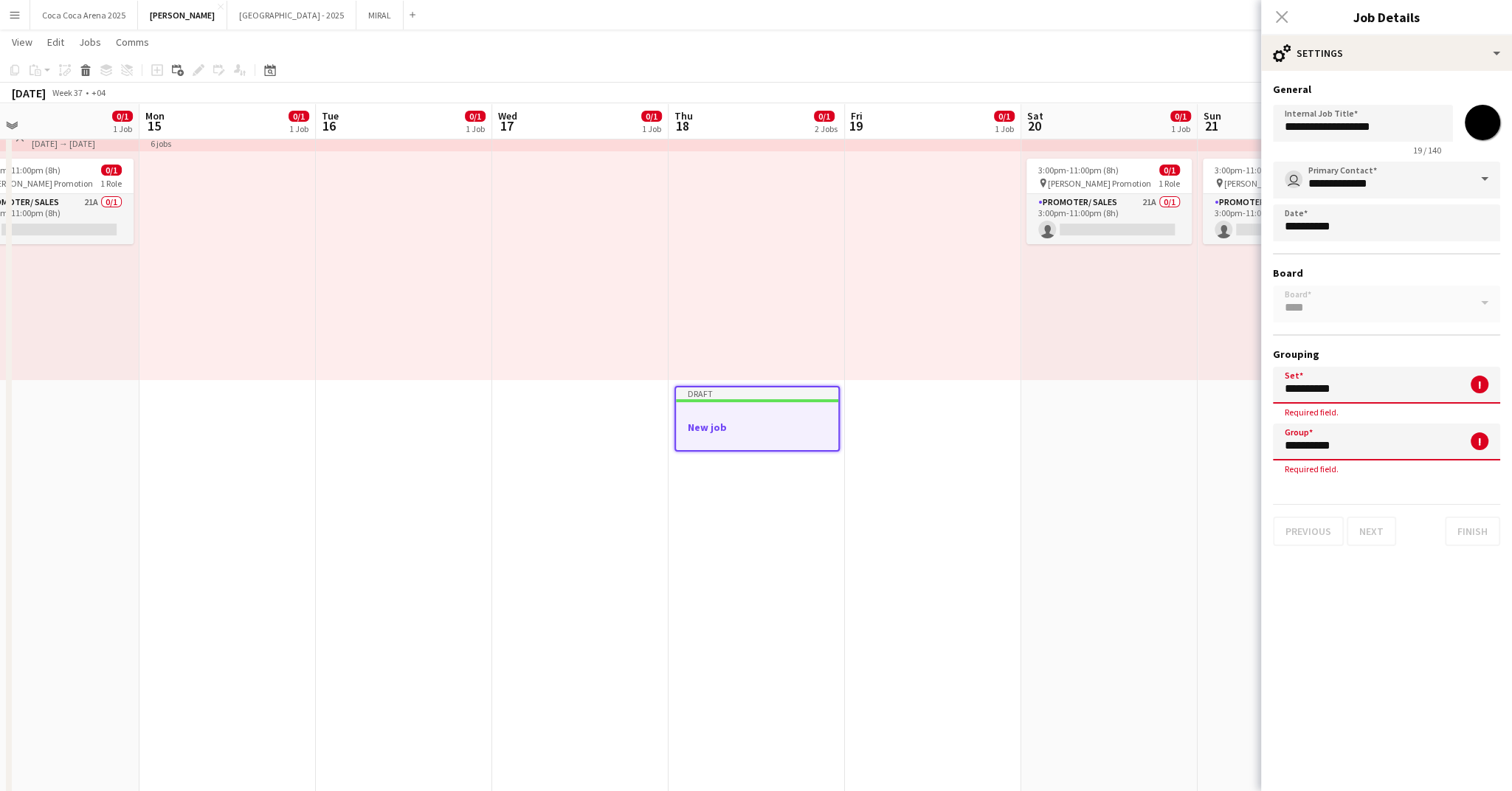
click at [1407, 611] on mat-expansion-panel "**********" at bounding box center [1386, 430] width 251 height 720
click at [1356, 389] on input "**********" at bounding box center [1387, 385] width 227 height 37
type input "*"
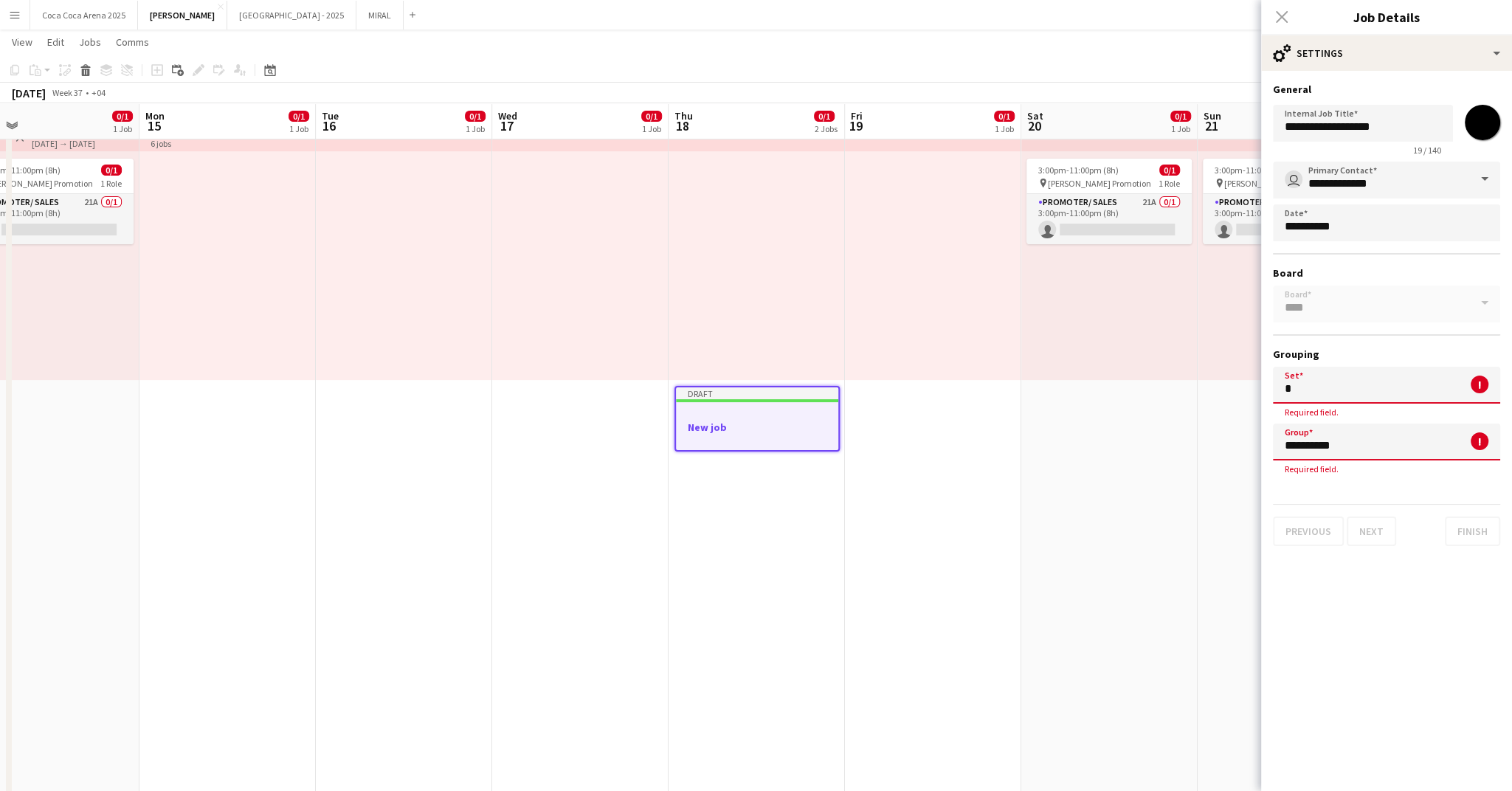
click at [1355, 443] on input "**********" at bounding box center [1387, 442] width 227 height 37
click at [1347, 443] on input "**********" at bounding box center [1387, 442] width 227 height 37
type input "*"
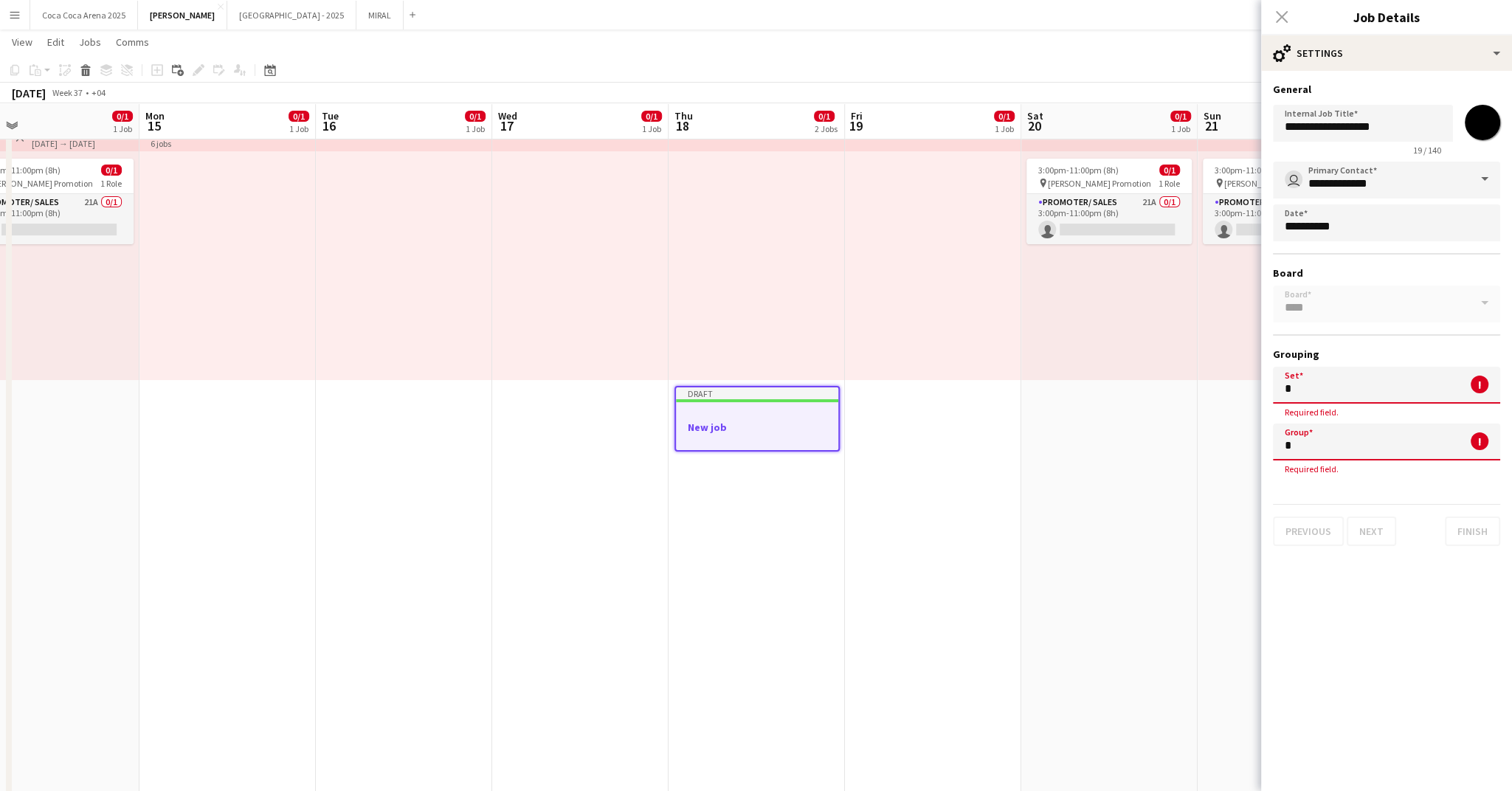
click at [1333, 390] on input "*" at bounding box center [1387, 385] width 227 height 37
paste input "*********"
type input "**********"
click at [1340, 583] on mat-expansion-panel "**********" at bounding box center [1386, 430] width 251 height 720
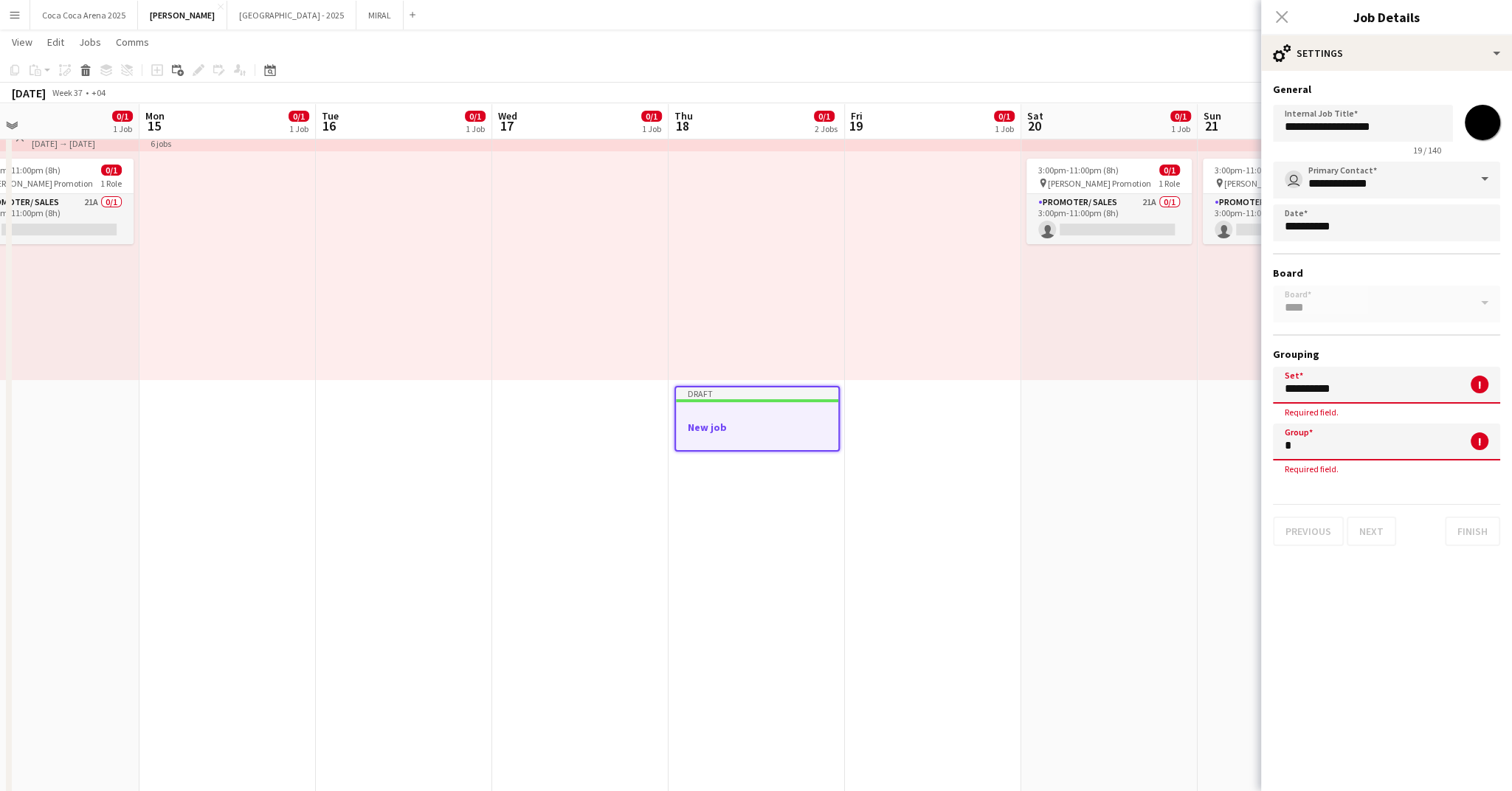
click at [1372, 392] on input "**********" at bounding box center [1387, 385] width 227 height 37
click at [1310, 451] on input "*" at bounding box center [1387, 442] width 227 height 37
click at [1342, 613] on mat-expansion-panel "**********" at bounding box center [1386, 430] width 251 height 720
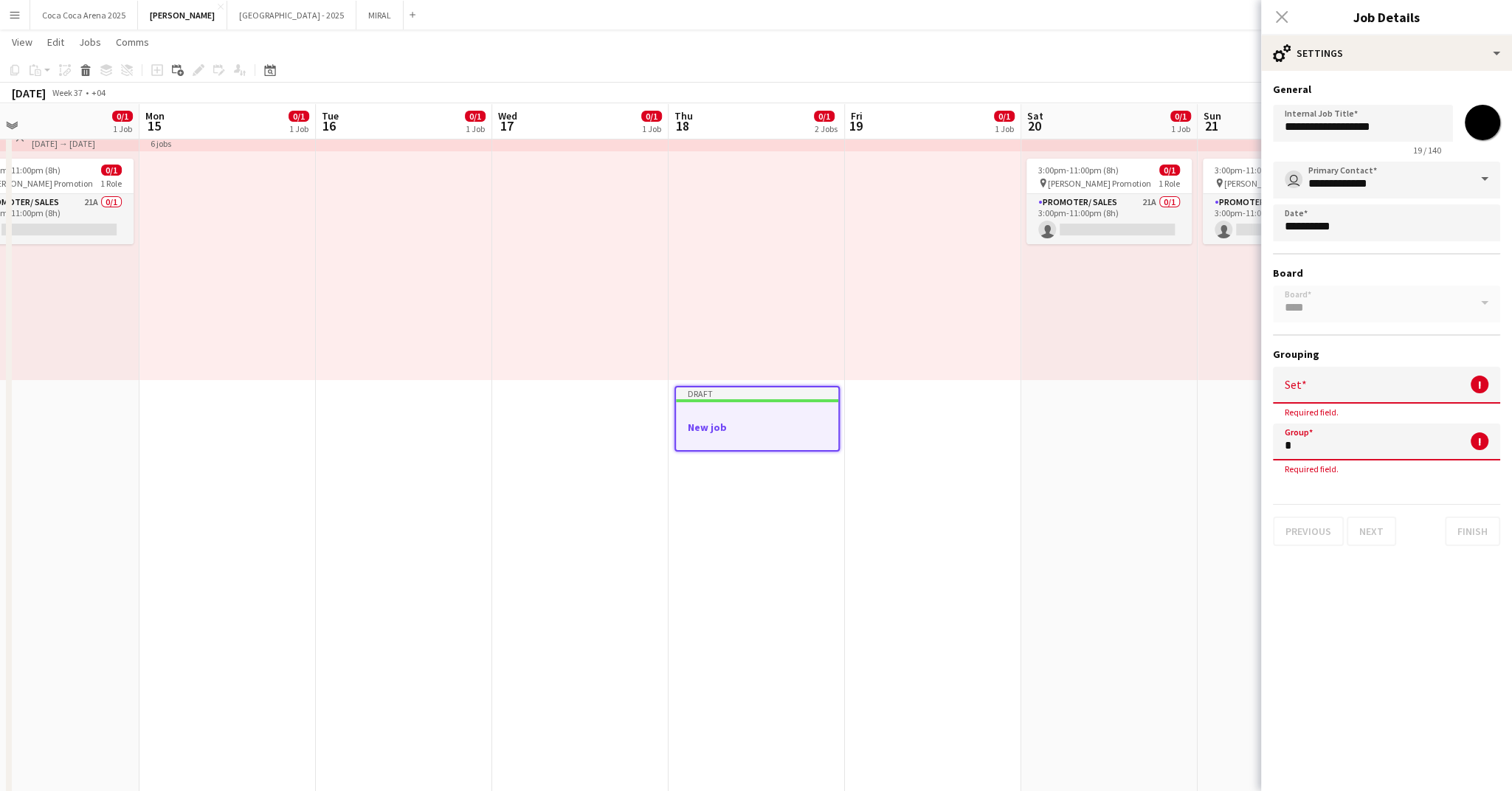
click at [1326, 450] on input "*" at bounding box center [1387, 442] width 227 height 37
click at [1338, 616] on mat-expansion-panel "**********" at bounding box center [1386, 430] width 251 height 720
click at [1359, 443] on input "Group" at bounding box center [1387, 442] width 227 height 37
click at [1346, 482] on span "-no group-" at bounding box center [1386, 482] width 204 height 14
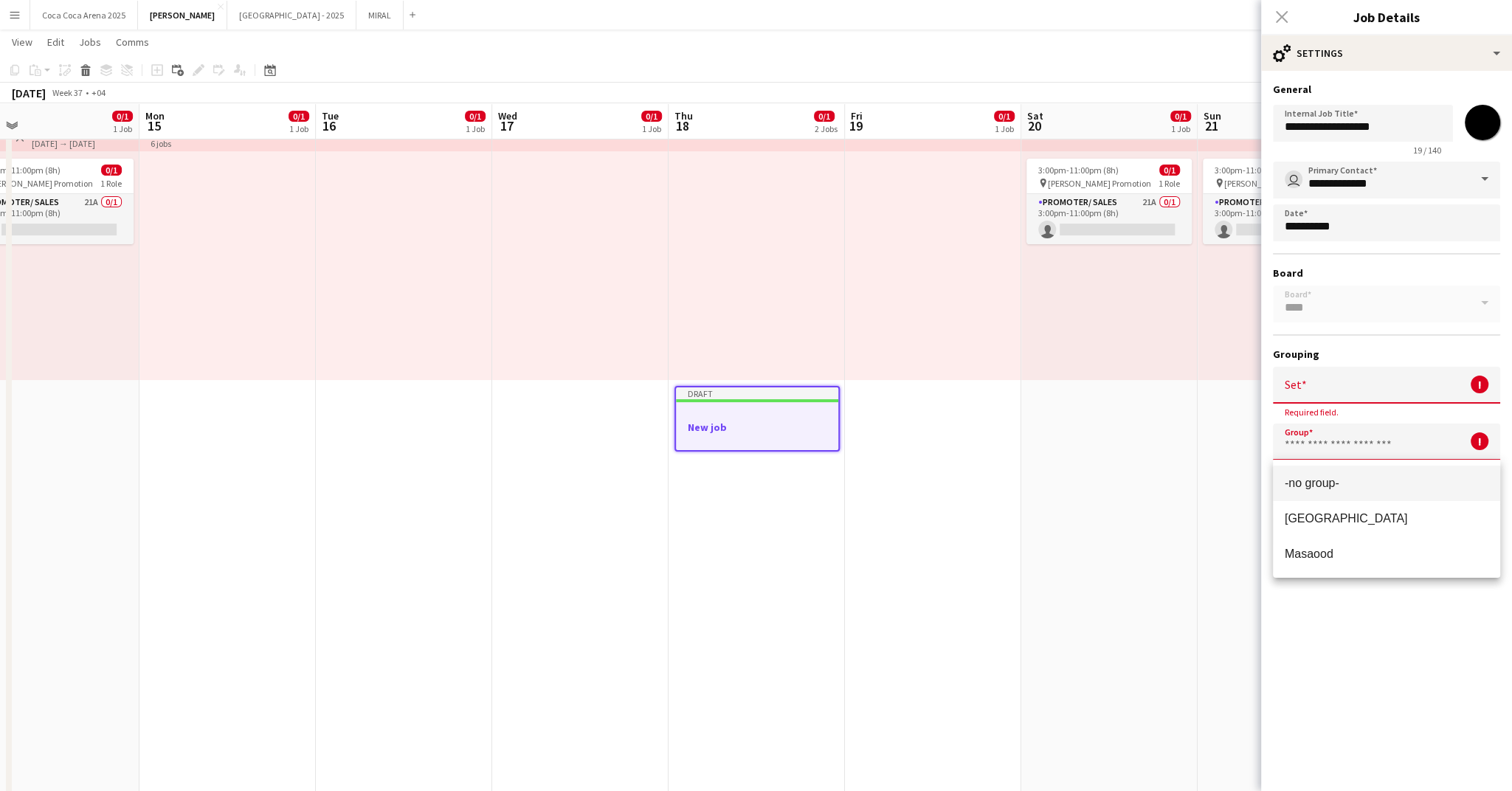
type input "********"
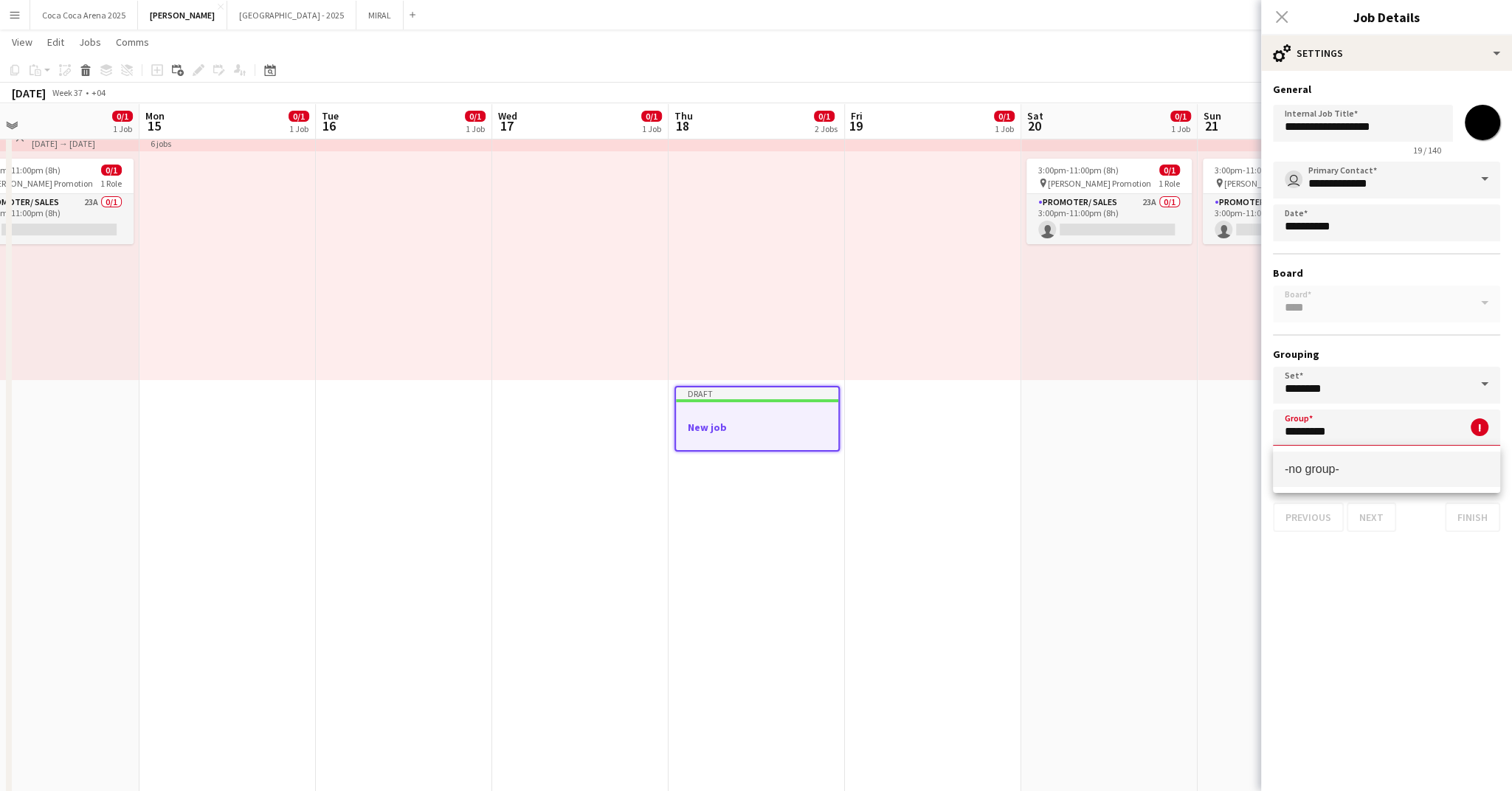
click at [1344, 642] on mat-expansion-panel "**********" at bounding box center [1386, 430] width 251 height 720
click at [1348, 441] on input "*********" at bounding box center [1387, 427] width 227 height 37
type input "**********"
click at [1337, 580] on mat-expansion-panel "**********" at bounding box center [1386, 430] width 251 height 720
click at [1358, 510] on div "Previous Next Finish" at bounding box center [1387, 511] width 227 height 42
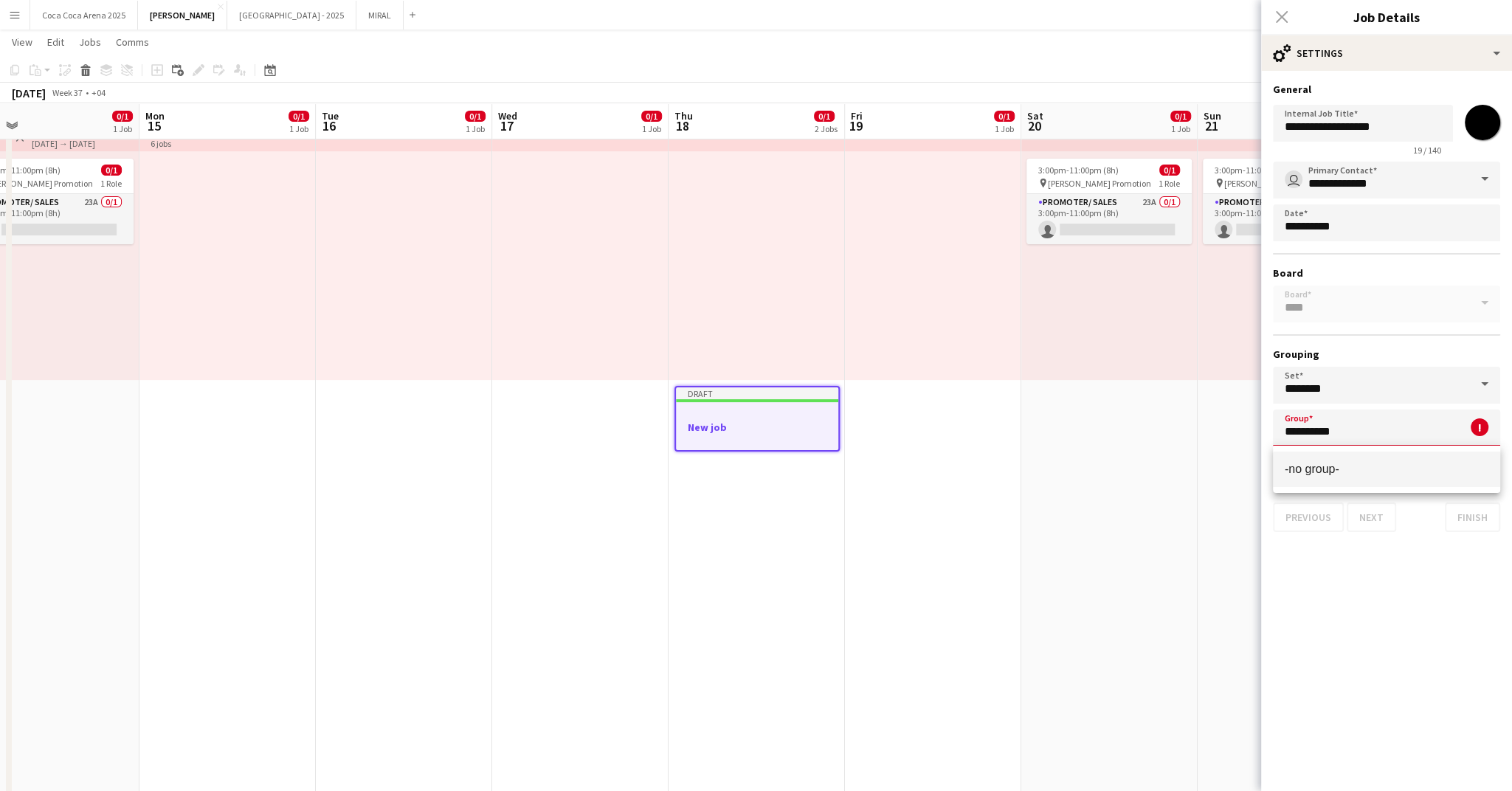
click at [1372, 426] on input "**********" at bounding box center [1387, 427] width 227 height 37
click at [1315, 467] on span "-no group-" at bounding box center [1311, 469] width 54 height 12
type input "**********"
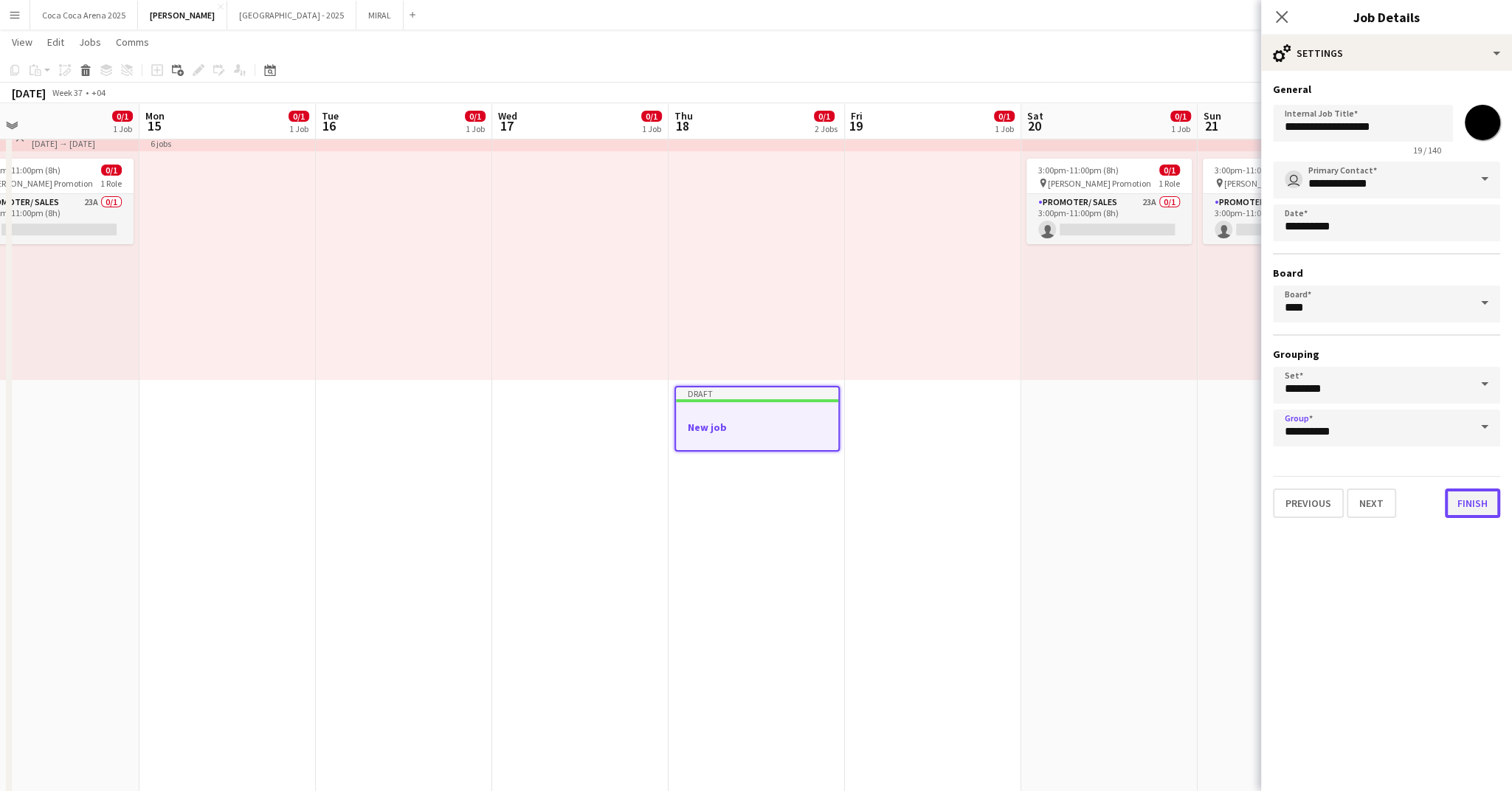
click at [1468, 502] on button "Finish" at bounding box center [1472, 504] width 55 height 29
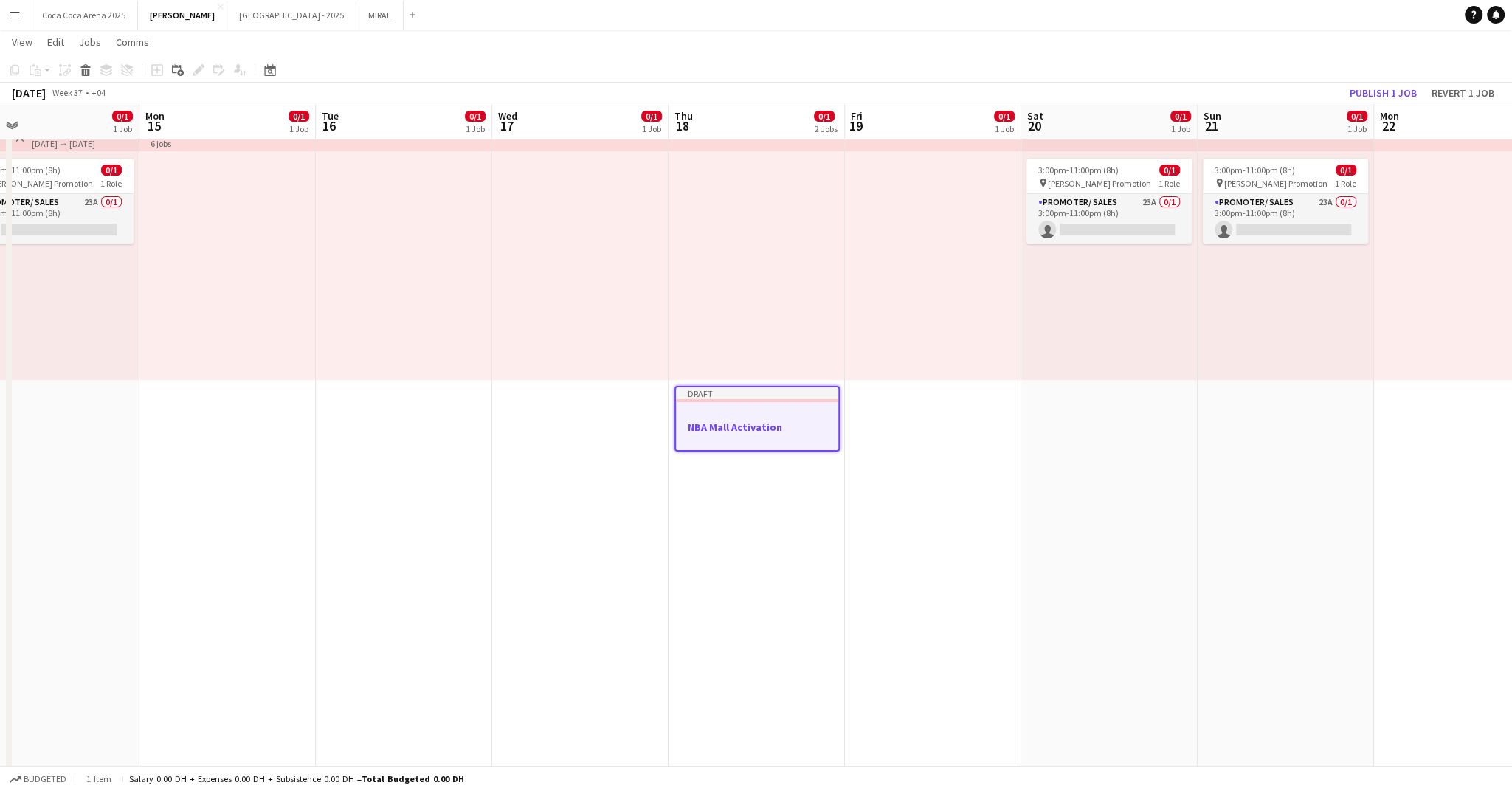
scroll to position [0, 567]
click at [797, 400] on div at bounding box center [757, 401] width 162 height 3
click at [749, 414] on div at bounding box center [757, 413] width 166 height 11
click at [195, 74] on icon "Edit" at bounding box center [198, 70] width 12 height 12
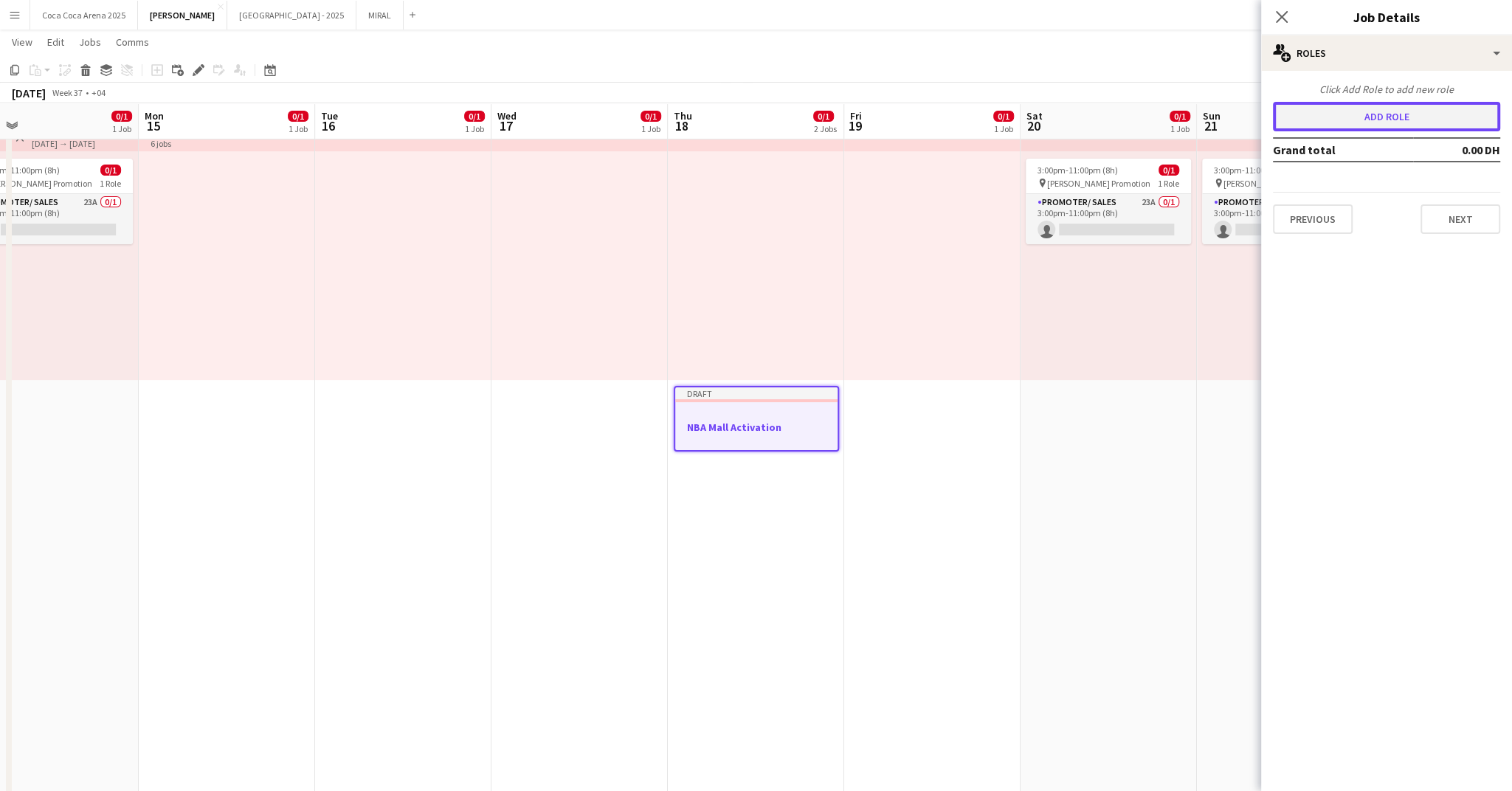
click at [1368, 119] on button "Add role" at bounding box center [1387, 116] width 227 height 29
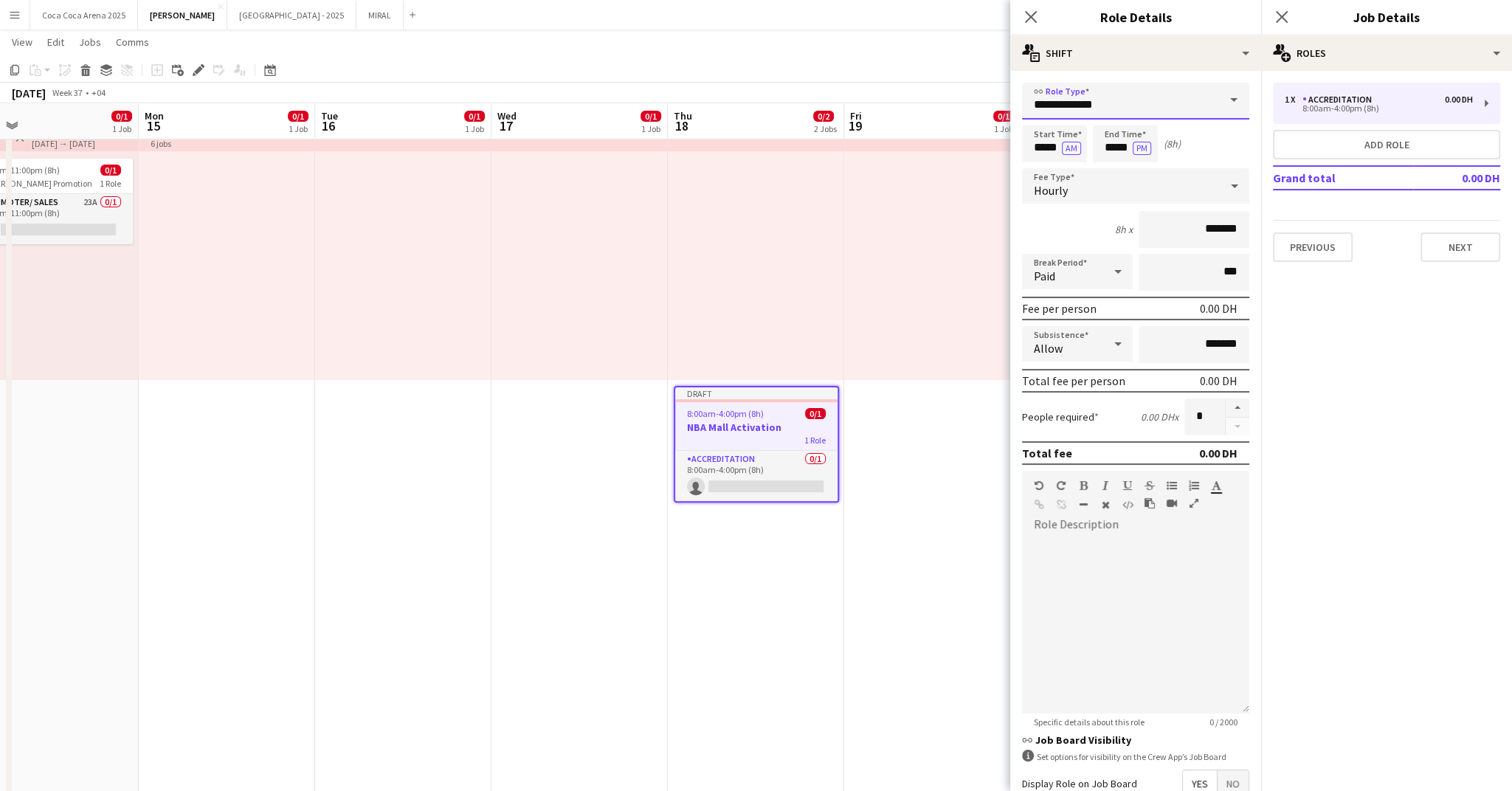
click at [1121, 92] on input "**********" at bounding box center [1136, 101] width 227 height 37
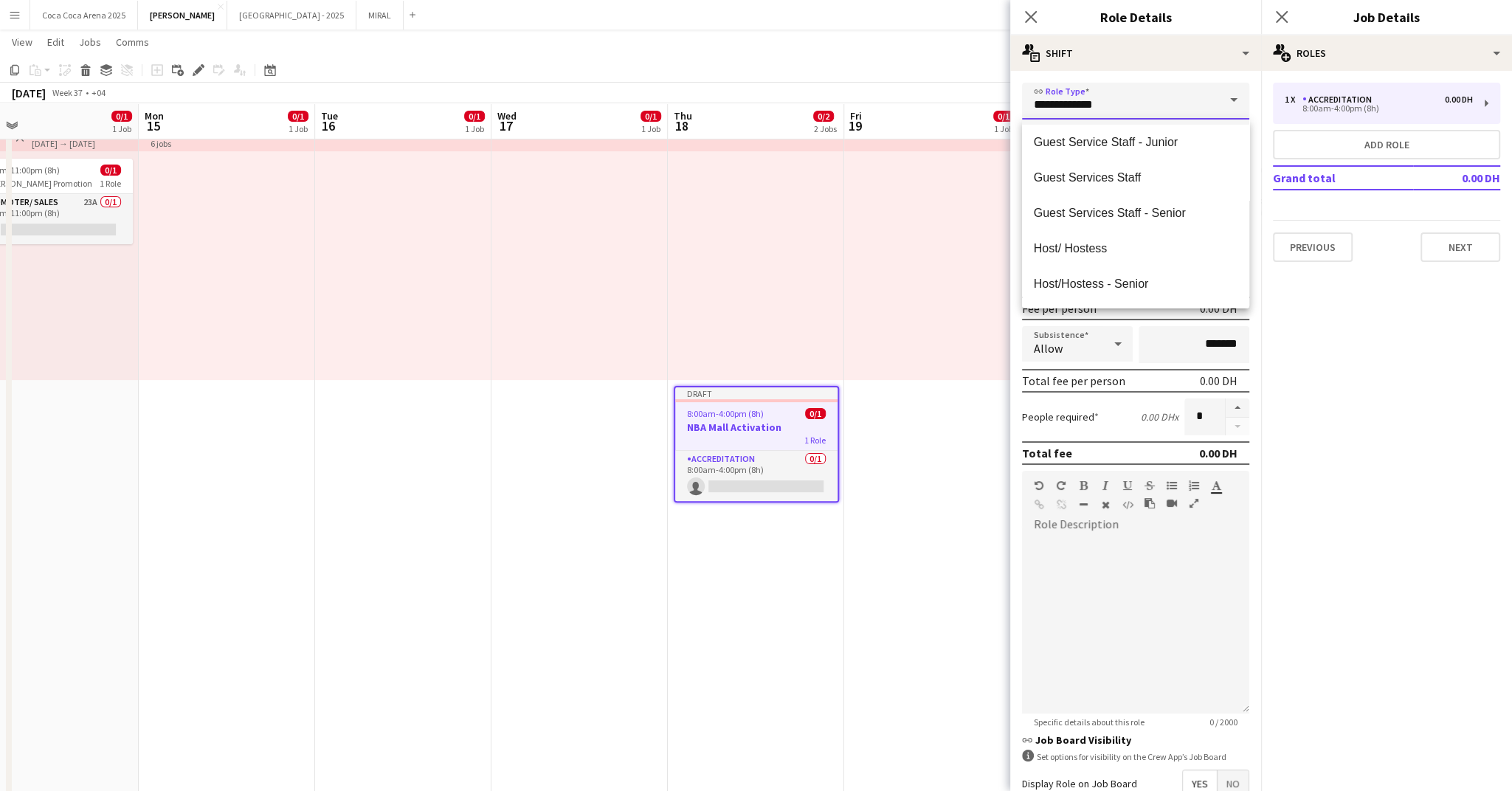
scroll to position [108, 0]
click at [1104, 208] on span "Guest Services Staff - Senior" at bounding box center [1135, 212] width 204 height 14
type input "**********"
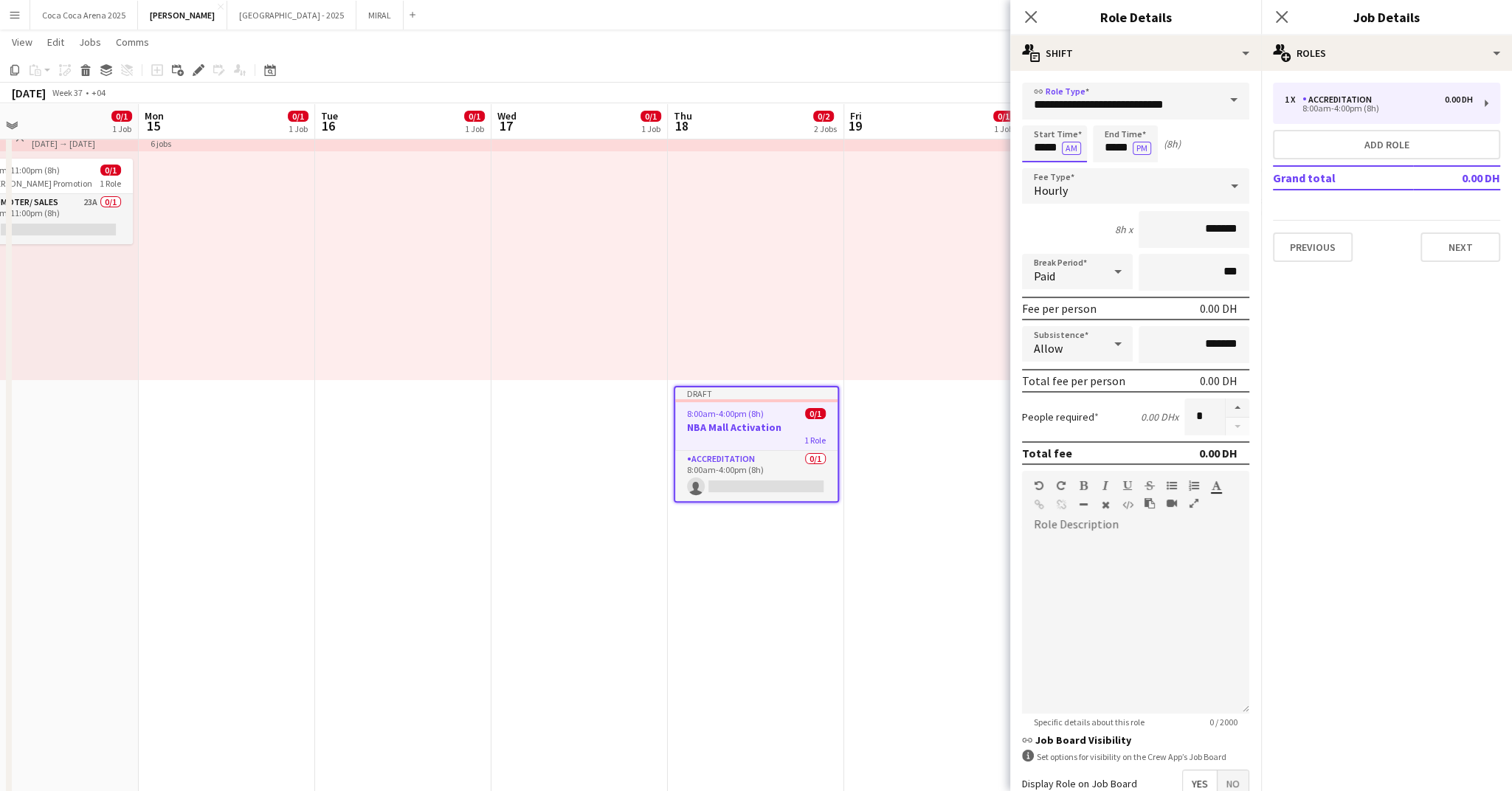
click at [1046, 148] on input "*****" at bounding box center [1055, 143] width 65 height 37
click at [1041, 113] on div at bounding box center [1039, 118] width 29 height 15
type input "*****"
click at [1041, 113] on div at bounding box center [1039, 118] width 29 height 15
click at [1110, 140] on input "*****" at bounding box center [1125, 143] width 65 height 37
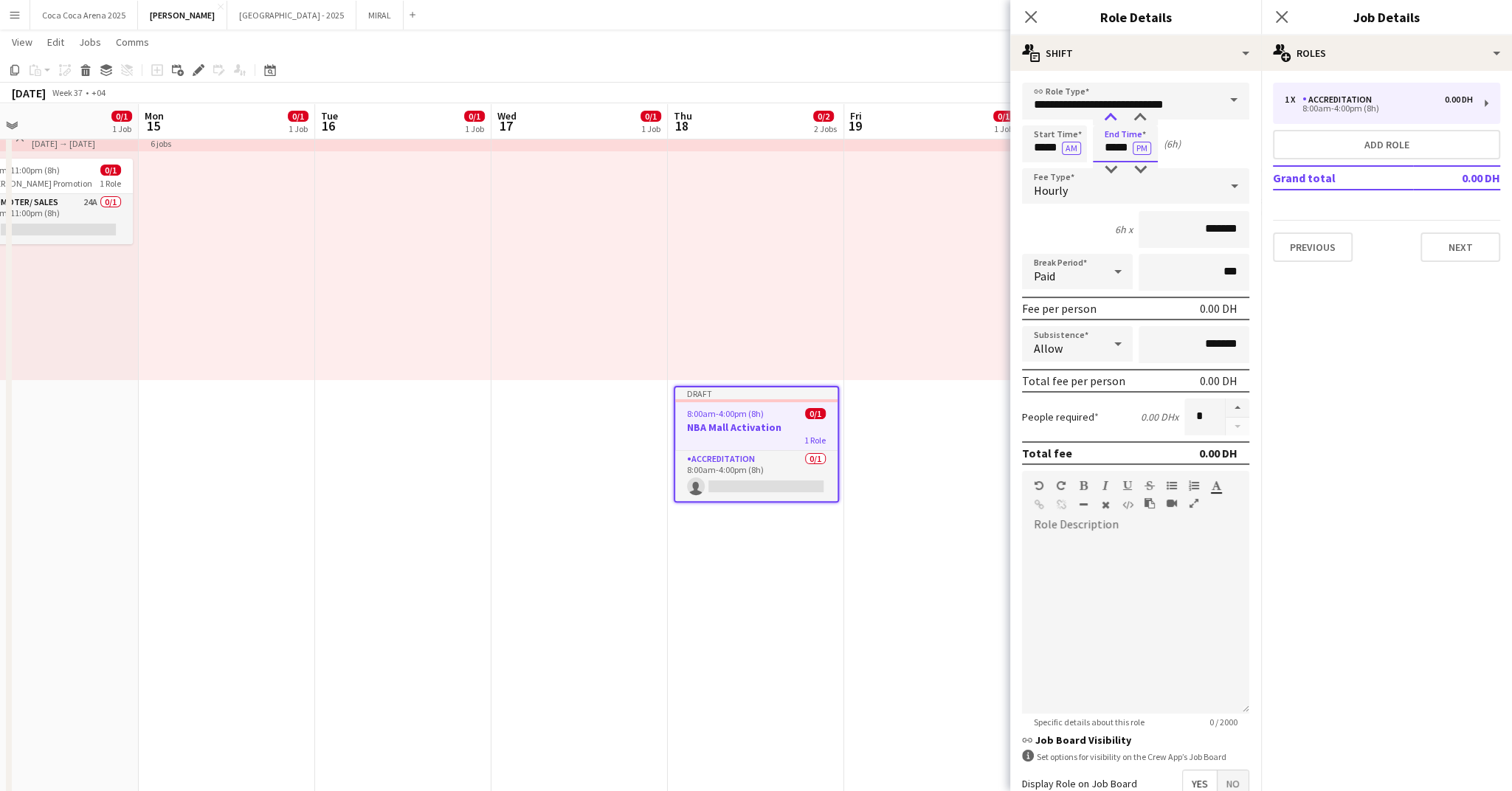
click at [1112, 115] on div at bounding box center [1111, 118] width 29 height 15
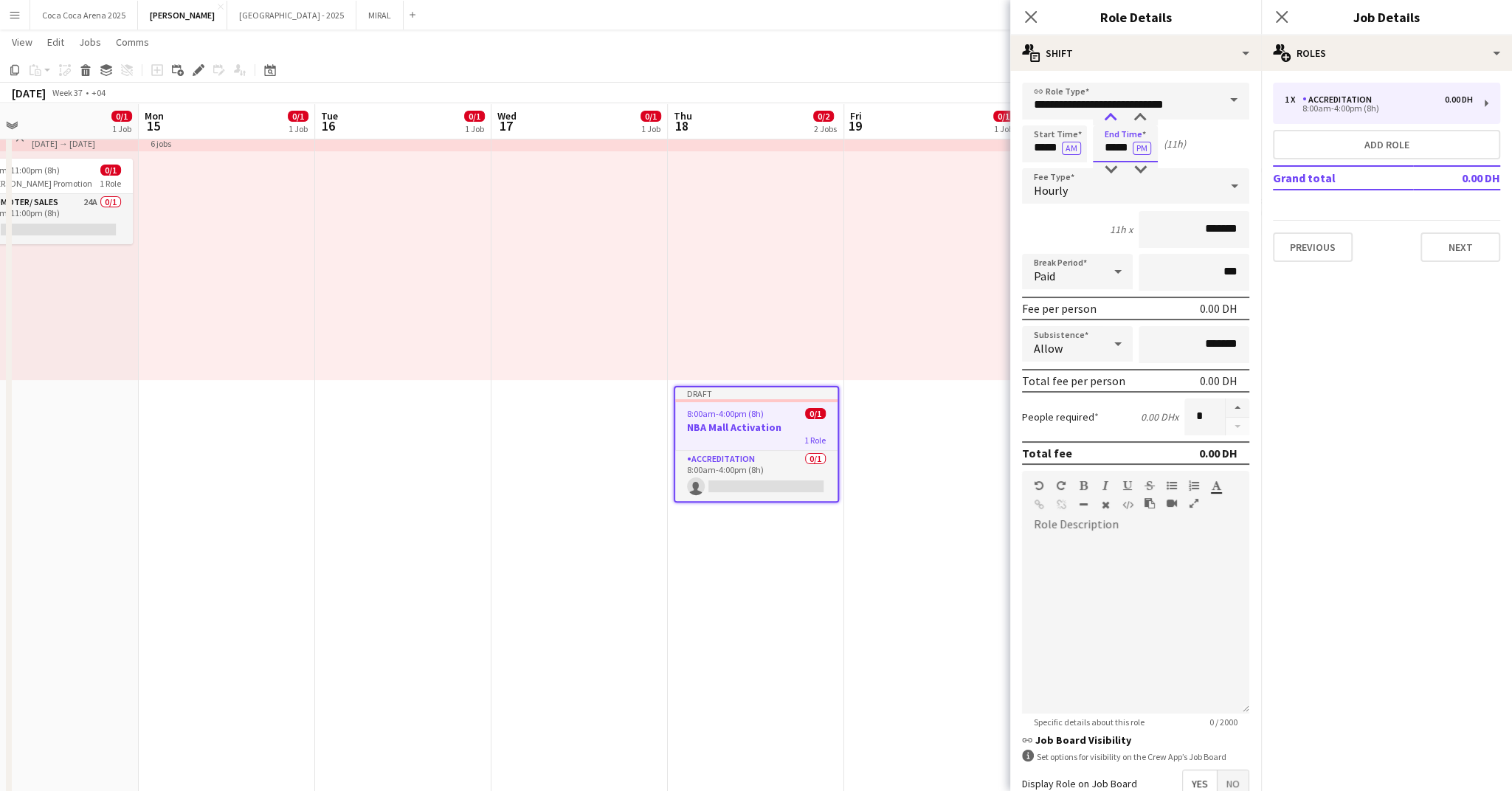
type input "*****"
click at [1112, 115] on div at bounding box center [1111, 118] width 29 height 15
click at [1054, 226] on div "12h x *******" at bounding box center [1136, 229] width 227 height 37
click at [1186, 230] on input "*******" at bounding box center [1194, 229] width 110 height 37
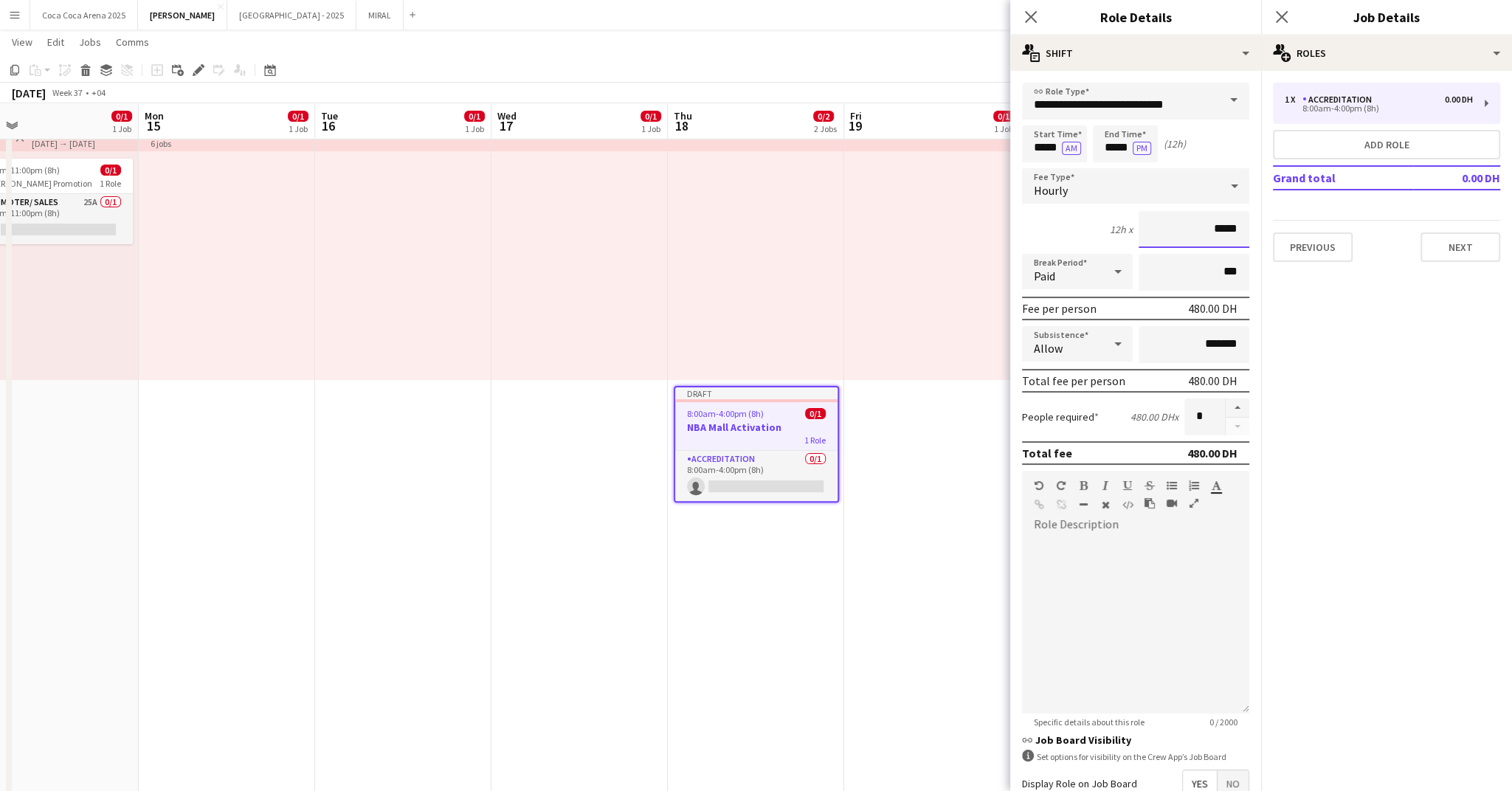
type input "*****"
click at [1100, 616] on div at bounding box center [1136, 625] width 227 height 177
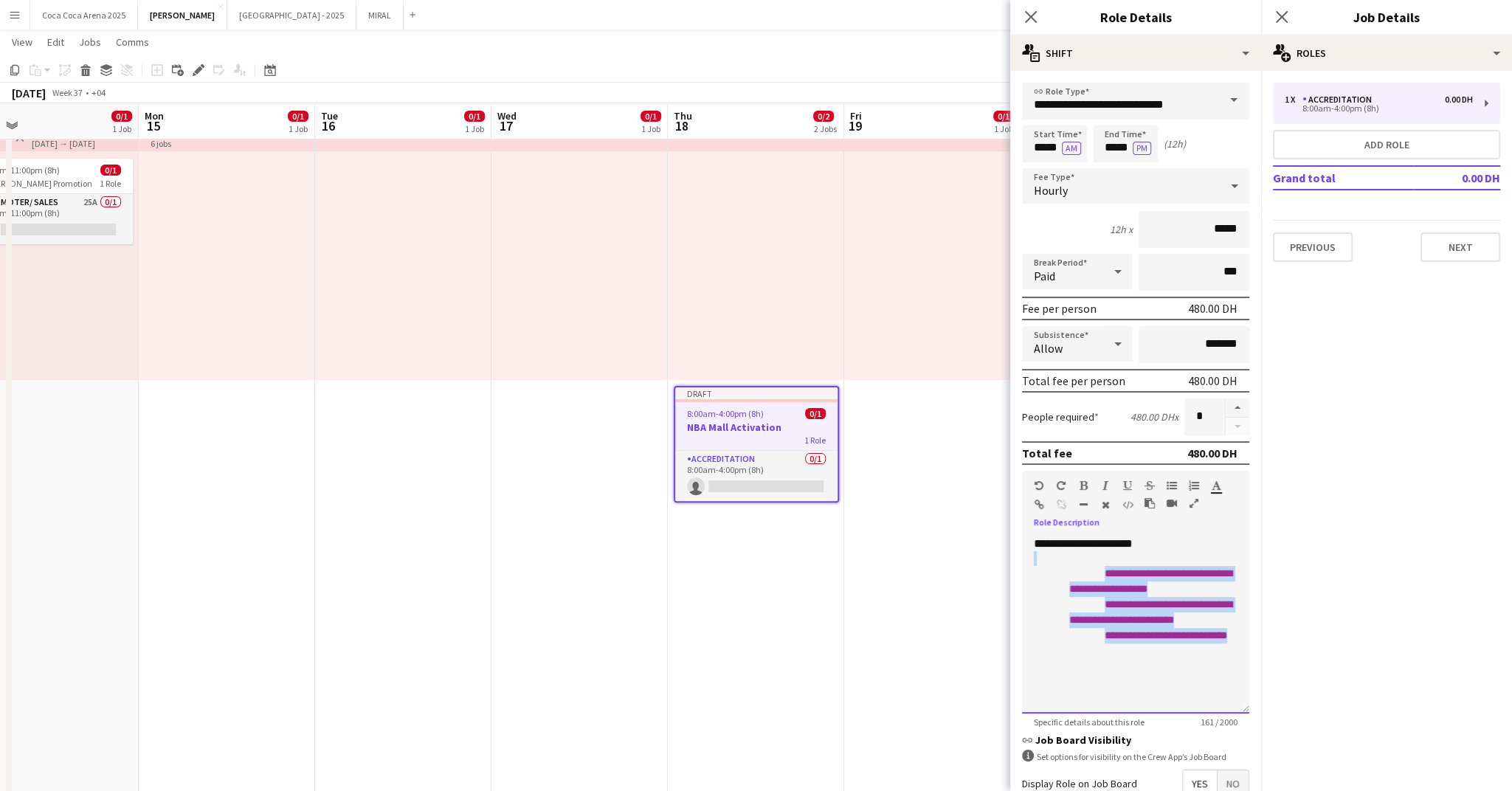
drag, startPoint x: 1134, startPoint y: 649, endPoint x: 1077, endPoint y: 560, distance: 105.7
click at [1077, 560] on div "**********" at bounding box center [1136, 625] width 227 height 177
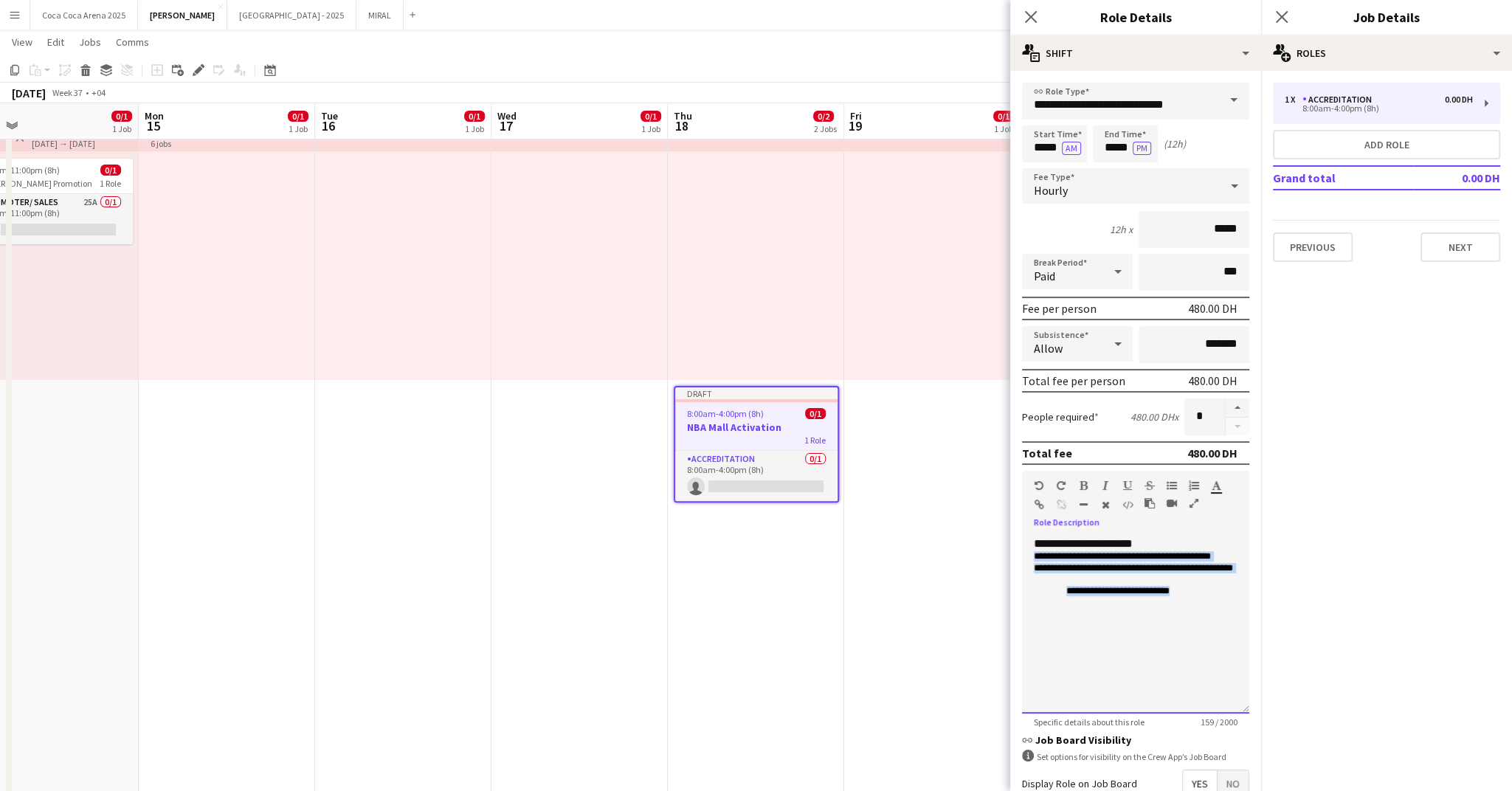
drag, startPoint x: 1207, startPoint y: 592, endPoint x: 1024, endPoint y: 560, distance: 185.8
click at [1024, 560] on div "**********" at bounding box center [1136, 625] width 227 height 177
click at [1209, 594] on p "**********" at bounding box center [1151, 592] width 171 height 12
drag, startPoint x: 1218, startPoint y: 599, endPoint x: 1023, endPoint y: 546, distance: 202.1
click at [1023, 546] on div "**********" at bounding box center [1136, 625] width 227 height 177
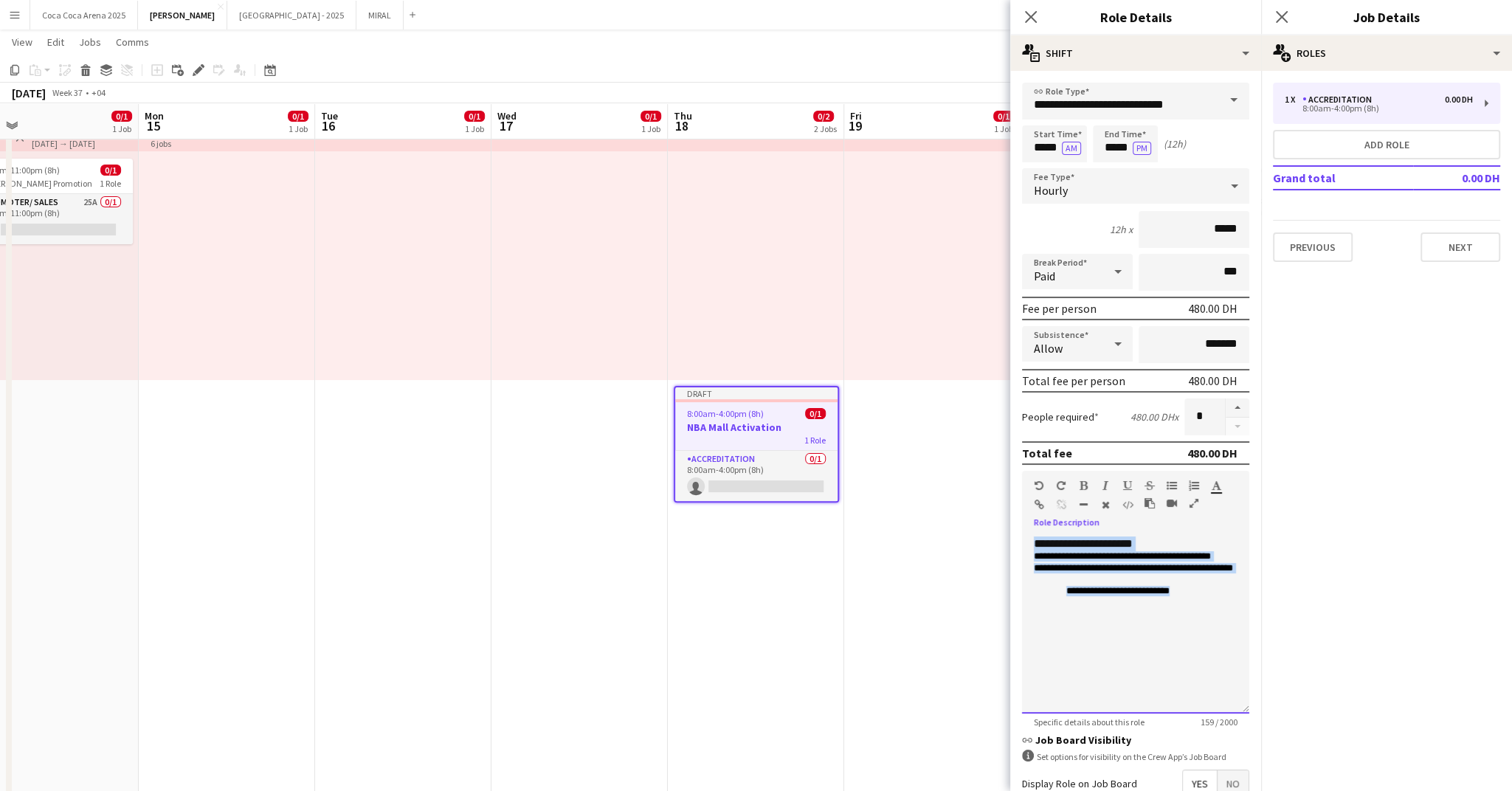
click at [1060, 563] on p "**********" at bounding box center [1135, 574] width 204 height 23
click at [1169, 538] on div "**********" at bounding box center [1136, 625] width 227 height 177
click at [1244, 569] on div "**********" at bounding box center [1136, 625] width 227 height 177
drag, startPoint x: 1177, startPoint y: 631, endPoint x: 1026, endPoint y: 567, distance: 164.0
click at [1026, 567] on div "**********" at bounding box center [1136, 625] width 227 height 177
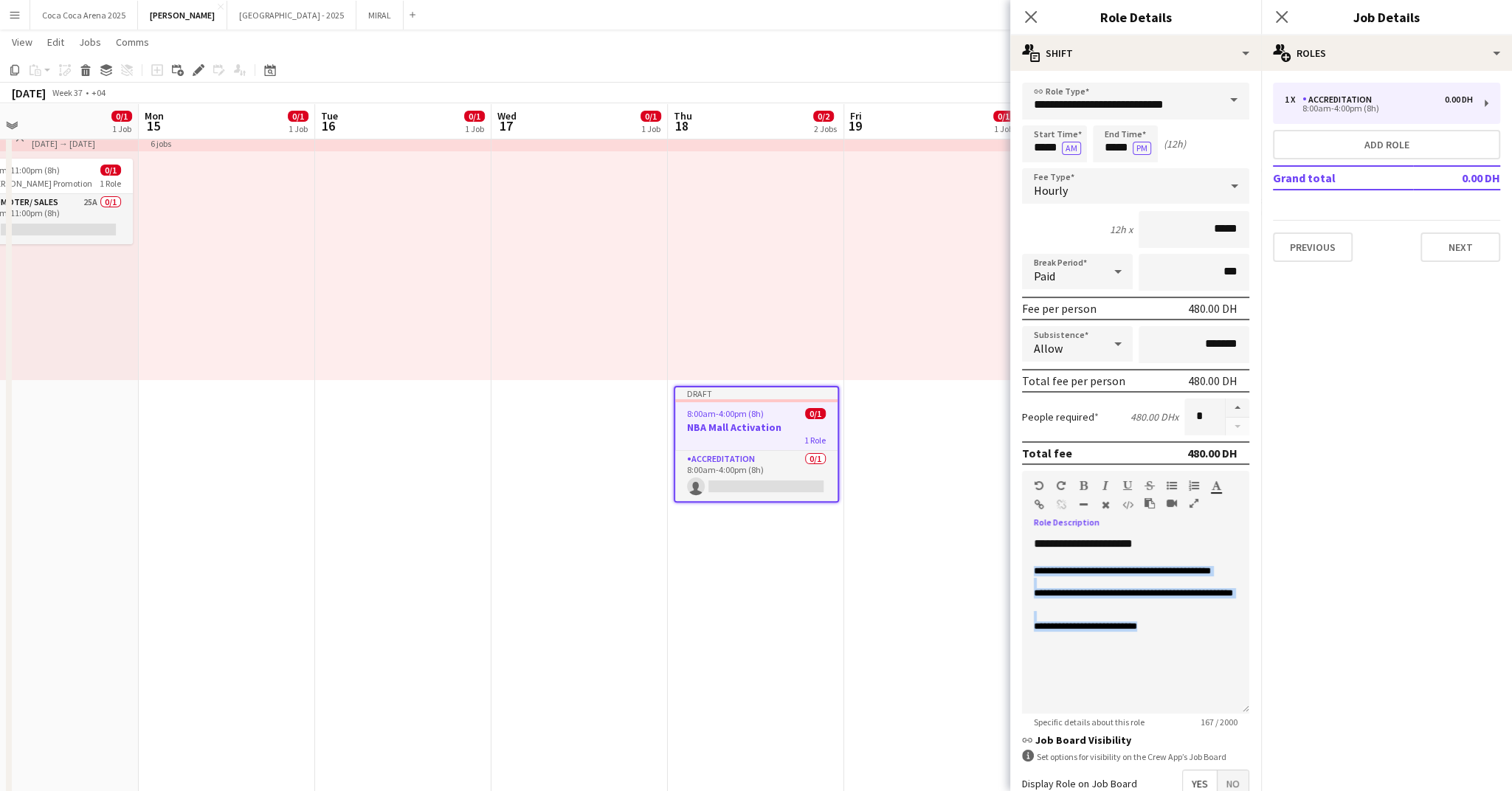
click at [1192, 482] on icon "button" at bounding box center [1194, 486] width 11 height 11
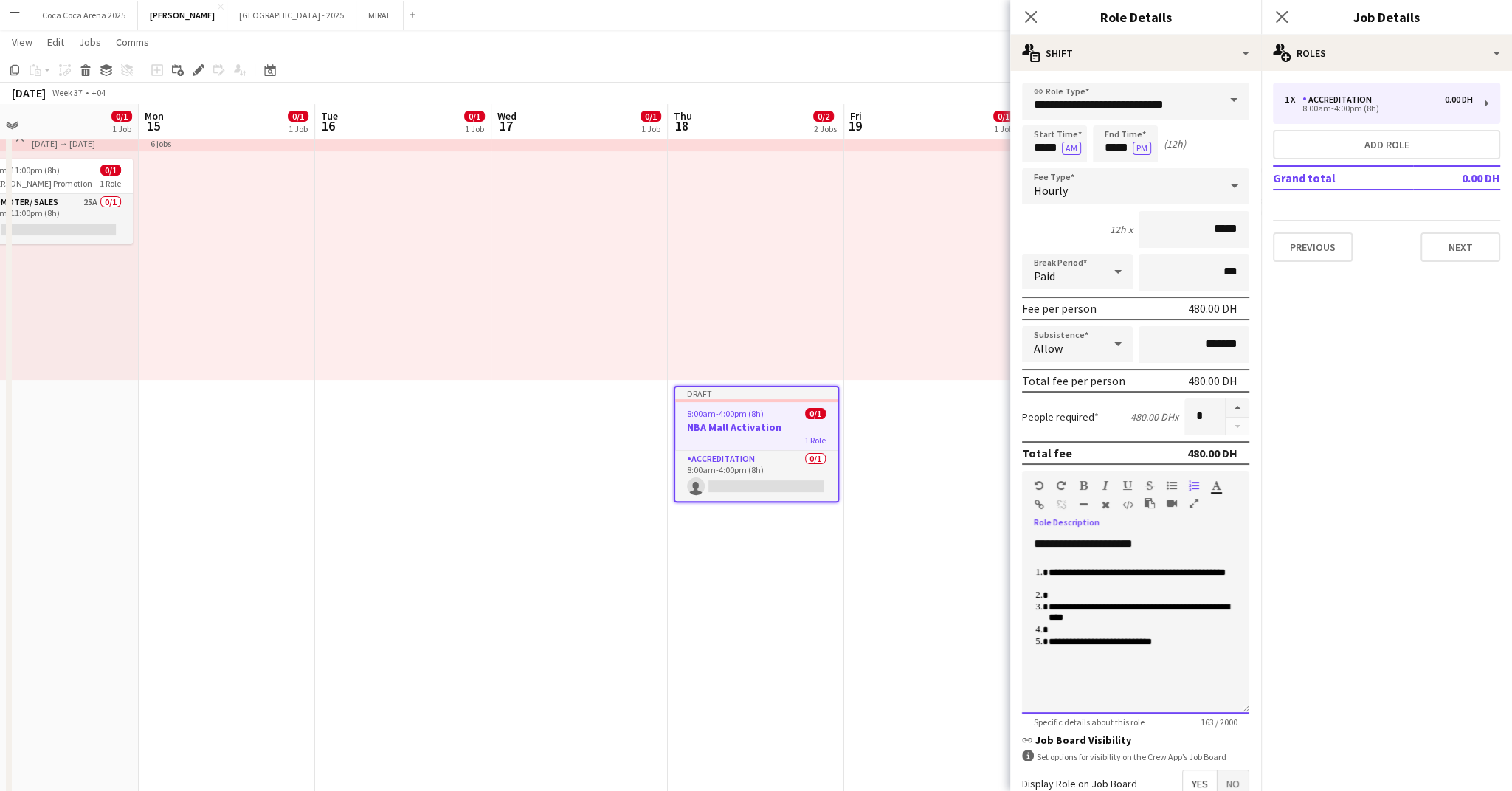
click at [1065, 599] on ol "**********" at bounding box center [1135, 607] width 204 height 81
click at [1063, 641] on div "**********" at bounding box center [1136, 625] width 227 height 177
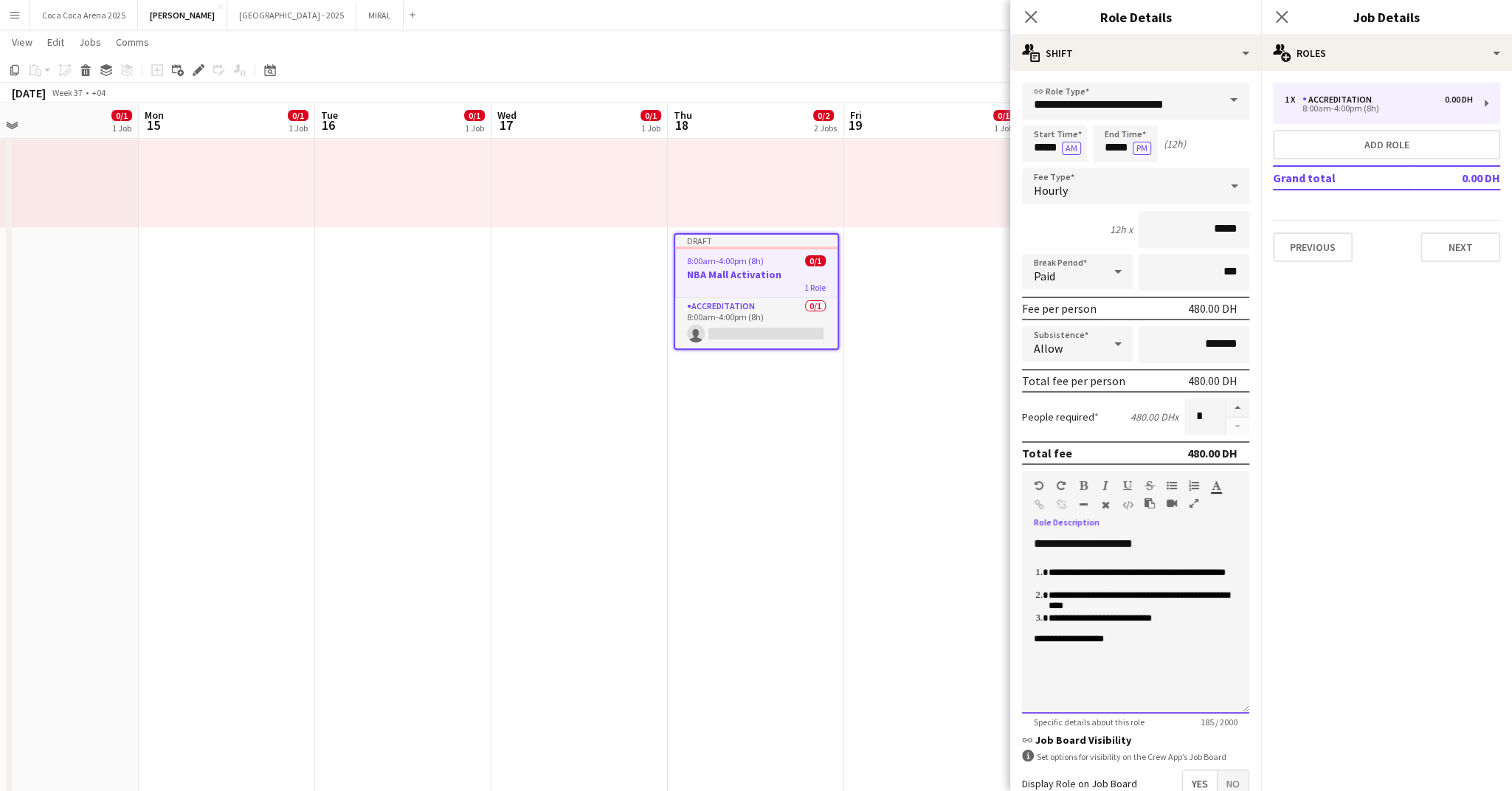
scroll to position [163, 0]
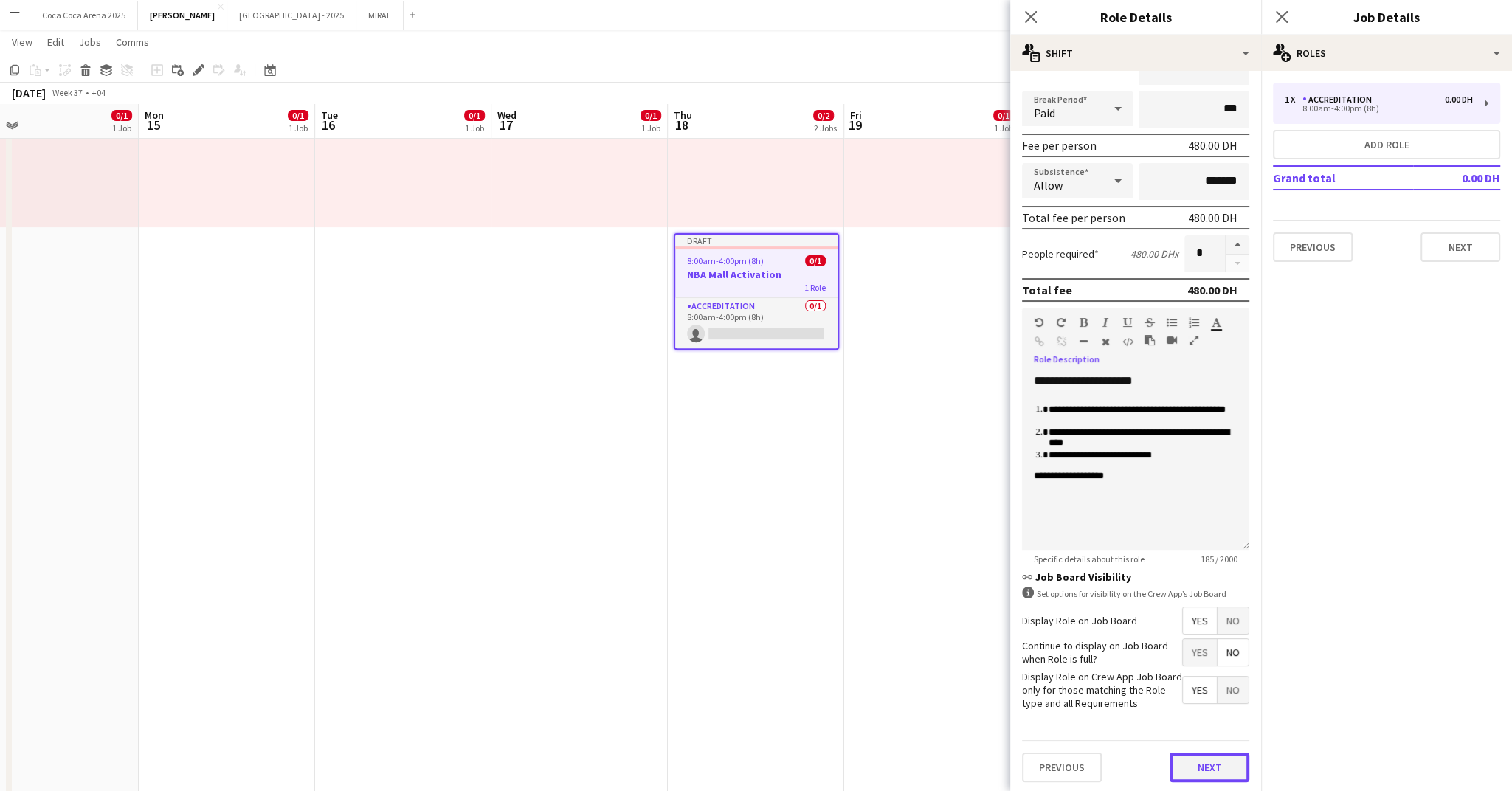
click at [1207, 758] on button "Next" at bounding box center [1209, 767] width 80 height 29
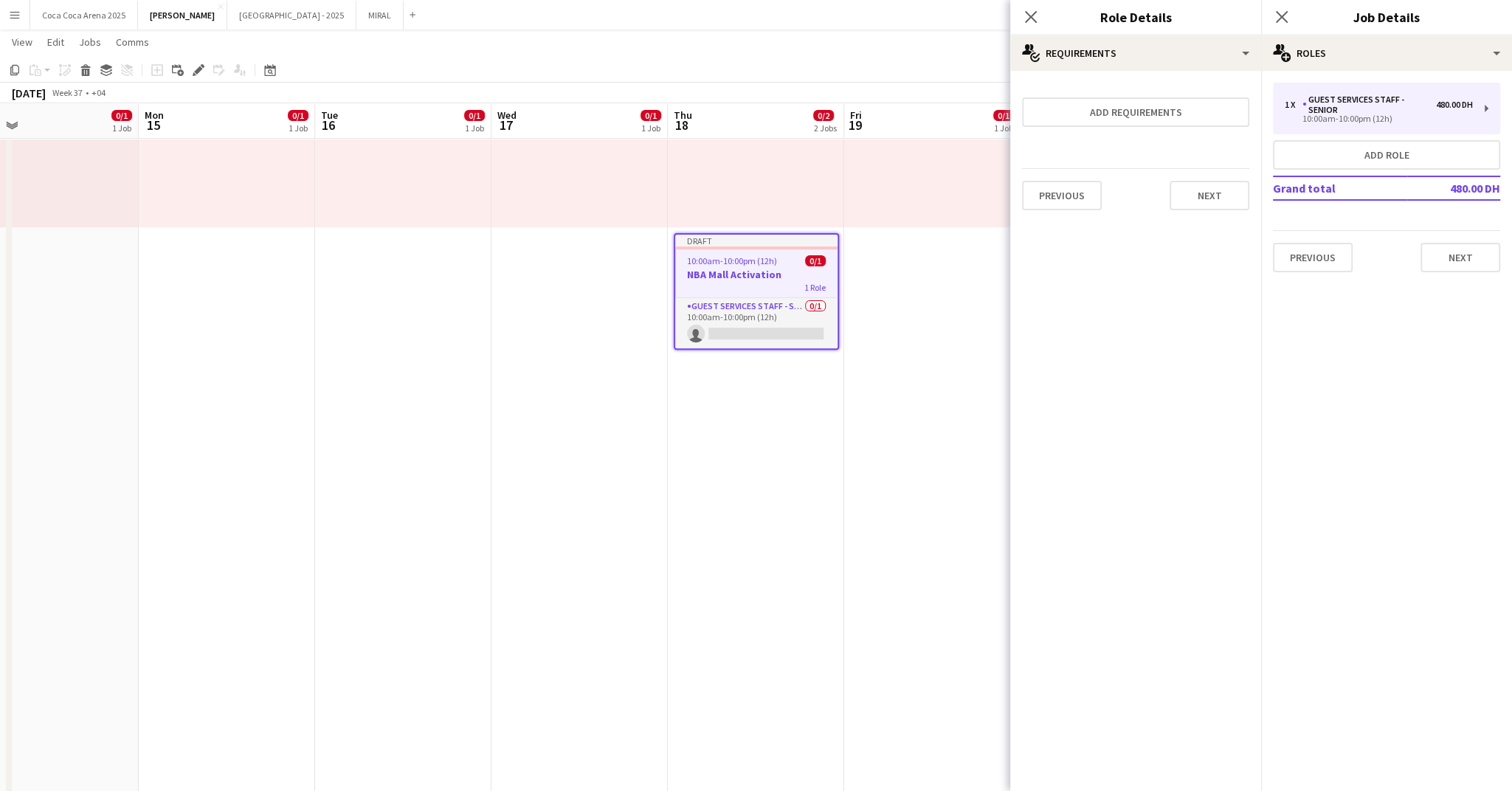
scroll to position [0, 0]
click at [1159, 115] on button "Add requirements" at bounding box center [1136, 112] width 227 height 29
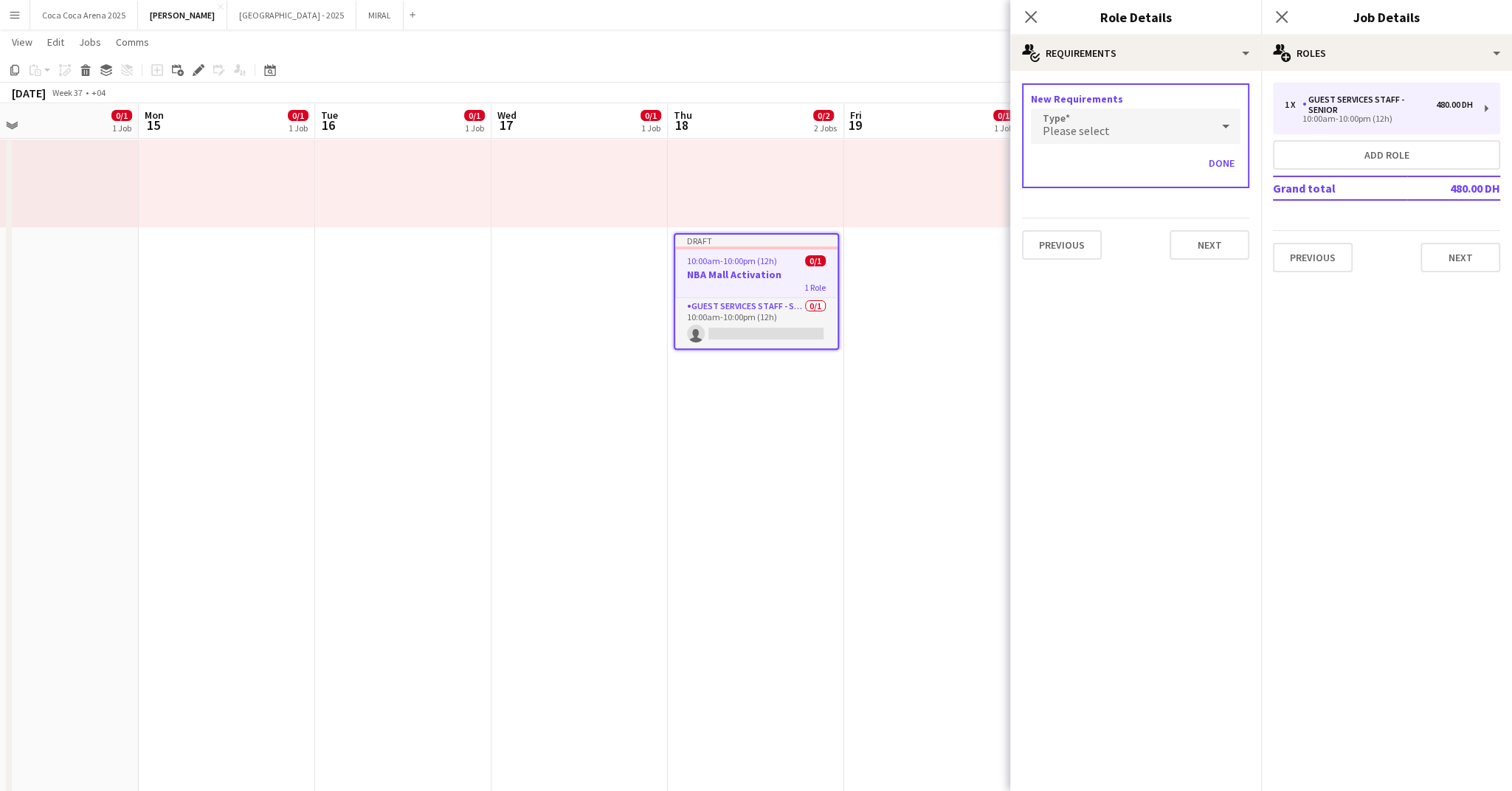
click at [1159, 118] on div "Please select" at bounding box center [1121, 127] width 180 height 36
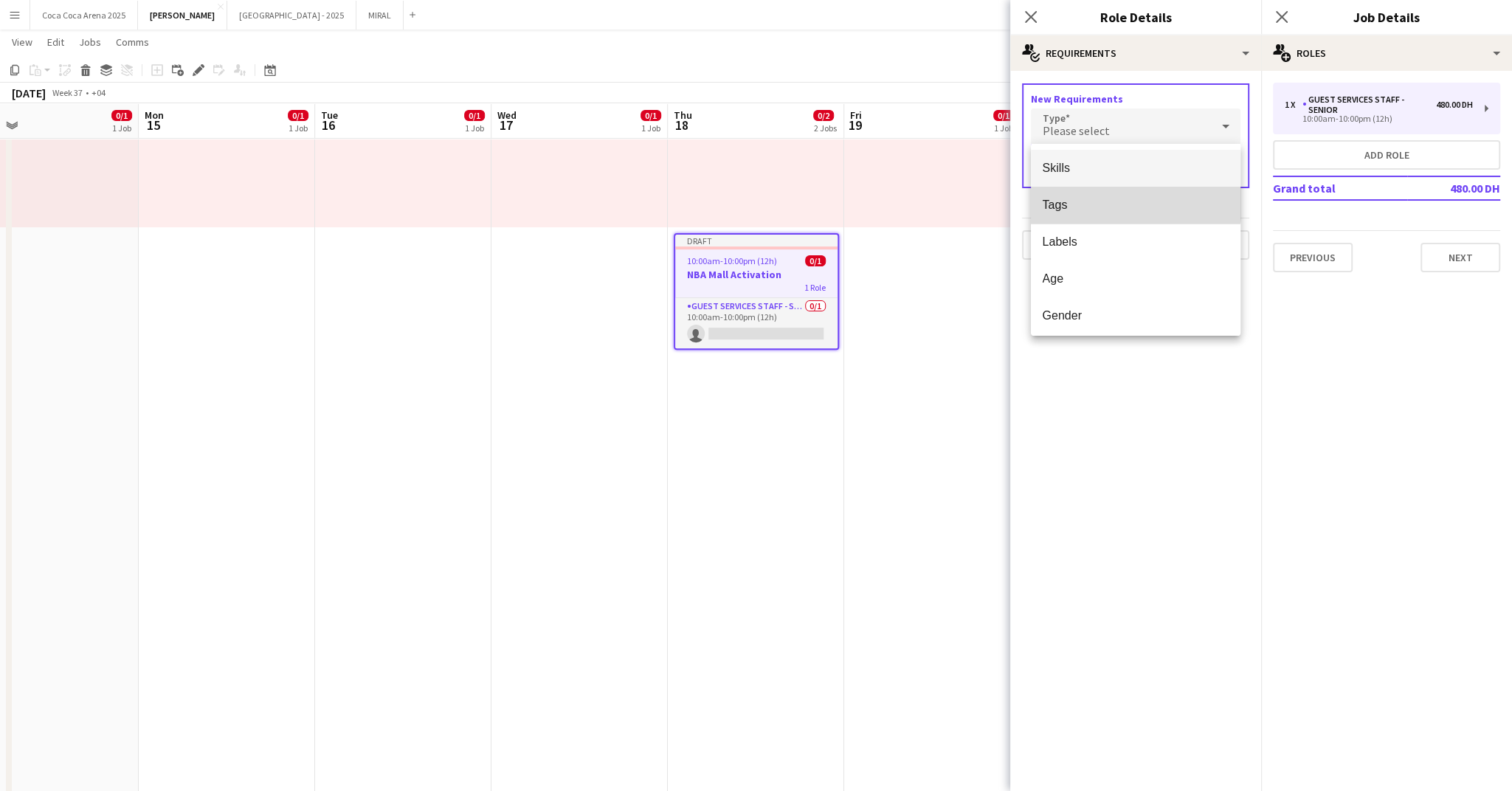
click at [1077, 197] on mat-option "Tags" at bounding box center [1136, 205] width 210 height 37
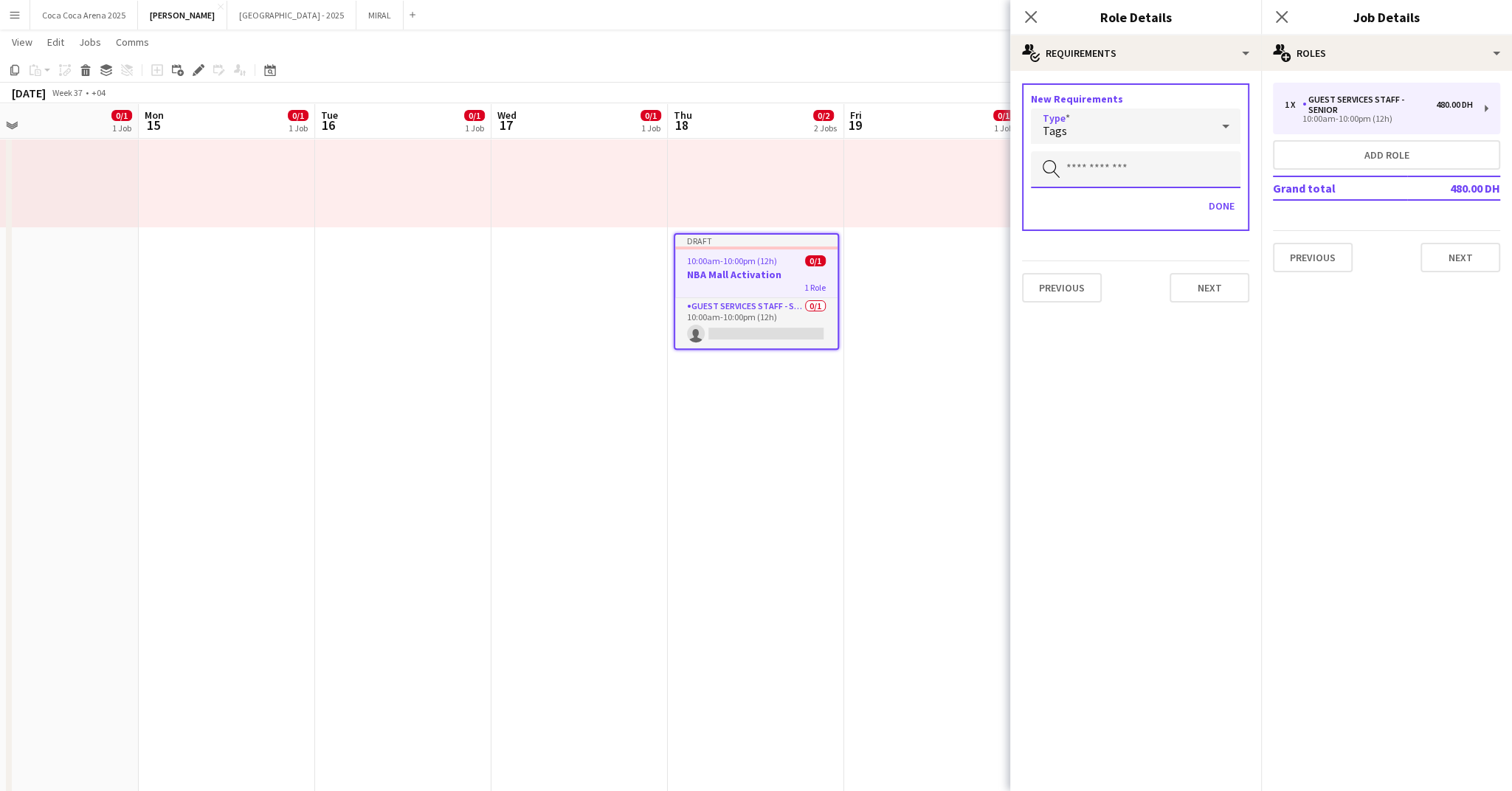
click at [1090, 179] on input "text" at bounding box center [1136, 169] width 210 height 37
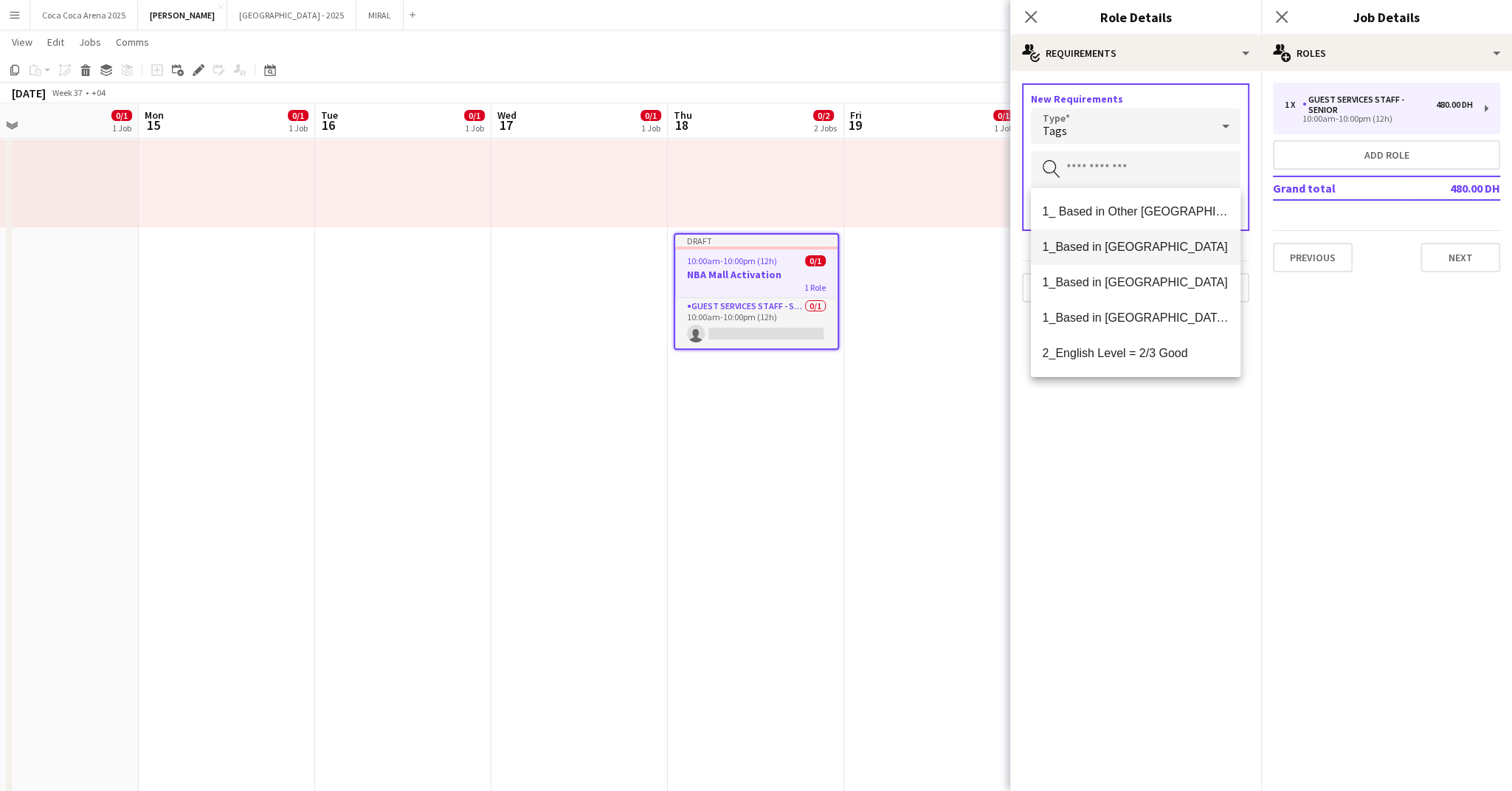
click at [1091, 241] on span "1_Based in [GEOGRAPHIC_DATA]" at bounding box center [1135, 246] width 186 height 14
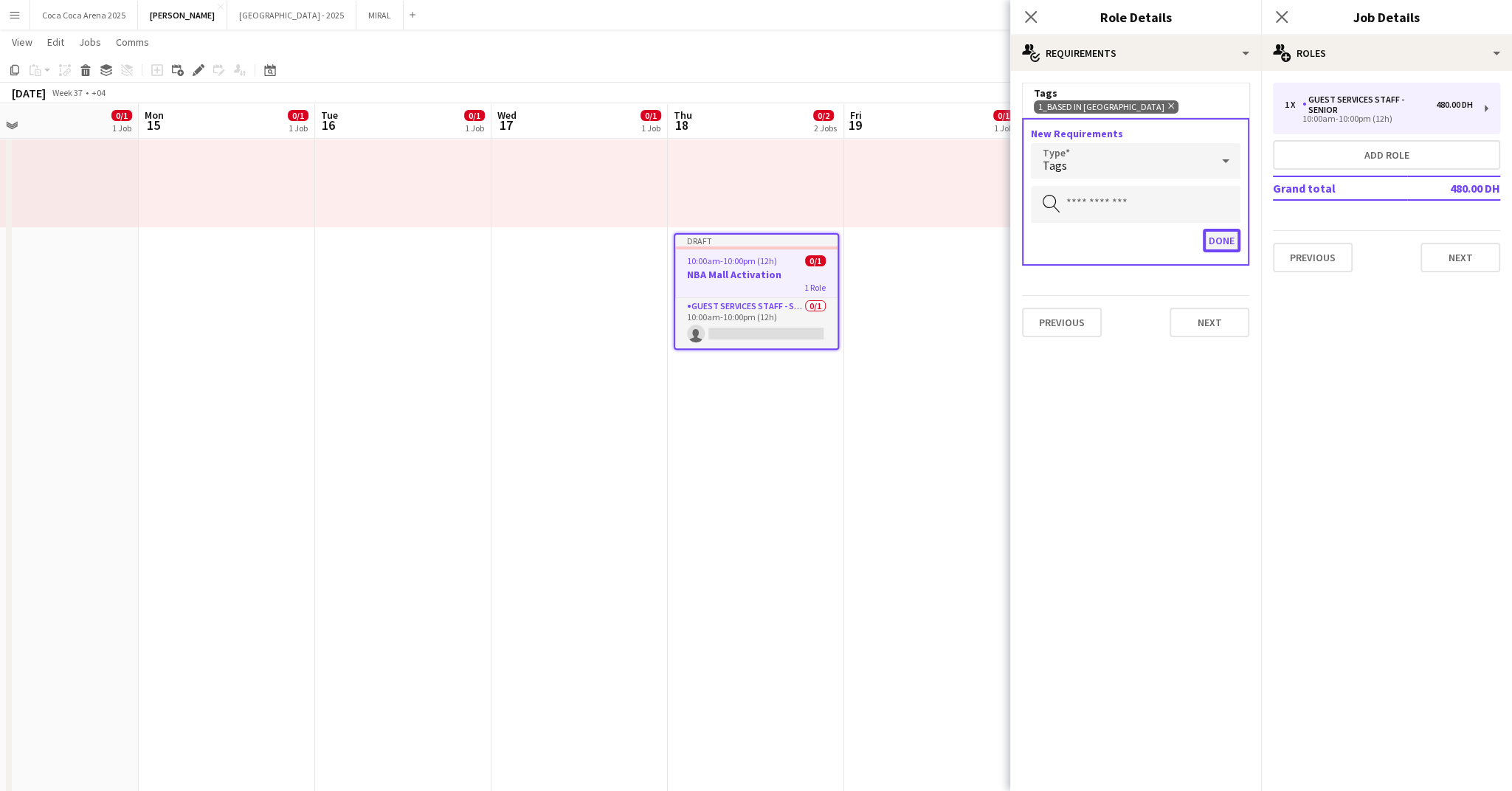
click at [1212, 243] on button "Done" at bounding box center [1221, 240] width 37 height 24
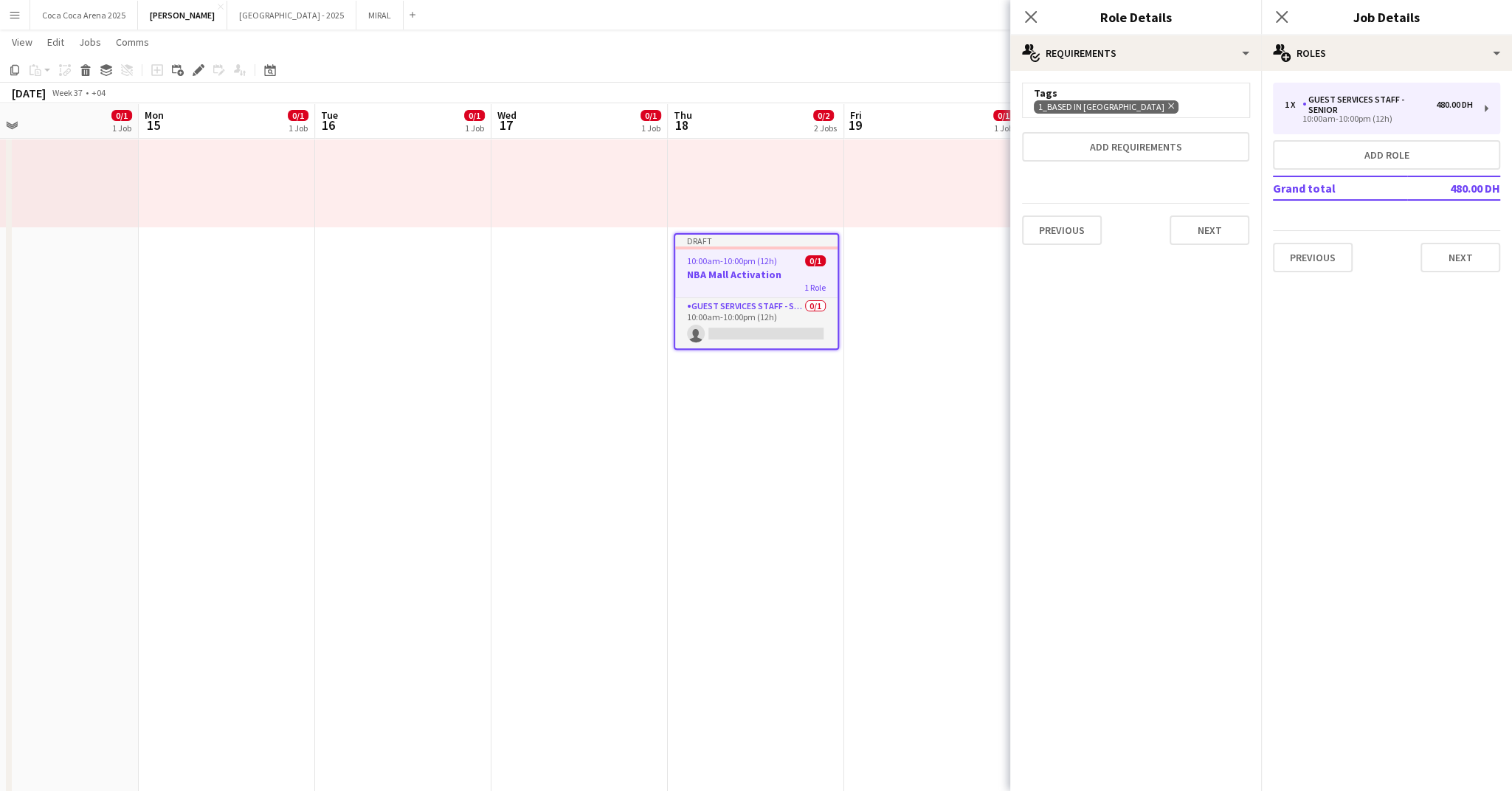
click at [1160, 97] on div "Tags" at bounding box center [1135, 93] width 204 height 13
click at [1134, 140] on button "Add requirements" at bounding box center [1136, 147] width 227 height 29
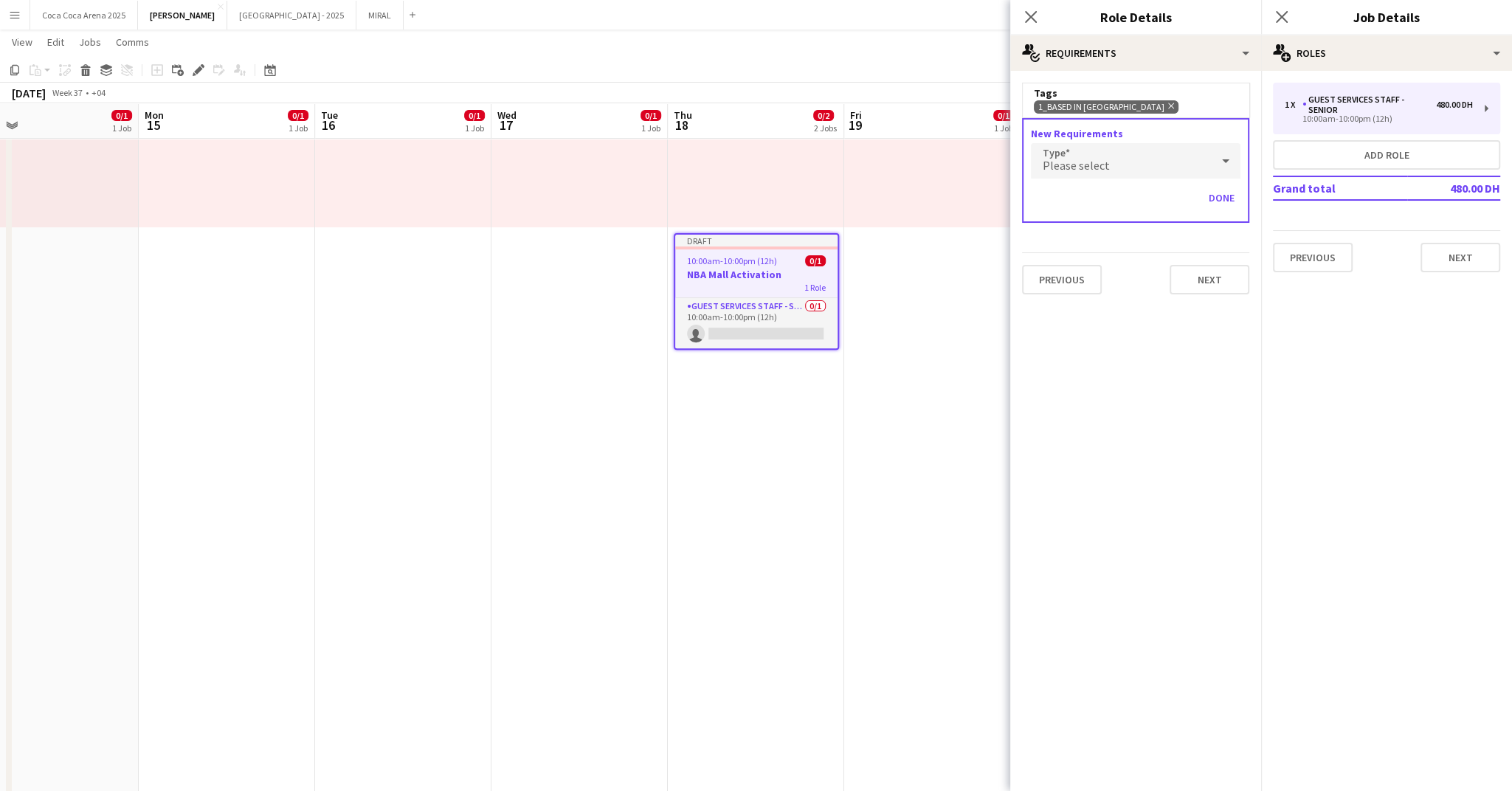
click at [1134, 168] on div "Please select" at bounding box center [1121, 161] width 180 height 36
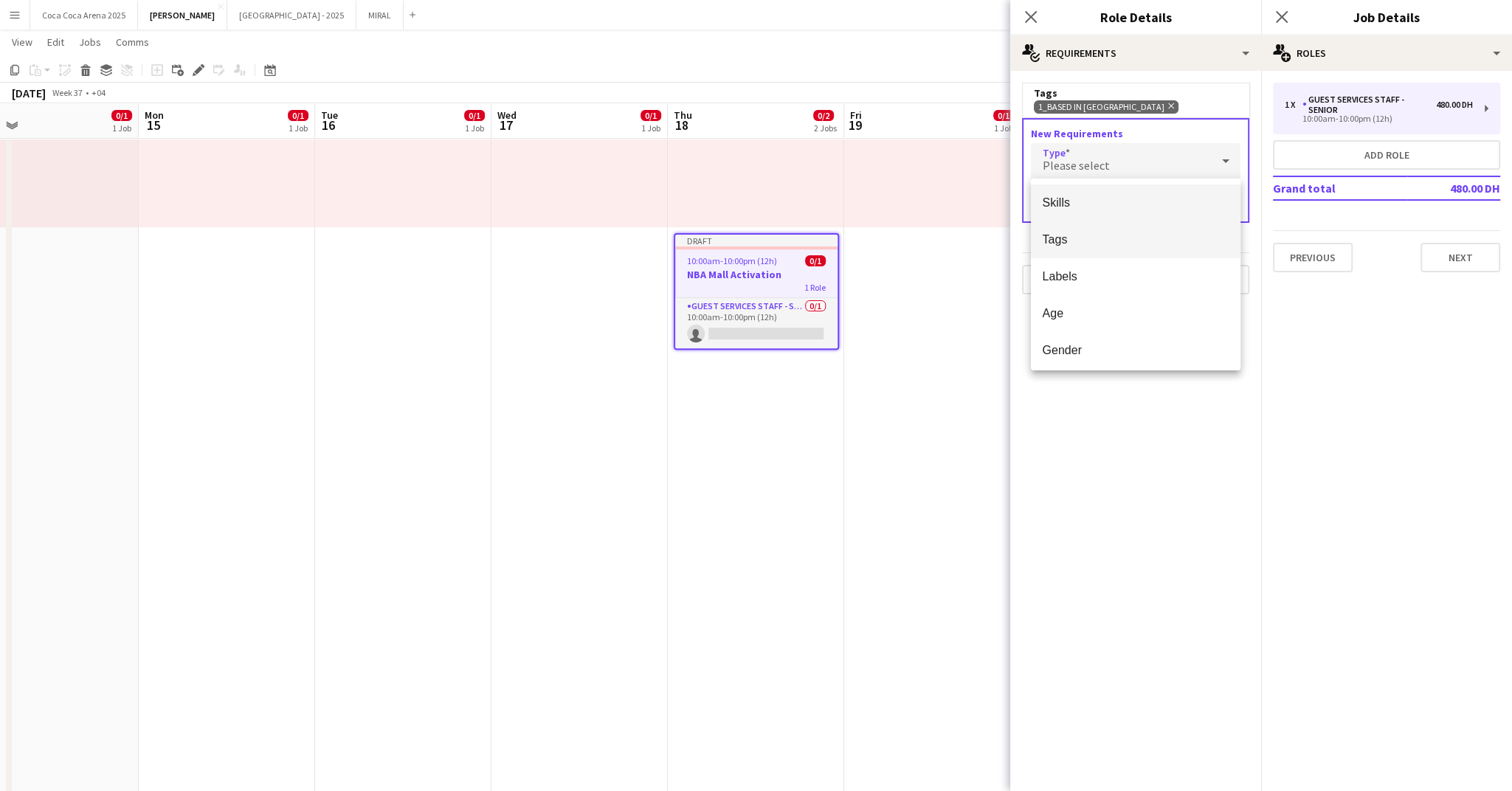
click at [1086, 245] on span "Tags" at bounding box center [1135, 239] width 186 height 14
click at [1088, 179] on div "New Requirements Type Tags Search by tag Done" at bounding box center [1136, 192] width 227 height 148
click at [1086, 163] on div "Tags" at bounding box center [1121, 161] width 180 height 36
click at [1081, 283] on span "Labels" at bounding box center [1135, 276] width 186 height 14
click at [1110, 216] on input "text" at bounding box center [1136, 204] width 210 height 37
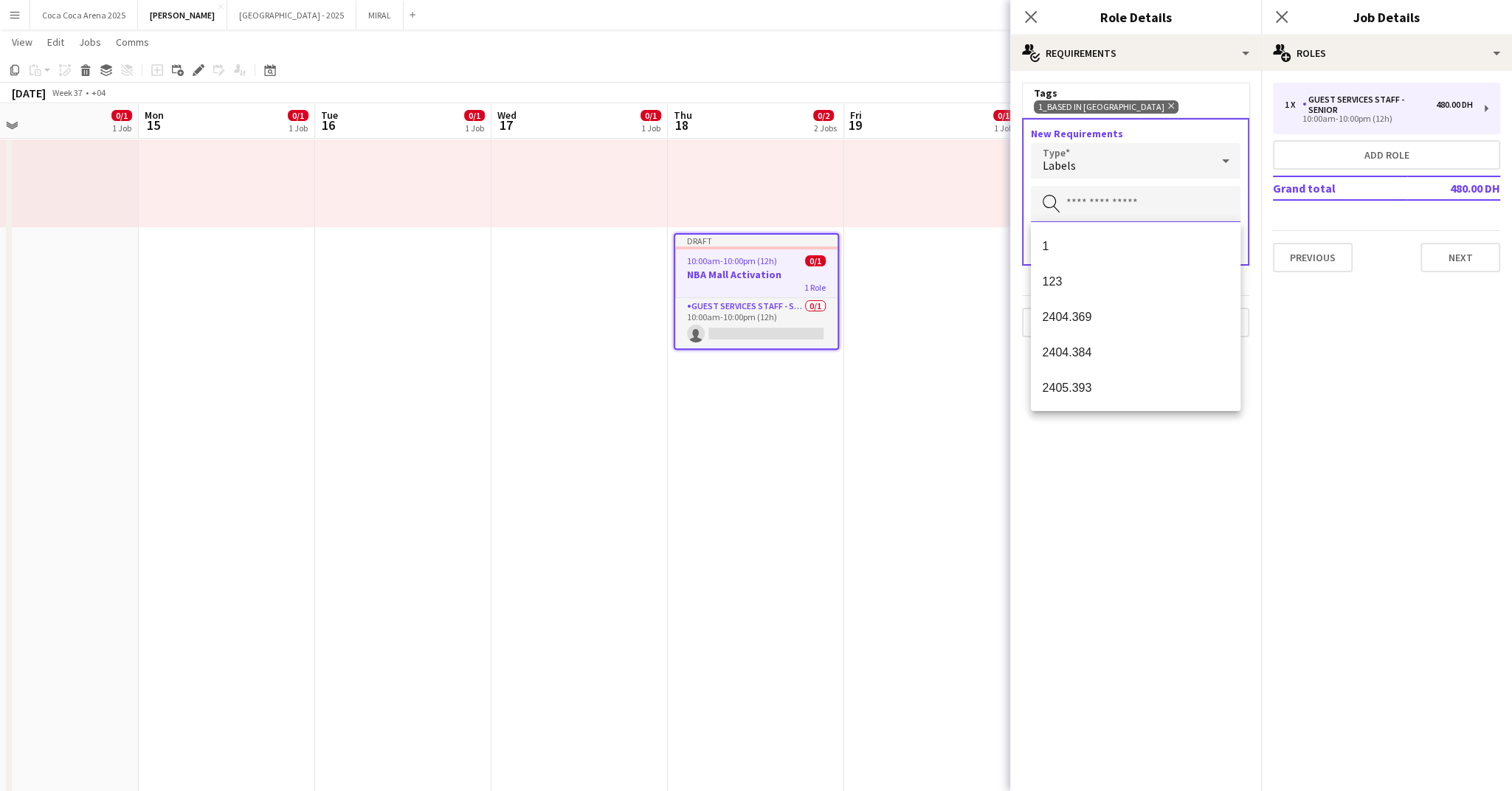
click at [1069, 199] on input "text" at bounding box center [1136, 204] width 210 height 37
click at [1071, 173] on div "Labels" at bounding box center [1121, 161] width 180 height 36
click at [1078, 197] on span "Skills" at bounding box center [1135, 202] width 186 height 14
click at [1094, 201] on input "text" at bounding box center [1136, 204] width 210 height 37
click at [1090, 182] on div "New Requirements Type Skills Search by tag Done" at bounding box center [1136, 192] width 227 height 148
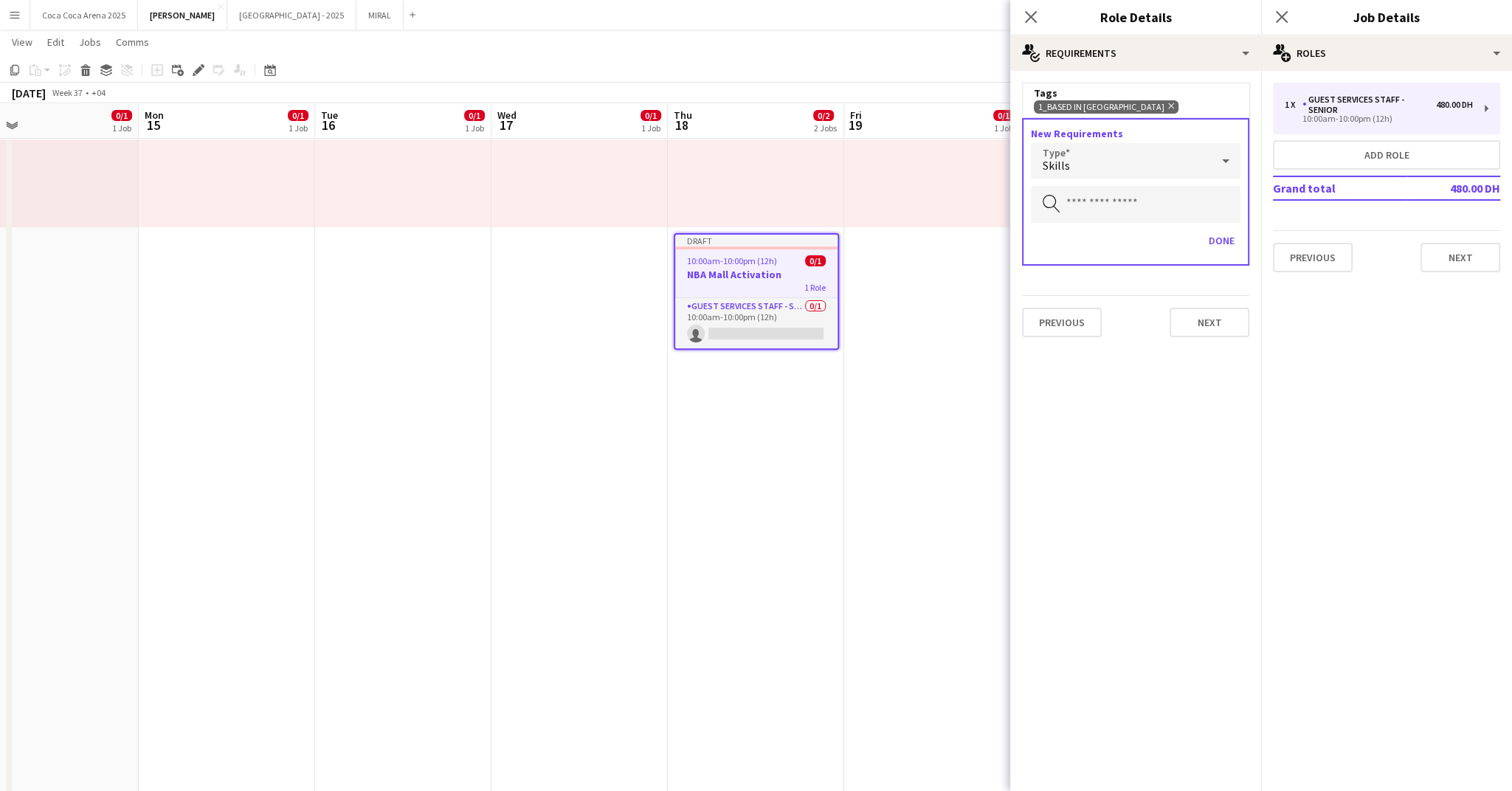
click at [1090, 163] on div "Skills" at bounding box center [1121, 161] width 180 height 36
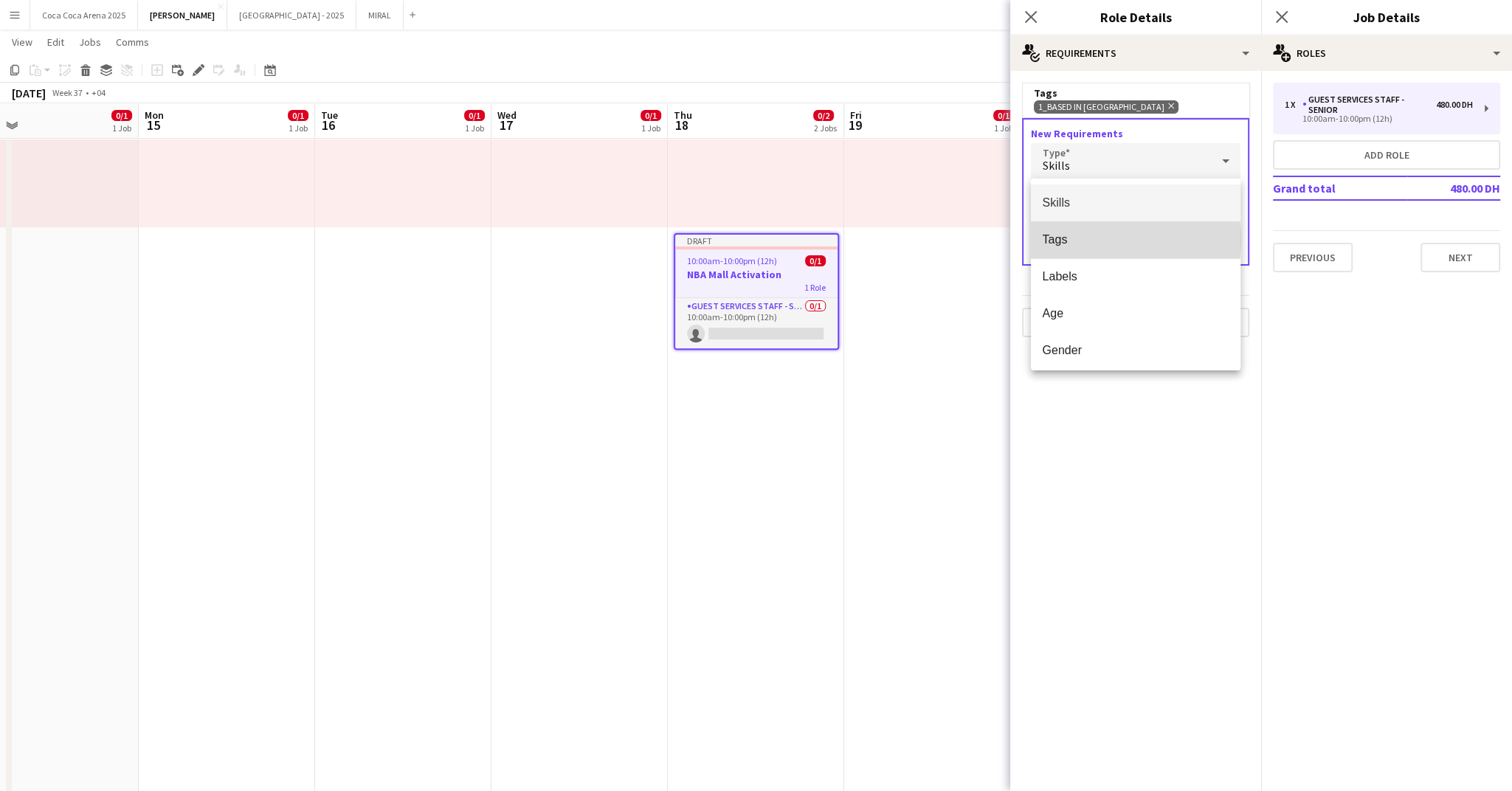
click at [1086, 239] on span "Tags" at bounding box center [1135, 239] width 186 height 14
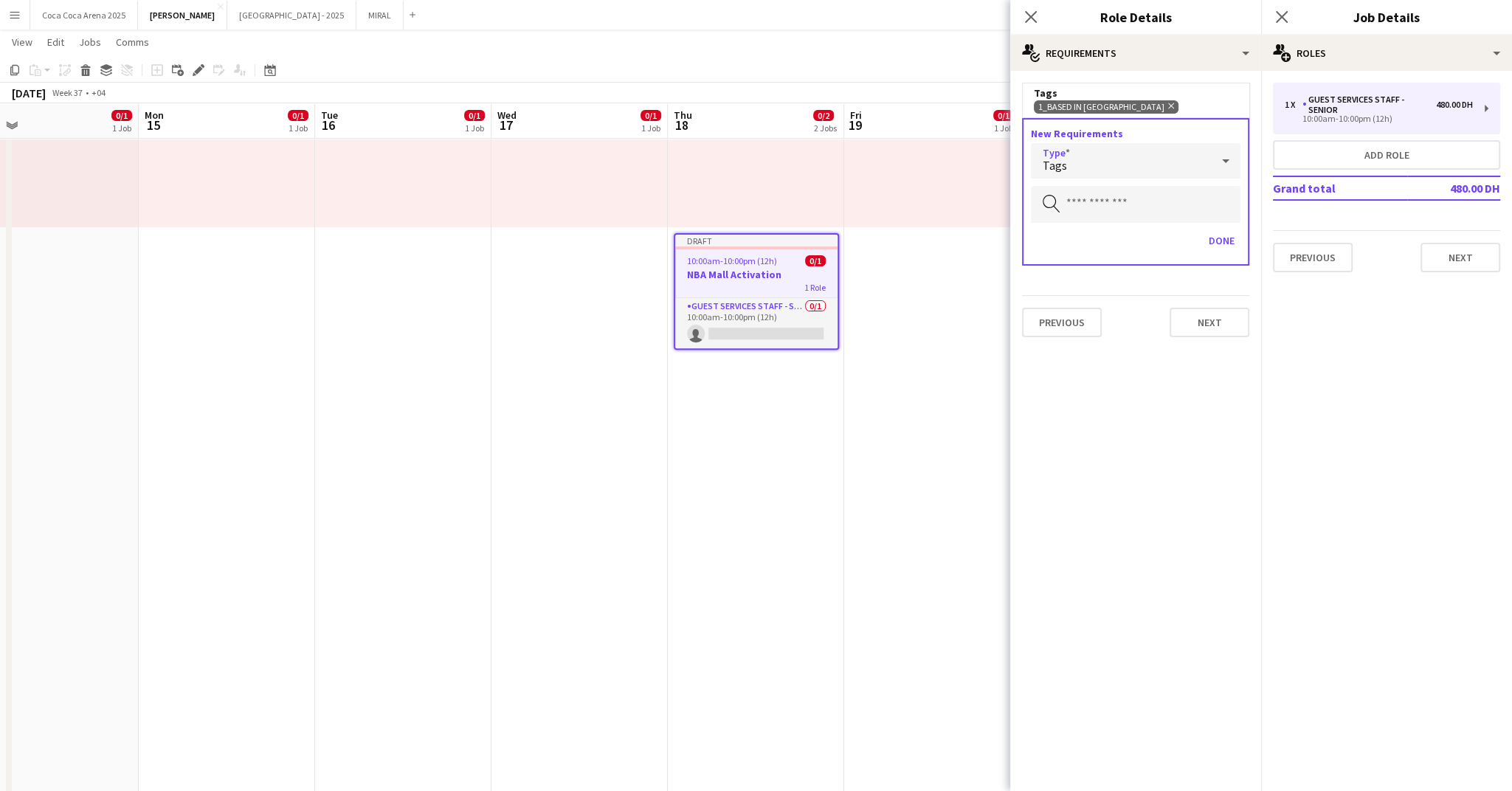
click at [1078, 167] on div "Tags" at bounding box center [1121, 161] width 180 height 36
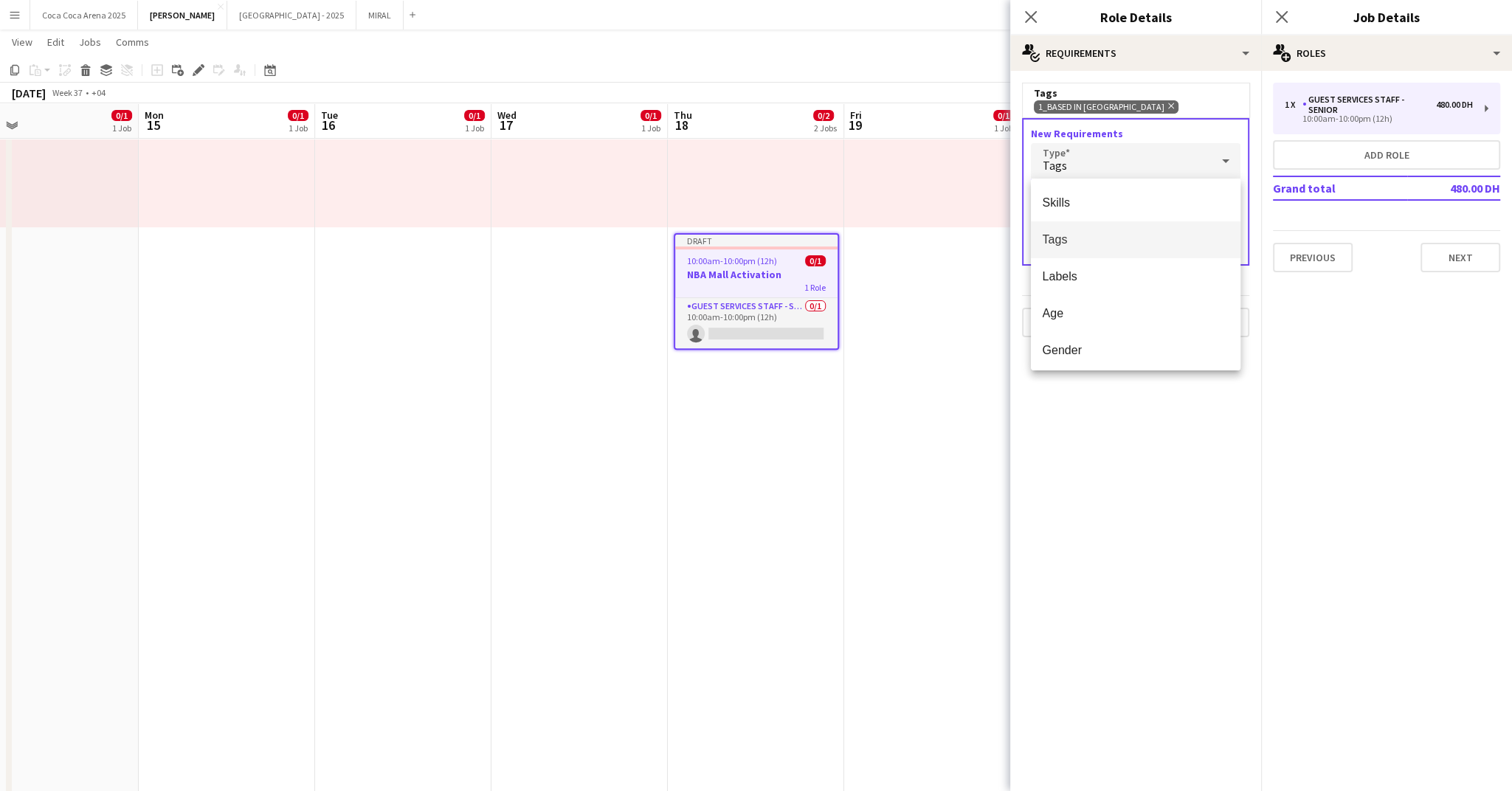
click at [1184, 412] on div at bounding box center [756, 396] width 1512 height 791
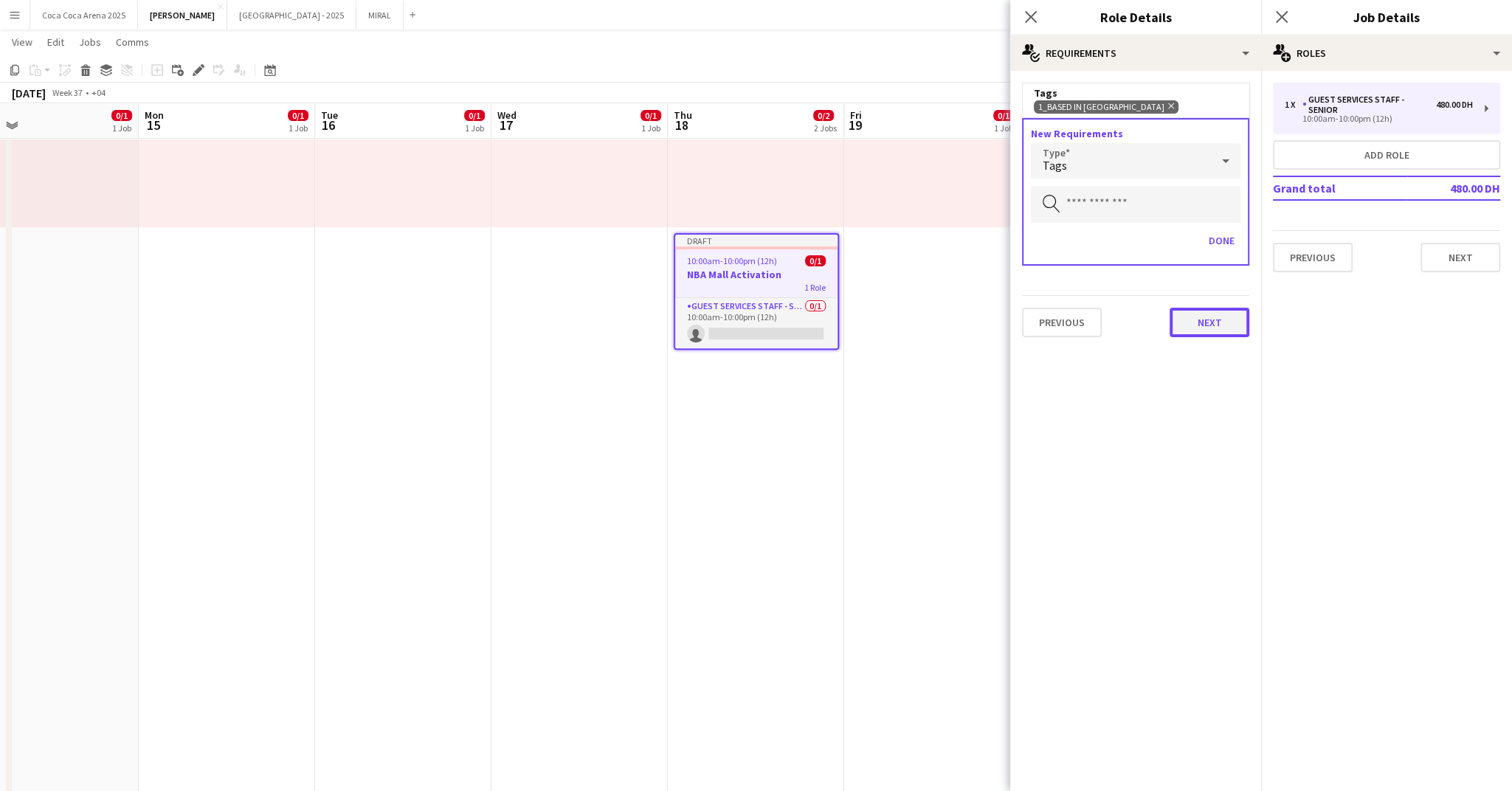
click at [1224, 323] on button "Next" at bounding box center [1209, 322] width 80 height 29
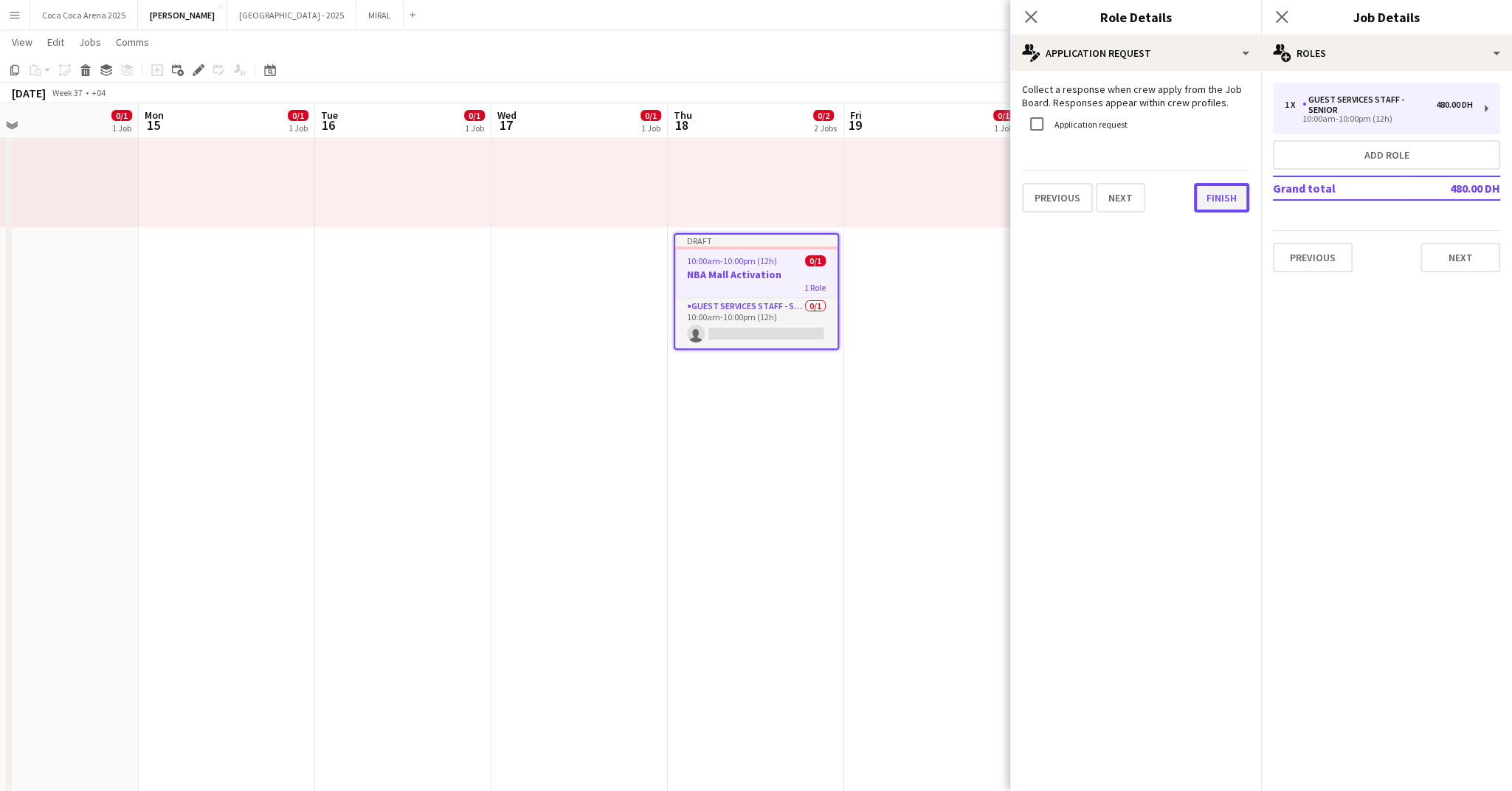
click at [1210, 197] on button "Finish" at bounding box center [1221, 197] width 55 height 29
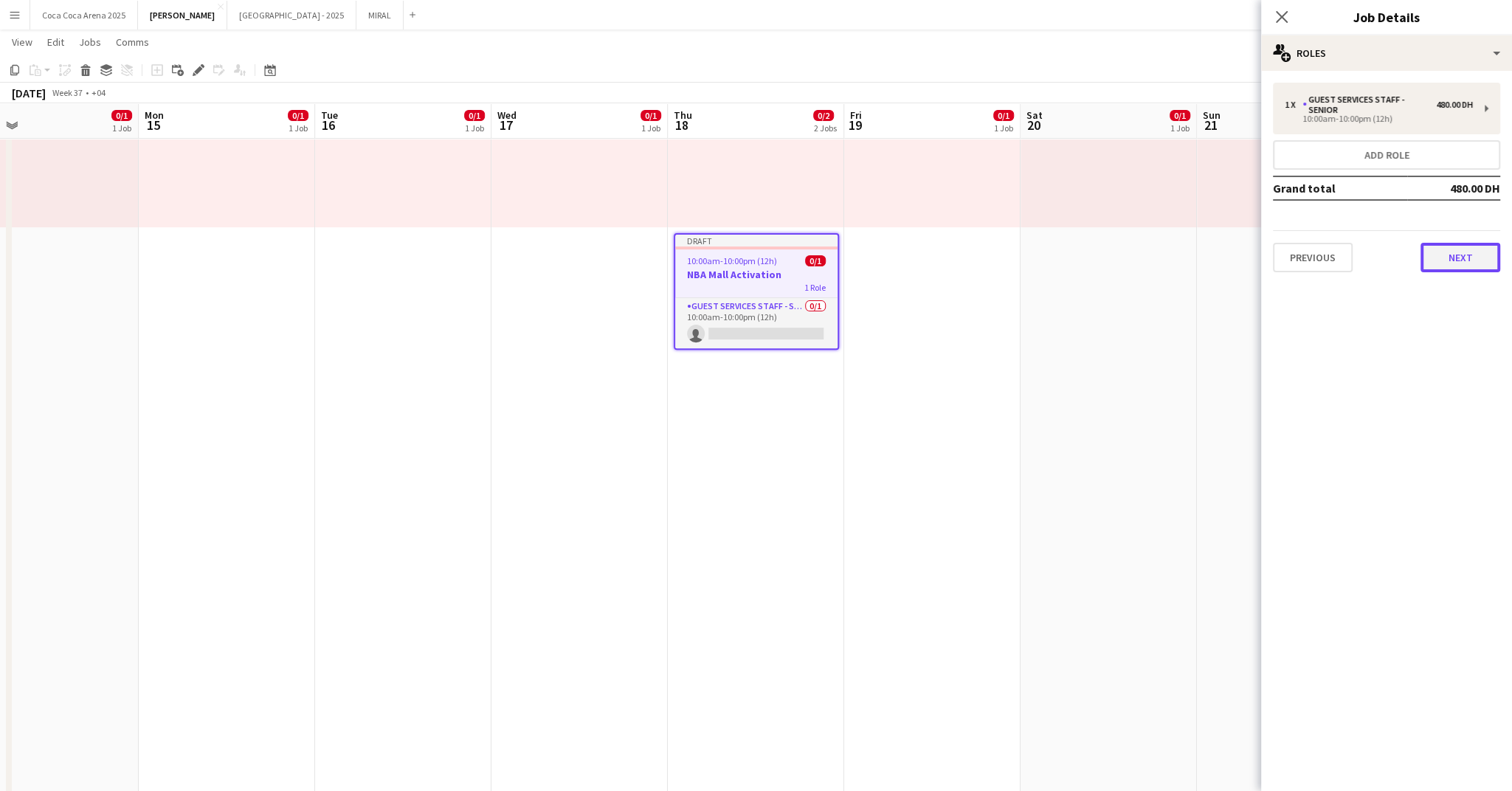
click at [1452, 264] on button "Next" at bounding box center [1460, 257] width 80 height 29
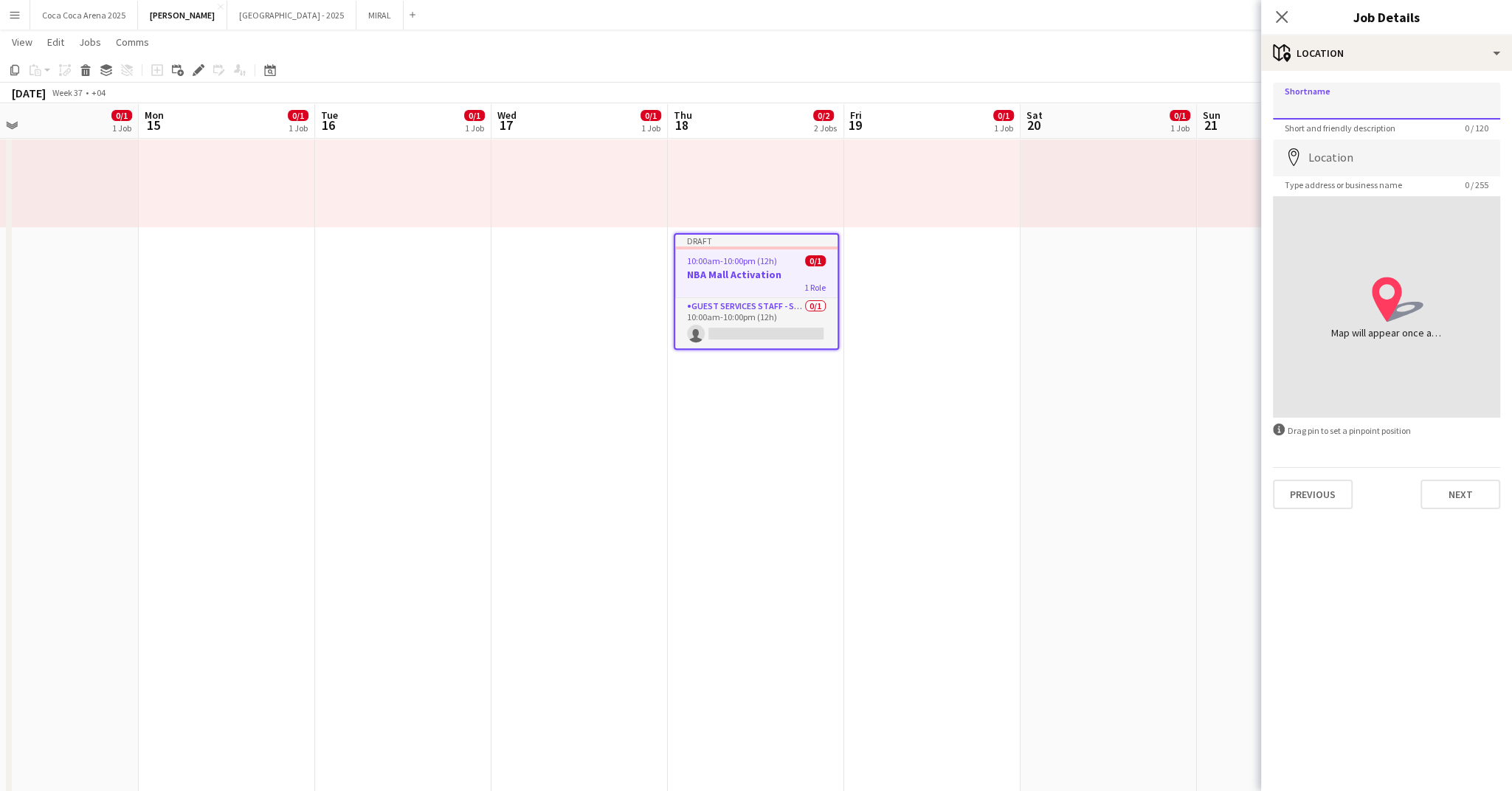
click at [1324, 106] on input "Shortname" at bounding box center [1387, 101] width 227 height 37
type input "**********"
click at [1337, 166] on input "Location" at bounding box center [1387, 158] width 227 height 37
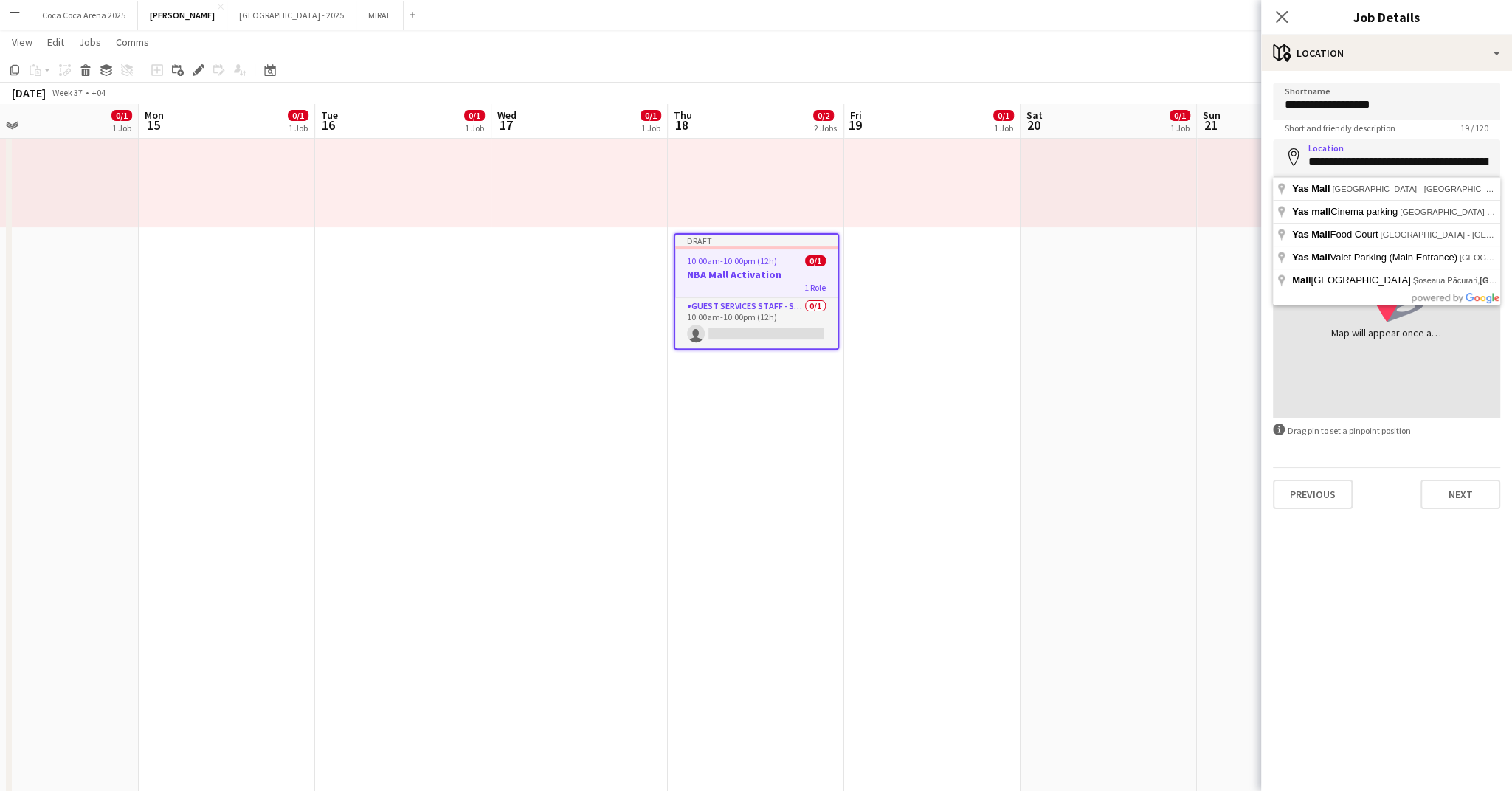
type input "**********"
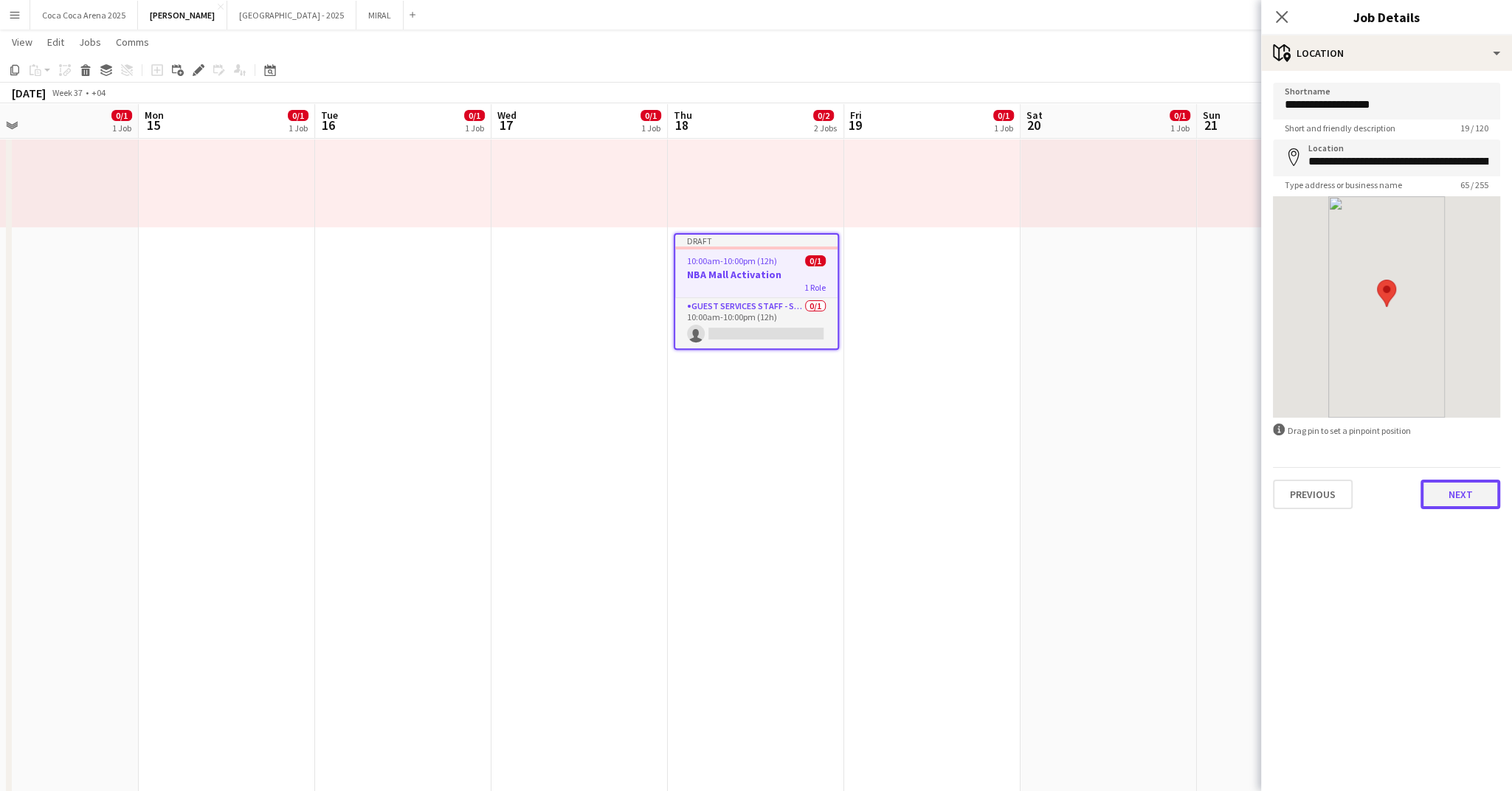
click at [1466, 482] on button "Next" at bounding box center [1460, 495] width 80 height 29
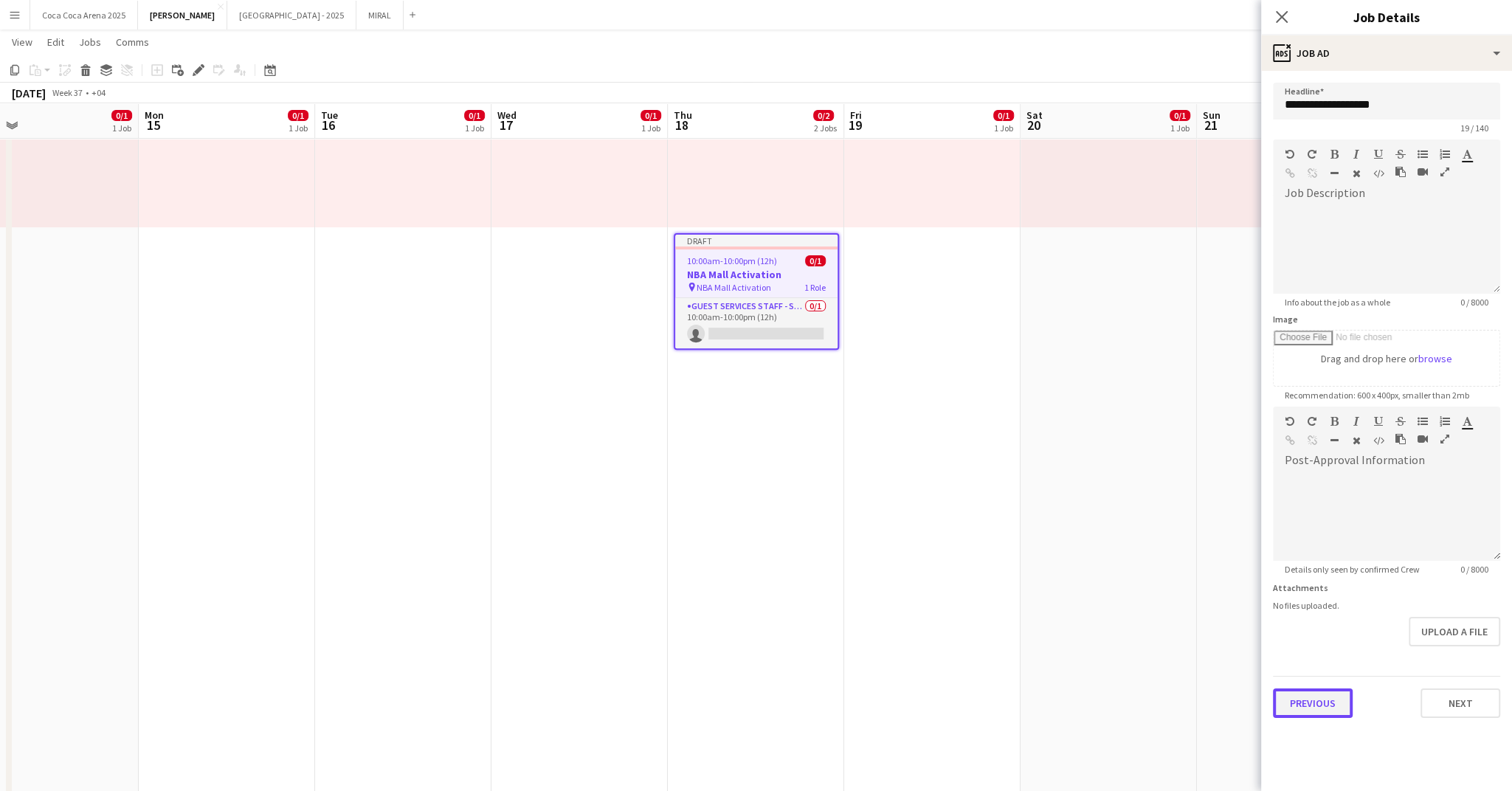
click at [1309, 701] on button "Previous" at bounding box center [1313, 703] width 80 height 29
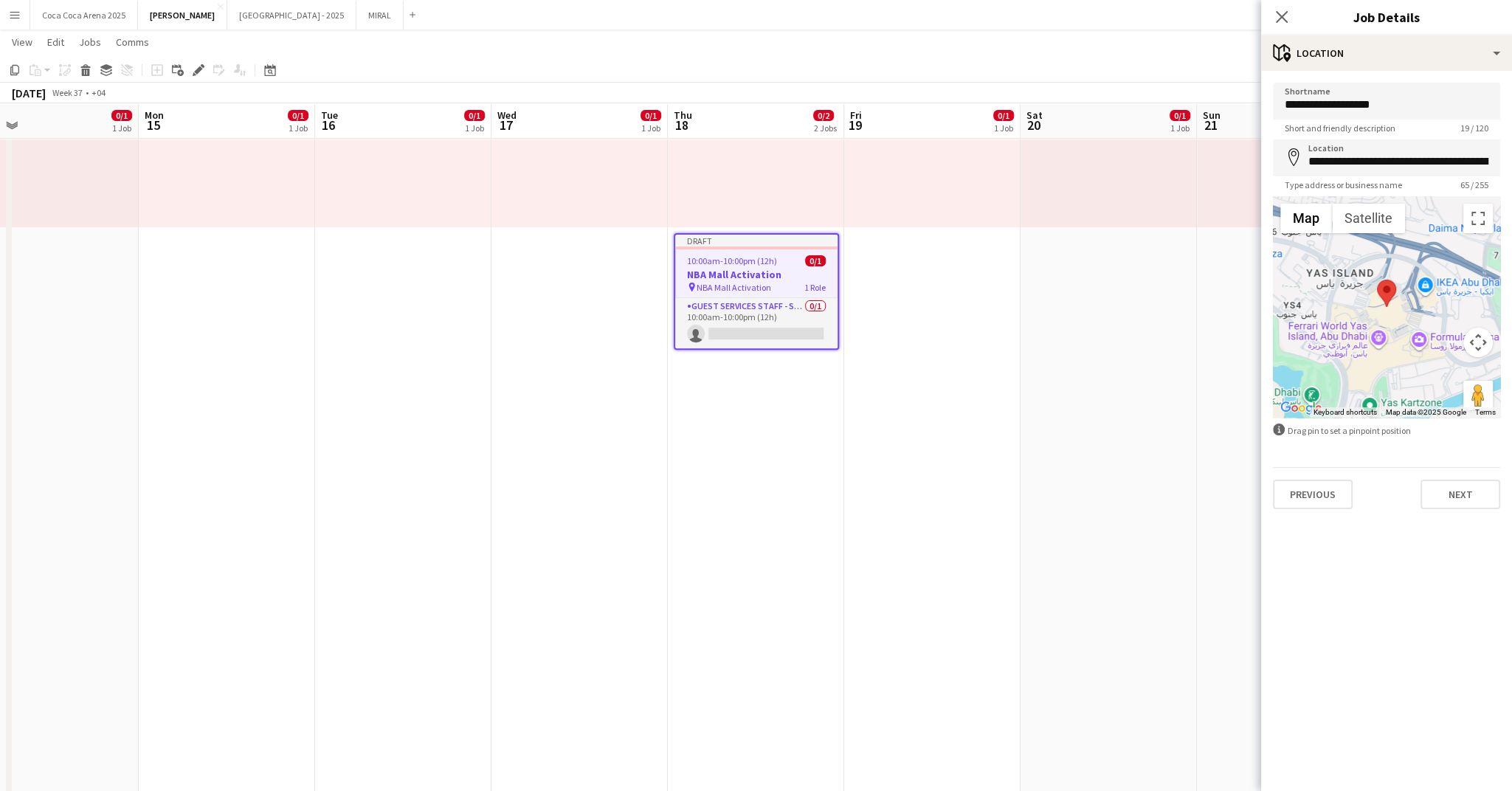
click at [1482, 473] on div "Previous Next" at bounding box center [1387, 488] width 227 height 42
click at [1477, 489] on button "Next" at bounding box center [1460, 495] width 80 height 29
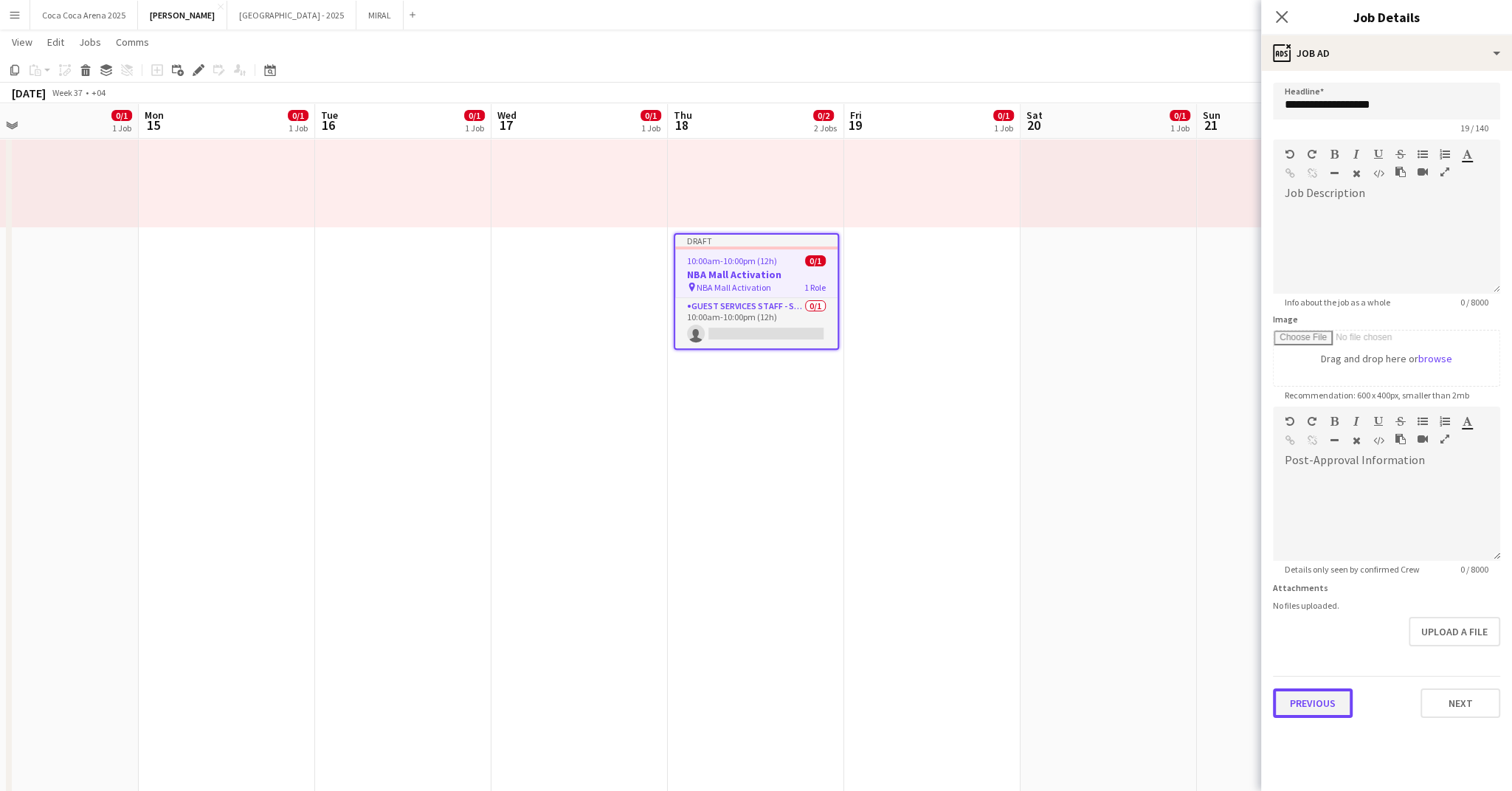
click at [1331, 706] on button "Previous" at bounding box center [1313, 703] width 80 height 29
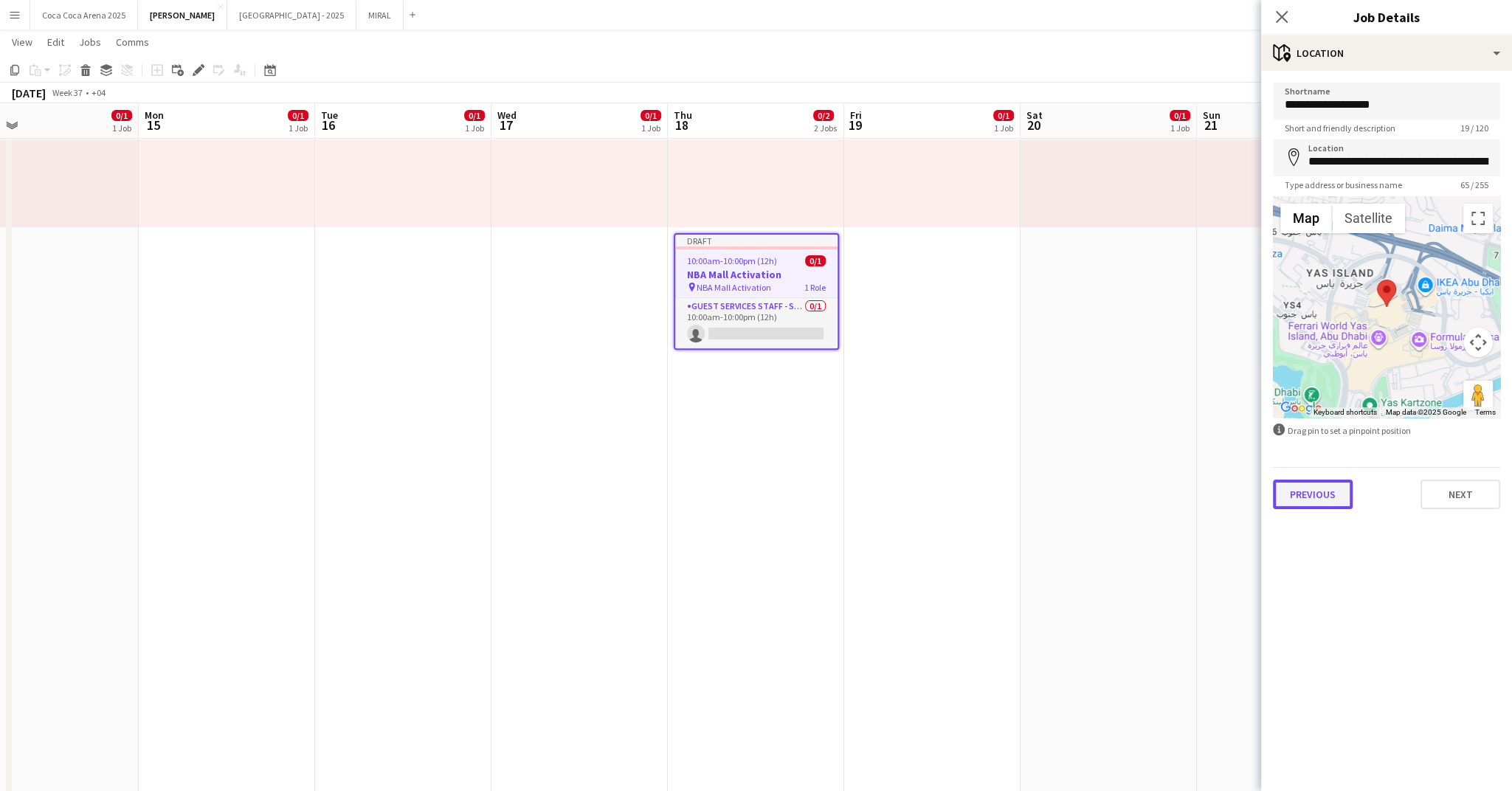
click at [1338, 495] on button "Previous" at bounding box center [1313, 495] width 80 height 29
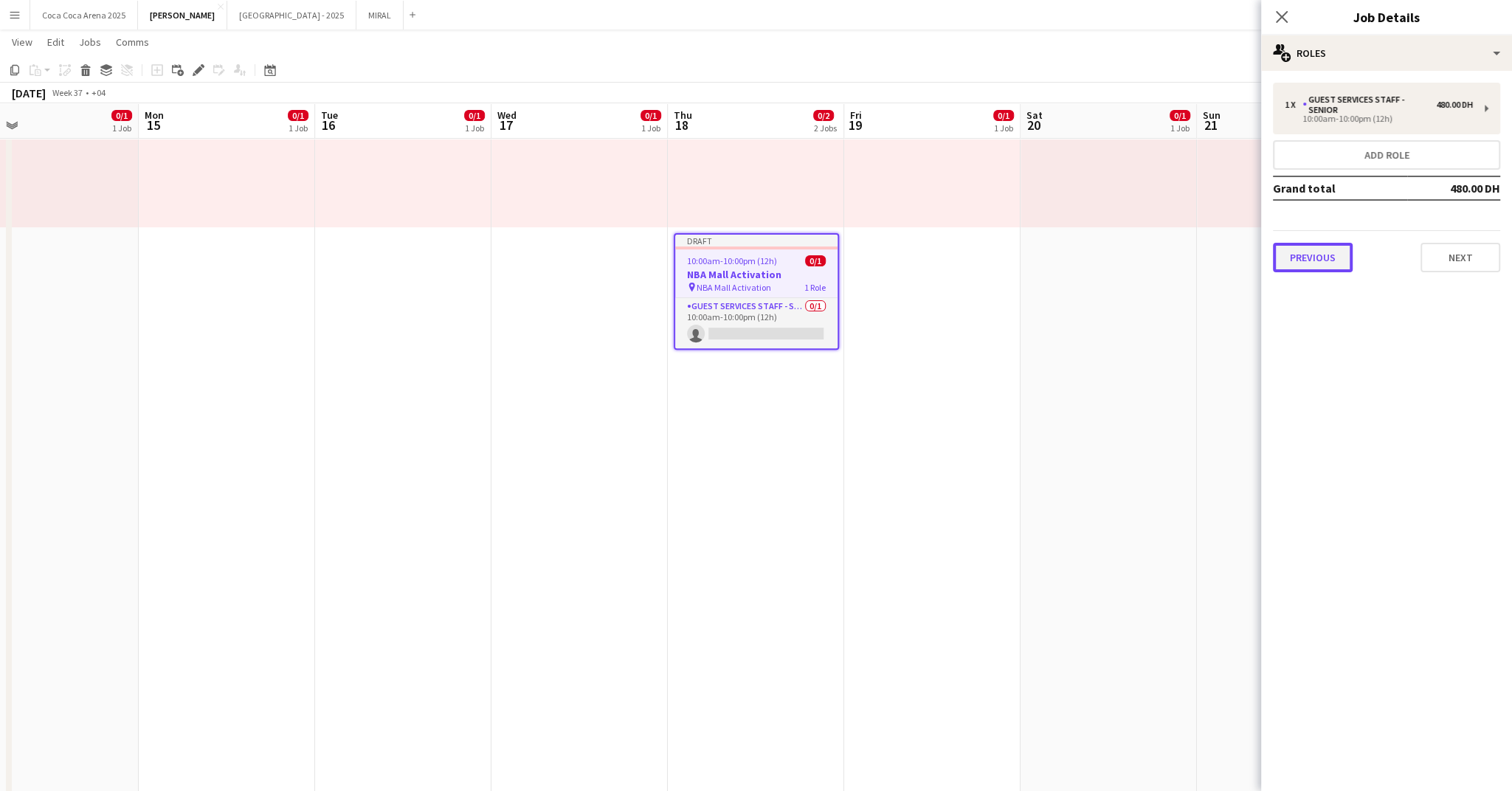
click at [1303, 266] on button "Previous" at bounding box center [1313, 257] width 80 height 29
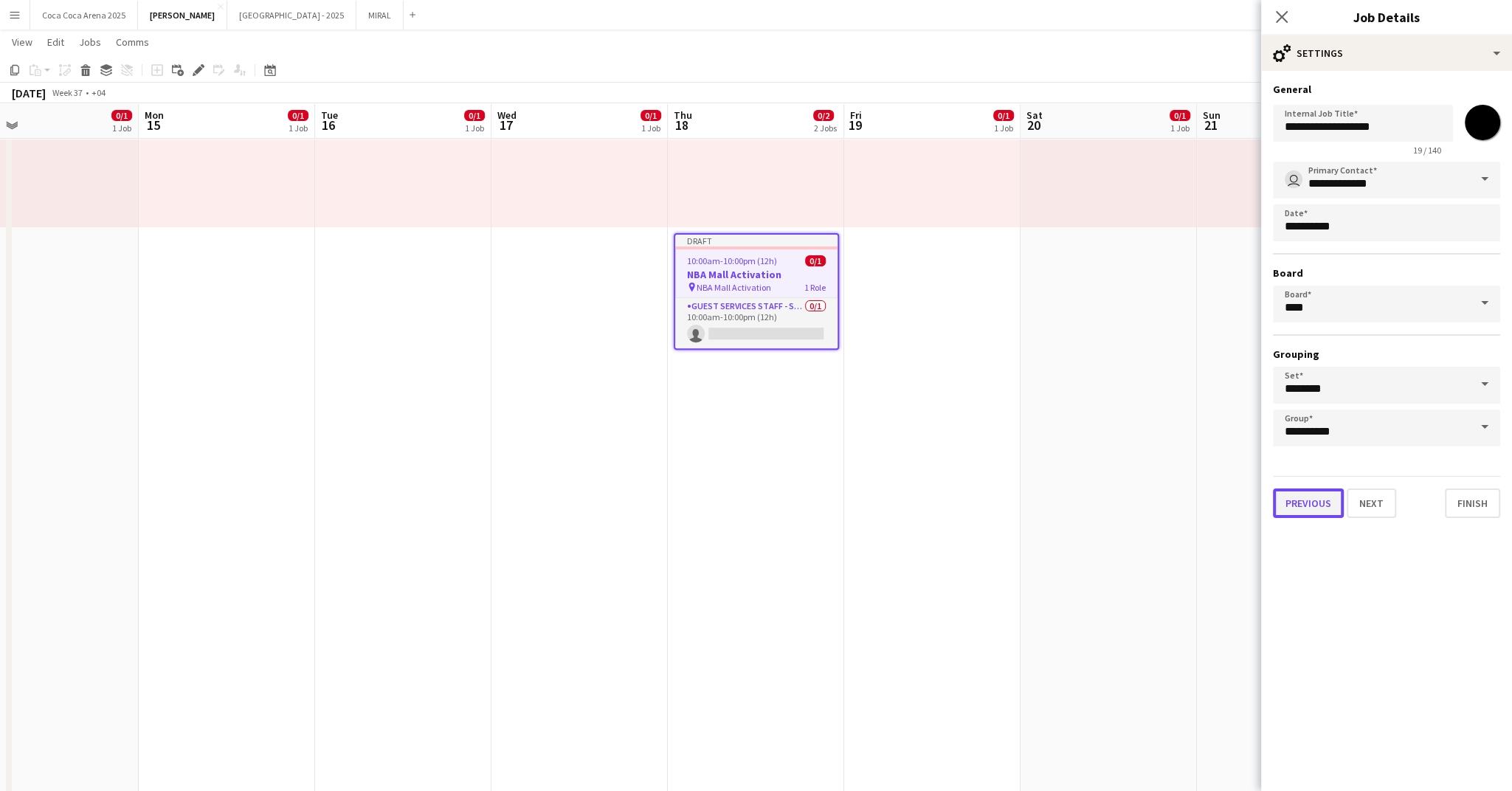
click at [1314, 496] on button "Previous" at bounding box center [1308, 504] width 71 height 29
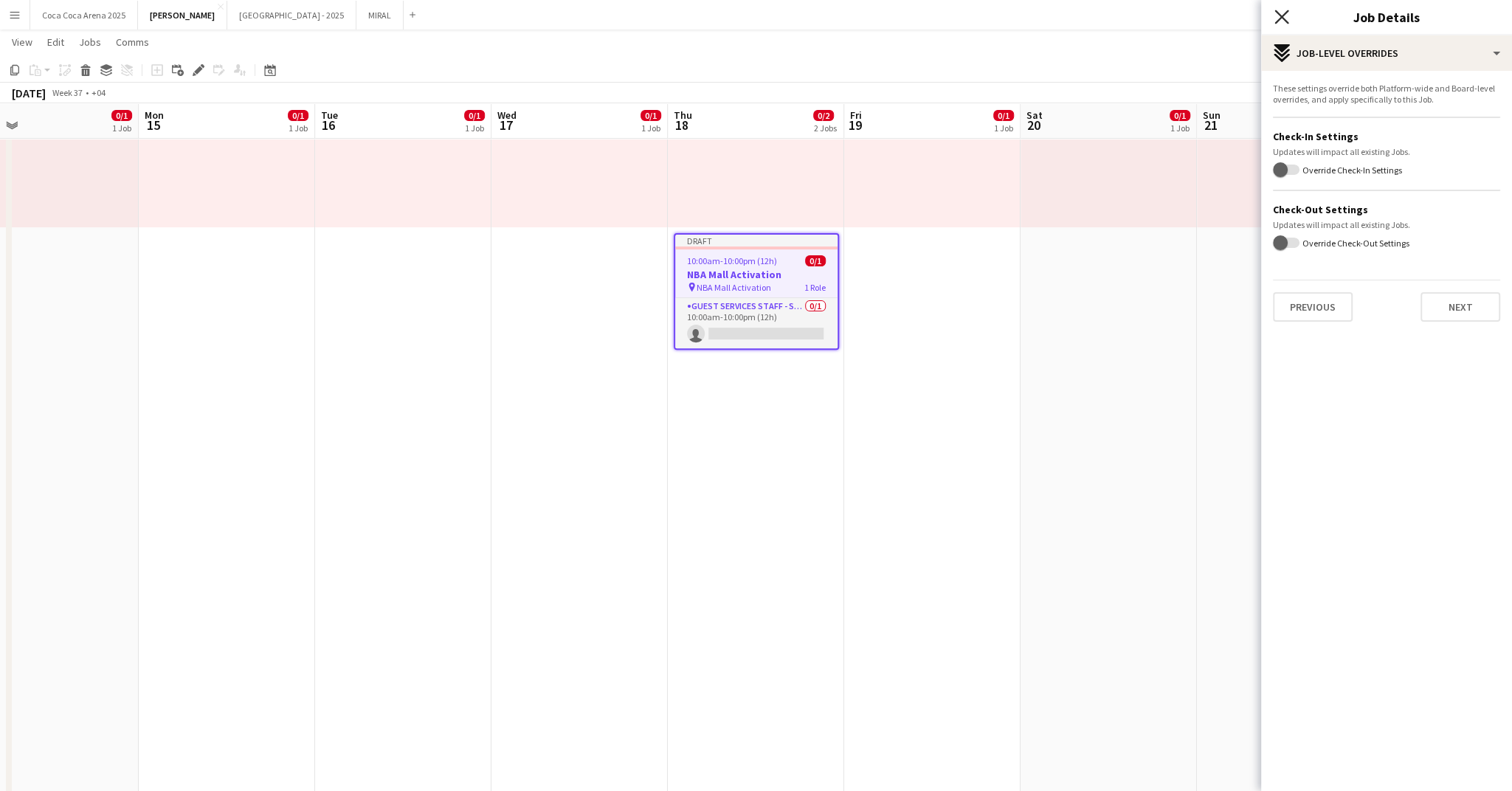
click at [1280, 10] on icon "Close pop-in" at bounding box center [1281, 16] width 14 height 14
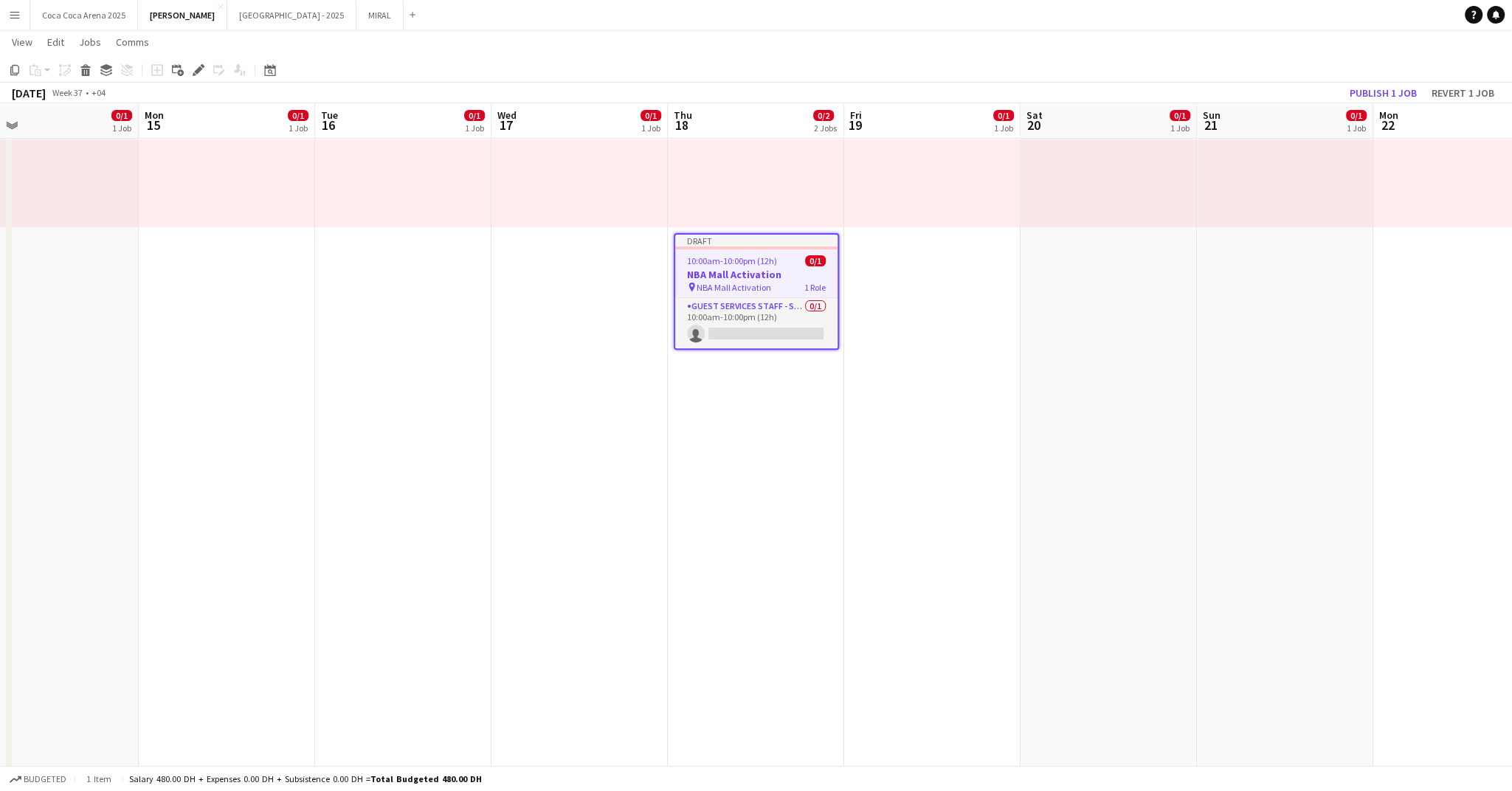
click at [765, 263] on span "10:00am-10:00pm (12h)" at bounding box center [732, 261] width 90 height 11
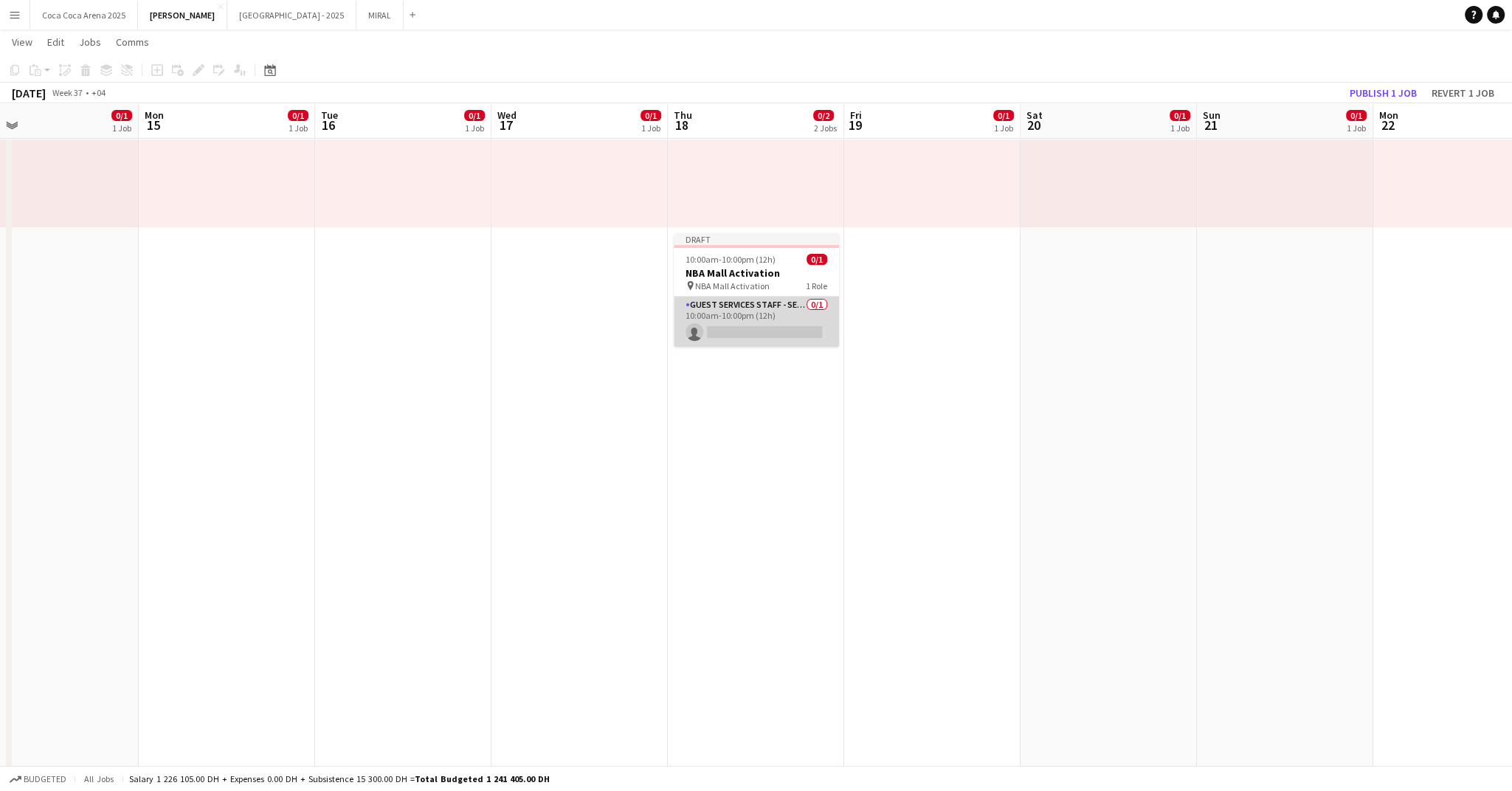
click at [733, 304] on app-card-role "Guest Services Staff - Senior 0/1 10:00am-10:00pm (12h) single-neutral-actions" at bounding box center [757, 322] width 166 height 50
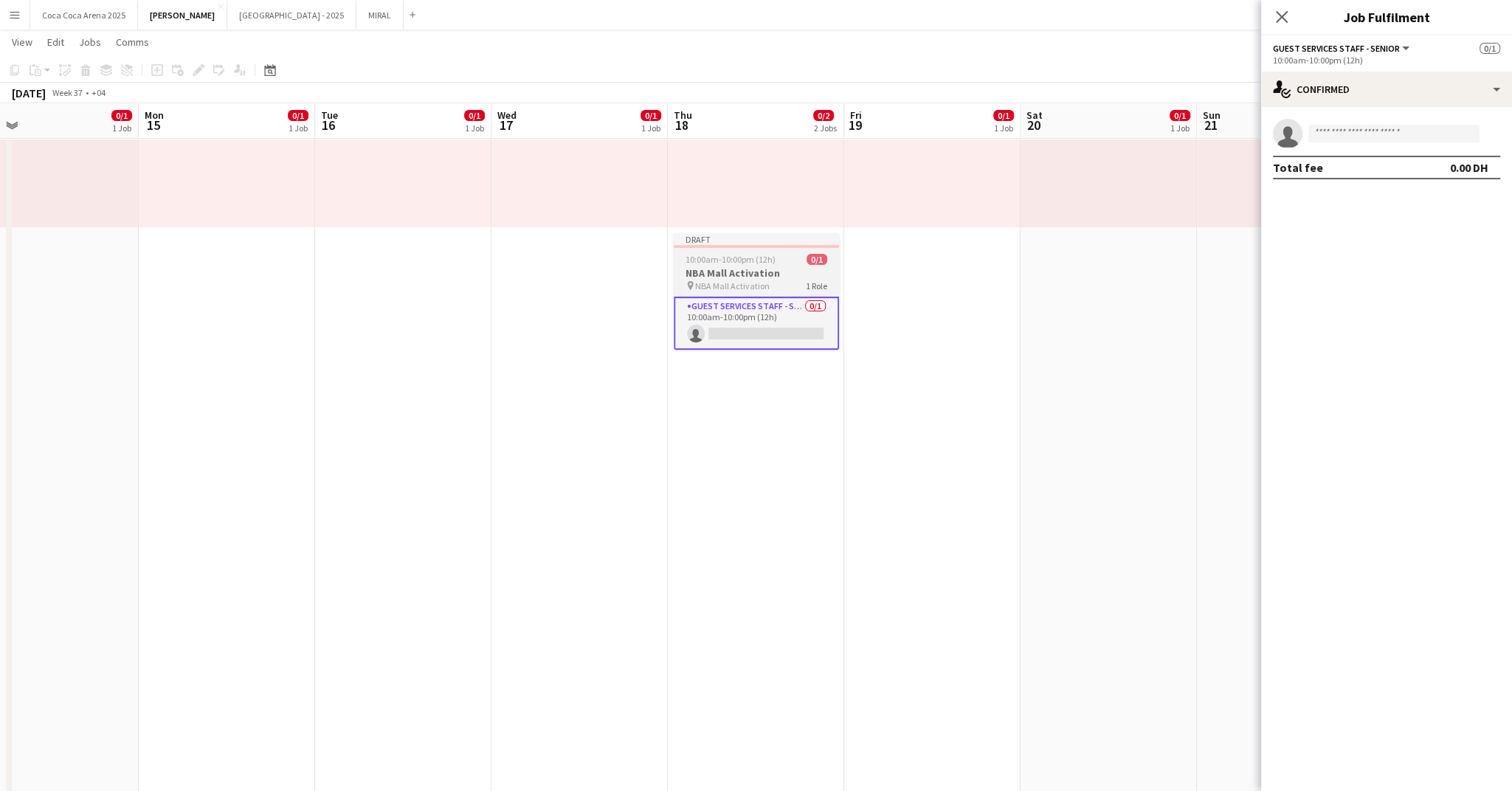
click at [718, 271] on h3 "NBA Mall Activation" at bounding box center [757, 273] width 166 height 13
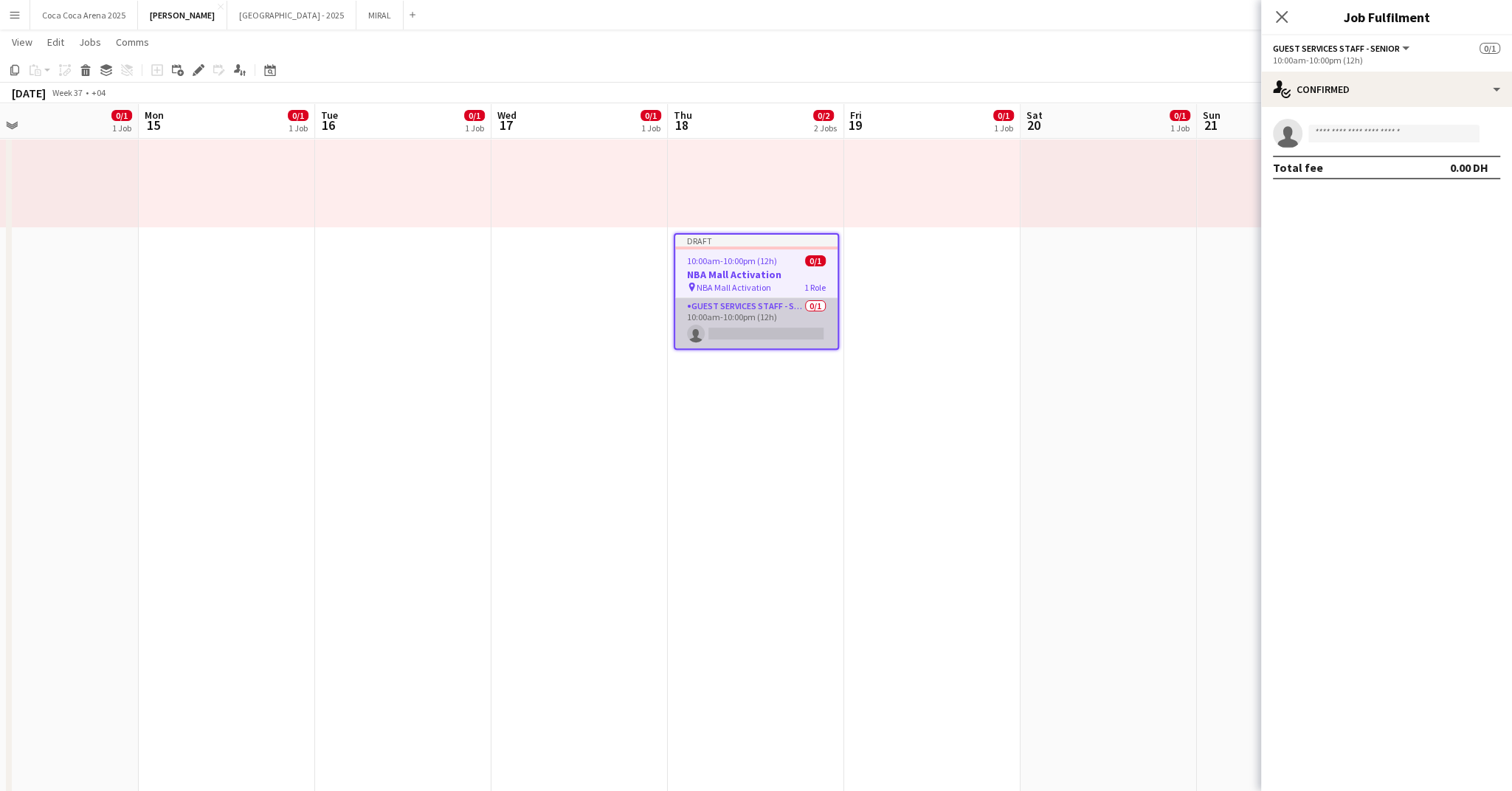
click at [731, 324] on app-card-role "Guest Services Staff - Senior 0/1 10:00am-10:00pm (12h) single-neutral-actions" at bounding box center [757, 323] width 162 height 50
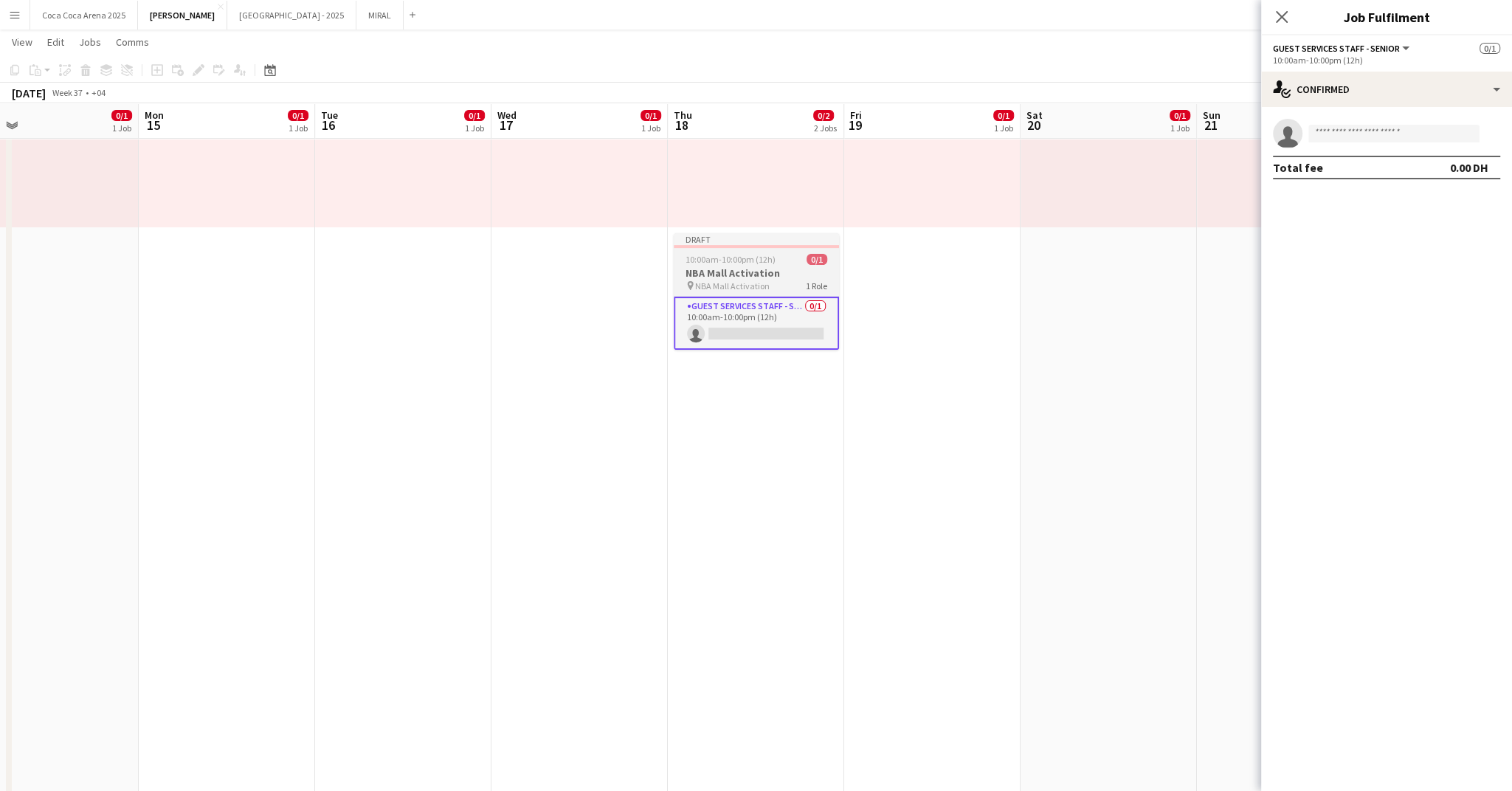
click at [708, 285] on span "NBA Mall Activation" at bounding box center [732, 286] width 75 height 11
click at [201, 76] on div "Edit" at bounding box center [199, 70] width 18 height 18
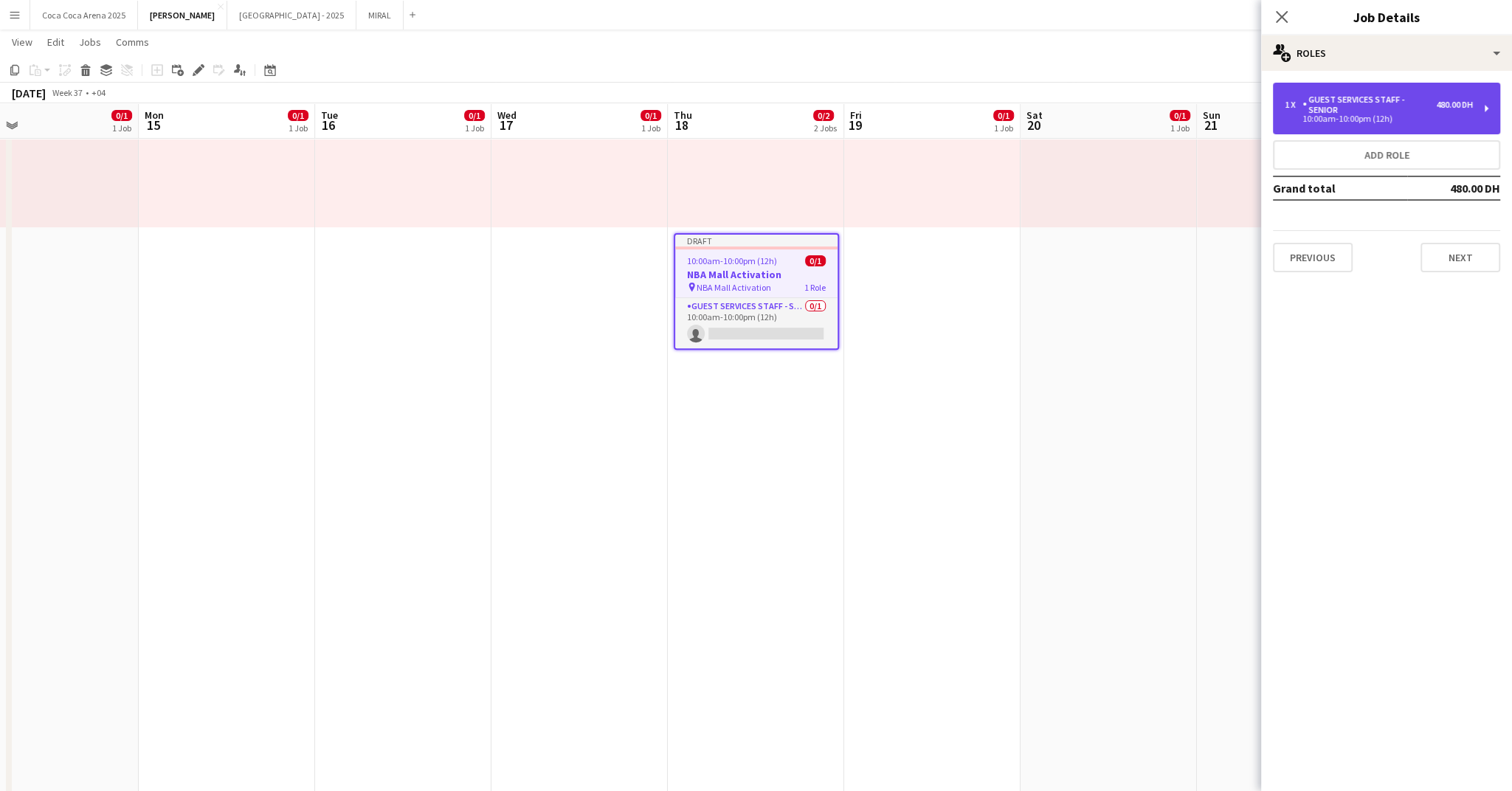
click at [1328, 102] on div "Guest Services Staff - Senior" at bounding box center [1369, 104] width 133 height 20
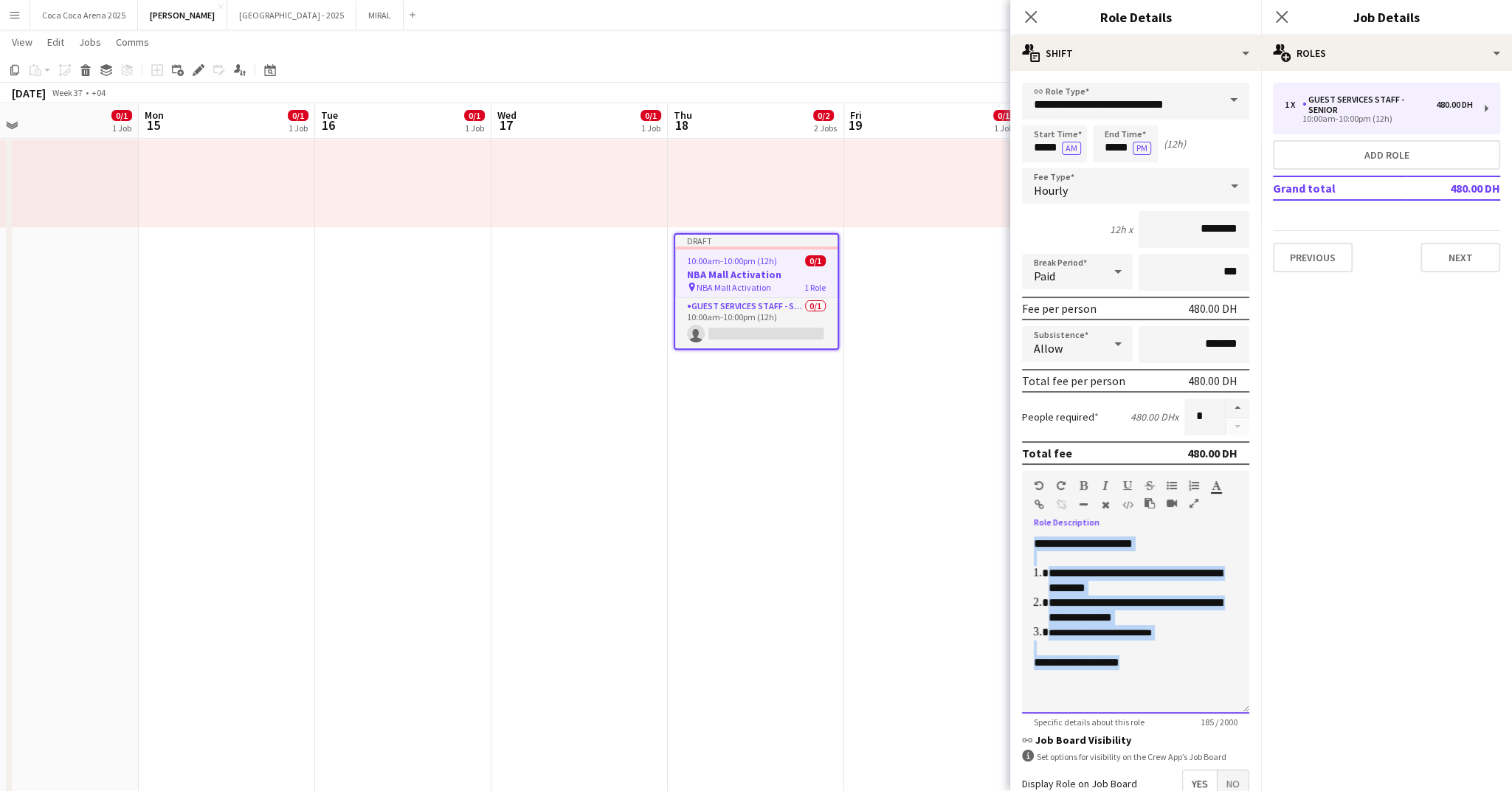
drag, startPoint x: 1148, startPoint y: 665, endPoint x: 997, endPoint y: 529, distance: 203.2
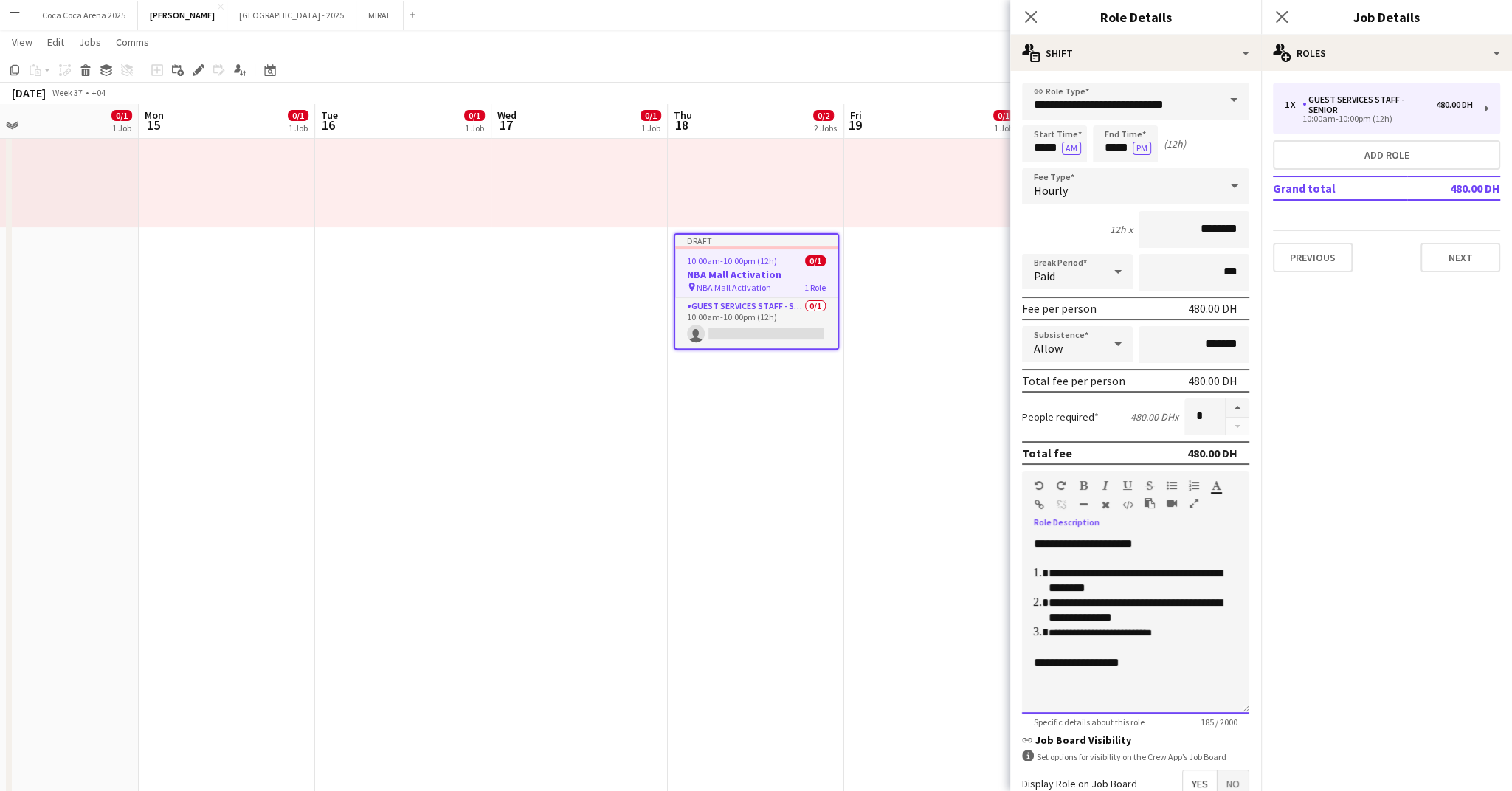
click at [1160, 670] on div at bounding box center [1135, 677] width 204 height 15
click at [1001, 586] on app-date-cell "3:00pm-10:00pm (7h) 0/1 pin [PERSON_NAME] Promotion 1 Role Promoter/ Sales 14A …" at bounding box center [932, 764] width 176 height 2143
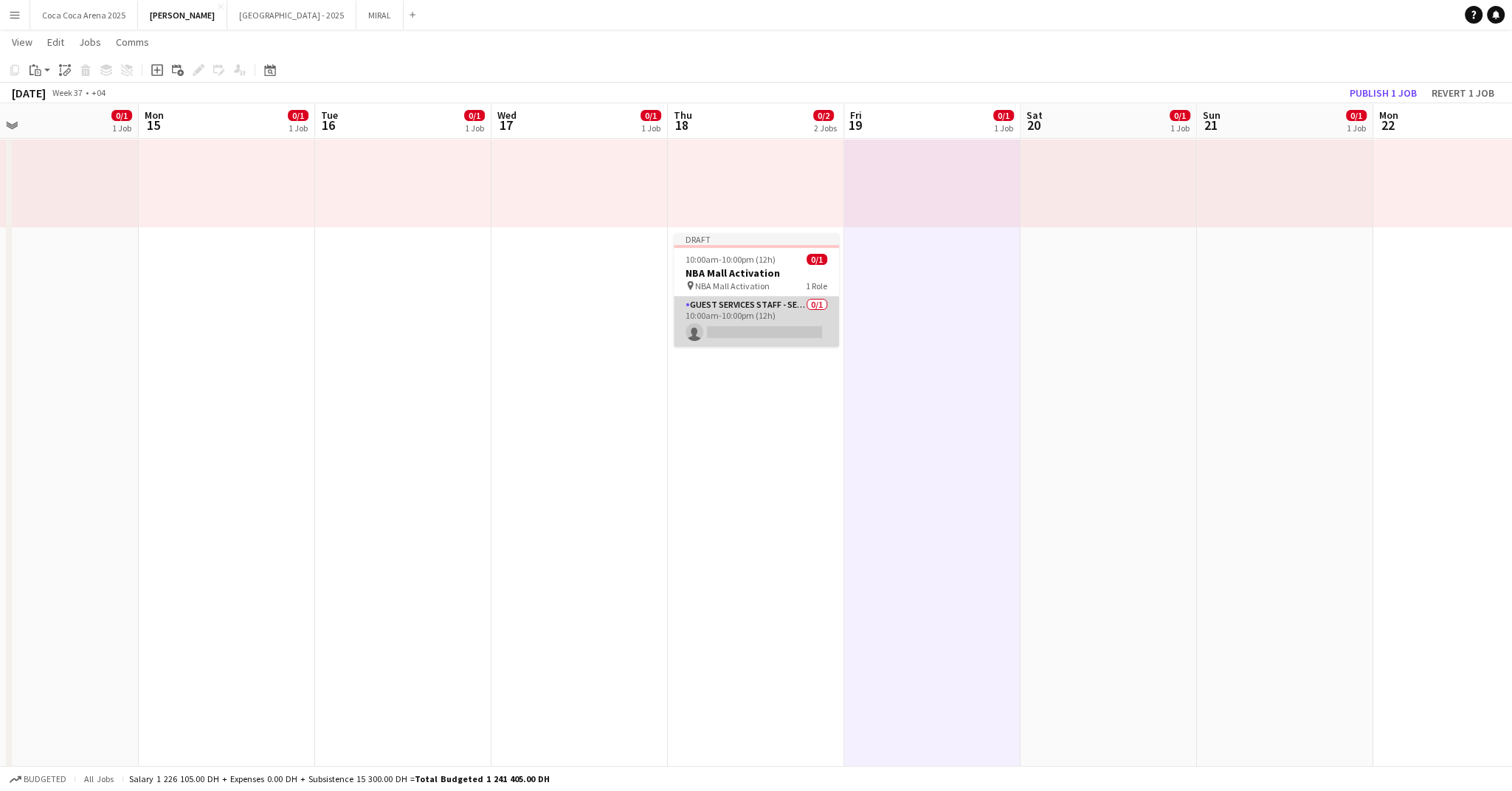
click at [716, 315] on app-card-role "Guest Services Staff - Senior 0/1 10:00am-10:00pm (12h) single-neutral-actions" at bounding box center [757, 322] width 166 height 50
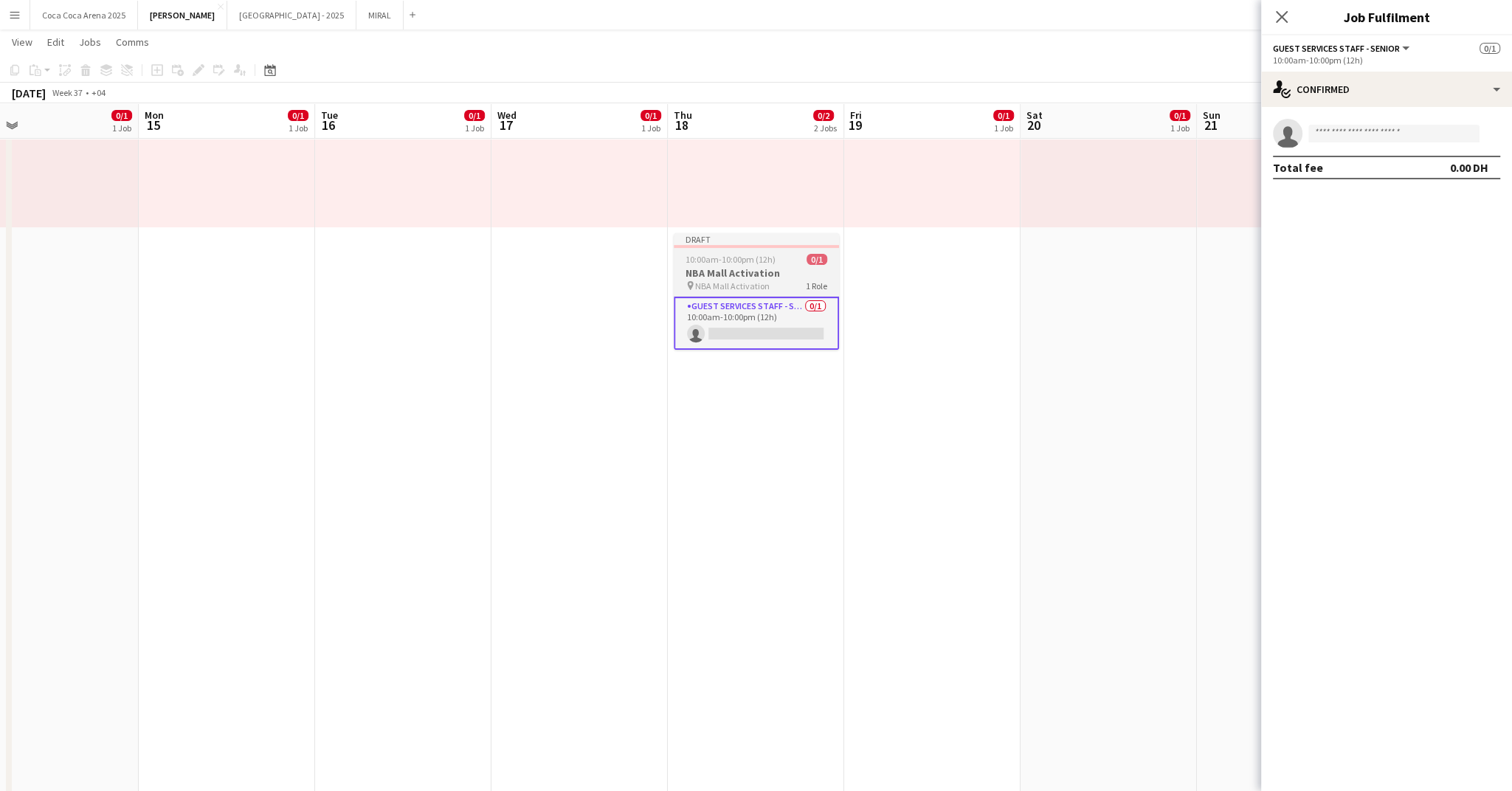
click at [733, 256] on span "10:00am-10:00pm (12h)" at bounding box center [730, 260] width 90 height 11
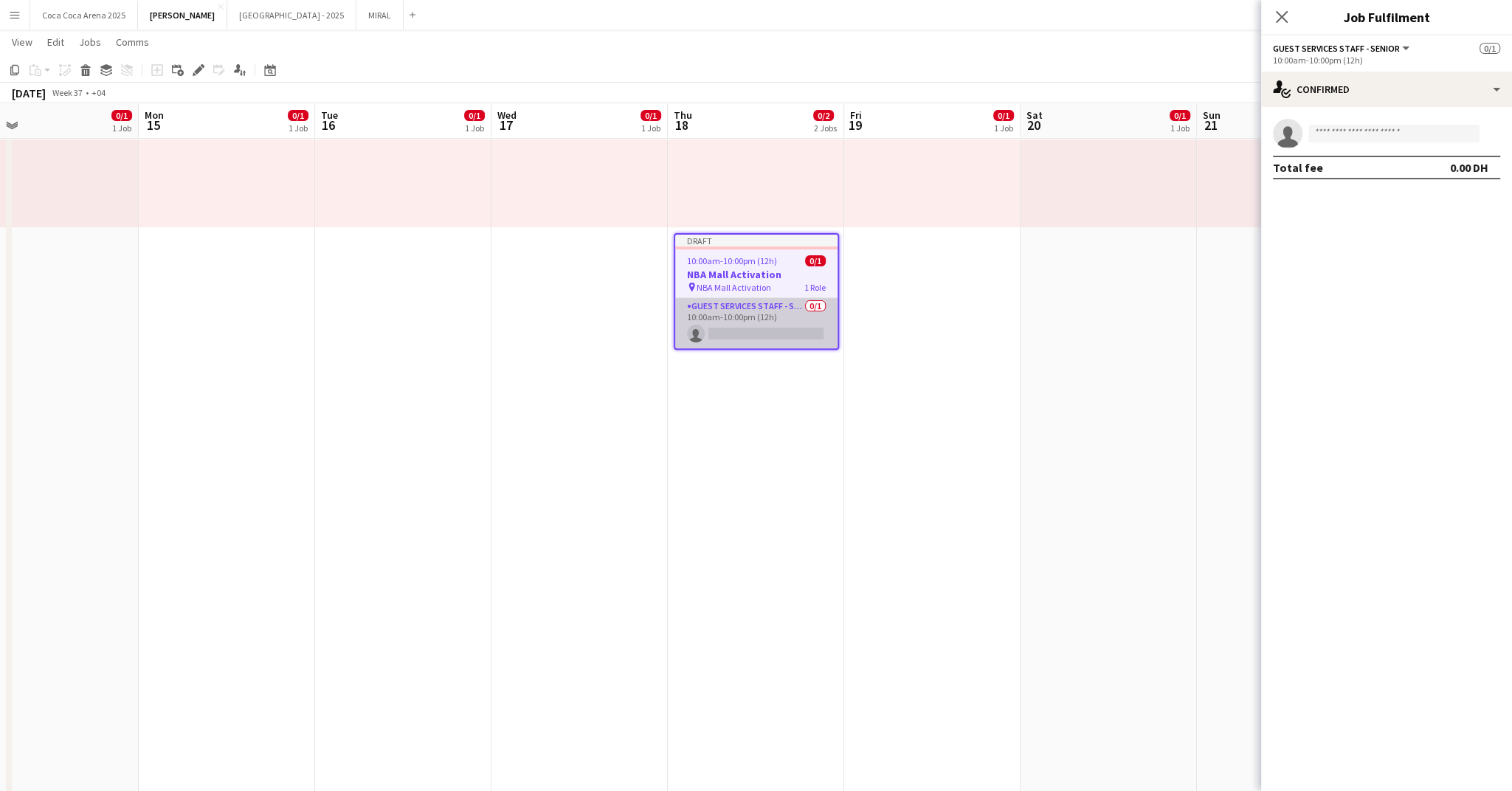
click at [734, 301] on app-card-role "Guest Services Staff - Senior 0/1 10:00am-10:00pm (12h) single-neutral-actions" at bounding box center [757, 323] width 162 height 50
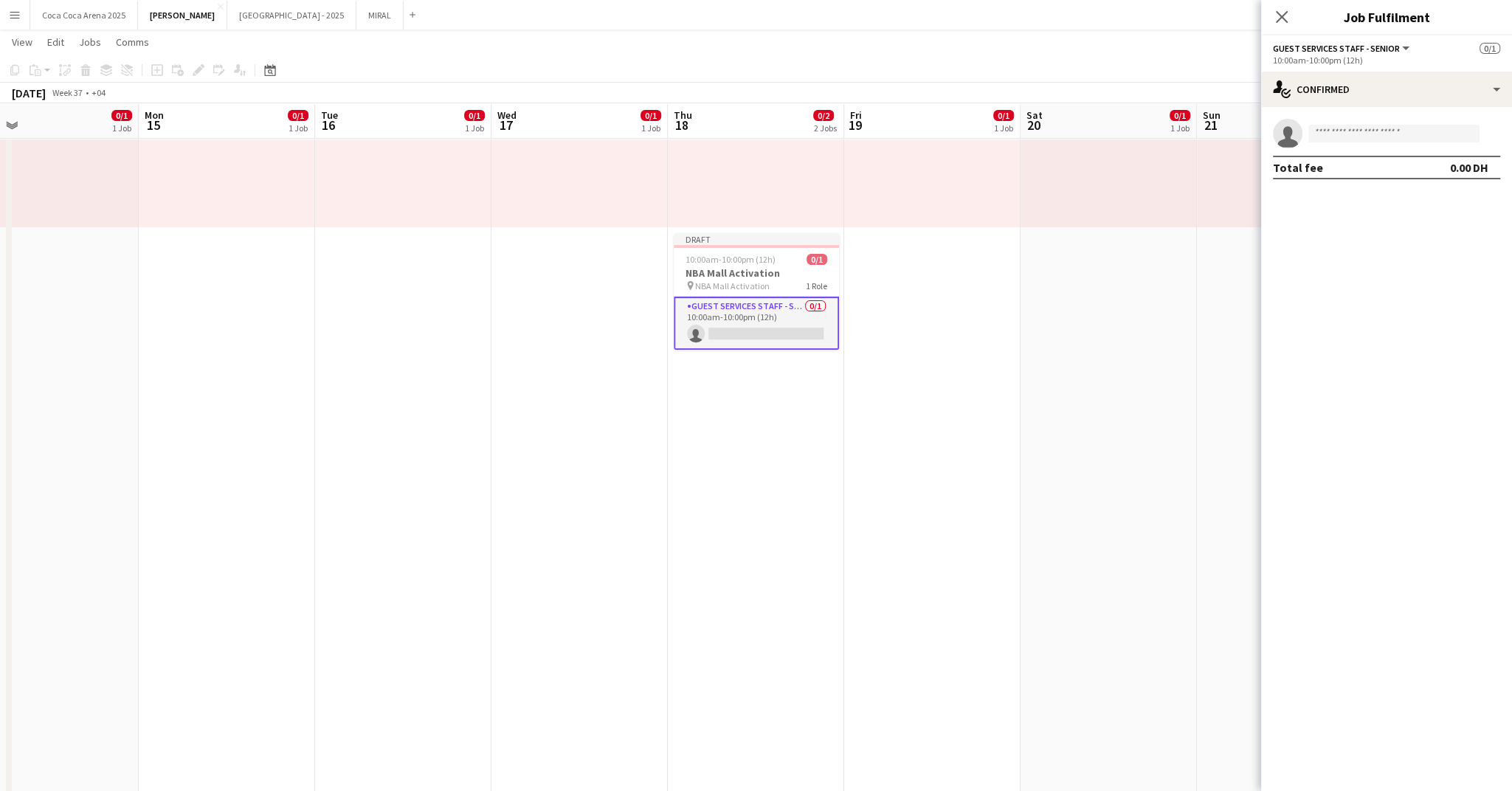
click at [719, 318] on app-card-role "Guest Services Staff - Senior 0/1 10:00am-10:00pm (12h) single-neutral-actions" at bounding box center [757, 322] width 166 height 53
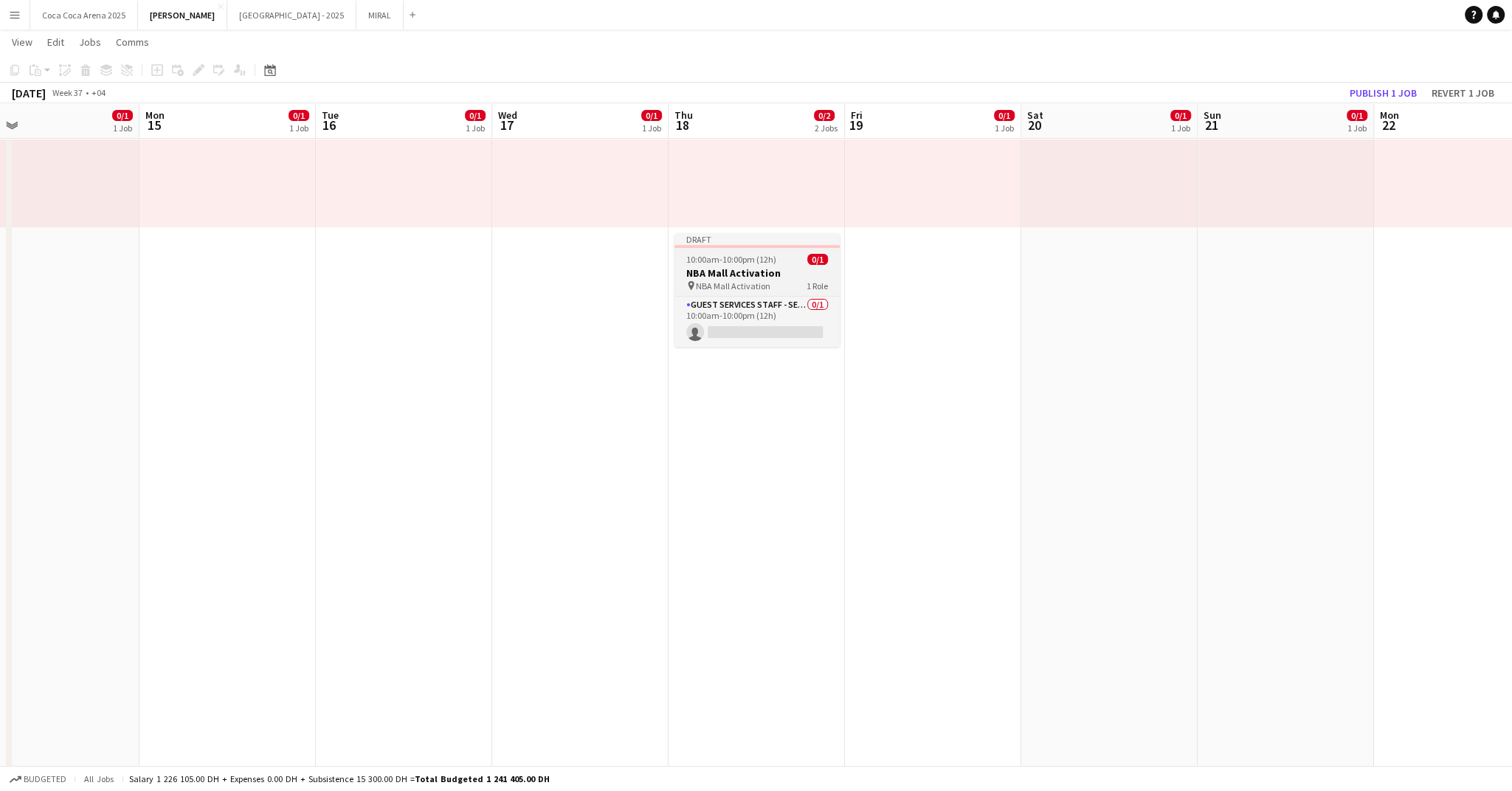
click at [676, 263] on div "10:00am-10:00pm (12h) 0/1" at bounding box center [758, 260] width 166 height 11
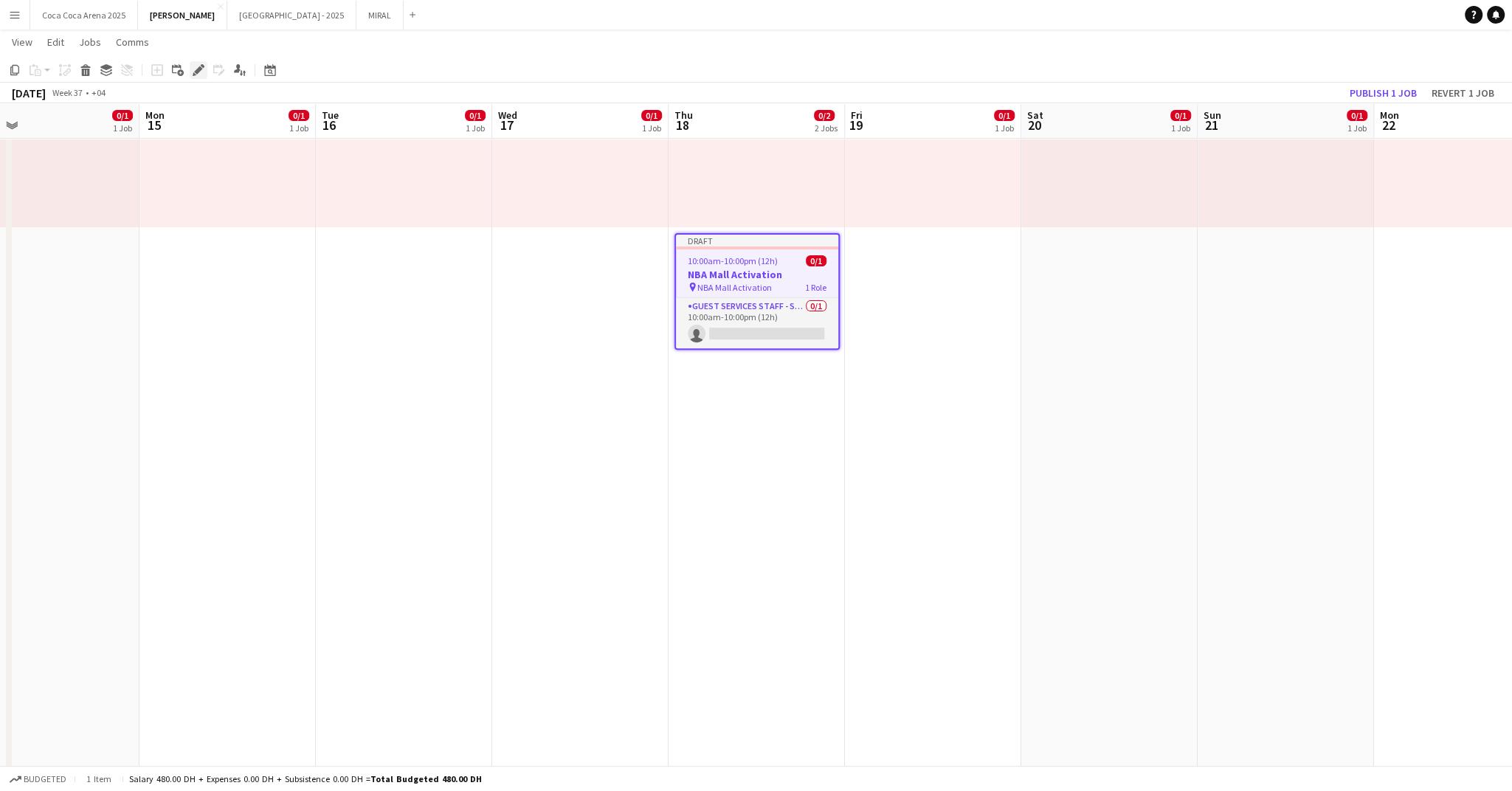
click at [197, 72] on icon at bounding box center [198, 71] width 8 height 8
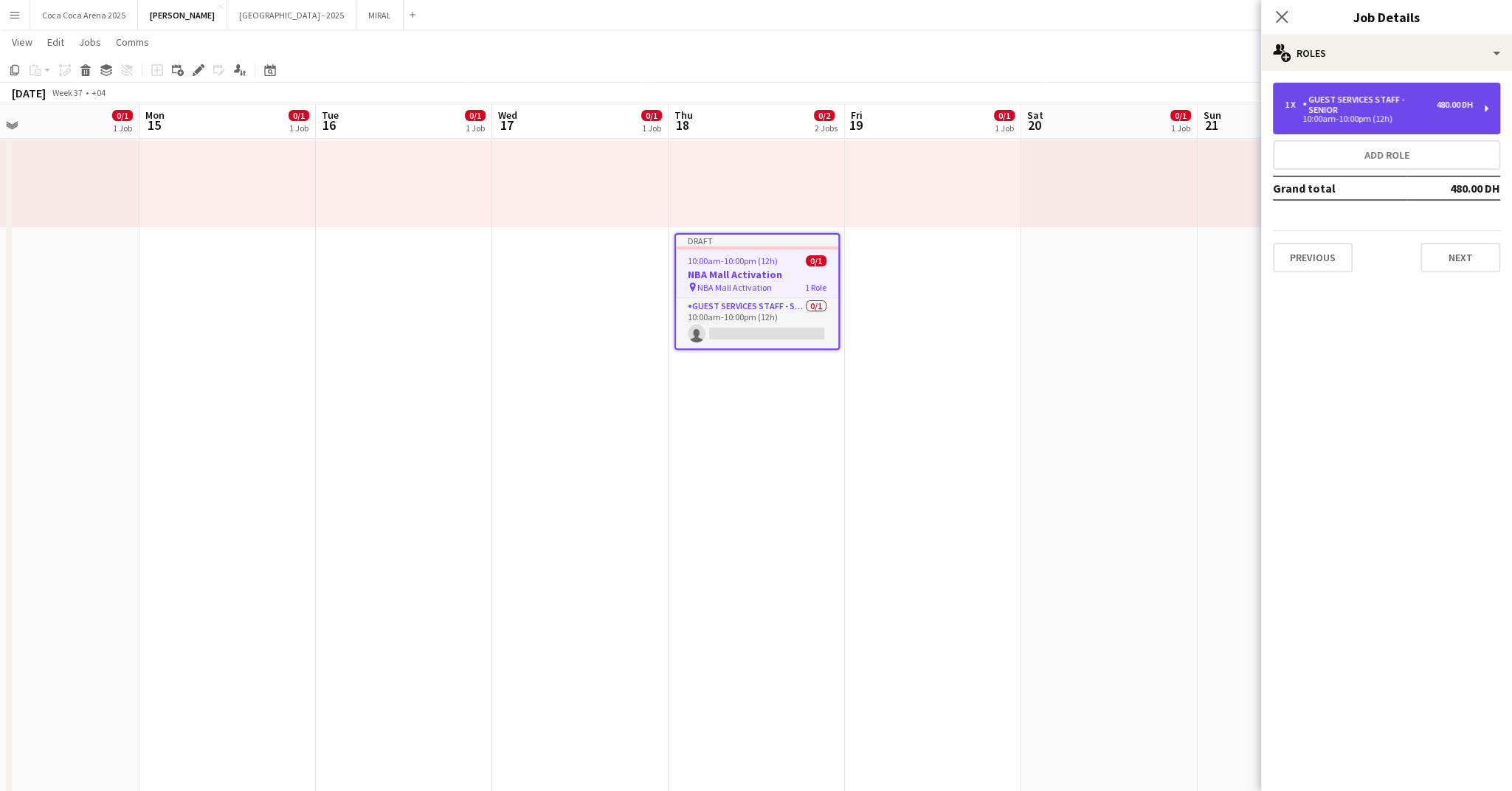
click at [1335, 110] on div "Guest Services Staff - Senior" at bounding box center [1369, 104] width 133 height 20
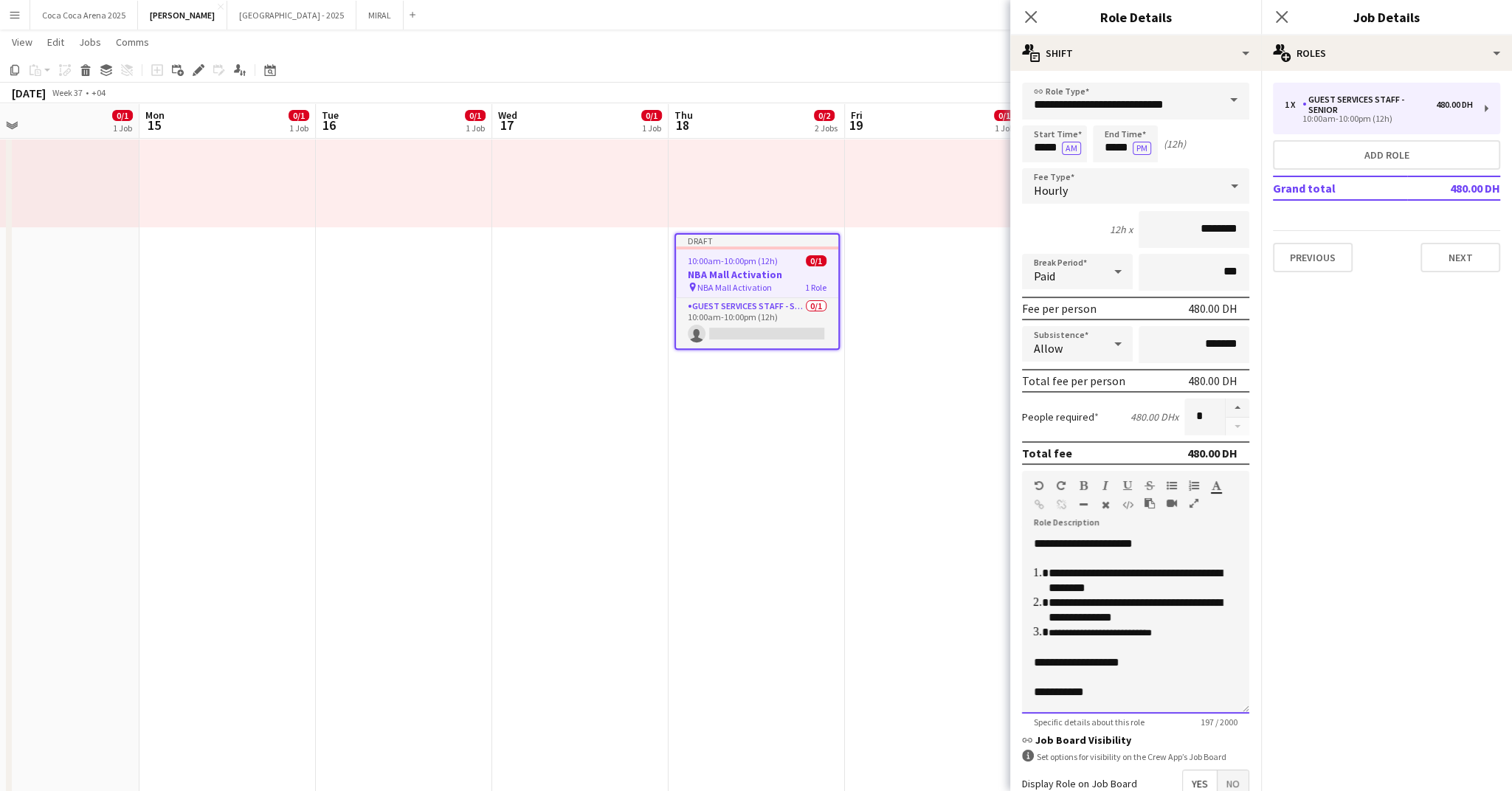
click at [1139, 688] on div "**********" at bounding box center [1135, 685] width 204 height 29
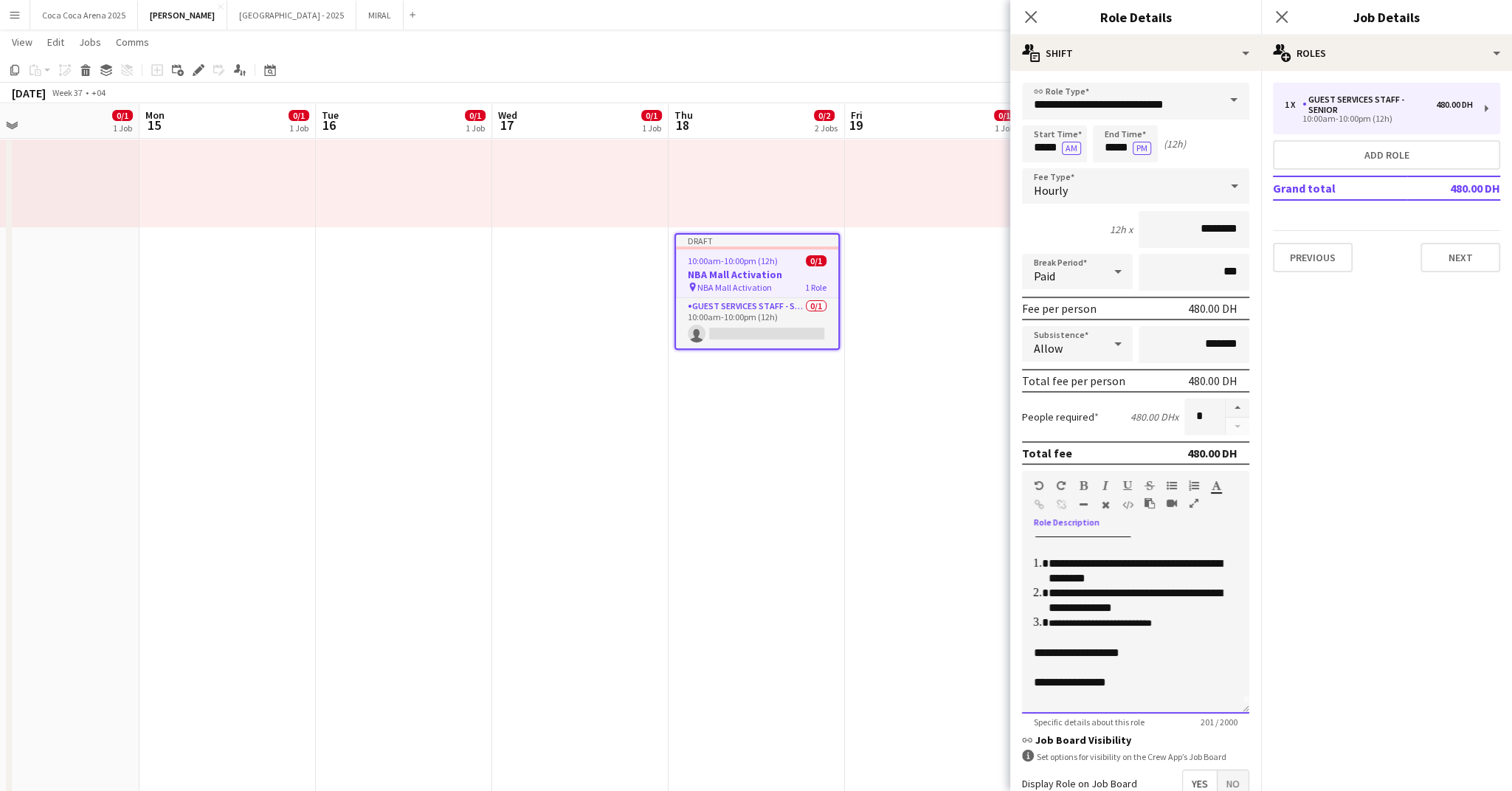
scroll to position [0, 0]
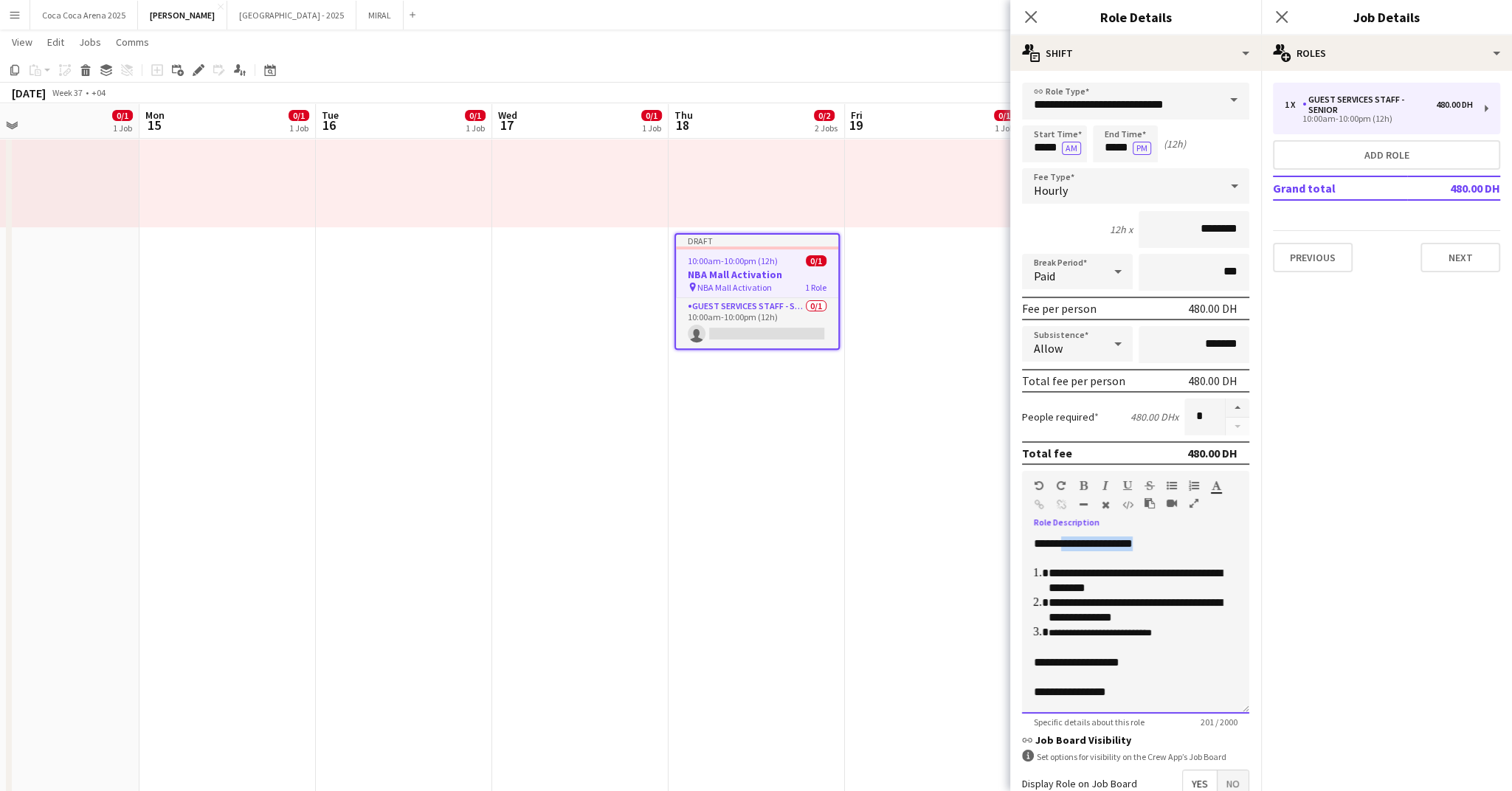
drag, startPoint x: 1061, startPoint y: 546, endPoint x: 1194, endPoint y: 538, distance: 133.2
click at [1194, 538] on div "**********" at bounding box center [1136, 625] width 227 height 177
click at [1194, 590] on li "**********" at bounding box center [1143, 581] width 189 height 29
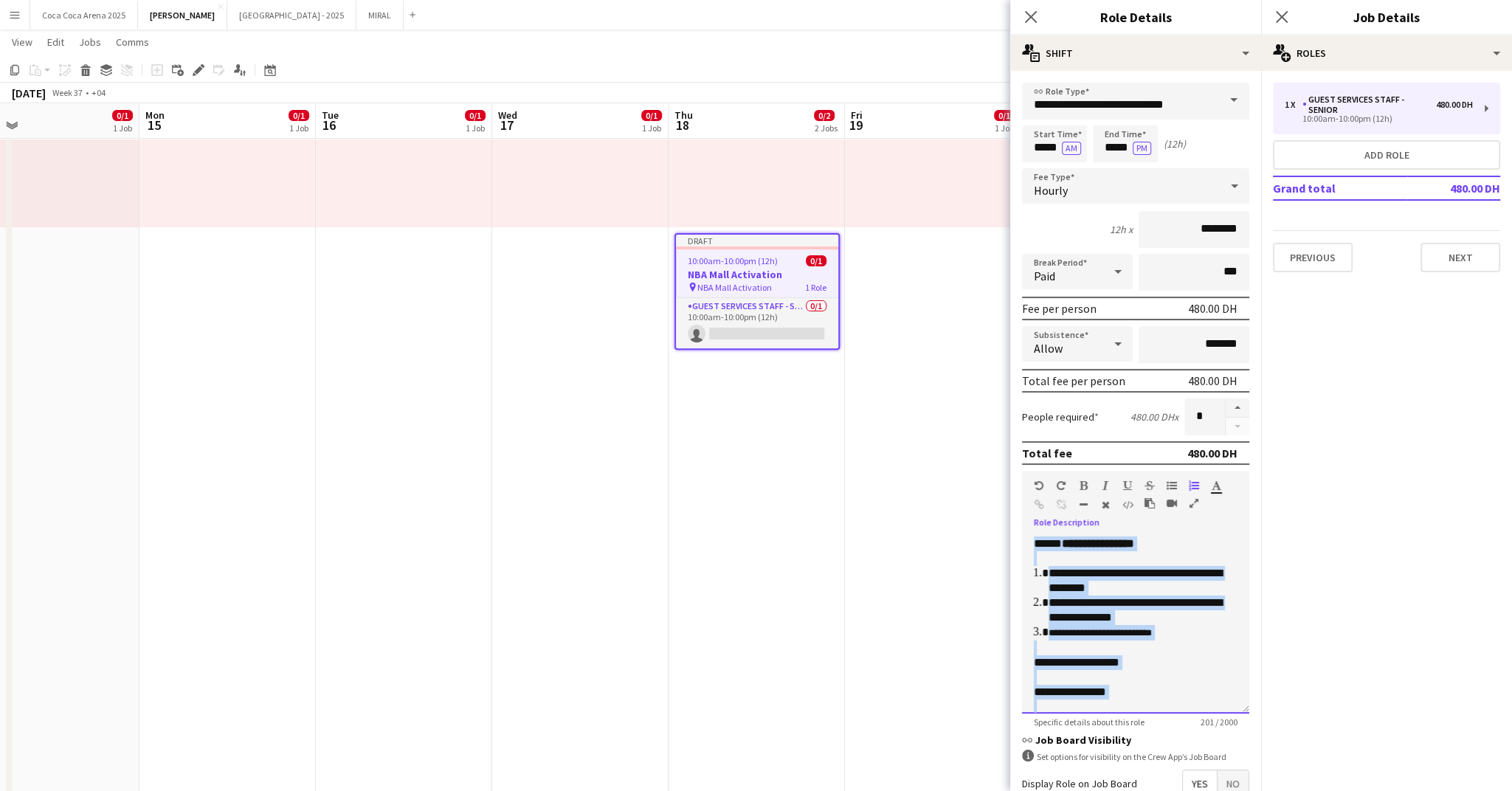
copy div "**********"
click at [1463, 258] on button "Next" at bounding box center [1460, 257] width 80 height 29
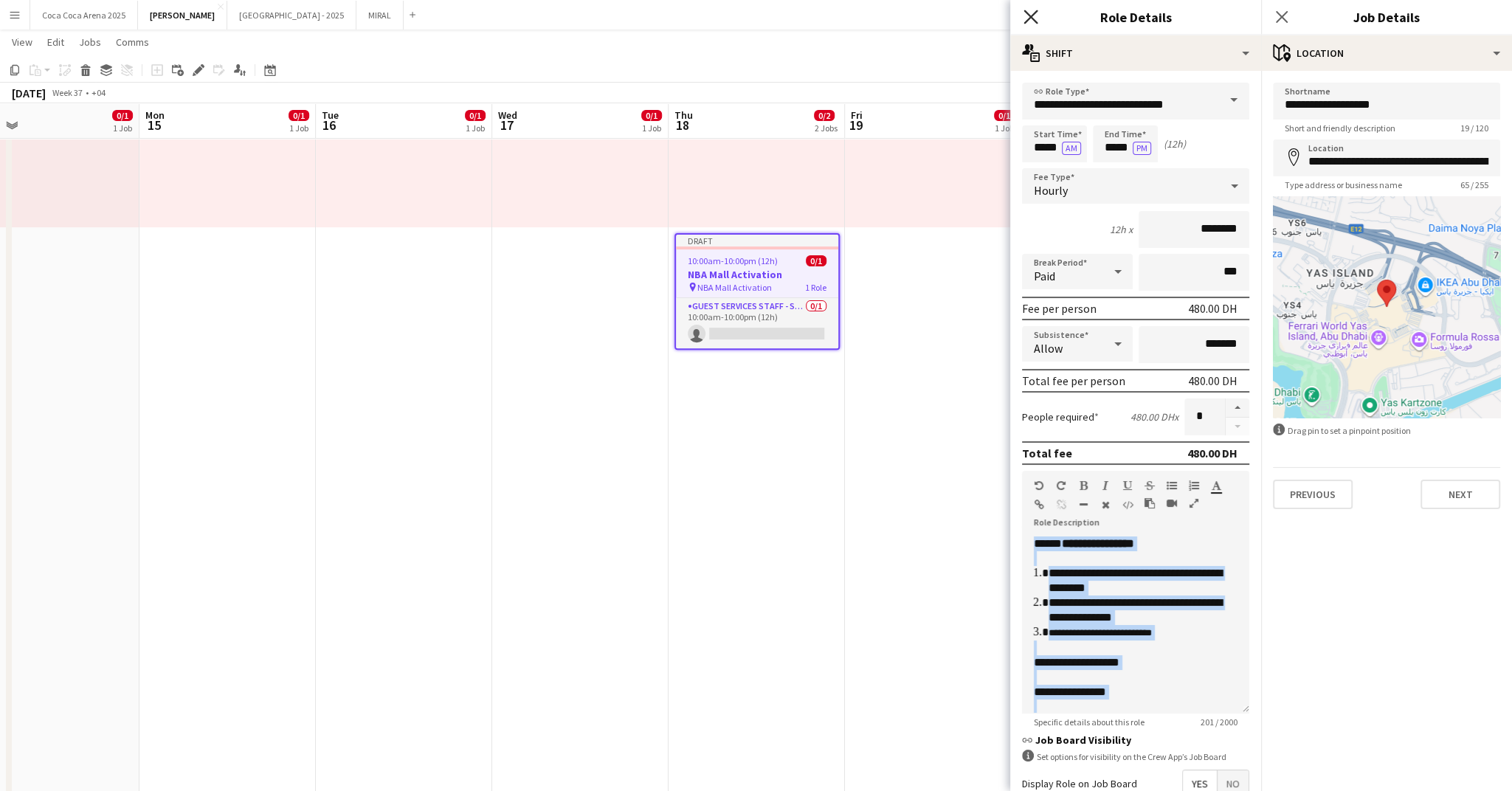
click at [1024, 22] on icon at bounding box center [1030, 16] width 14 height 14
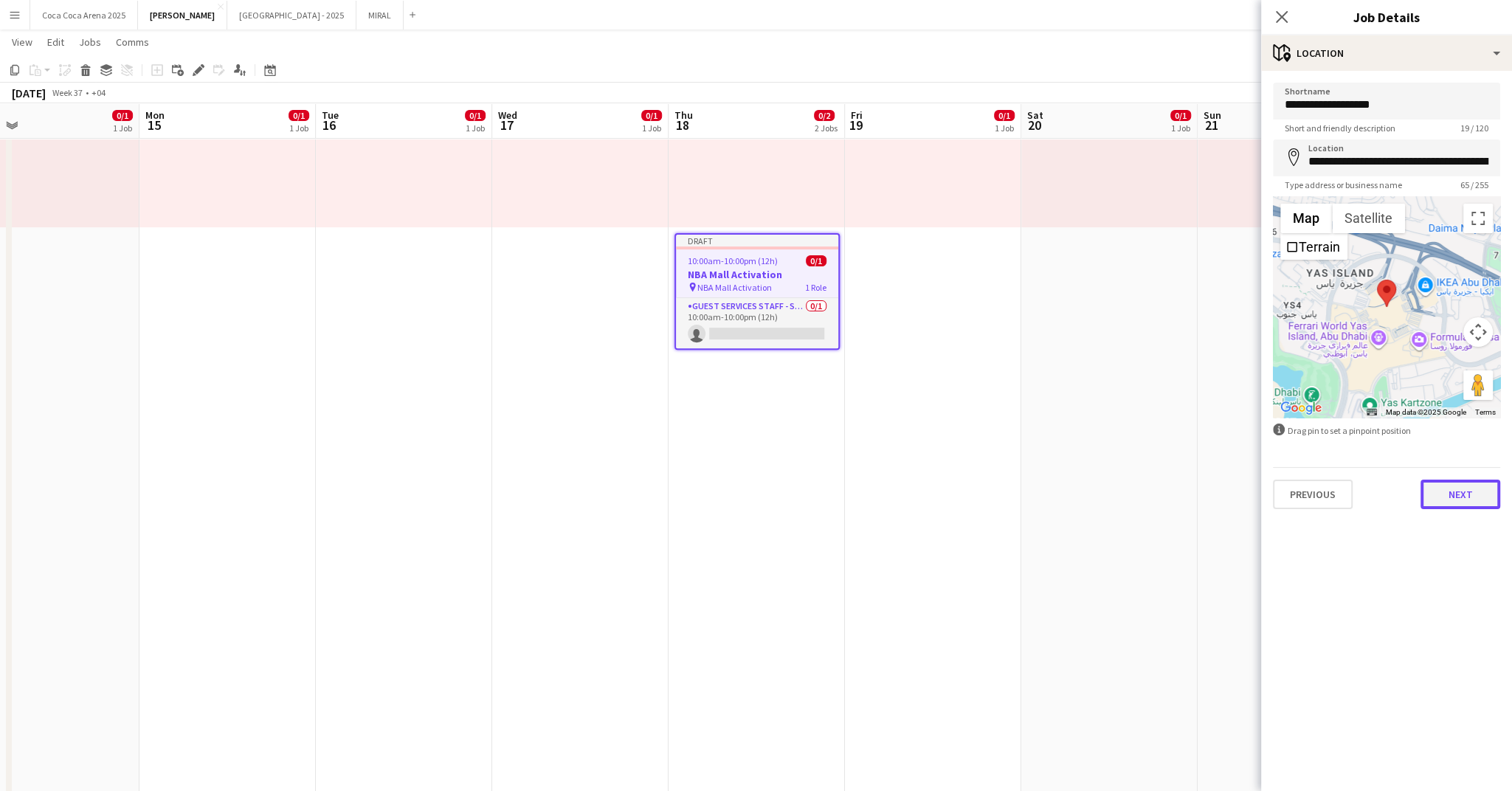
click at [1468, 495] on button "Next" at bounding box center [1460, 495] width 80 height 29
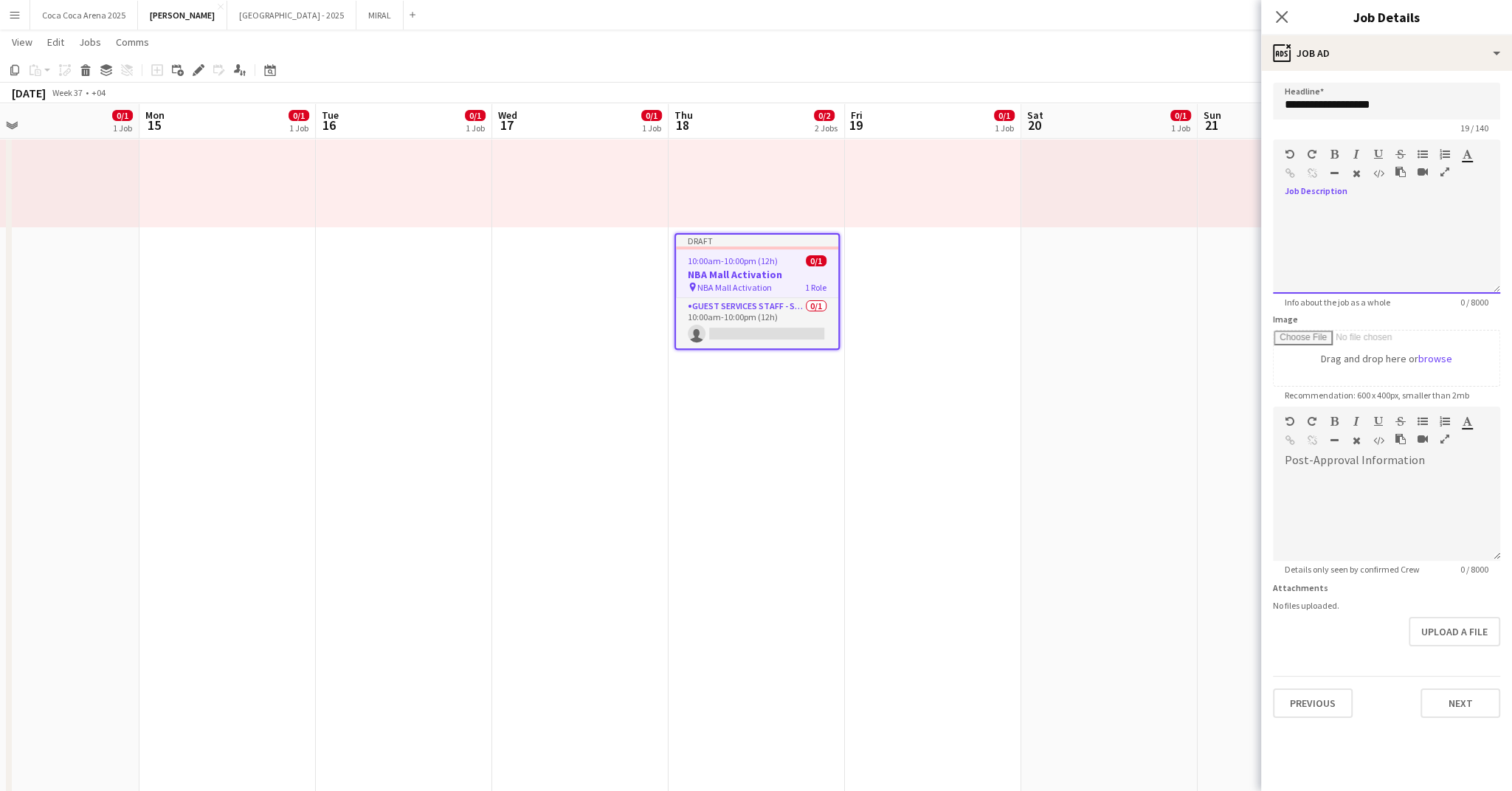
click at [1332, 216] on div at bounding box center [1387, 249] width 227 height 89
paste div
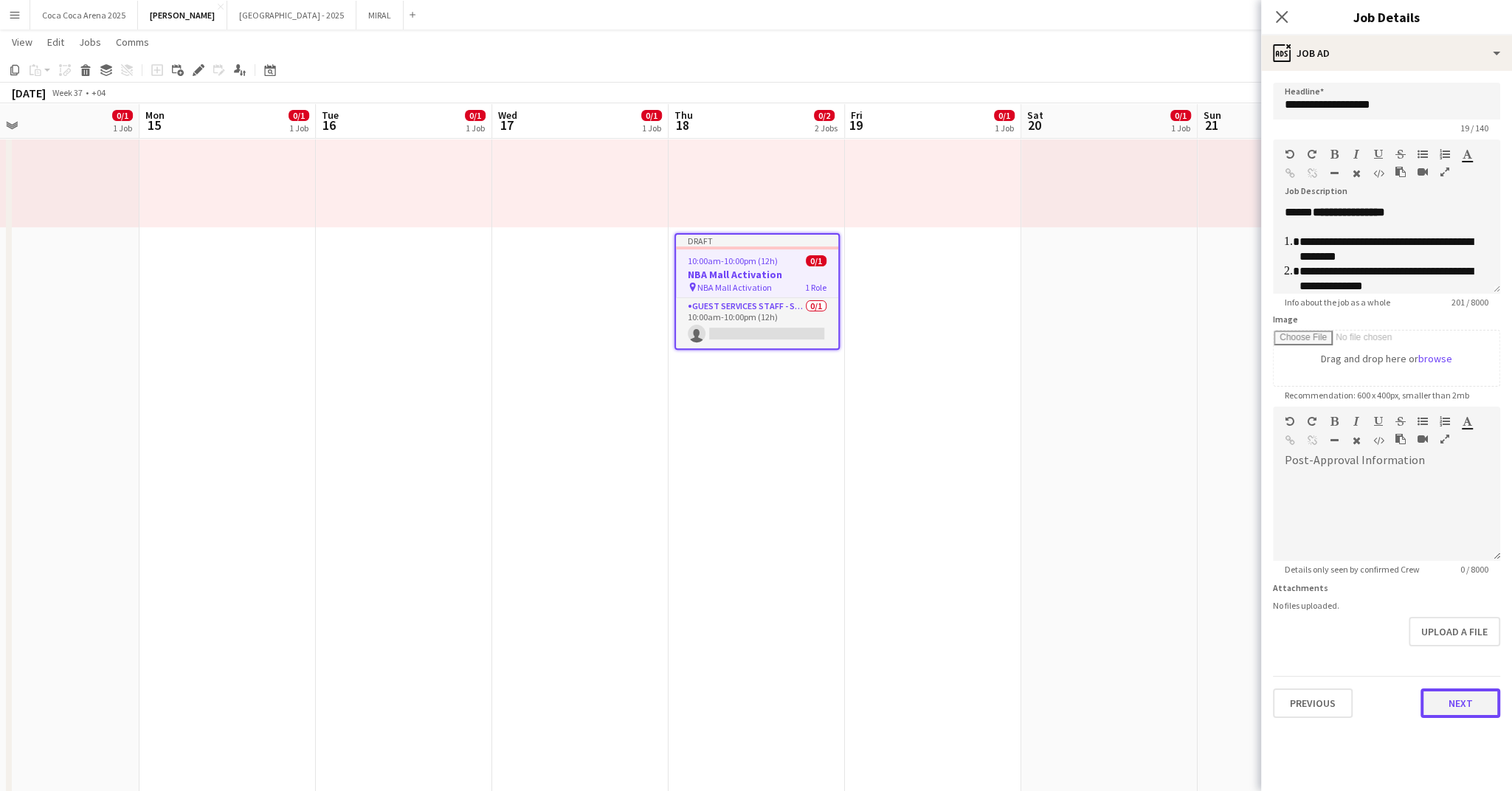
click at [1461, 707] on button "Next" at bounding box center [1460, 703] width 80 height 29
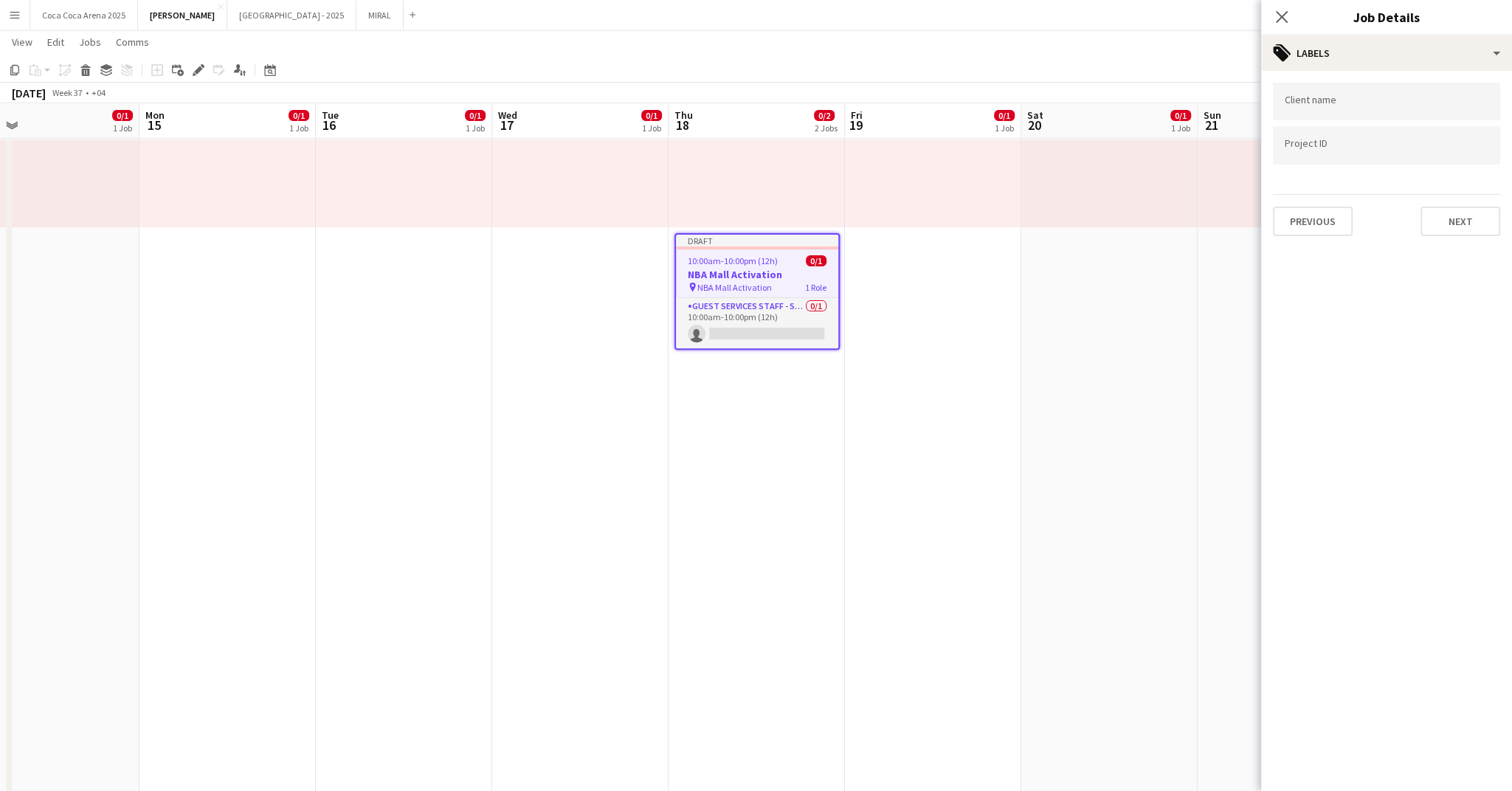
click at [1326, 102] on input "Type to search client labels..." at bounding box center [1386, 102] width 204 height 13
type input "******"
click at [1445, 218] on button "Next" at bounding box center [1460, 221] width 80 height 29
click at [1453, 150] on button "Next" at bounding box center [1460, 153] width 80 height 29
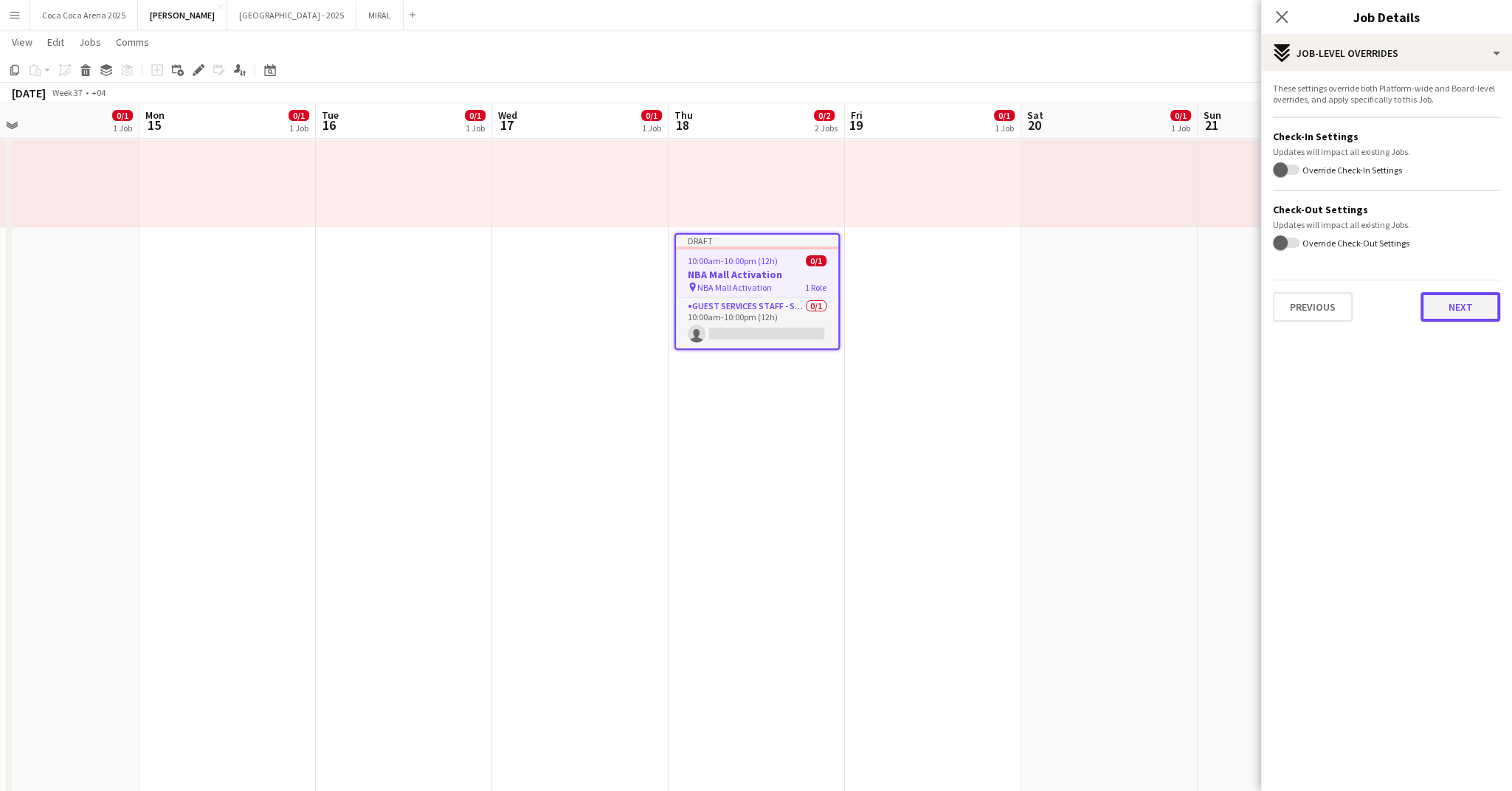
click at [1457, 307] on button "Next" at bounding box center [1460, 307] width 80 height 29
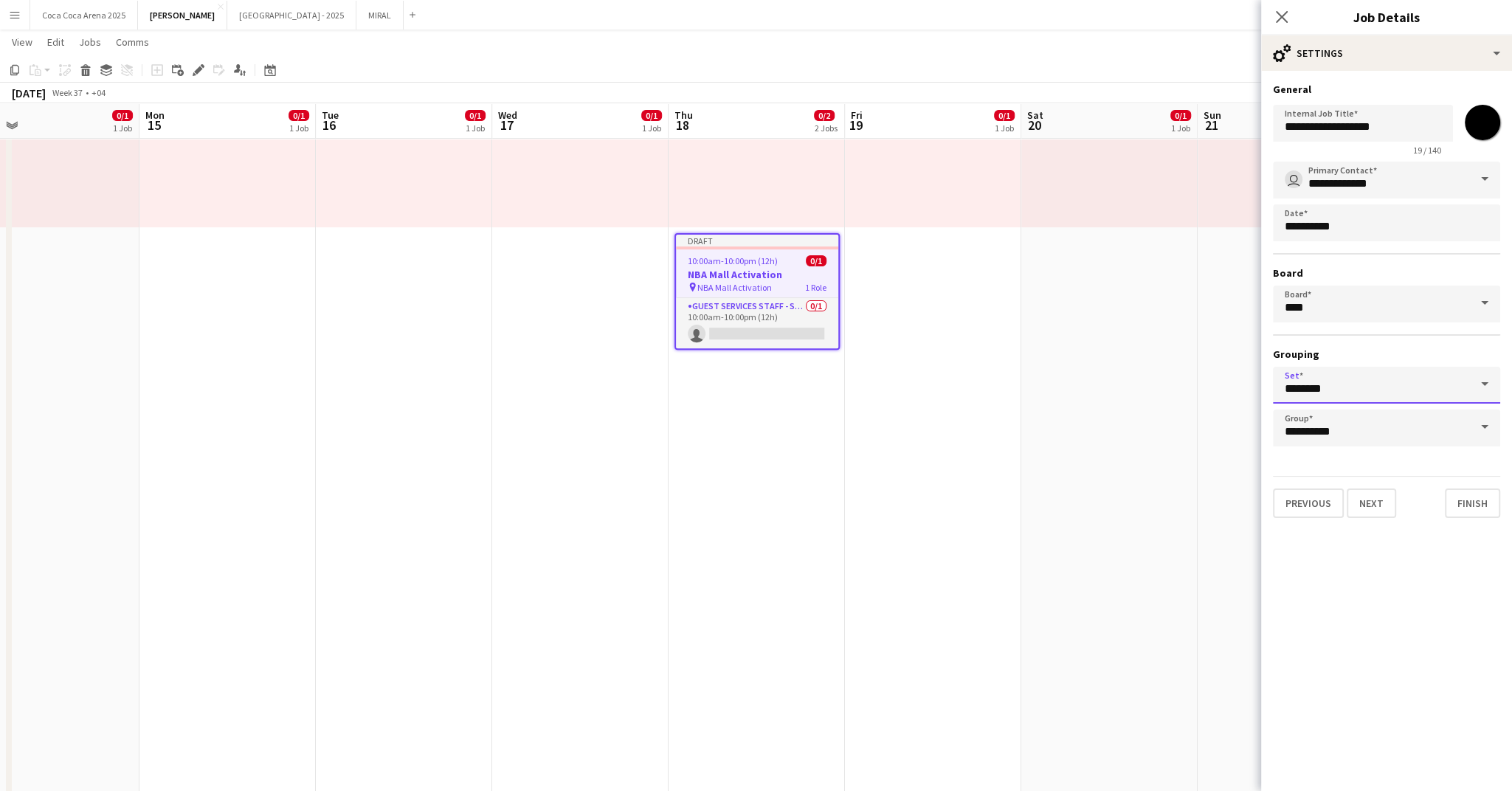
click at [1383, 391] on input "********" at bounding box center [1387, 385] width 227 height 37
click at [1462, 499] on button "Finish" at bounding box center [1472, 504] width 55 height 29
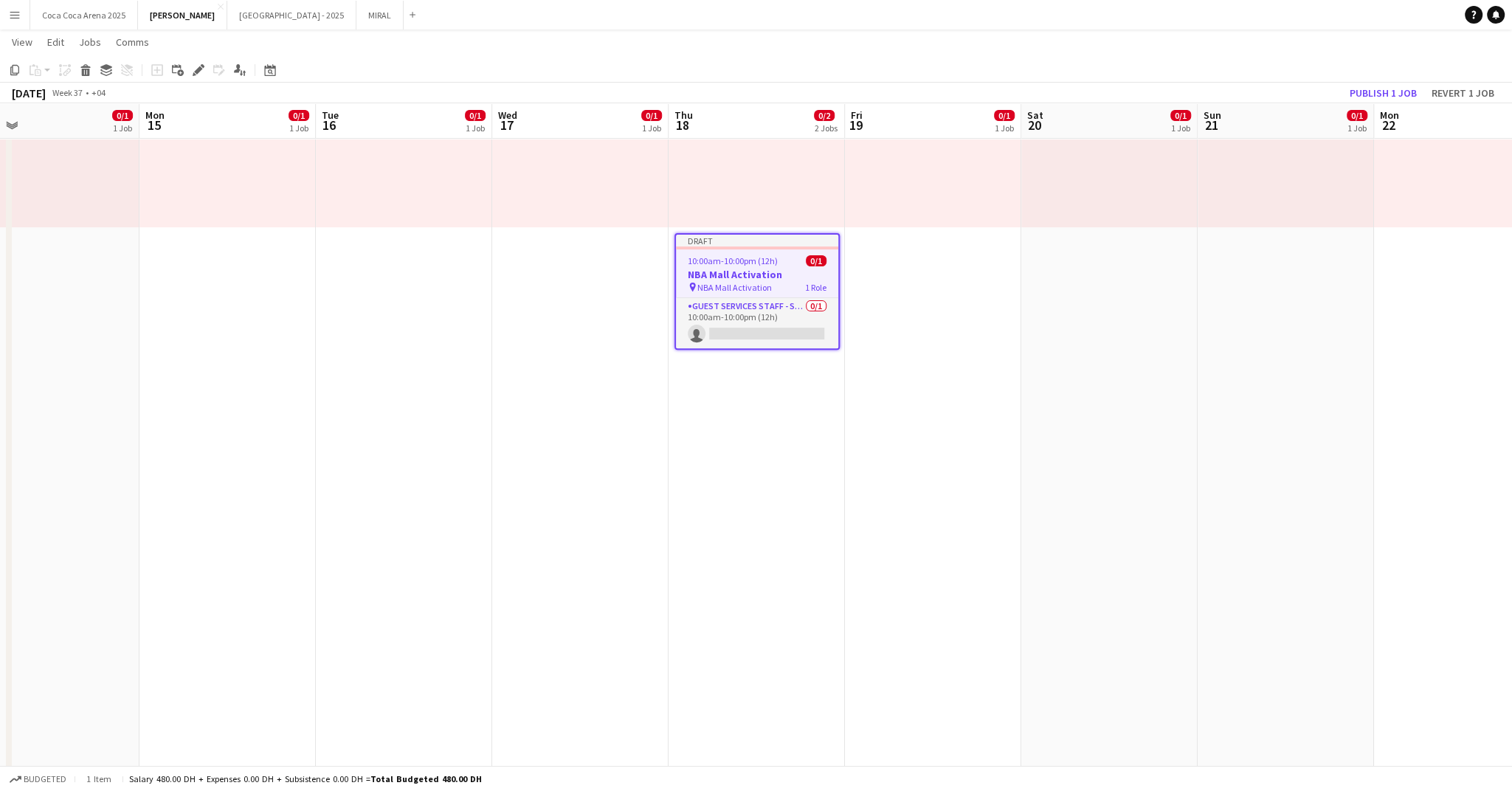
click at [772, 256] on span "10:00am-10:00pm (12h)" at bounding box center [732, 261] width 90 height 11
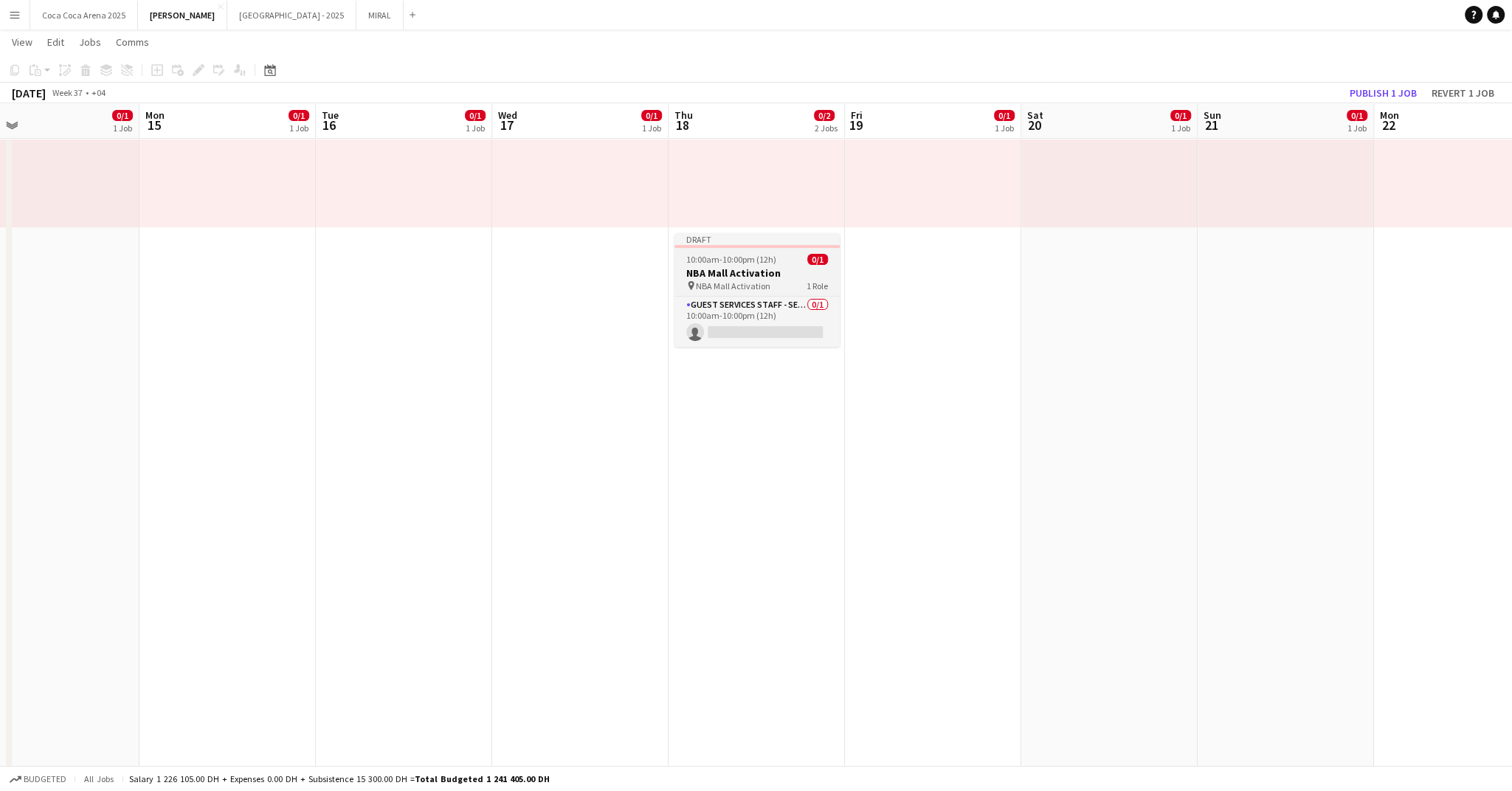
click at [772, 256] on span "10:00am-10:00pm (12h)" at bounding box center [731, 260] width 90 height 11
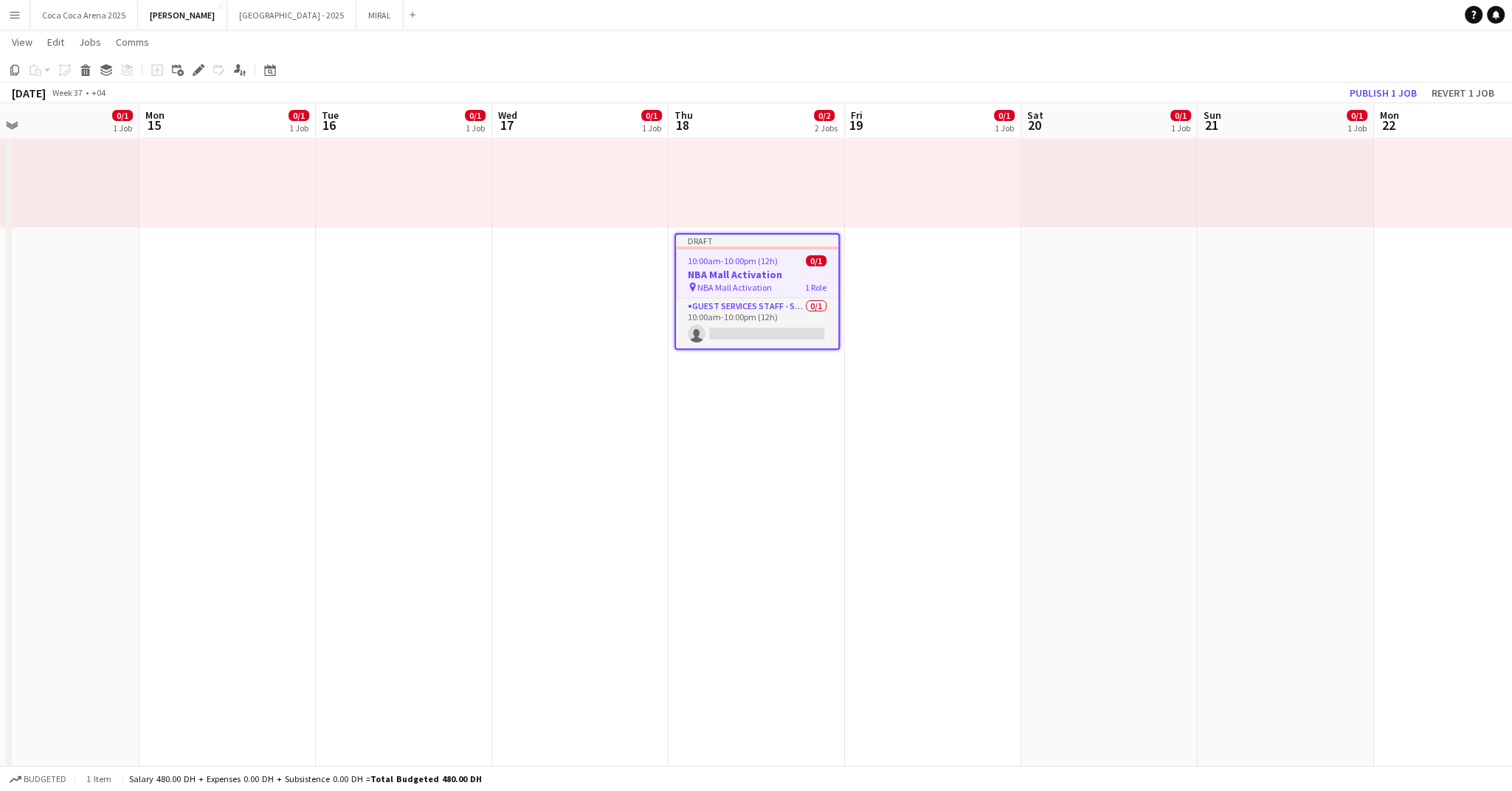
click at [884, 261] on app-date-cell "3:00pm-10:00pm (7h) 0/1 pin [PERSON_NAME] Promotion 1 Role Promoter/ Sales 14A …" at bounding box center [933, 764] width 176 height 2143
click at [15, 69] on icon "Copy" at bounding box center [15, 70] width 12 height 12
click at [926, 257] on app-date-cell "3:00pm-10:00pm (7h) 0/1 pin [PERSON_NAME] Promotion 1 Role Promoter/ Sales 14A …" at bounding box center [934, 764] width 176 height 2143
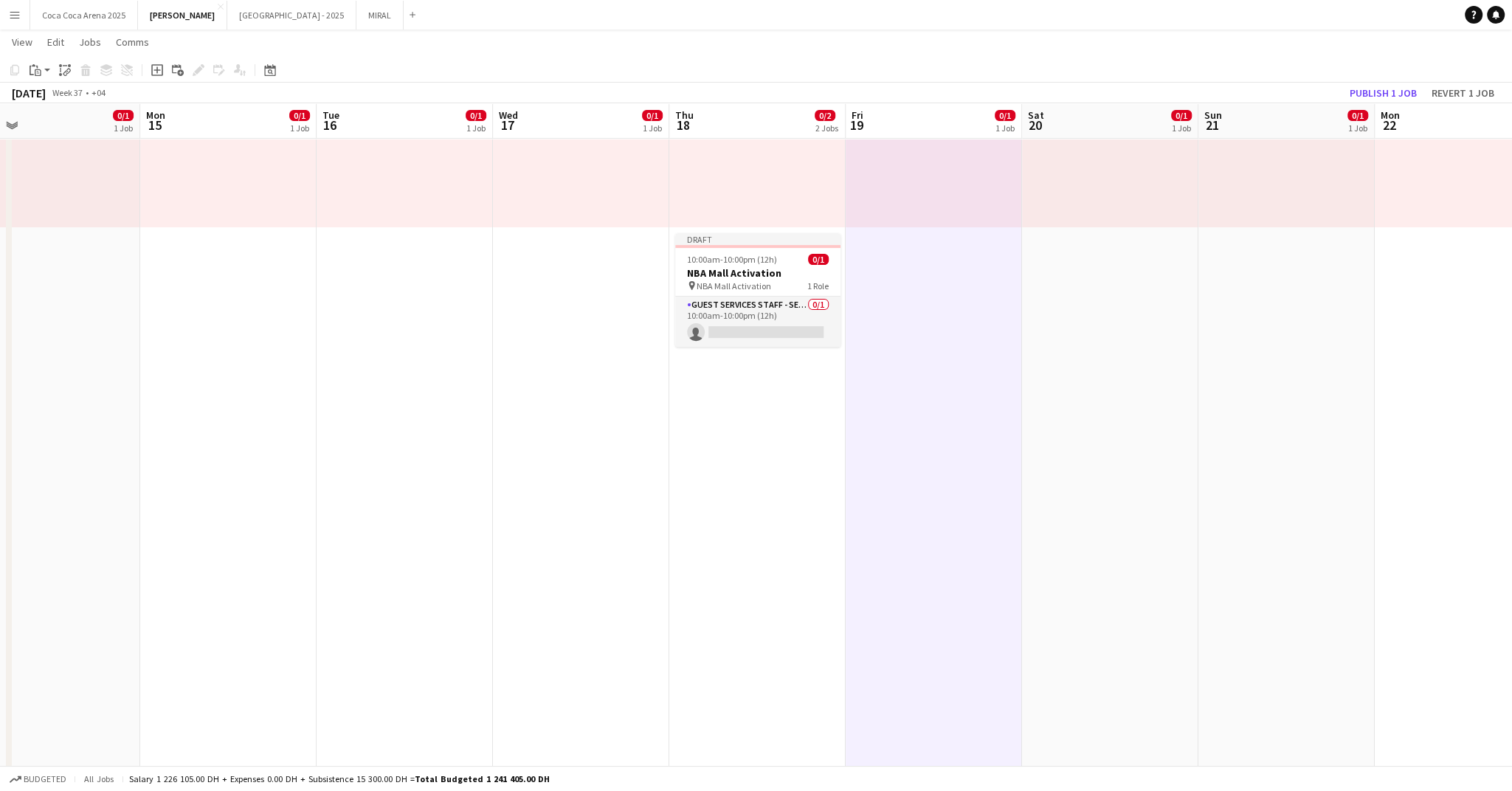
click at [1069, 255] on app-date-cell "3:00pm-11:00pm (8h) 0/1 pin Tamara Promotion 1 Role Promoter/ Sales 26A 0/1 3:0…" at bounding box center [1110, 764] width 176 height 2143
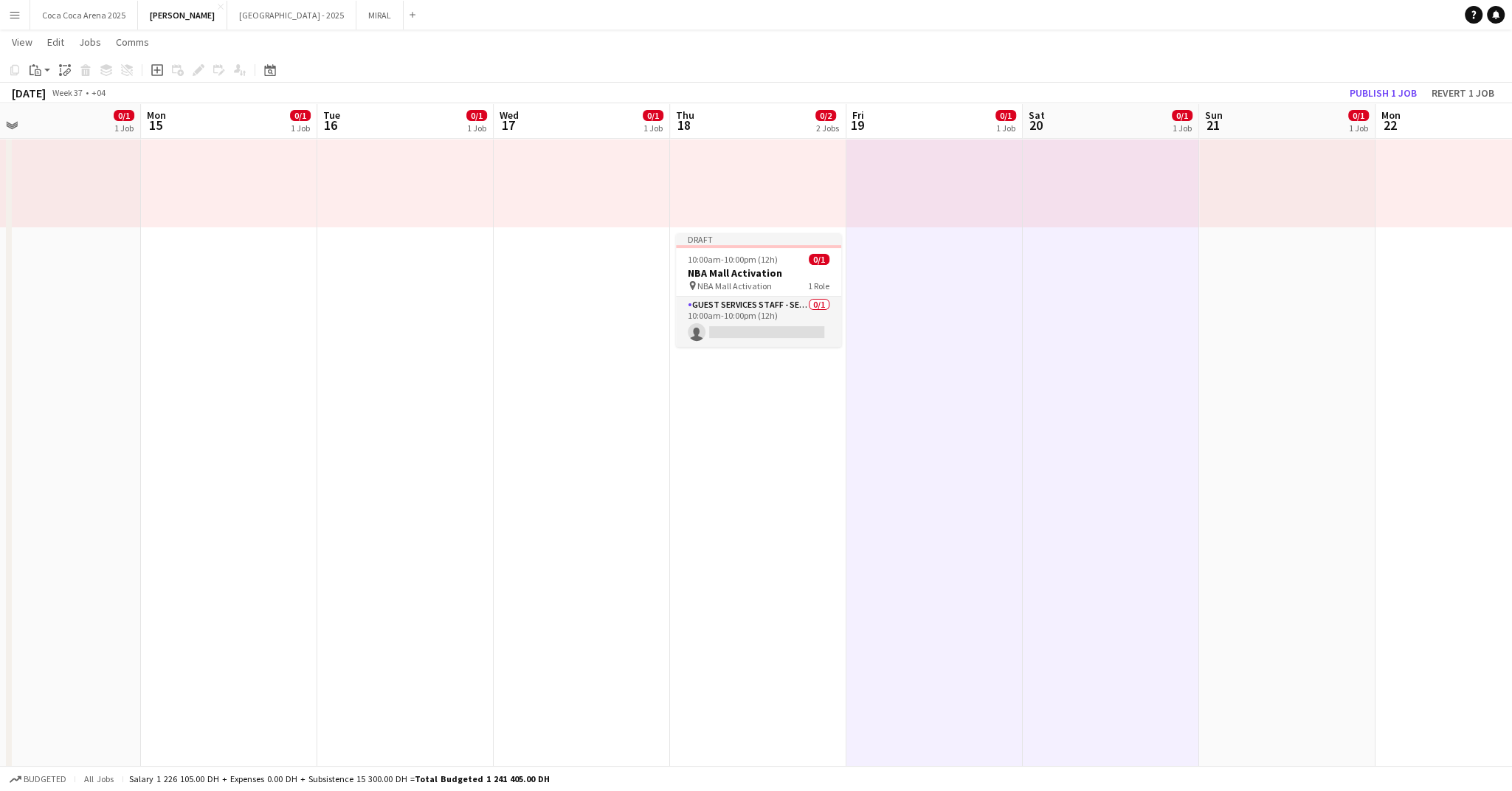
click at [1288, 266] on app-date-cell "3:00pm-11:00pm (8h) 0/1 pin Tamara Promotion 1 Role Promoter/ Sales 26A 0/1 3:0…" at bounding box center [1287, 764] width 176 height 2143
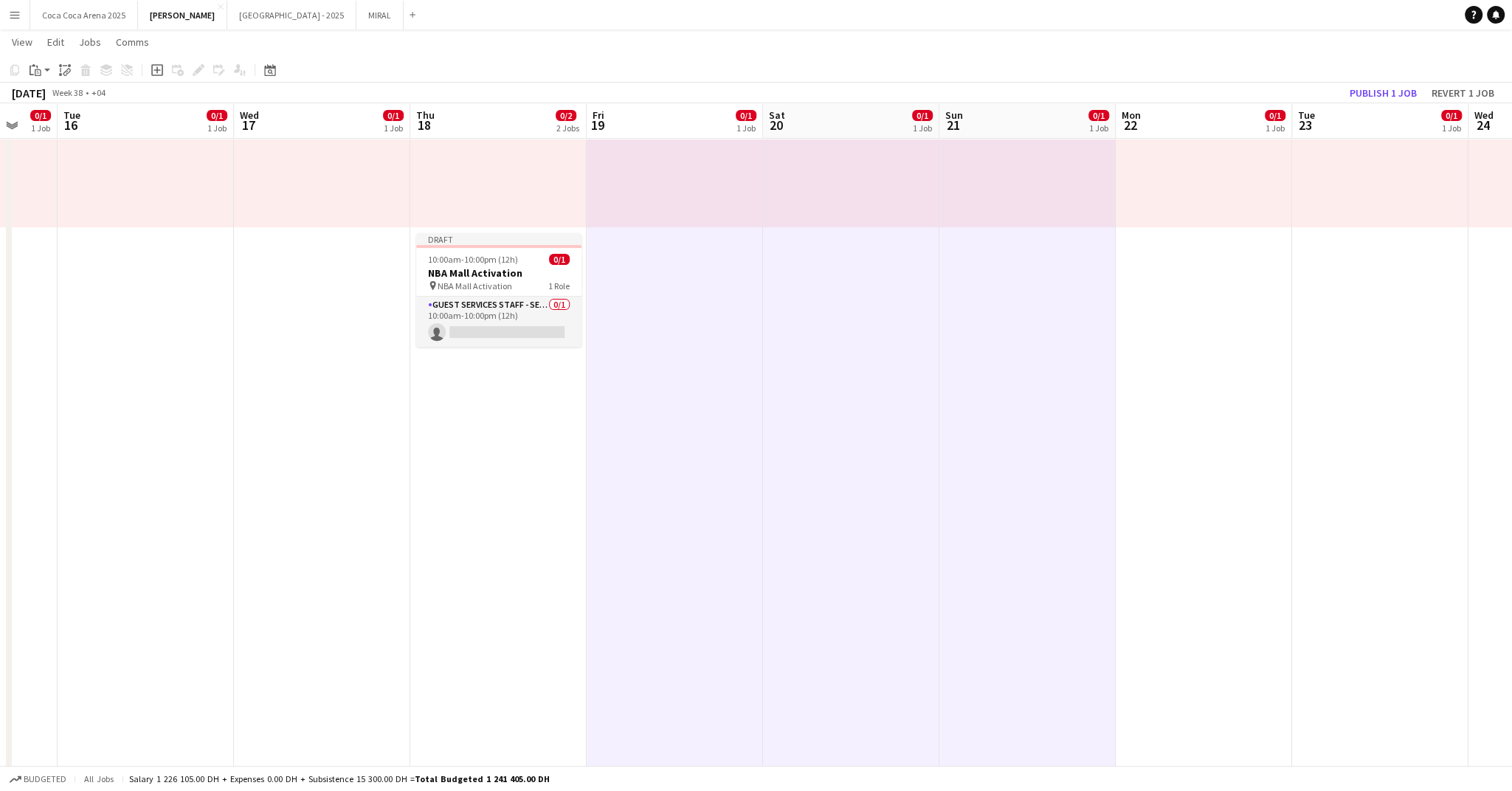
click at [1203, 266] on app-date-cell "3:00pm-10:00pm (7h) 0/1 pin [PERSON_NAME] Promotion 1 Role Promoter/ Sales 14A …" at bounding box center [1203, 764] width 176 height 2143
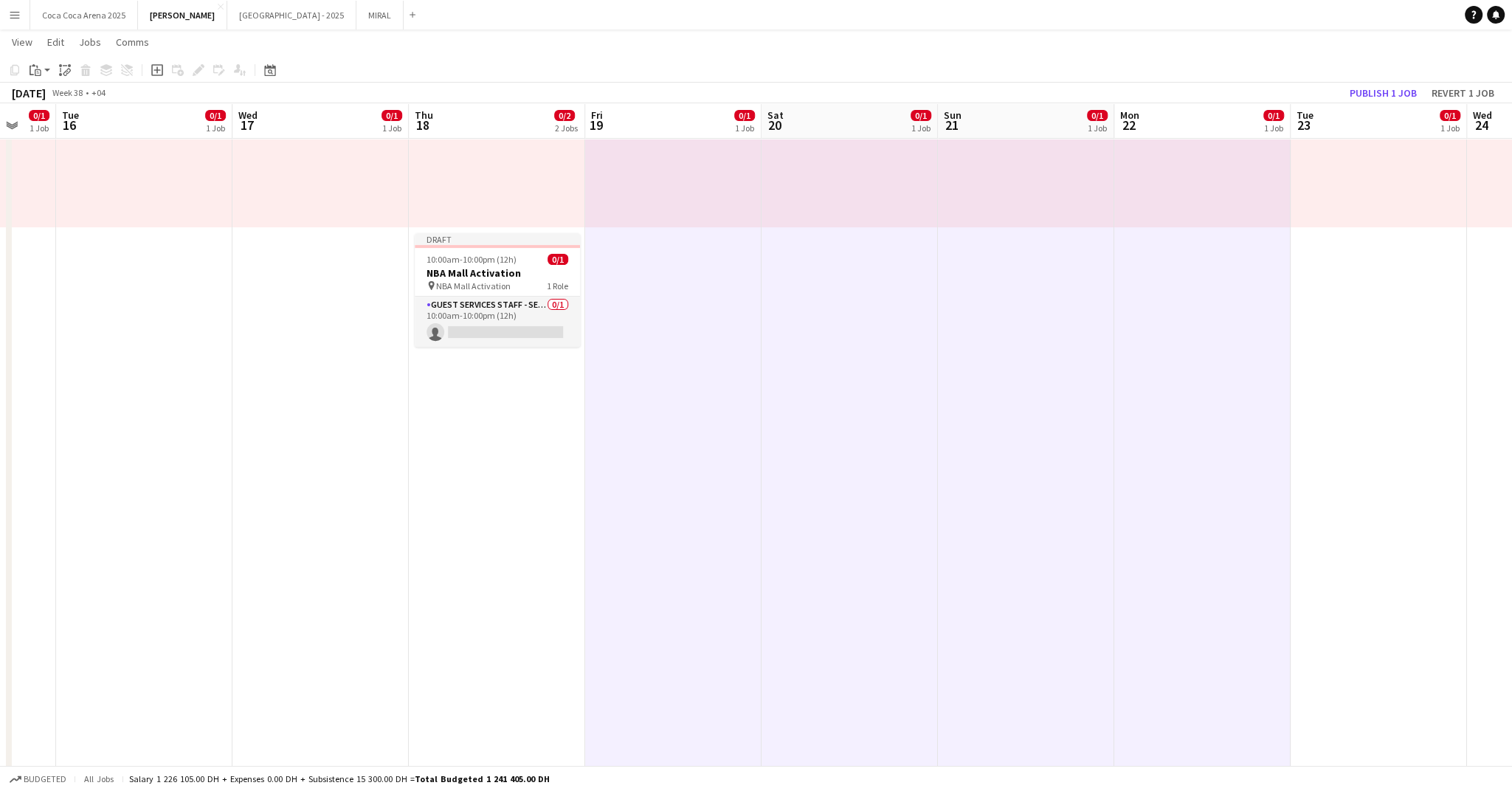
click at [1351, 276] on app-date-cell "3:00pm-10:00pm (7h) 0/1 pin [PERSON_NAME] Promotion 1 Role Promoter/ Sales 14A …" at bounding box center [1379, 764] width 176 height 2143
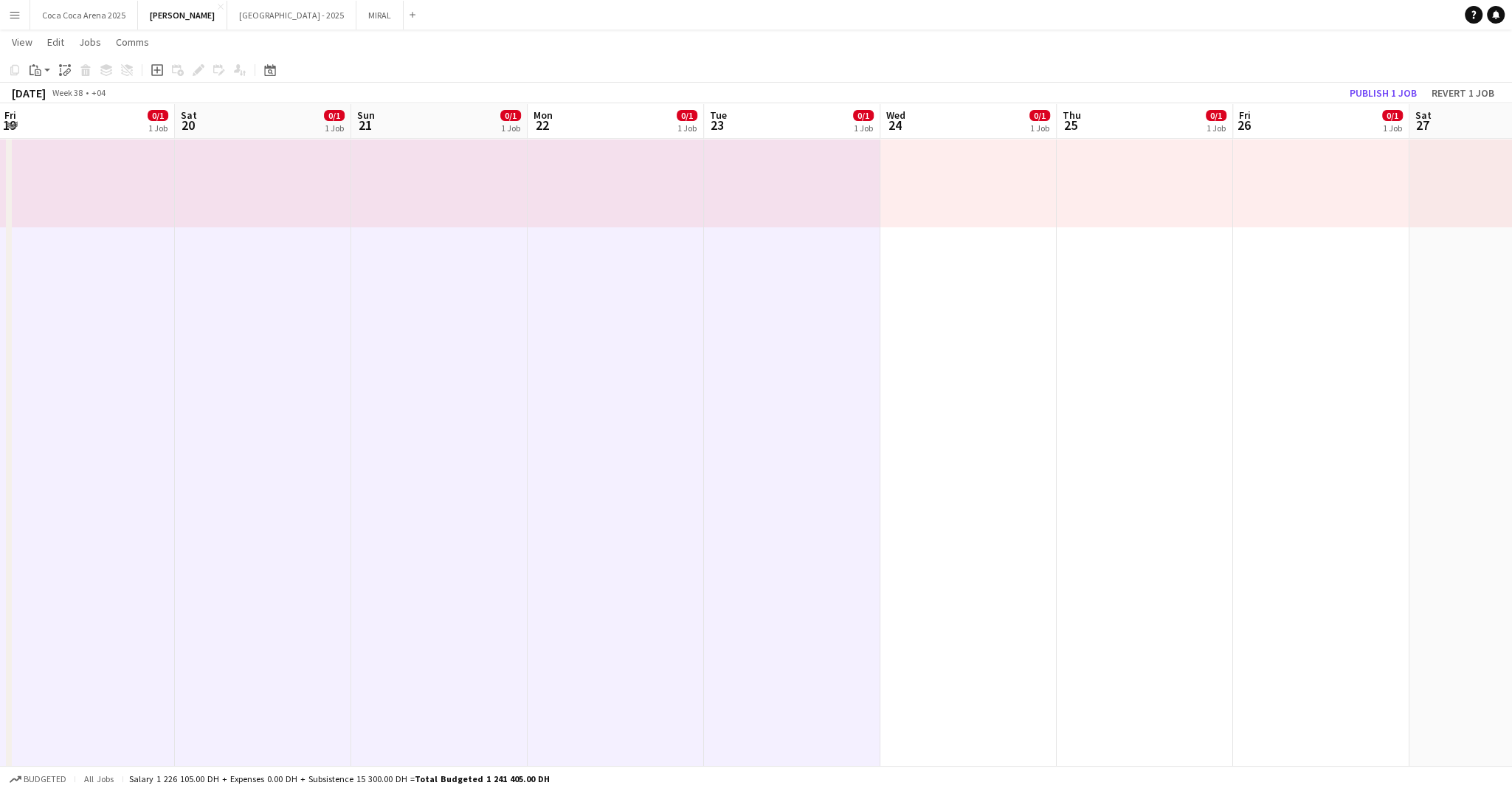
scroll to position [0, 564]
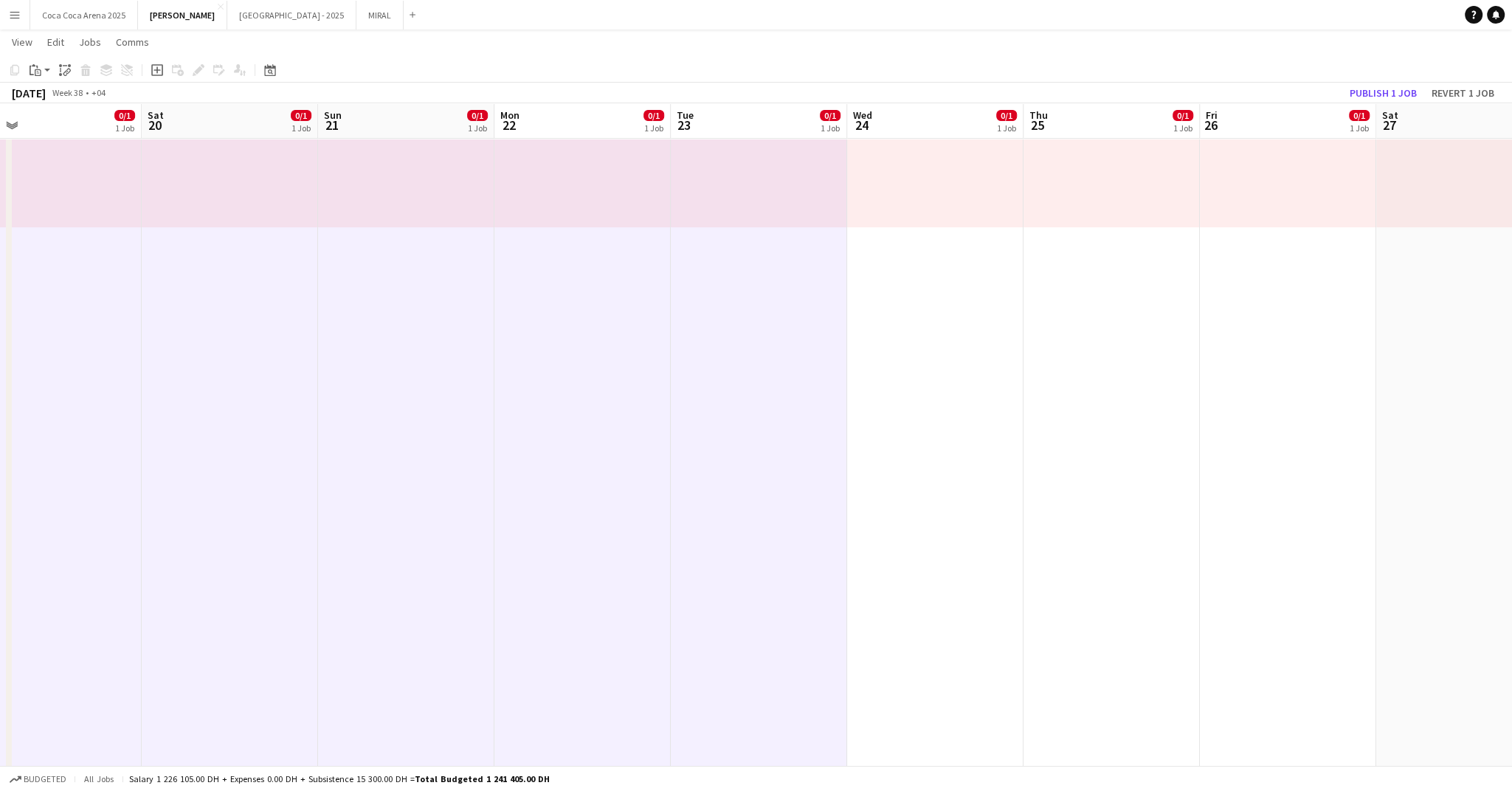
click at [928, 252] on app-date-cell "3:00pm-10:00pm (7h) 0/1 pin [PERSON_NAME] Promotion 1 Role Promoter/ Sales 14A …" at bounding box center [935, 764] width 176 height 2143
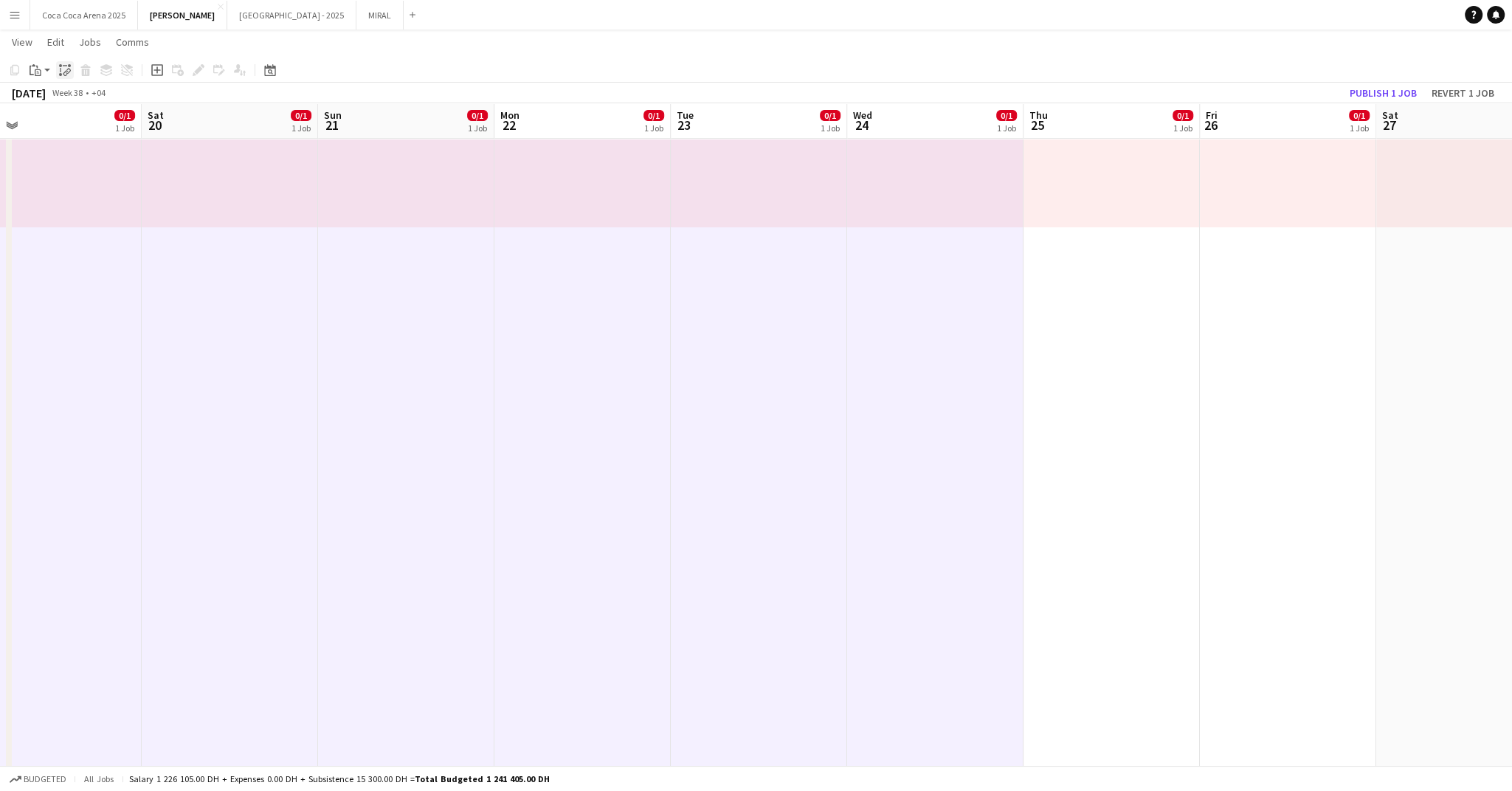
click at [59, 67] on icon "Paste linked Job" at bounding box center [65, 70] width 12 height 12
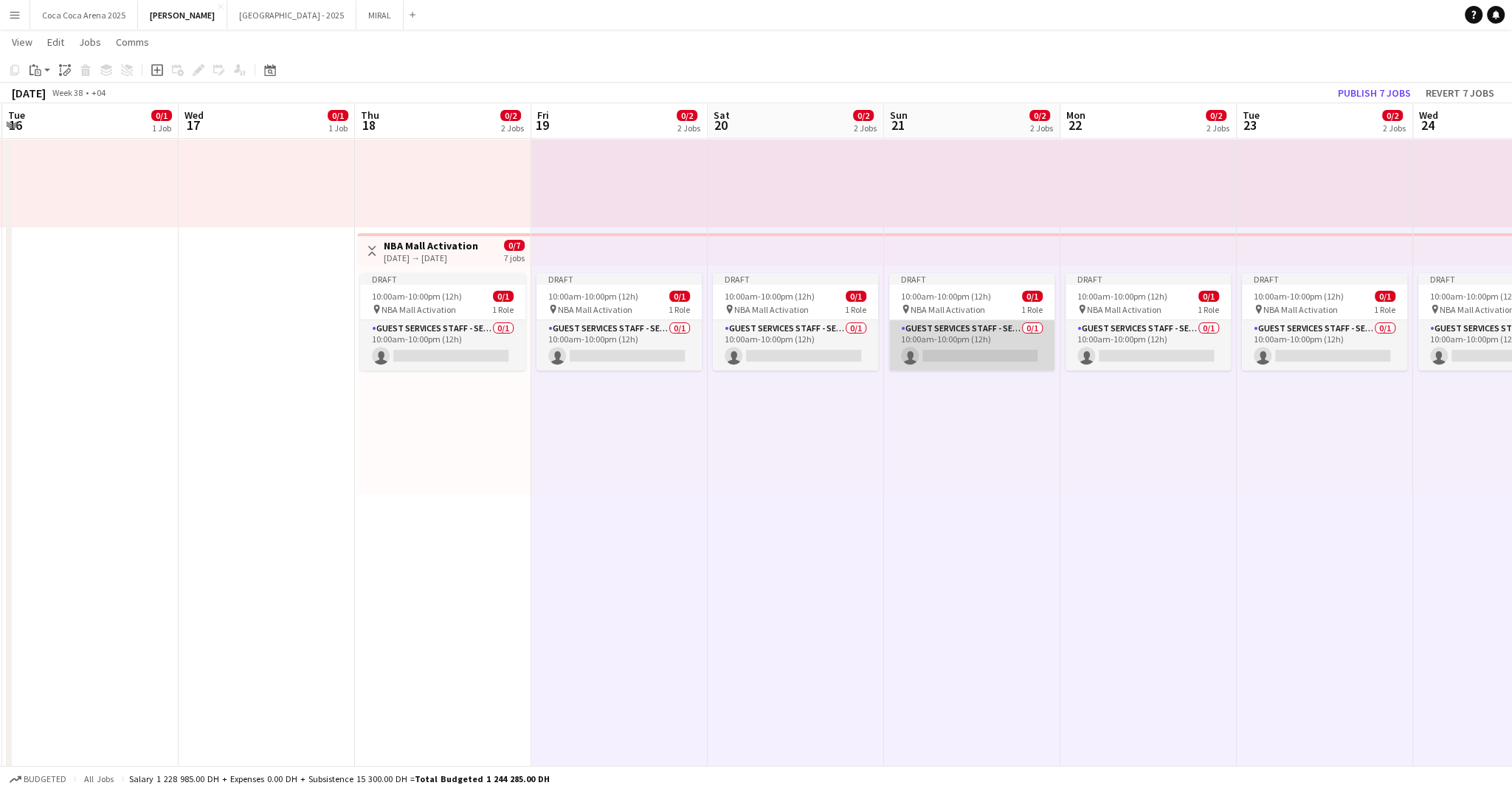
scroll to position [0, 579]
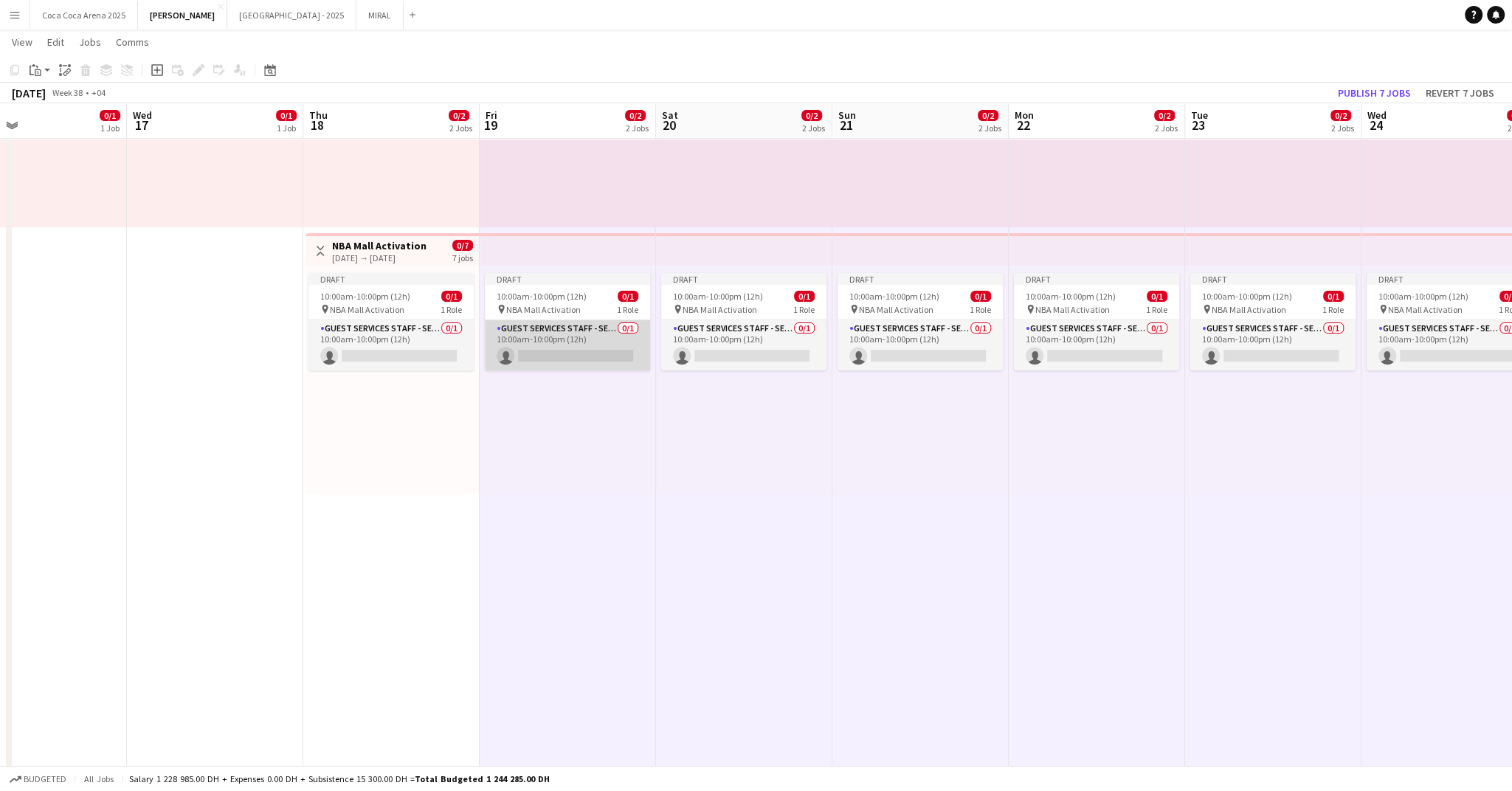
click at [578, 334] on app-card-role "Guest Services Staff - Senior 0/1 10:00am-10:00pm (12h) single-neutral-actions" at bounding box center [568, 345] width 166 height 50
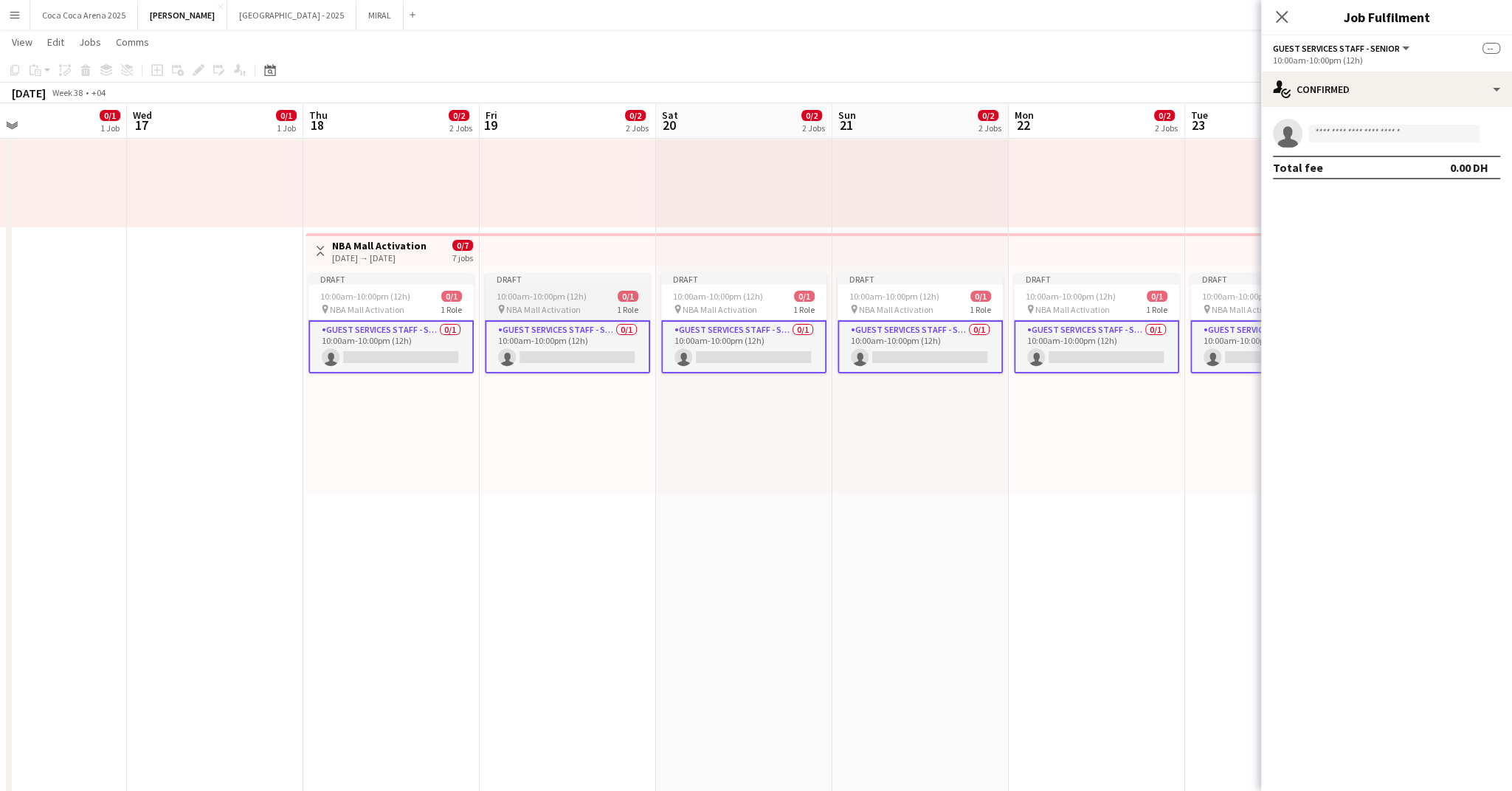
click at [585, 341] on app-card-role "Guest Services Staff - Senior 0/1 10:00am-10:00pm (12h) single-neutral-actions" at bounding box center [568, 346] width 166 height 53
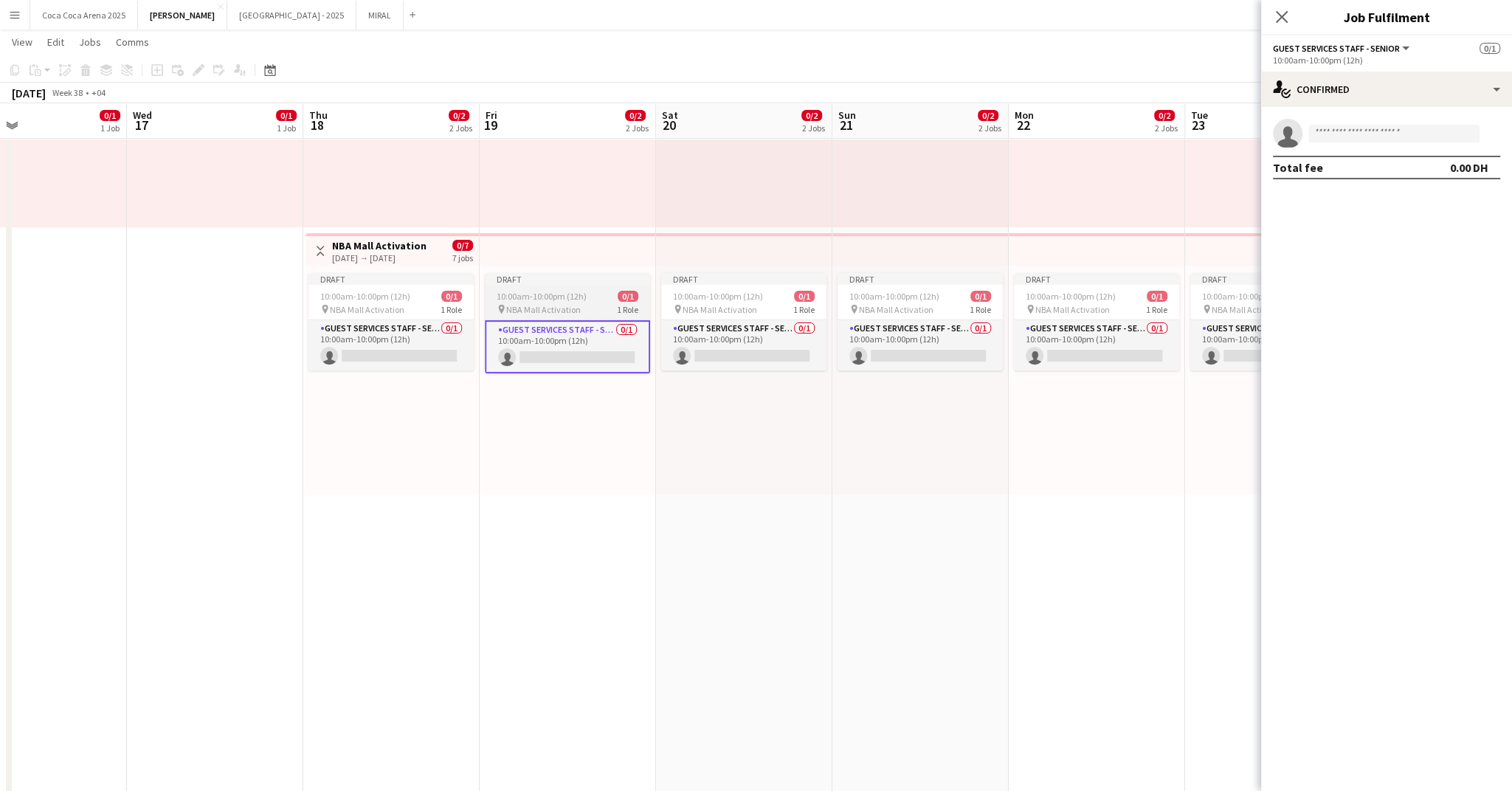
click at [544, 309] on span "NBA Mall Activation" at bounding box center [543, 309] width 75 height 11
click at [197, 65] on icon "Edit" at bounding box center [198, 70] width 12 height 12
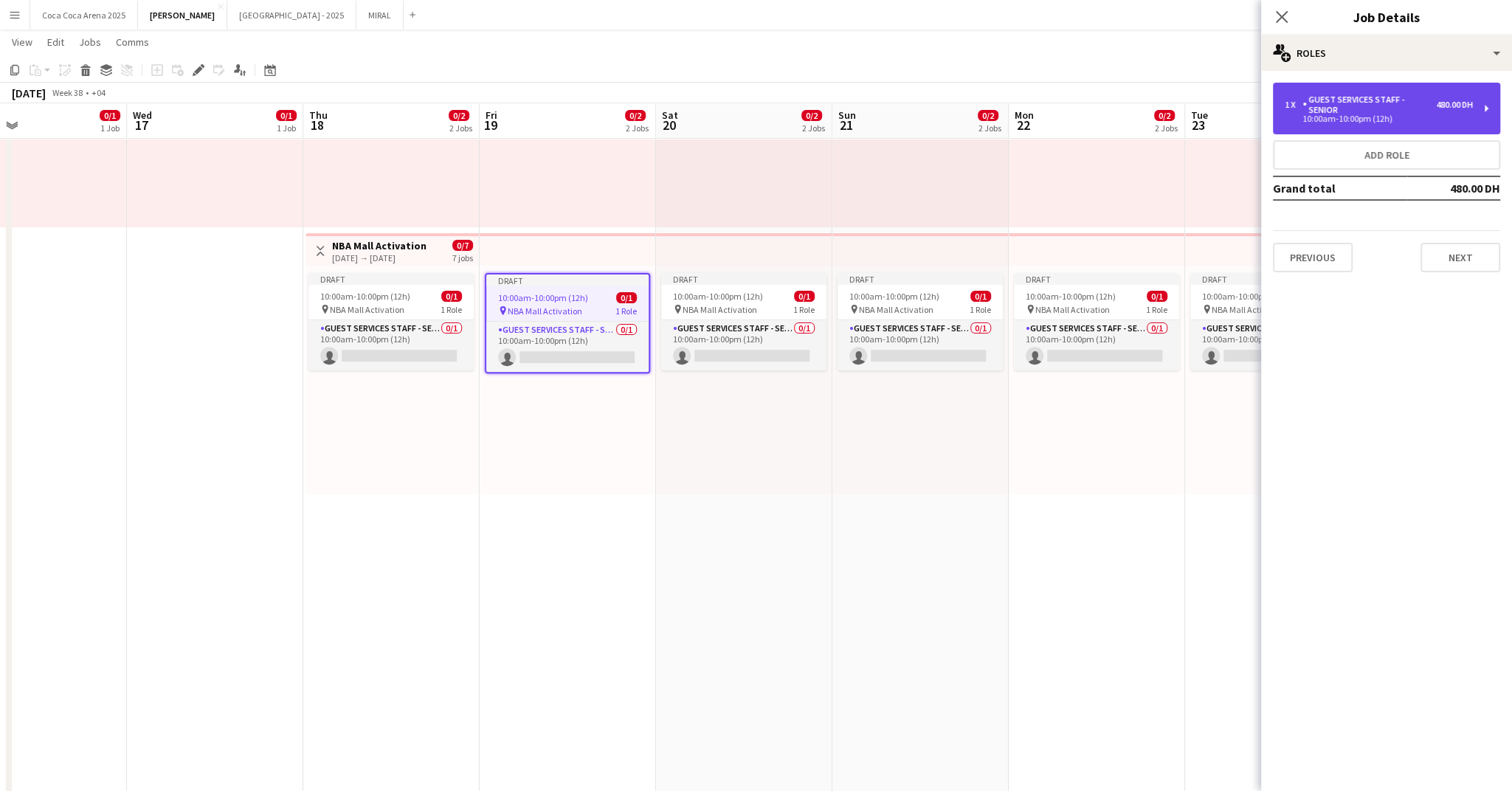
click at [1355, 108] on div "Guest Services Staff - Senior" at bounding box center [1369, 104] width 133 height 20
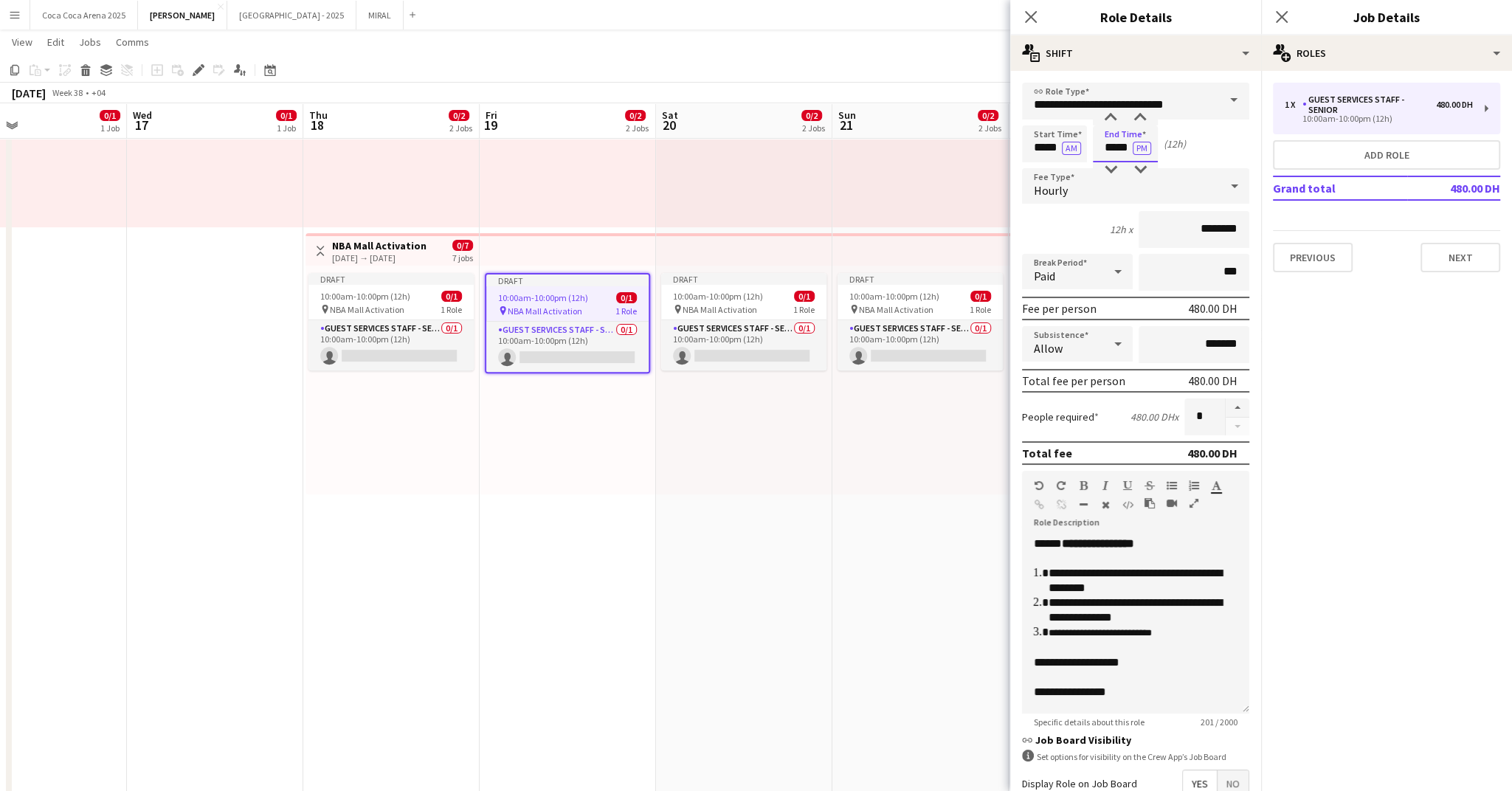
click at [1102, 145] on input "*****" at bounding box center [1125, 143] width 65 height 37
click at [1108, 123] on div at bounding box center [1111, 118] width 29 height 15
type input "*****"
click at [1108, 123] on div at bounding box center [1111, 118] width 29 height 15
click at [1030, 9] on app-icon "Close pop-in" at bounding box center [1031, 17] width 21 height 21
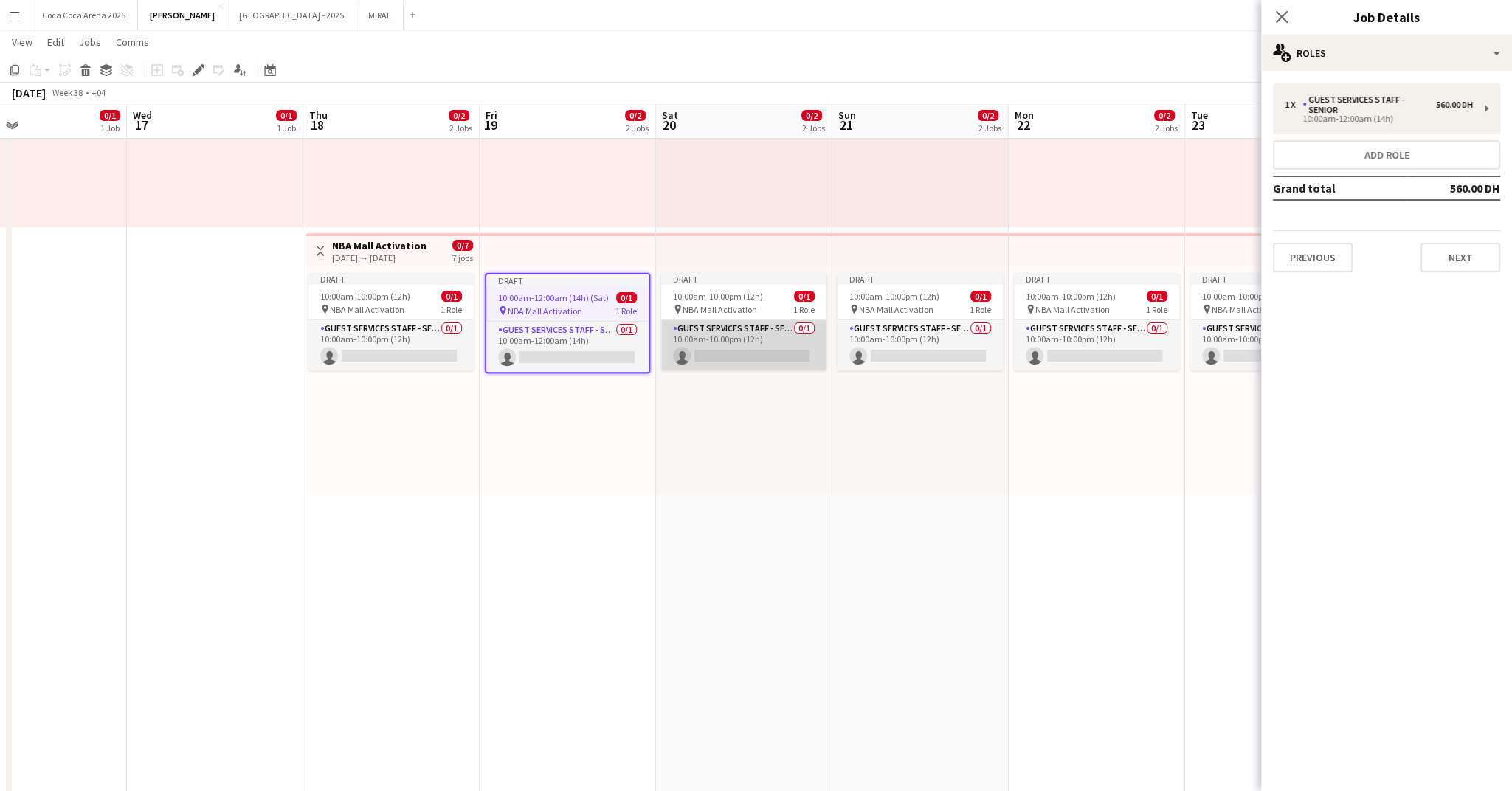
click at [786, 348] on app-card-role "Guest Services Staff - Senior 0/1 10:00am-10:00pm (12h) single-neutral-actions" at bounding box center [744, 345] width 166 height 50
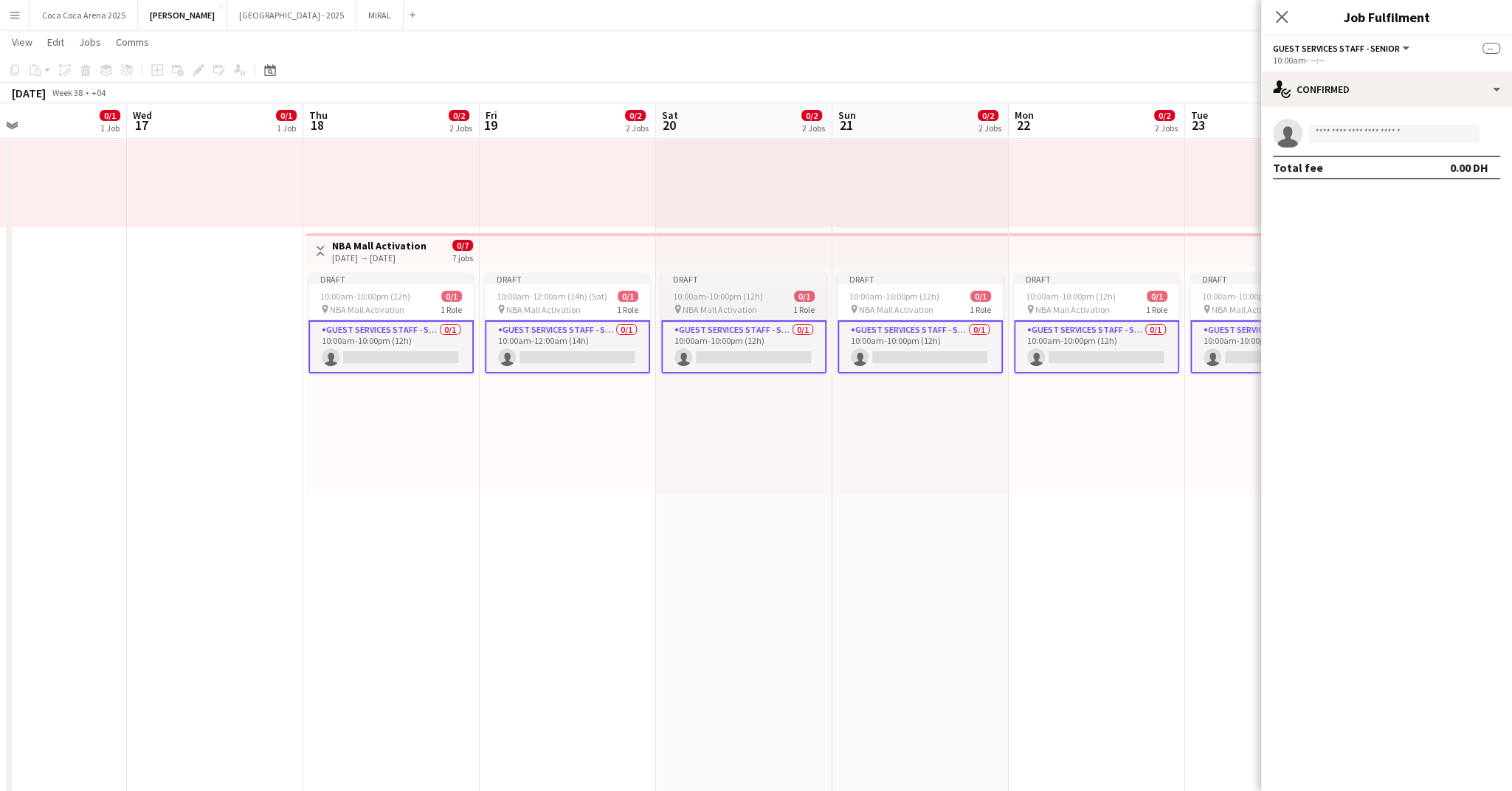
click at [732, 317] on app-job-card "Draft 10:00am-10:00pm (12h) 0/1 pin NBA Mall Activation 1 Role Guest Services S…" at bounding box center [744, 323] width 166 height 101
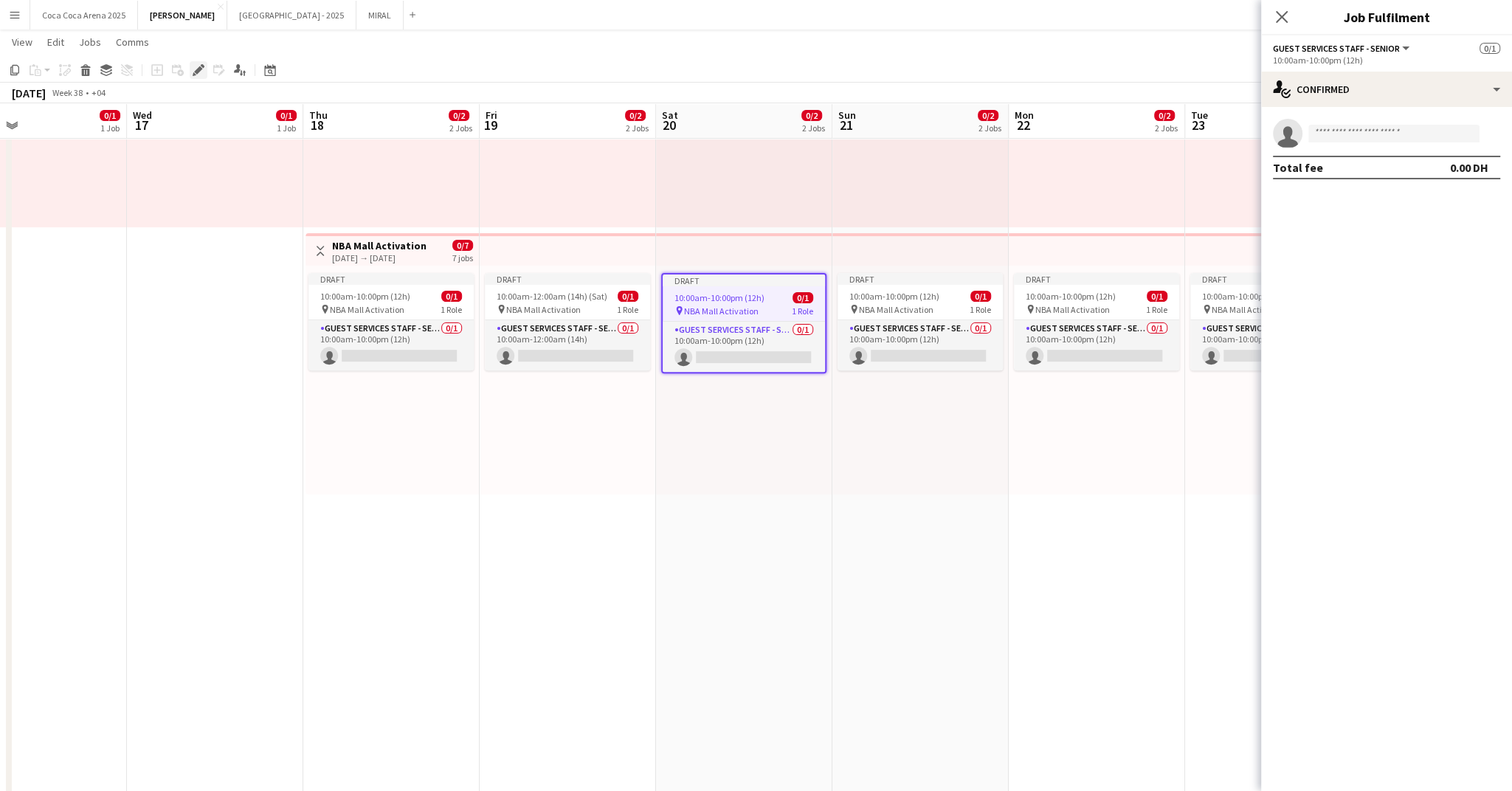
click at [191, 78] on div "Edit" at bounding box center [199, 70] width 18 height 18
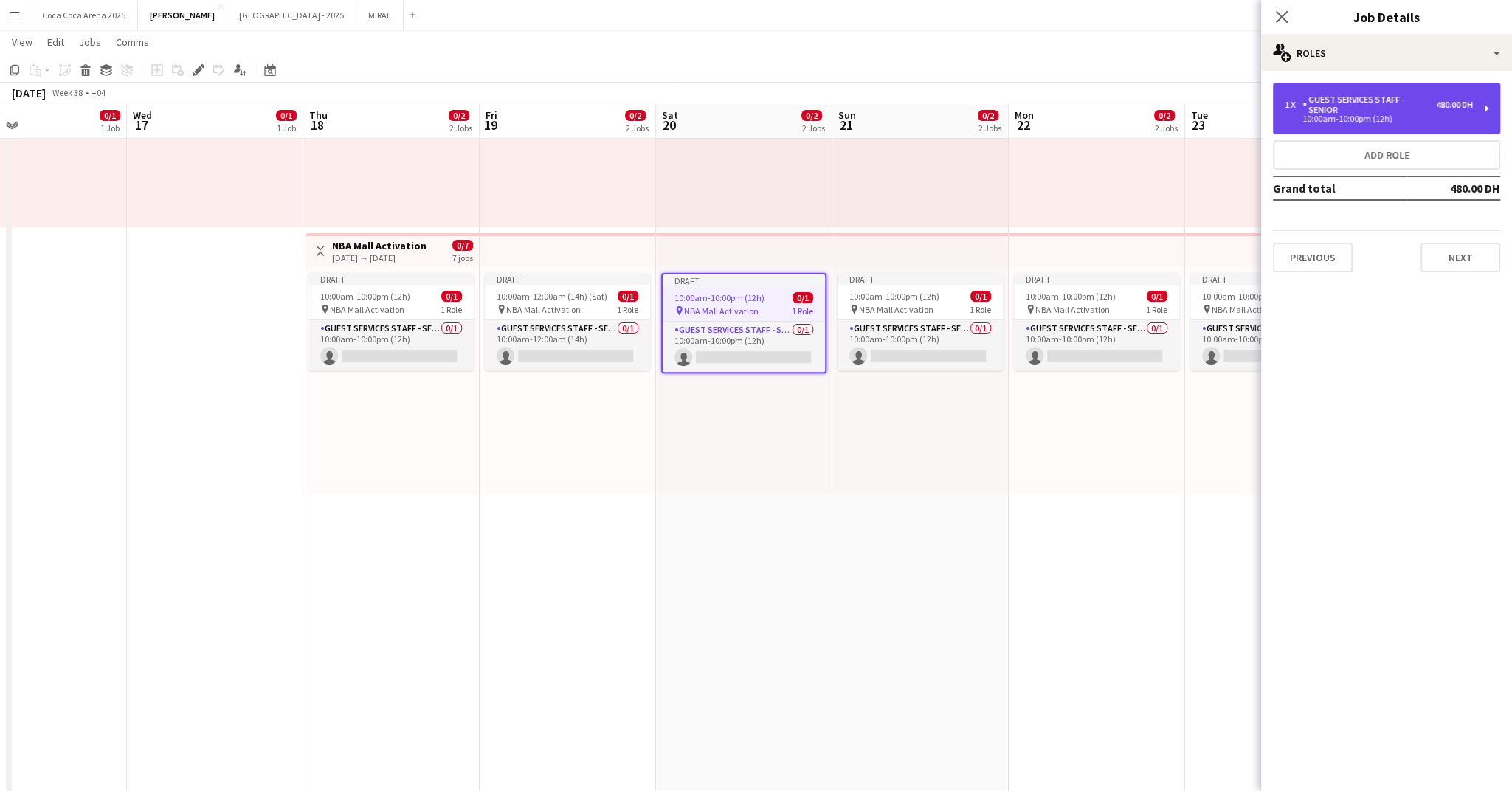
click at [1408, 101] on div "Guest Services Staff - Senior" at bounding box center [1369, 104] width 133 height 20
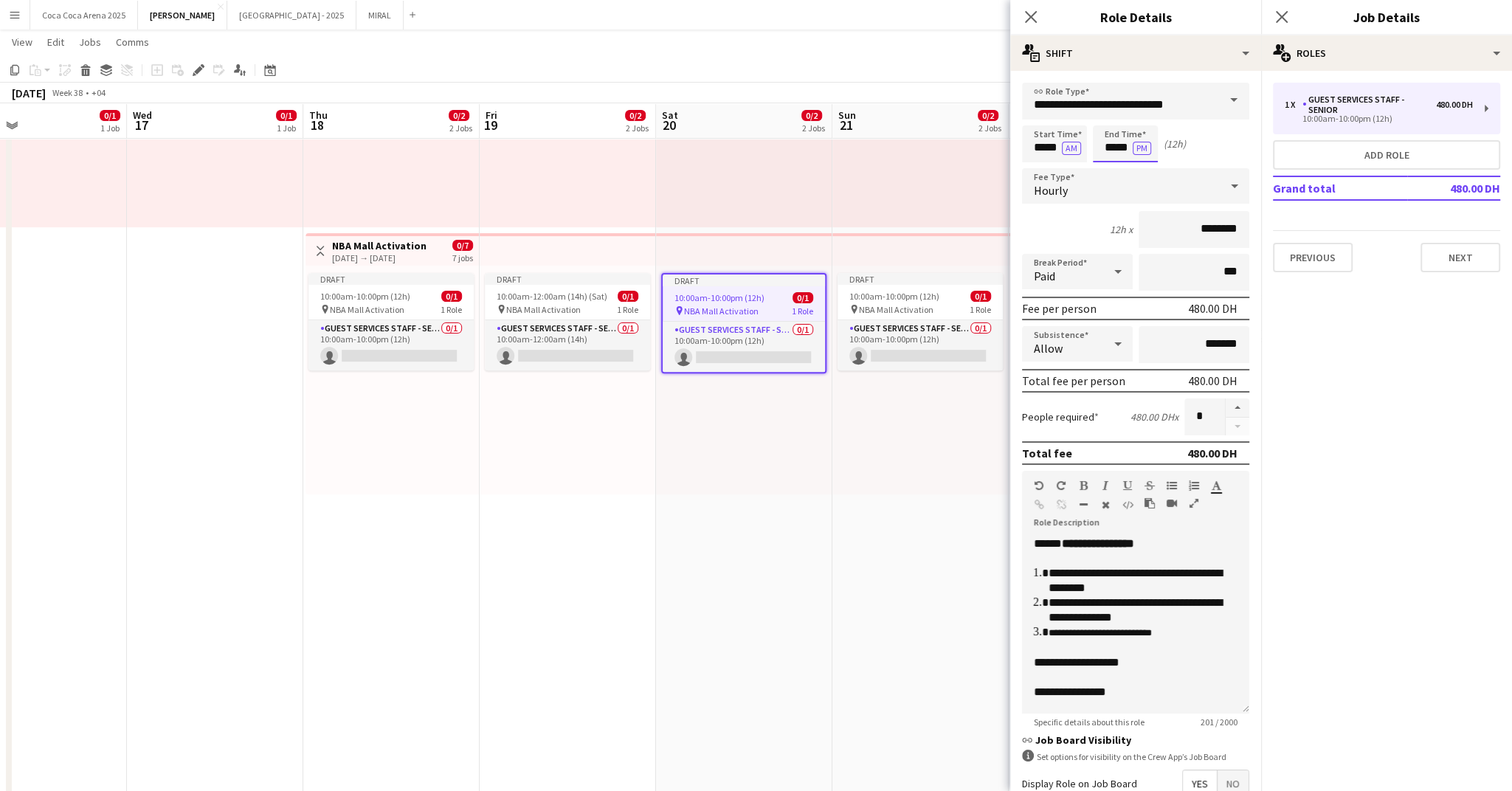
click at [1115, 149] on input "*****" at bounding box center [1125, 143] width 65 height 37
click at [1108, 114] on div at bounding box center [1111, 118] width 29 height 15
type input "*****"
click at [1108, 114] on div at bounding box center [1111, 118] width 29 height 15
click at [1030, 20] on icon "Close pop-in" at bounding box center [1030, 16] width 14 height 14
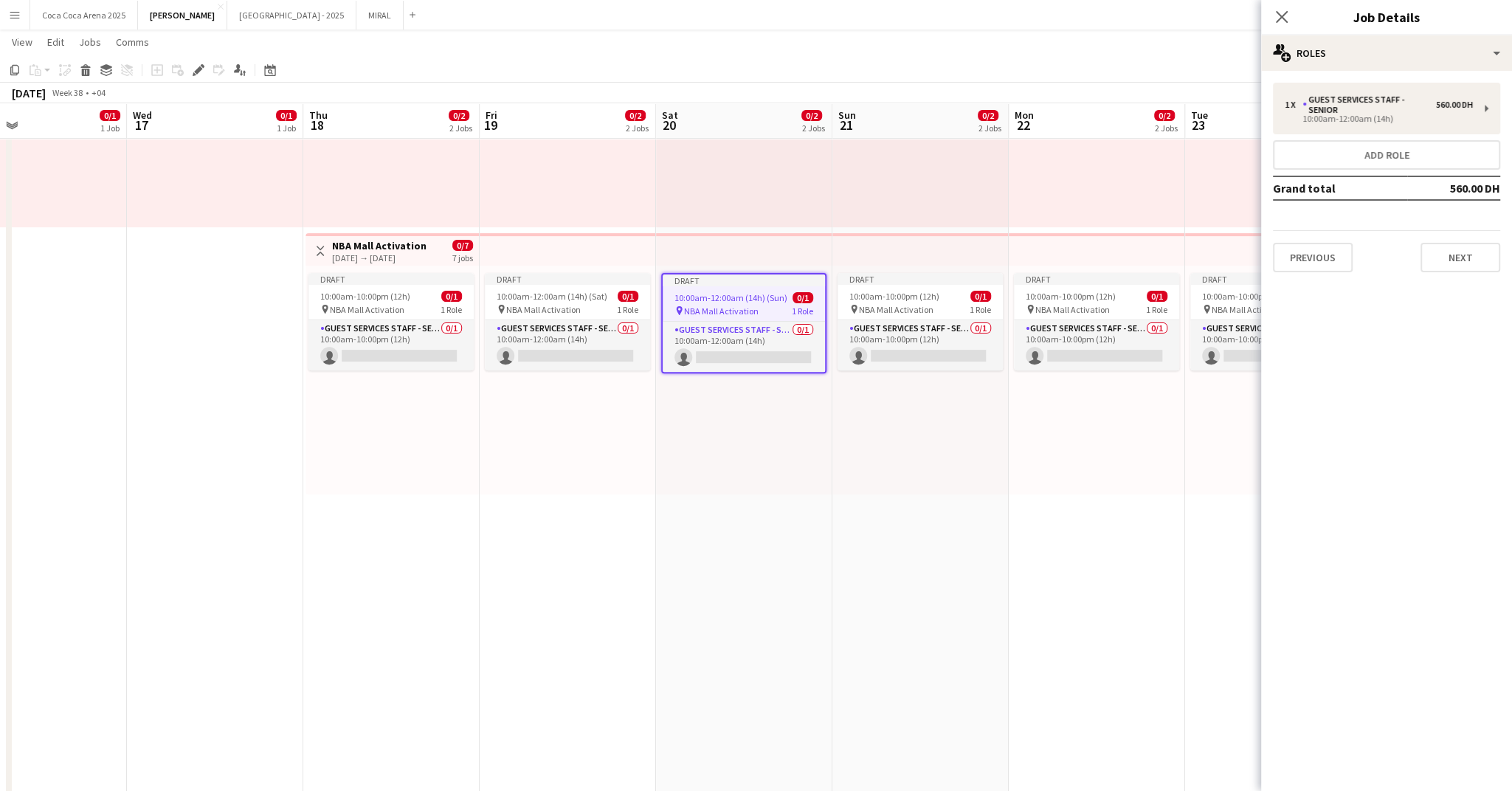
click at [993, 517] on app-date-cell "3:00pm-11:00pm (8h) 0/1 pin Tamara Promotion 1 Role Promoter/ Sales 27A 0/1 3:0…" at bounding box center [920, 764] width 176 height 2143
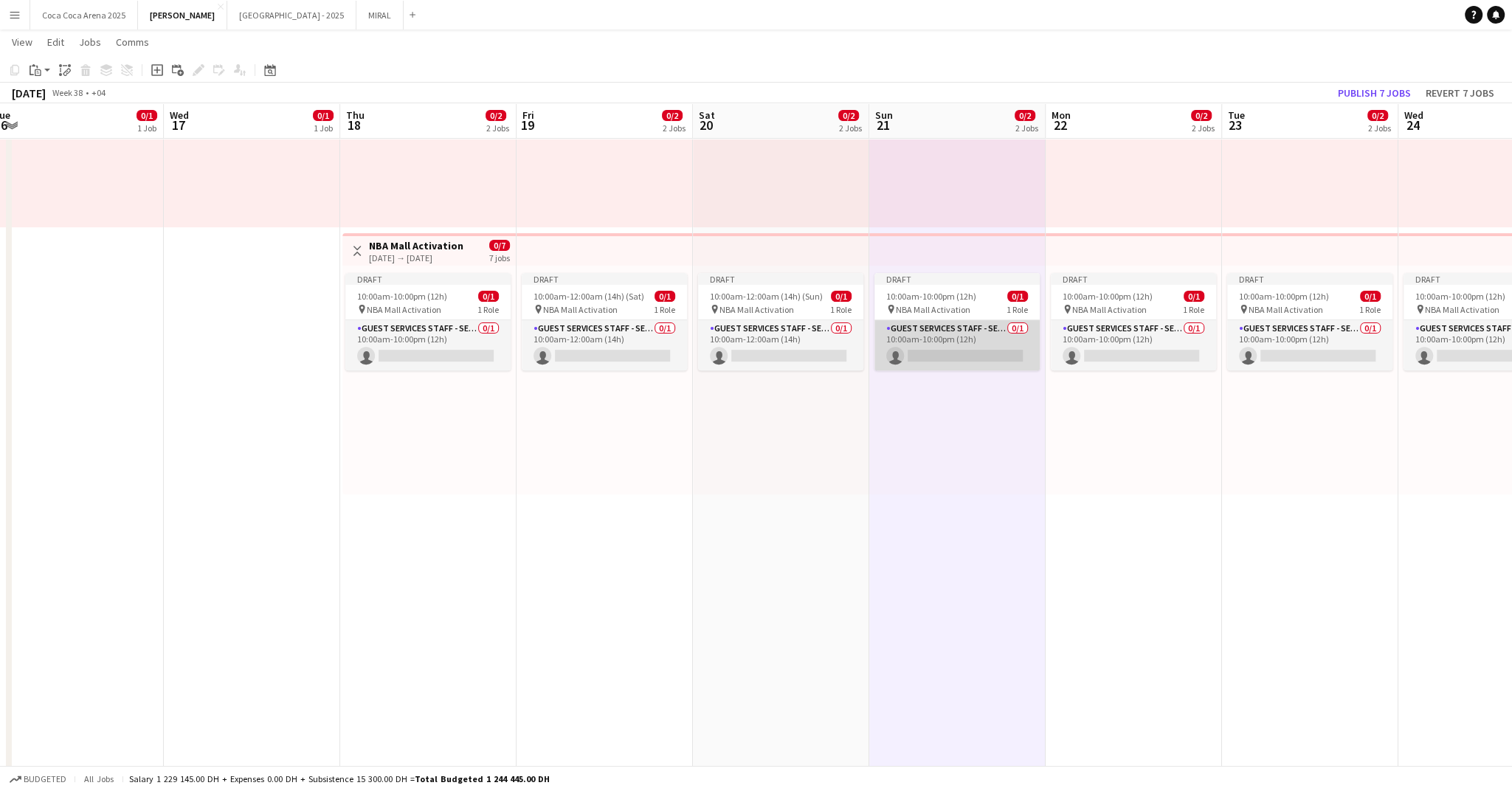
scroll to position [0, 320]
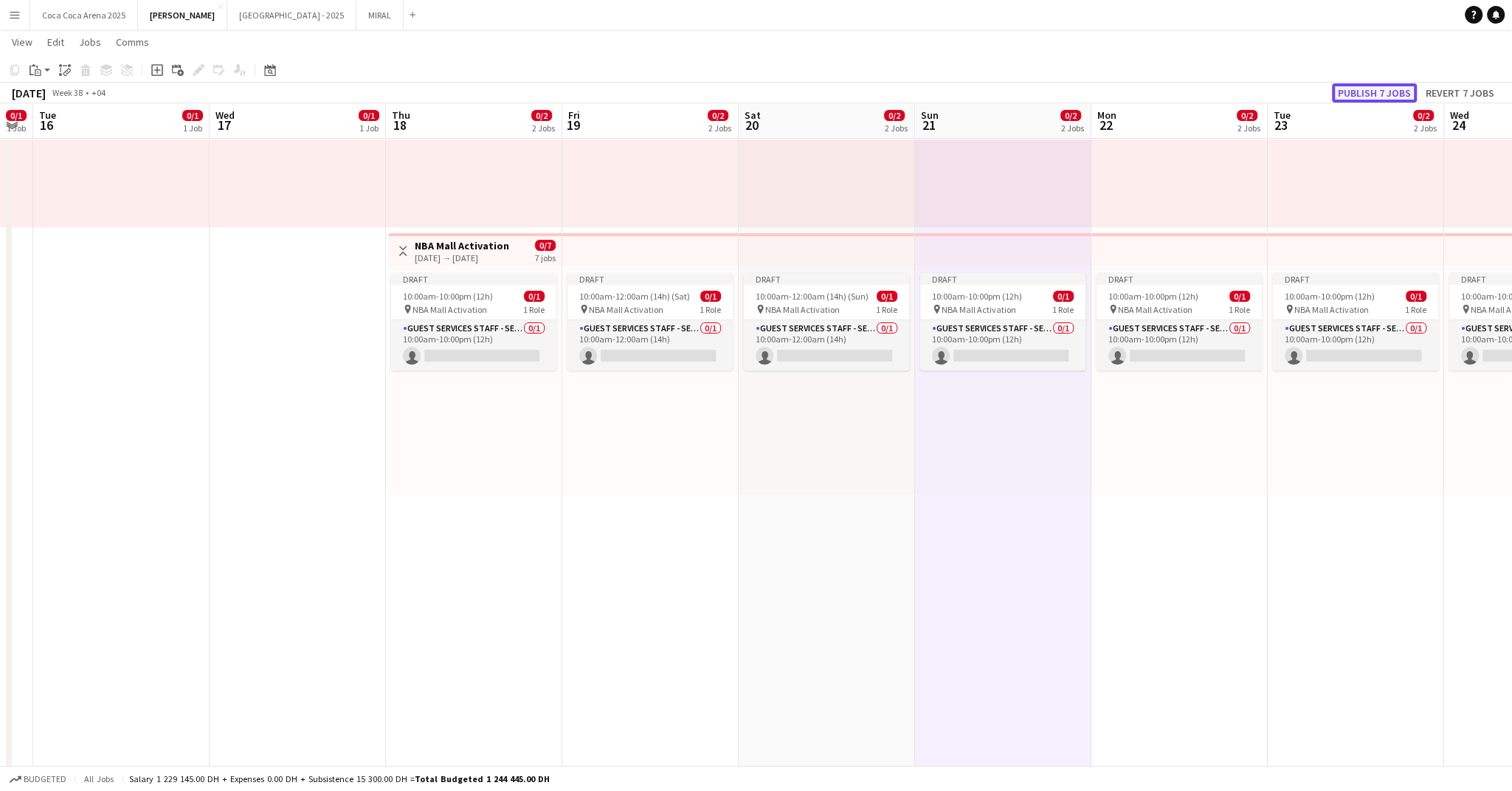
click at [1359, 94] on button "Publish 7 jobs" at bounding box center [1374, 93] width 85 height 19
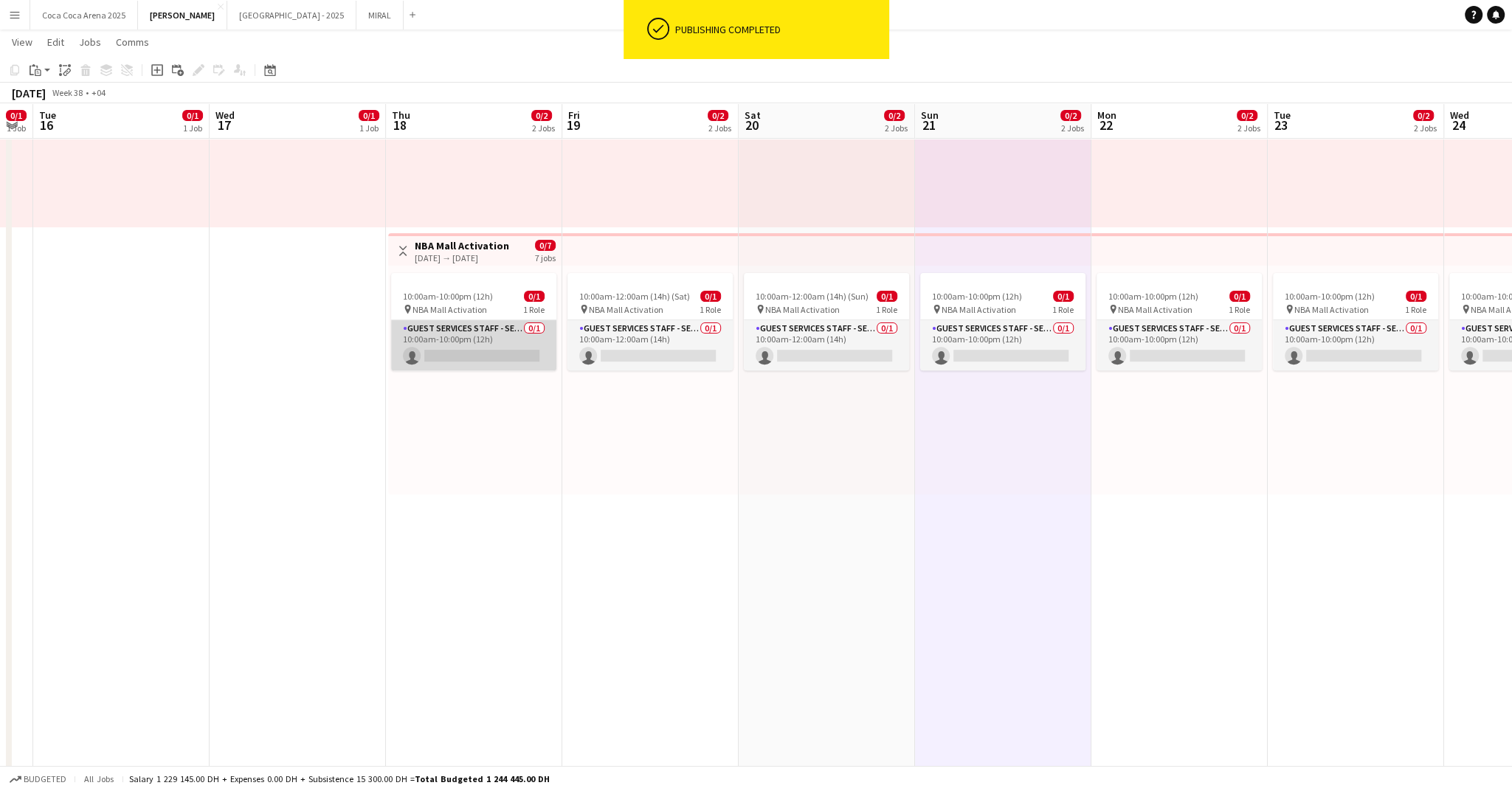
click at [499, 346] on app-card-role "Guest Services Staff - Senior 0/1 10:00am-10:00pm (12h) single-neutral-actions" at bounding box center [474, 345] width 166 height 50
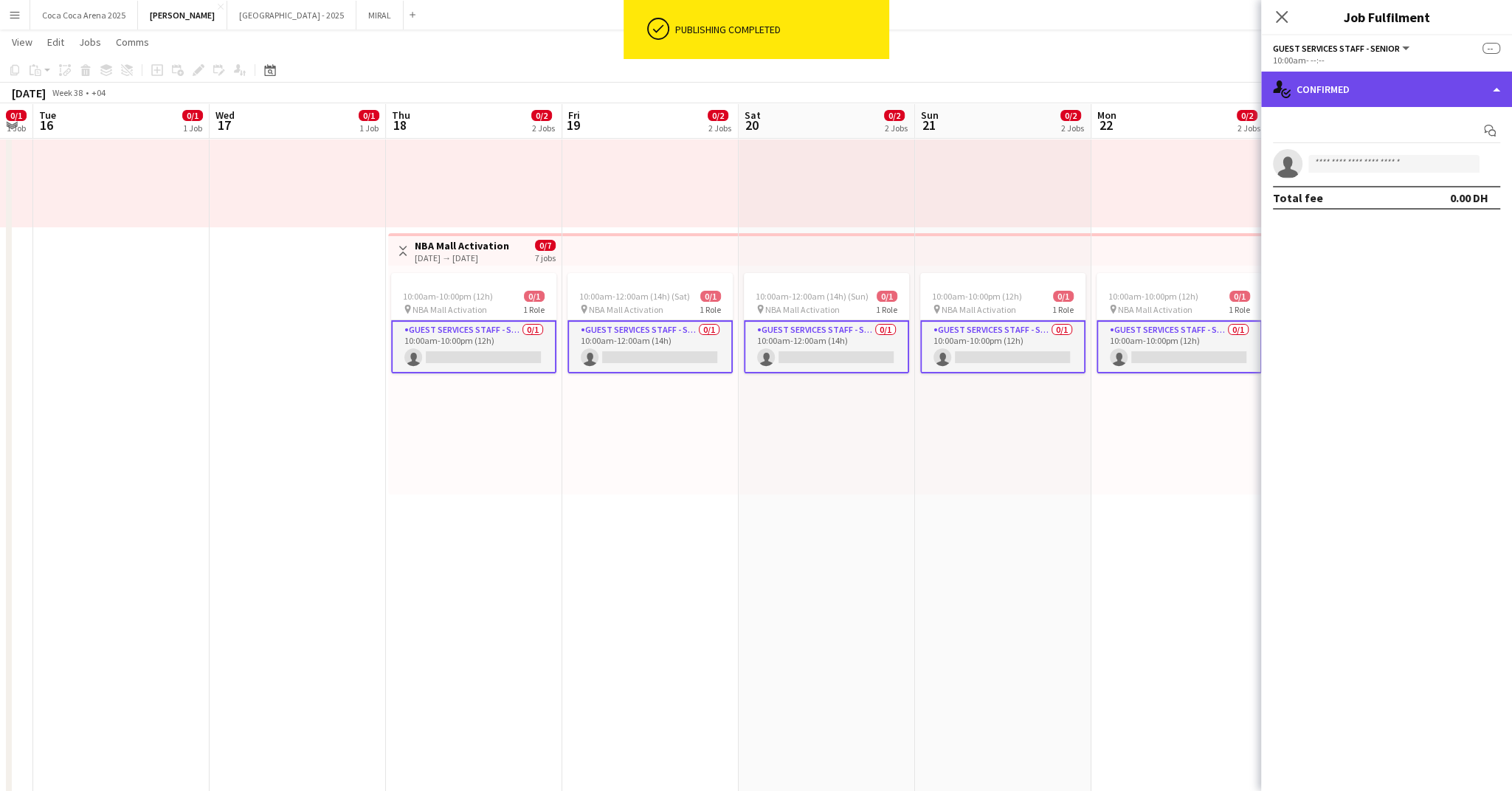
click at [1306, 79] on div "single-neutral-actions-check-2 Confirmed" at bounding box center [1386, 89] width 251 height 36
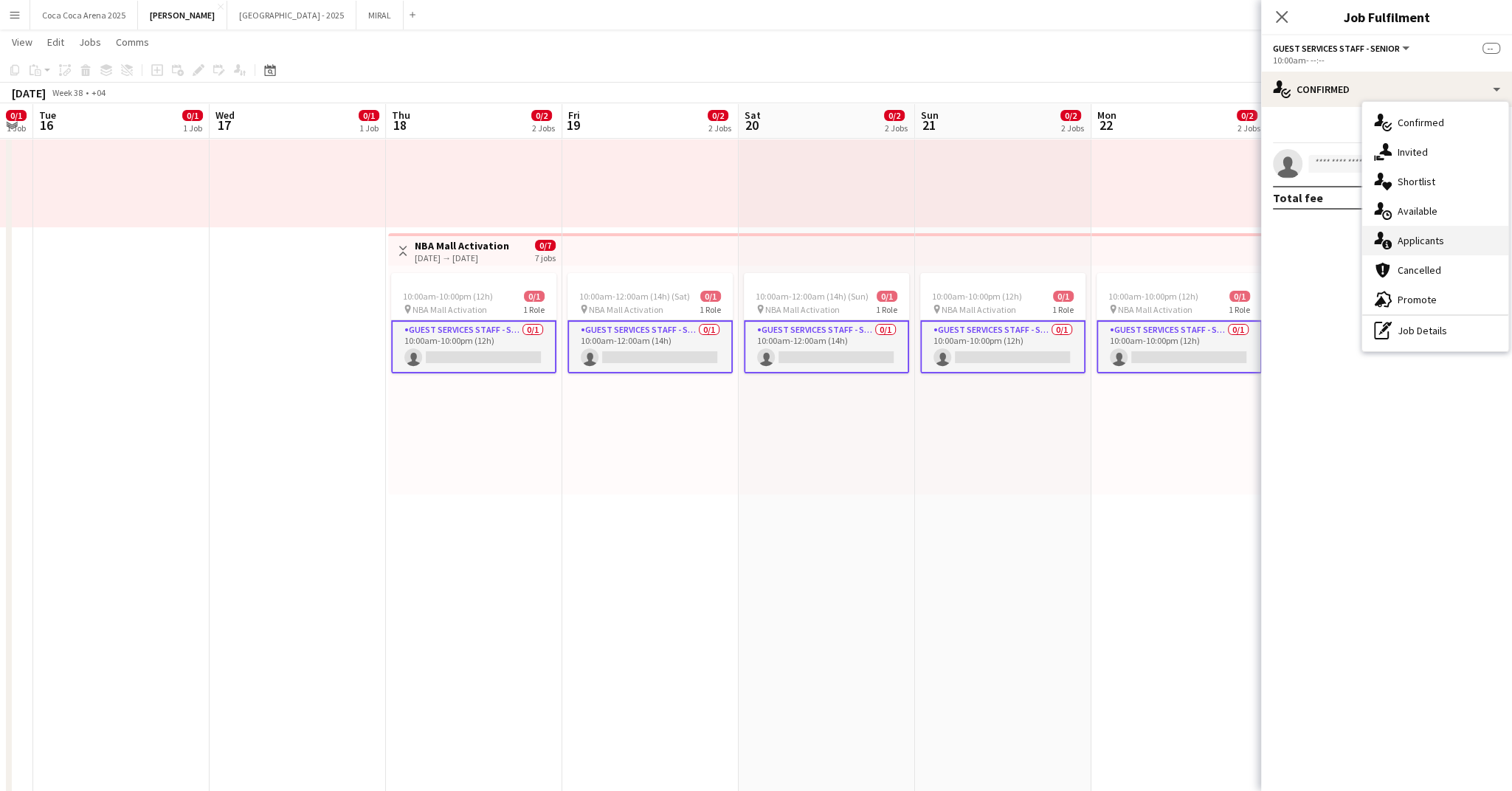
click at [1404, 247] on span "Applicants" at bounding box center [1420, 240] width 46 height 13
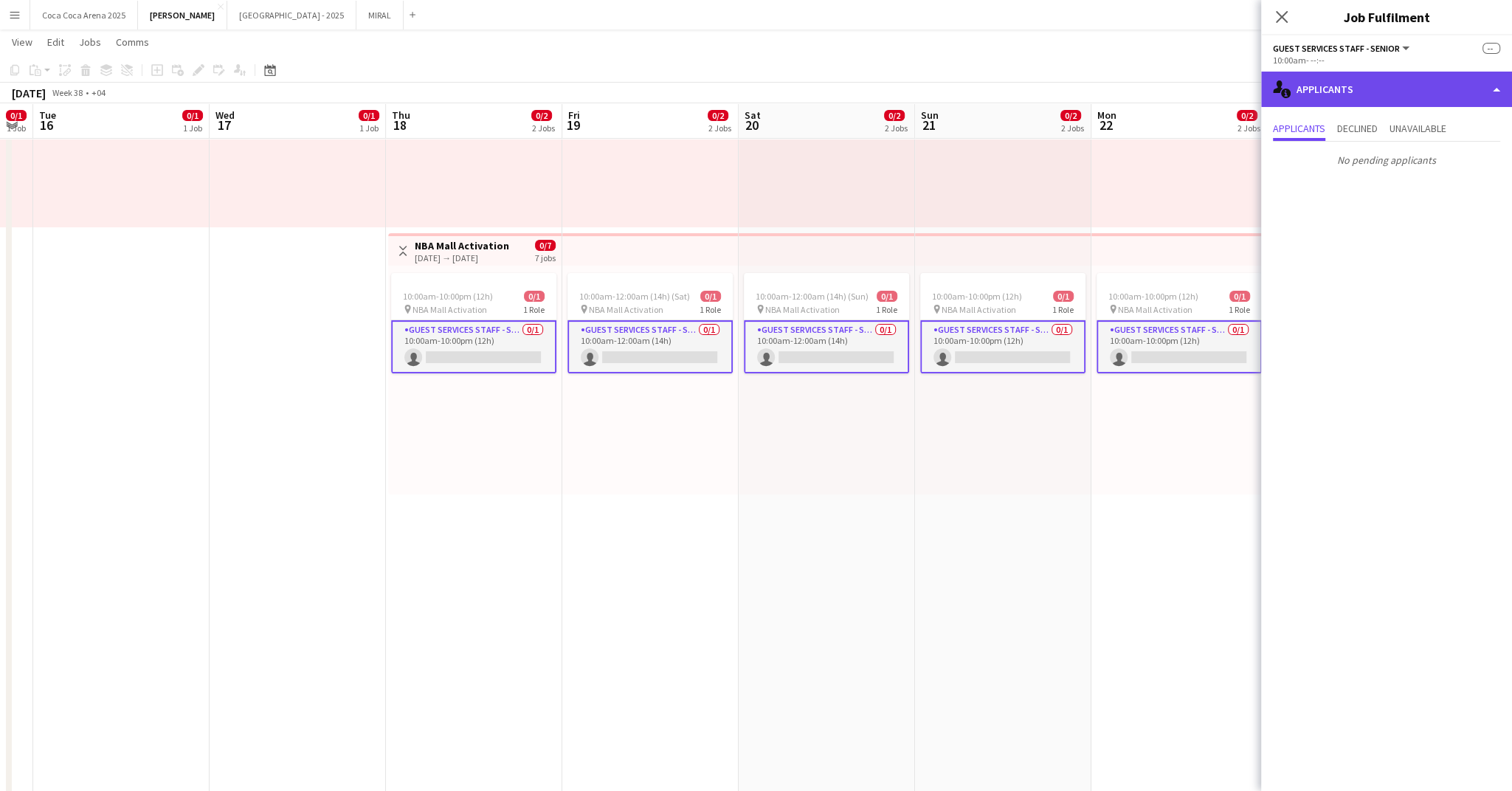
click at [1360, 89] on div "single-neutral-actions-information Applicants" at bounding box center [1386, 89] width 251 height 36
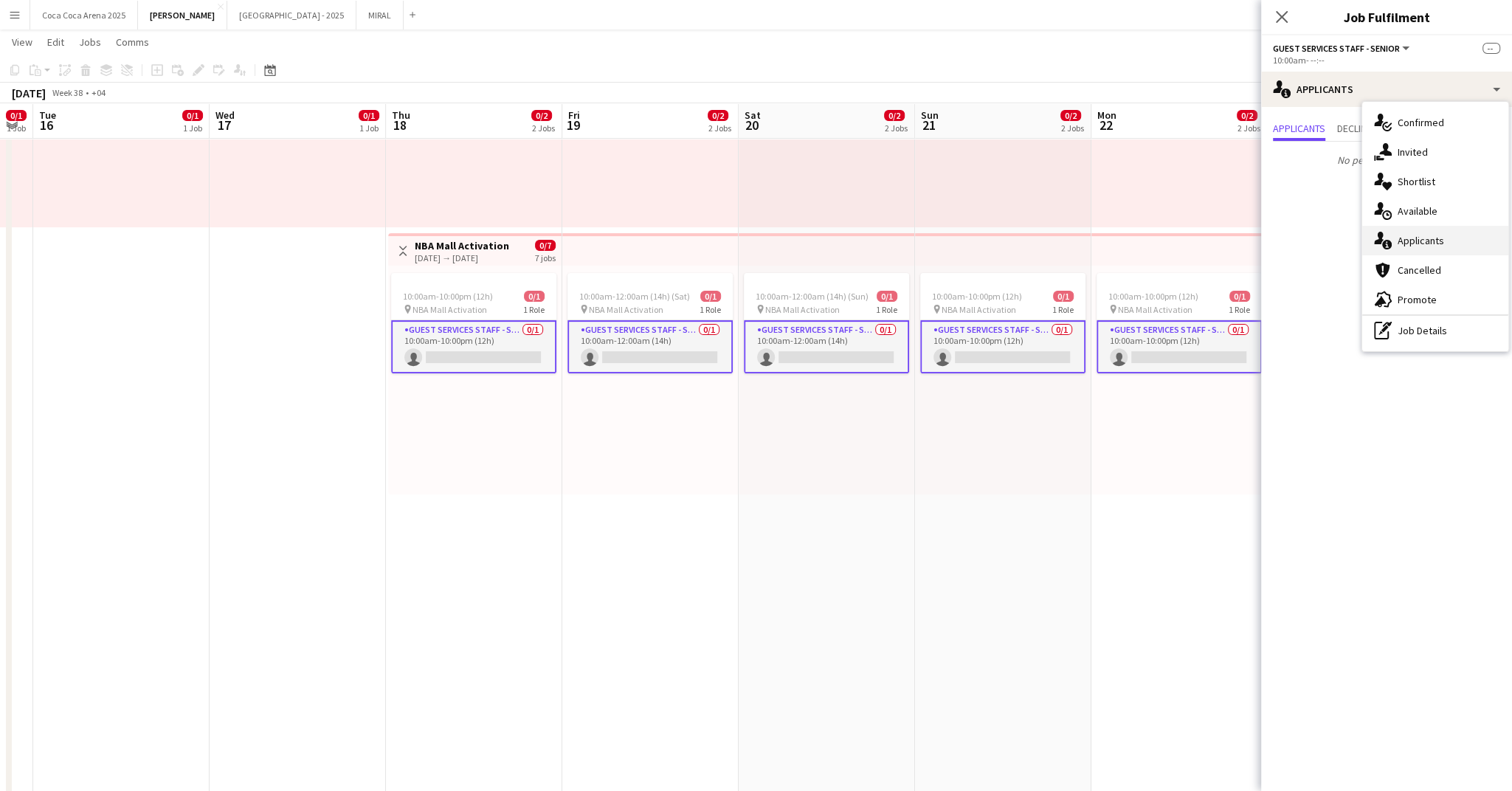
click at [1407, 239] on span "Applicants" at bounding box center [1420, 240] width 46 height 13
click at [1282, 16] on icon at bounding box center [1281, 16] width 14 height 14
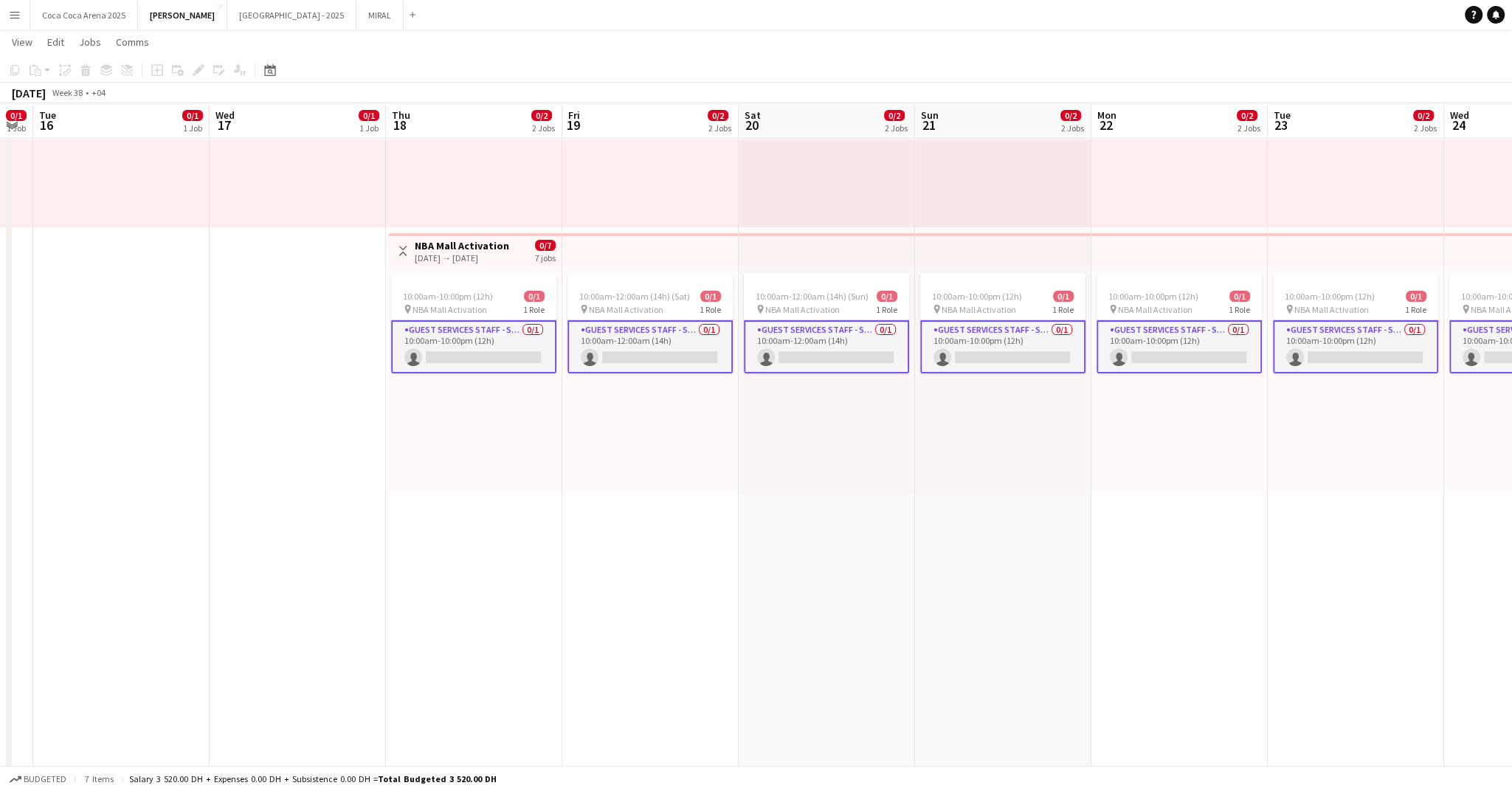
click at [456, 346] on app-card-role "Guest Services Staff - Senior 0/1 10:00am-10:00pm (12h) single-neutral-actions" at bounding box center [474, 346] width 166 height 53
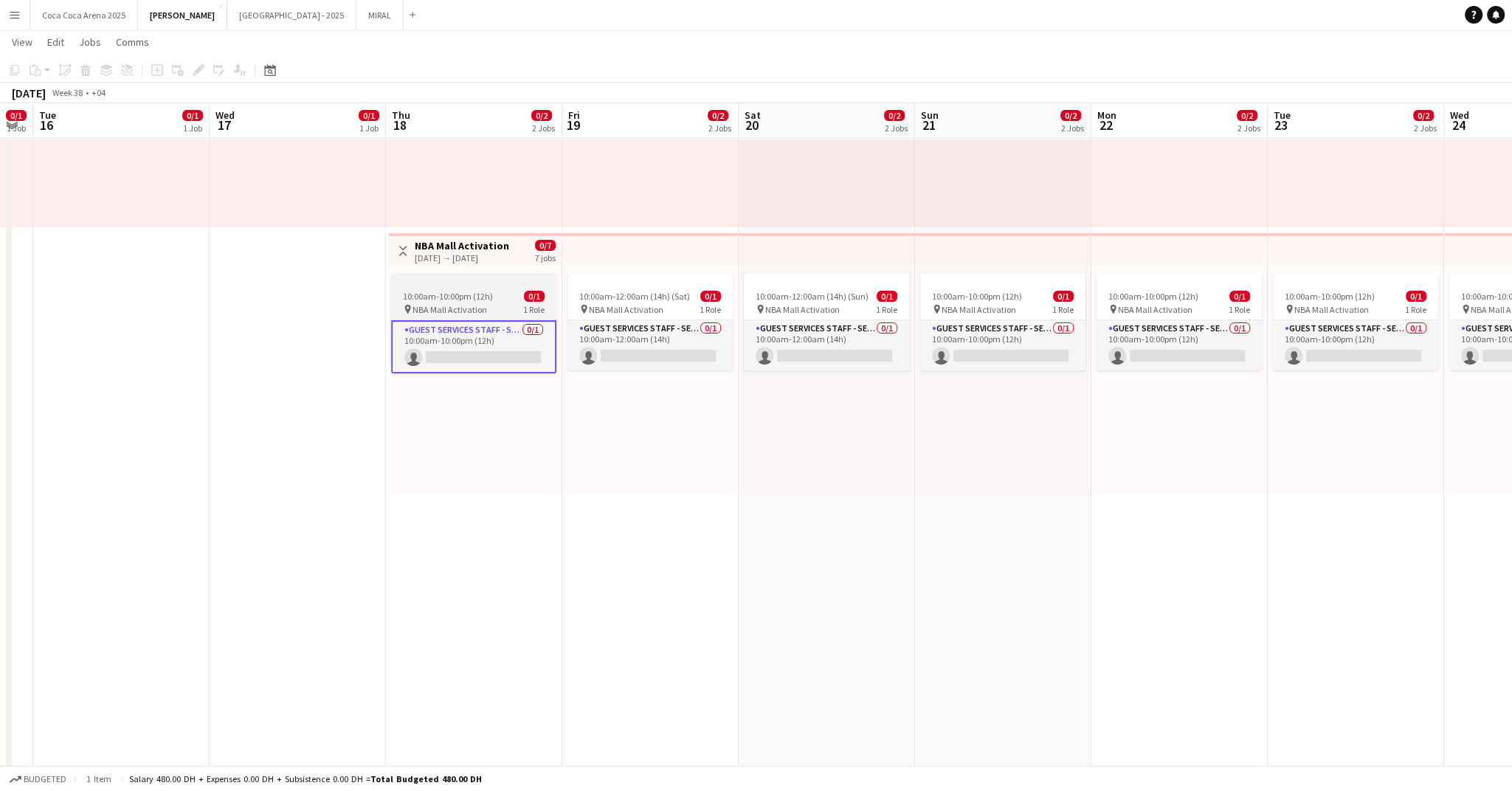
click at [452, 279] on div at bounding box center [474, 279] width 166 height 12
click at [196, 64] on icon "Edit" at bounding box center [198, 70] width 12 height 12
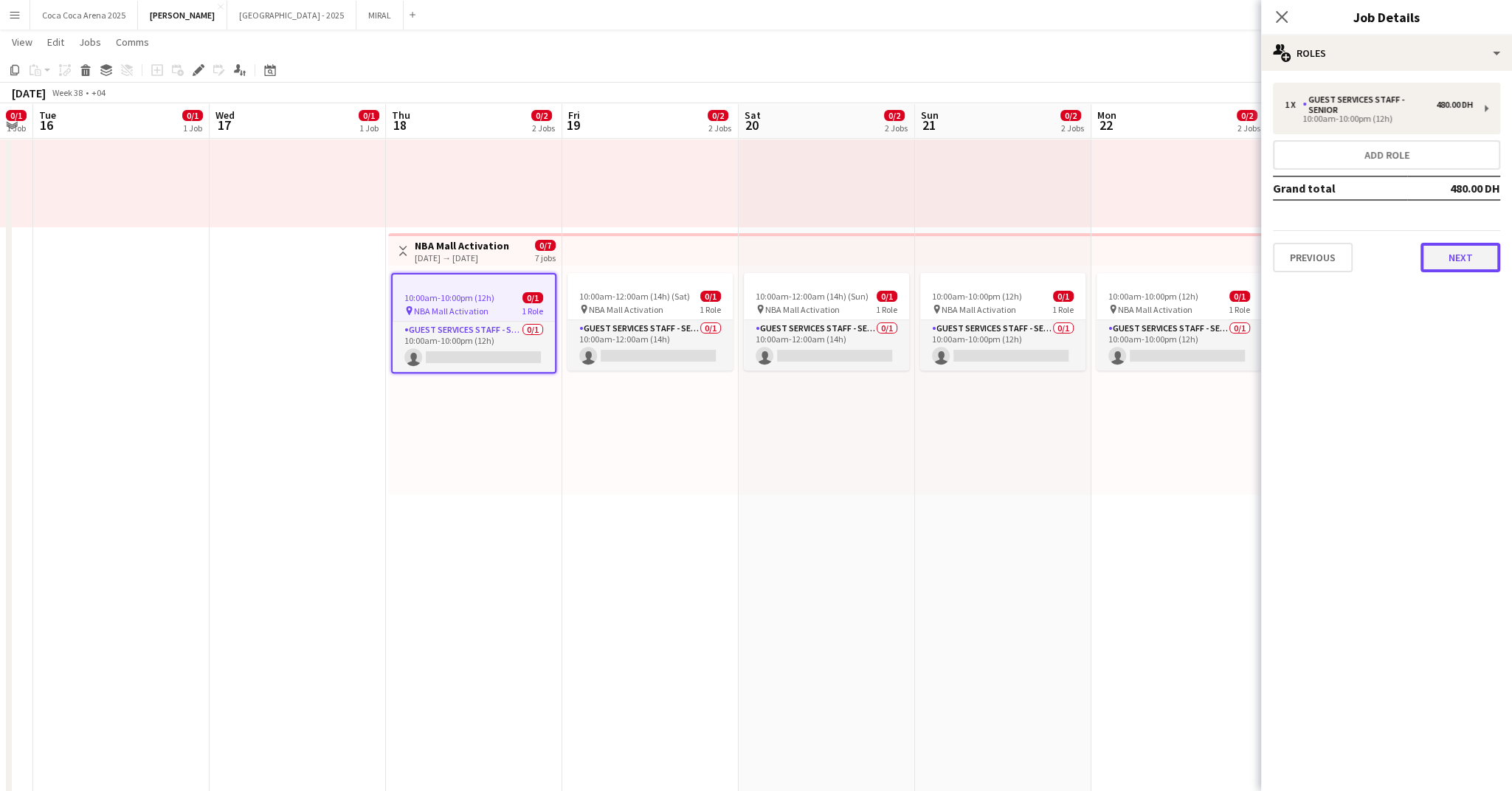
click at [1445, 263] on button "Next" at bounding box center [1460, 257] width 80 height 29
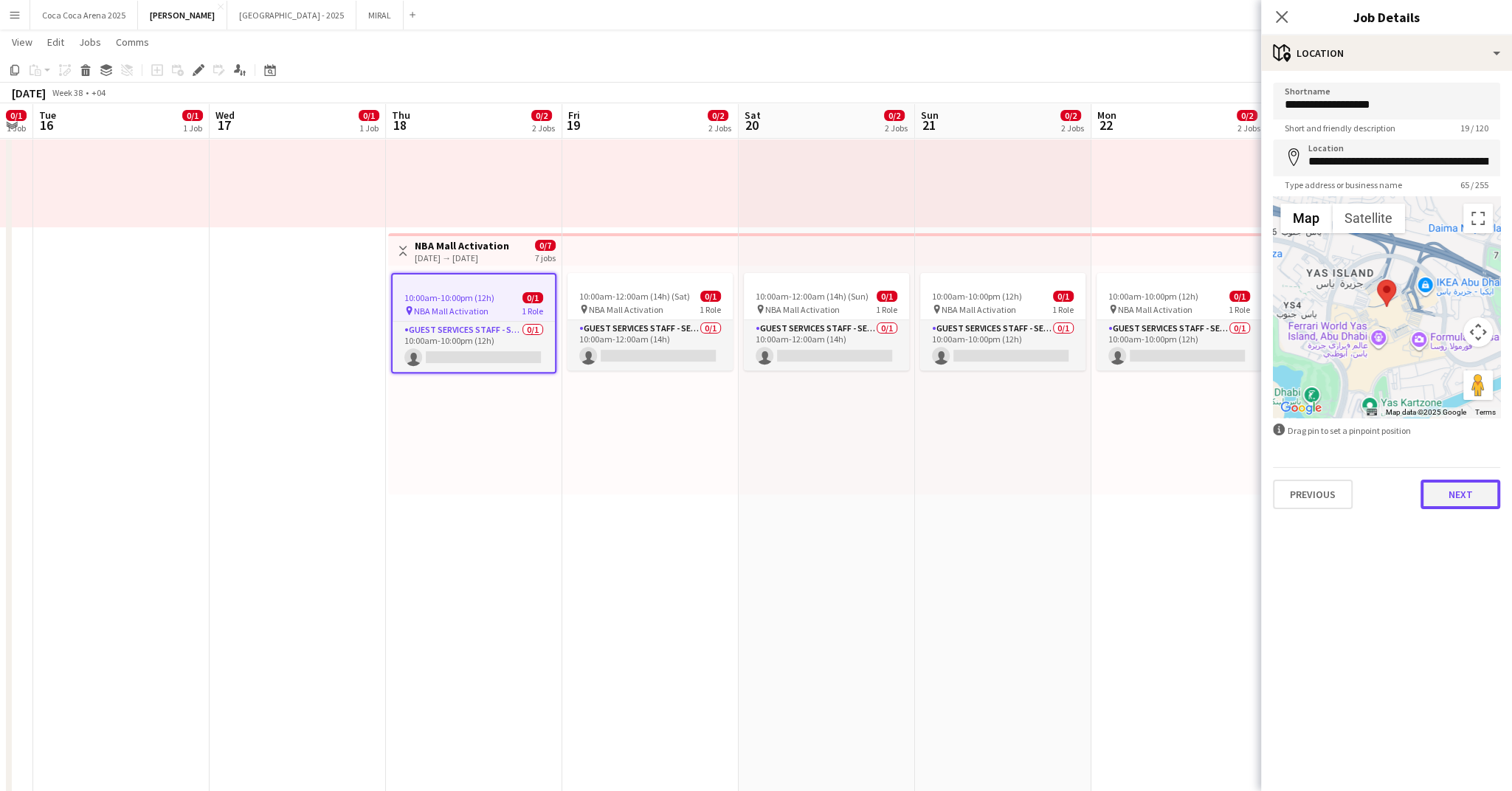
click at [1469, 491] on button "Next" at bounding box center [1460, 495] width 80 height 29
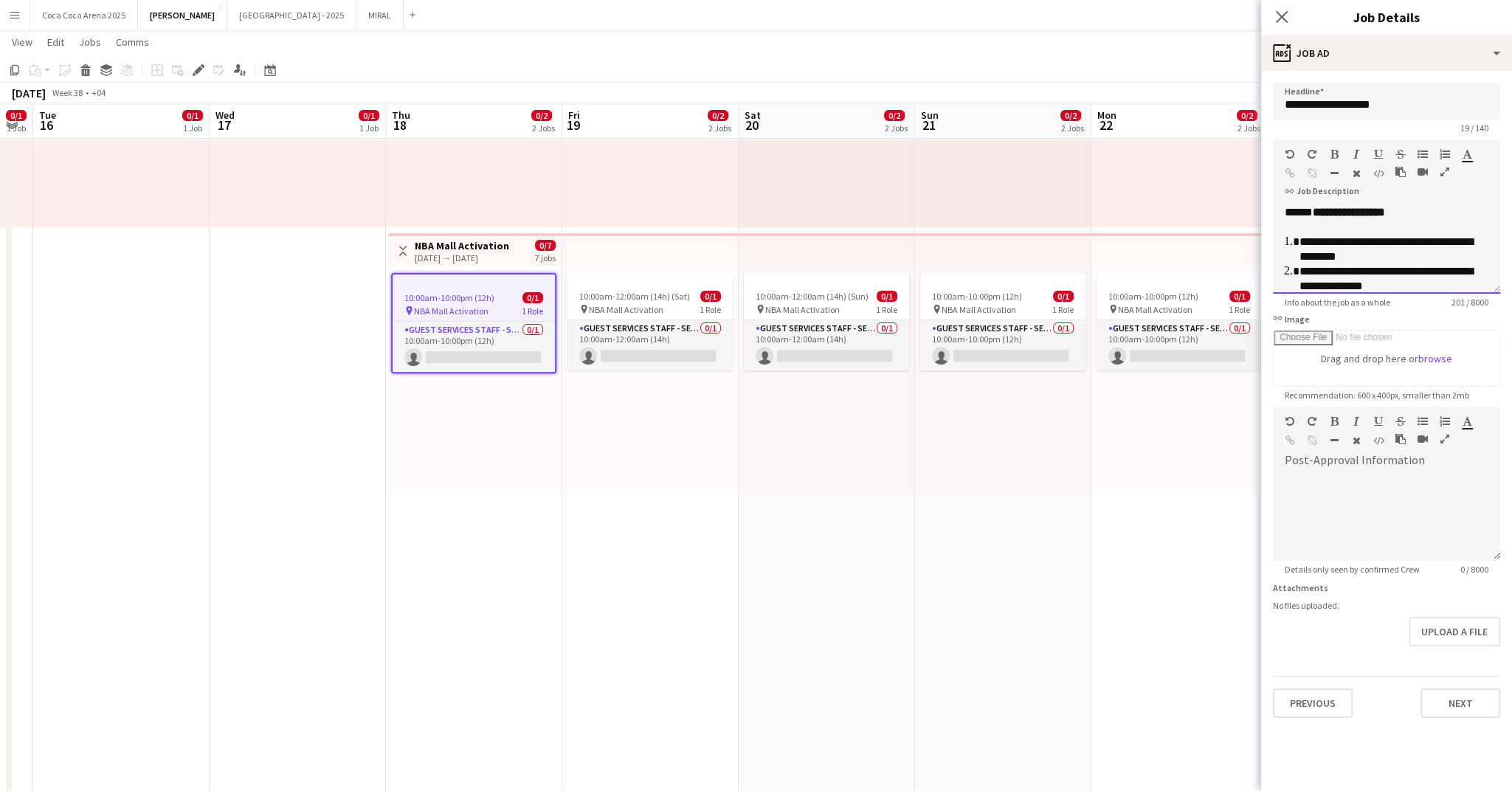
click at [1398, 282] on li "**********" at bounding box center [1393, 279] width 189 height 29
click at [1419, 282] on li "**********" at bounding box center [1393, 279] width 189 height 29
click at [1283, 20] on icon "Close pop-in" at bounding box center [1281, 16] width 14 height 14
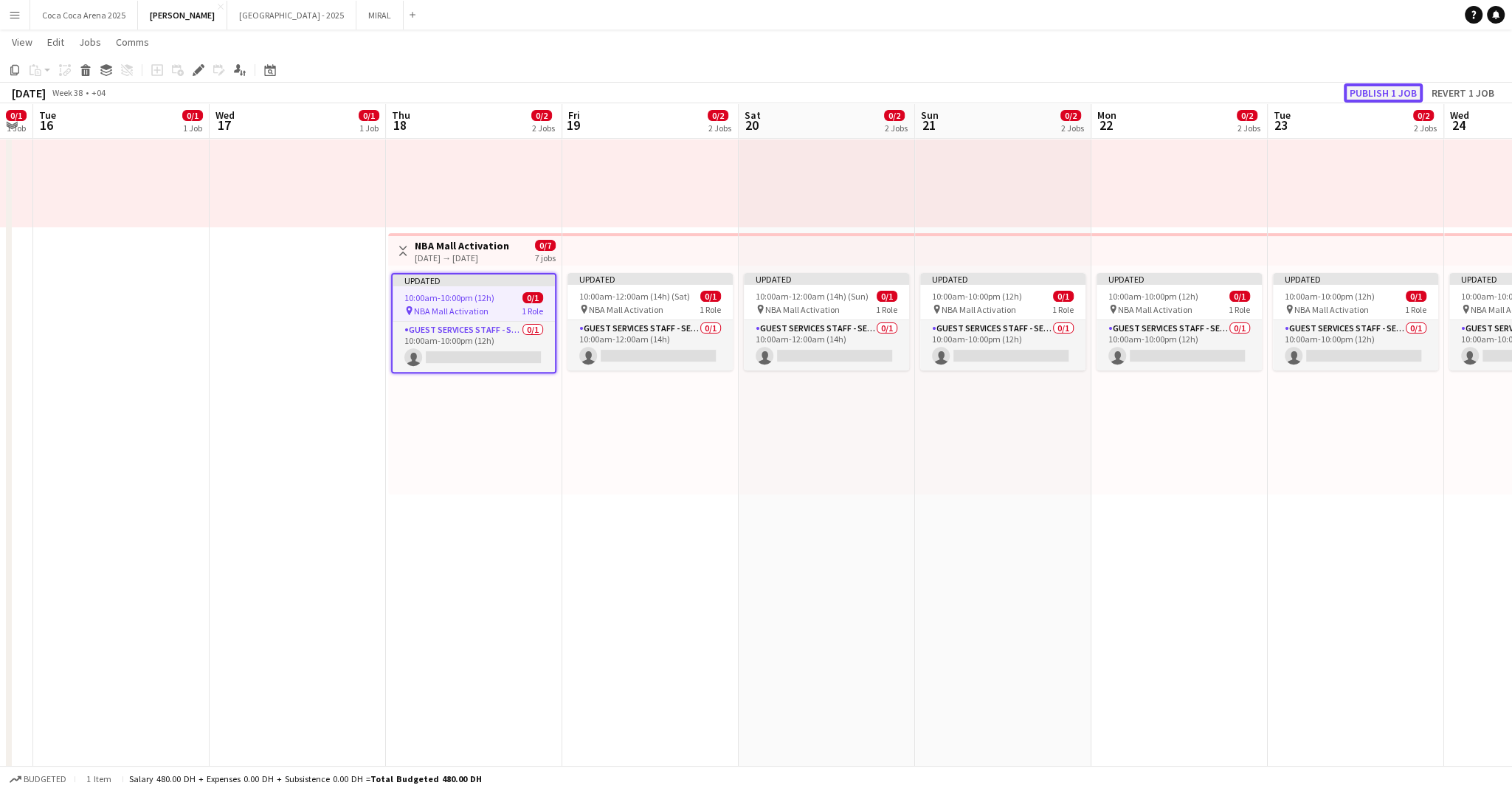
click at [1385, 93] on button "Publish 1 job" at bounding box center [1383, 93] width 79 height 19
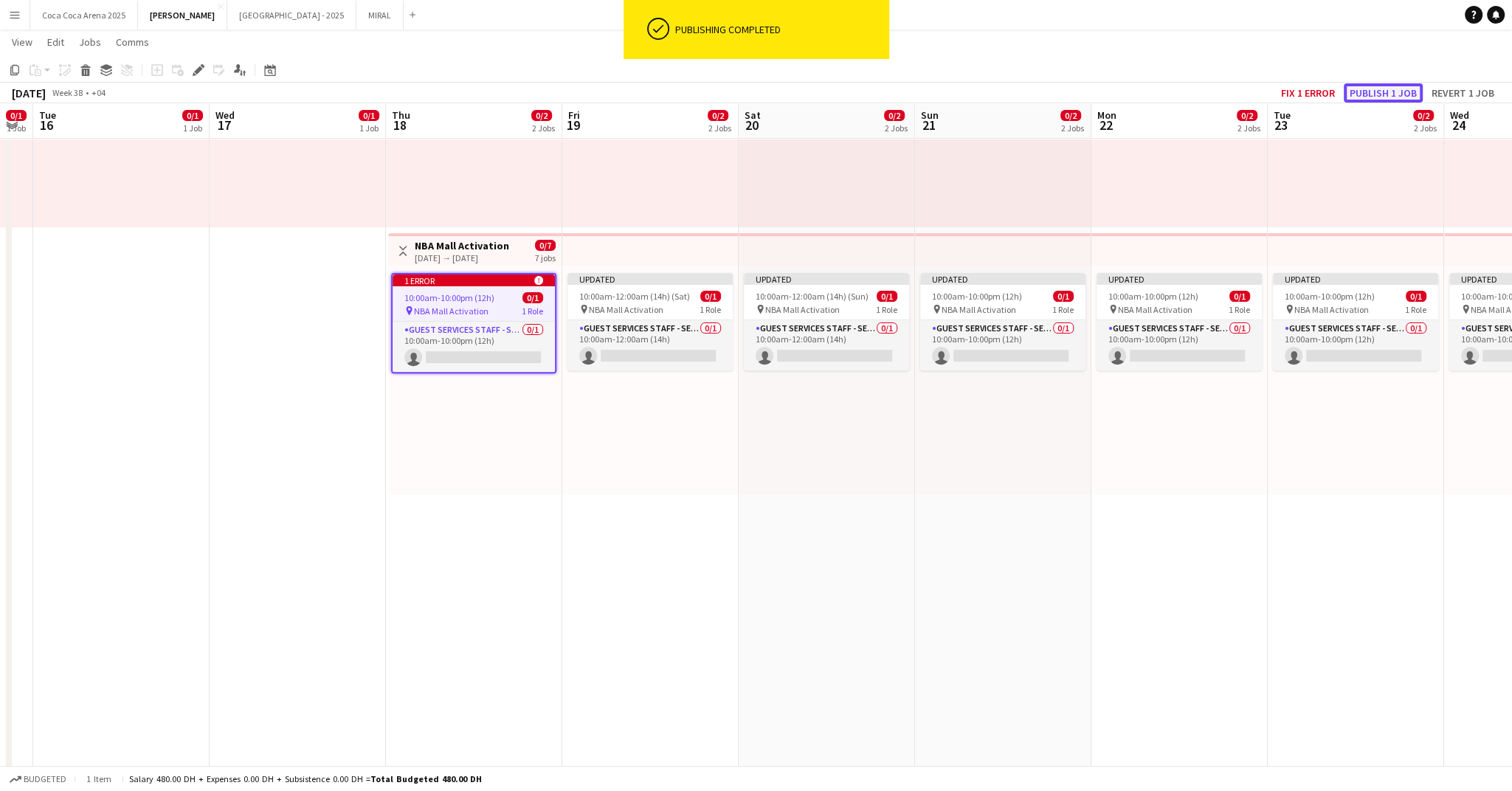
click at [1364, 88] on button "Publish 1 job" at bounding box center [1383, 93] width 79 height 19
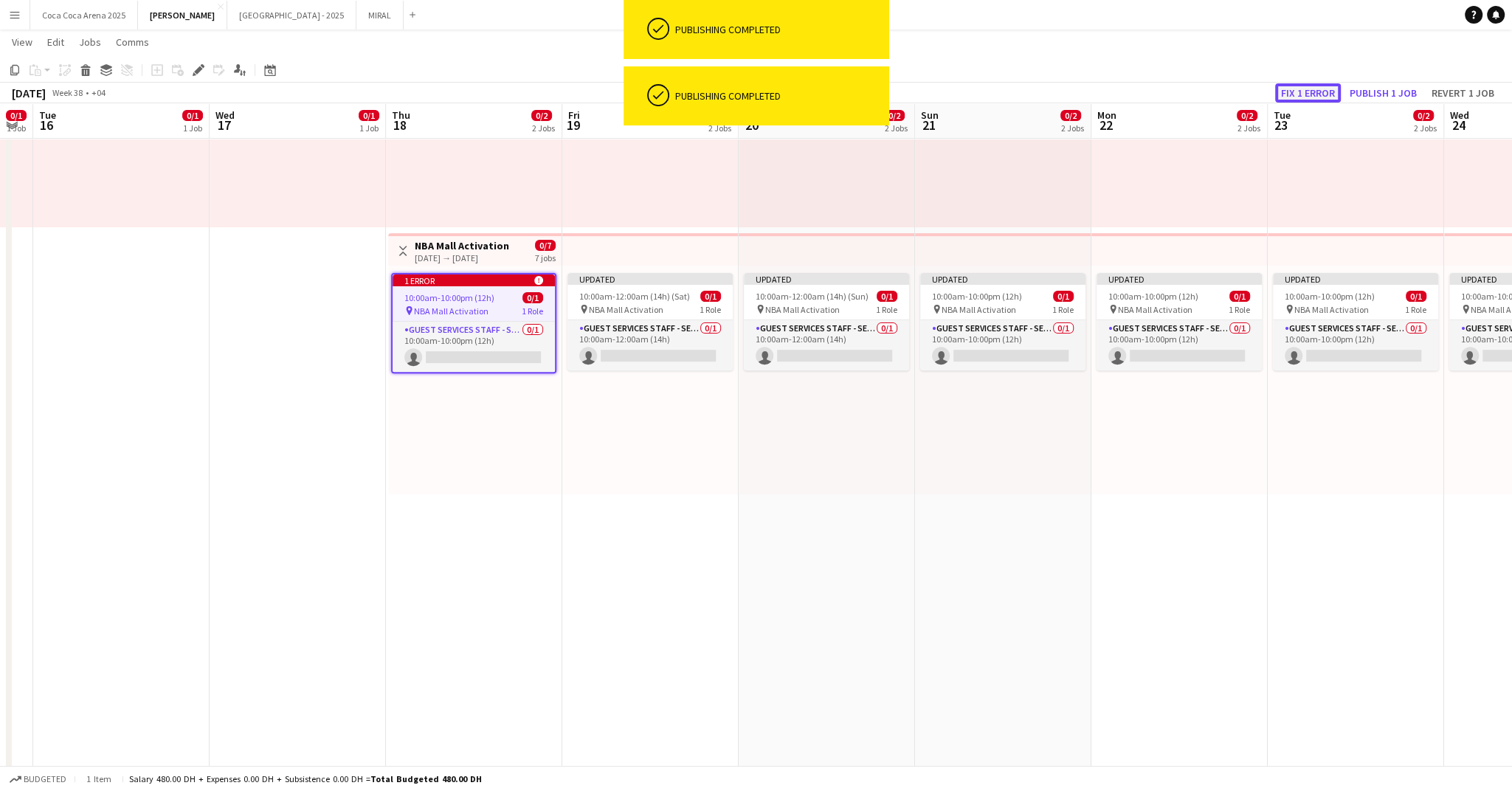
click at [1315, 87] on button "Fix 1 error" at bounding box center [1307, 93] width 66 height 19
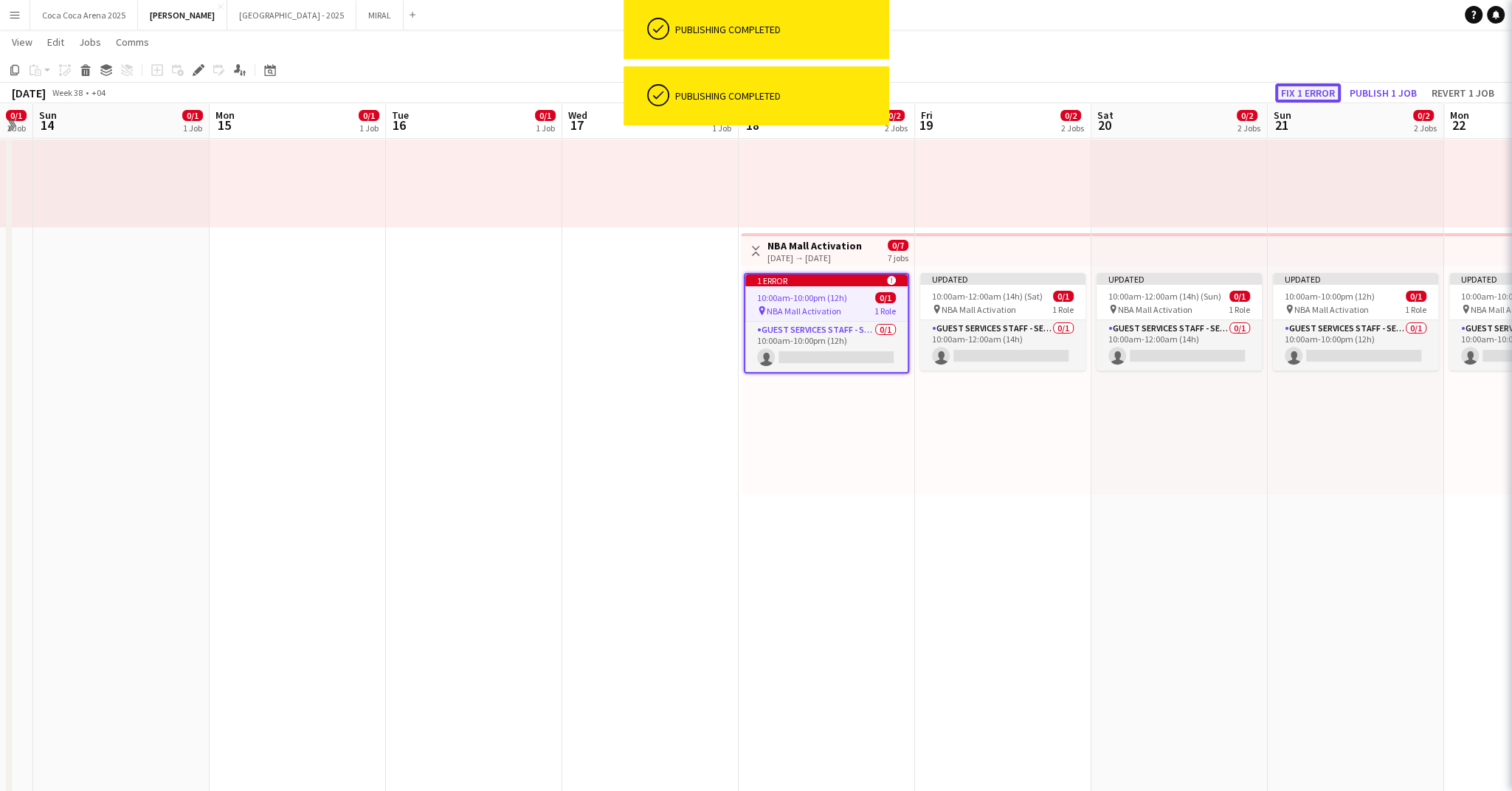
scroll to position [0, 507]
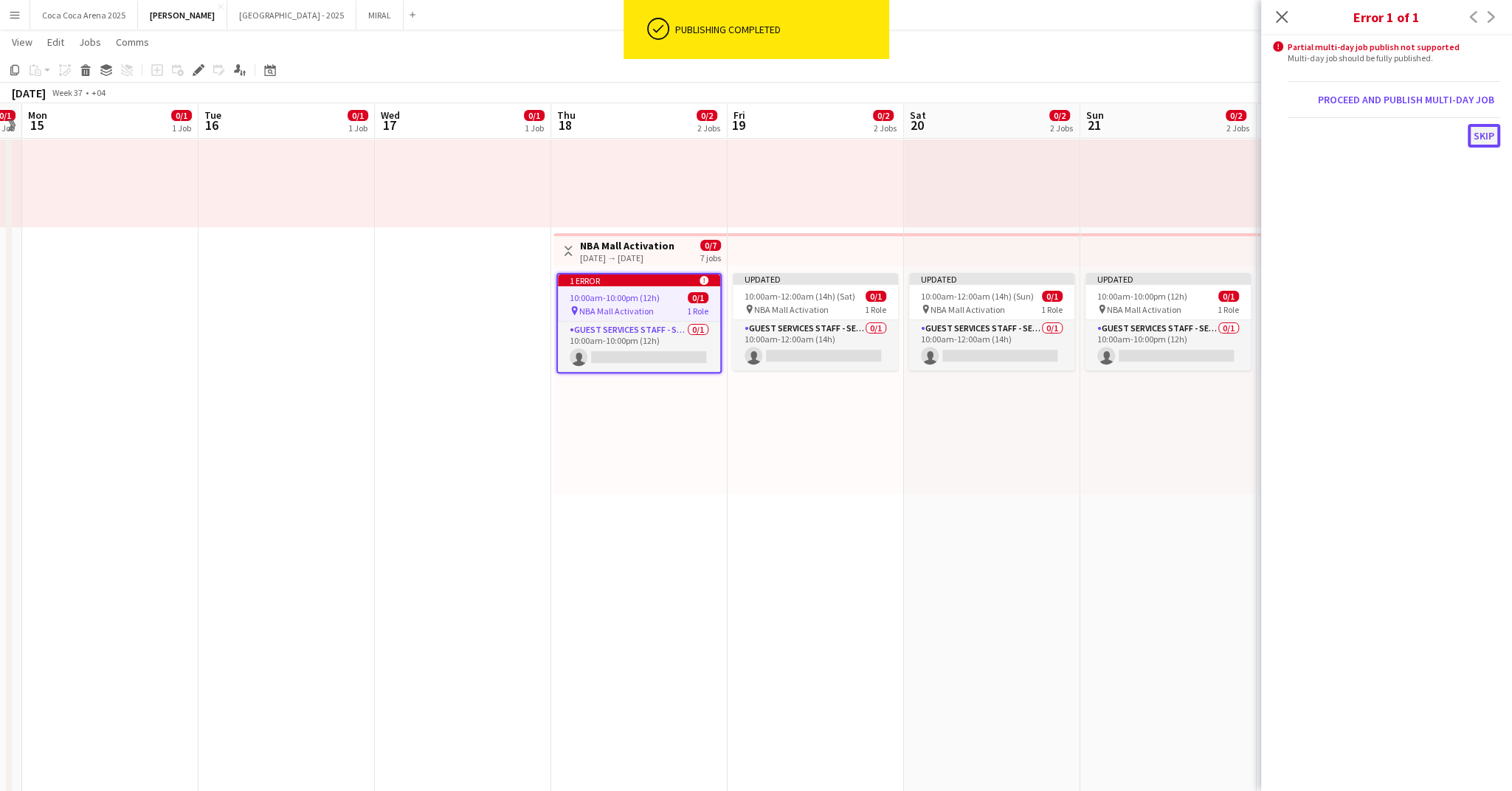
click at [1488, 135] on button "Skip" at bounding box center [1484, 136] width 32 height 24
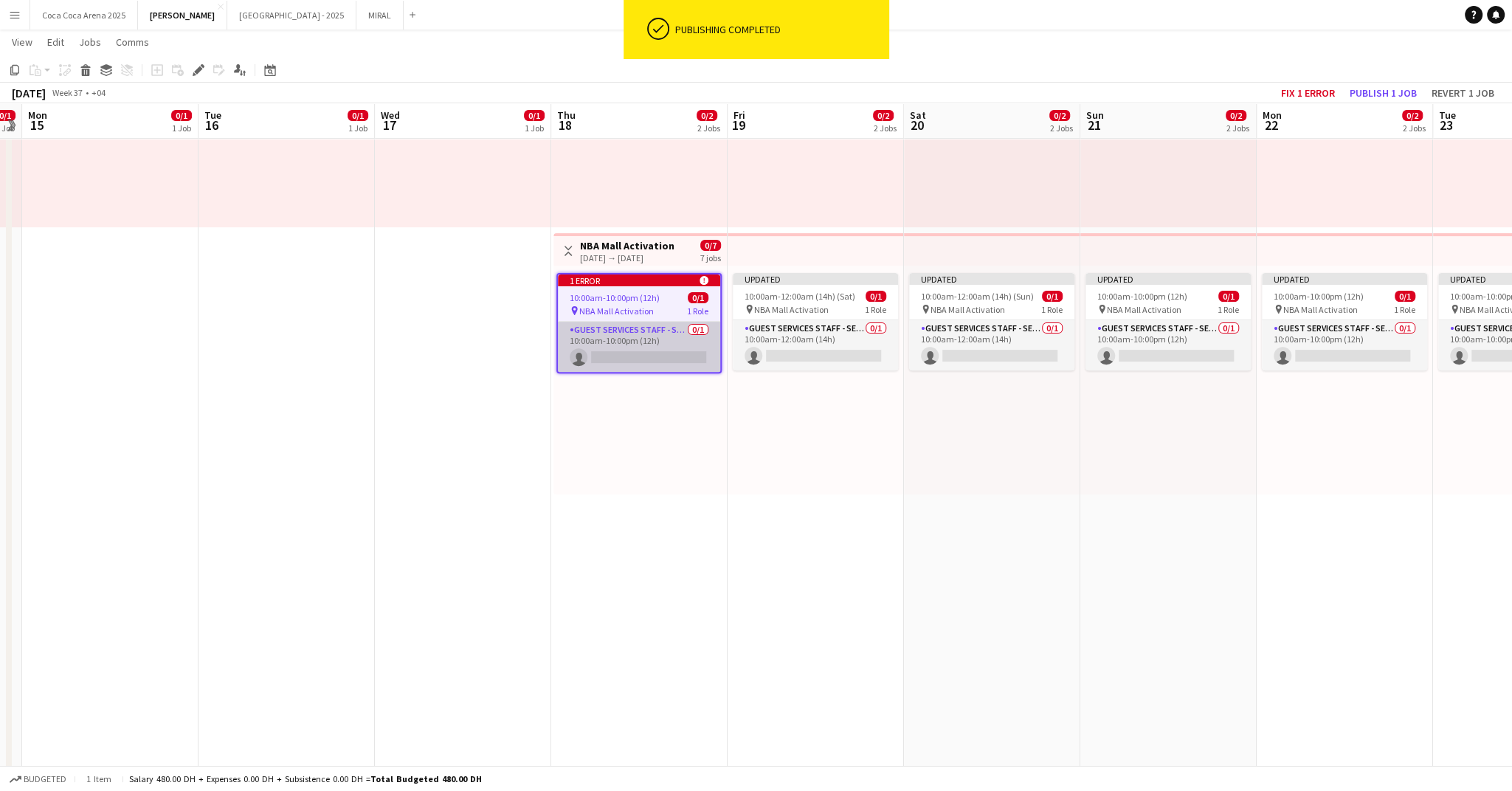
click at [647, 333] on app-card-role "Guest Services Staff - Senior 0/1 10:00am-10:00pm (12h) single-neutral-actions" at bounding box center [639, 347] width 162 height 50
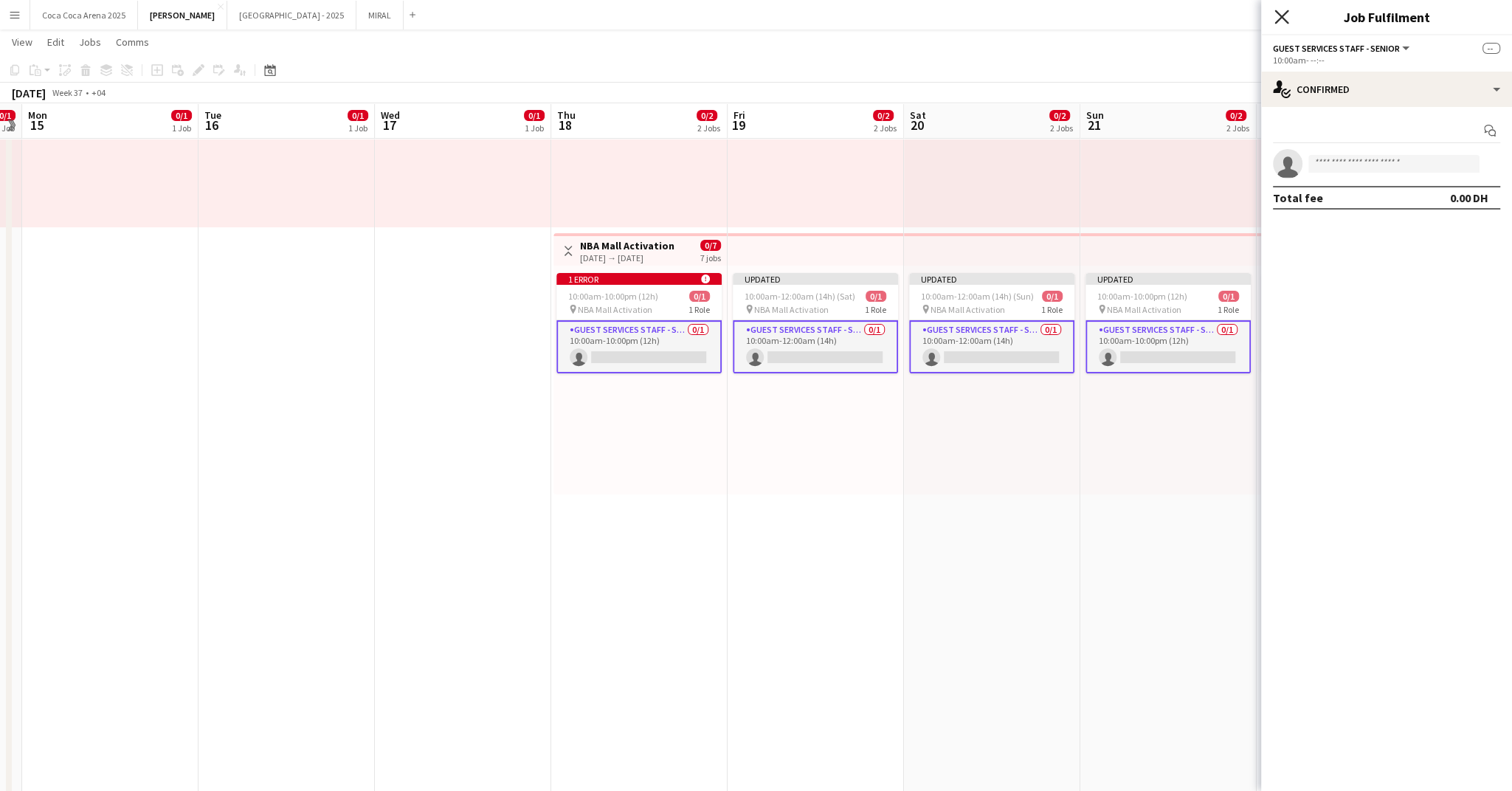
click at [1277, 17] on icon "Close pop-in" at bounding box center [1281, 16] width 14 height 14
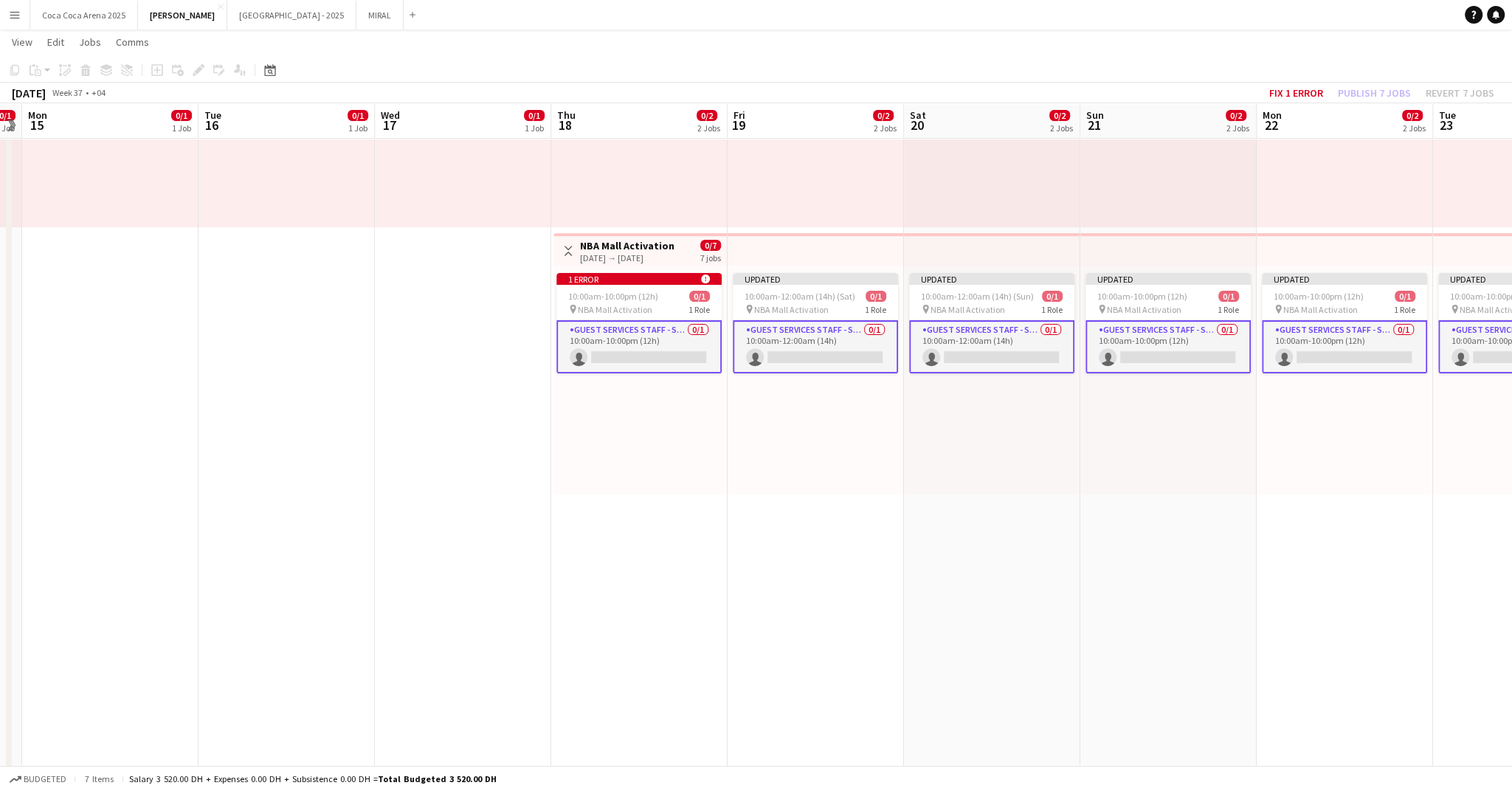
click at [1452, 94] on div "Fix 1 error Publish 7 jobs Revert 7 jobs" at bounding box center [1381, 93] width 261 height 19
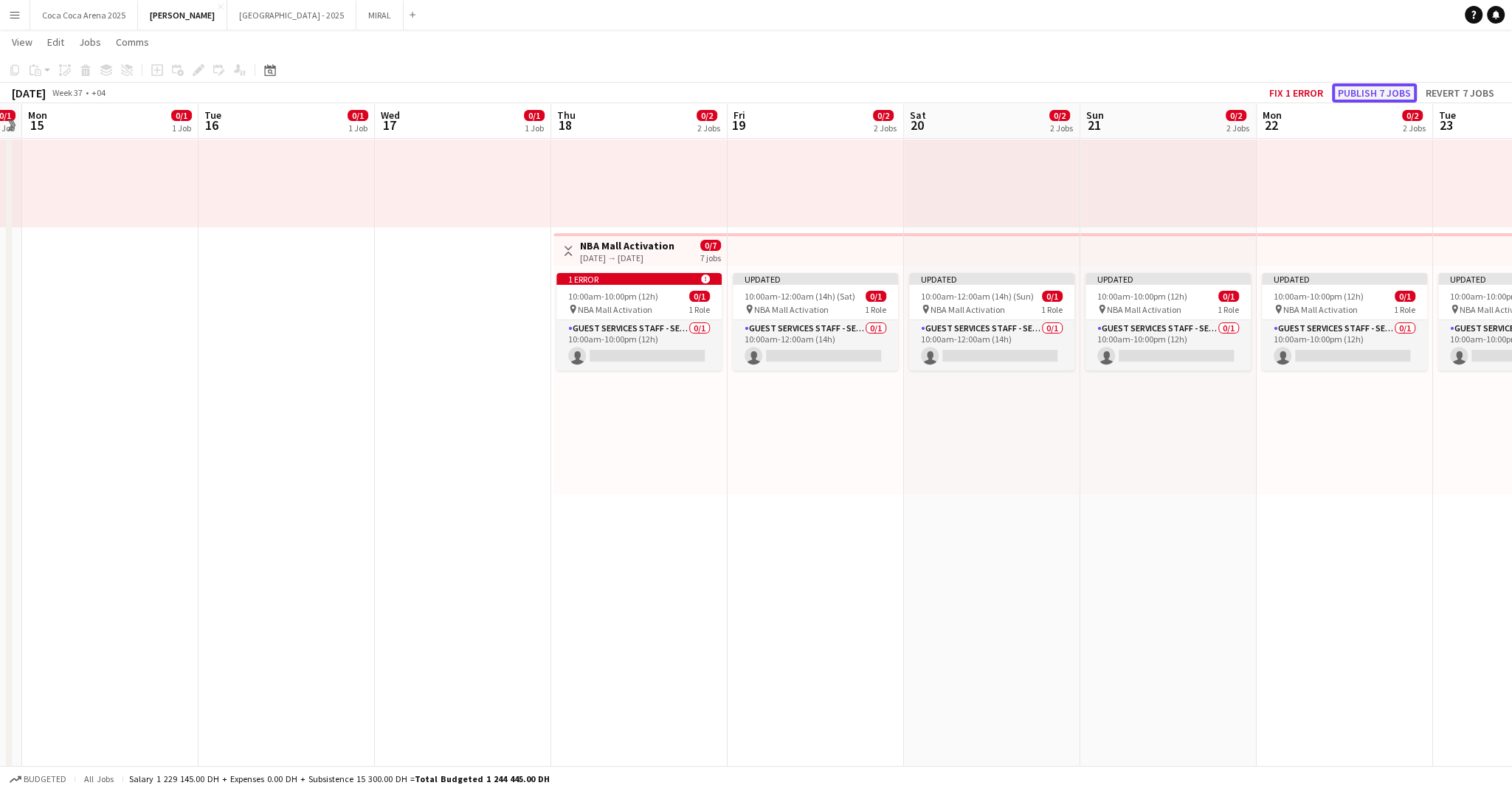
click at [1388, 90] on button "Publish 7 jobs" at bounding box center [1374, 93] width 85 height 19
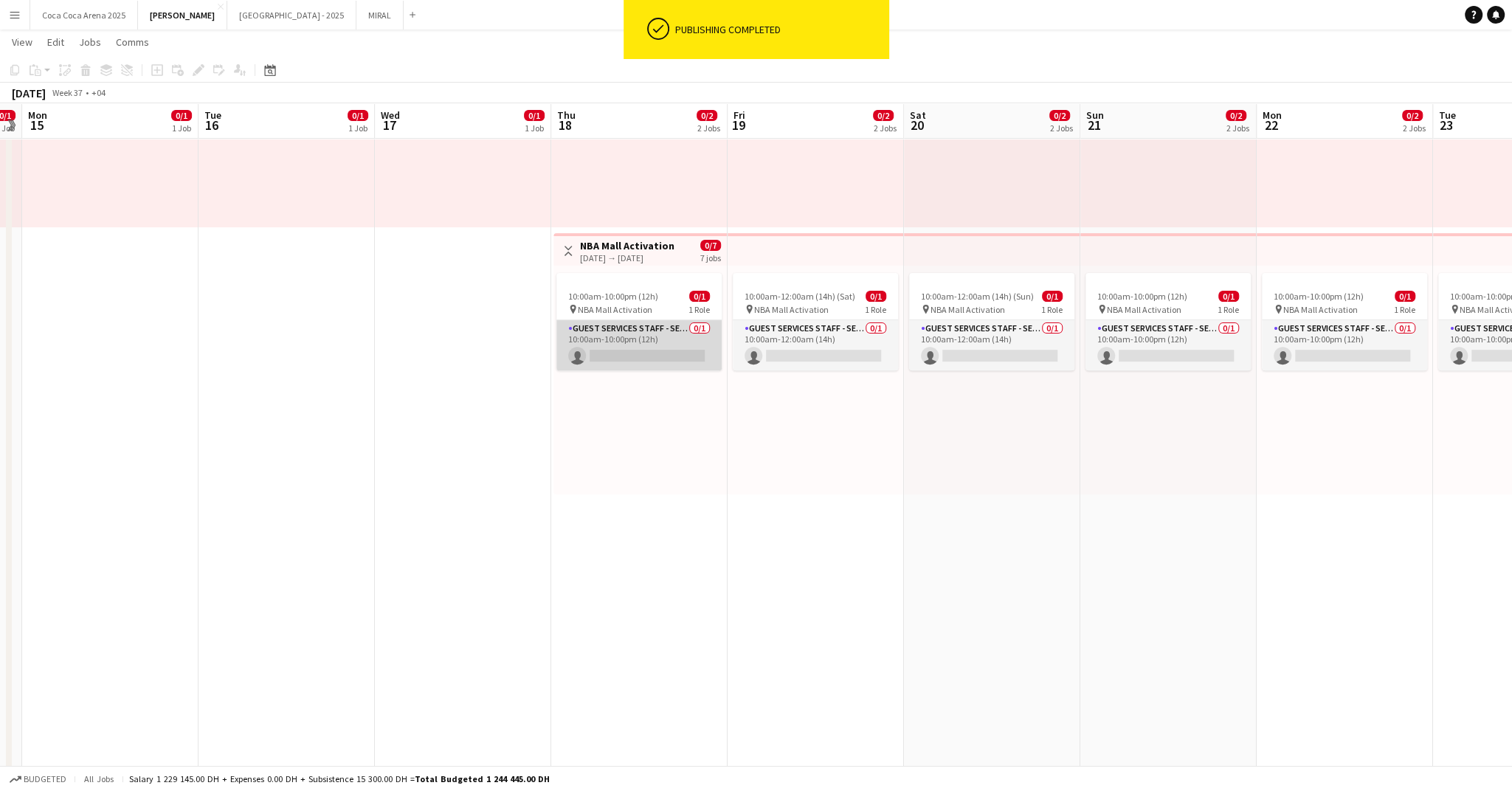
click at [664, 343] on app-card-role "Guest Services Staff - Senior 0/1 10:00am-10:00pm (12h) single-neutral-actions" at bounding box center [639, 345] width 166 height 50
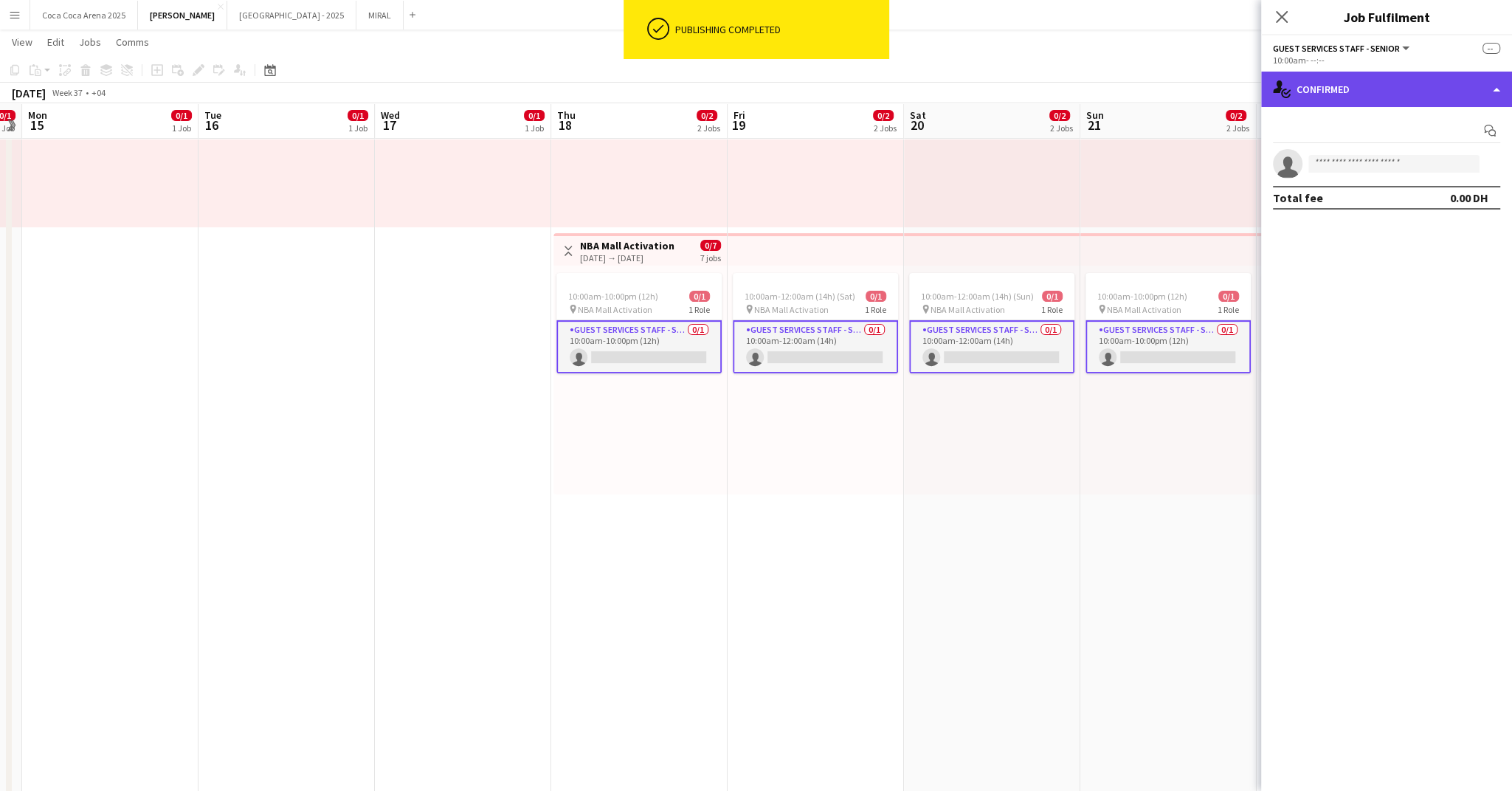
click at [1380, 97] on div "single-neutral-actions-check-2 Confirmed" at bounding box center [1386, 89] width 251 height 36
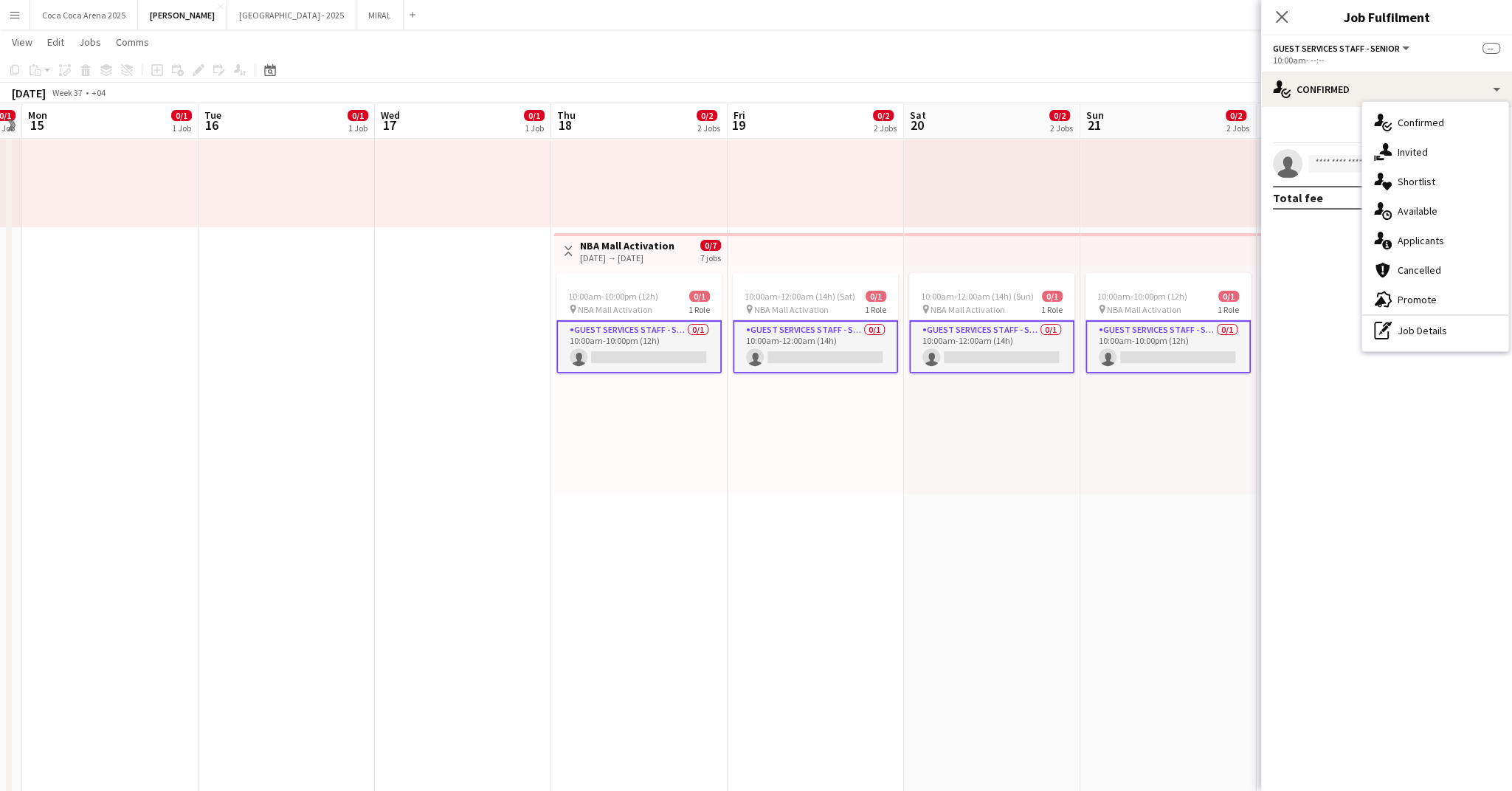
click at [651, 347] on app-card-role "Guest Services Staff - Senior 0/1 10:00am-10:00pm (12h) single-neutral-actions" at bounding box center [639, 346] width 166 height 53
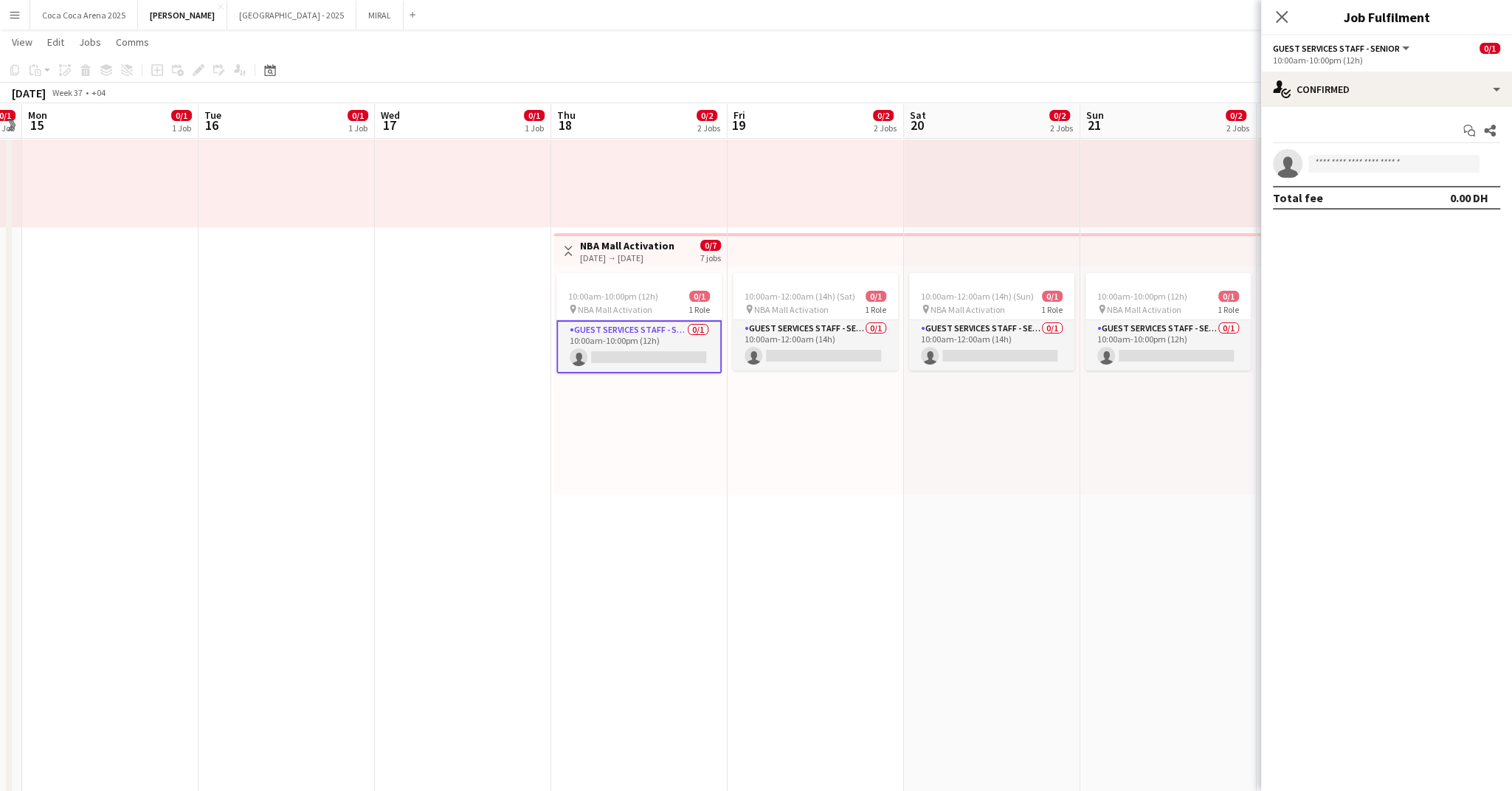
click at [624, 326] on app-card-role "Guest Services Staff - Senior 0/1 10:00am-10:00pm (12h) single-neutral-actions" at bounding box center [639, 346] width 166 height 53
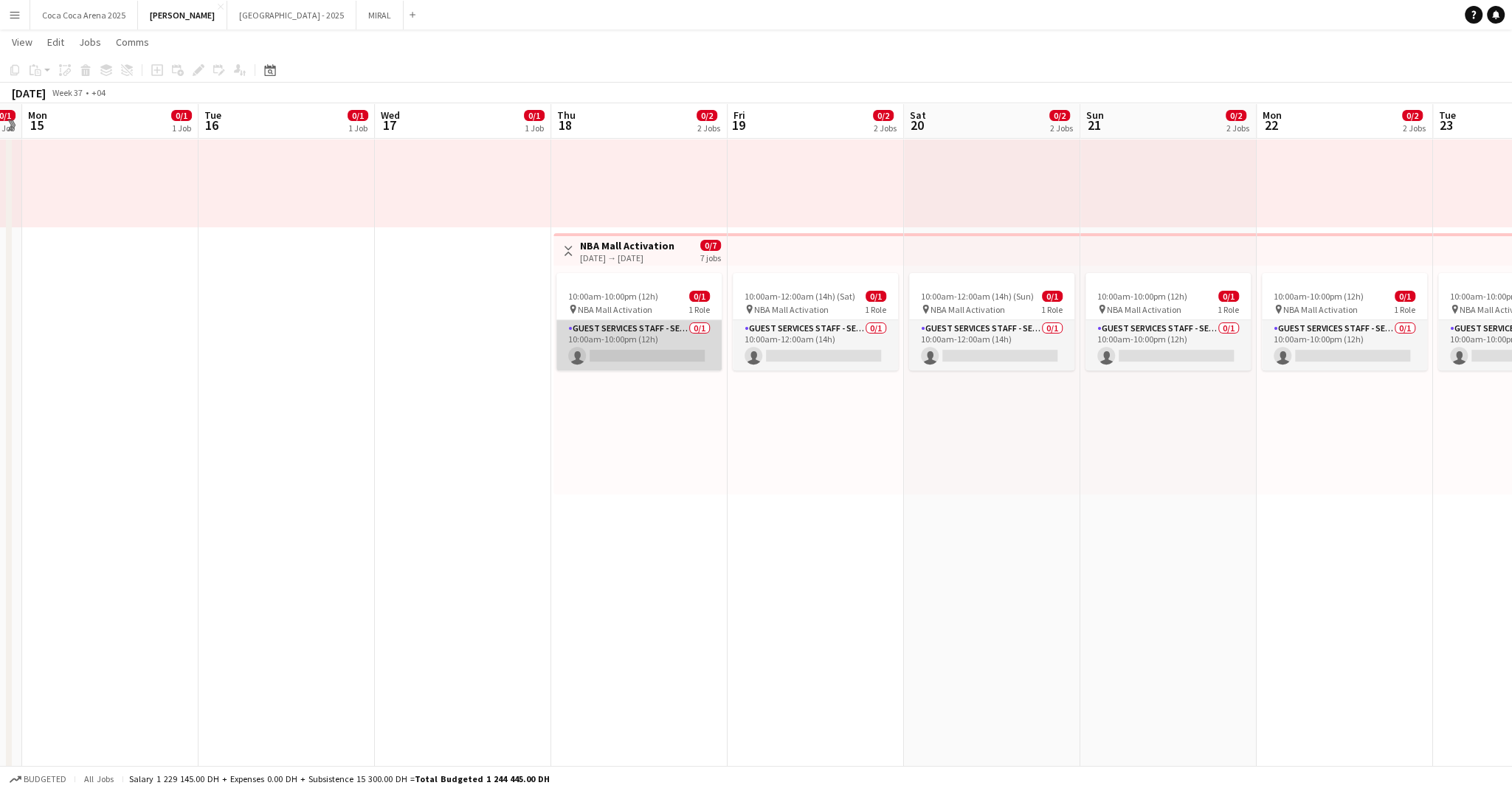
click at [629, 362] on app-card-role "Guest Services Staff - Senior 0/1 10:00am-10:00pm (12h) single-neutral-actions" at bounding box center [639, 345] width 166 height 50
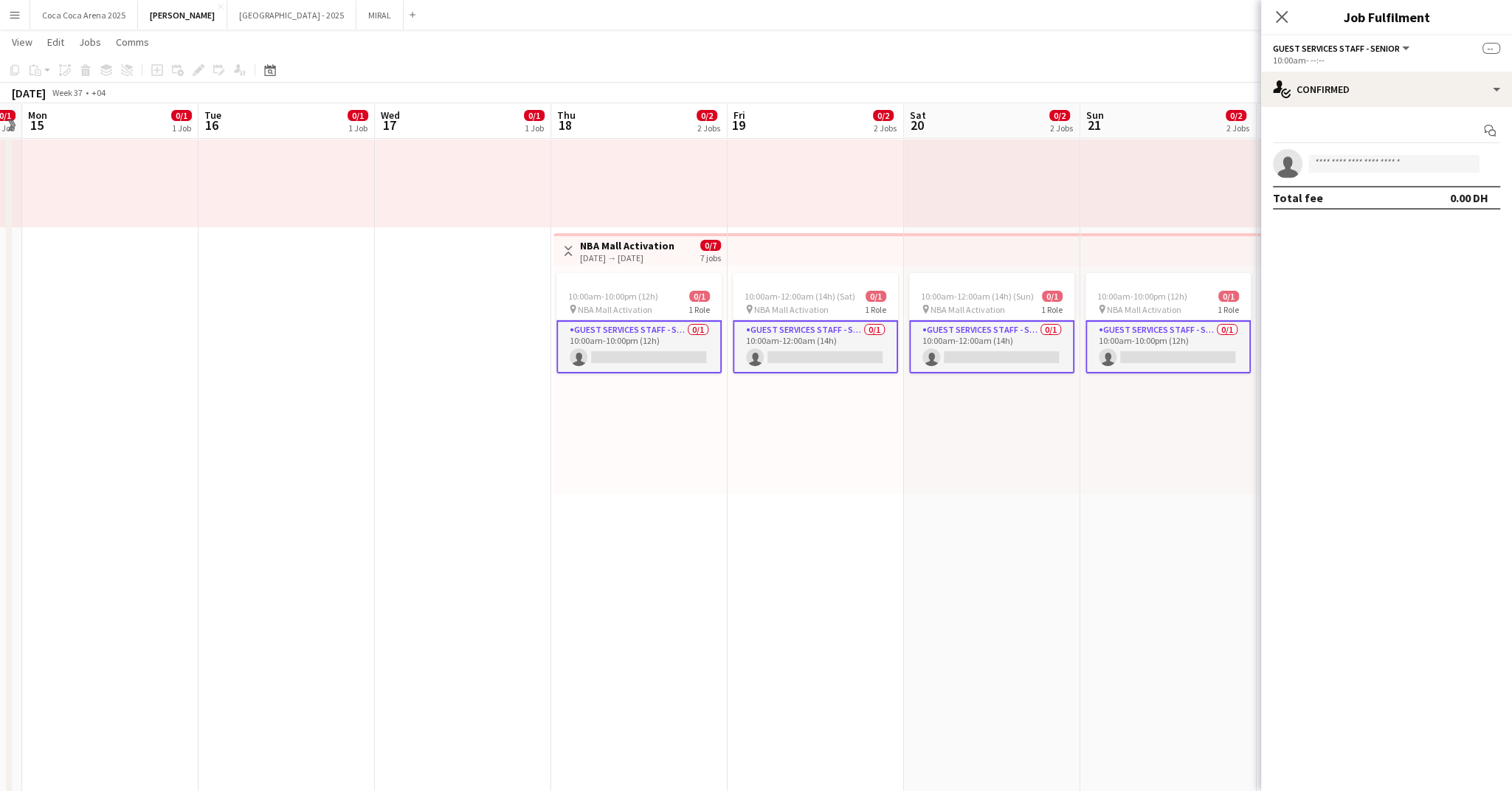
click at [660, 254] on div "[DATE] → [DATE]" at bounding box center [627, 258] width 94 height 11
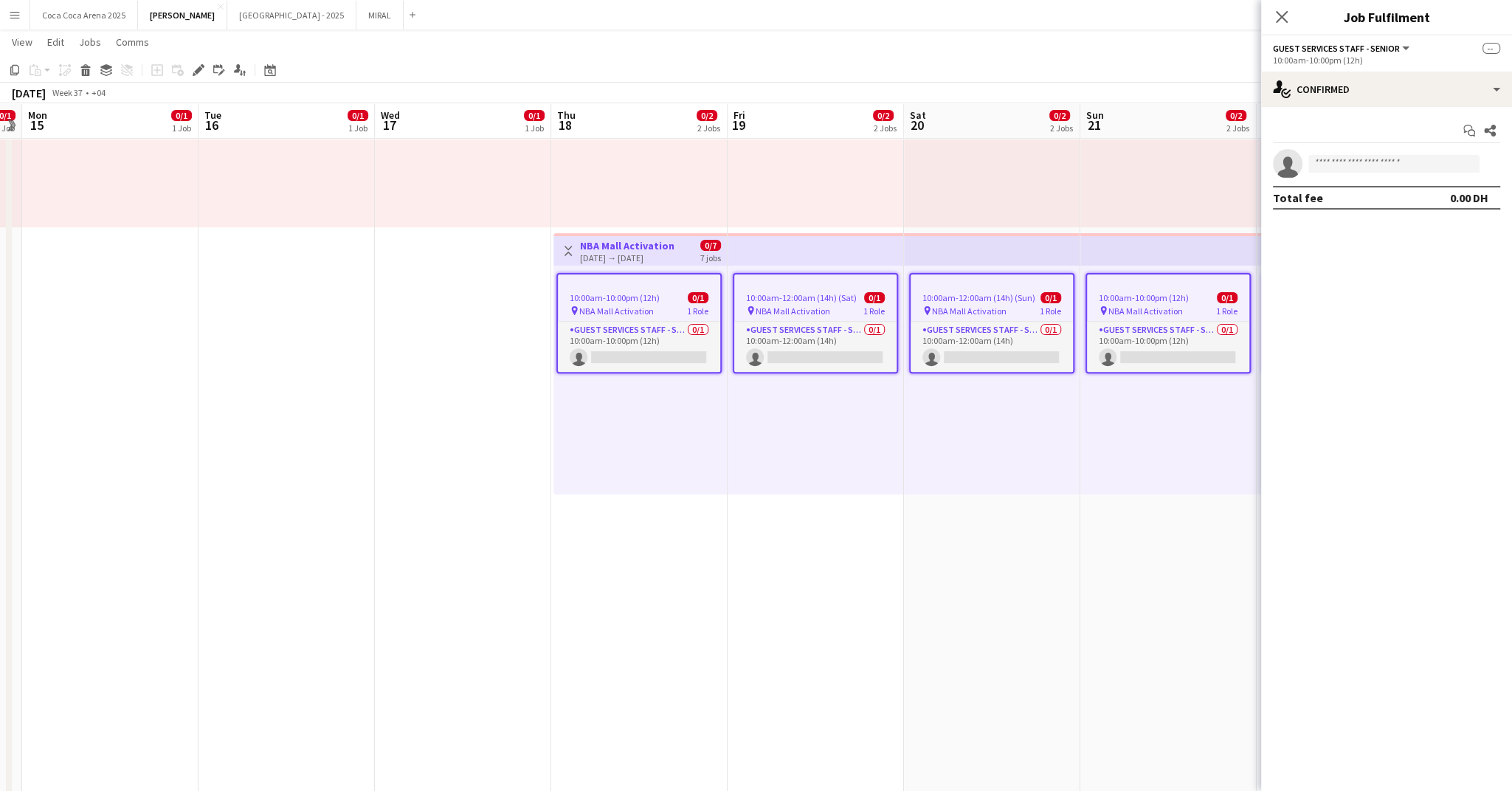
click at [645, 289] on app-job-card "10:00am-10:00pm (12h) 0/1 pin NBA Mall Activation 1 Role Guest Services Staff -…" at bounding box center [639, 323] width 166 height 101
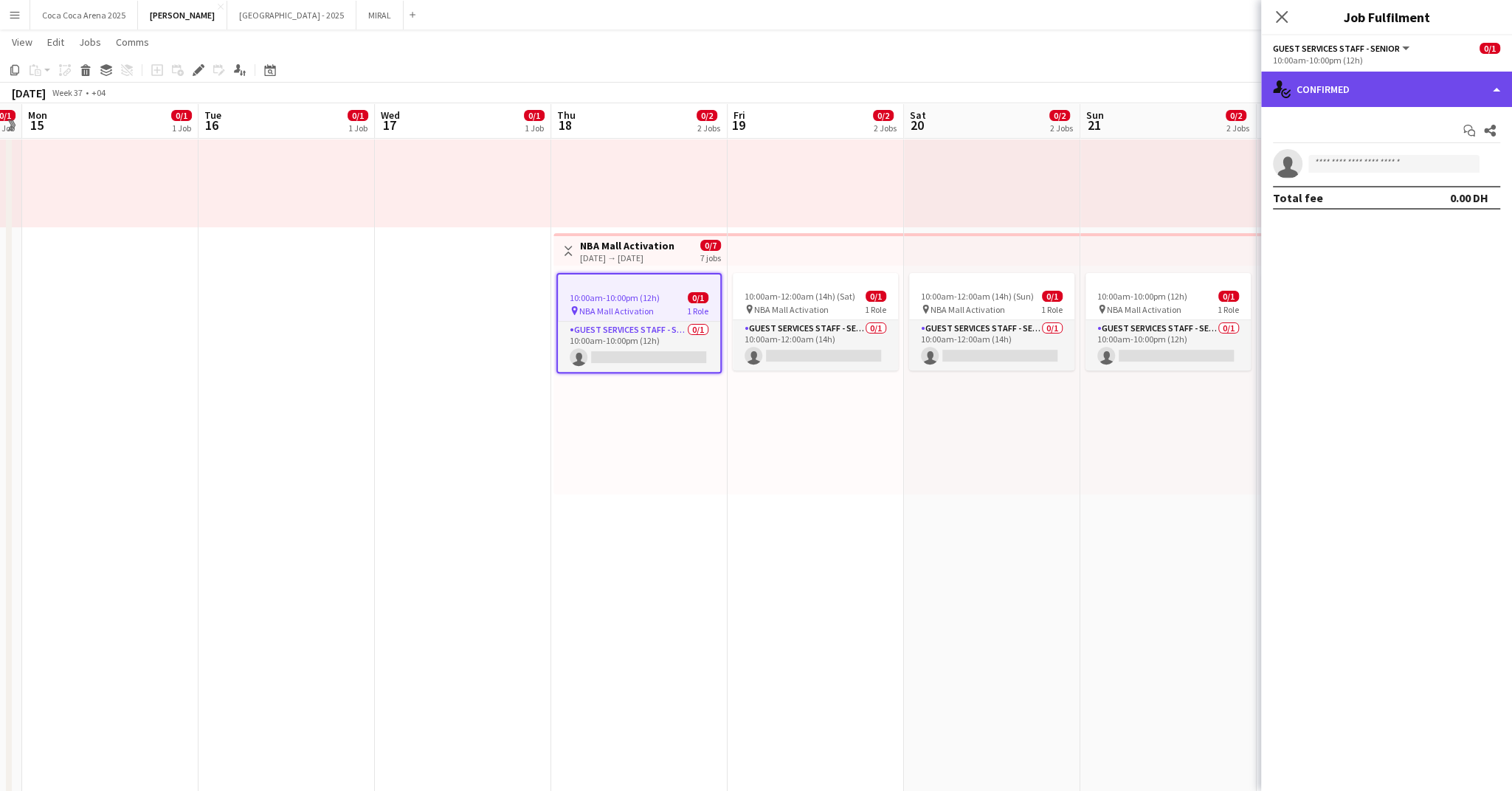
click at [1436, 88] on div "single-neutral-actions-check-2 Confirmed" at bounding box center [1386, 89] width 251 height 36
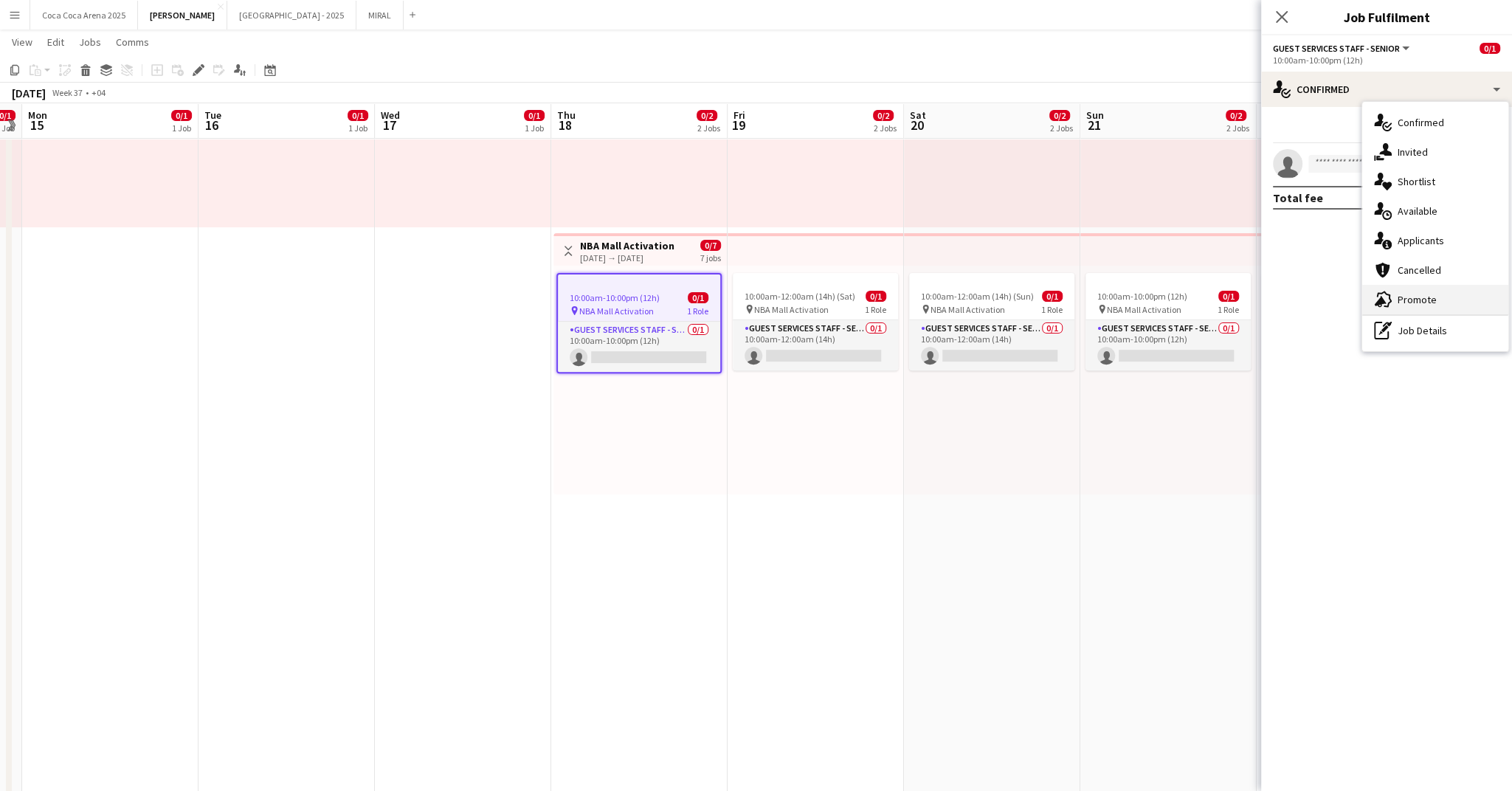
click at [1422, 299] on span "Promote" at bounding box center [1417, 300] width 39 height 13
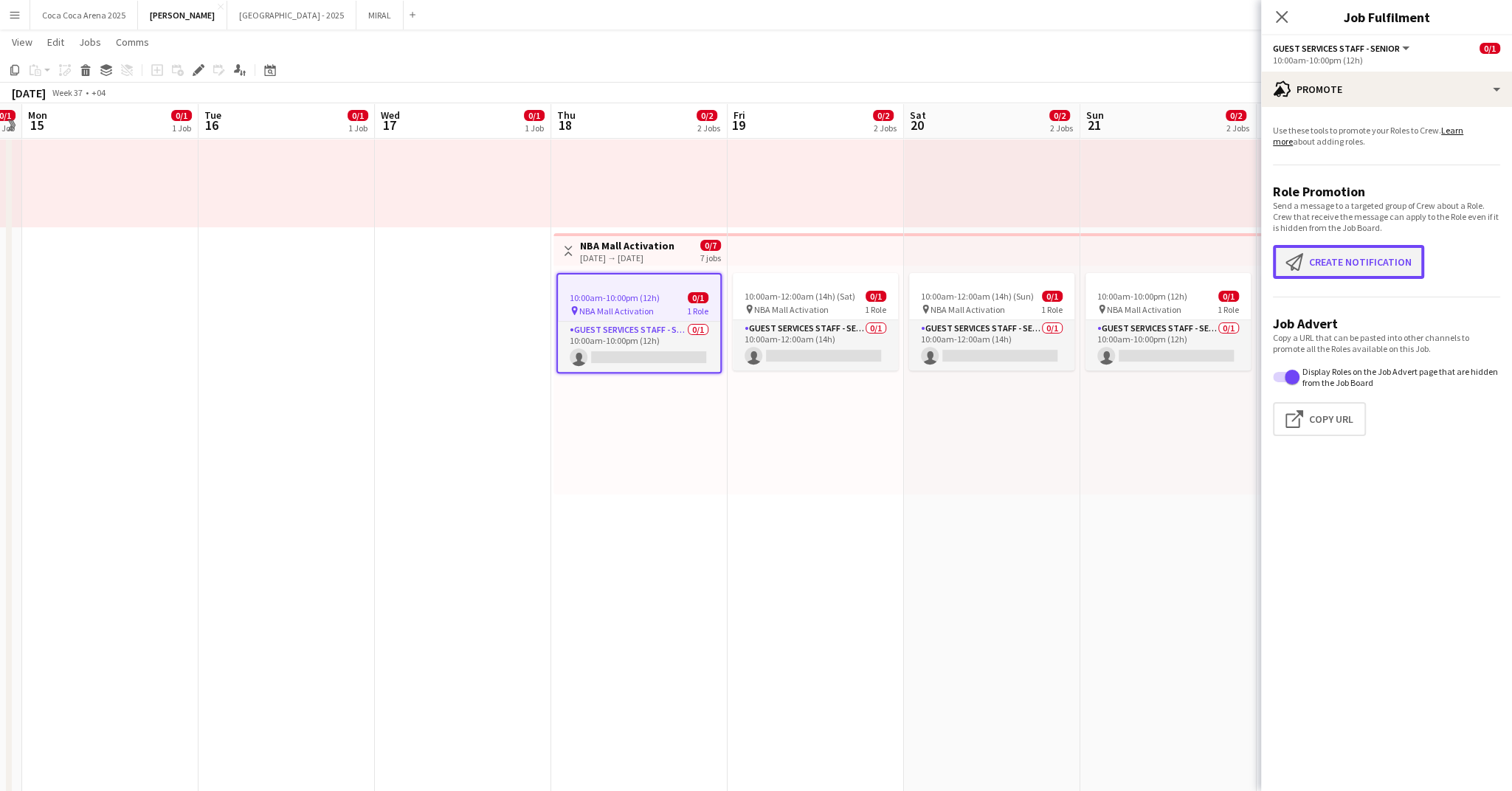
click at [1363, 267] on button "Create notification Create notification" at bounding box center [1349, 262] width 151 height 34
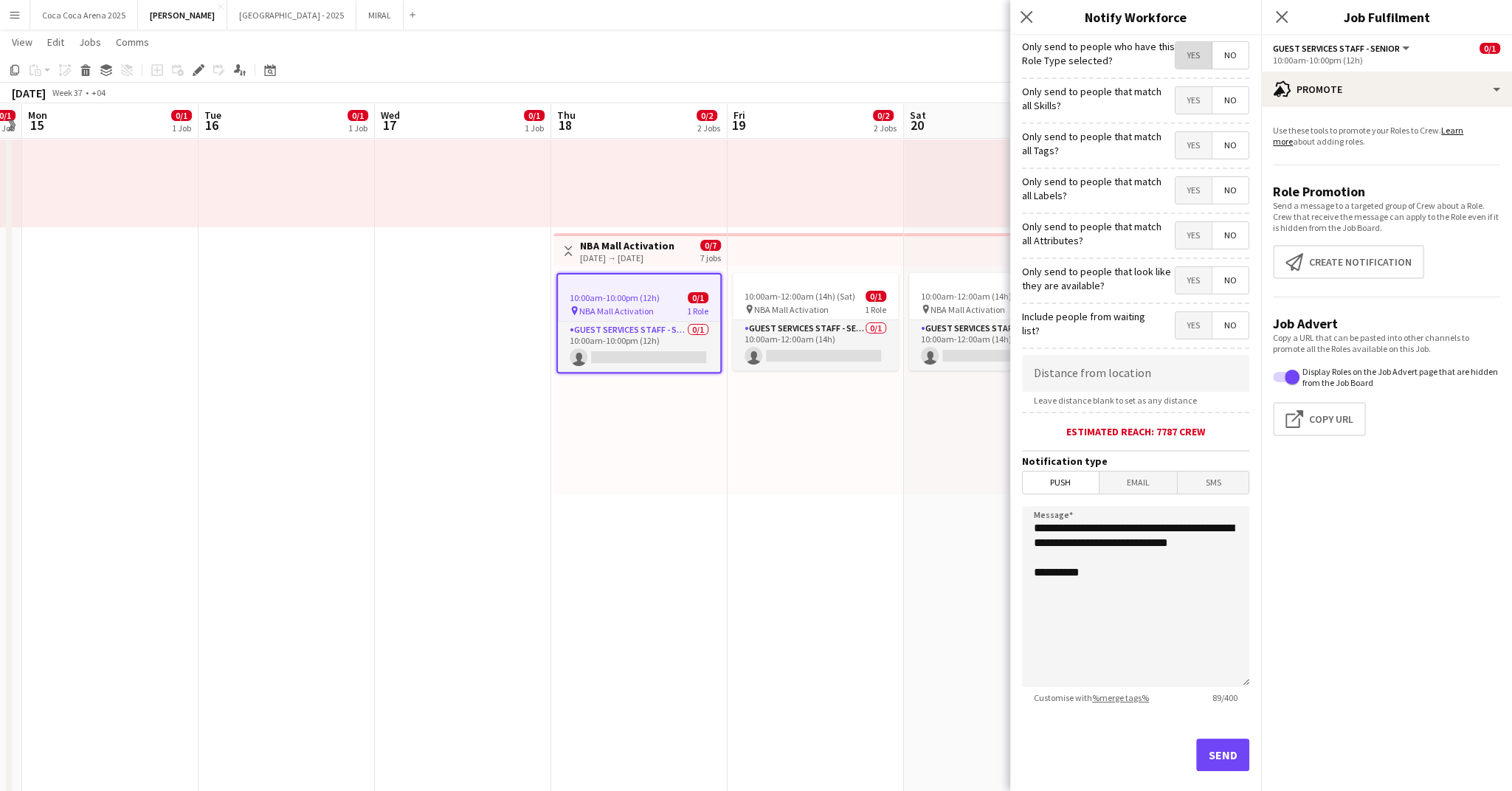
click at [1199, 57] on span "Yes" at bounding box center [1194, 55] width 37 height 27
click at [1186, 145] on span "Yes" at bounding box center [1194, 145] width 37 height 27
click at [1226, 750] on button "Send" at bounding box center [1222, 755] width 53 height 32
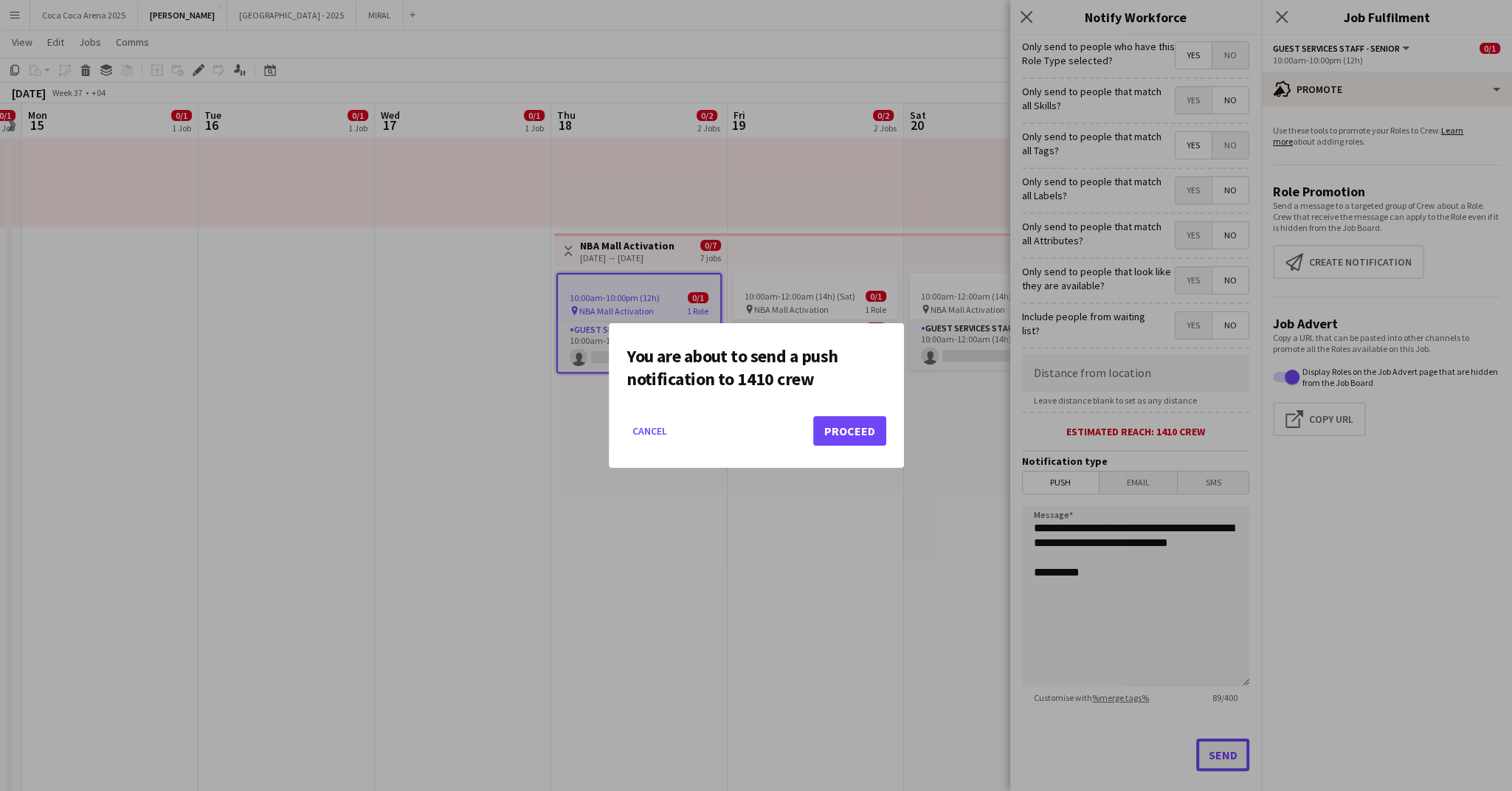
scroll to position [0, 0]
click at [847, 434] on button "Proceed" at bounding box center [850, 431] width 73 height 29
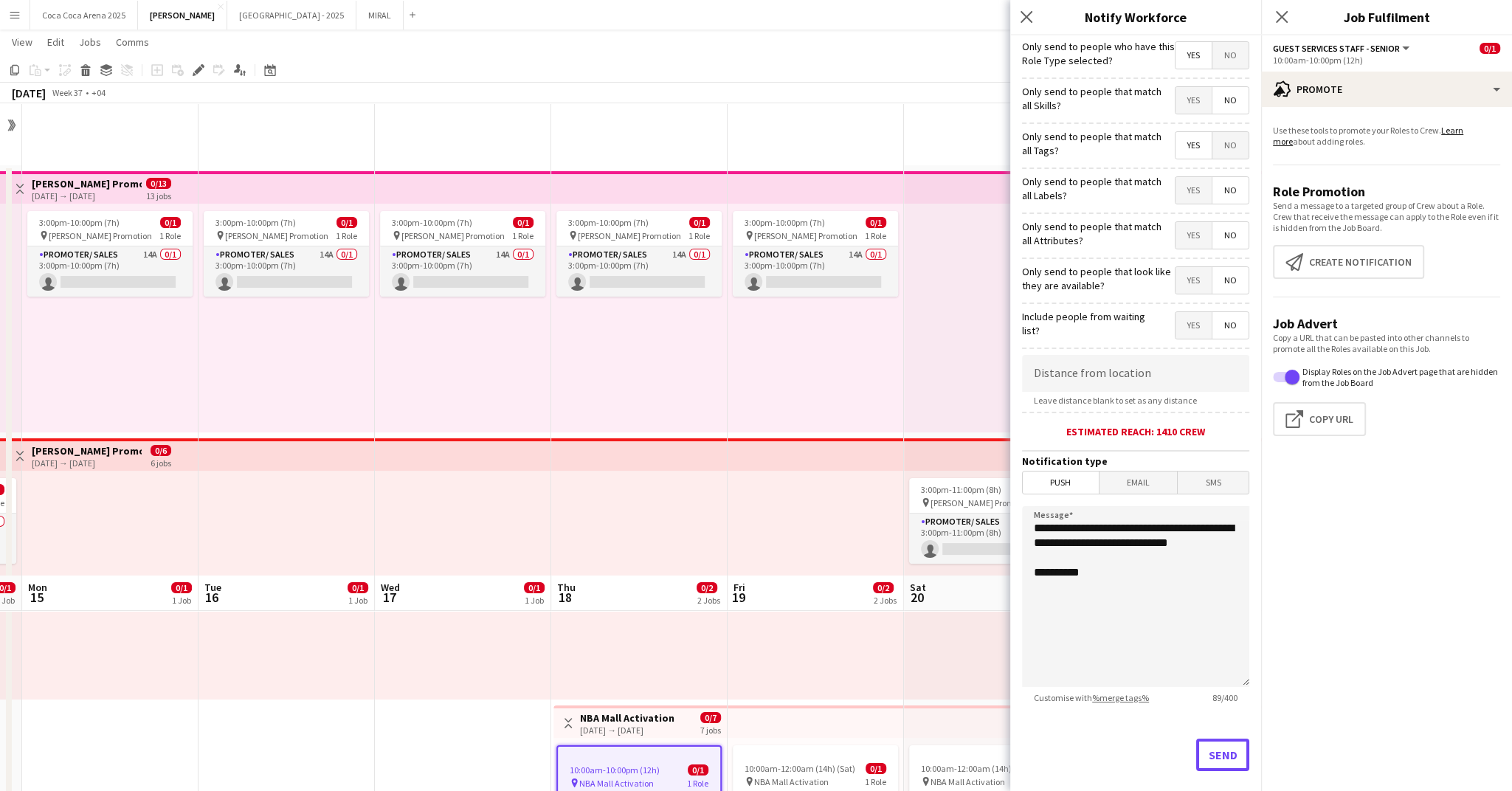
scroll to position [473, 0]
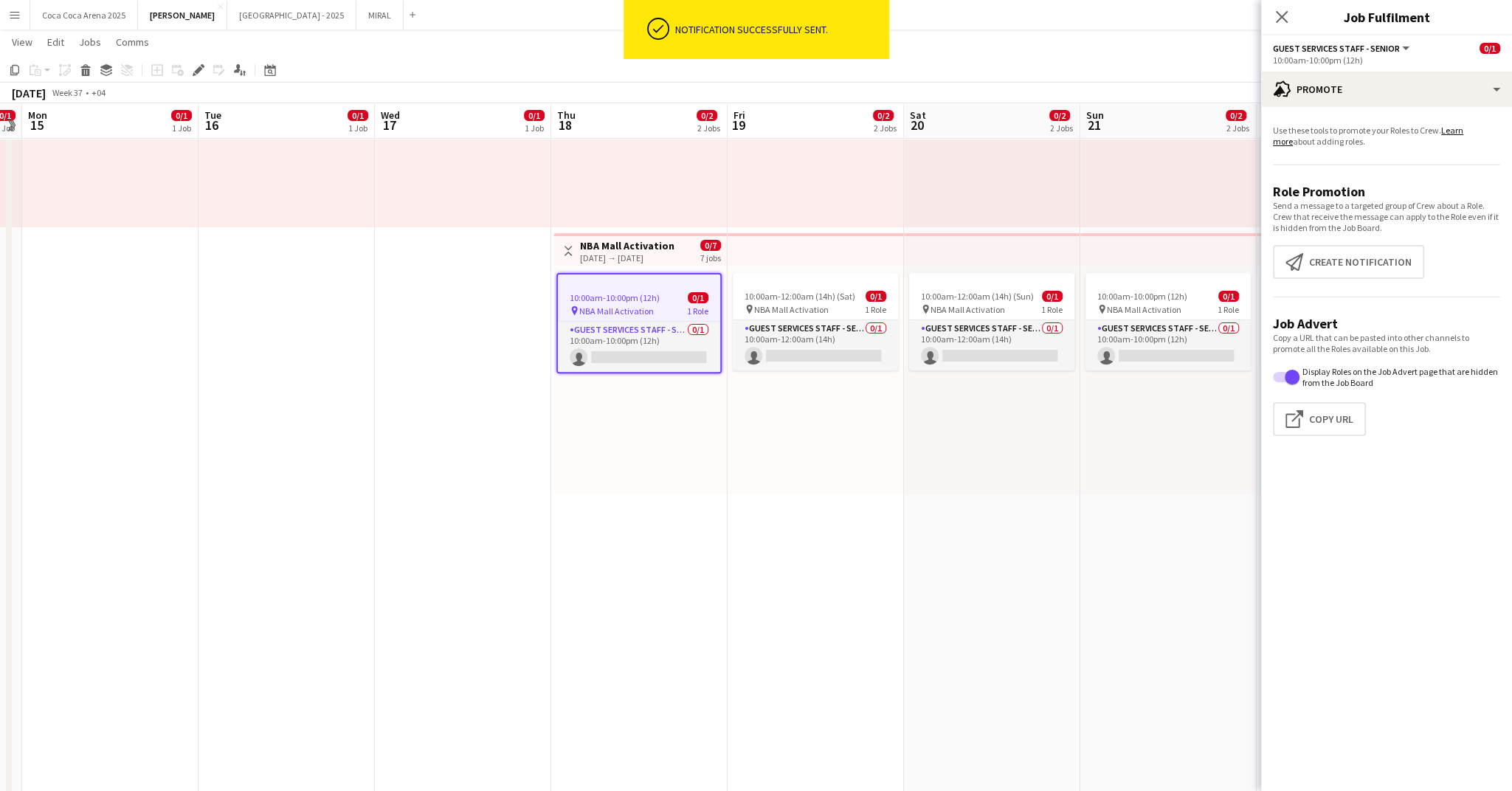
click at [928, 494] on div "10:00am-12:00am (14h) (Sun) 0/1 pin NBA Mall Activation 1 Role Guest Services S…" at bounding box center [991, 380] width 176 height 229
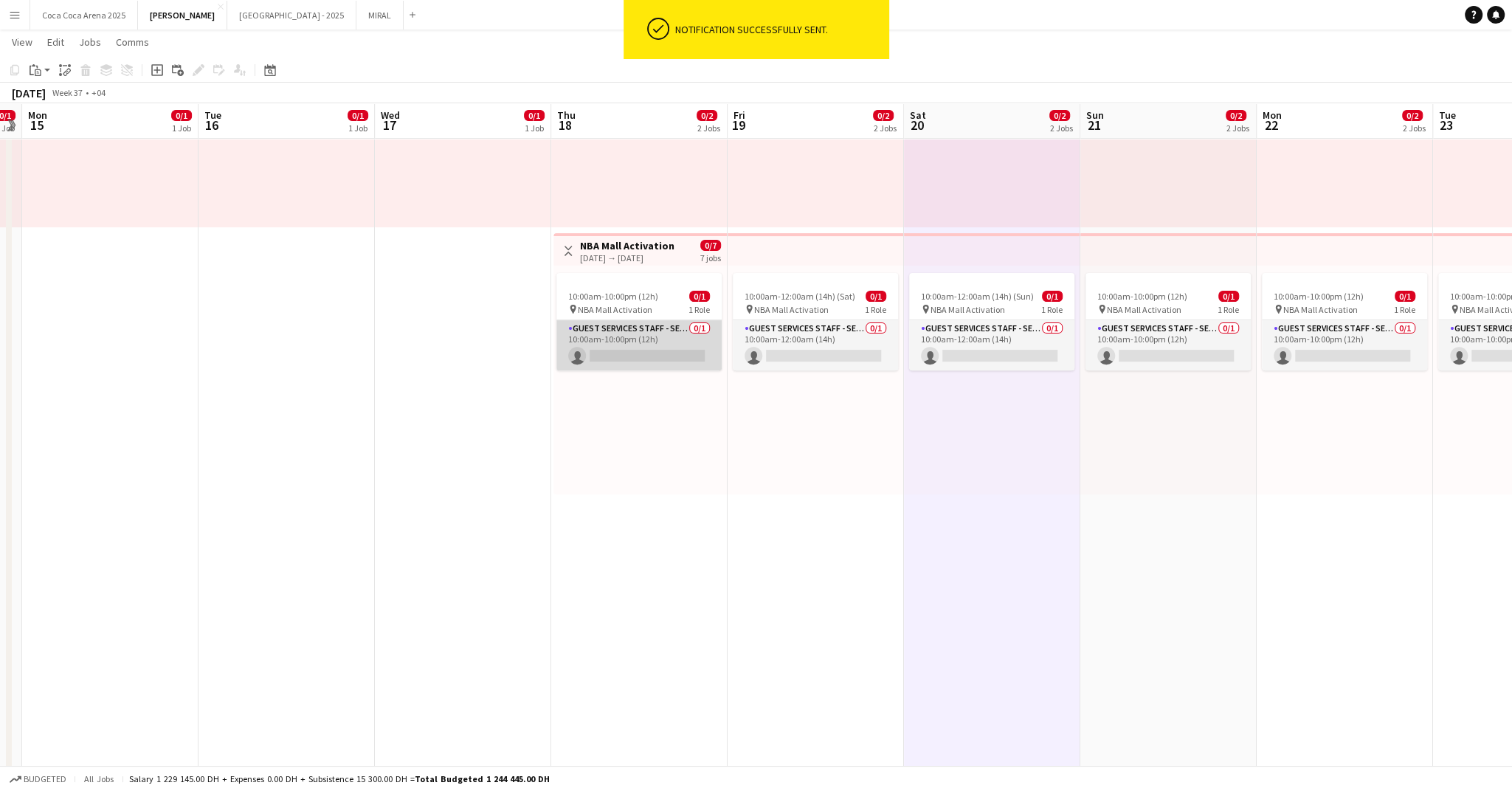
click at [655, 355] on app-card-role "Guest Services Staff - Senior 0/1 10:00am-10:00pm (12h) single-neutral-actions" at bounding box center [639, 345] width 166 height 50
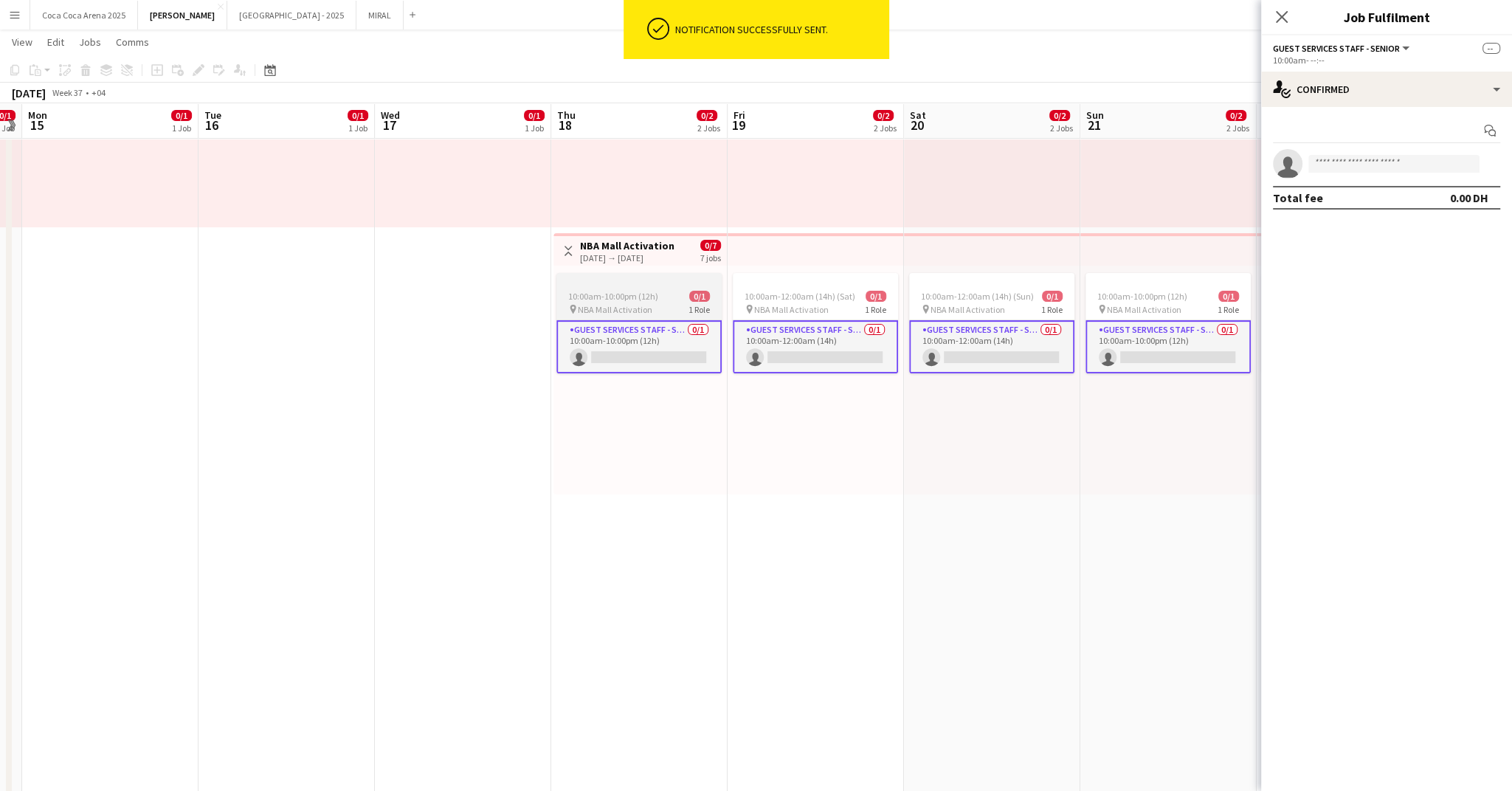
click at [643, 297] on span "10:00am-10:00pm (12h)" at bounding box center [613, 296] width 90 height 11
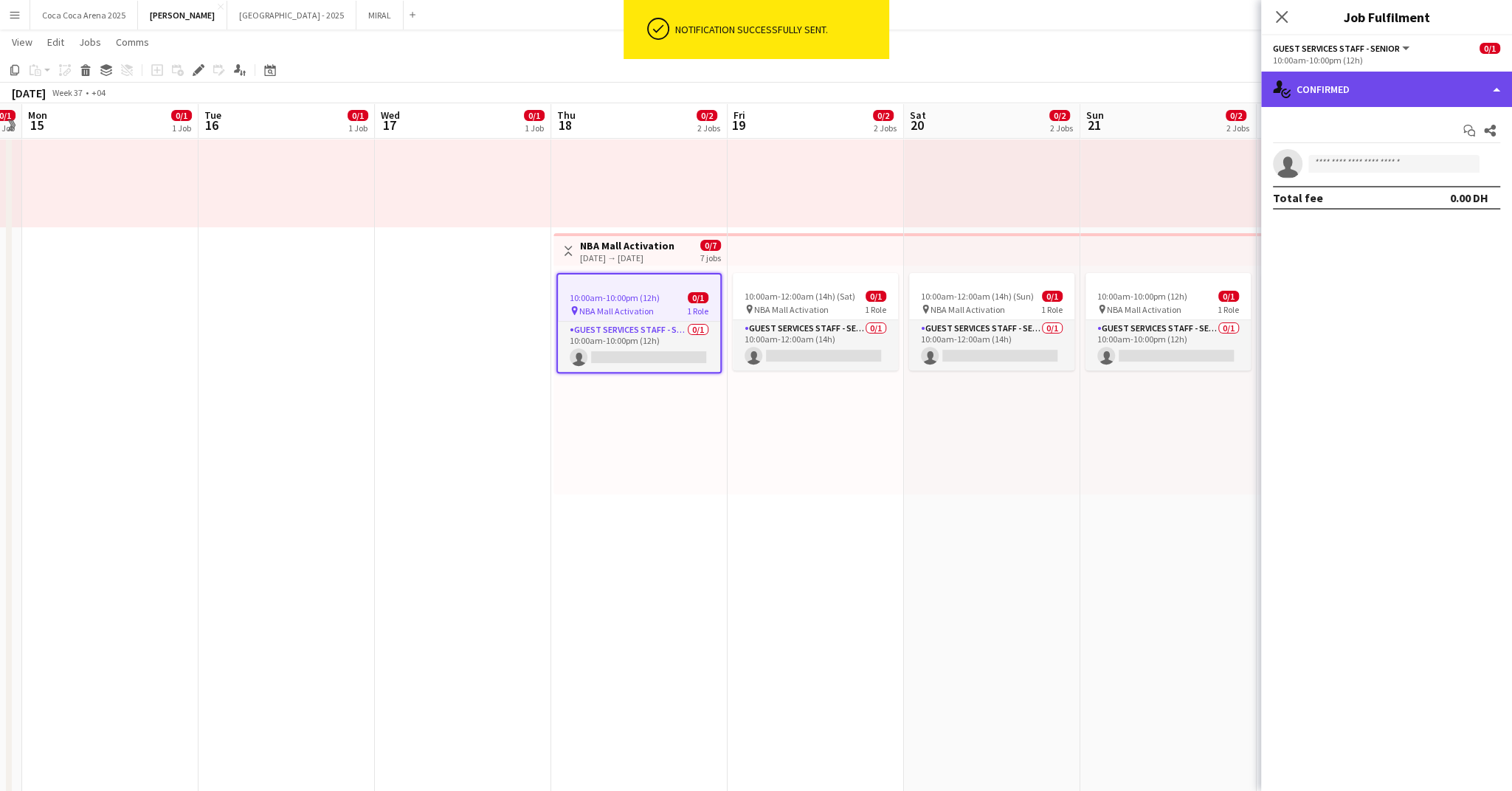
click at [1362, 81] on div "single-neutral-actions-check-2 Confirmed" at bounding box center [1386, 89] width 251 height 36
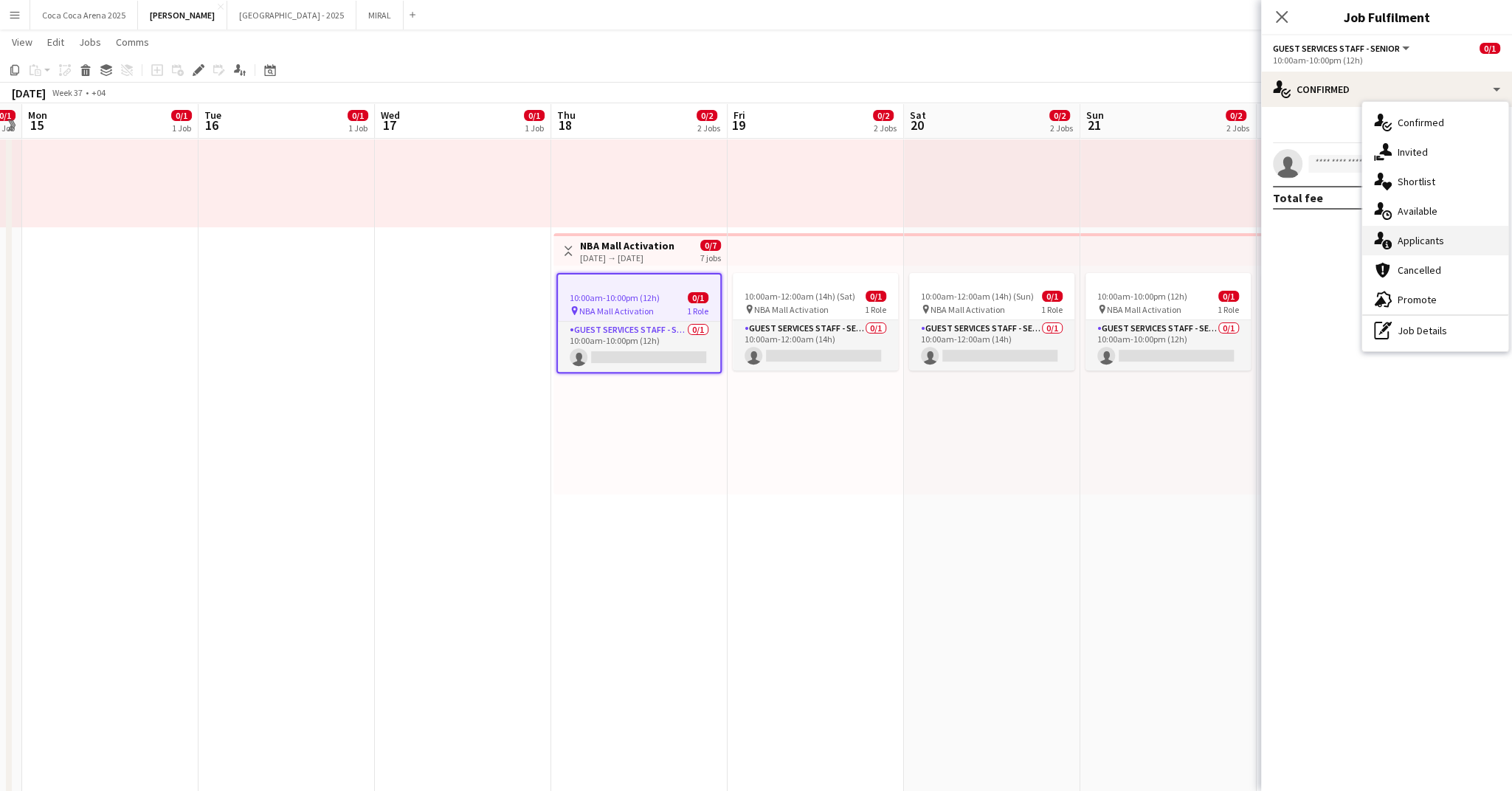
click at [1395, 242] on div "single-neutral-actions-information Applicants" at bounding box center [1436, 240] width 146 height 29
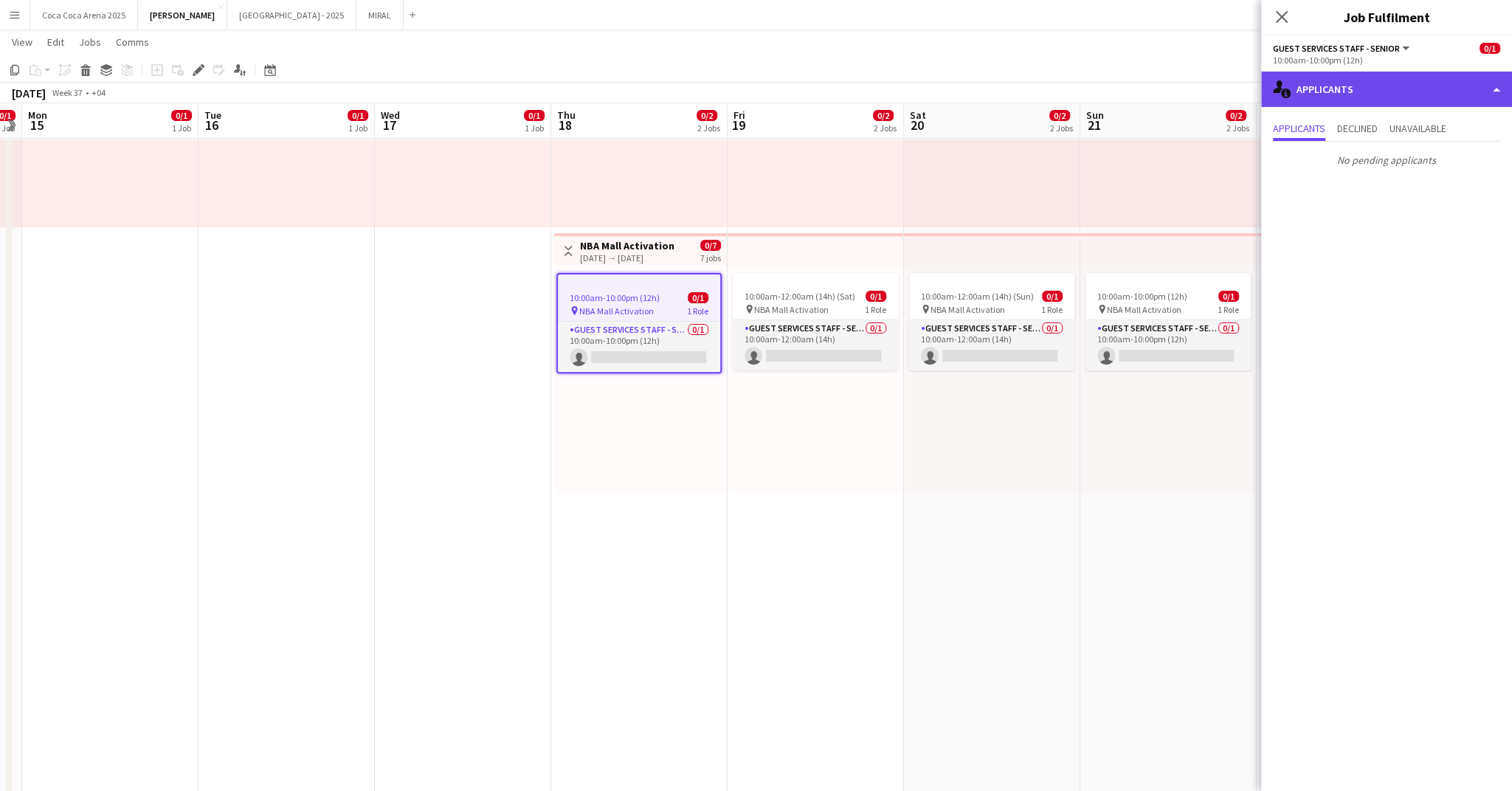
click at [1338, 93] on div "single-neutral-actions-information Applicants" at bounding box center [1386, 89] width 251 height 36
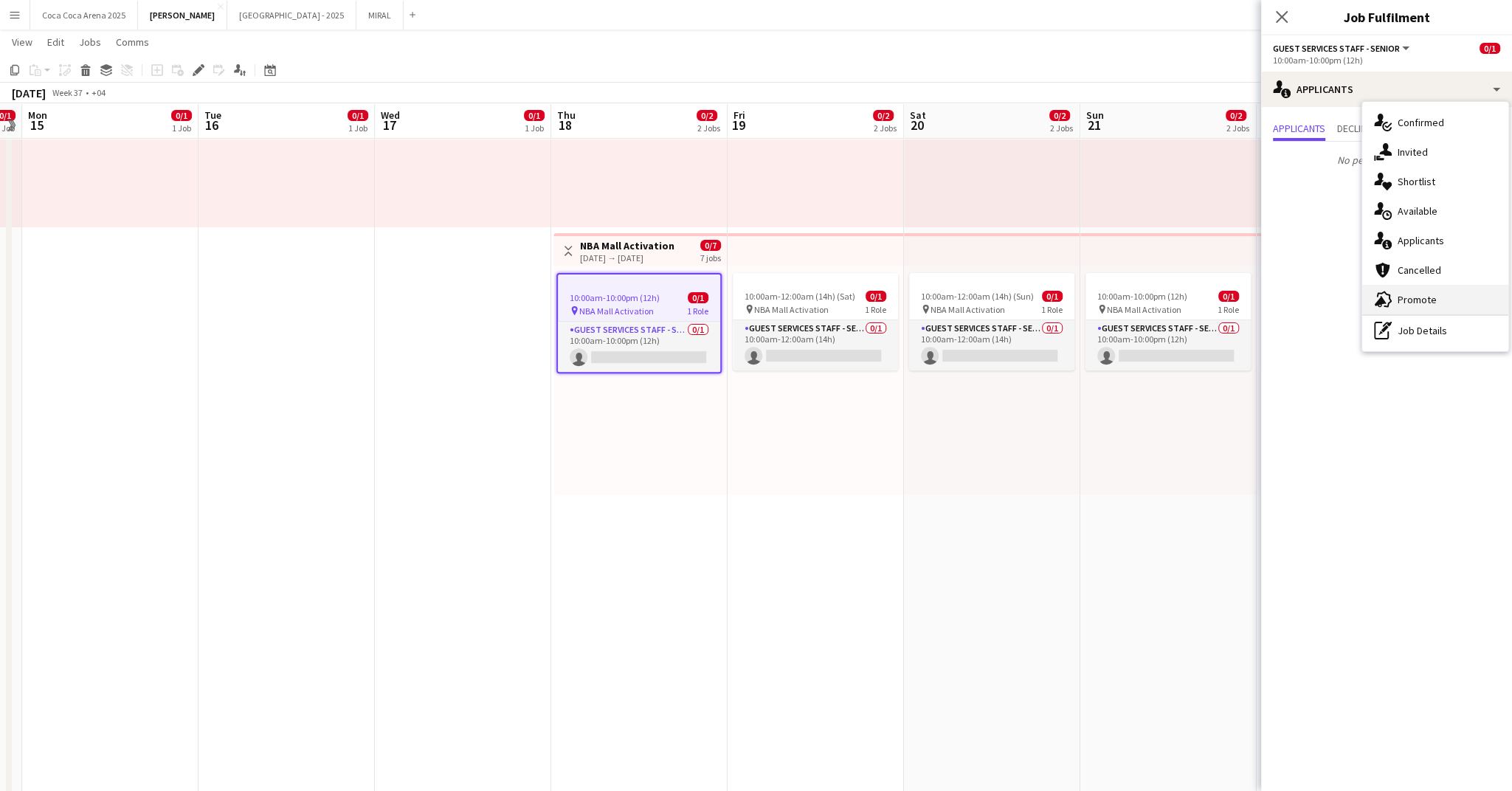
click at [1423, 304] on span "Promote" at bounding box center [1417, 300] width 39 height 13
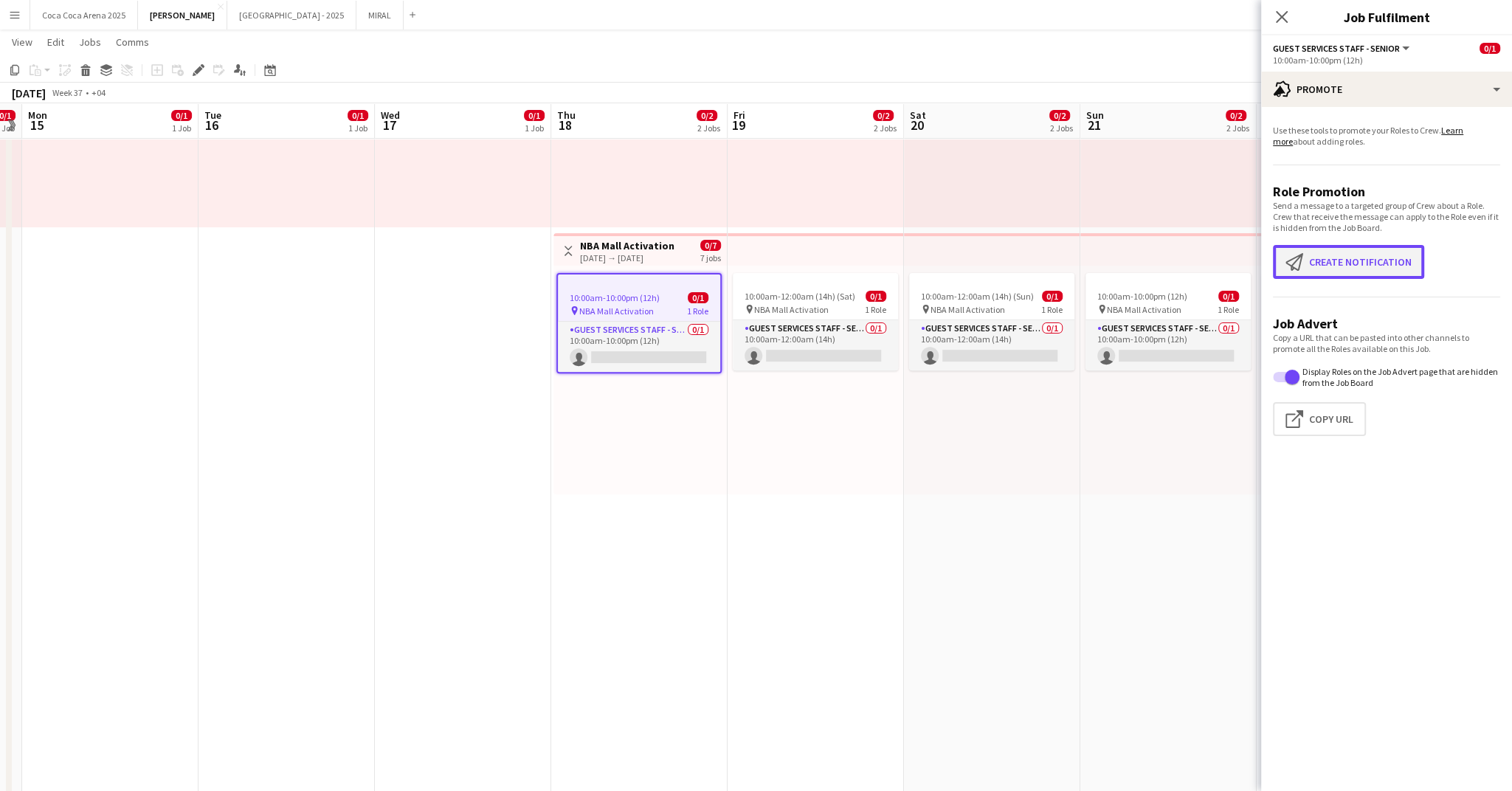
click at [1367, 271] on button "Create notification Create notification" at bounding box center [1349, 262] width 151 height 34
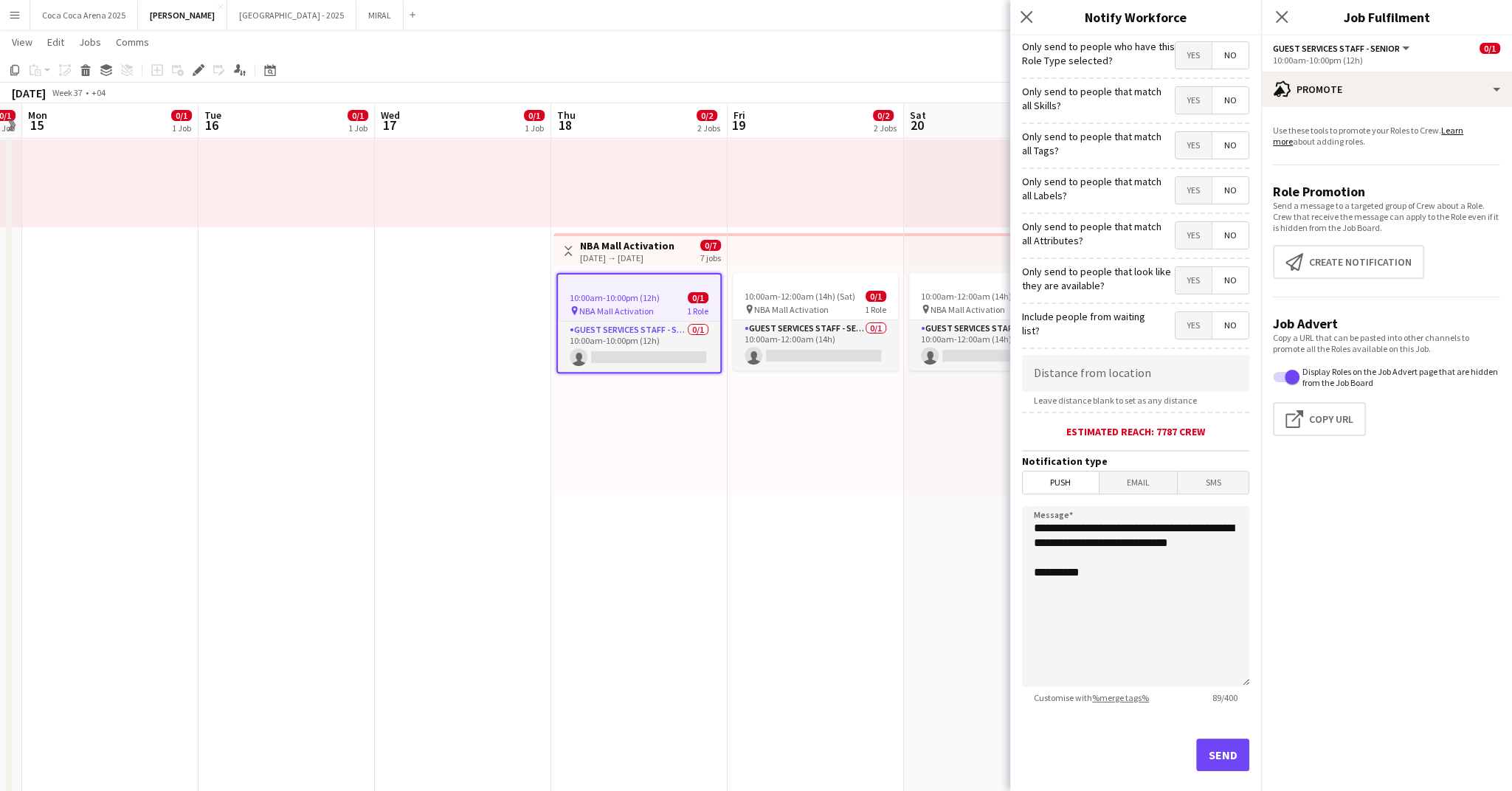
click at [1190, 57] on span "Yes" at bounding box center [1194, 55] width 37 height 27
click at [1228, 754] on button "Send" at bounding box center [1222, 755] width 53 height 32
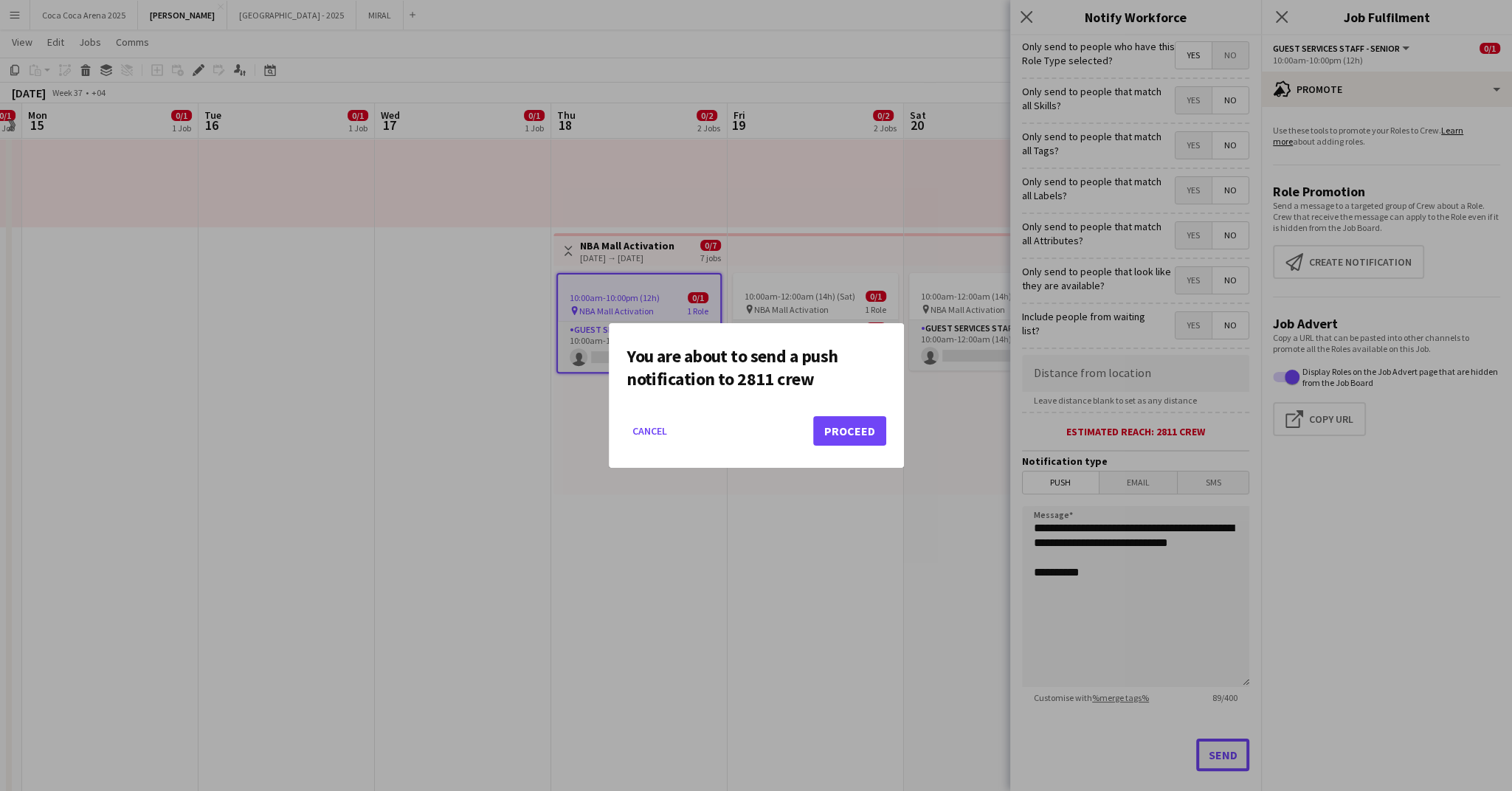
scroll to position [0, 0]
click at [862, 439] on button "Proceed" at bounding box center [850, 431] width 73 height 29
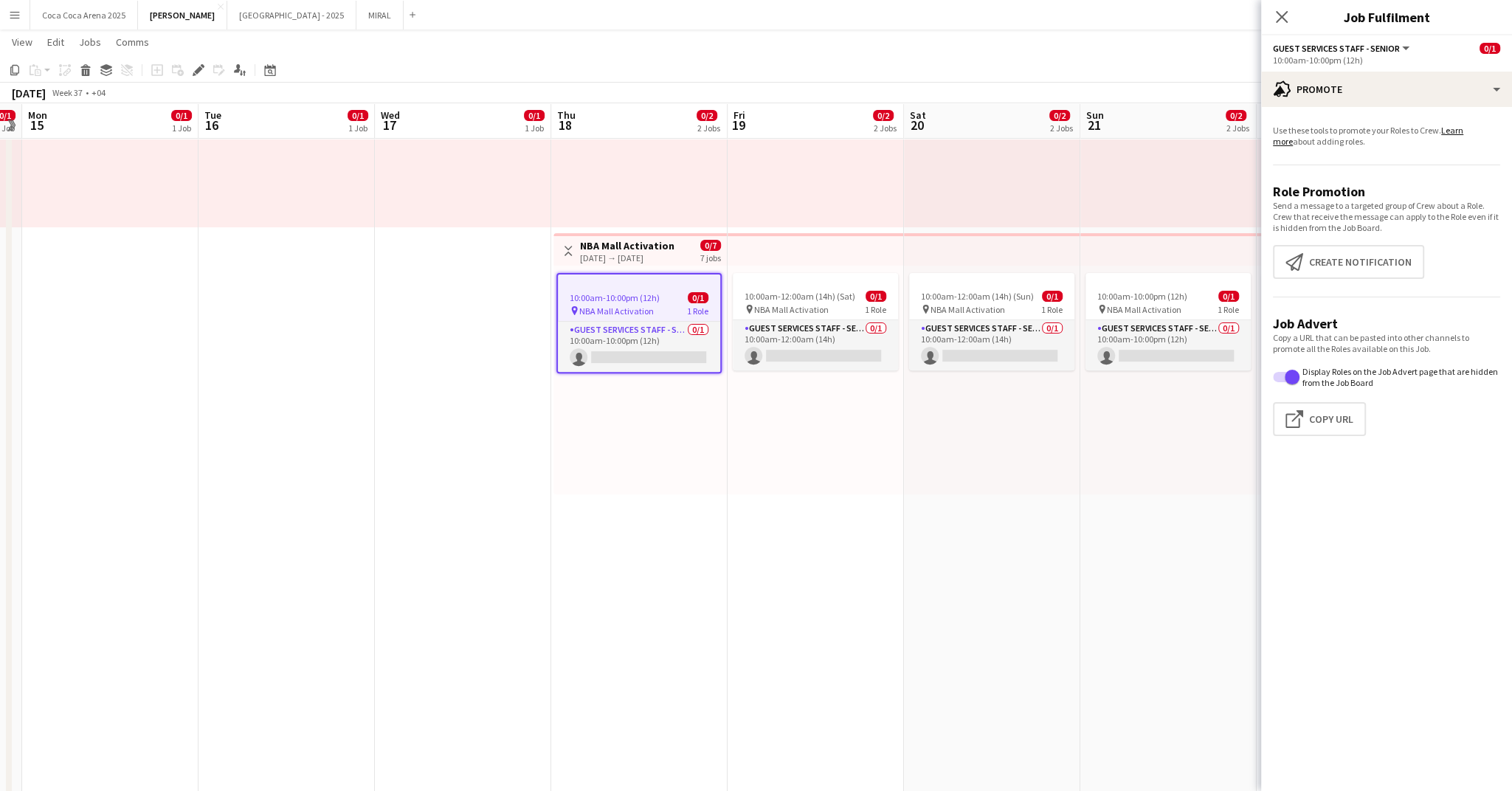
click at [836, 434] on div "10:00am-12:00am (14h) (Sat) 0/1 pin NBA Mall Activation 1 Role Guest Services S…" at bounding box center [815, 380] width 176 height 229
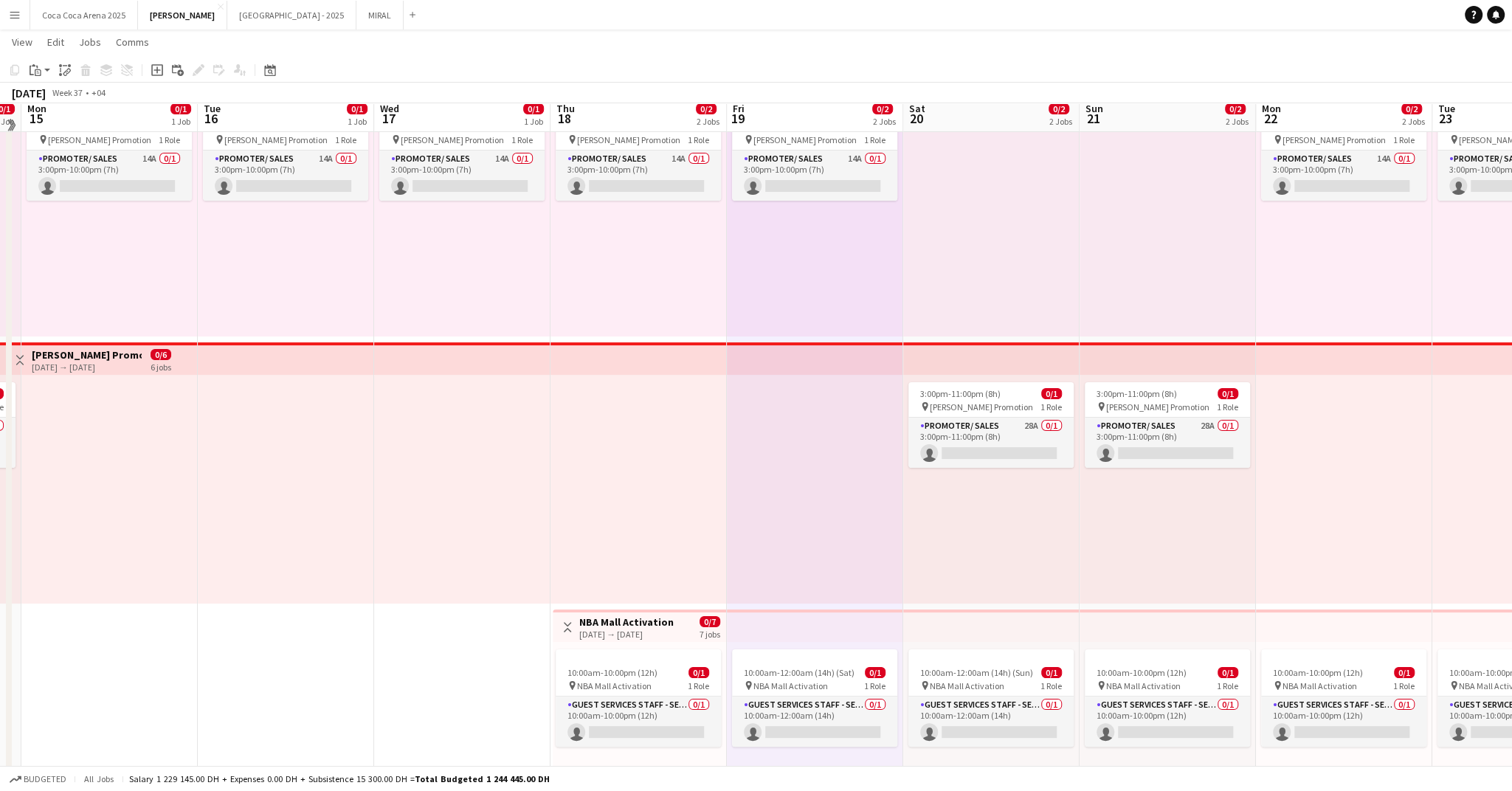
scroll to position [89, 0]
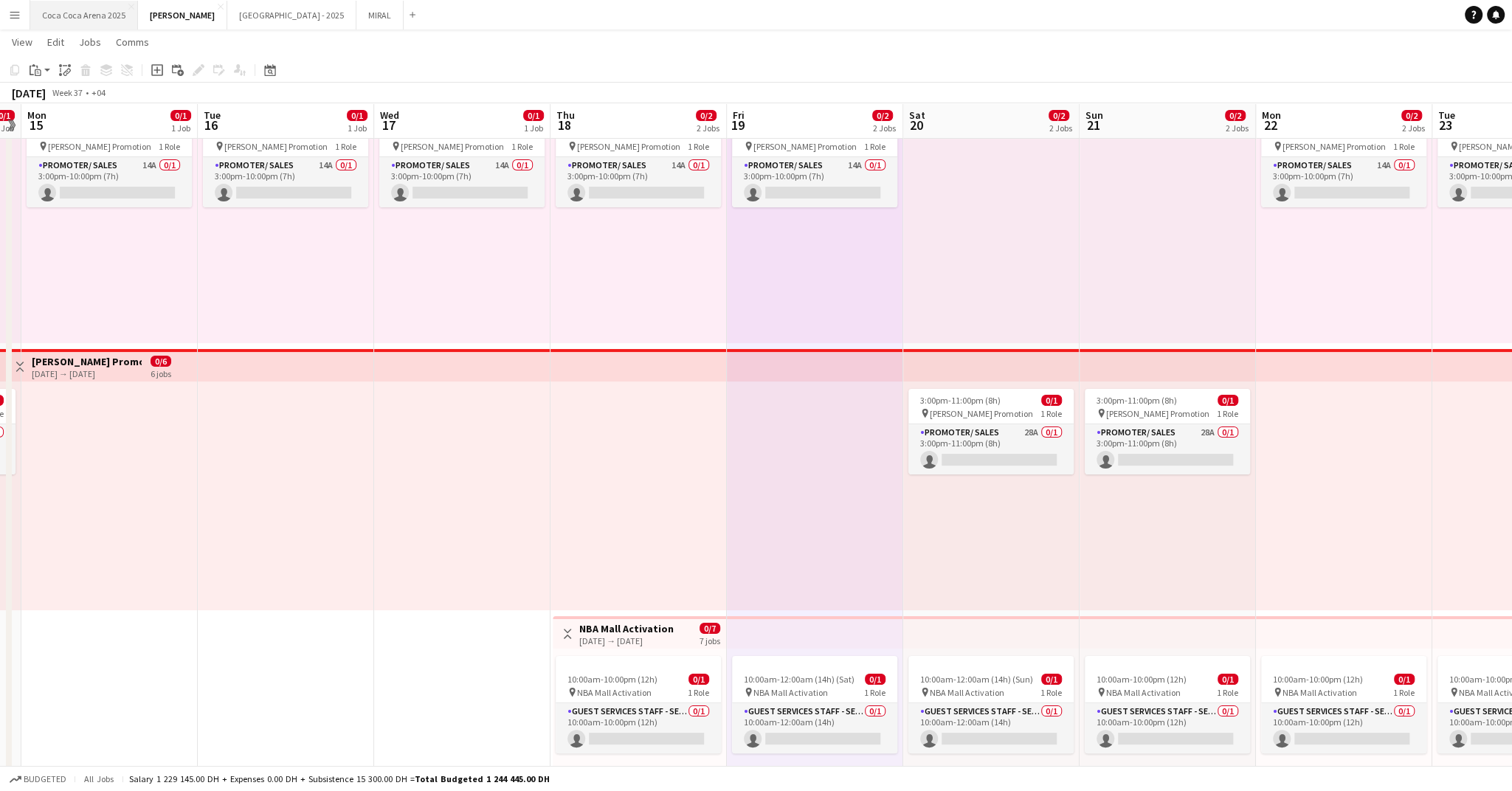
click at [85, 19] on button "Coca Coca Arena 2025 Close" at bounding box center [84, 15] width 108 height 28
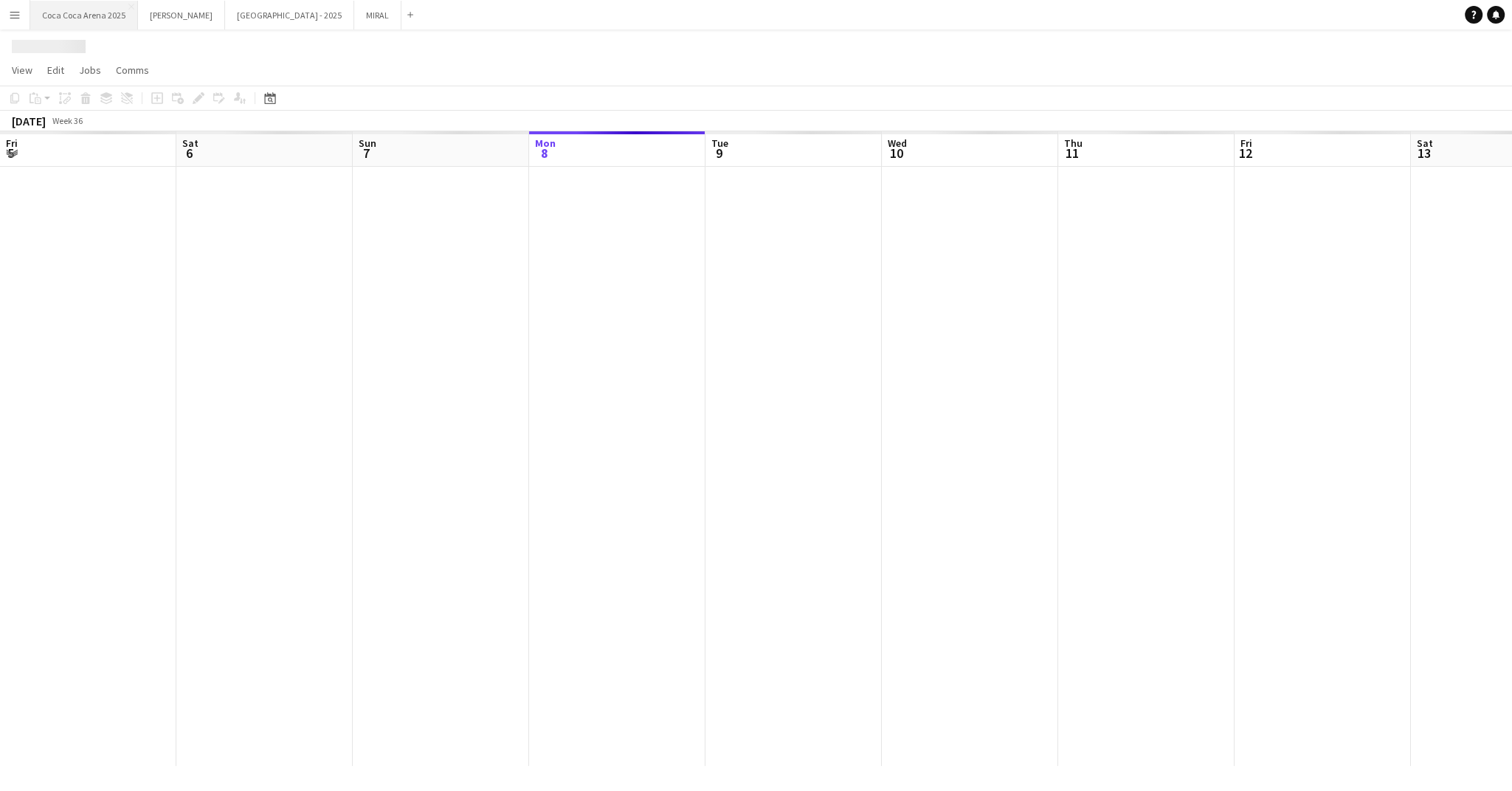
scroll to position [0, 352]
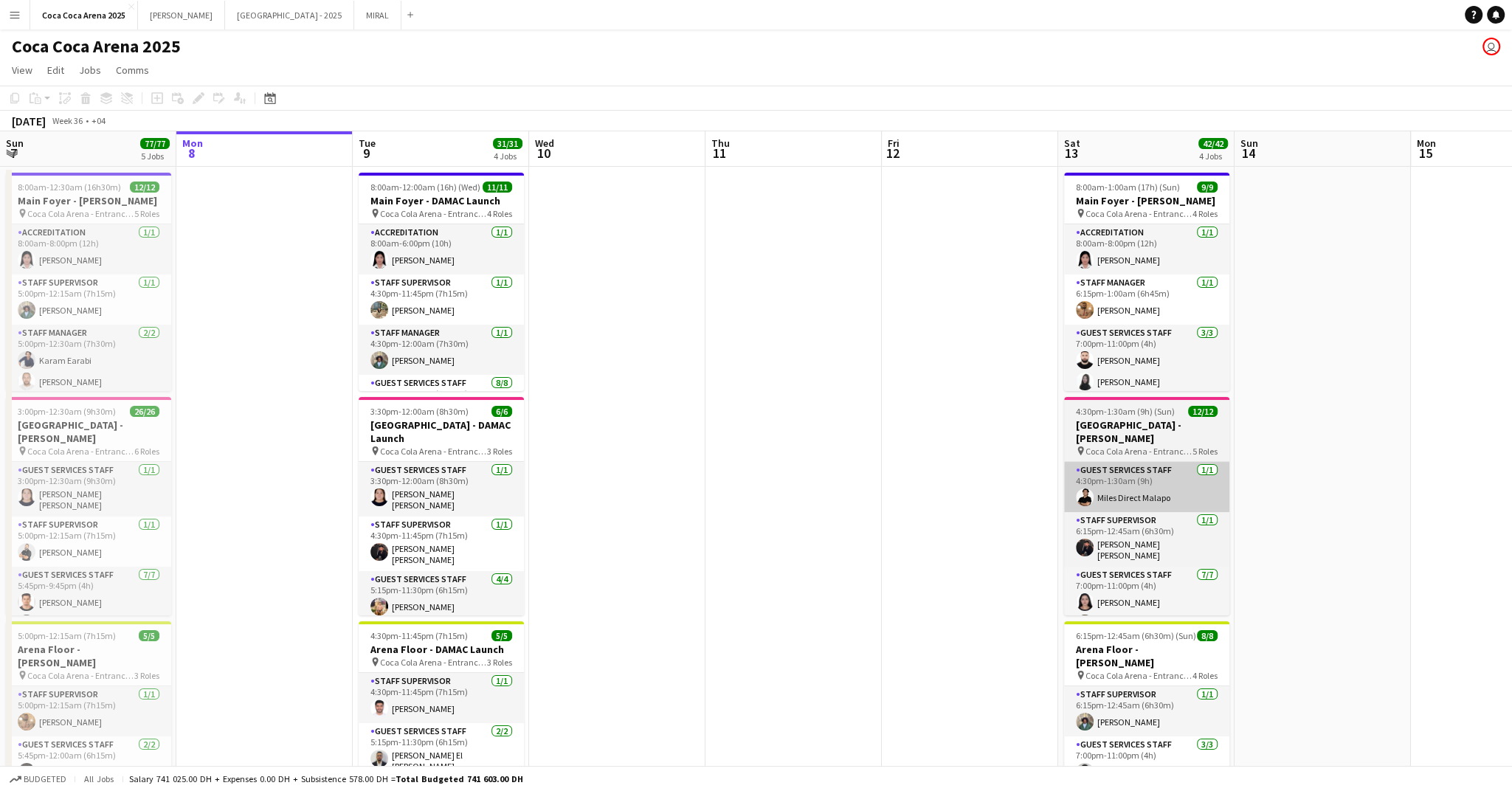
click at [1151, 470] on app-card-role "Guest Services Staff 1/1 4:30pm-1:30am (9h) Miles Direct Malapo" at bounding box center [1147, 487] width 166 height 50
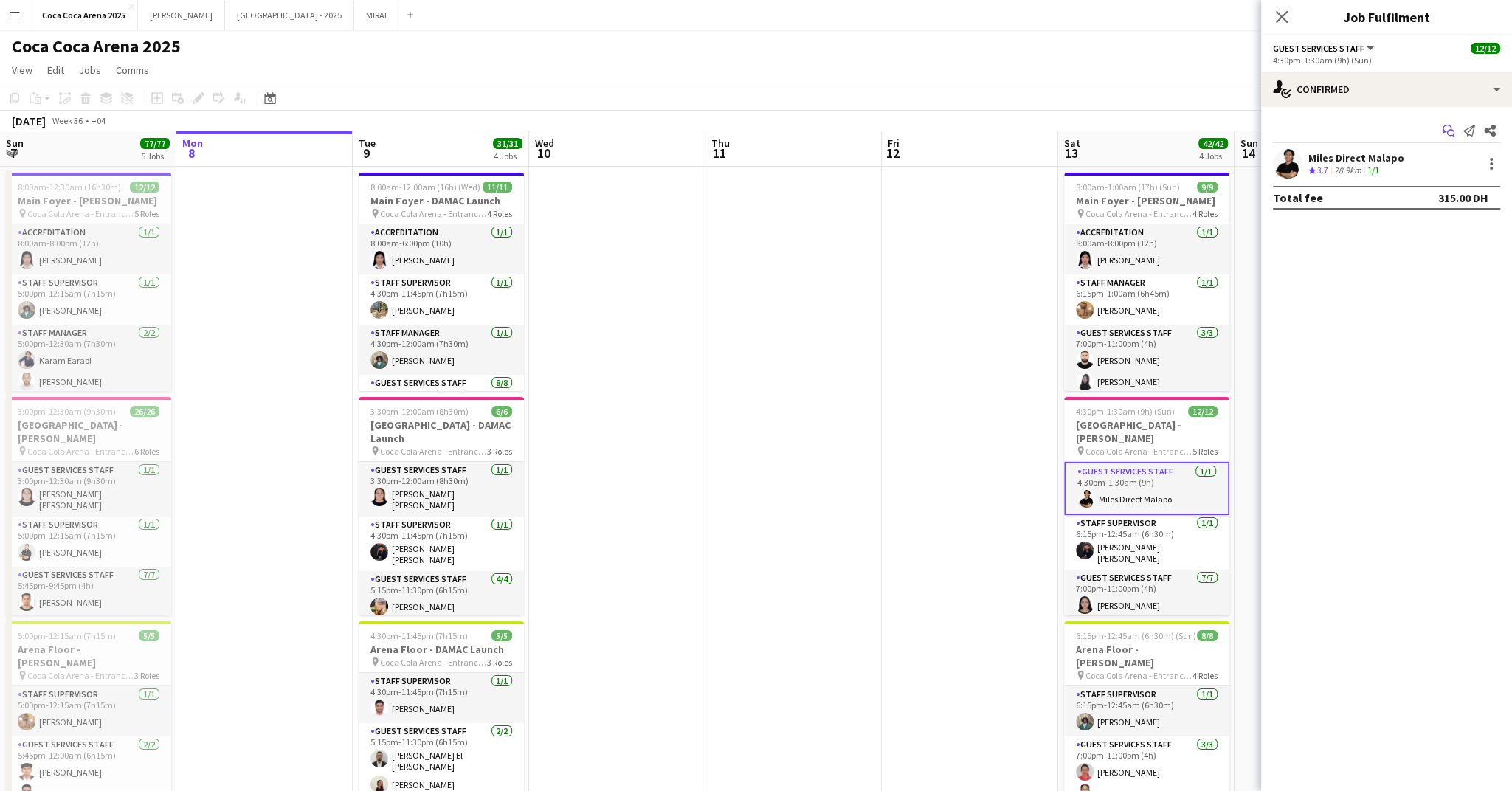
click at [1446, 128] on icon "Start chat" at bounding box center [1449, 131] width 12 height 12
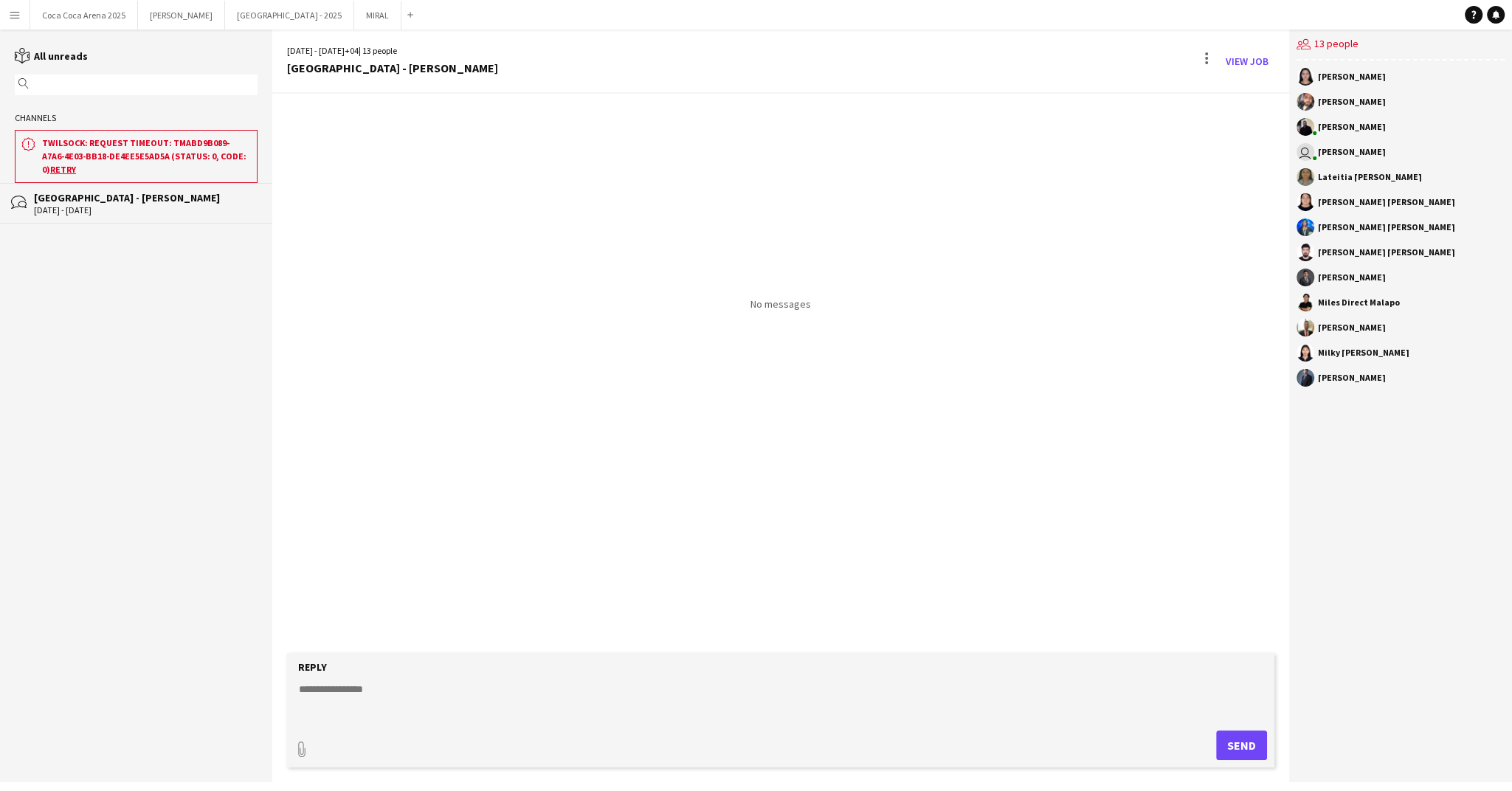
click at [116, 201] on div "Arena Plaza - Sunidhi" at bounding box center [145, 197] width 223 height 13
click at [133, 149] on h3 "Twilsock: request timeout: TMabd9b089-a7a6-4e03-bb18-de4ee5e5ad5a (status: 0, c…" at bounding box center [146, 156] width 209 height 40
click at [105, 156] on h3 "Twilsock: request timeout: TMabd9b089-a7a6-4e03-bb18-de4ee5e5ad5a (status: 0, c…" at bounding box center [146, 156] width 209 height 40
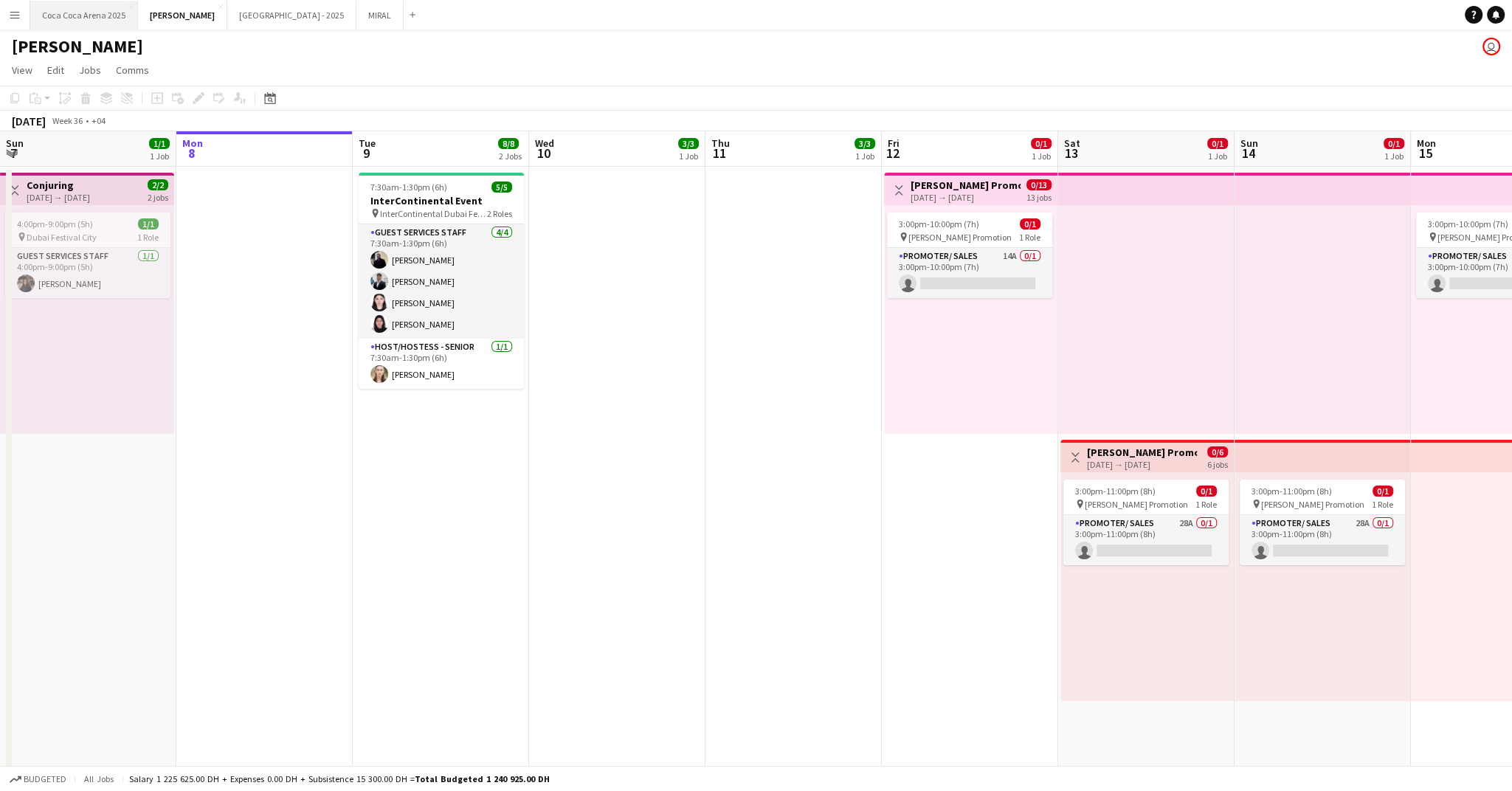
click at [93, 15] on button "[GEOGRAPHIC_DATA] 2025 Close" at bounding box center [84, 15] width 108 height 28
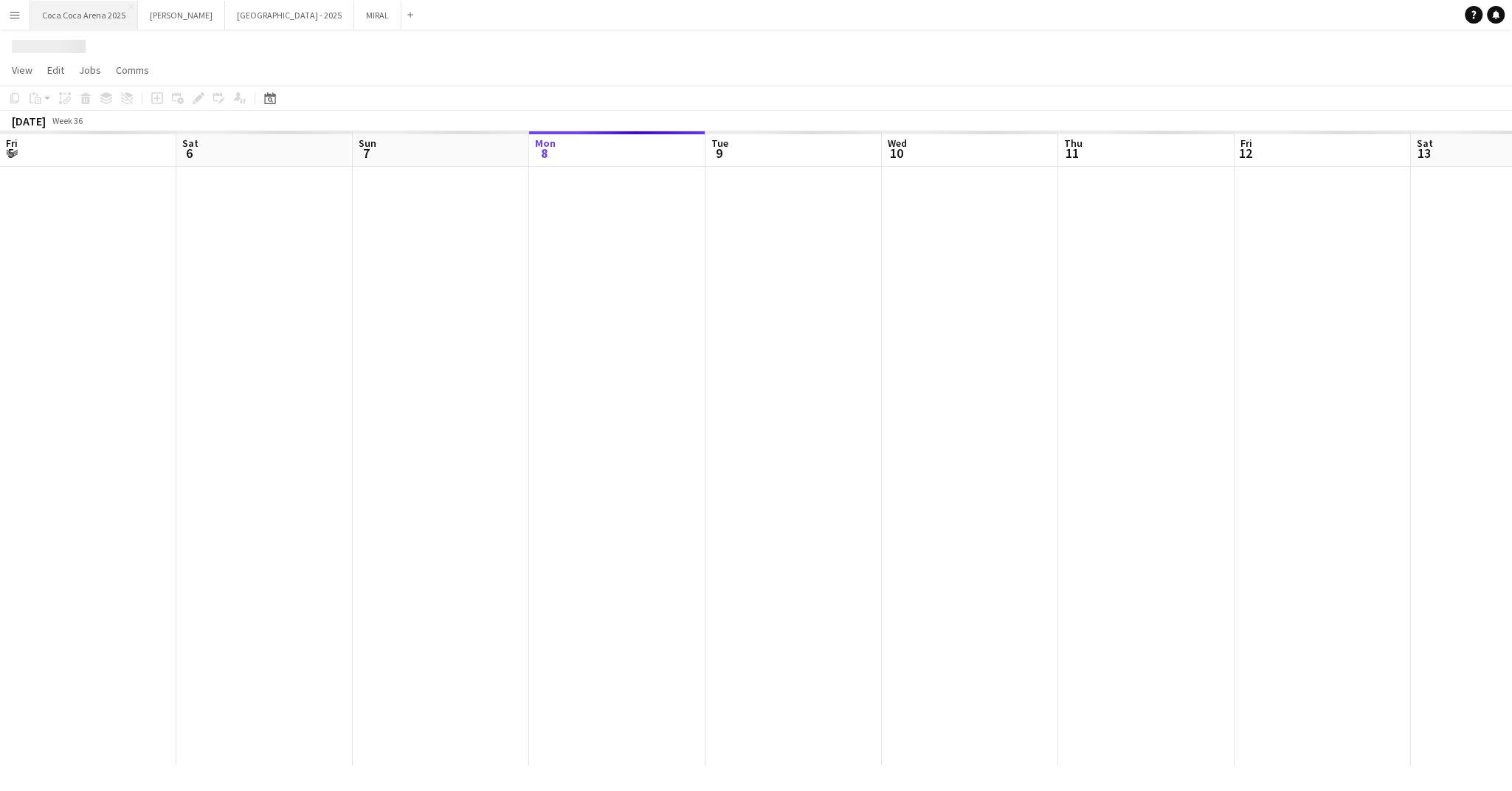
scroll to position [0, 352]
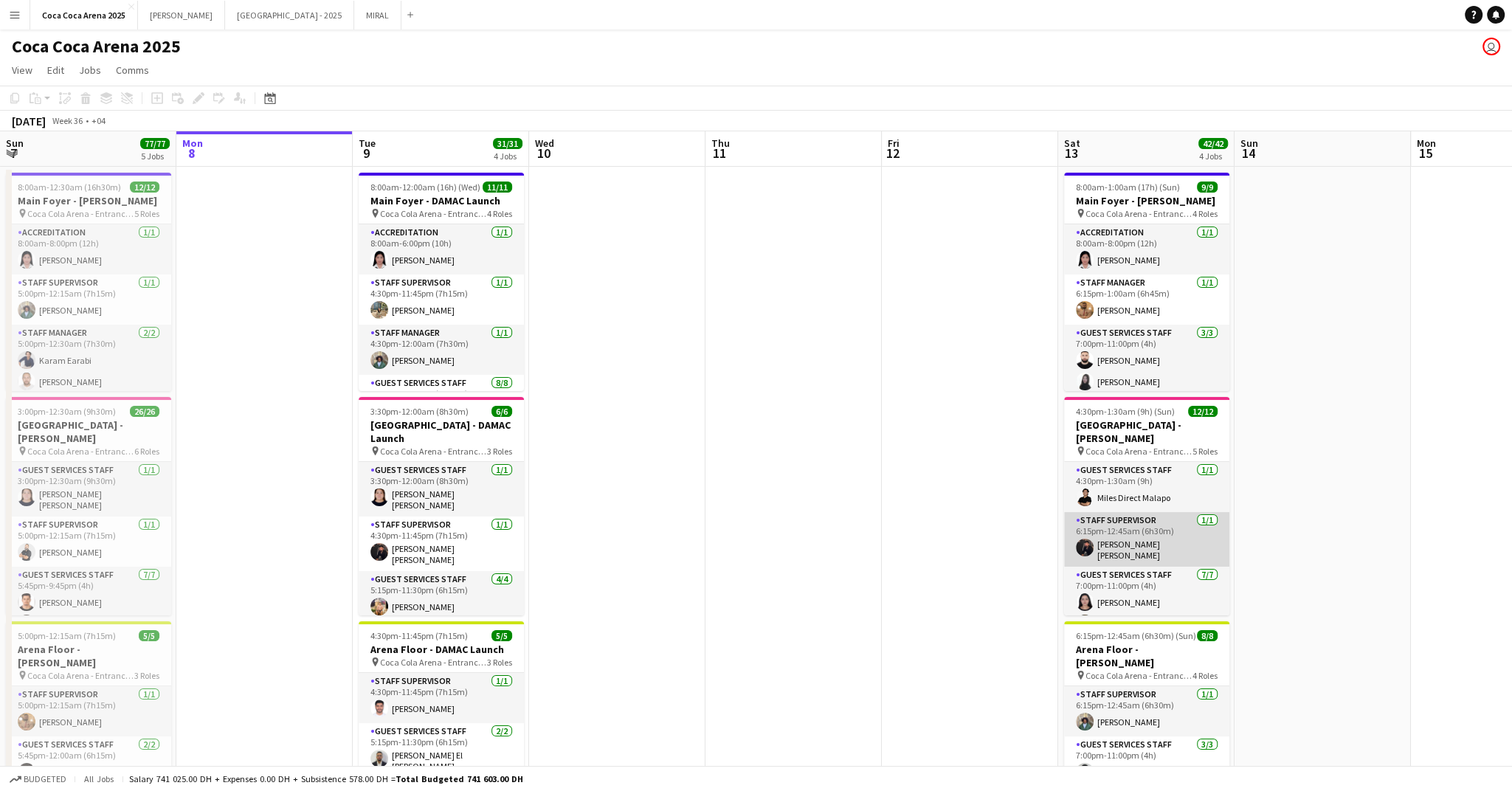
click at [1154, 517] on app-card-role "Staff Supervisor [DATE] 6:15pm-12:45am (6h30m) [PERSON_NAME] [PERSON_NAME]" at bounding box center [1147, 539] width 166 height 54
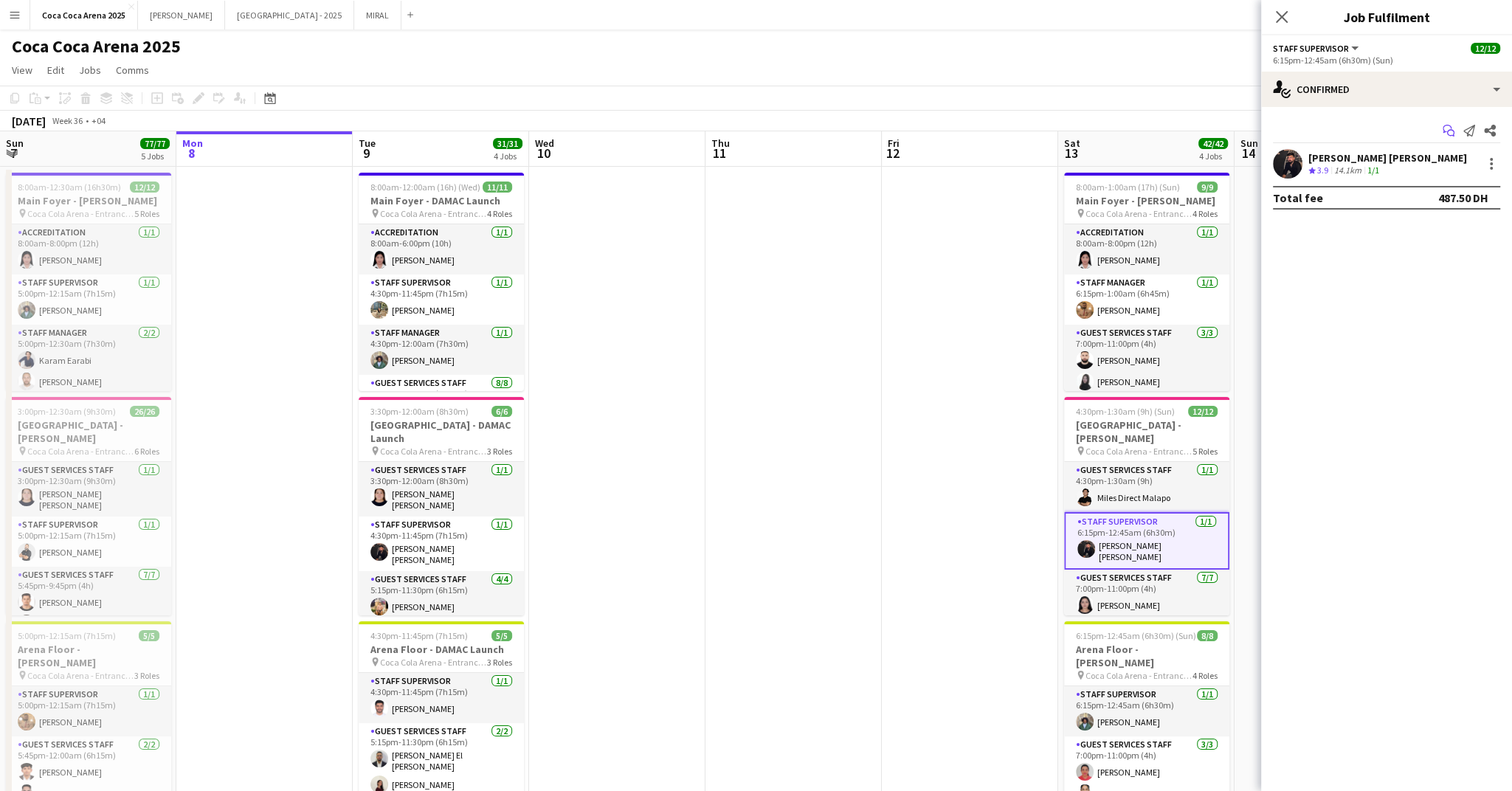
click at [1445, 129] on icon "Start chat" at bounding box center [1449, 131] width 12 height 12
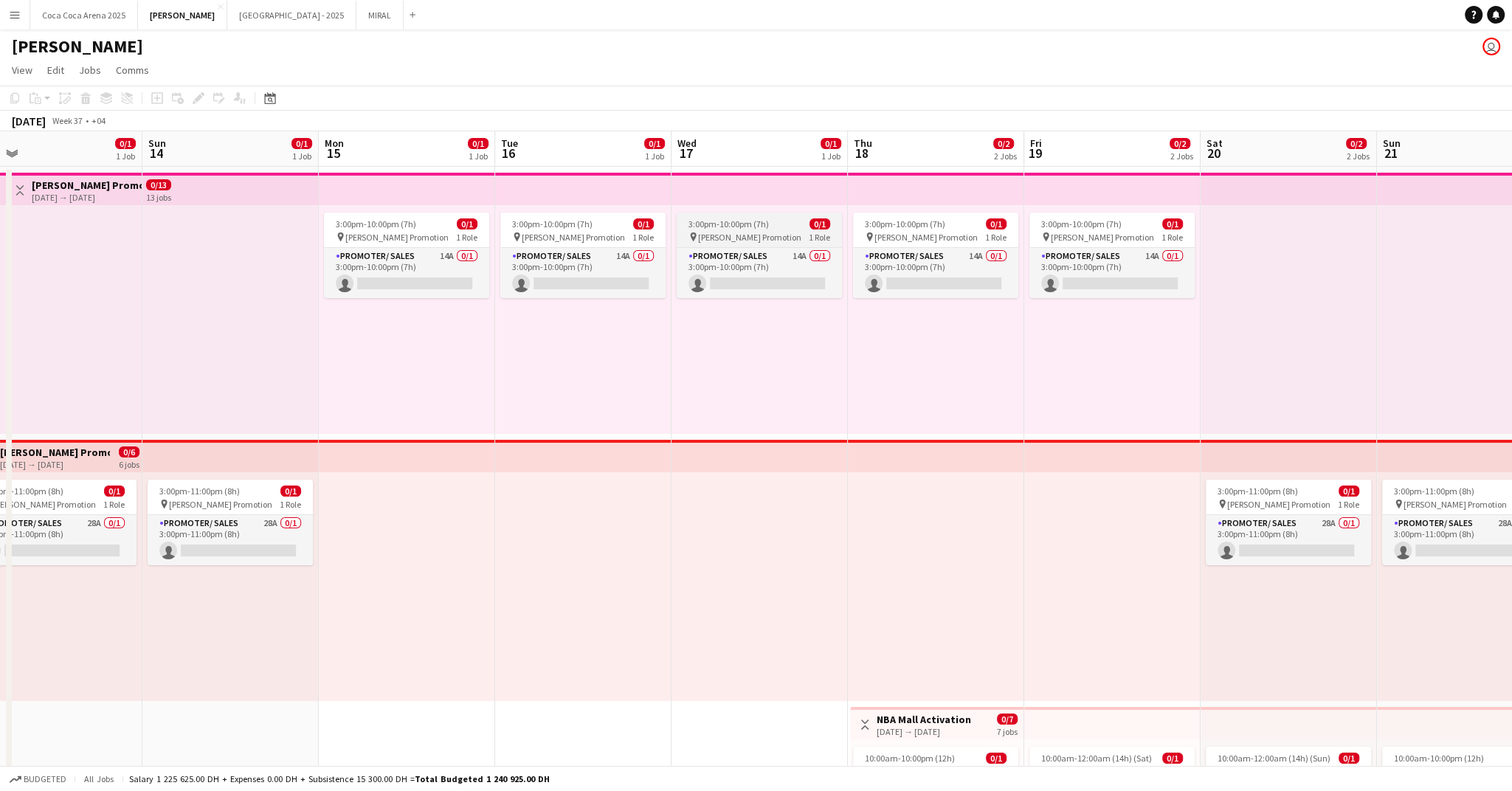
click at [741, 226] on span "3:00pm-10:00pm (7h)" at bounding box center [728, 224] width 80 height 11
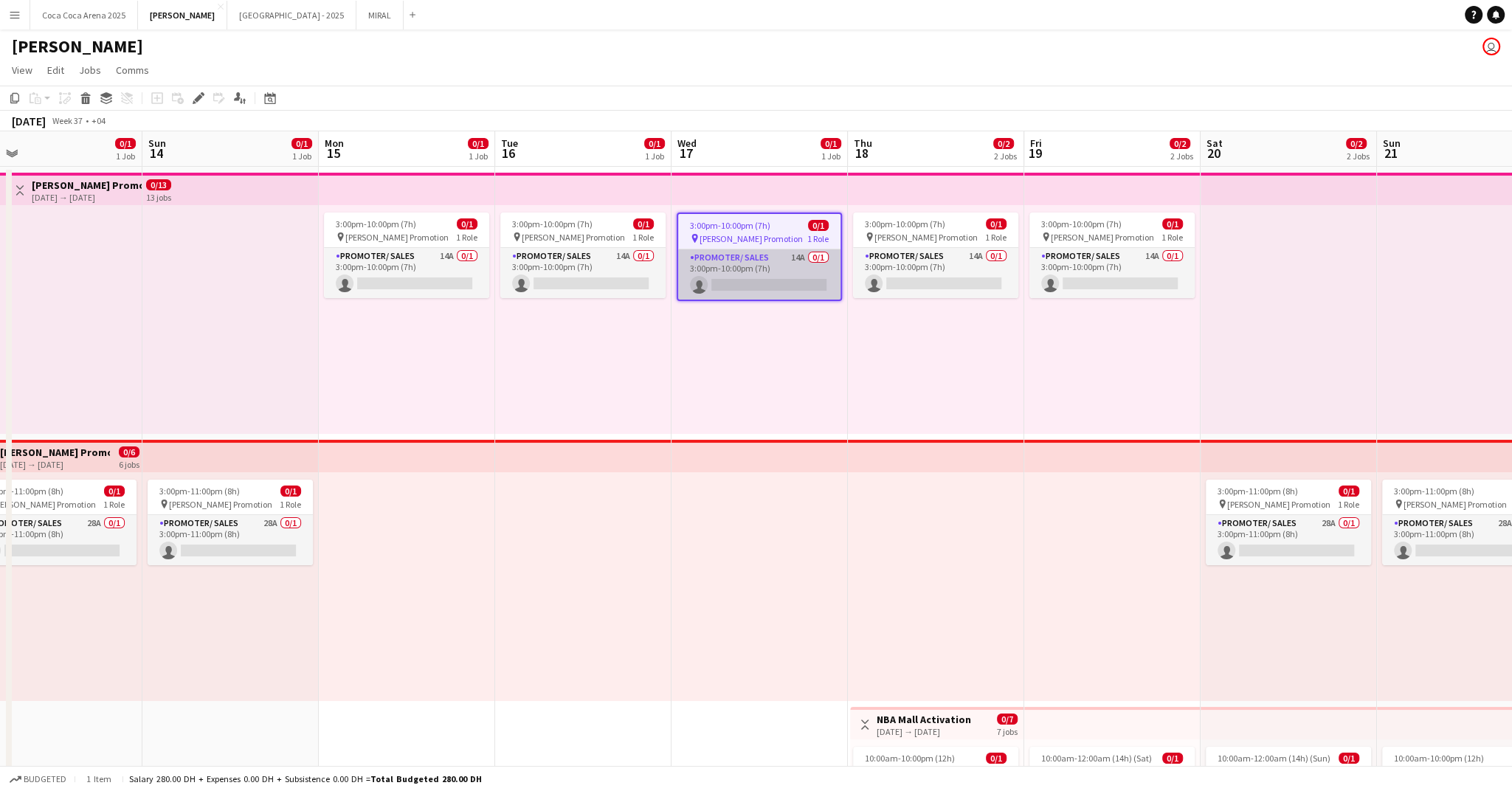
click at [775, 269] on app-card-role "Promoter/ Sales 14A 0/1 3:00pm-10:00pm (7h) single-neutral-actions" at bounding box center [759, 274] width 162 height 50
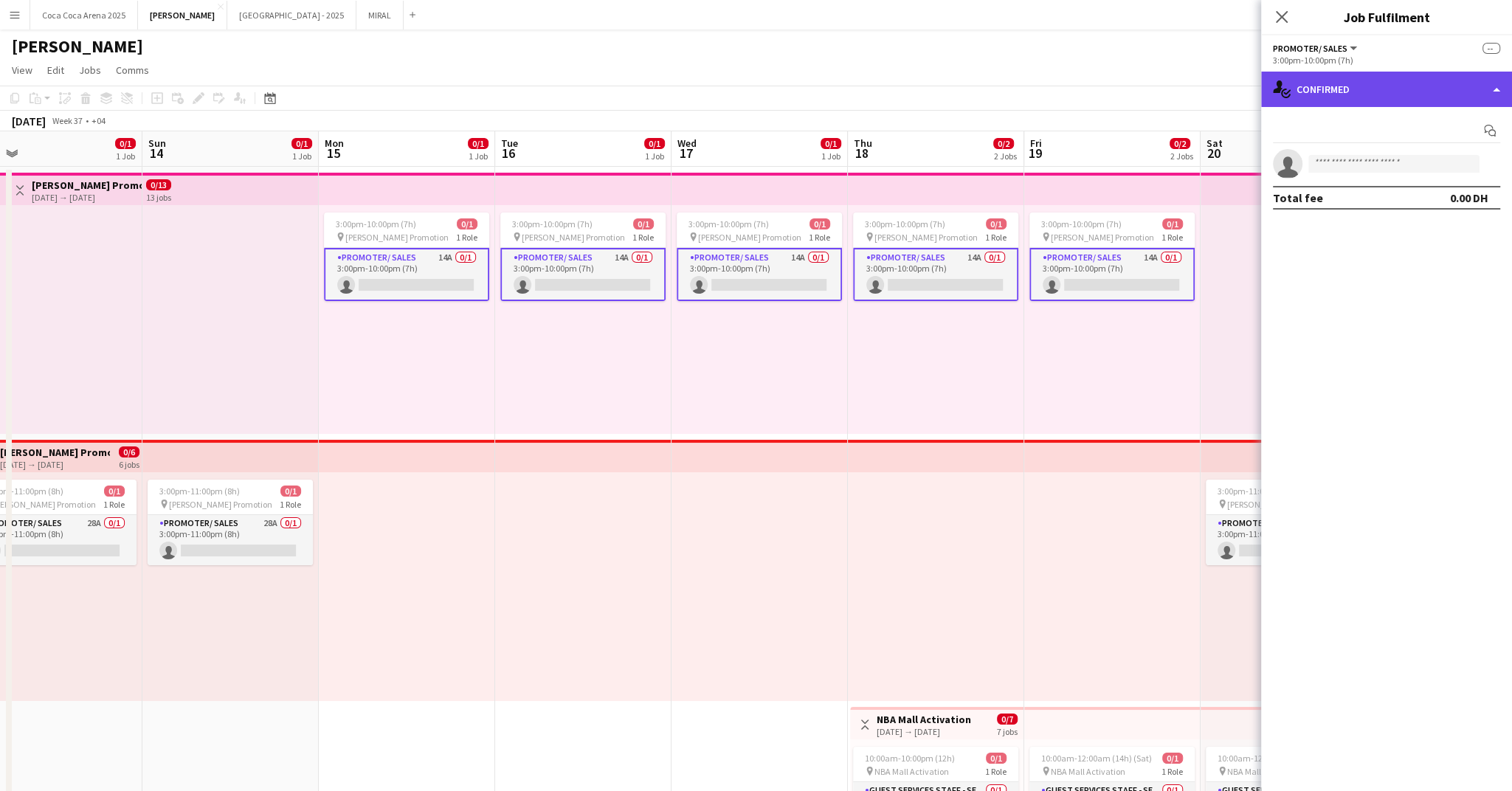
click at [1363, 78] on div "single-neutral-actions-check-2 Confirmed" at bounding box center [1386, 89] width 251 height 36
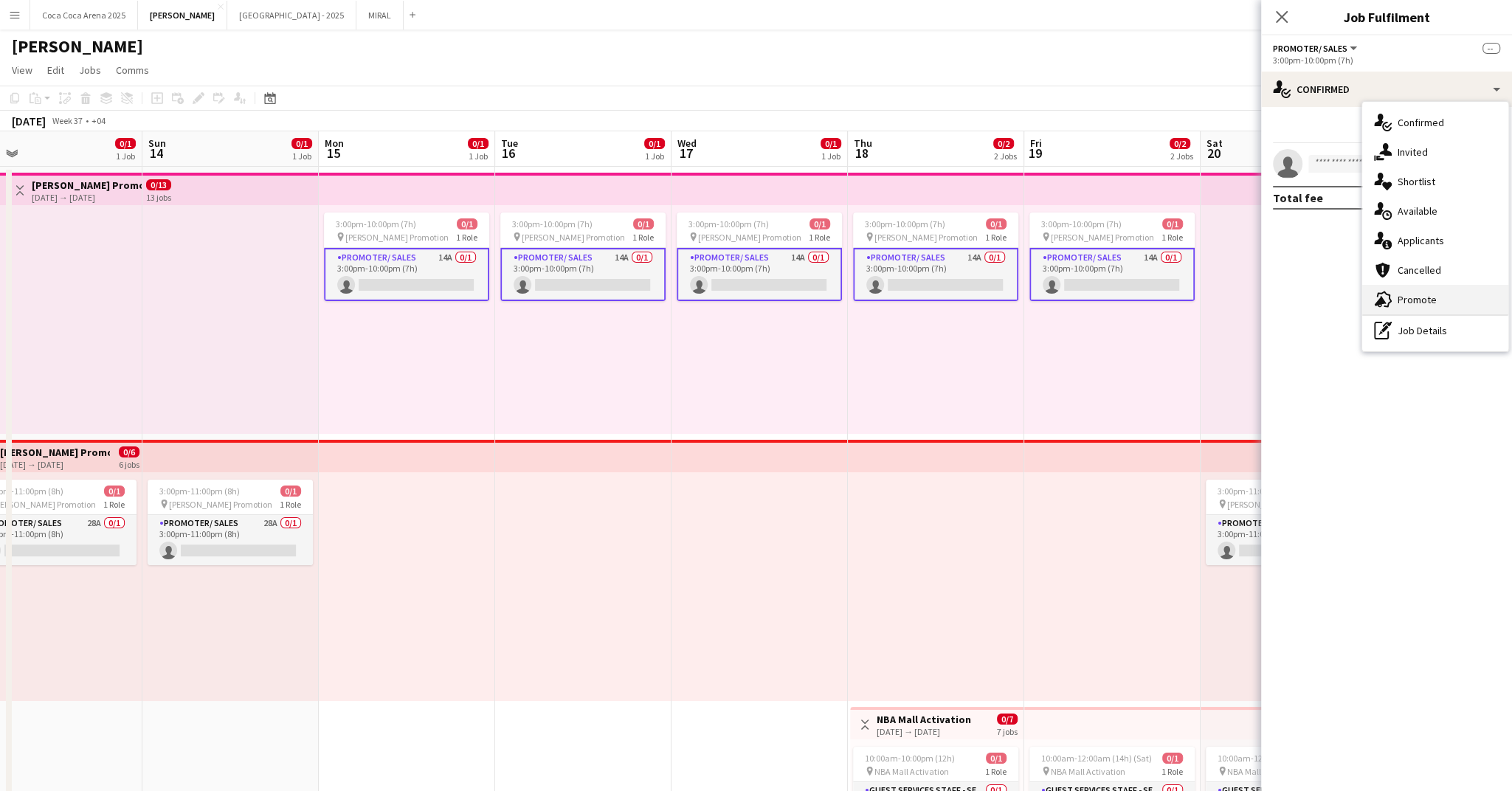
click at [1414, 296] on span "Promote" at bounding box center [1417, 300] width 39 height 13
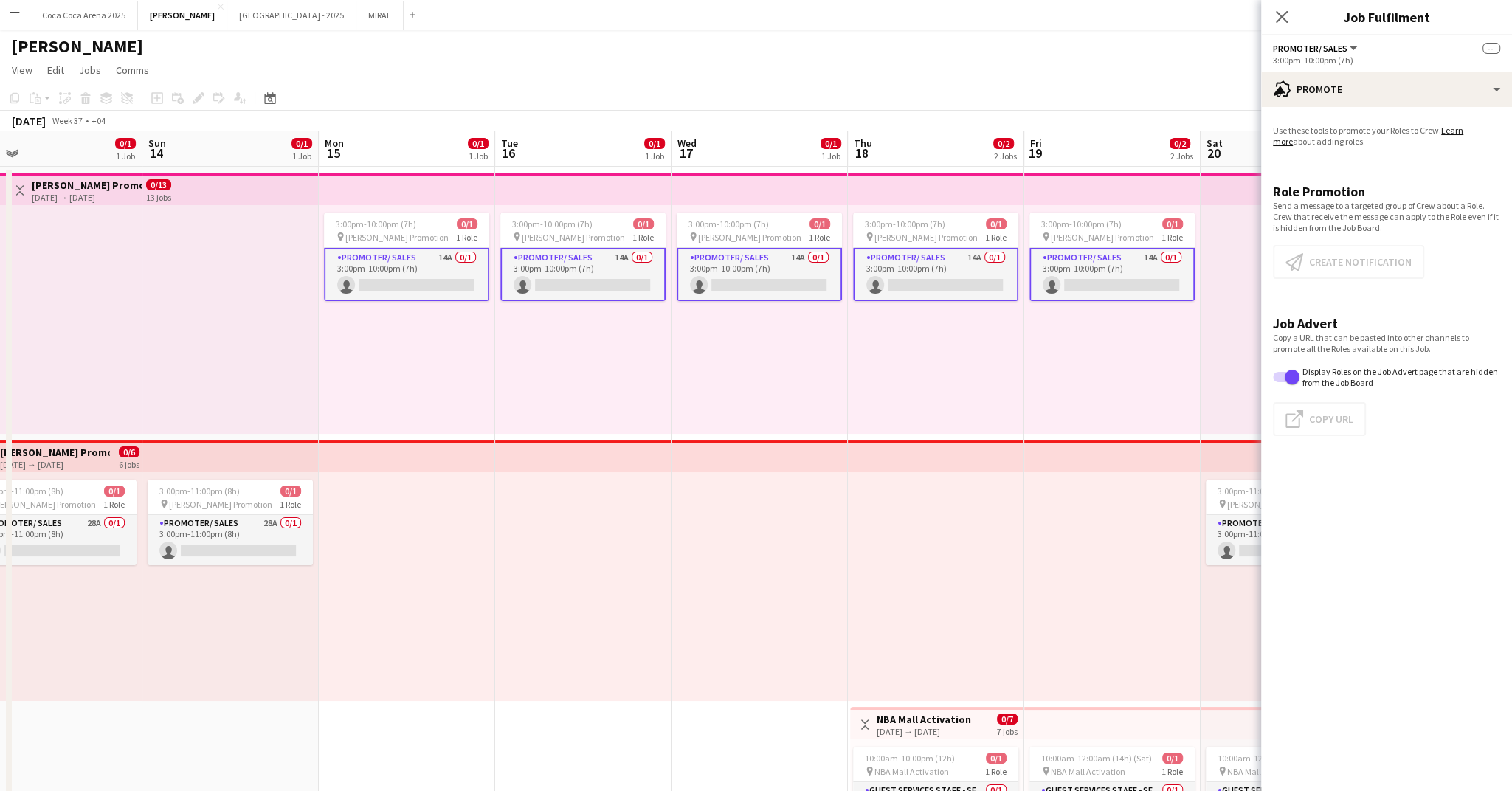
click at [894, 274] on app-card-role "Promoter/ Sales 14A 0/1 3:00pm-10:00pm (7h) single-neutral-actions" at bounding box center [936, 274] width 166 height 53
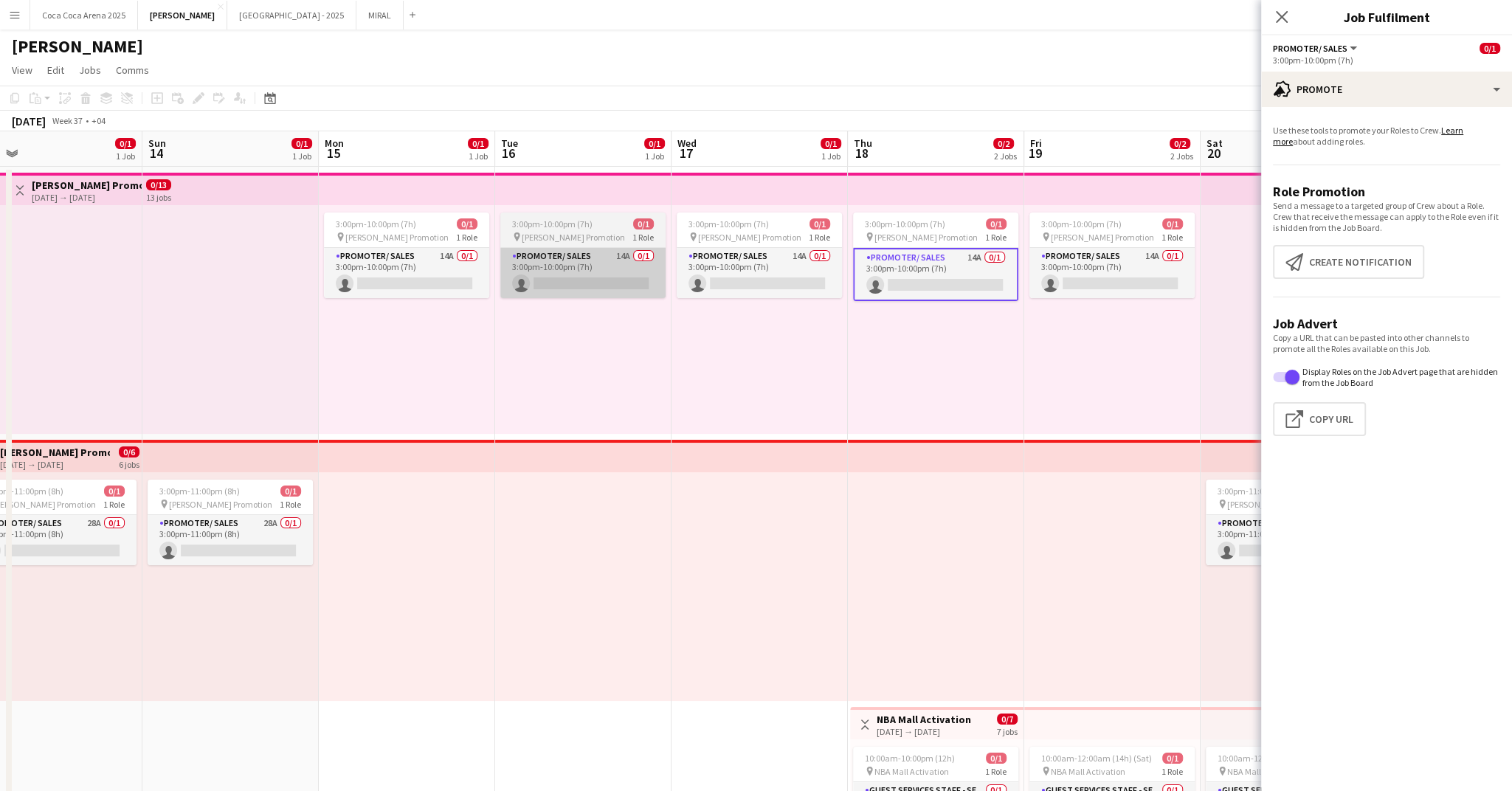
click at [662, 260] on app-card-role "Promoter/ Sales 14A 0/1 3:00pm-10:00pm (7h) single-neutral-actions" at bounding box center [583, 273] width 166 height 50
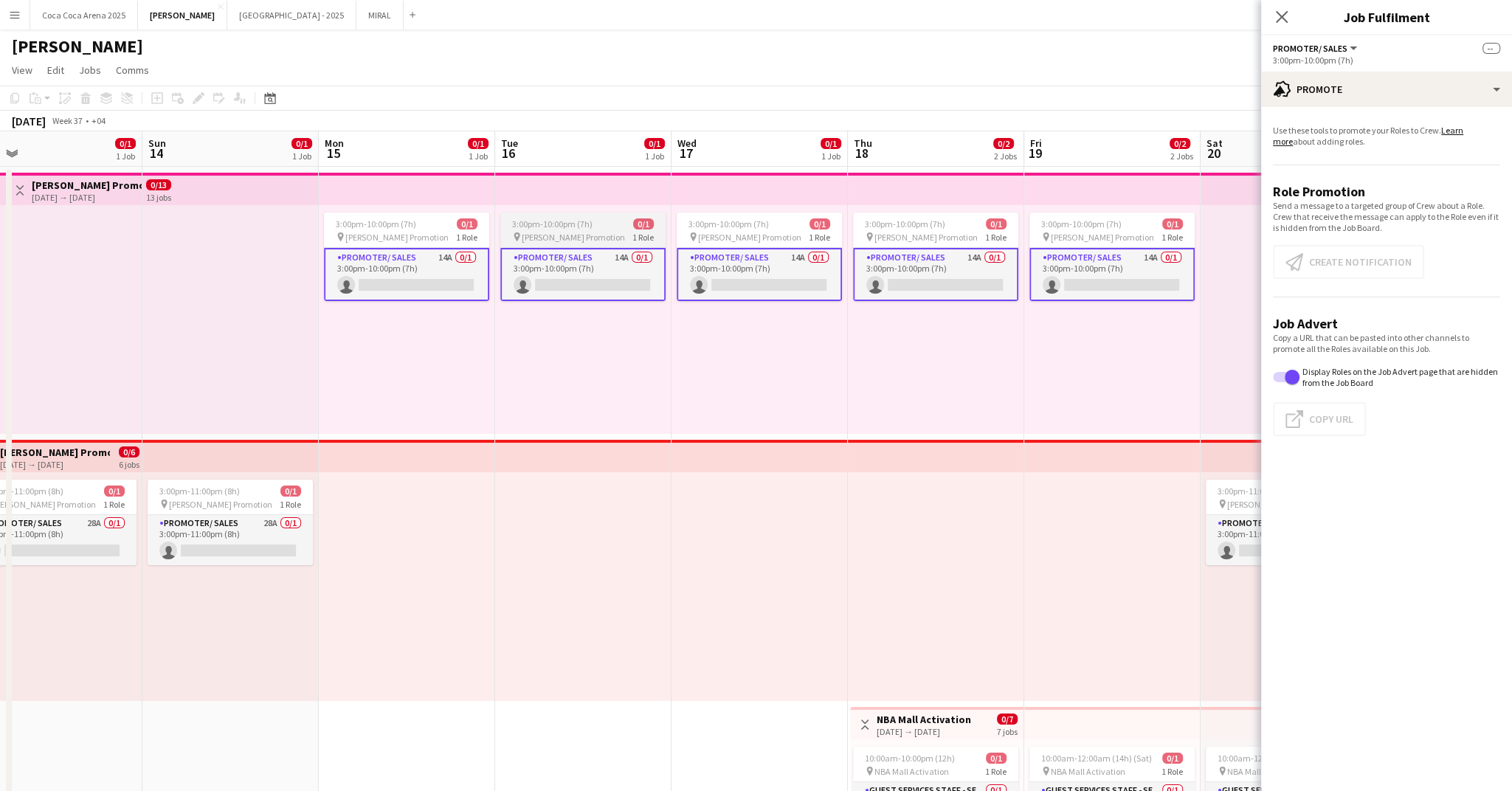
click at [636, 223] on span "0/1" at bounding box center [643, 224] width 20 height 11
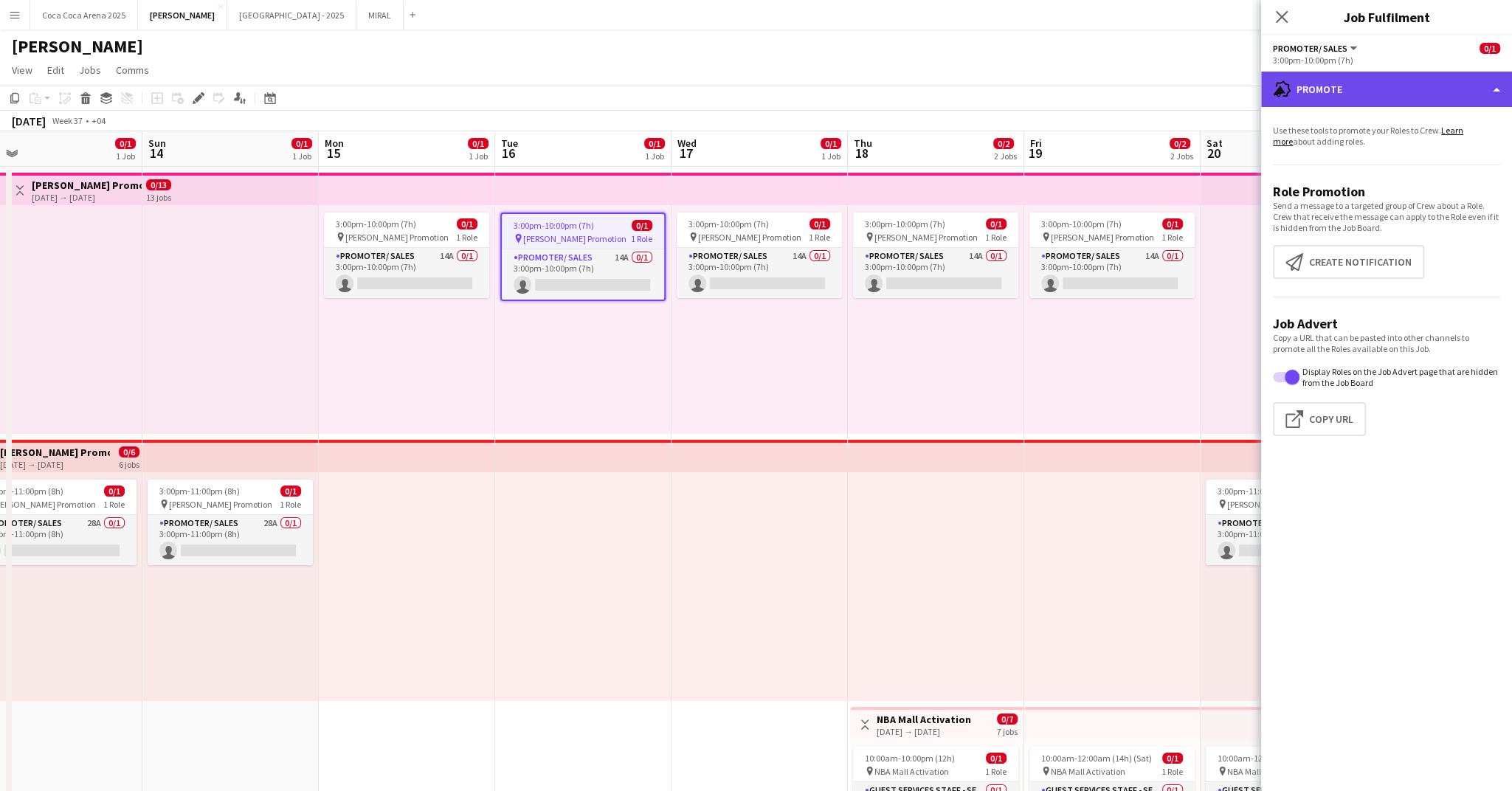
click at [1382, 87] on div "advertising-megaphone Promote" at bounding box center [1386, 89] width 251 height 36
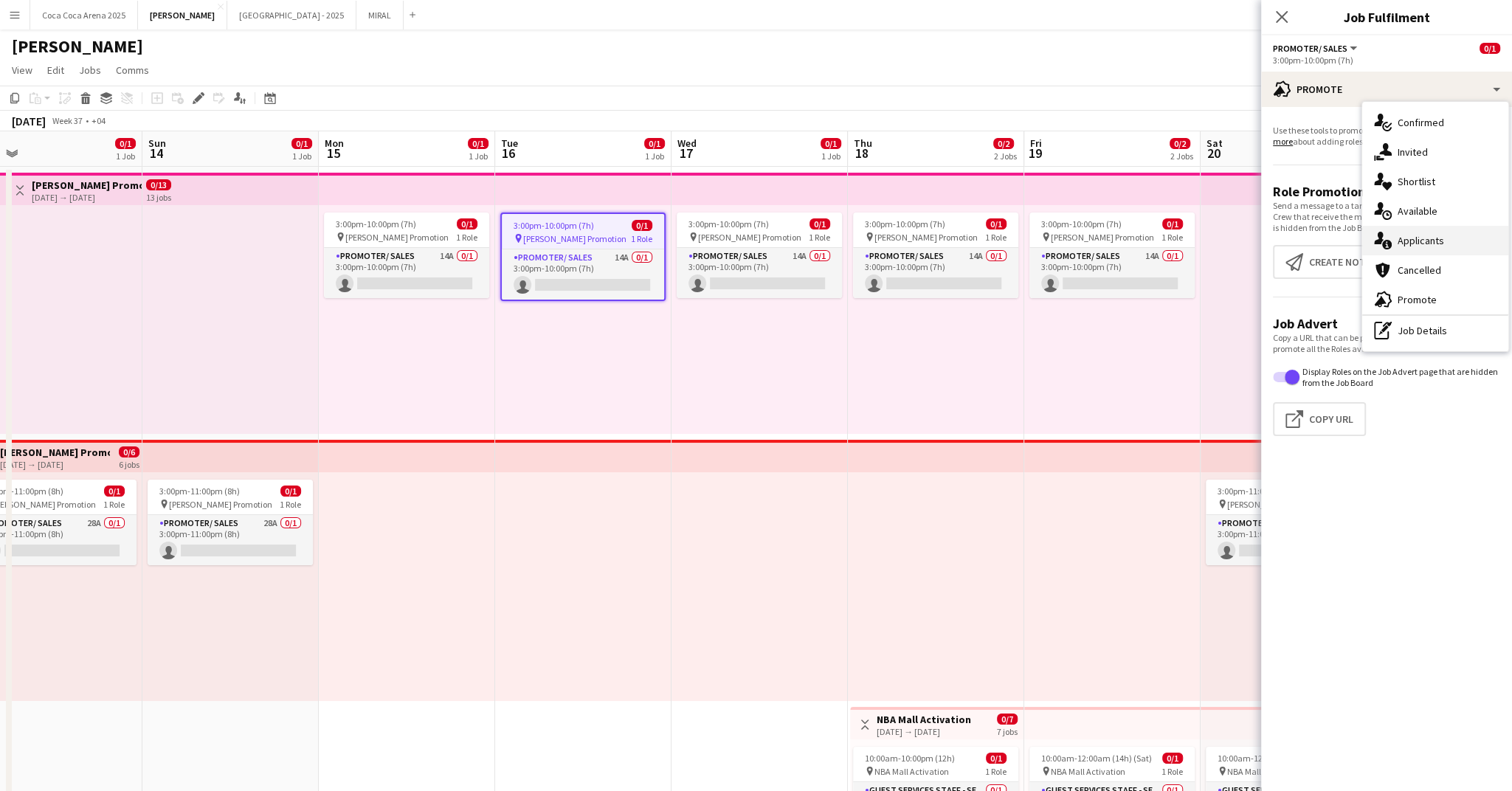
click at [1399, 236] on span "Applicants" at bounding box center [1420, 240] width 46 height 13
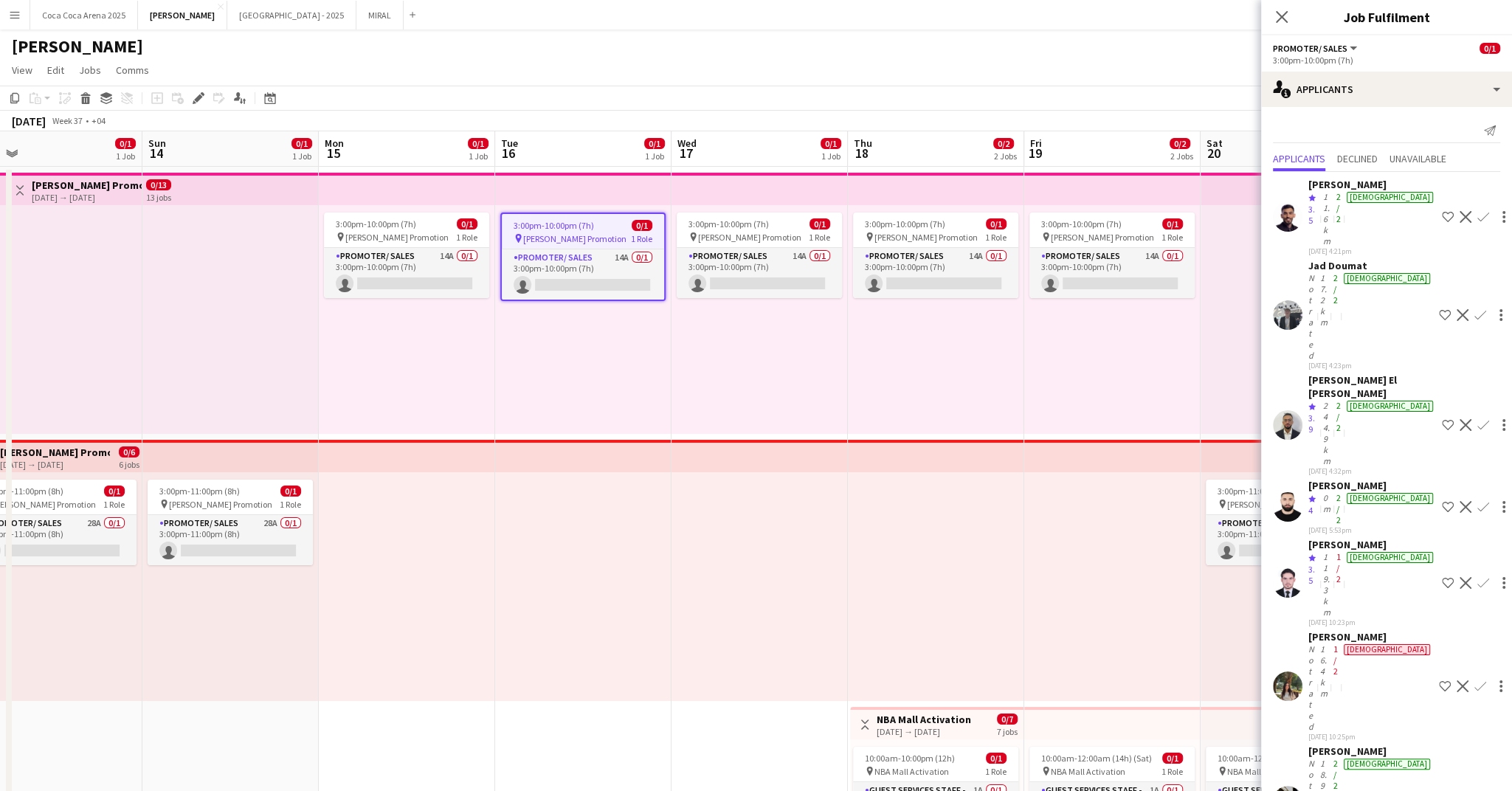
click at [1442, 211] on app-icon "Shortlist crew" at bounding box center [1448, 217] width 12 height 12
click at [1317, 758] on div "Not rated" at bounding box center [1312, 802] width 9 height 89
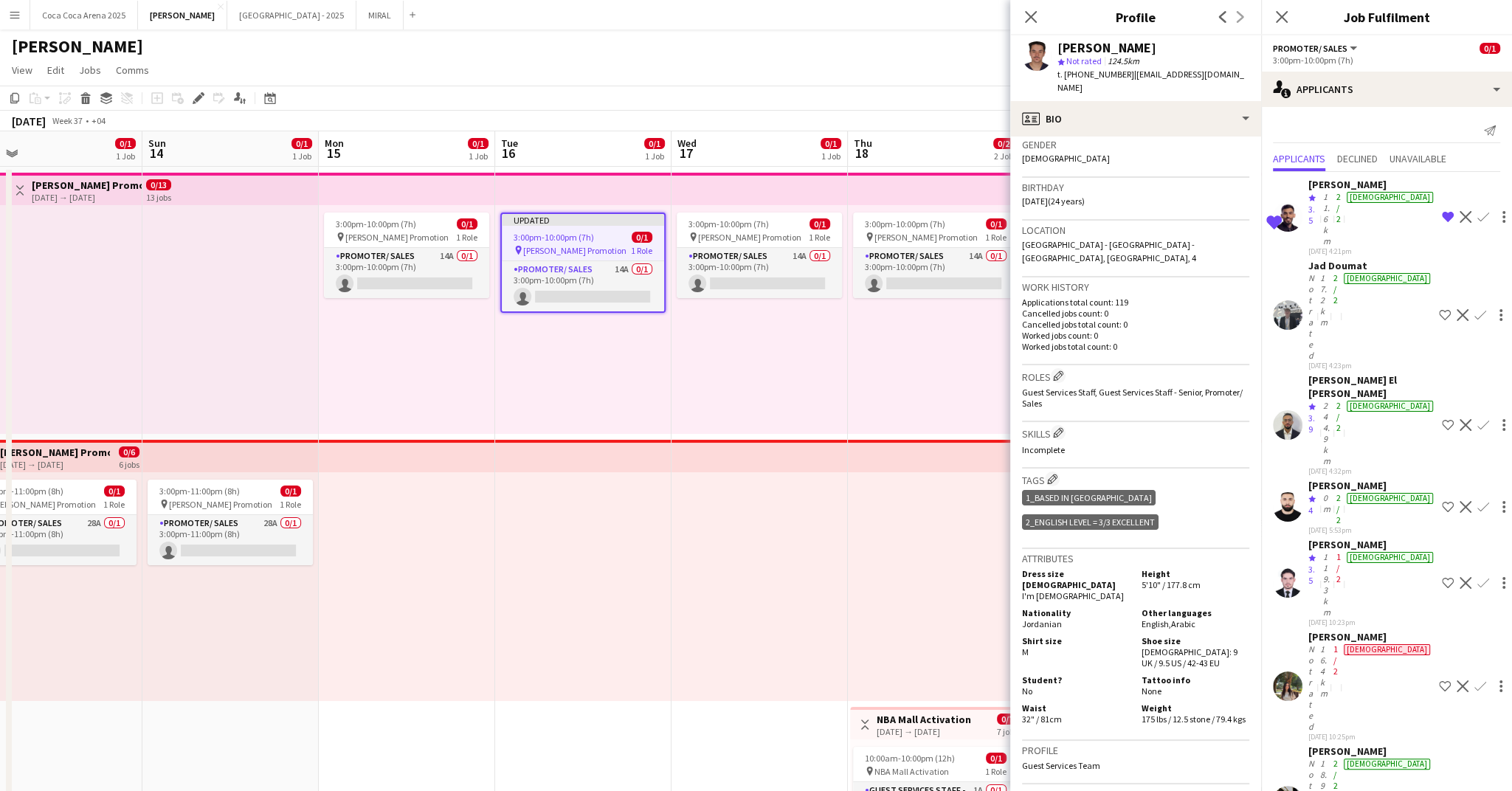
scroll to position [233, 0]
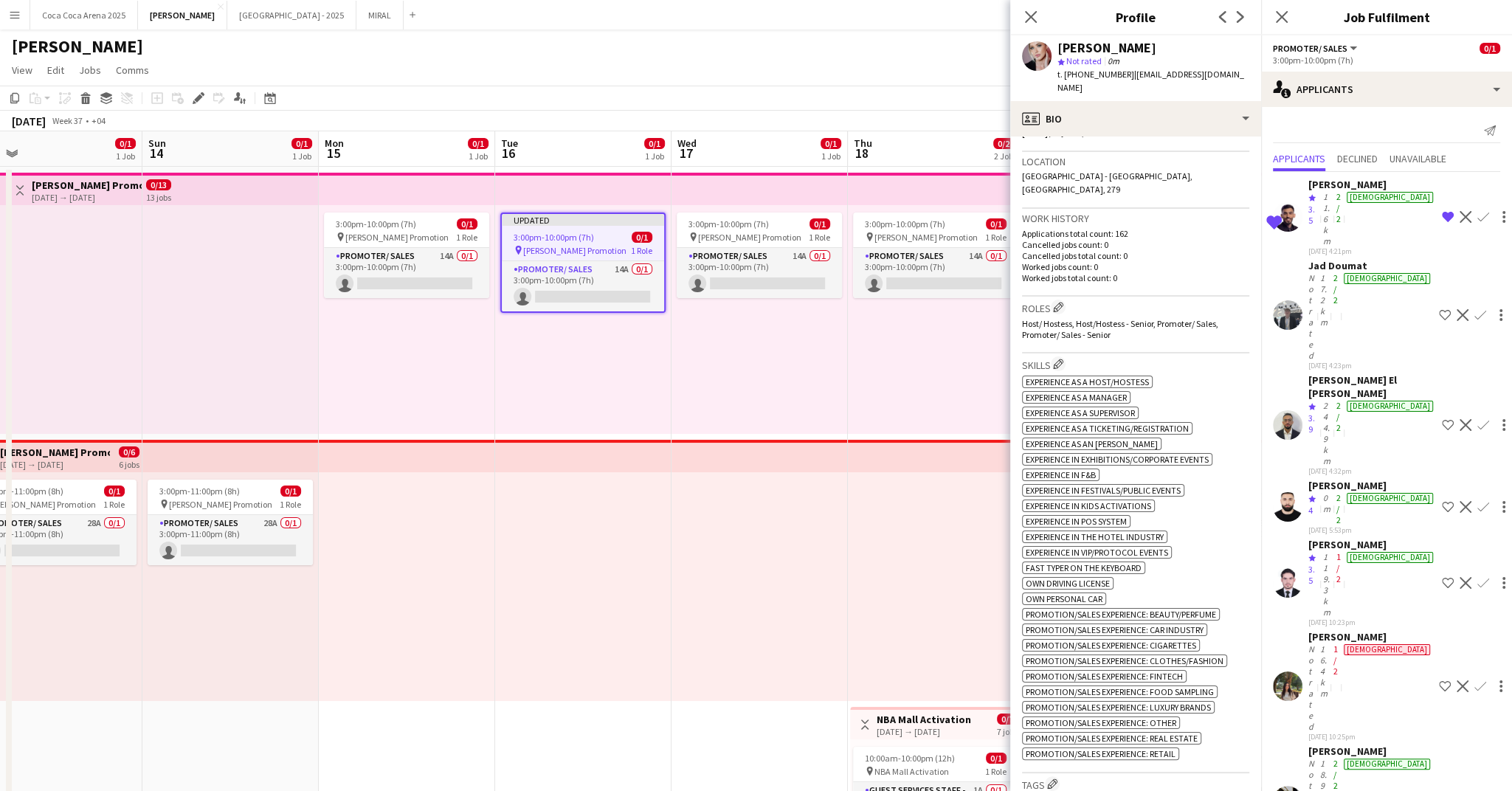
scroll to position [304, 0]
click at [1028, 18] on icon at bounding box center [1030, 16] width 14 height 14
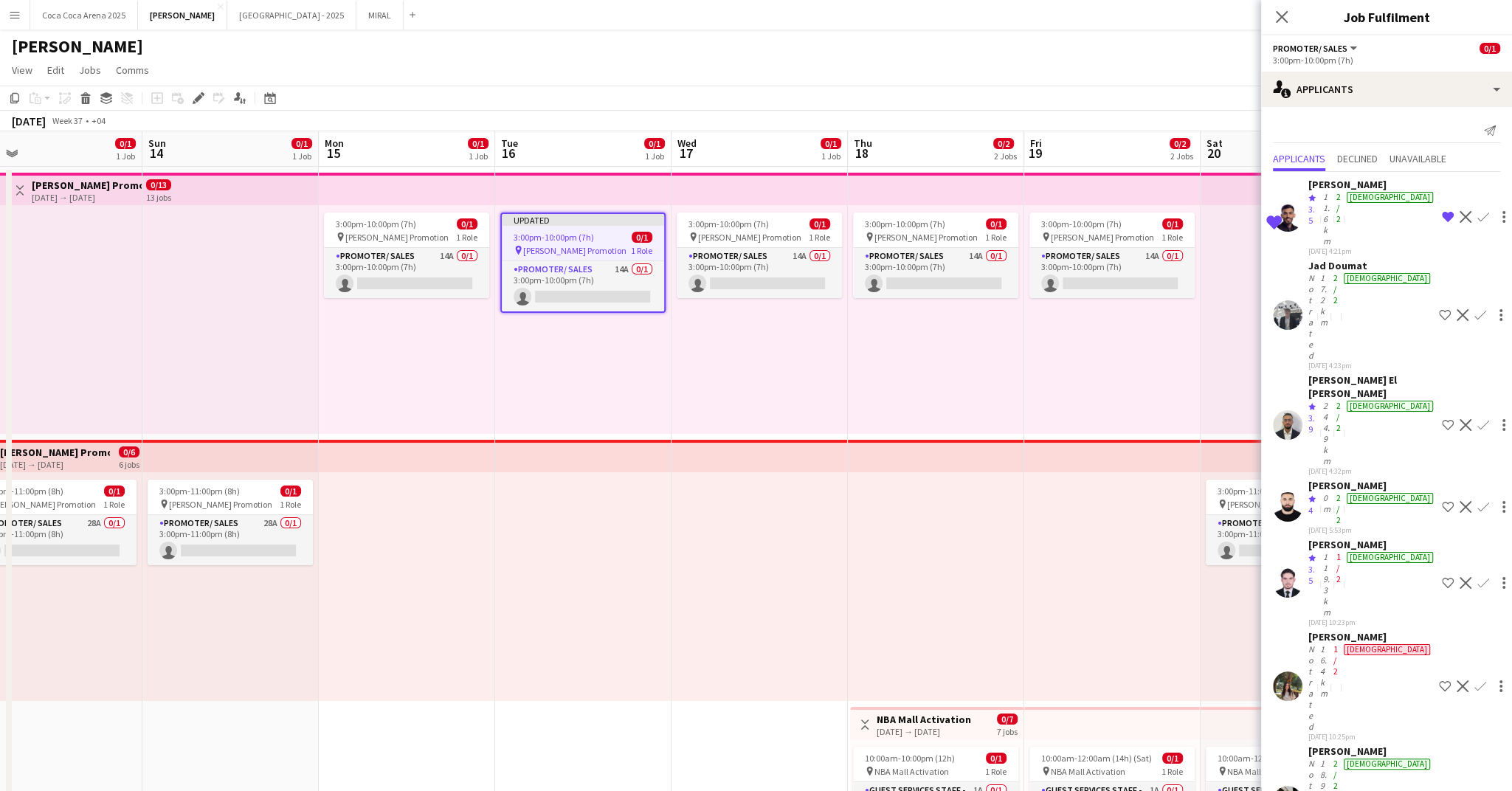
click at [1182, 409] on div "3:00pm-10:00pm (7h) 0/1 pin [PERSON_NAME] Promotion 1 Role Promoter/ Sales 14A …" at bounding box center [1112, 320] width 176 height 229
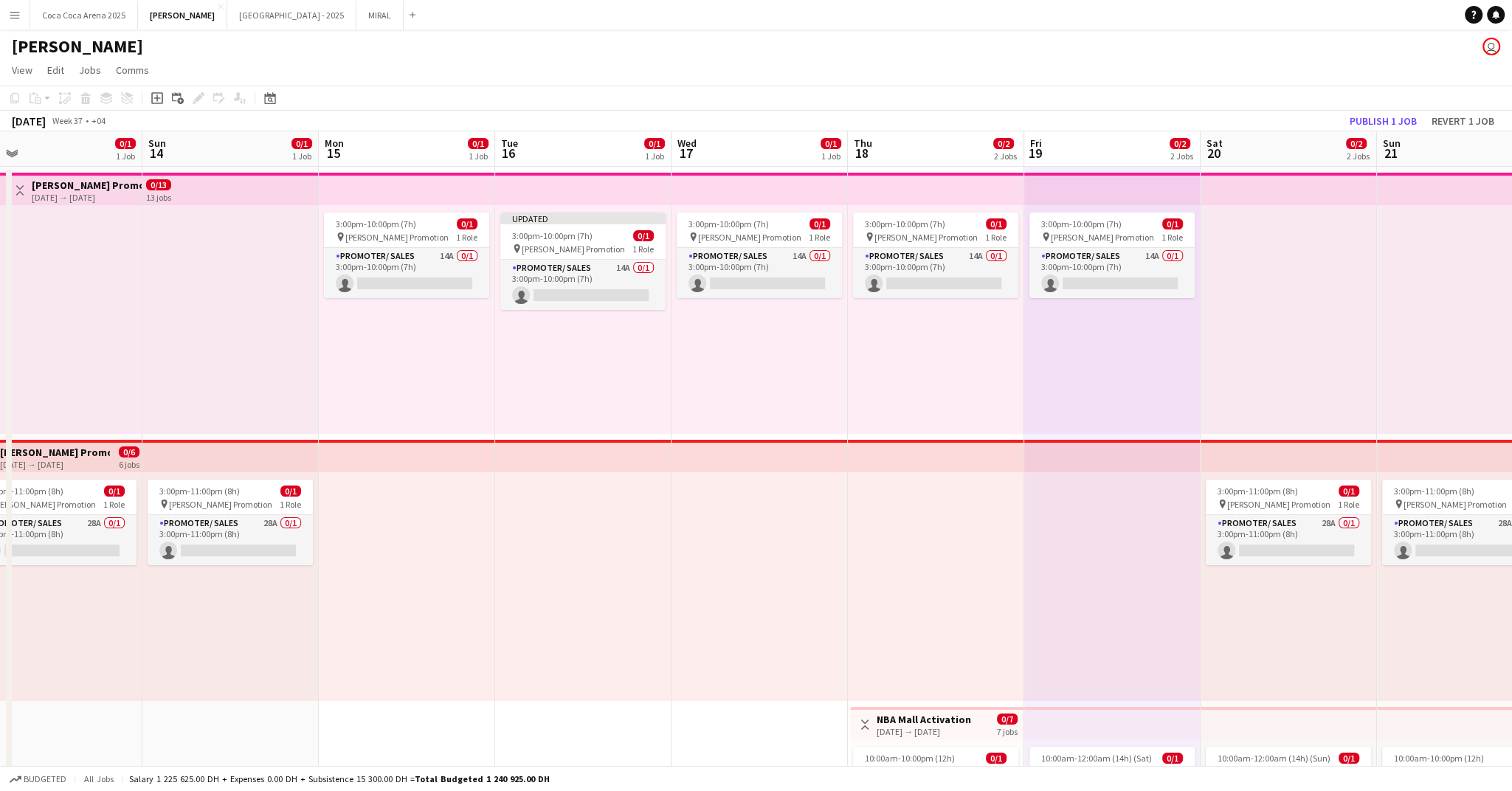
click at [1364, 110] on div "[DATE] Week 37 • +04 Publish 1 job Revert 1 job" at bounding box center [756, 120] width 1512 height 20
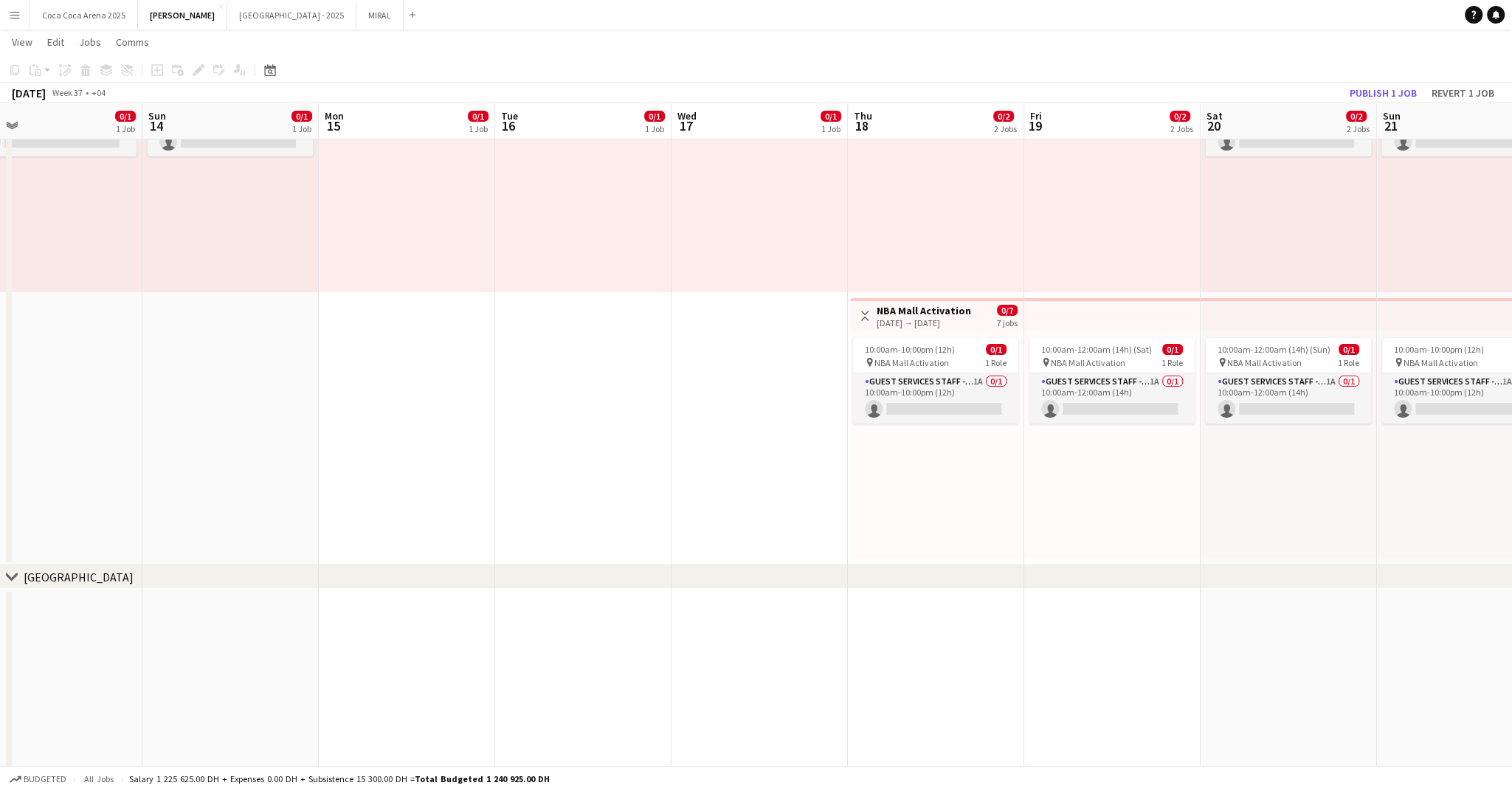
scroll to position [423, 0]
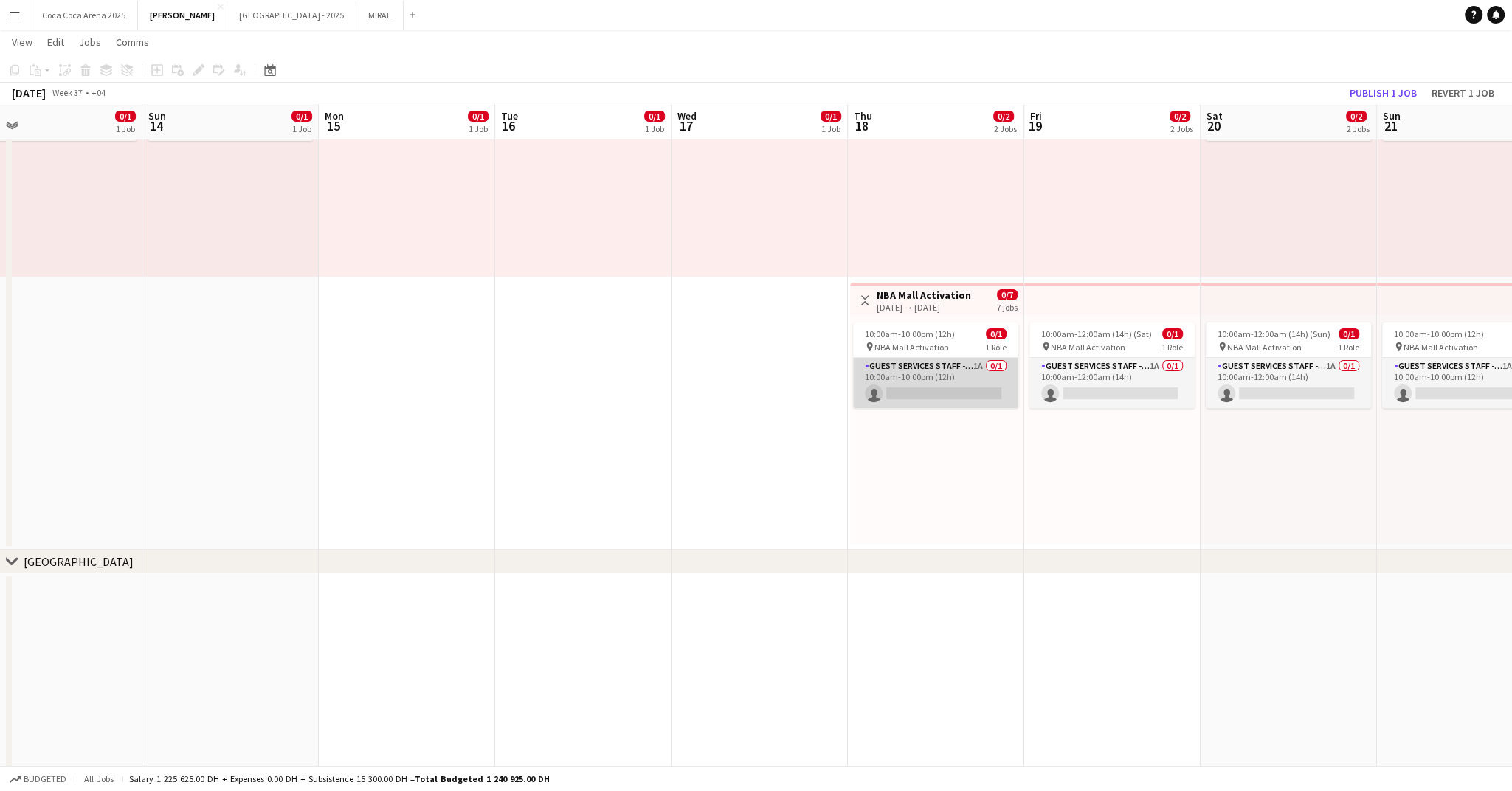
click at [927, 383] on app-card-role "Guest Services Staff - Senior 1A 0/1 10:00am-10:00pm (12h) single-neutral-actio…" at bounding box center [936, 383] width 166 height 50
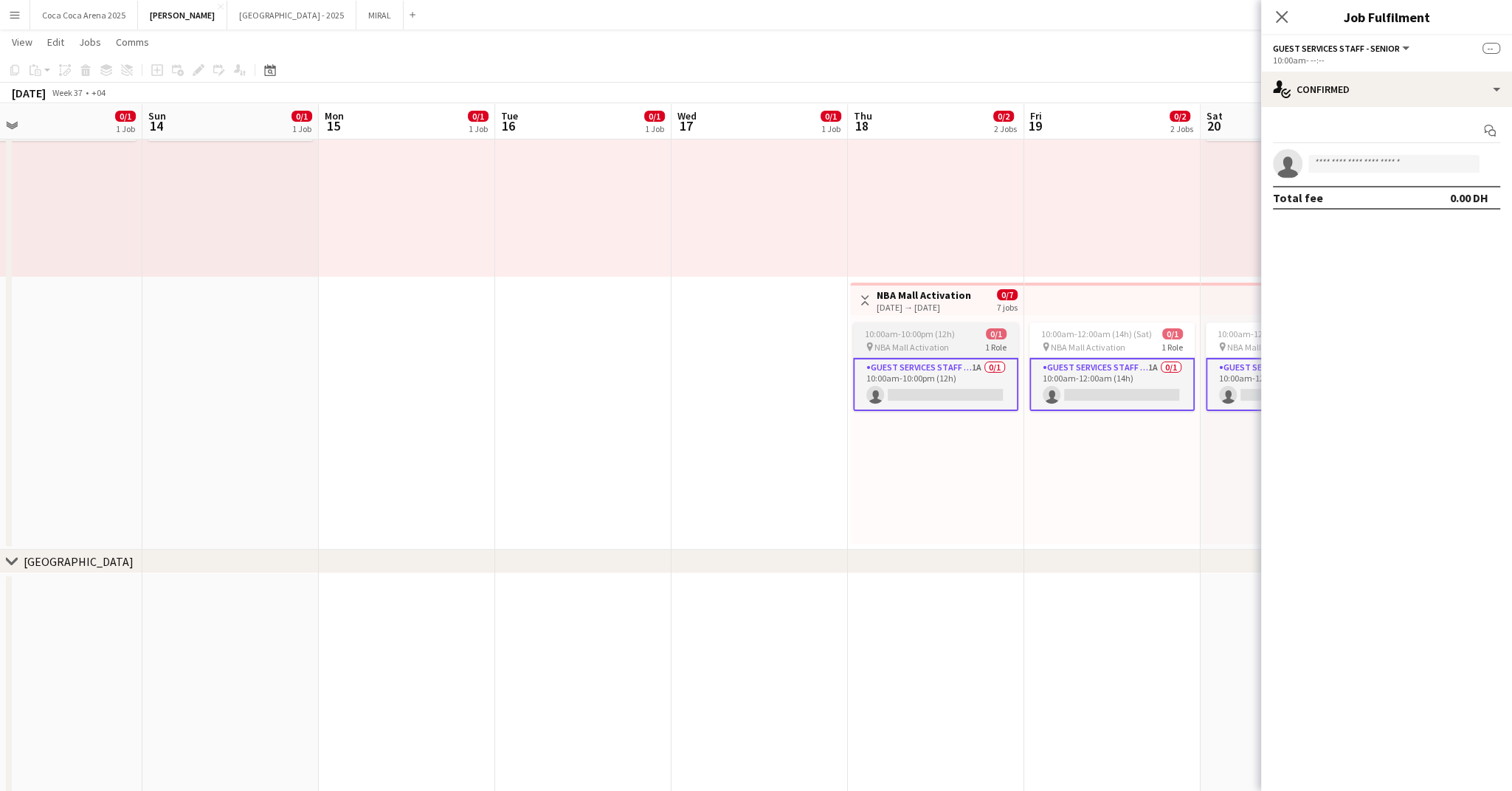
click at [918, 344] on span "NBA Mall Activation" at bounding box center [912, 348] width 75 height 11
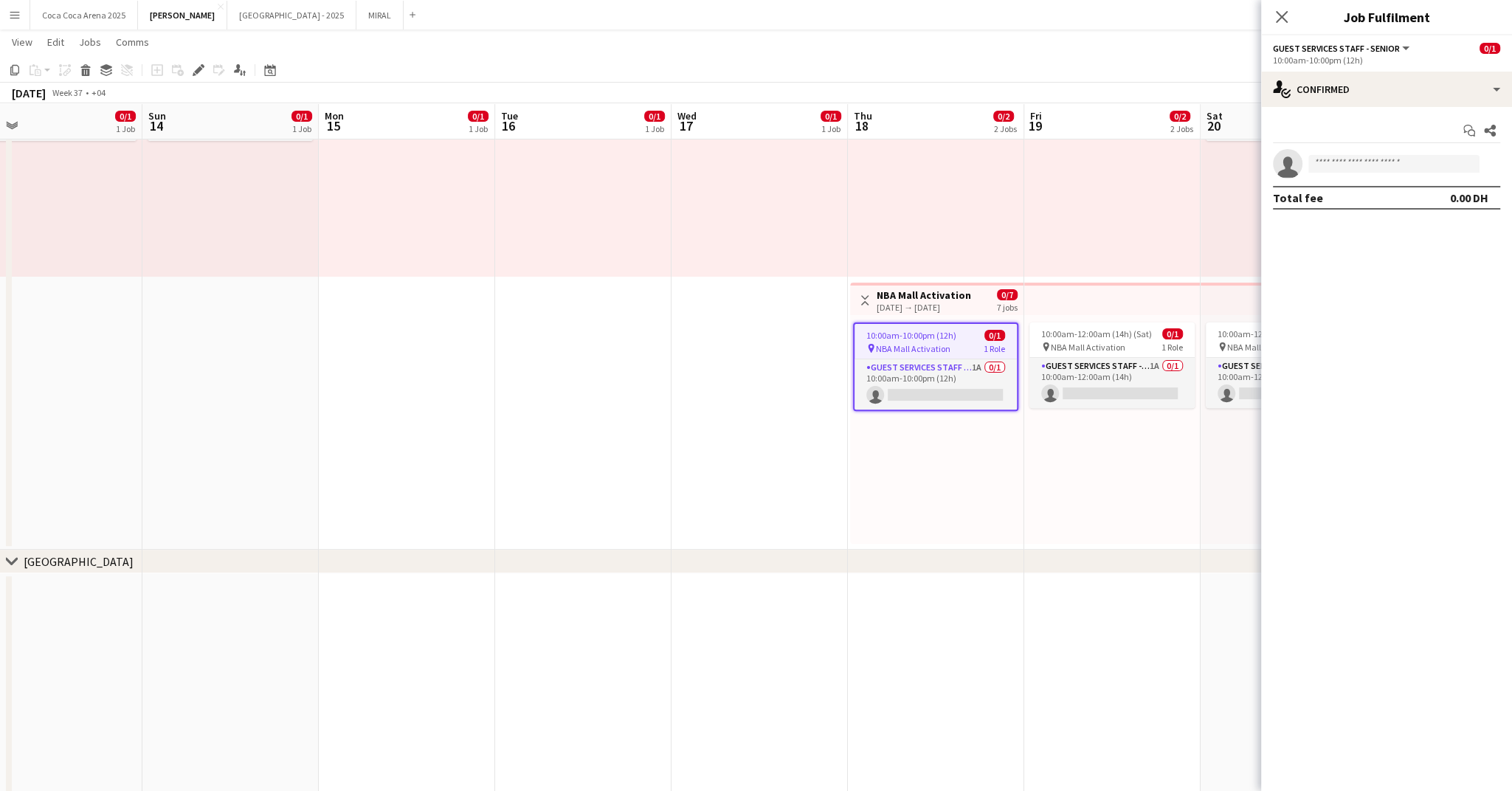
click at [1000, 229] on div at bounding box center [935, 162] width 176 height 229
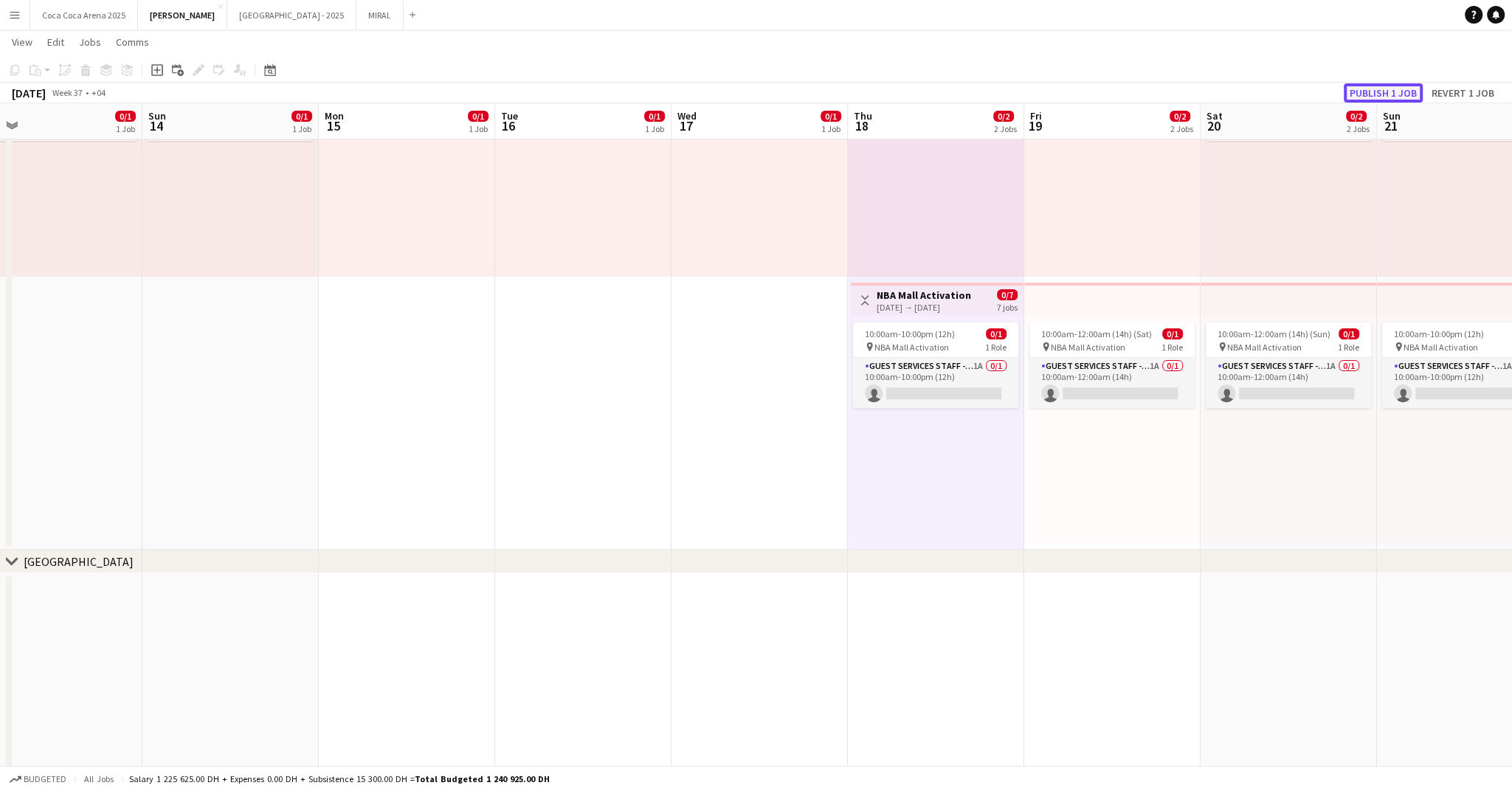
click at [1367, 92] on button "Publish 1 job" at bounding box center [1383, 93] width 79 height 19
click at [943, 334] on span "10:00am-10:00pm (12h)" at bounding box center [909, 334] width 90 height 11
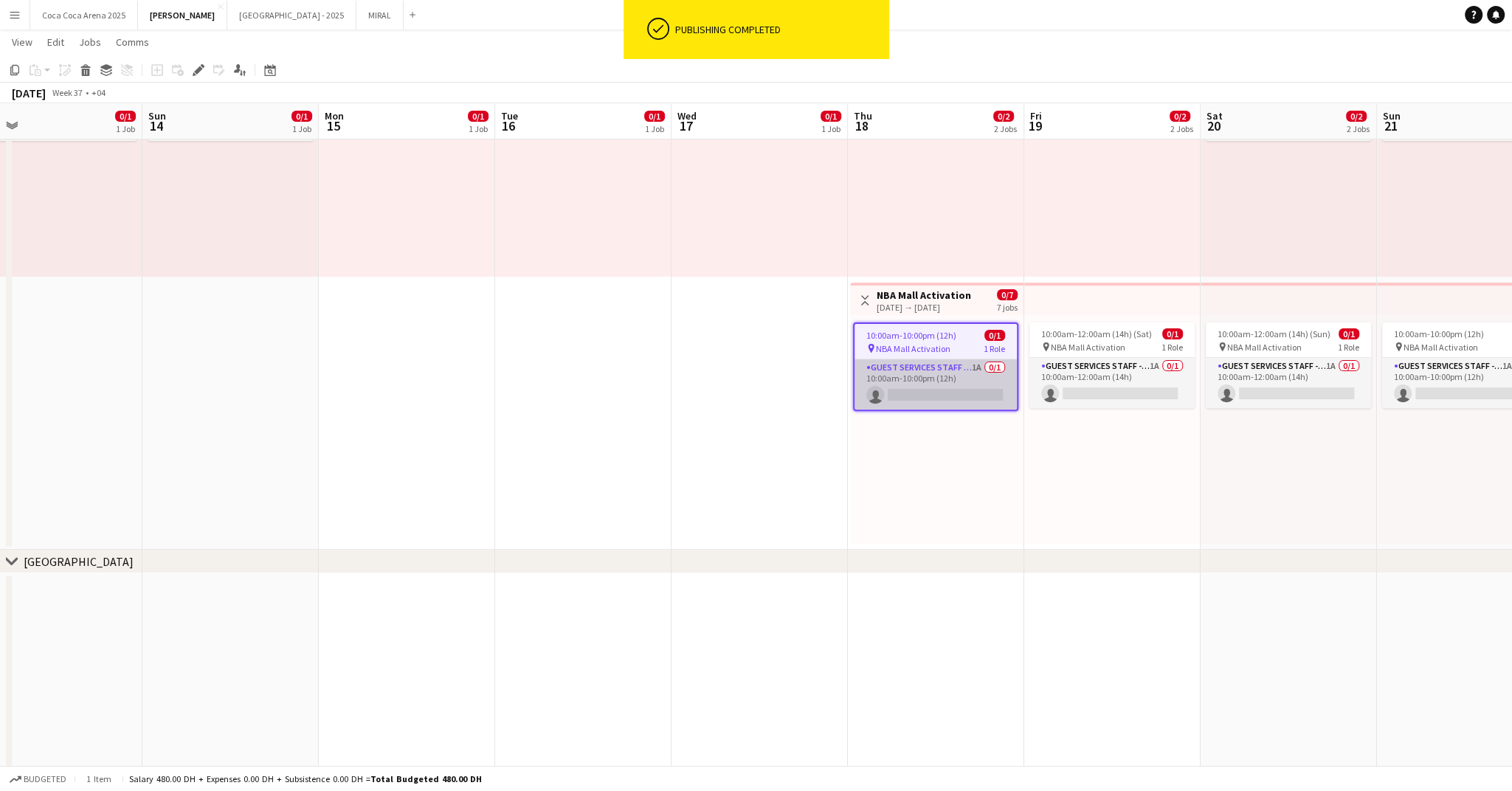
click at [949, 400] on app-card-role "Guest Services Staff - Senior 1A 0/1 10:00am-10:00pm (12h) single-neutral-actio…" at bounding box center [935, 385] width 162 height 50
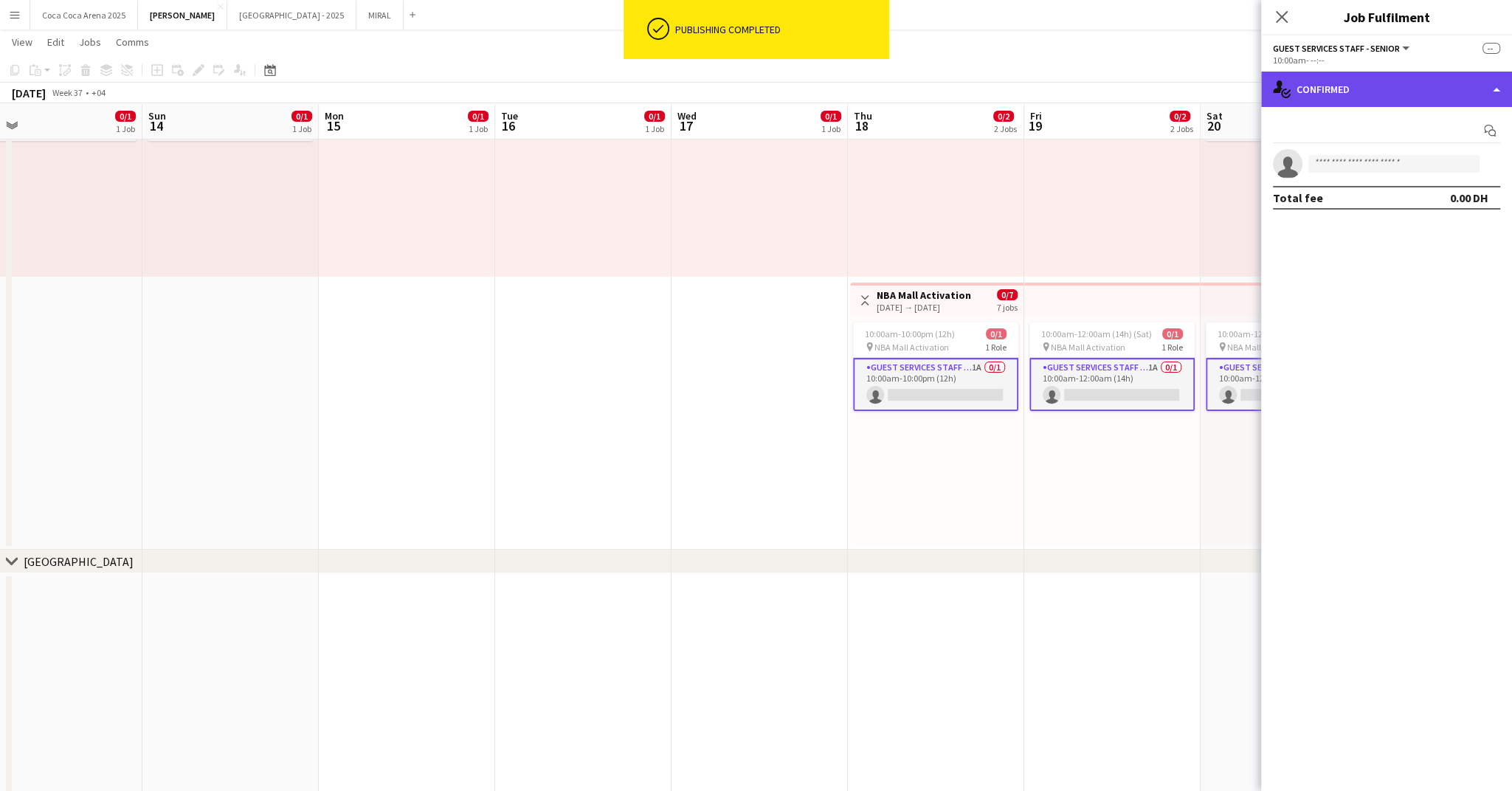
click at [1364, 80] on div "single-neutral-actions-check-2 Confirmed" at bounding box center [1386, 89] width 251 height 36
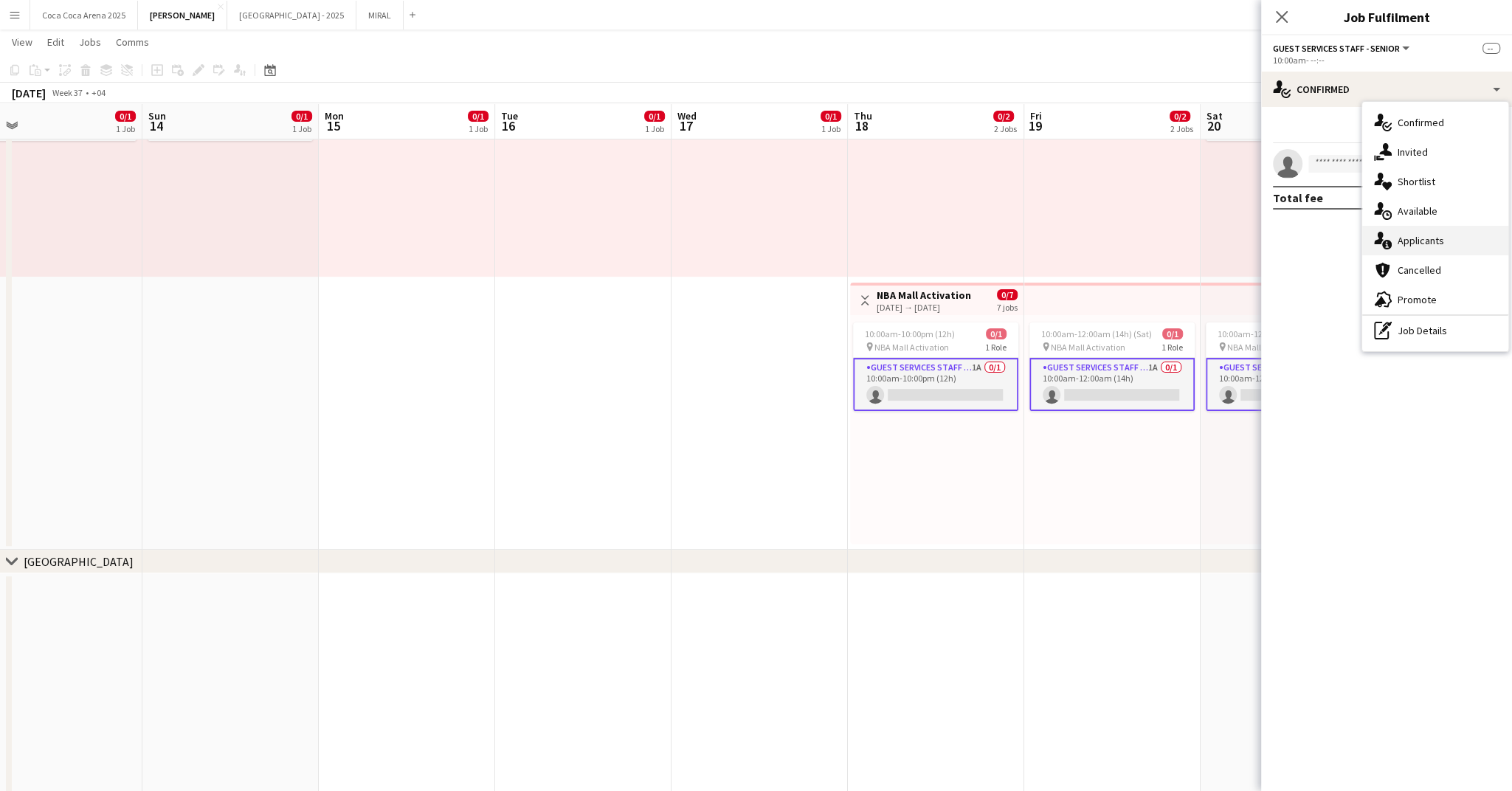
click at [1424, 234] on span "Applicants" at bounding box center [1420, 240] width 46 height 13
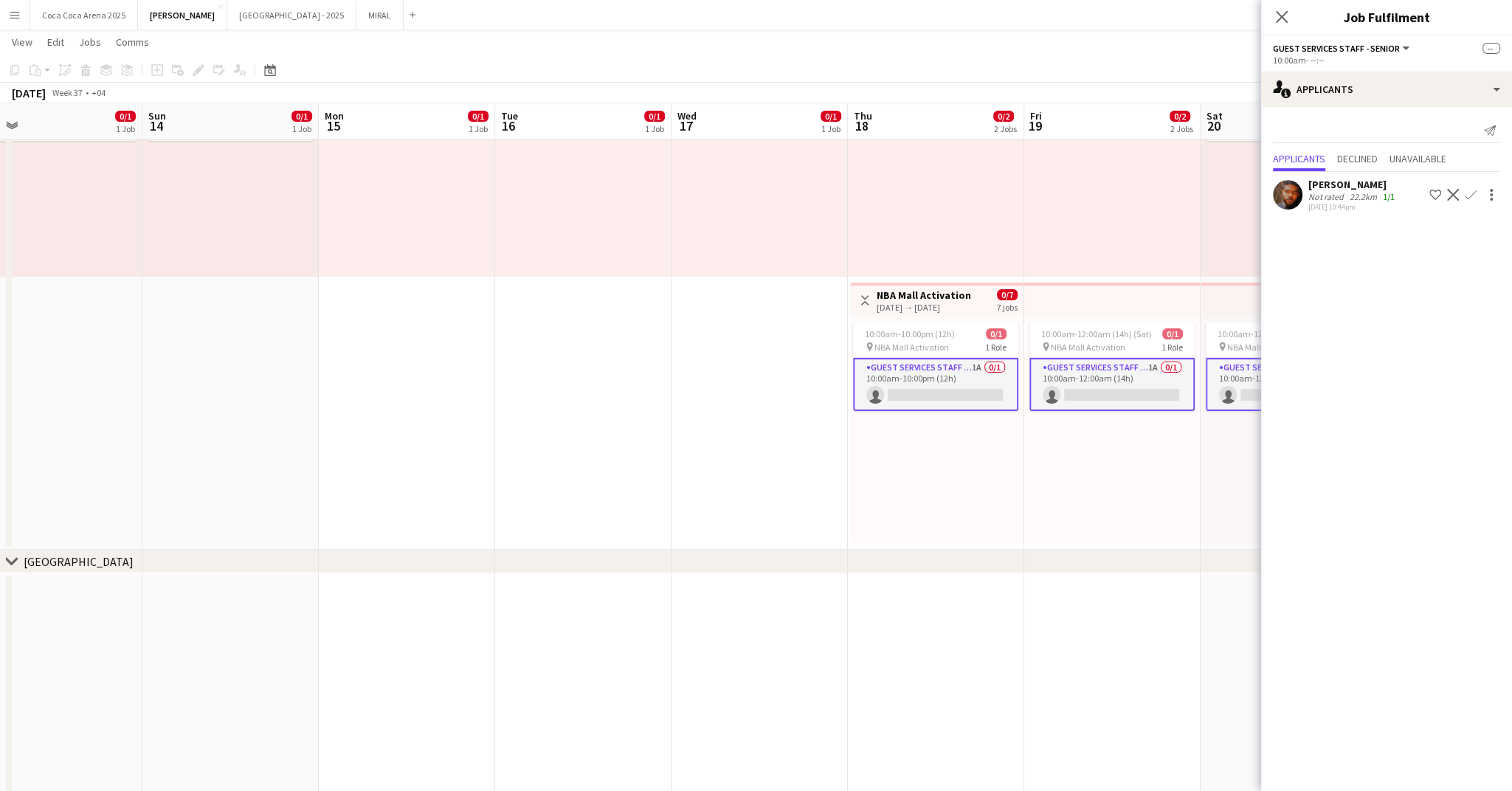
click at [889, 240] on div at bounding box center [935, 162] width 176 height 229
